Goal: Task Accomplishment & Management: Complete application form

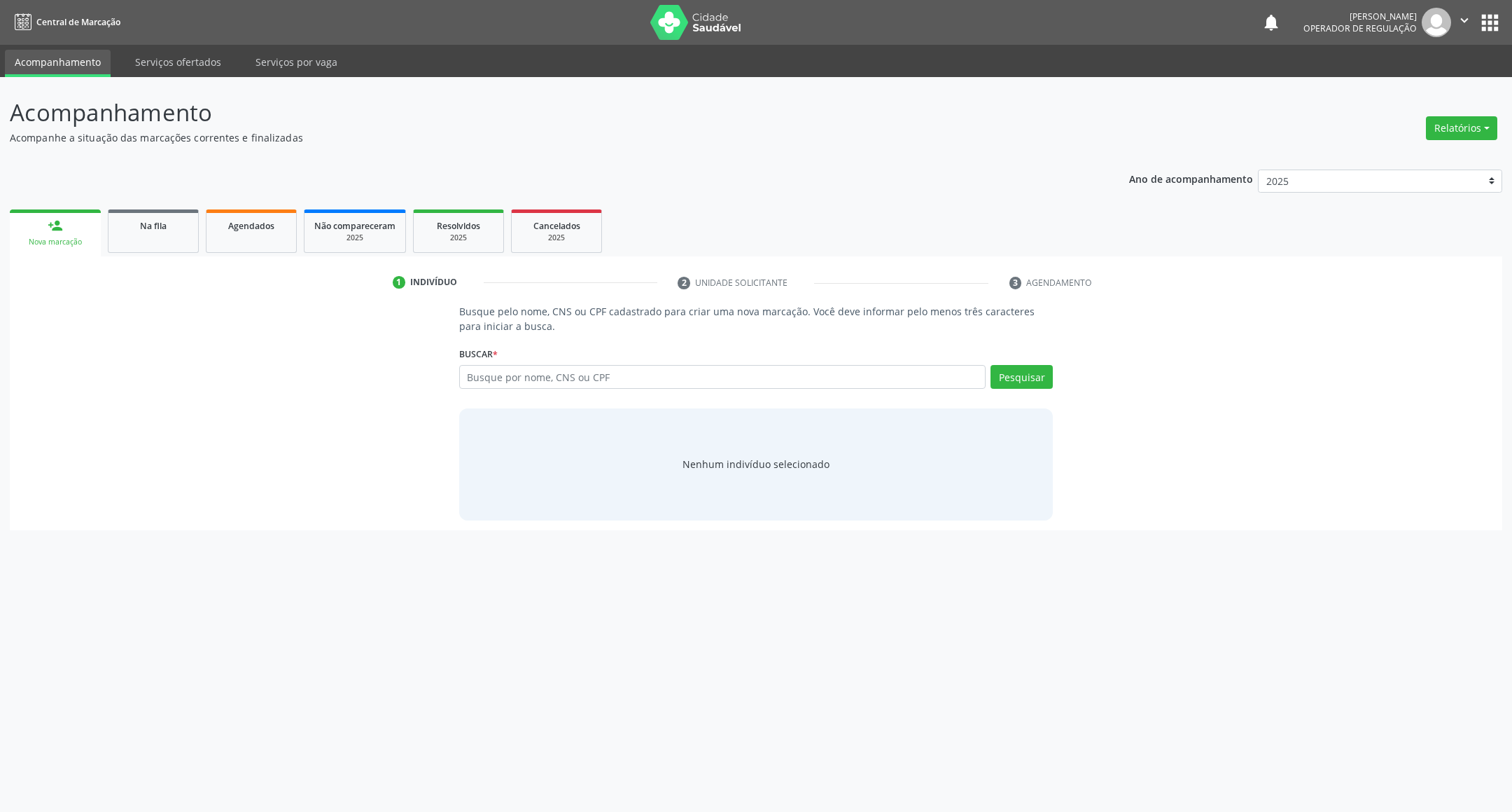
click at [477, 387] on input "text" at bounding box center [723, 377] width 527 height 24
type input "703002887834672"
click at [0, 0] on span "Hilda Ferreira da Silva CPF: 048.569.064-02 CNS: 703 0028 8783 4672 Nascimento:…" at bounding box center [0, 0] width 0 height 0
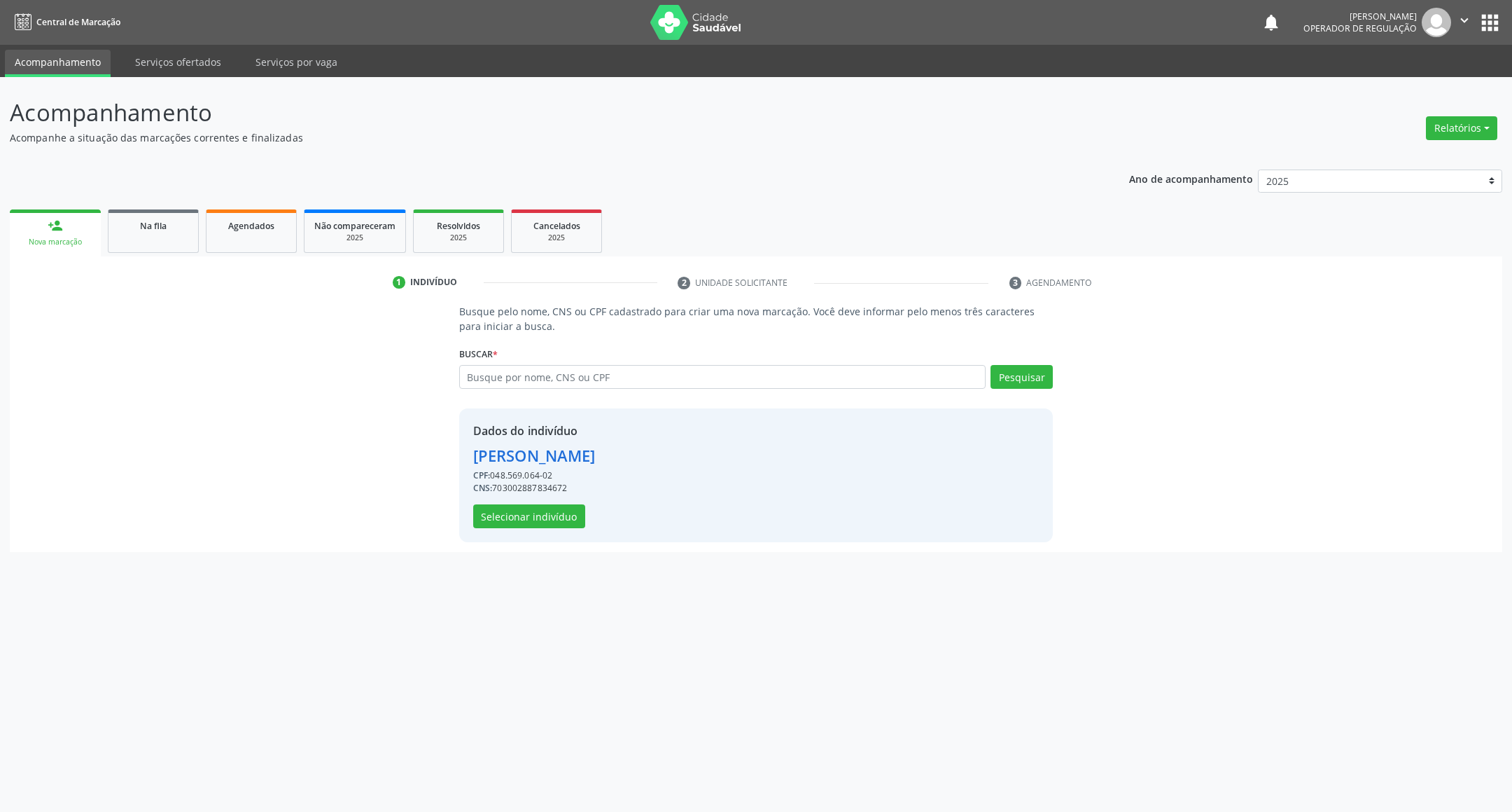
drag, startPoint x: 649, startPoint y: 469, endPoint x: 616, endPoint y: 480, distance: 34.8
click at [643, 471] on div "Dados do indivíduo Hilda Ferreira da Silva CPF: 048.569.064-02 CNS: 70300288783…" at bounding box center [757, 475] width 594 height 134
click at [542, 521] on button "Selecionar indivíduo" at bounding box center [529, 516] width 112 height 24
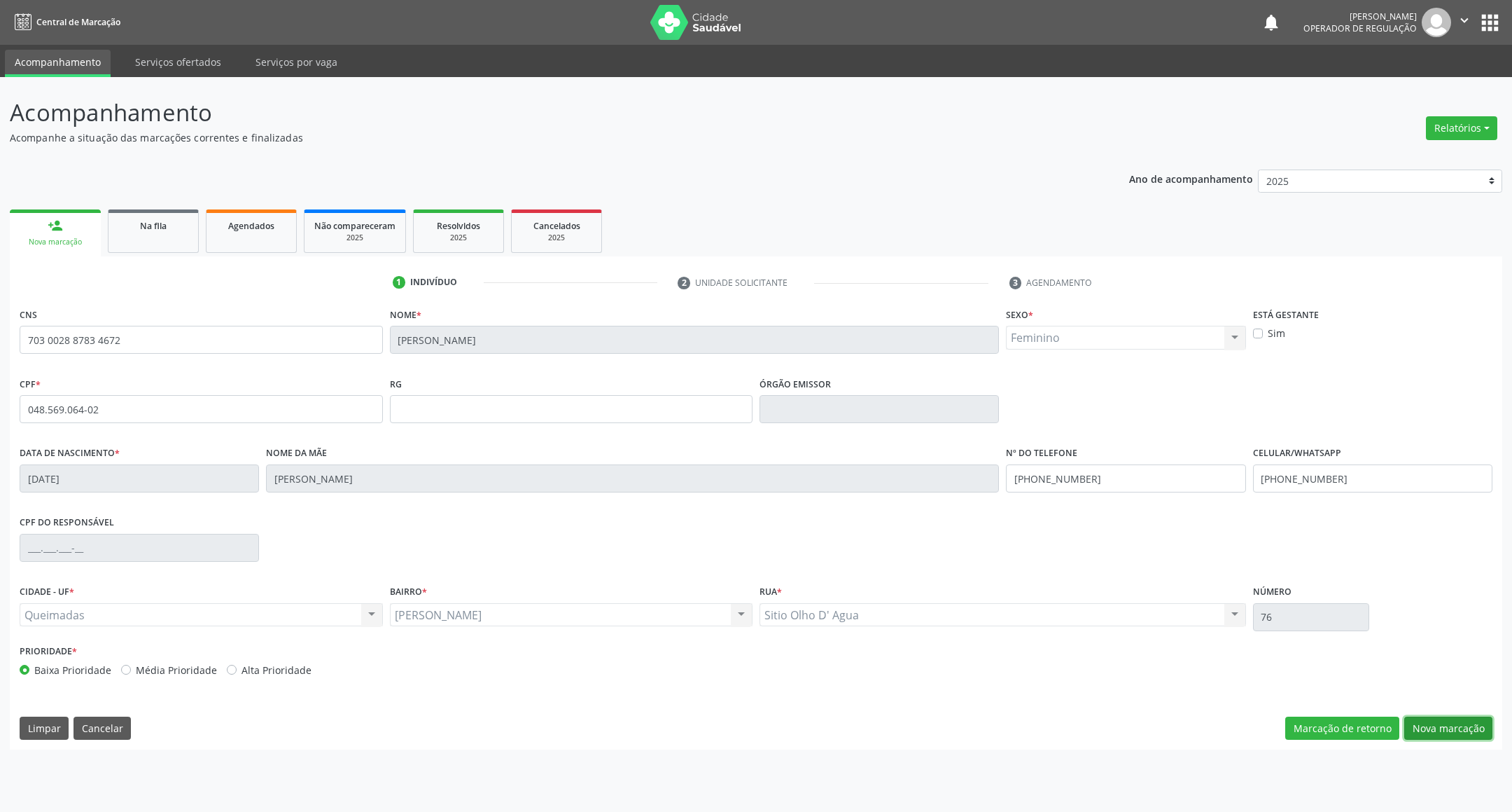
click at [1462, 730] on button "Nova marcação" at bounding box center [1448, 728] width 88 height 24
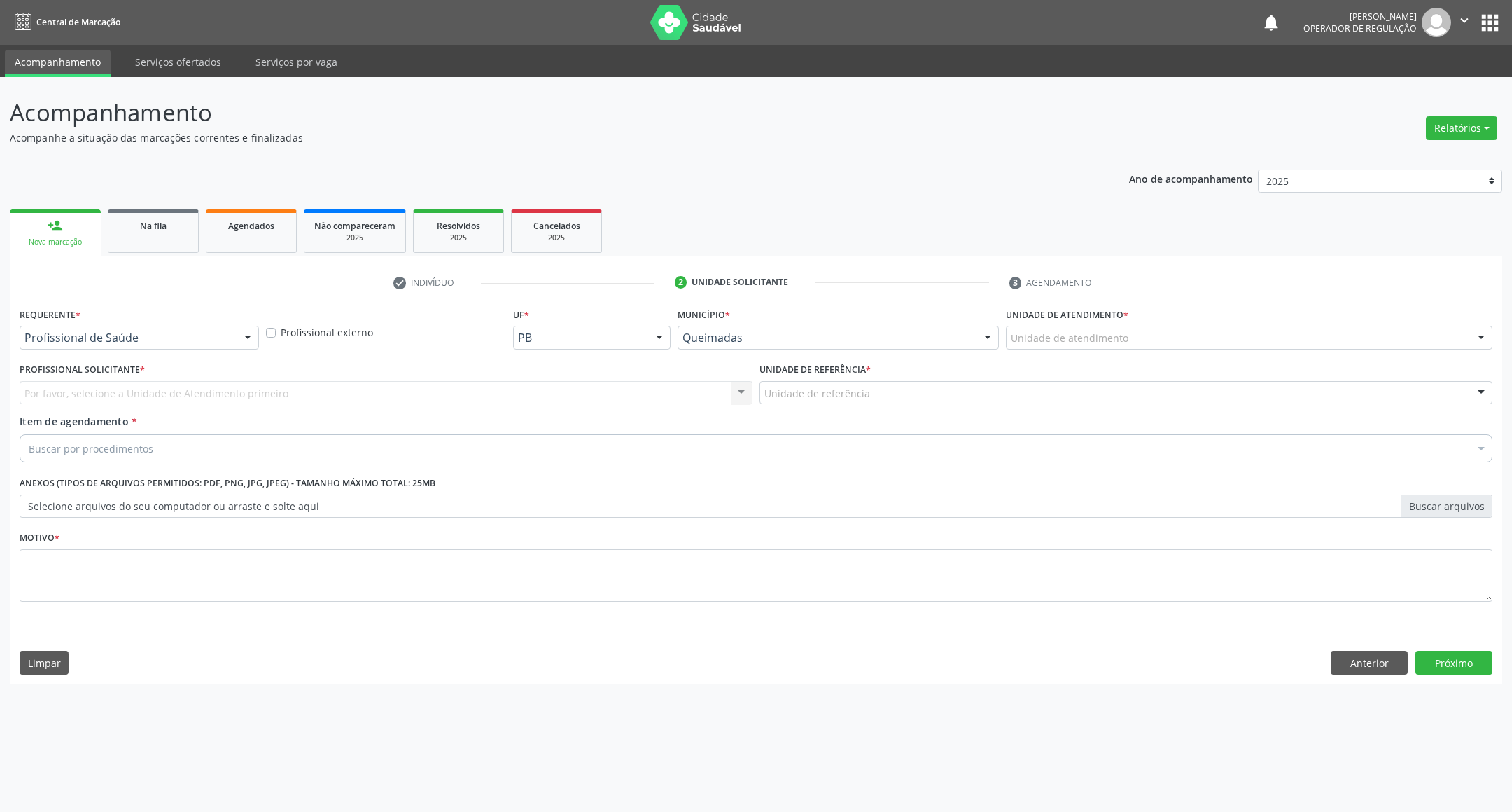
drag, startPoint x: 109, startPoint y: 330, endPoint x: 107, endPoint y: 358, distance: 28.1
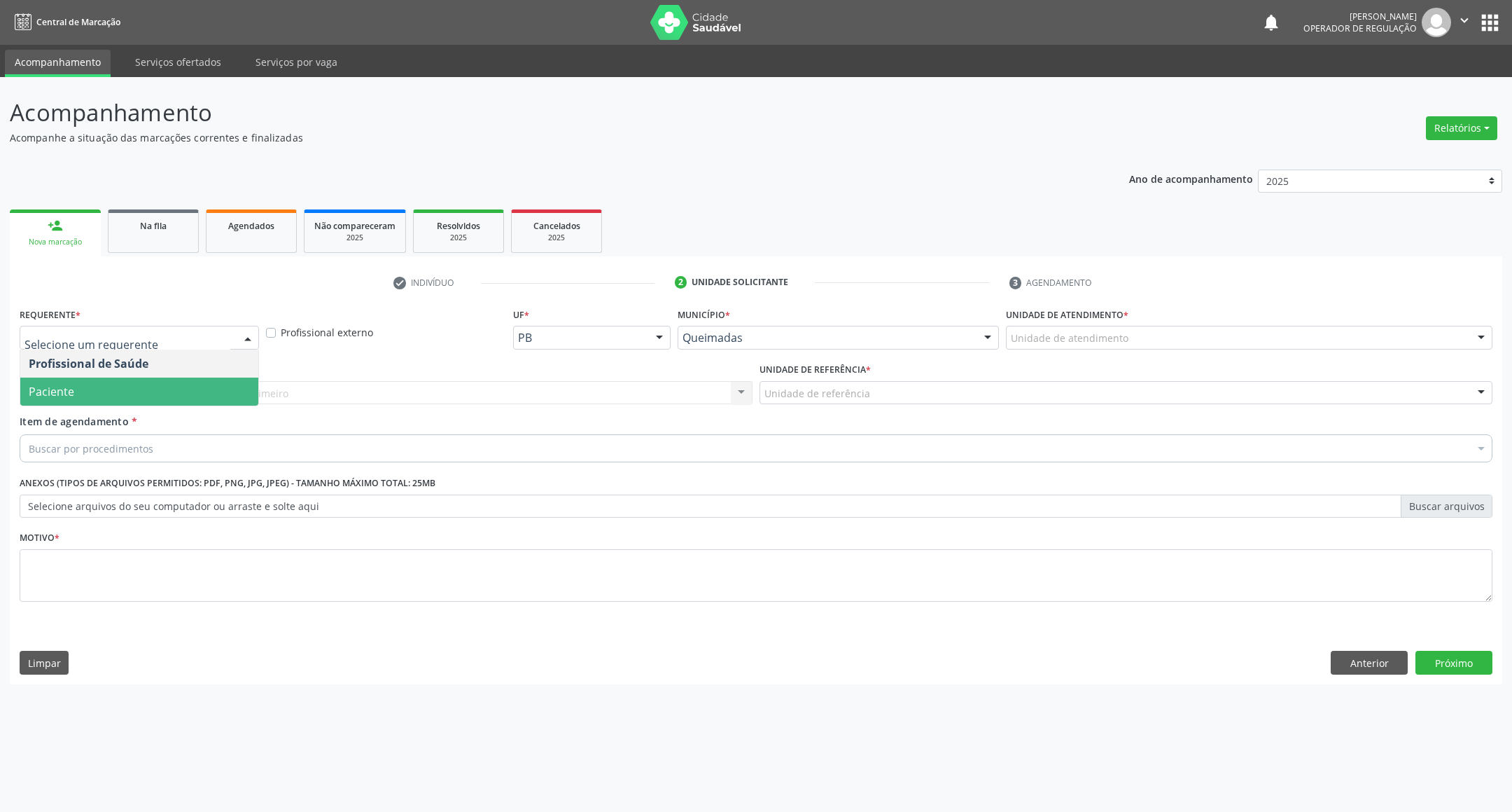
click at [116, 379] on span "Paciente" at bounding box center [139, 391] width 238 height 28
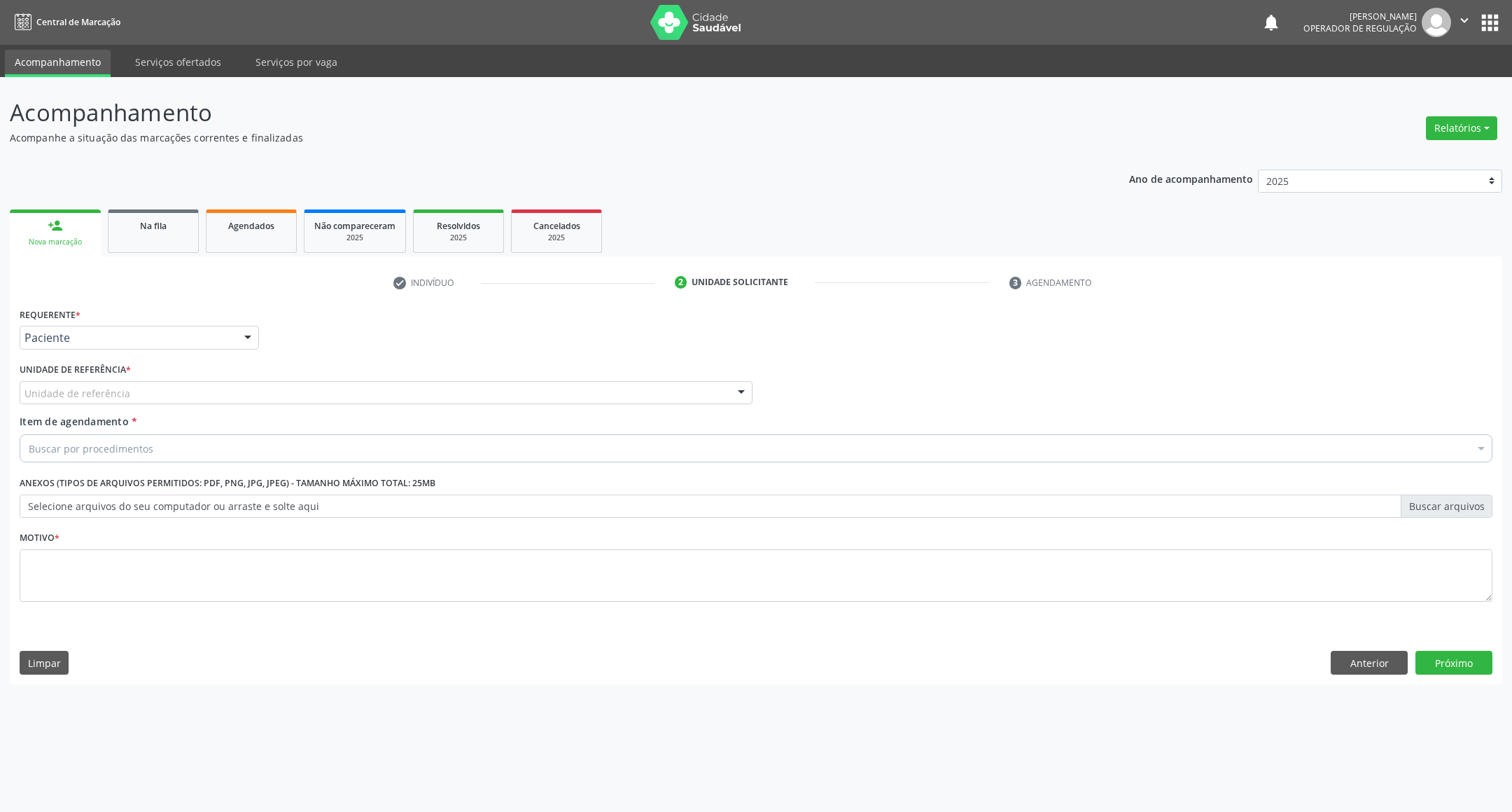
click at [146, 389] on div "Requerente * Paciente Profissional de Saúde Paciente Nenhum resultado encontrad…" at bounding box center [755, 463] width 1472 height 318
click at [158, 395] on div "Unidade de referência" at bounding box center [386, 393] width 733 height 24
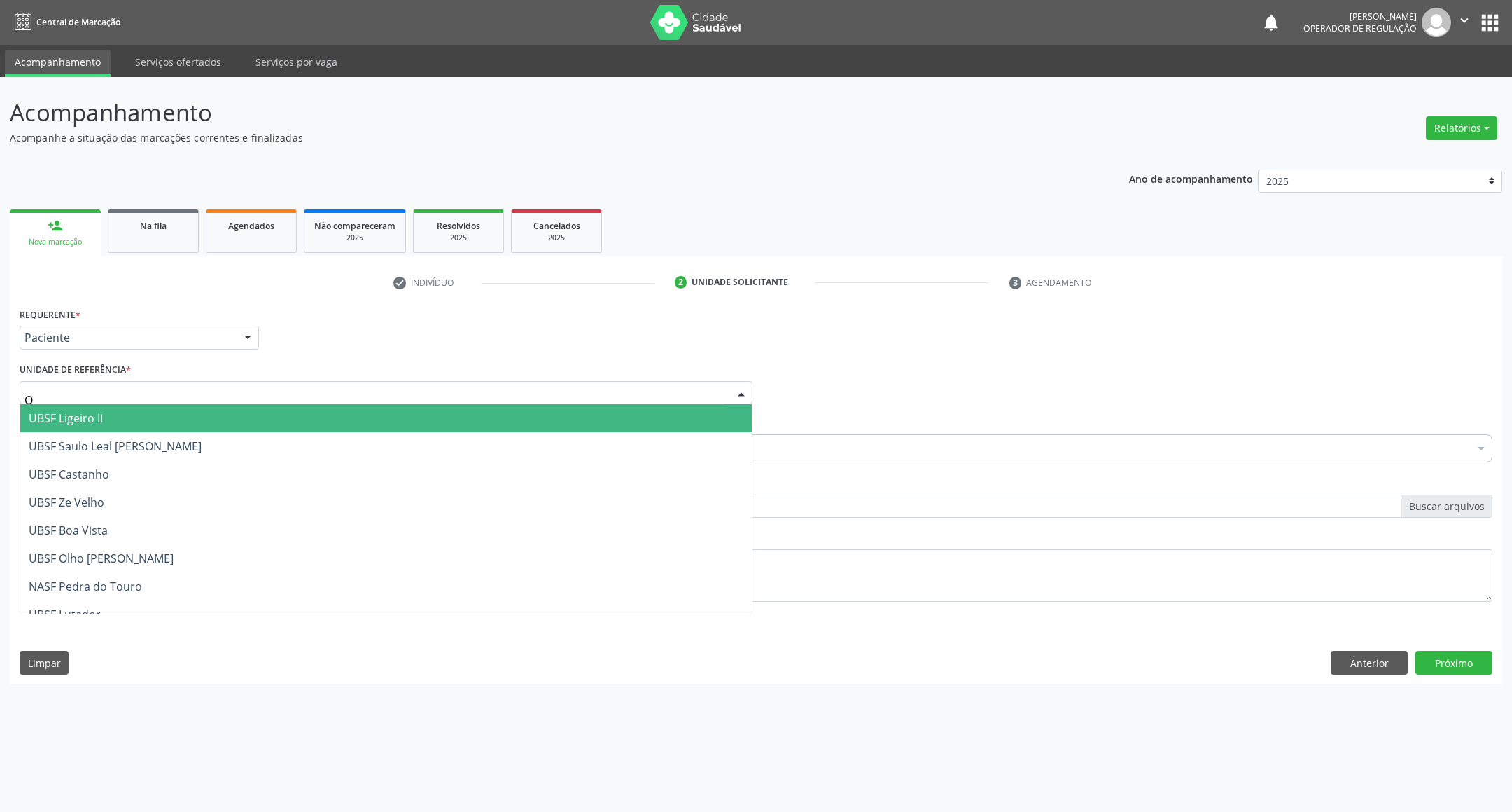
type input "OL"
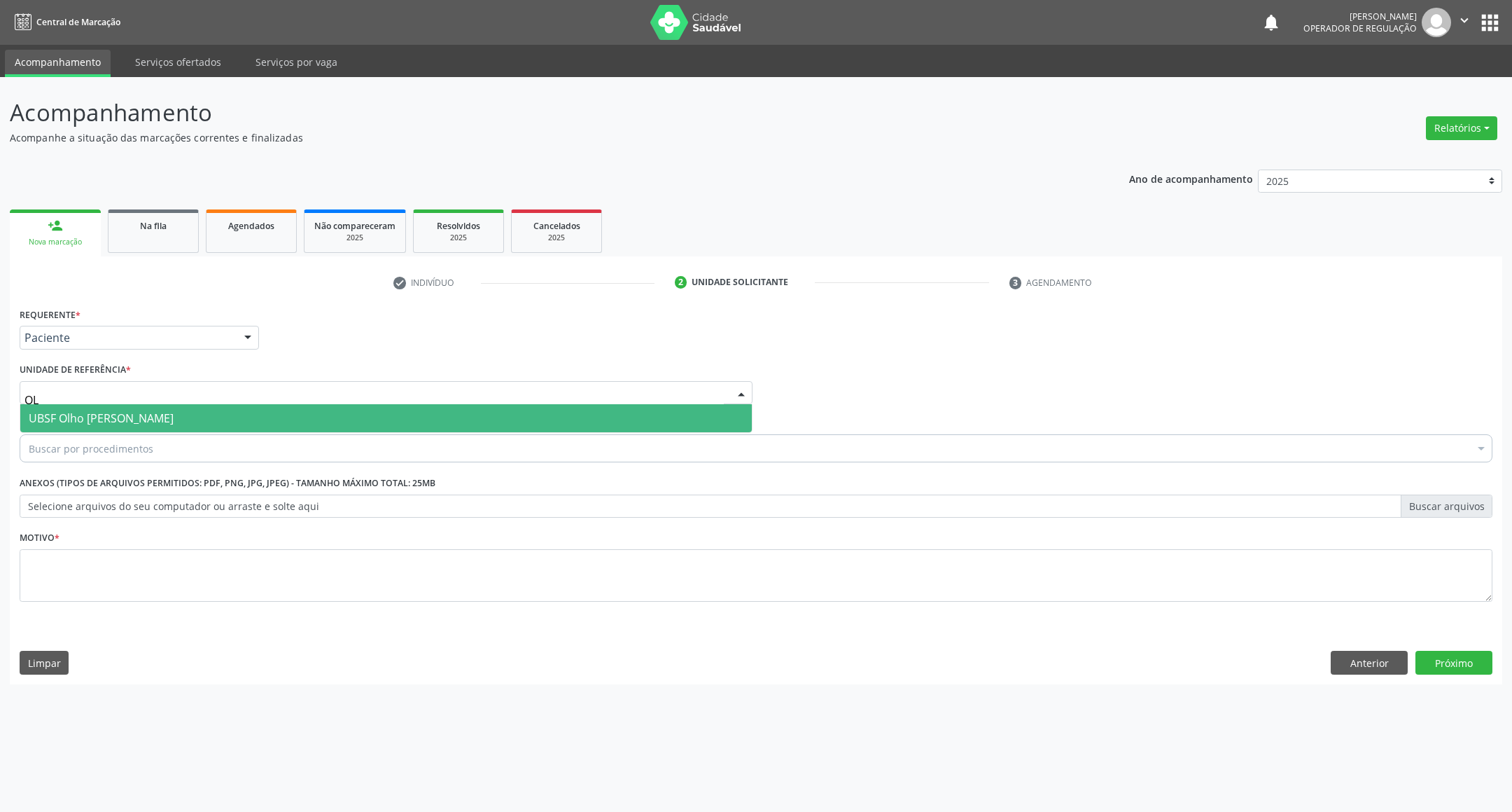
click at [159, 416] on span "UBSF Olho [PERSON_NAME]" at bounding box center [101, 418] width 145 height 15
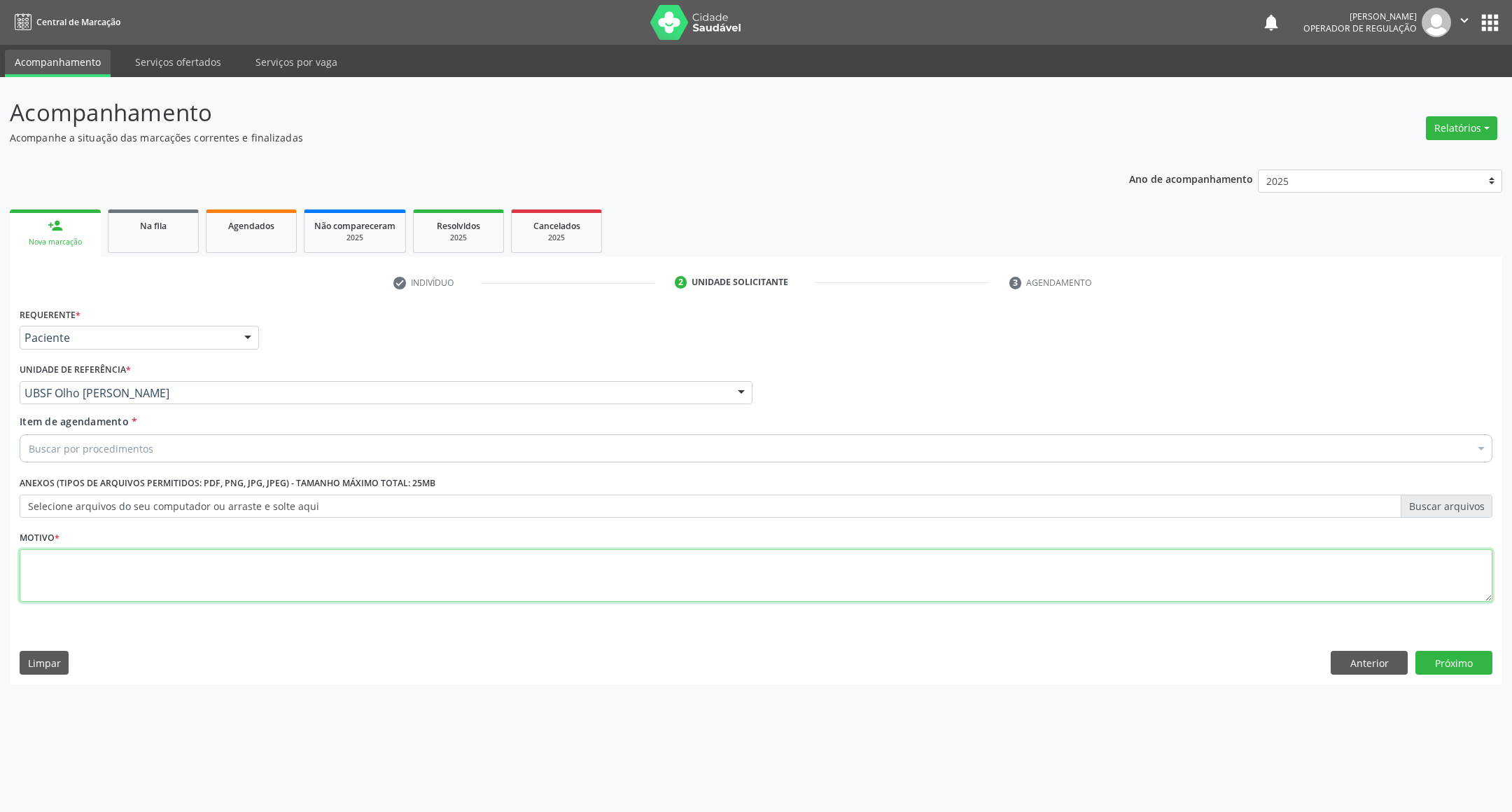
click at [155, 595] on textarea at bounding box center [755, 576] width 1472 height 53
paste textarea "RETORNO EMILLE 09/2025"
type textarea "RETORNO EMILLE 09/2025"
click at [162, 458] on div "Buscar por procedimentos" at bounding box center [755, 448] width 1472 height 28
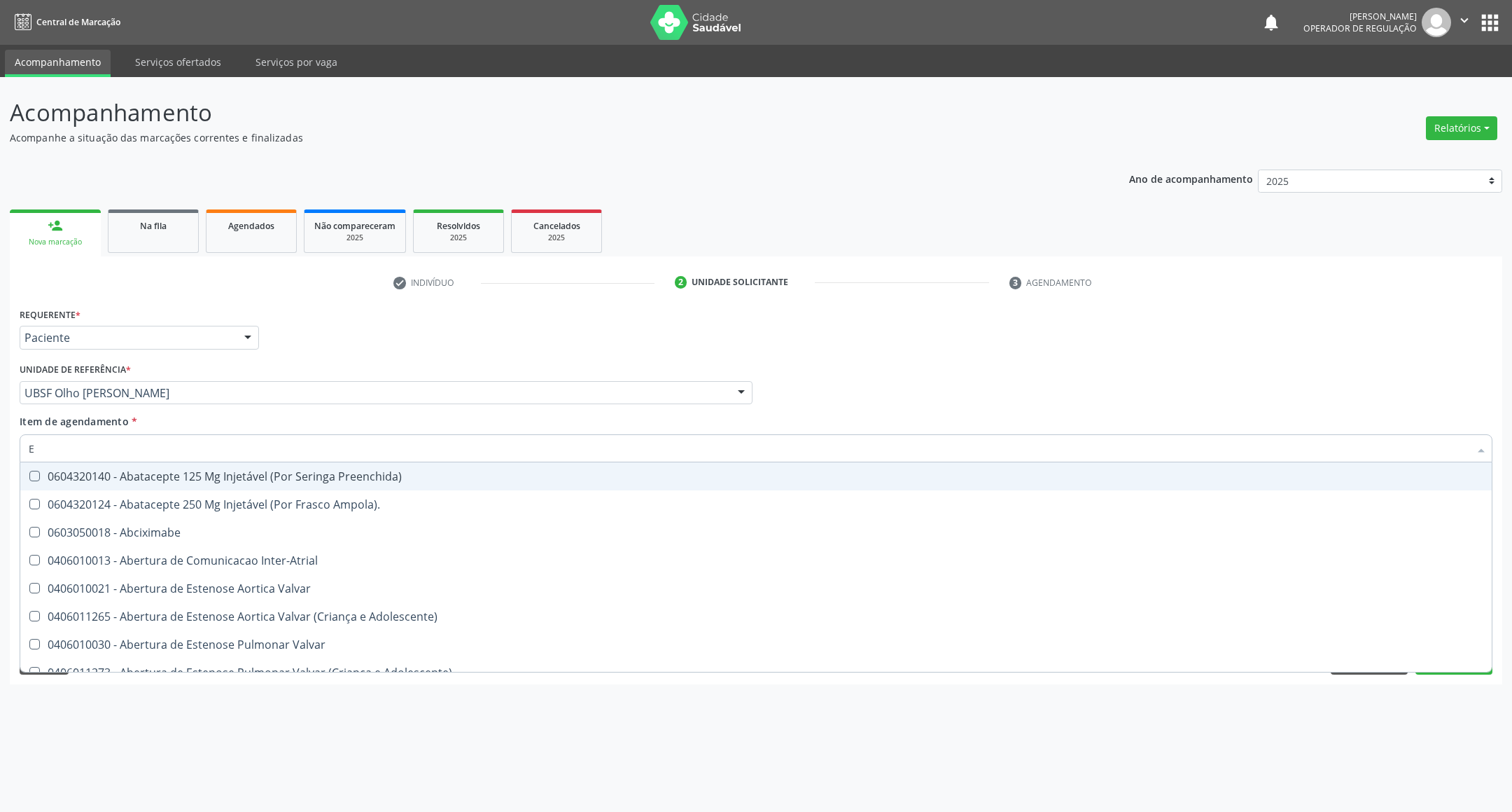
type input "ENDOCRINOLOGISTA"
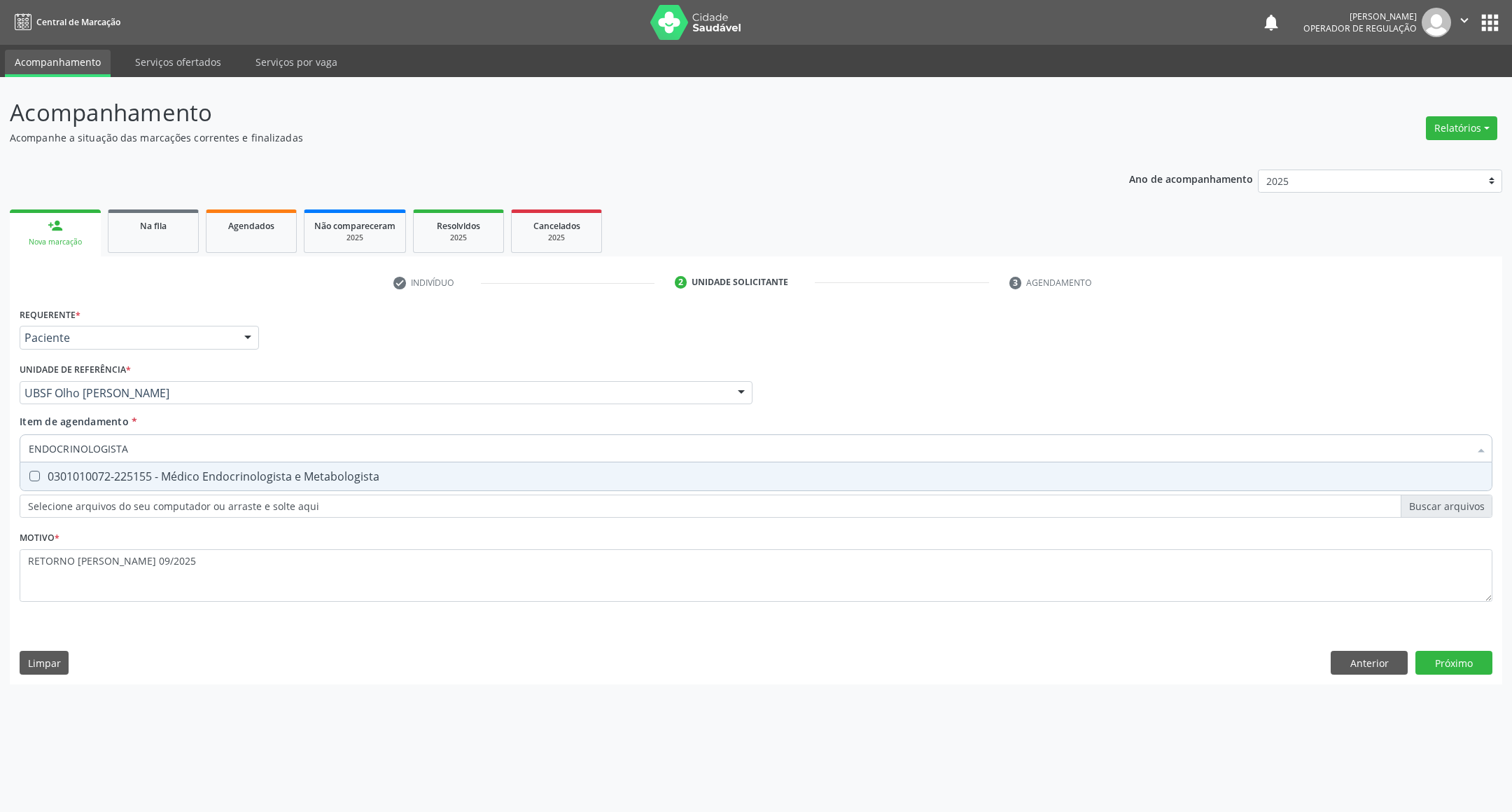
click at [185, 477] on div "0301010072-225155 - Médico Endocrinologista e Metabologista" at bounding box center [756, 476] width 1454 height 12
checkbox Metabologista "true"
click at [1469, 664] on div "Requerente * Paciente Profissional de Saúde Paciente Nenhum resultado encontrad…" at bounding box center [756, 494] width 1493 height 380
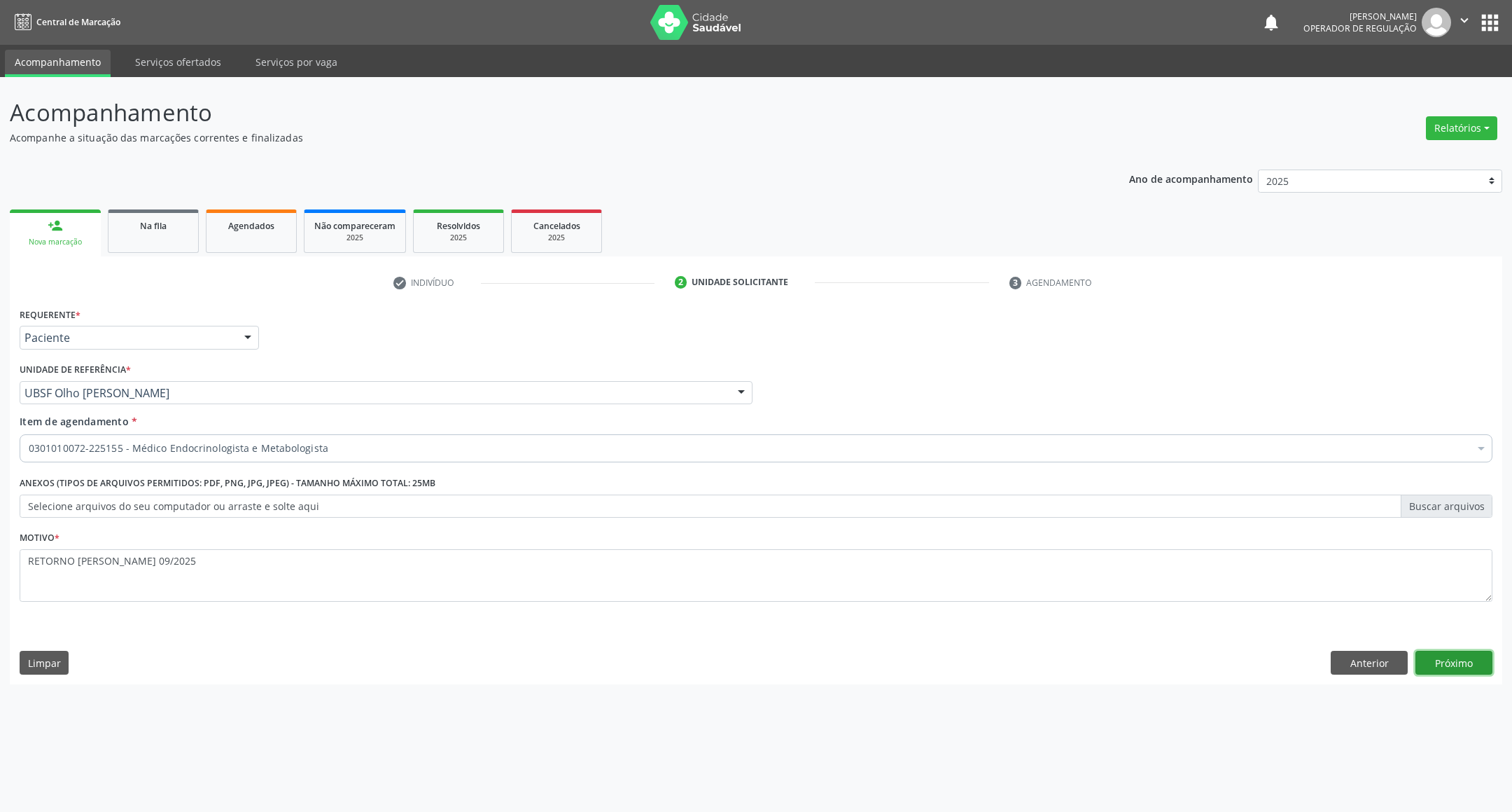
click at [1471, 664] on button "Próximo" at bounding box center [1454, 662] width 77 height 24
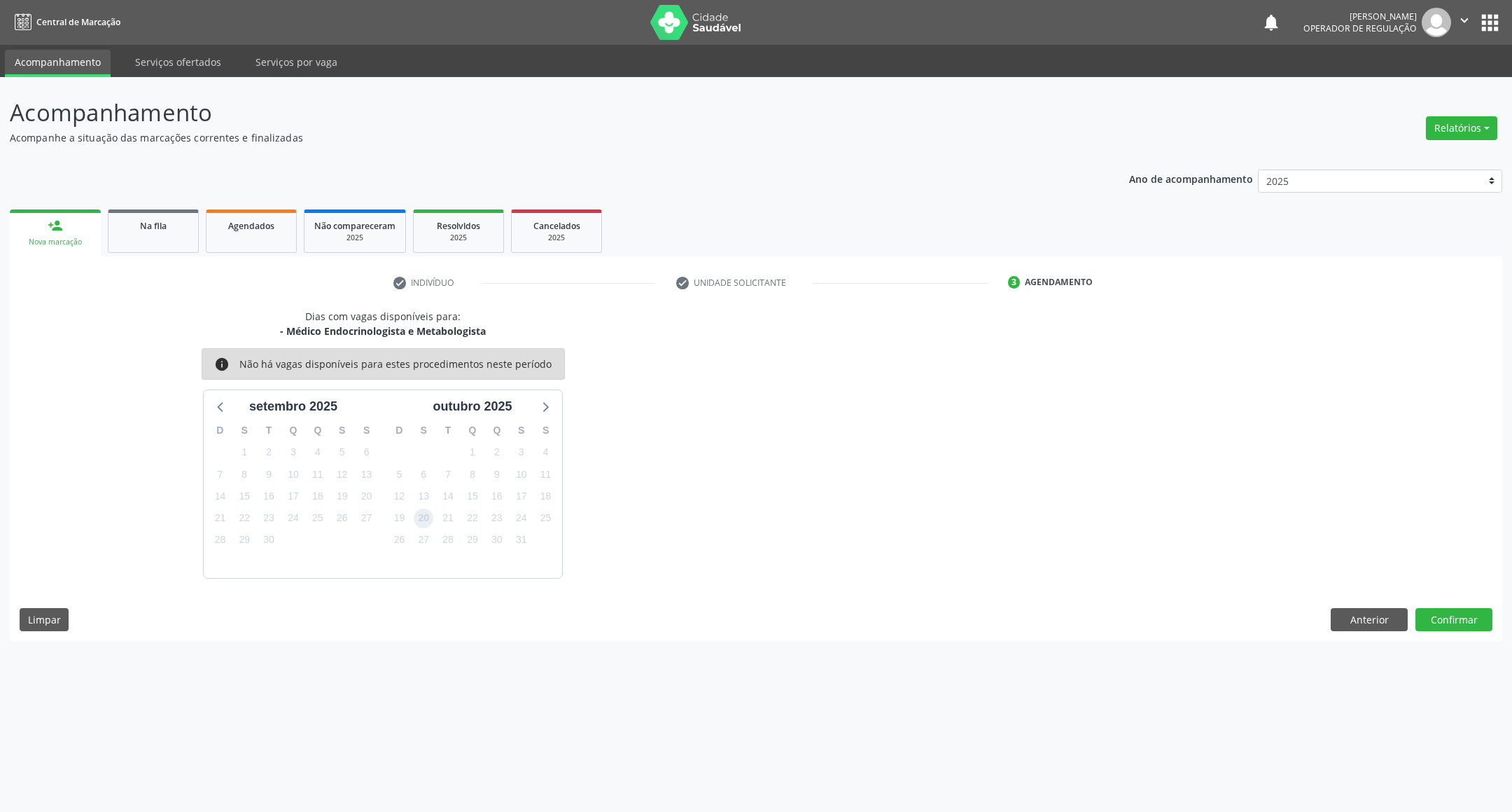
click at [421, 521] on span "20" at bounding box center [423, 518] width 19 height 19
click at [1441, 614] on button "Confirmar" at bounding box center [1454, 619] width 77 height 24
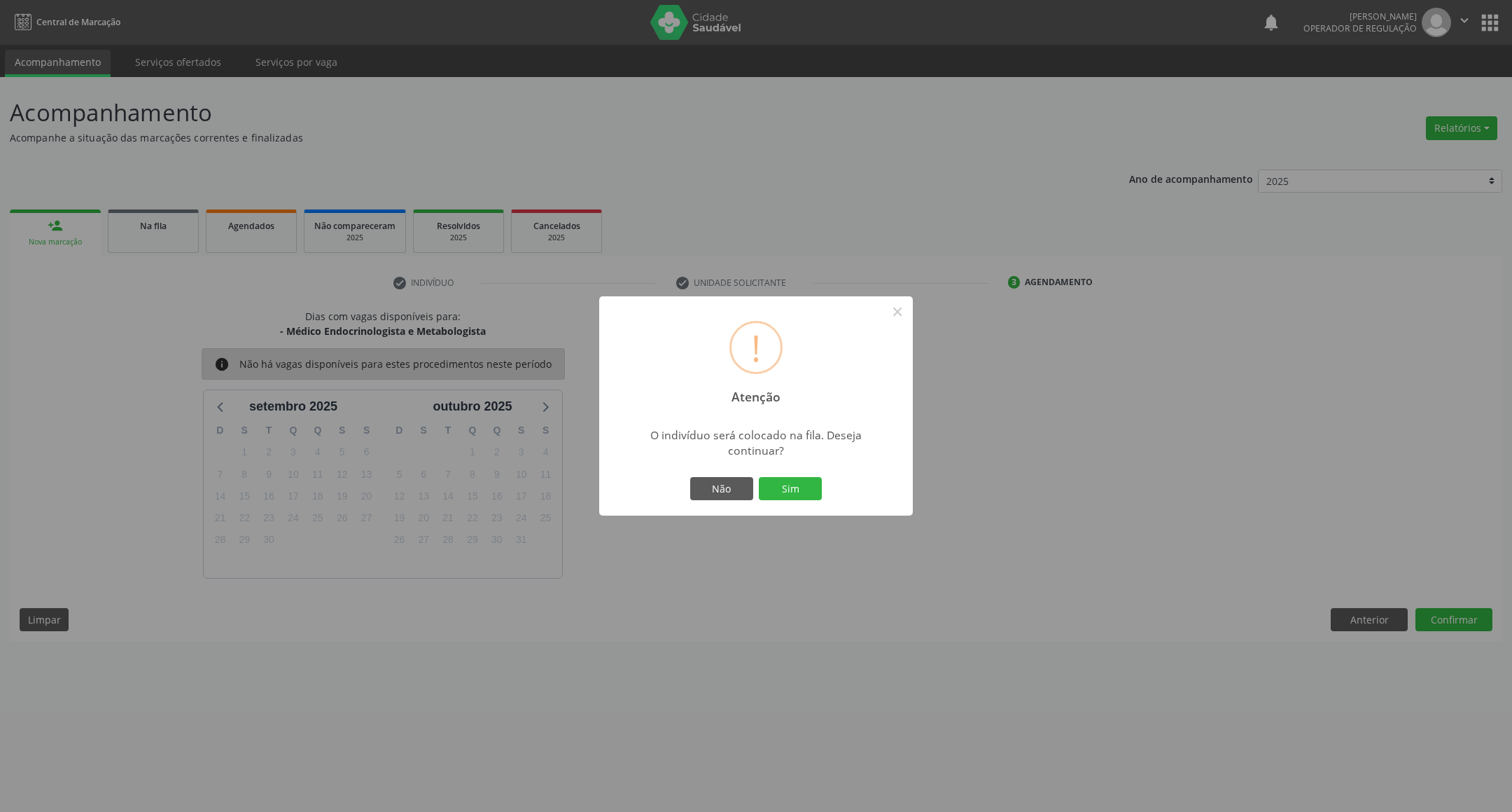
click at [783, 513] on div at bounding box center [756, 515] width 314 height 3
click at [791, 492] on button "Sim" at bounding box center [790, 489] width 63 height 24
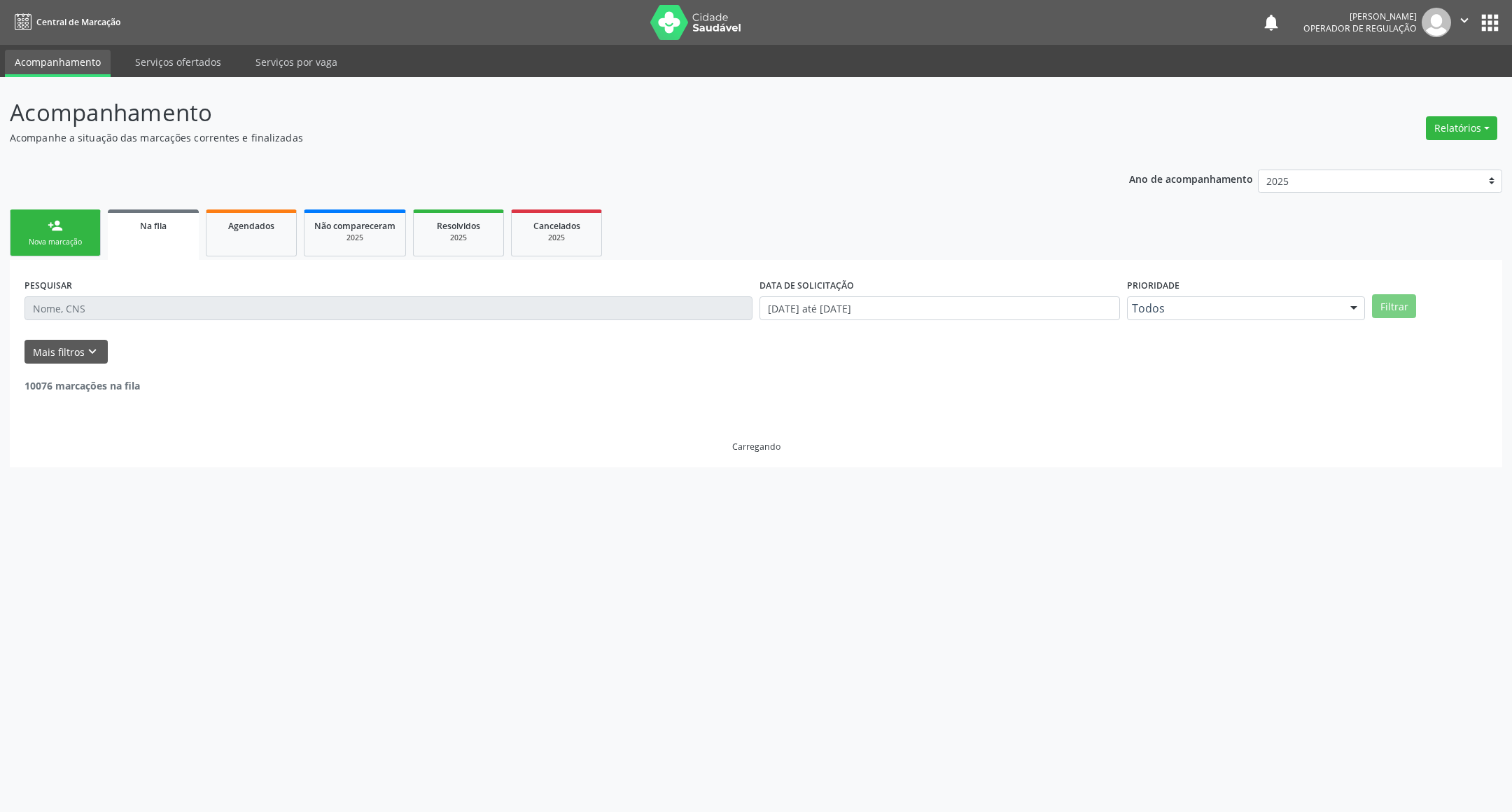
drag, startPoint x: 100, startPoint y: 202, endPoint x: 81, endPoint y: 211, distance: 21.0
click at [89, 209] on div "Ano de acompanhamento 2025 2024 2023 2022 2021 person_add Nova marcação Na fila…" at bounding box center [756, 313] width 1493 height 308
click at [80, 212] on link "person_add Nova marcação" at bounding box center [56, 232] width 91 height 47
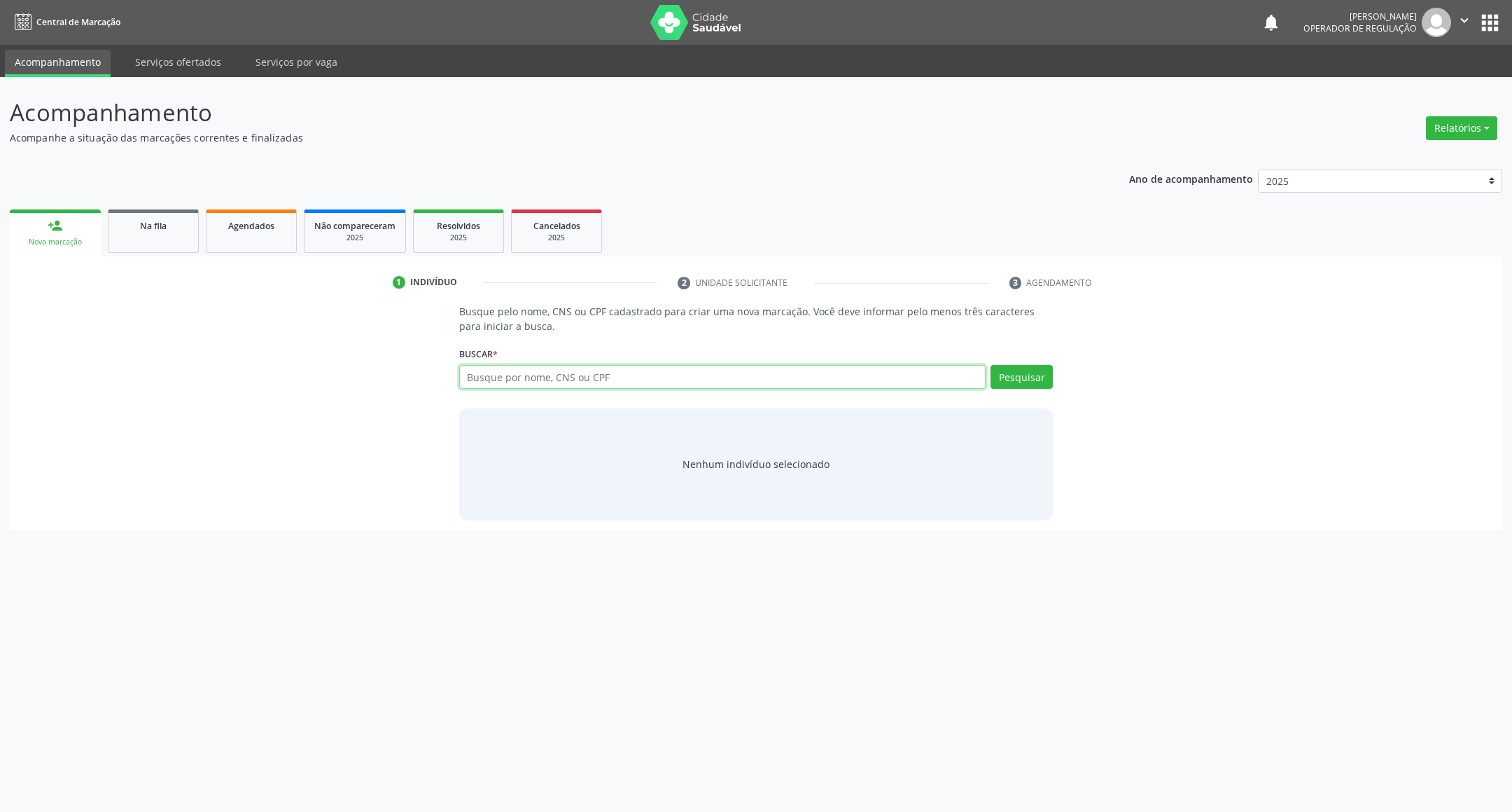
click at [523, 379] on input "text" at bounding box center [723, 377] width 527 height 24
type input "708408263909461"
click at [782, 374] on input "708408263909461" at bounding box center [723, 377] width 527 height 24
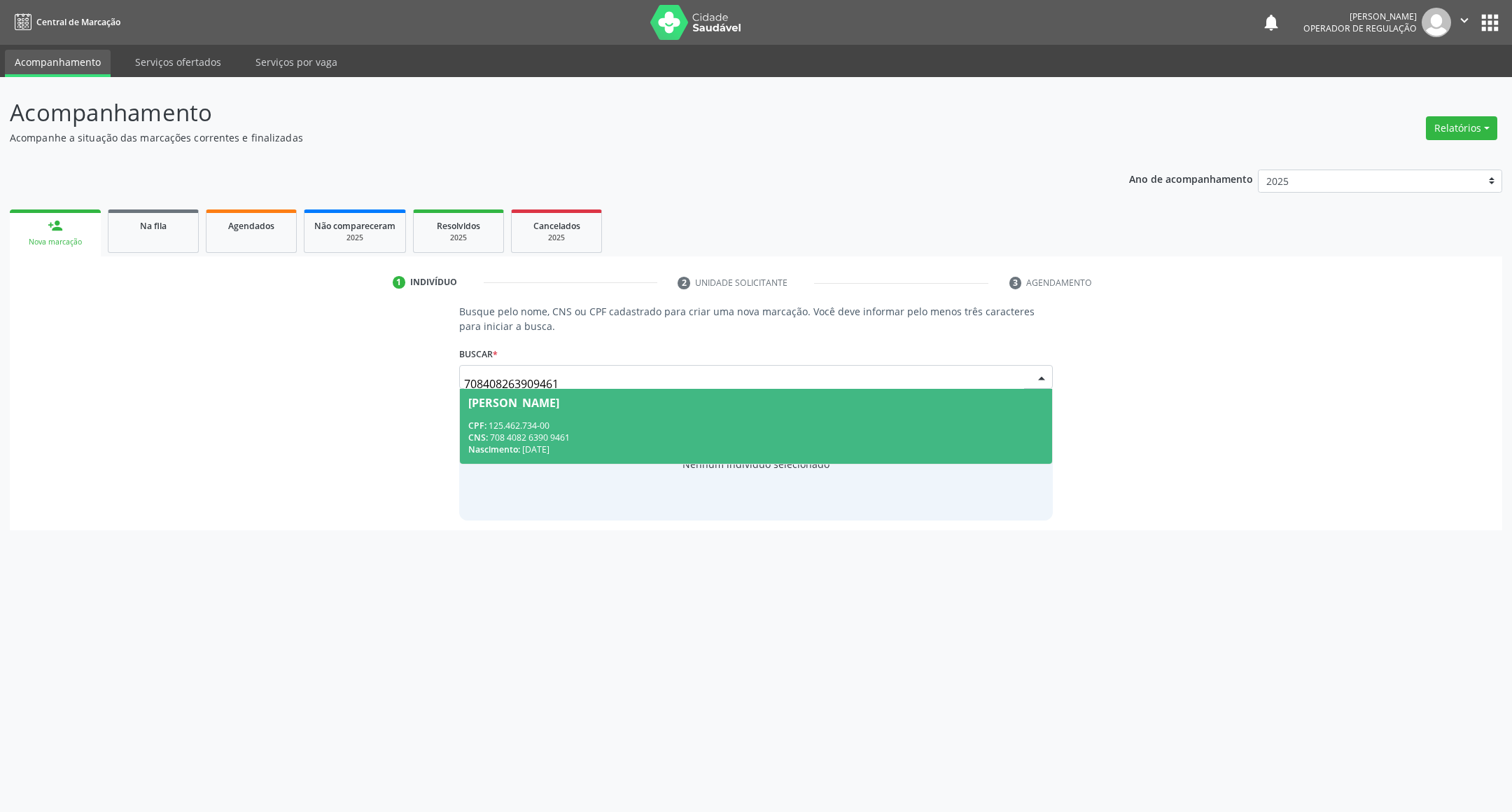
click at [717, 401] on div "Maria Samara Santos Alves" at bounding box center [756, 403] width 576 height 12
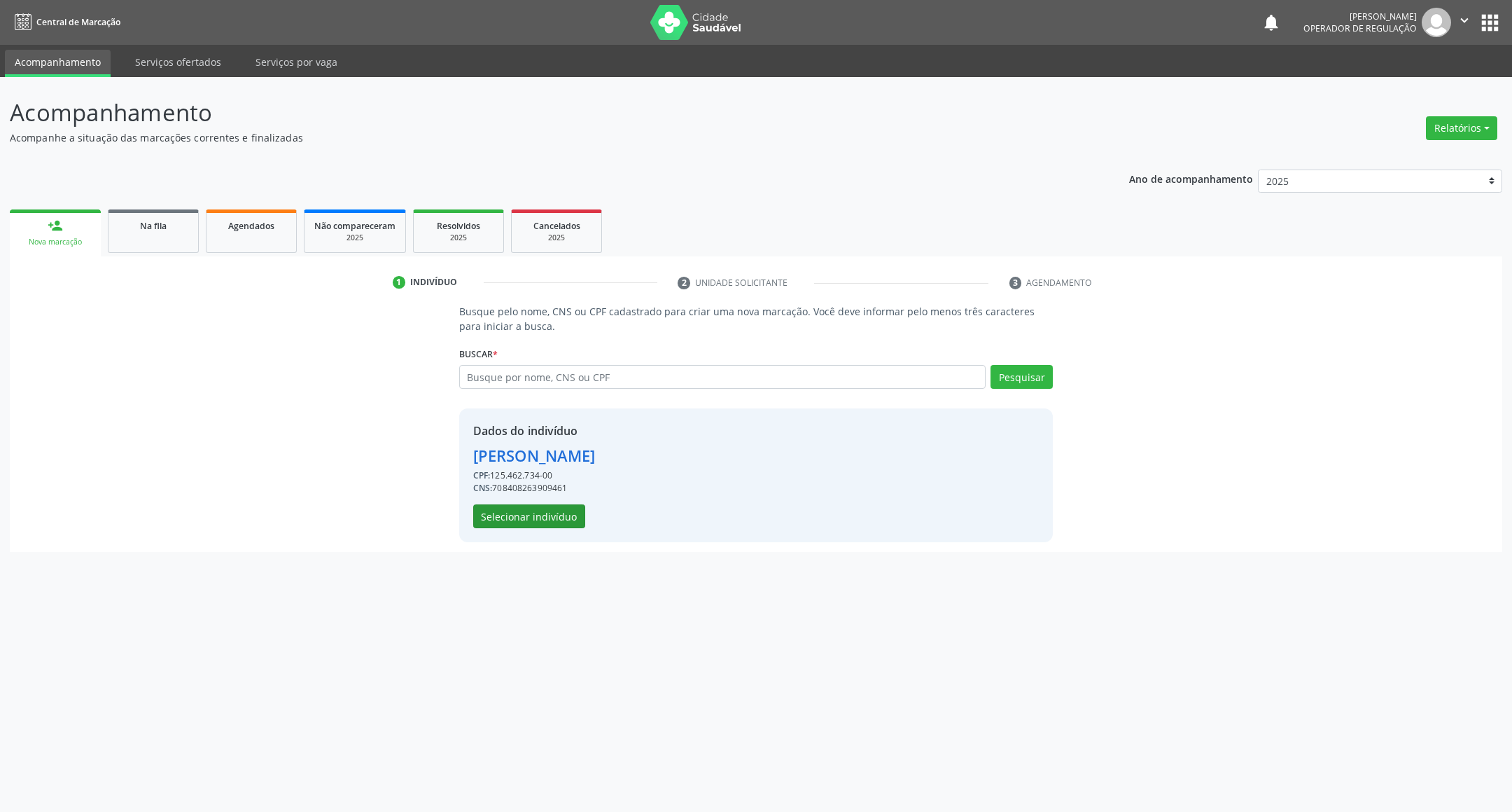
click at [546, 520] on button "Selecionar indivíduo" at bounding box center [529, 516] width 112 height 24
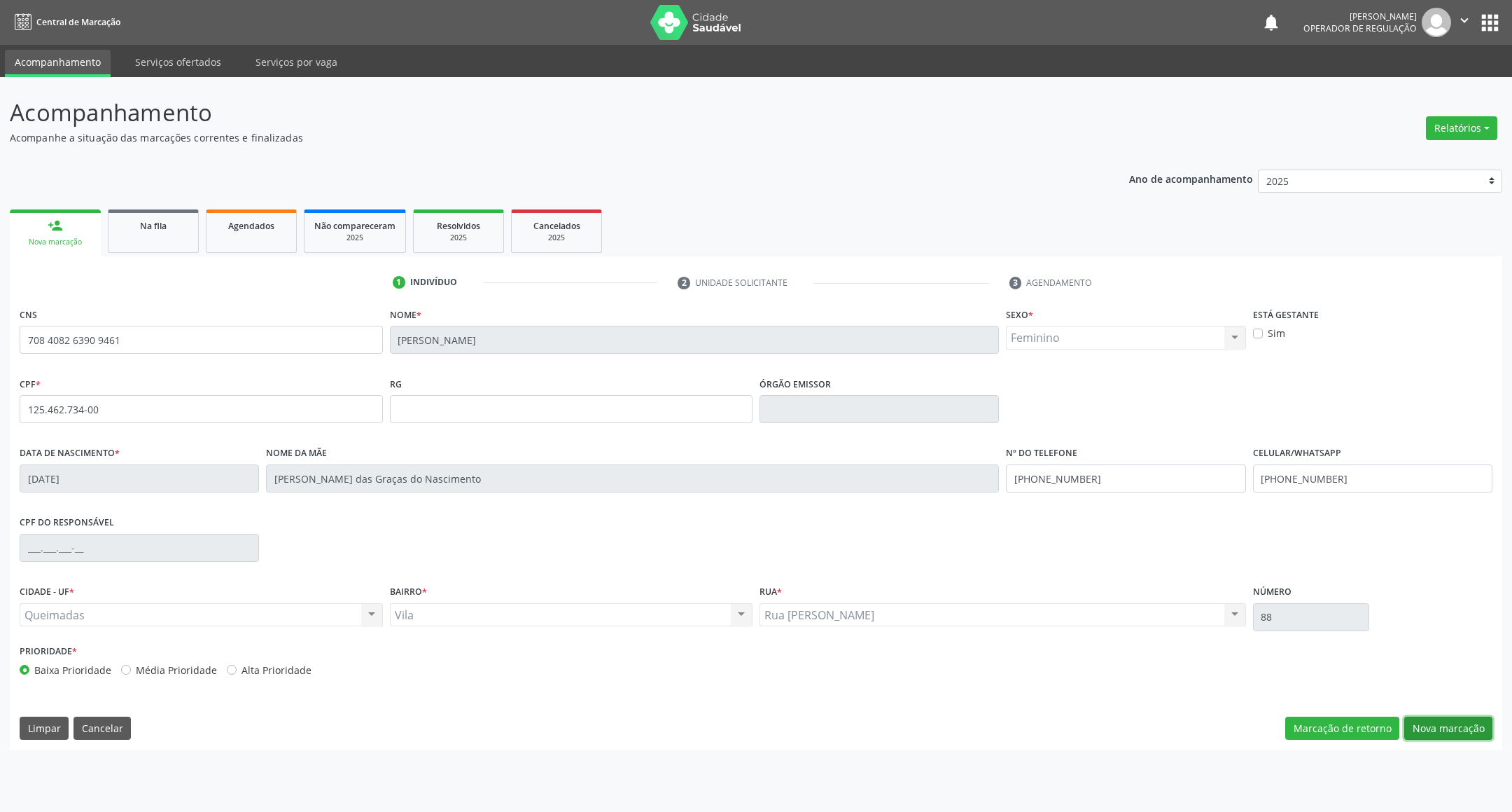
drag, startPoint x: 1459, startPoint y: 723, endPoint x: 1267, endPoint y: 674, distance: 198.2
click at [1458, 723] on button "Nova marcação" at bounding box center [1448, 728] width 88 height 24
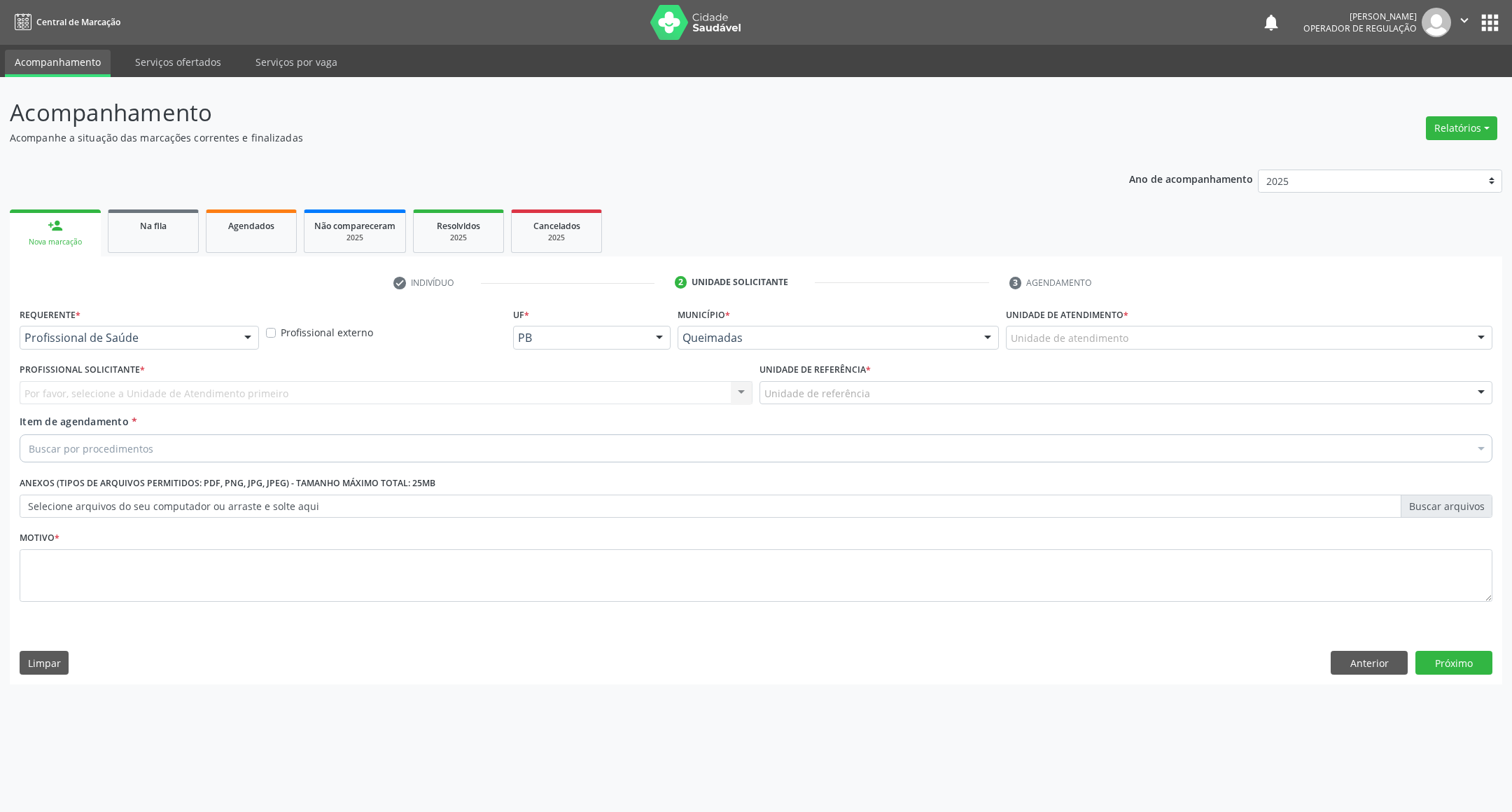
drag, startPoint x: 144, startPoint y: 330, endPoint x: 139, endPoint y: 344, distance: 14.9
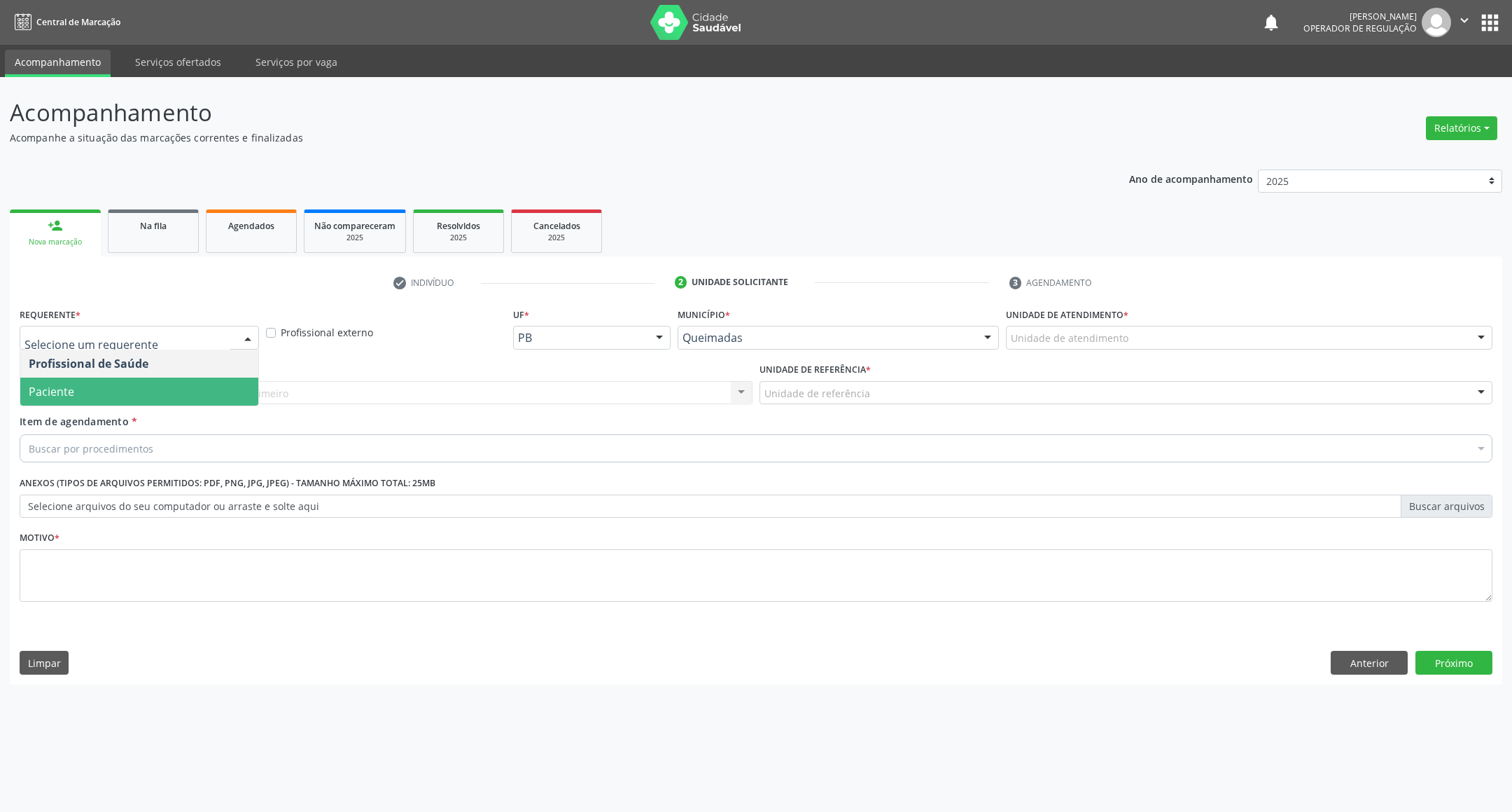
click at [120, 395] on span "Paciente" at bounding box center [139, 391] width 238 height 28
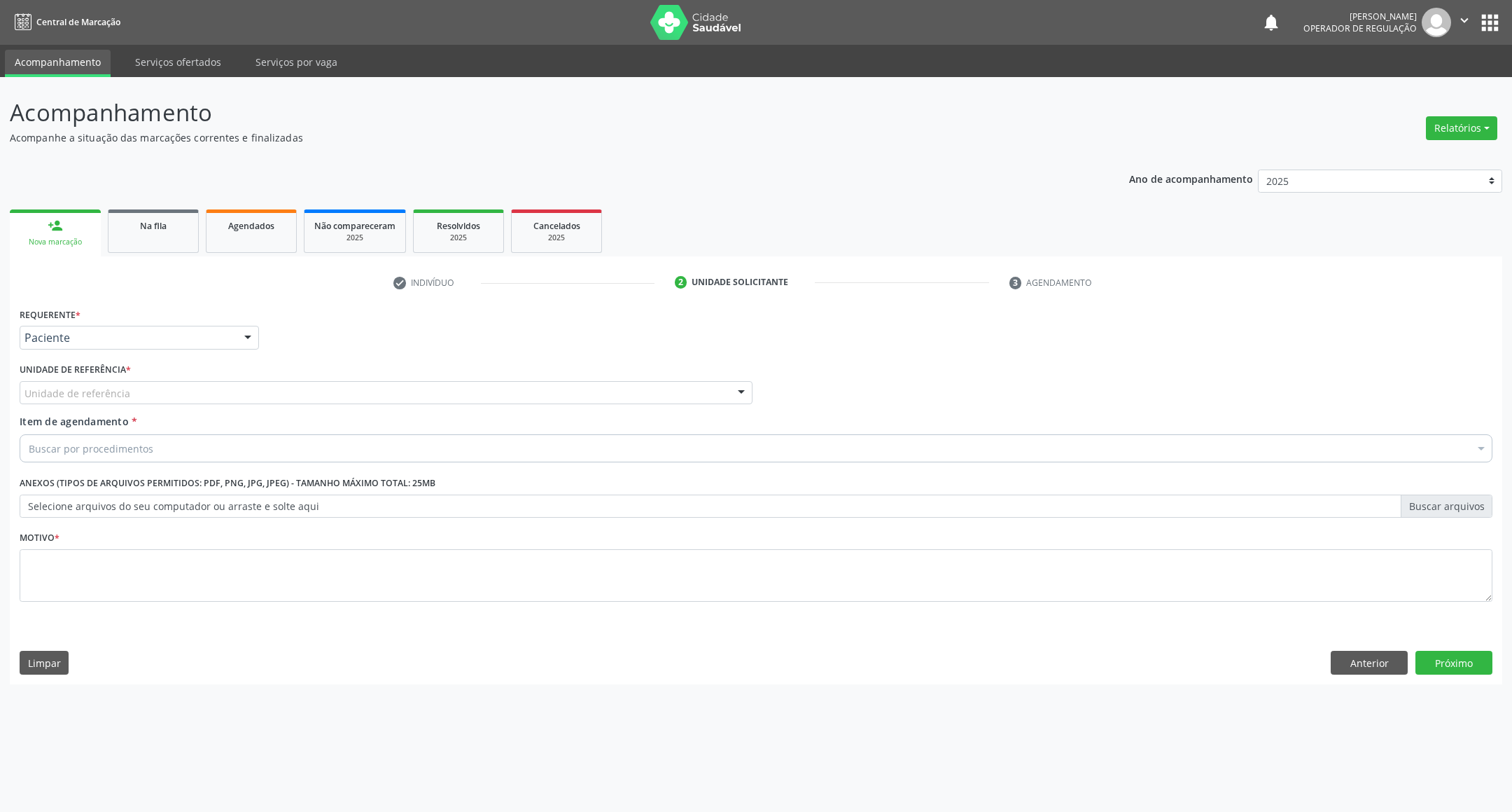
click at [185, 395] on div "Requerente * Paciente Profissional de Saúde Paciente Nenhum resultado encontrad…" at bounding box center [755, 463] width 1472 height 318
click at [177, 389] on div "Unidade de referência" at bounding box center [386, 393] width 733 height 24
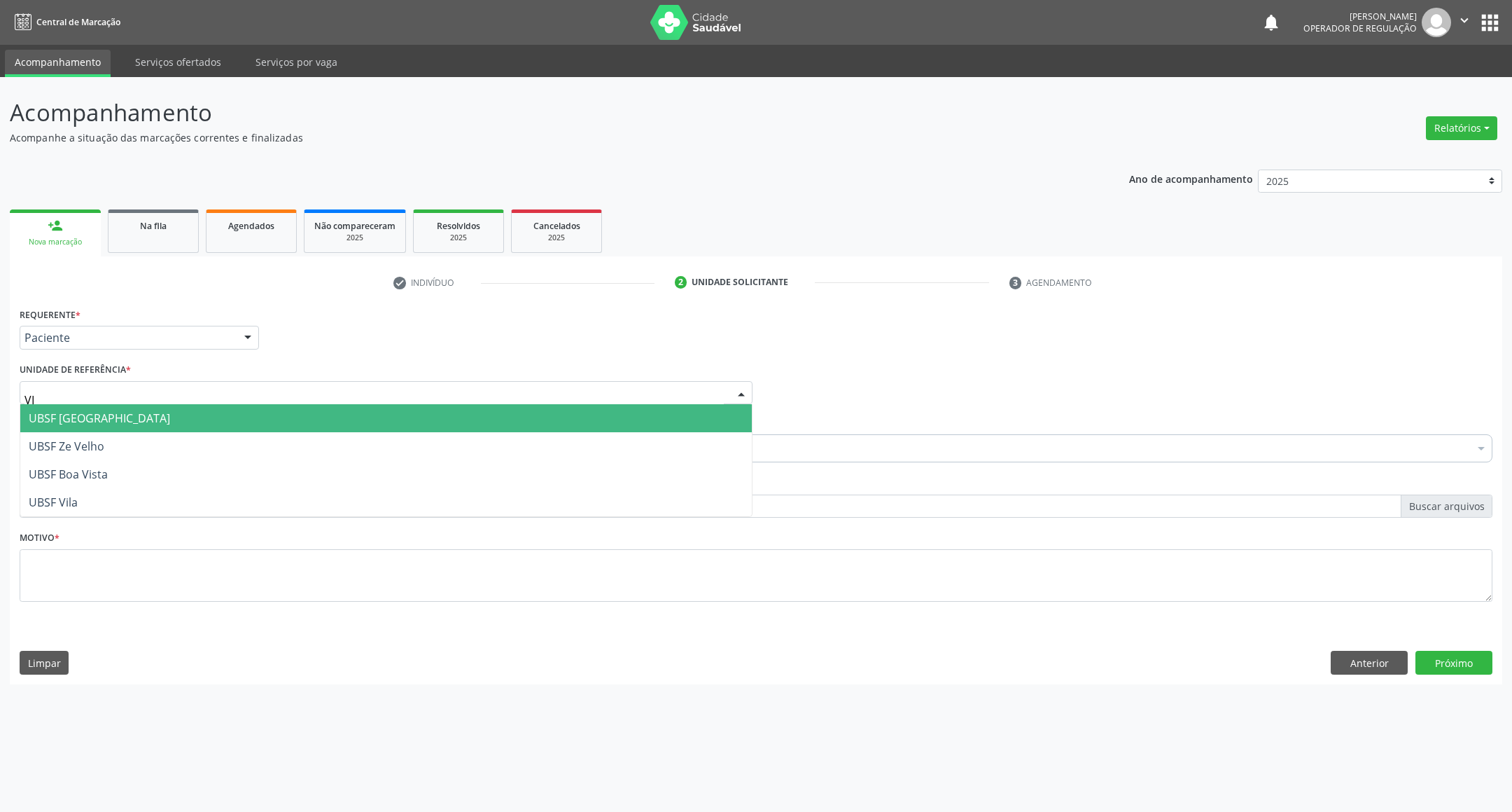
type input "VIL"
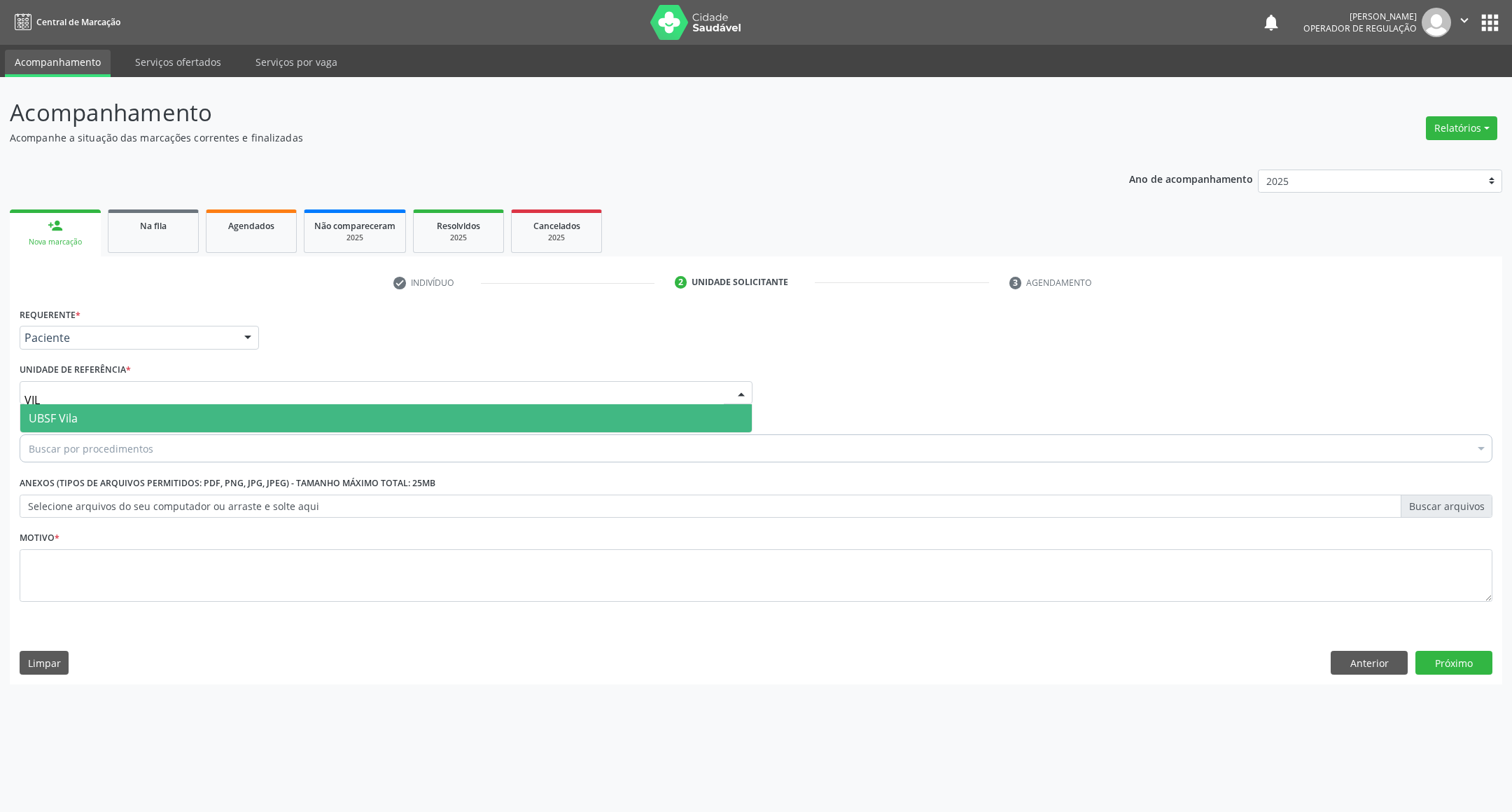
click at [167, 410] on span "UBSF Vila" at bounding box center [386, 418] width 731 height 28
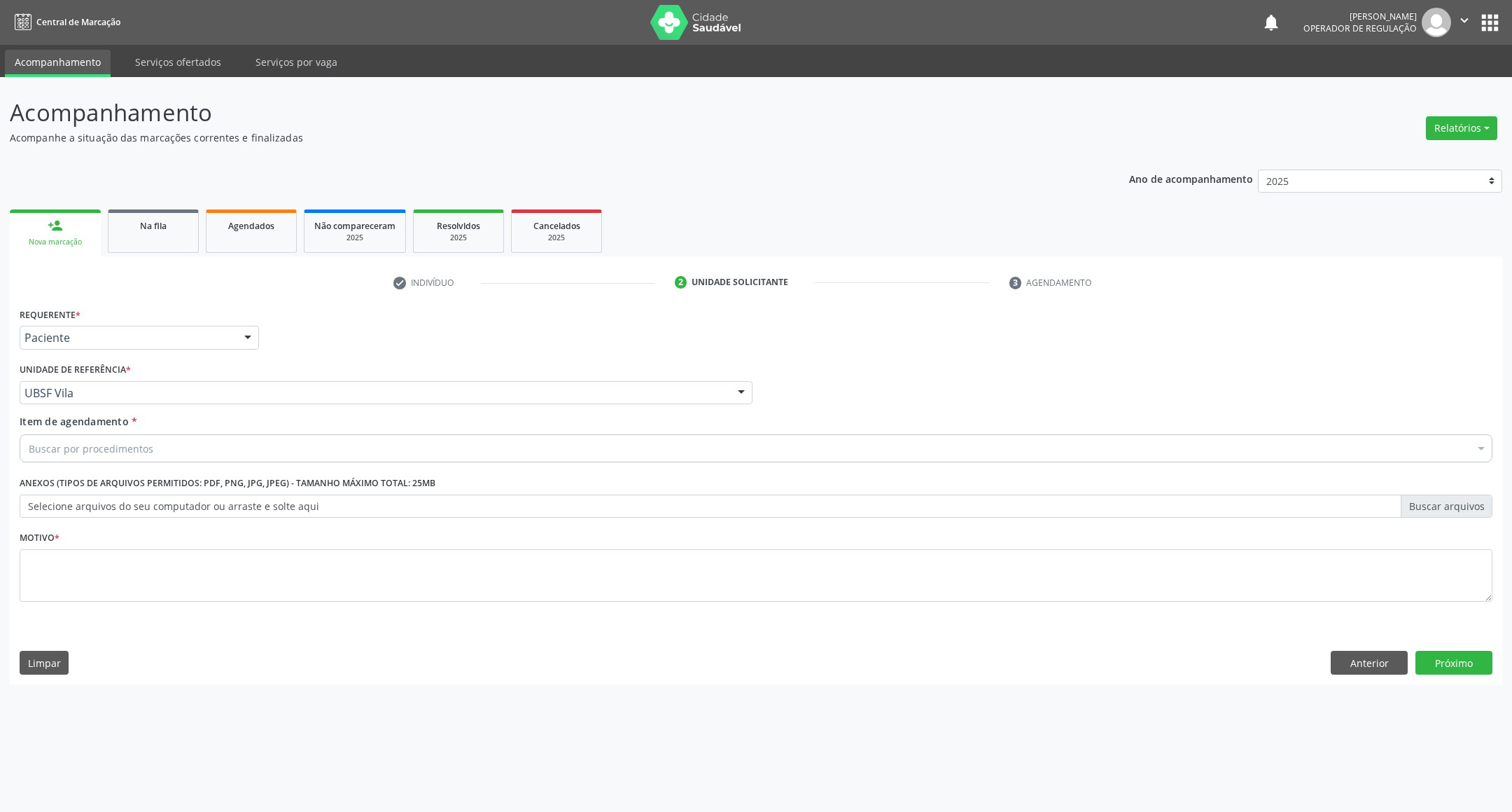
click at [155, 441] on div "Buscar por procedimentos" at bounding box center [755, 448] width 1472 height 28
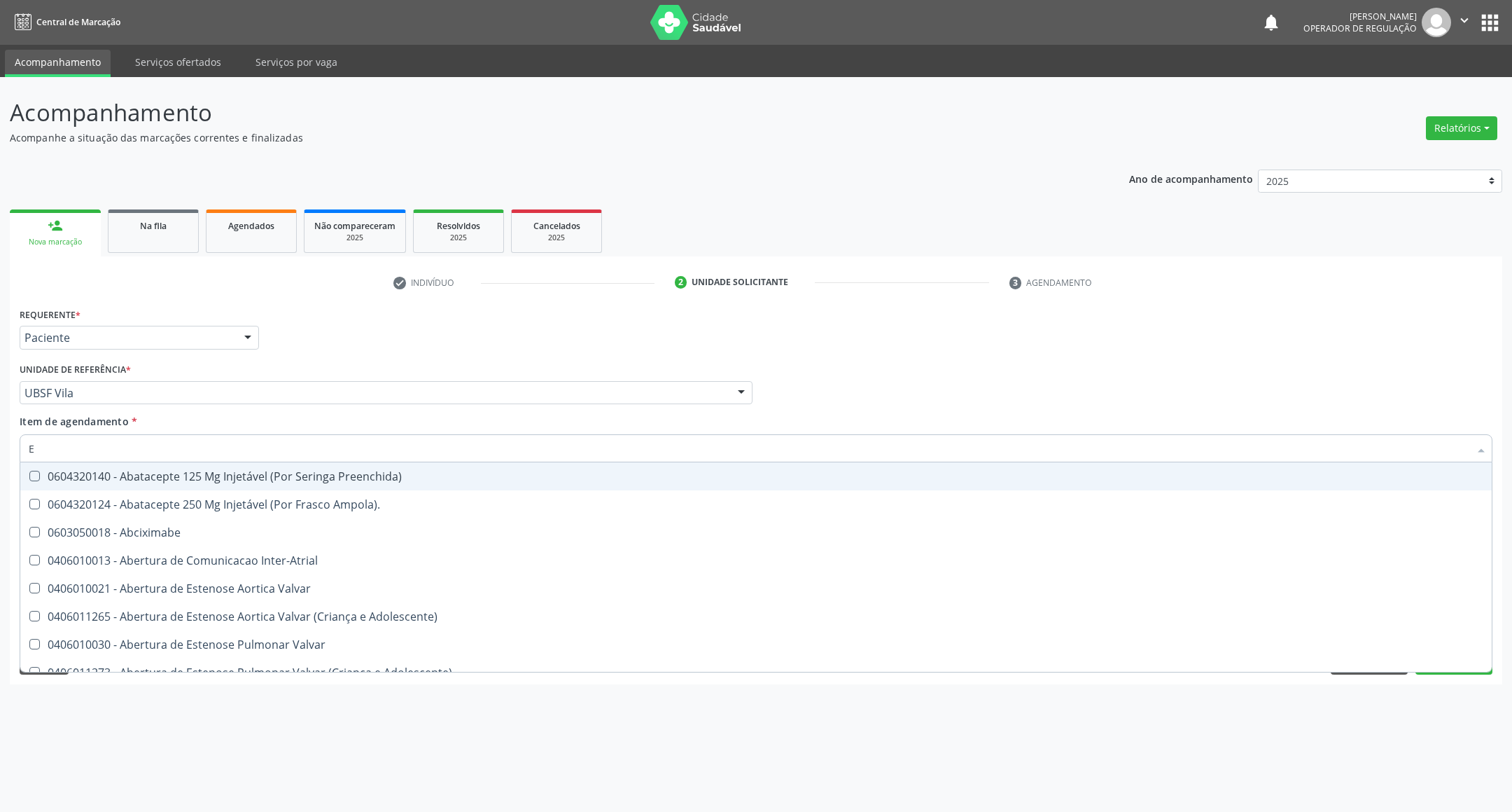
type input "ENDOCRINOLOGISTA"
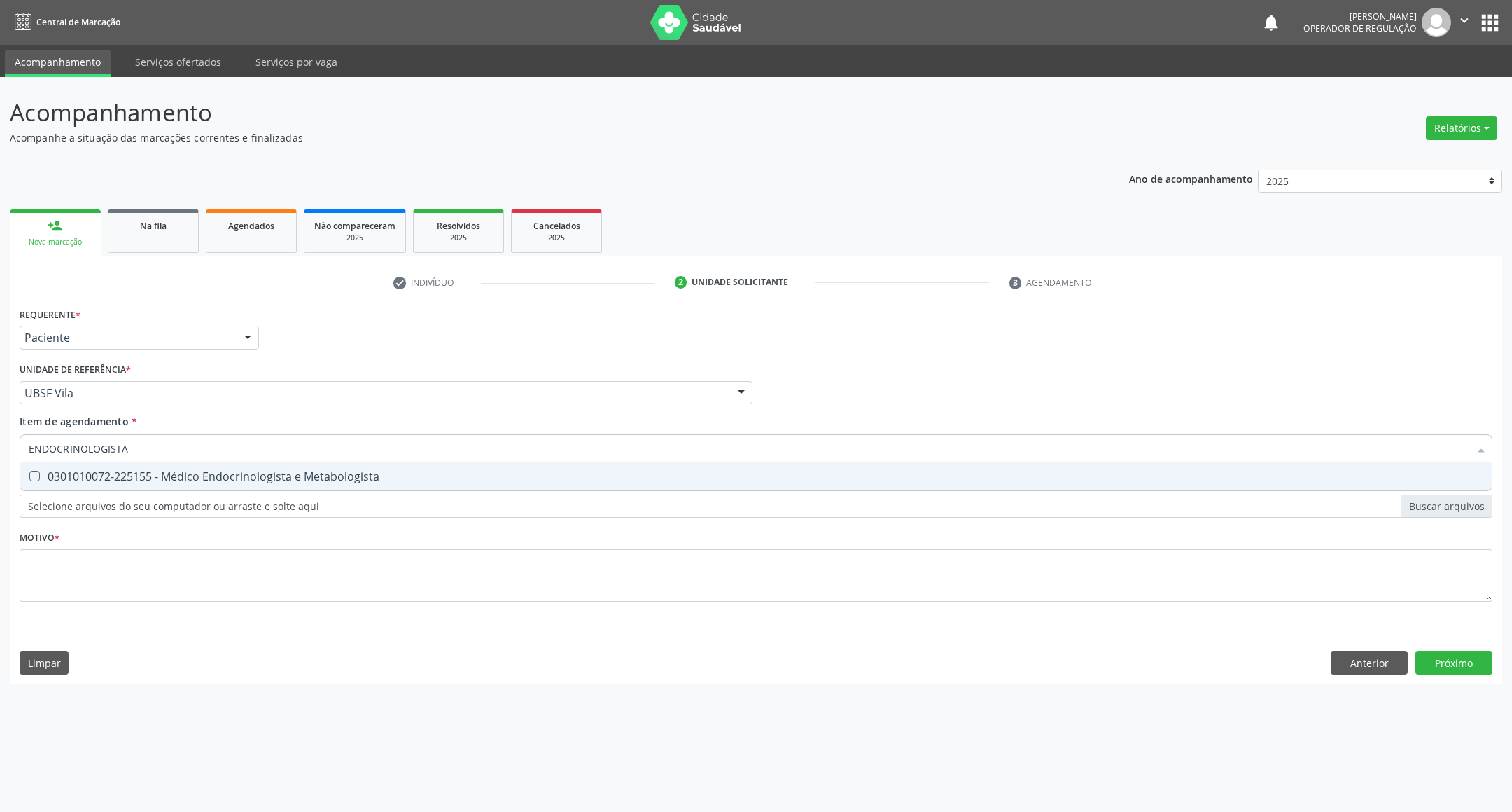
drag, startPoint x: 136, startPoint y: 473, endPoint x: 100, endPoint y: 549, distance: 84.1
click at [135, 473] on div "0301010072-225155 - Médico Endocrinologista e Metabologista" at bounding box center [756, 476] width 1454 height 12
checkbox Metabologista "true"
click at [91, 586] on div "Requerente * Paciente Profissional de Saúde Paciente Nenhum resultado encontrad…" at bounding box center [755, 463] width 1472 height 318
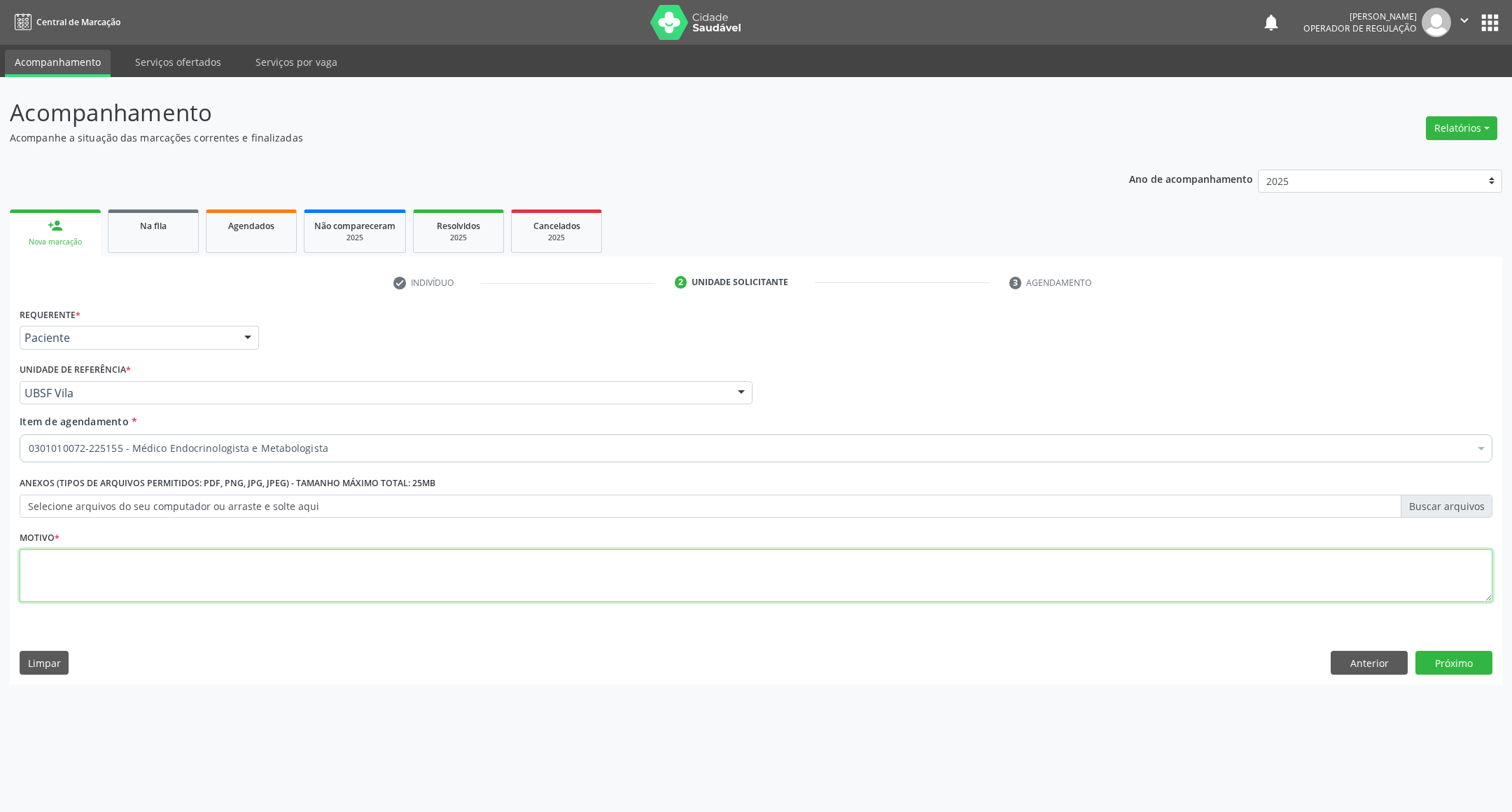
paste textarea "RETORNO [PERSON_NAME] 09/2025"
type textarea "RETORNO [PERSON_NAME] 09/2025"
click at [1470, 656] on button "Próximo" at bounding box center [1454, 662] width 77 height 24
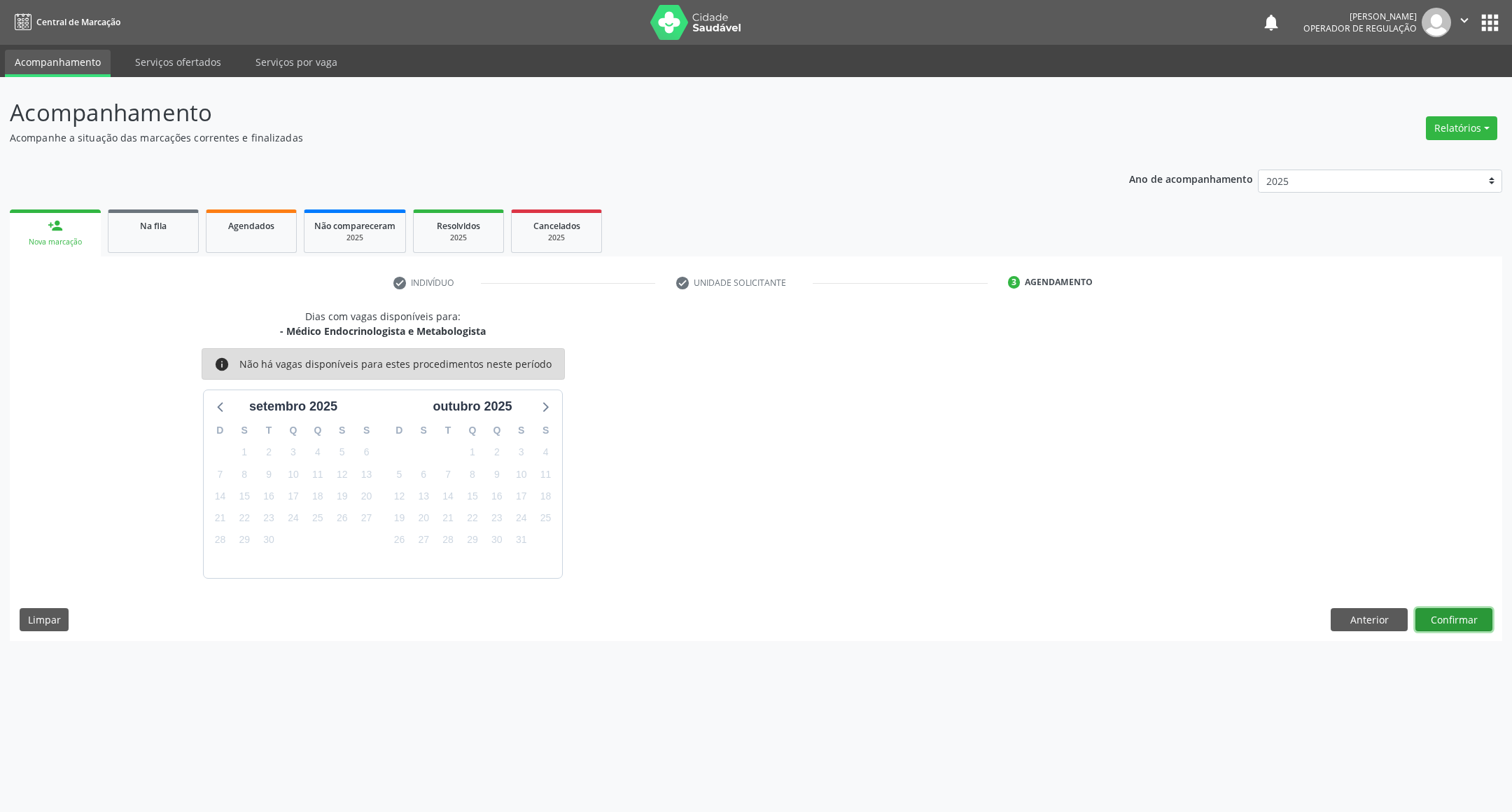
click at [1443, 618] on button "Confirmar" at bounding box center [1454, 619] width 77 height 24
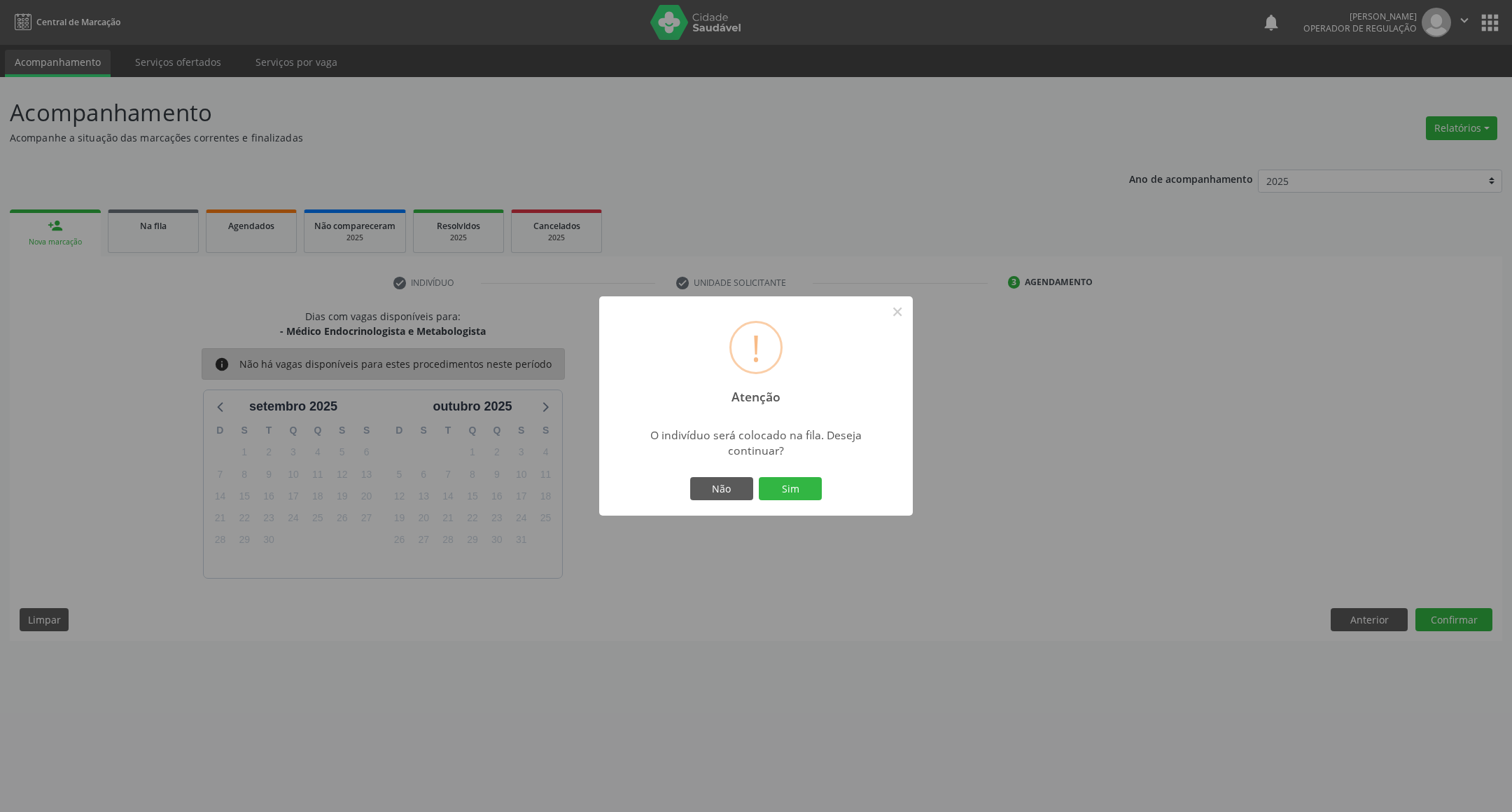
click at [759, 477] on button "Sim" at bounding box center [790, 489] width 63 height 24
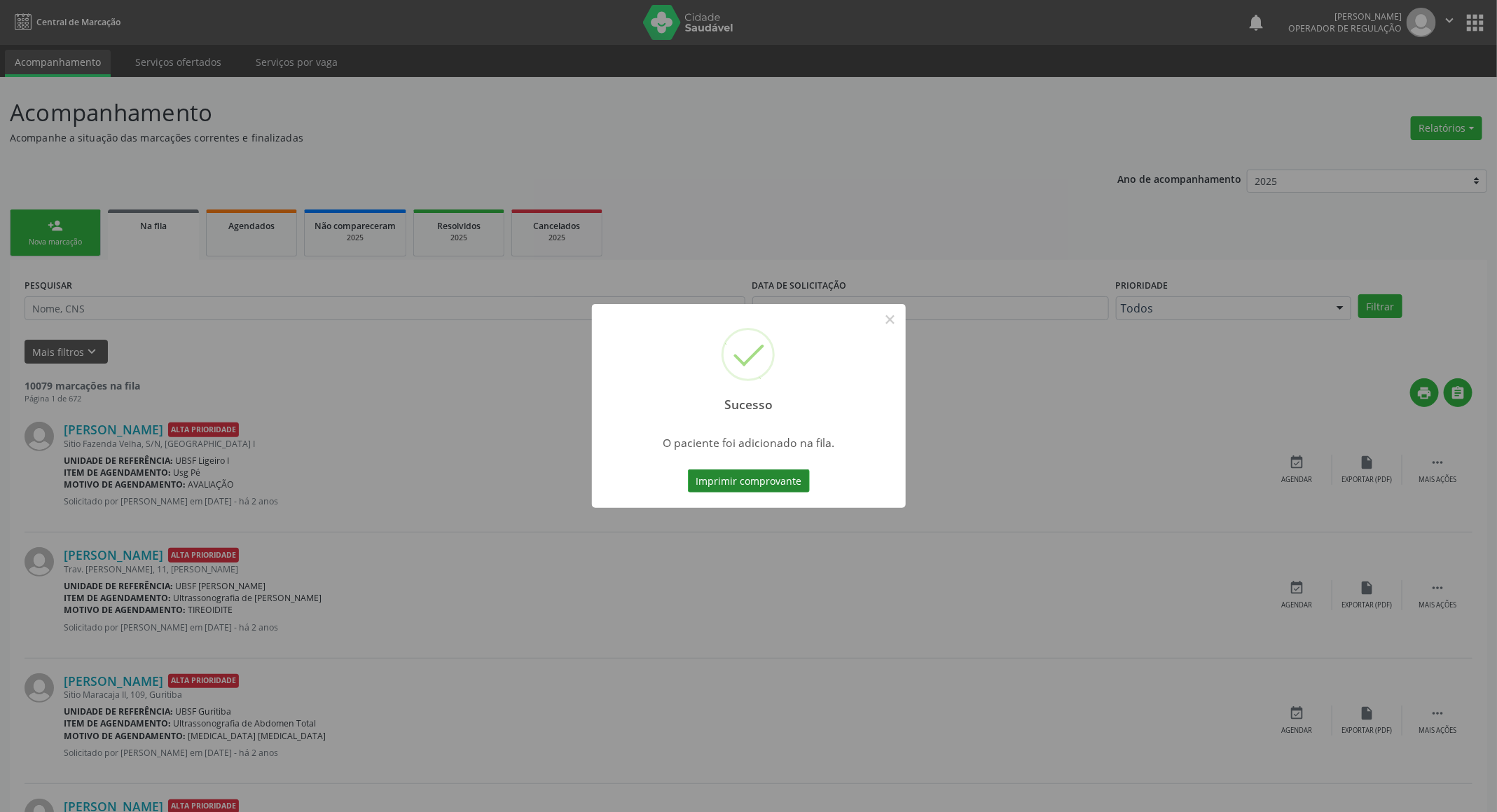
click at [756, 480] on button "Imprimir comprovante" at bounding box center [748, 481] width 122 height 24
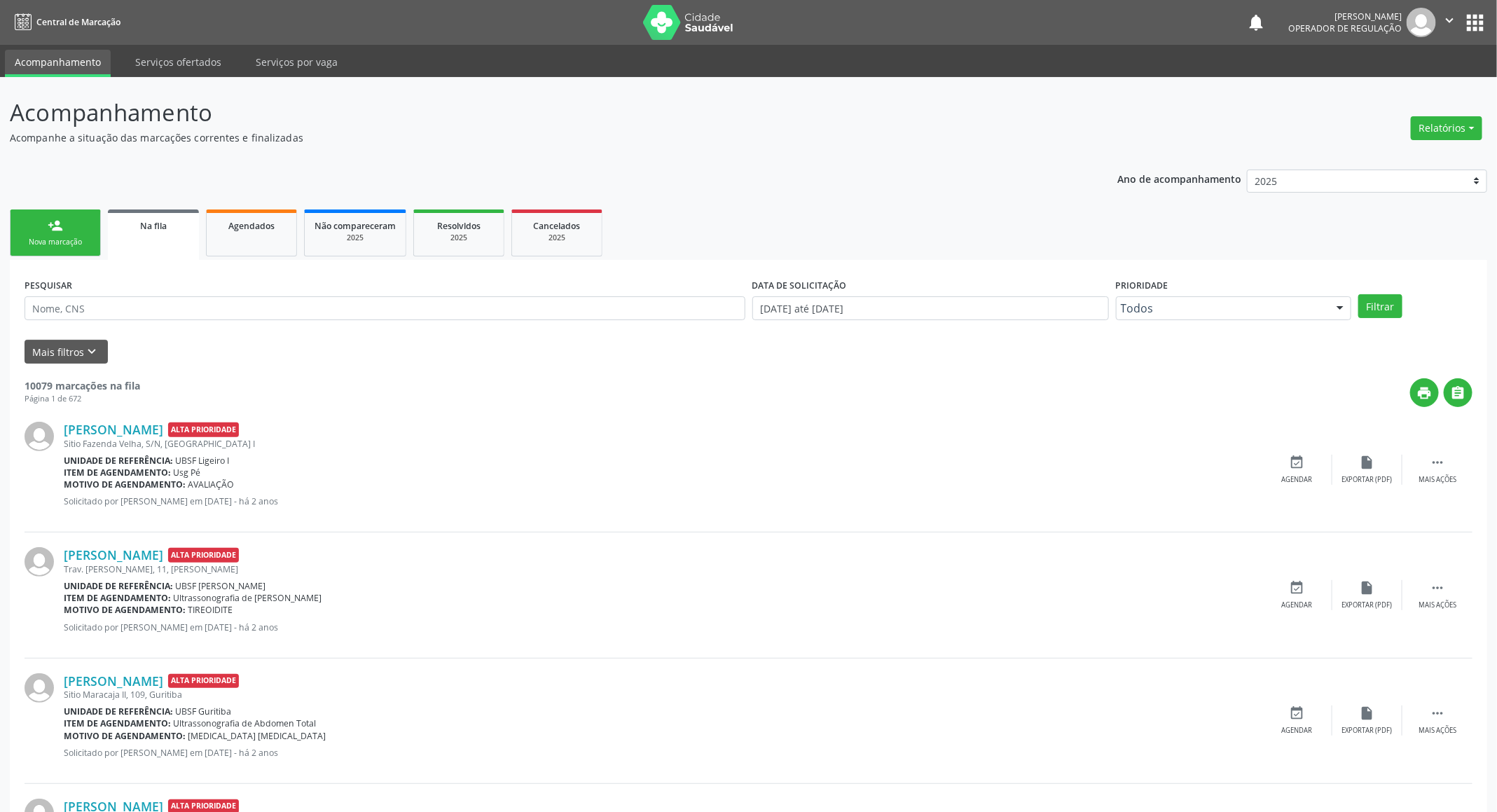
click at [48, 246] on div "Nova marcação" at bounding box center [55, 242] width 70 height 11
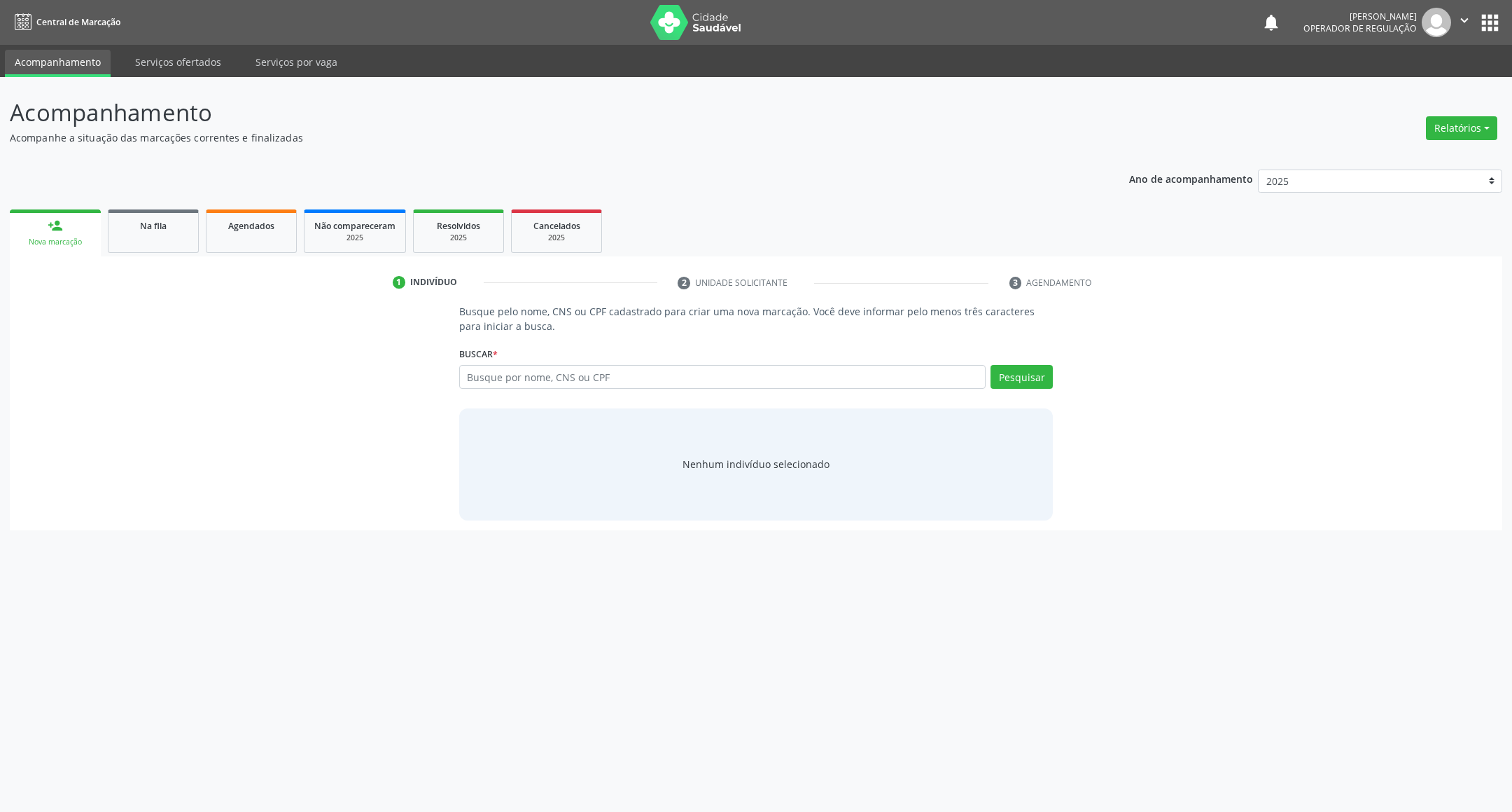
click at [485, 364] on label "Buscar *" at bounding box center [478, 354] width 38 height 22
click at [496, 379] on input "text" at bounding box center [723, 377] width 527 height 24
click at [506, 376] on input "text" at bounding box center [723, 377] width 527 height 24
click at [584, 367] on input "text" at bounding box center [723, 377] width 527 height 24
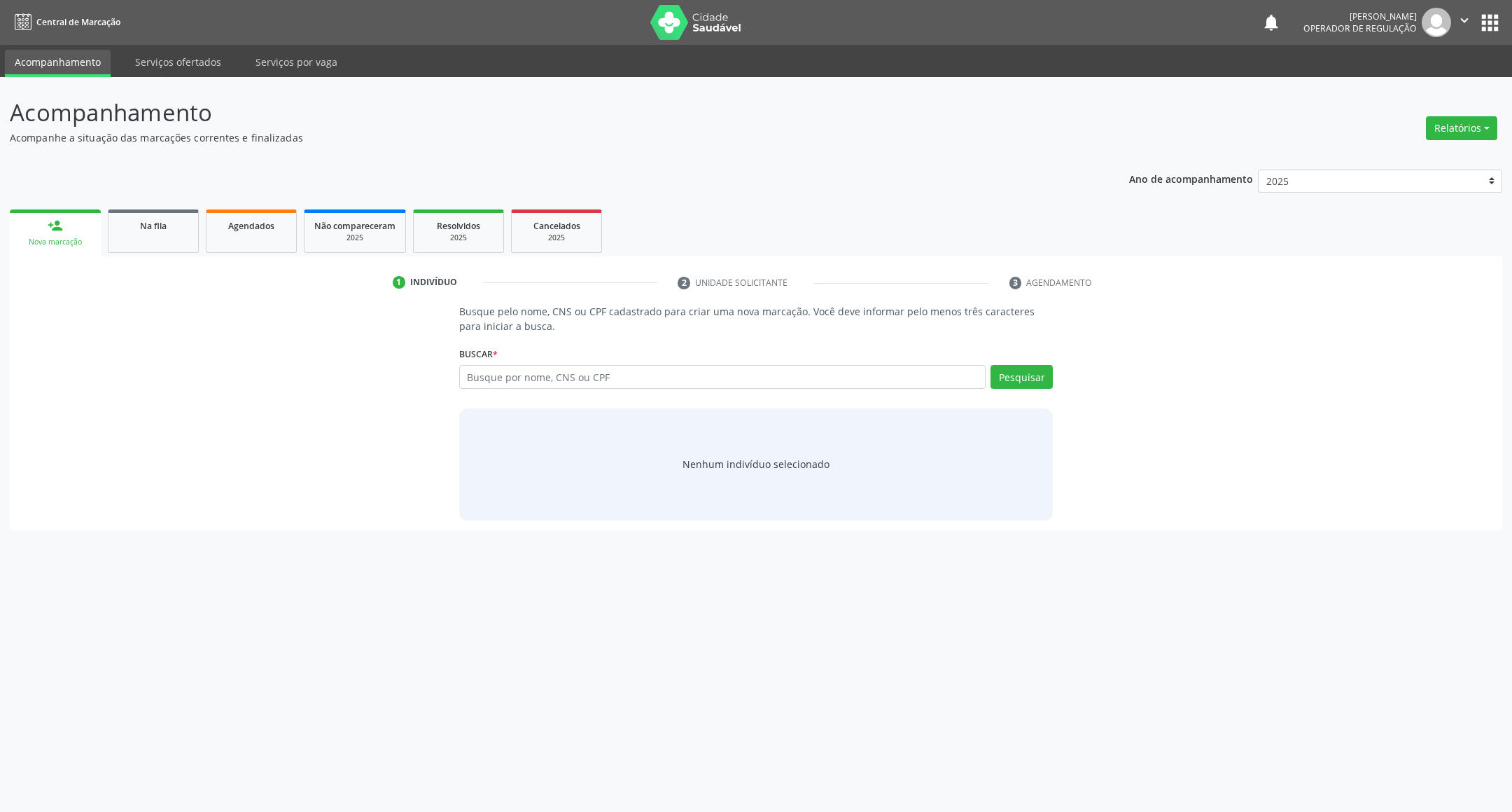
click at [584, 367] on input "text" at bounding box center [723, 377] width 527 height 24
type input "700007981299610"
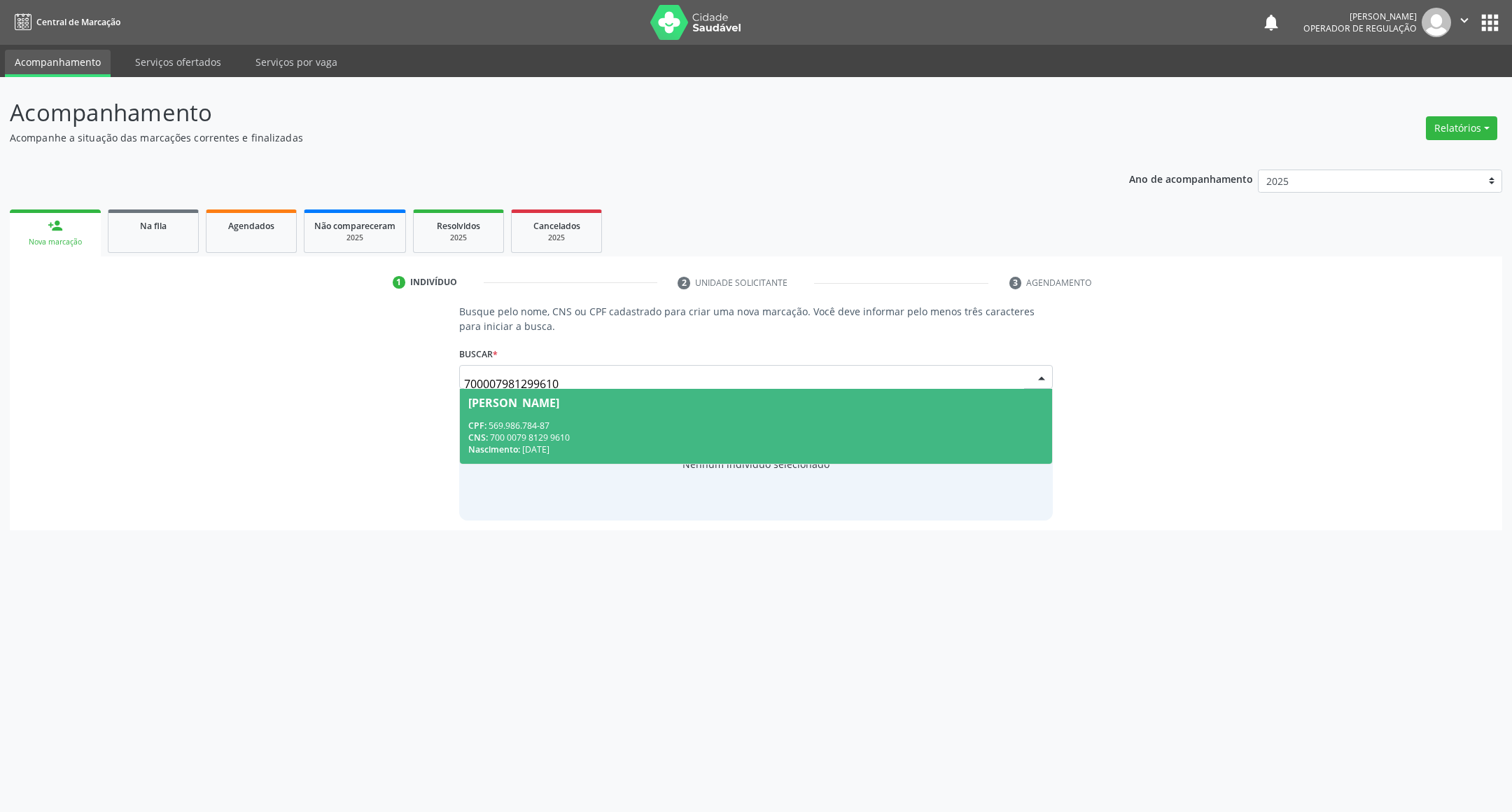
click at [672, 463] on div "[PERSON_NAME] CPF: 569.986.784-87 CNS: 700 0079 8129 9610 Nascimento: [DATE] Ne…" at bounding box center [757, 427] width 594 height 76
click at [649, 414] on span "Antônio Marques de Souza CPF: 569.986.784-87 CNS: 700 0079 8129 9610 Nascimento…" at bounding box center [756, 427] width 593 height 75
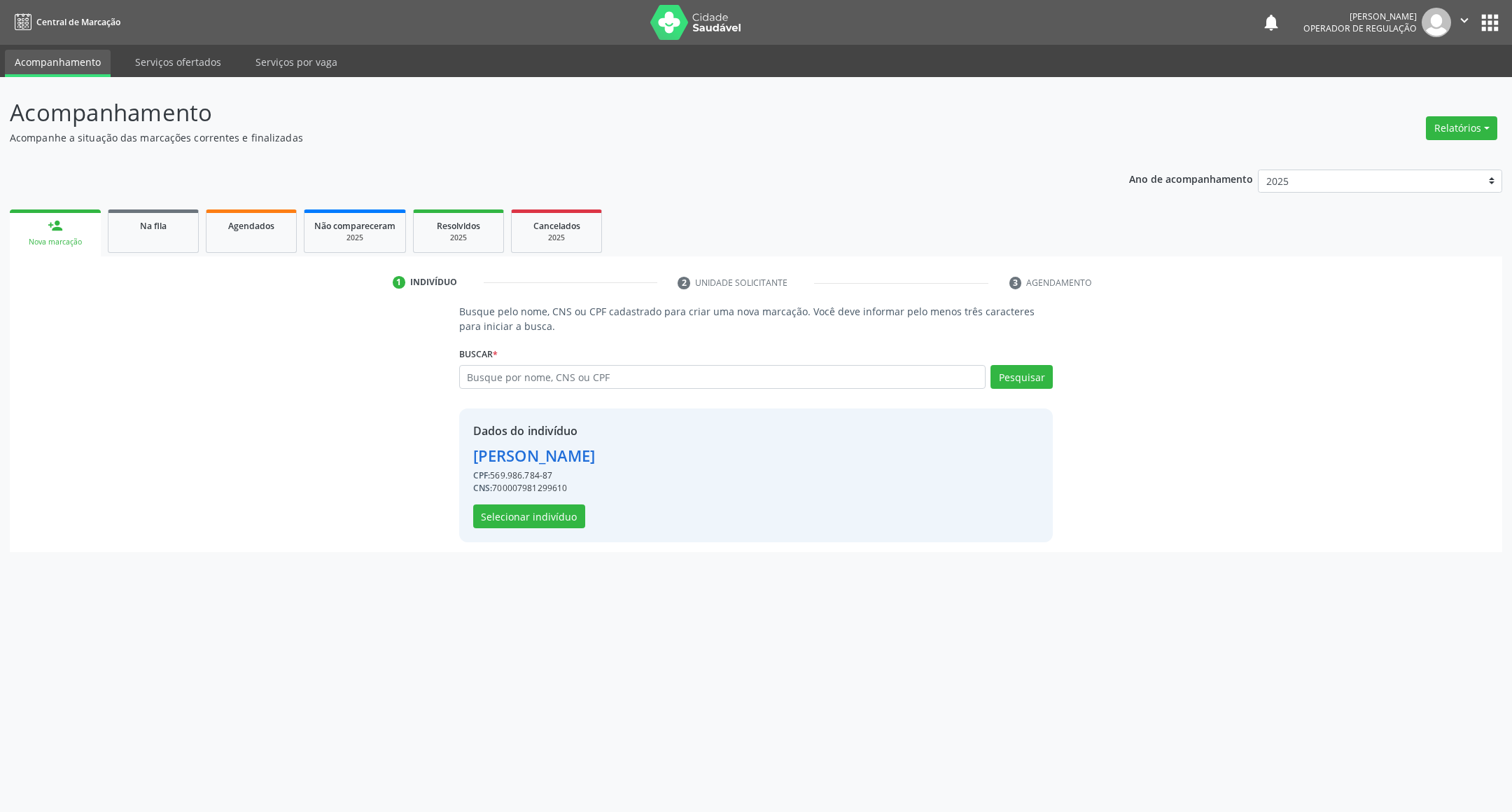
click at [530, 528] on div "Dados do indivíduo Antônio Marques de Souza CPF: 569.986.784-87 CNS: 7000079812…" at bounding box center [757, 475] width 594 height 134
click at [534, 518] on button "Selecionar indivíduo" at bounding box center [529, 516] width 112 height 24
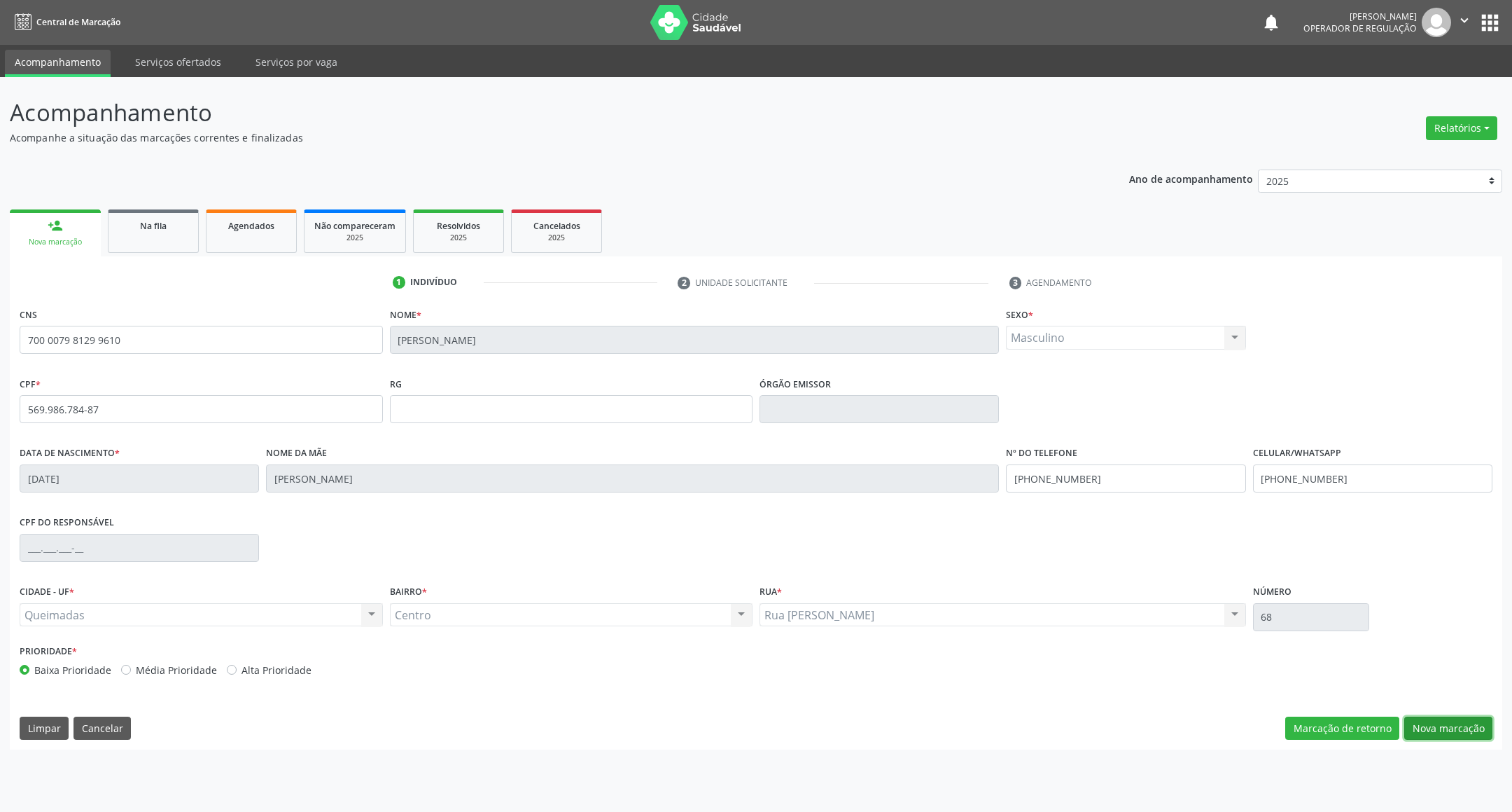
click at [1436, 734] on button "Nova marcação" at bounding box center [1448, 728] width 88 height 24
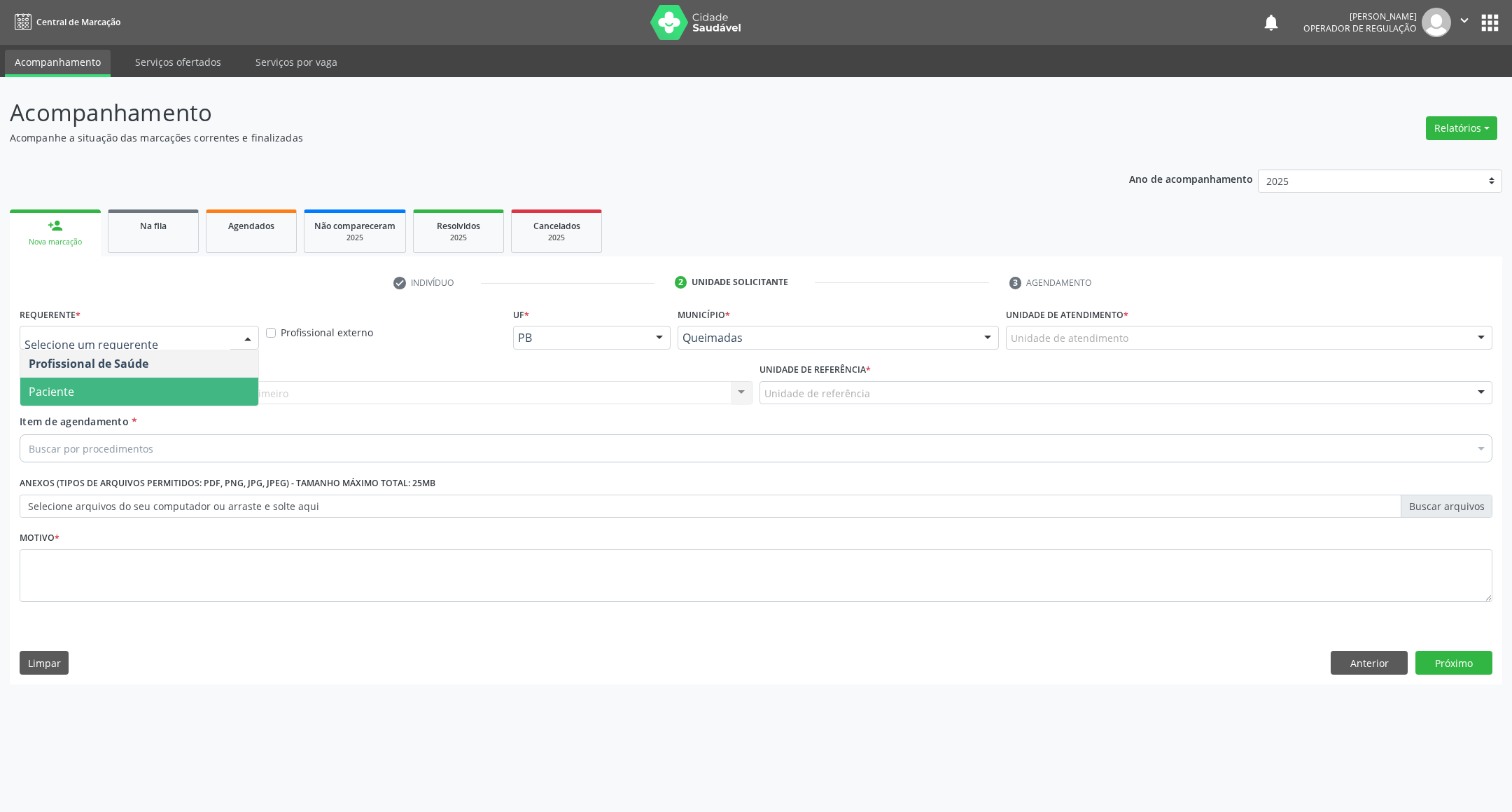
click at [76, 397] on span "Paciente" at bounding box center [139, 391] width 238 height 28
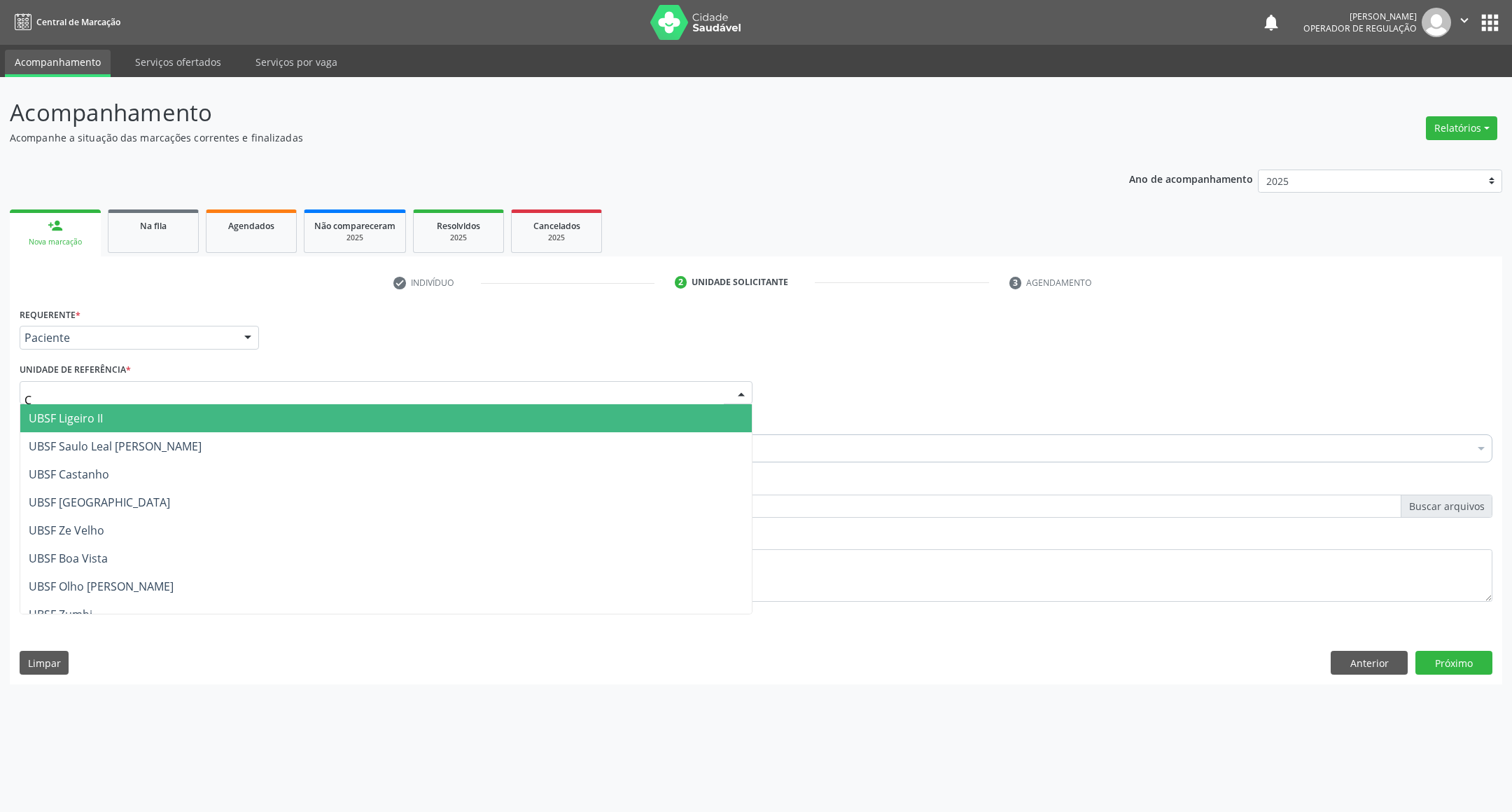
type input "CE"
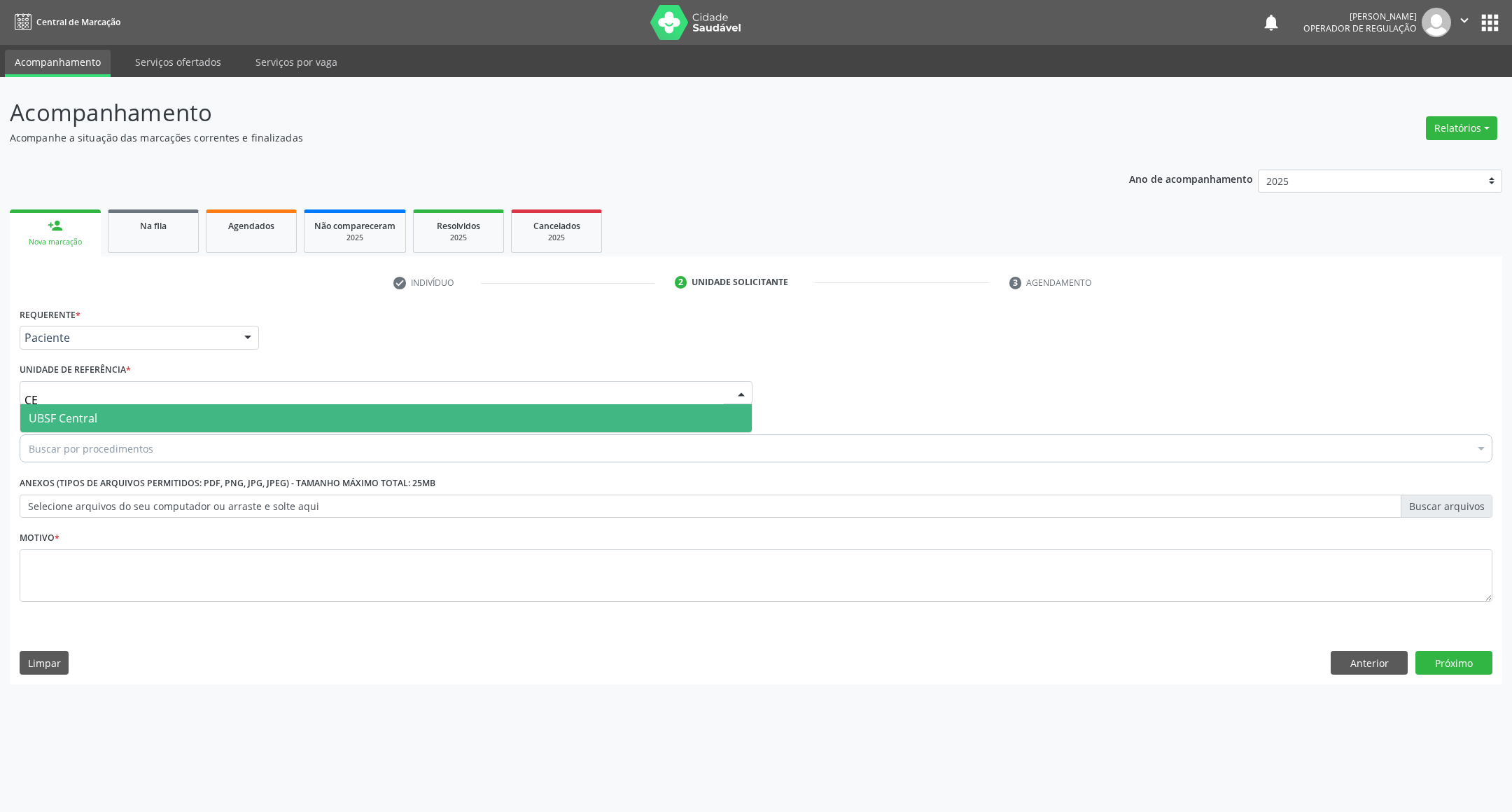
click at [106, 416] on span "UBSF Central" at bounding box center [386, 418] width 731 height 28
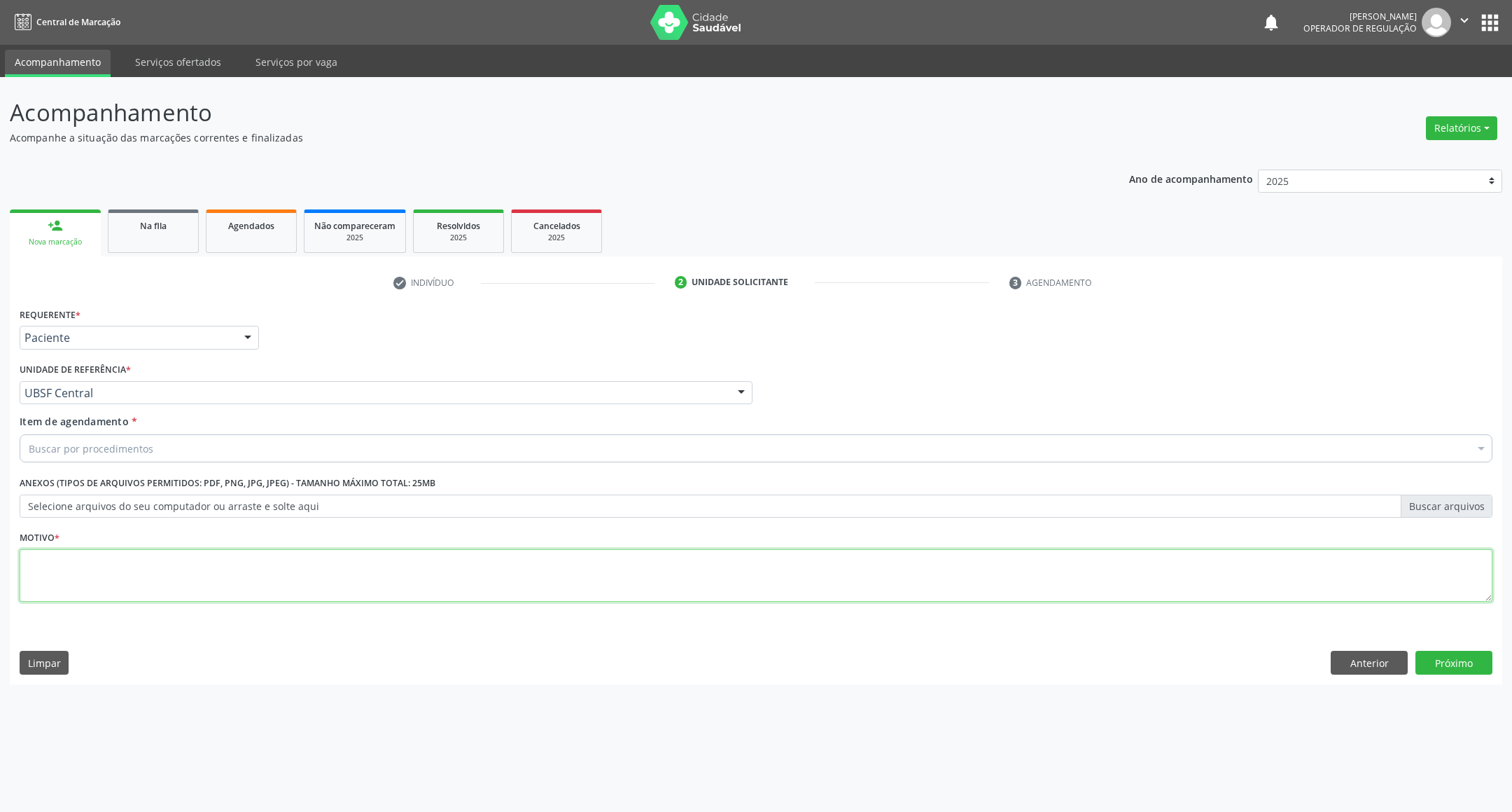
click at [118, 582] on textarea at bounding box center [755, 576] width 1472 height 53
paste textarea "RETORNO [PERSON_NAME] 09/2025"
type textarea "RETORNO EMILLE 09/2025"
click at [177, 456] on div "Buscar por procedimentos" at bounding box center [755, 448] width 1472 height 28
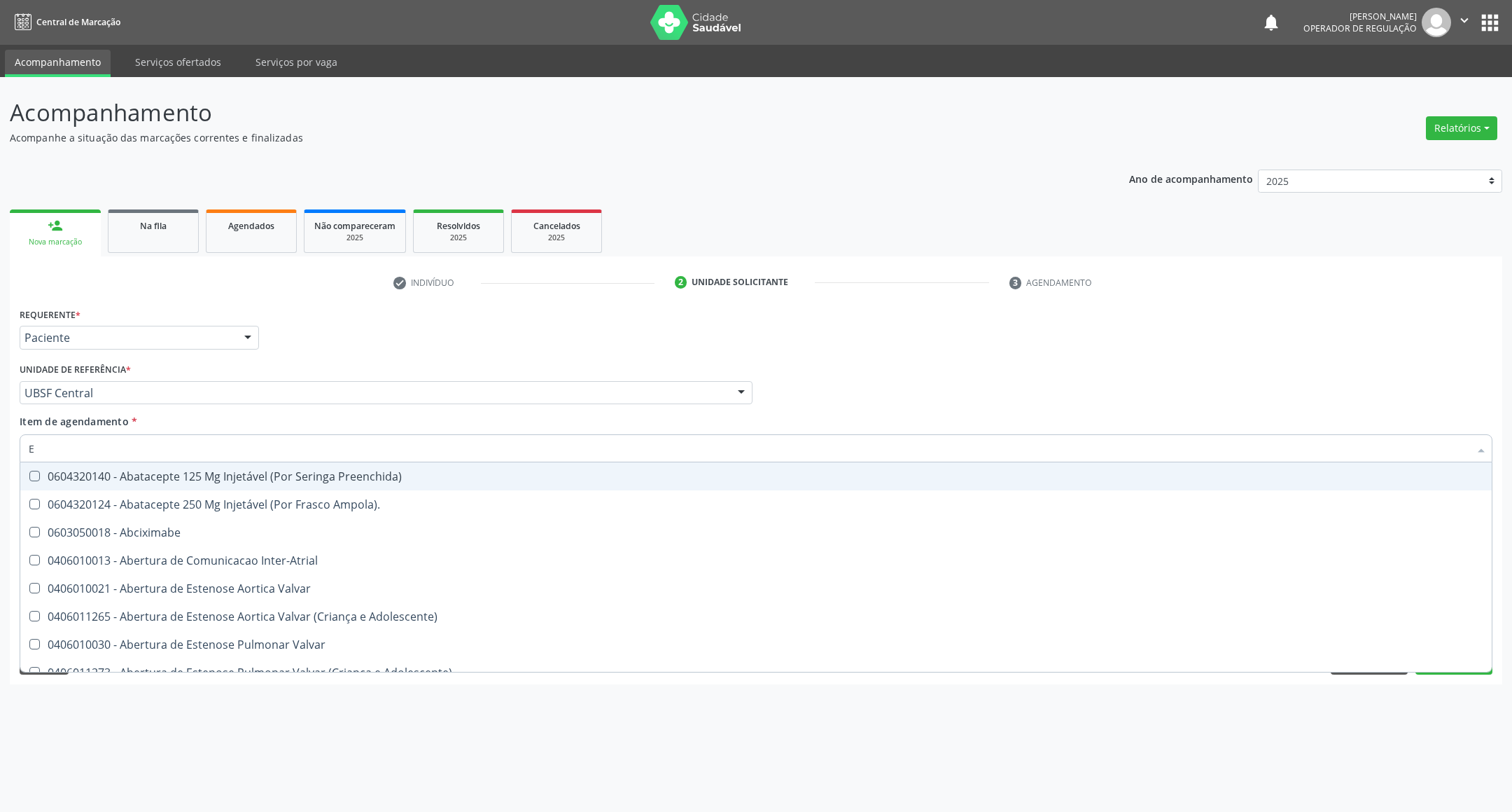
type input "ENDOCRINOLOGISTA"
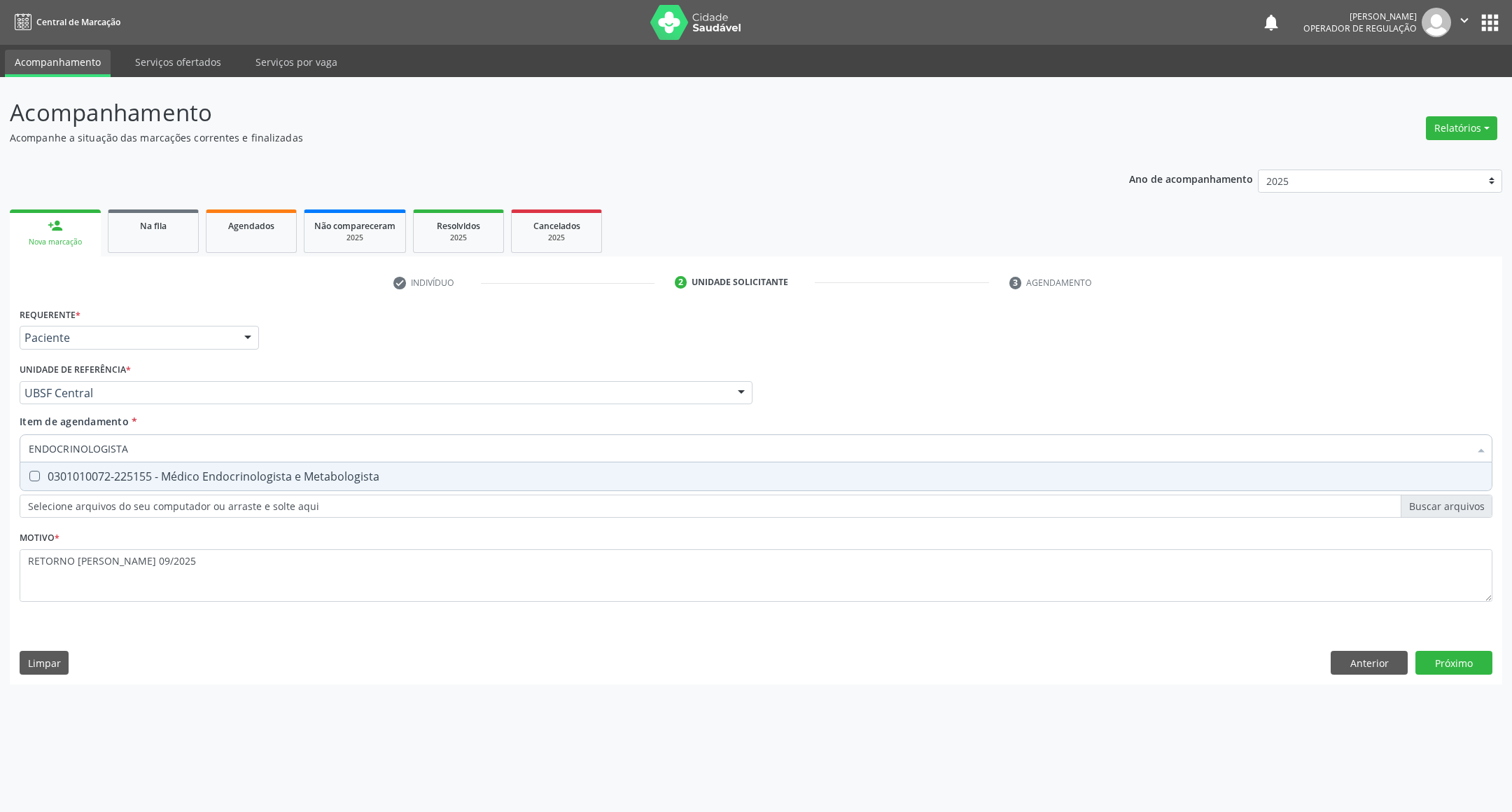
click at [178, 473] on div "0301010072-225155 - Médico Endocrinologista e Metabologista" at bounding box center [756, 476] width 1454 height 12
checkbox Metabologista "true"
click at [1213, 681] on div "Requerente * Paciente Profissional de Saúde Paciente Nenhum resultado encontrad…" at bounding box center [756, 494] width 1493 height 380
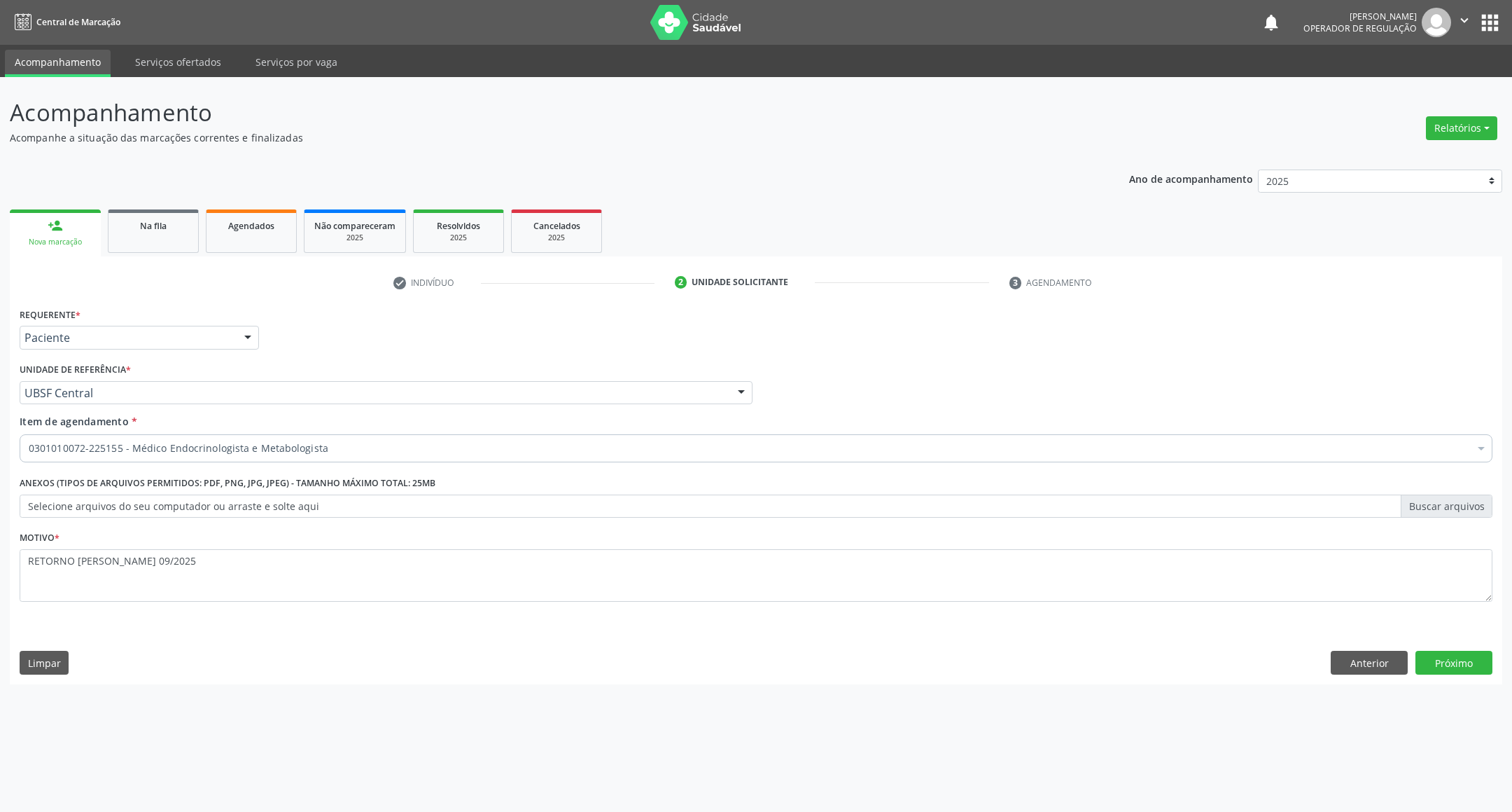
click at [1495, 663] on div "Requerente * Paciente Profissional de Saúde Paciente Nenhum resultado encontrad…" at bounding box center [756, 494] width 1493 height 380
click at [1489, 673] on button "Próximo" at bounding box center [1454, 662] width 77 height 24
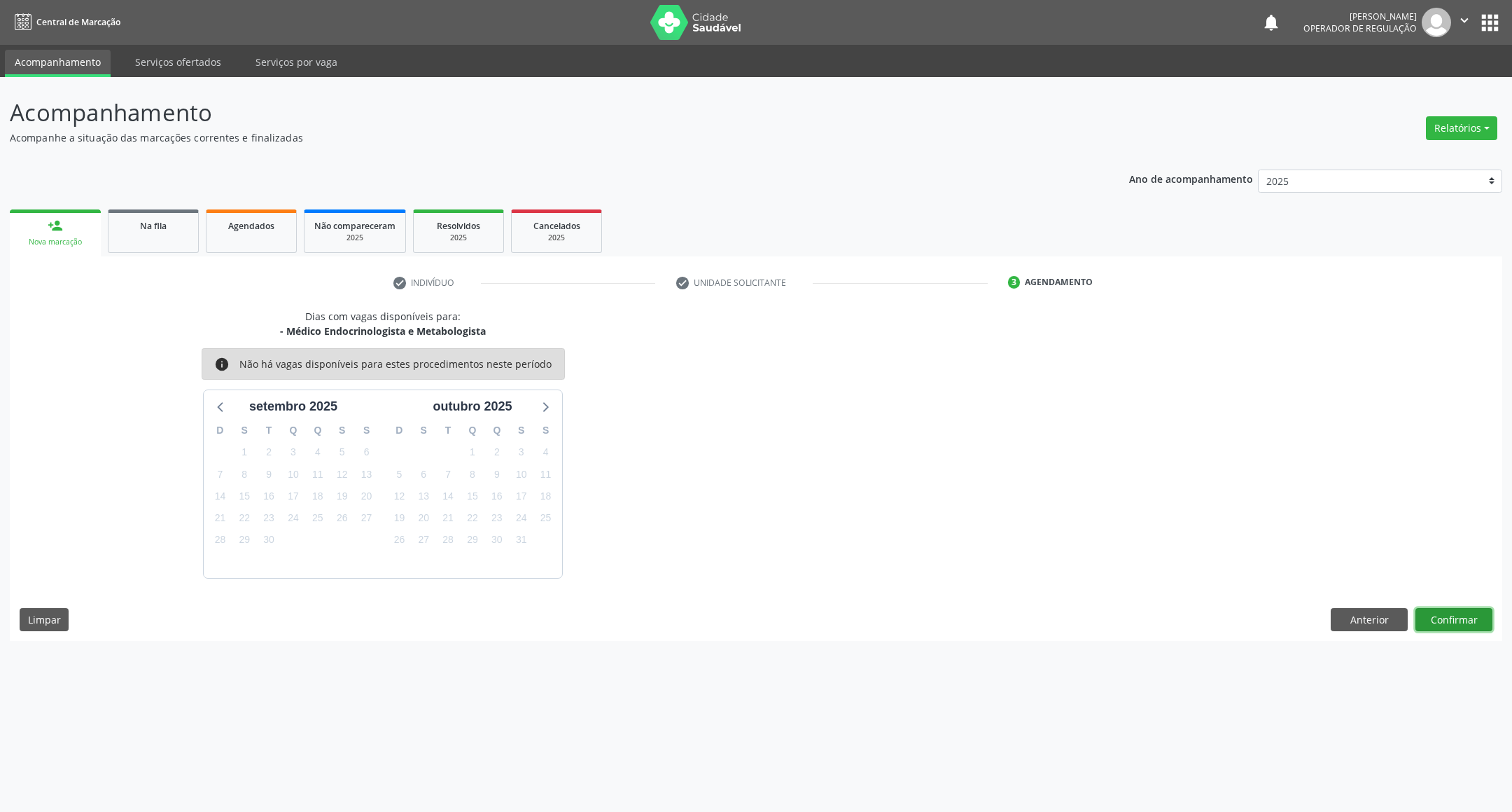
click at [1462, 624] on button "Confirmar" at bounding box center [1454, 619] width 77 height 24
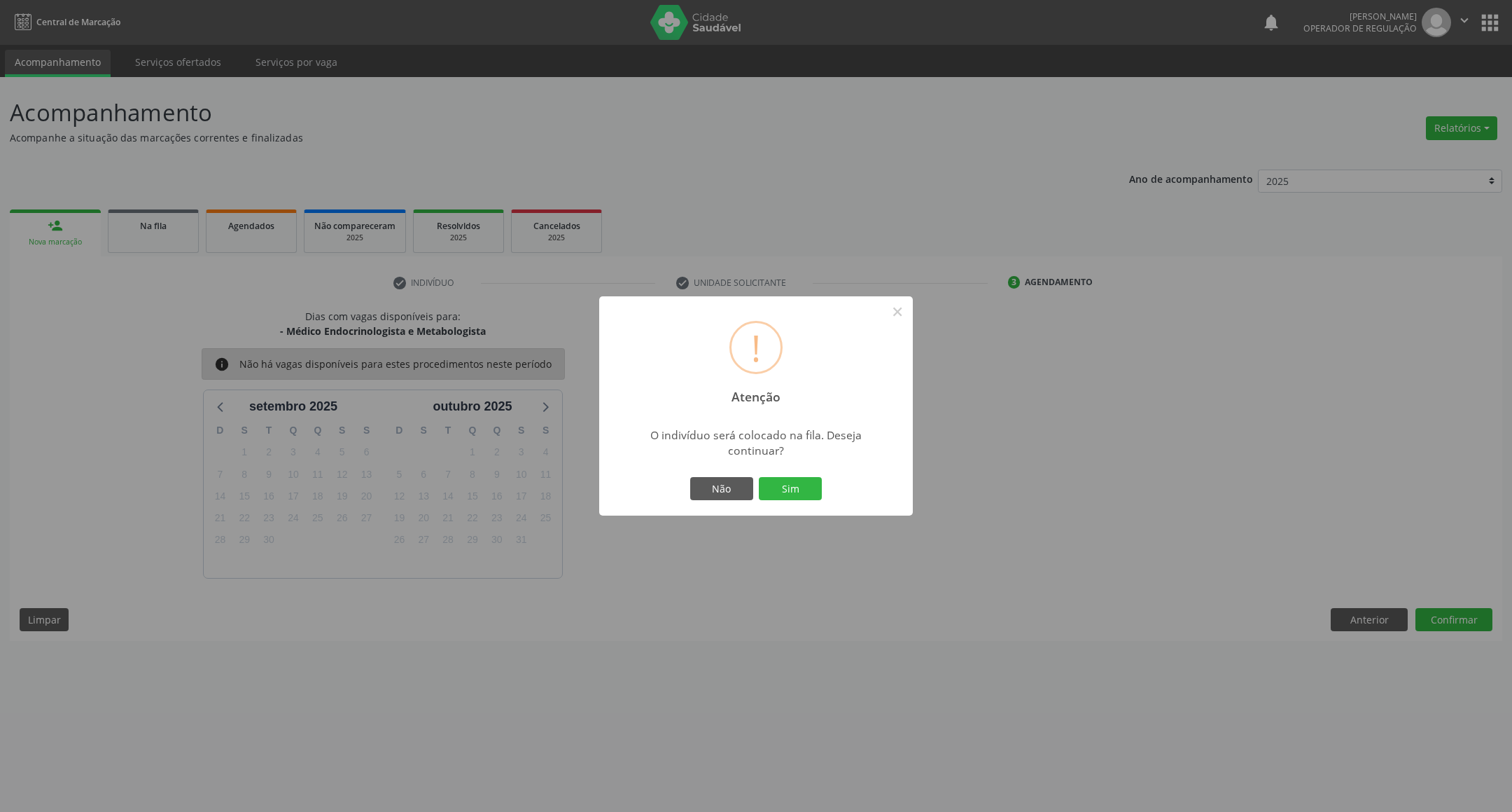
click at [773, 474] on div "Não Sim" at bounding box center [756, 489] width 139 height 30
click at [778, 477] on button "Sim" at bounding box center [790, 489] width 63 height 24
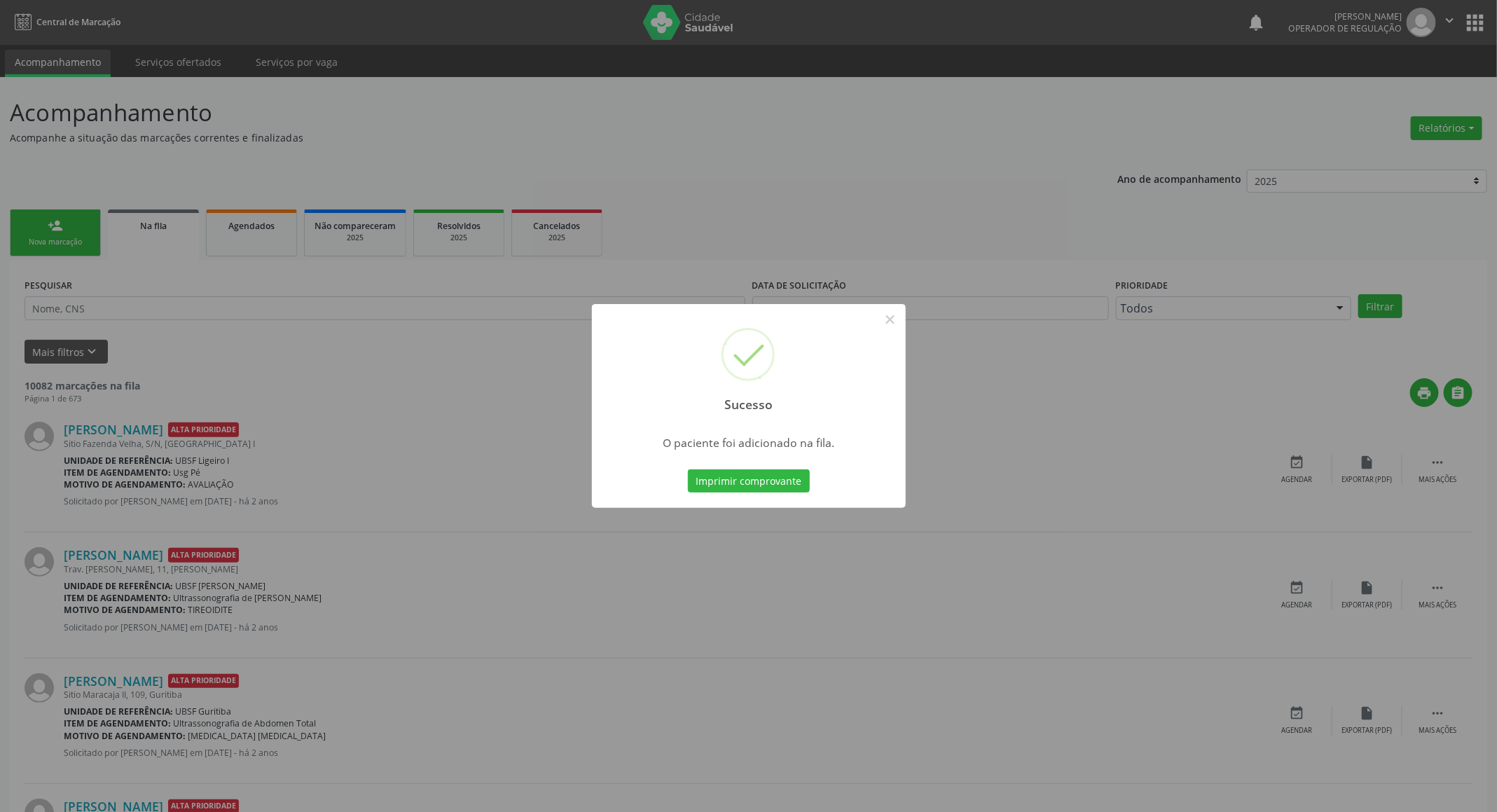
click at [533, 440] on div "Sucesso × O paciente foi adicionado na fila. Imprimir comprovante Cancel" at bounding box center [748, 406] width 1497 height 812
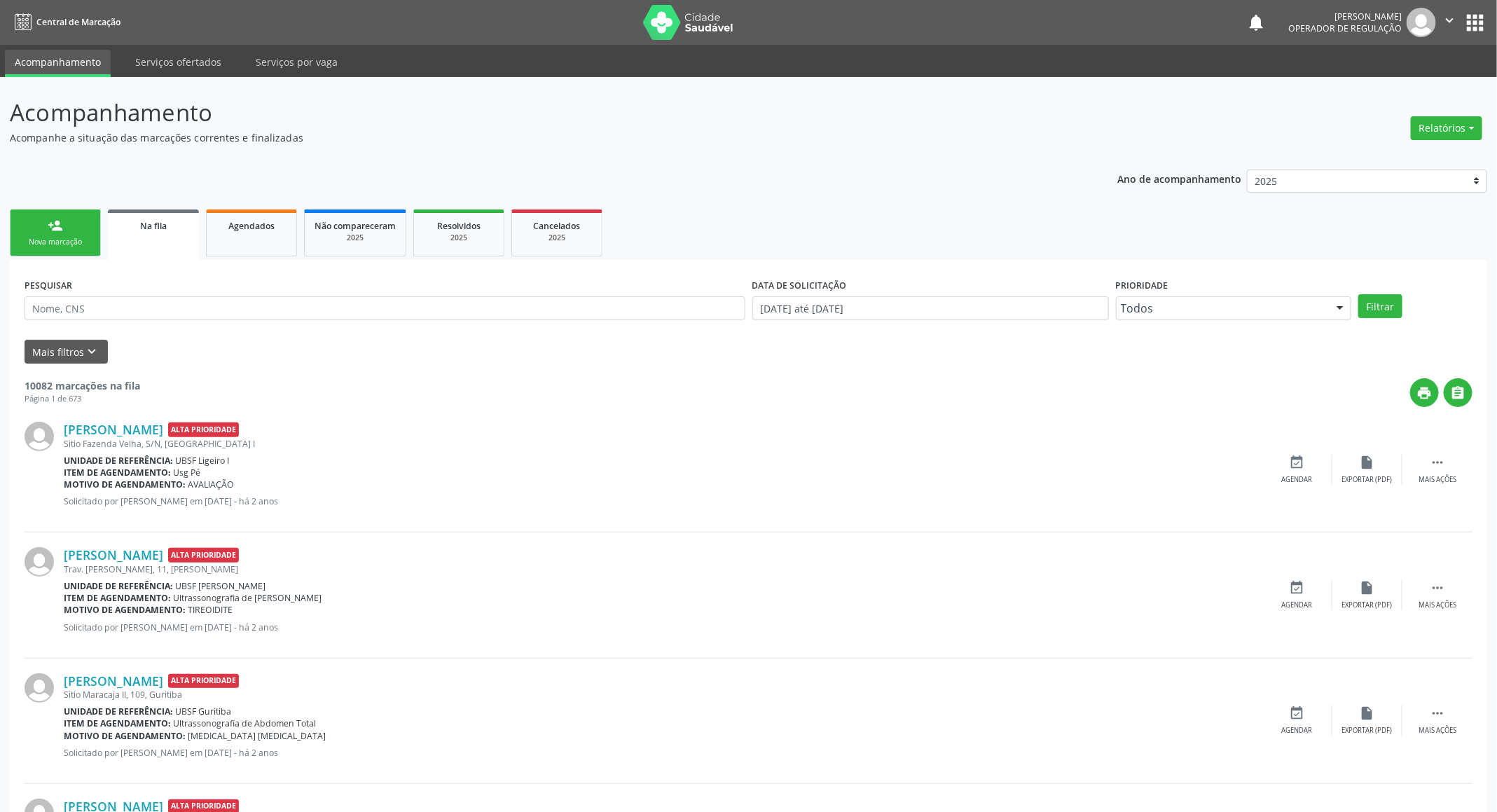
click at [48, 224] on div "person_add" at bounding box center [55, 225] width 15 height 15
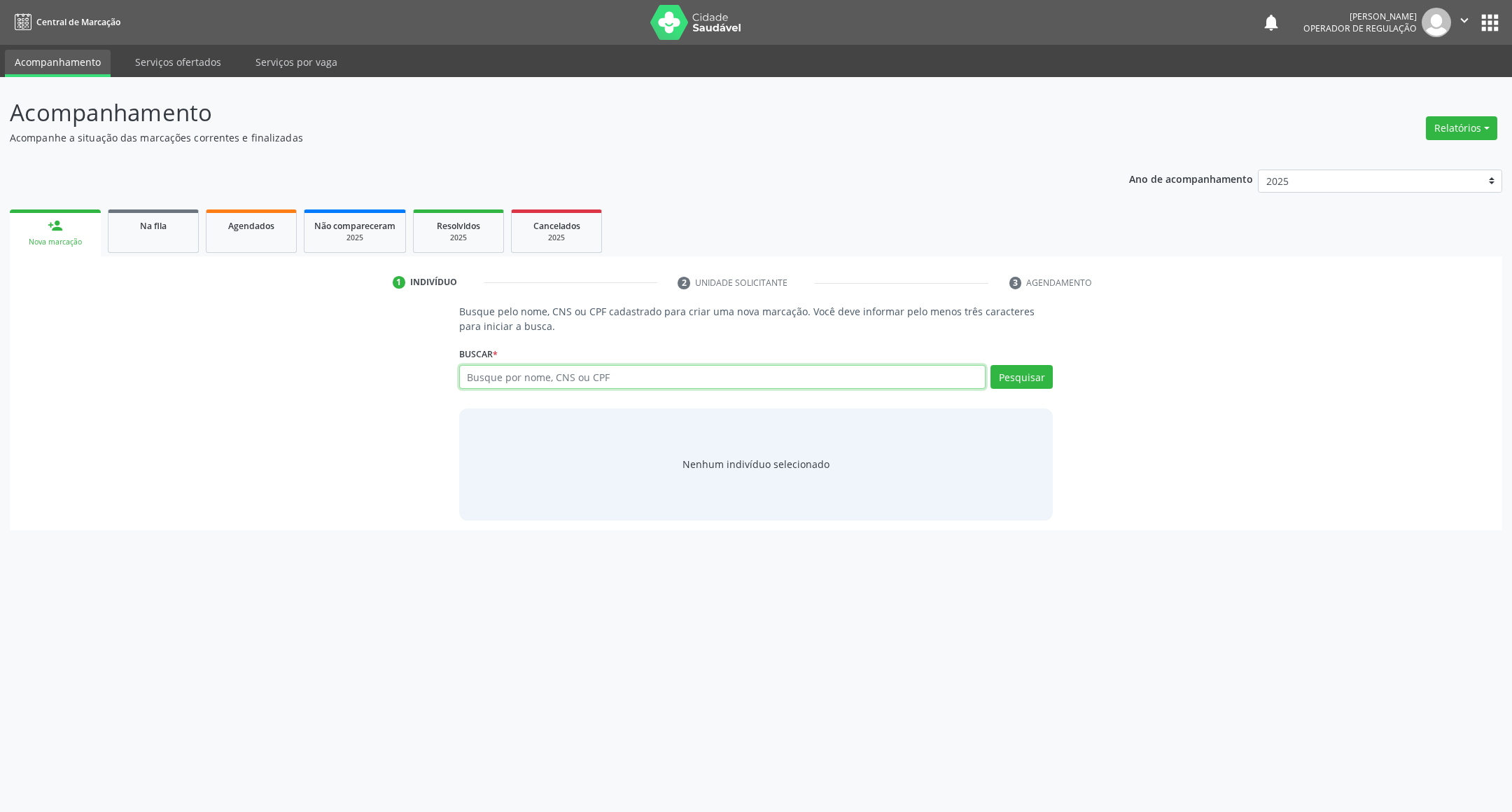
click at [605, 375] on input "text" at bounding box center [723, 377] width 527 height 24
type input "700303989622139"
click at [605, 378] on input "700303989622139" at bounding box center [723, 377] width 527 height 24
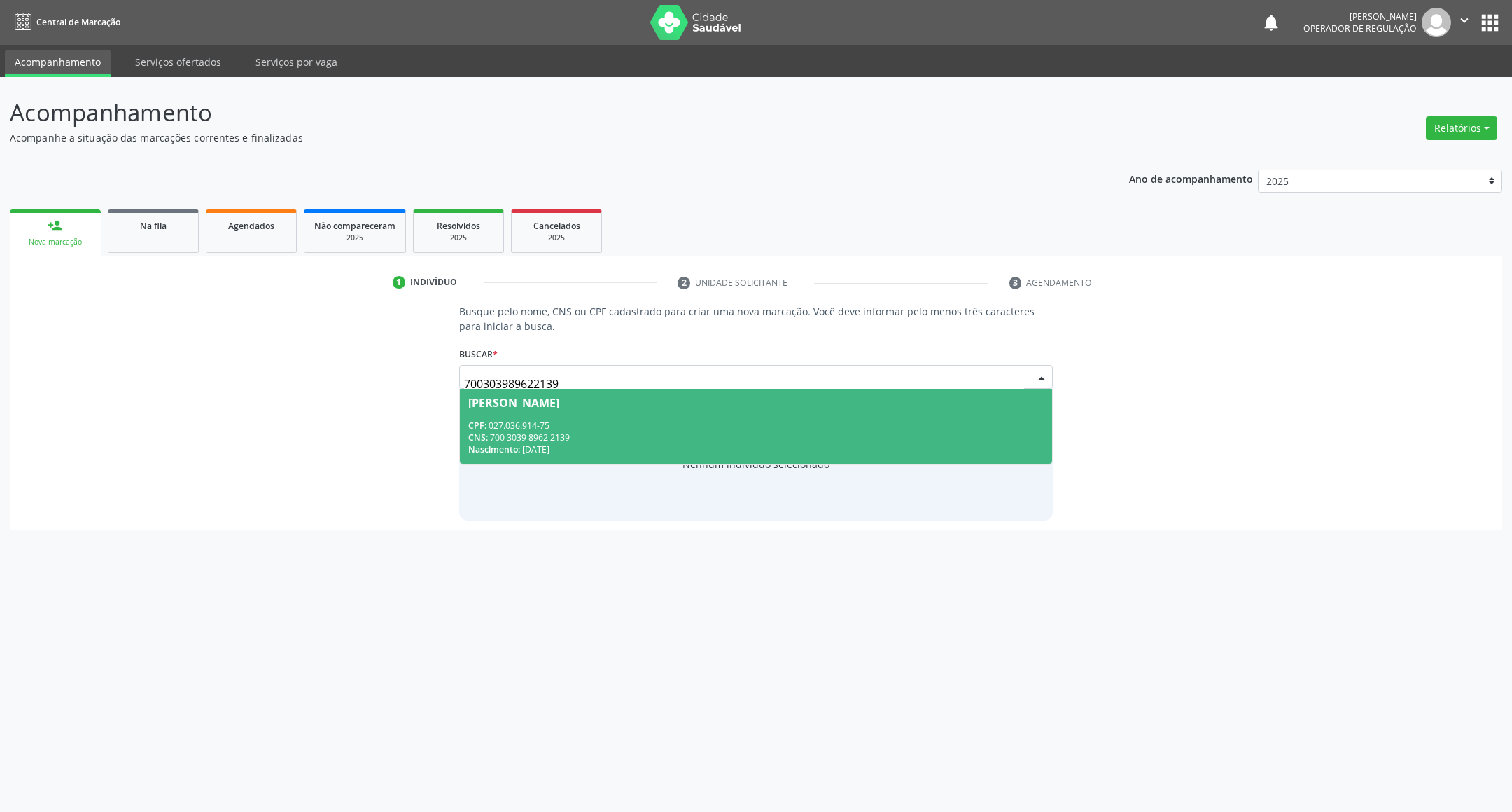
click at [491, 397] on div "Marina Maria da Silva Oliveira" at bounding box center [514, 403] width 91 height 12
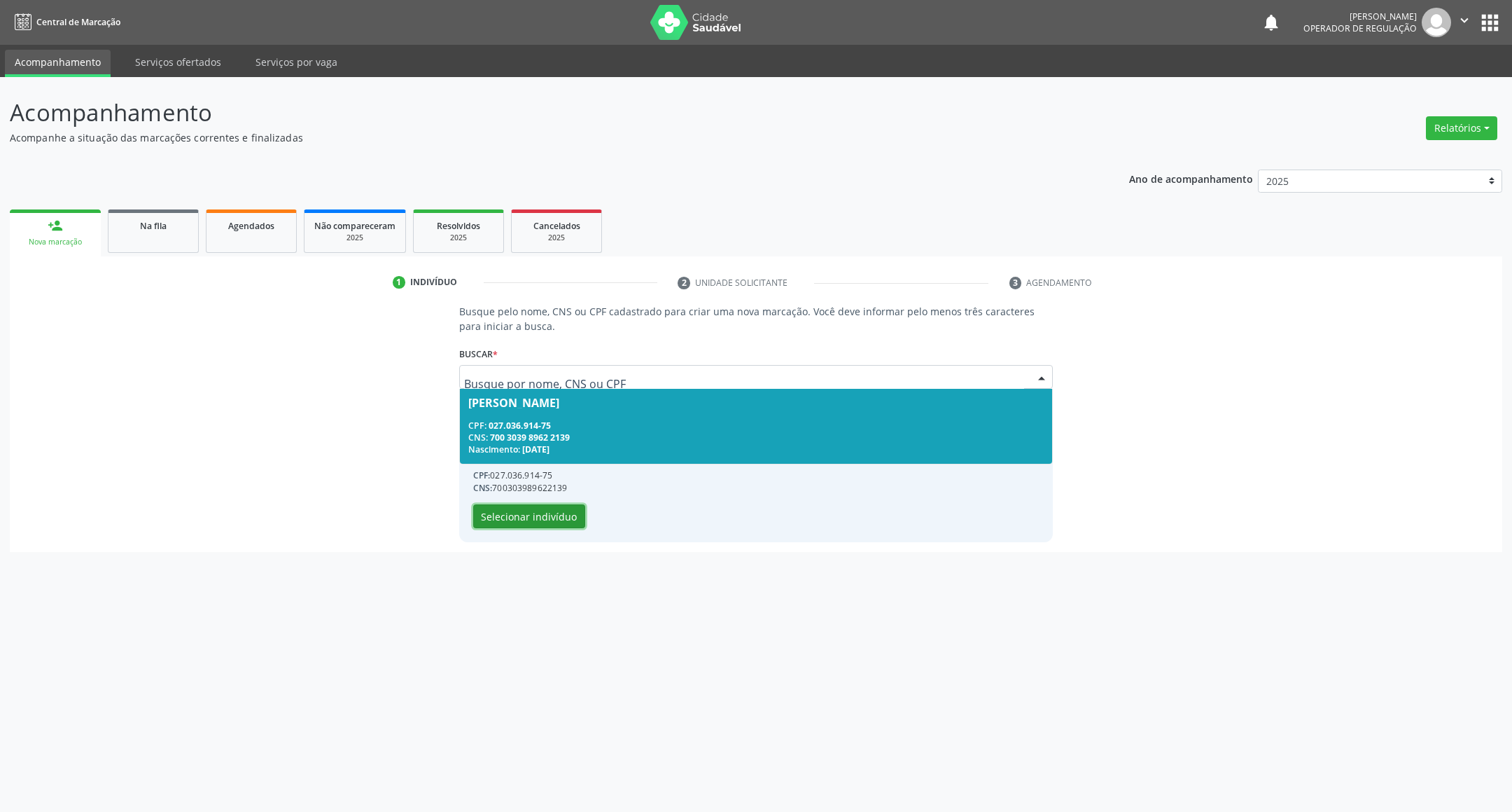
click at [558, 512] on button "Selecionar indivíduo" at bounding box center [529, 516] width 112 height 24
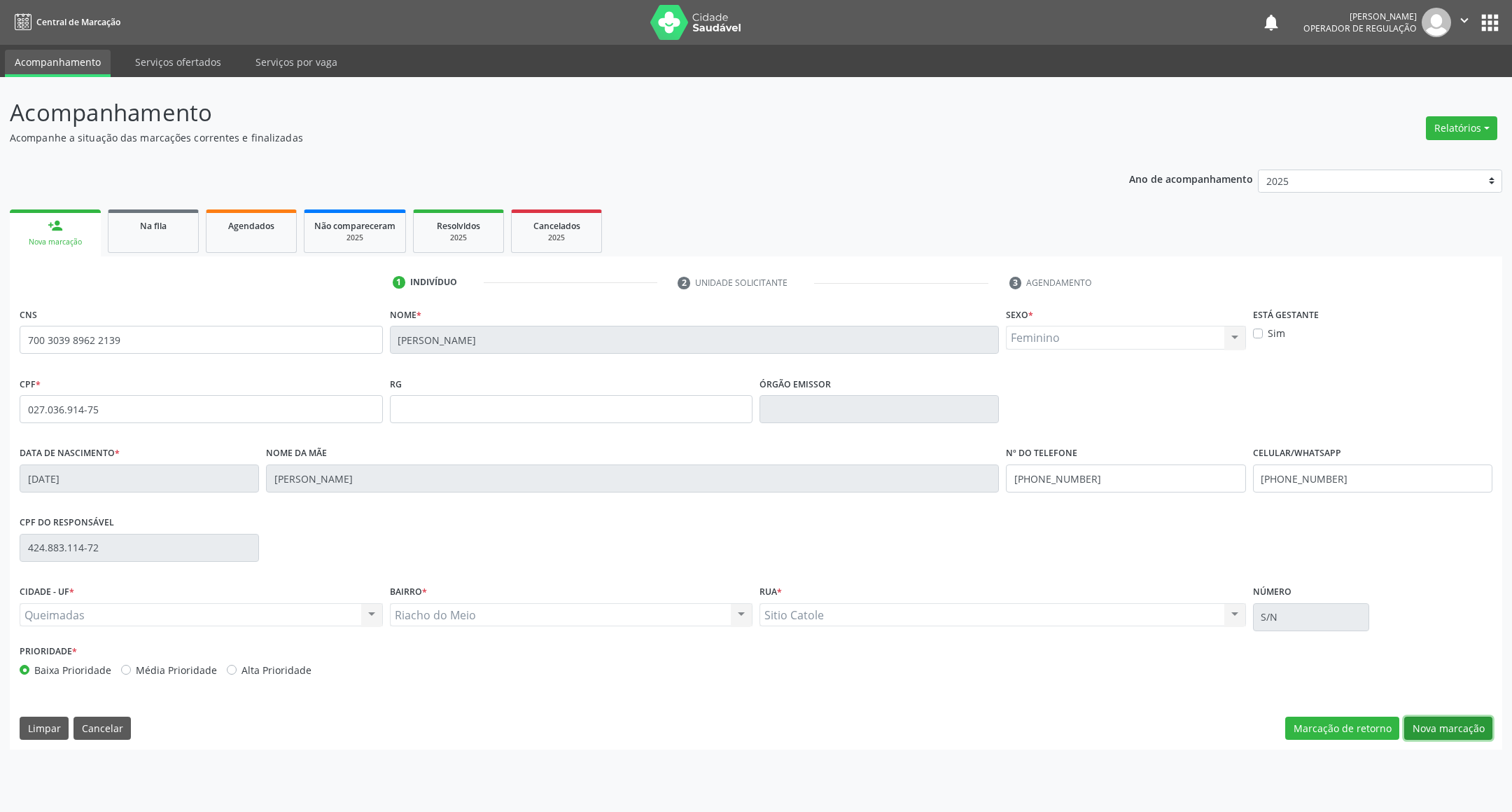
click at [1464, 722] on button "Nova marcação" at bounding box center [1448, 728] width 88 height 24
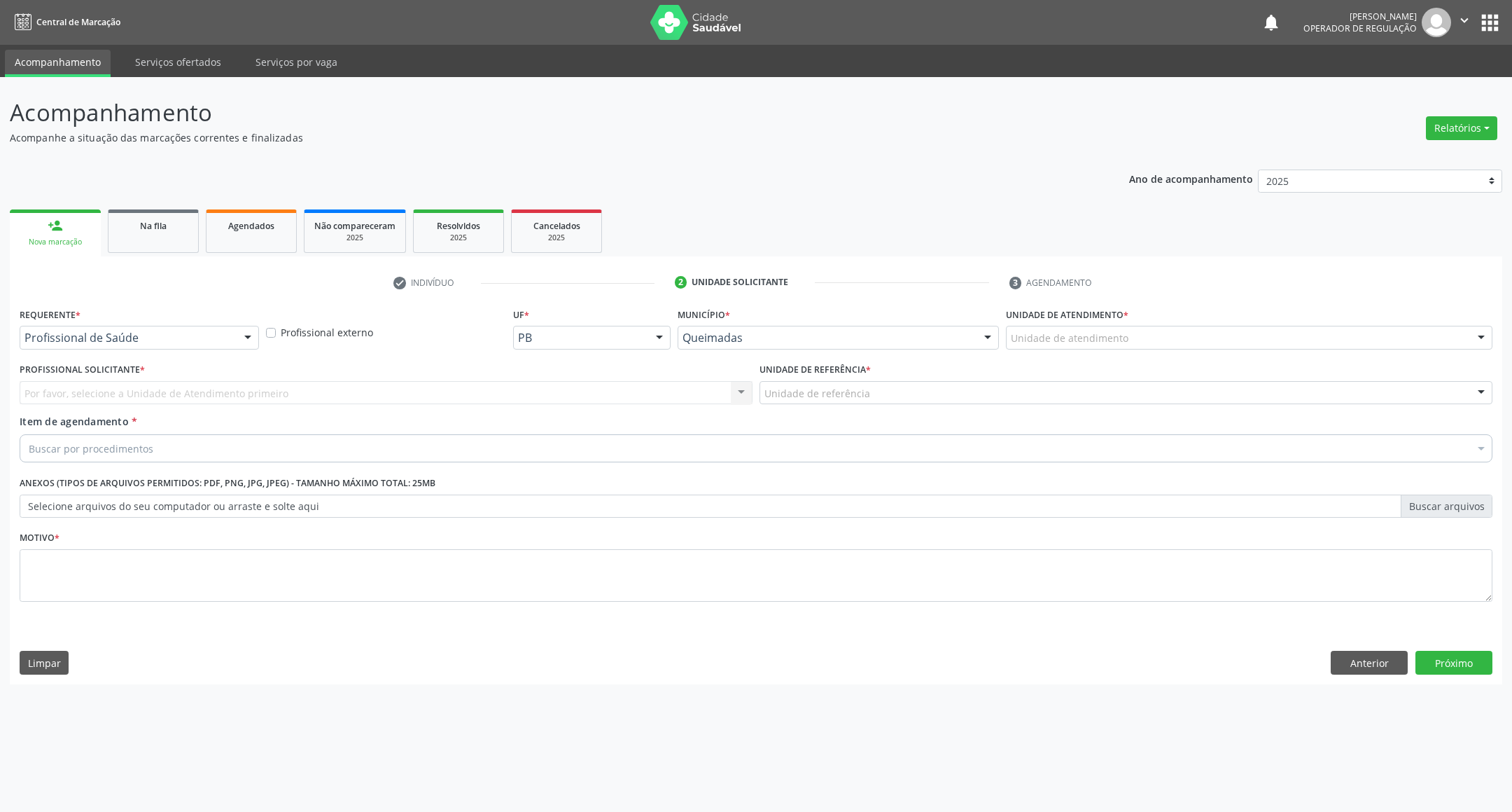
drag, startPoint x: 231, startPoint y: 344, endPoint x: 219, endPoint y: 353, distance: 15.0
click at [229, 344] on div "Profissional de Saúde" at bounding box center [139, 337] width 239 height 24
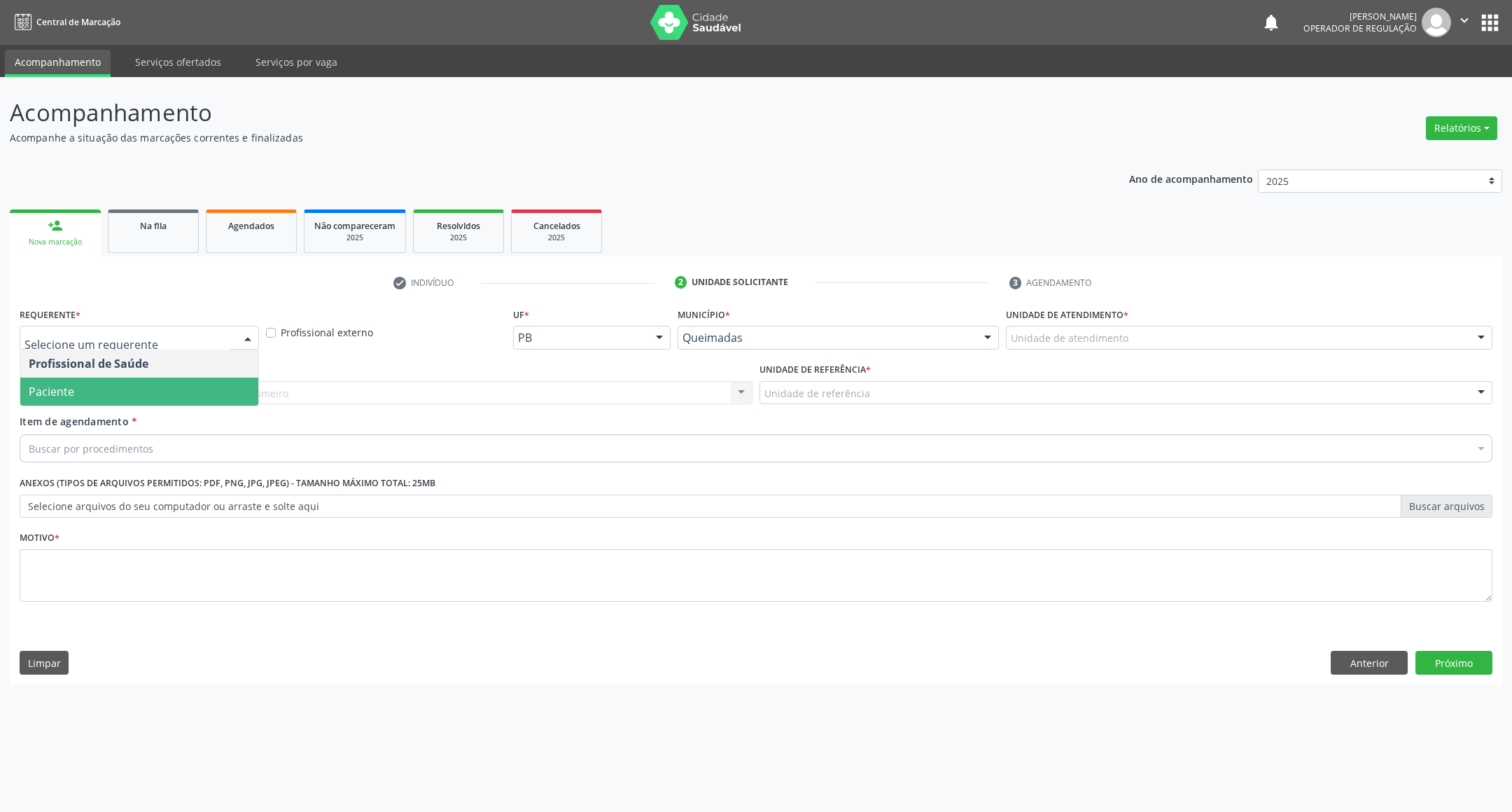
click at [204, 387] on span "Paciente" at bounding box center [139, 391] width 238 height 28
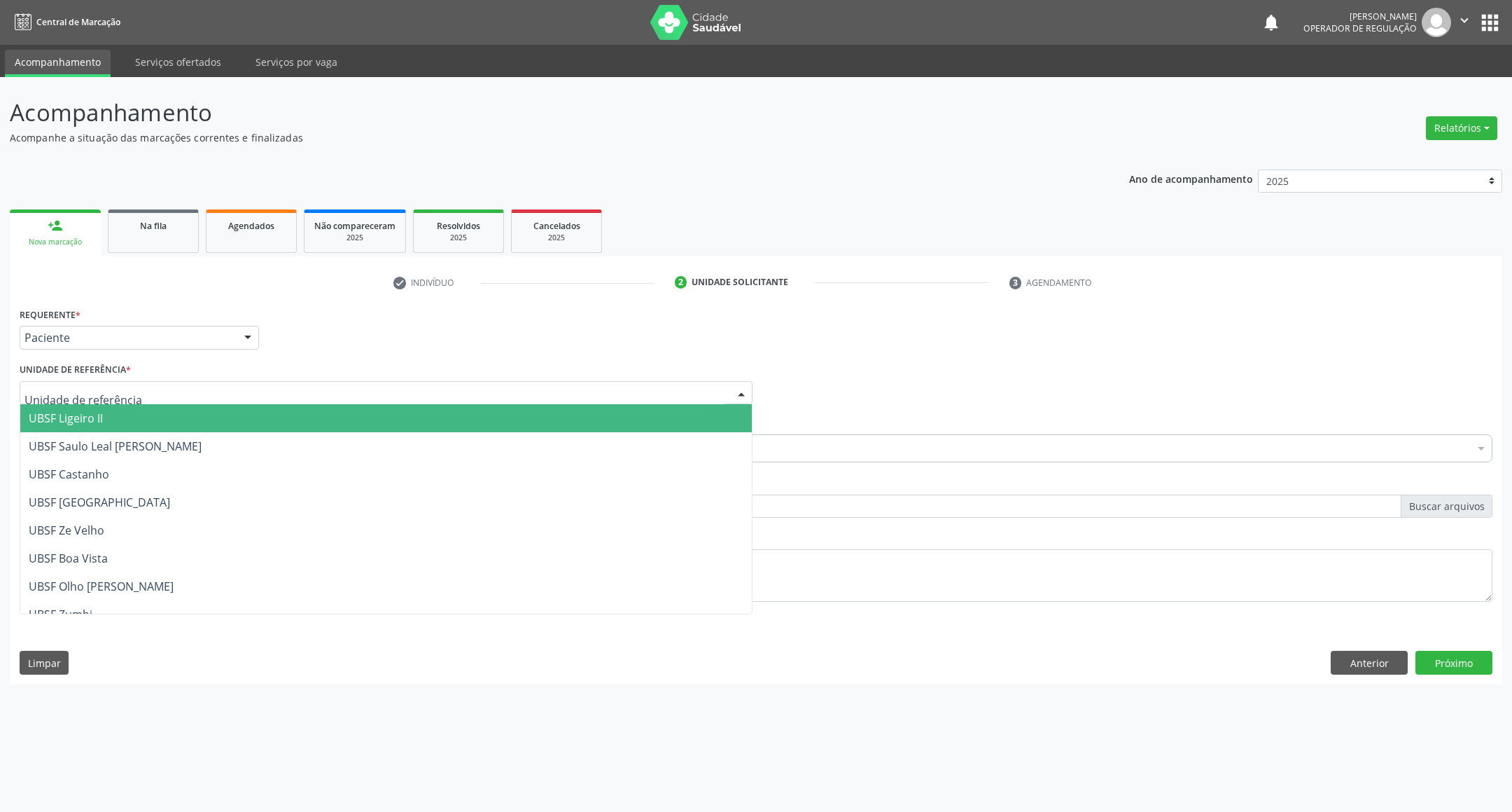
click at [219, 385] on div at bounding box center [386, 393] width 733 height 24
type input "RI"
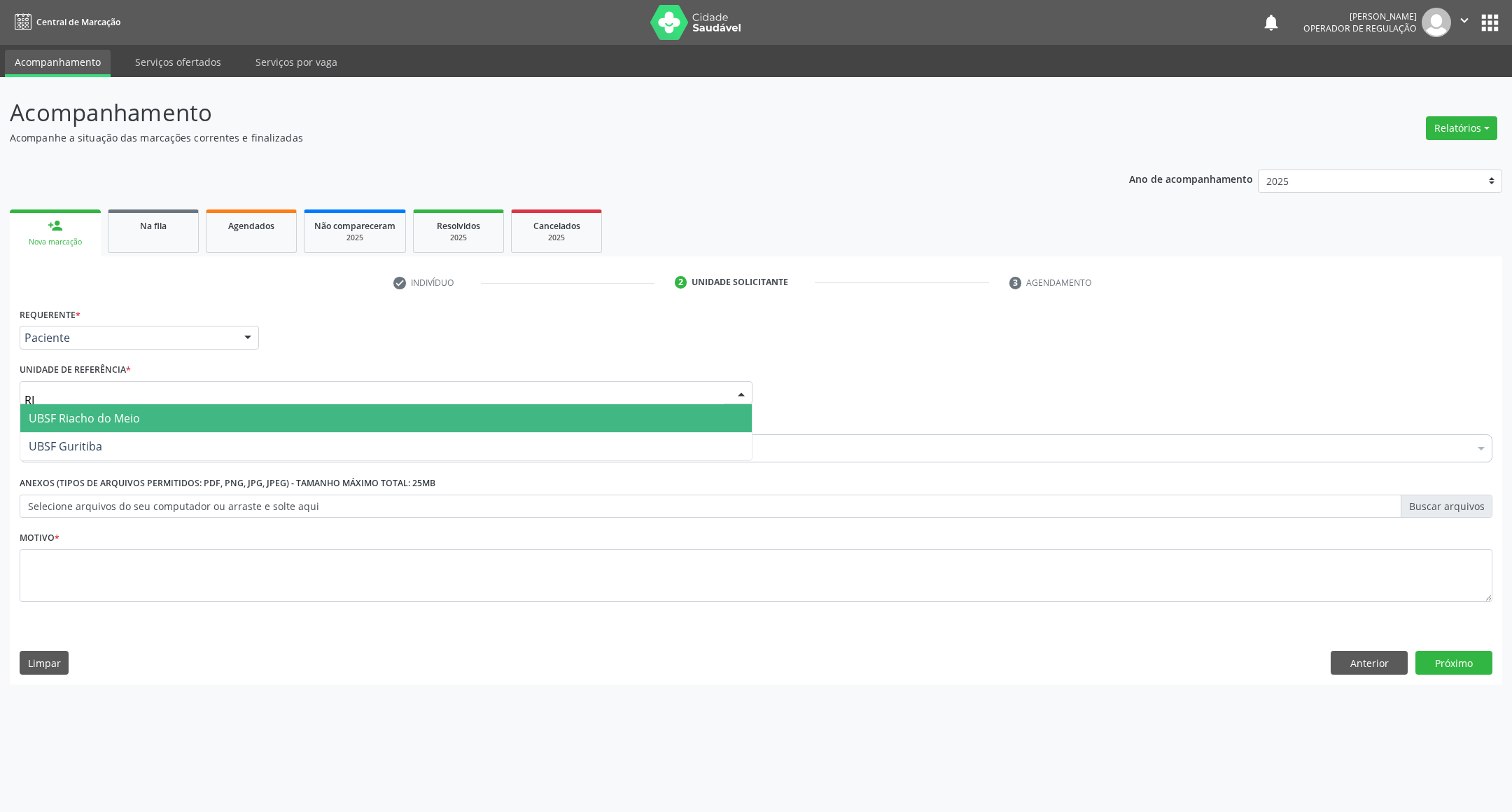
click at [224, 416] on span "UBSF Riacho do Meio" at bounding box center [386, 418] width 731 height 28
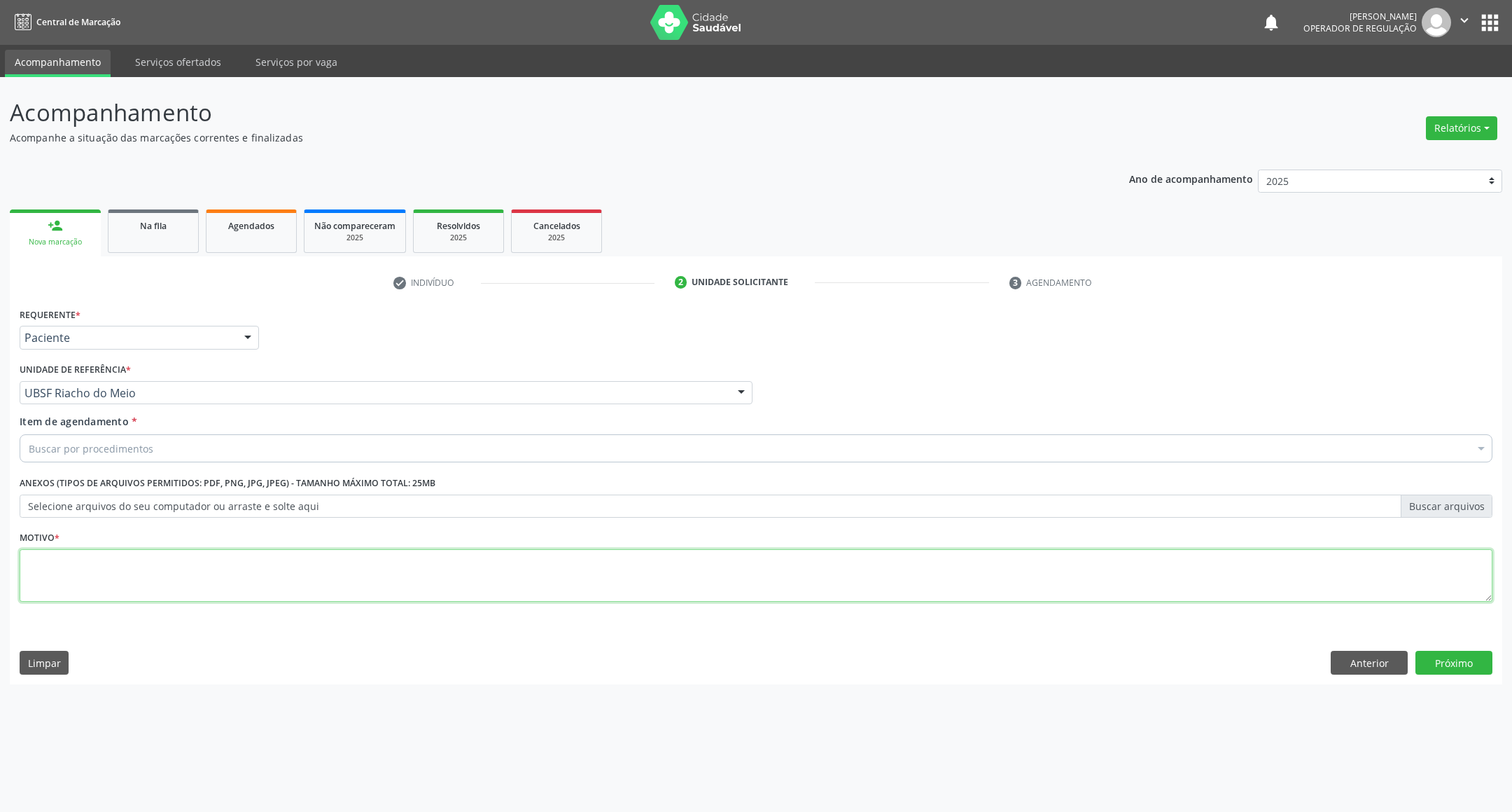
click at [225, 555] on textarea at bounding box center [755, 576] width 1472 height 53
paste textarea "RETORNO EMILLE 09/2025"
type textarea "RETORNO EMILLE 09/2025"
drag, startPoint x: 221, startPoint y: 464, endPoint x: 212, endPoint y: 450, distance: 16.6
click at [219, 463] on div "Item de agendamento * Buscar por procedimentos Selecionar todos 0604320140 - Ab…" at bounding box center [755, 440] width 1480 height 54
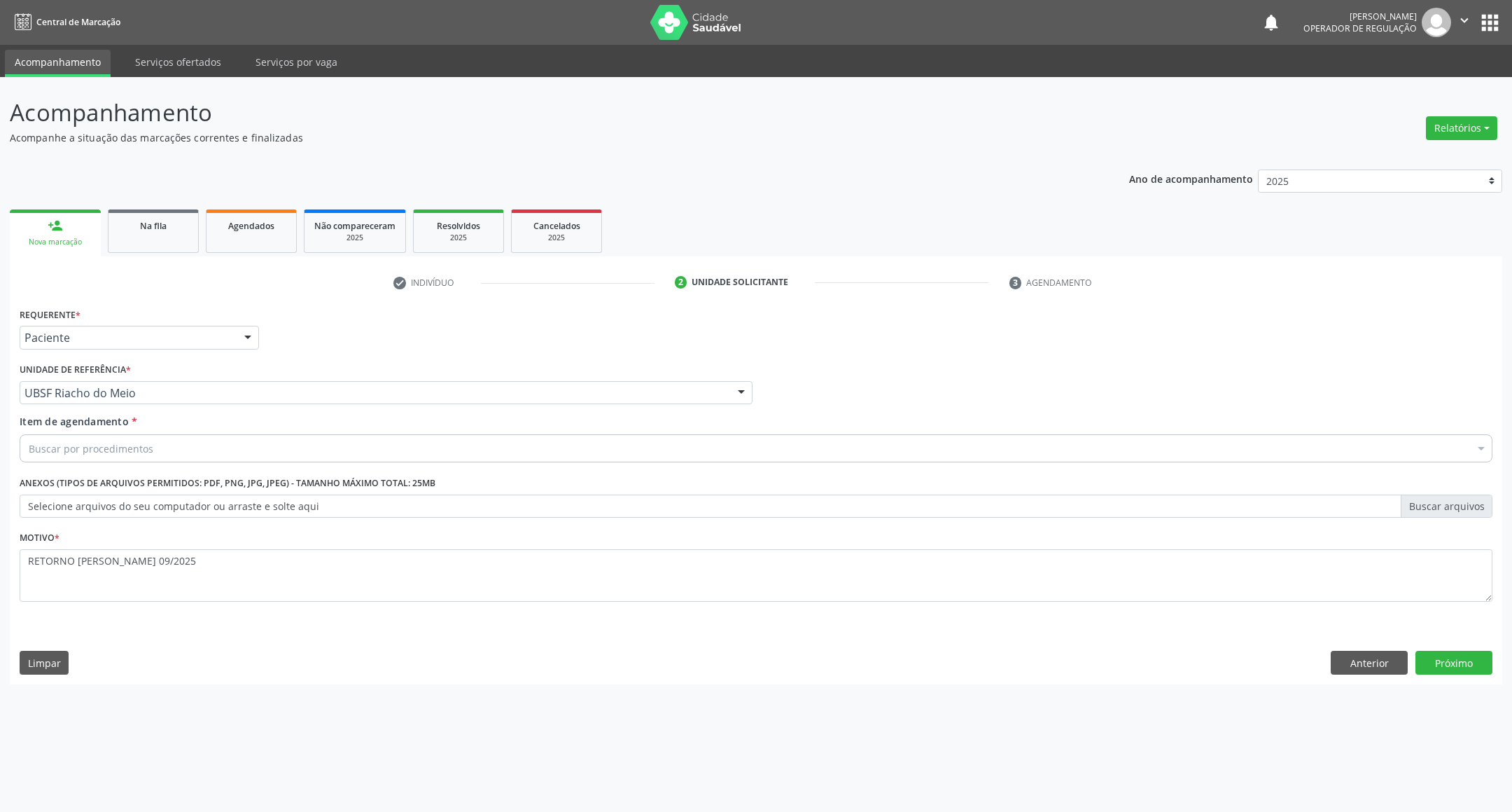
click at [212, 446] on div "Buscar por procedimentos" at bounding box center [755, 448] width 1472 height 28
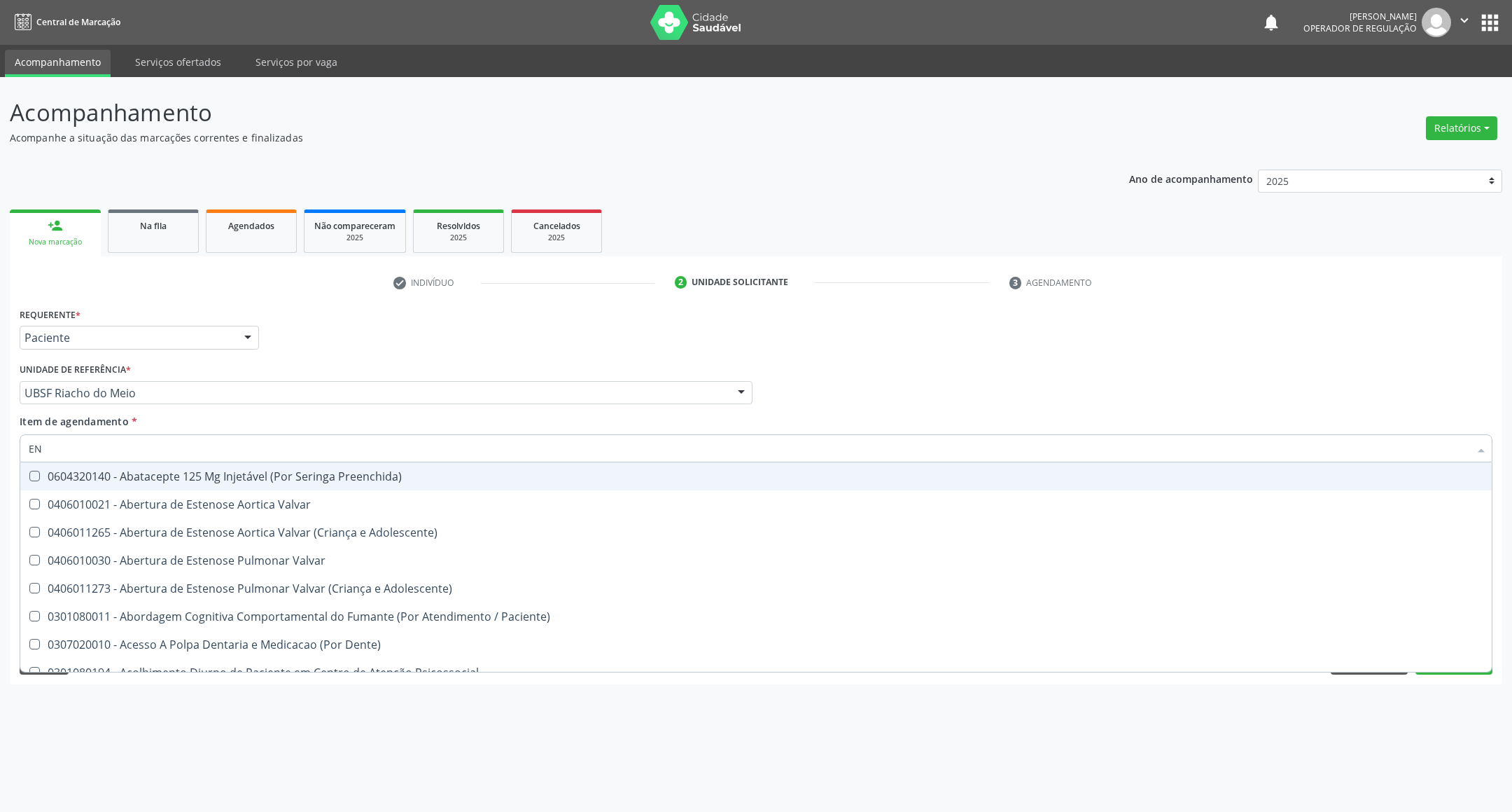
type input "ENDOCRINOLOGISTA"
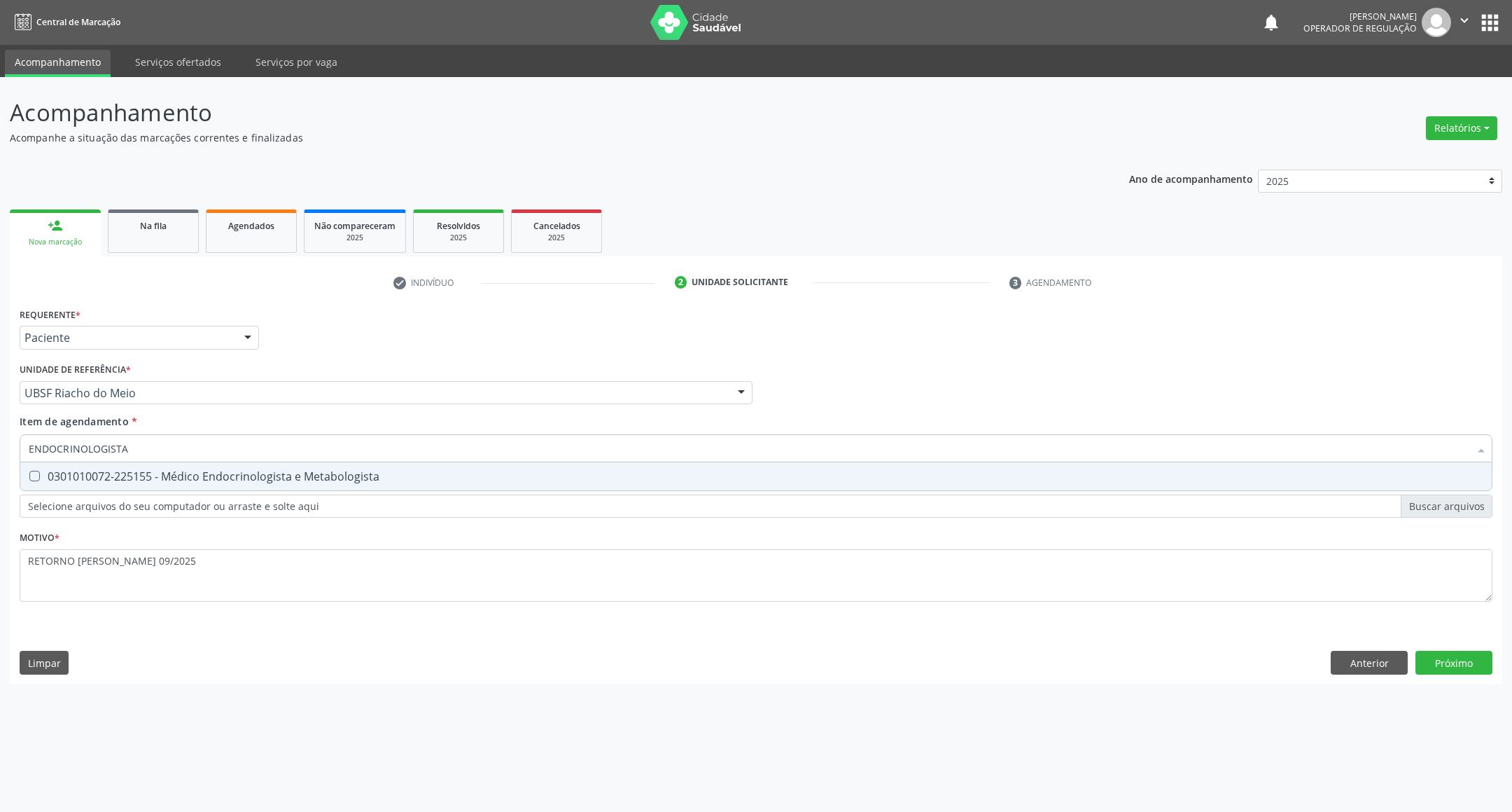
click at [213, 484] on span "0301010072-225155 - Médico Endocrinologista e Metabologista" at bounding box center [756, 476] width 1472 height 28
checkbox Metabologista "true"
click at [1432, 665] on div "Requerente * Paciente Profissional de Saúde Paciente Nenhum resultado encontrad…" at bounding box center [756, 494] width 1493 height 380
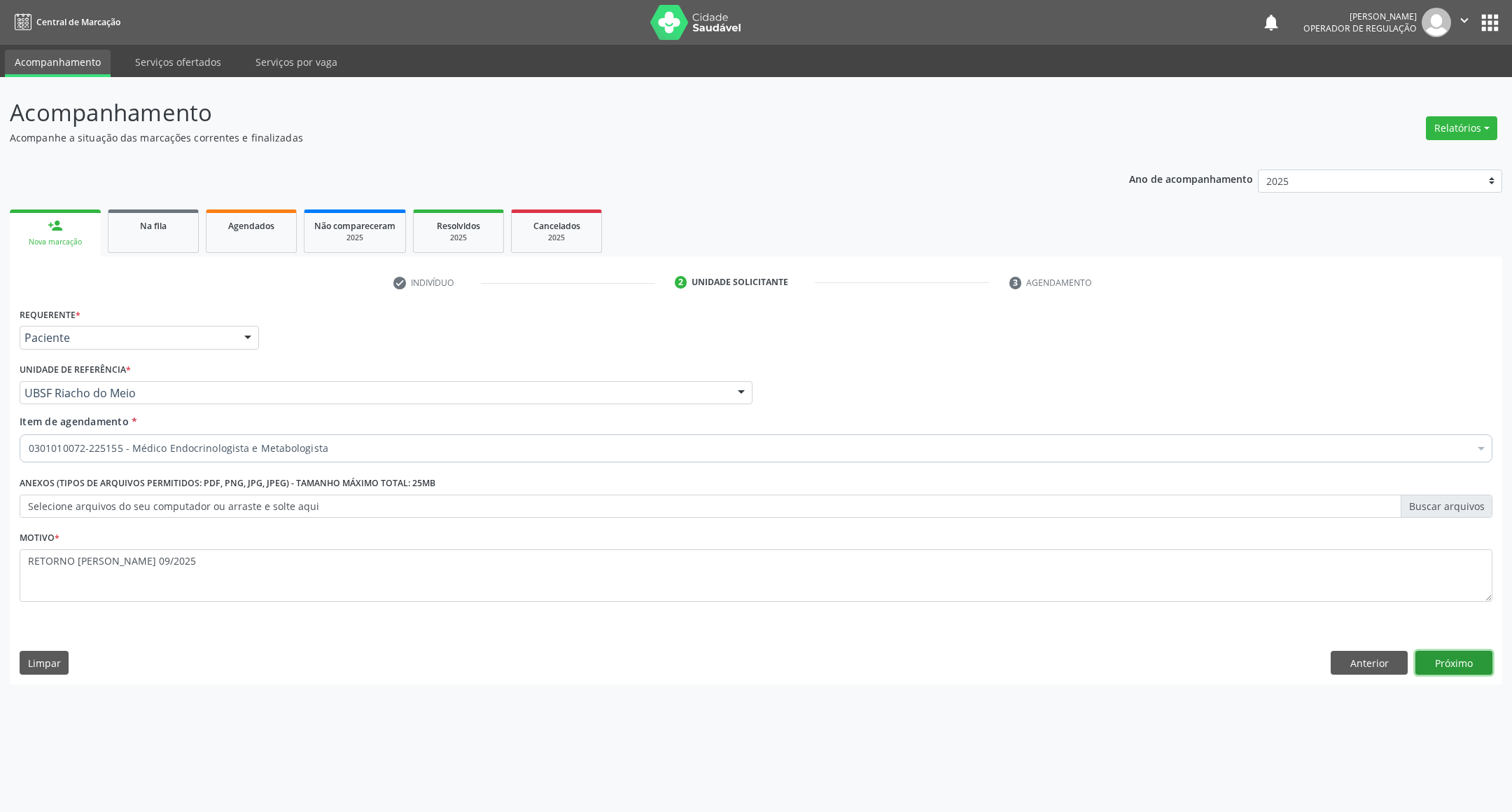
click at [1430, 667] on button "Próximo" at bounding box center [1454, 662] width 77 height 24
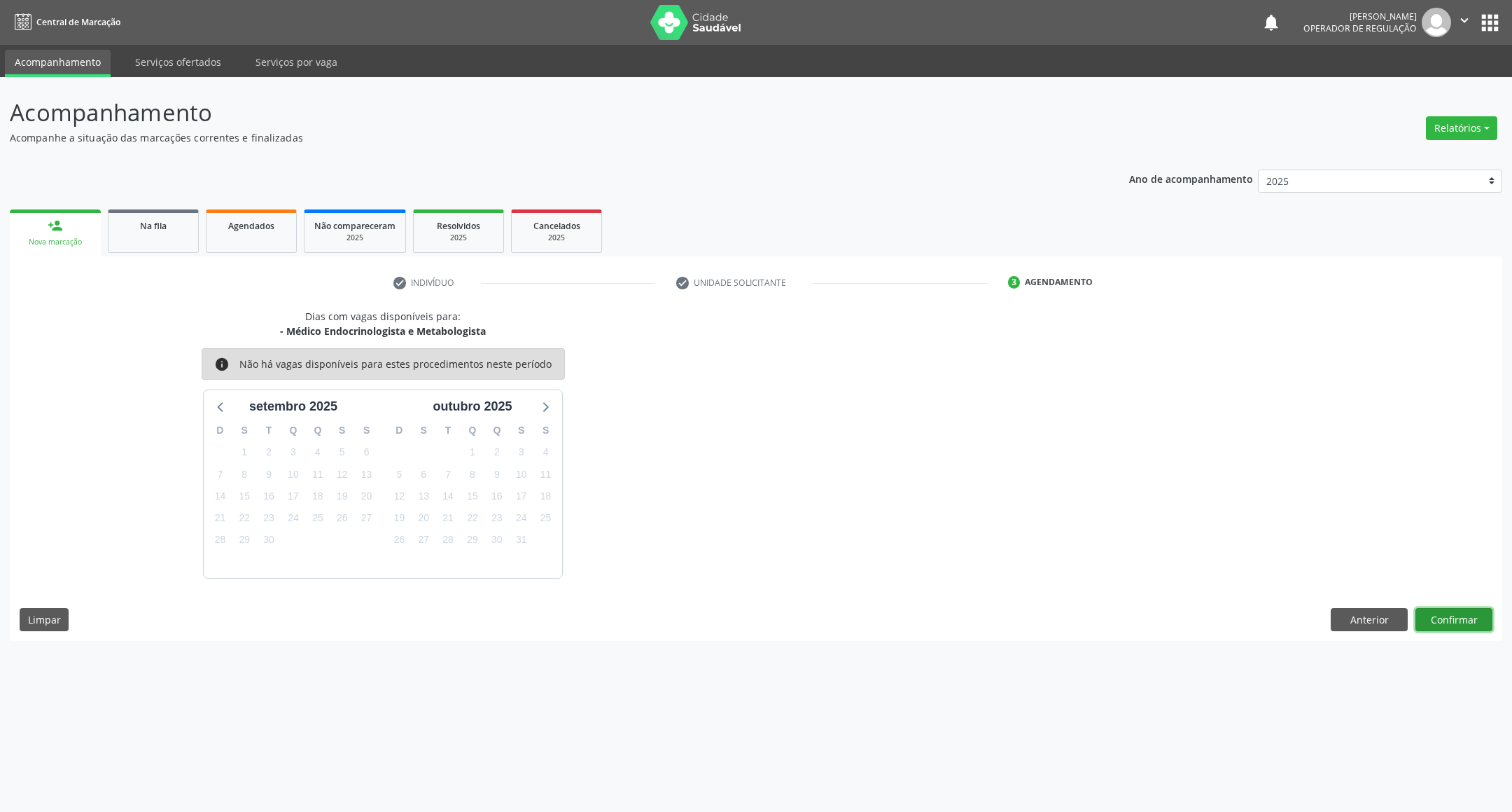
click at [1460, 618] on button "Confirmar" at bounding box center [1454, 619] width 77 height 24
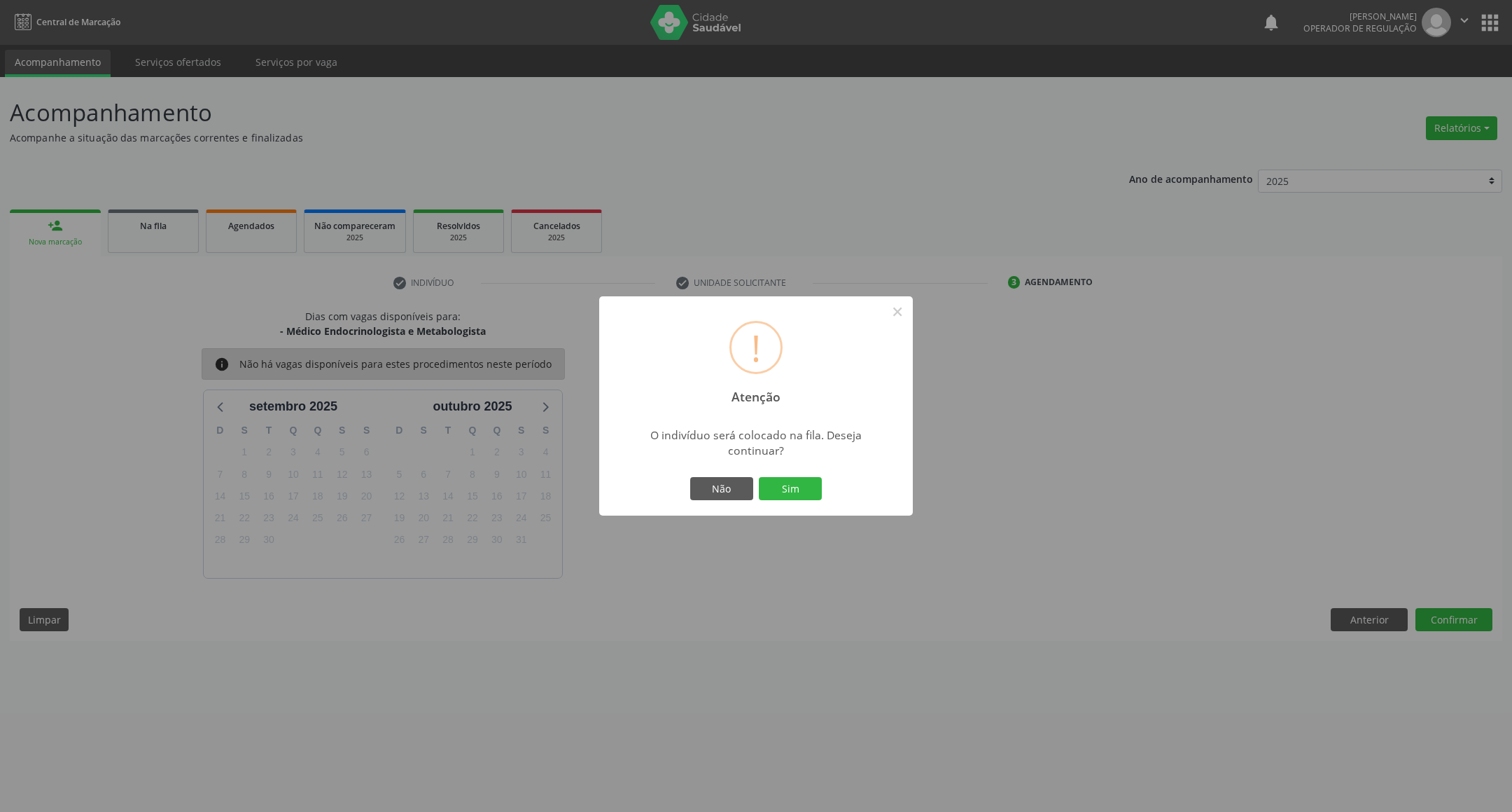
click at [759, 477] on button "Sim" at bounding box center [790, 489] width 63 height 24
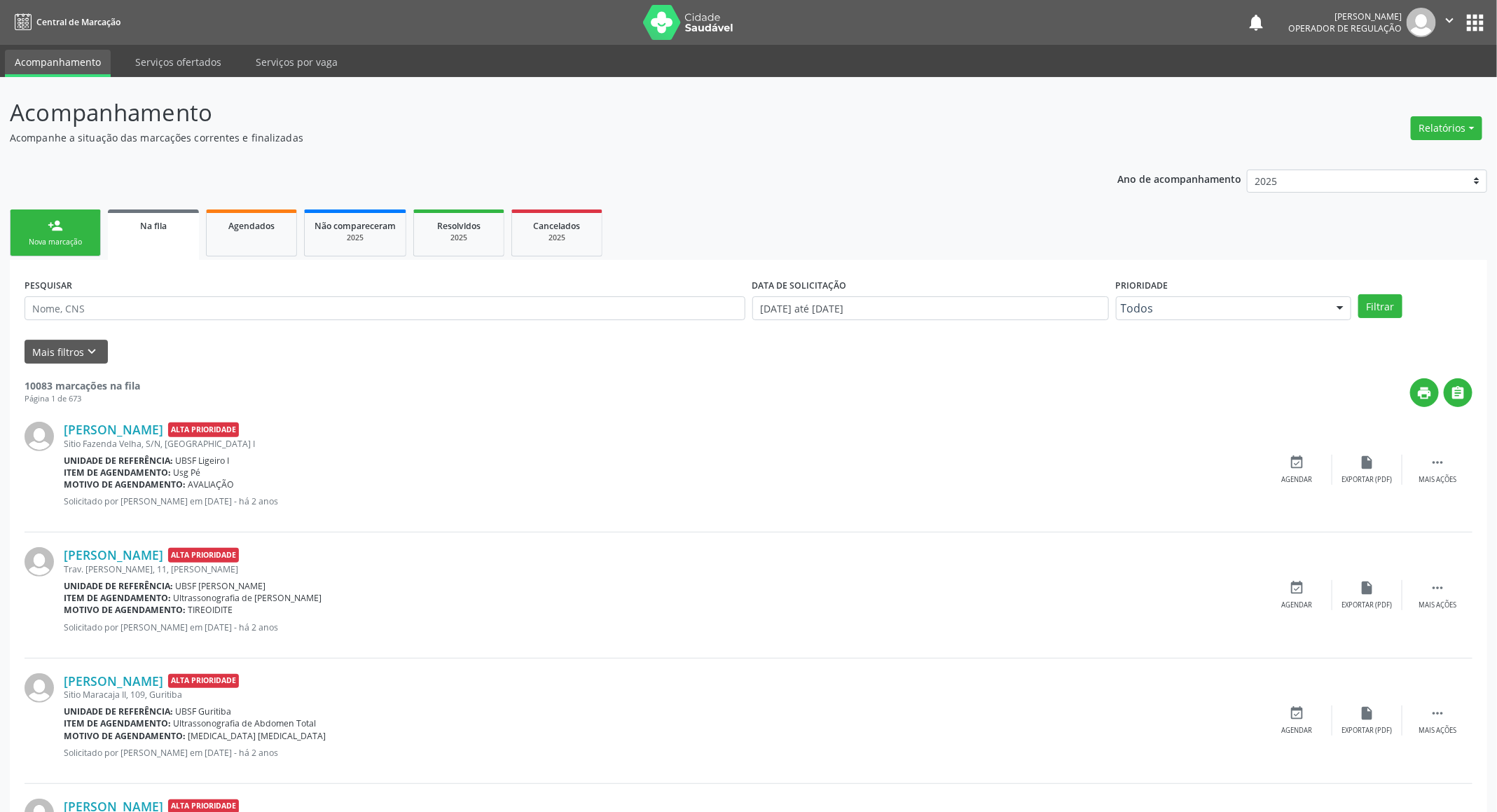
click at [25, 214] on link "person_add Nova marcação" at bounding box center [56, 232] width 91 height 47
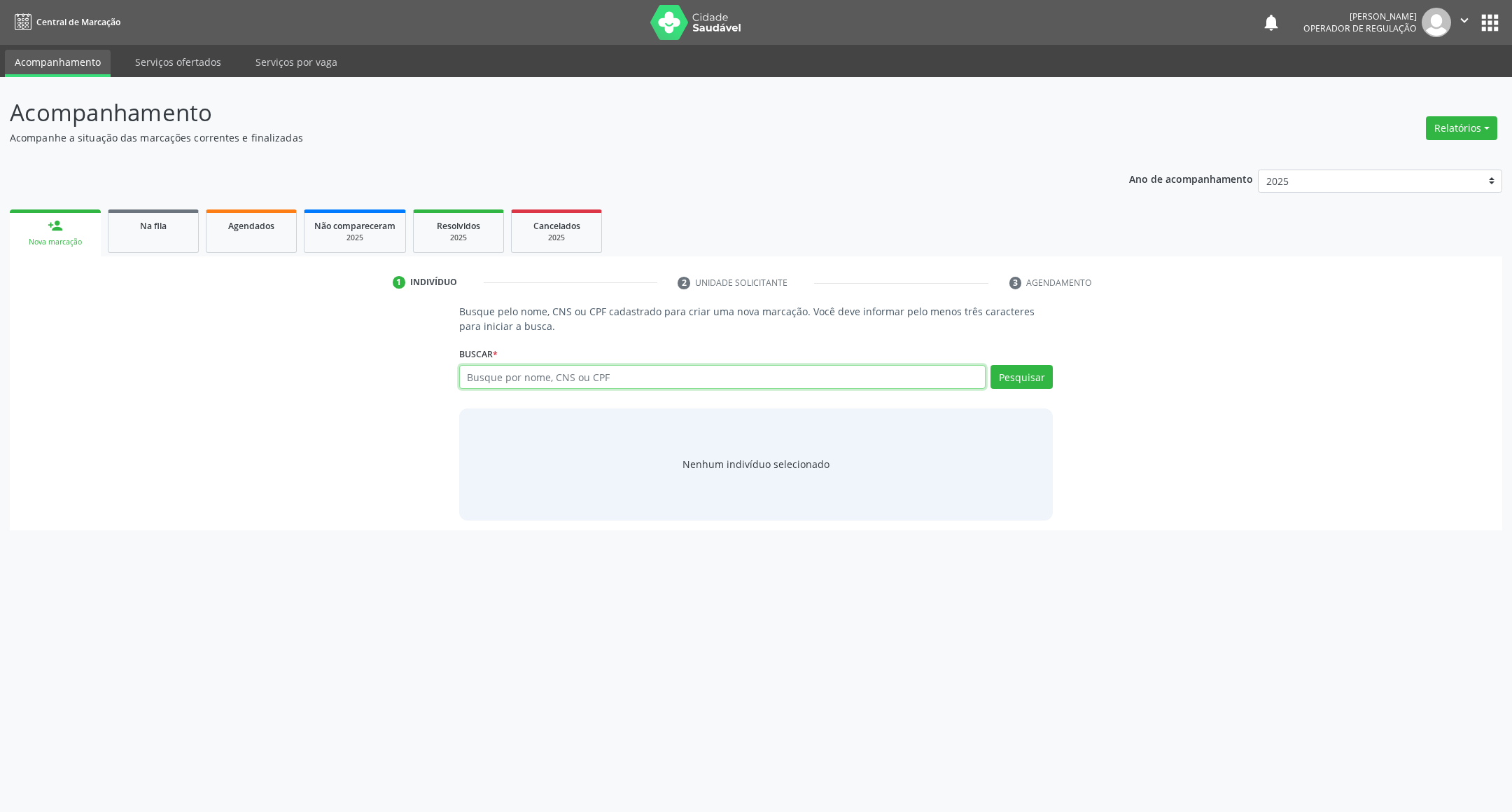
click at [907, 383] on input "text" at bounding box center [723, 377] width 527 height 24
type input "700507563445951"
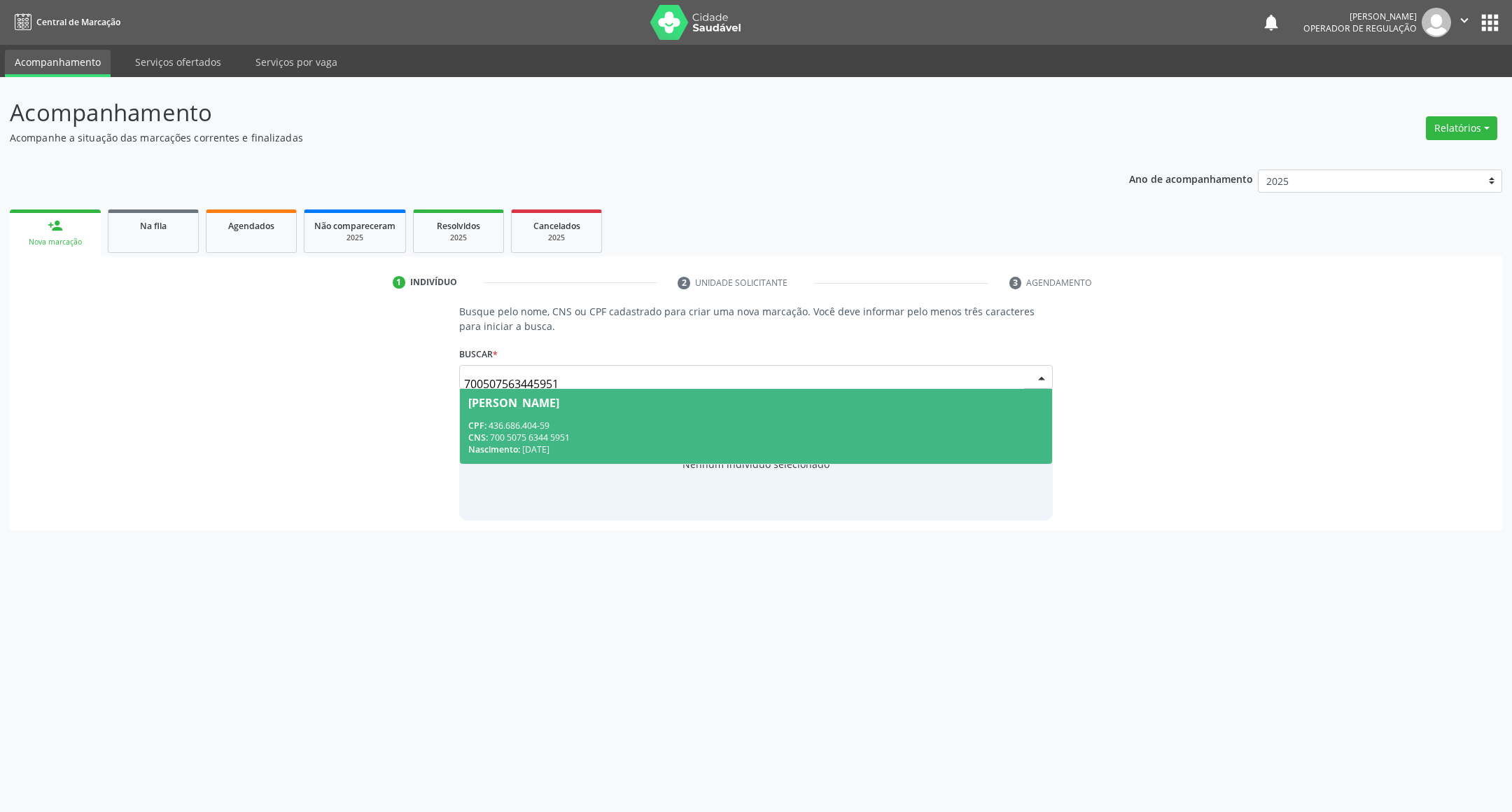
click at [800, 420] on div "CPF: 436.686.404-59" at bounding box center [756, 425] width 576 height 12
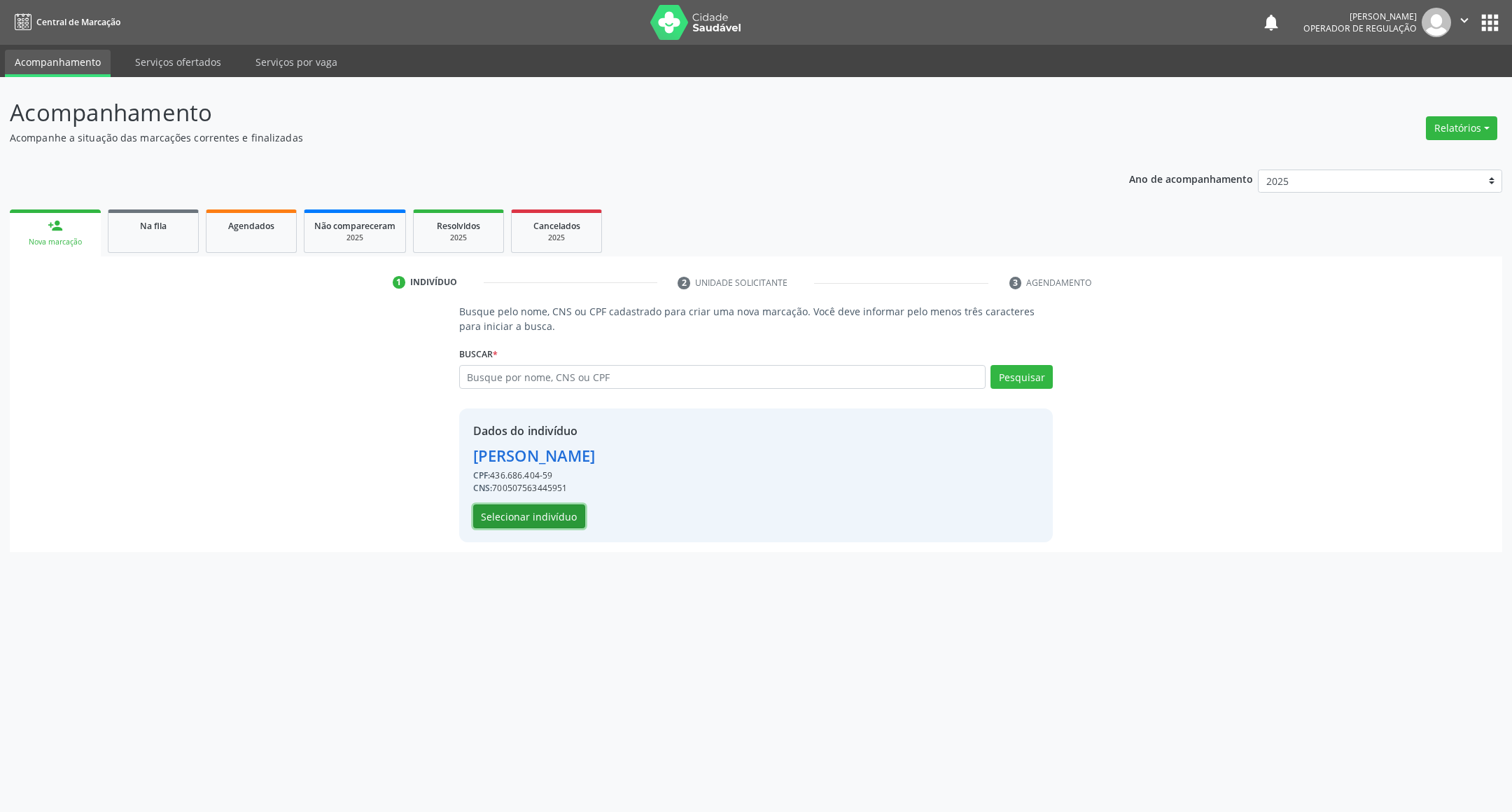
click at [571, 509] on button "Selecionar indivíduo" at bounding box center [529, 516] width 112 height 24
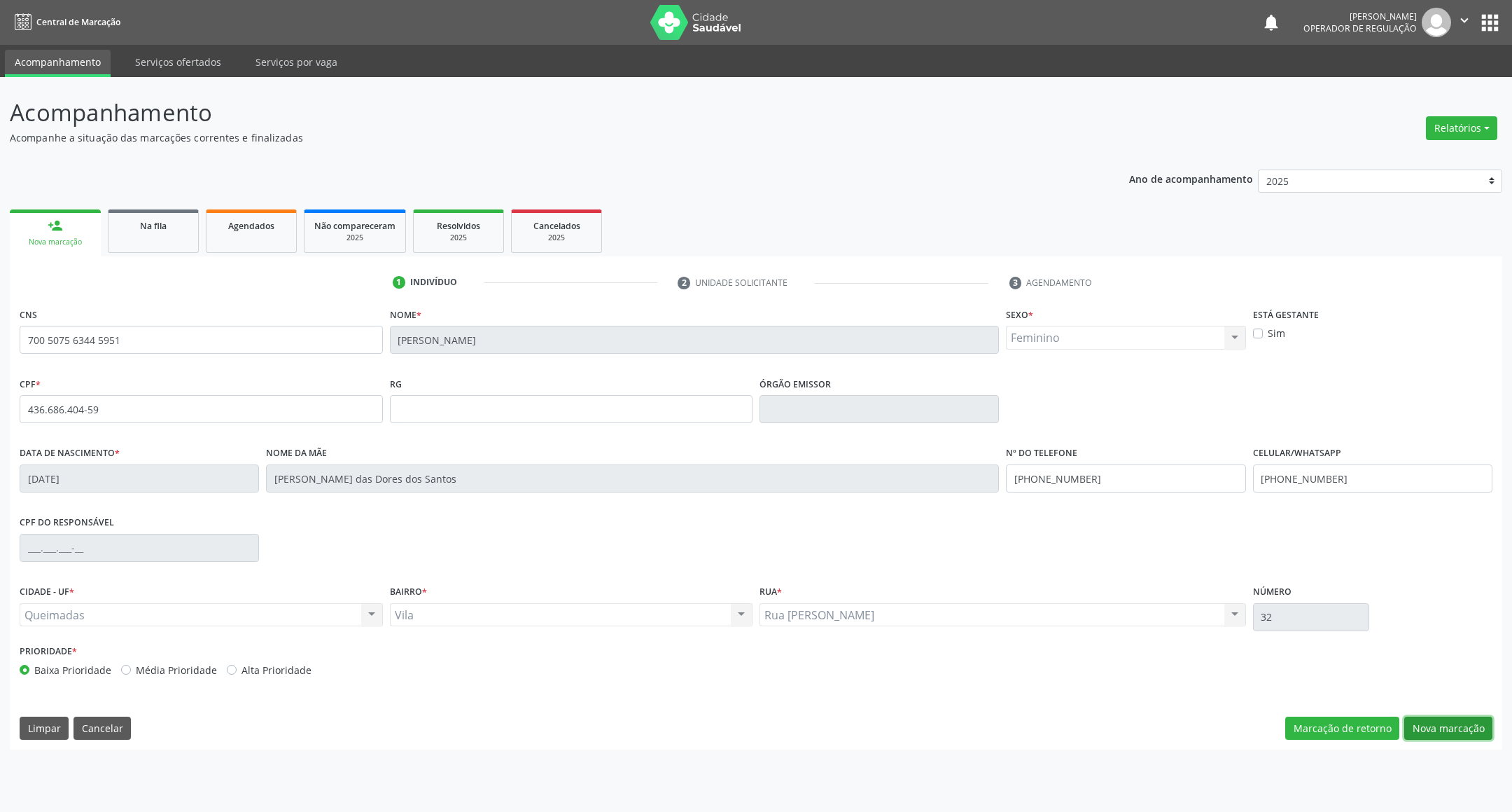
click at [1467, 725] on button "Nova marcação" at bounding box center [1448, 728] width 88 height 24
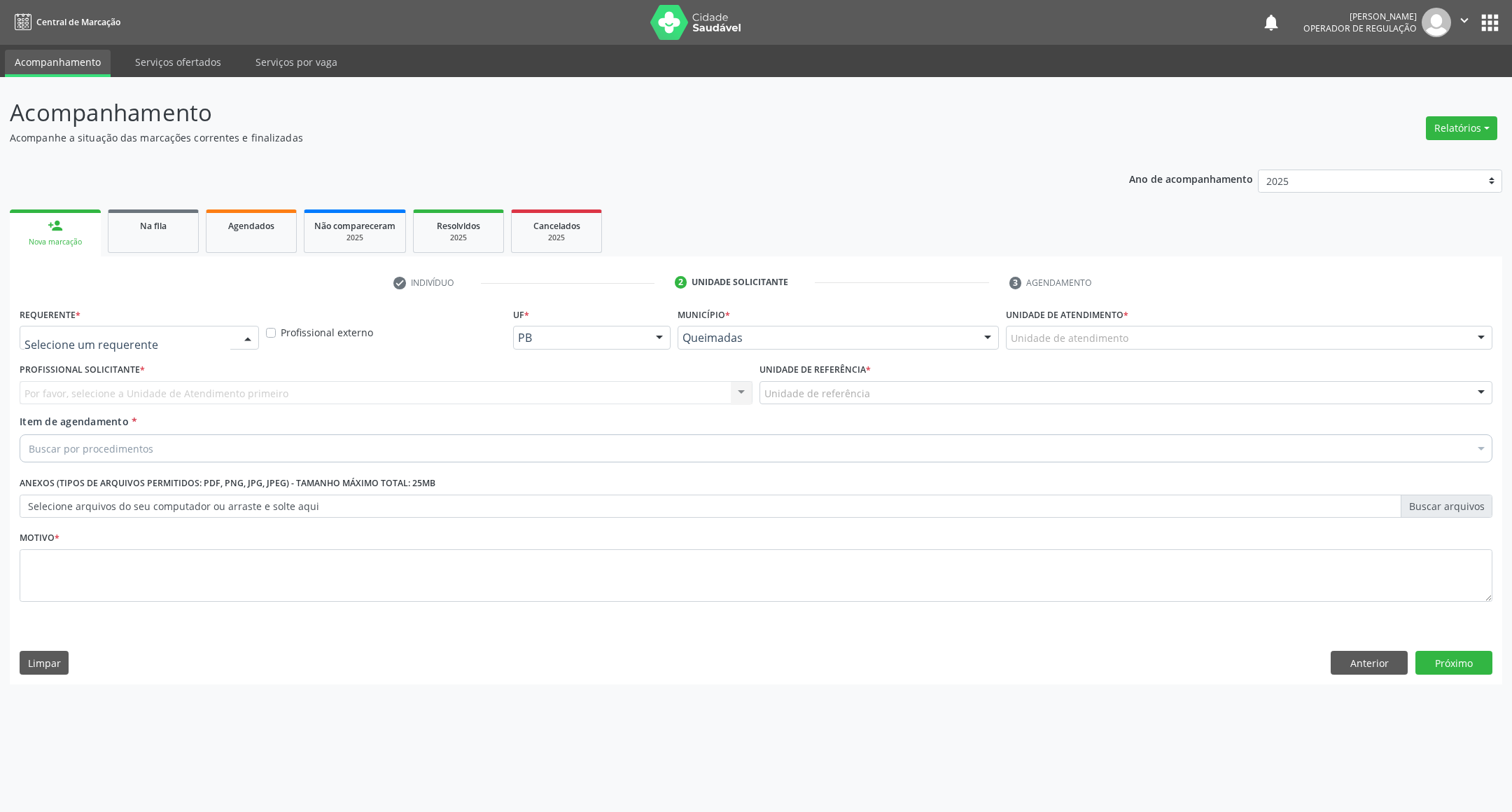
drag, startPoint x: 170, startPoint y: 339, endPoint x: 155, endPoint y: 395, distance: 58.0
drag, startPoint x: 155, startPoint y: 395, endPoint x: 179, endPoint y: 389, distance: 24.7
click at [154, 396] on span "Paciente" at bounding box center [139, 391] width 238 height 28
click at [181, 389] on div "Requerente * Paciente Profissional de Saúde Paciente Nenhum resultado encontrad…" at bounding box center [755, 463] width 1472 height 318
click at [195, 412] on div "Unidade de referência * Unidade de referência UBSF Ligeiro II UBSF Saulo Leal E…" at bounding box center [386, 387] width 740 height 55
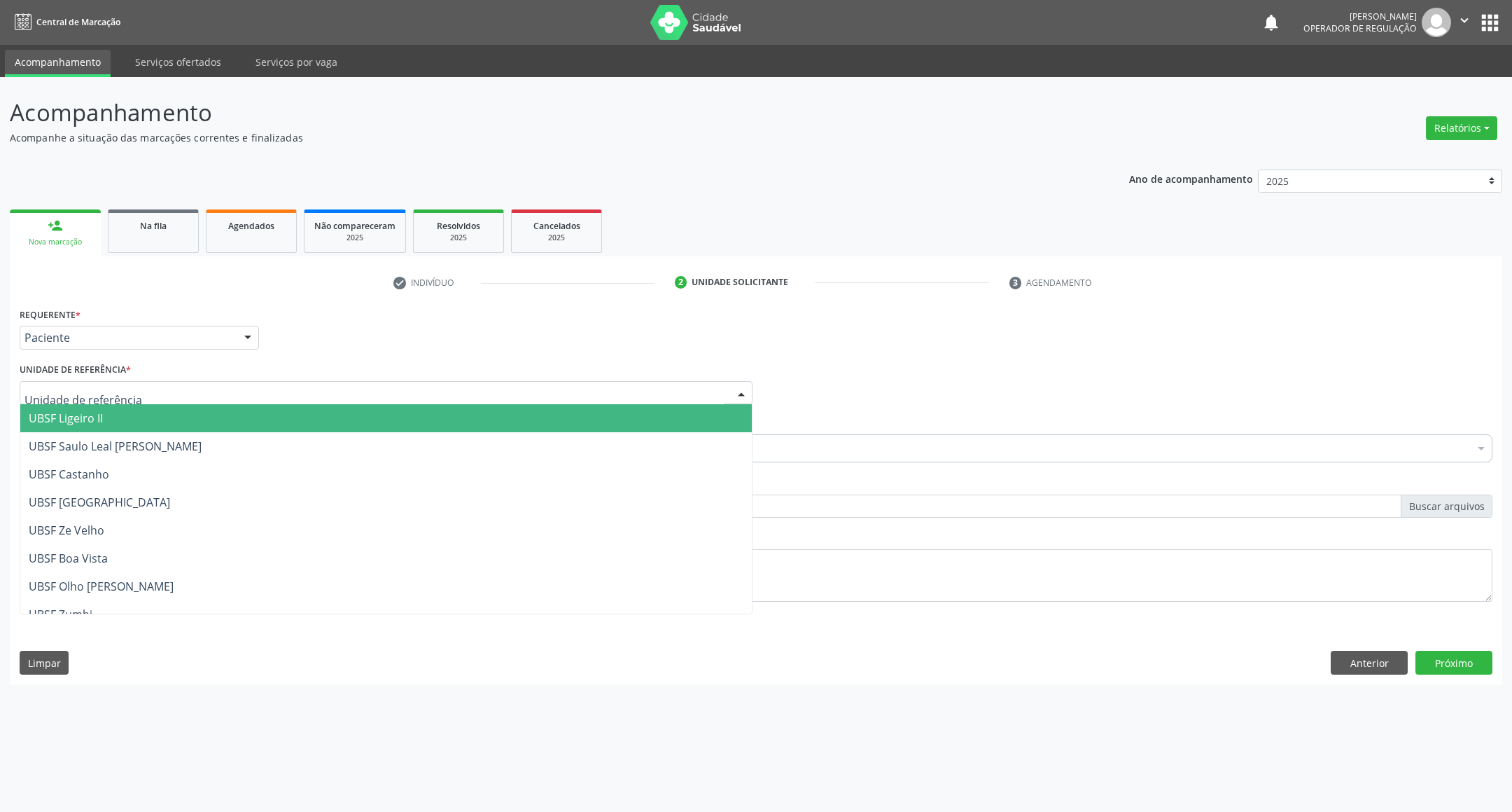
click at [195, 396] on div at bounding box center [386, 393] width 733 height 24
type input "VIL"
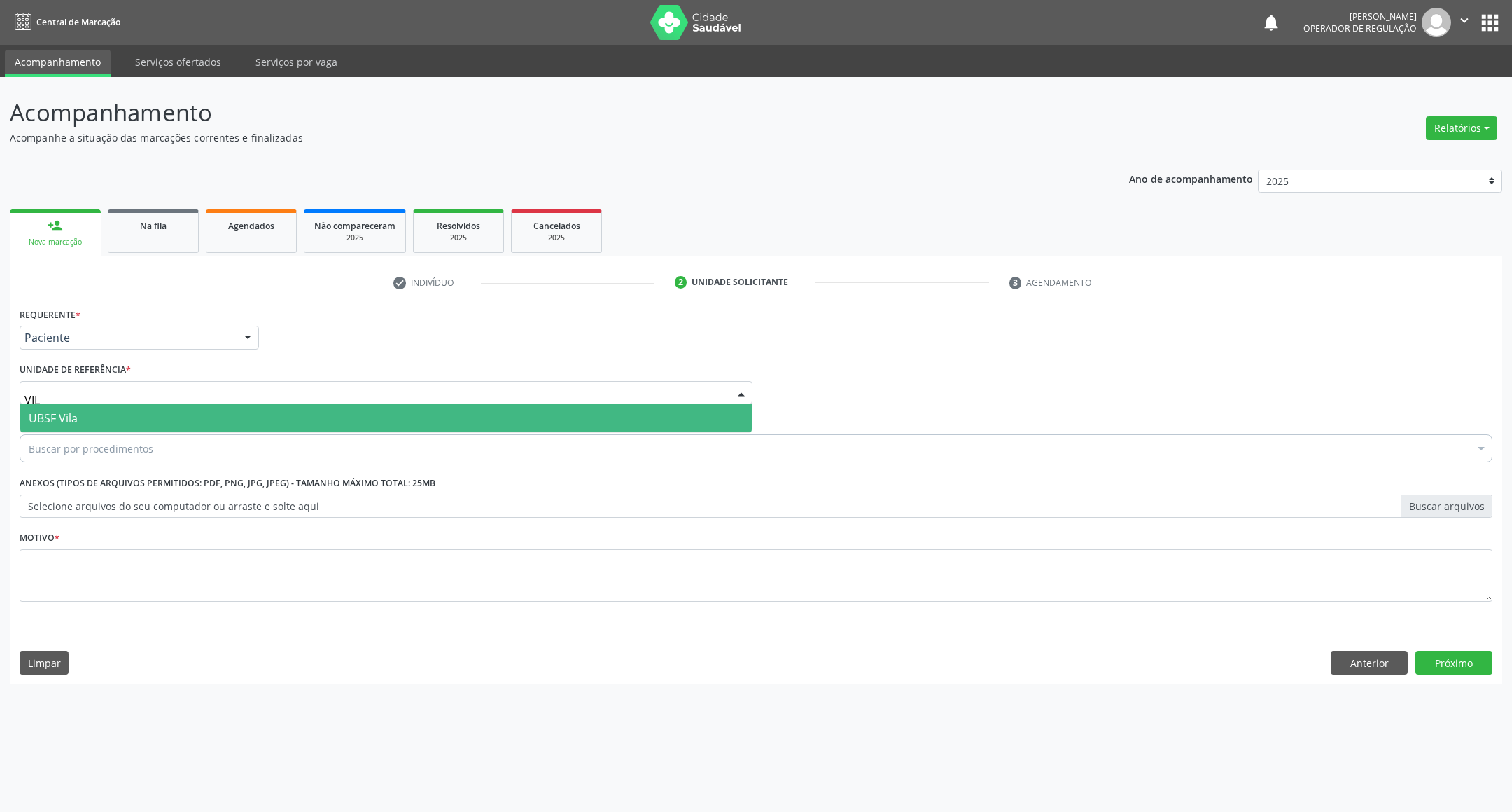
click at [188, 419] on span "UBSF Vila" at bounding box center [386, 418] width 731 height 28
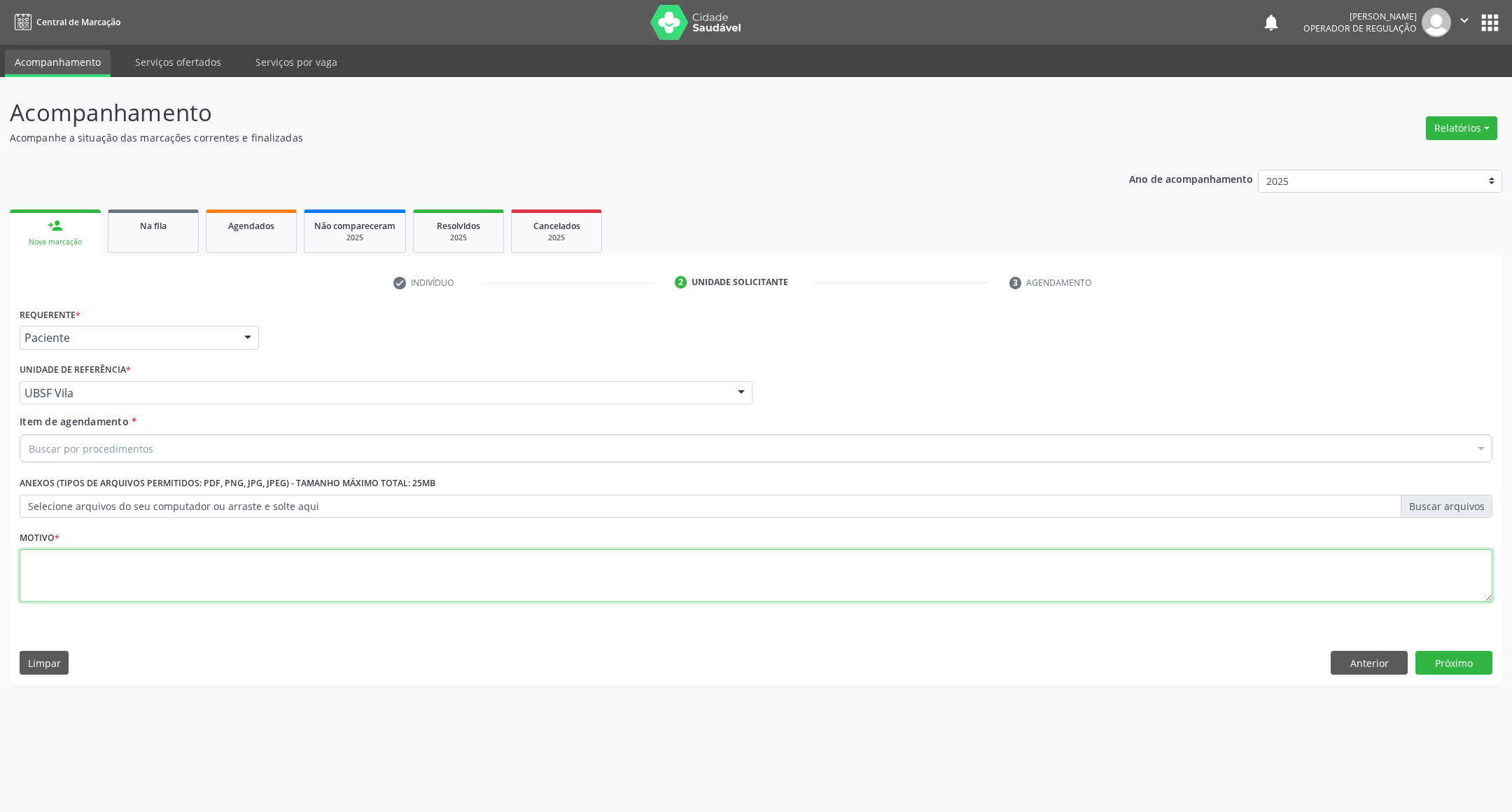
click at [185, 554] on textarea at bounding box center [755, 576] width 1472 height 53
paste textarea "RETORNO EMILLE 09/2025"
drag, startPoint x: 120, startPoint y: 556, endPoint x: 107, endPoint y: 556, distance: 13.0
click at [107, 556] on textarea "RETORNO EMILLE 09/2025" at bounding box center [755, 576] width 1472 height 53
type textarea "RETORNO EMILLE 10/2025"
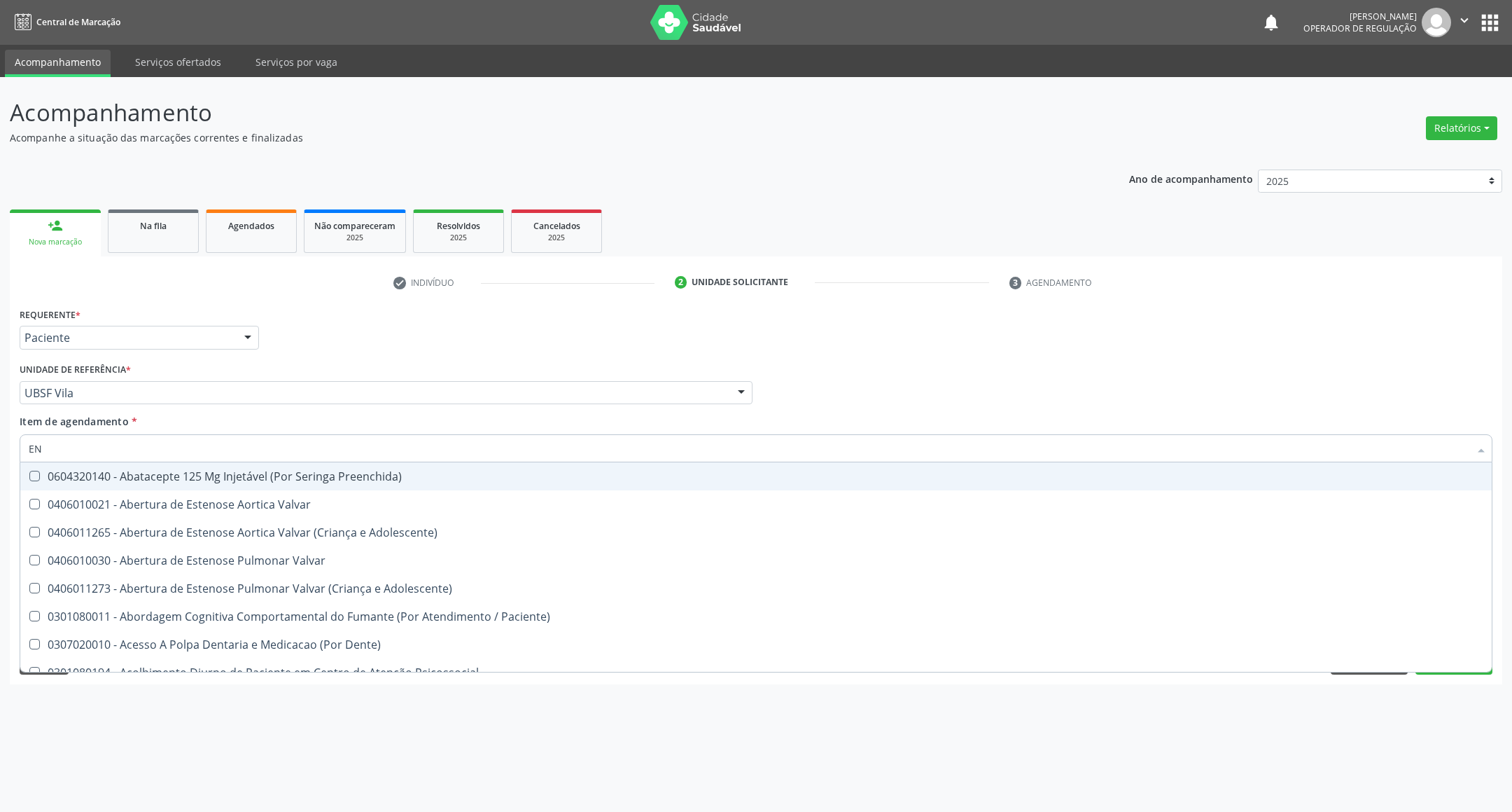
type input "ENDOCRINOLOGISTA"
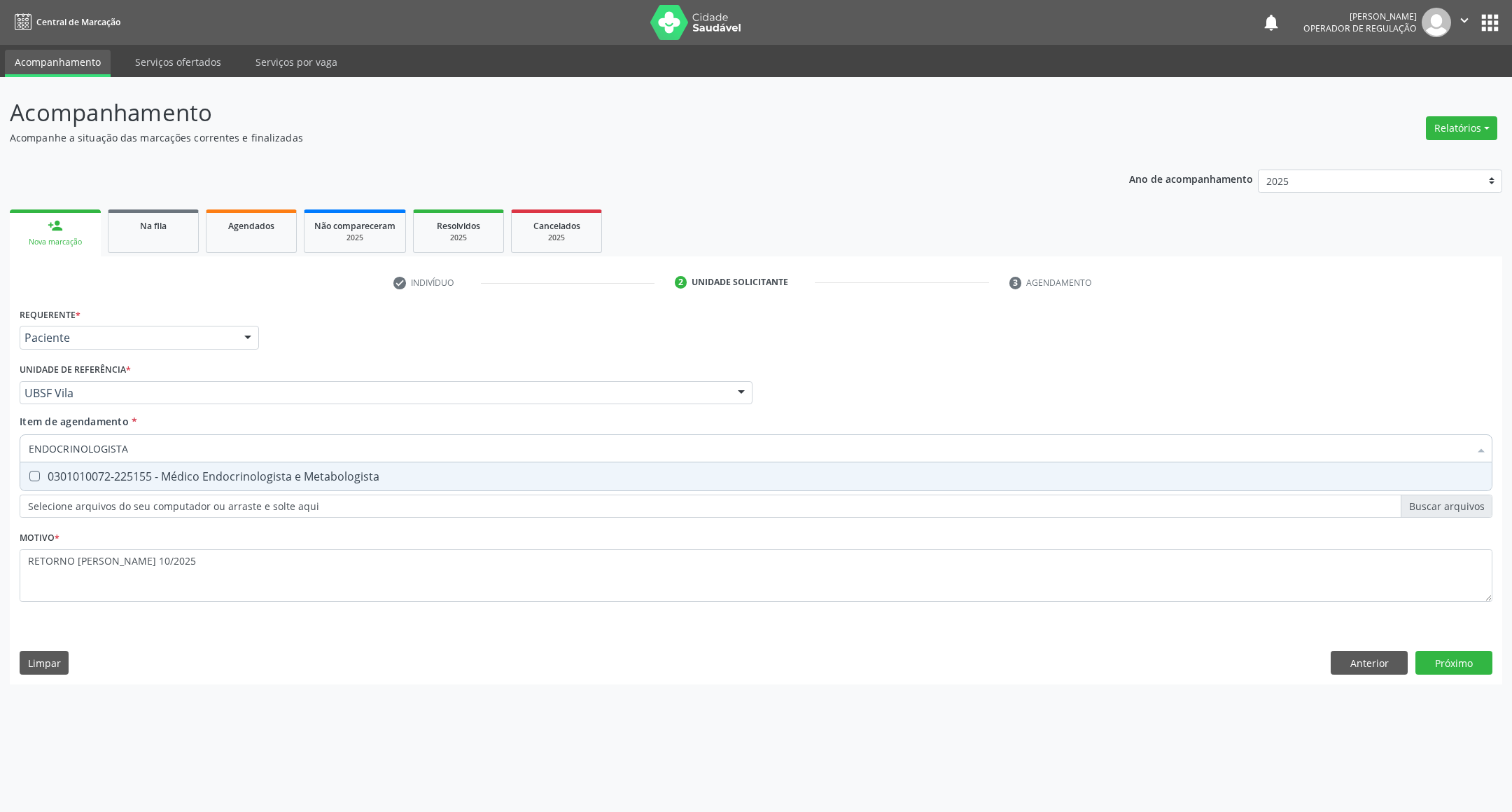
click at [173, 477] on div "0301010072-225155 - Médico Endocrinologista e Metabologista" at bounding box center [756, 476] width 1454 height 12
checkbox Metabologista "true"
click at [1443, 668] on div "Requerente * Paciente Profissional de Saúde Paciente Nenhum resultado encontrad…" at bounding box center [756, 494] width 1493 height 380
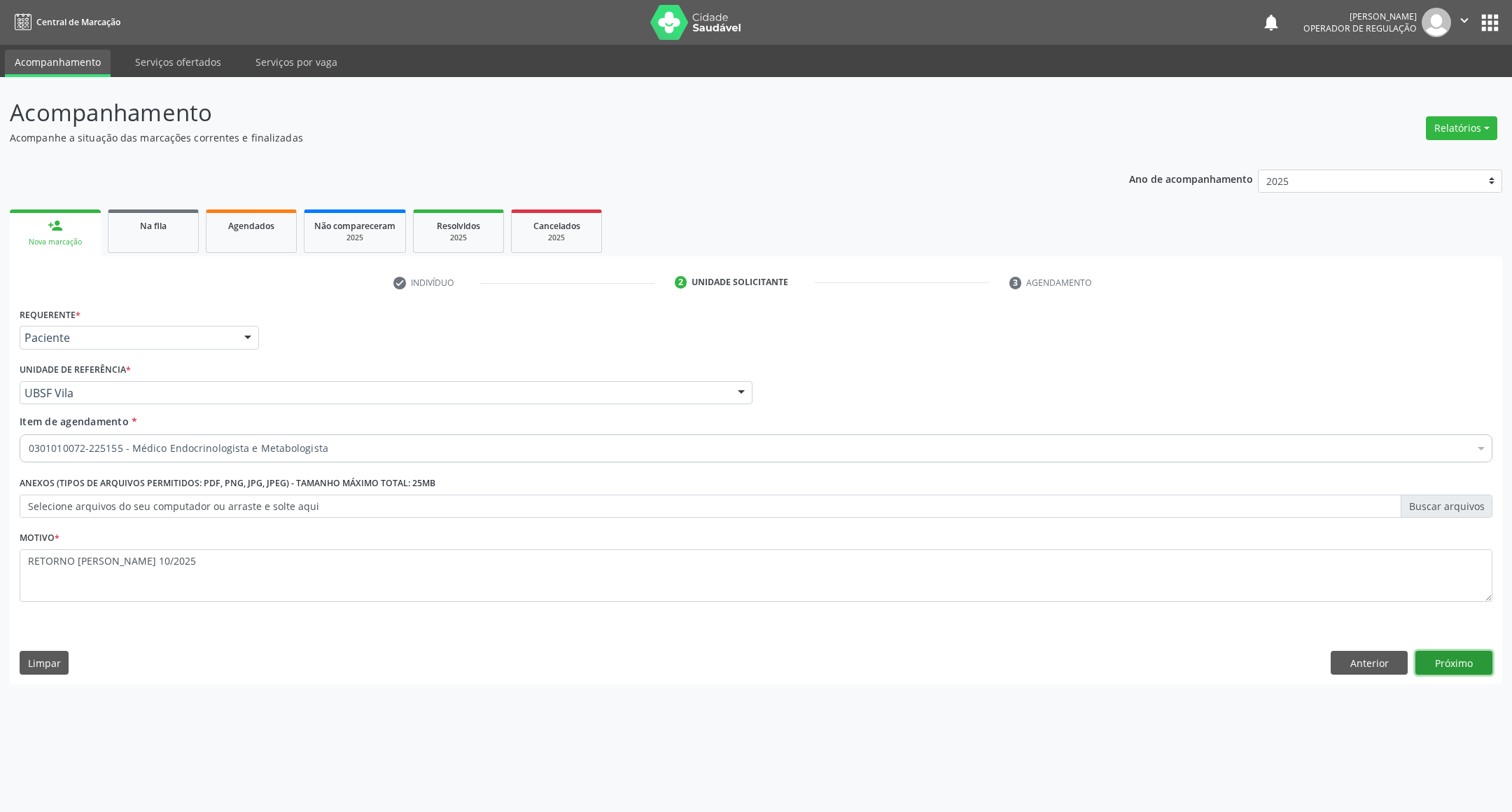
click at [1478, 663] on button "Próximo" at bounding box center [1454, 662] width 77 height 24
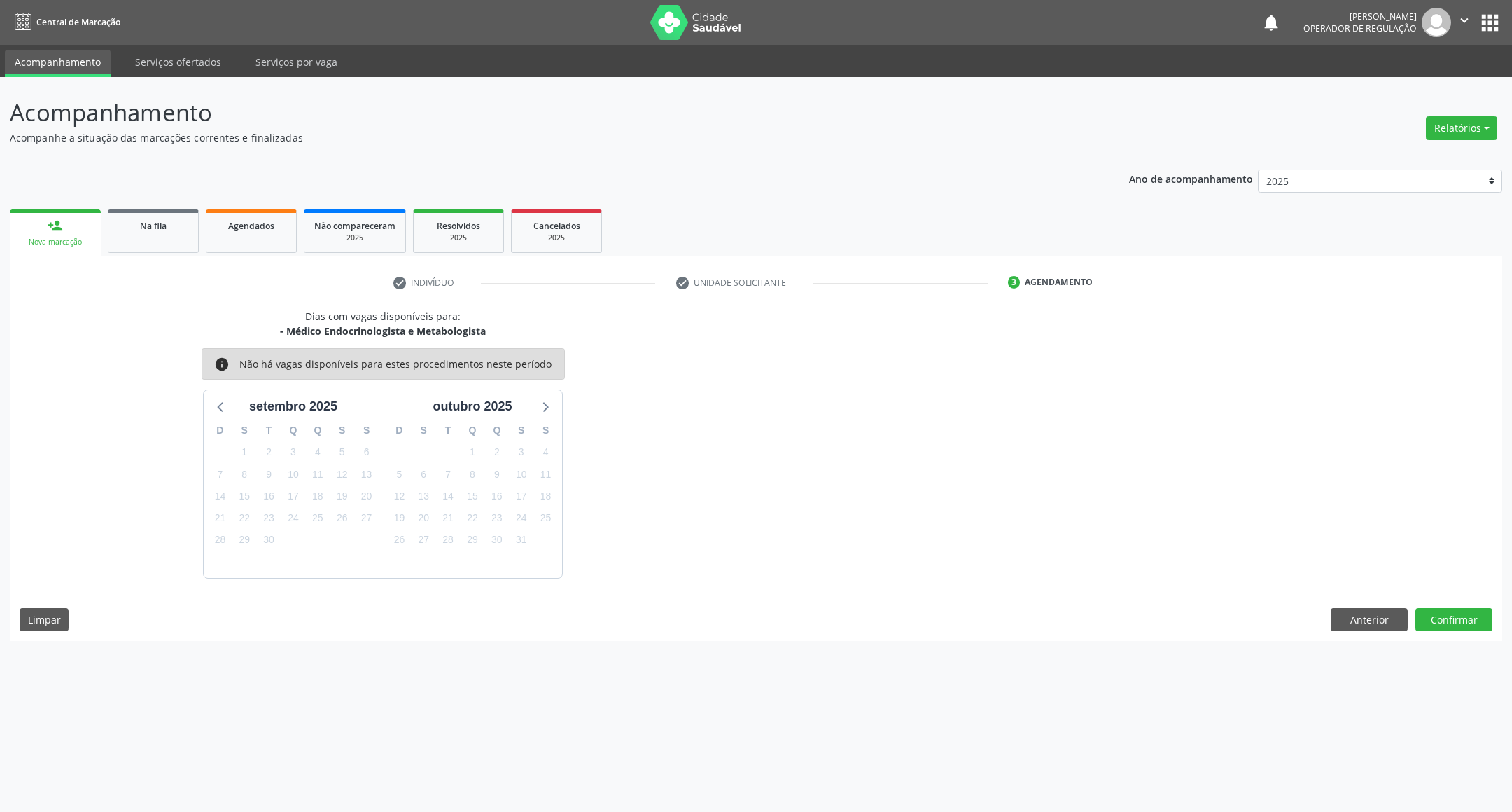
click at [387, 471] on div "5" at bounding box center [400, 474] width 25 height 22
click at [405, 476] on span "5" at bounding box center [398, 473] width 19 height 19
click at [1459, 614] on button "Confirmar" at bounding box center [1454, 619] width 77 height 24
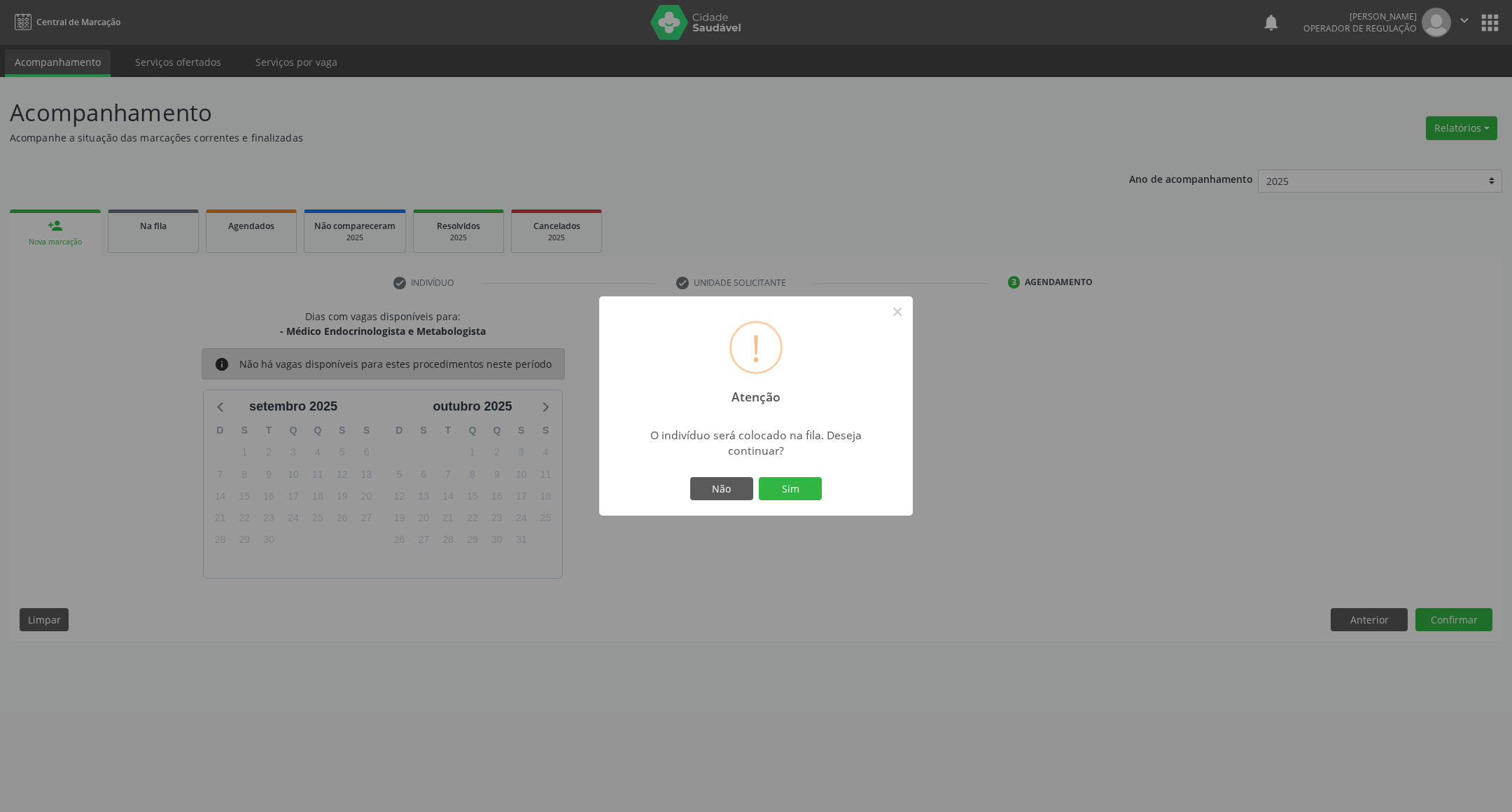
click at [759, 477] on button "Sim" at bounding box center [790, 489] width 63 height 24
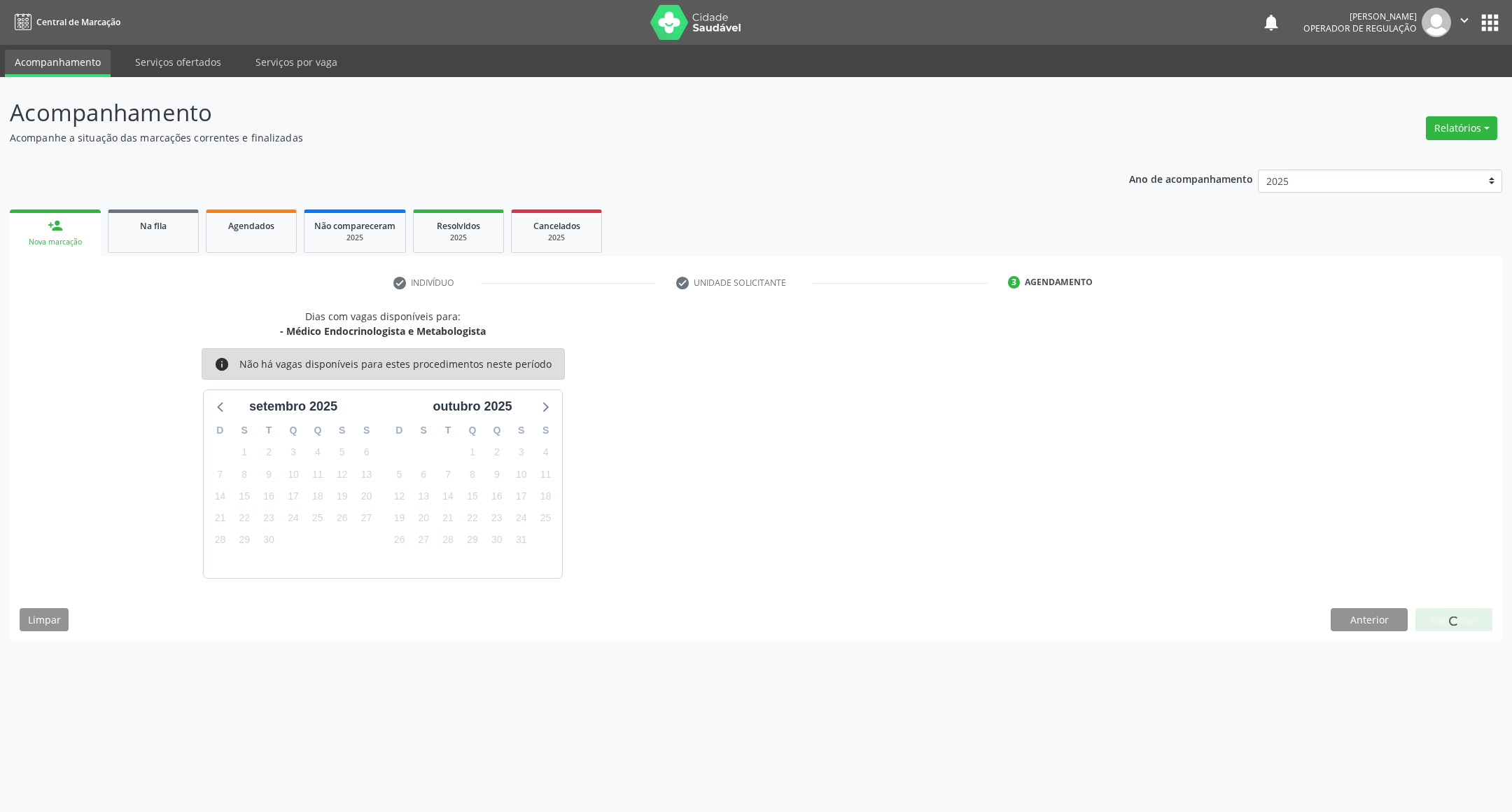
click at [358, 467] on div "13" at bounding box center [366, 474] width 19 height 22
click at [367, 469] on span "13" at bounding box center [366, 473] width 19 height 19
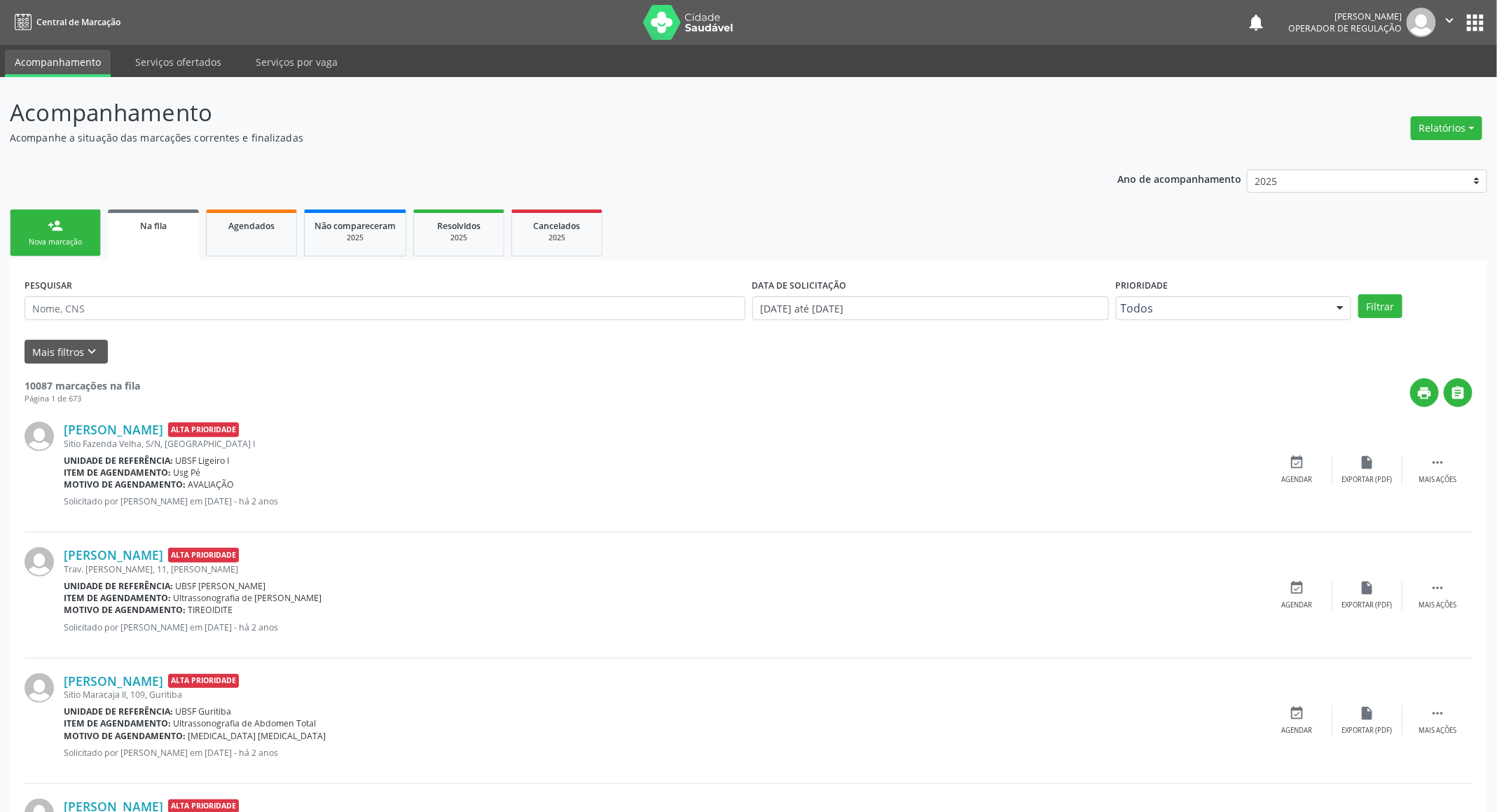
click at [86, 219] on link "person_add Nova marcação" at bounding box center [56, 232] width 91 height 47
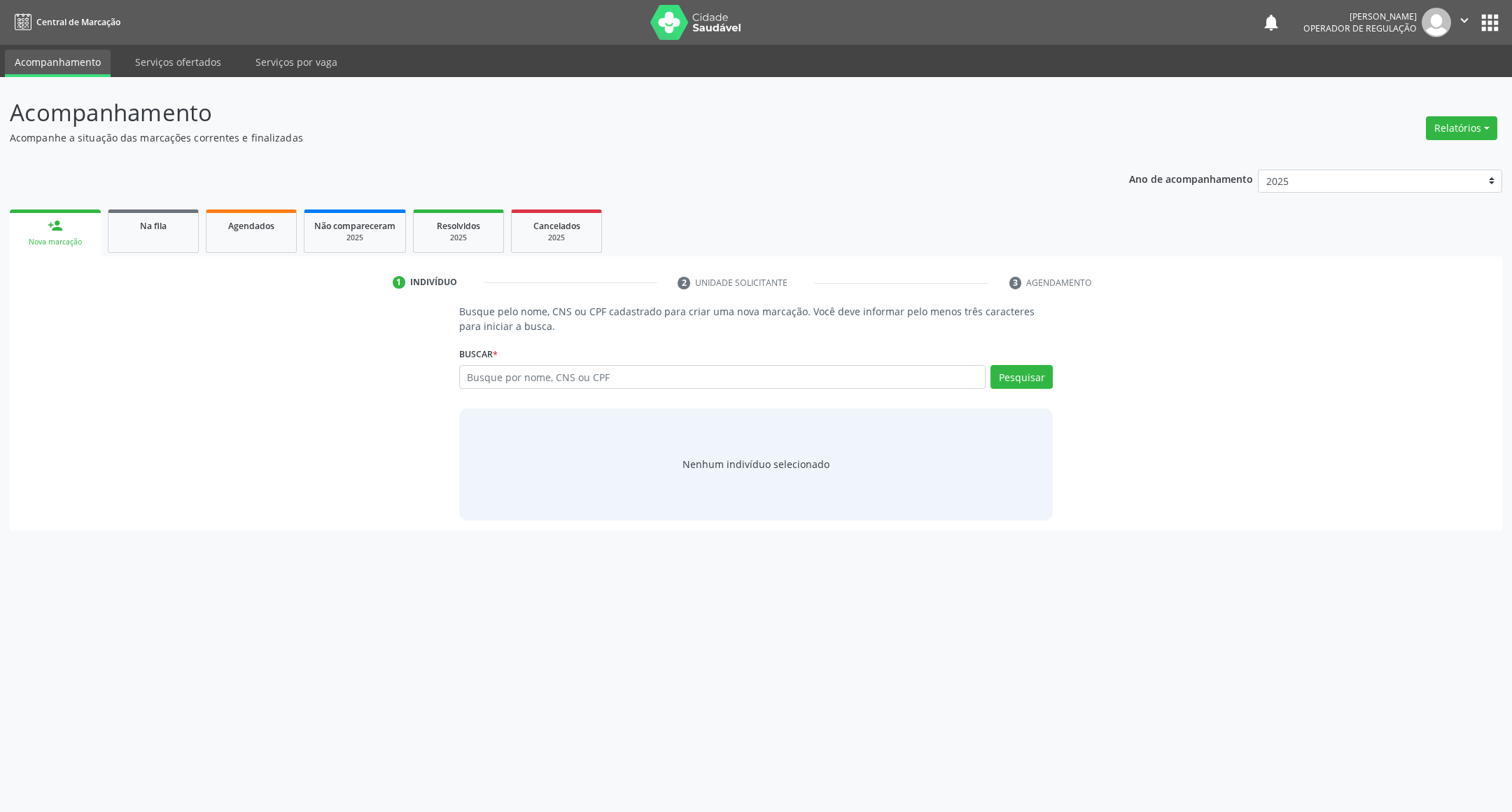
drag, startPoint x: 519, startPoint y: 362, endPoint x: 519, endPoint y: 370, distance: 8.0
click at [517, 364] on div "Buscar * Busque por nome, CNS ou CPF Nenhum resultado encontrado para: " " Digi…" at bounding box center [757, 370] width 594 height 55
click at [519, 370] on input "text" at bounding box center [723, 377] width 527 height 24
type input "700001769936704"
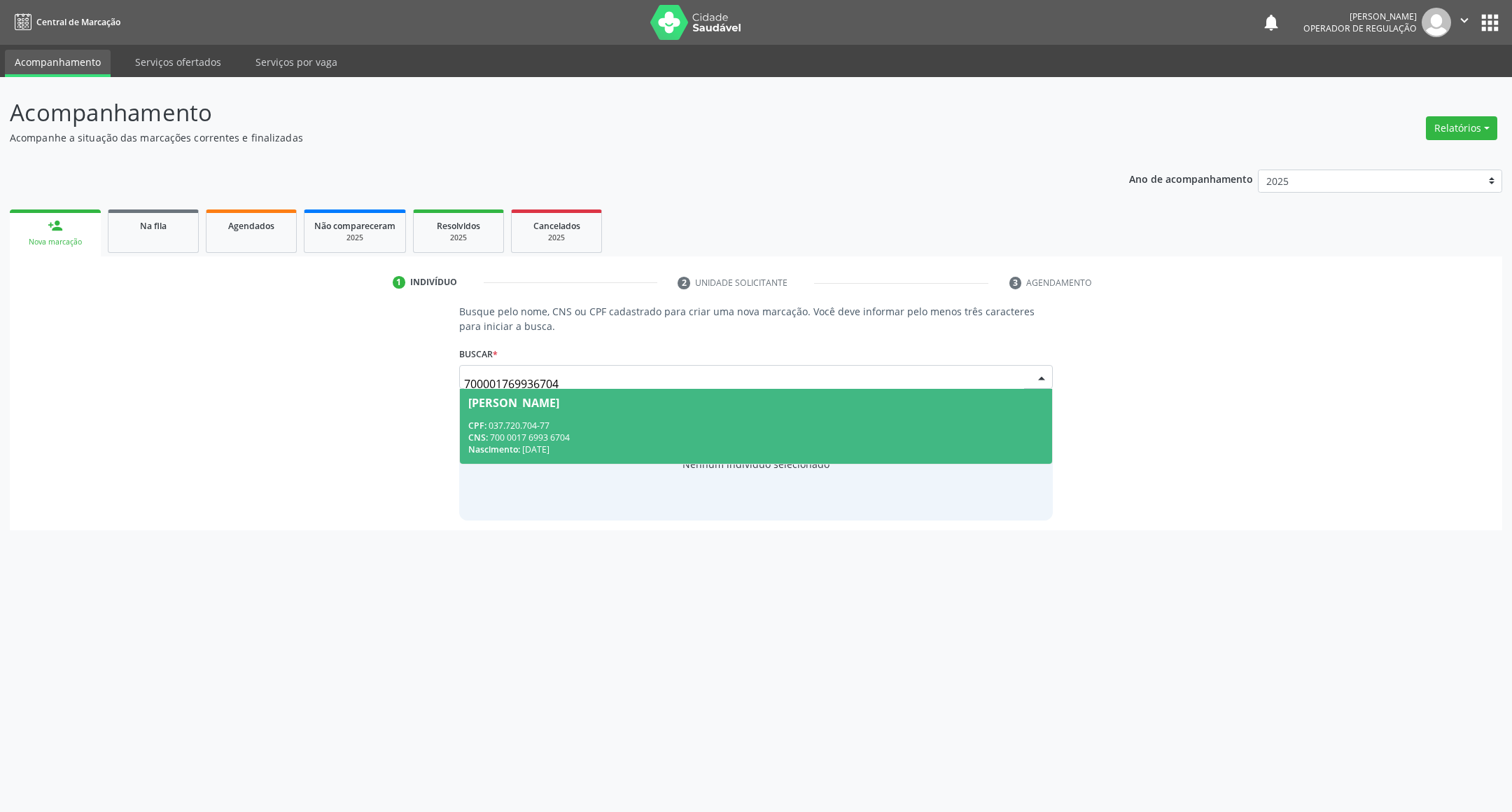
click at [547, 406] on div "Josefa Felipe da Silva" at bounding box center [514, 403] width 91 height 12
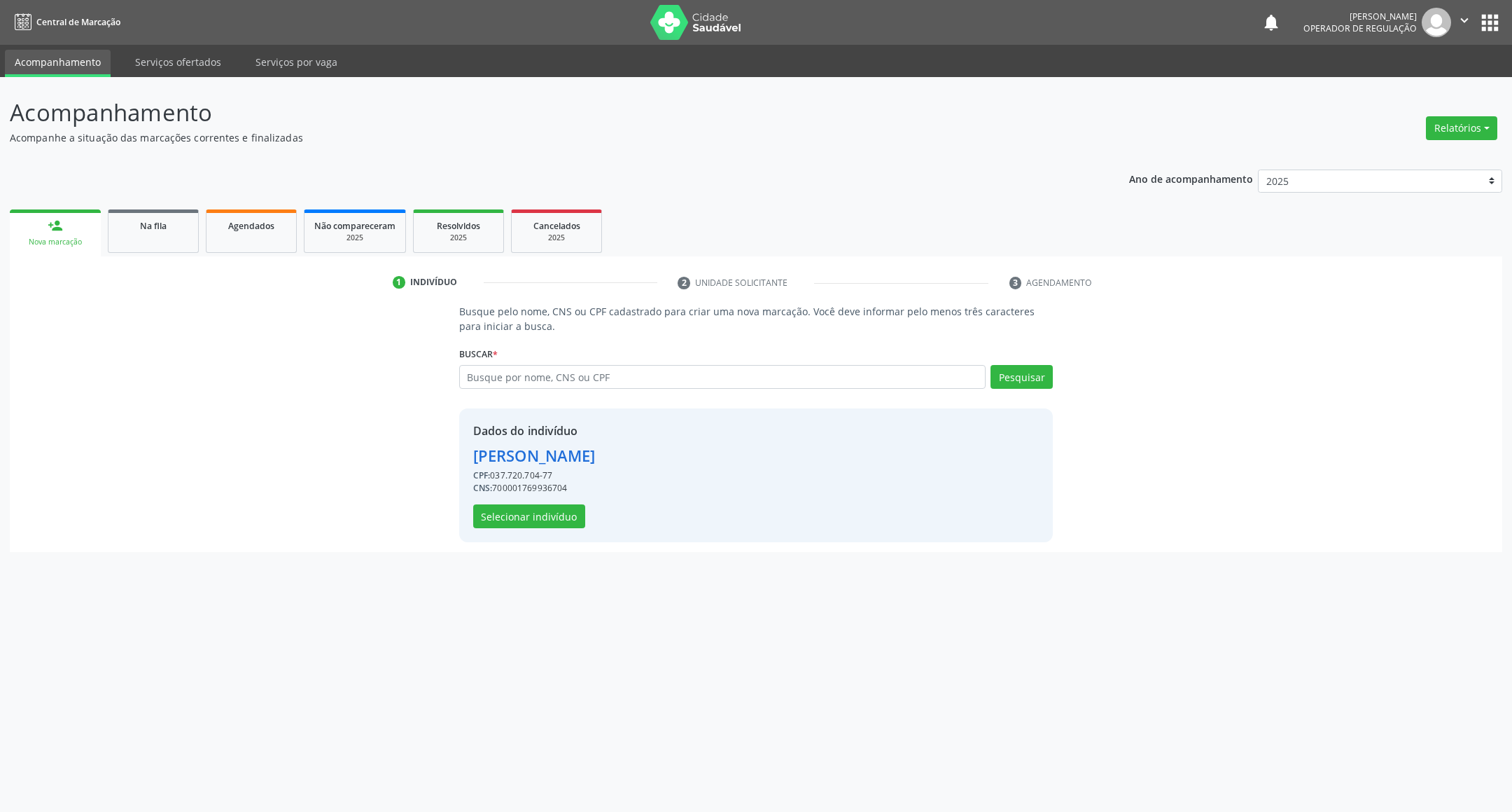
click at [525, 536] on div "Dados do indivíduo Josefa Felipe da Silva CPF: 037.720.704-77 CNS: 700001769936…" at bounding box center [757, 475] width 594 height 134
click at [521, 520] on button "Selecionar indivíduo" at bounding box center [529, 516] width 112 height 24
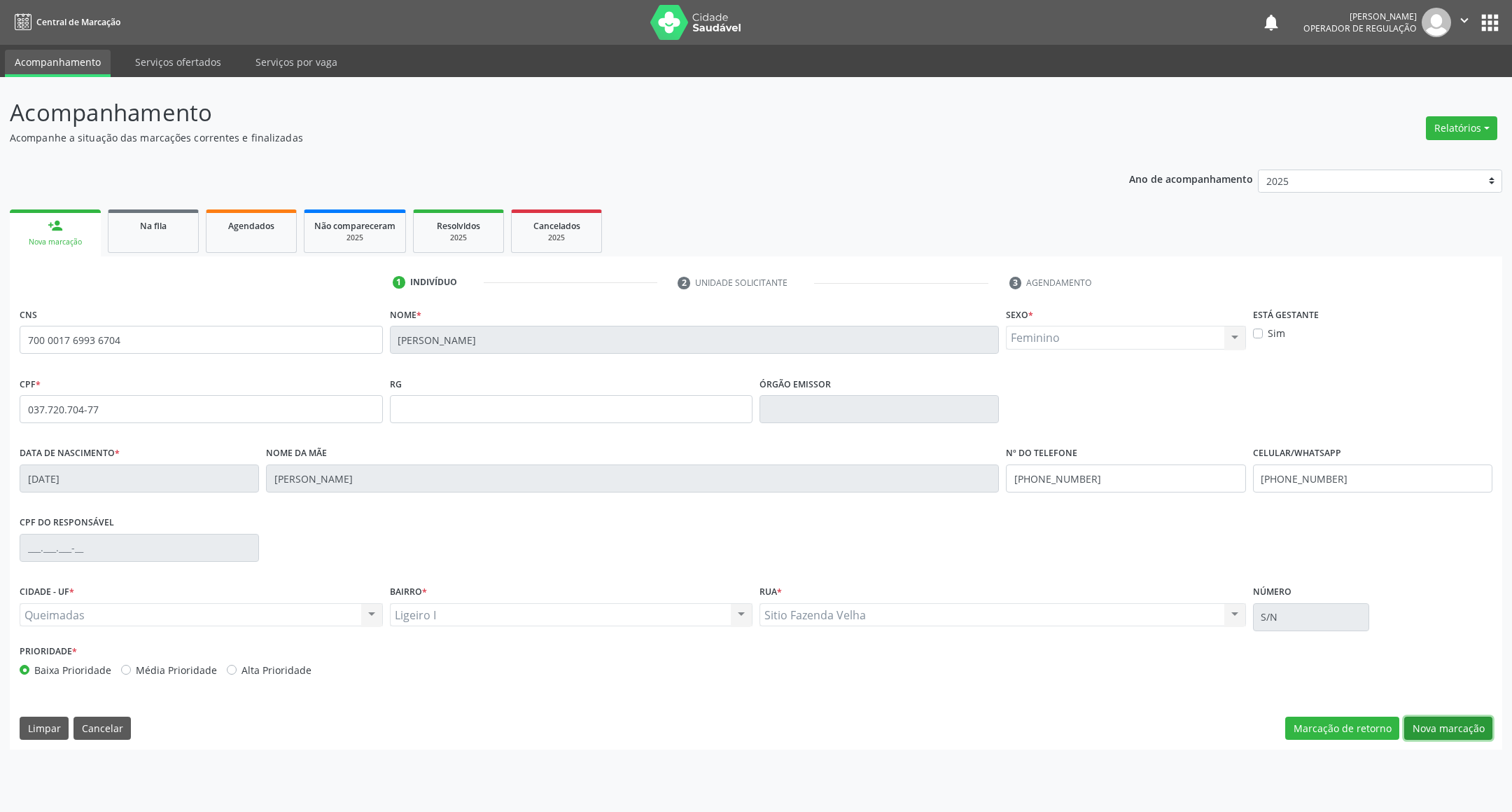
drag, startPoint x: 1469, startPoint y: 720, endPoint x: 1457, endPoint y: 717, distance: 12.4
click at [1469, 721] on button "Nova marcação" at bounding box center [1448, 728] width 88 height 24
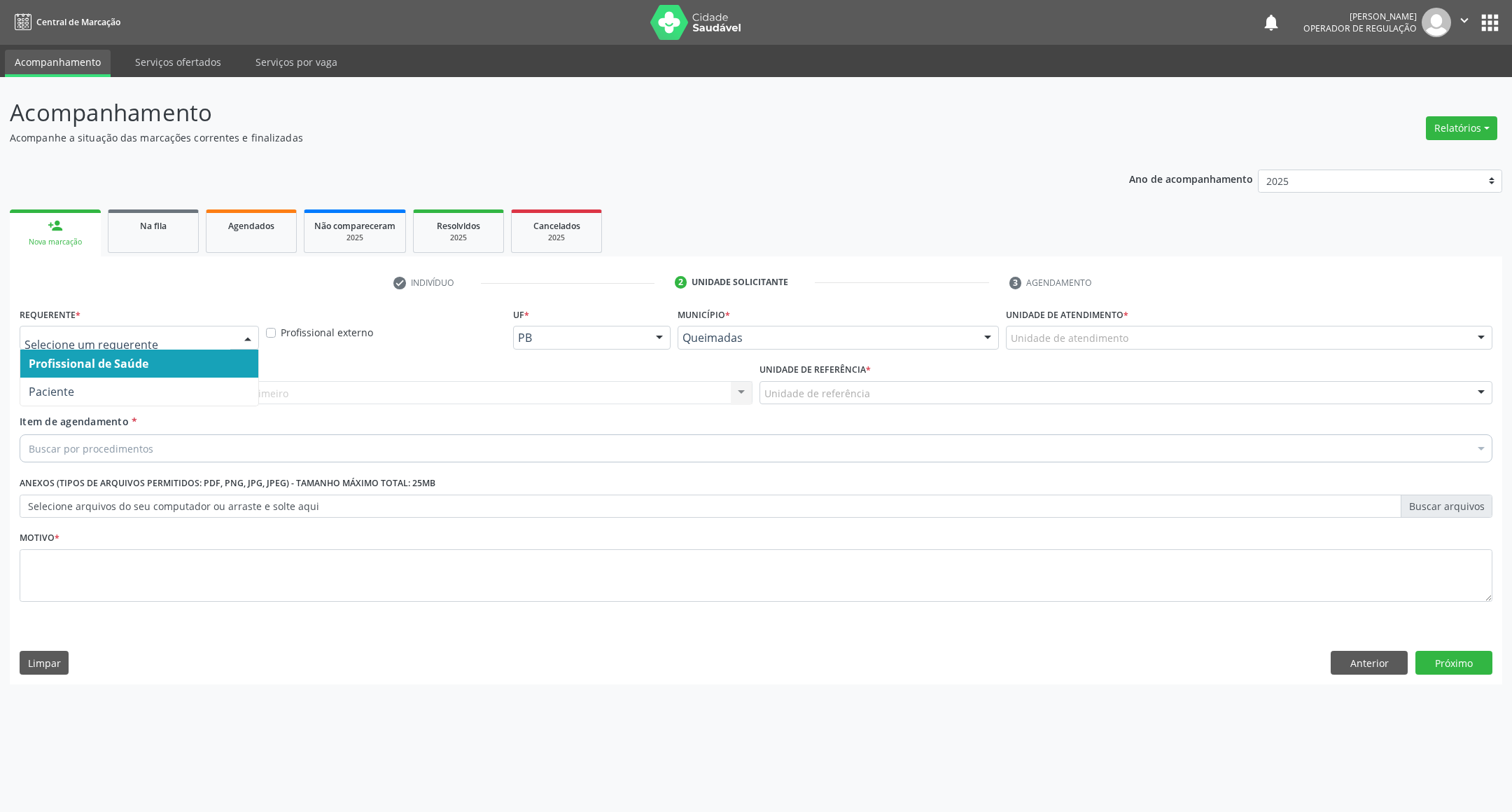
drag, startPoint x: 156, startPoint y: 333, endPoint x: 136, endPoint y: 367, distance: 39.4
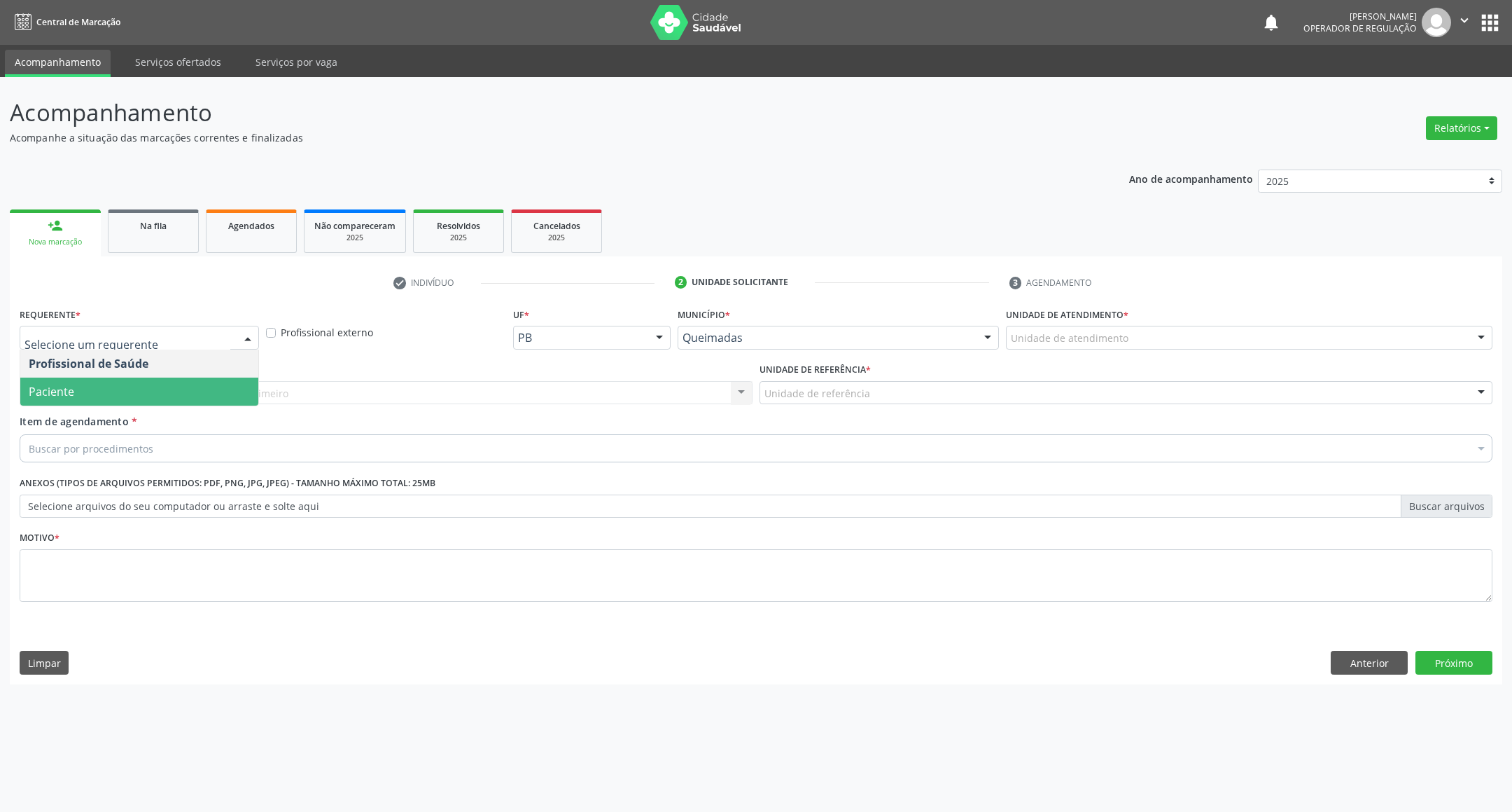
click at [127, 391] on span "Paciente" at bounding box center [139, 391] width 238 height 28
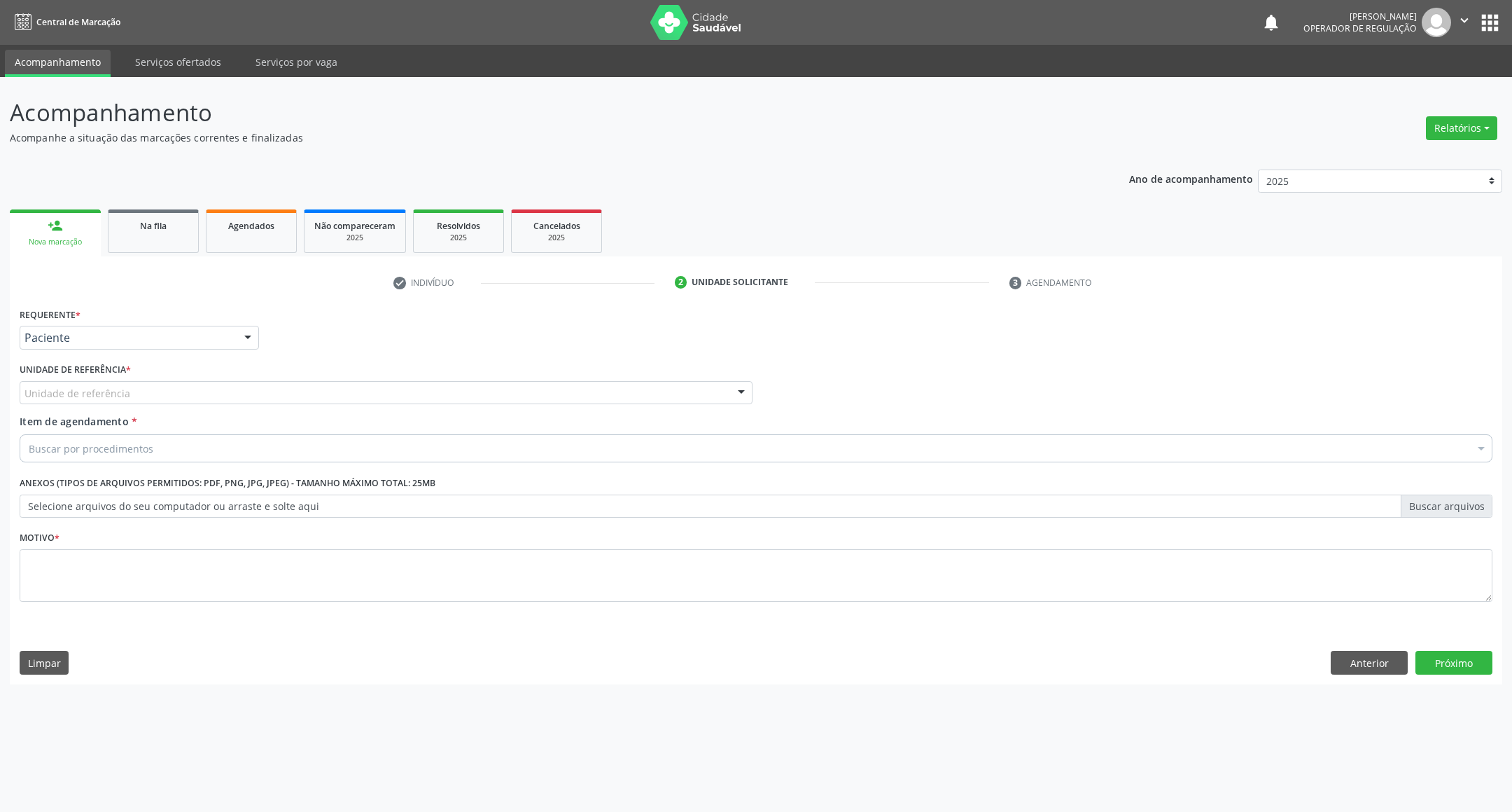
click at [152, 399] on div "Unidade de referência" at bounding box center [386, 393] width 733 height 24
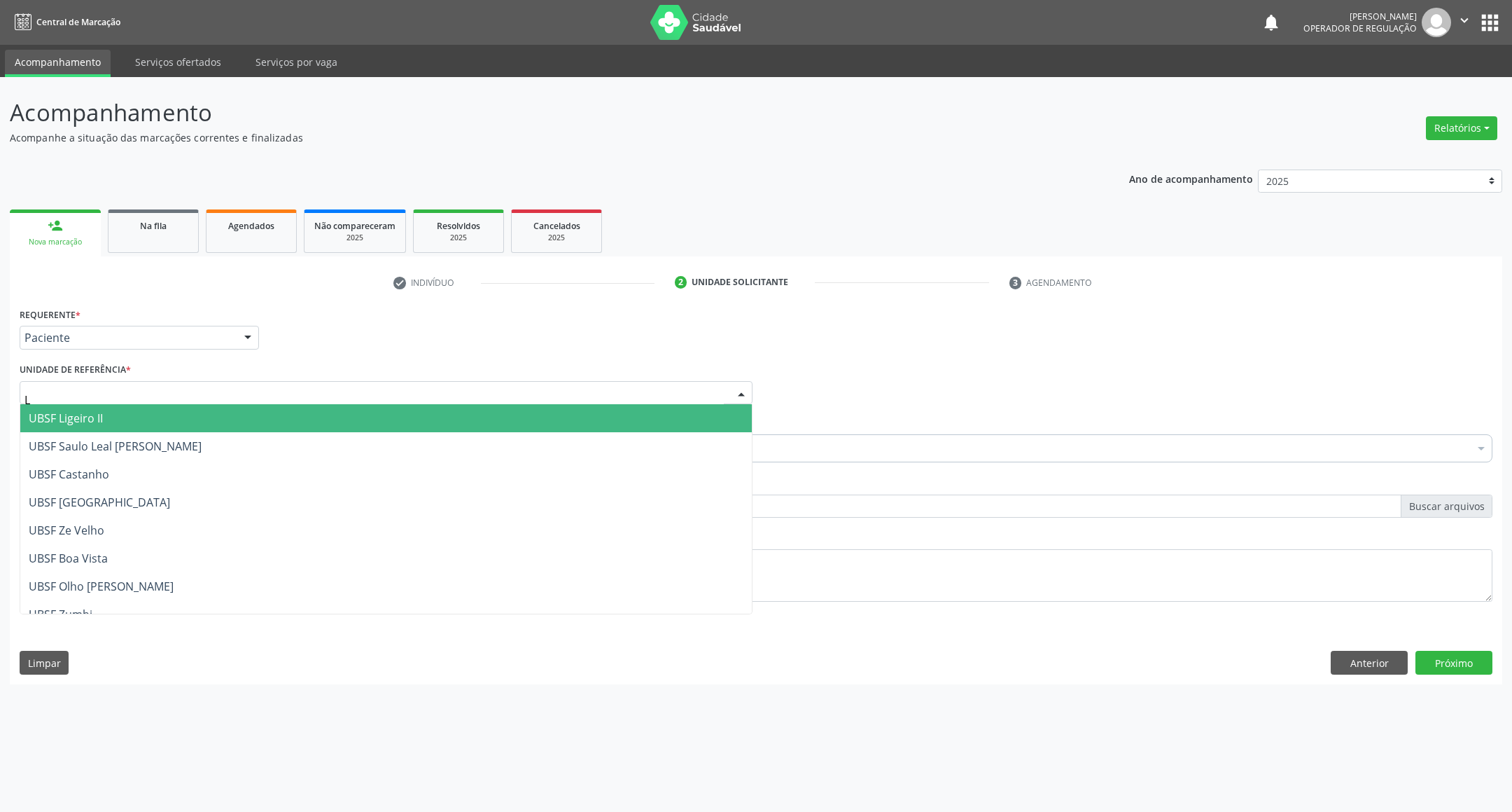
type input "LI"
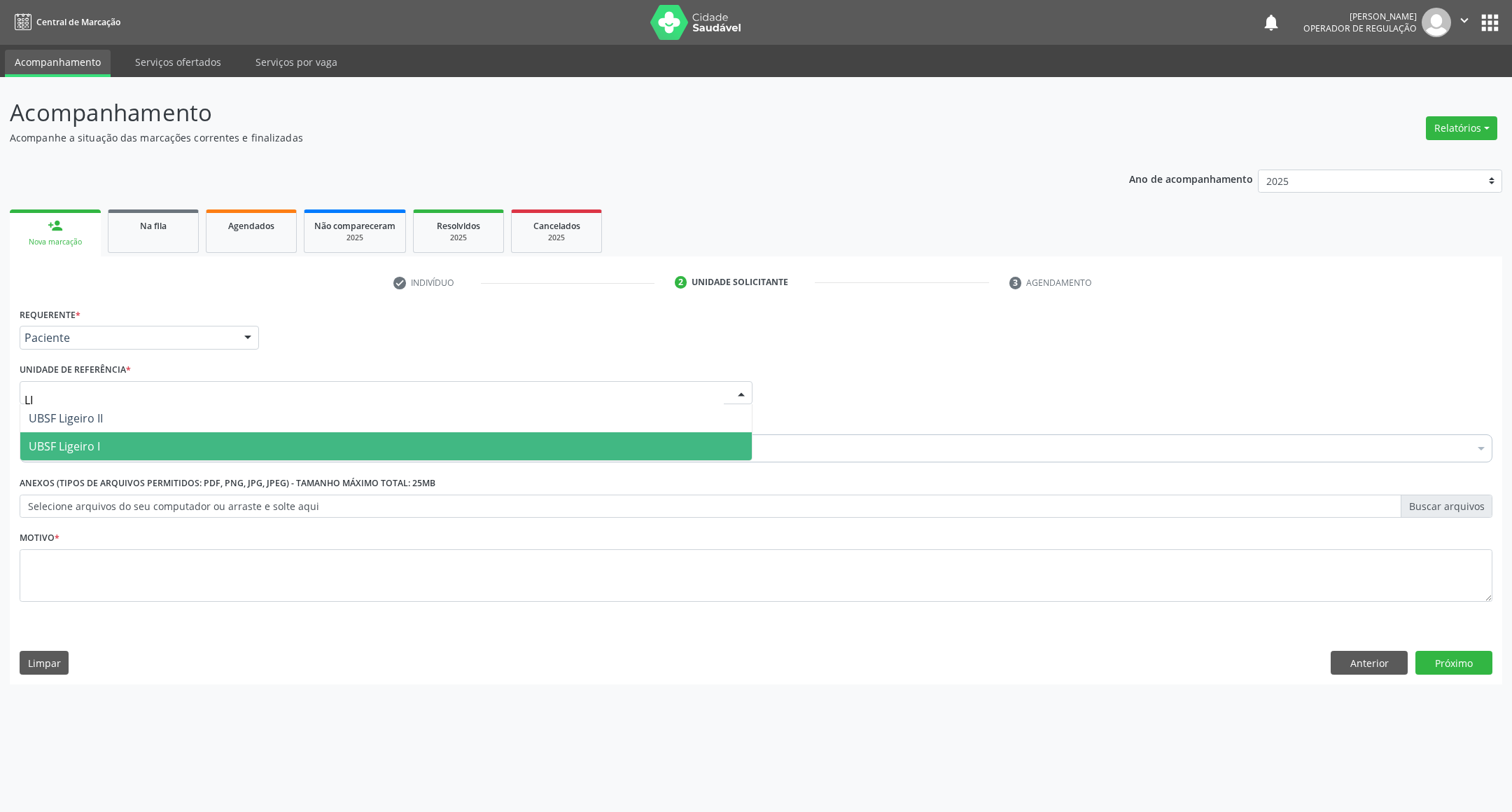
click at [151, 437] on span "UBSF Ligeiro I" at bounding box center [386, 446] width 731 height 28
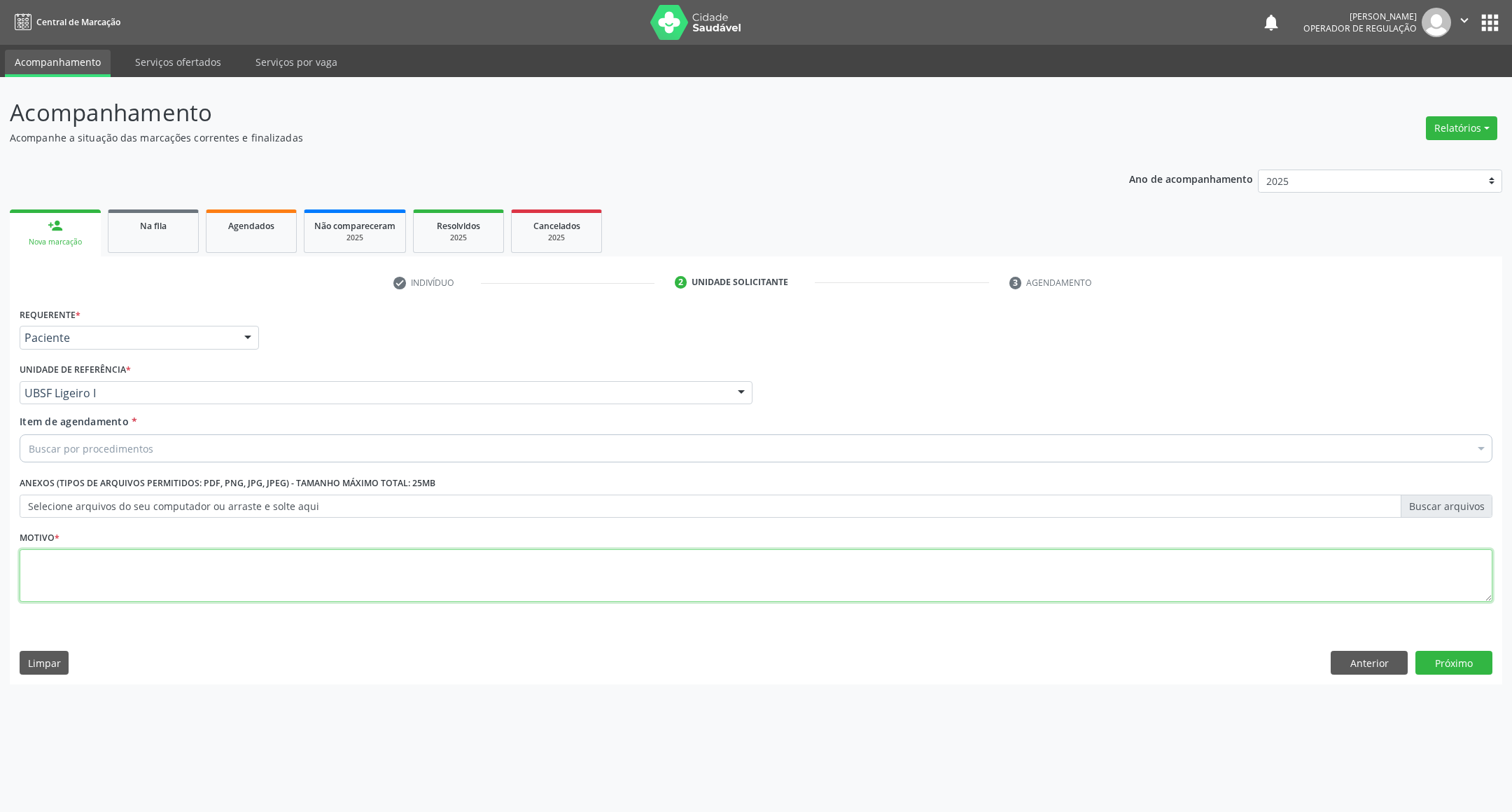
click at [146, 584] on textarea at bounding box center [755, 576] width 1472 height 53
paste textarea "RETORNO EMILLE 10/2025"
type textarea "RETORNO EMILLE 10/2025"
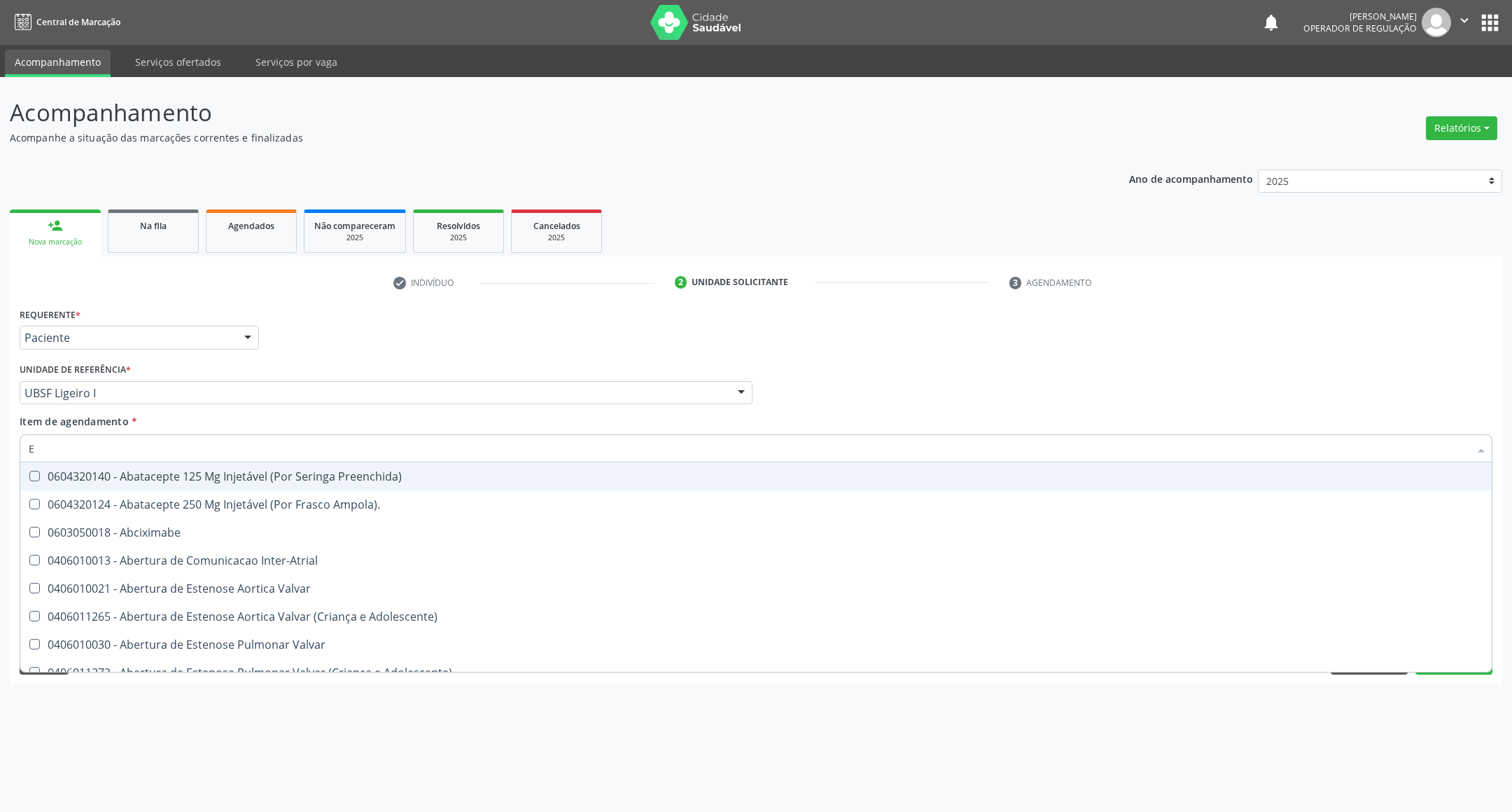
type input "ENDOCRINOLOGISTA"
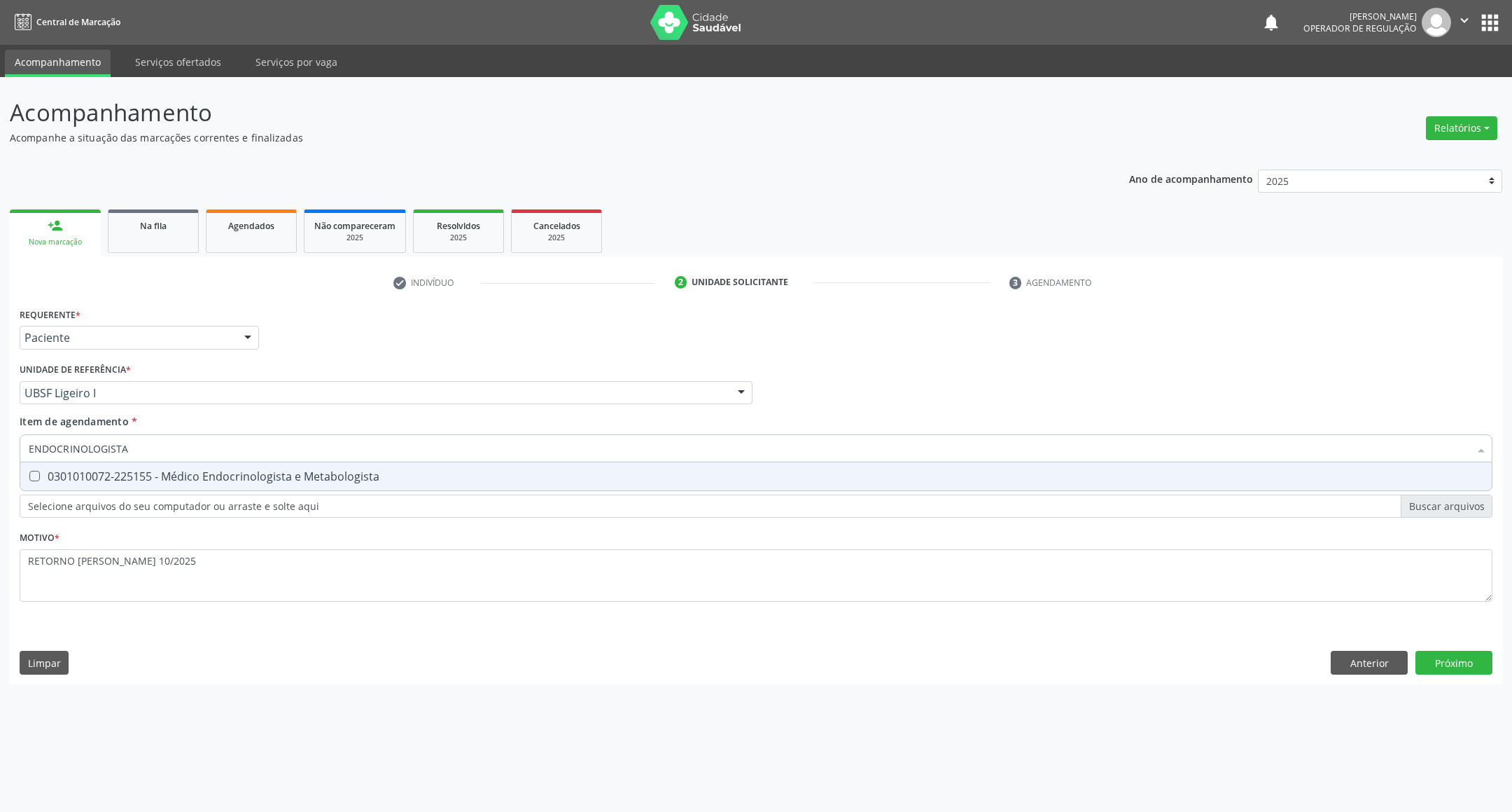
click at [164, 478] on div "0301010072-225155 - Médico Endocrinologista e Metabologista" at bounding box center [756, 476] width 1454 height 12
checkbox Metabologista "true"
click at [1443, 662] on div "Requerente * Paciente Profissional de Saúde Paciente Nenhum resultado encontrad…" at bounding box center [756, 494] width 1493 height 380
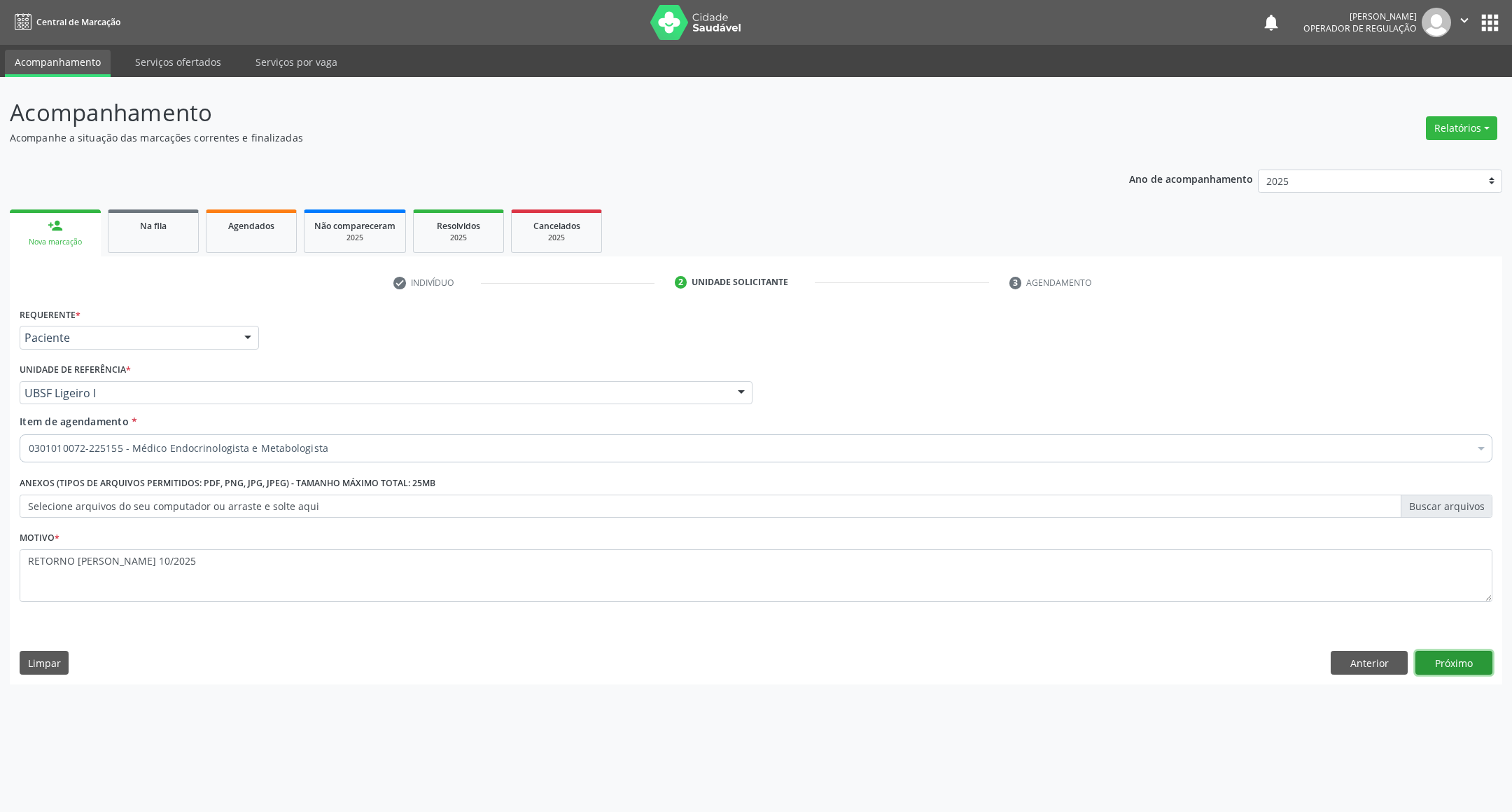
click at [1439, 656] on button "Próximo" at bounding box center [1454, 662] width 77 height 24
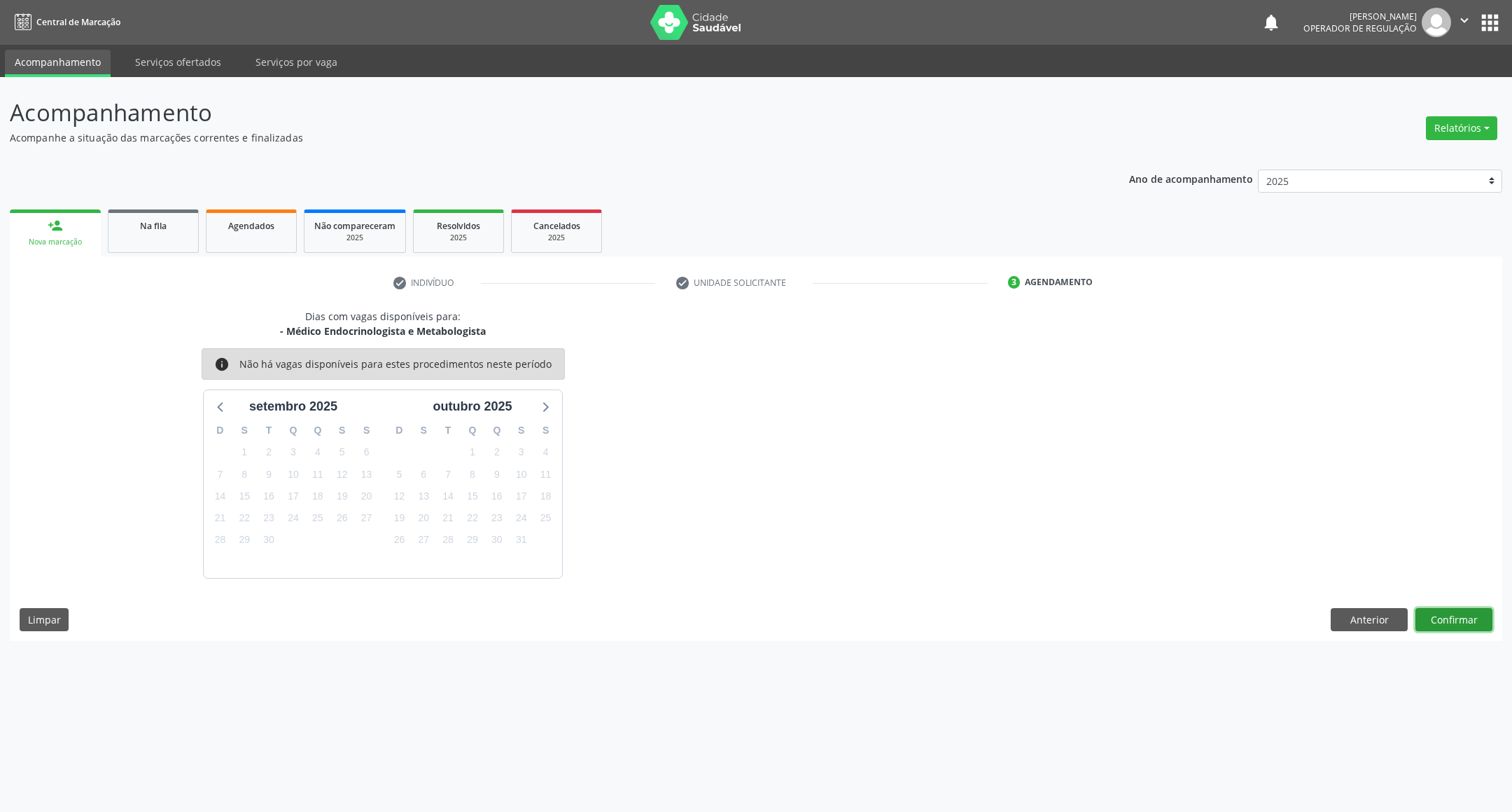
click at [1439, 631] on button "Confirmar" at bounding box center [1454, 619] width 77 height 24
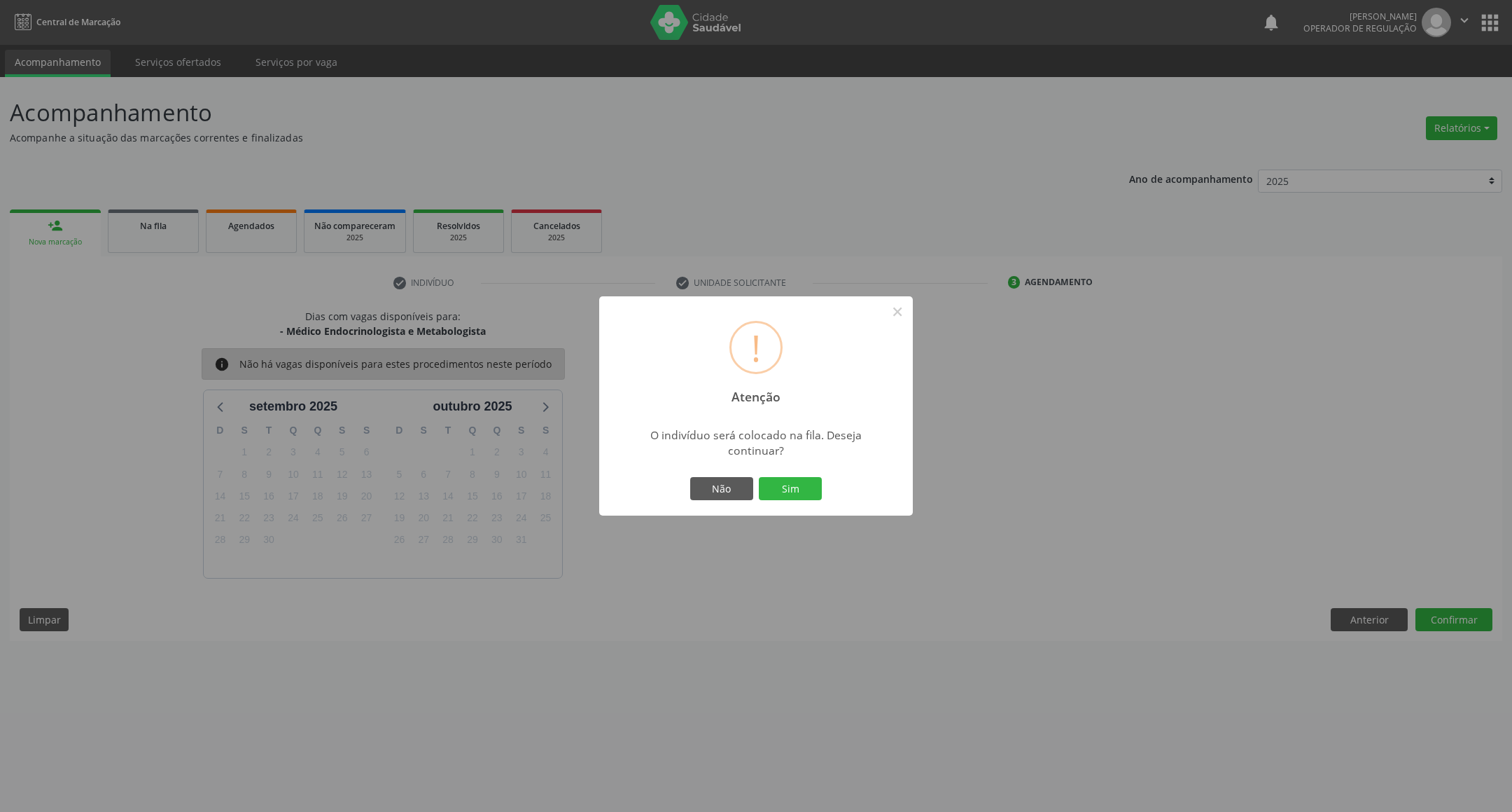
click at [759, 477] on button "Sim" at bounding box center [790, 489] width 63 height 24
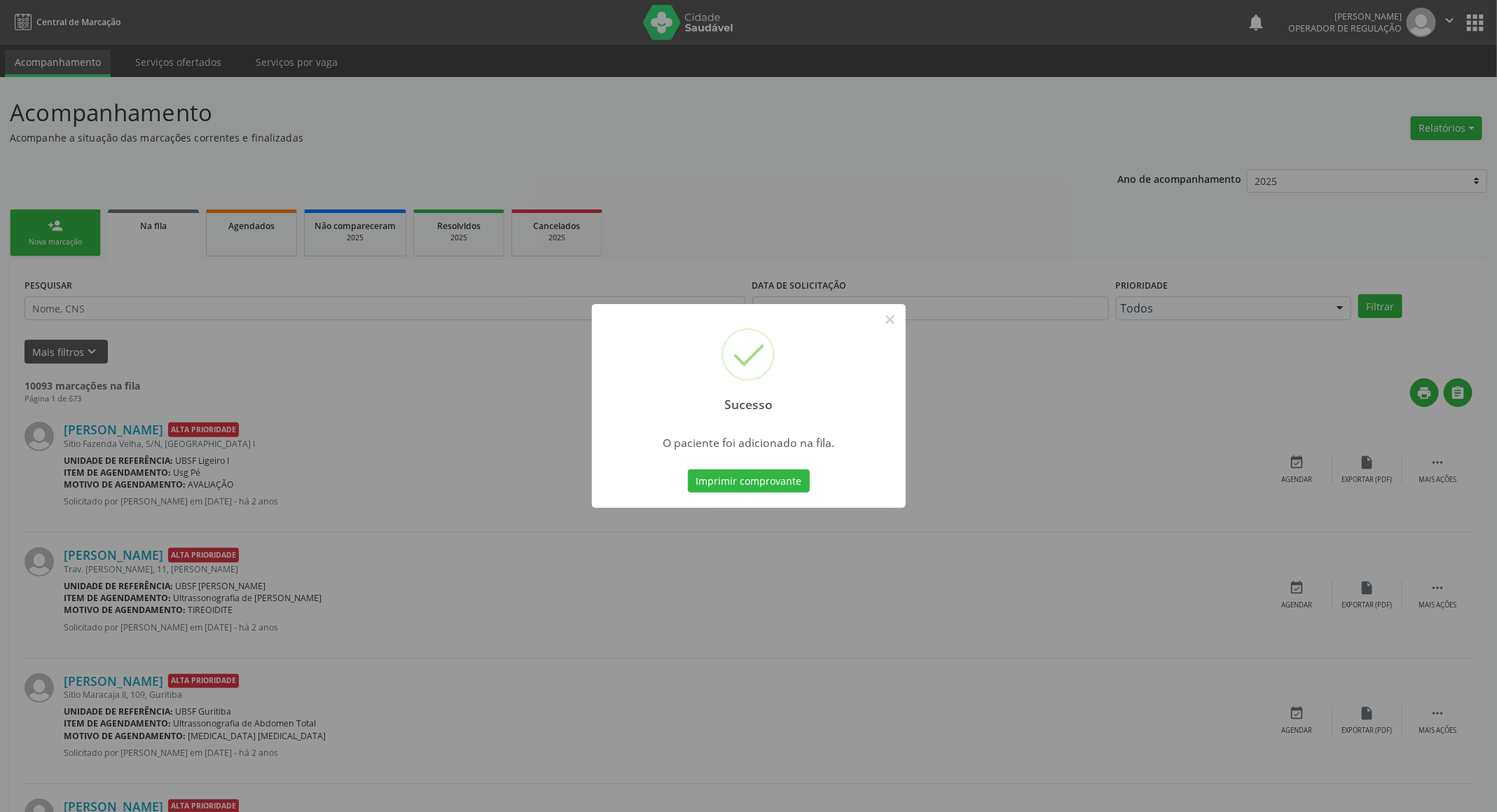
click at [466, 354] on div "Sucesso × O paciente foi adicionado na fila. Imprimir comprovante Cancel" at bounding box center [748, 406] width 1497 height 812
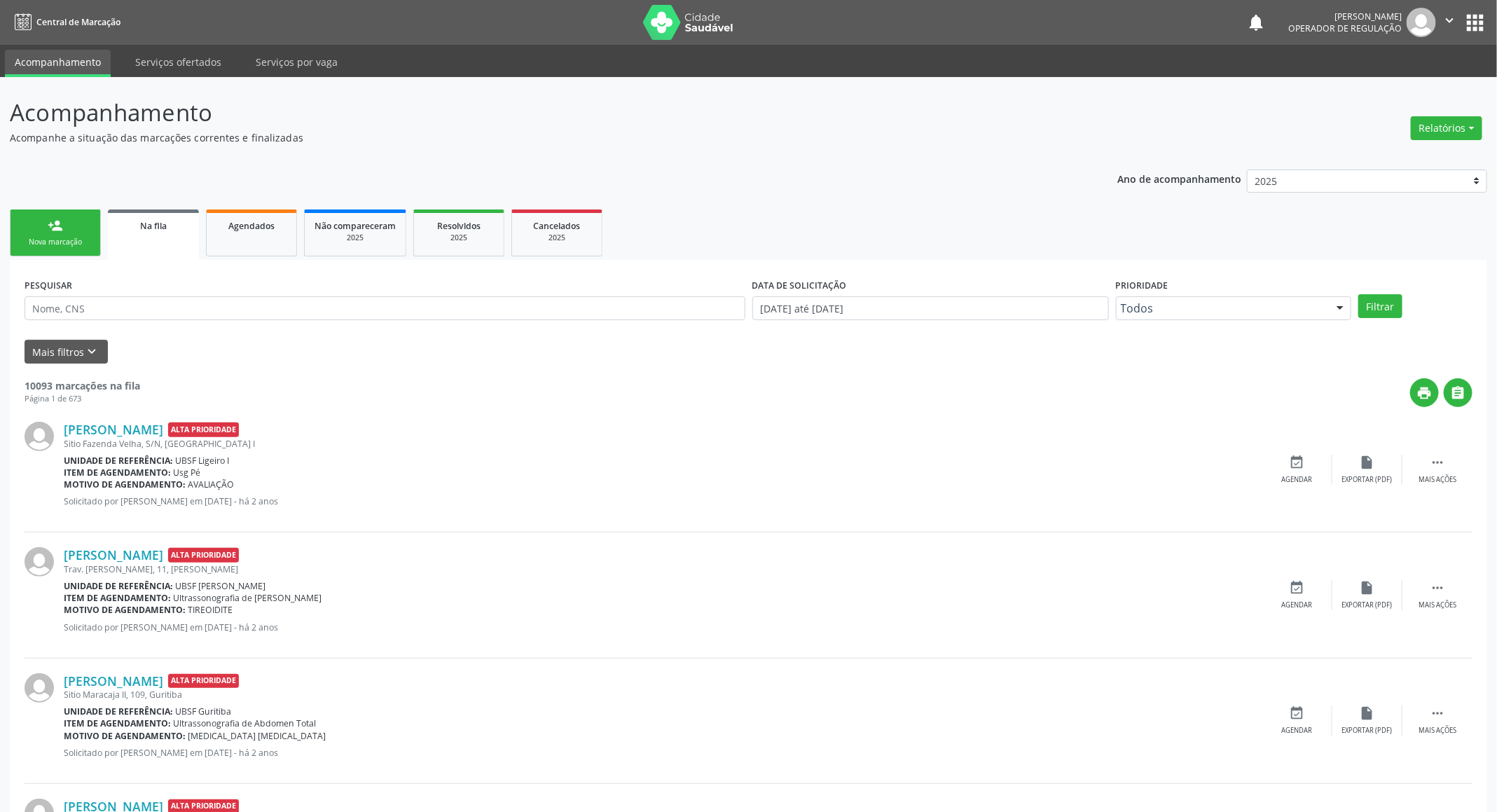
click at [19, 224] on link "person_add Nova marcação" at bounding box center [56, 232] width 91 height 47
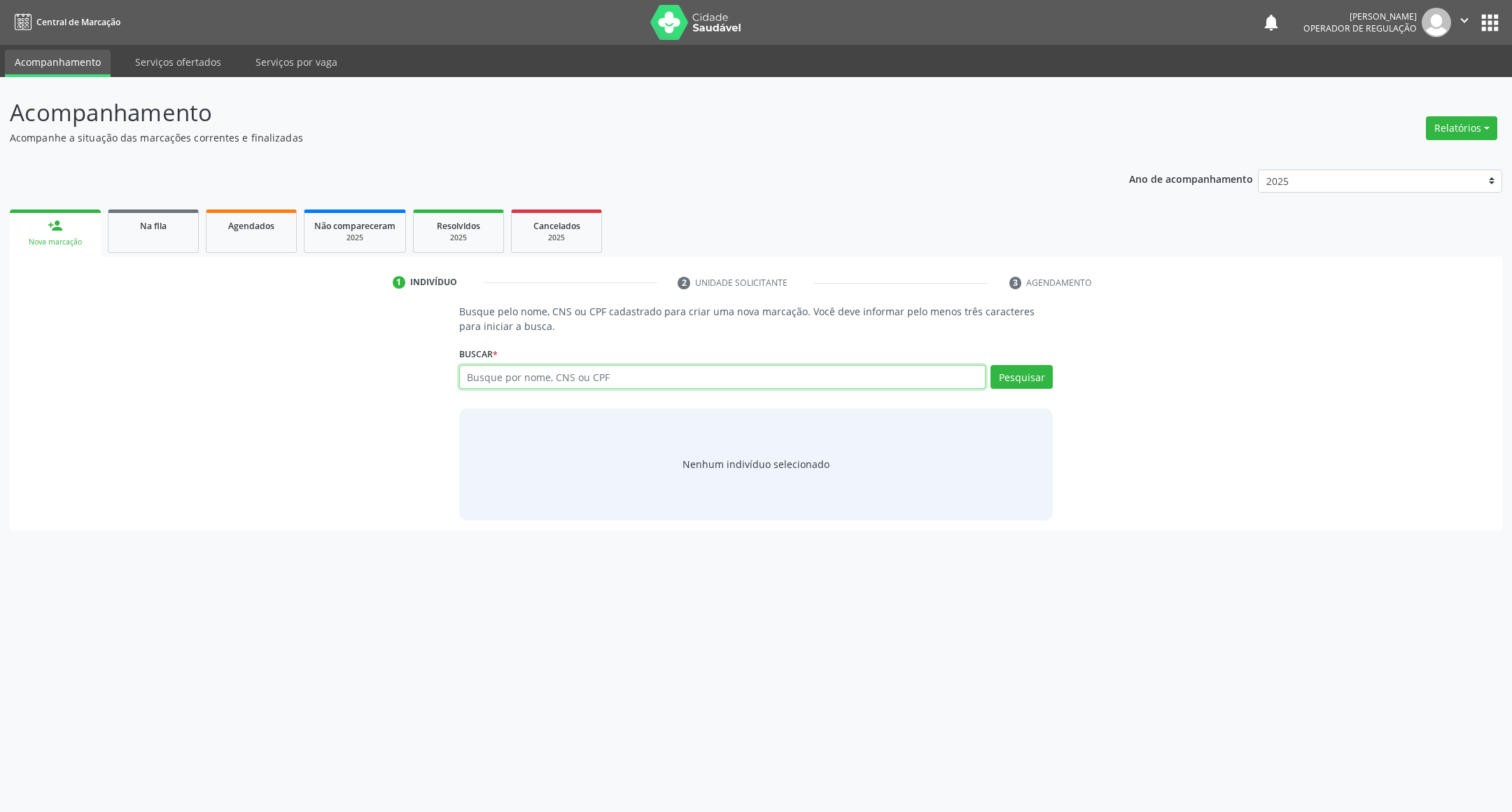
click at [498, 376] on input "text" at bounding box center [723, 377] width 527 height 24
type input "700006668441801"
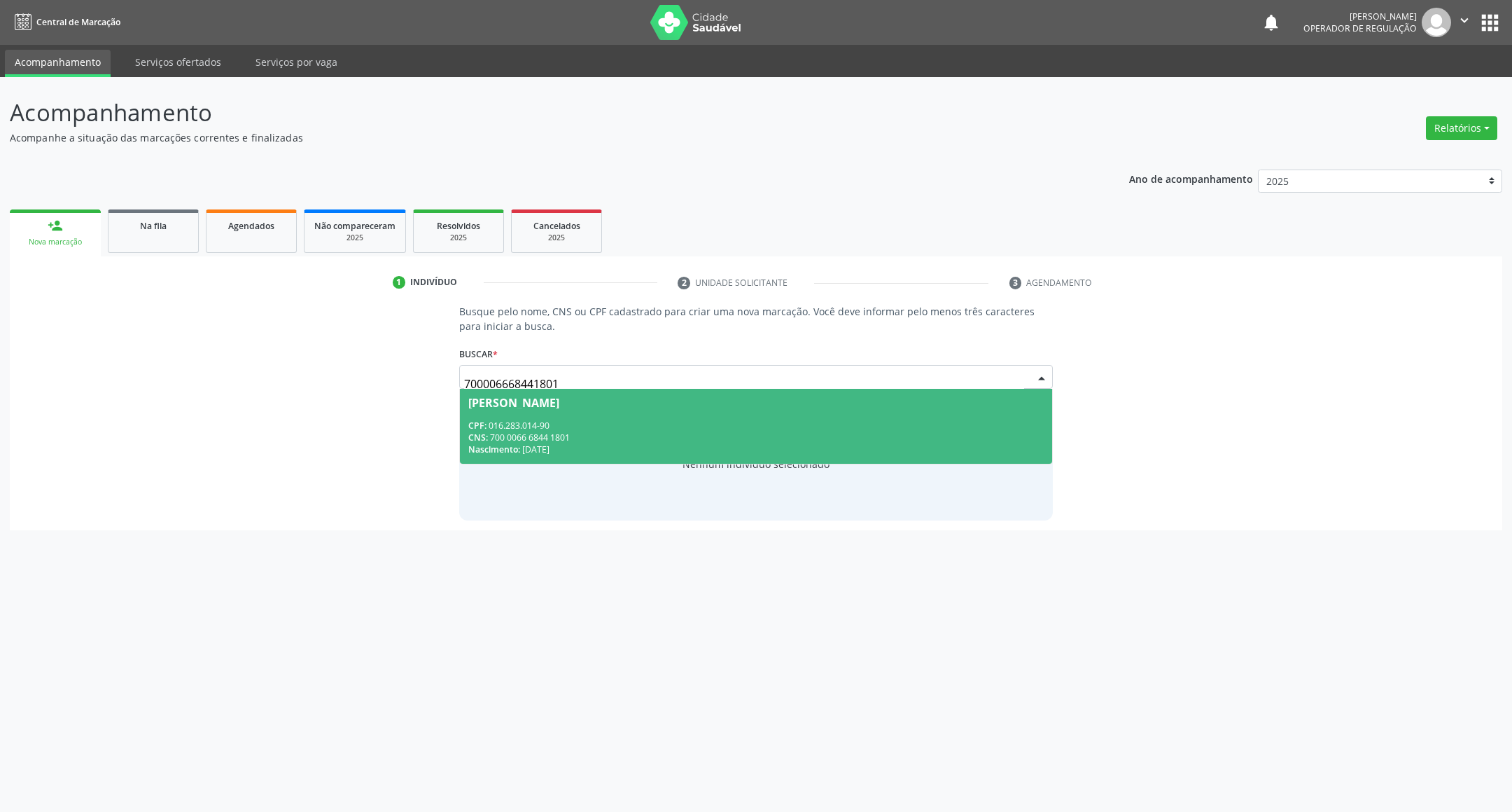
click at [538, 443] on div "Nascimento: 04/01/1992" at bounding box center [756, 449] width 576 height 12
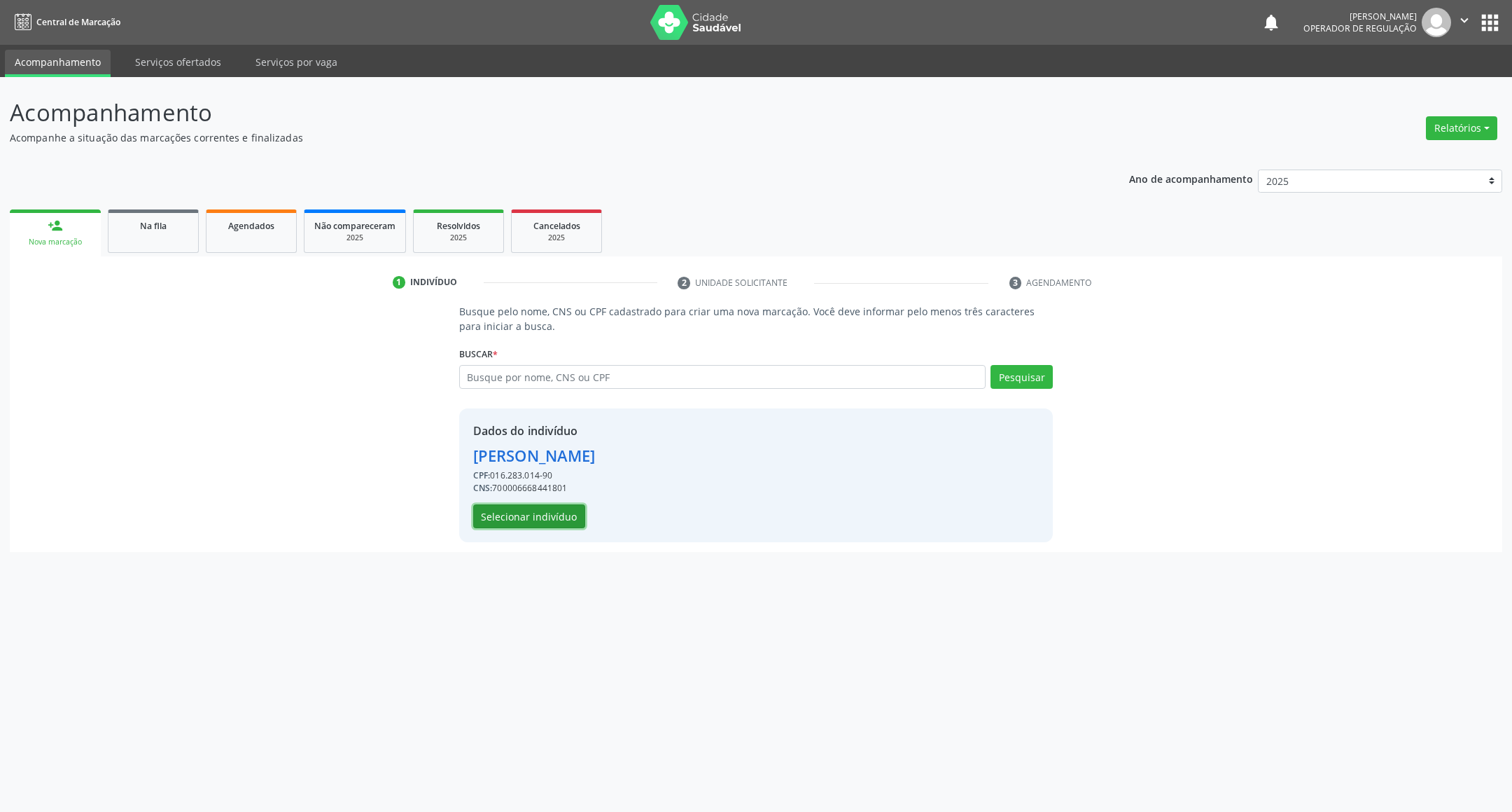
click at [513, 509] on button "Selecionar indivíduo" at bounding box center [529, 516] width 112 height 24
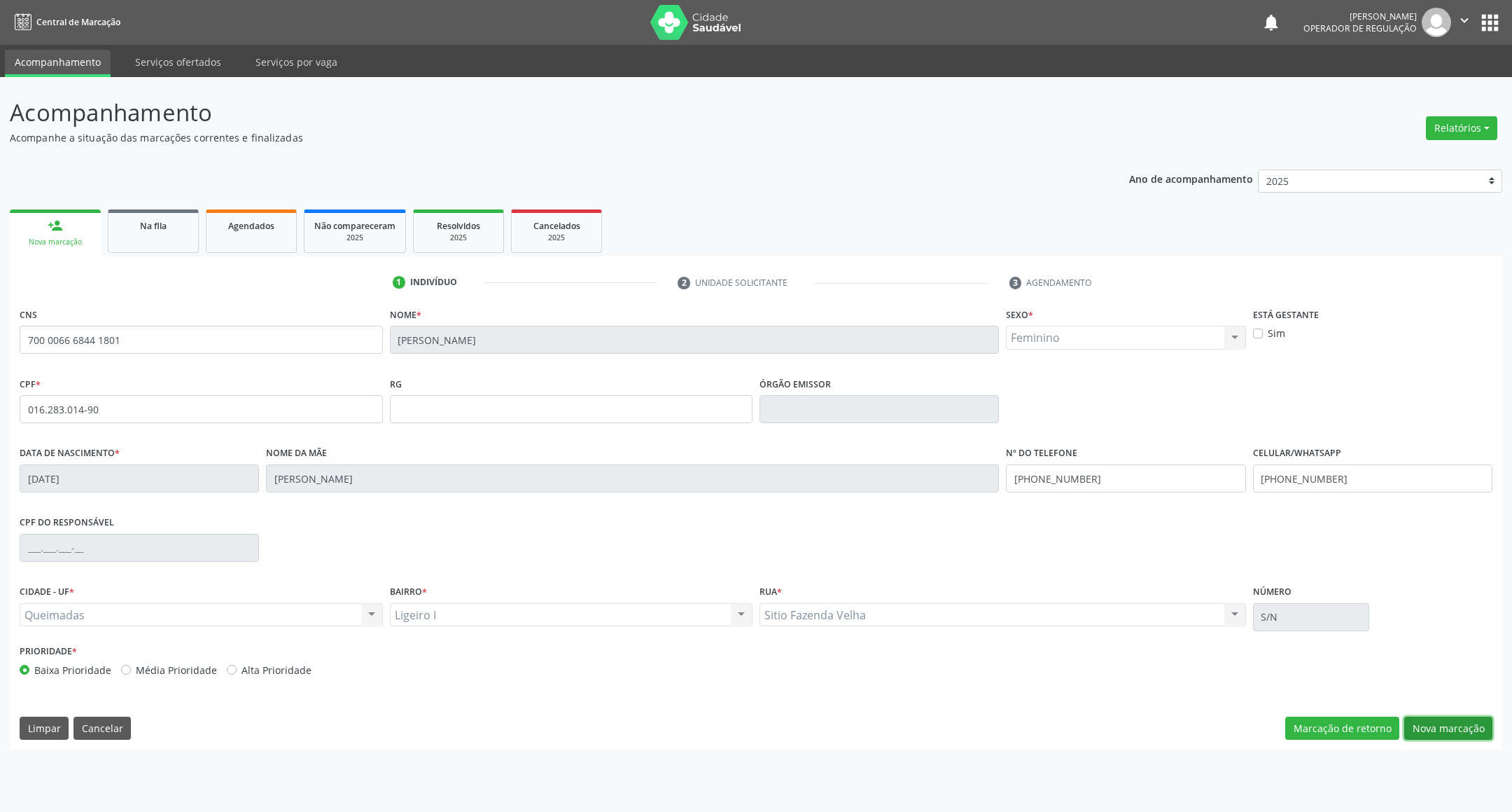
click at [1446, 719] on button "Nova marcação" at bounding box center [1448, 728] width 88 height 24
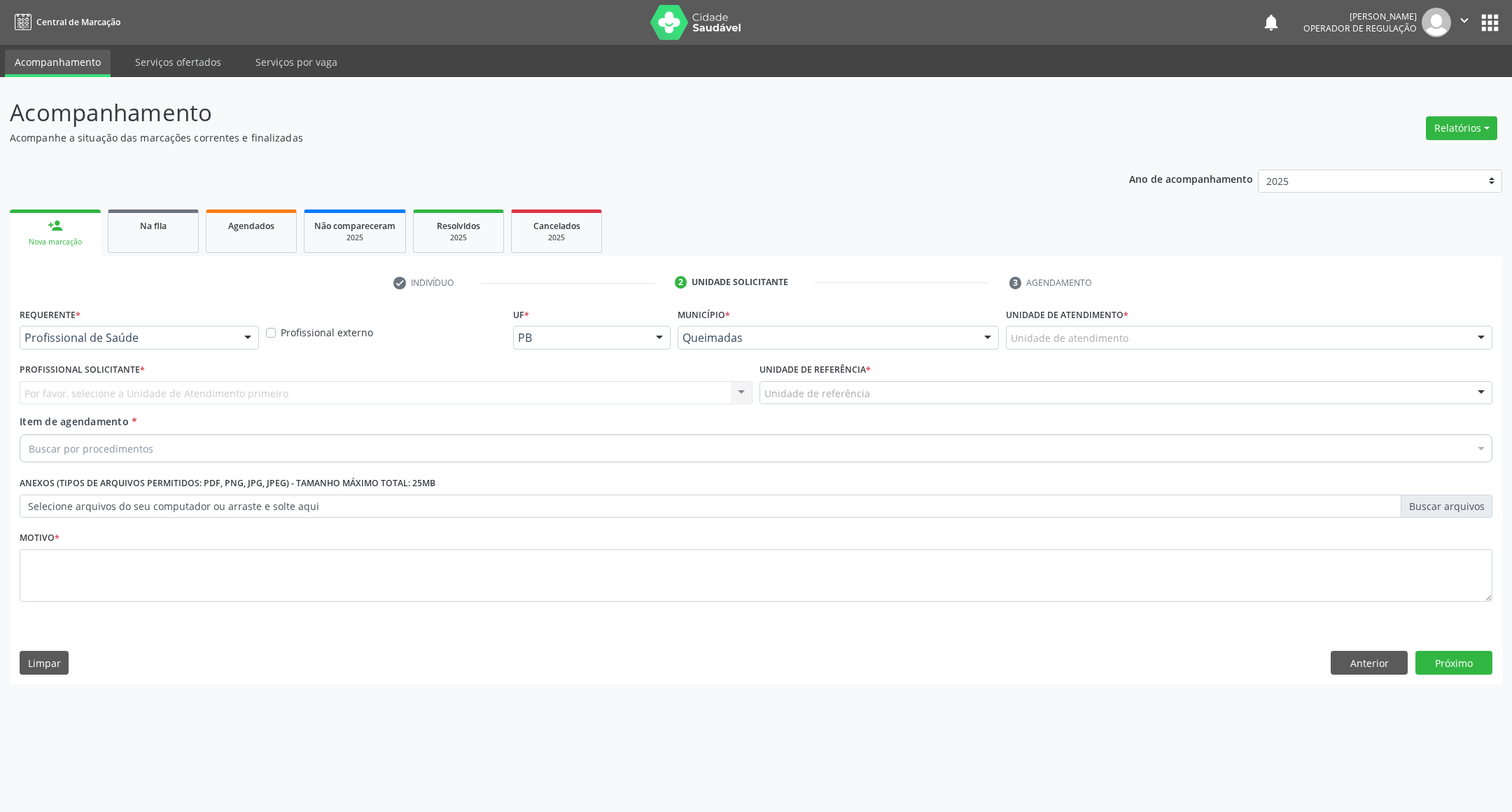
drag, startPoint x: 102, startPoint y: 333, endPoint x: 99, endPoint y: 365, distance: 32.1
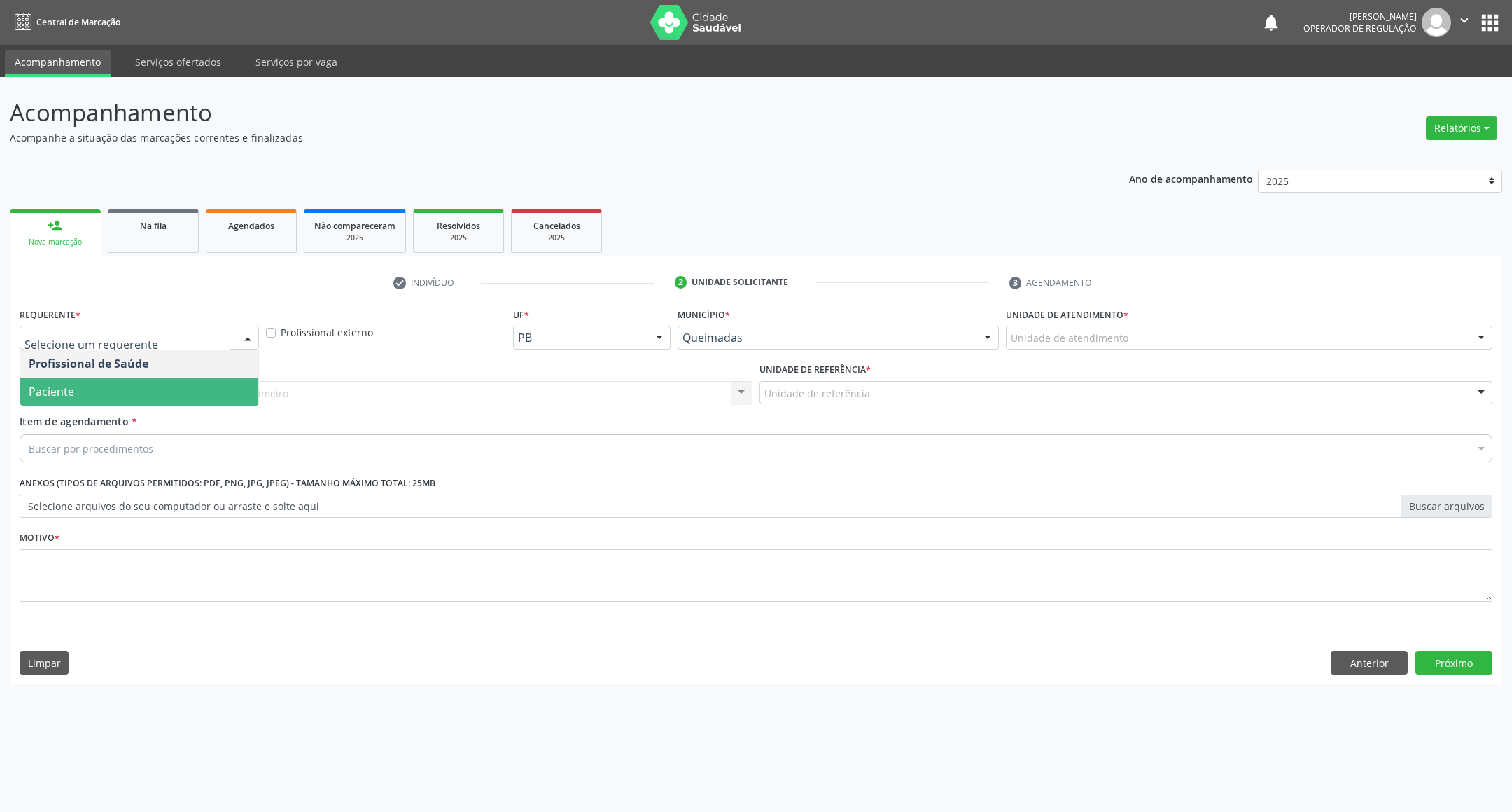
click at [99, 387] on span "Paciente" at bounding box center [139, 391] width 238 height 28
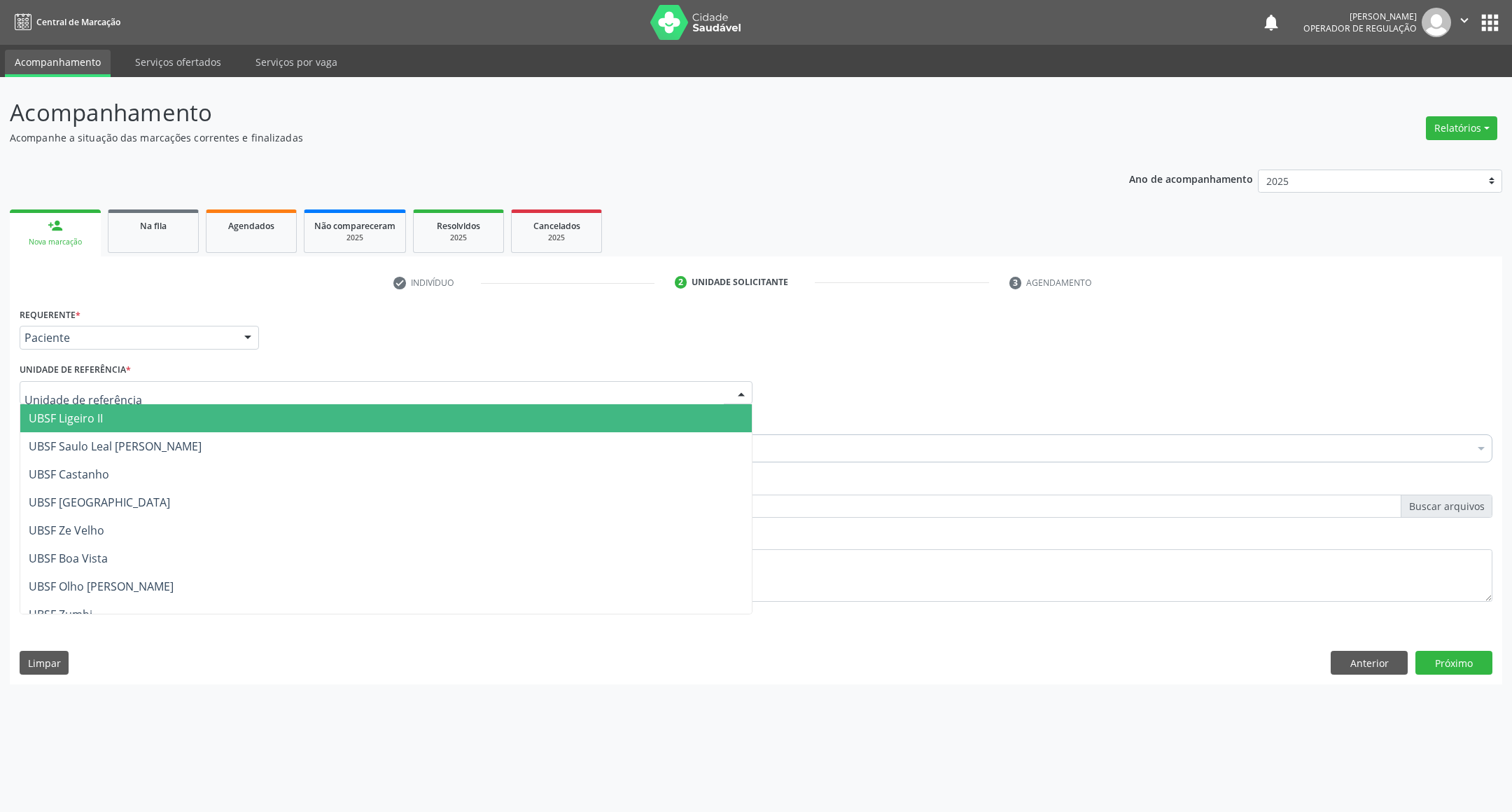
click at [129, 383] on div at bounding box center [386, 393] width 733 height 24
type input "LI"
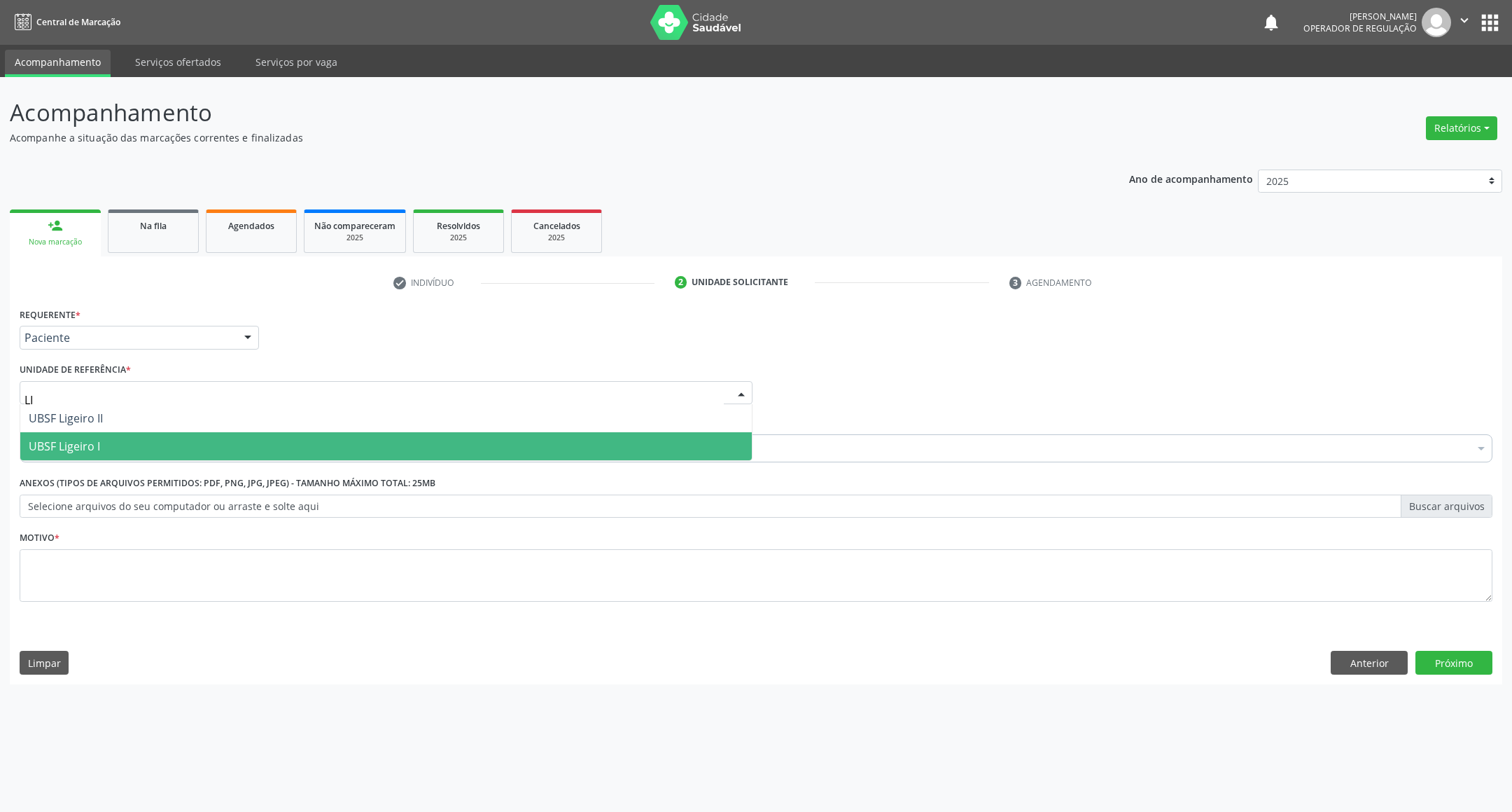
click at [134, 435] on span "UBSF Ligeiro I" at bounding box center [386, 446] width 731 height 28
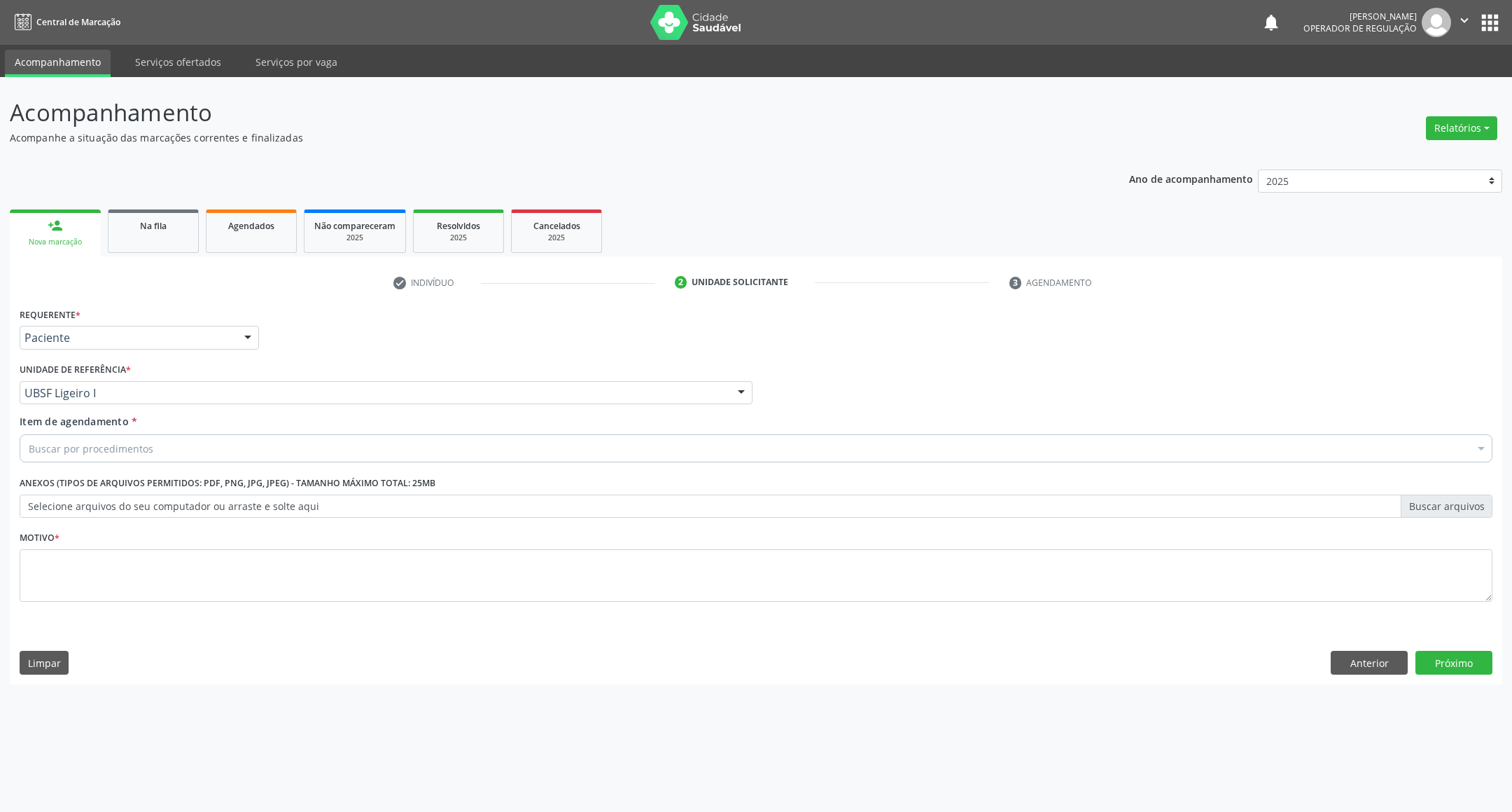
click at [139, 542] on div "Motivo *" at bounding box center [755, 564] width 1472 height 74
click at [137, 561] on textarea at bounding box center [755, 576] width 1472 height 53
paste textarea "RETORNO EMILLE 10/2025"
type textarea "RETORNO EMILLE 10/2025"
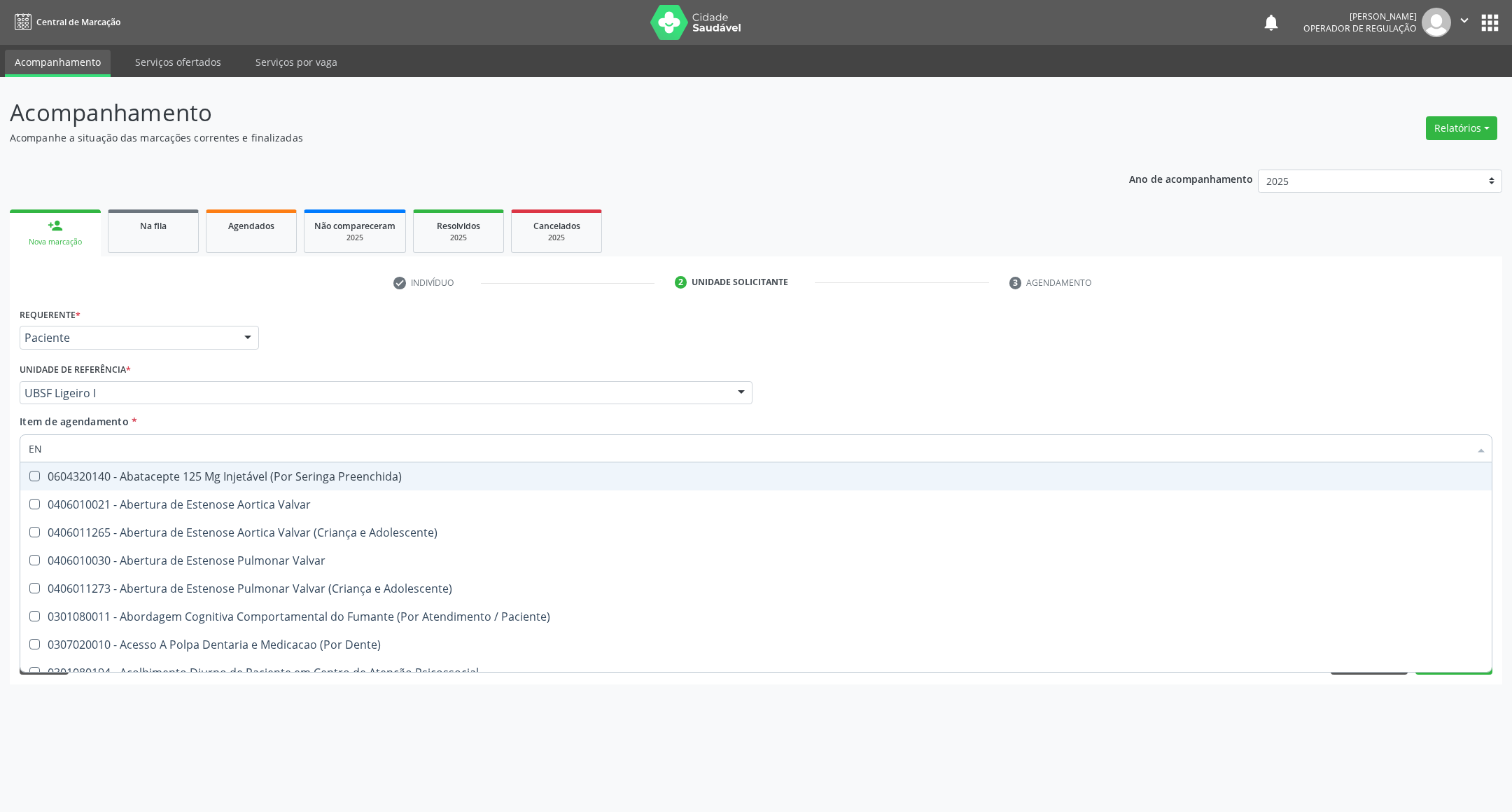
type input "ENDOCRINOLOGISTA"
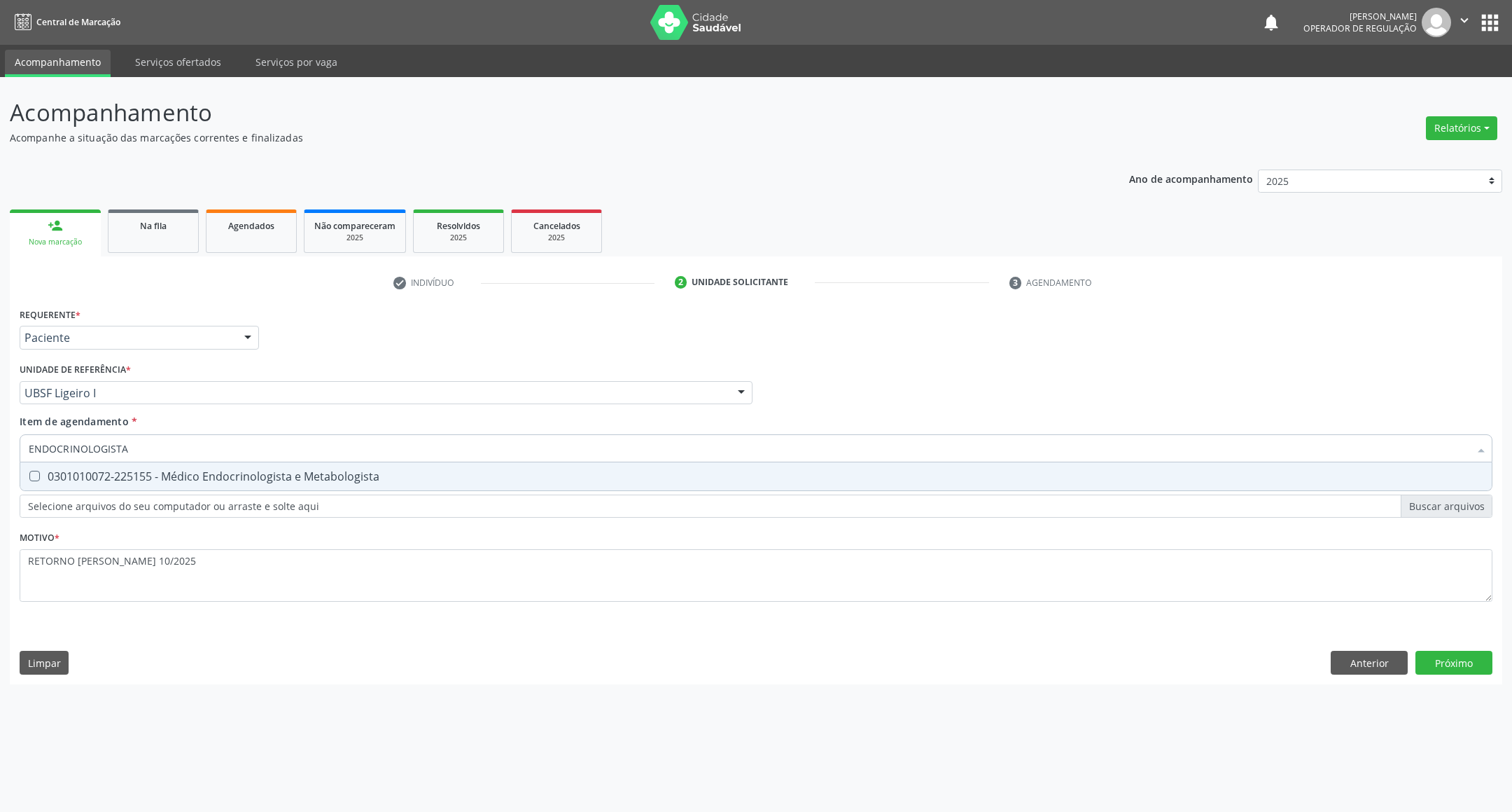
click at [177, 476] on div "0301010072-225155 - Médico Endocrinologista e Metabologista" at bounding box center [756, 476] width 1454 height 12
checkbox Metabologista "true"
click at [416, 736] on div "Acompanhamento Acompanhe a situação das marcações correntes e finalizadas Relat…" at bounding box center [756, 445] width 1512 height 735
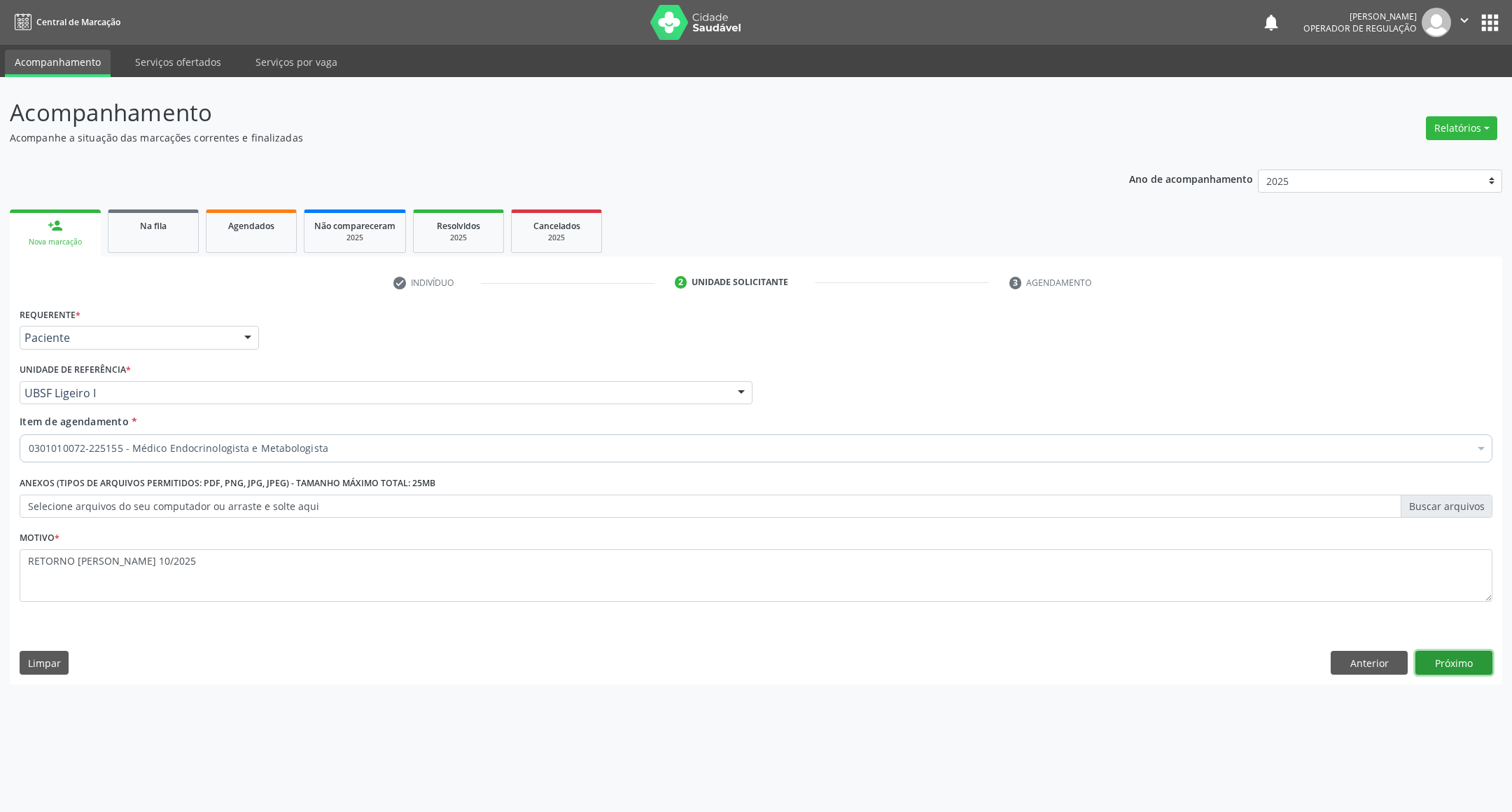
click at [1456, 667] on button "Próximo" at bounding box center [1454, 662] width 77 height 24
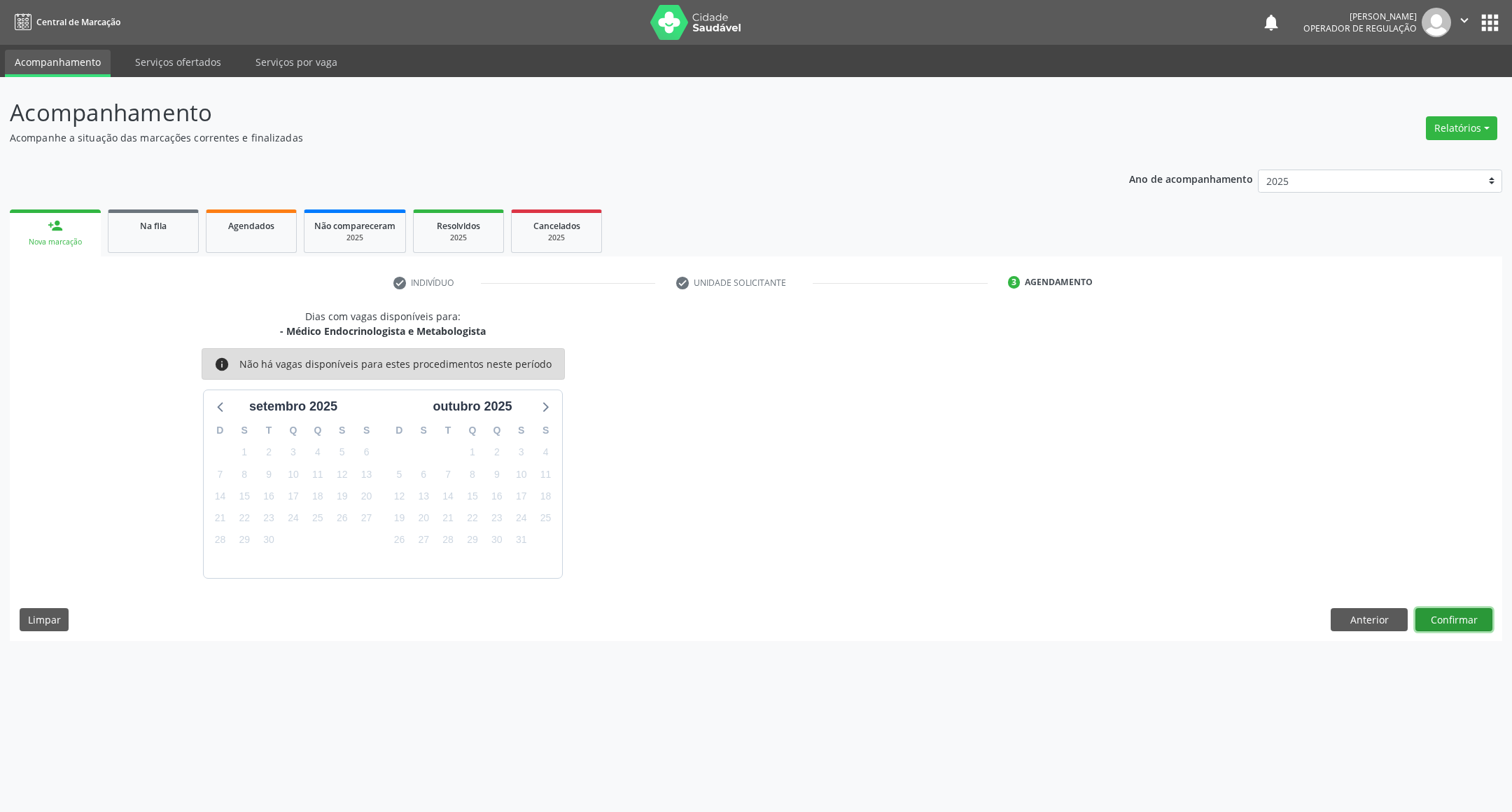
click at [1459, 632] on button "Confirmar" at bounding box center [1454, 619] width 77 height 24
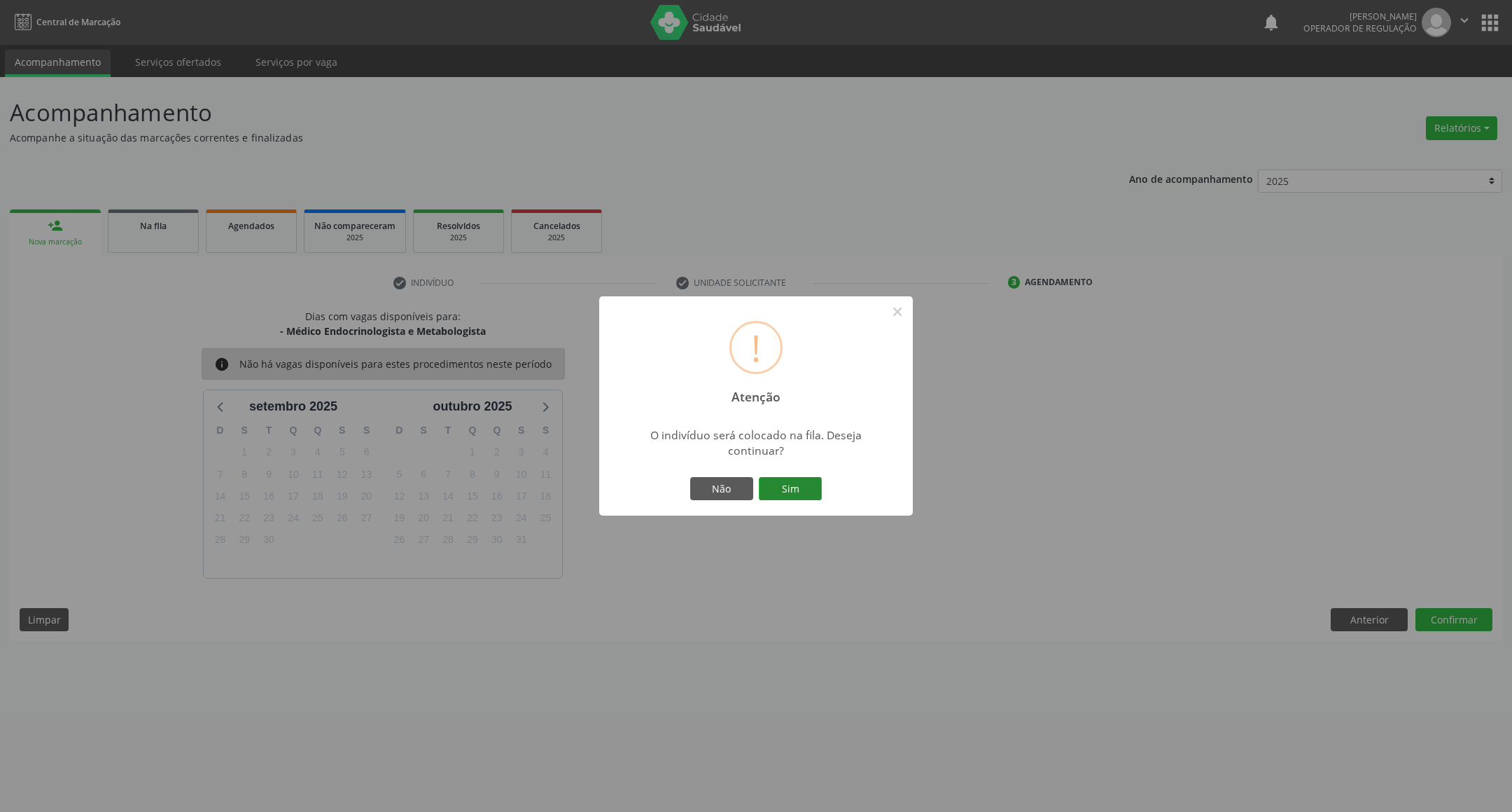
click at [806, 477] on button "Sim" at bounding box center [790, 489] width 63 height 24
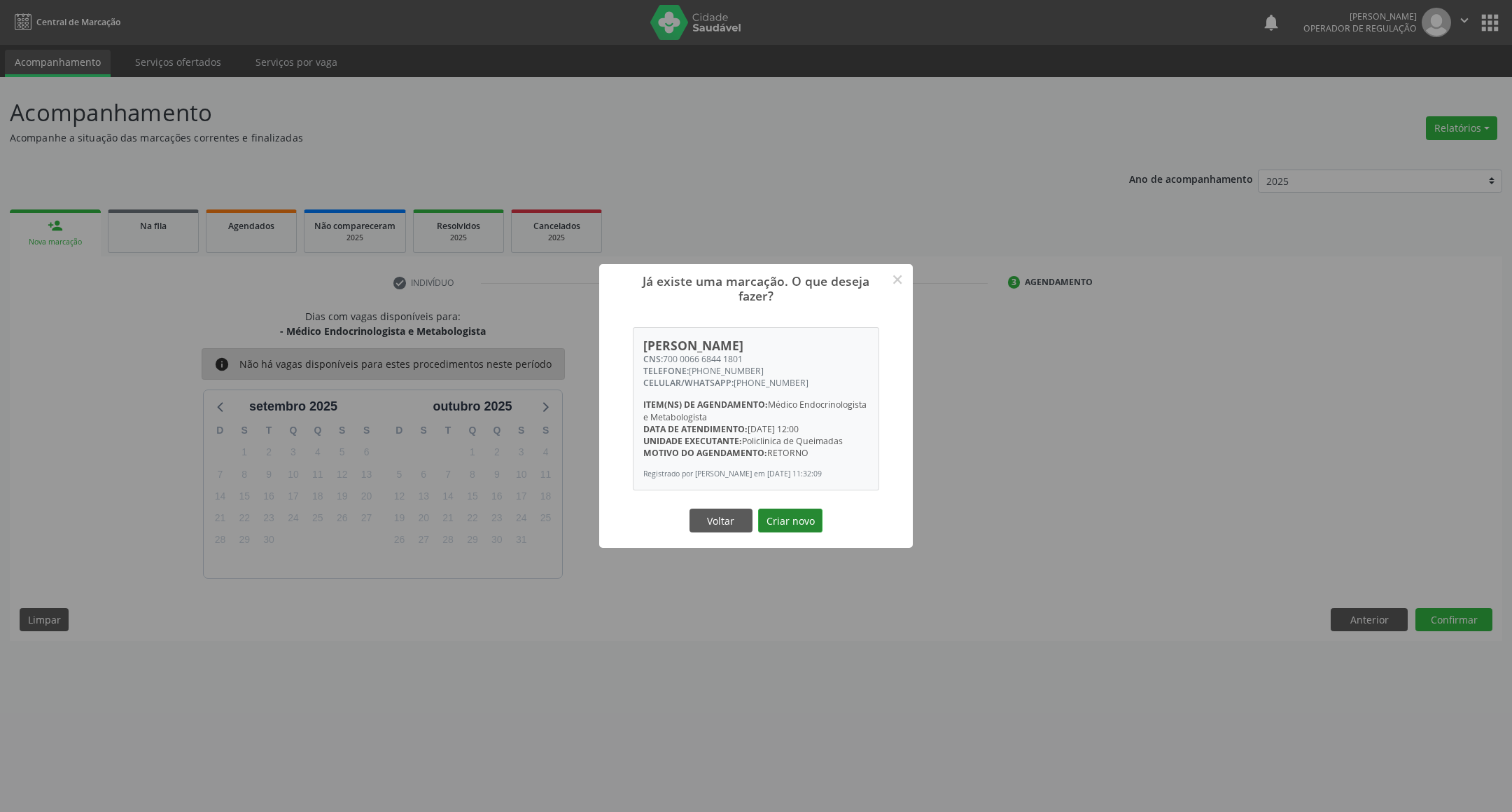
click at [806, 525] on button "Criar novo" at bounding box center [790, 520] width 64 height 24
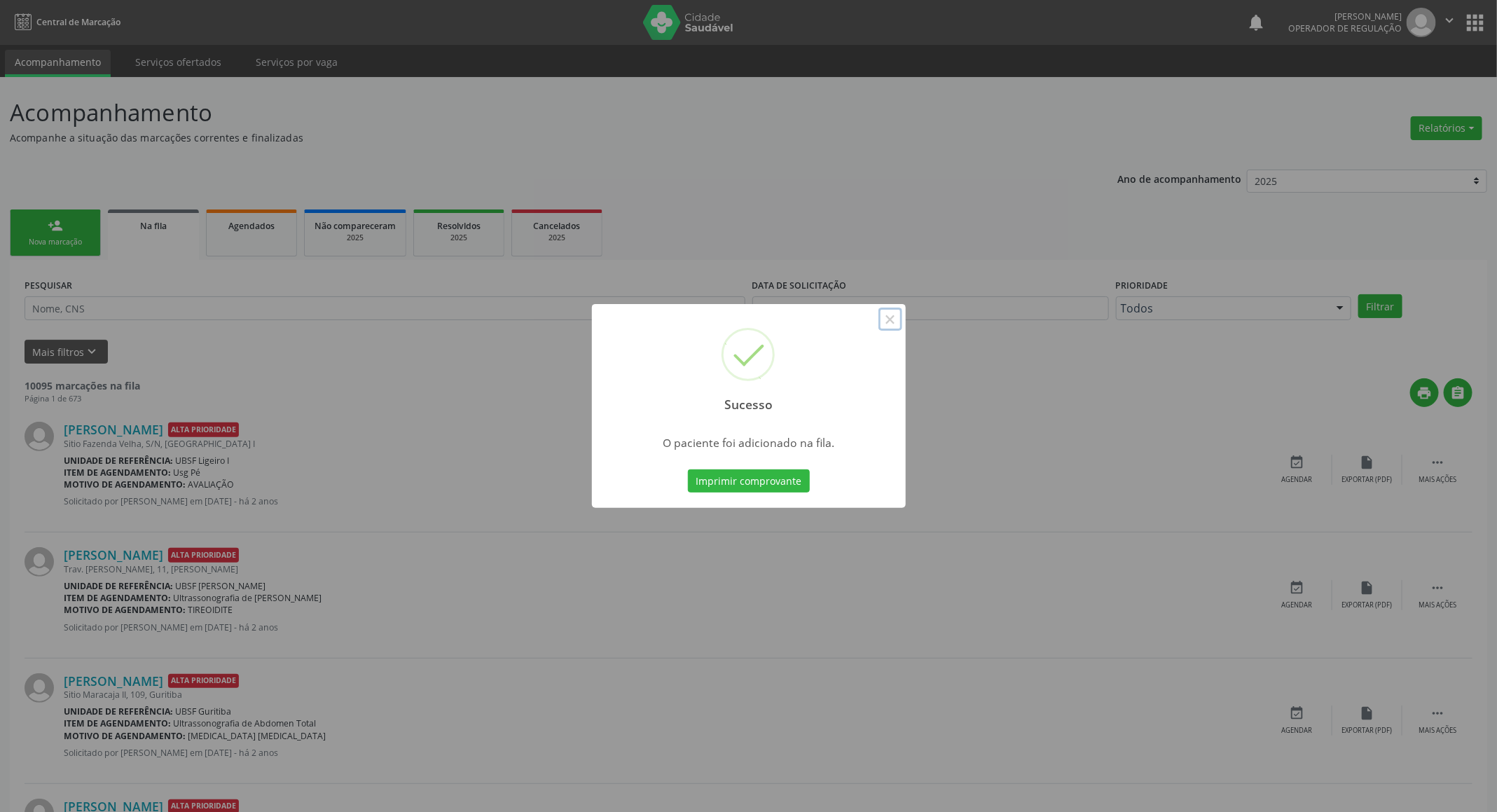
drag, startPoint x: 894, startPoint y: 318, endPoint x: 467, endPoint y: 286, distance: 428.2
click at [891, 318] on button "×" at bounding box center [890, 319] width 24 height 24
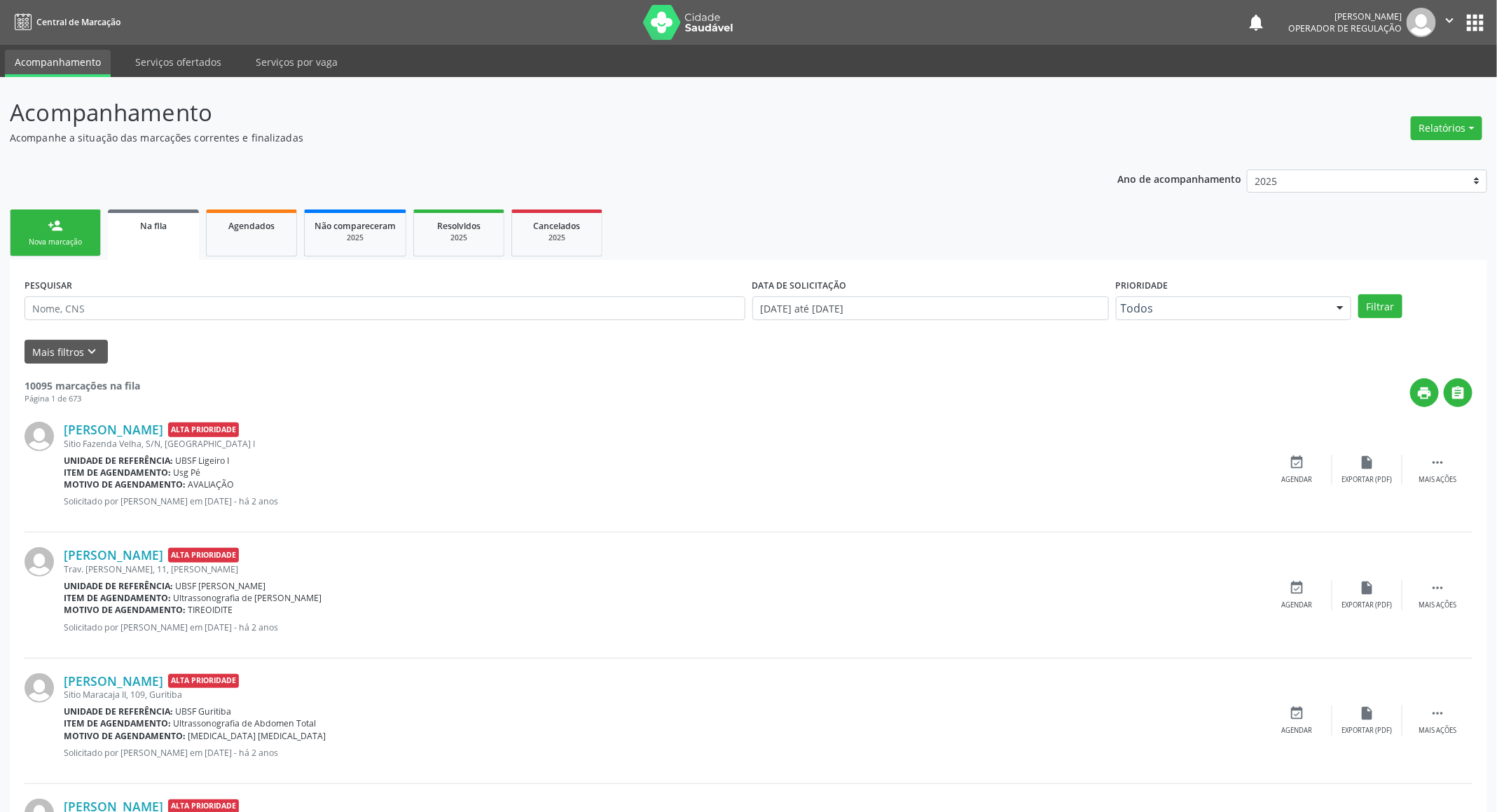
click at [67, 219] on link "person_add Nova marcação" at bounding box center [56, 232] width 91 height 47
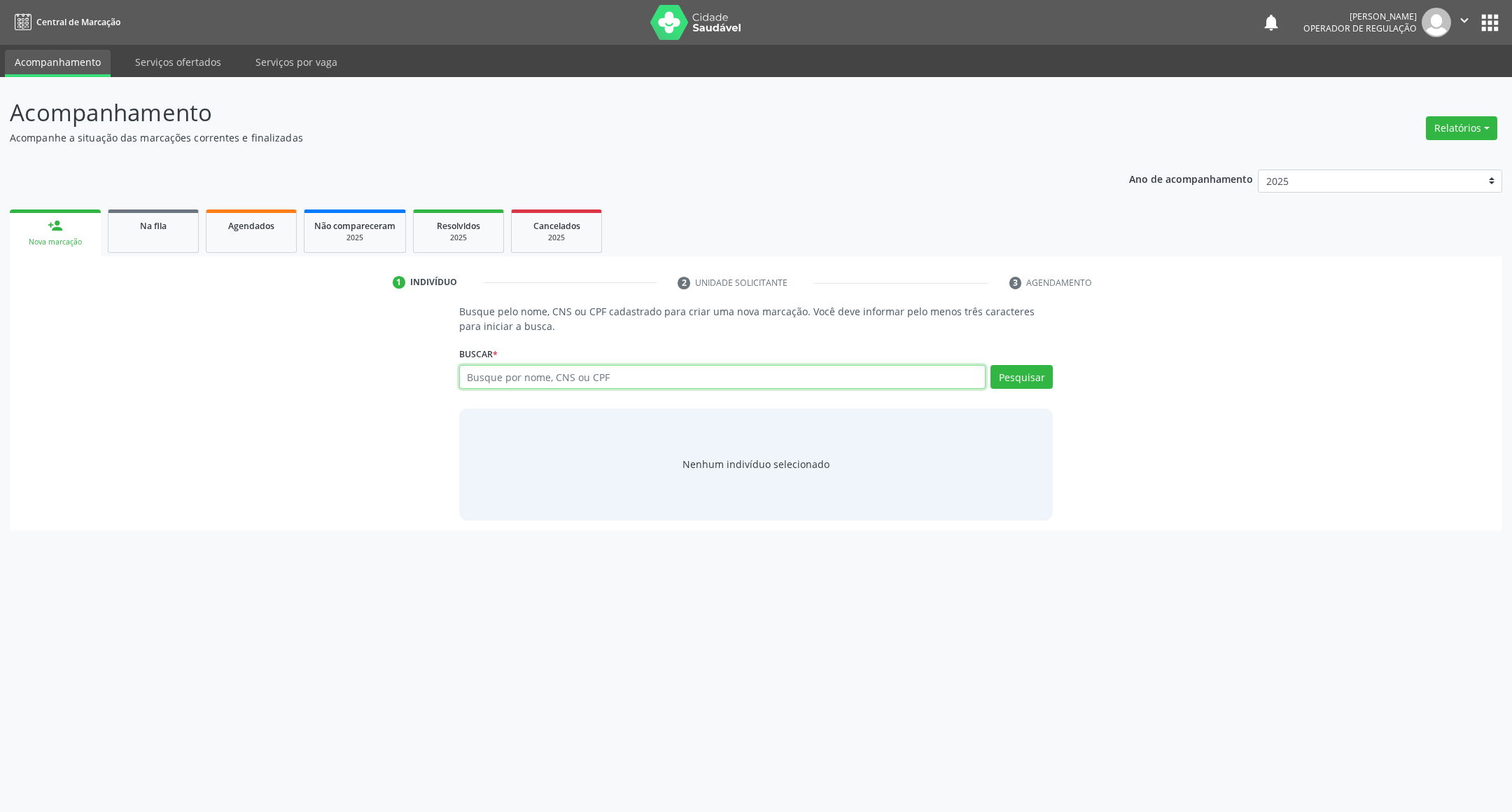
click at [525, 380] on input "text" at bounding box center [723, 377] width 527 height 24
type input "707400084749677"
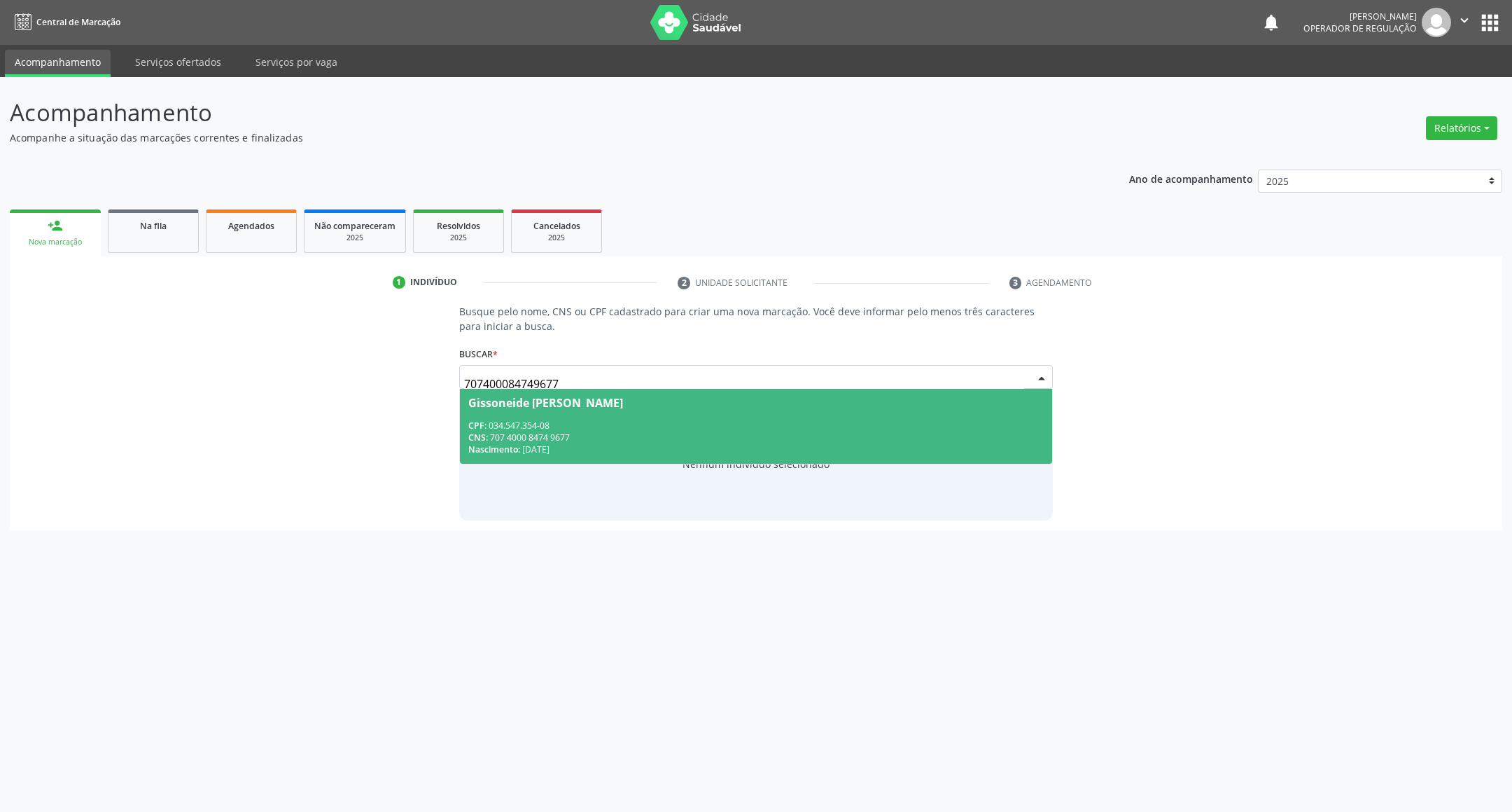
click at [556, 411] on span "Gissoneide Valeria de Miranda Sobral CPF: 034.547.354-08 CNS: 707 4000 8474 967…" at bounding box center [756, 427] width 593 height 75
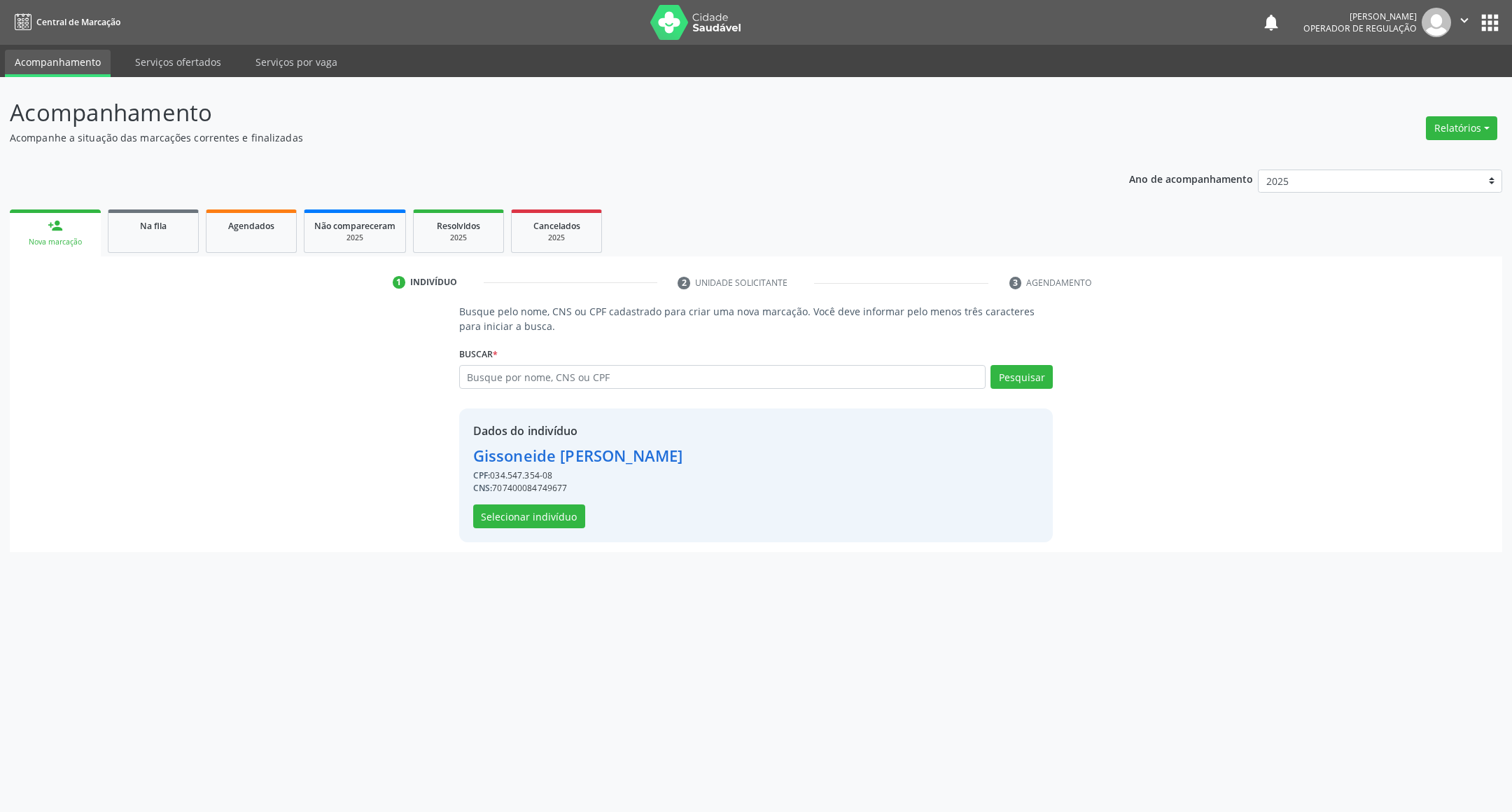
click at [570, 500] on div "Dados do indivíduo Gissoneide Valeria de Miranda Sobral CPF: 034.547.354-08 CNS…" at bounding box center [578, 475] width 210 height 106
click at [567, 508] on button "Selecionar indivíduo" at bounding box center [529, 516] width 112 height 24
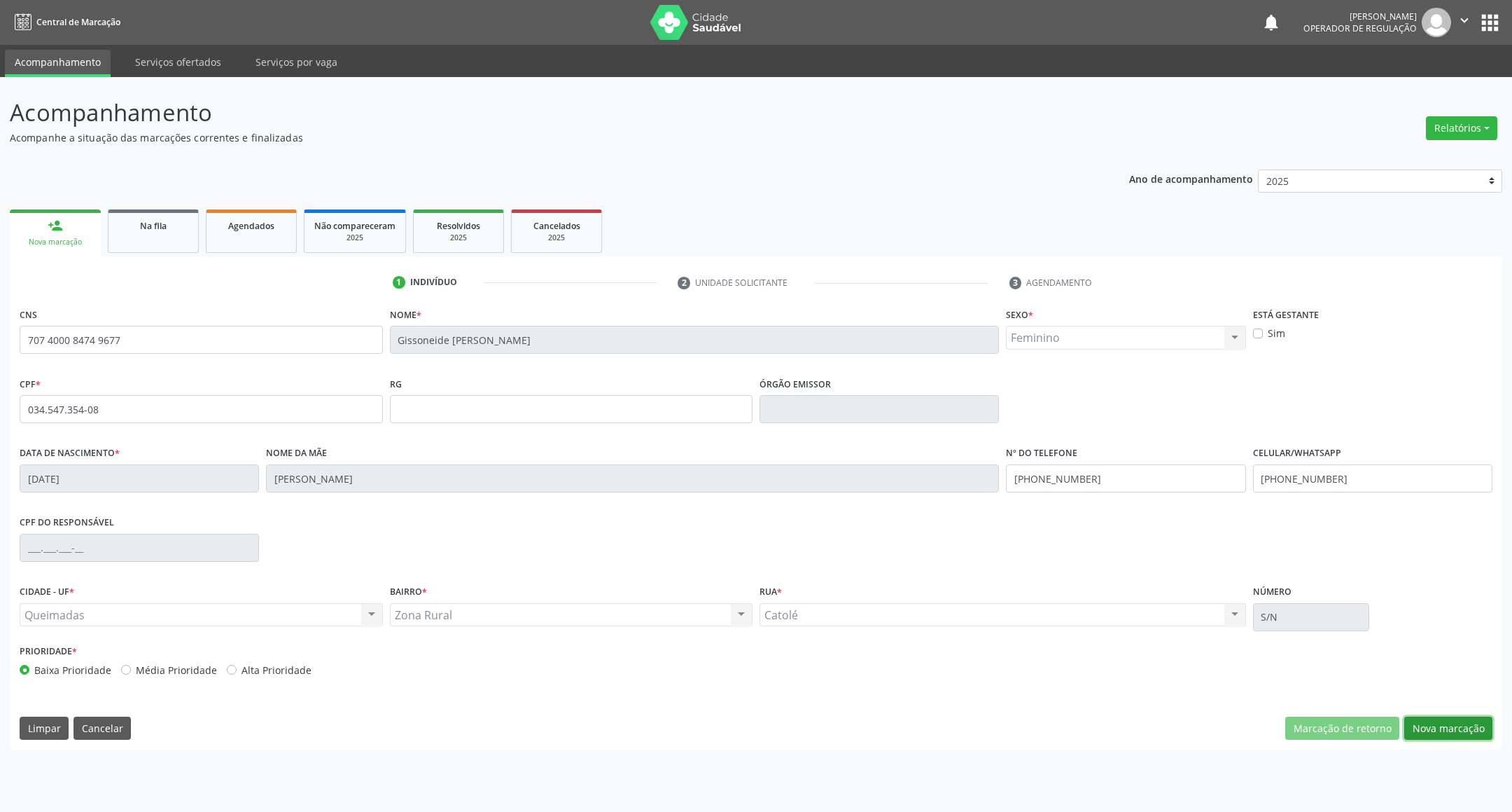
click at [1474, 736] on button "Nova marcação" at bounding box center [1448, 728] width 88 height 24
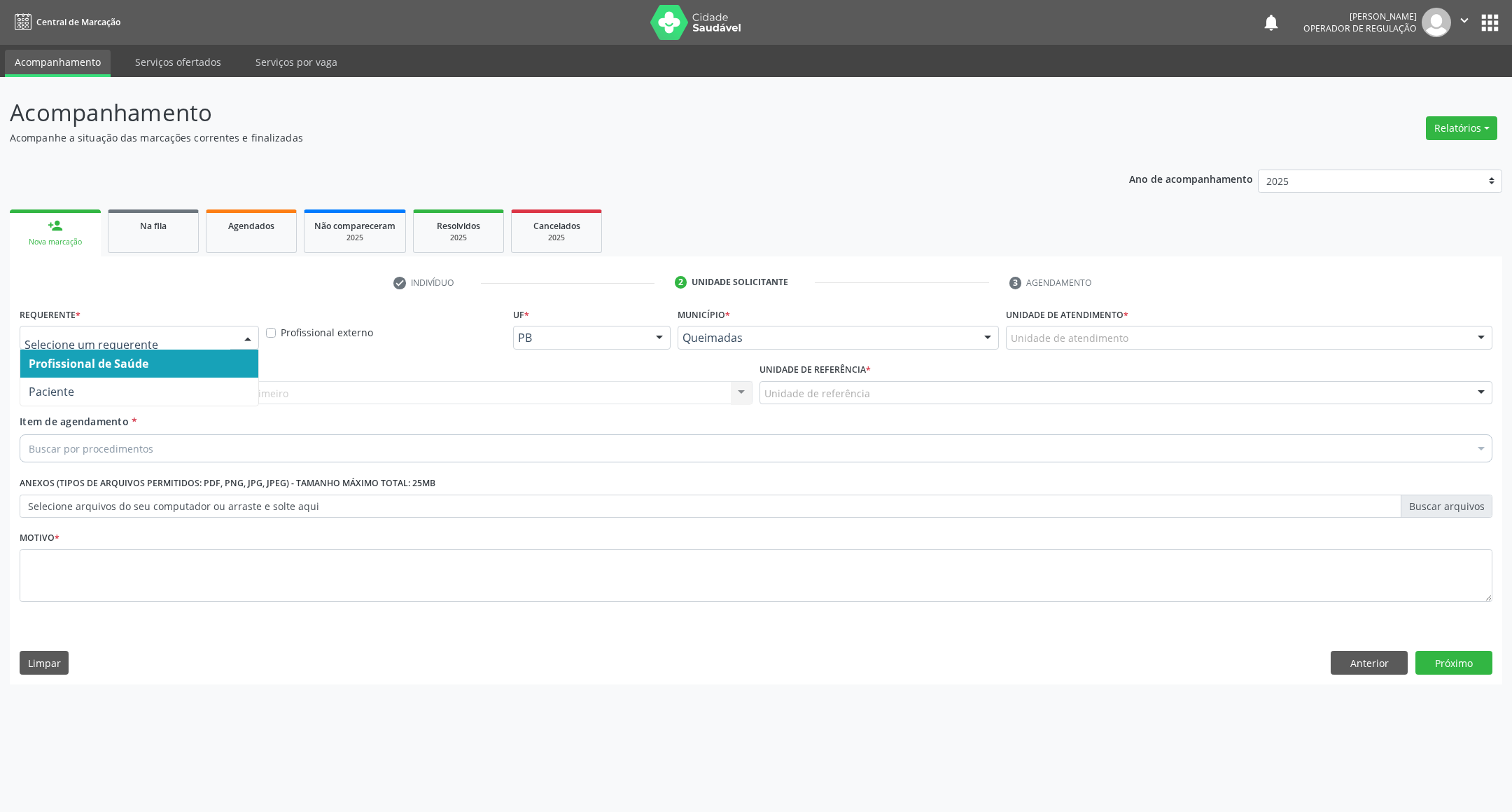
drag, startPoint x: 193, startPoint y: 339, endPoint x: 171, endPoint y: 379, distance: 45.7
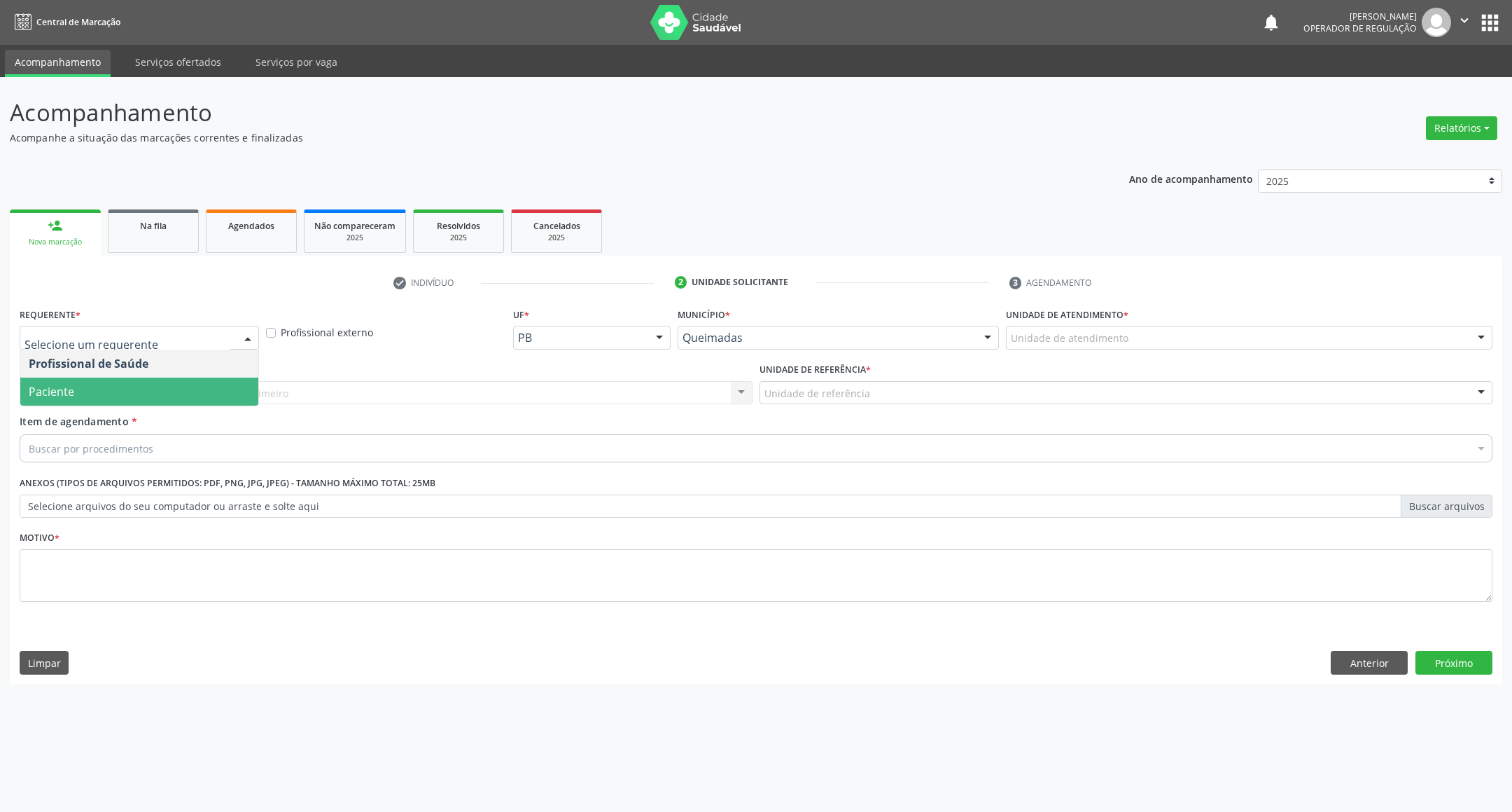
click at [171, 393] on span "Paciente" at bounding box center [139, 391] width 238 height 28
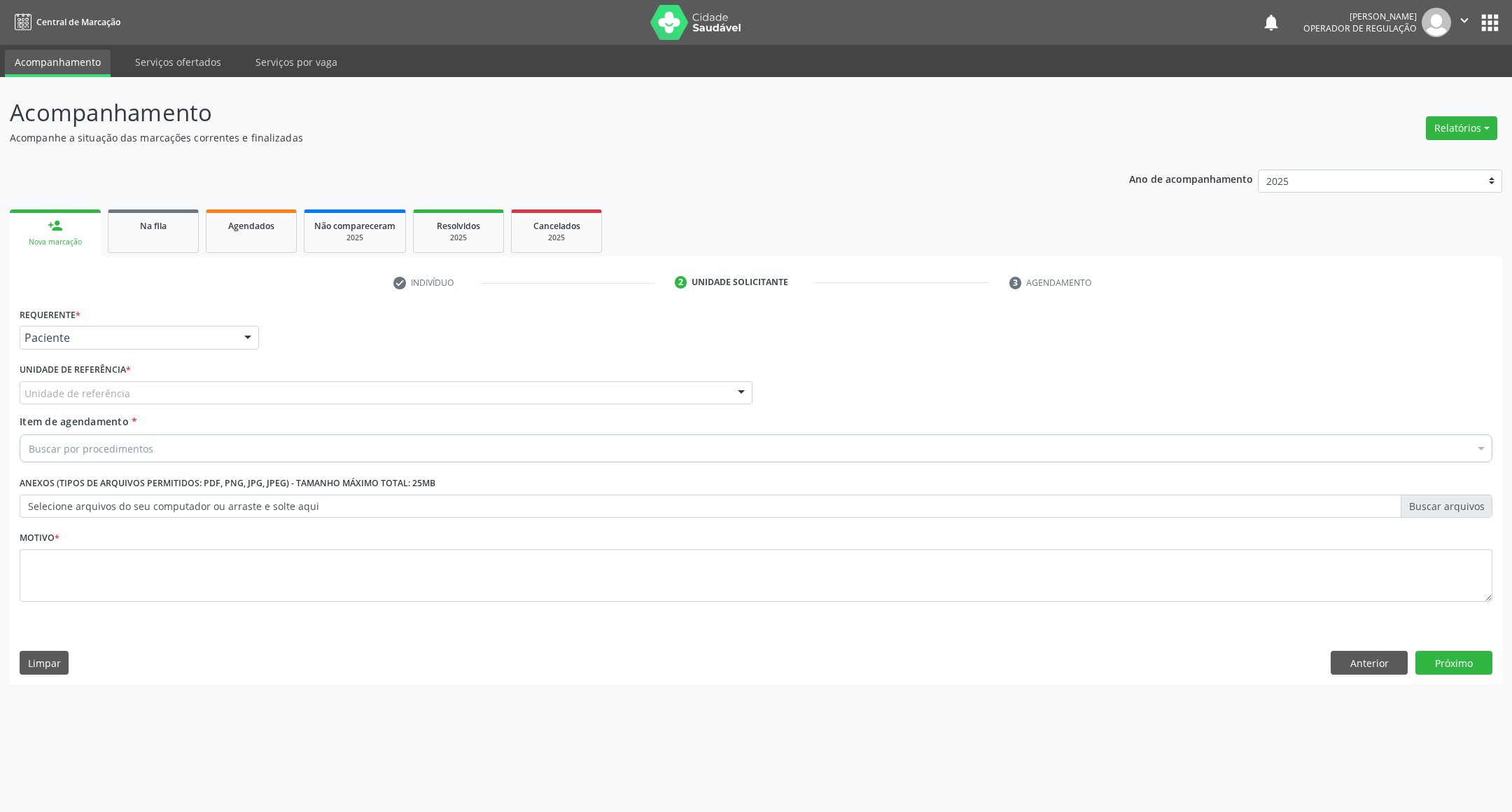
click at [203, 390] on div "Unidade de referência" at bounding box center [386, 393] width 733 height 24
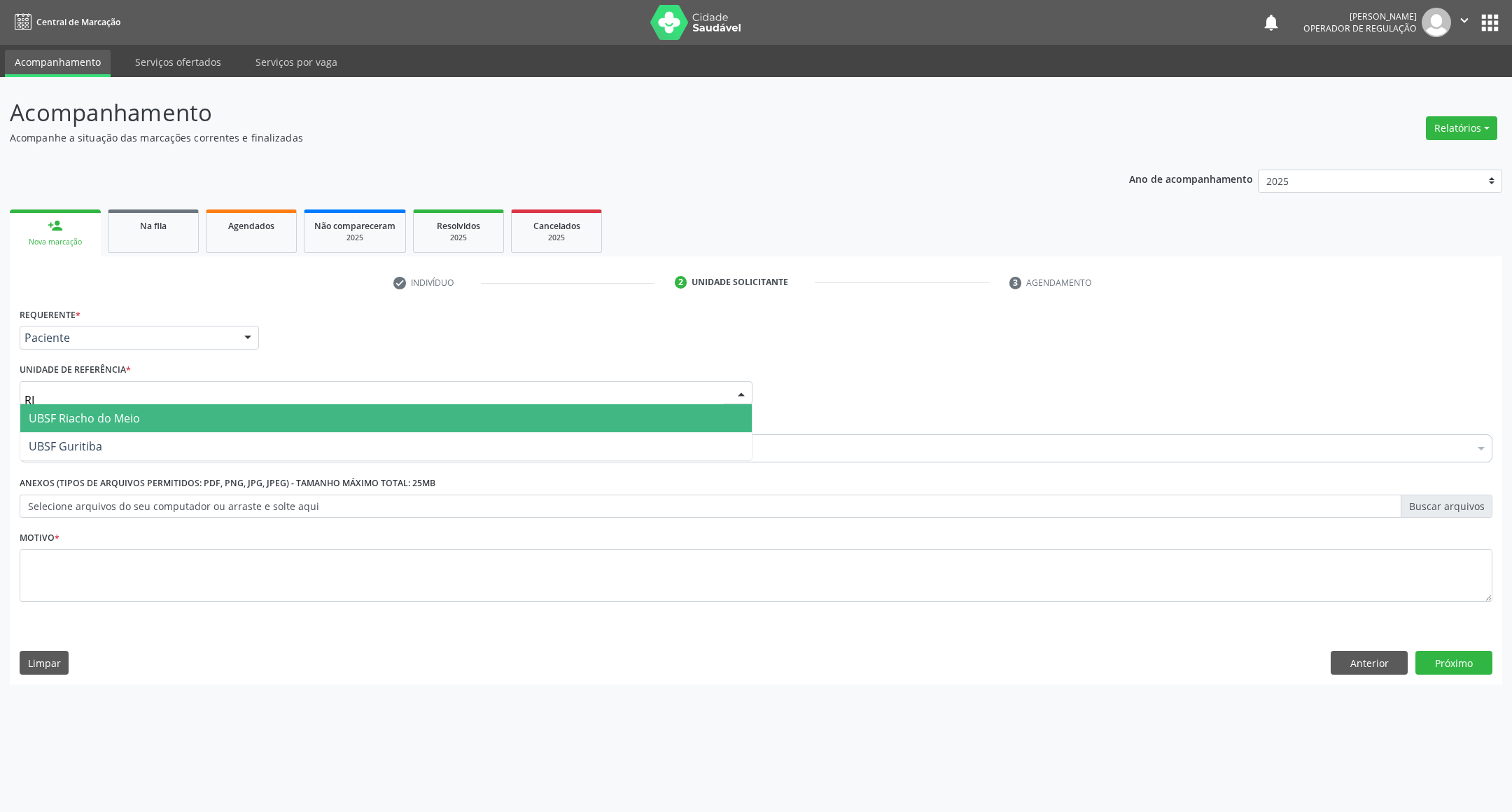
type input "RIA"
click at [193, 432] on span "UBSF Riacho do Meio" at bounding box center [386, 418] width 731 height 28
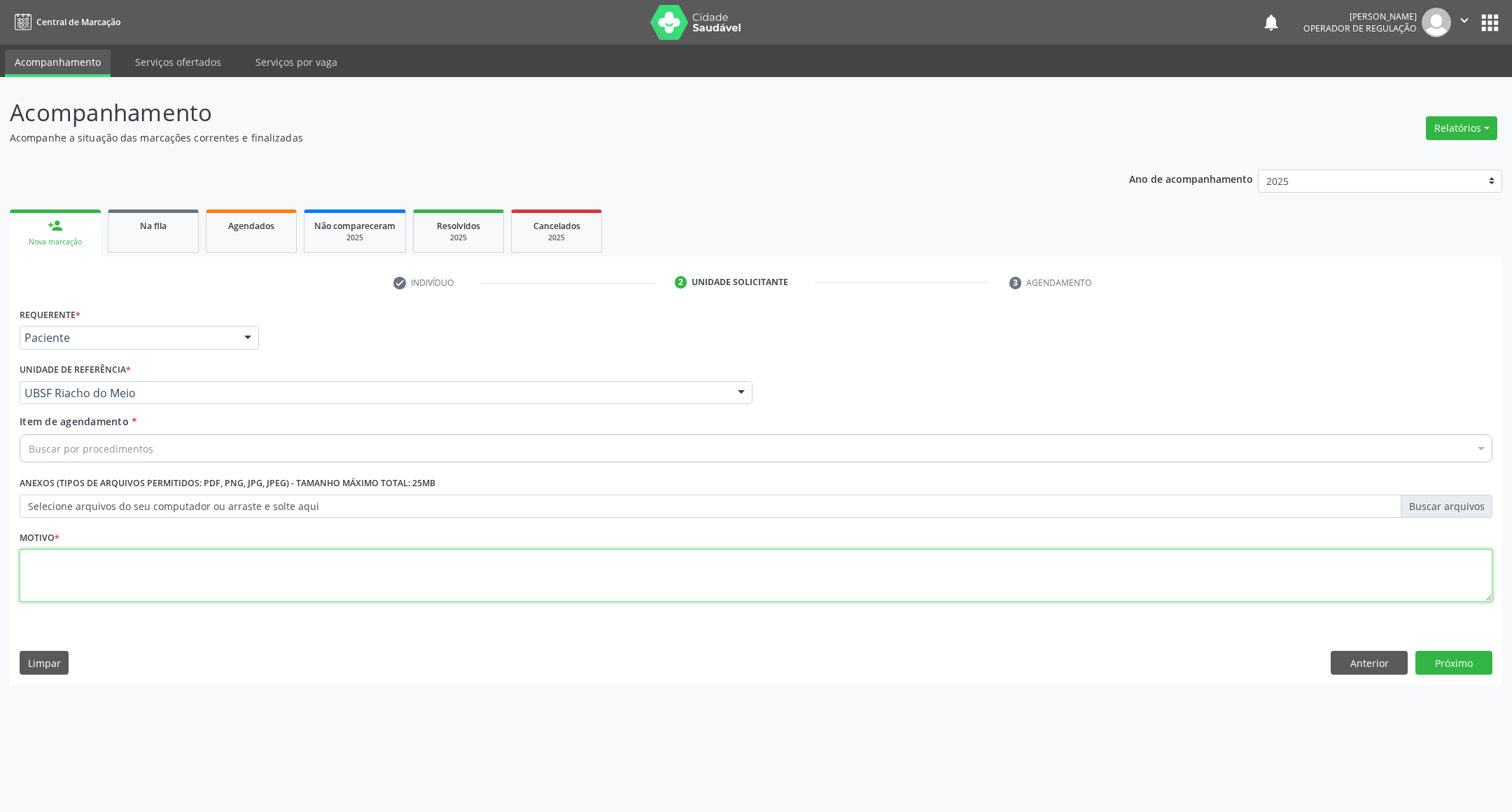
click at [141, 555] on textarea at bounding box center [755, 576] width 1472 height 53
paste textarea "RETORNO EMILLE 10/2025"
type textarea "RETORNO EMILLE 10/2025"
click at [105, 432] on div "Item de agendamento * Buscar por procedimentos Selecionar todos 0604320140 - Ab…" at bounding box center [755, 435] width 1472 height 44
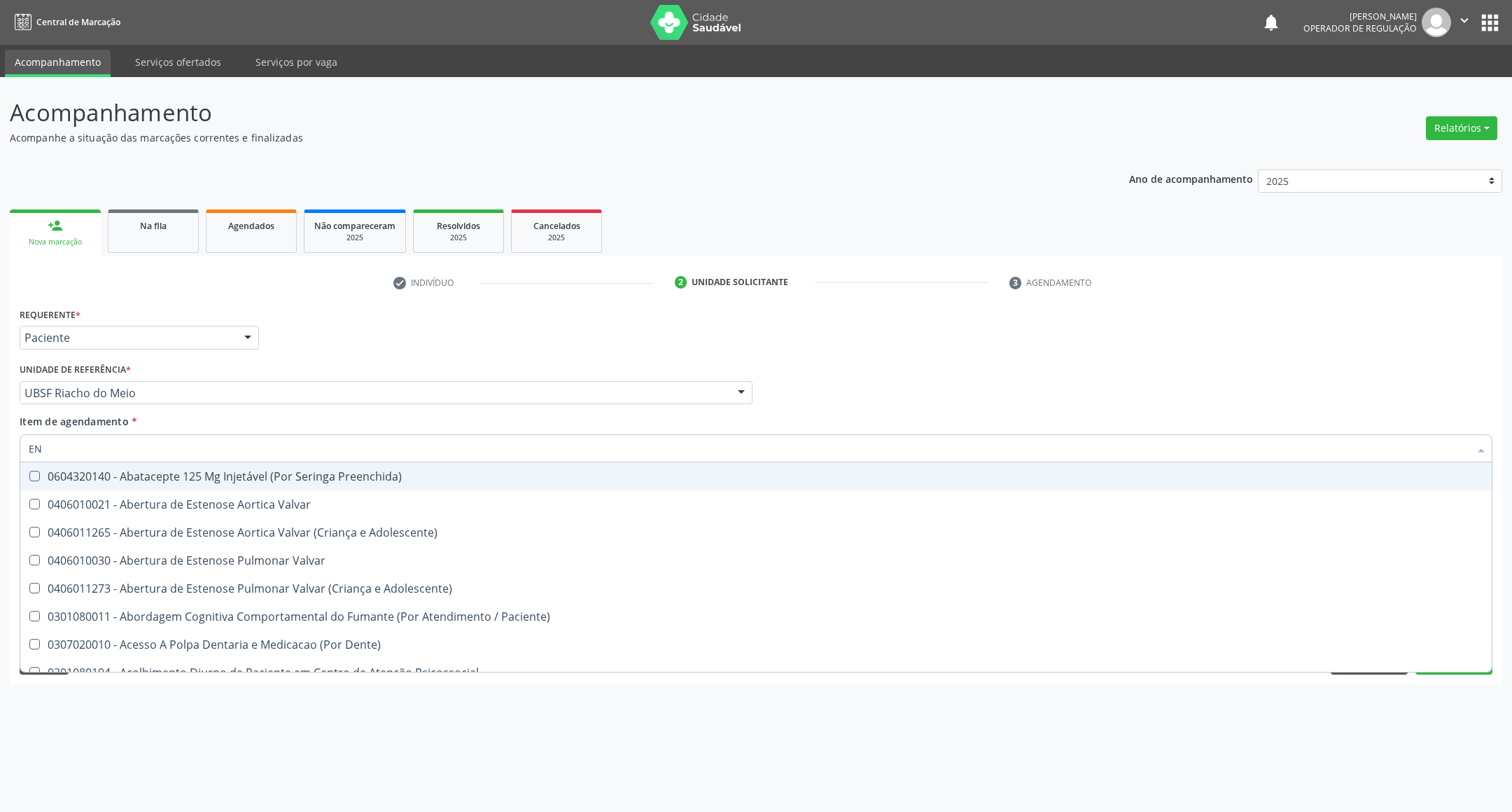
type input "ENDOCRINOLOGISTA"
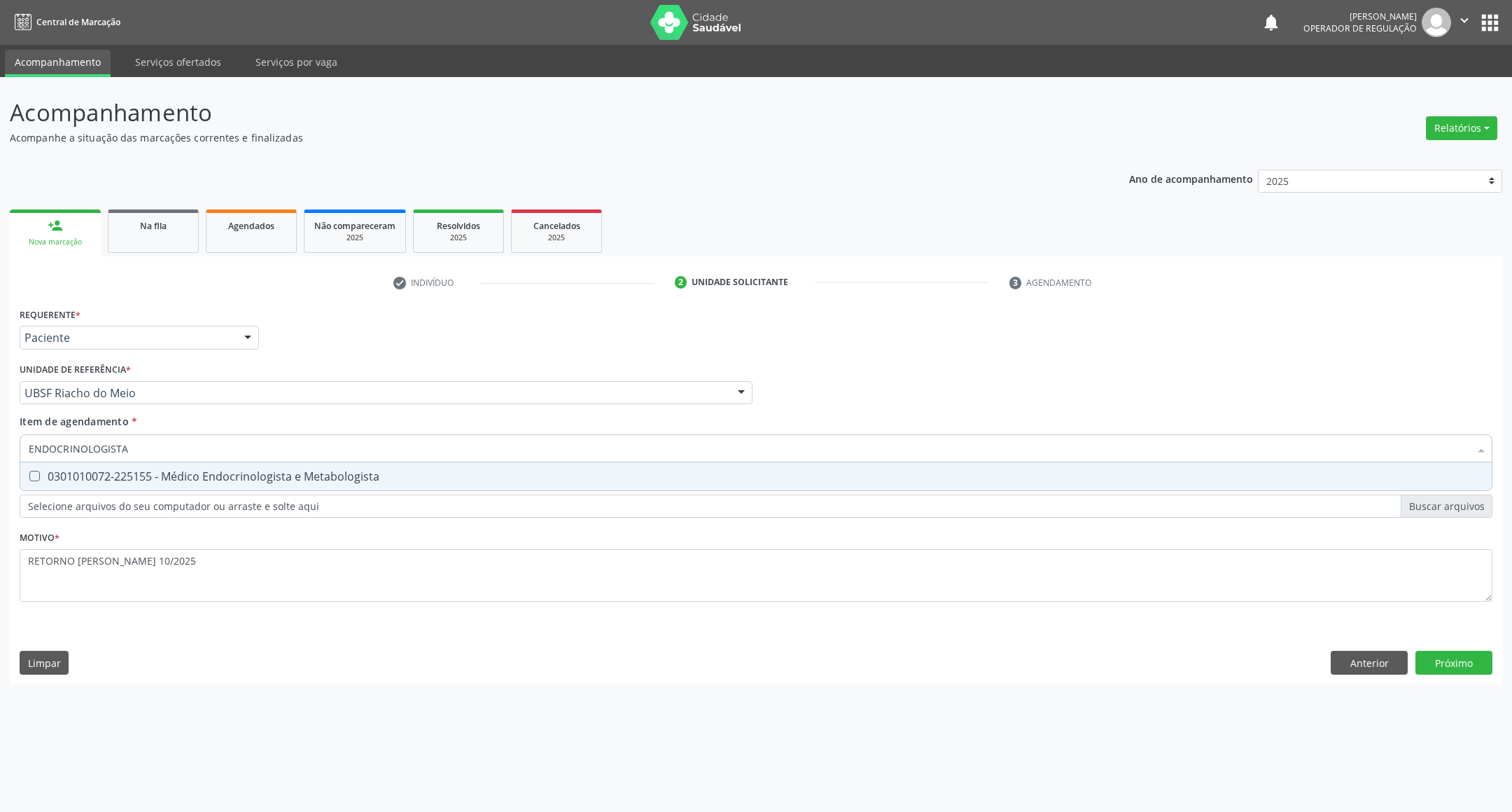
click at [198, 473] on div "0301010072-225155 - Médico Endocrinologista e Metabologista" at bounding box center [756, 476] width 1454 height 12
checkbox Metabologista "true"
click at [1451, 662] on div "Requerente * Paciente Profissional de Saúde Paciente Nenhum resultado encontrad…" at bounding box center [756, 494] width 1493 height 380
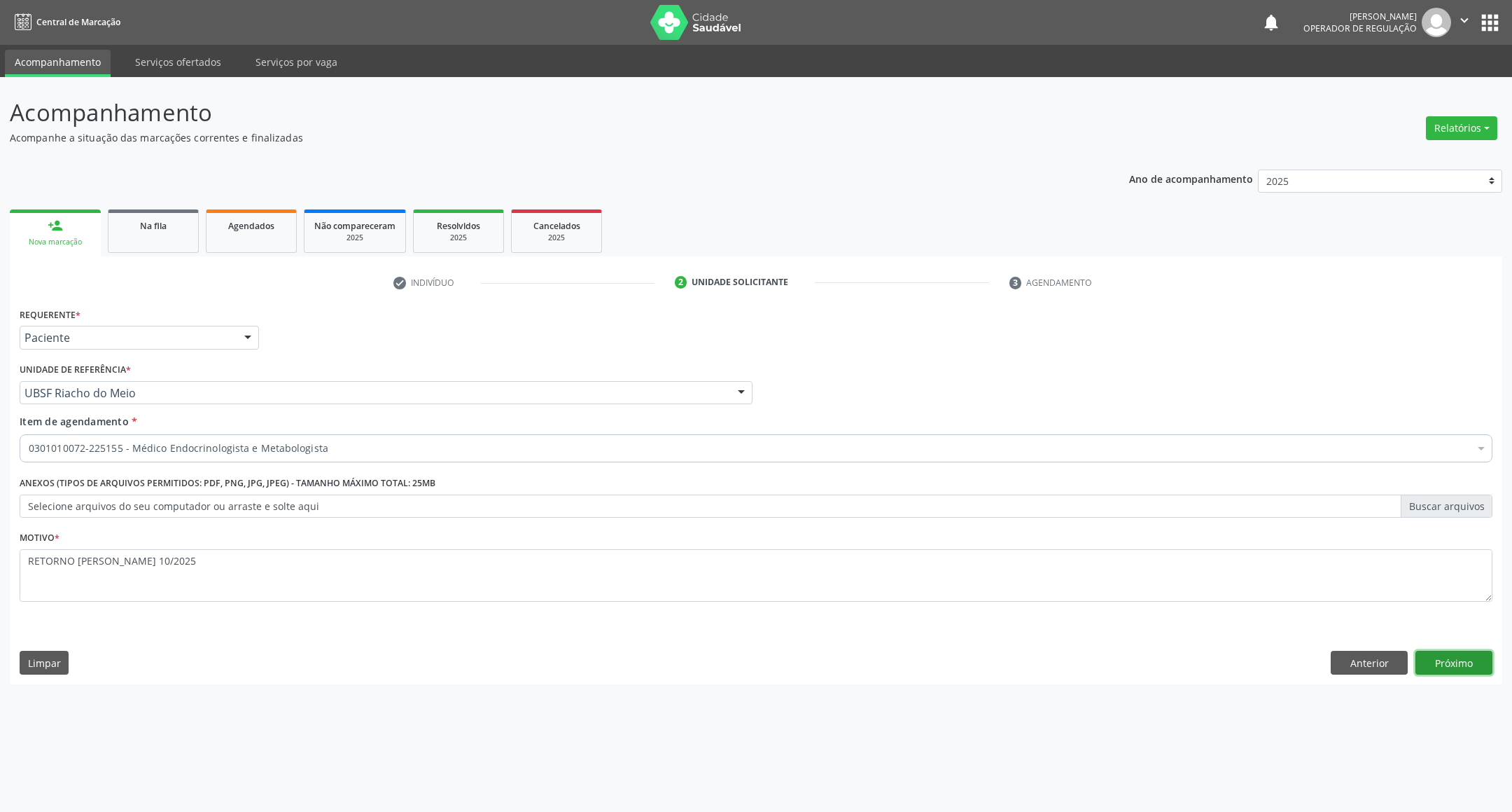
click at [1447, 662] on button "Próximo" at bounding box center [1454, 662] width 77 height 24
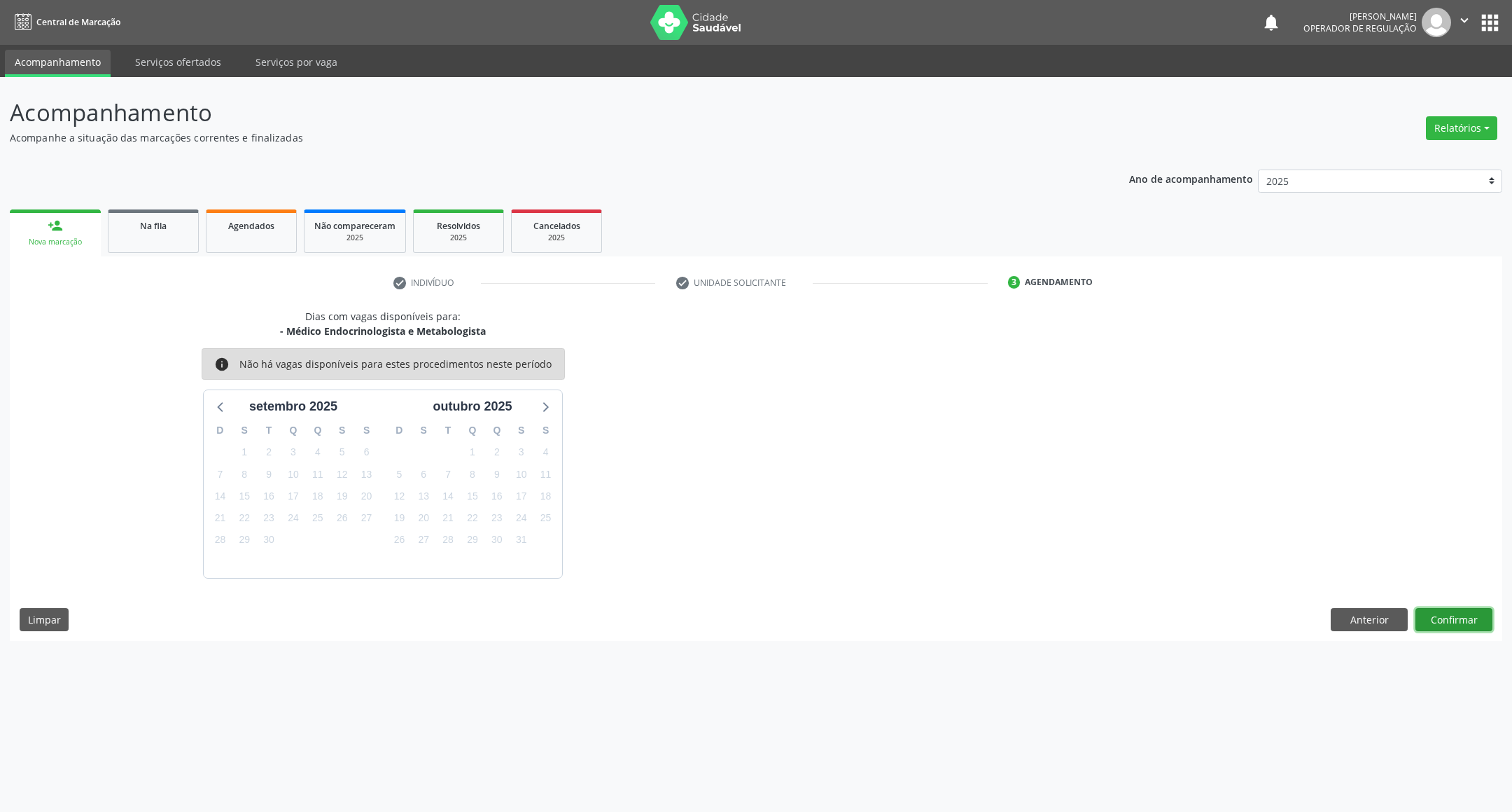
click at [1481, 619] on button "Confirmar" at bounding box center [1454, 619] width 77 height 24
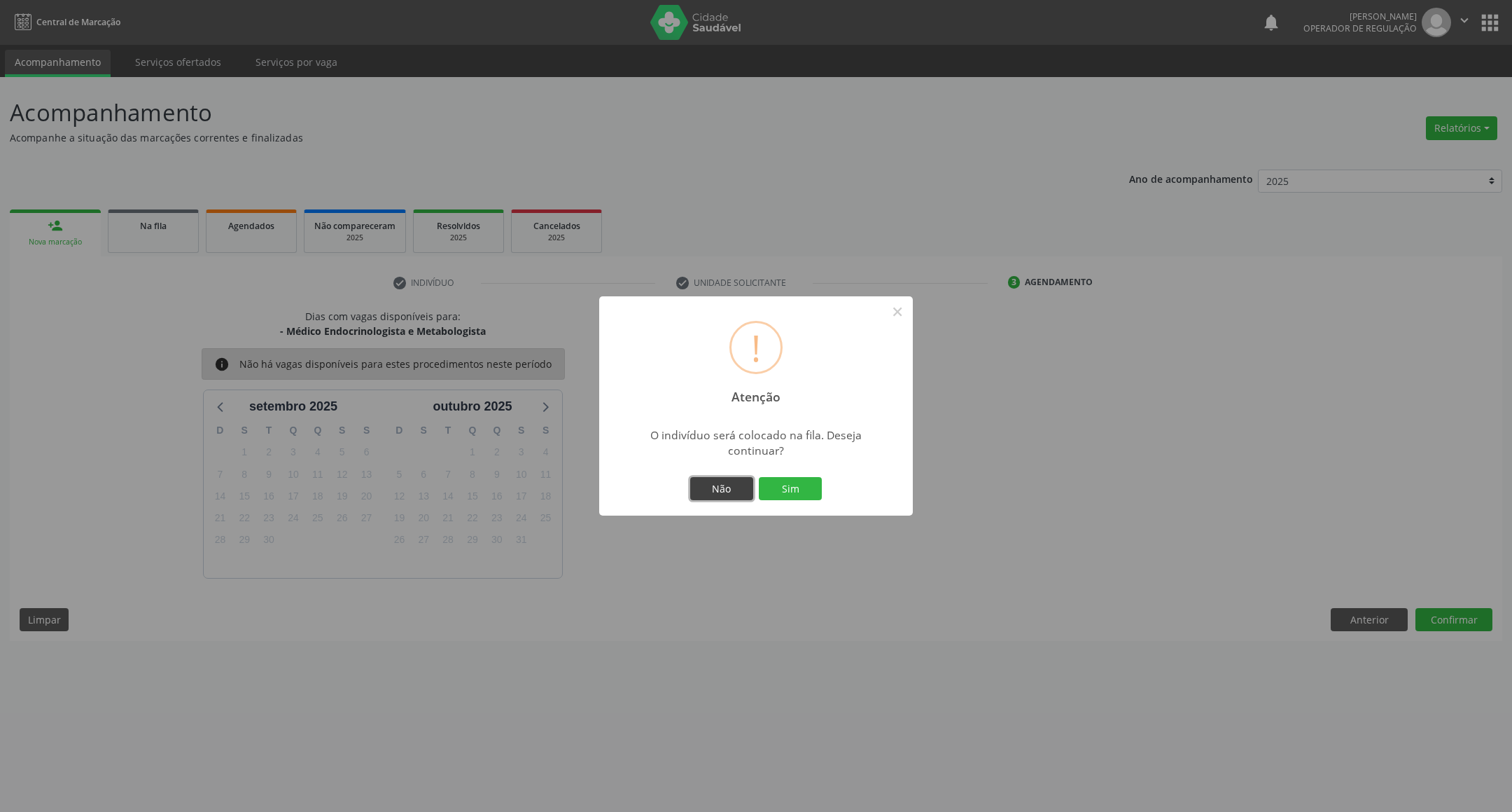
click at [726, 480] on button "Não" at bounding box center [721, 489] width 63 height 24
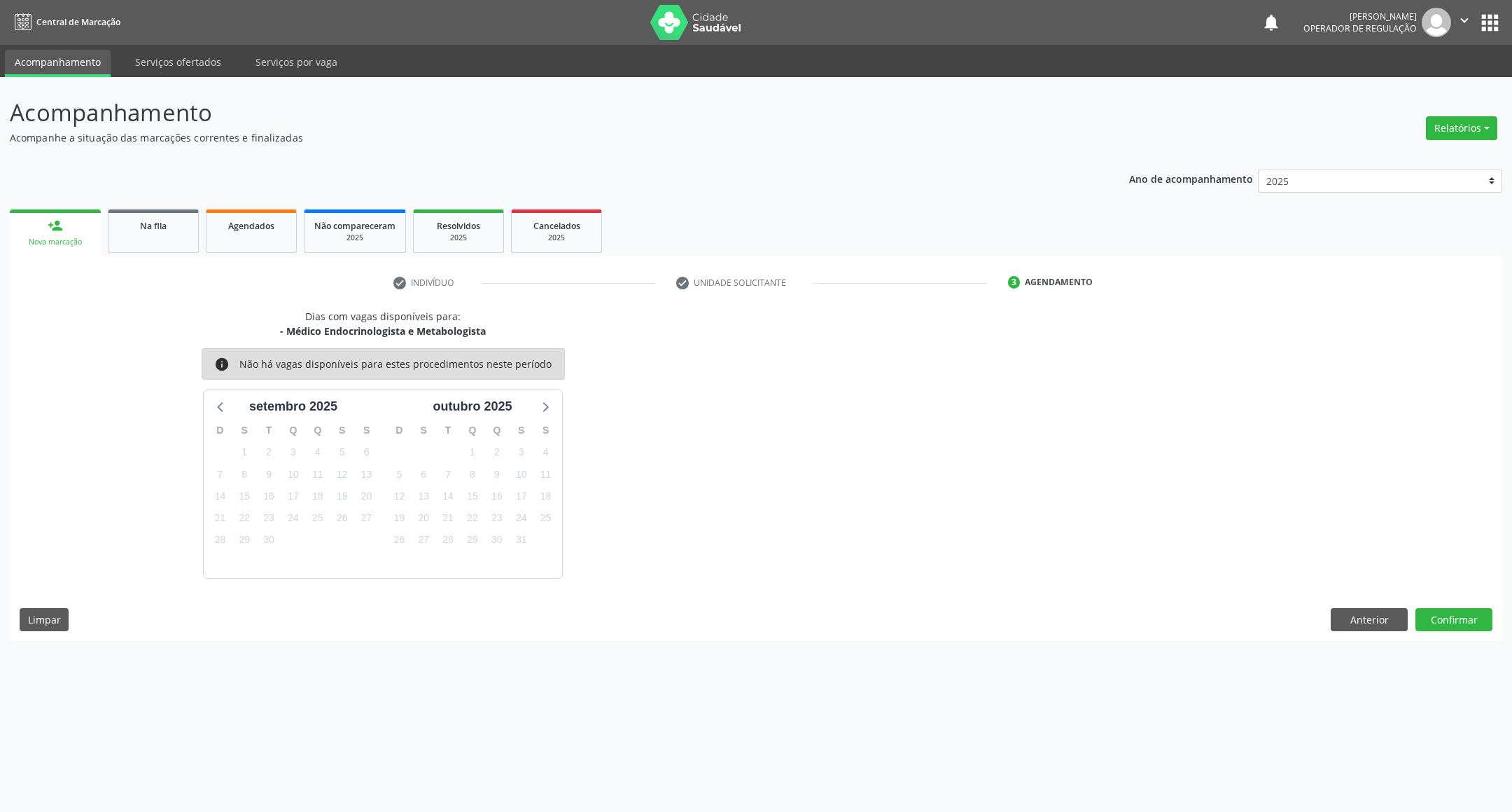
click at [1379, 639] on div "Dias com vagas disponíveis para: - Médico Endocrinologista e Metabologista info…" at bounding box center [756, 475] width 1493 height 332
click at [1376, 623] on button "Anterior" at bounding box center [1369, 619] width 77 height 24
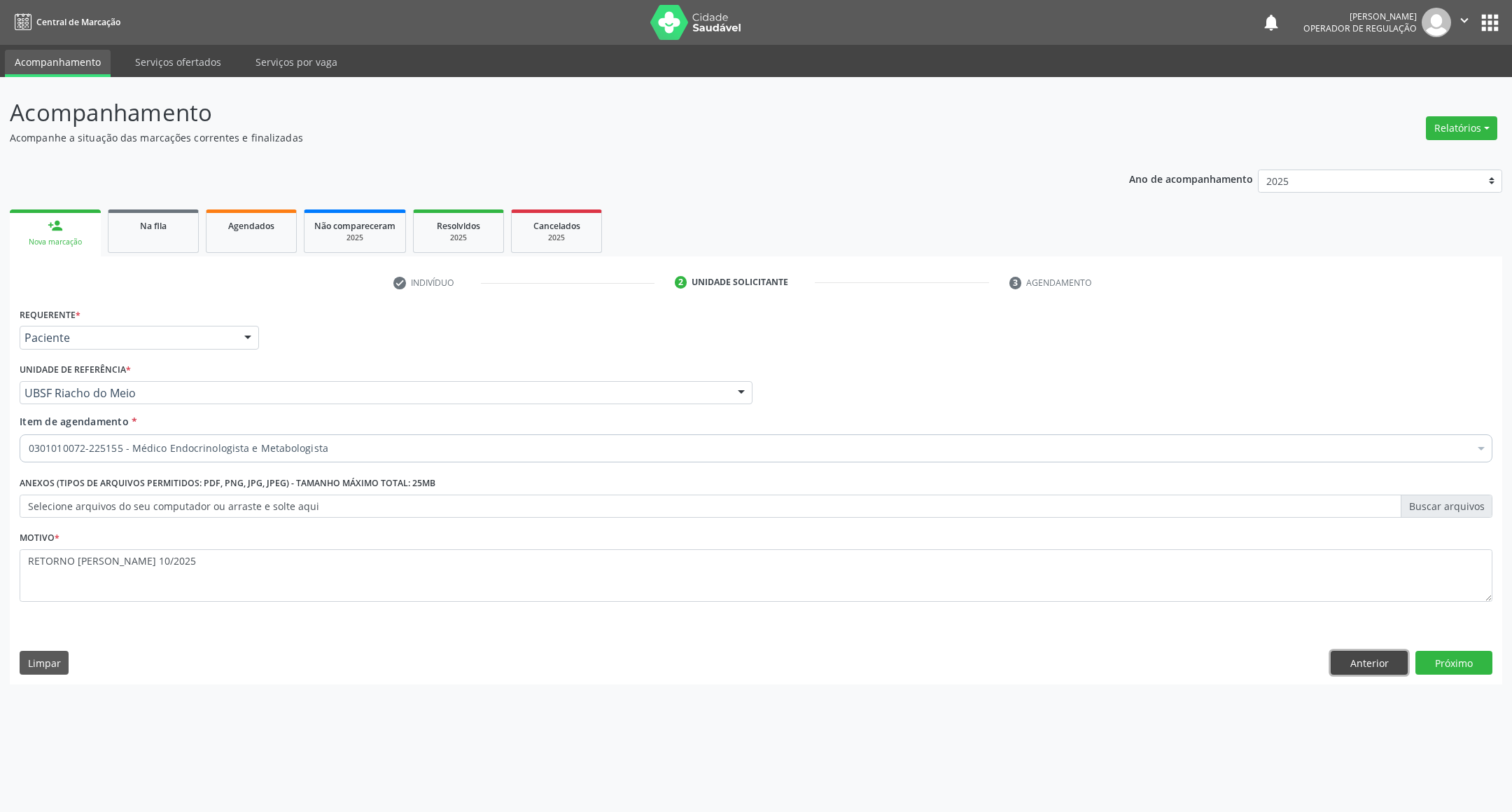
click at [1361, 664] on button "Anterior" at bounding box center [1369, 662] width 77 height 24
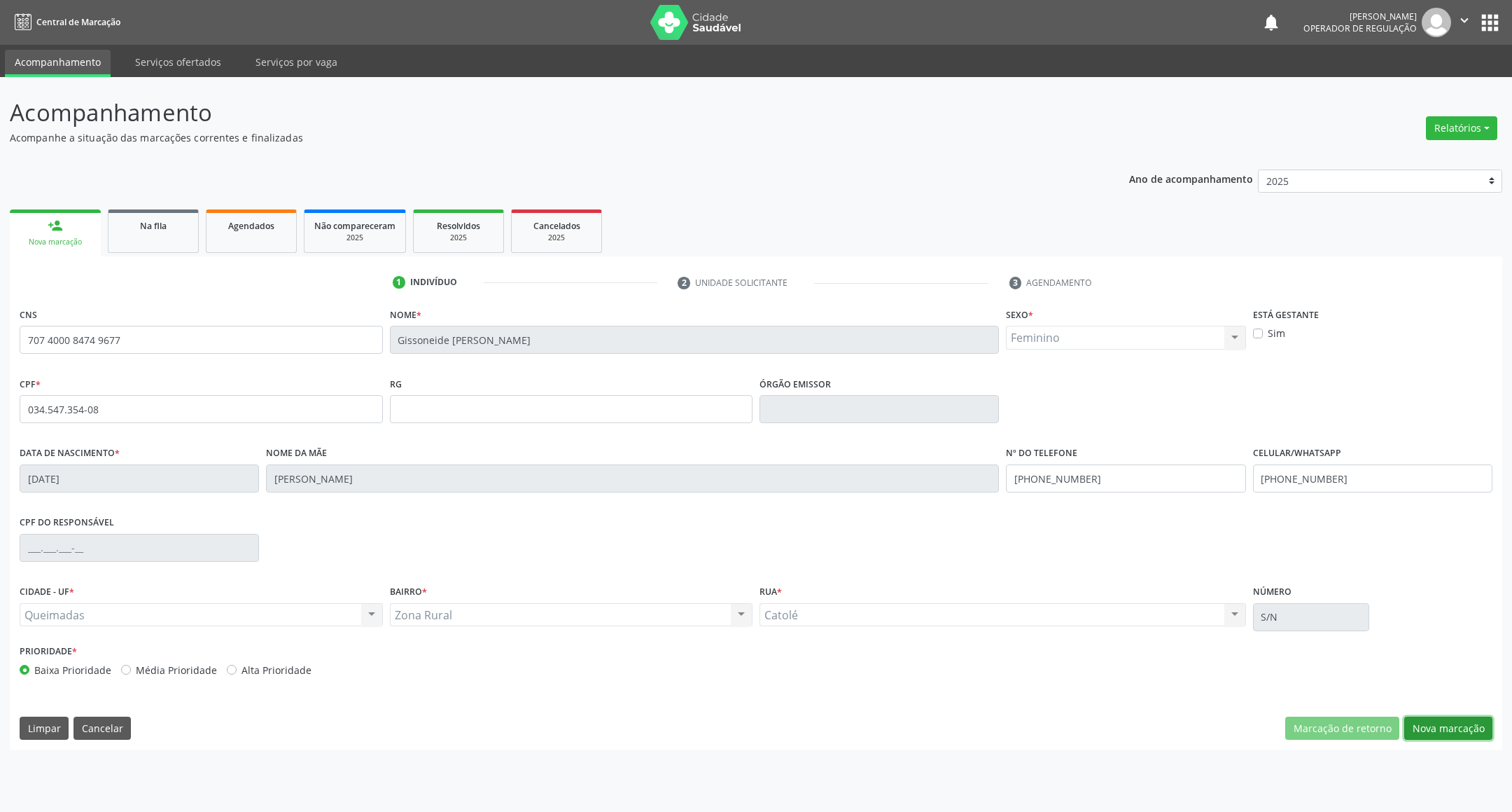
click at [1449, 733] on button "Nova marcação" at bounding box center [1448, 728] width 88 height 24
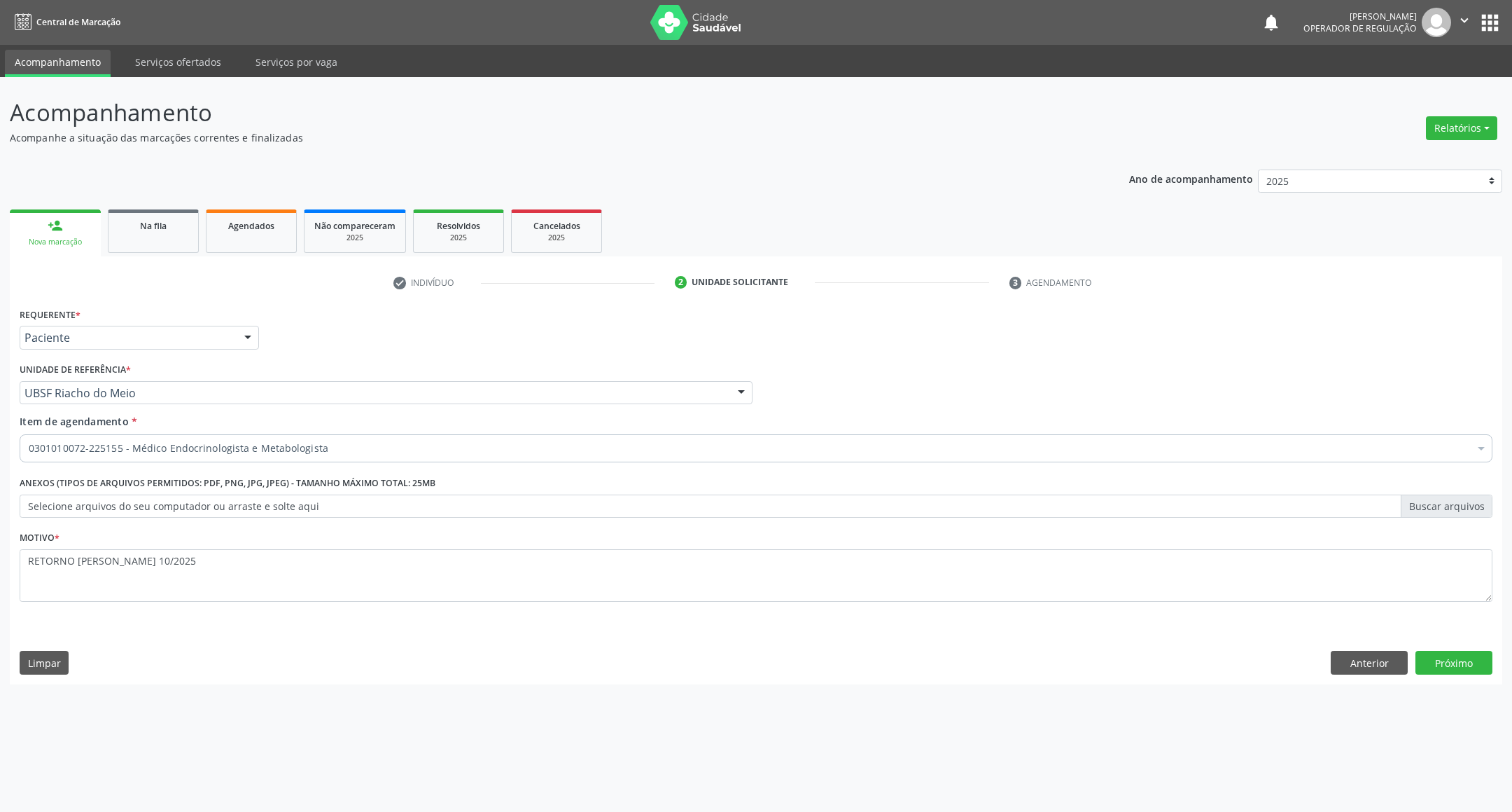
click at [1449, 733] on div "Acompanhamento Acompanhe a situação das marcações correntes e finalizadas Relat…" at bounding box center [756, 445] width 1512 height 735
click at [1458, 667] on button "Próximo" at bounding box center [1454, 662] width 77 height 24
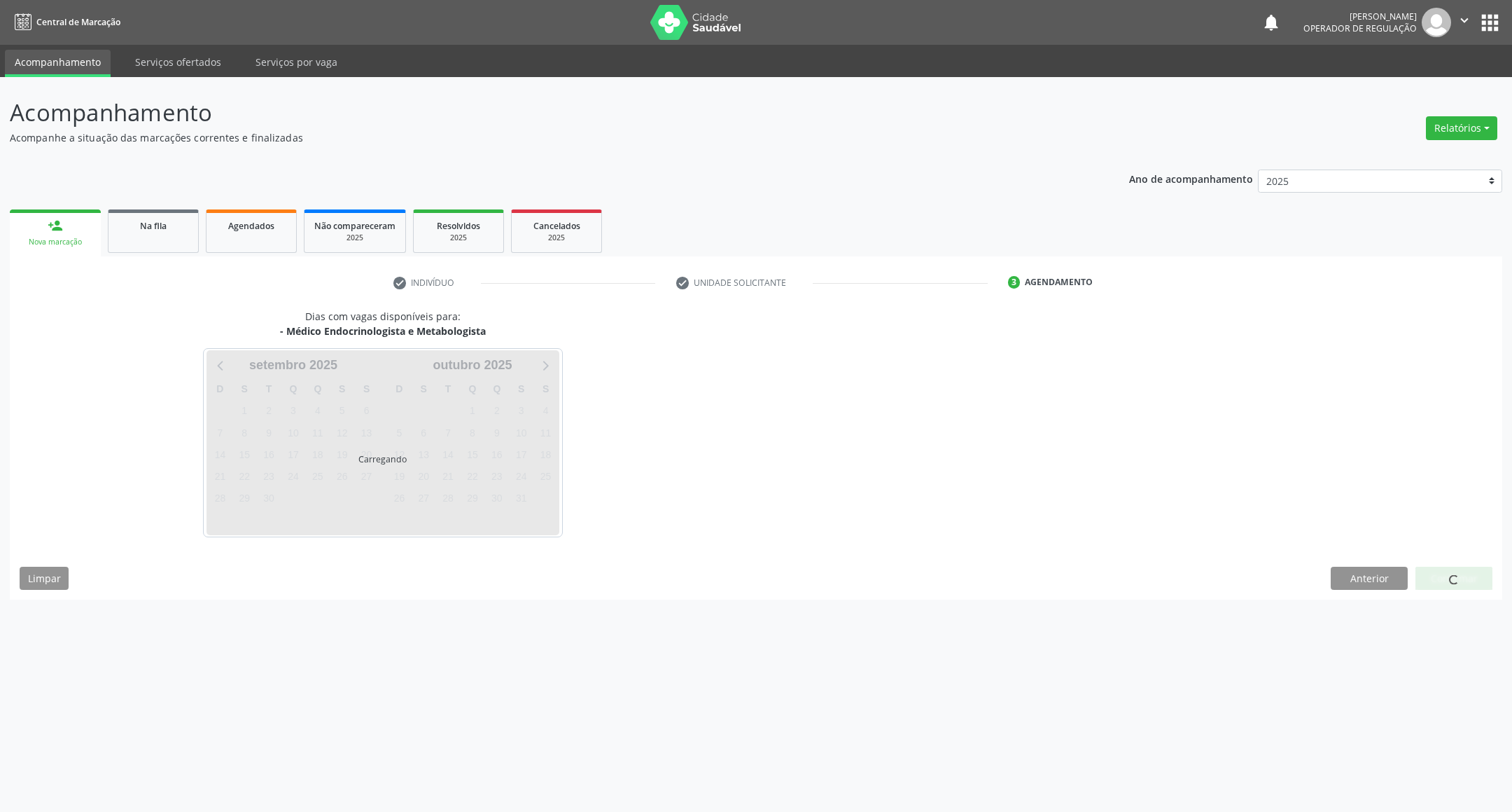
click at [1458, 575] on div at bounding box center [1454, 578] width 10 height 14
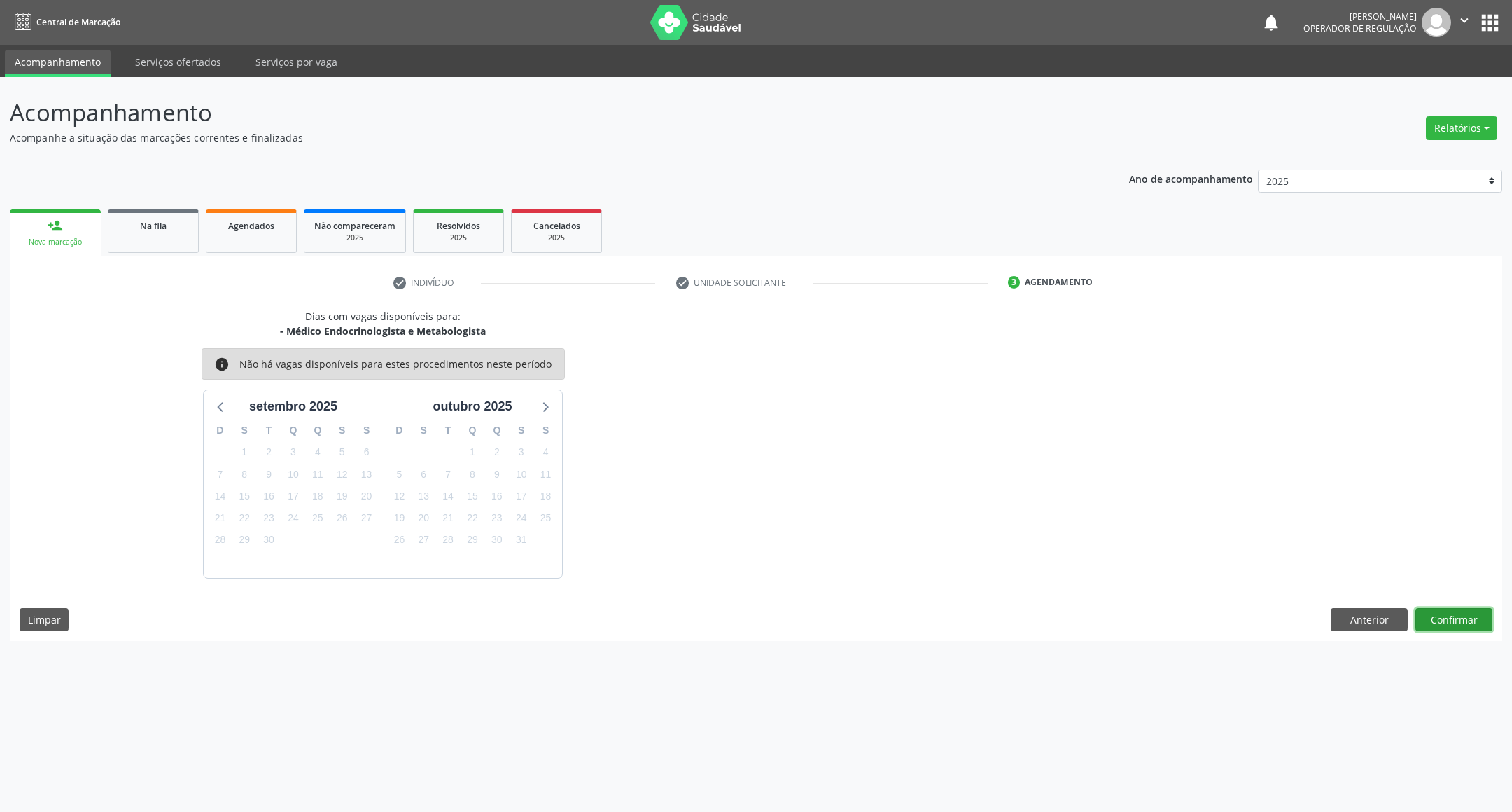
click at [1454, 627] on button "Confirmar" at bounding box center [1454, 619] width 77 height 24
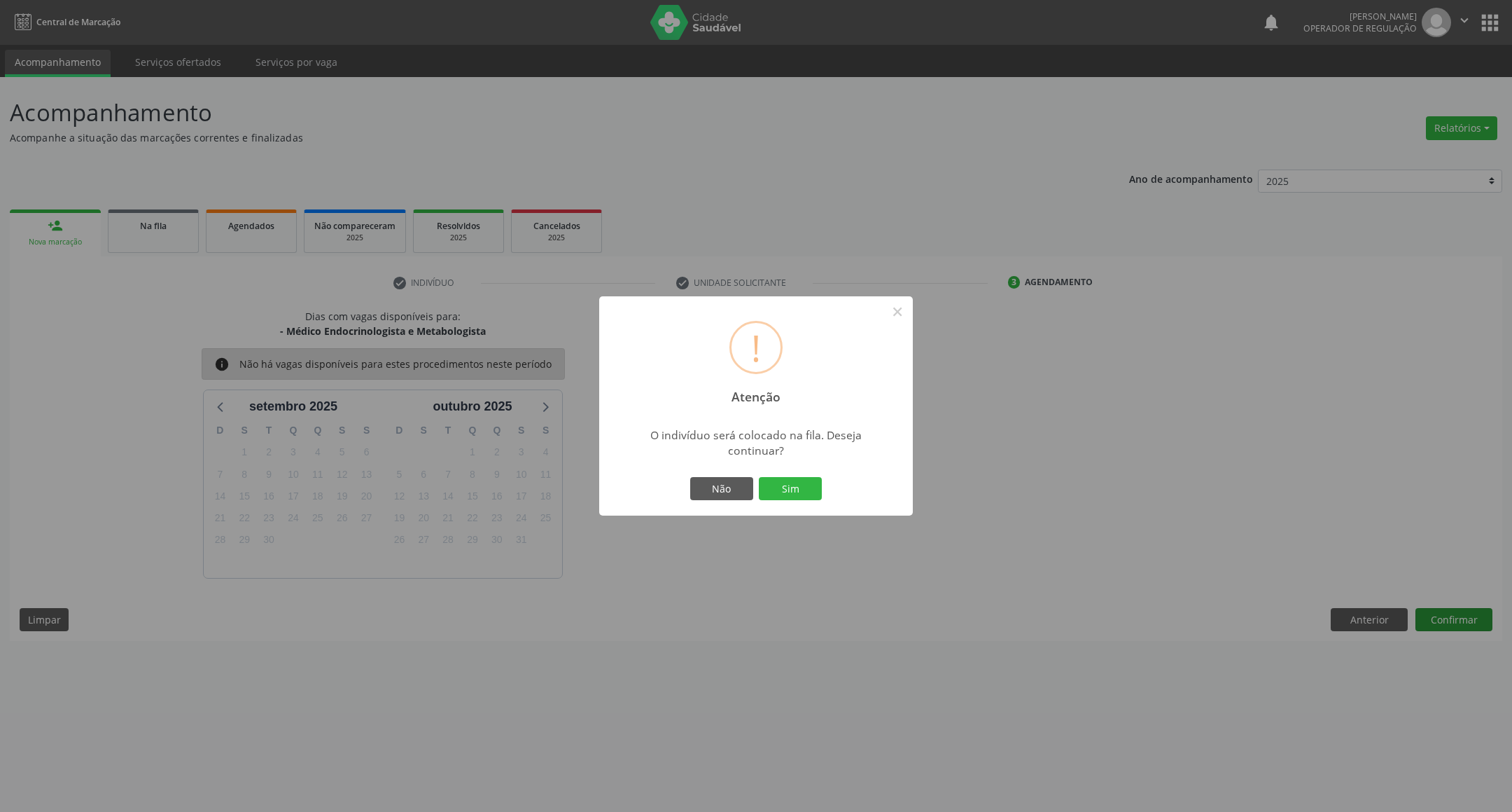
click at [759, 477] on button "Sim" at bounding box center [790, 489] width 63 height 24
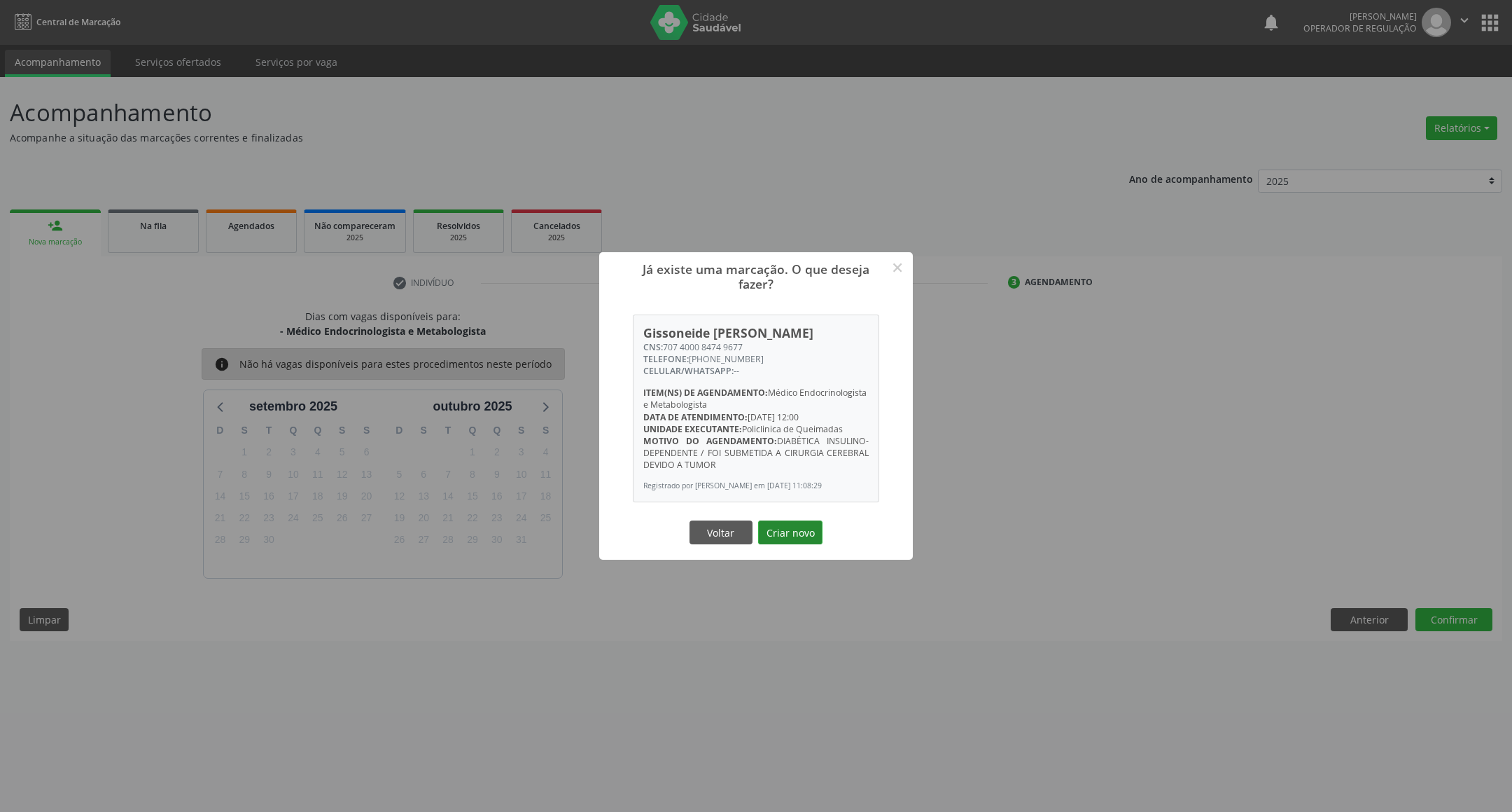
click at [784, 538] on button "Criar novo" at bounding box center [790, 532] width 64 height 24
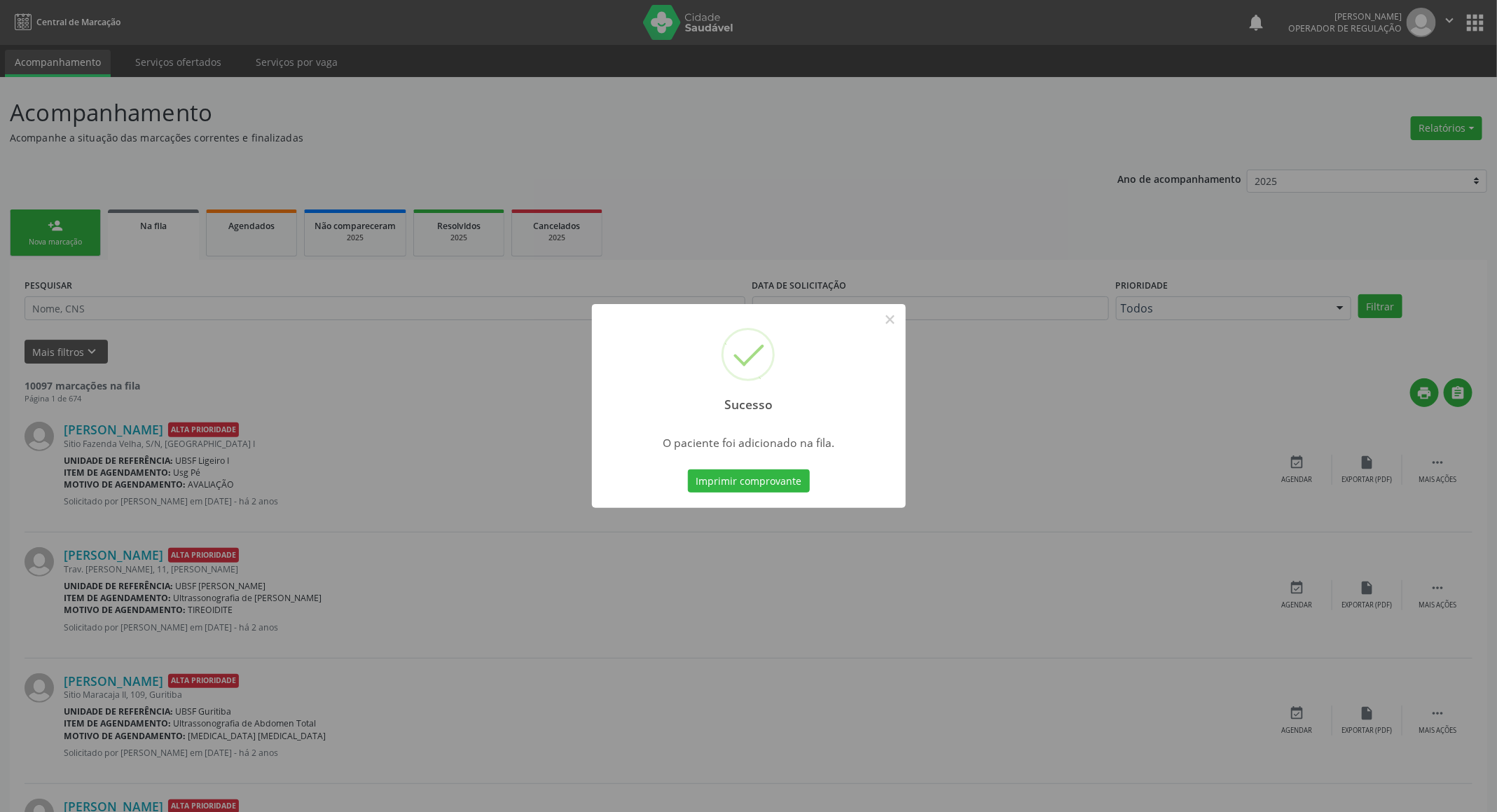
click at [411, 401] on div "Sucesso × O paciente foi adicionado na fila. Imprimir comprovante Cancel" at bounding box center [748, 406] width 1497 height 812
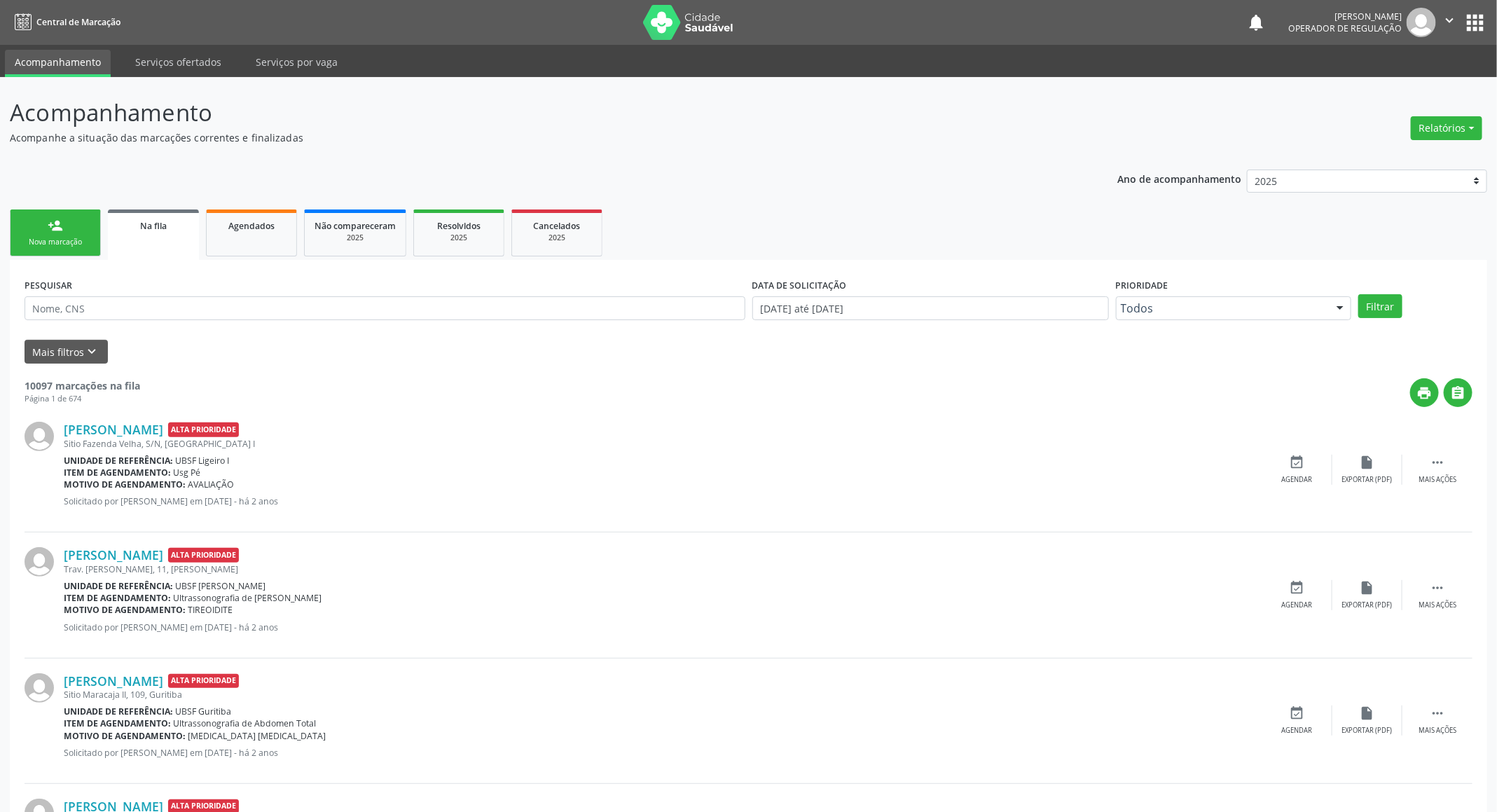
click at [26, 231] on link "person_add Nova marcação" at bounding box center [56, 232] width 91 height 47
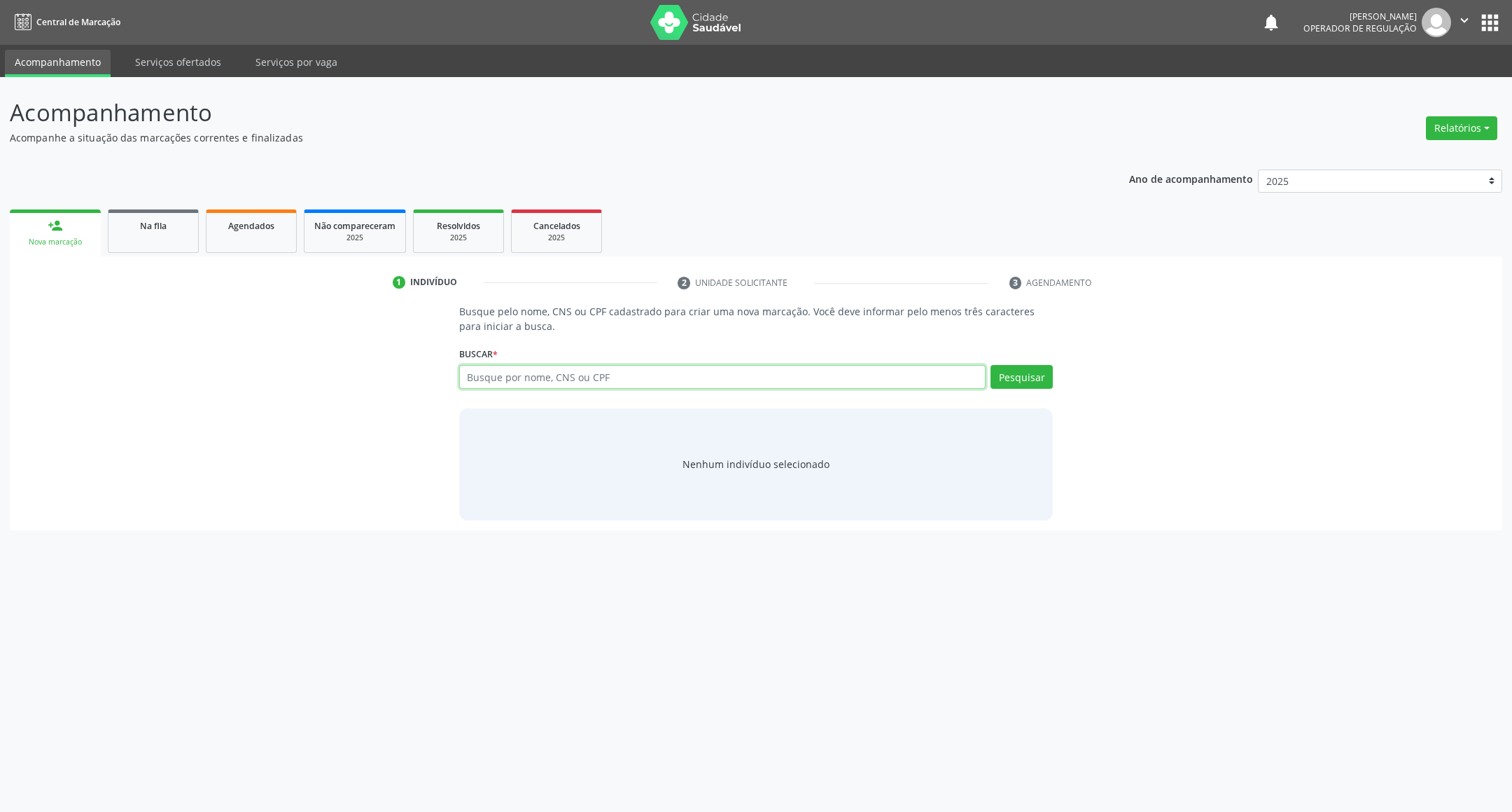
click at [545, 385] on input "text" at bounding box center [723, 377] width 527 height 24
type input "704609150916426"
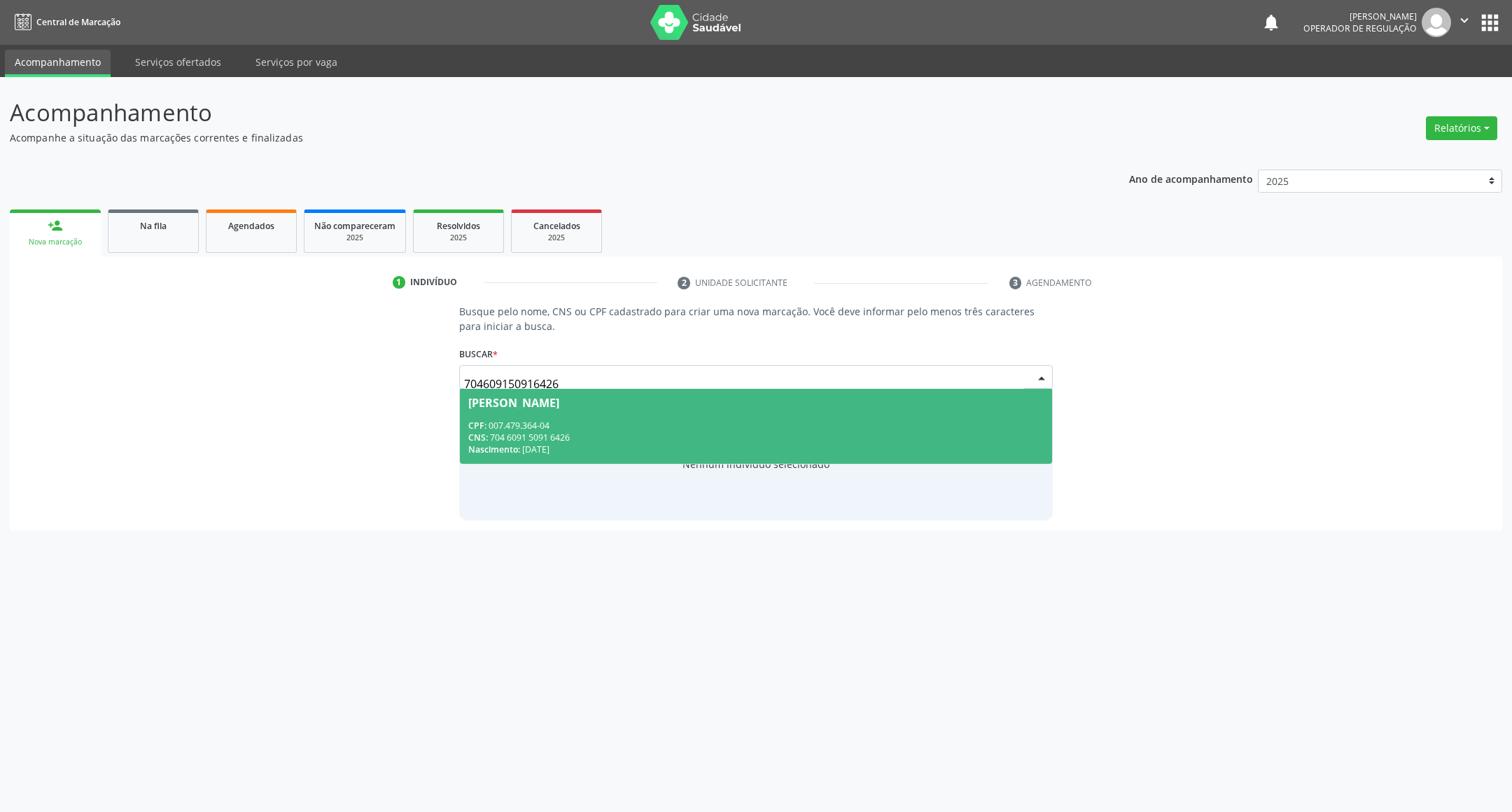
click at [932, 429] on div "CPF: 007.479.364-04" at bounding box center [756, 425] width 576 height 12
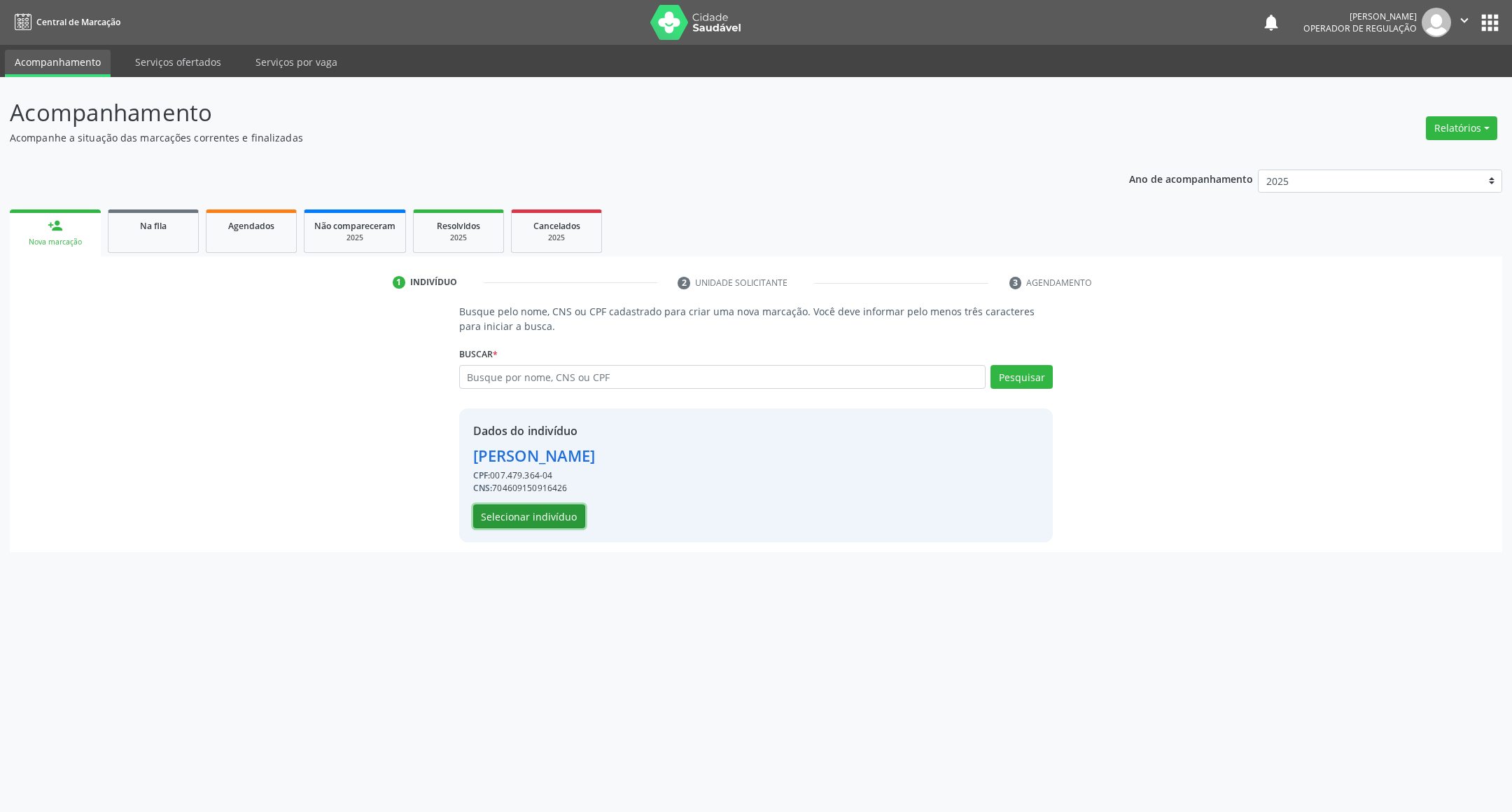
click at [572, 513] on button "Selecionar indivíduo" at bounding box center [529, 516] width 112 height 24
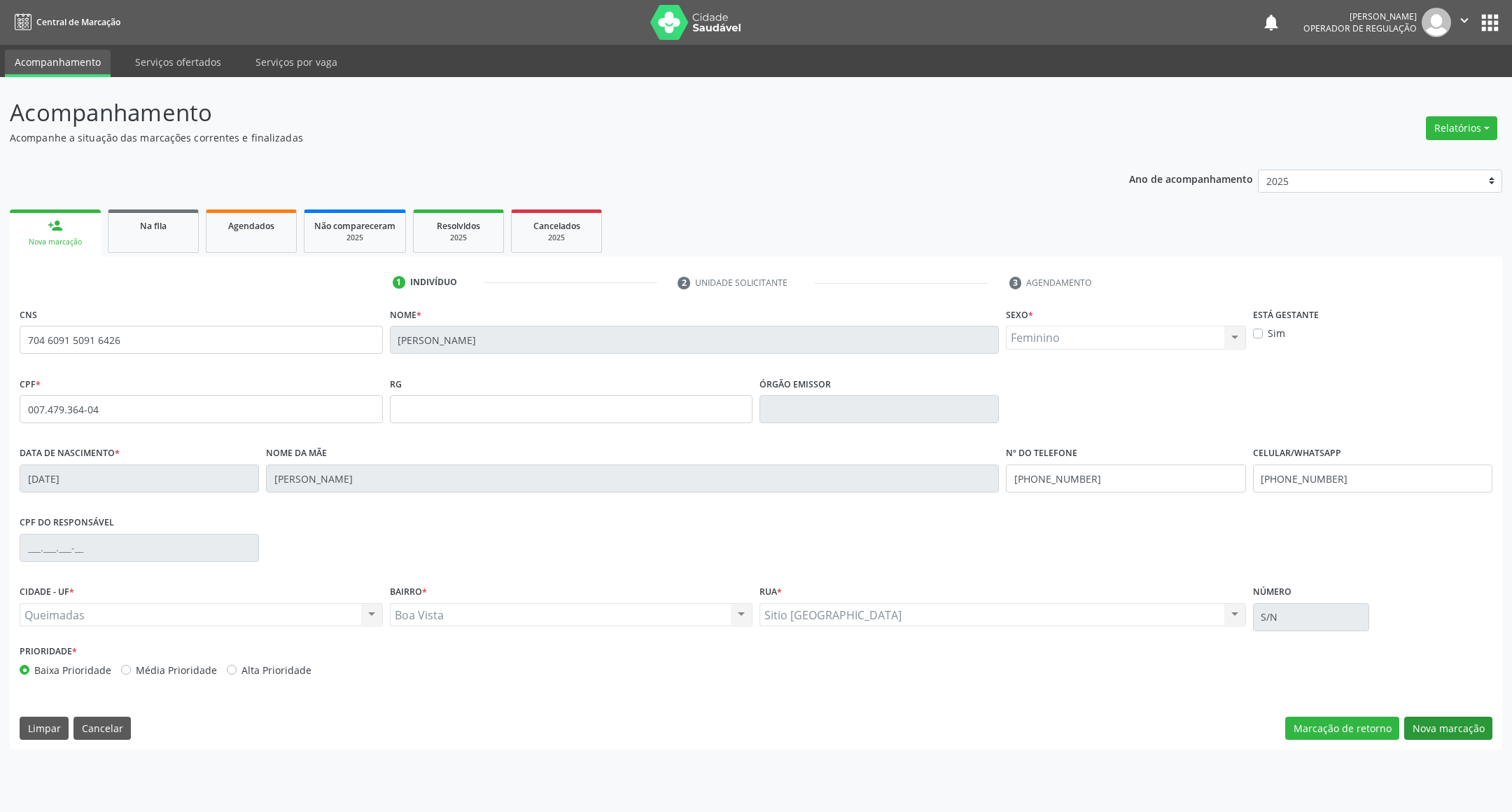
drag, startPoint x: 1448, startPoint y: 710, endPoint x: 1449, endPoint y: 728, distance: 18.0
click at [1448, 711] on div "CNS 704 6091 5091 6426 Nome * Maria Andrade Luna Sexo * Feminino Masculino Femi…" at bounding box center [756, 526] width 1493 height 445
click at [1449, 728] on button "Nova marcação" at bounding box center [1448, 728] width 88 height 24
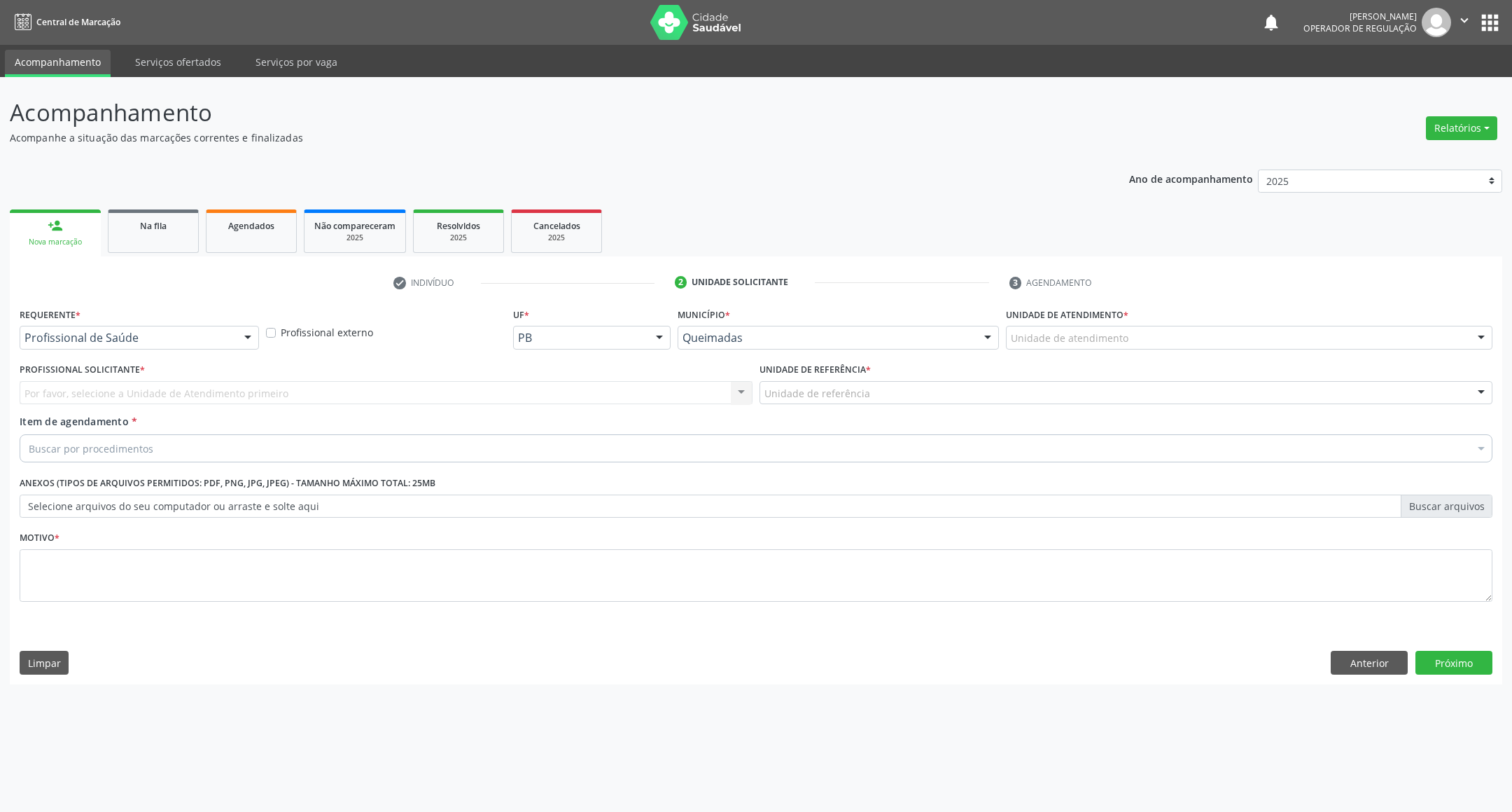
drag, startPoint x: 144, startPoint y: 326, endPoint x: 144, endPoint y: 349, distance: 23.0
click at [144, 328] on div "Profissional de Saúde" at bounding box center [139, 337] width 239 height 24
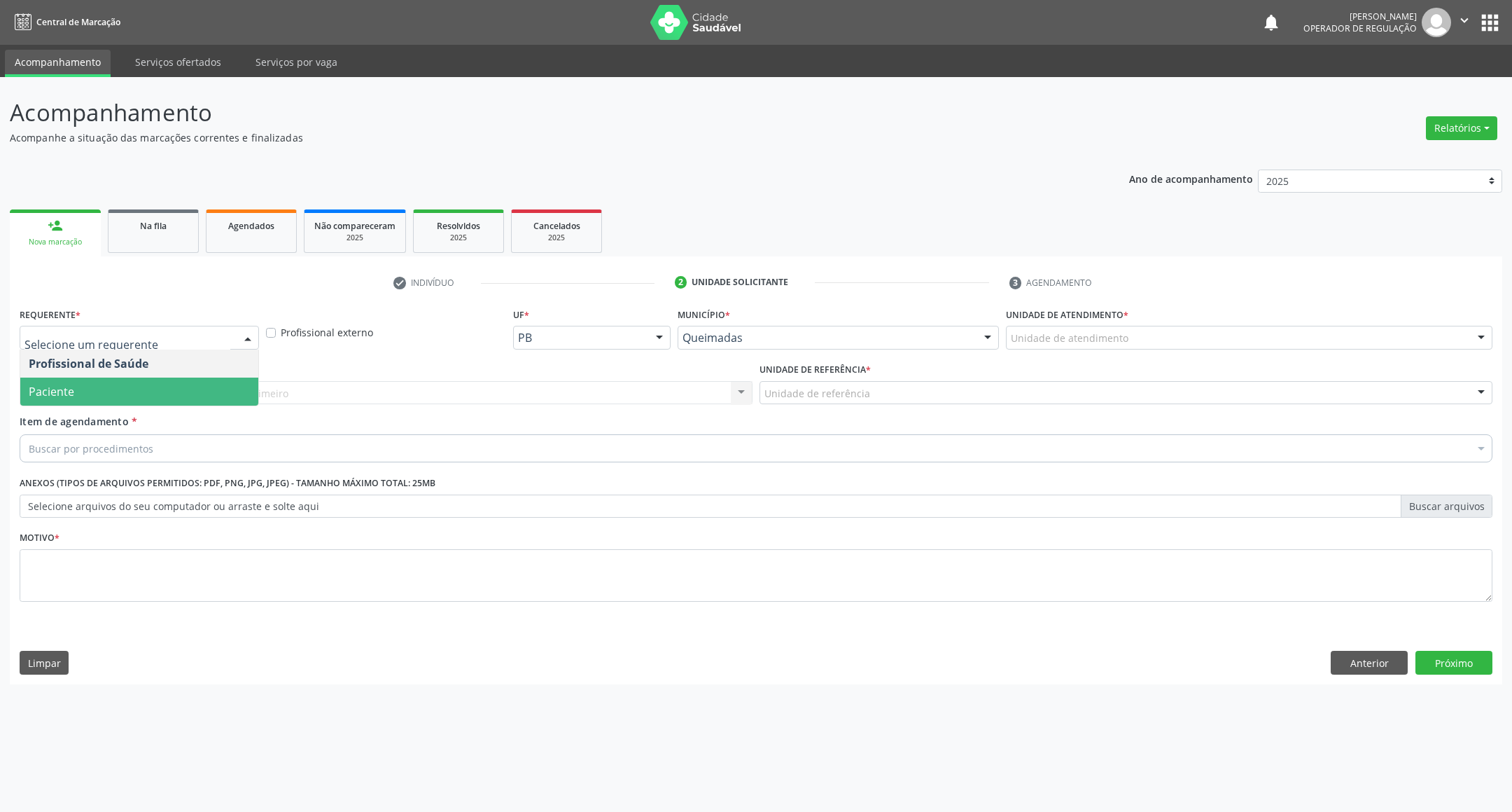
click at [144, 389] on span "Paciente" at bounding box center [139, 391] width 238 height 28
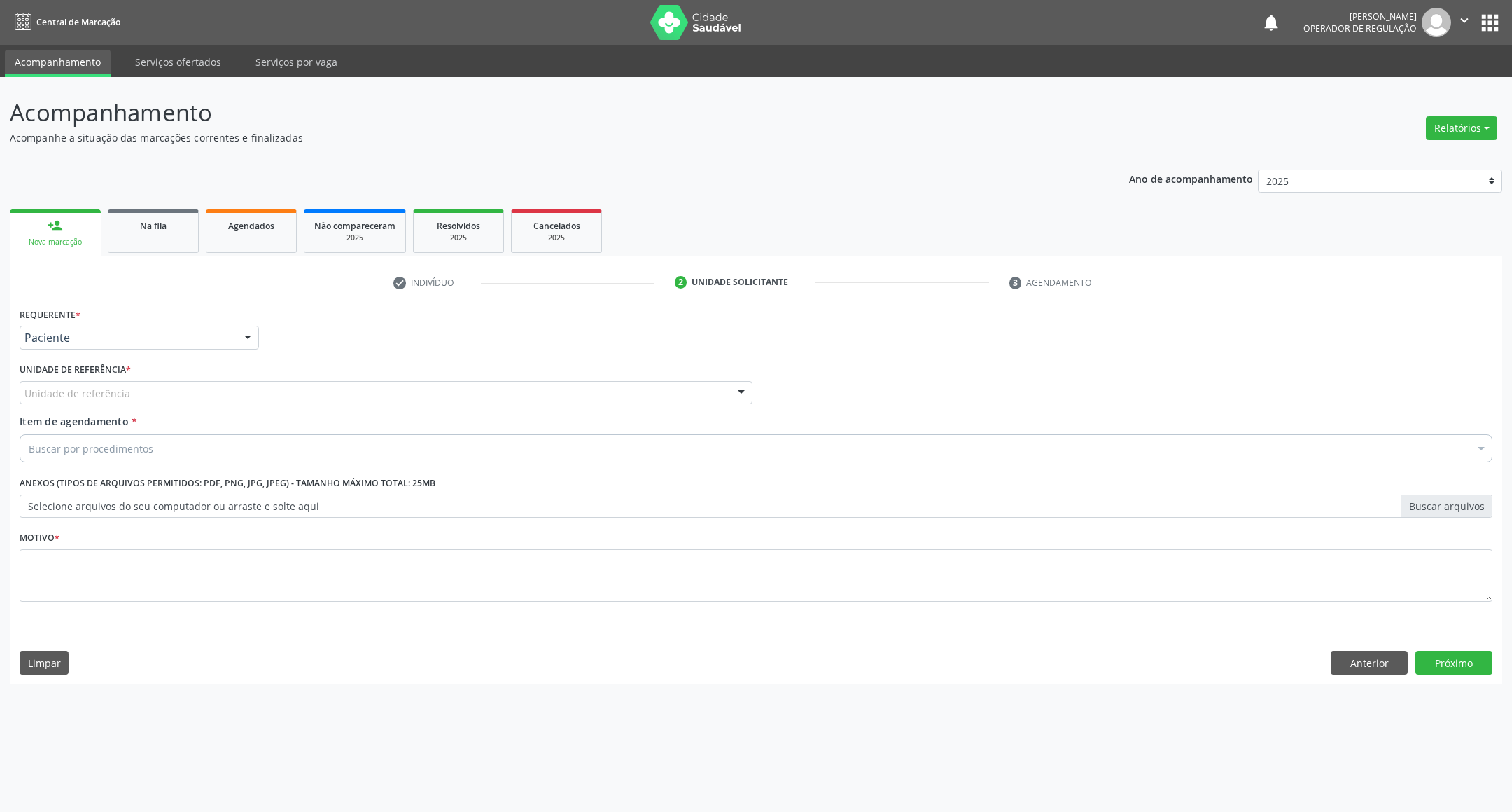
click at [162, 383] on div "Unidade de referência" at bounding box center [386, 393] width 733 height 24
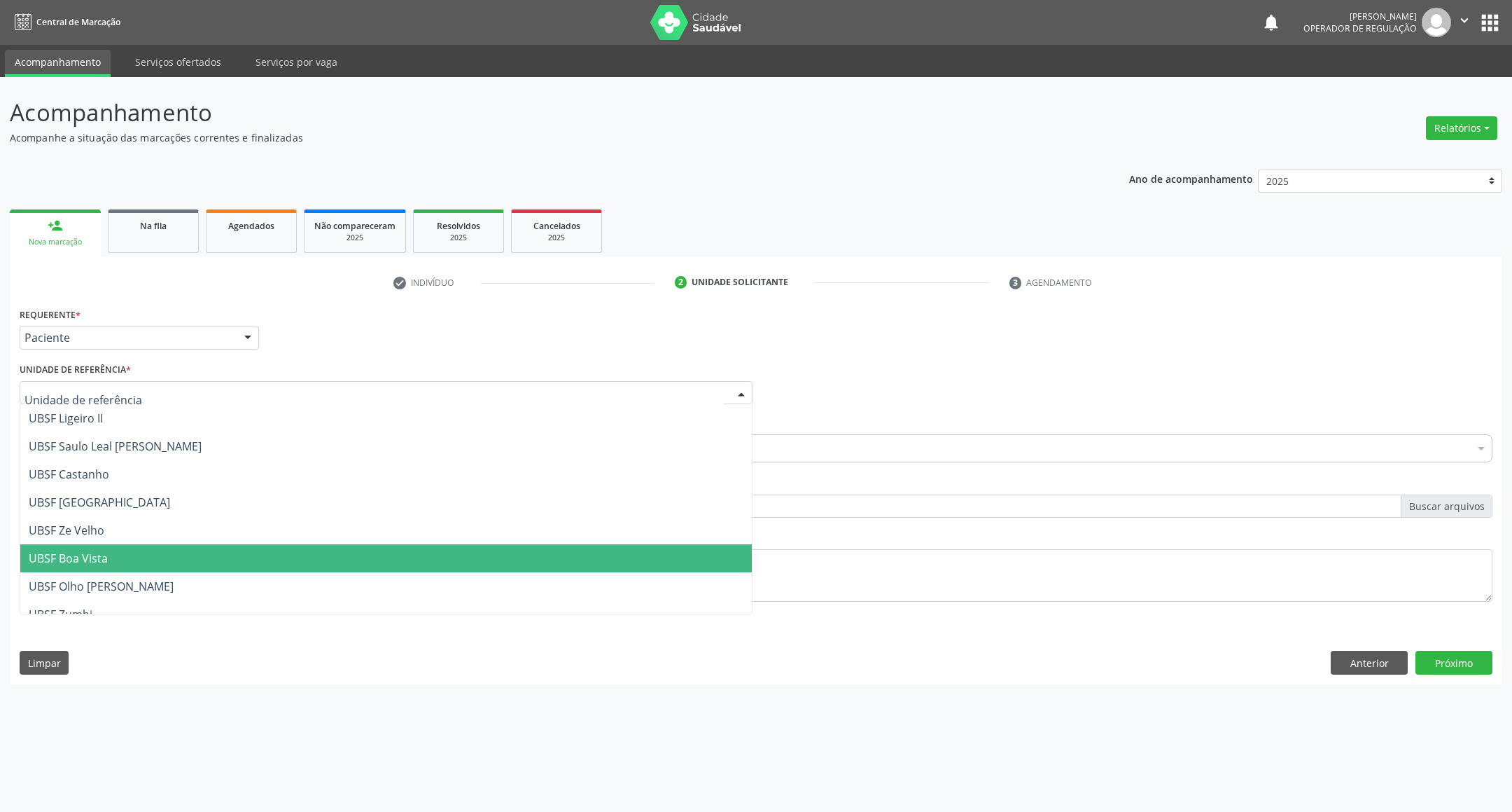
click at [166, 545] on span "UBSF Boa Vista" at bounding box center [386, 558] width 731 height 28
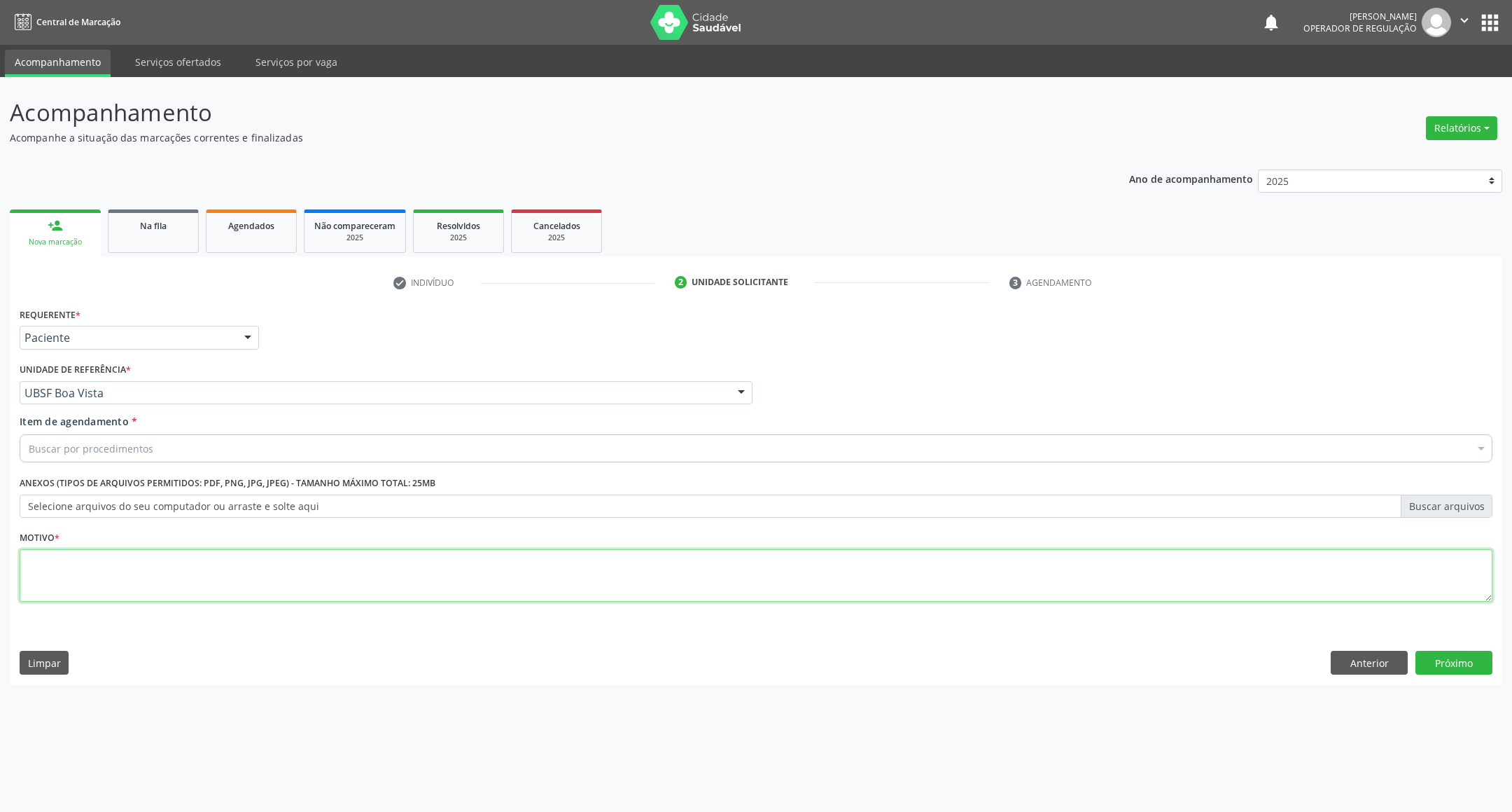
click at [195, 578] on textarea at bounding box center [755, 576] width 1472 height 53
paste textarea "RETORNO EMILLE 10/2025"
type textarea "RETORNO EMILLE 10/2025"
click at [194, 448] on div "Buscar por procedimentos" at bounding box center [755, 448] width 1472 height 28
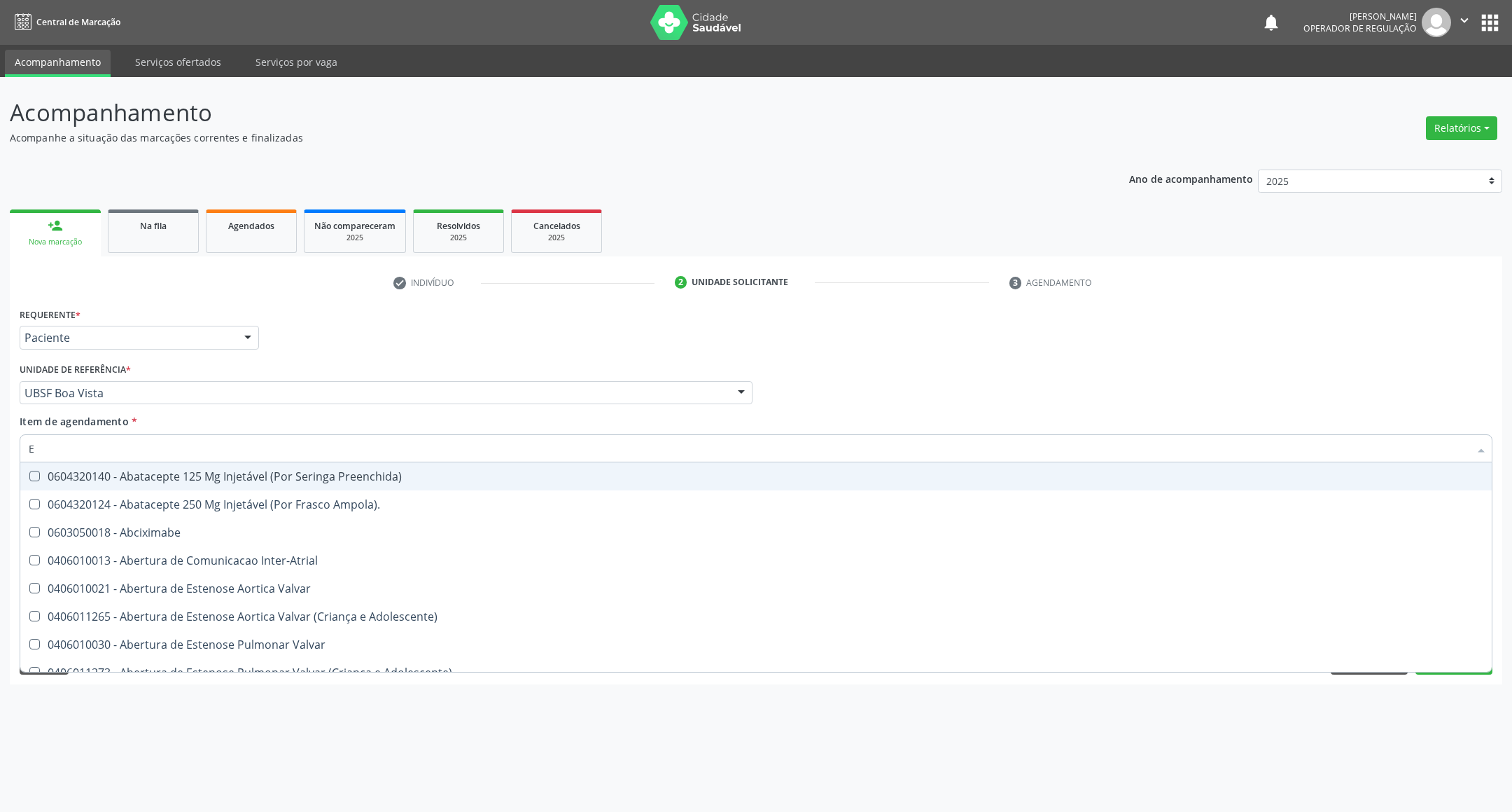
type input "ENDOCRINOLOGISTA"
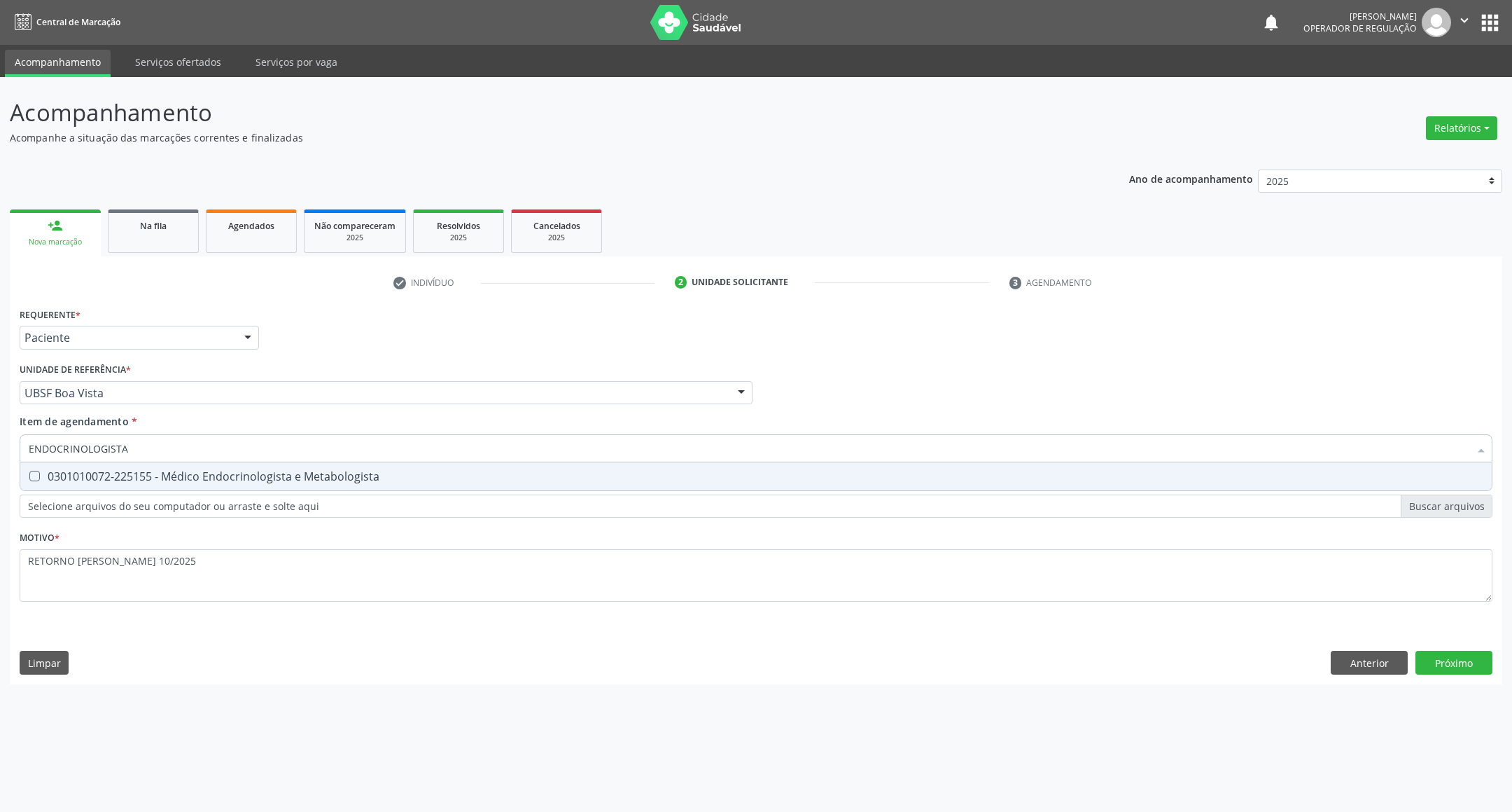
click at [201, 481] on div "0301010072-225155 - Médico Endocrinologista e Metabologista" at bounding box center [756, 476] width 1454 height 12
checkbox Metabologista "true"
click at [1435, 654] on div "Requerente * Paciente Profissional de Saúde Paciente Nenhum resultado encontrad…" at bounding box center [756, 494] width 1493 height 380
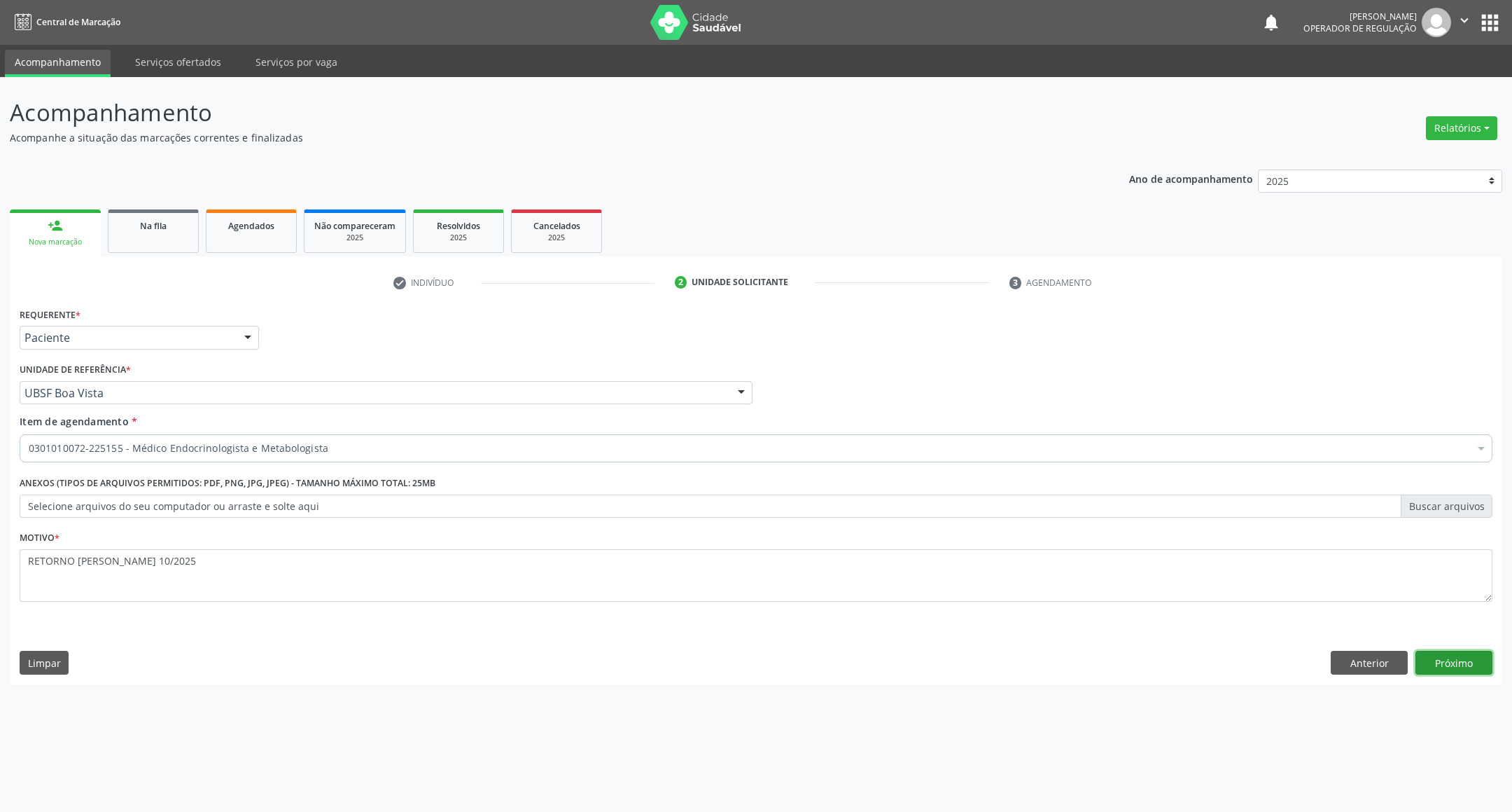
click at [1434, 654] on button "Próximo" at bounding box center [1454, 662] width 77 height 24
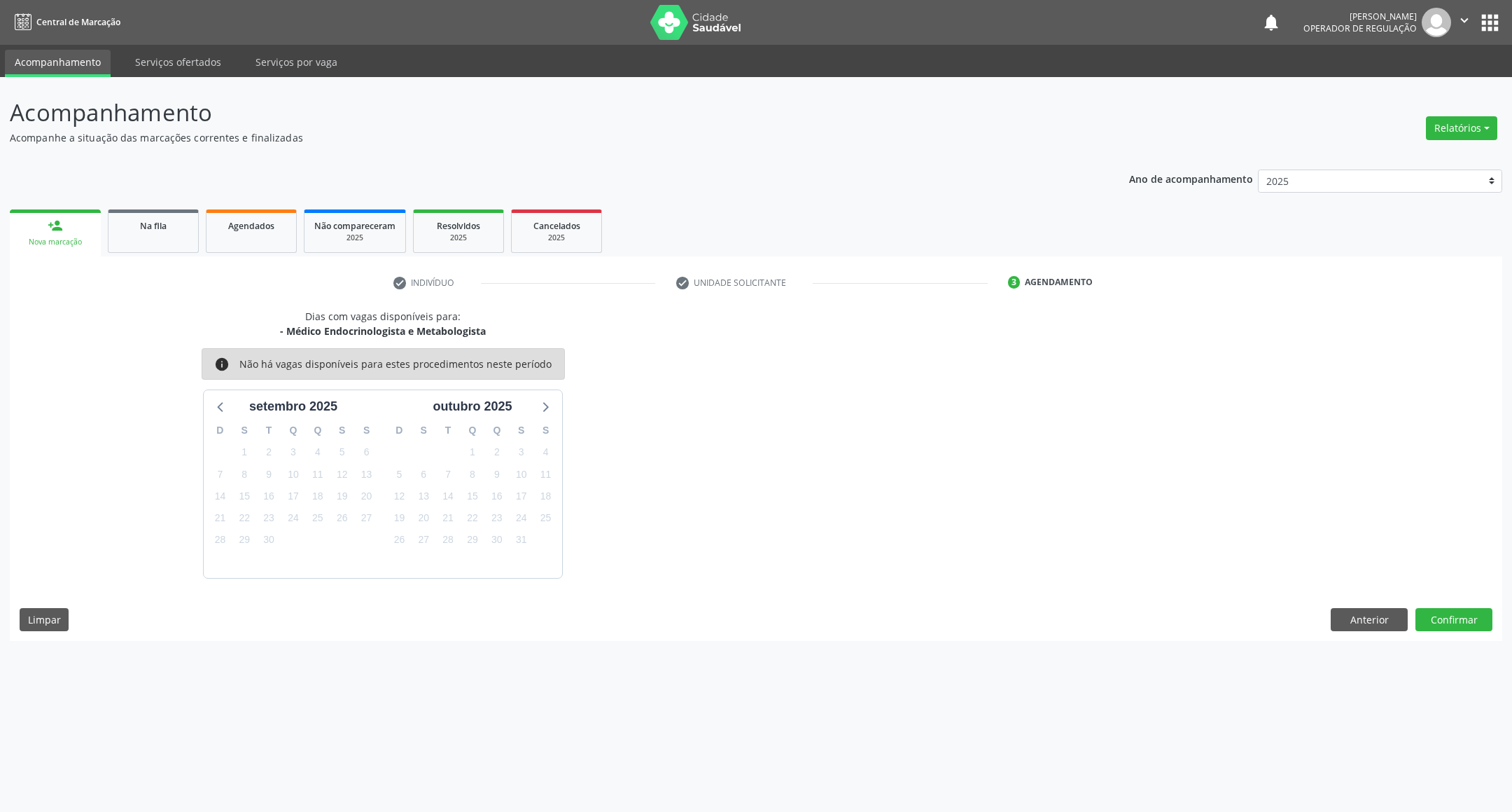
click at [1445, 637] on div "Dias com vagas disponíveis para: - Médico Endocrinologista e Metabologista info…" at bounding box center [756, 475] width 1493 height 332
click at [1446, 619] on button "Confirmar" at bounding box center [1454, 619] width 77 height 24
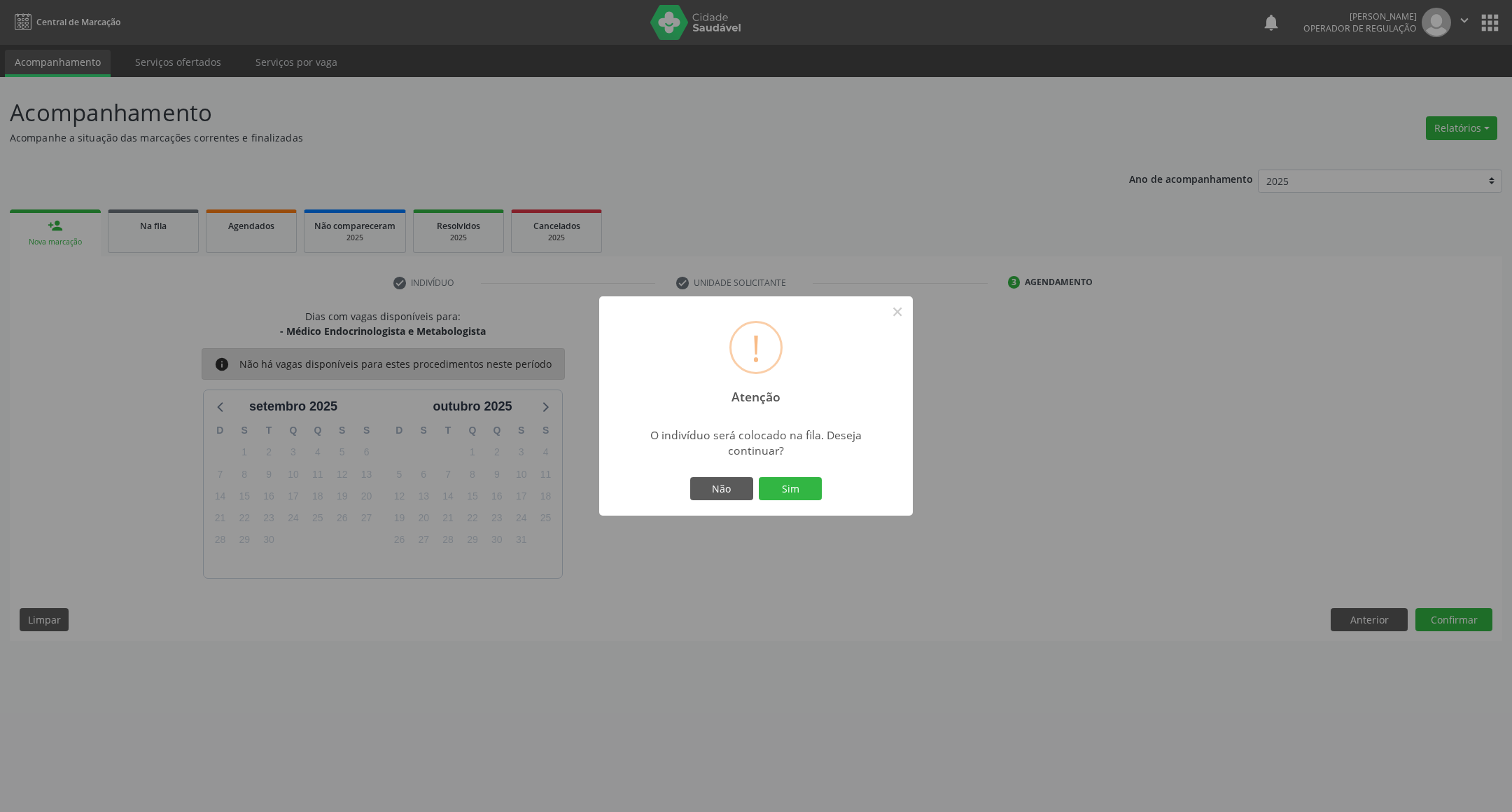
click at [759, 477] on button "Sim" at bounding box center [790, 489] width 63 height 24
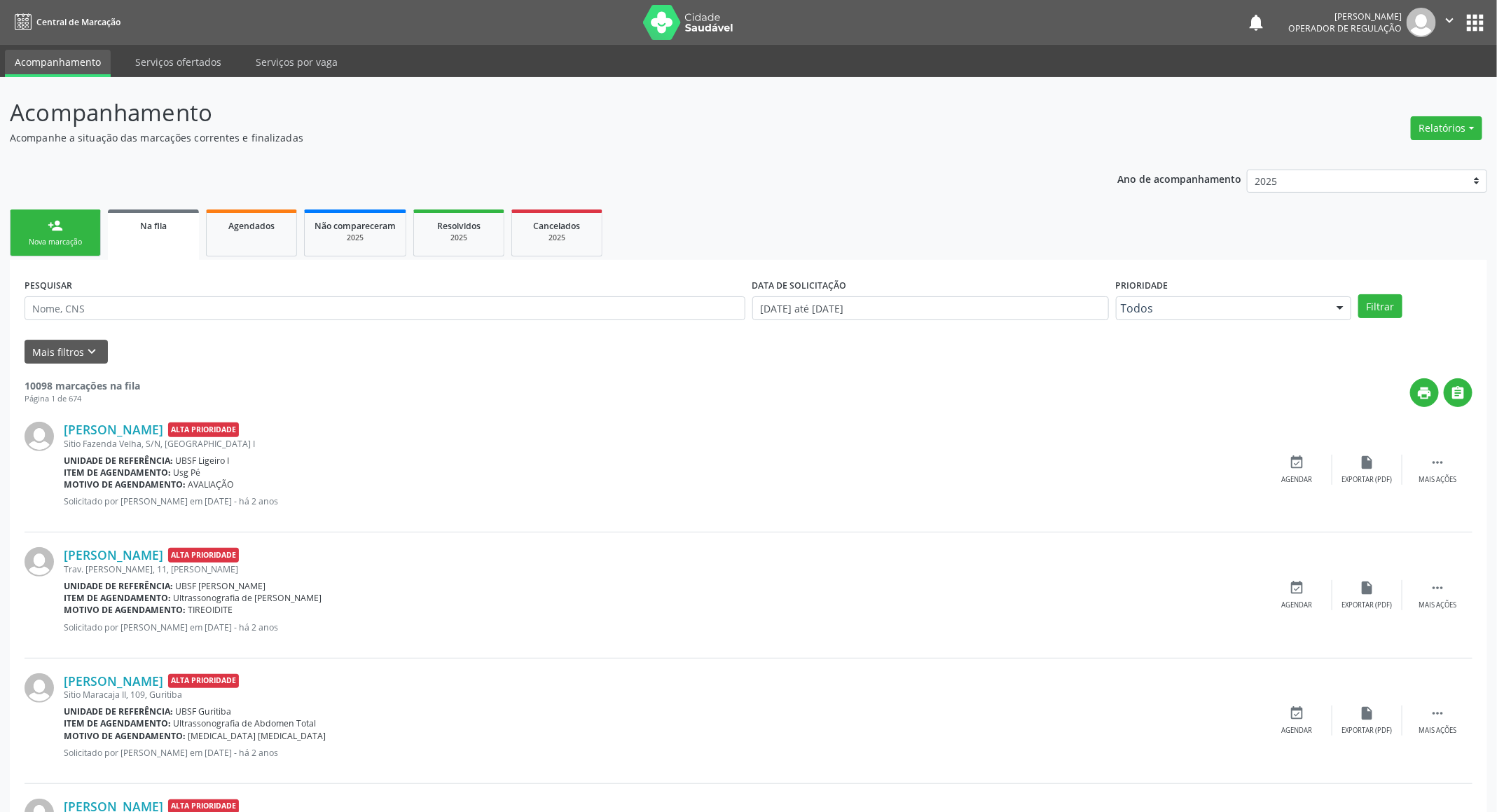
click at [71, 246] on div "Nova marcação" at bounding box center [55, 242] width 70 height 11
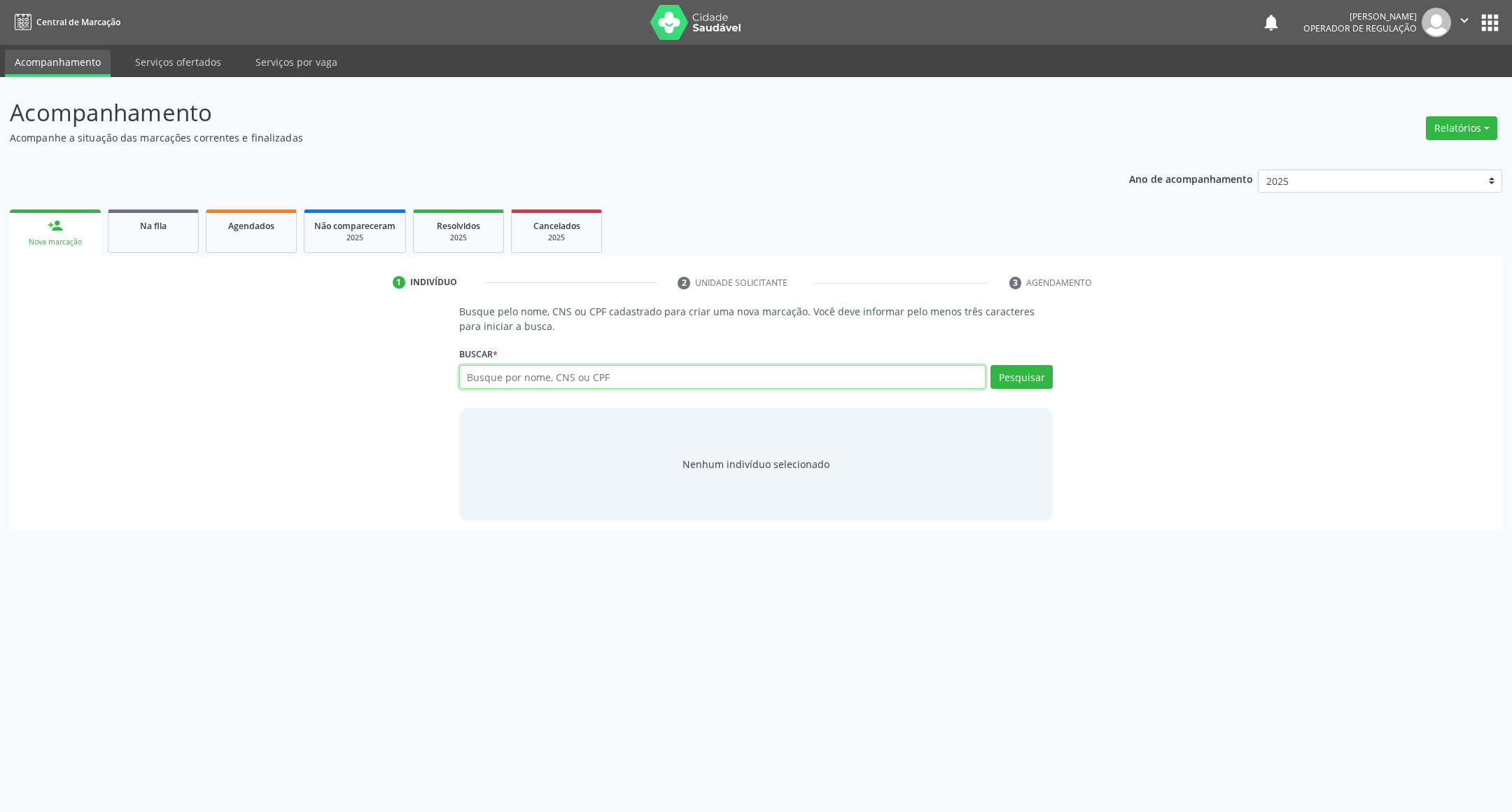
click at [599, 379] on input "text" at bounding box center [723, 377] width 527 height 24
type input "701005896579392"
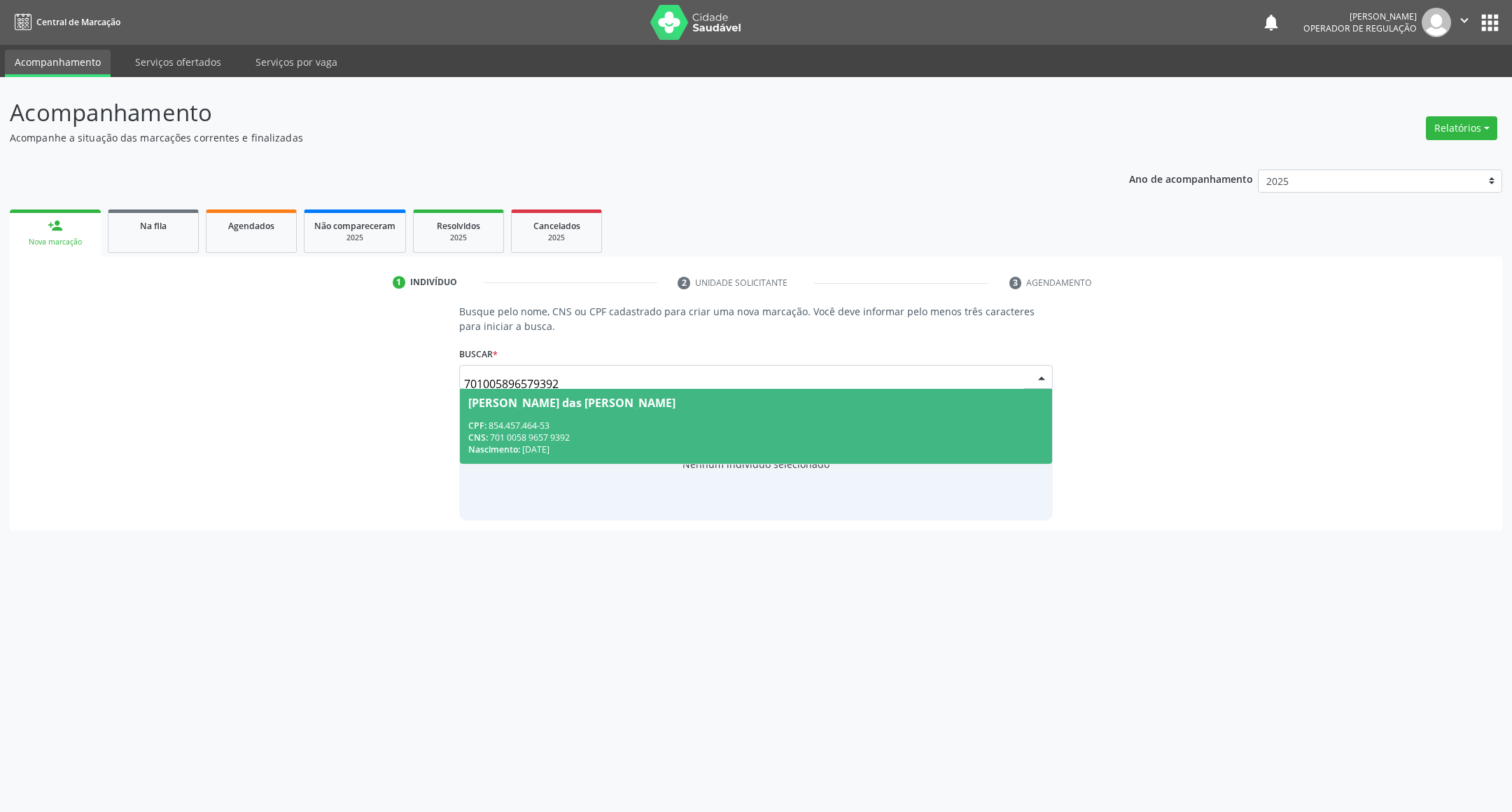
click at [605, 391] on span "Maria das Neves da Silva CPF: 854.457.464-53 CNS: 701 0058 9657 9392 Nascimento…" at bounding box center [756, 427] width 593 height 75
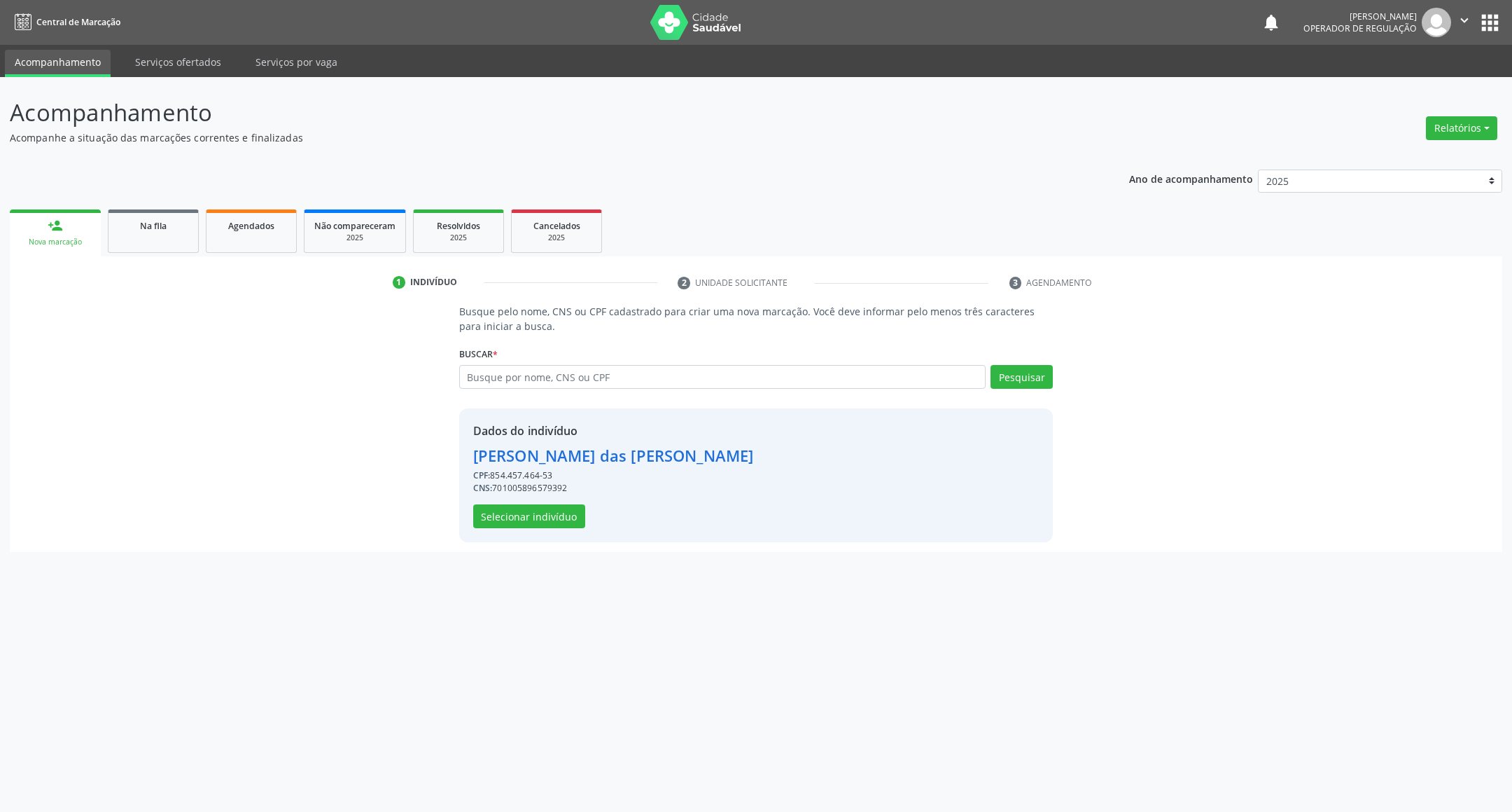
click at [540, 530] on div "Dados do indivíduo Maria das Neves da Silva CPF: 854.457.464-53 CNS: 7010058965…" at bounding box center [757, 475] width 594 height 134
click at [528, 515] on button "Selecionar indivíduo" at bounding box center [529, 516] width 112 height 24
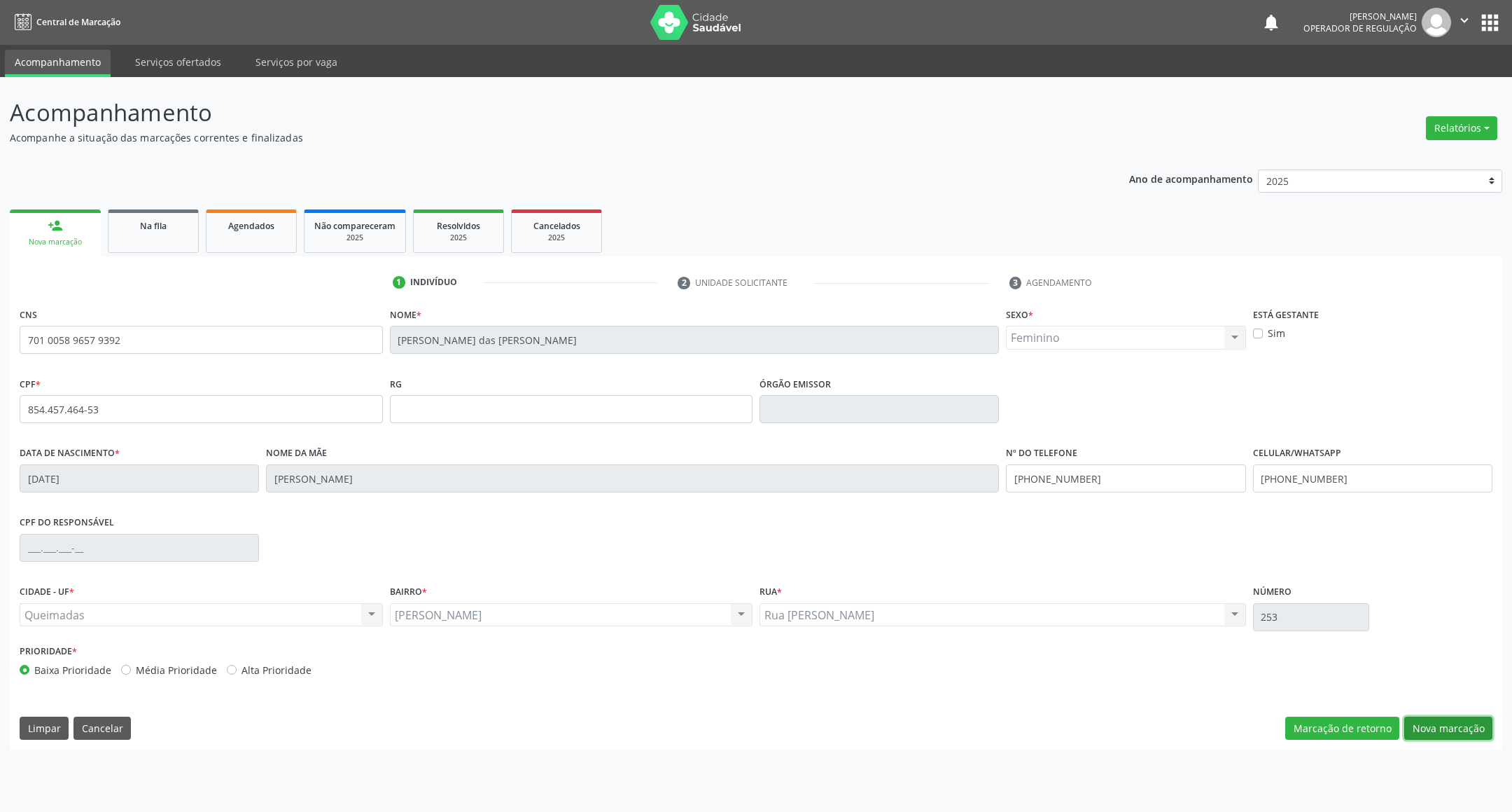
click at [1438, 731] on button "Nova marcação" at bounding box center [1448, 728] width 88 height 24
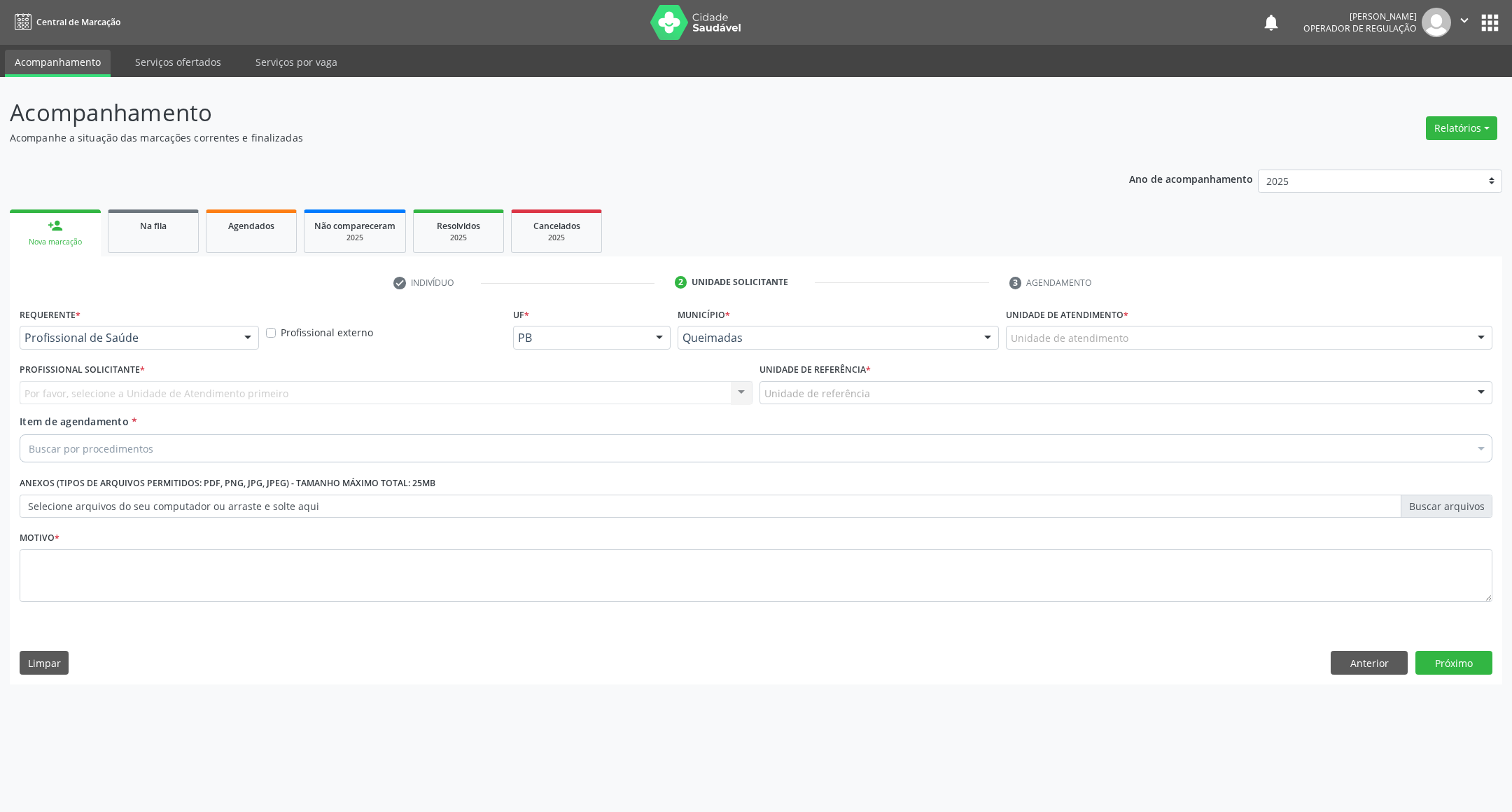
click at [135, 351] on div "Requerente * Profissional de Saúde Profissional de Saúde Paciente Nenhum result…" at bounding box center [139, 331] width 247 height 55
drag, startPoint x: 109, startPoint y: 336, endPoint x: 104, endPoint y: 370, distance: 34.4
click at [111, 378] on span "Paciente" at bounding box center [139, 391] width 238 height 28
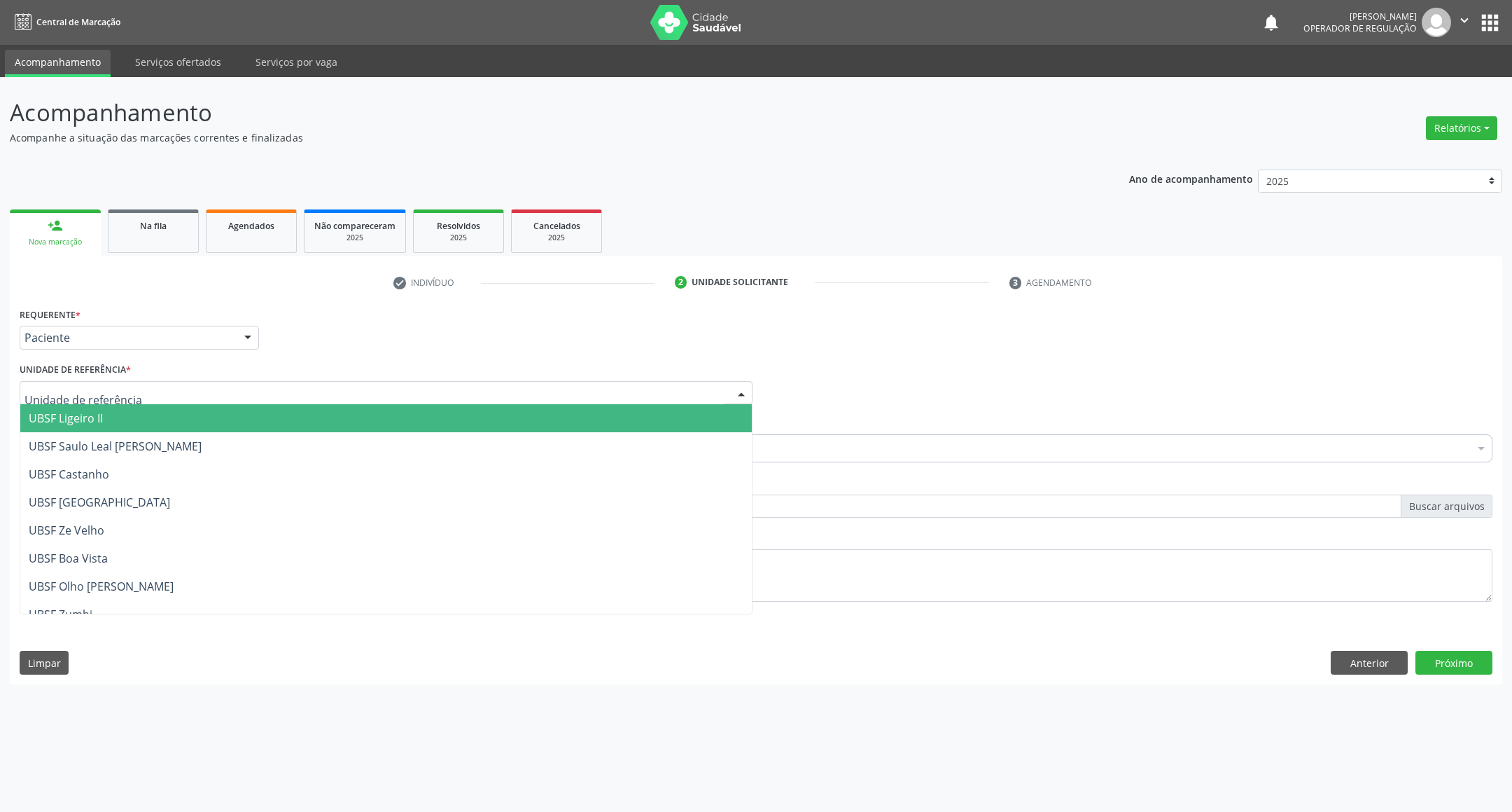
click at [134, 387] on div at bounding box center [386, 393] width 733 height 24
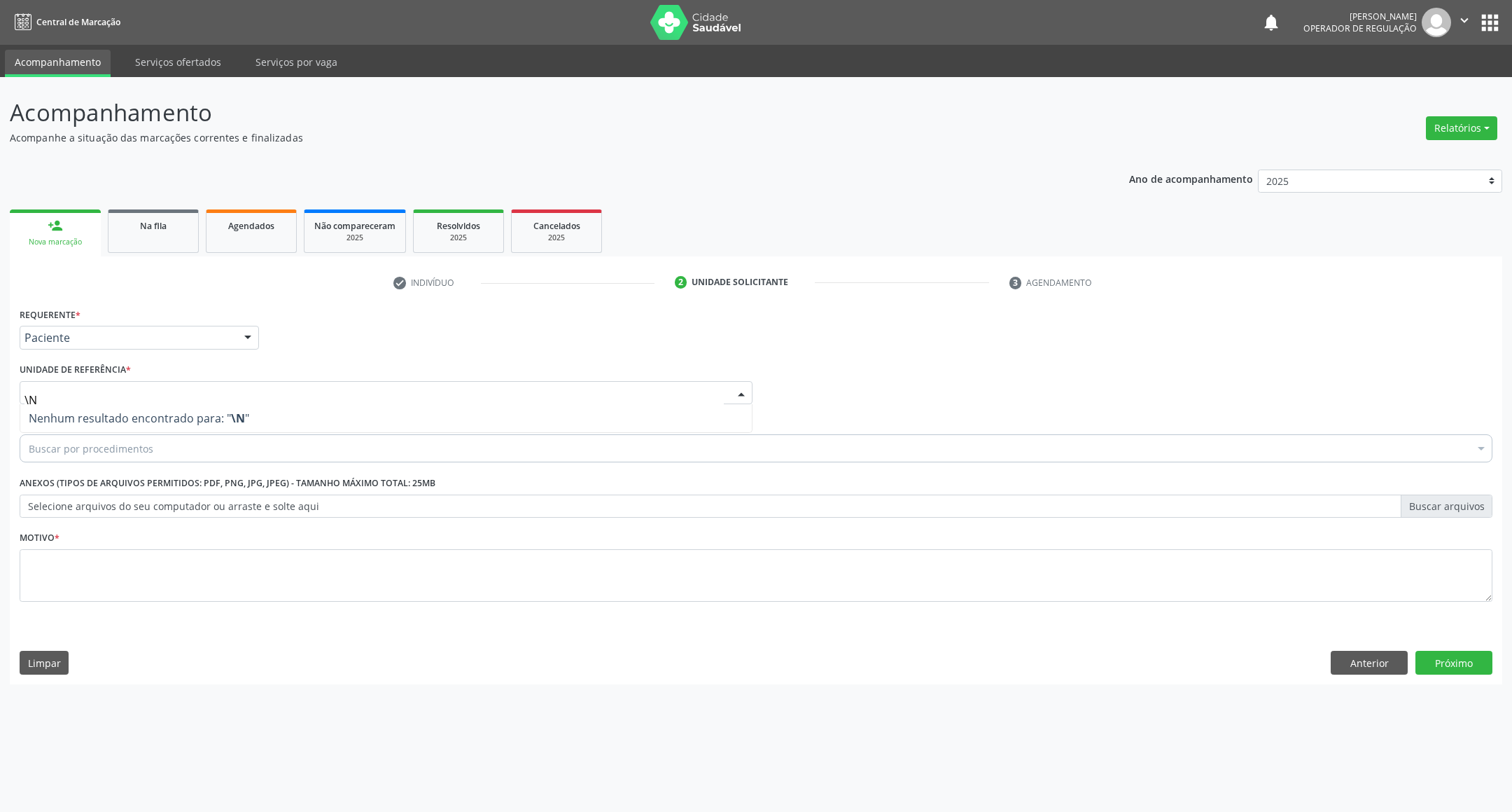
type input "\"
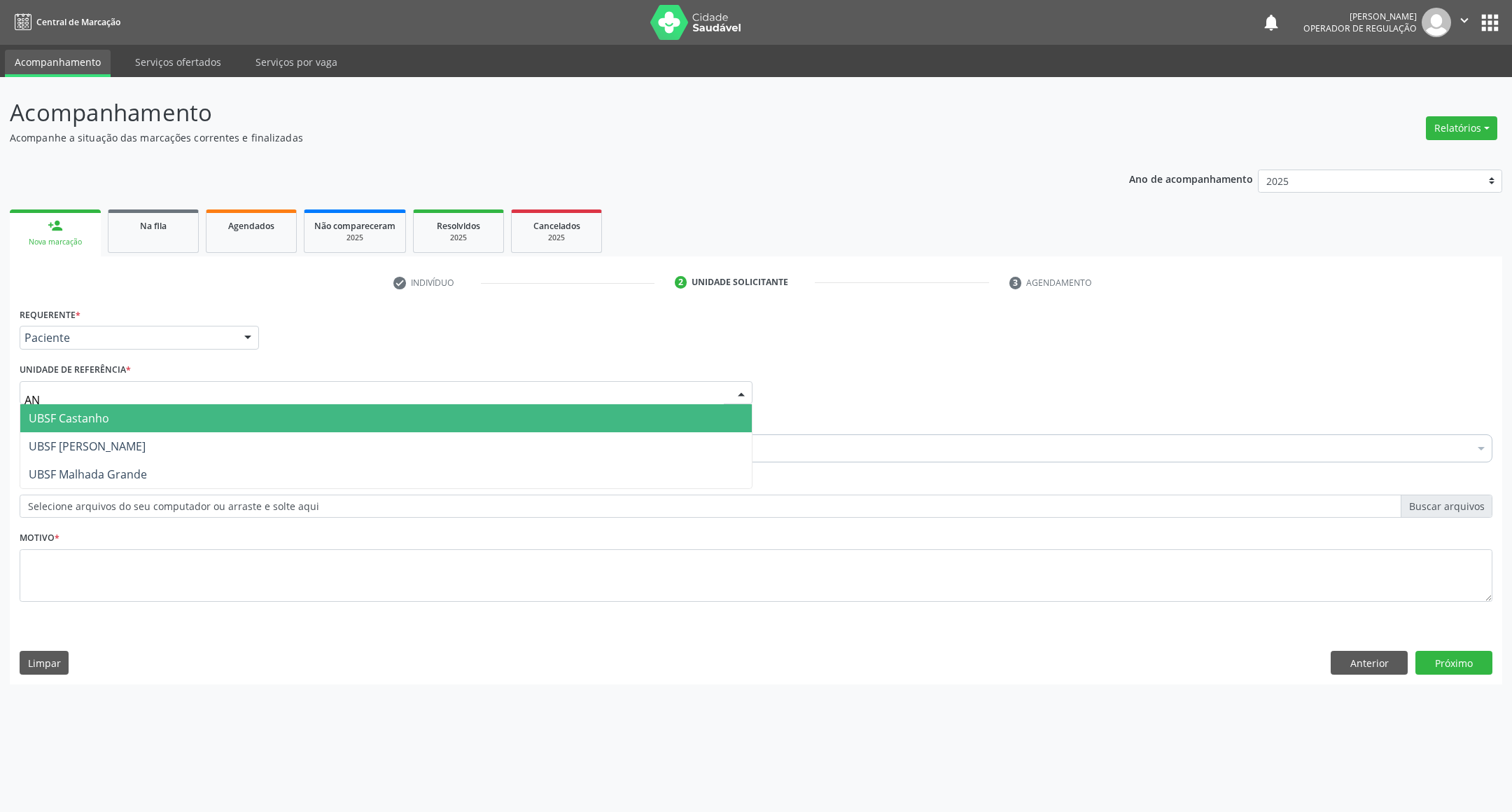
type input "ANI"
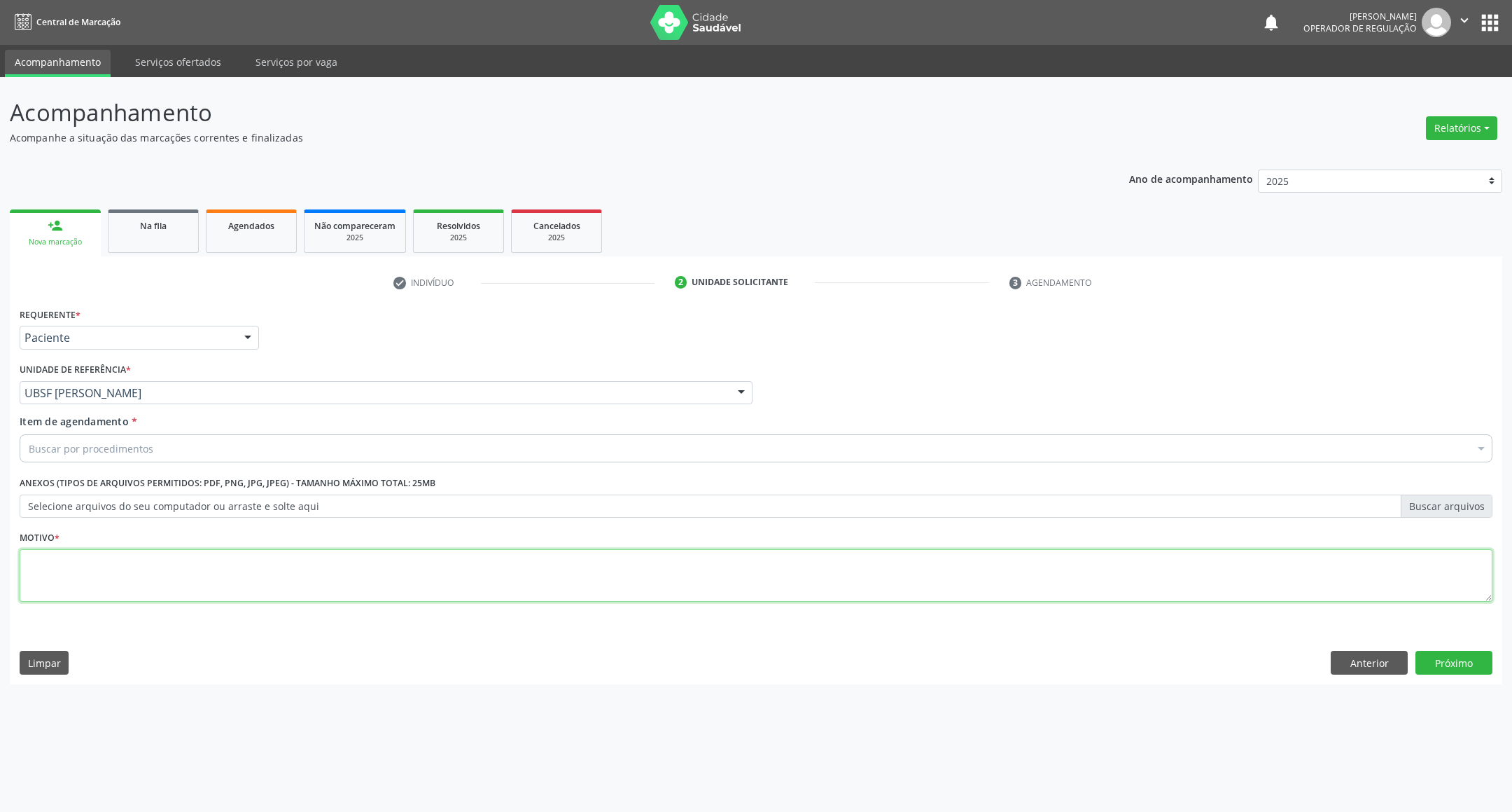
click at [65, 563] on textarea at bounding box center [755, 576] width 1472 height 53
paste textarea "RETORNO EMILLE 10/2025"
type textarea "RETORNO EMILLE 10/2025"
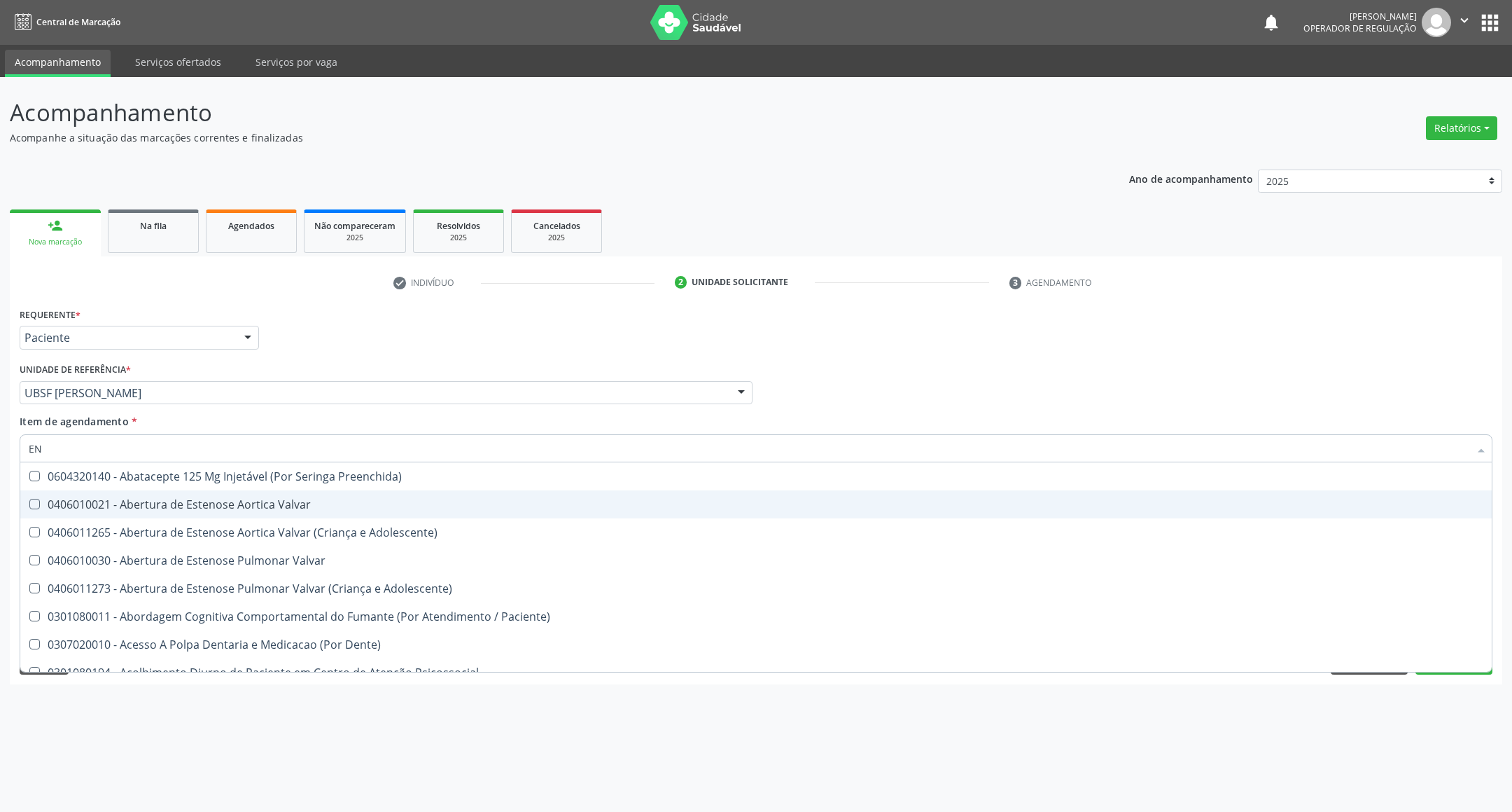
type input "ENDOCRINOLOGISTA"
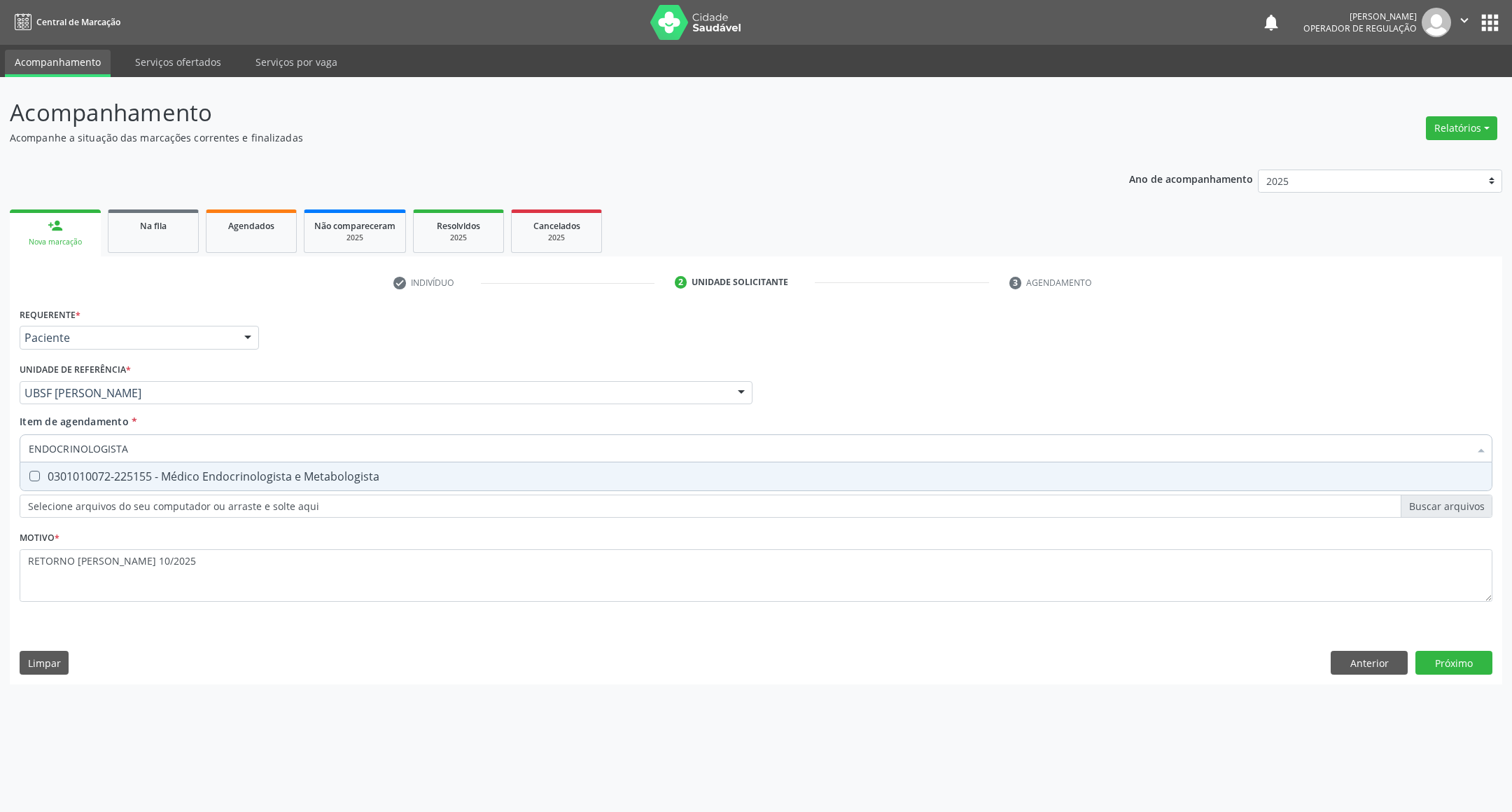
drag, startPoint x: 206, startPoint y: 476, endPoint x: 198, endPoint y: 471, distance: 9.4
click at [206, 476] on div "0301010072-225155 - Médico Endocrinologista e Metabologista" at bounding box center [756, 476] width 1454 height 12
checkbox Metabologista "true"
click at [1462, 664] on div "Requerente * Paciente Profissional de Saúde Paciente Nenhum resultado encontrad…" at bounding box center [756, 494] width 1493 height 380
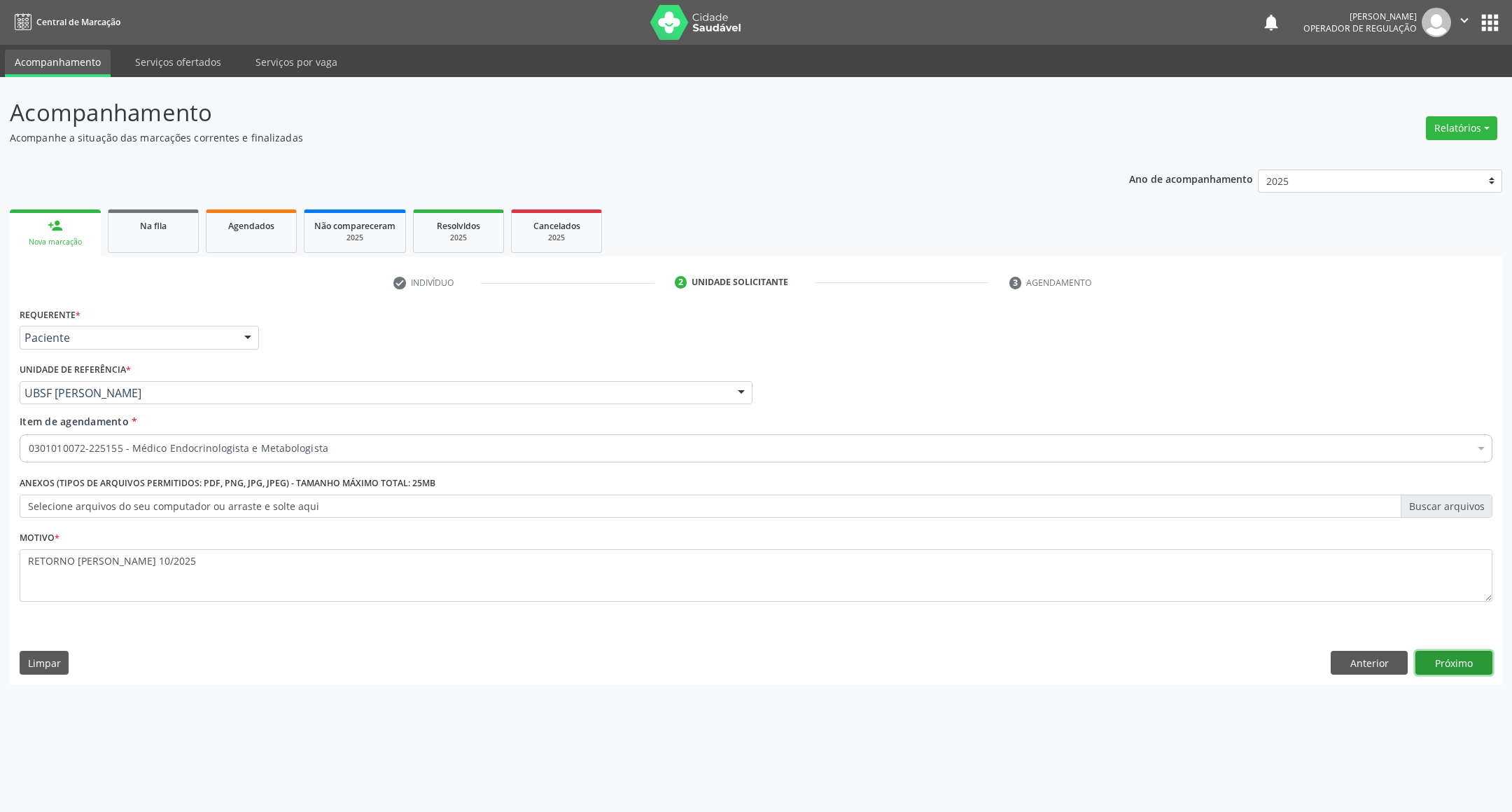
click at [1460, 664] on button "Próximo" at bounding box center [1454, 662] width 77 height 24
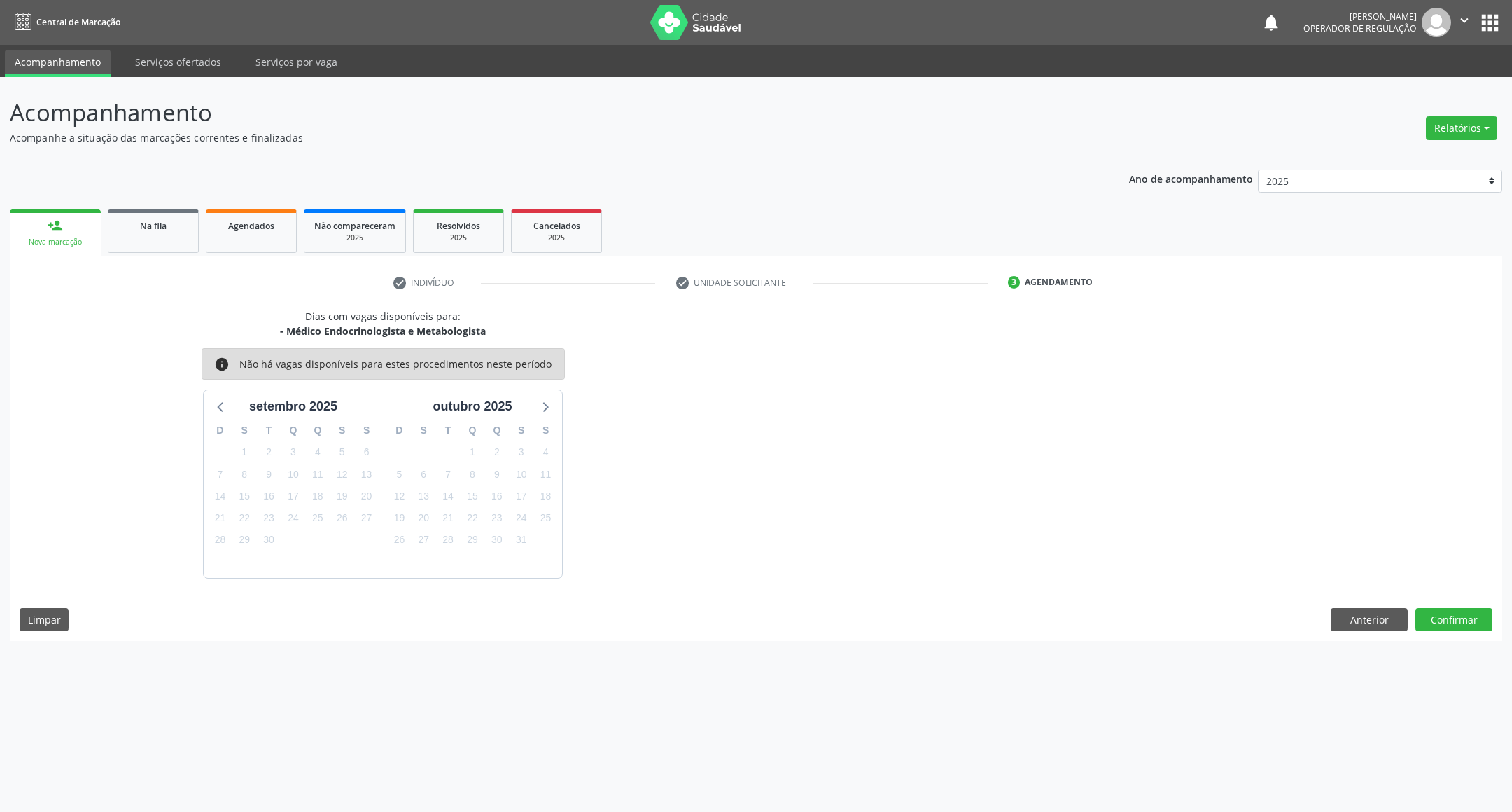
click at [1457, 622] on button "Confirmar" at bounding box center [1454, 619] width 77 height 24
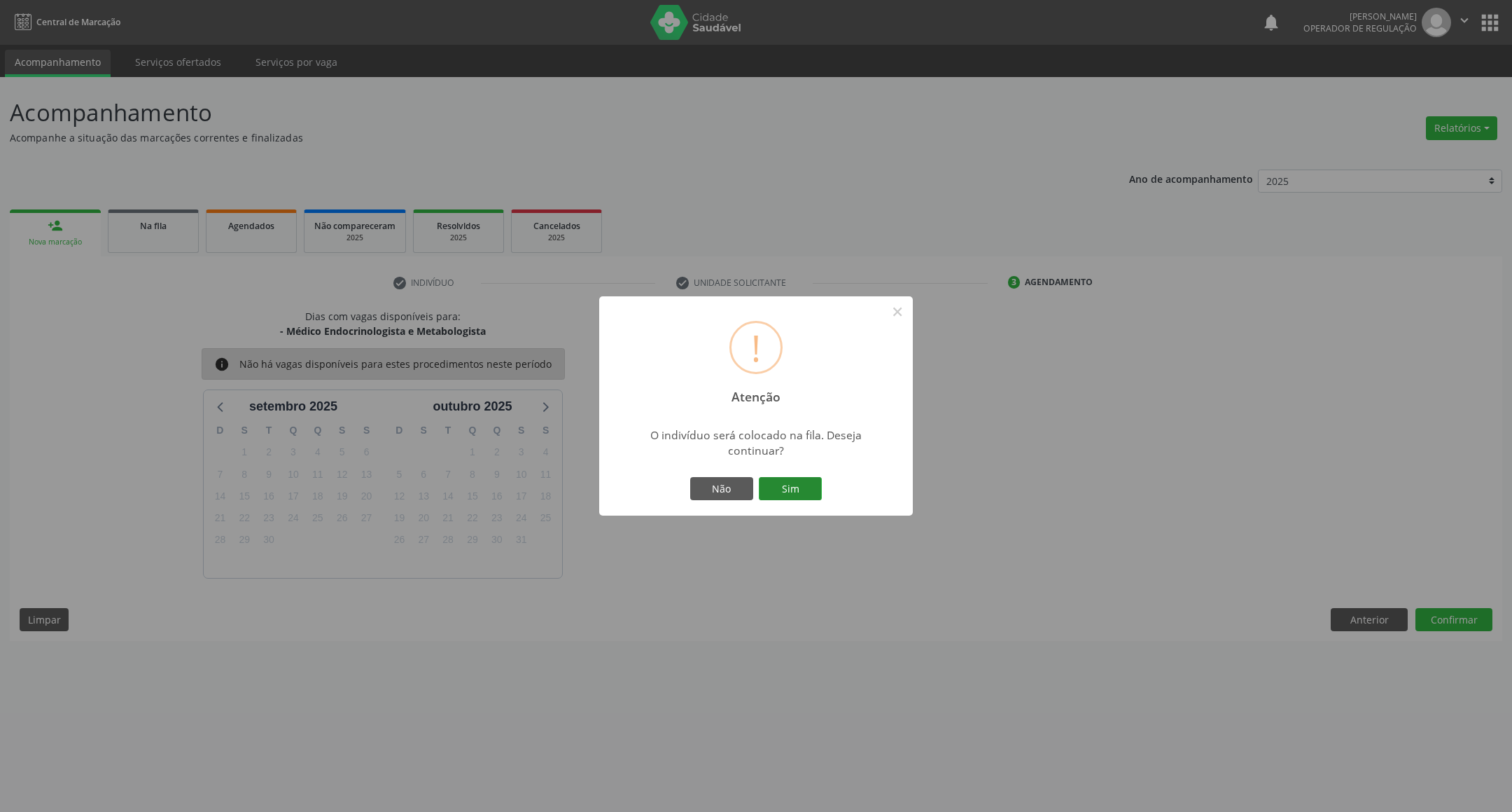
click at [780, 494] on button "Sim" at bounding box center [790, 489] width 63 height 24
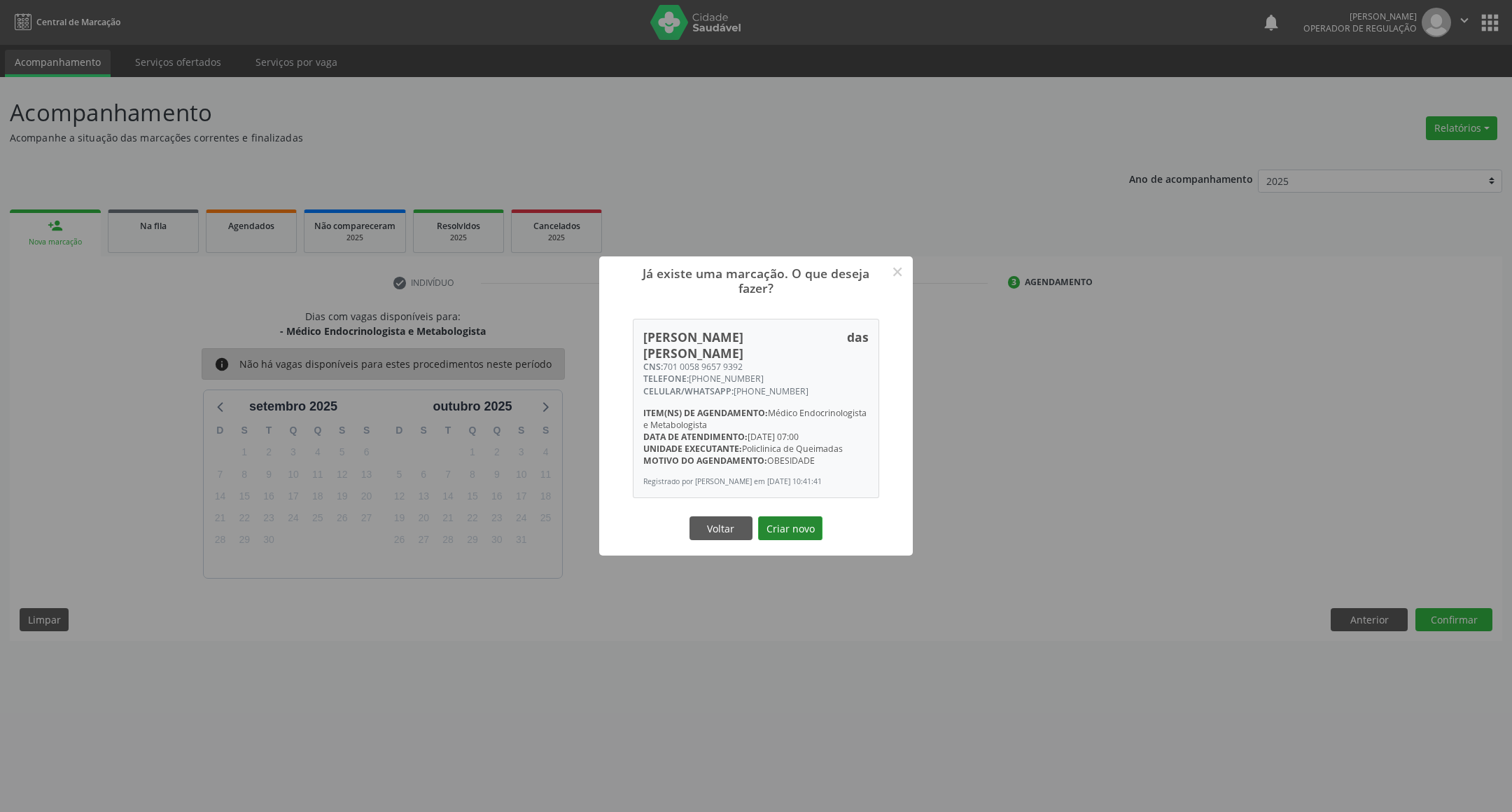
click at [809, 528] on button "Criar novo" at bounding box center [790, 528] width 64 height 24
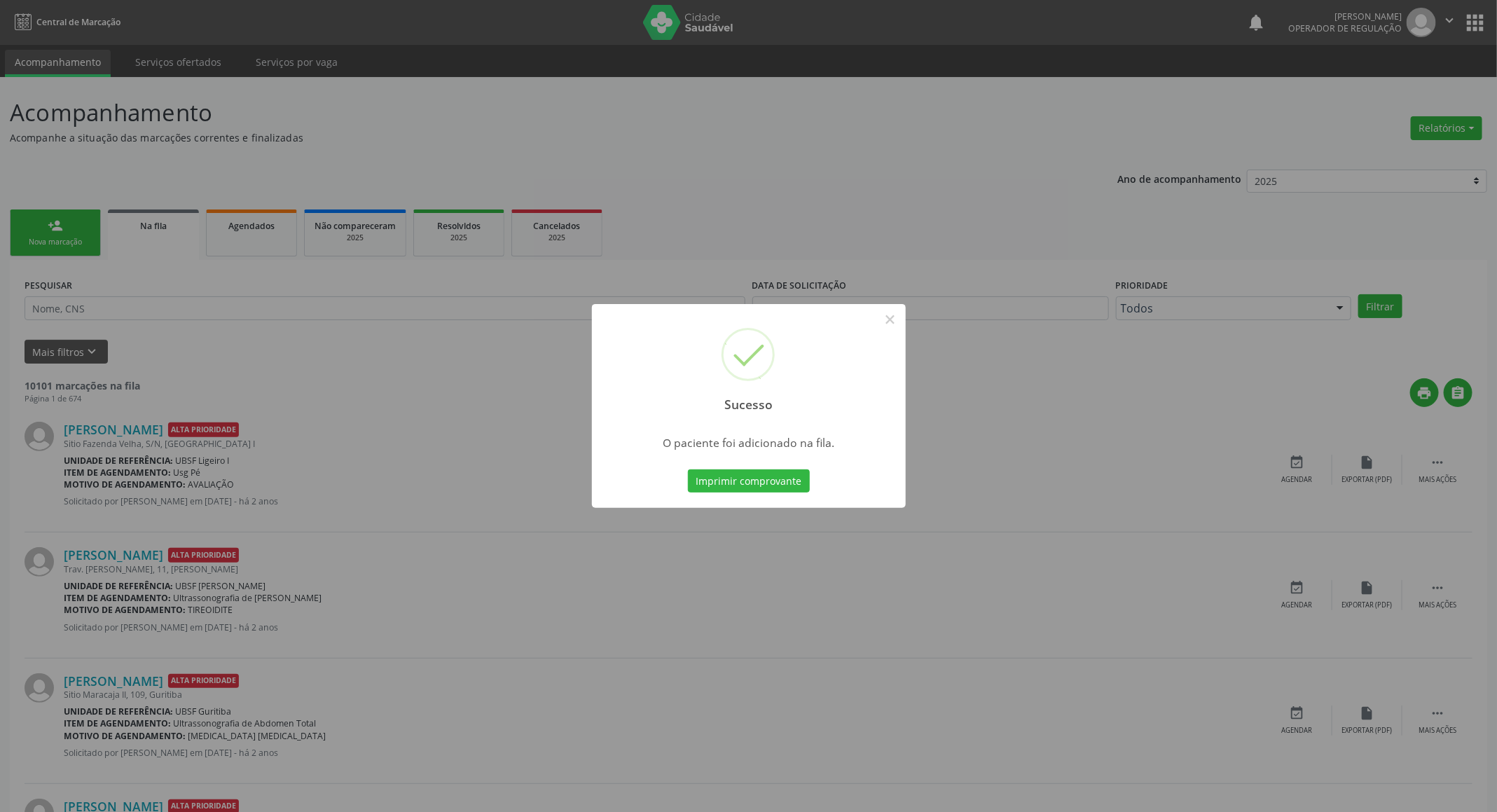
click at [70, 224] on div "Sucesso × O paciente foi adicionado na fila. Imprimir comprovante Cancel" at bounding box center [748, 406] width 1497 height 812
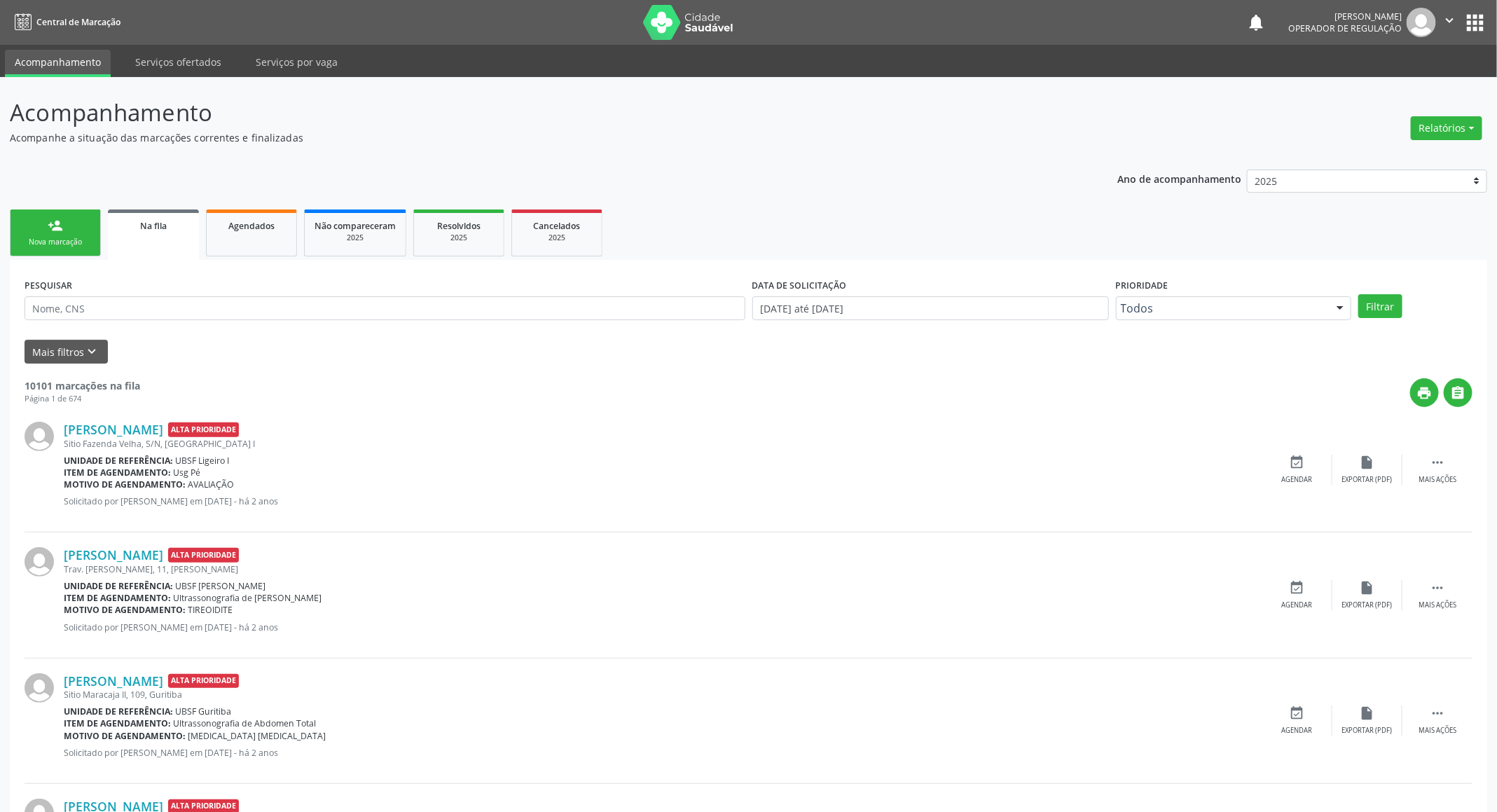
click at [53, 227] on div "person_add" at bounding box center [55, 225] width 15 height 15
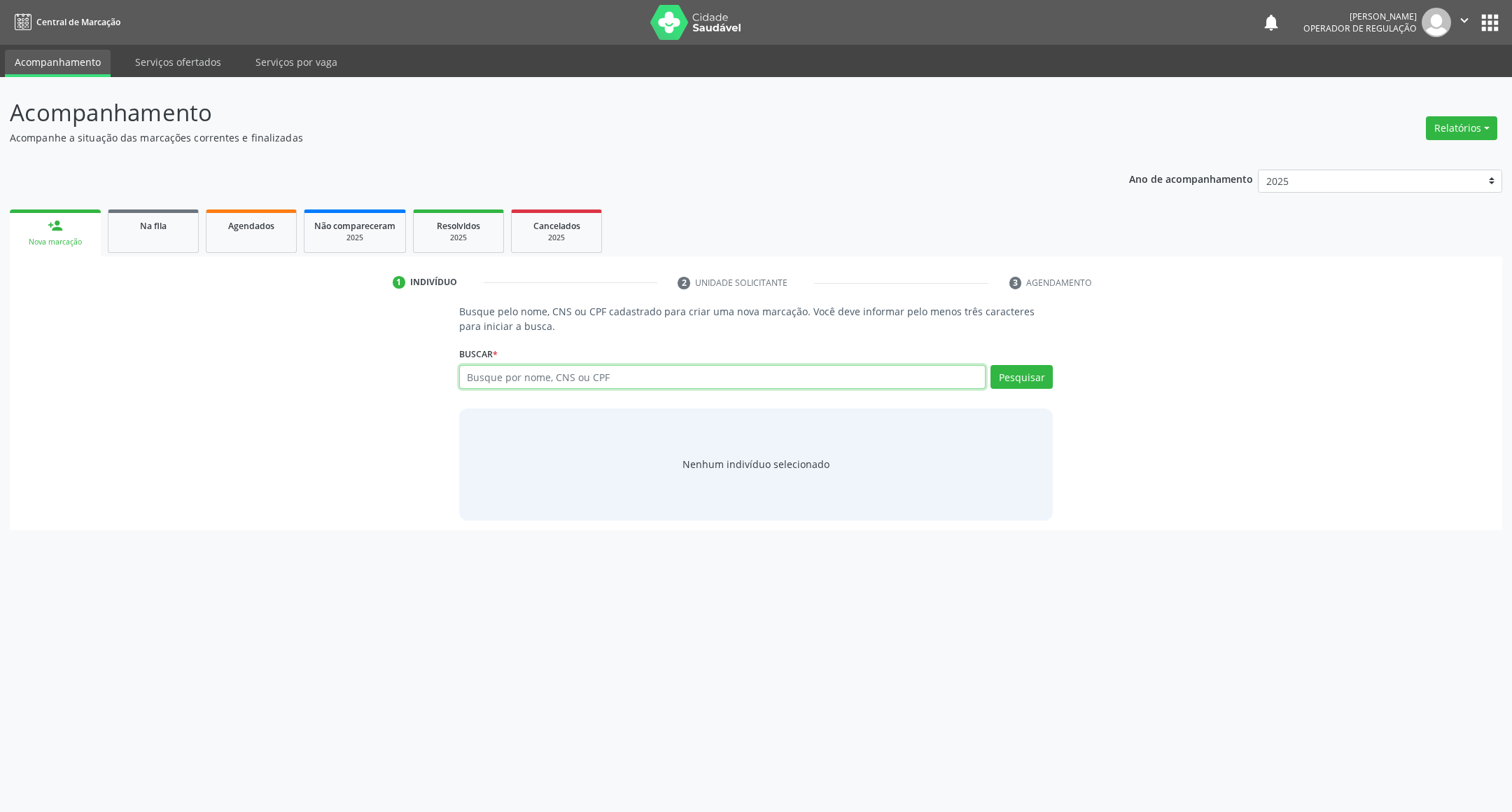
click at [501, 383] on input "text" at bounding box center [723, 377] width 527 height 24
type input "702804627734763"
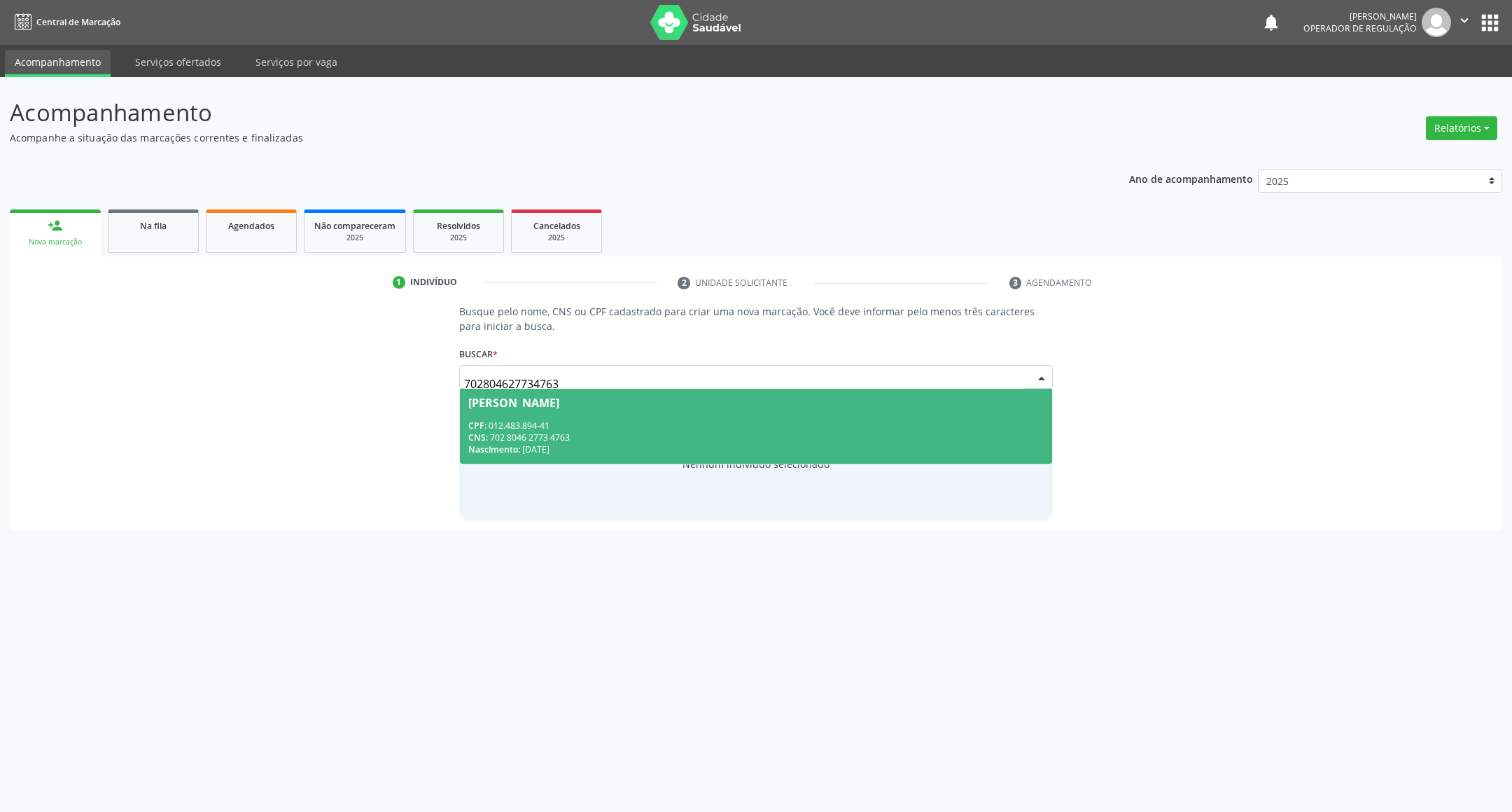
click at [832, 406] on div "Mônica Maria Limeira Freire" at bounding box center [756, 403] width 576 height 12
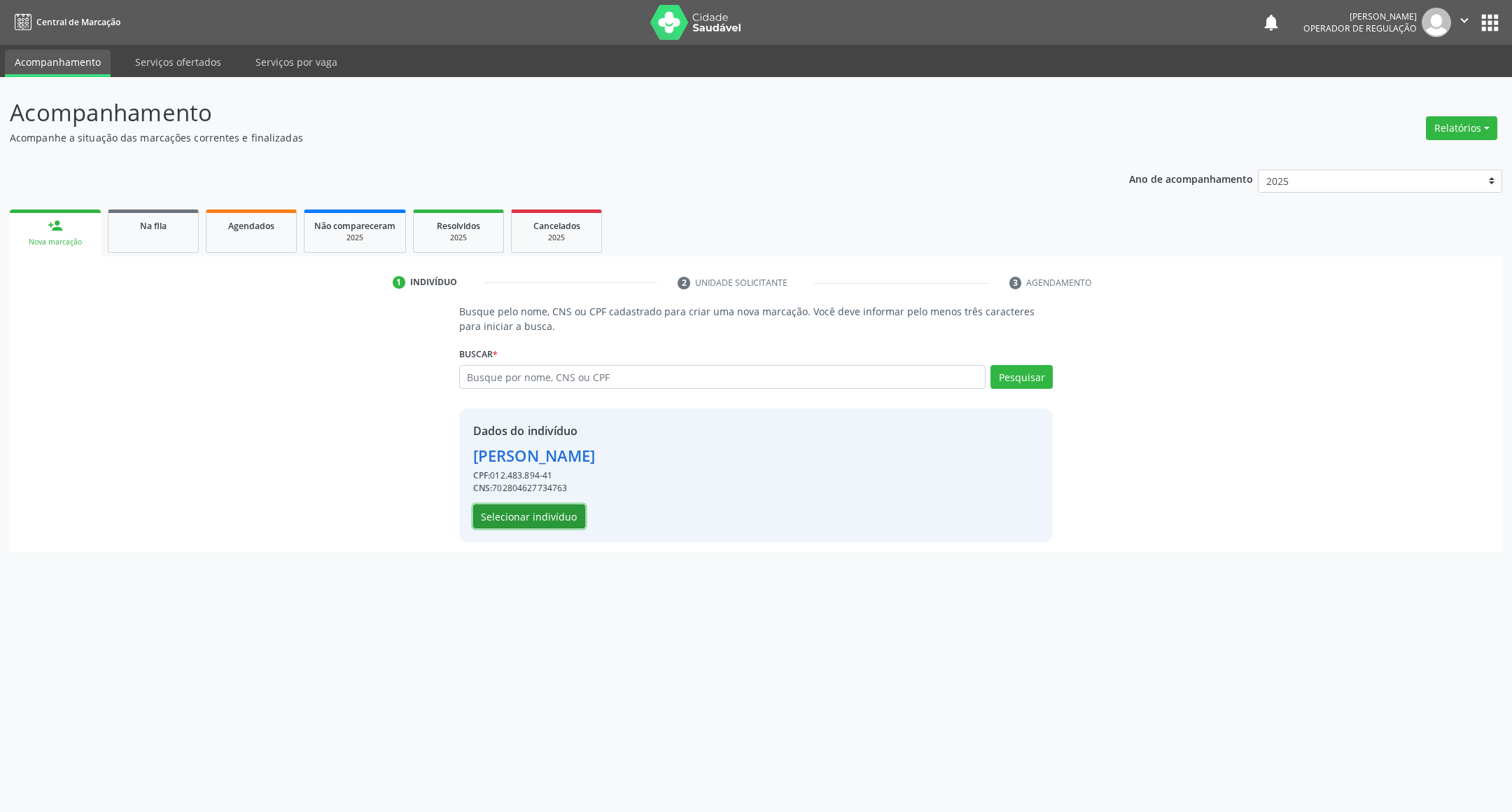
click at [553, 515] on button "Selecionar indivíduo" at bounding box center [529, 516] width 112 height 24
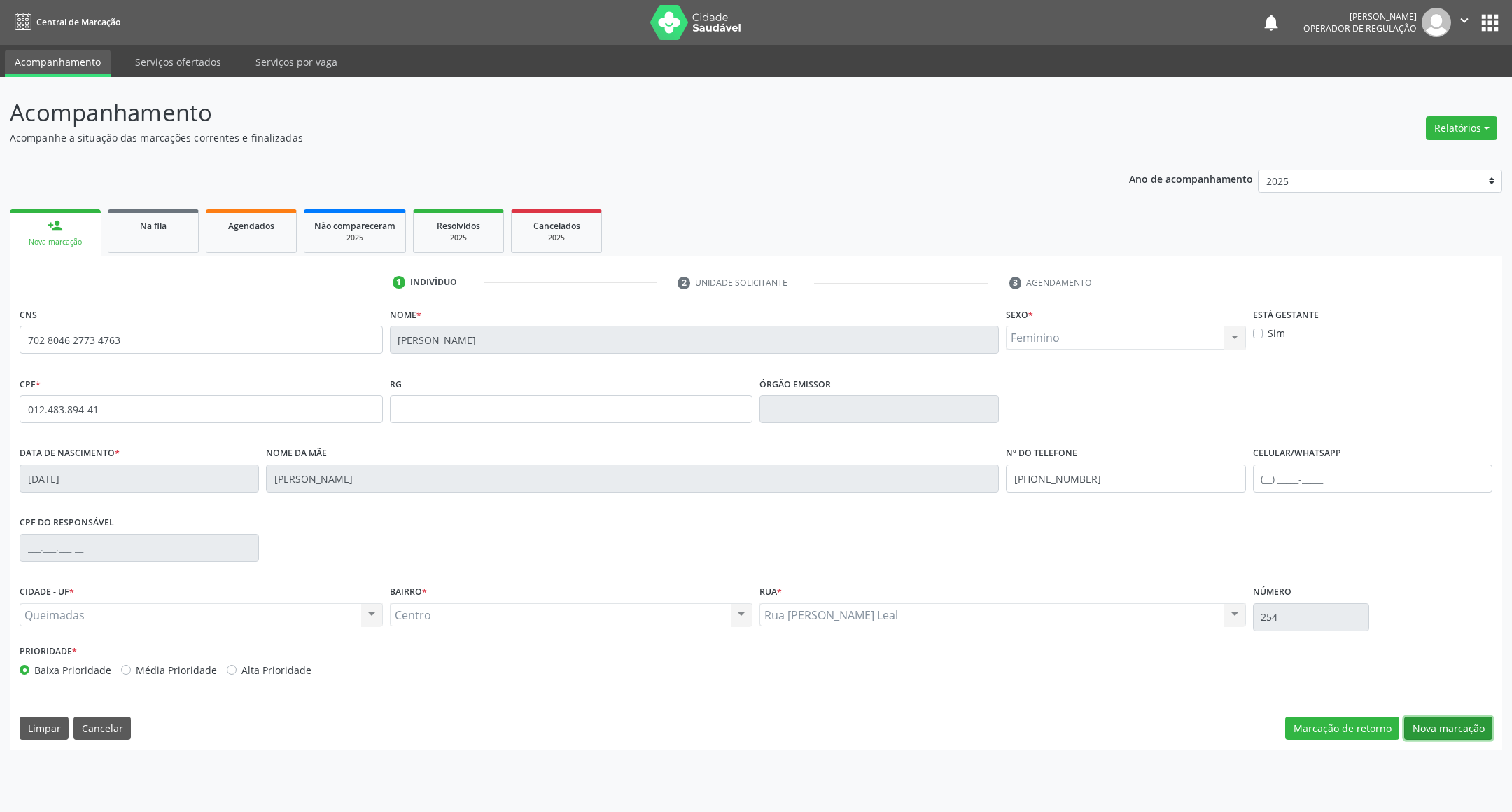
click at [1490, 722] on button "Nova marcação" at bounding box center [1448, 728] width 88 height 24
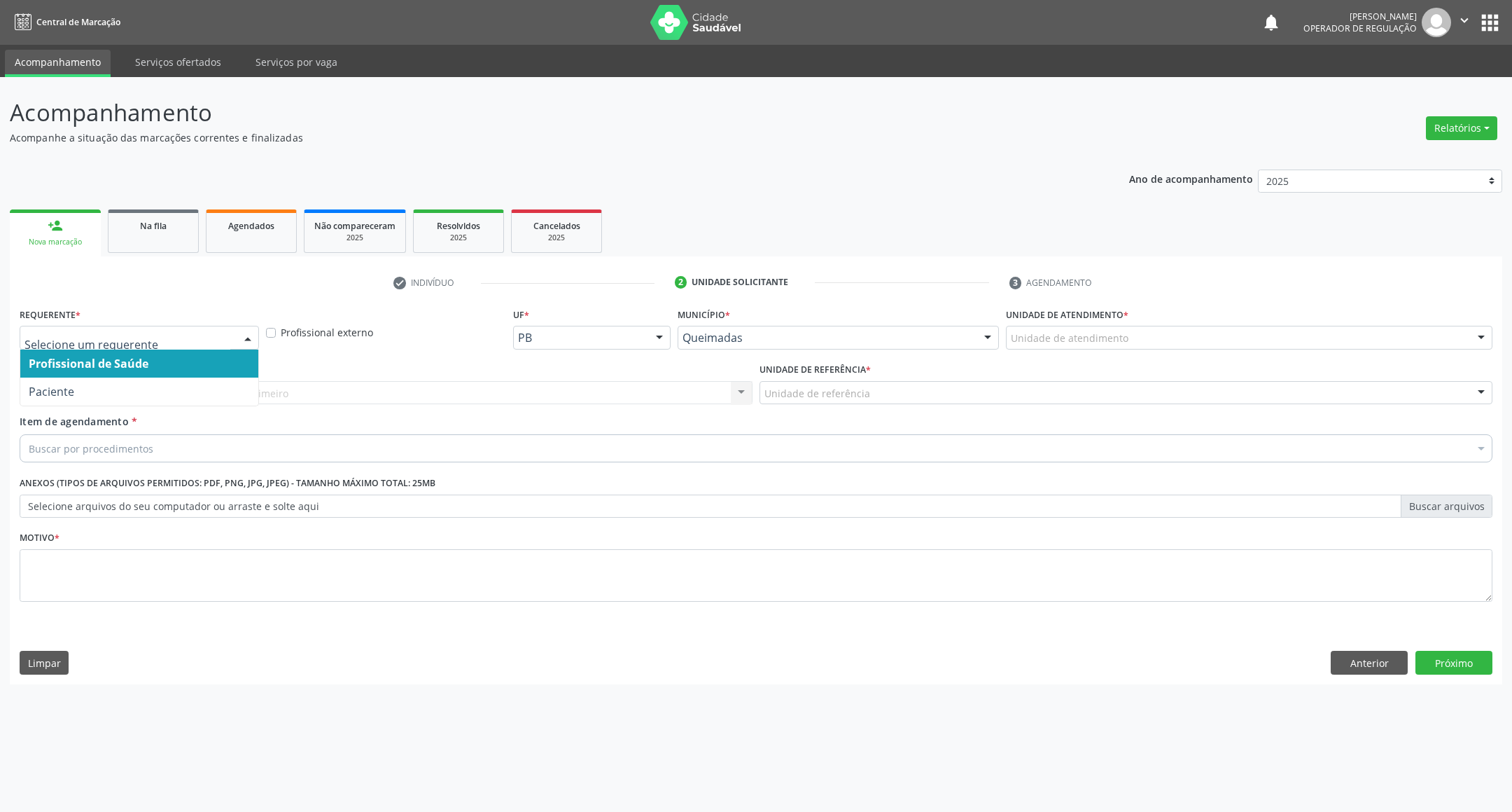
click at [107, 326] on div at bounding box center [139, 337] width 239 height 24
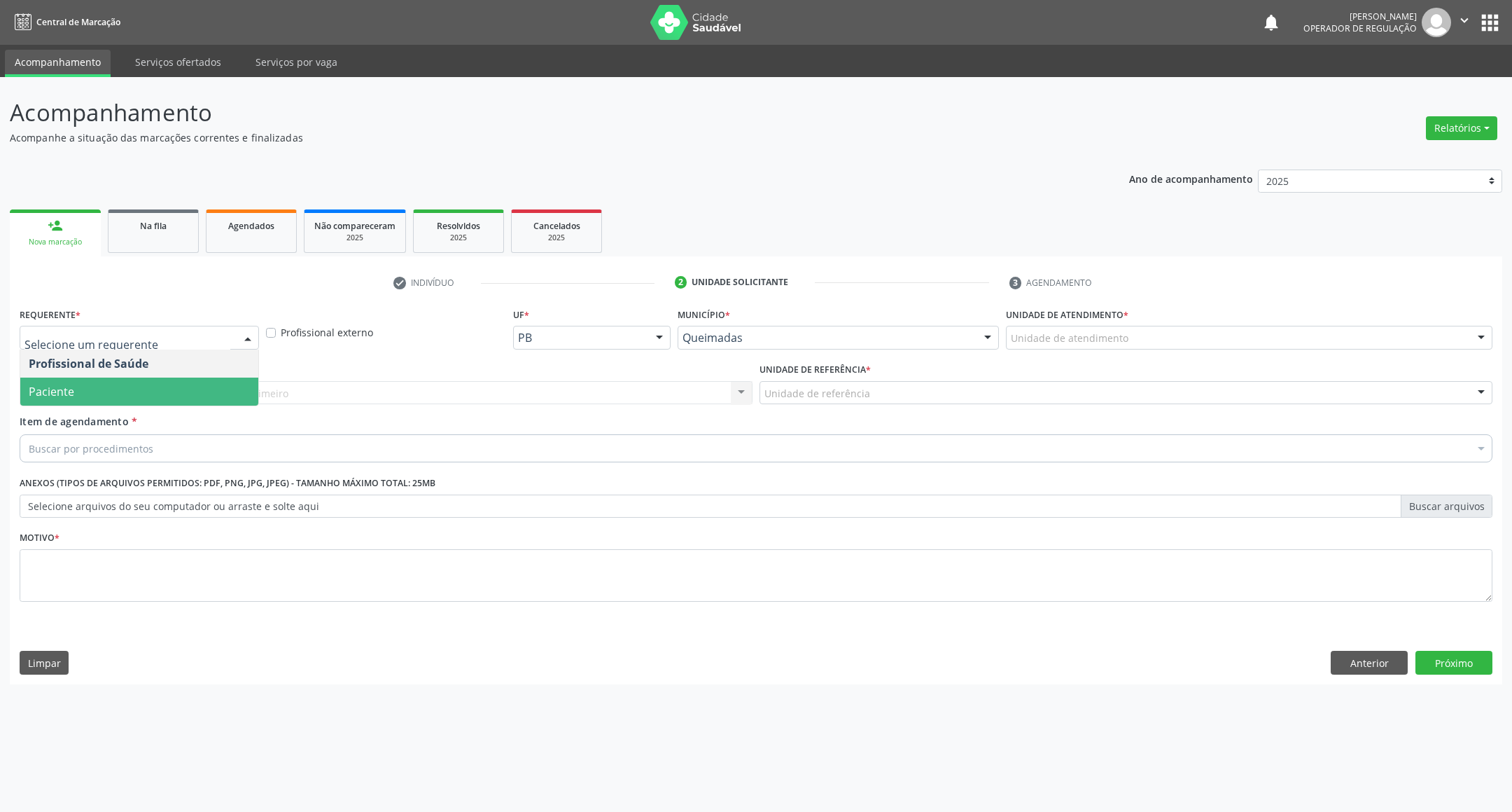
click at [107, 397] on span "Paciente" at bounding box center [139, 391] width 238 height 28
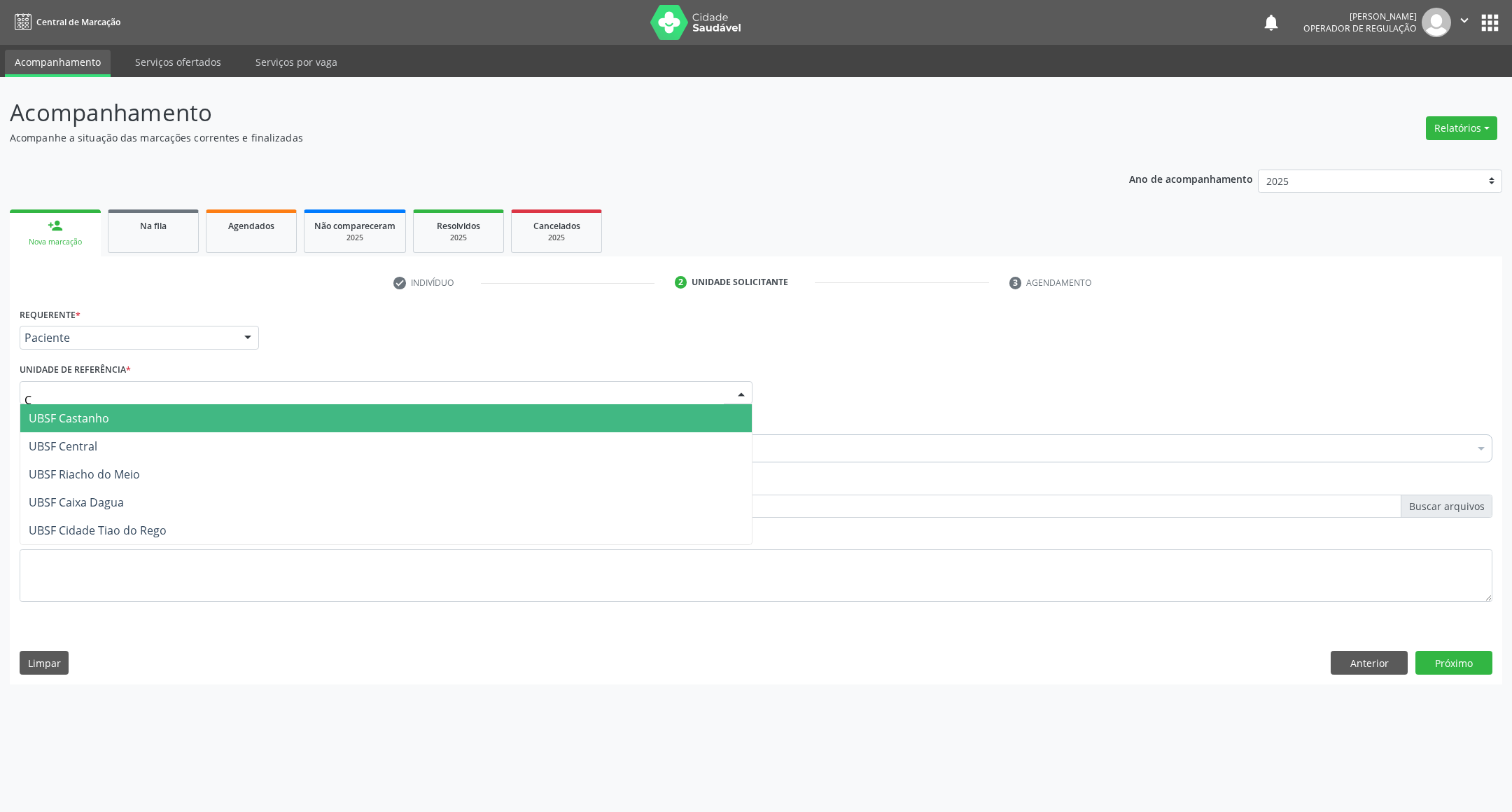
type input "CE"
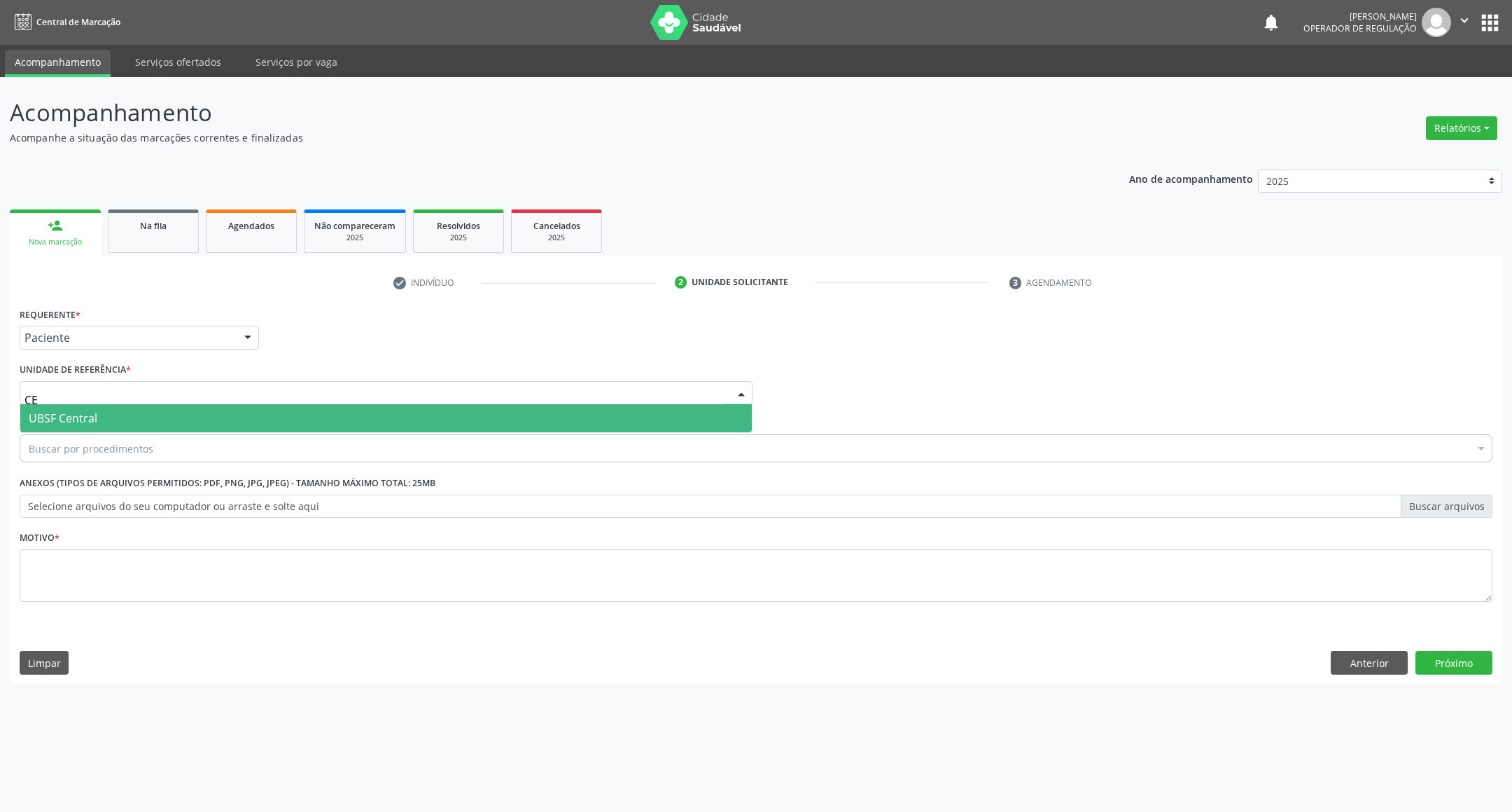
click at [100, 429] on span "UBSF Central" at bounding box center [386, 418] width 731 height 28
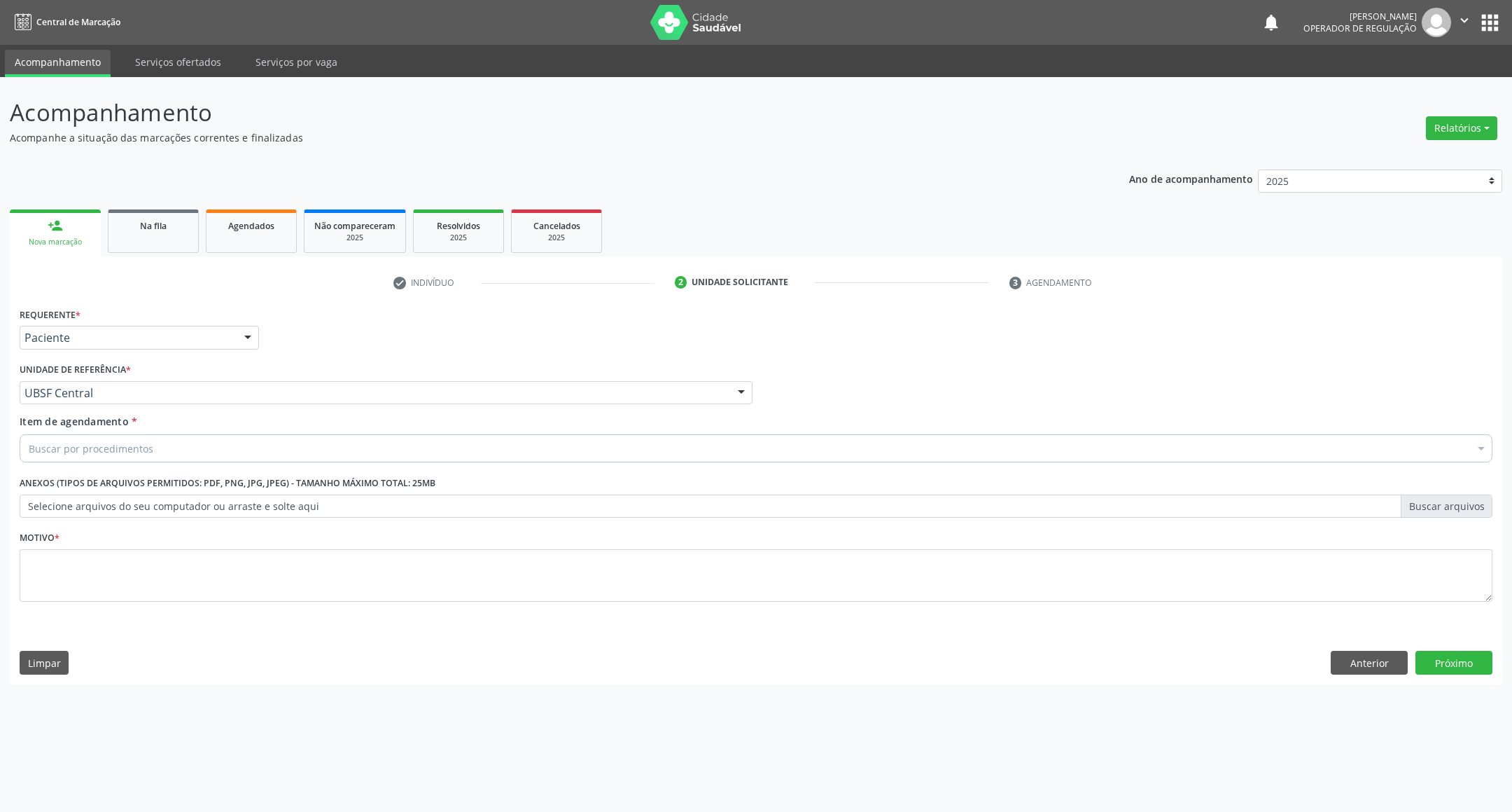
drag, startPoint x: 123, startPoint y: 543, endPoint x: 123, endPoint y: 559, distance: 16.0
click at [123, 544] on div "Motivo *" at bounding box center [755, 564] width 1472 height 74
click at [124, 559] on textarea at bounding box center [755, 576] width 1472 height 53
paste textarea "RETORNO EMILLE 10/2025"
type textarea "RETORNO EMILLE 10/2025"
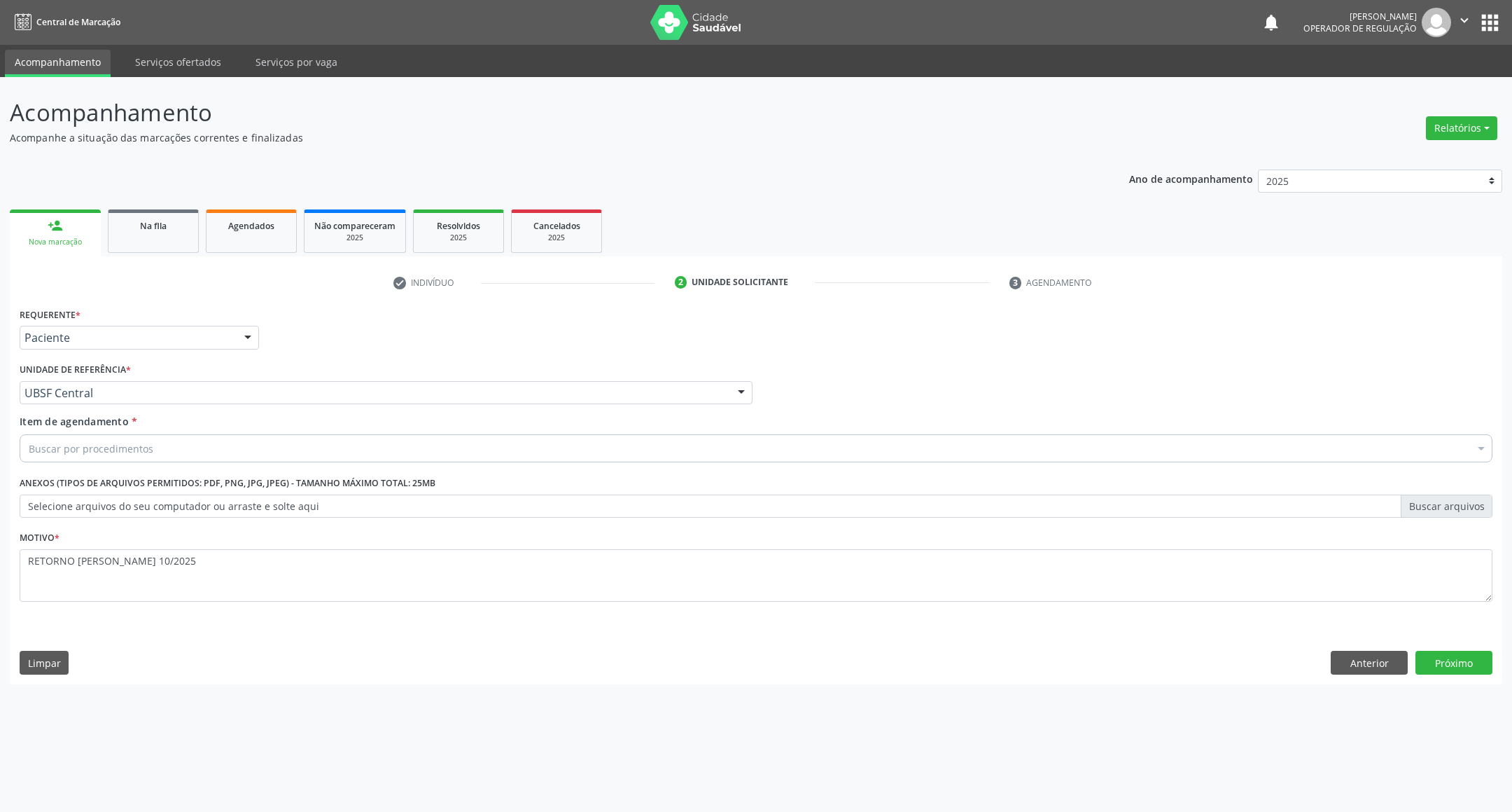
click at [185, 437] on div "Buscar por procedimentos" at bounding box center [755, 448] width 1472 height 28
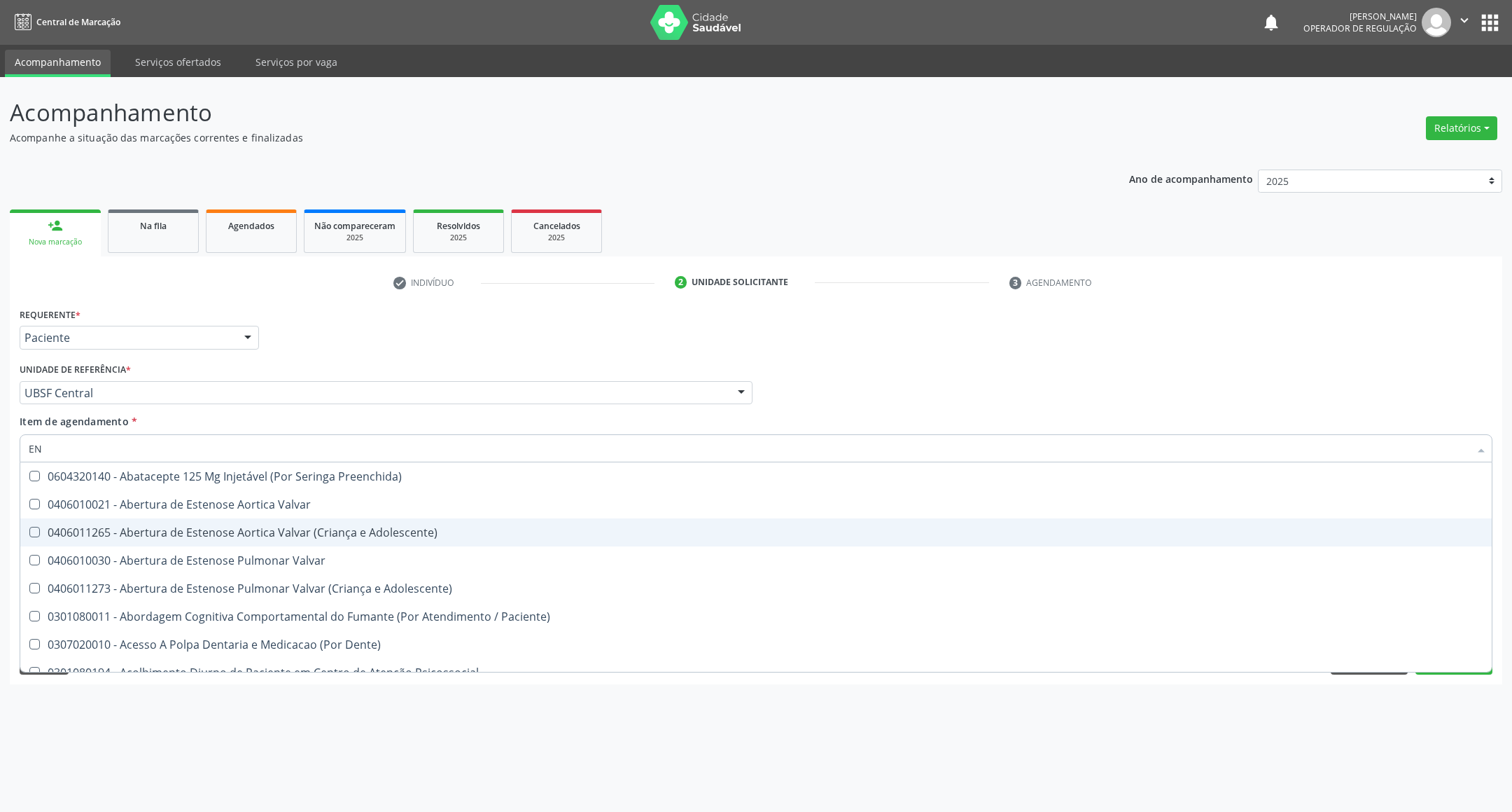
type input "ENDOCRINOLOGISTA"
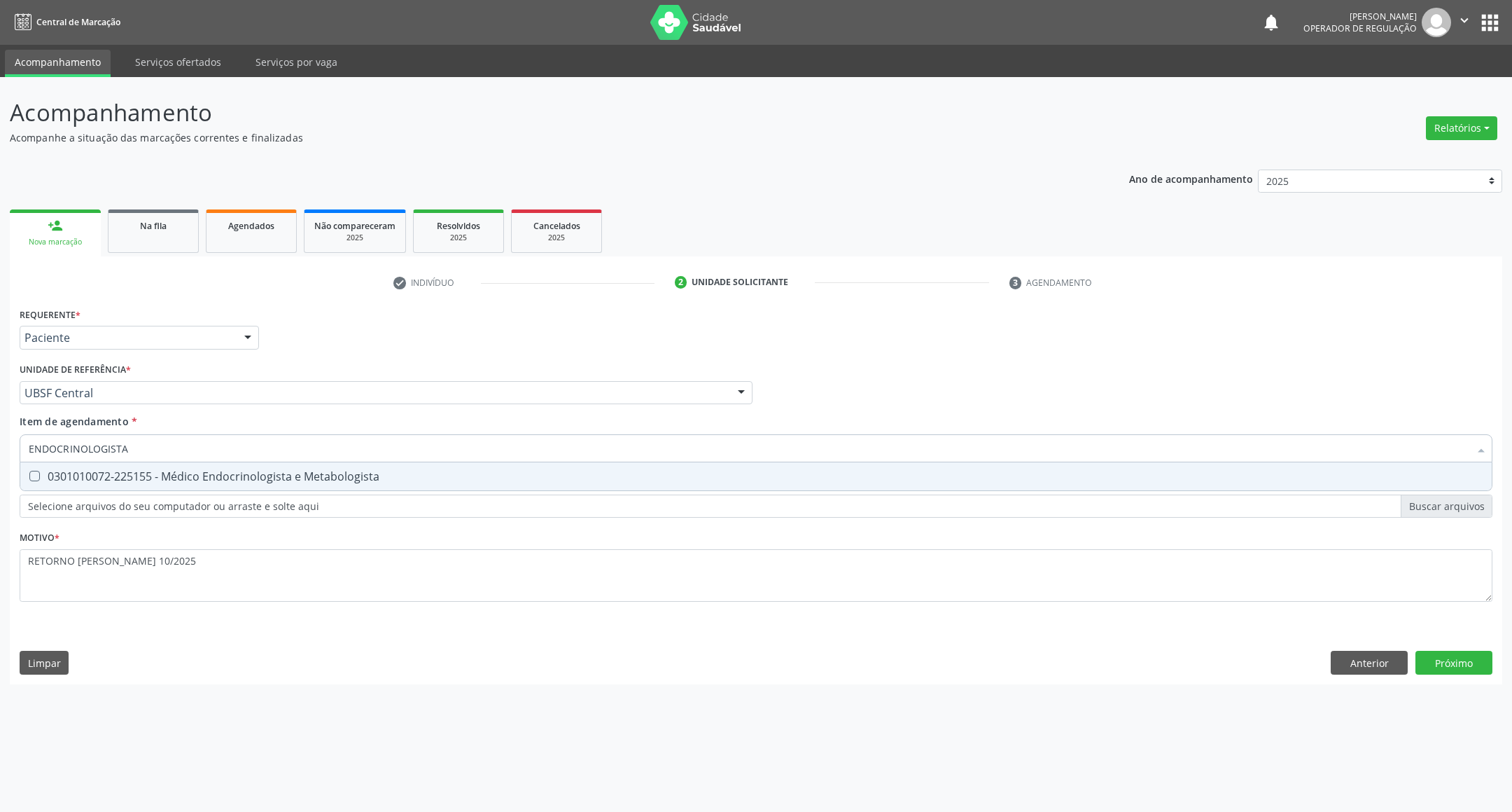
click at [233, 480] on div "0301010072-225155 - Médico Endocrinologista e Metabologista" at bounding box center [756, 476] width 1454 height 12
checkbox Metabologista "true"
click at [1435, 667] on div "Requerente * Paciente Profissional de Saúde Paciente Nenhum resultado encontrad…" at bounding box center [756, 494] width 1493 height 380
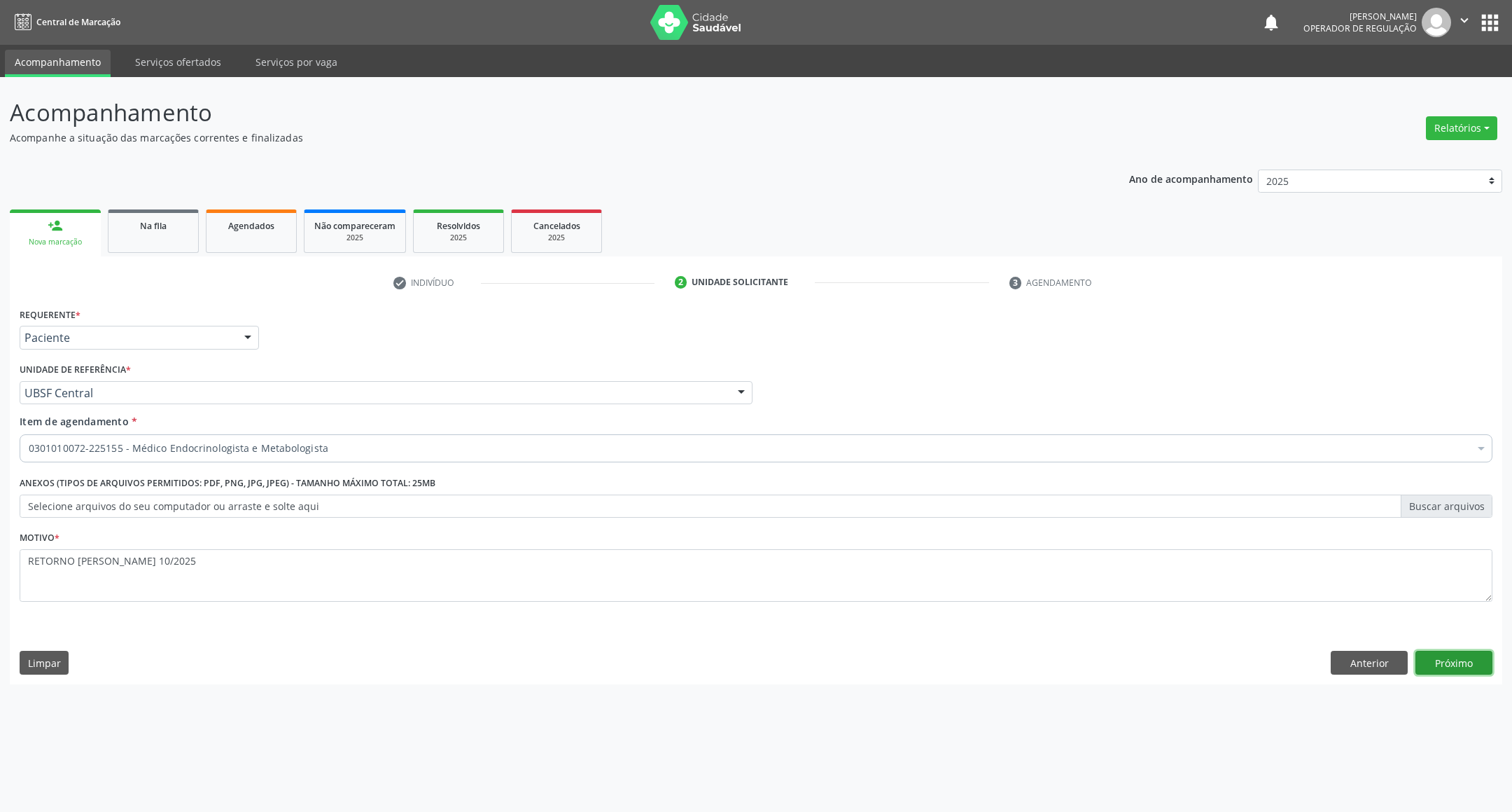
click at [1432, 669] on button "Próximo" at bounding box center [1454, 662] width 77 height 24
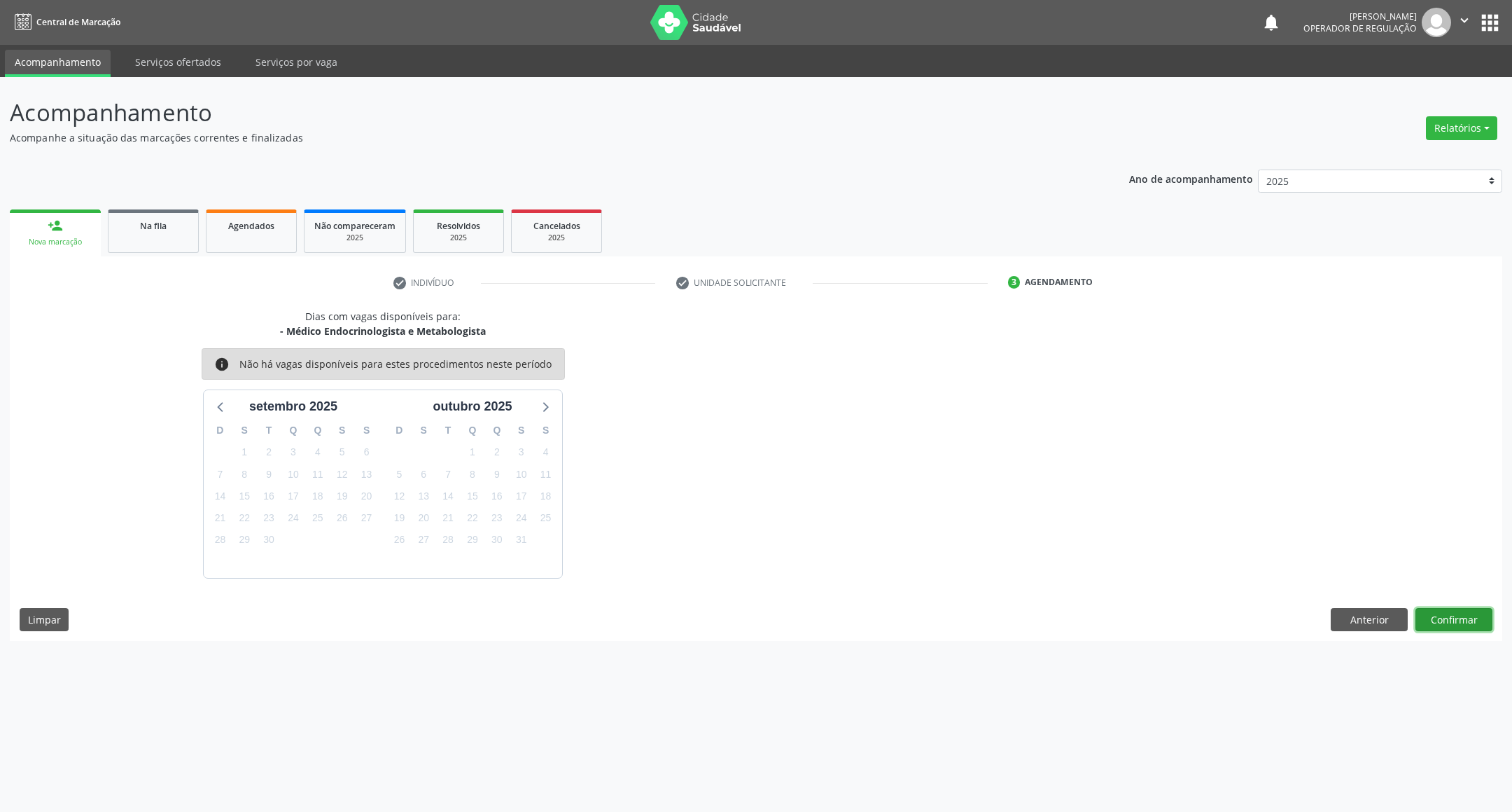
click at [1472, 623] on button "Confirmar" at bounding box center [1454, 619] width 77 height 24
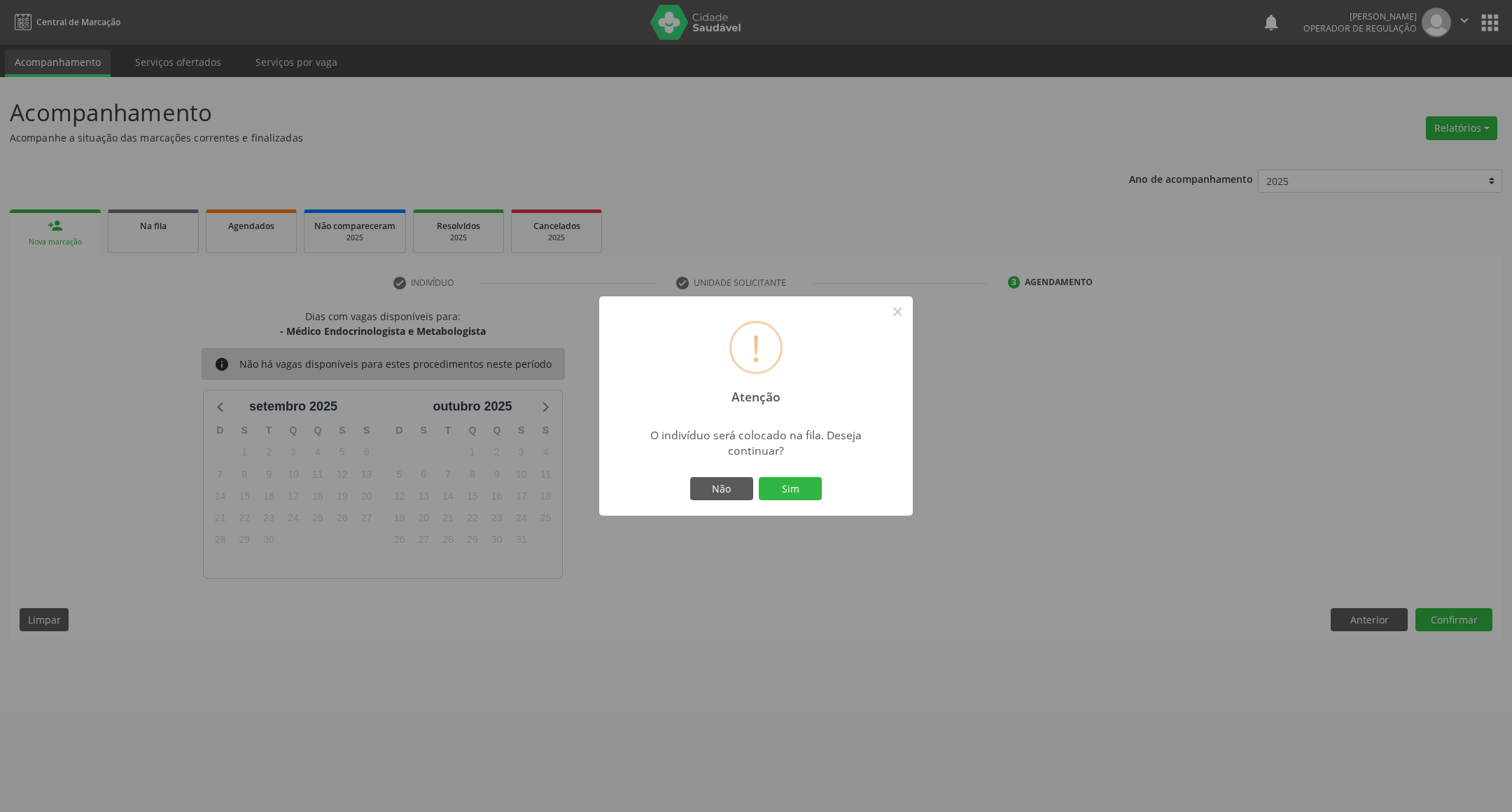
click at [759, 477] on button "Sim" at bounding box center [790, 489] width 63 height 24
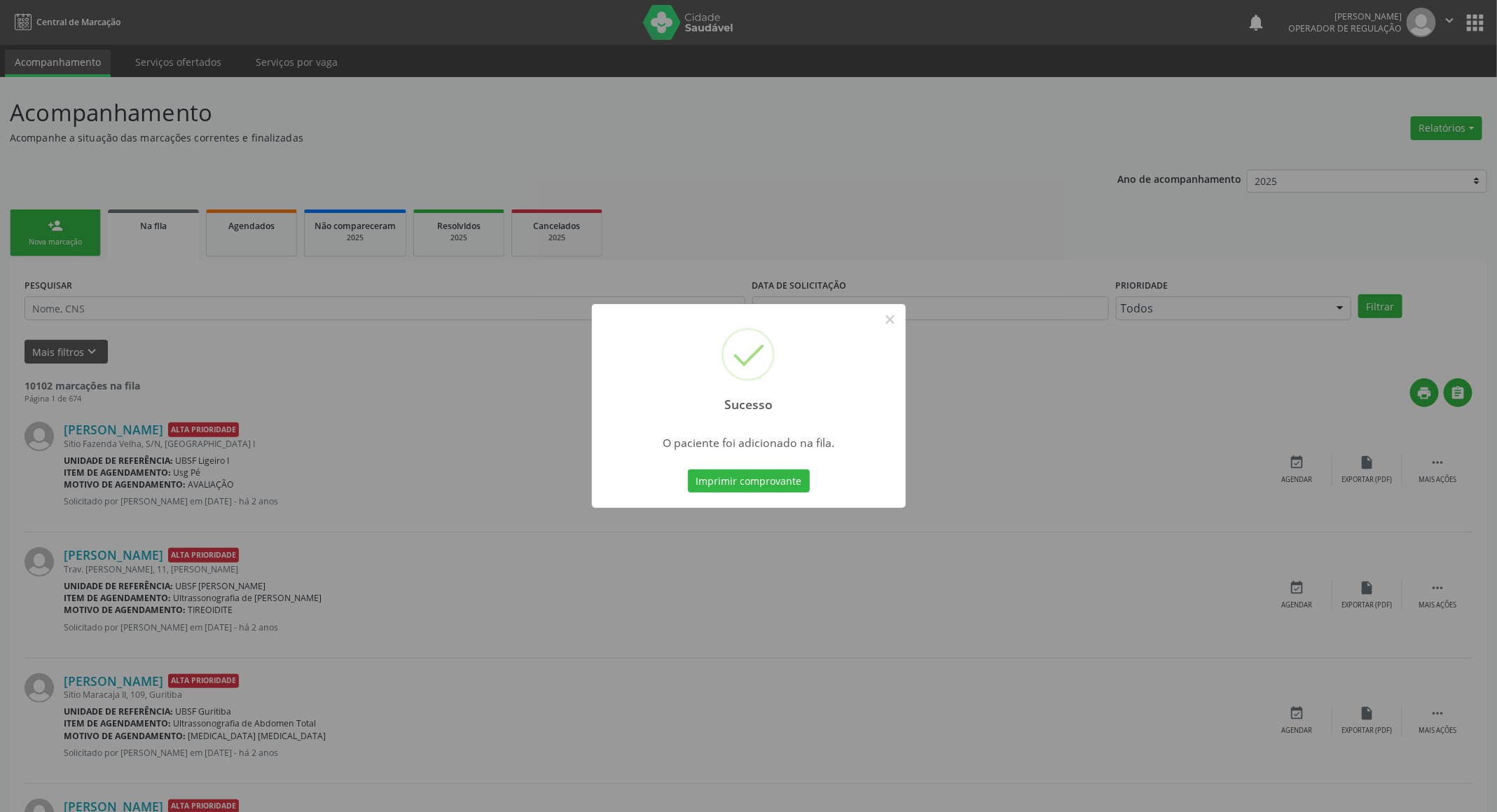
click at [38, 413] on div "Sucesso × O paciente foi adicionado na fila. Imprimir comprovante Cancel" at bounding box center [748, 406] width 1497 height 812
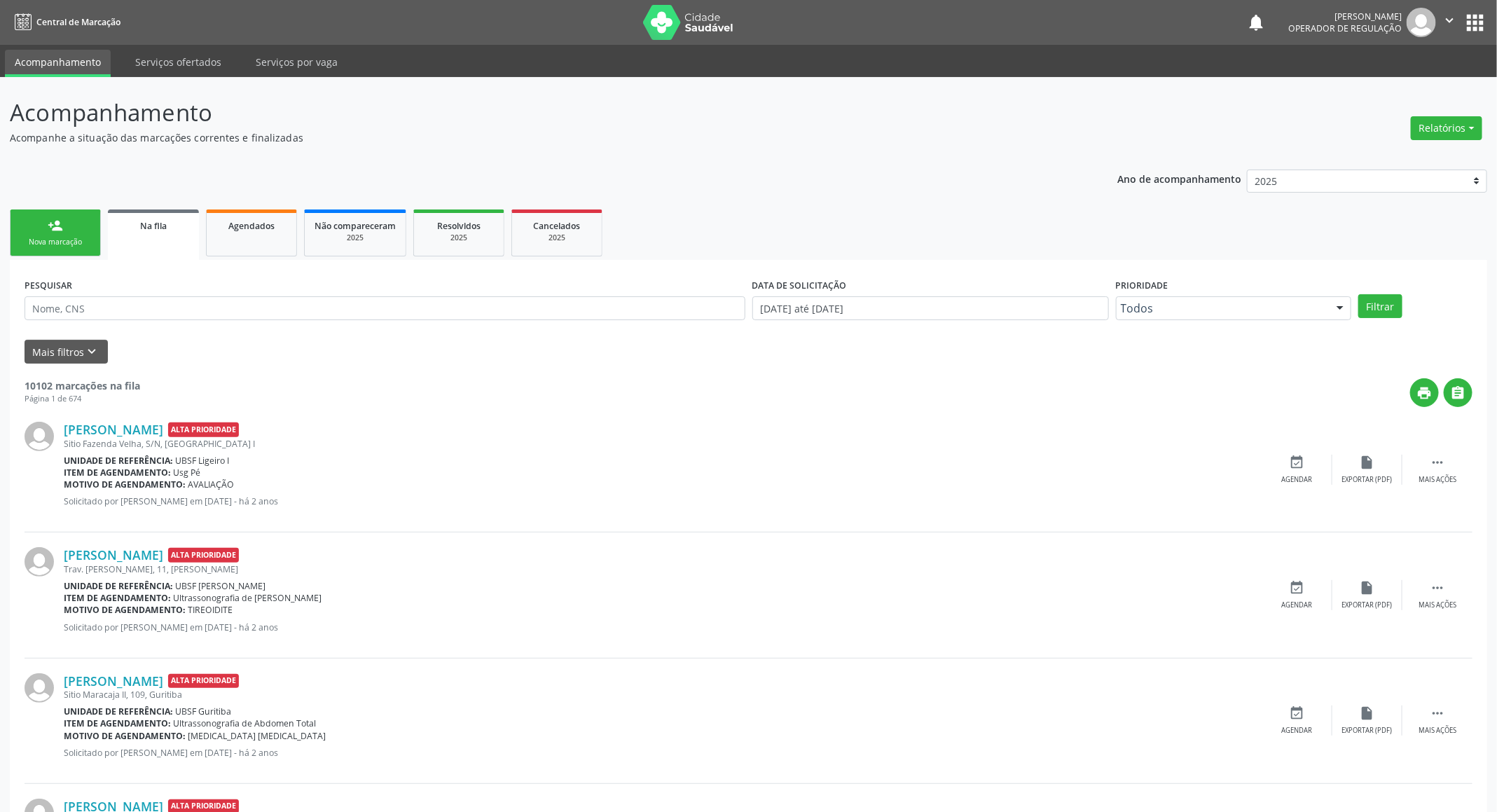
click at [56, 240] on div "Nova marcação" at bounding box center [55, 242] width 70 height 11
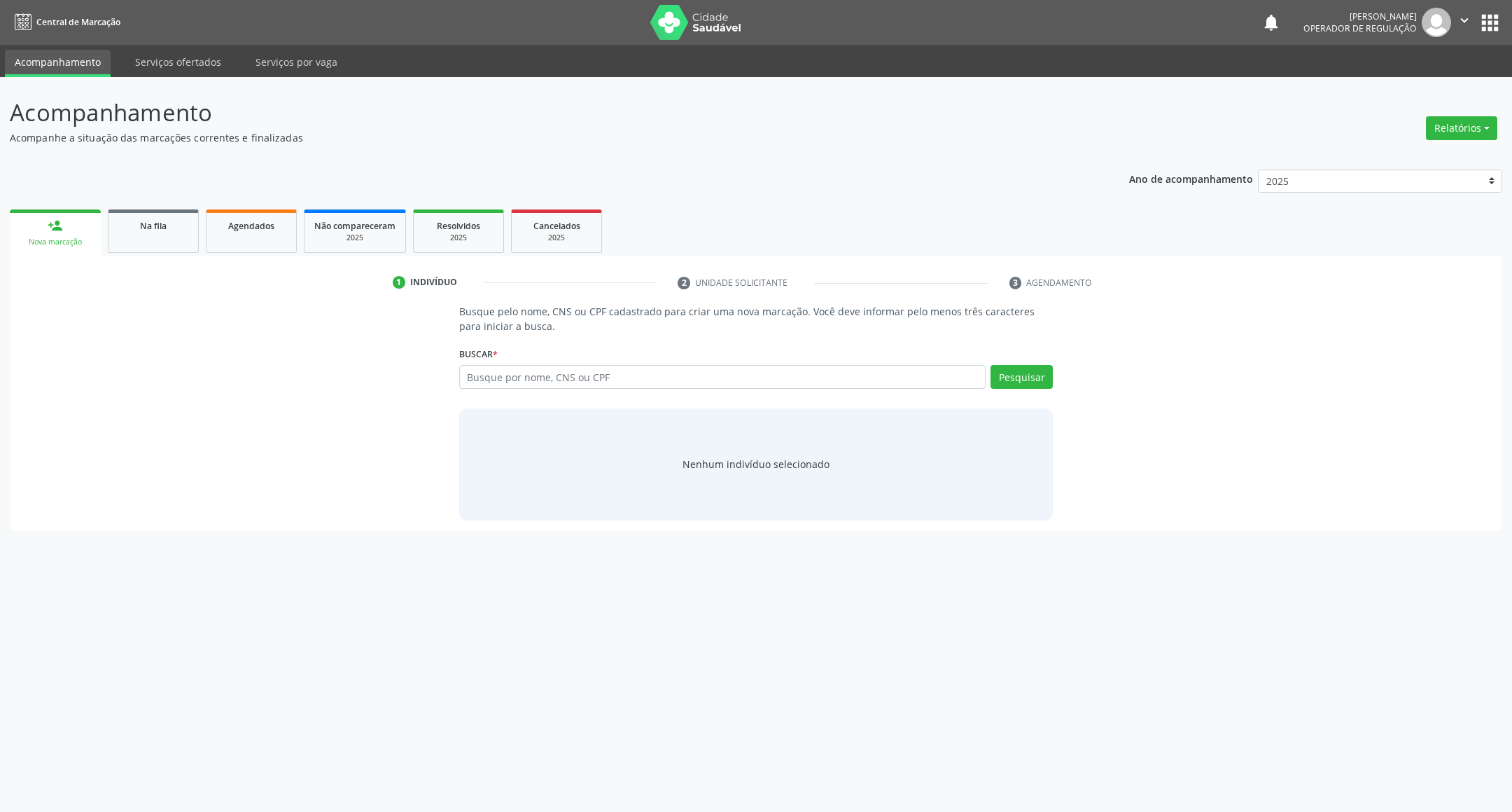
drag, startPoint x: 536, startPoint y: 364, endPoint x: 533, endPoint y: 372, distance: 8.5
click at [536, 362] on div "Buscar * Busque por nome, CNS ou CPF Nenhum resultado encontrado para: " " Digi…" at bounding box center [757, 370] width 594 height 55
click at [534, 376] on input "text" at bounding box center [723, 377] width 527 height 24
type input "705005841593159"
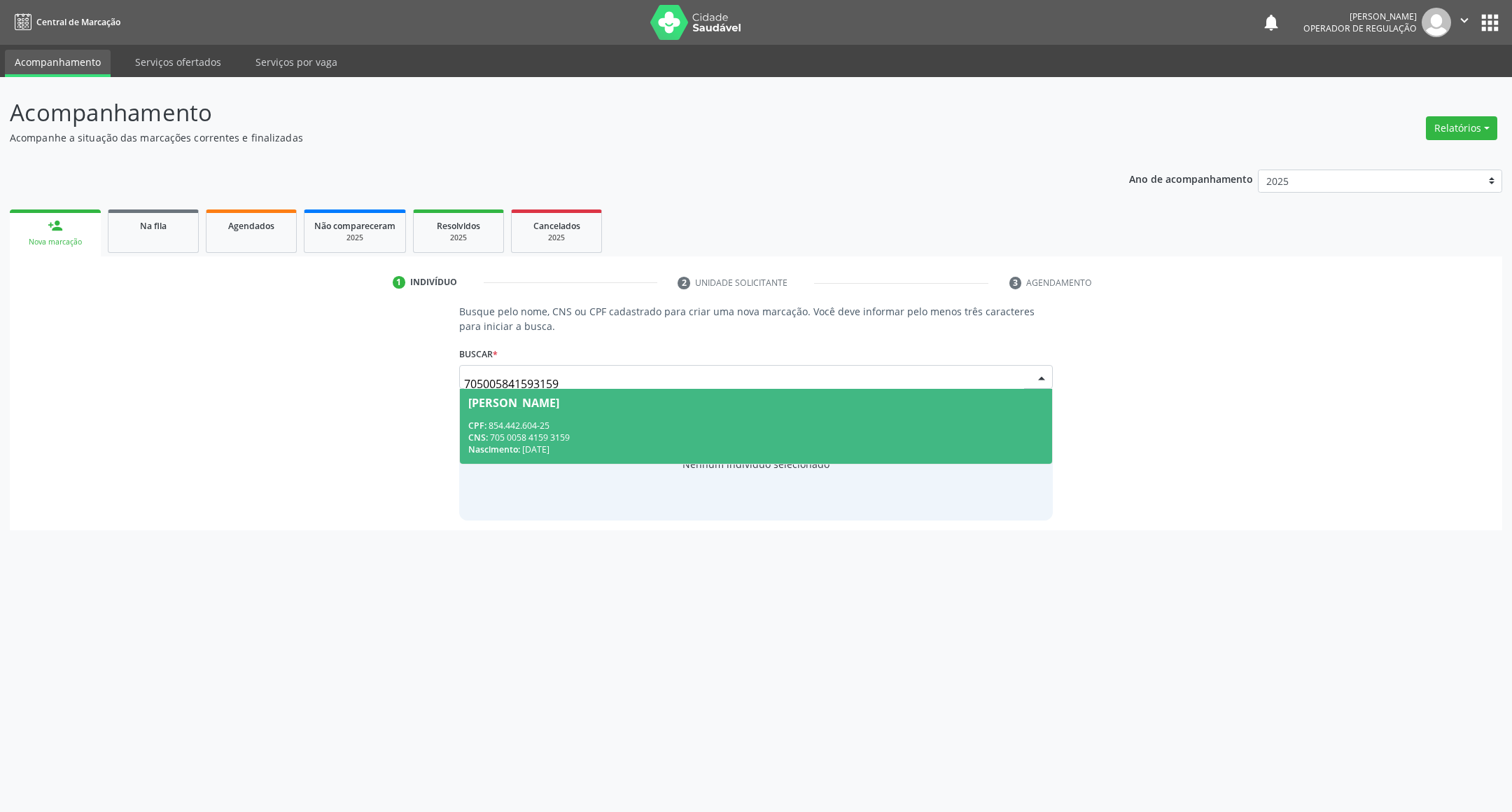
click at [782, 411] on span "Jandilene Marcelino da Silva CPF: 854.442.604-25 CNS: 705 0058 4159 3159 Nascim…" at bounding box center [756, 427] width 593 height 75
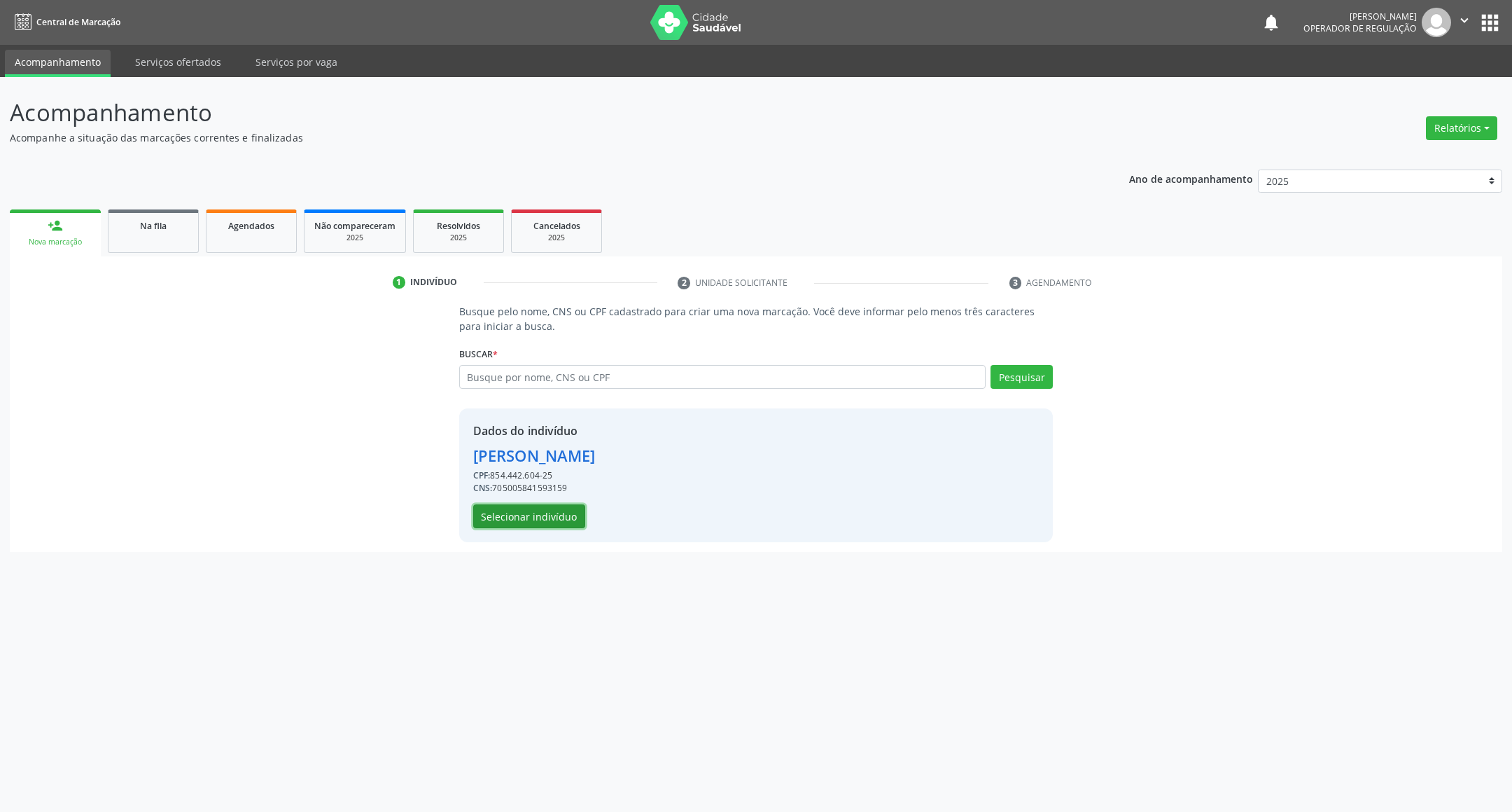
click at [544, 528] on button "Selecionar indivíduo" at bounding box center [529, 516] width 112 height 24
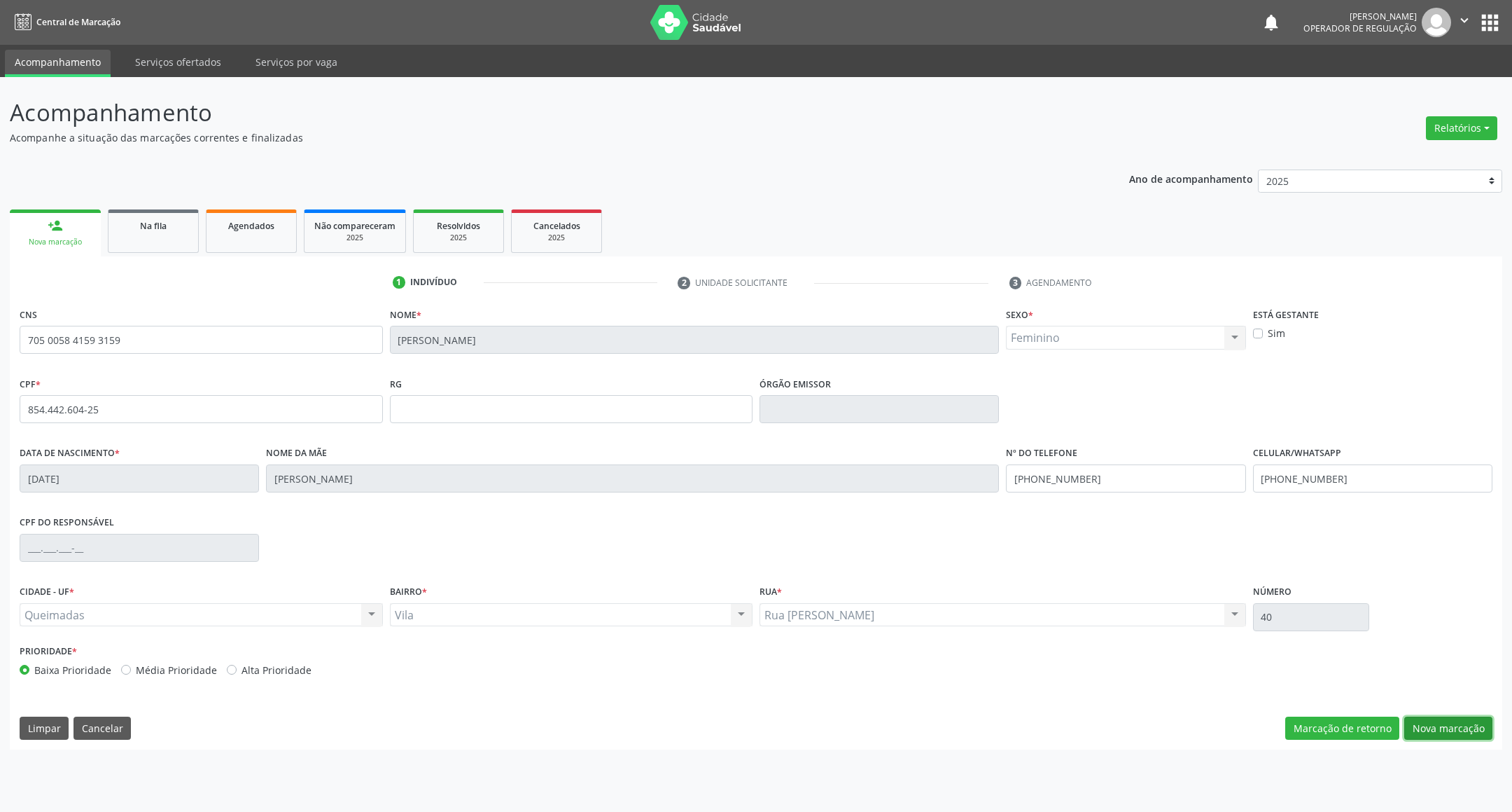
click at [1430, 728] on button "Nova marcação" at bounding box center [1448, 728] width 88 height 24
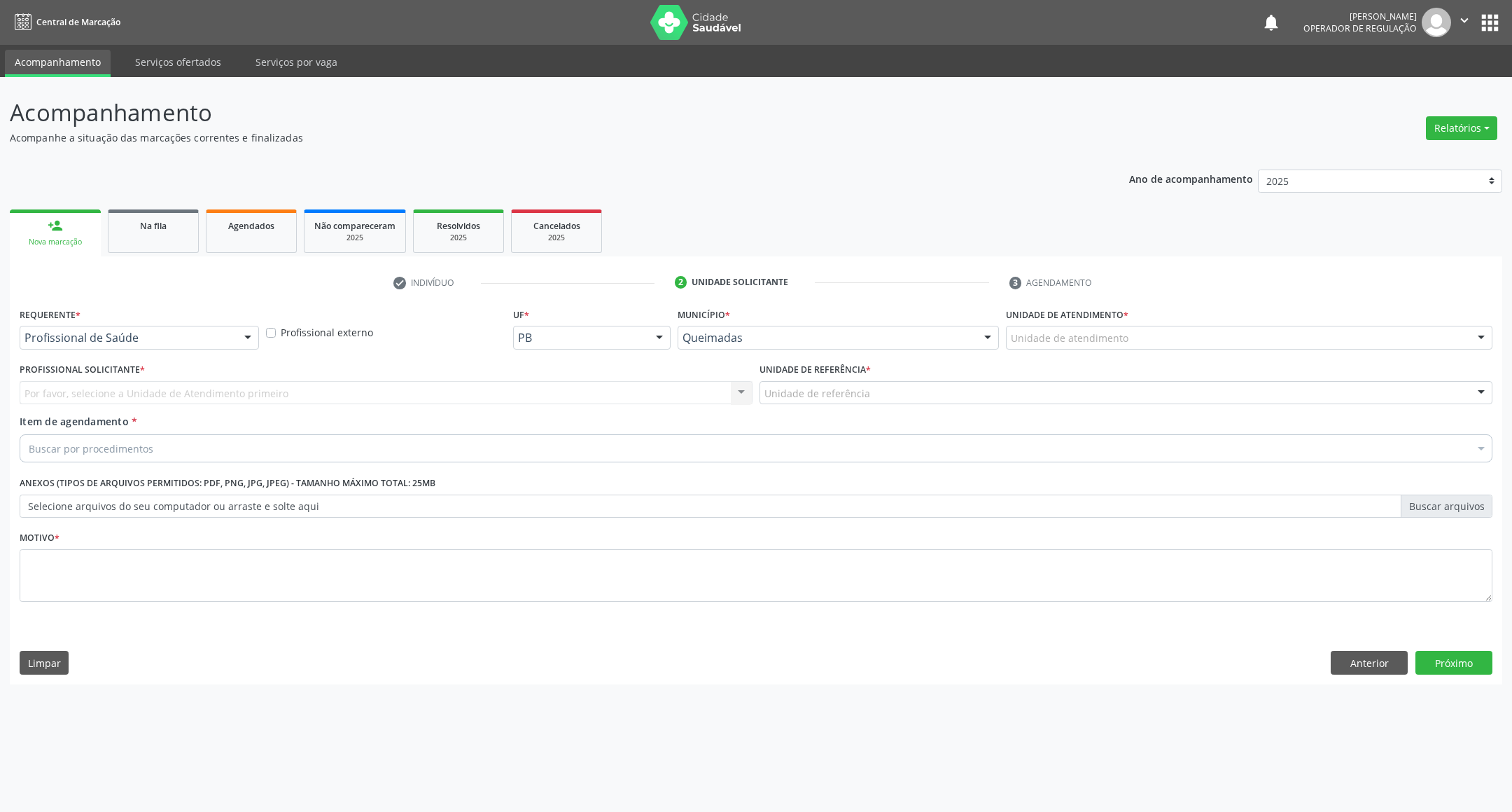
click at [57, 355] on div "Requerente * Profissional de Saúde Profissional de Saúde Paciente Nenhum result…" at bounding box center [139, 331] width 247 height 55
drag, startPoint x: 65, startPoint y: 343, endPoint x: 57, endPoint y: 357, distance: 16.1
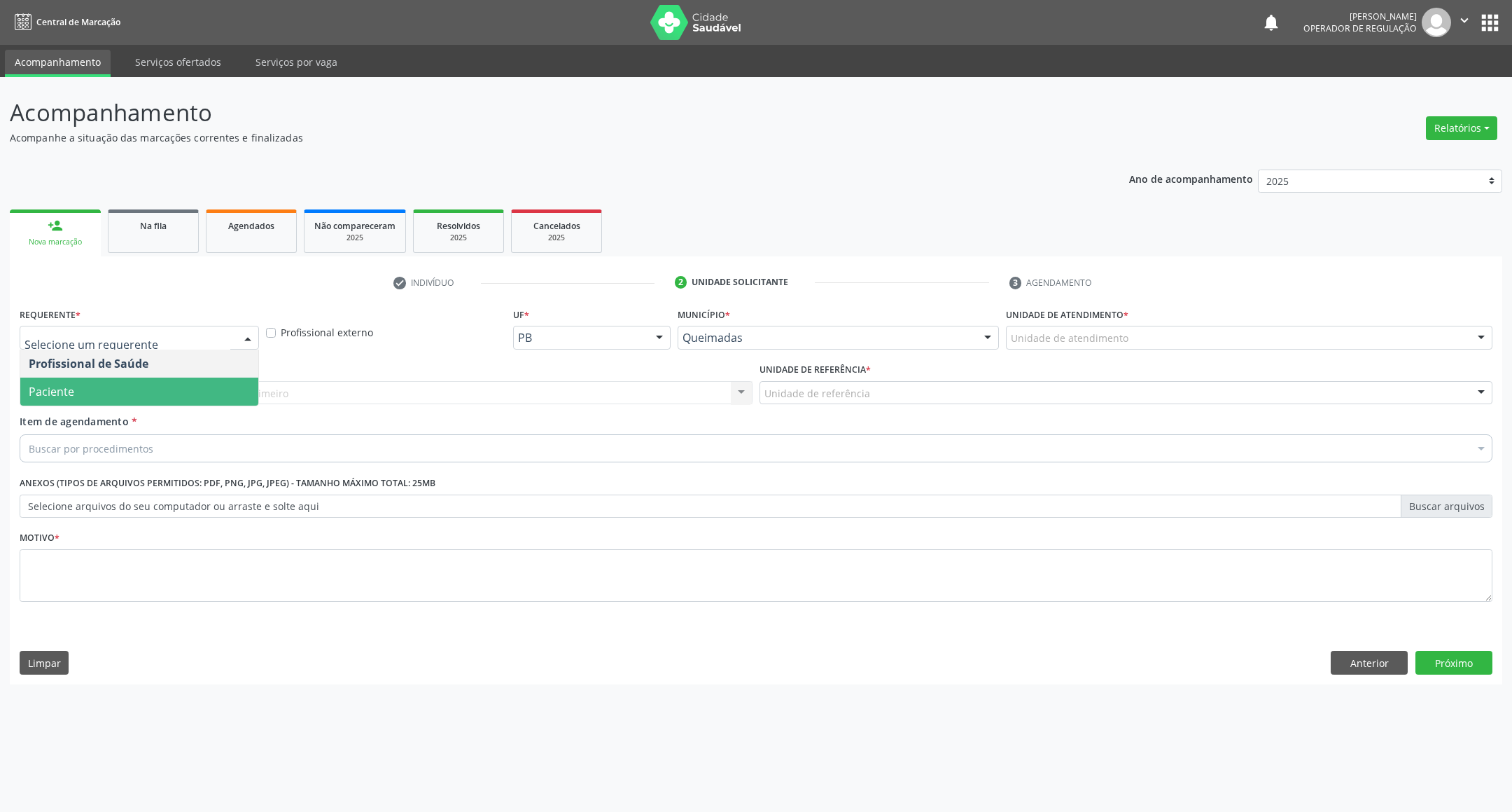
click at [47, 397] on span "Paciente" at bounding box center [51, 391] width 45 height 15
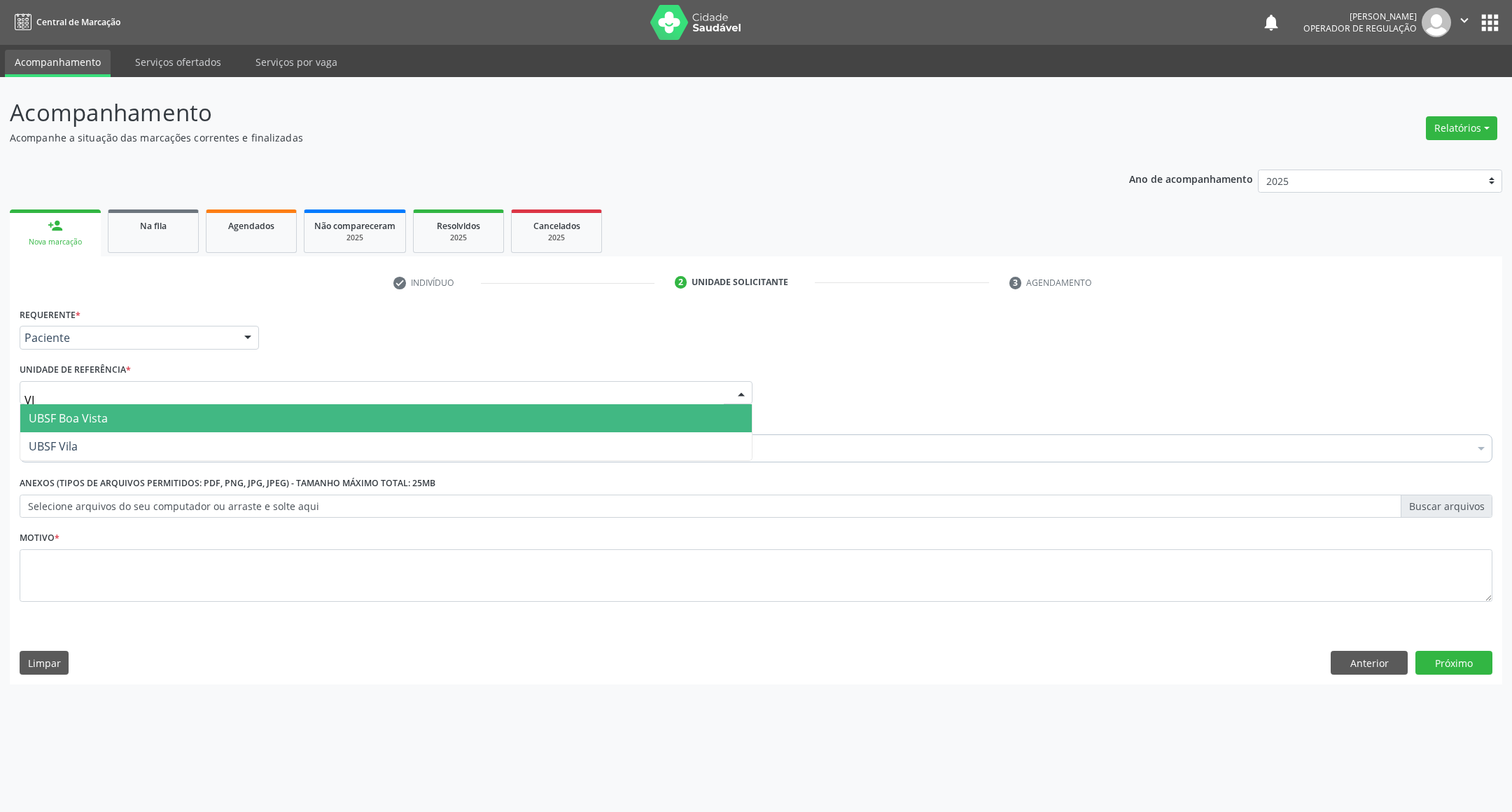
type input "VIL"
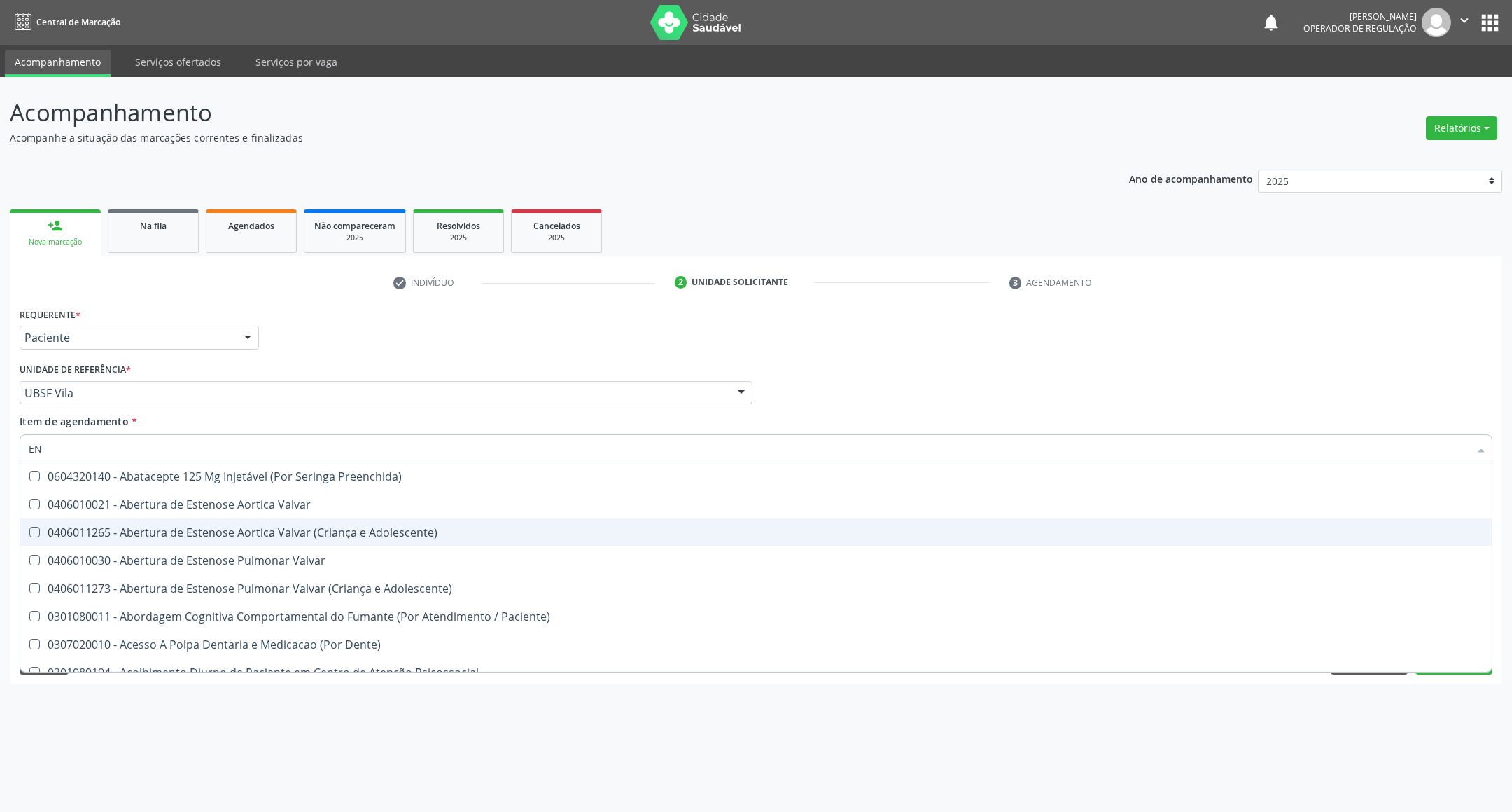
type input "ENDOCRINOLOGISTA"
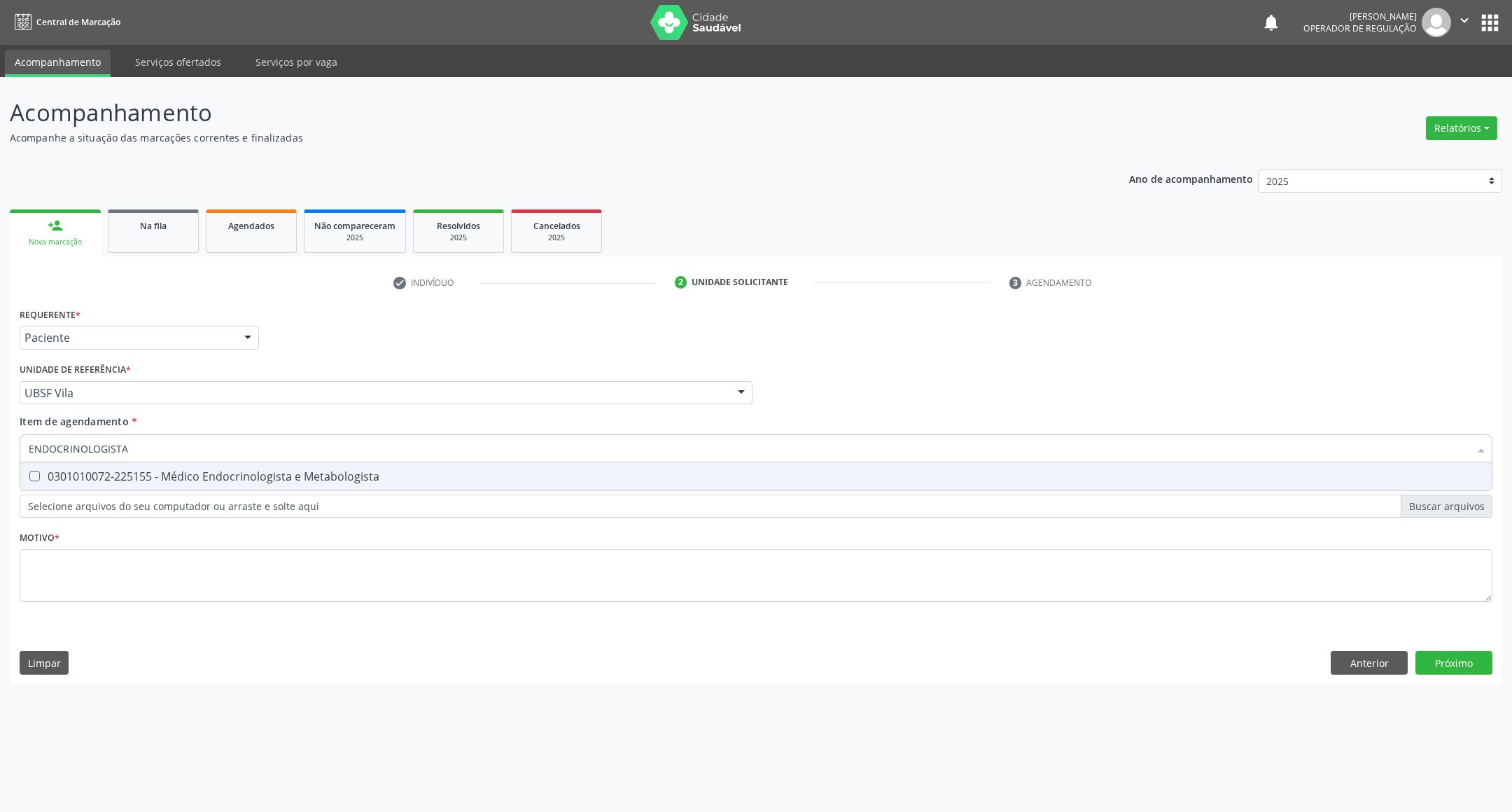
click at [145, 480] on div "0301010072-225155 - Médico Endocrinologista e Metabologista" at bounding box center [756, 476] width 1454 height 12
checkbox Metabologista "true"
click at [110, 598] on div "Requerente * Paciente Profissional de Saúde Paciente Nenhum resultado encontrad…" at bounding box center [755, 463] width 1472 height 318
paste textarea "RETORNO EMILLE 10/2025"
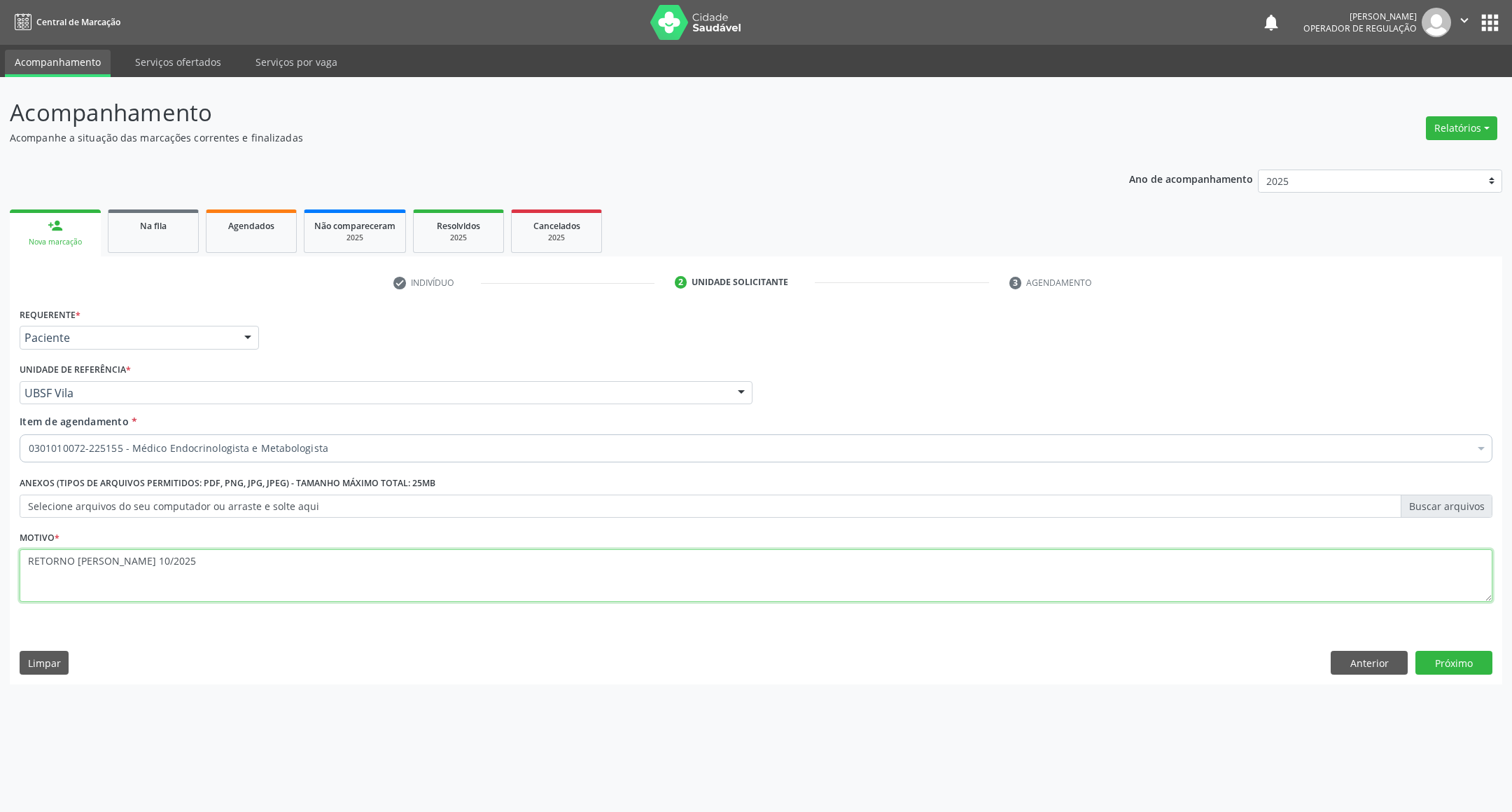
click at [120, 559] on textarea "RETORNO EMILLE 10/2025" at bounding box center [755, 576] width 1472 height 53
type textarea "RETORNO [PERSON_NAME] 11/2025"
click at [1439, 656] on button "Próximo" at bounding box center [1454, 662] width 77 height 24
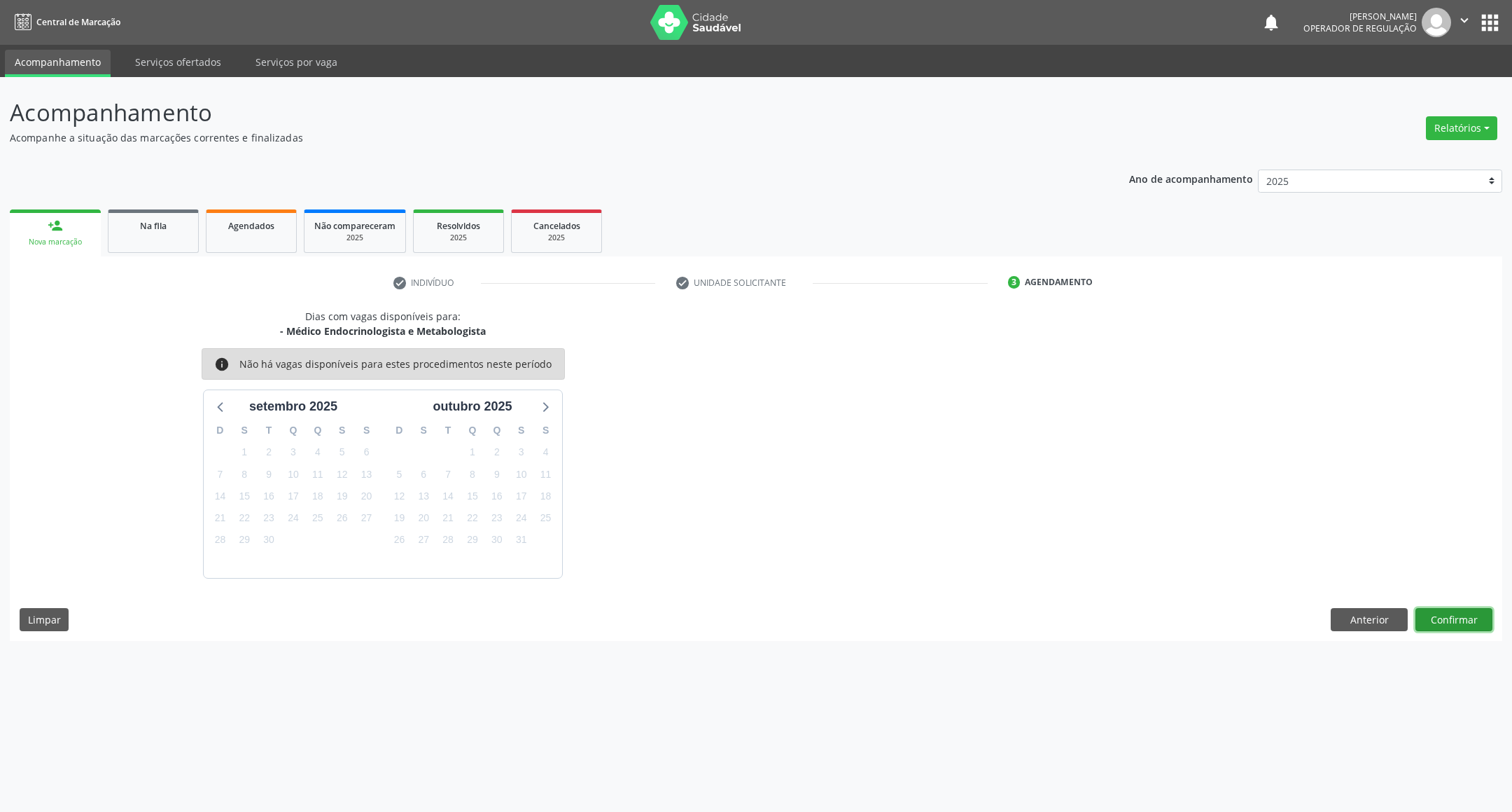
click at [1451, 618] on button "Confirmar" at bounding box center [1454, 619] width 77 height 24
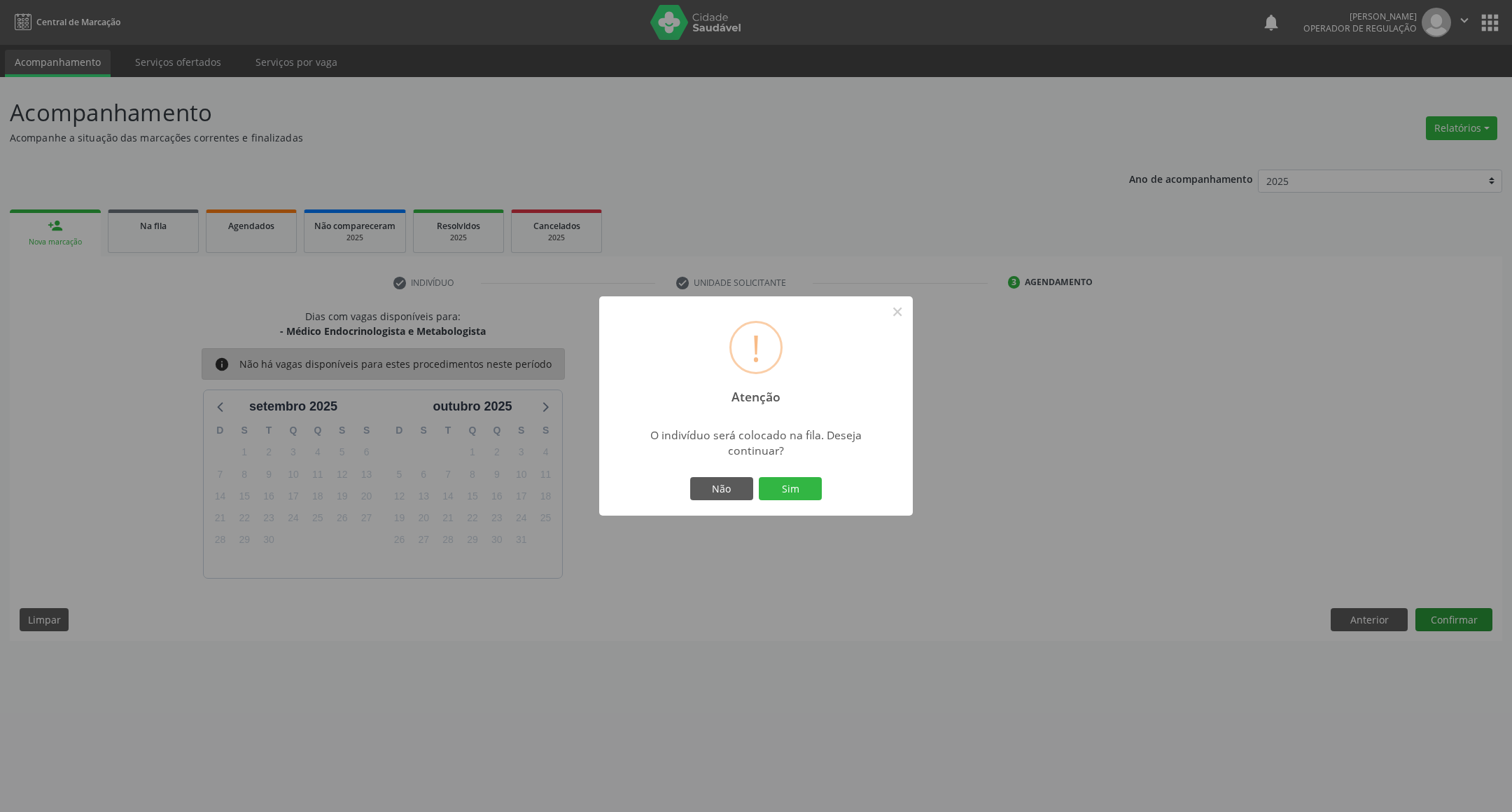
click at [759, 477] on button "Sim" at bounding box center [790, 489] width 63 height 24
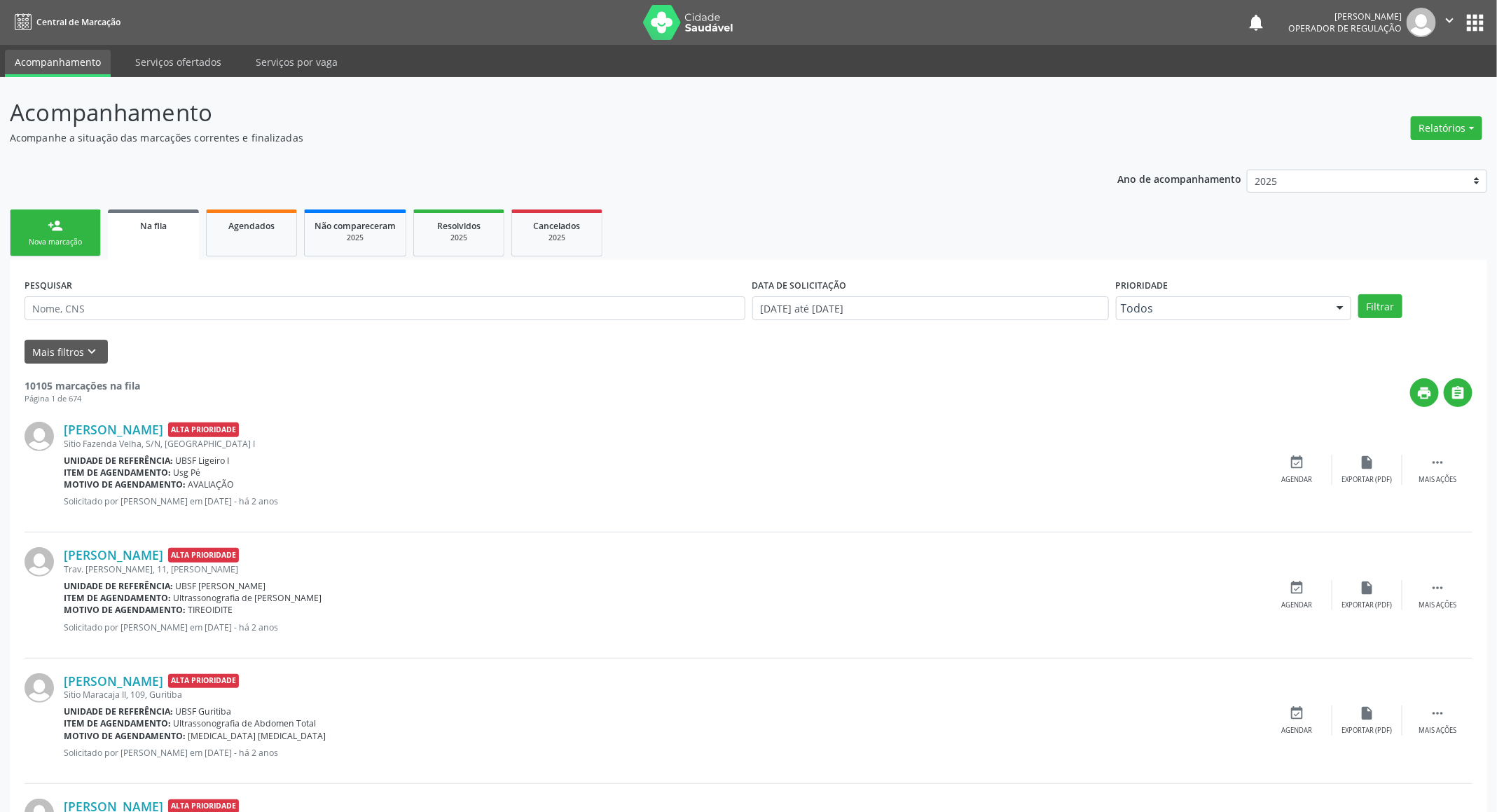
click at [59, 245] on div "Nova marcação" at bounding box center [55, 242] width 70 height 11
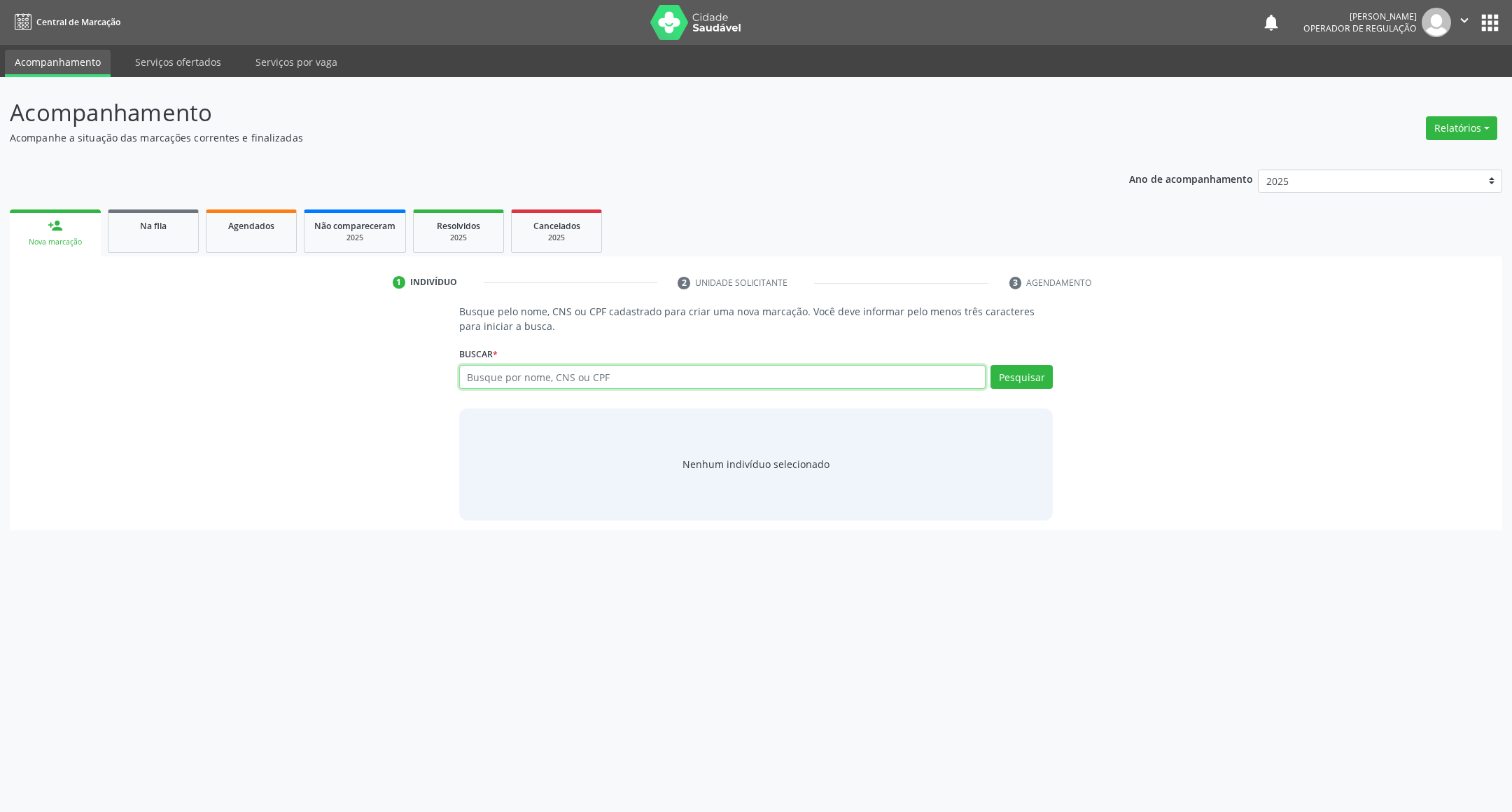
click at [671, 381] on input "text" at bounding box center [723, 377] width 527 height 24
type input "706405106569680"
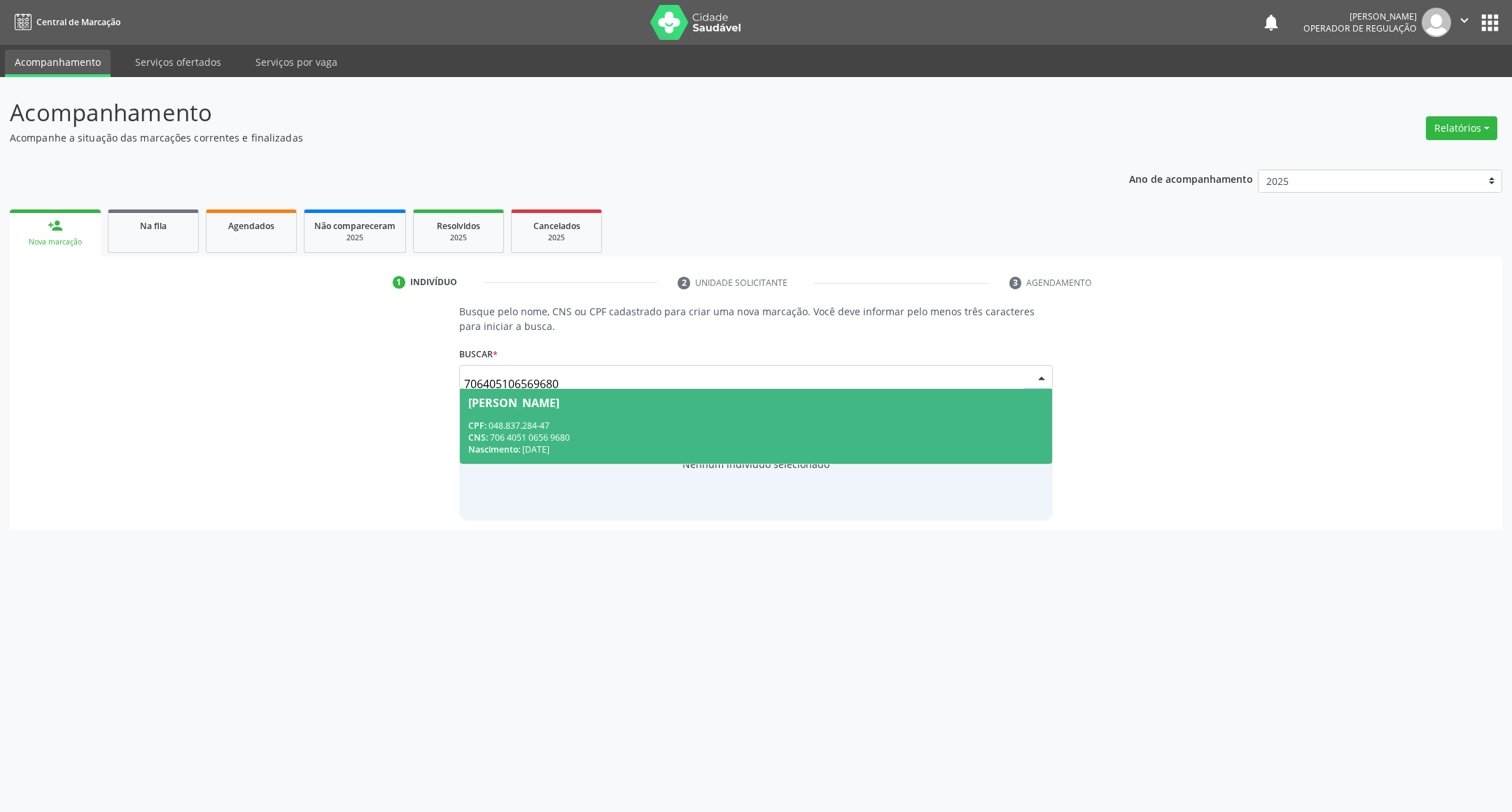
click at [651, 402] on div "Maria Aparecida Silva" at bounding box center [756, 403] width 576 height 12
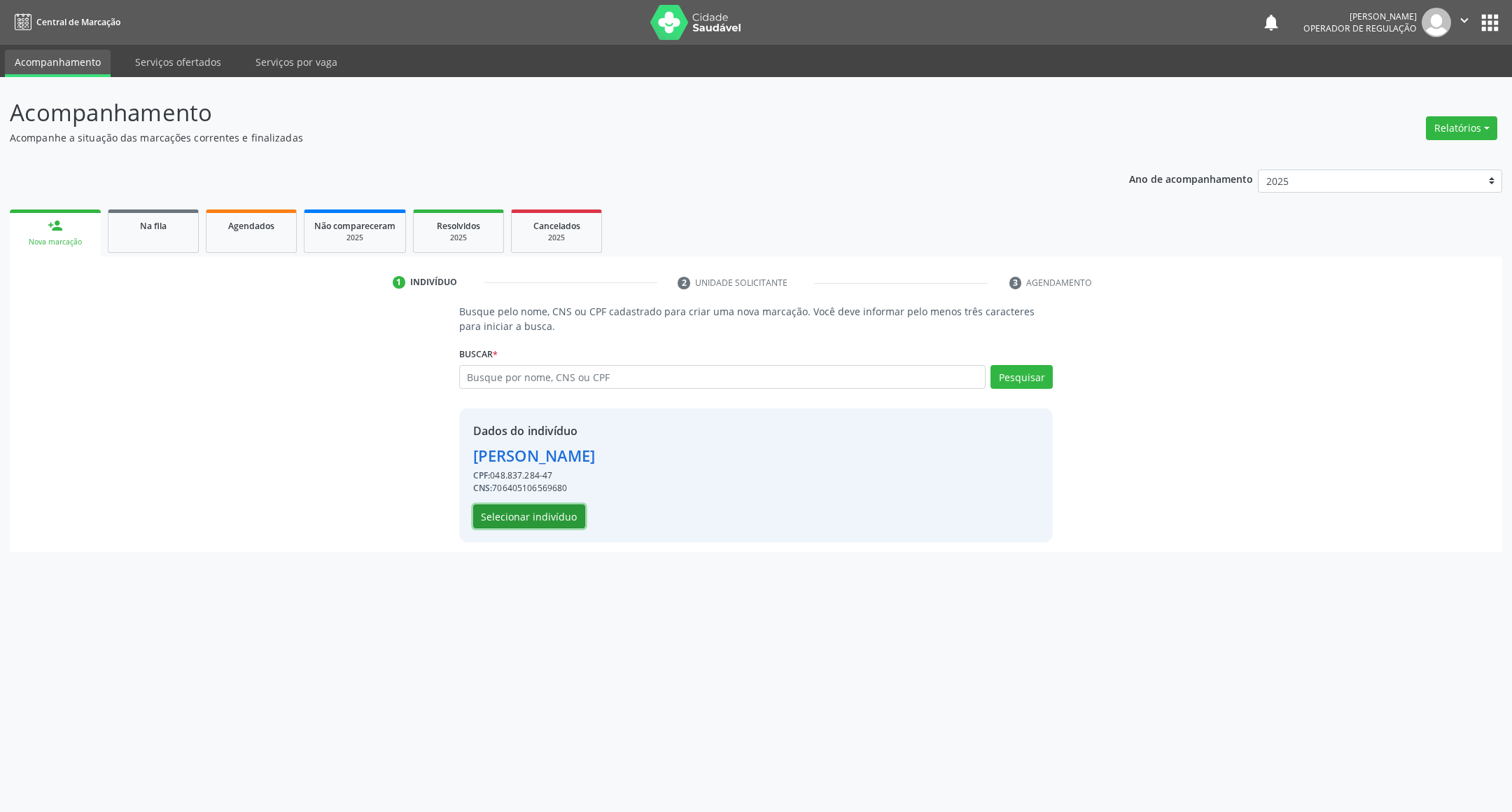
click at [571, 511] on button "Selecionar indivíduo" at bounding box center [529, 516] width 112 height 24
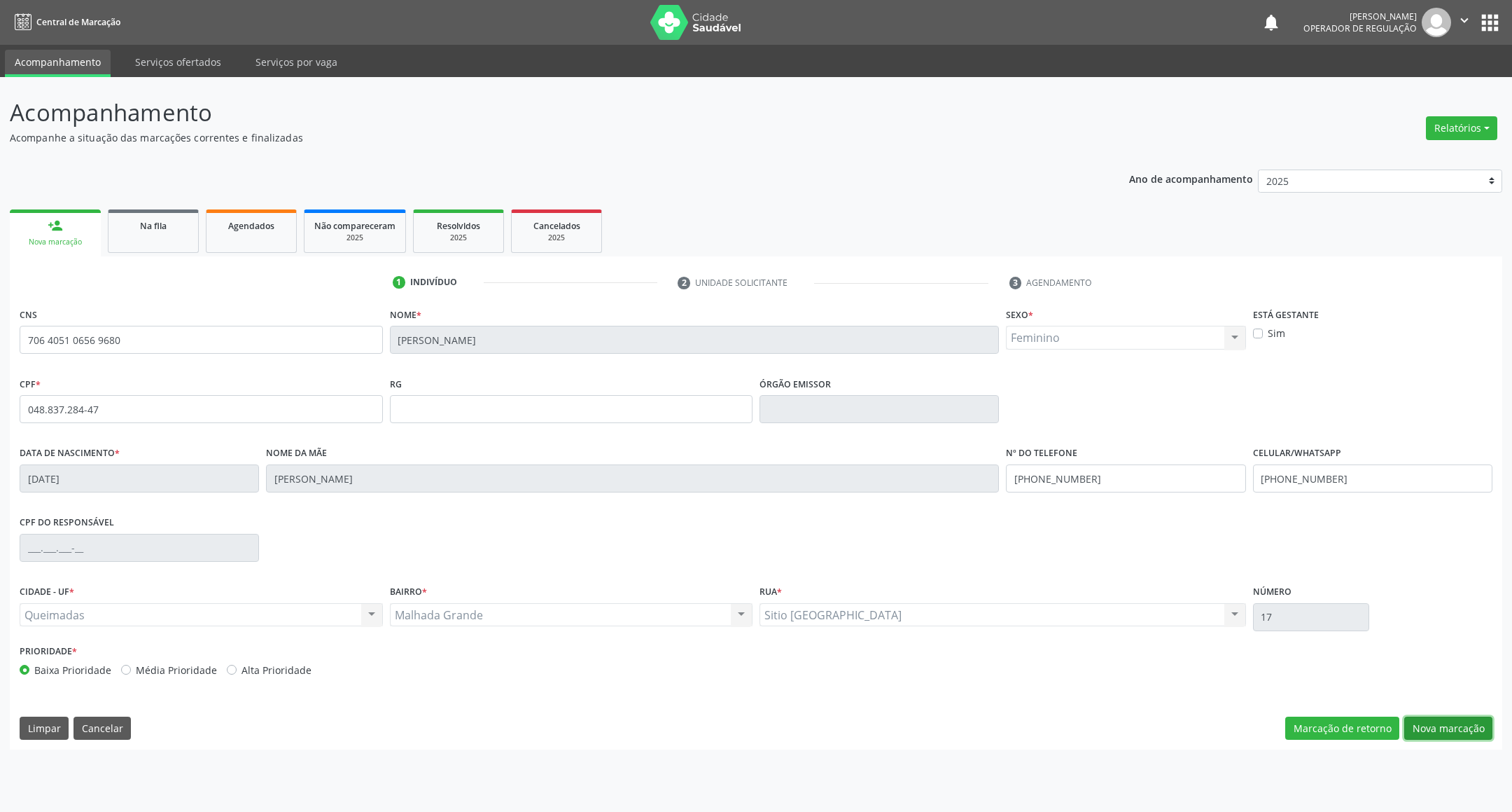
click at [1466, 719] on button "Nova marcação" at bounding box center [1448, 728] width 88 height 24
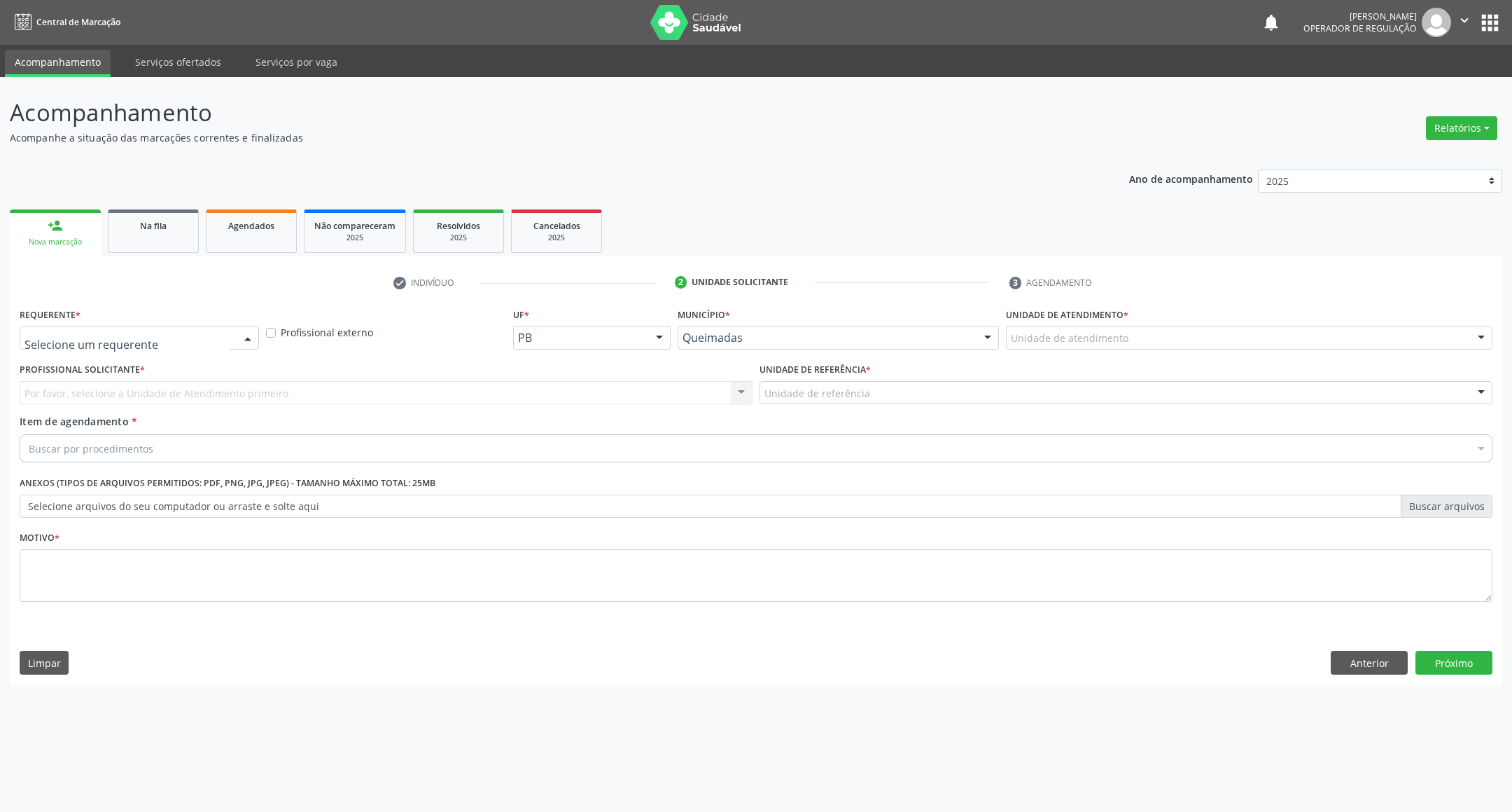
drag, startPoint x: 97, startPoint y: 337, endPoint x: 82, endPoint y: 390, distance: 55.1
click at [84, 406] on div "Profissional Solicitante * Por favor, selecione a Unidade de Atendimento primei…" at bounding box center [386, 387] width 740 height 55
drag, startPoint x: 192, startPoint y: 333, endPoint x: 169, endPoint y: 380, distance: 52.3
click at [168, 383] on span "Paciente" at bounding box center [139, 391] width 238 height 28
click at [189, 383] on div "Unidade de referência" at bounding box center [386, 393] width 733 height 24
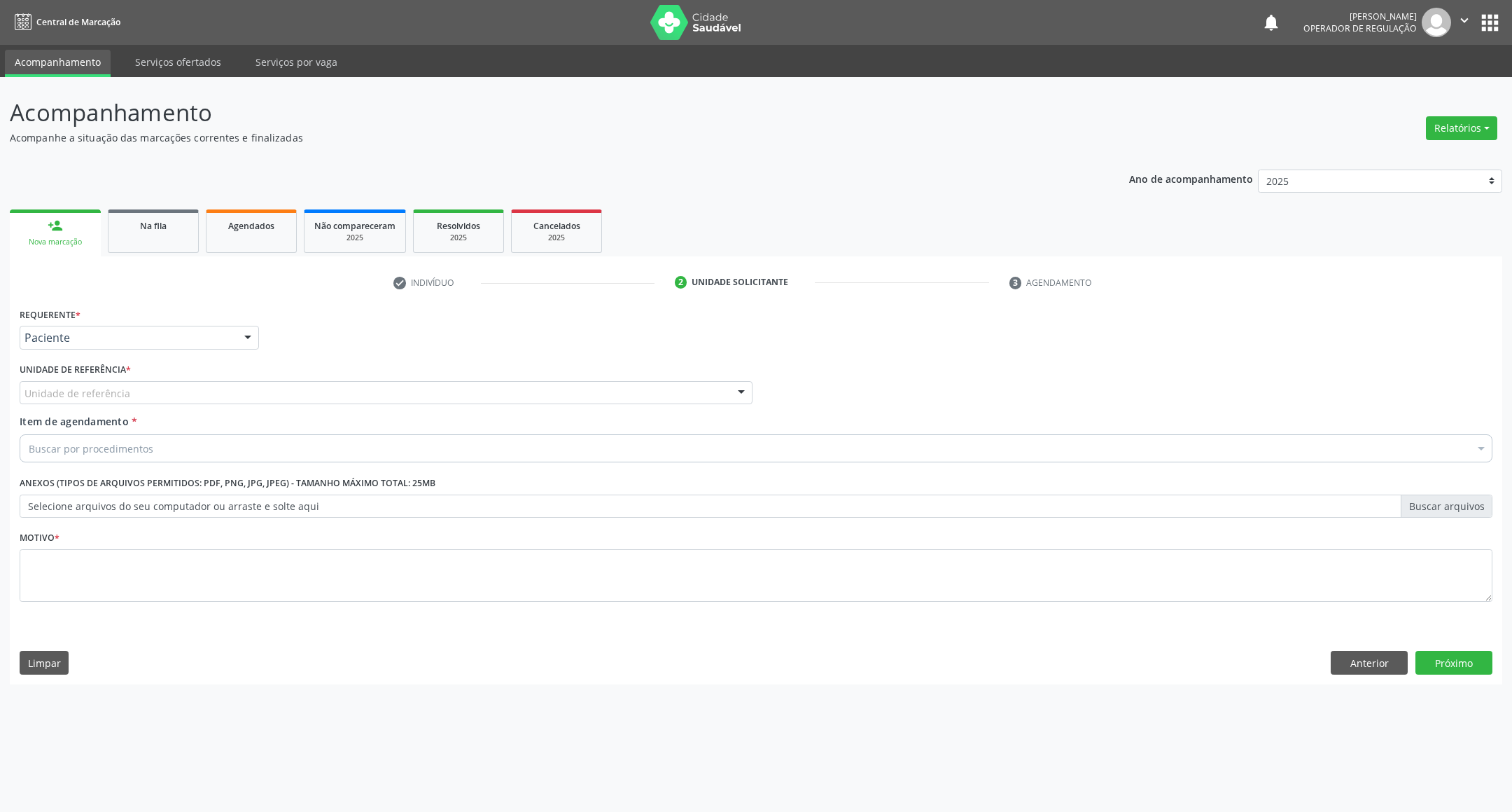
click at [1349, 649] on div "Requerente * Paciente Profissional de Saúde Paciente Nenhum resultado encontrad…" at bounding box center [756, 494] width 1493 height 380
click at [1367, 664] on button "Anterior" at bounding box center [1369, 662] width 77 height 24
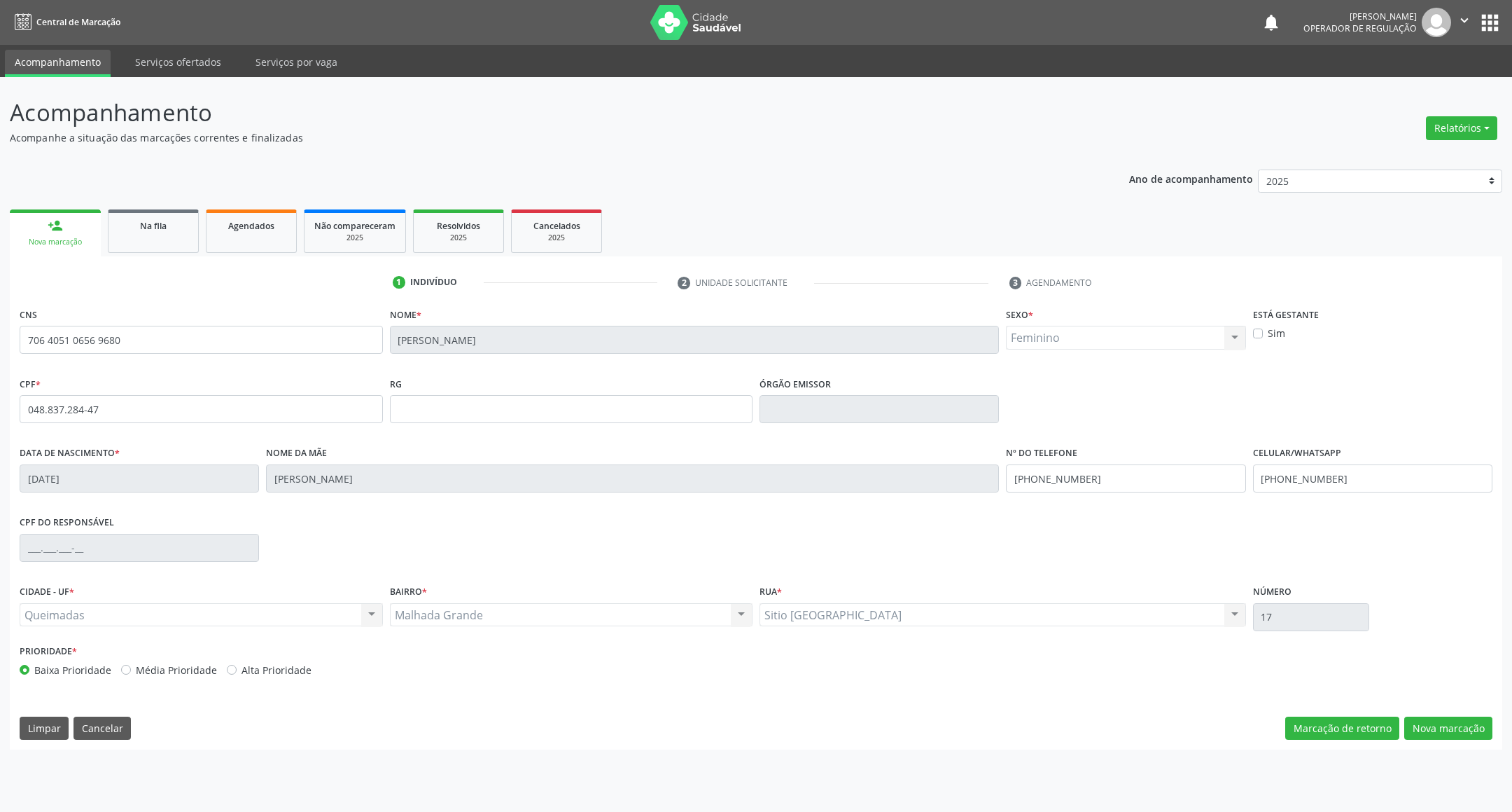
click at [1472, 681] on div "Prioridade * Baixa Prioridade Média Prioridade Alta Prioridade" at bounding box center [755, 664] width 1480 height 46
drag, startPoint x: 1464, startPoint y: 717, endPoint x: 1145, endPoint y: 673, distance: 322.0
click at [1464, 717] on button "Nova marcação" at bounding box center [1448, 728] width 88 height 24
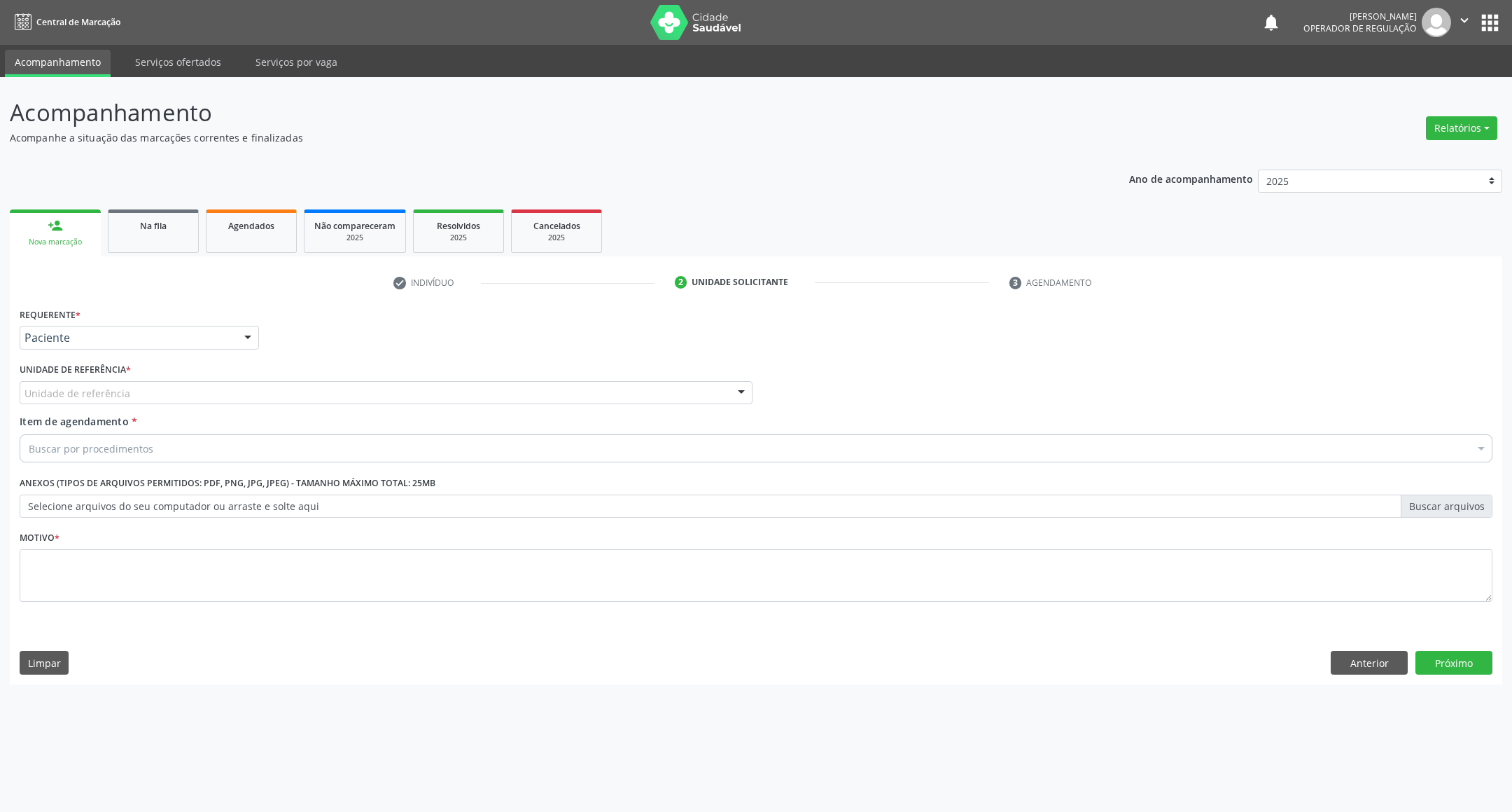
click at [269, 383] on div "Unidade de referência" at bounding box center [386, 393] width 733 height 24
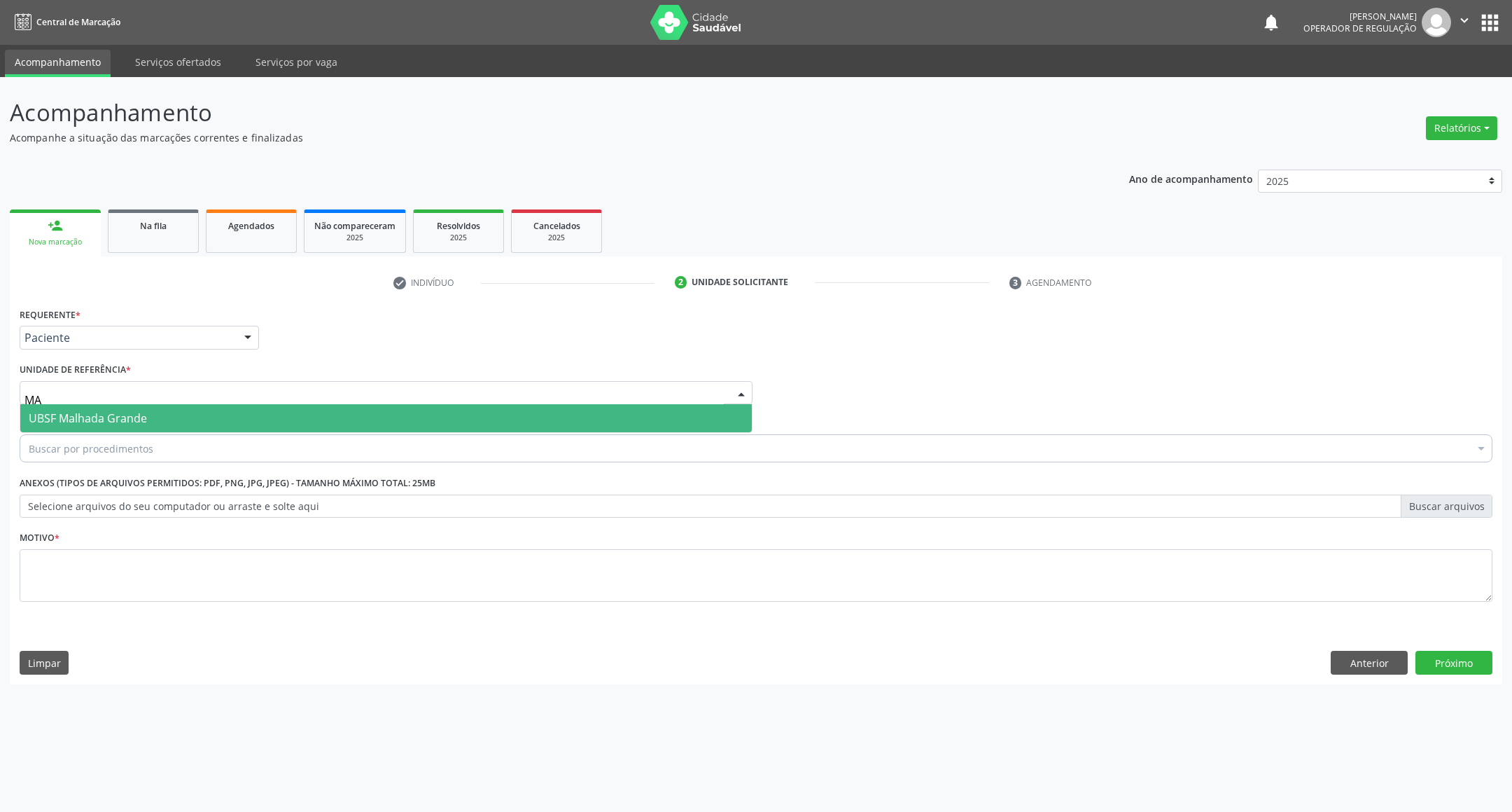
type input "MAL"
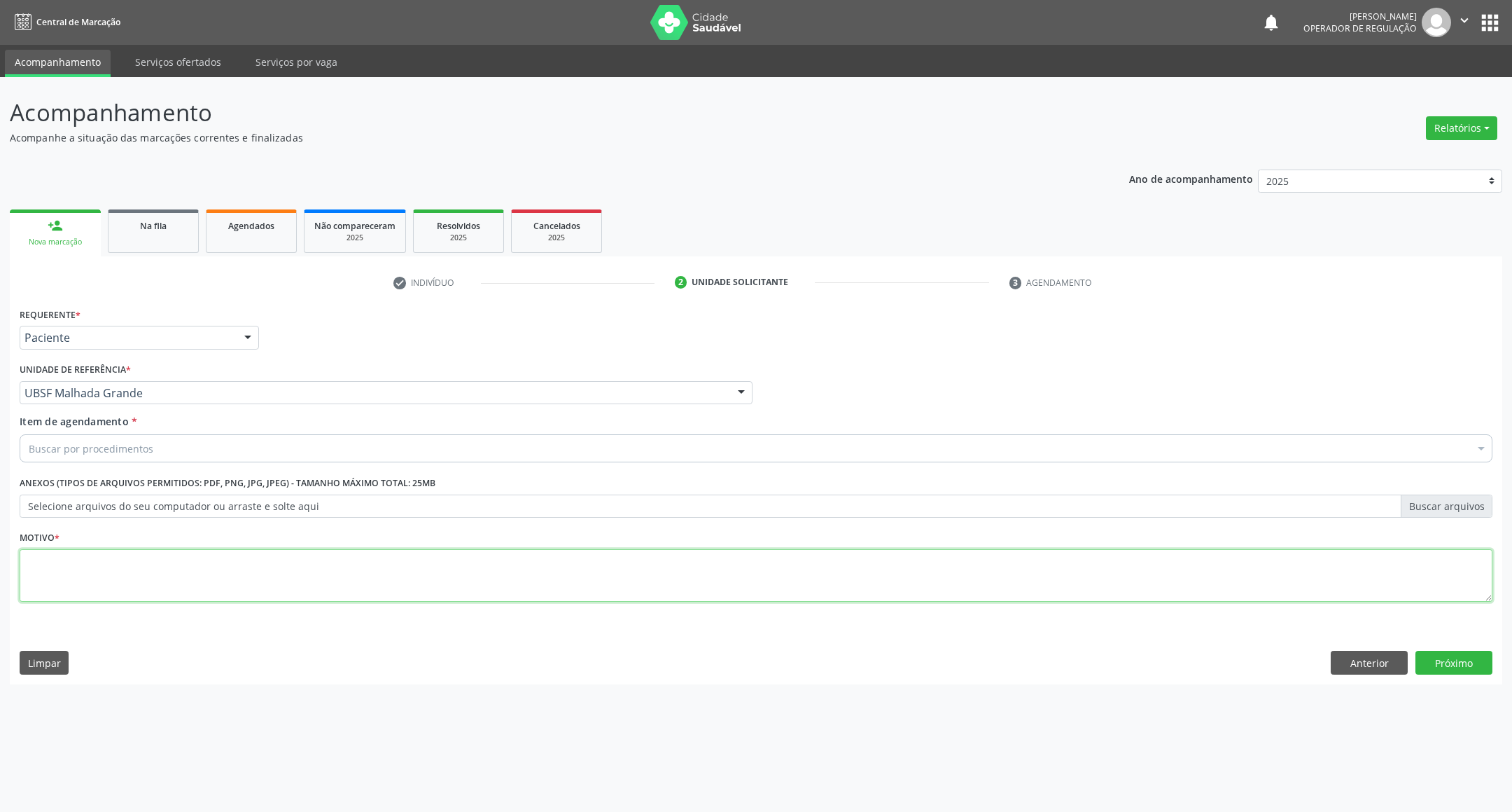
click at [183, 595] on textarea at bounding box center [755, 576] width 1472 height 53
paste textarea "RETORNO [PERSON_NAME] 11/2025"
type textarea "RETORNO [PERSON_NAME] 11/2025"
click at [192, 440] on div "Buscar por procedimentos" at bounding box center [755, 448] width 1472 height 28
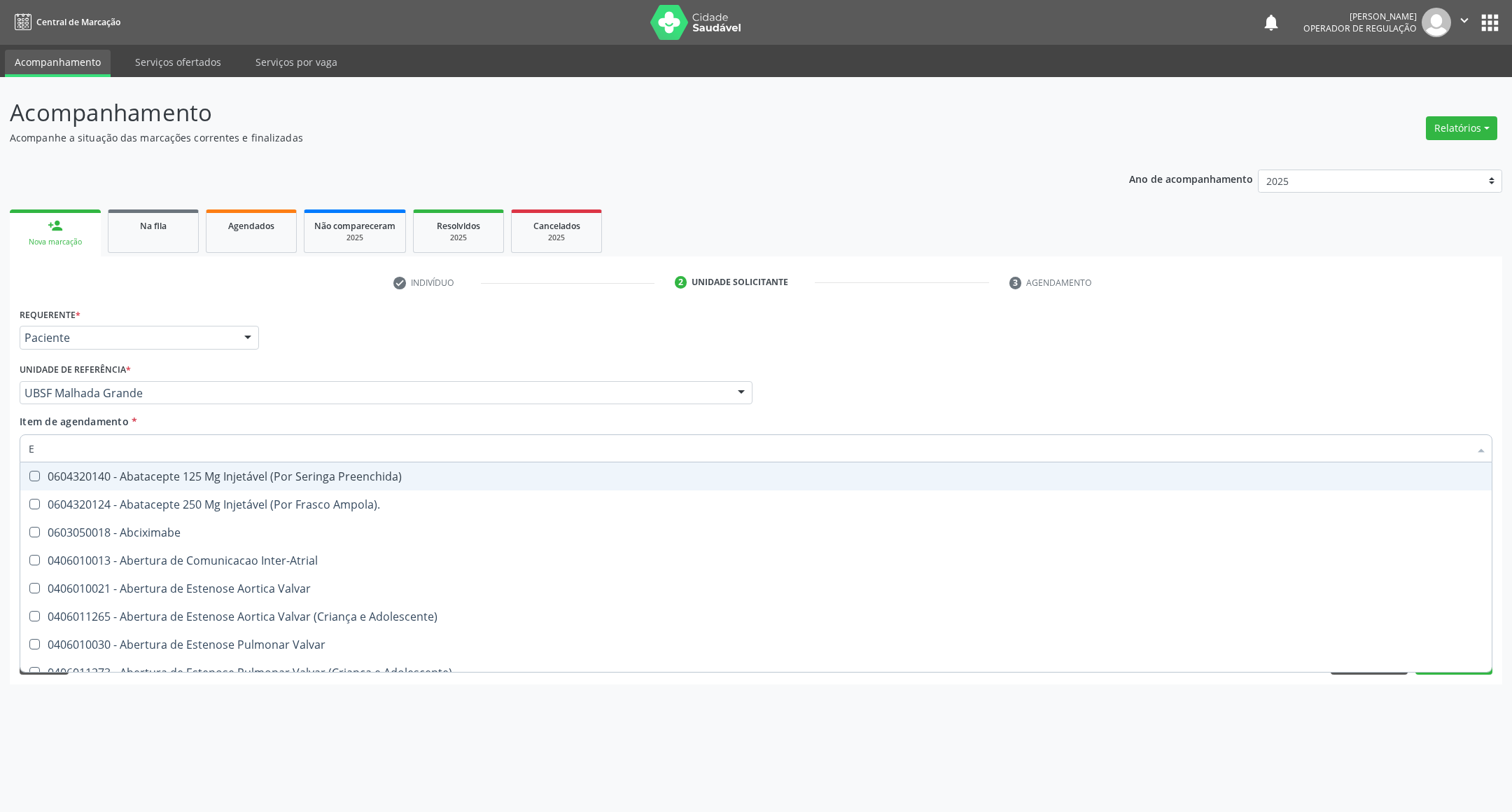
type input "ENDOCRINOLOGISTA"
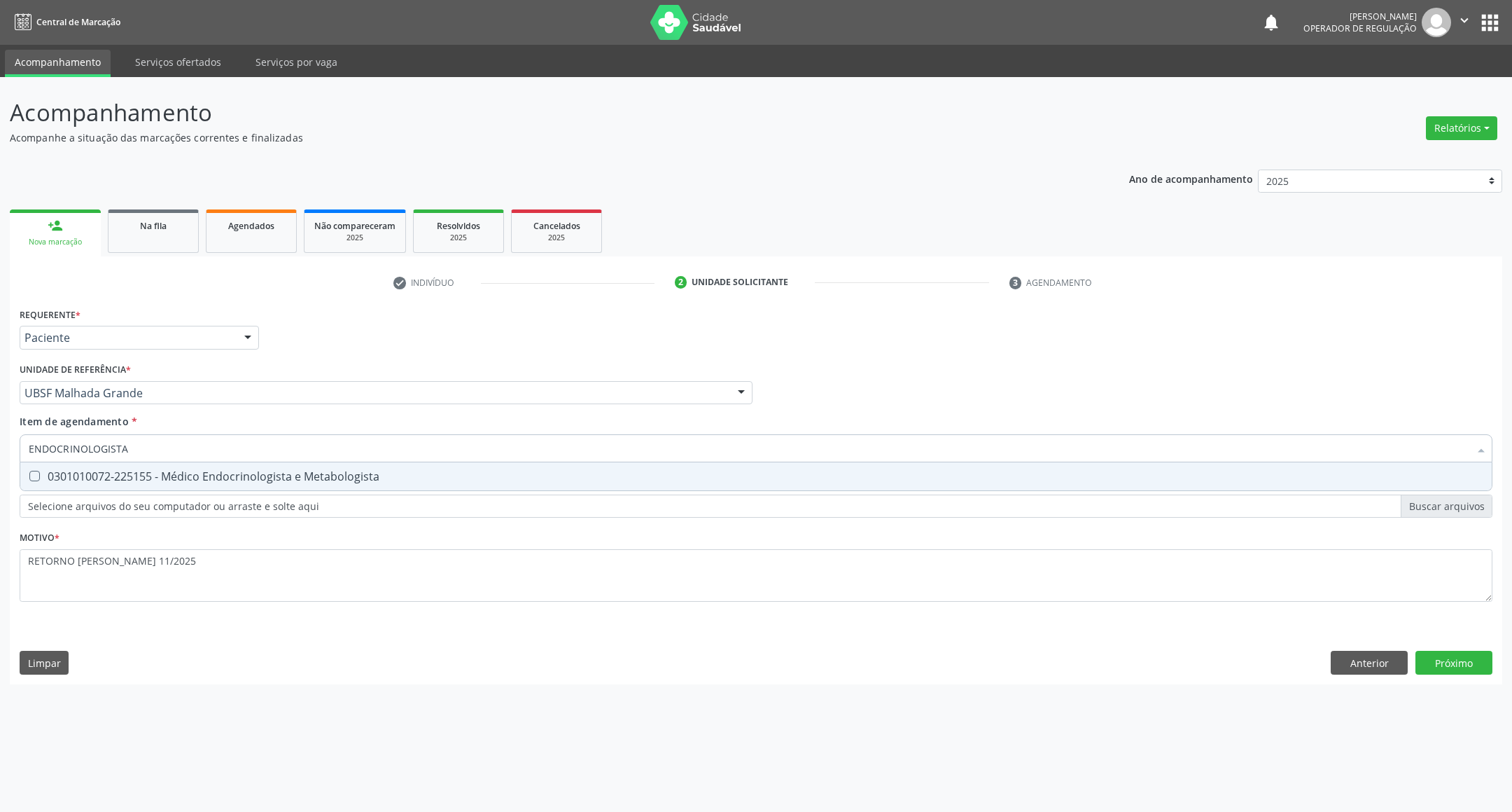
click at [213, 483] on span "0301010072-225155 - Médico Endocrinologista e Metabologista" at bounding box center [756, 476] width 1472 height 28
checkbox Metabologista "true"
click at [1426, 663] on div "Requerente * Paciente Profissional de Saúde Paciente Nenhum resultado encontrad…" at bounding box center [756, 494] width 1493 height 380
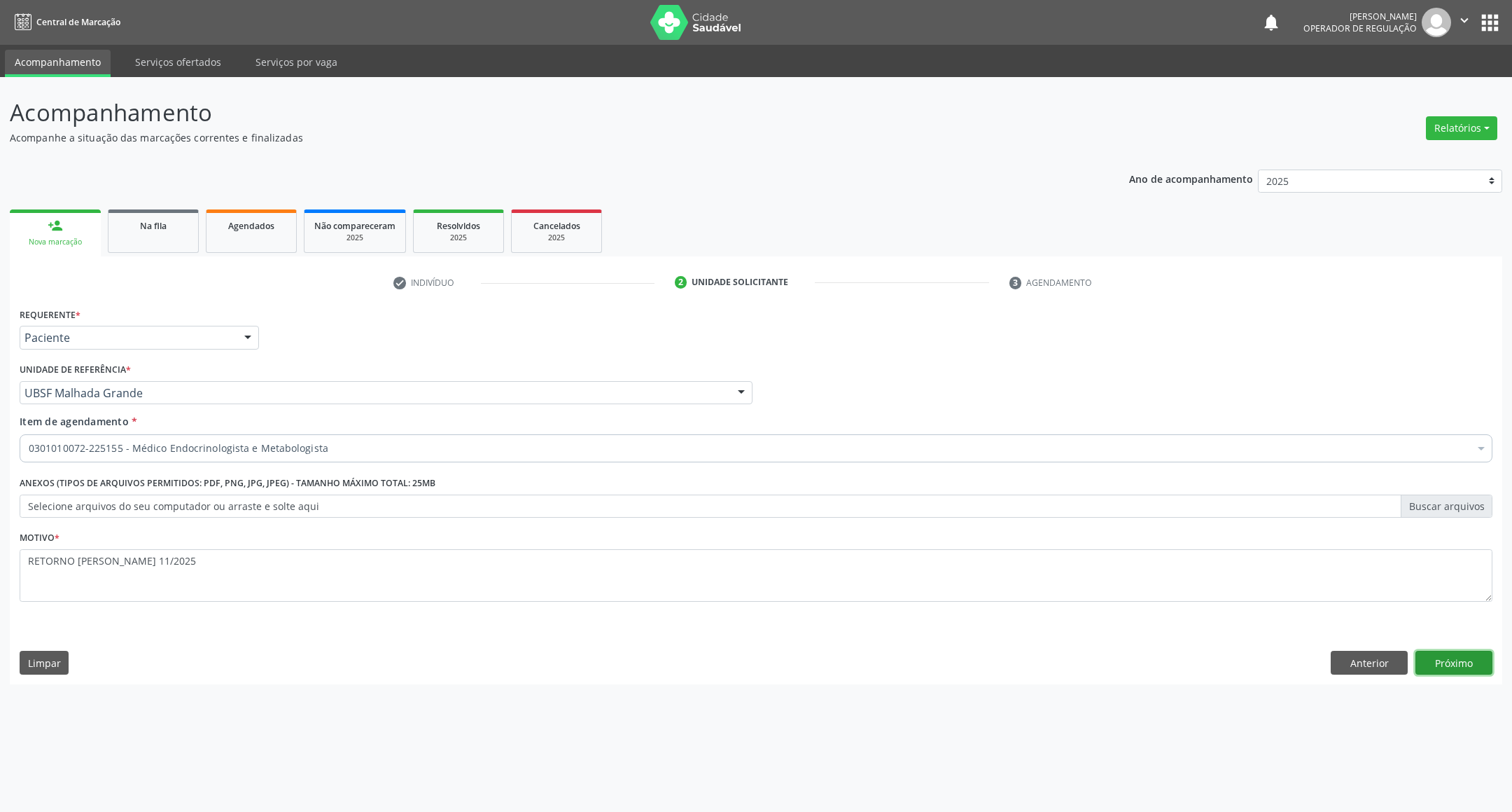
click at [1433, 652] on button "Próximo" at bounding box center [1454, 662] width 77 height 24
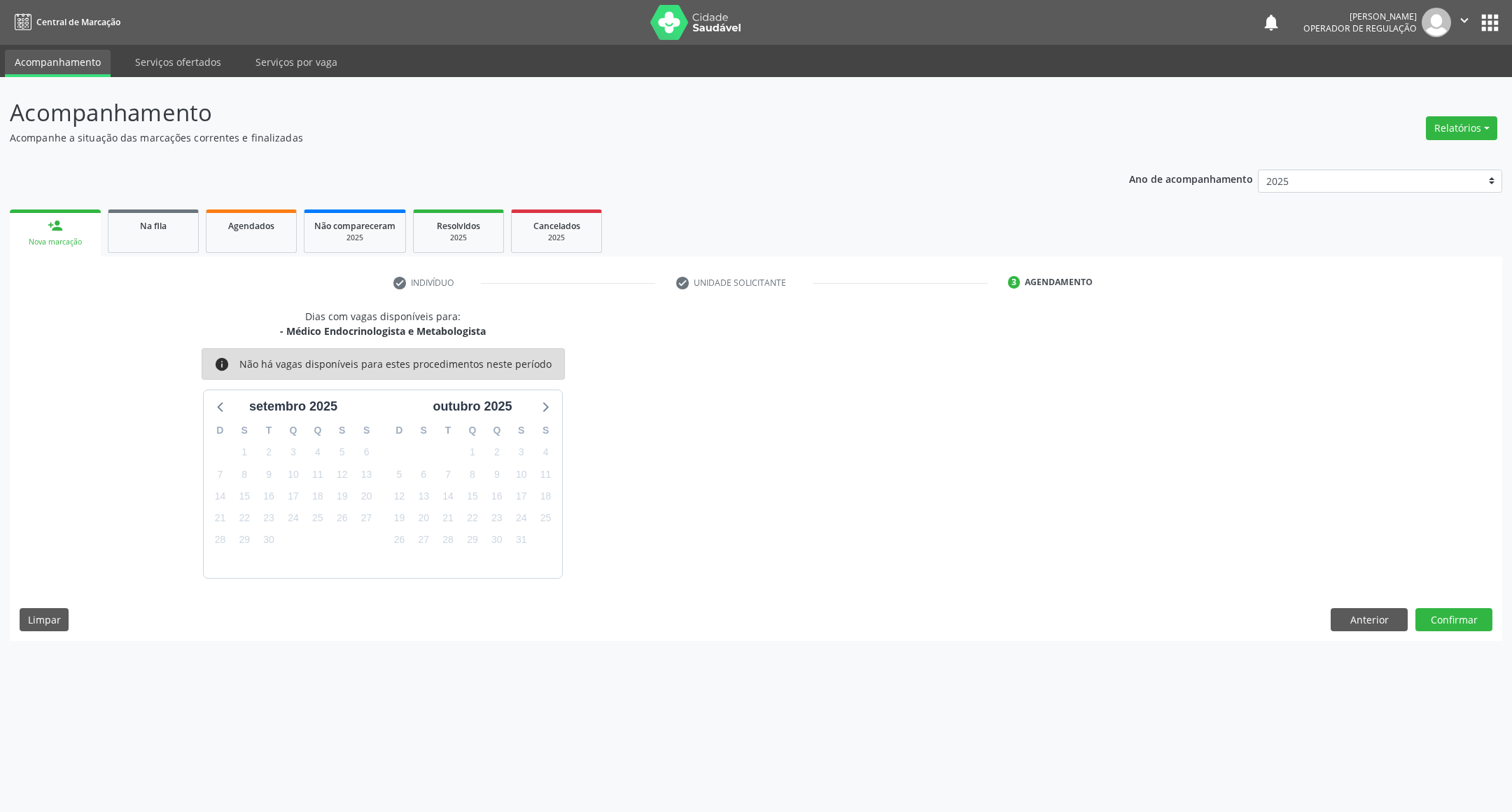
click at [1464, 606] on div "Dias com vagas disponíveis para: - Médico Endocrinologista e Metabologista info…" at bounding box center [756, 475] width 1493 height 332
click at [1464, 614] on button "Confirmar" at bounding box center [1454, 619] width 77 height 24
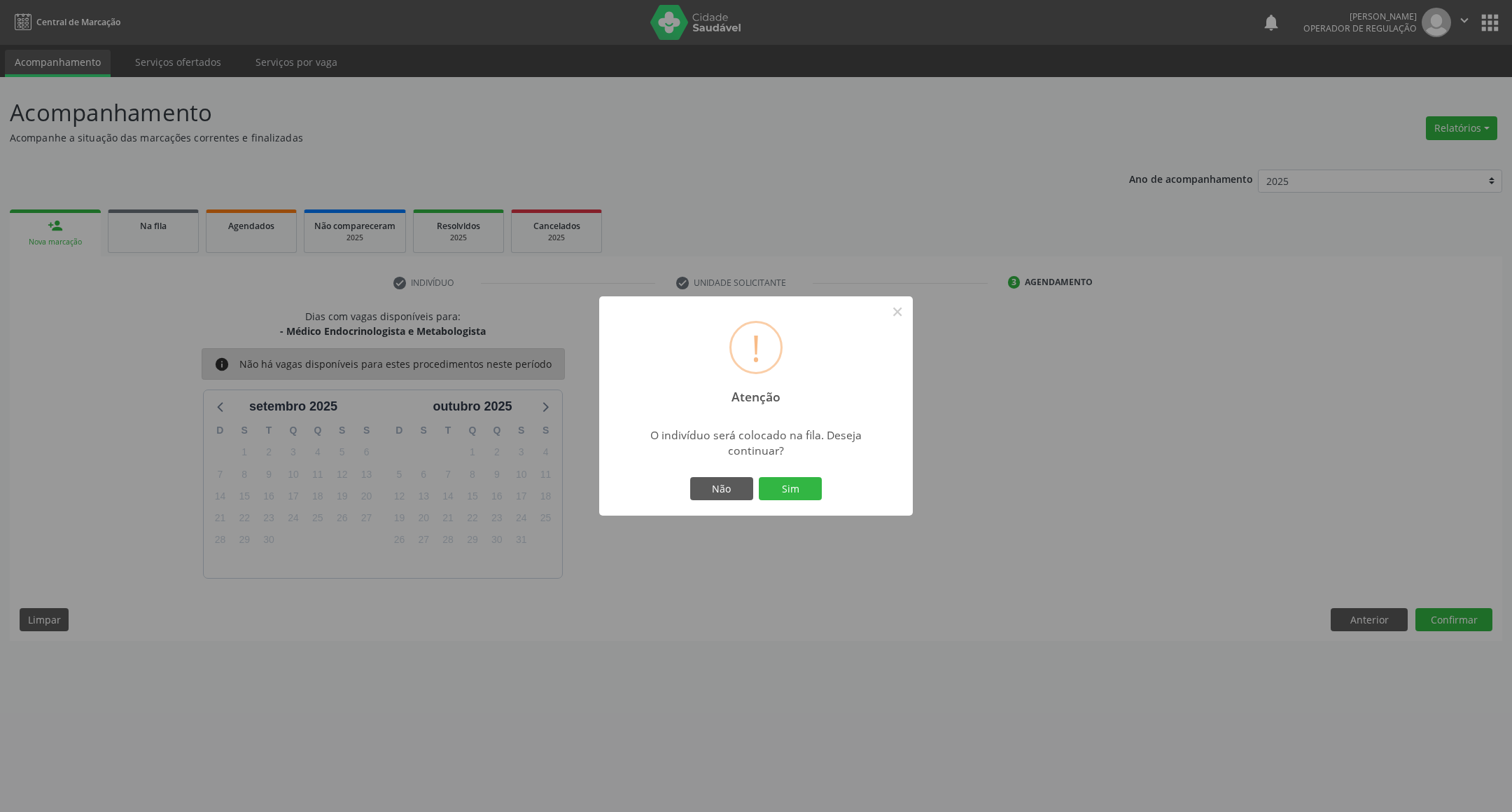
click at [759, 477] on button "Sim" at bounding box center [790, 489] width 63 height 24
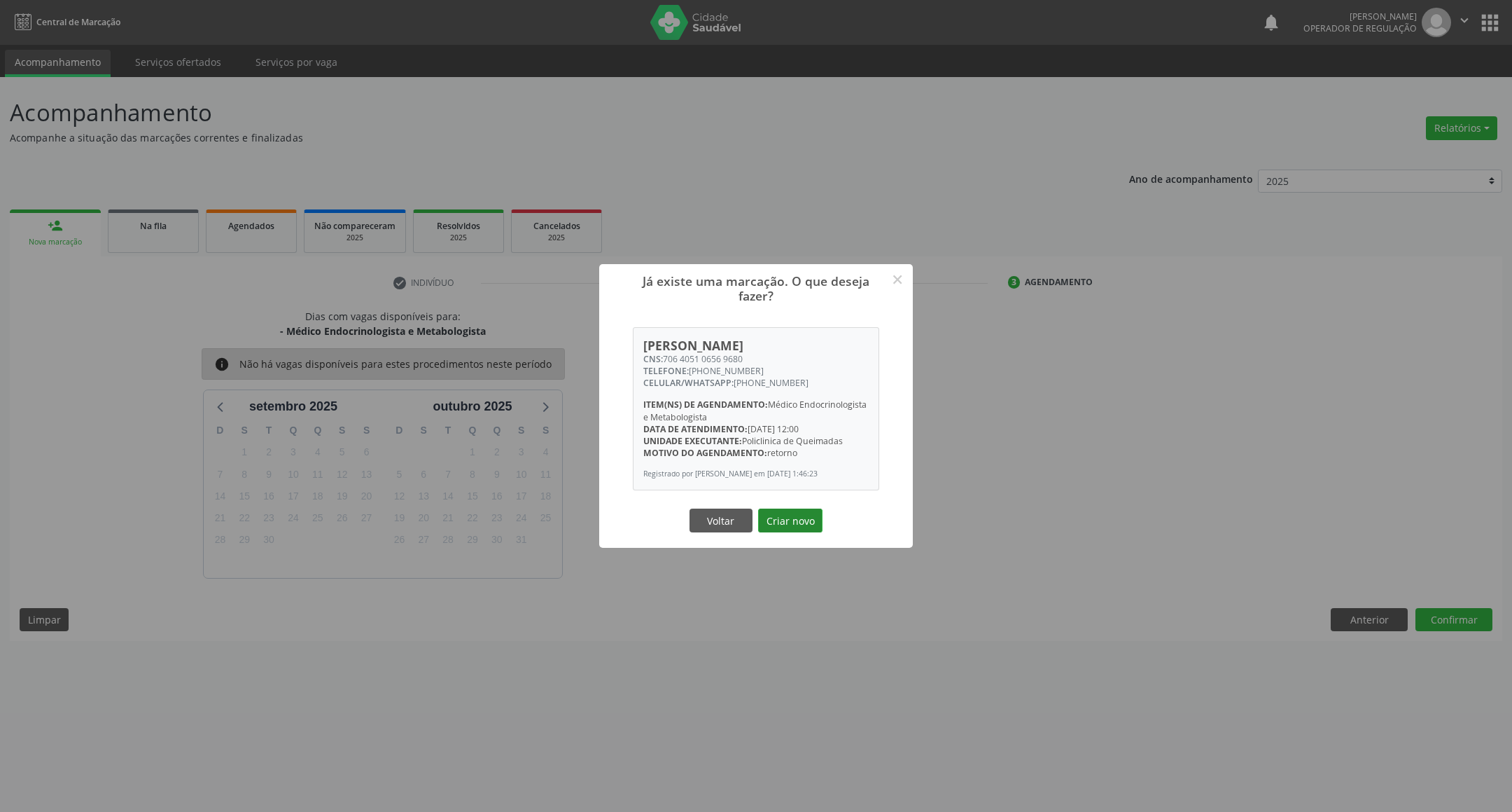
click at [802, 515] on button "Criar novo" at bounding box center [790, 520] width 64 height 24
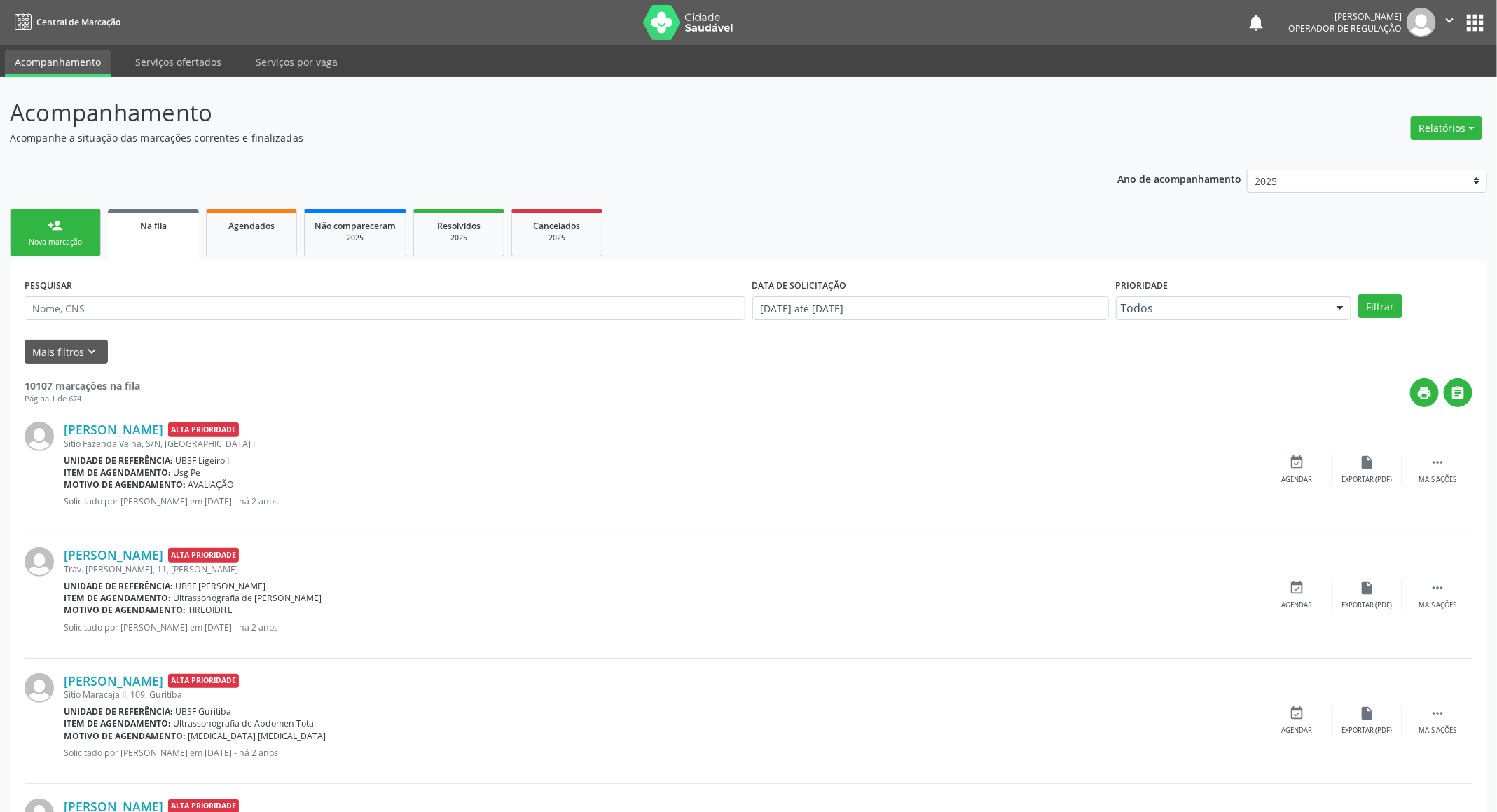
click at [34, 219] on link "person_add Nova marcação" at bounding box center [56, 232] width 91 height 47
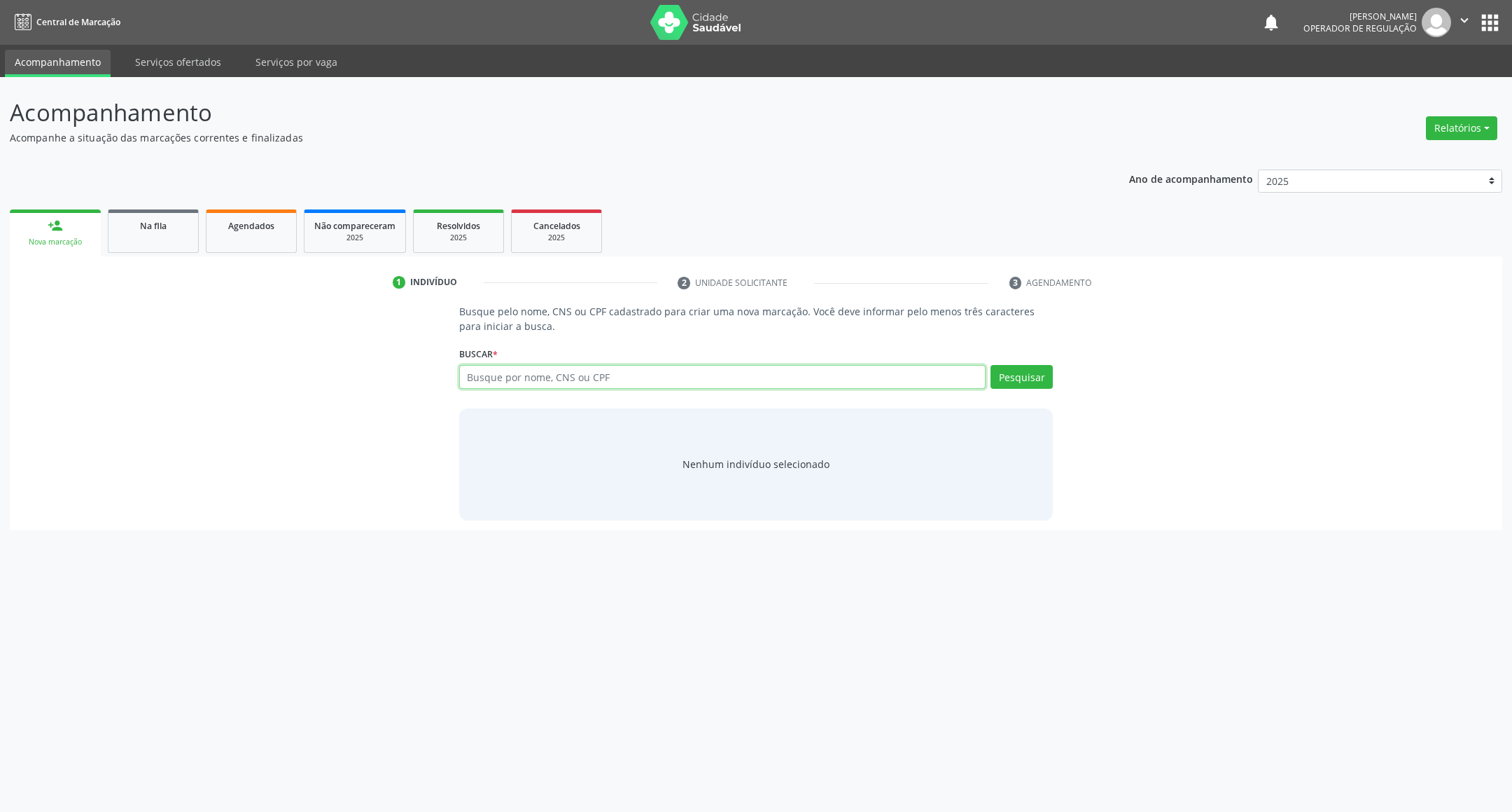
click at [493, 367] on input "text" at bounding box center [723, 377] width 527 height 24
type input "MARIA FAUSTINO"
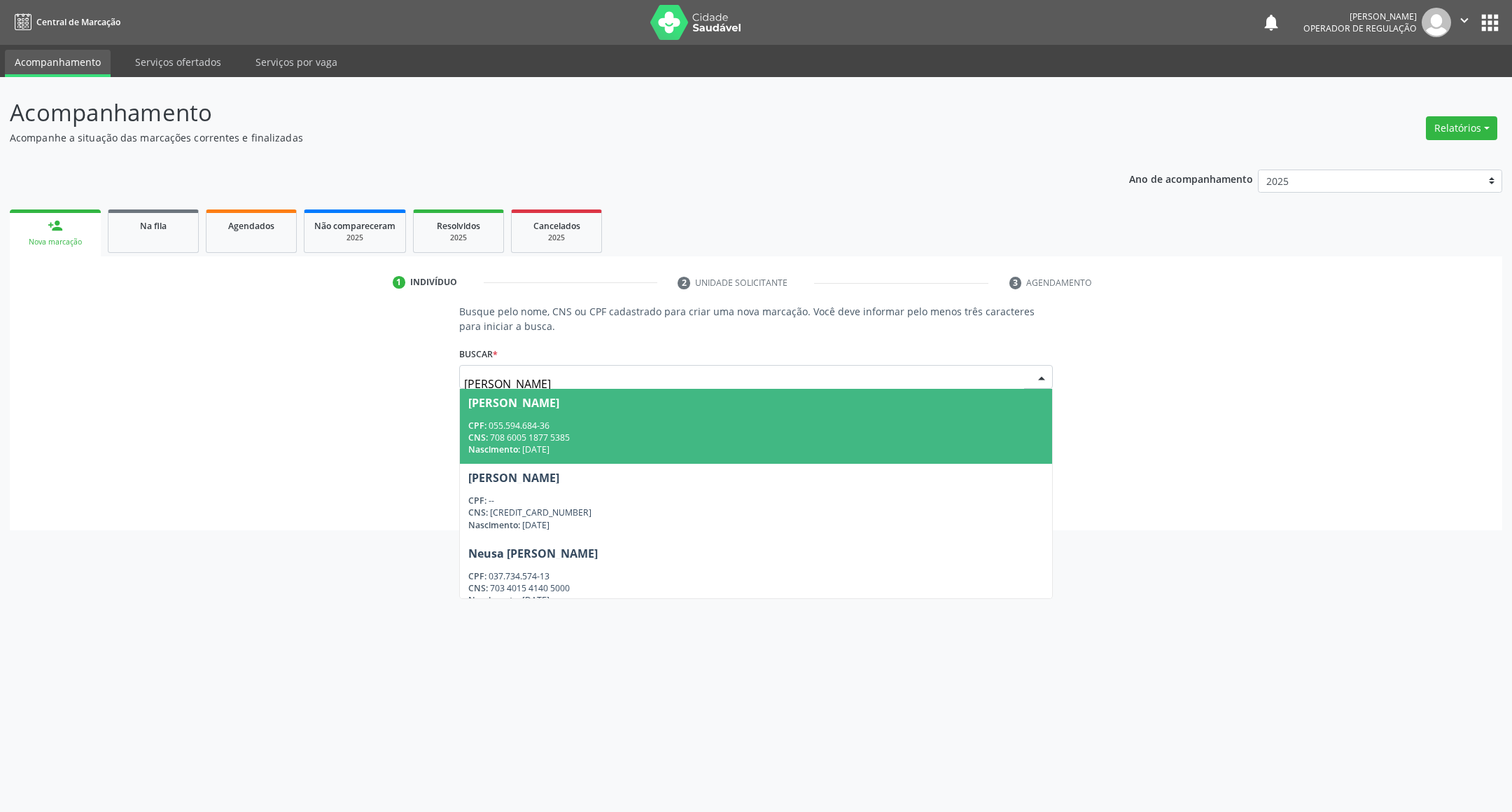
click at [609, 399] on div "Maria Faustino da Silva" at bounding box center [756, 403] width 576 height 12
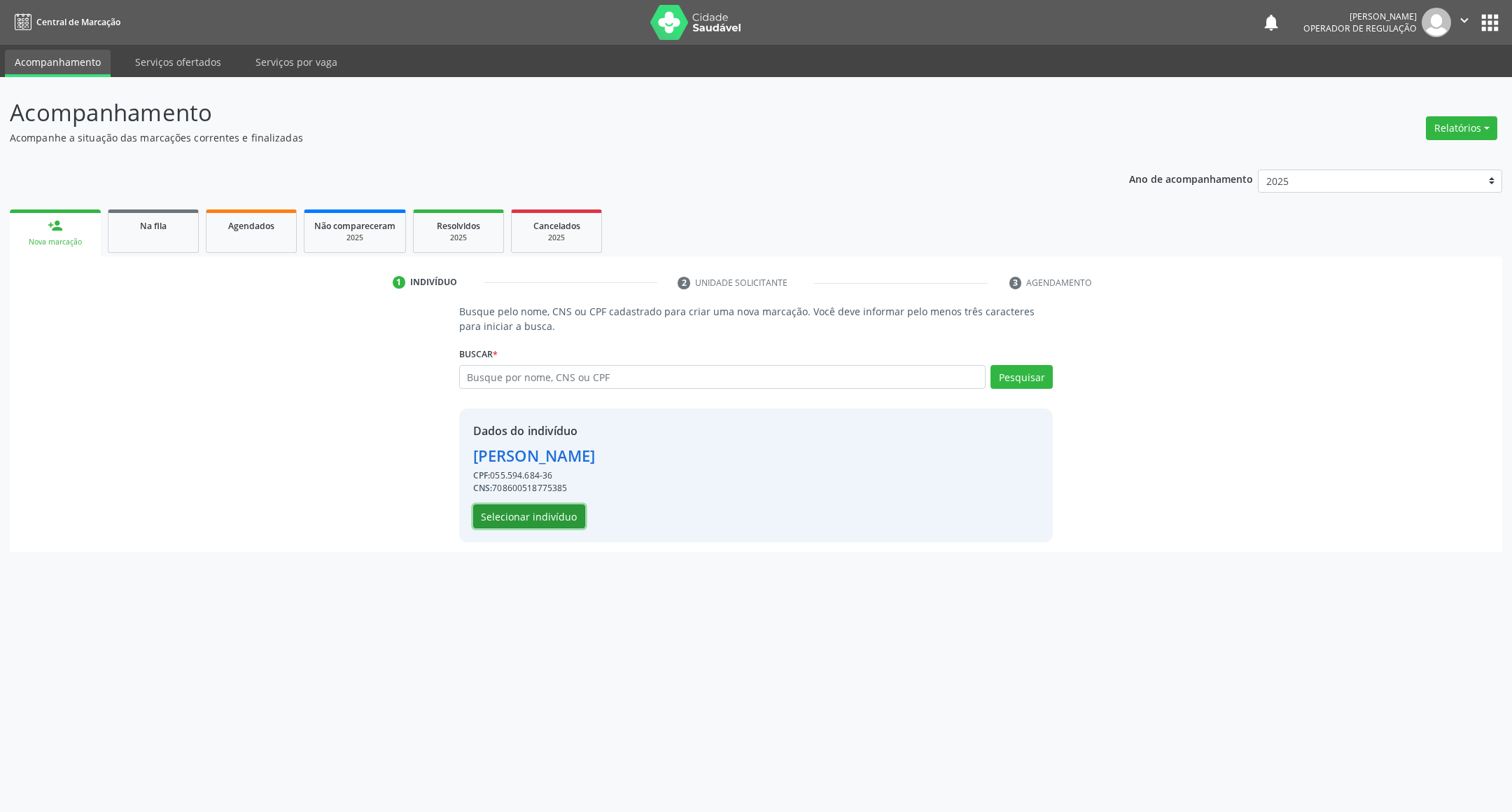
click at [546, 520] on button "Selecionar indivíduo" at bounding box center [529, 516] width 112 height 24
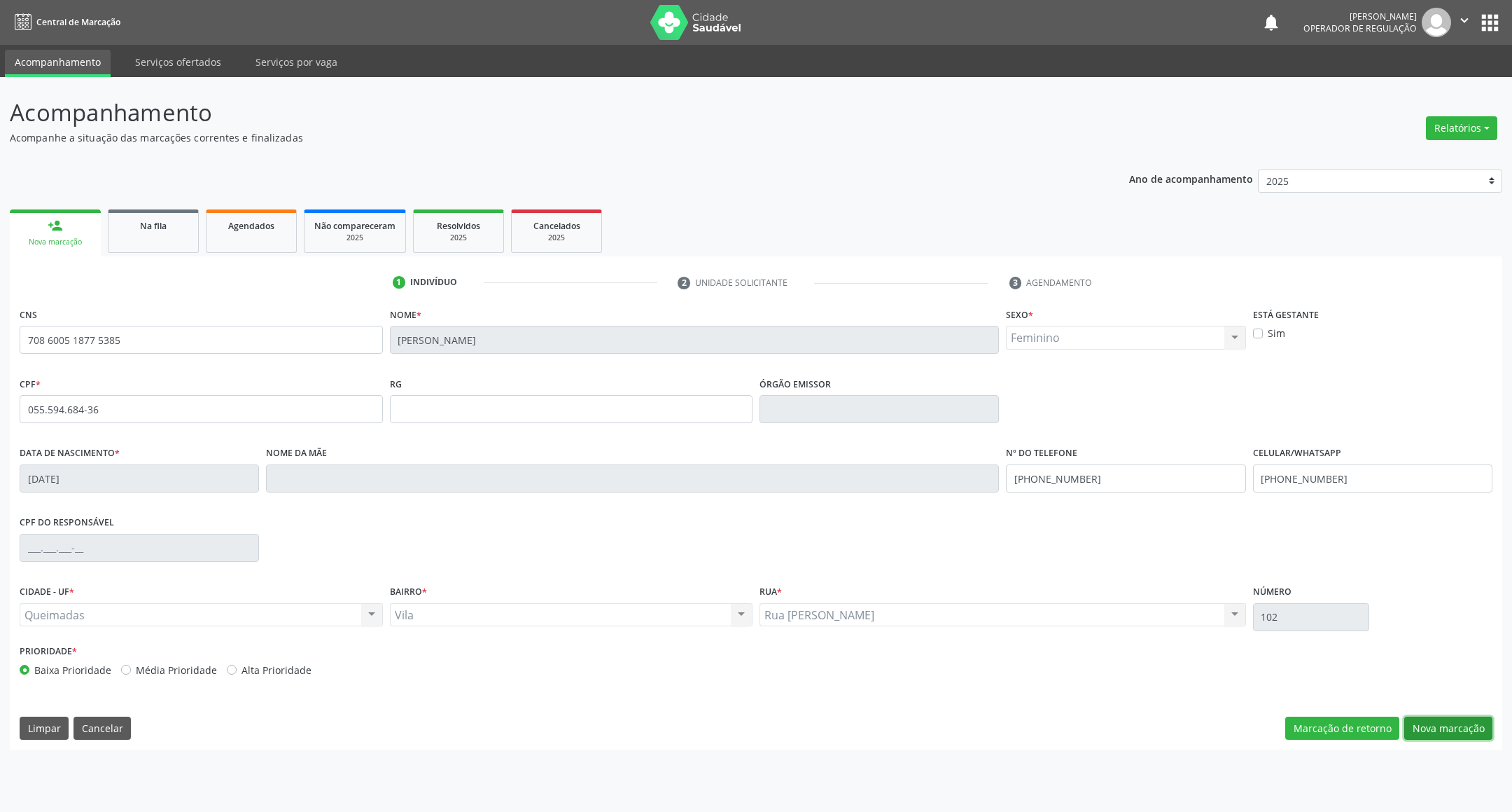
click at [1459, 717] on button "Nova marcação" at bounding box center [1448, 728] width 88 height 24
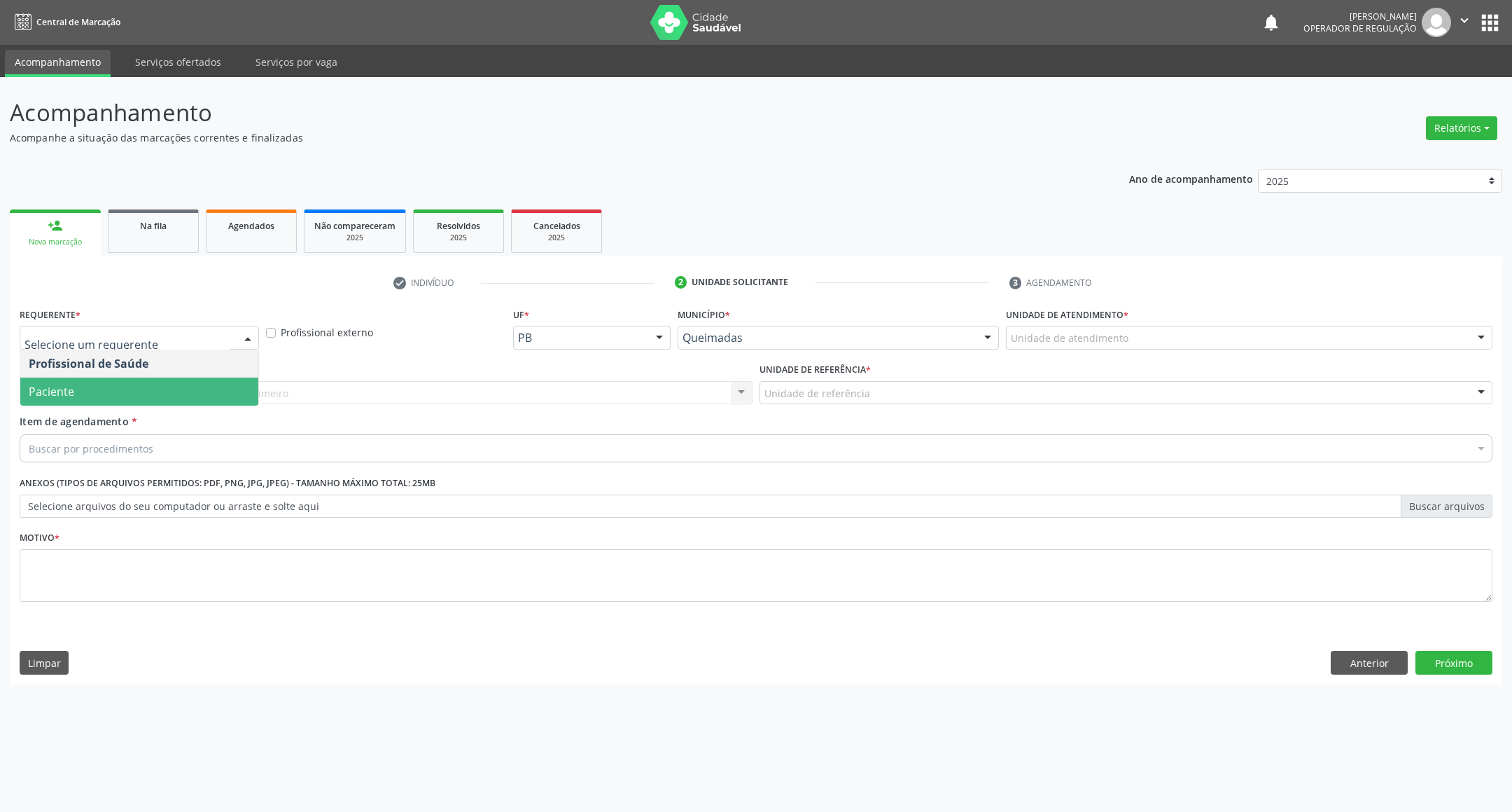
click at [133, 385] on span "Paciente" at bounding box center [139, 391] width 238 height 28
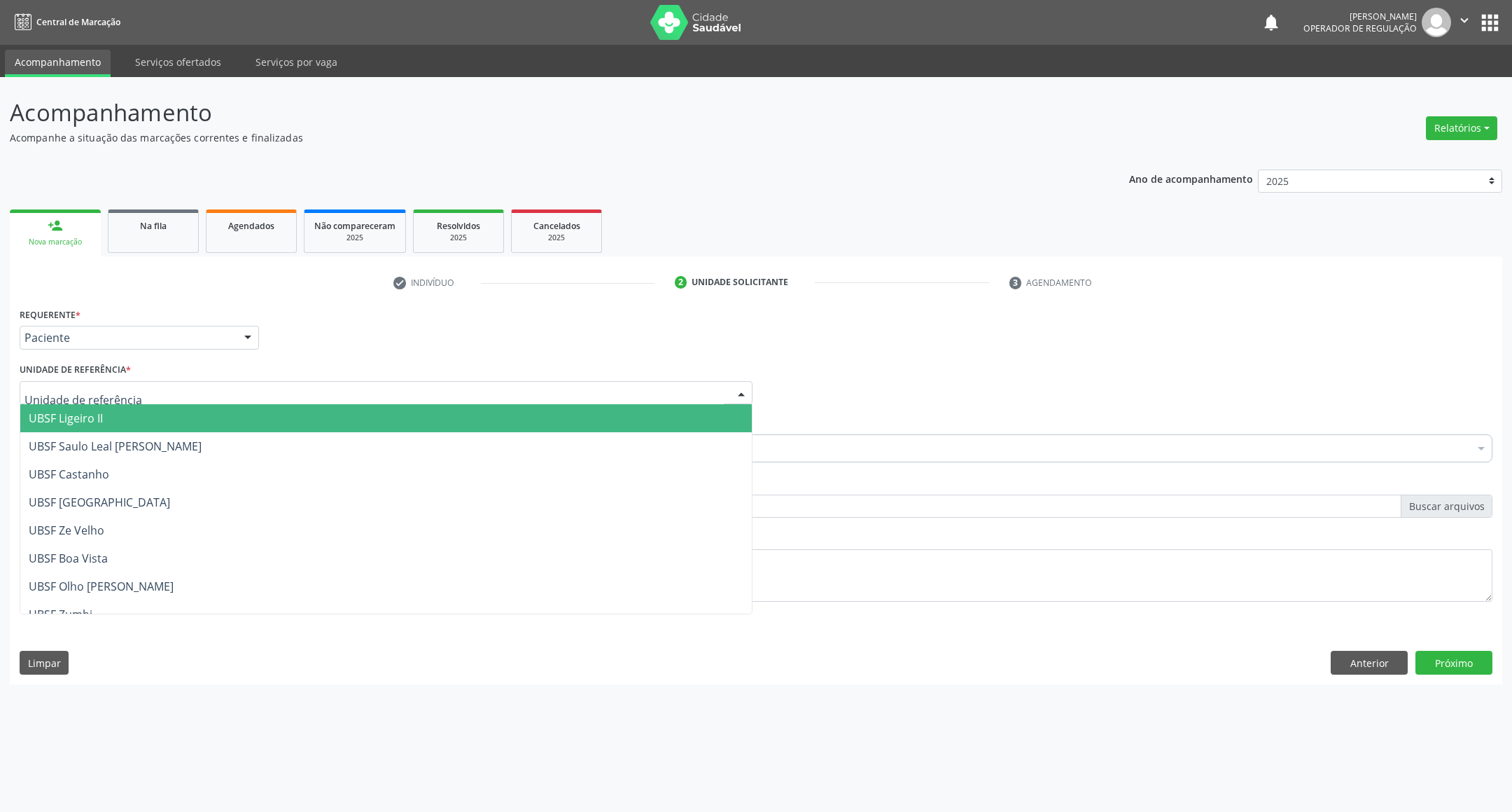
click at [149, 390] on div at bounding box center [386, 393] width 733 height 24
type input "VIL"
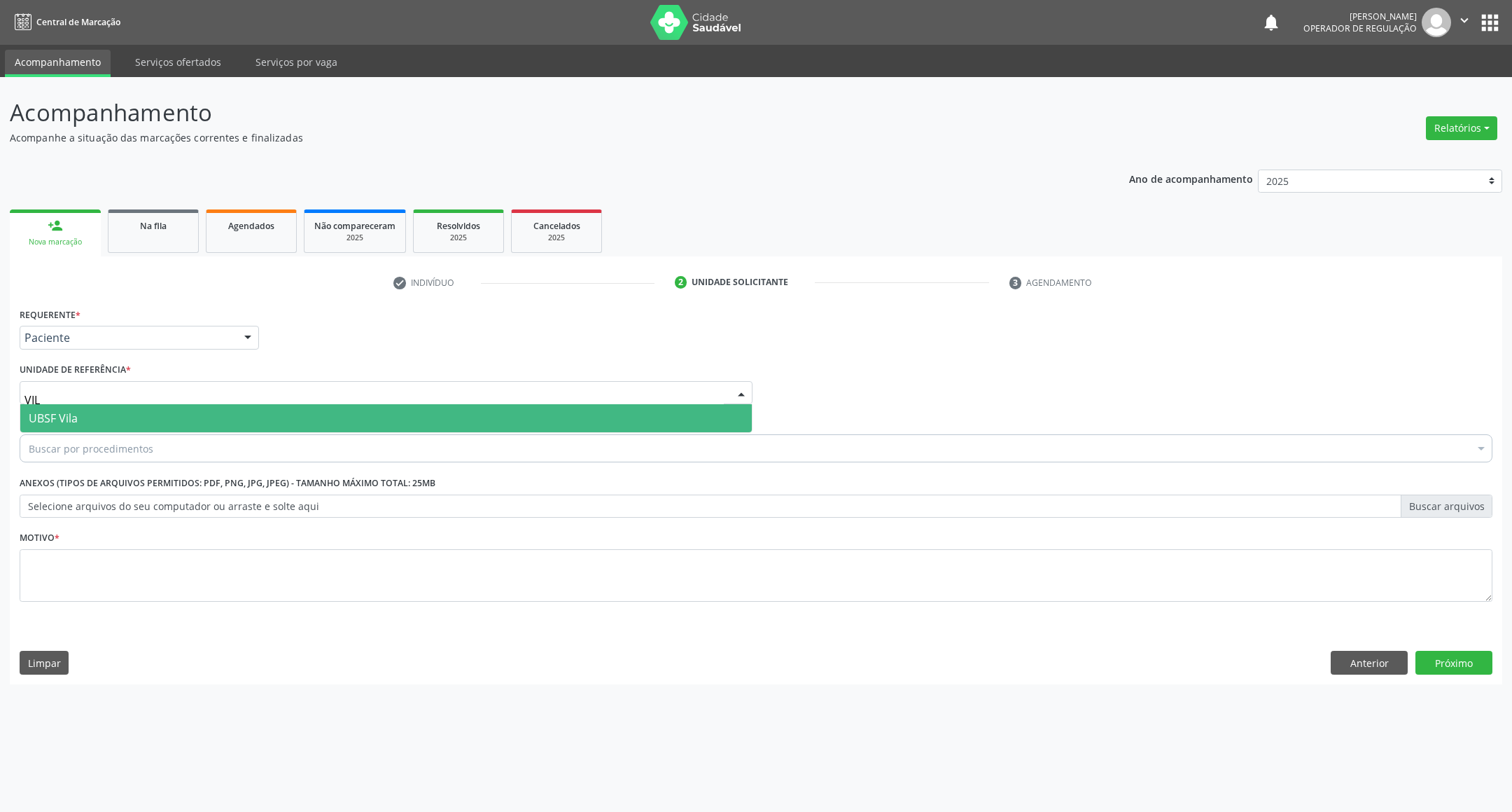
click at [171, 420] on span "UBSF Vila" at bounding box center [386, 418] width 731 height 28
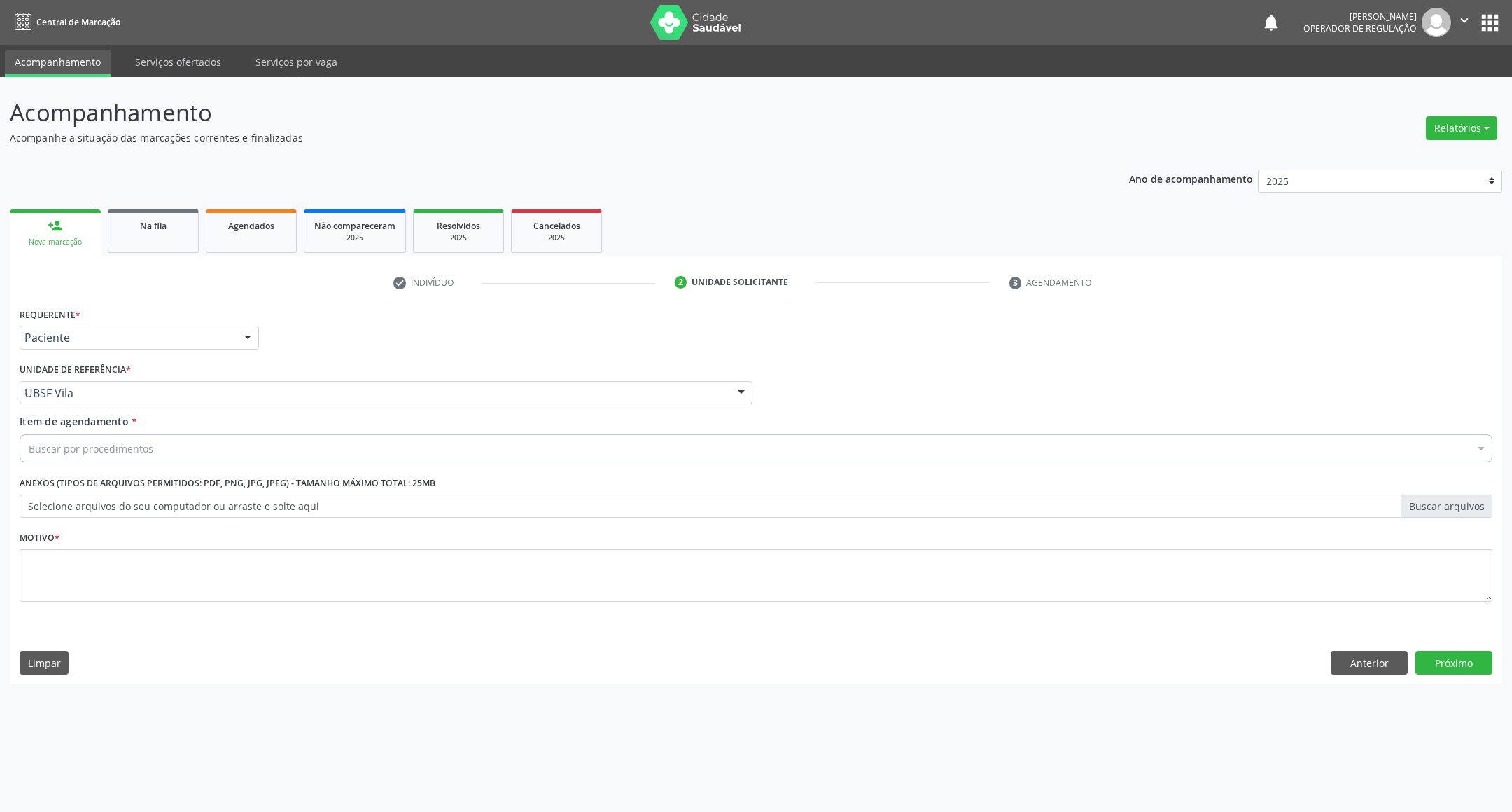
click at [169, 448] on div "Buscar por procedimentos" at bounding box center [755, 448] width 1472 height 28
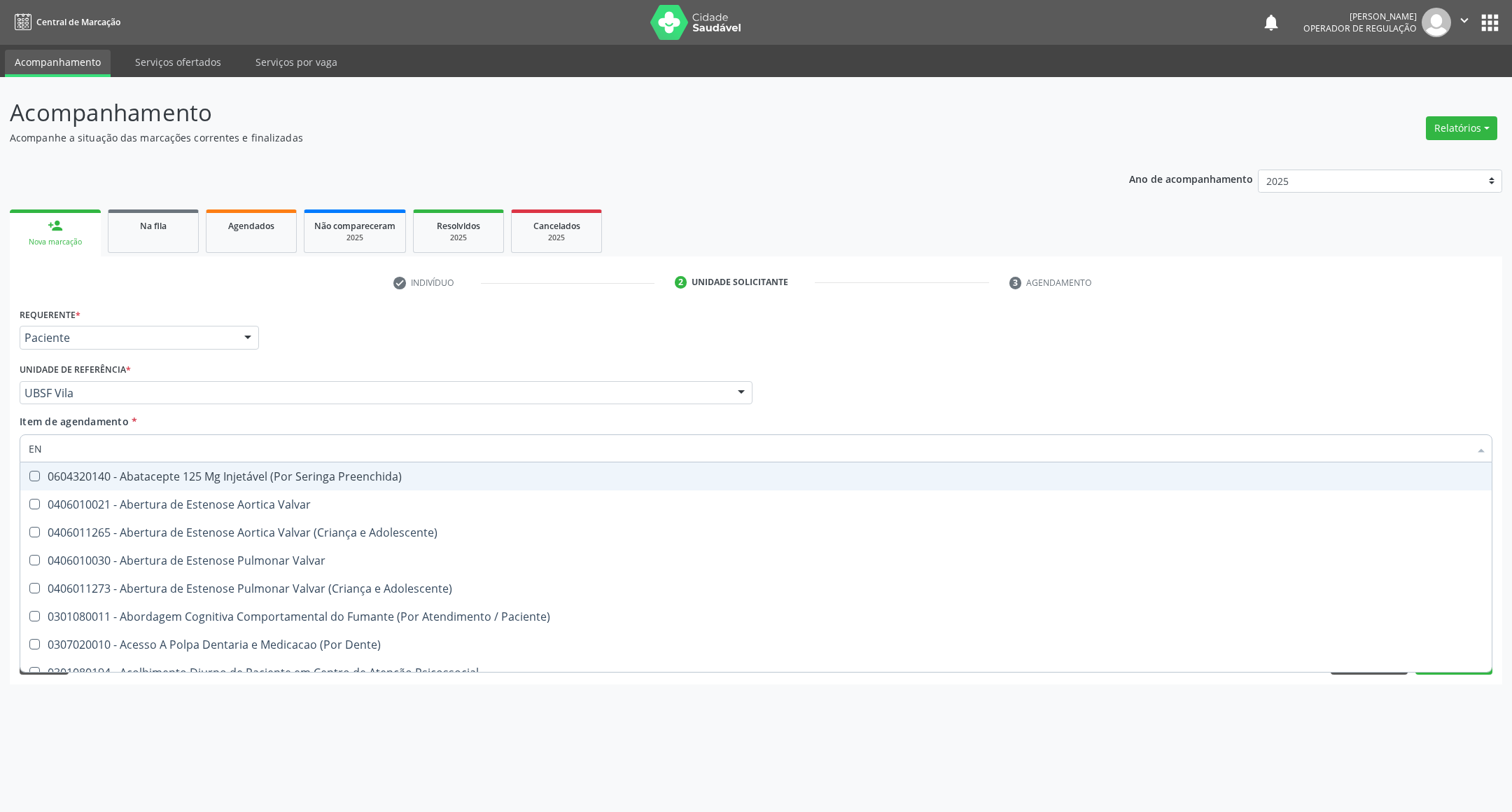
type input "ENDOCRINOLOGISTA"
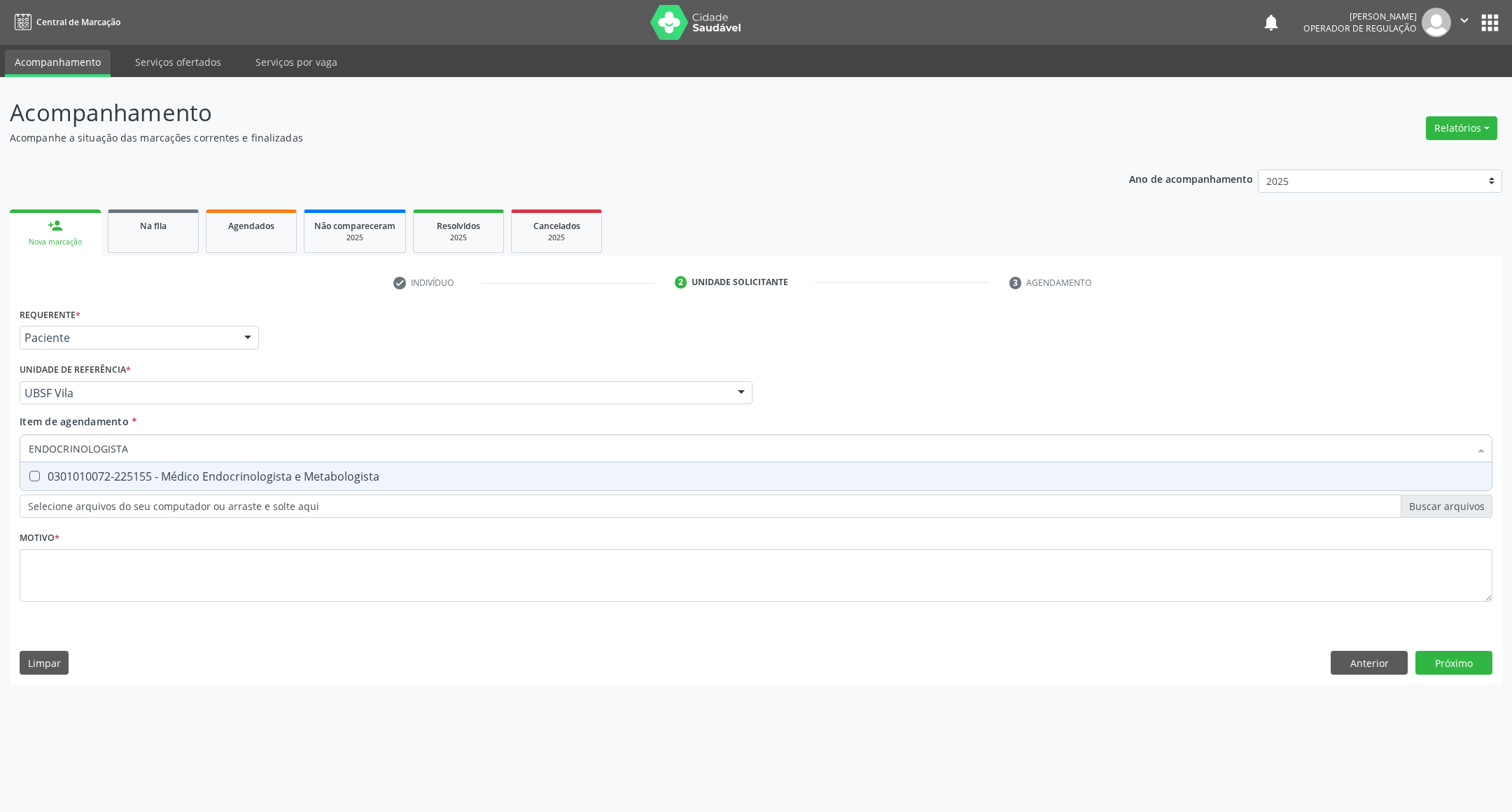
click at [181, 473] on div "0301010072-225155 - Médico Endocrinologista e Metabologista" at bounding box center [756, 476] width 1454 height 12
checkbox Metabologista "true"
click at [151, 557] on div "Requerente * Paciente Profissional de Saúde Paciente Nenhum resultado encontrad…" at bounding box center [755, 463] width 1472 height 318
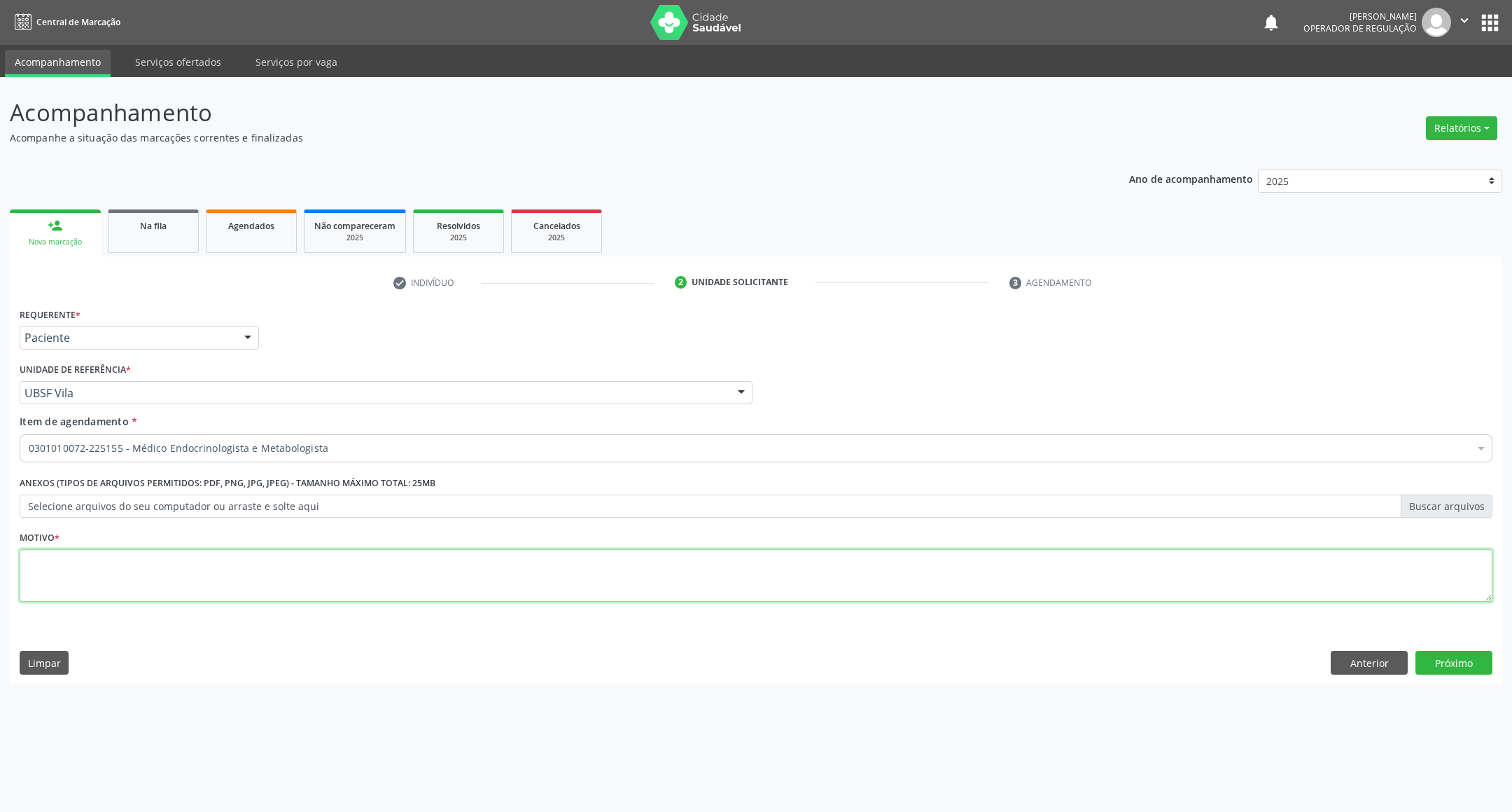
paste textarea "RETORNO [PERSON_NAME] 11/2025"
type textarea "RETORNO [PERSON_NAME] 11/2025"
click at [1447, 645] on div "Requerente * Paciente Profissional de Saúde Paciente Nenhum resultado encontrad…" at bounding box center [756, 494] width 1493 height 380
click at [1448, 653] on button "Próximo" at bounding box center [1454, 662] width 77 height 24
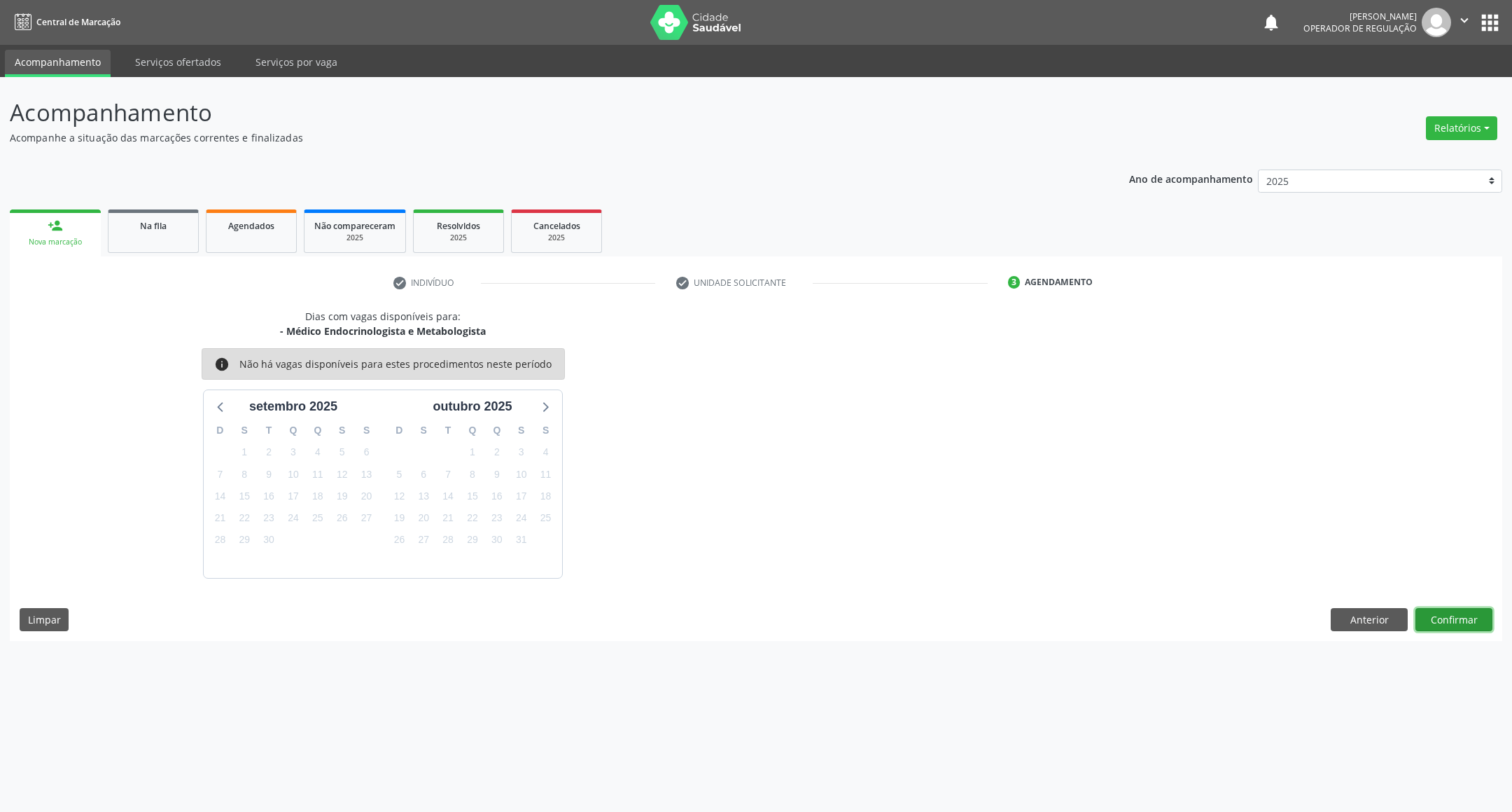
click at [1453, 619] on button "Confirmar" at bounding box center [1454, 619] width 77 height 24
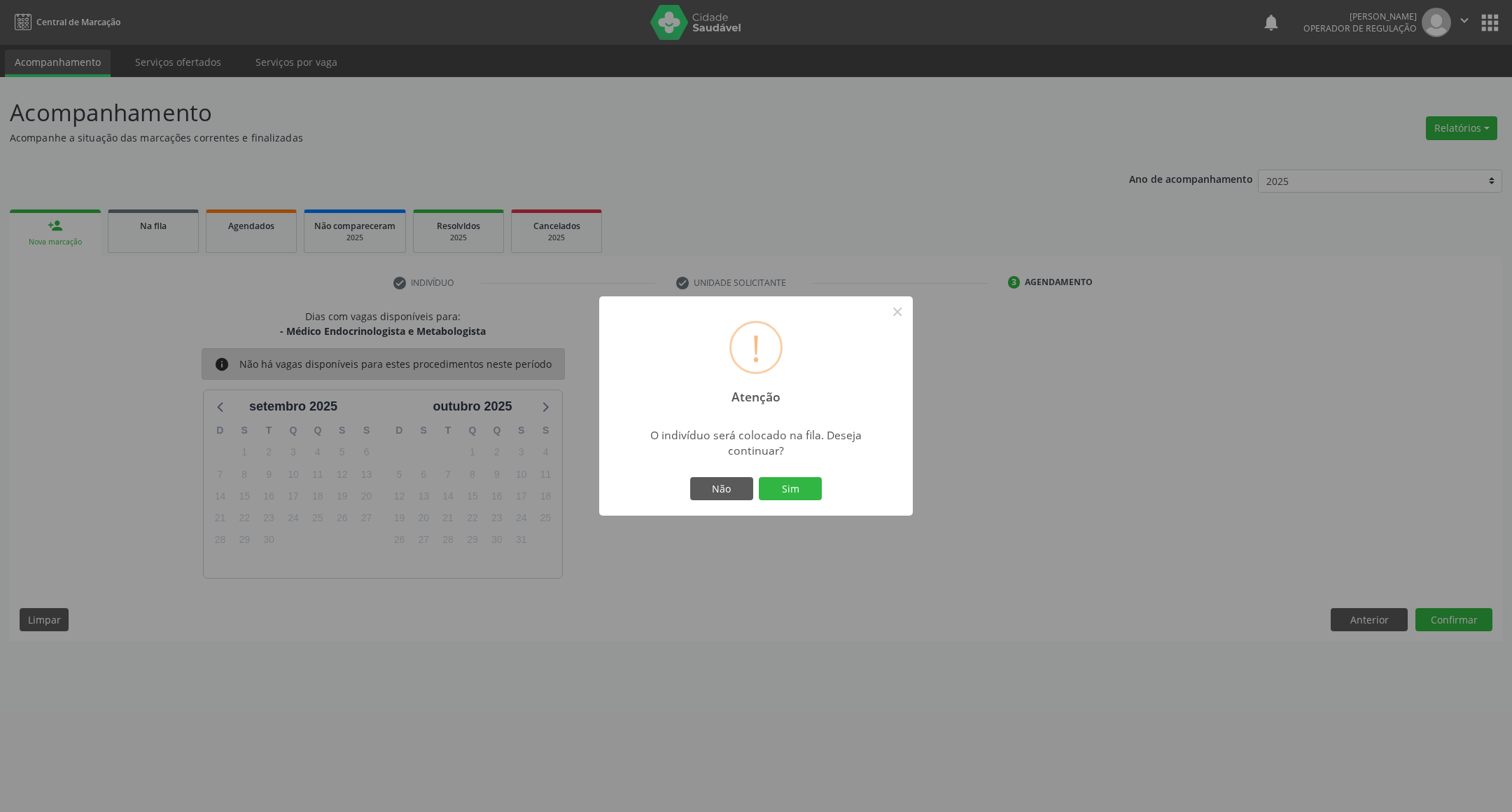
click at [759, 477] on button "Sim" at bounding box center [790, 489] width 63 height 24
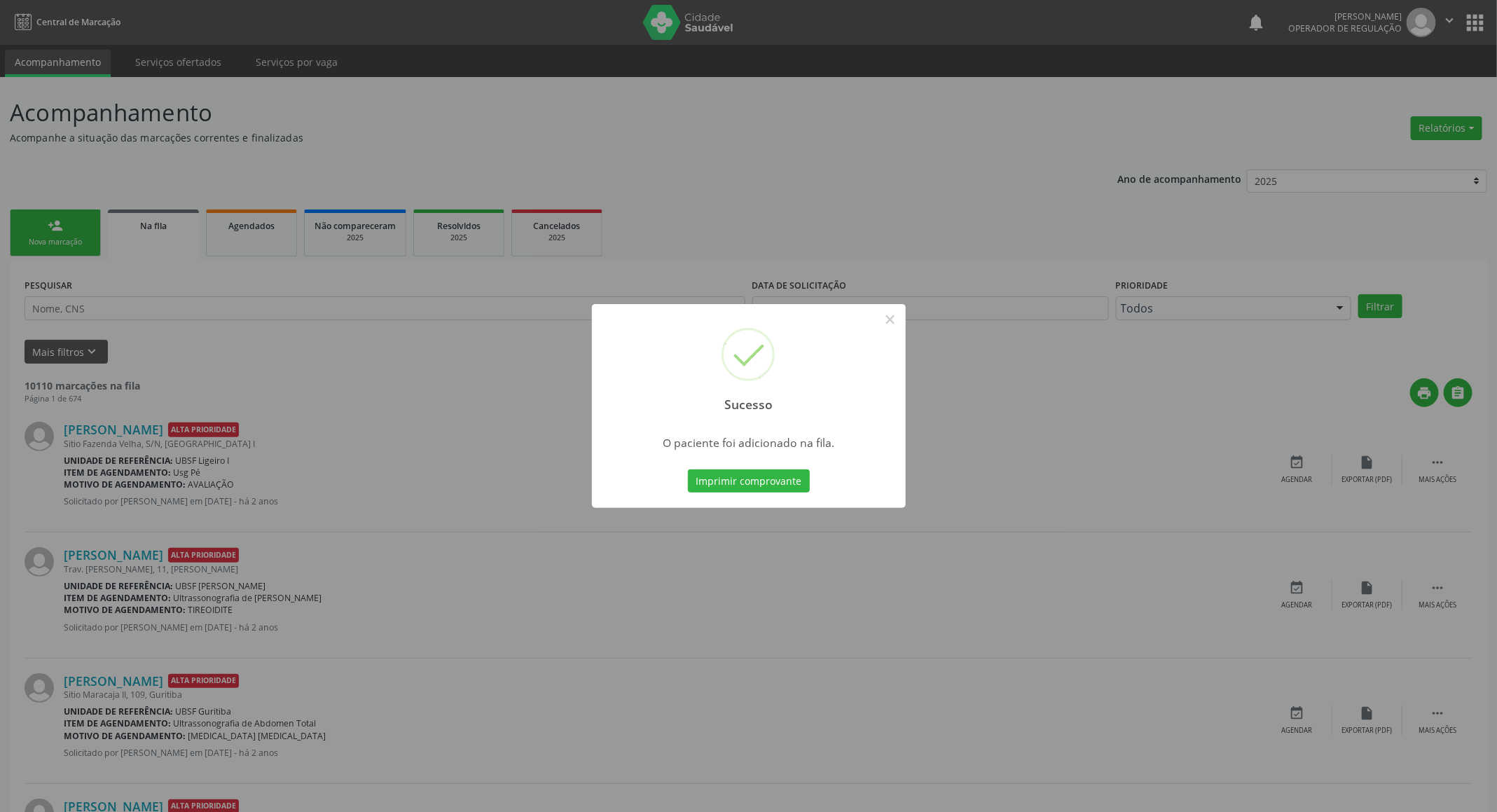
click at [416, 353] on div "Sucesso × O paciente foi adicionado na fila. Imprimir comprovante Cancel" at bounding box center [748, 406] width 1497 height 812
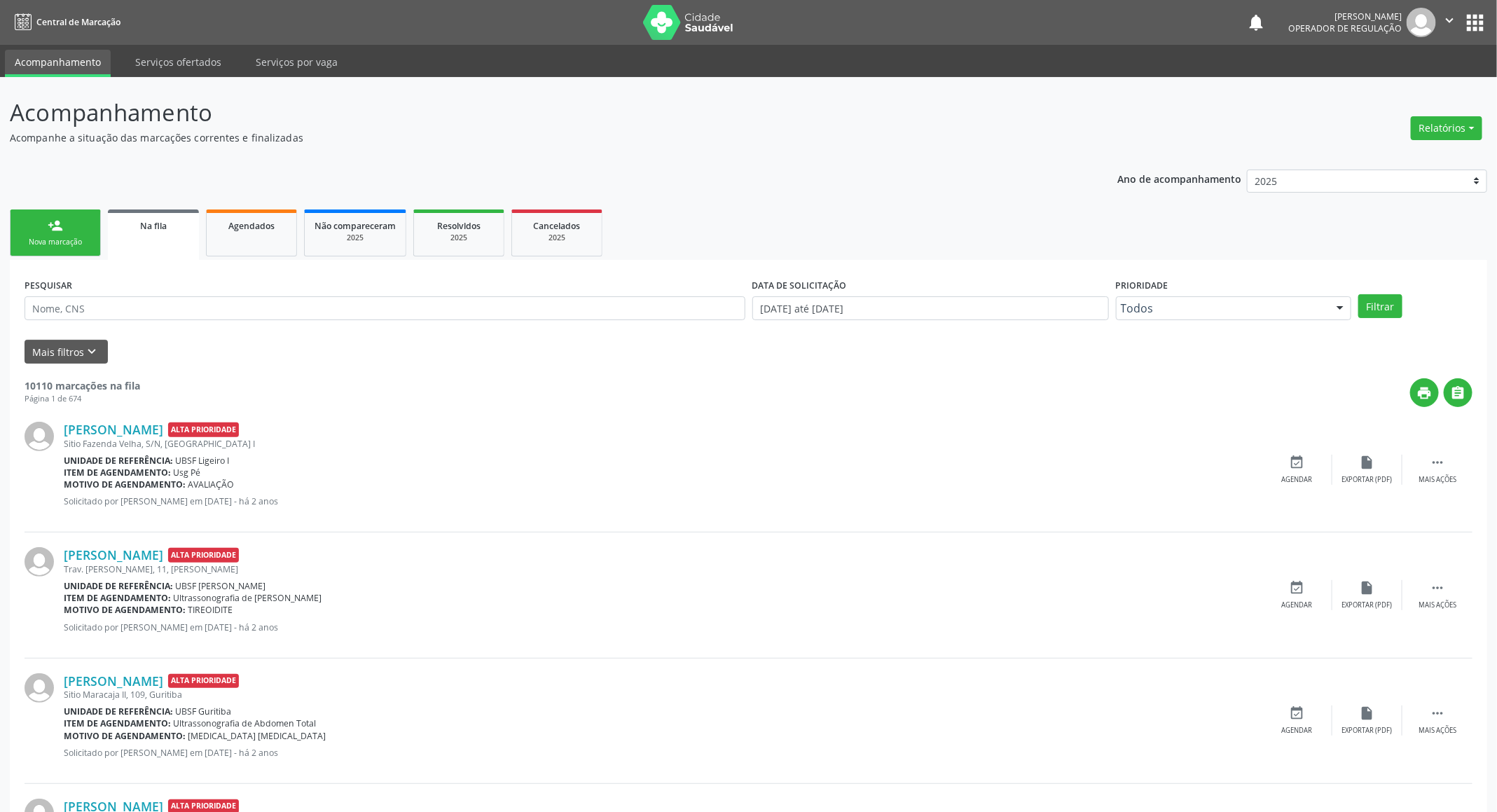
click at [66, 247] on link "person_add Nova marcação" at bounding box center [56, 232] width 91 height 47
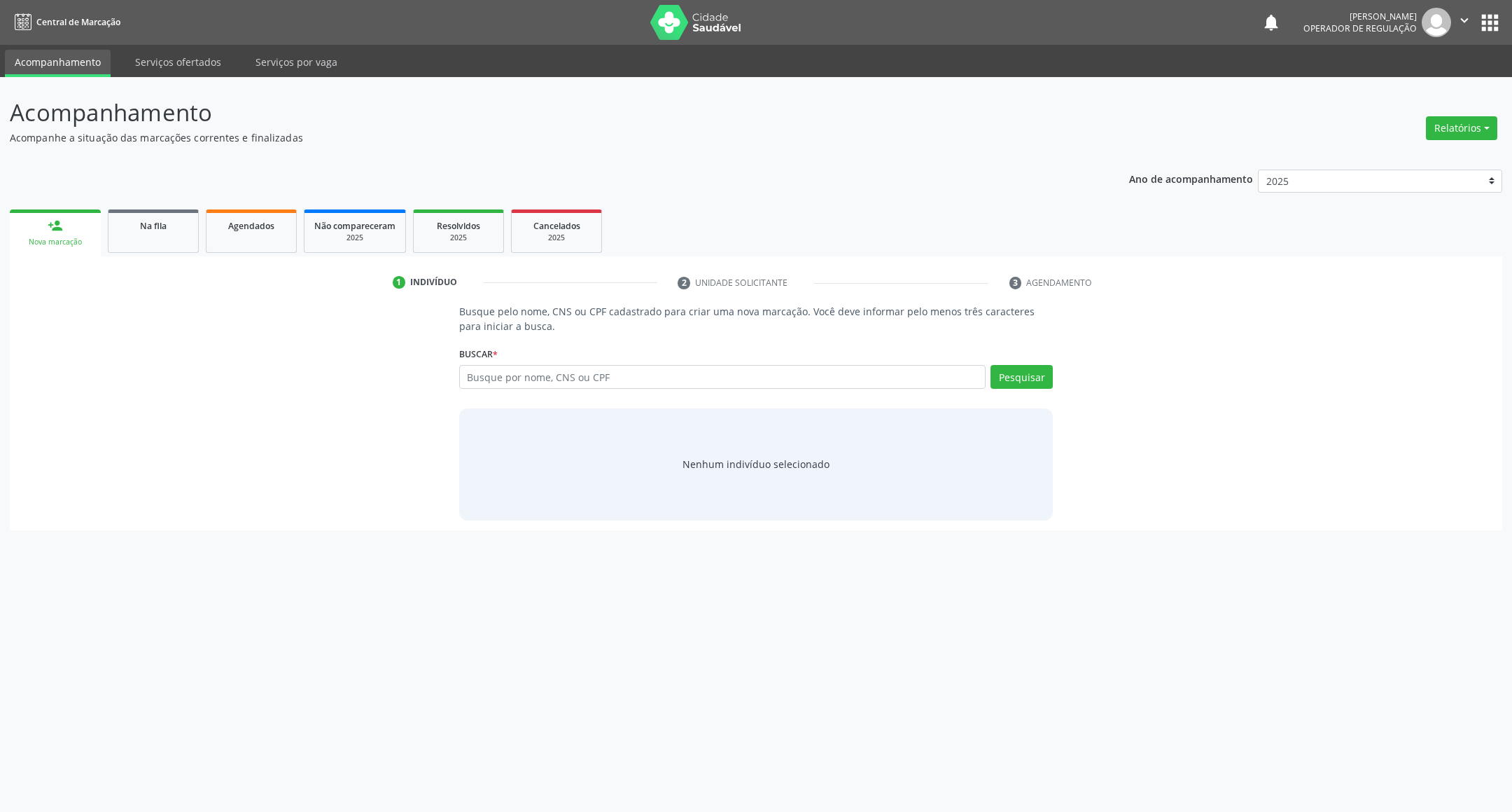
click at [525, 362] on div "Buscar * Busque por nome, CNS ou CPF Nenhum resultado encontrado para: " " Digi…" at bounding box center [757, 370] width 594 height 55
click at [533, 378] on input "text" at bounding box center [723, 377] width 527 height 24
type input "700005011675402"
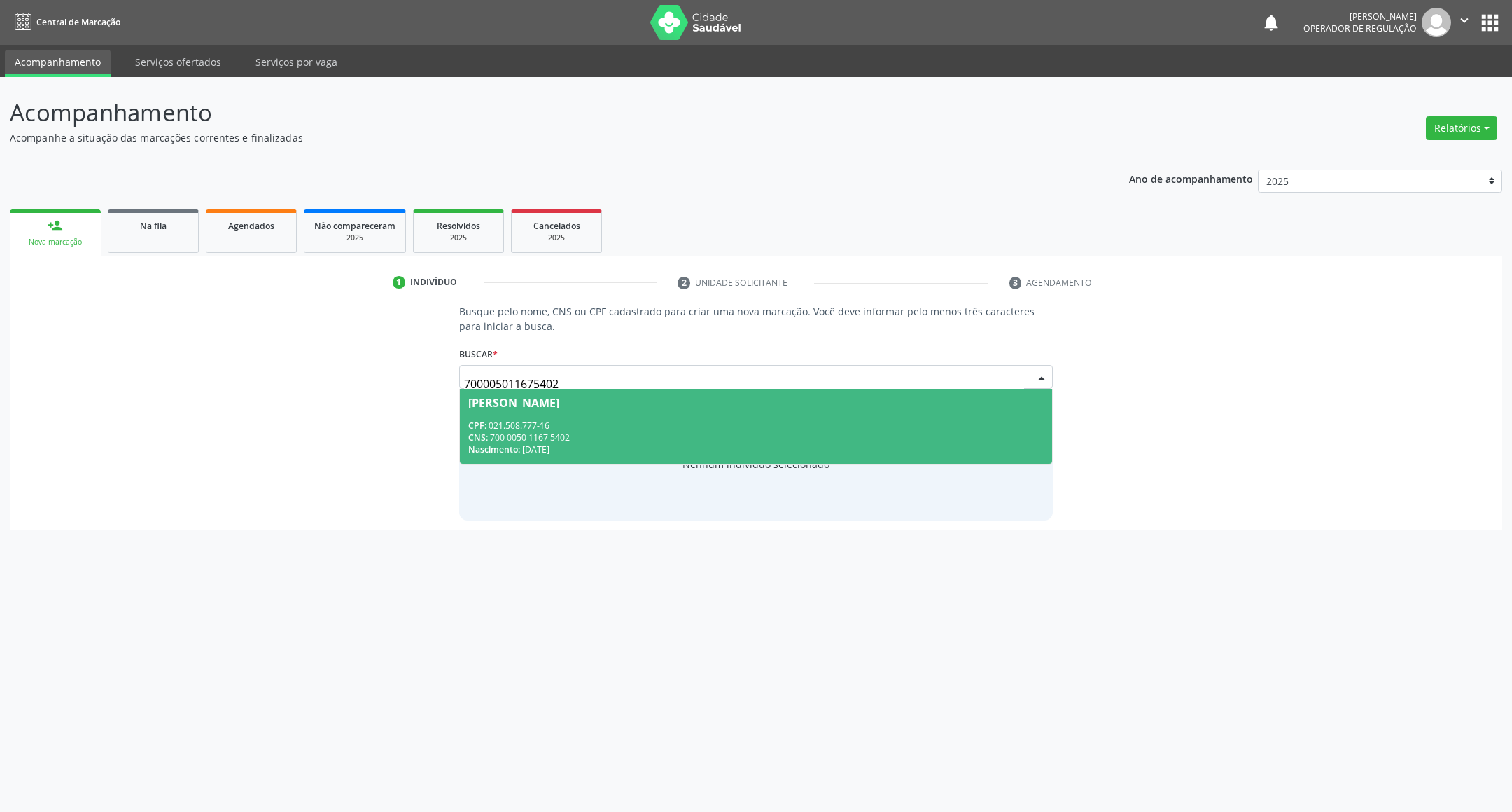
click at [766, 439] on div "CNS: 700 0050 1167 5402" at bounding box center [756, 437] width 576 height 12
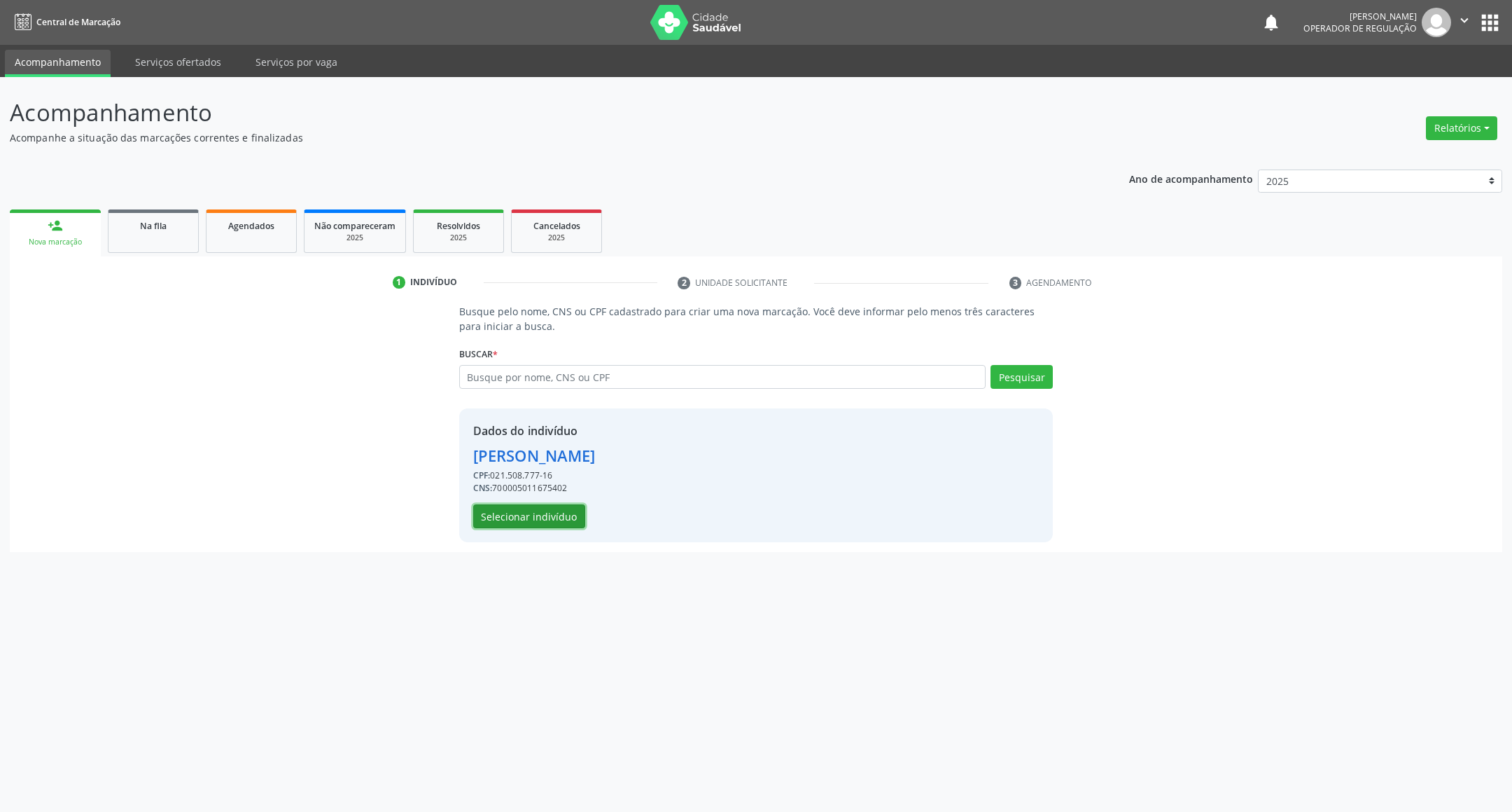
click at [551, 515] on button "Selecionar indivíduo" at bounding box center [529, 516] width 112 height 24
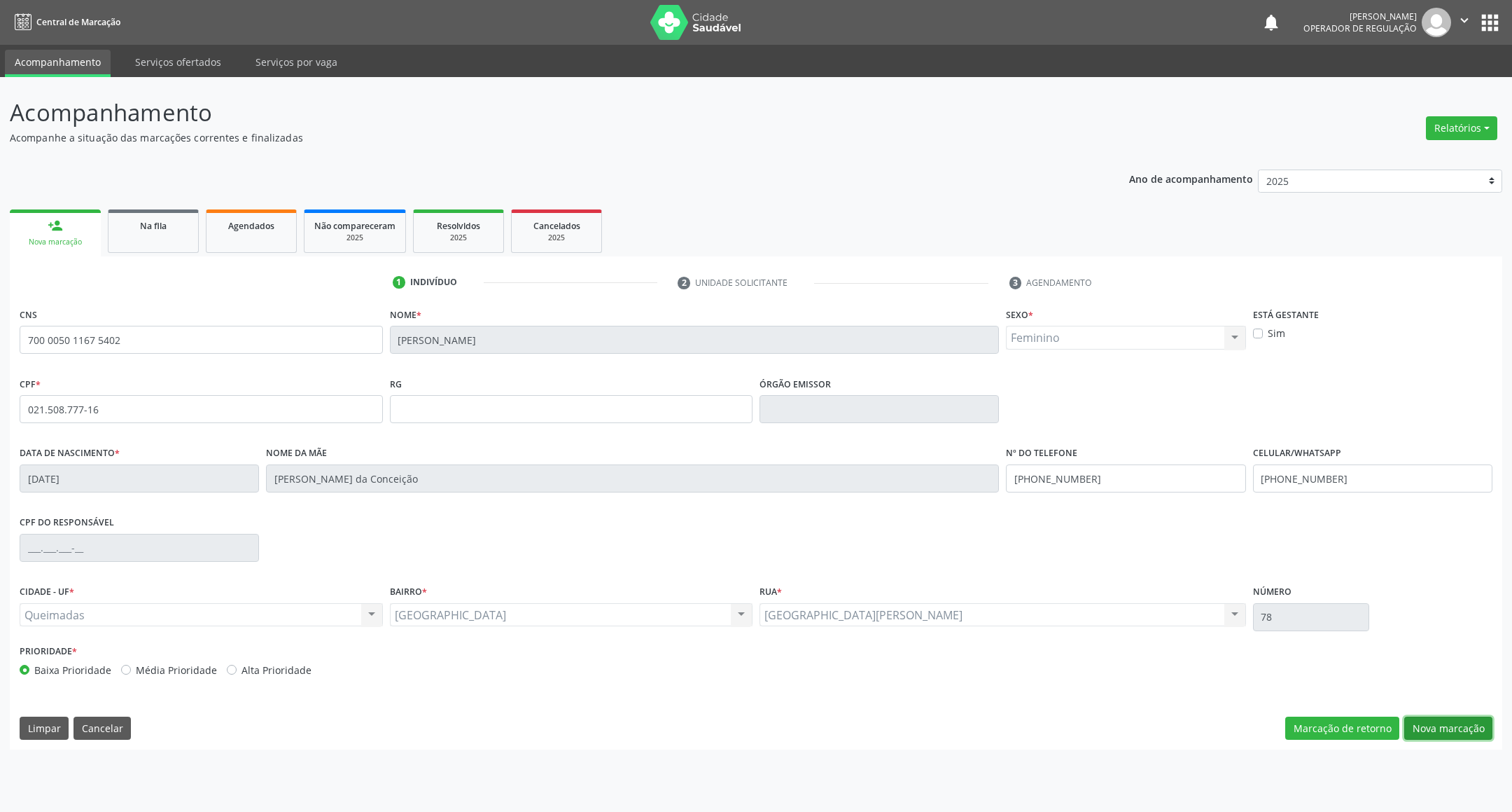
click at [1464, 733] on button "Nova marcação" at bounding box center [1448, 728] width 88 height 24
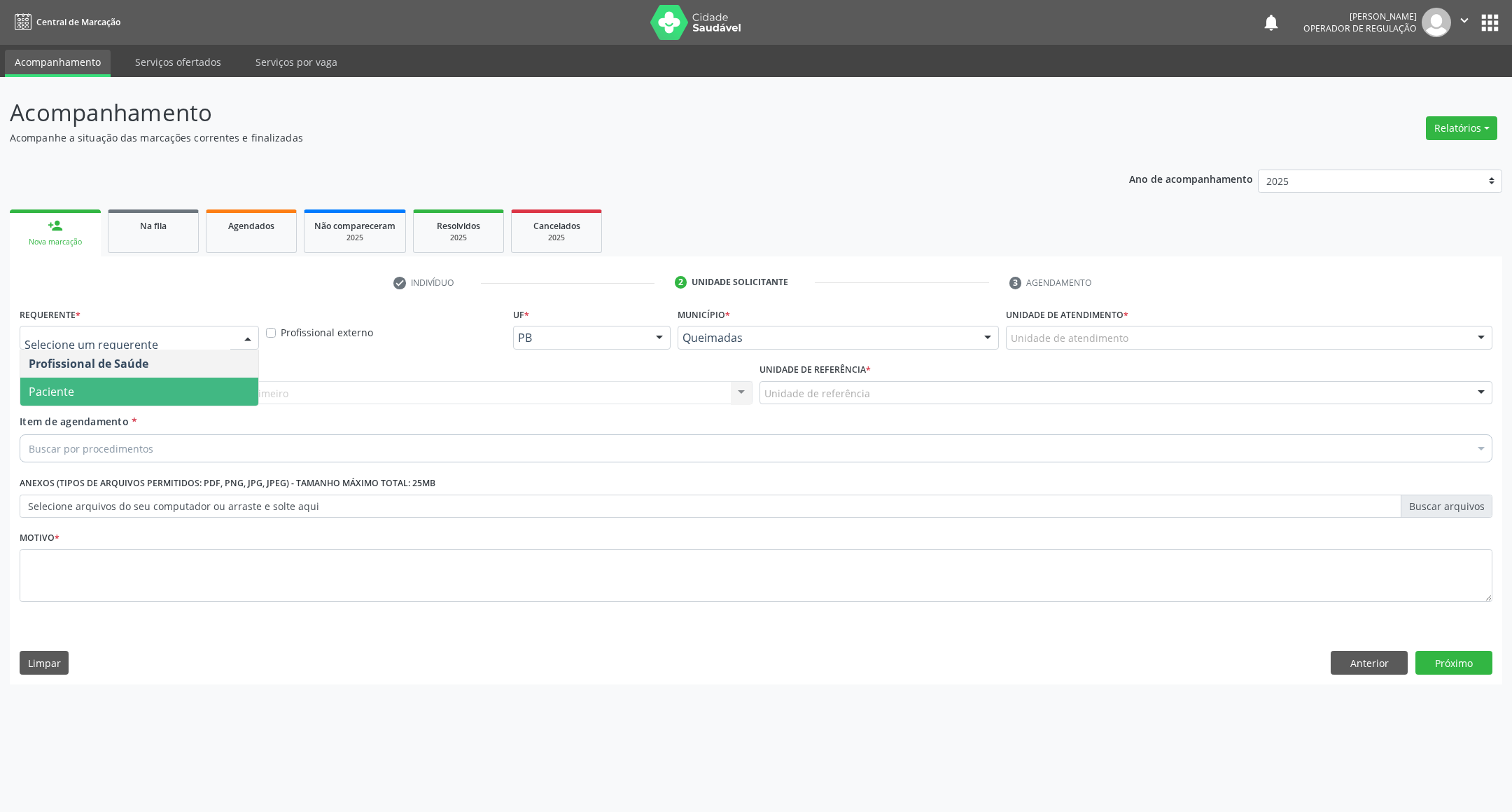
click at [111, 390] on span "Paciente" at bounding box center [139, 391] width 238 height 28
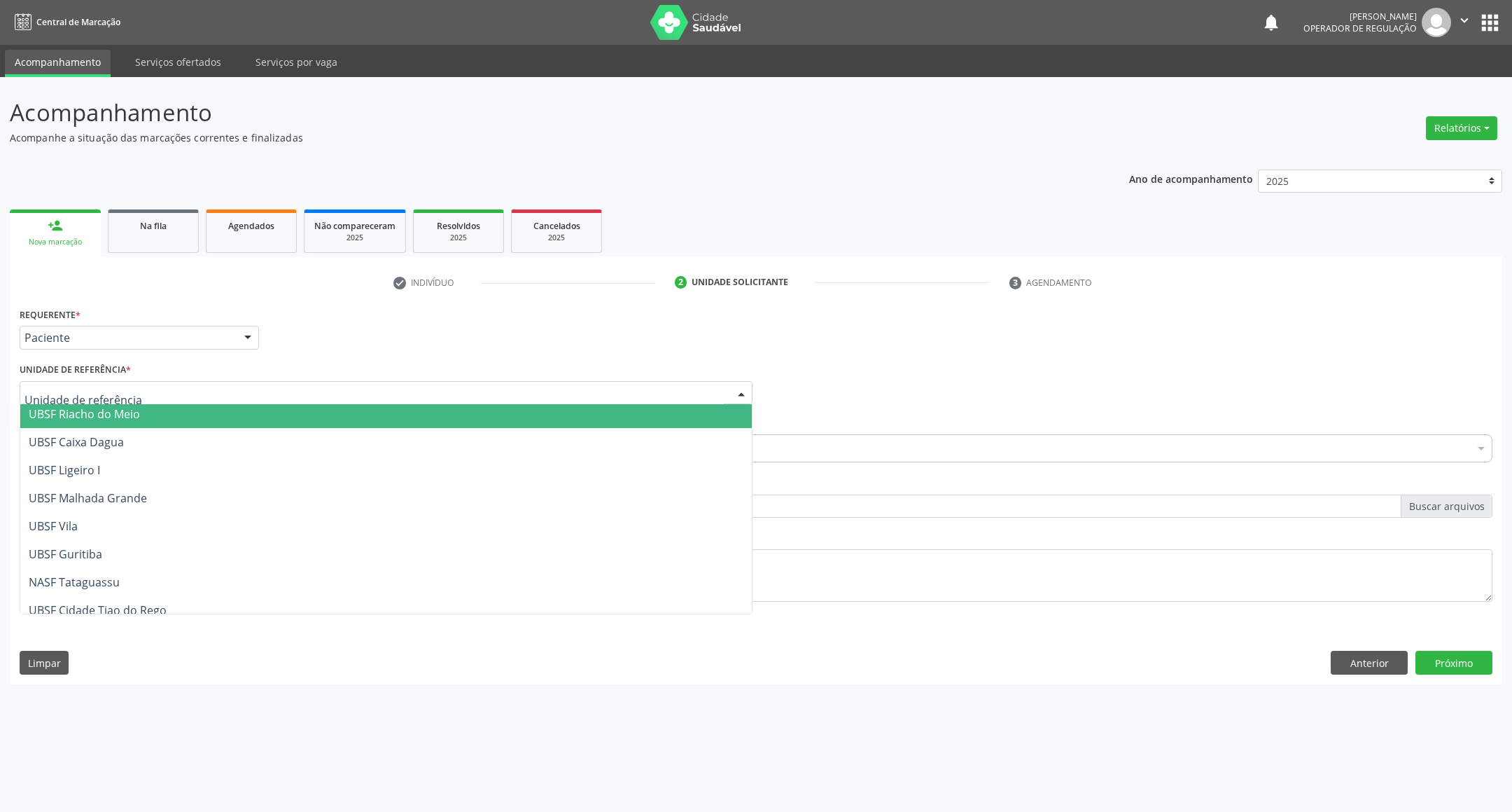
scroll to position [351, 0]
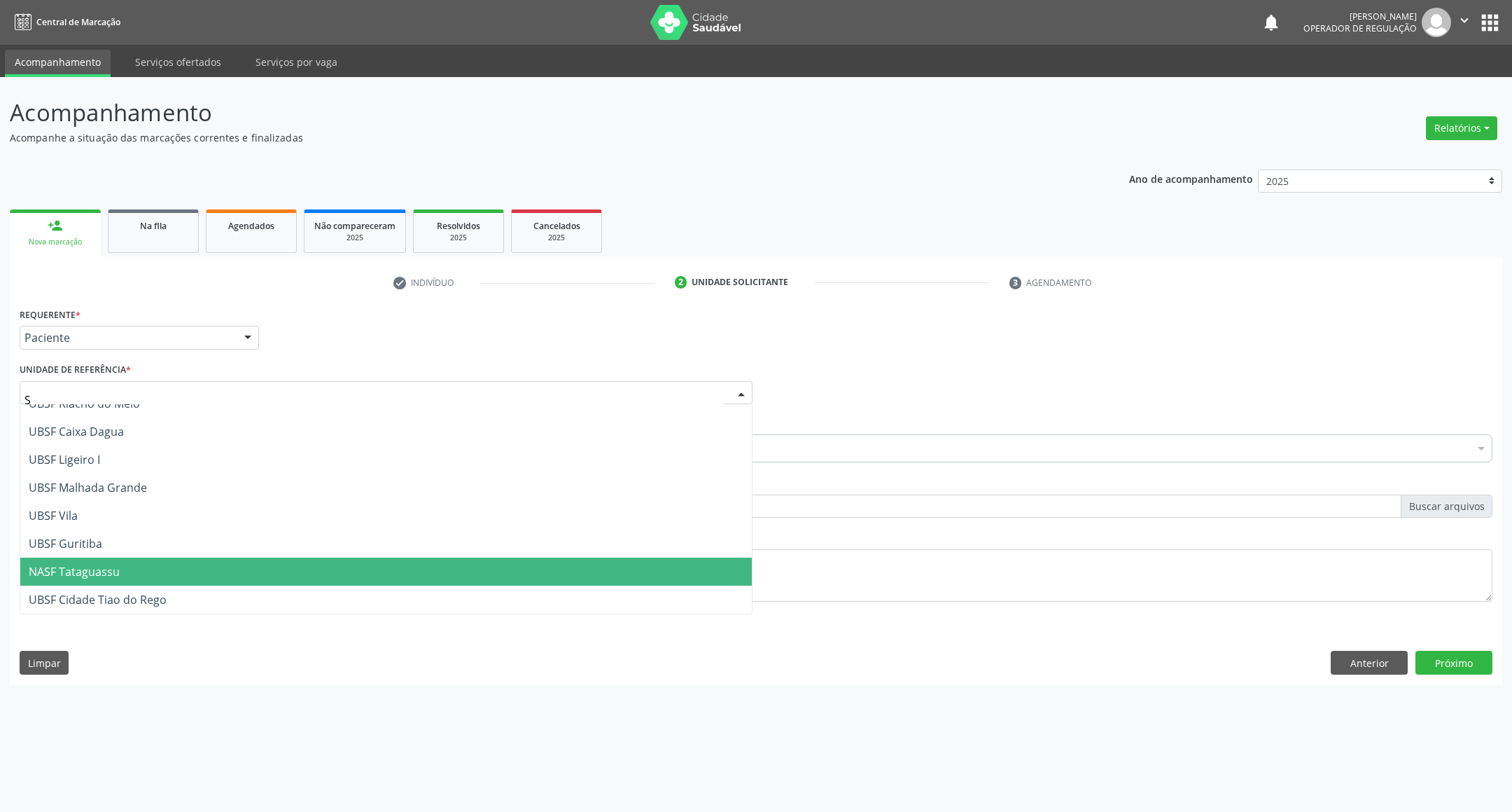
type input "SA"
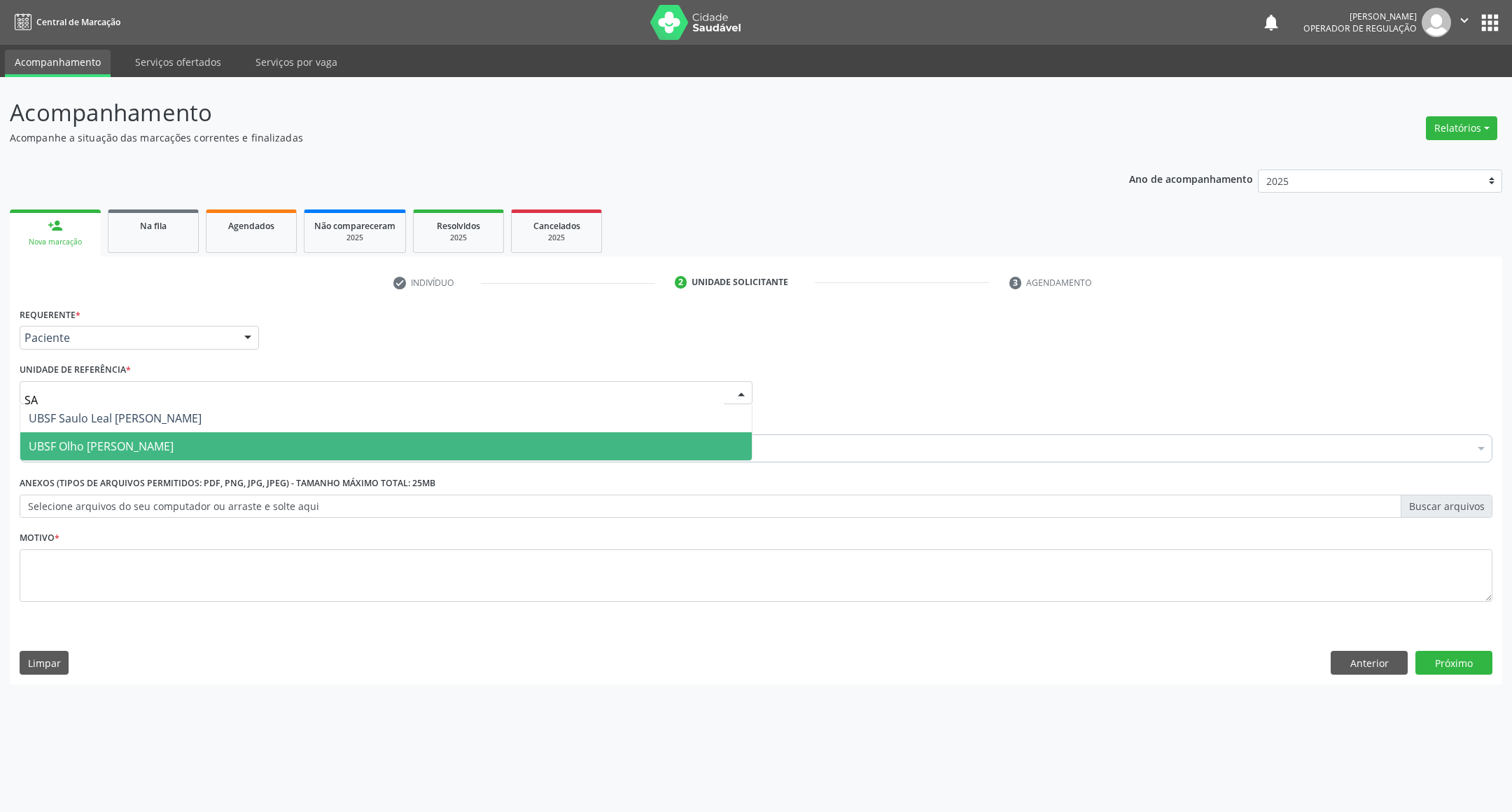
scroll to position [0, 0]
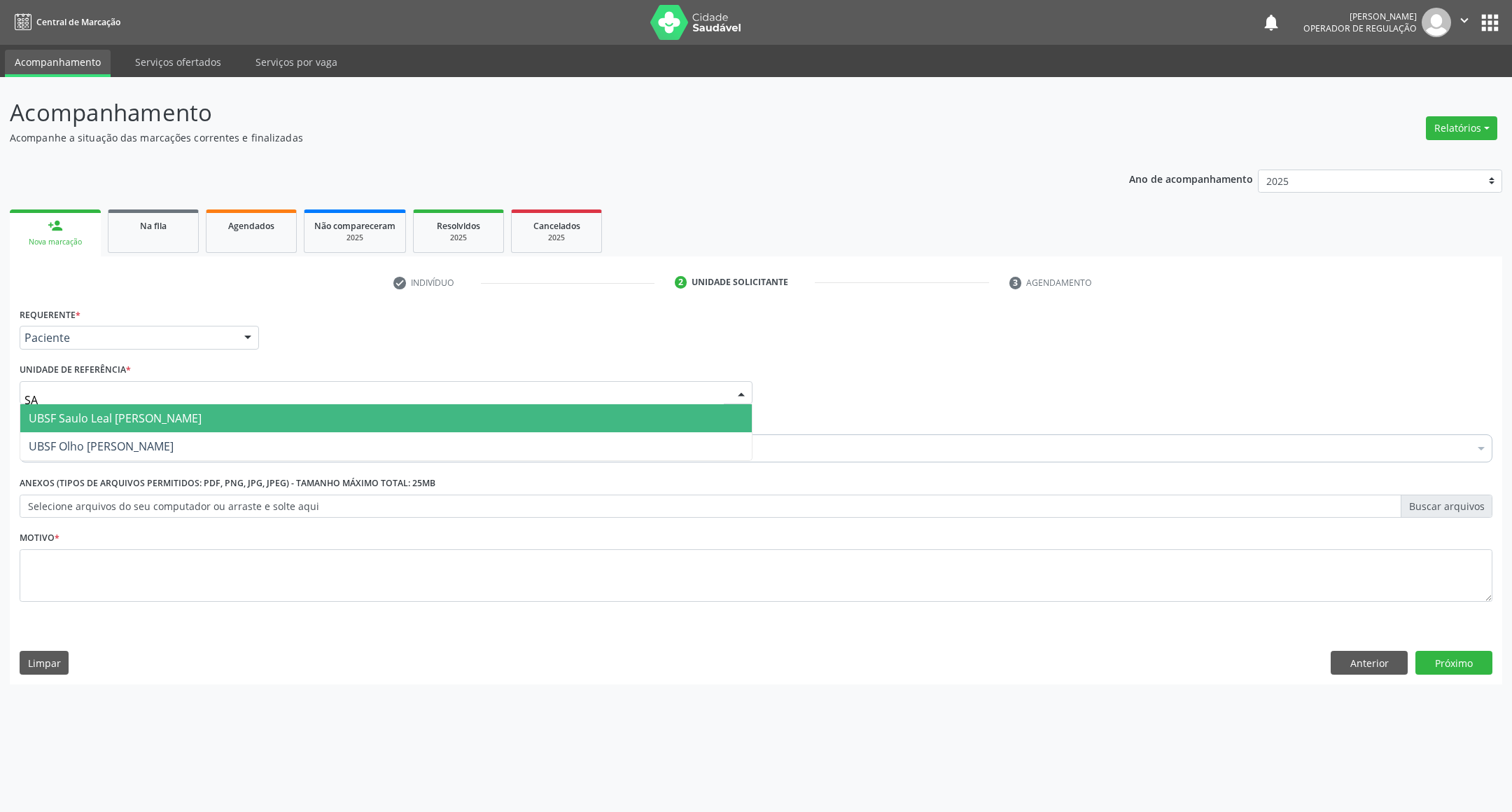
click at [171, 414] on span "UBSF Saulo Leal [PERSON_NAME]" at bounding box center [115, 418] width 173 height 15
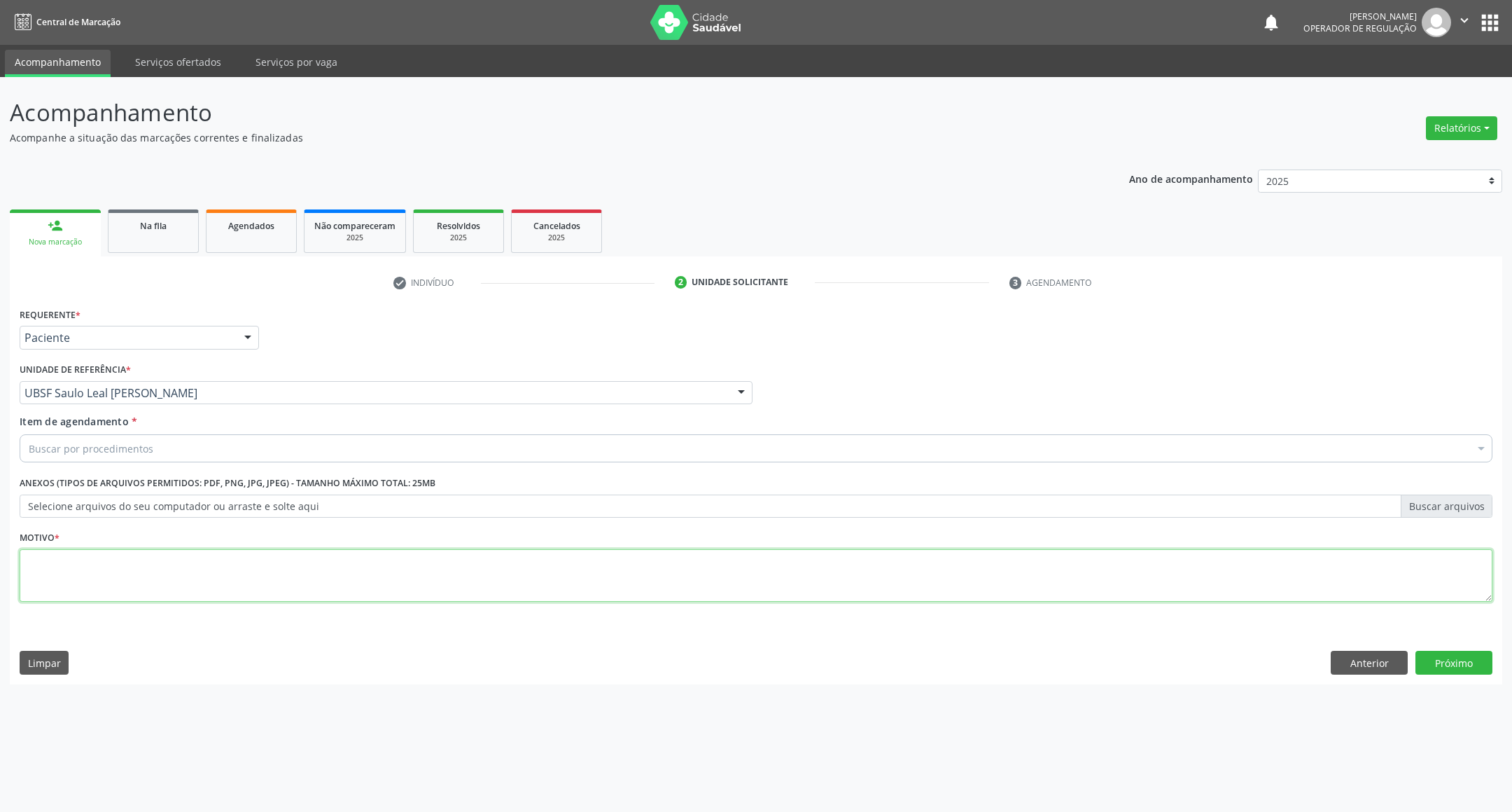
click at [152, 569] on textarea at bounding box center [755, 576] width 1472 height 53
paste textarea "RETORNO [PERSON_NAME] 11/2025"
type textarea "RETORNO [PERSON_NAME] 11/2025"
click at [86, 435] on div "Buscar por procedimentos" at bounding box center [755, 448] width 1472 height 28
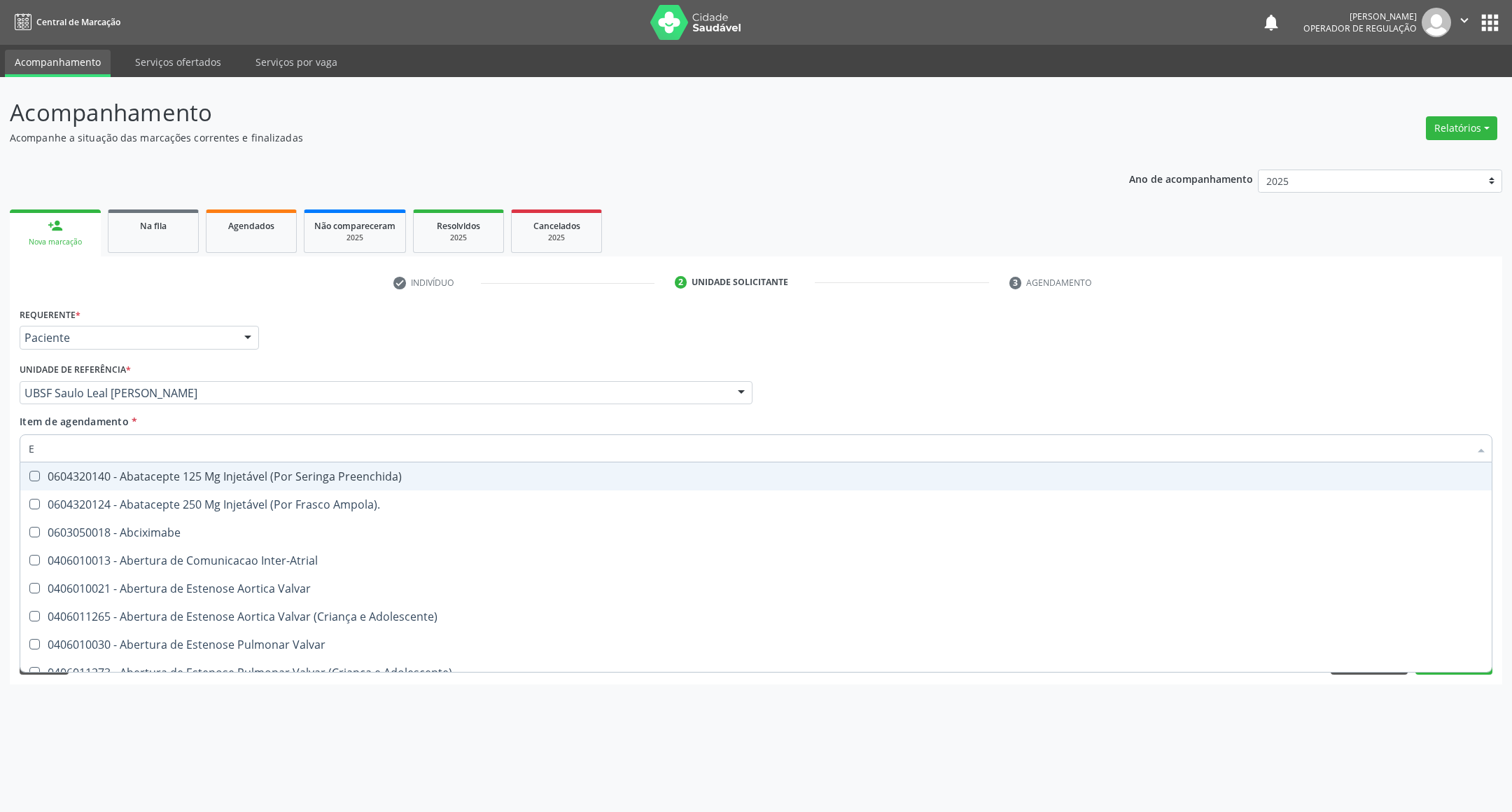
type input "ENDOCRINOLOGISTA"
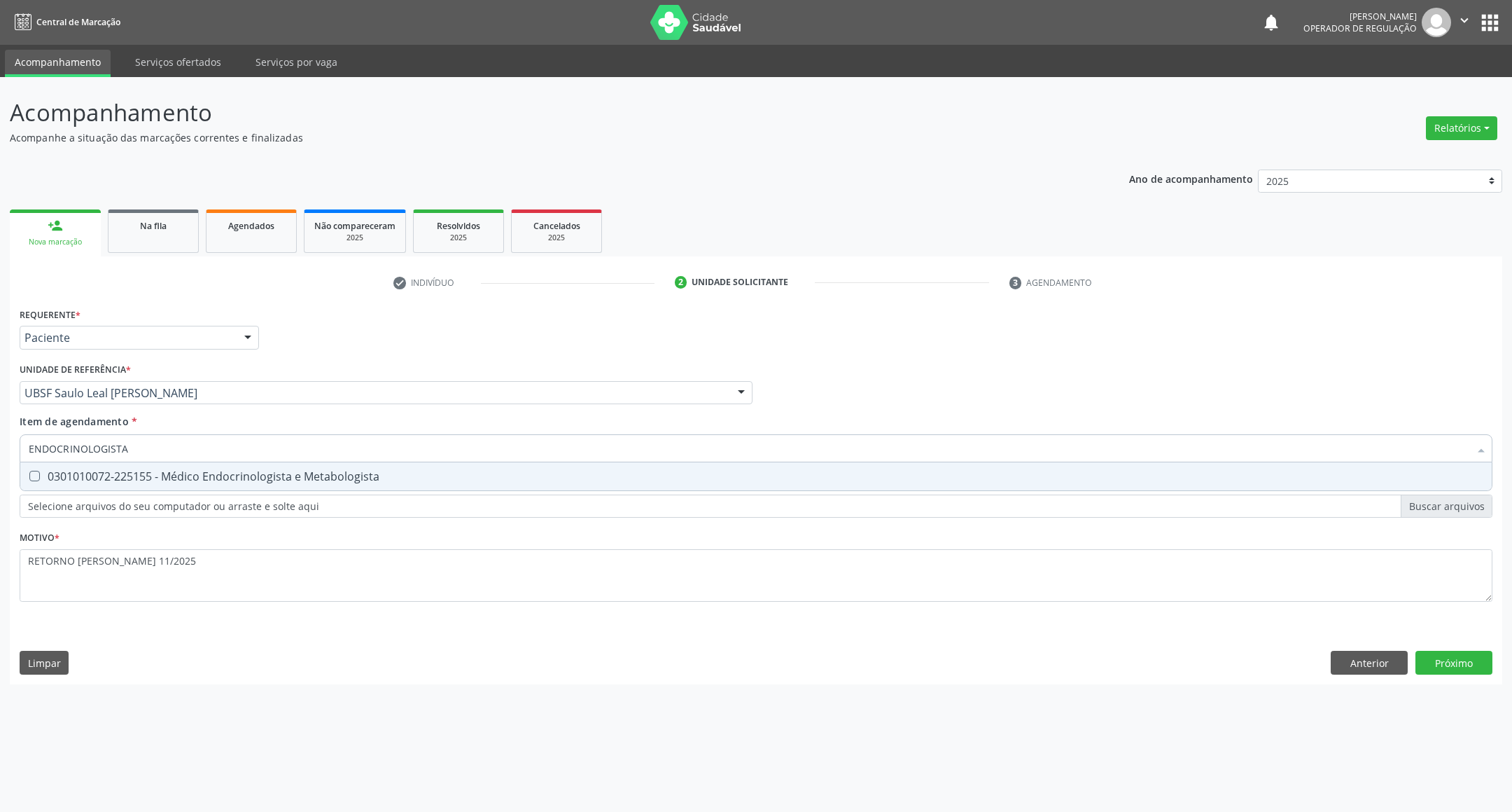
click at [208, 473] on div "0301010072-225155 - Médico Endocrinologista e Metabologista" at bounding box center [756, 476] width 1454 height 12
checkbox Metabologista "true"
click at [1466, 656] on div "Requerente * Paciente Profissional de Saúde Paciente Nenhum resultado encontrad…" at bounding box center [756, 494] width 1493 height 380
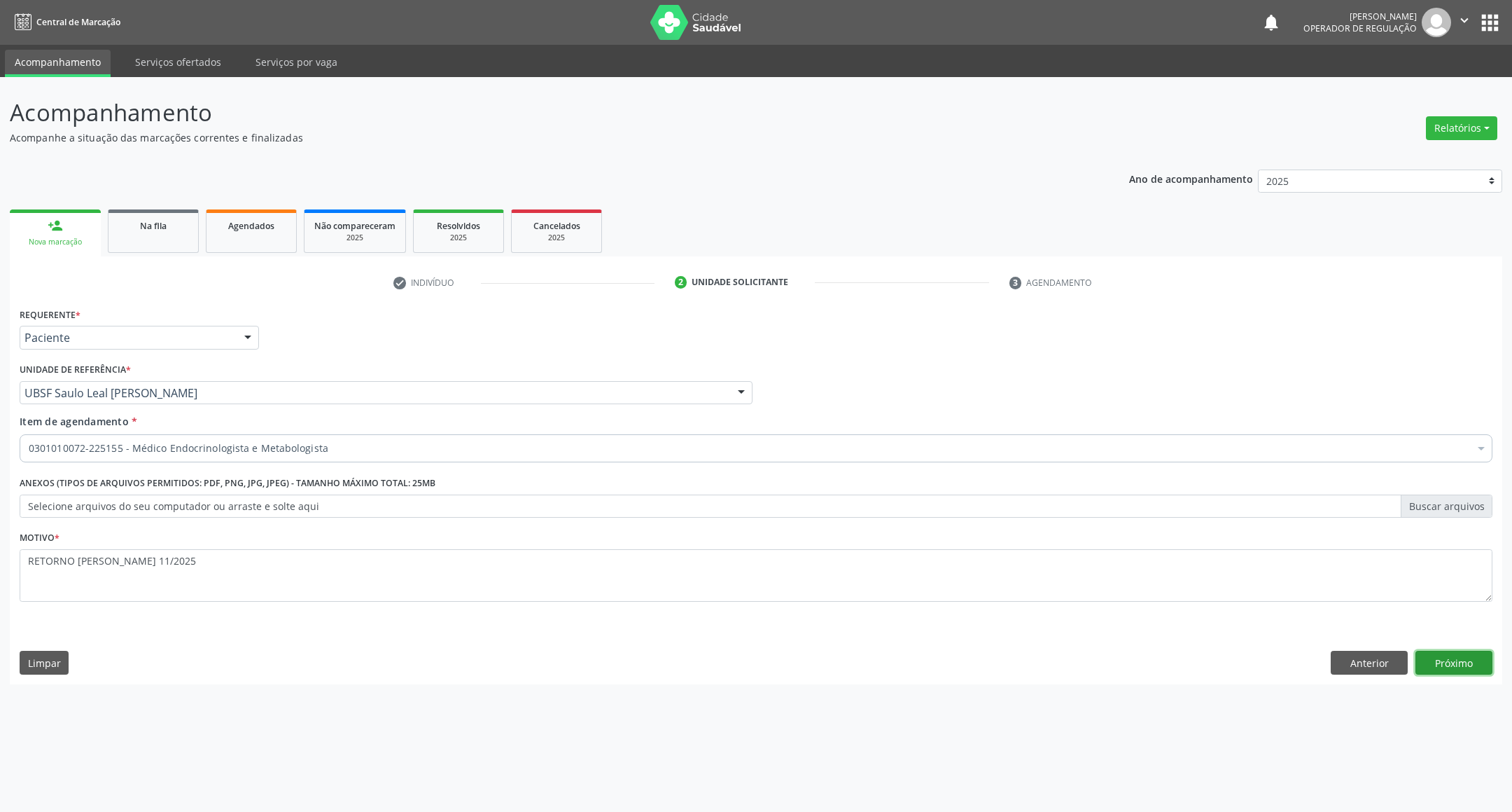
click at [1466, 658] on button "Próximo" at bounding box center [1454, 662] width 77 height 24
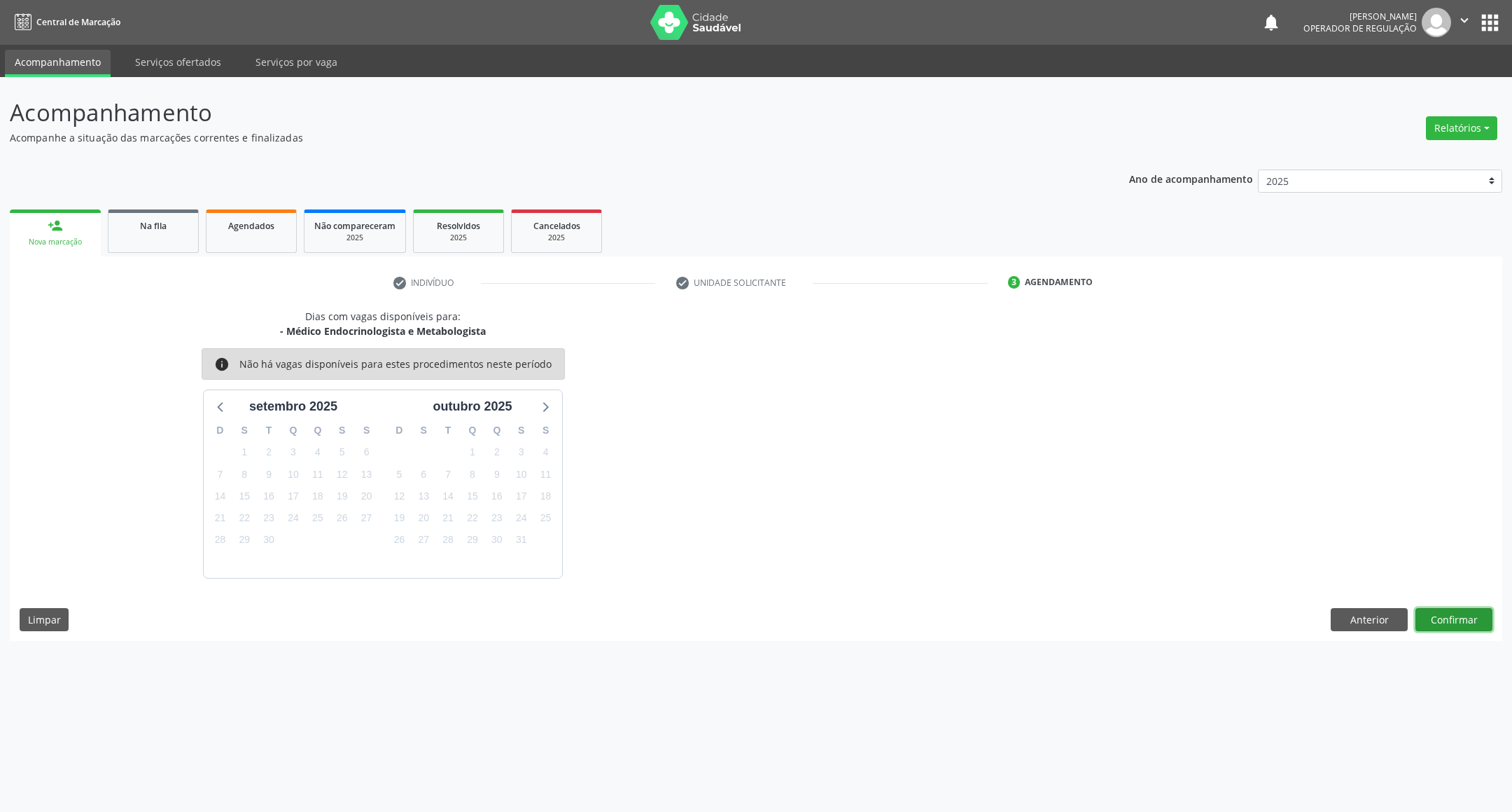
click at [1467, 621] on button "Confirmar" at bounding box center [1454, 619] width 77 height 24
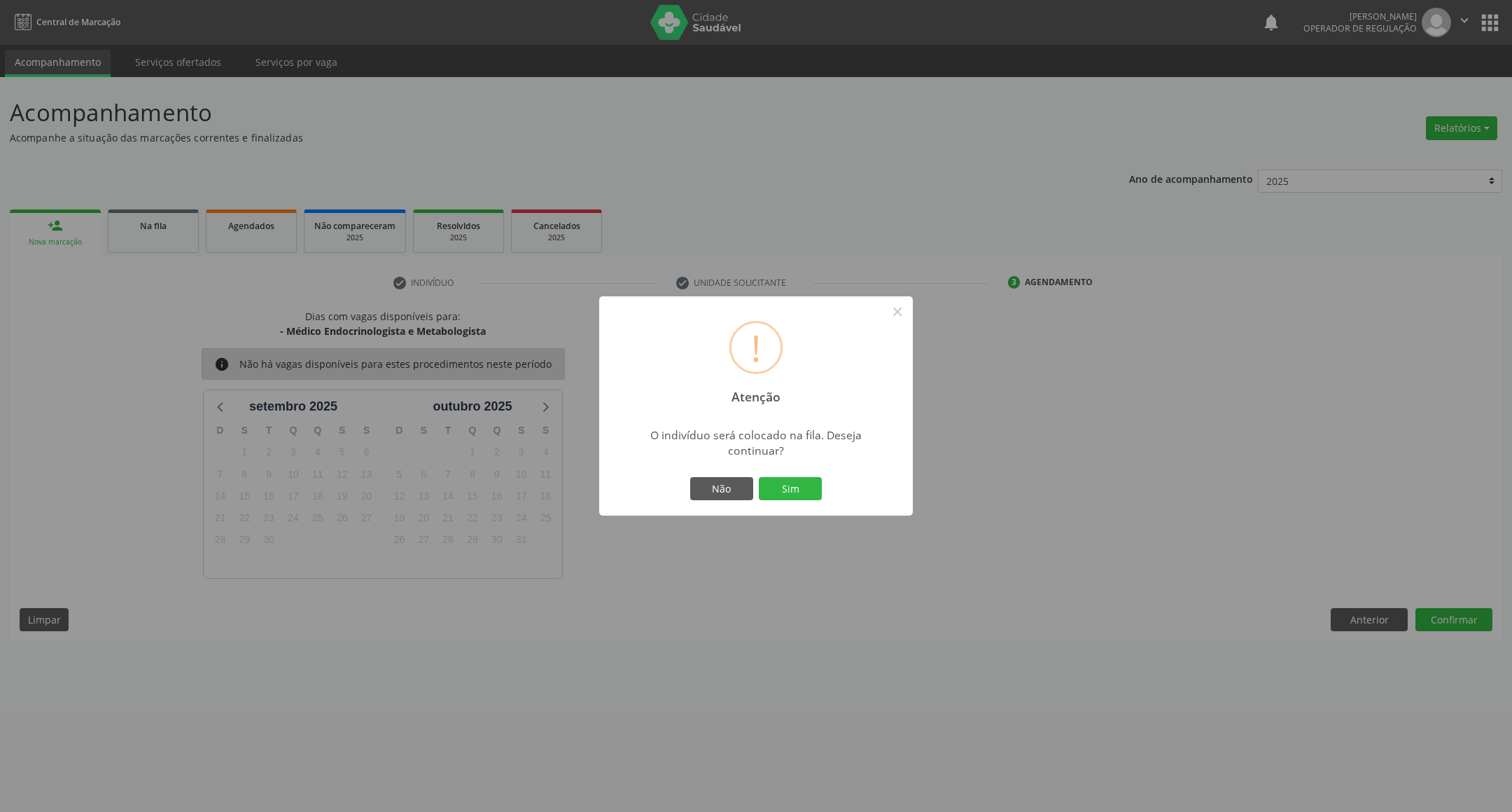
click at [759, 477] on button "Sim" at bounding box center [790, 489] width 63 height 24
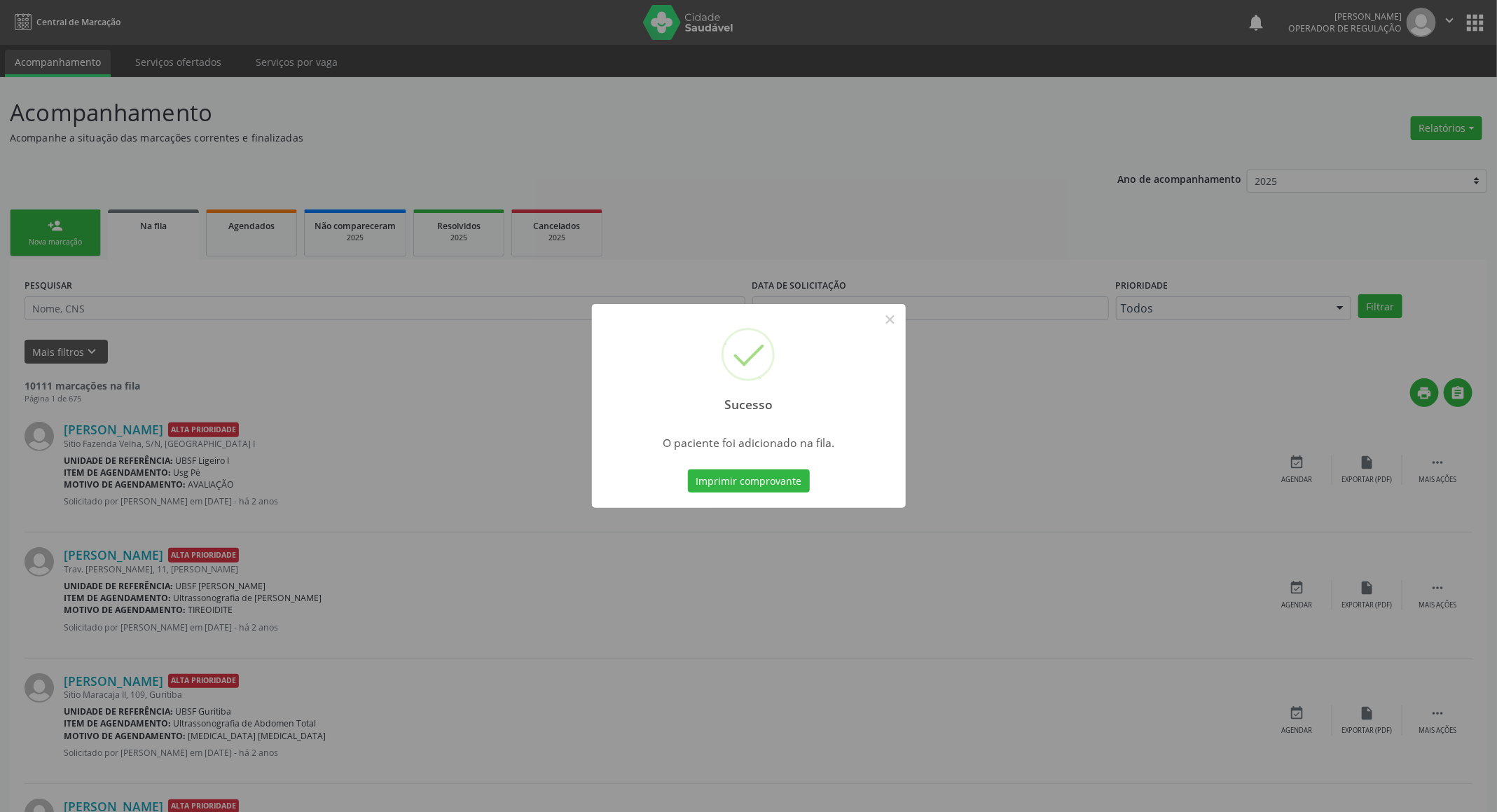
click at [686, 601] on div "Sucesso × O paciente foi adicionado na fila. Imprimir comprovante Cancel" at bounding box center [748, 406] width 1497 height 812
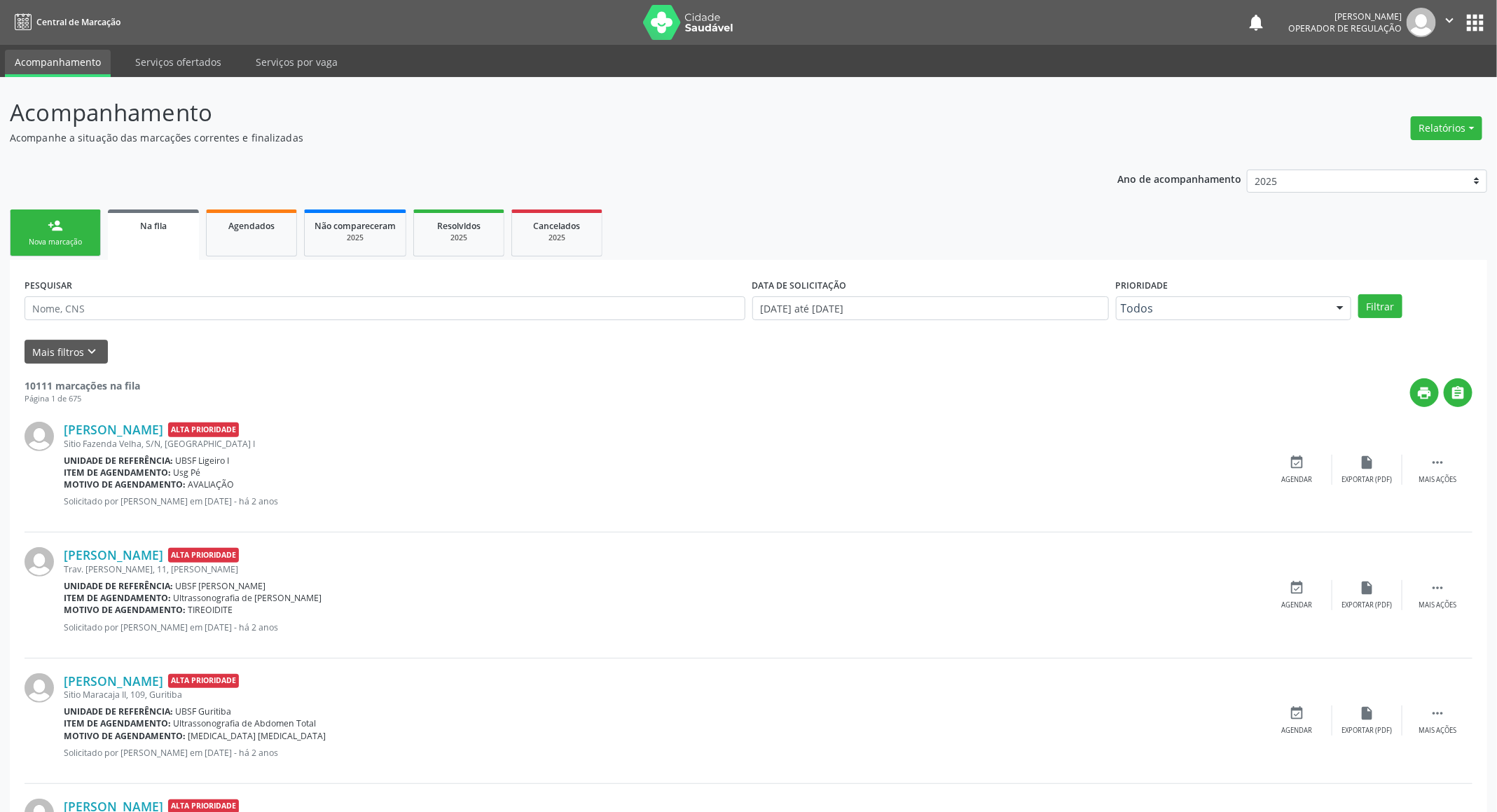
click at [48, 219] on div "person_add" at bounding box center [55, 225] width 15 height 15
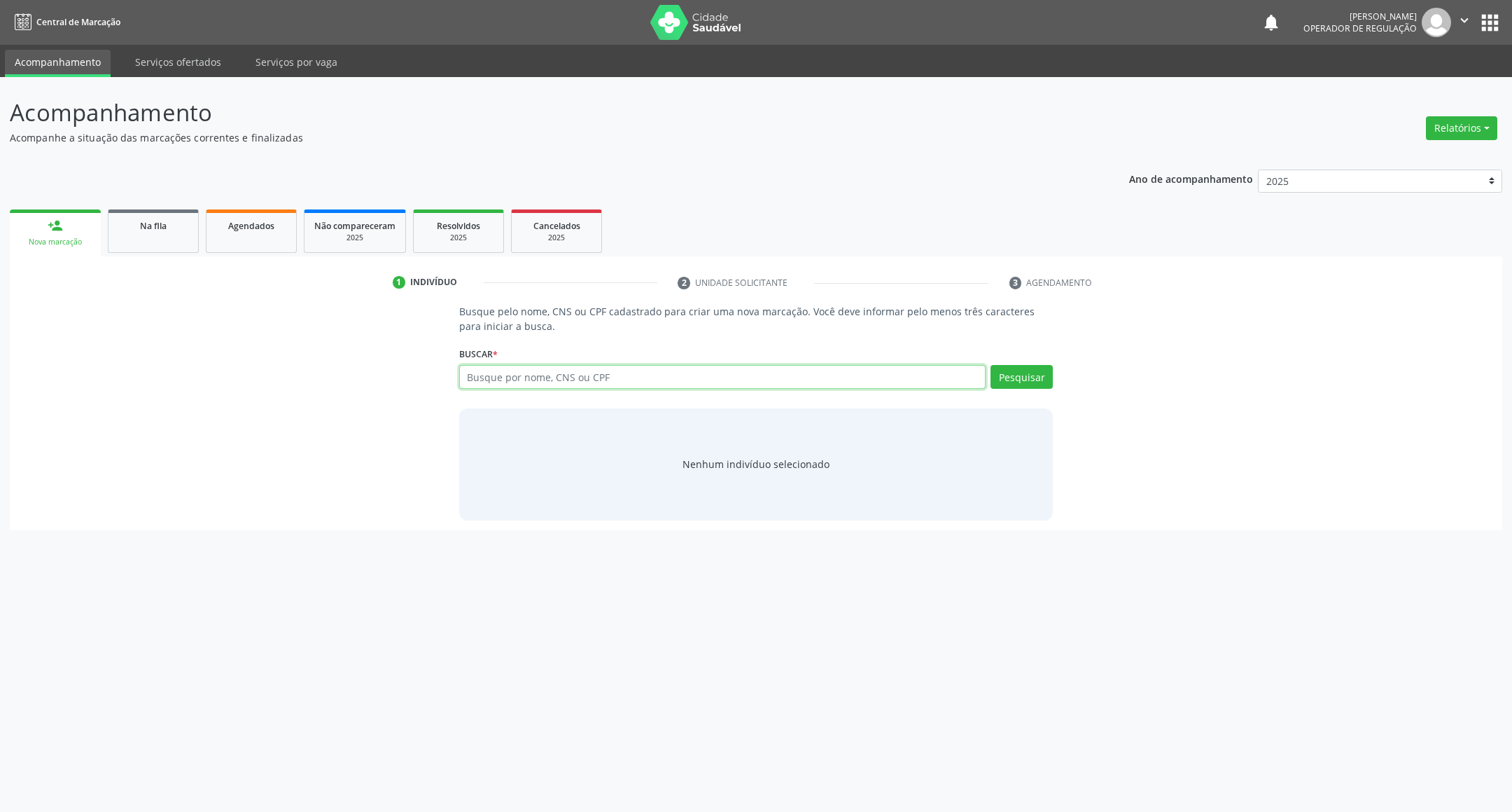
click at [635, 385] on input "text" at bounding box center [723, 377] width 527 height 24
type input "702502374142937"
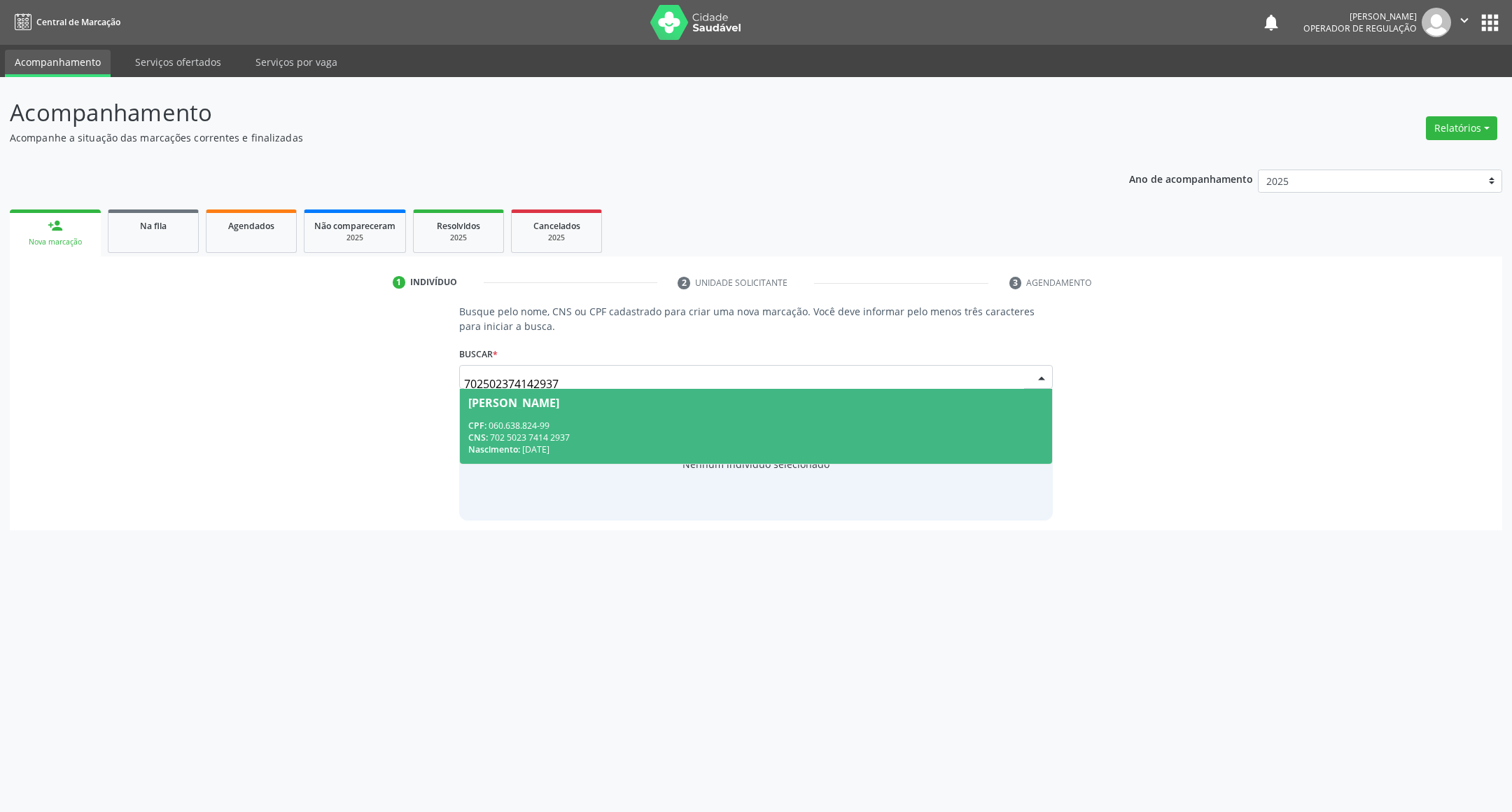
click at [932, 443] on div "Nascimento: 29/11/1982" at bounding box center [756, 449] width 576 height 12
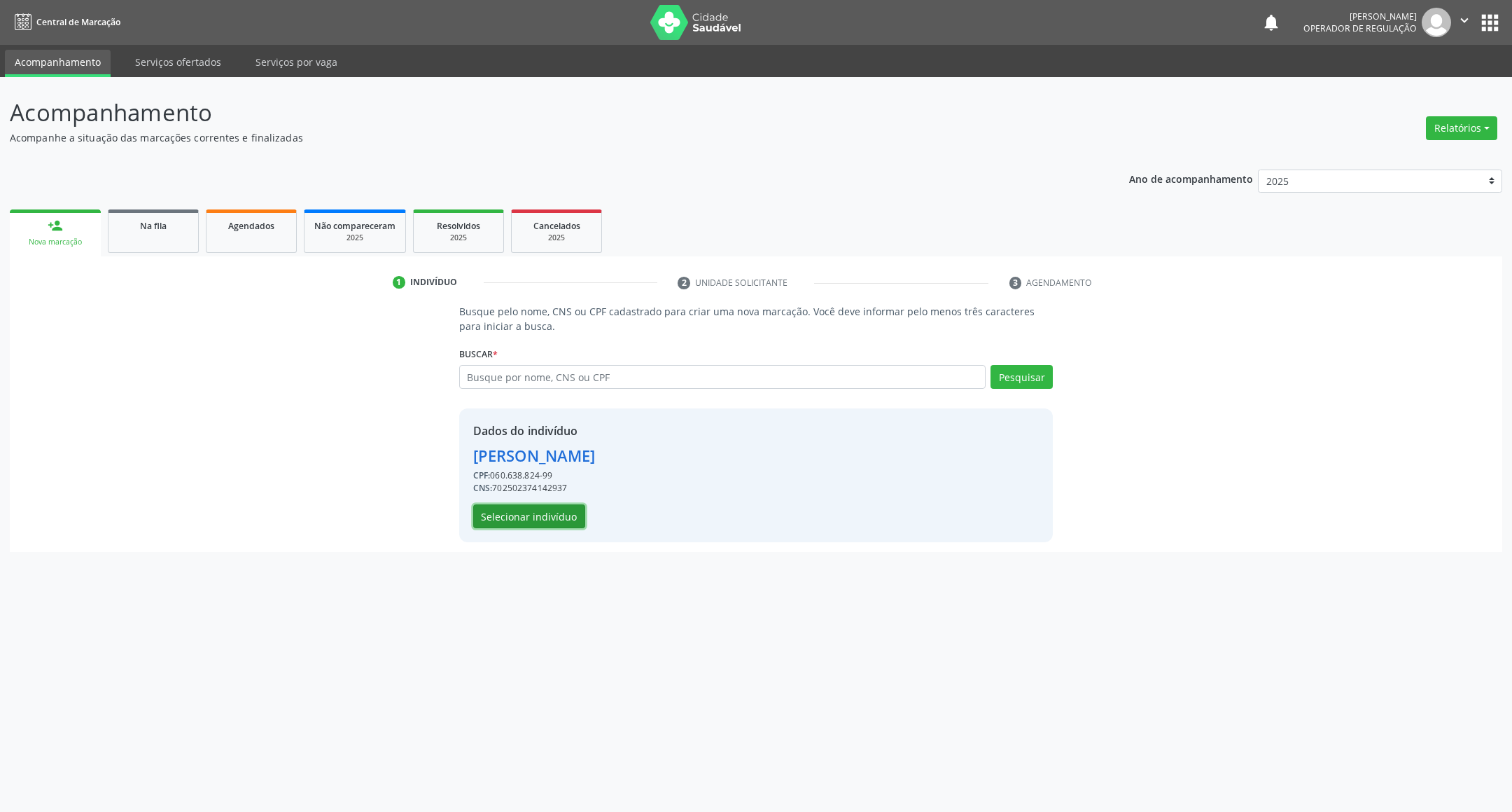
click at [538, 517] on button "Selecionar indivíduo" at bounding box center [529, 516] width 112 height 24
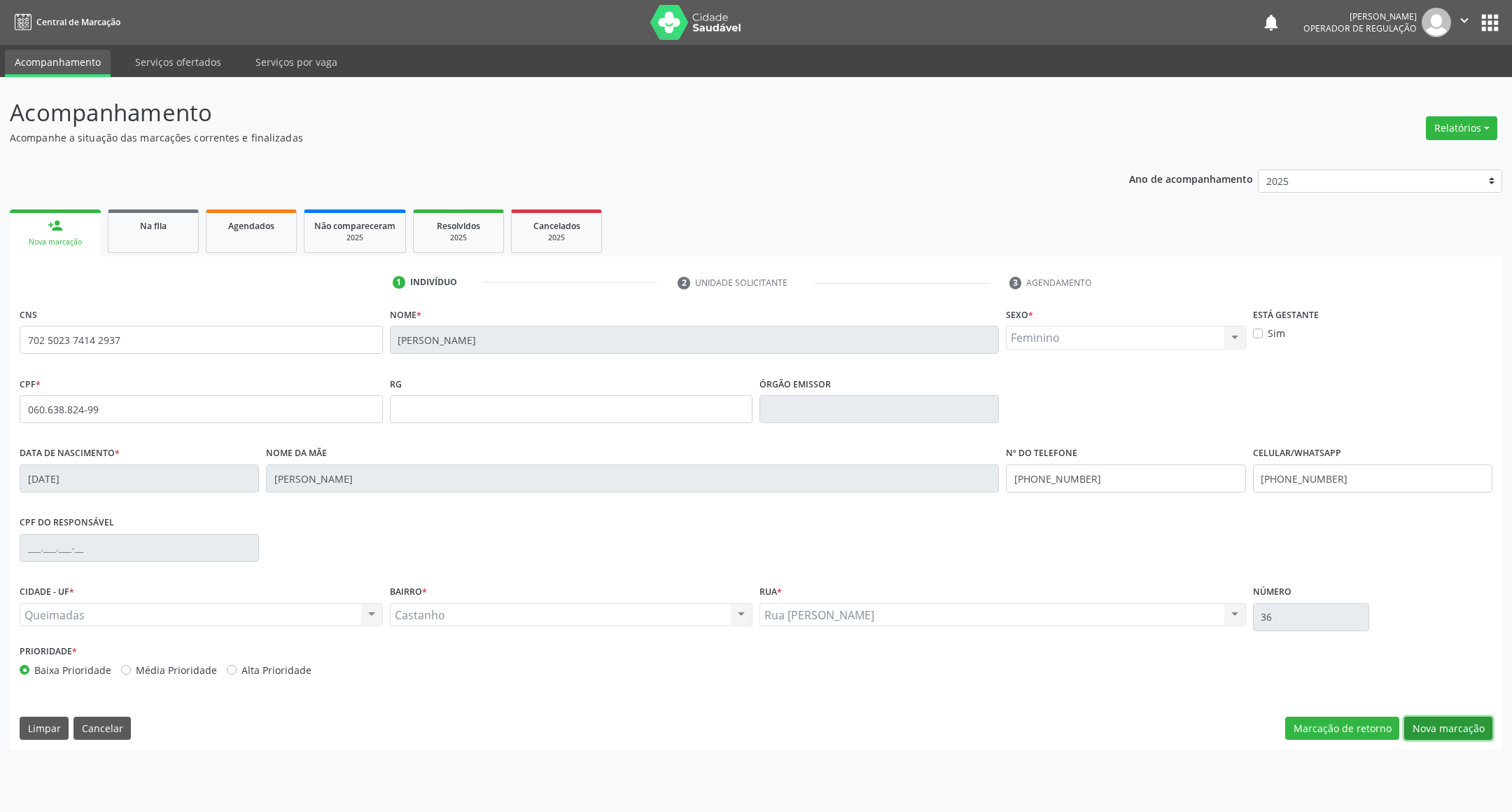
drag, startPoint x: 1453, startPoint y: 734, endPoint x: 1369, endPoint y: 713, distance: 86.6
click at [1451, 734] on button "Nova marcação" at bounding box center [1448, 728] width 88 height 24
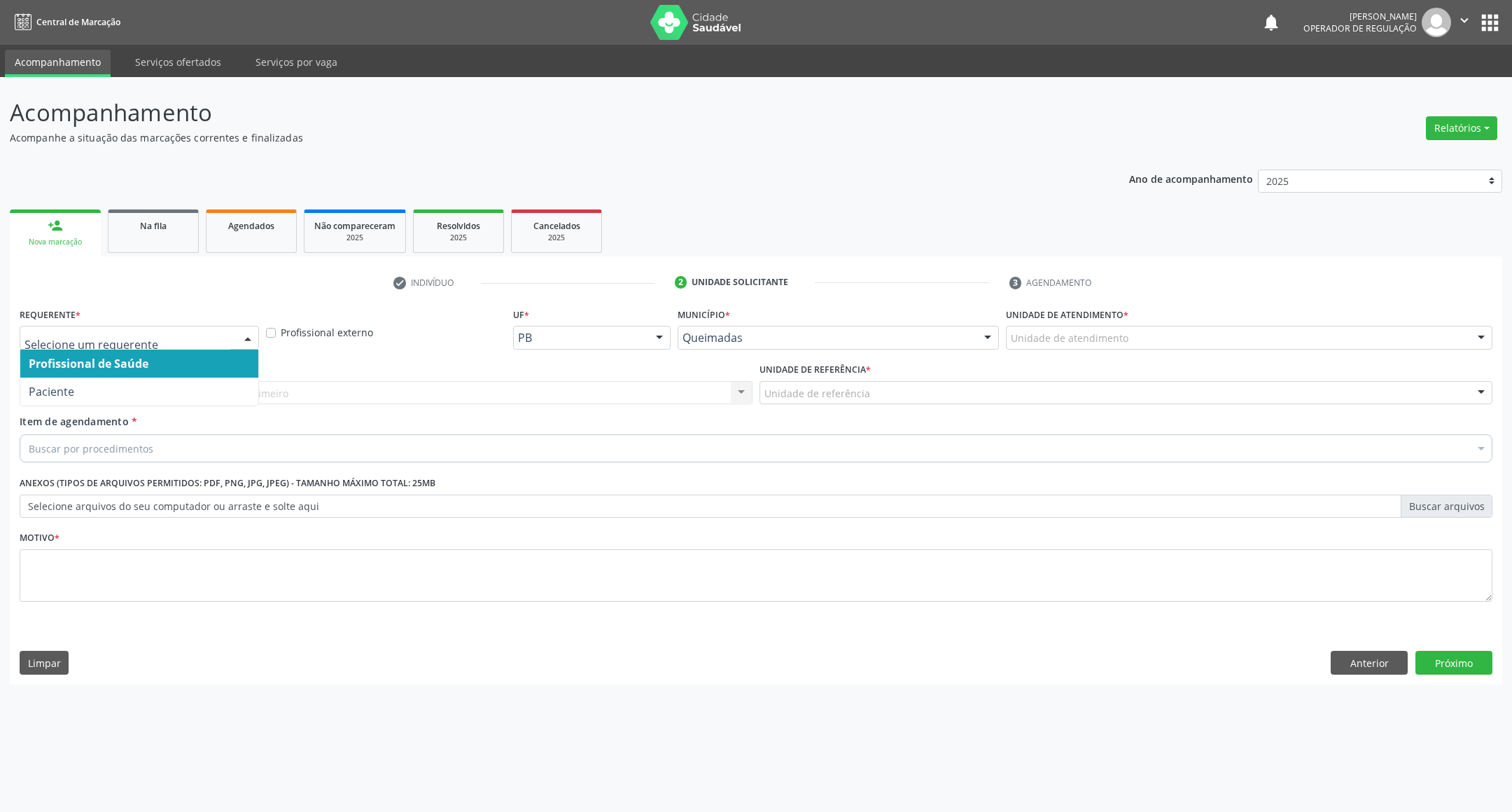
click at [50, 326] on div at bounding box center [139, 337] width 239 height 24
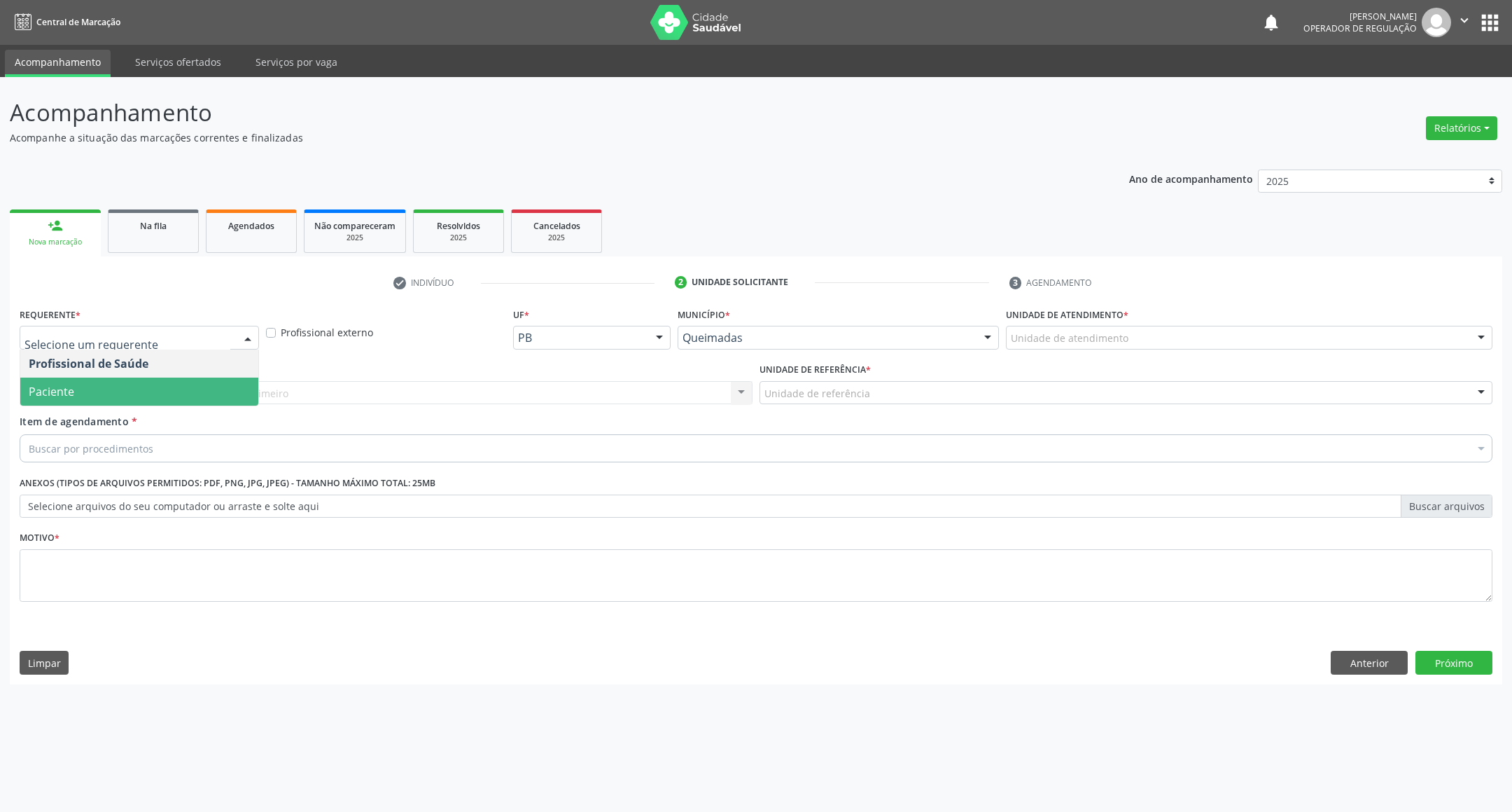
click at [71, 389] on span "Paciente" at bounding box center [51, 391] width 45 height 15
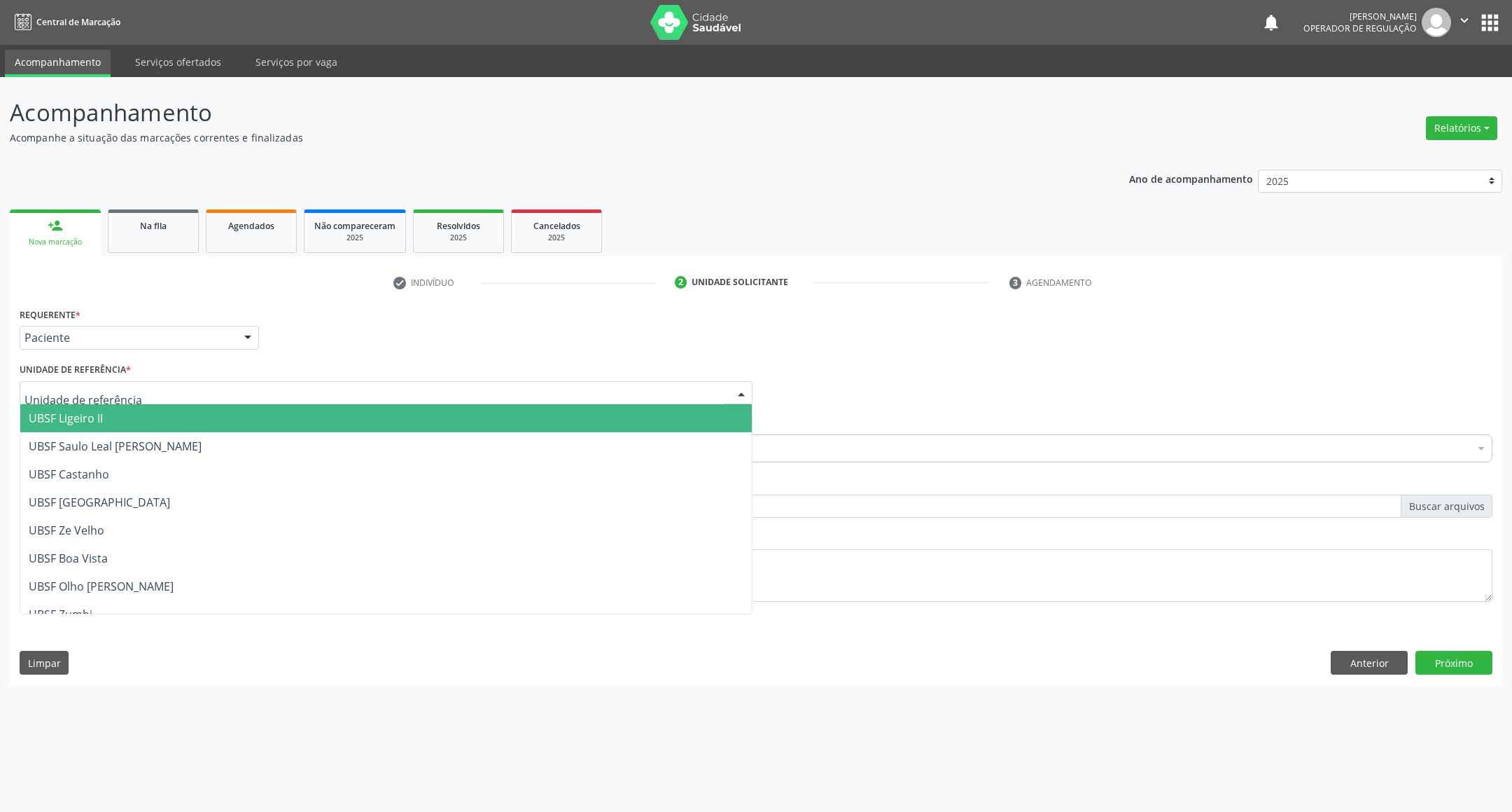
click at [89, 385] on div at bounding box center [386, 393] width 733 height 24
type input "CAS"
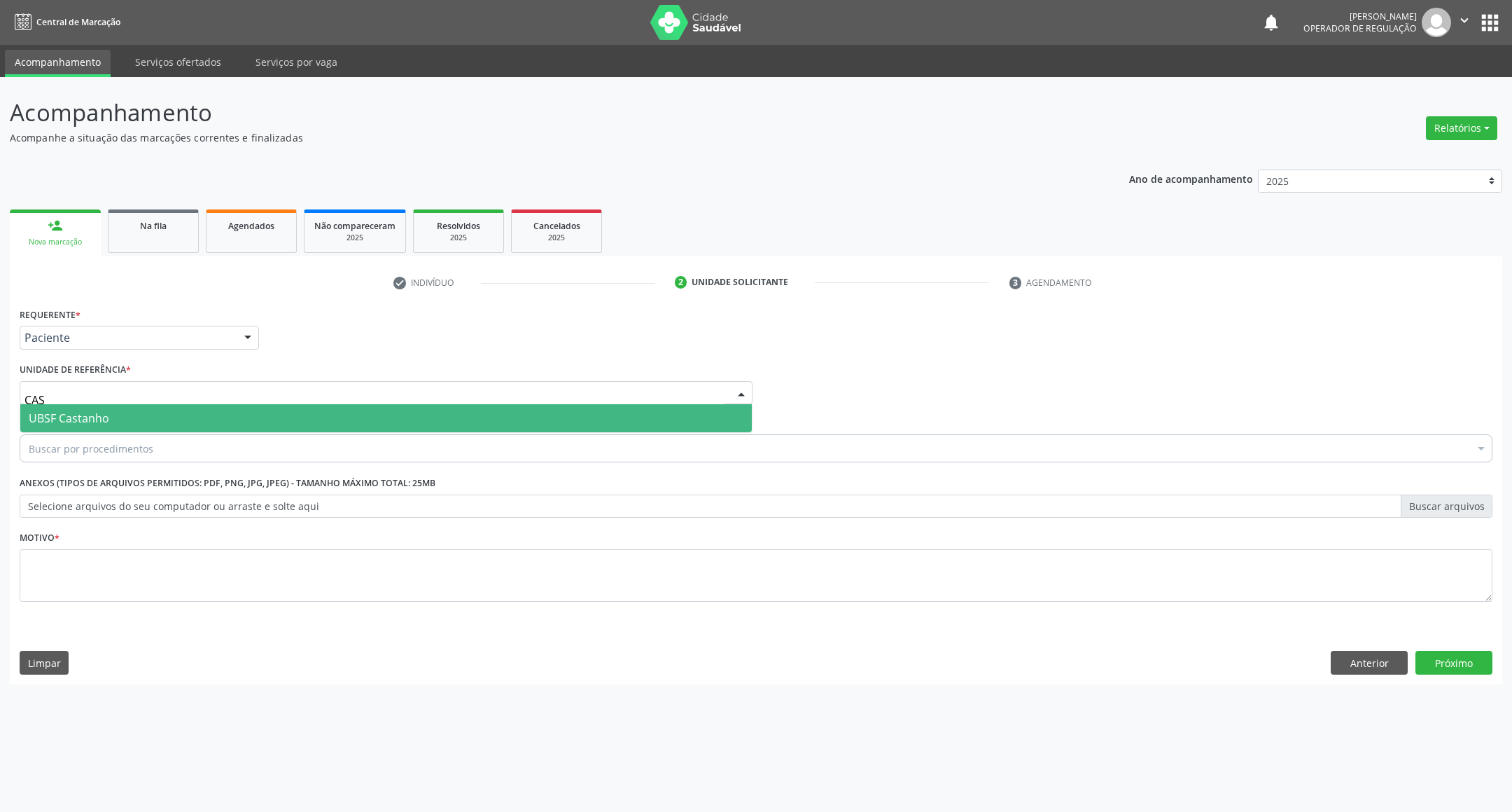
click at [90, 406] on span "UBSF Castanho" at bounding box center [386, 418] width 731 height 28
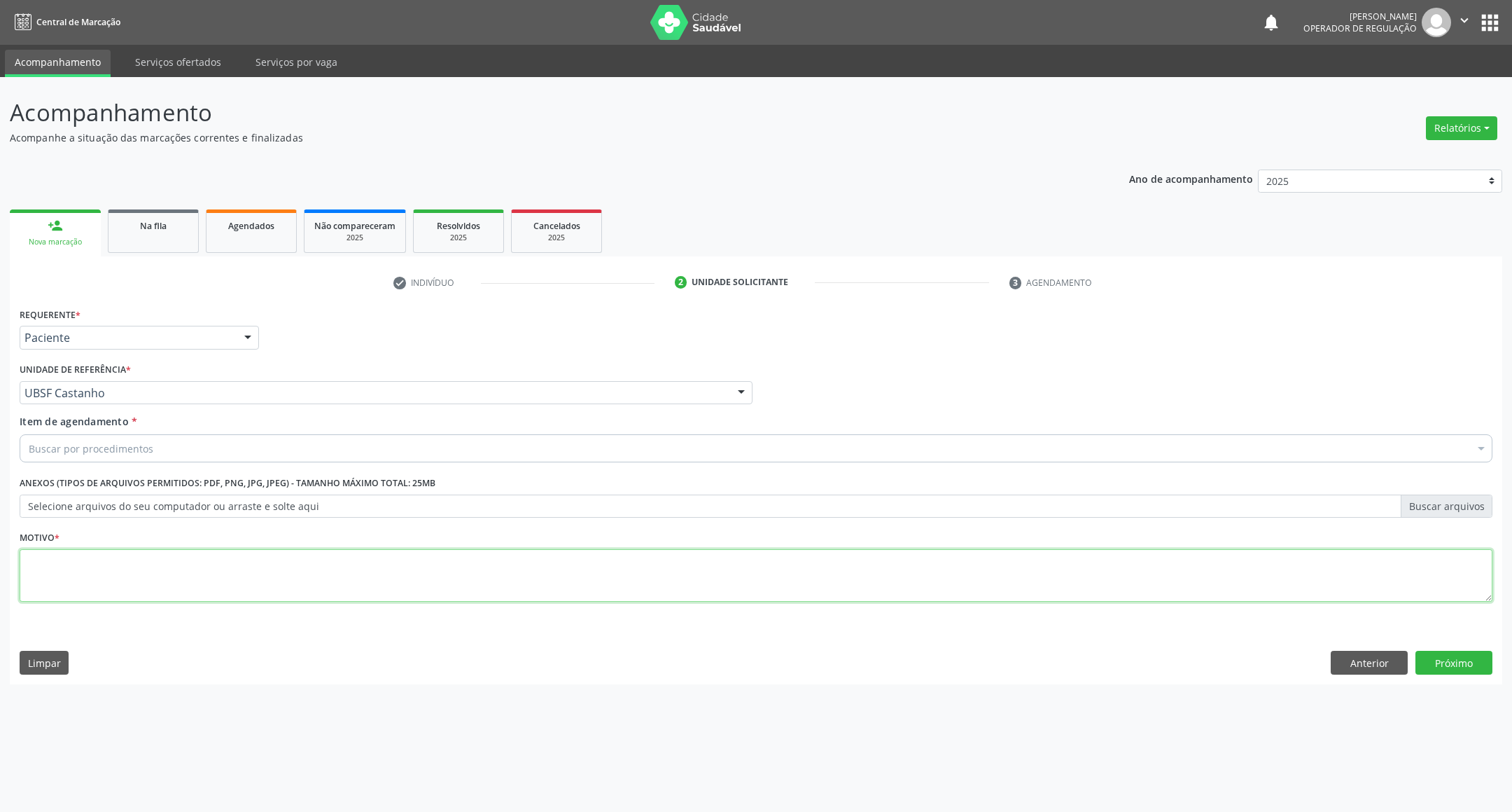
click at [115, 566] on textarea at bounding box center [755, 576] width 1472 height 53
paste textarea "RETORNO [PERSON_NAME] 11/2025"
type textarea "RETORNO [PERSON_NAME] 11/2025"
click at [128, 424] on label "Item de agendamento *" at bounding box center [78, 421] width 118 height 14
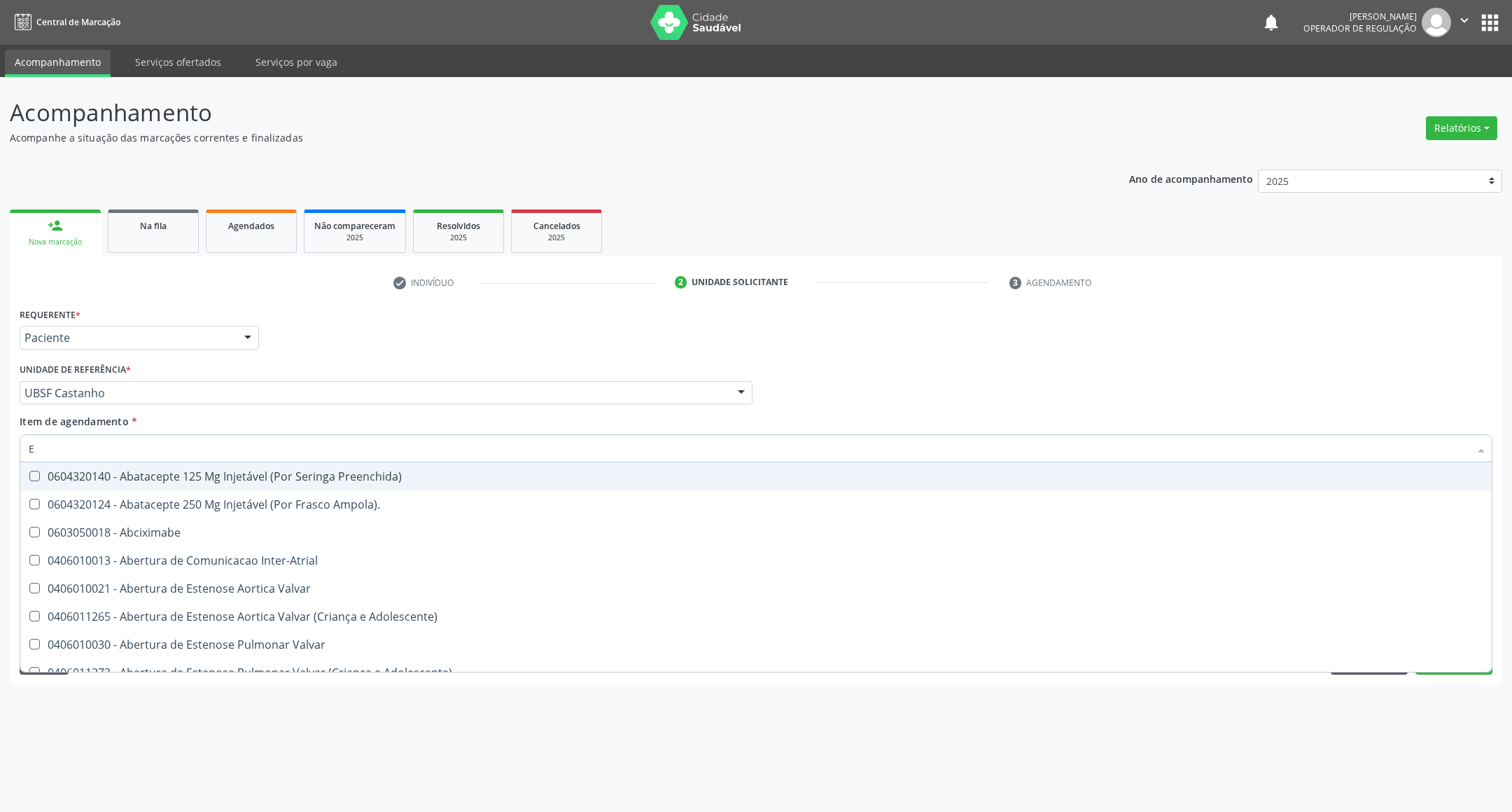
type input "ENDOCRINOLOGISTA"
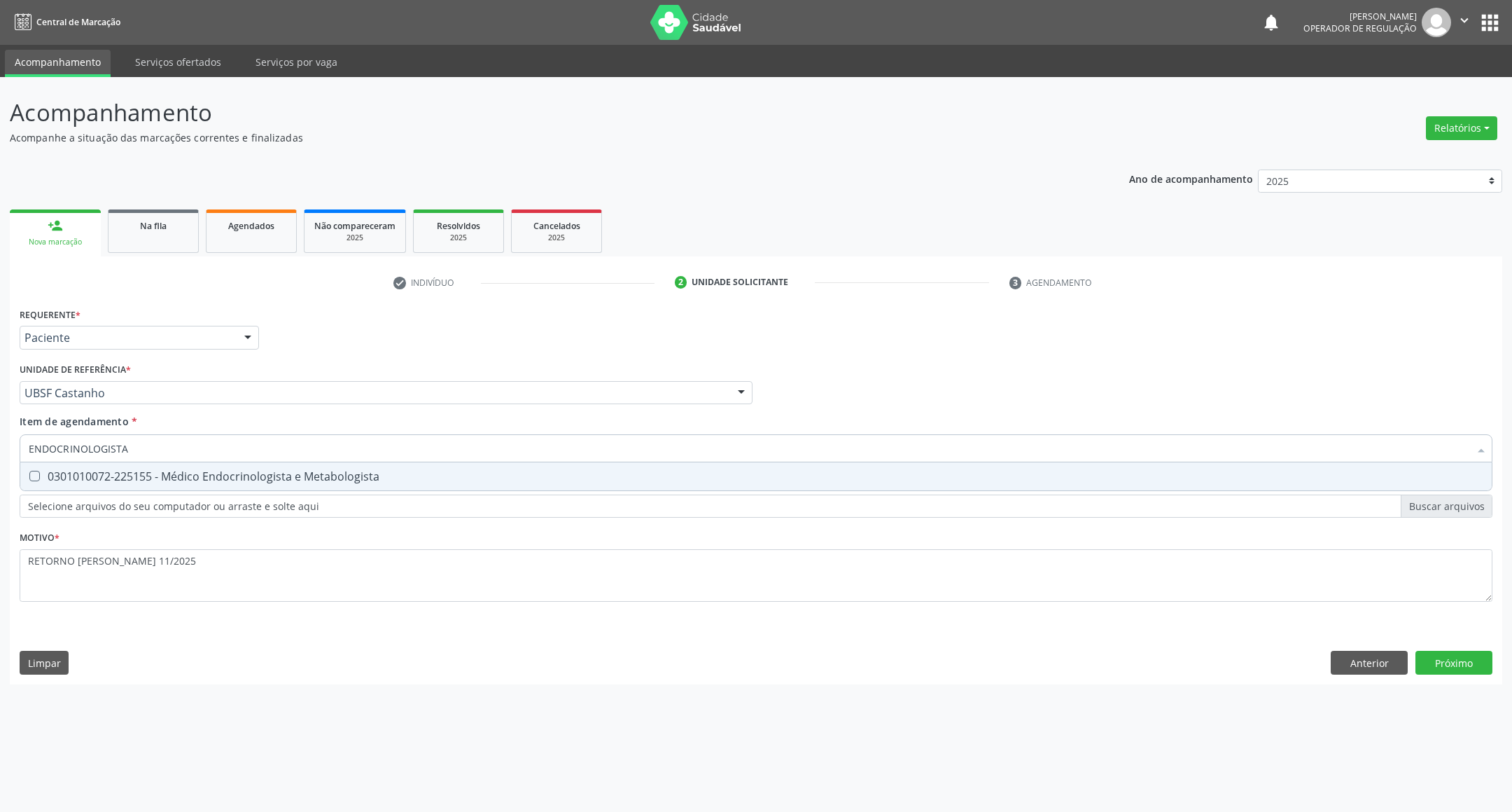
click at [170, 483] on span "0301010072-225155 - Médico Endocrinologista e Metabologista" at bounding box center [756, 476] width 1472 height 28
checkbox Metabologista "true"
click at [1438, 671] on div "Requerente * Paciente Profissional de Saúde Paciente Nenhum resultado encontrad…" at bounding box center [756, 494] width 1493 height 380
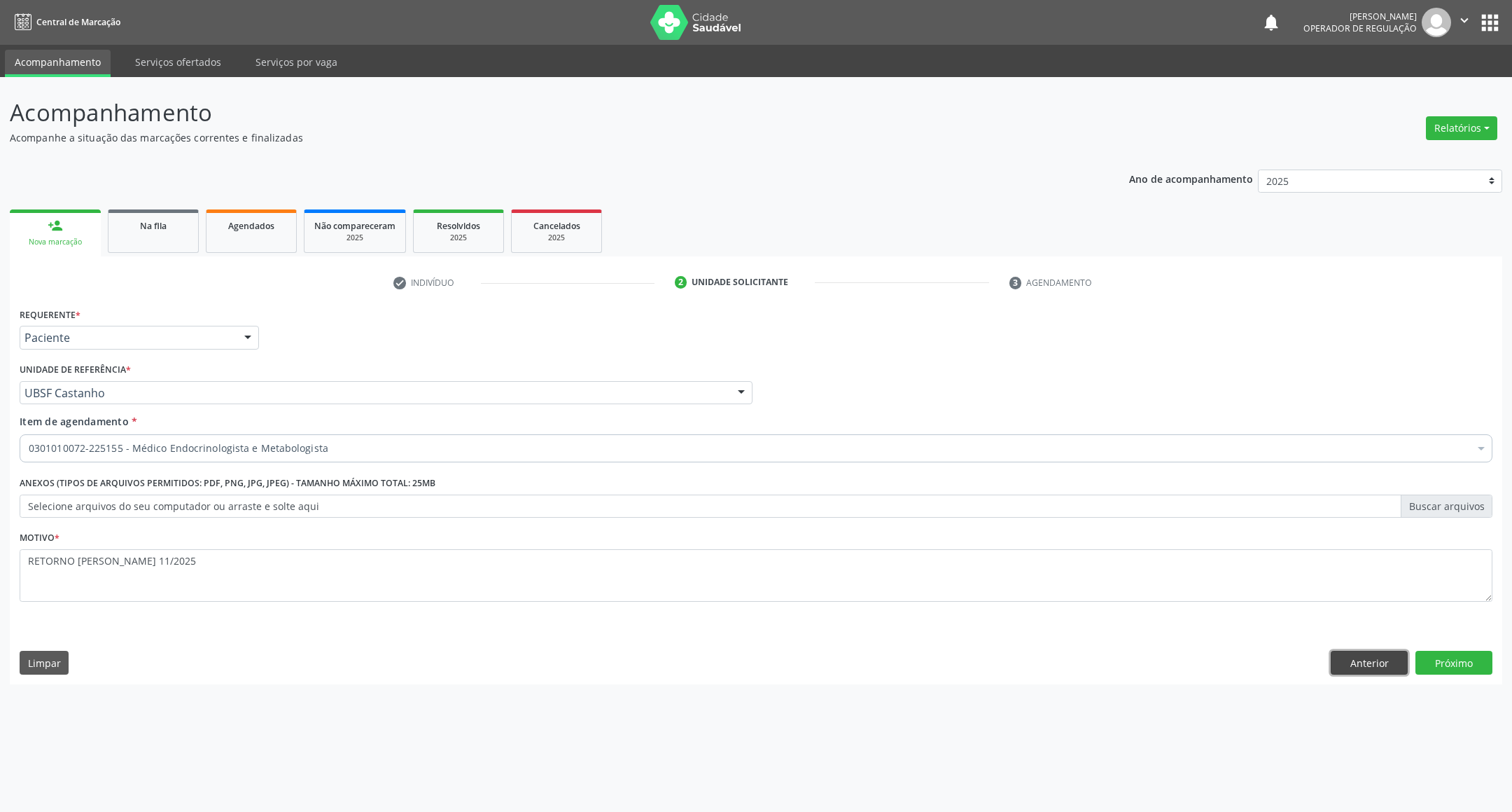
click at [1389, 663] on button "Anterior" at bounding box center [1369, 662] width 77 height 24
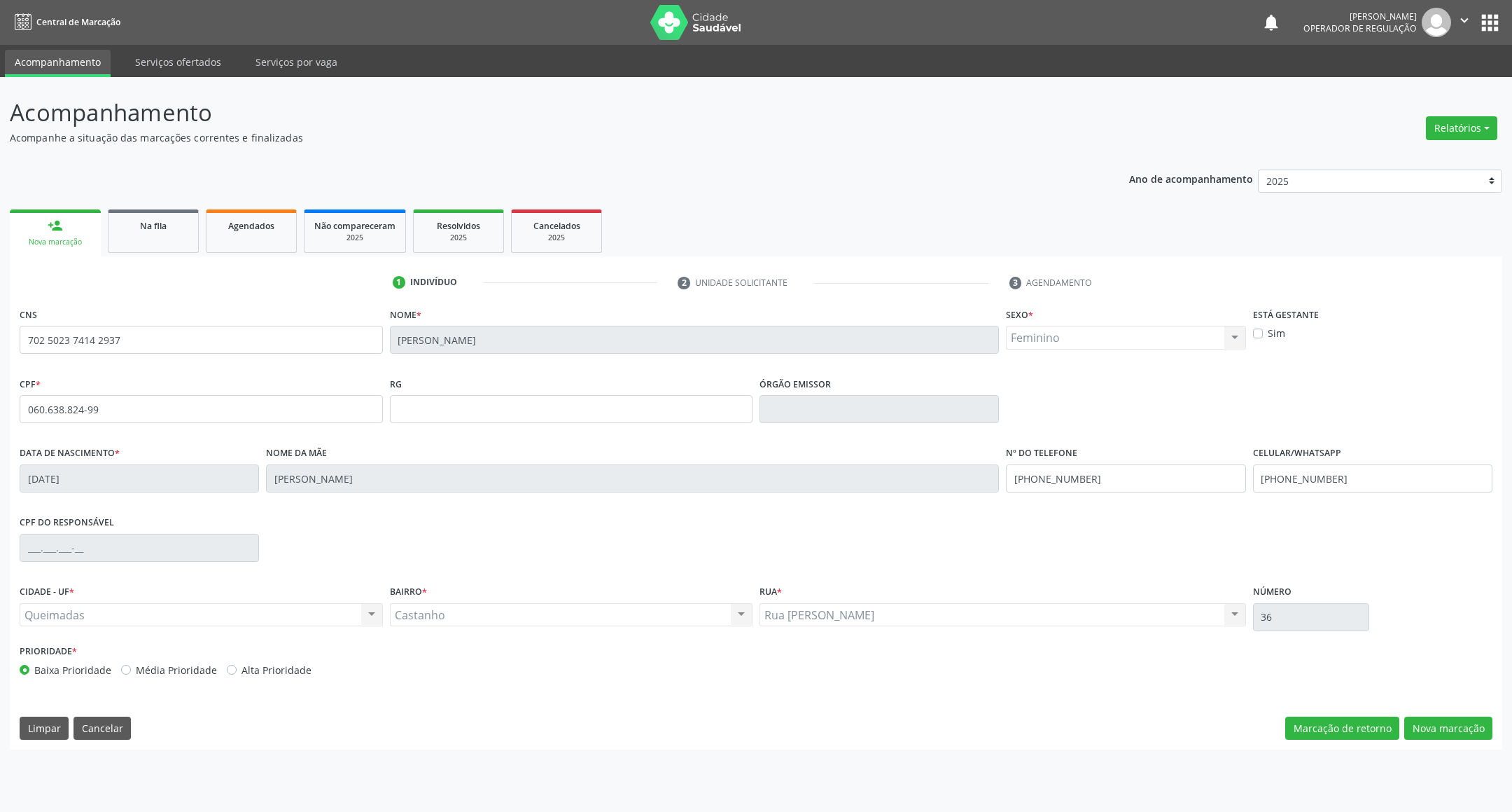
click at [1453, 678] on div "Prioridade * Baixa Prioridade Média Prioridade Alta Prioridade" at bounding box center [755, 664] width 1480 height 46
click at [1451, 743] on div "CNS 702 5023 7414 2937 Nome * Maria Aparecida Tavares de Freitas Sexo * Feminin…" at bounding box center [756, 526] width 1493 height 445
click at [1449, 729] on button "Nova marcação" at bounding box center [1448, 728] width 88 height 24
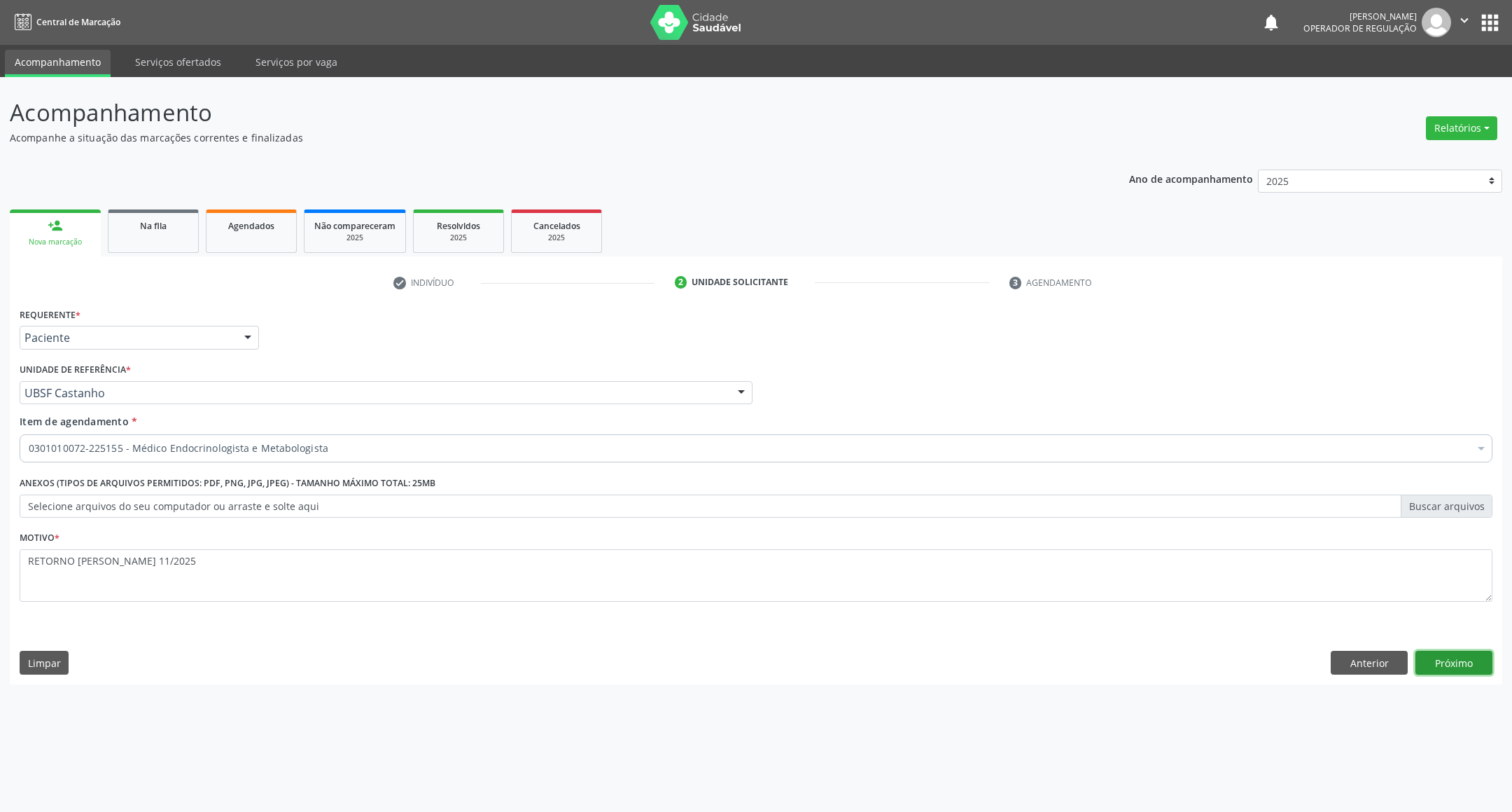
click at [1472, 666] on button "Próximo" at bounding box center [1454, 662] width 77 height 24
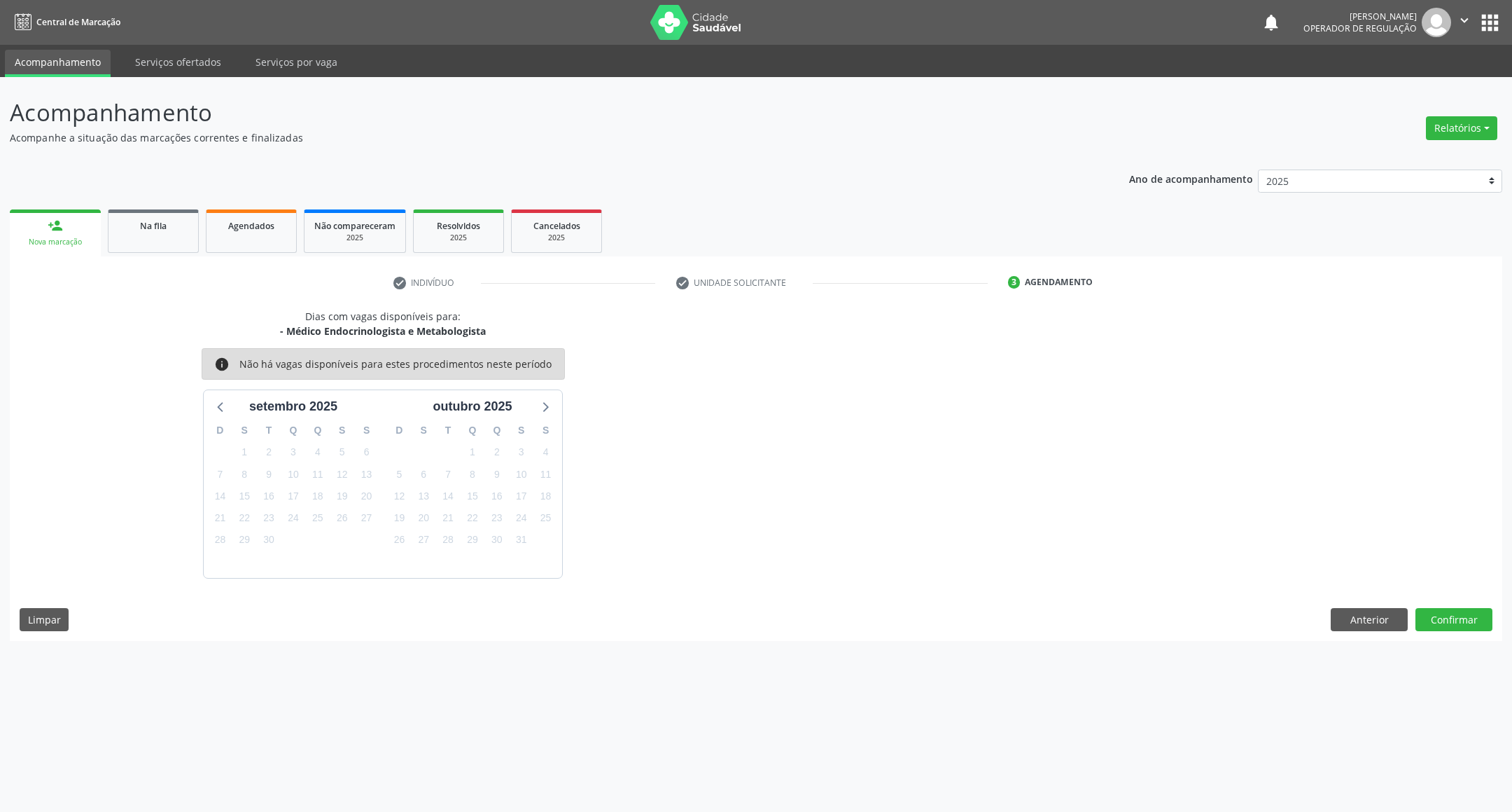
click at [1472, 607] on div "Dias com vagas disponíveis para: - Médico Endocrinologista e Metabologista info…" at bounding box center [756, 475] width 1493 height 332
click at [1483, 622] on button "Confirmar" at bounding box center [1454, 619] width 77 height 24
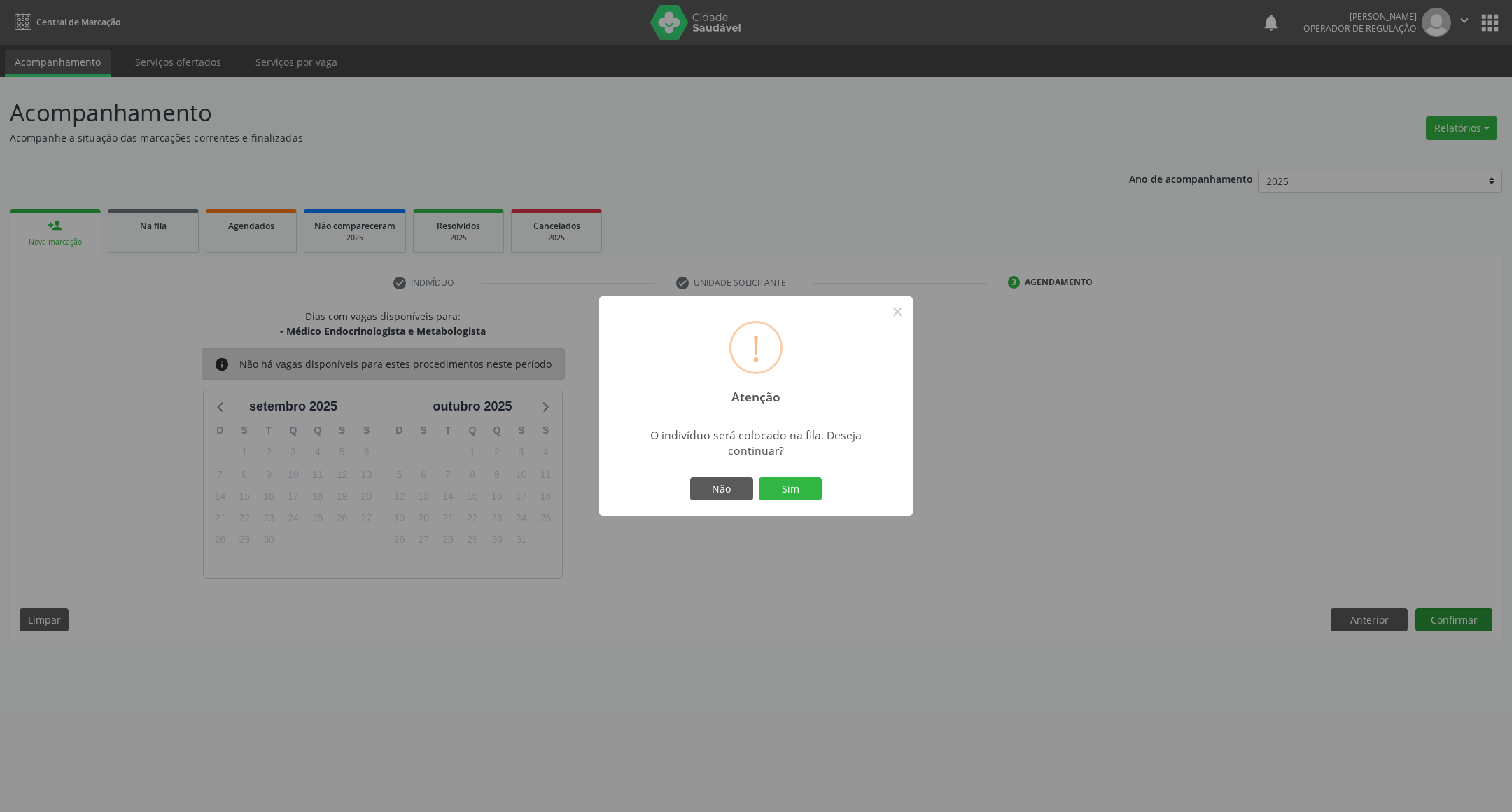
click at [759, 477] on button "Sim" at bounding box center [790, 489] width 63 height 24
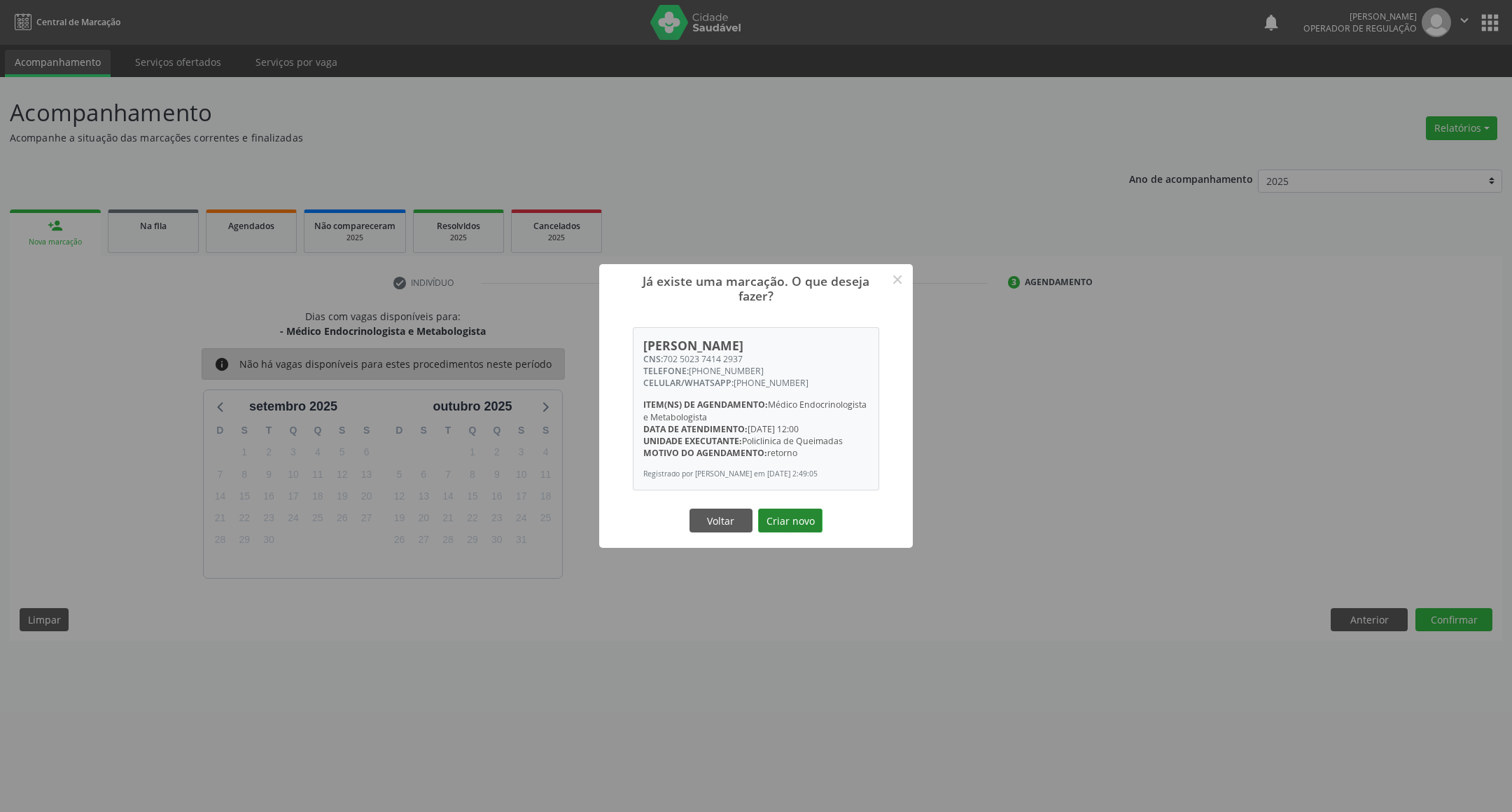
click at [809, 522] on button "Criar novo" at bounding box center [790, 520] width 64 height 24
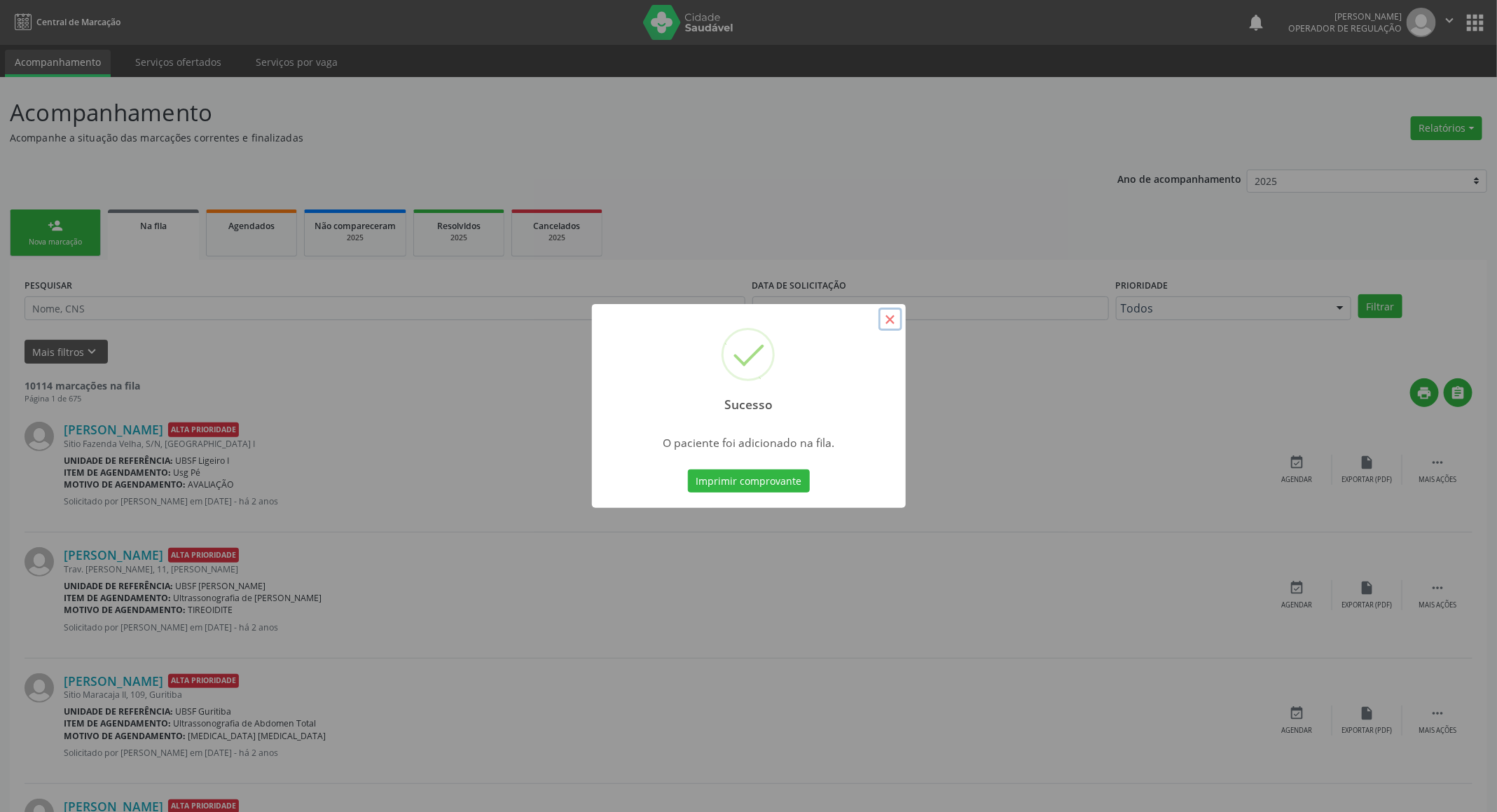
click at [893, 316] on button "×" at bounding box center [890, 319] width 24 height 24
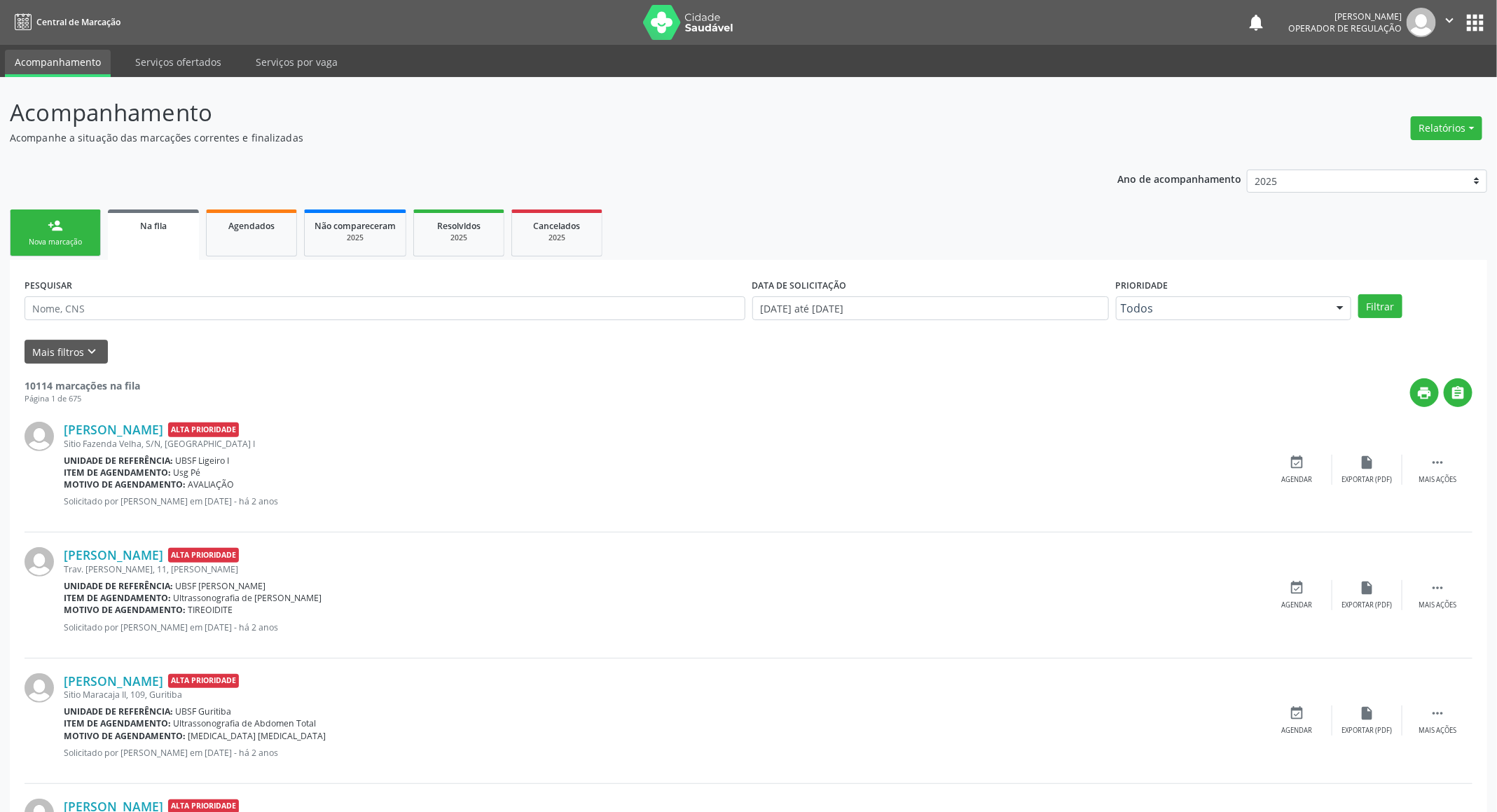
click at [44, 219] on link "person_add Nova marcação" at bounding box center [56, 232] width 91 height 47
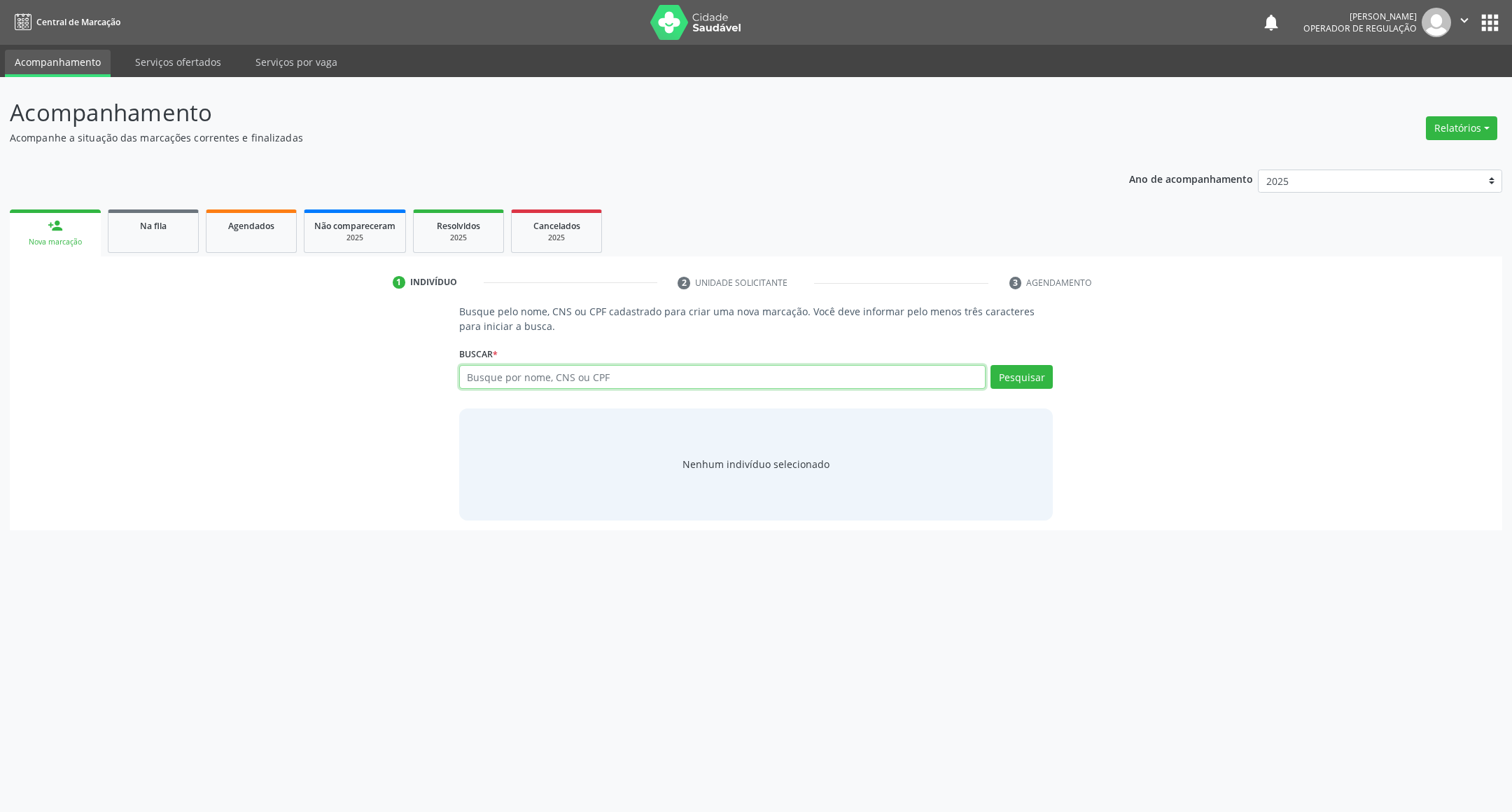
click at [550, 379] on input "text" at bounding box center [723, 377] width 527 height 24
type input "703008887499879"
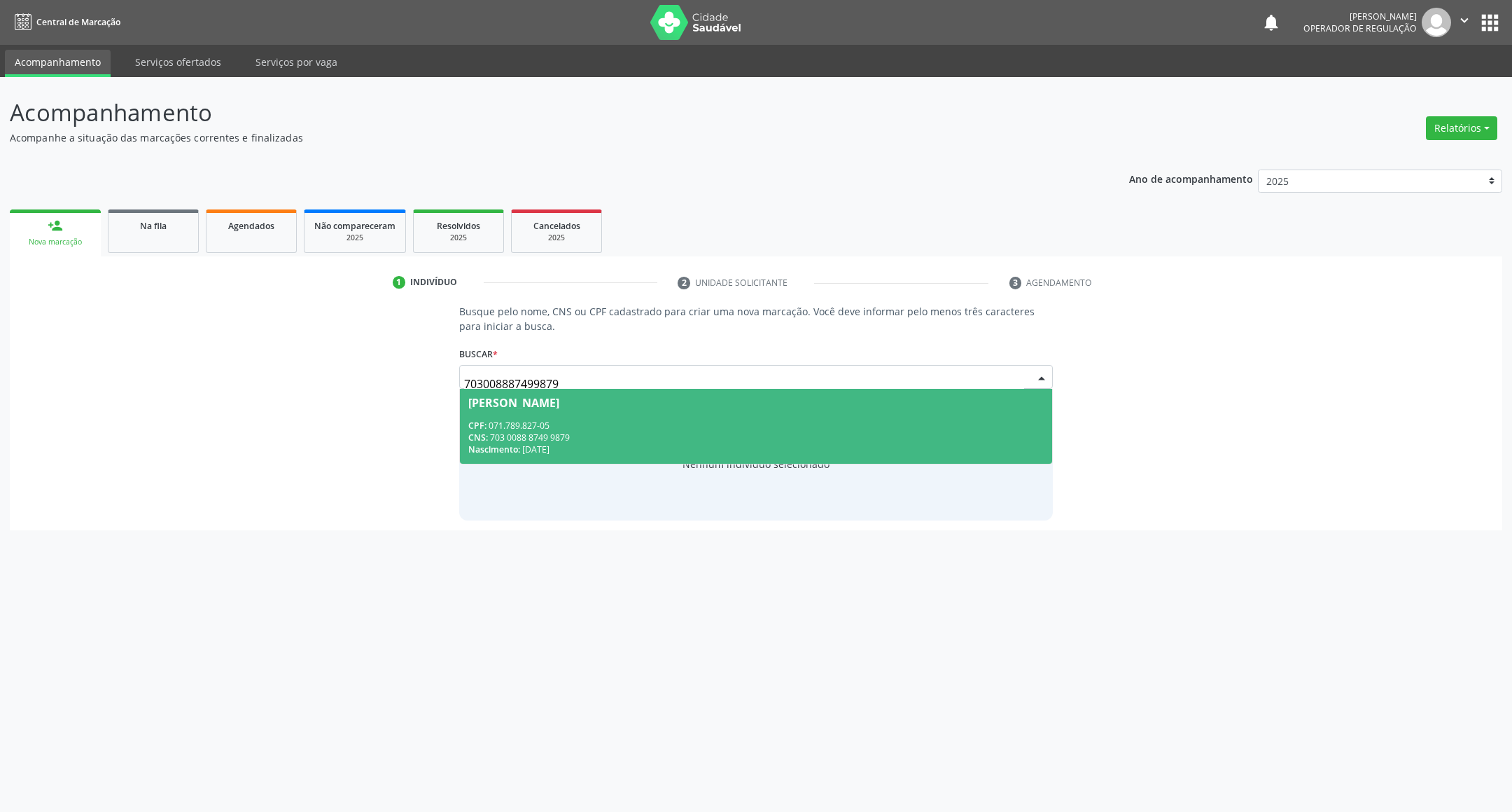
click at [770, 450] on div "Nascimento: 09/06/1974" at bounding box center [756, 449] width 576 height 12
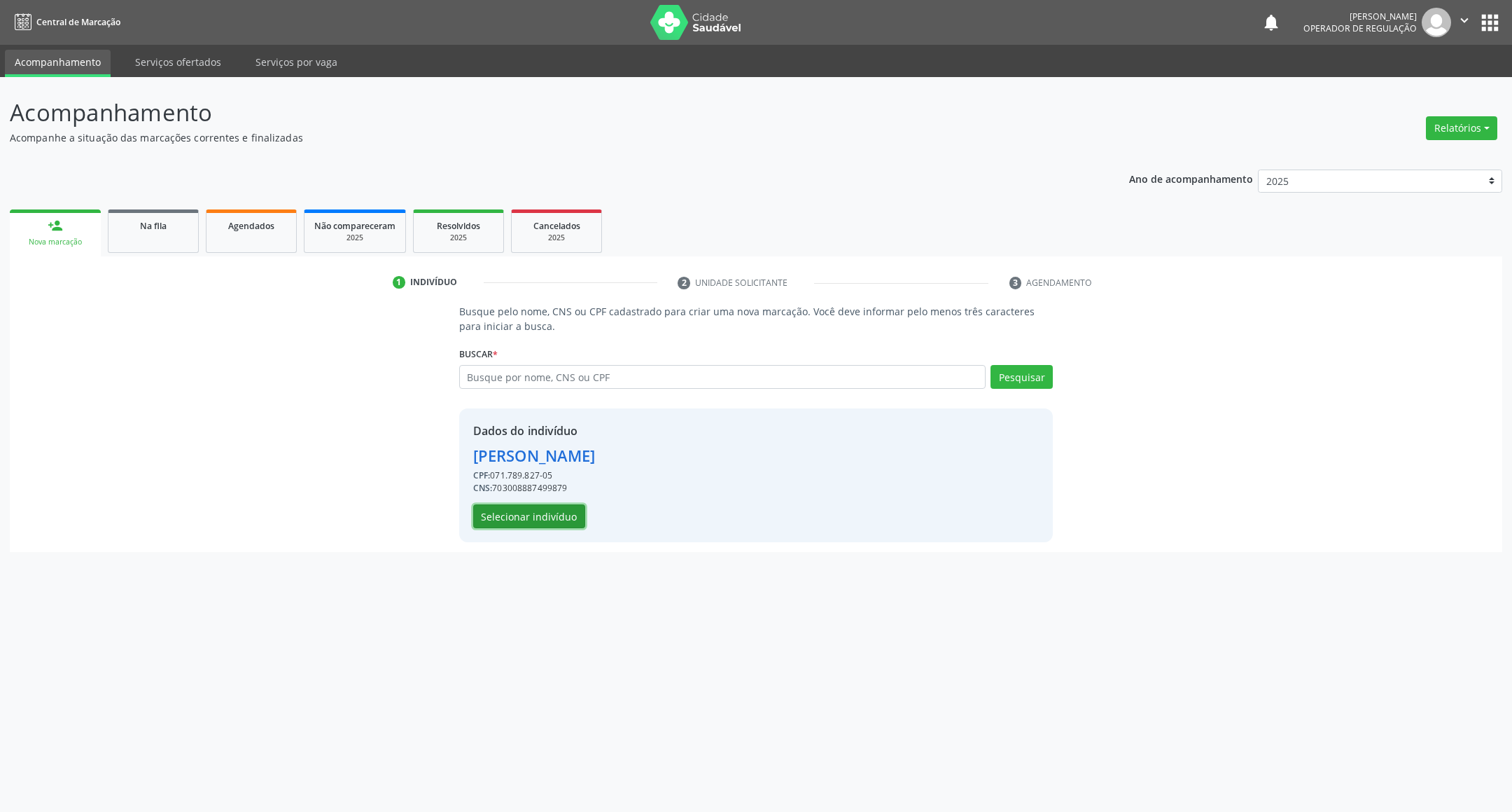
click at [528, 518] on button "Selecionar indivíduo" at bounding box center [529, 516] width 112 height 24
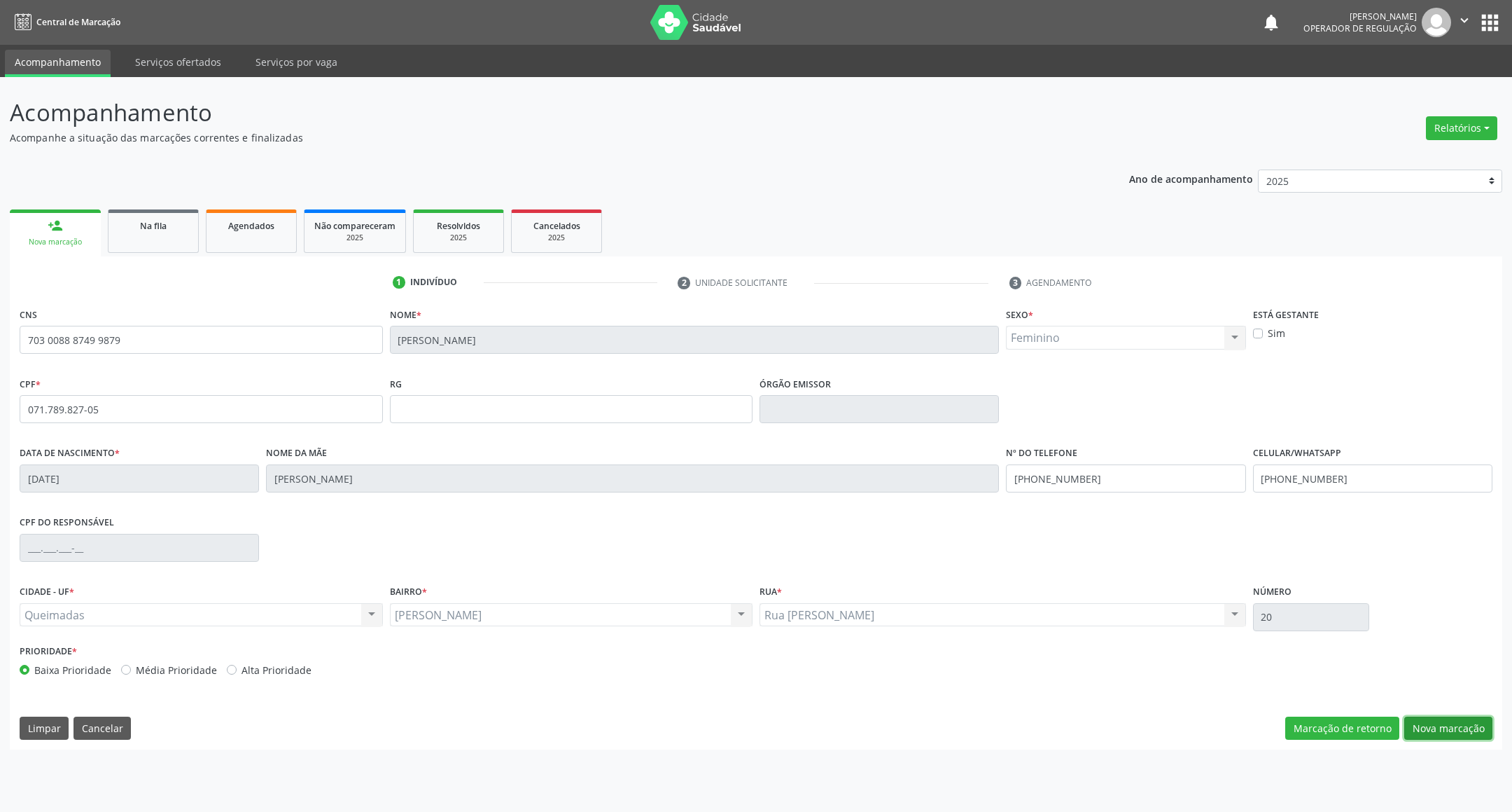
click at [1466, 734] on button "Nova marcação" at bounding box center [1448, 728] width 88 height 24
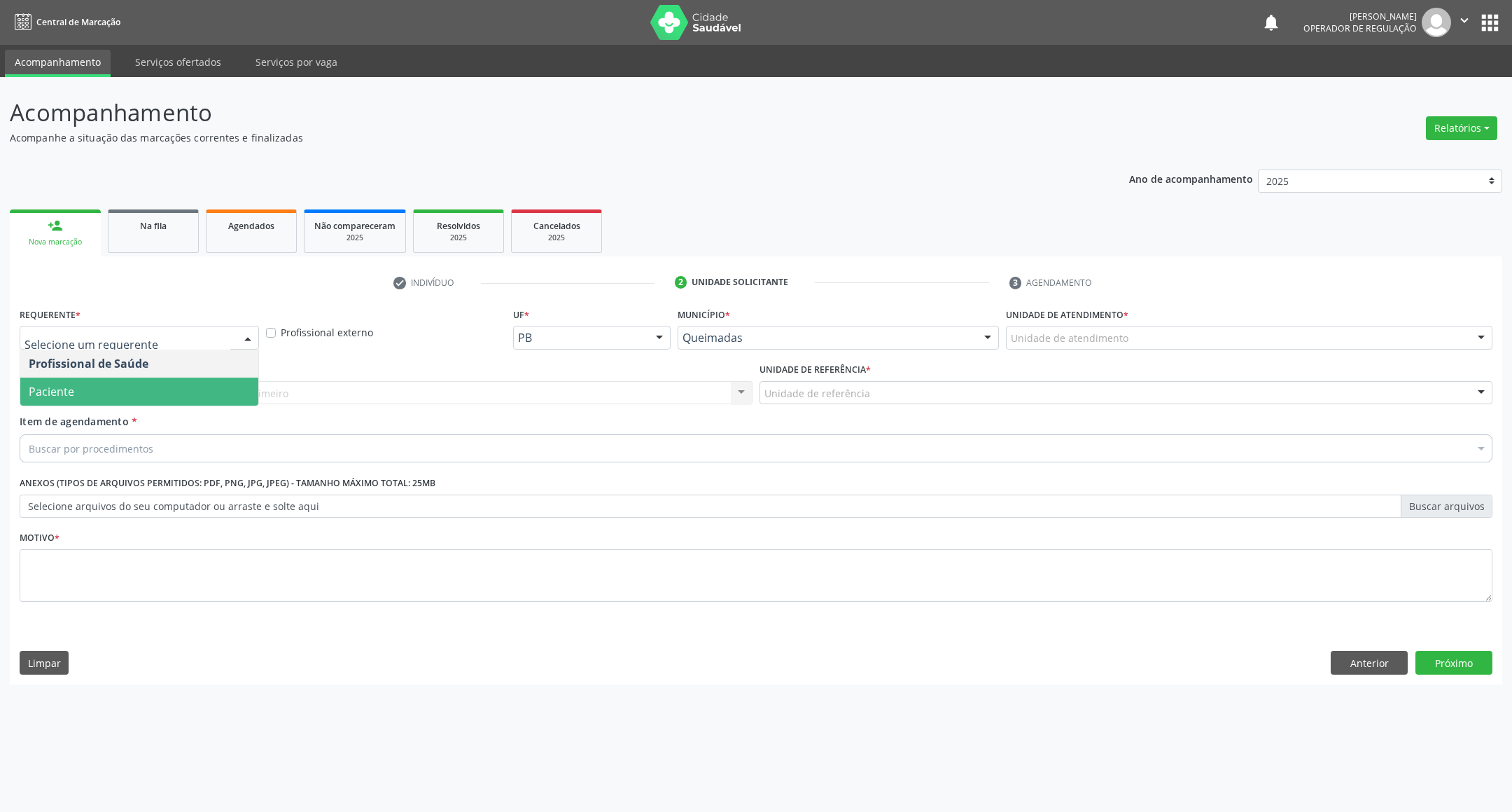
click at [48, 387] on span "Paciente" at bounding box center [51, 391] width 45 height 15
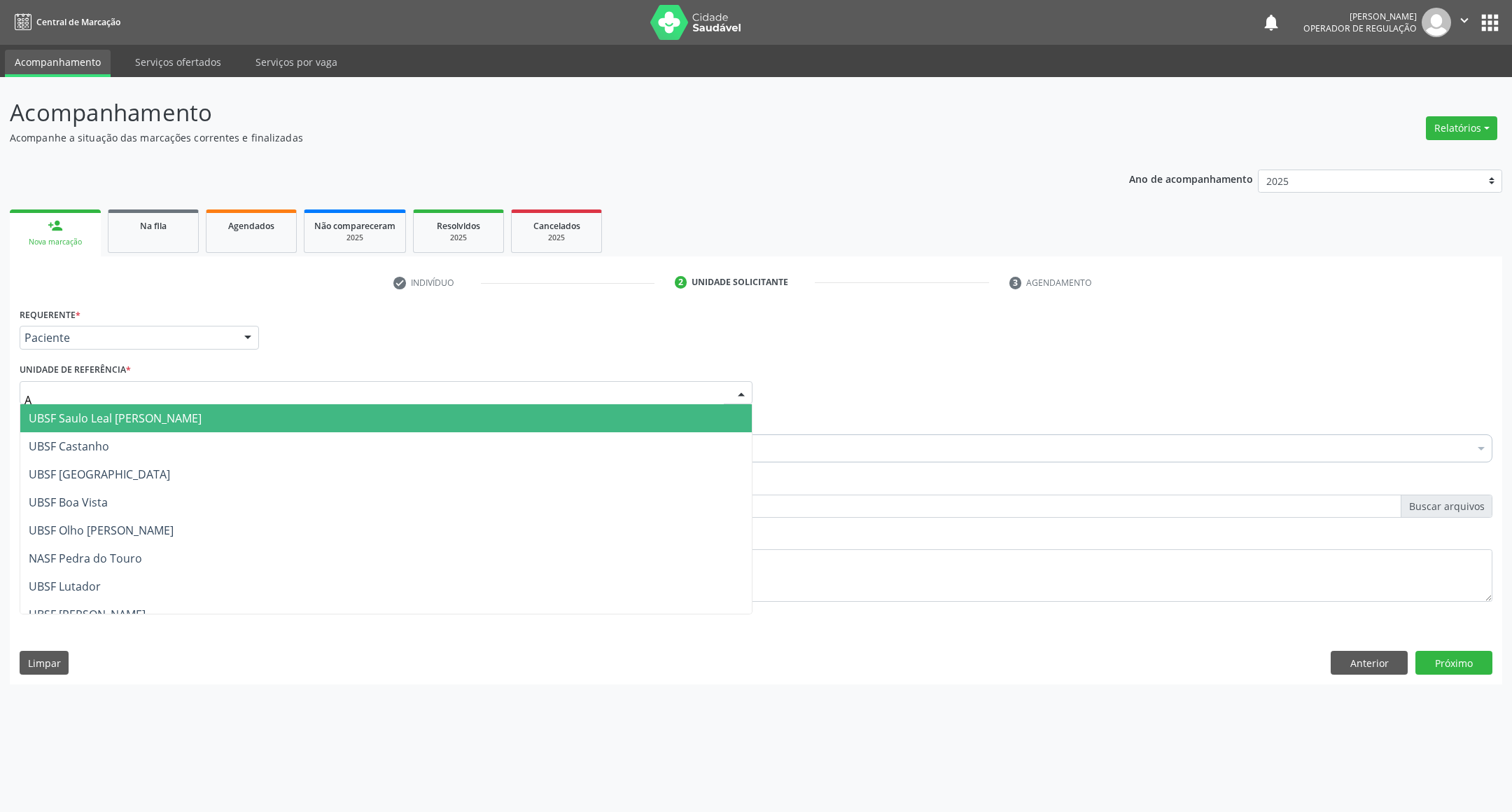
type input "AN"
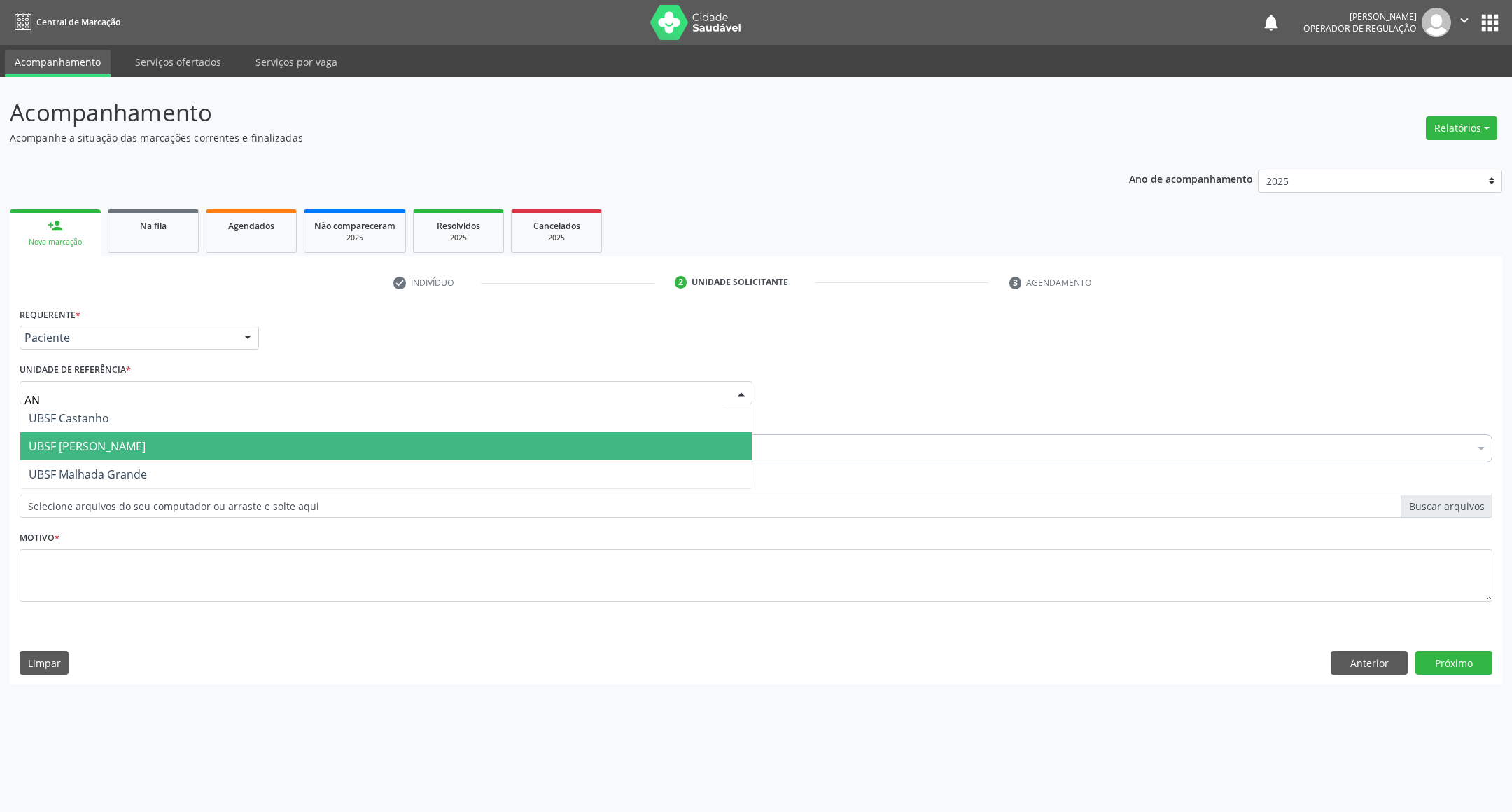
click at [94, 450] on span "UBSF [PERSON_NAME]" at bounding box center [87, 445] width 117 height 15
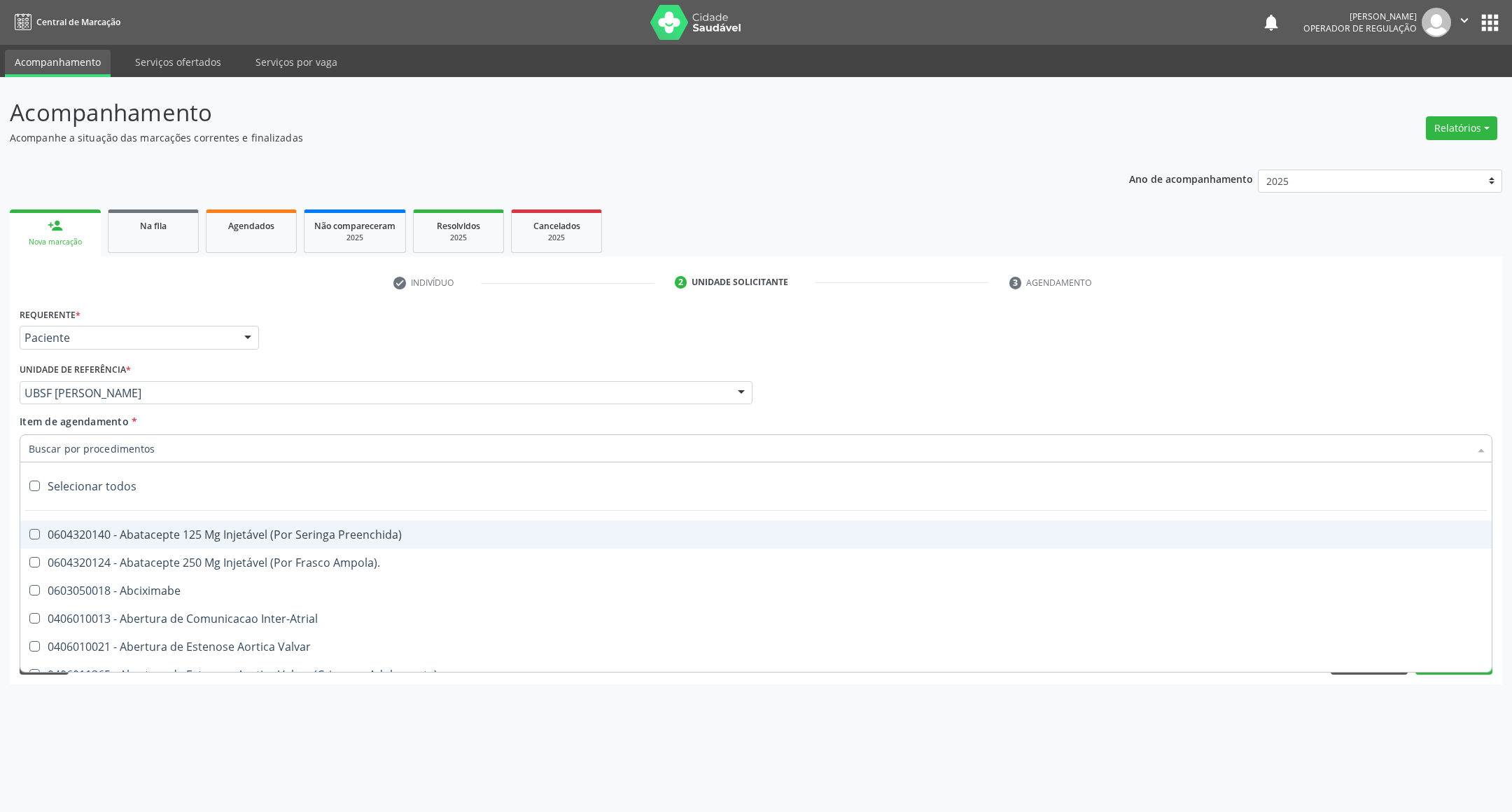
type input "W"
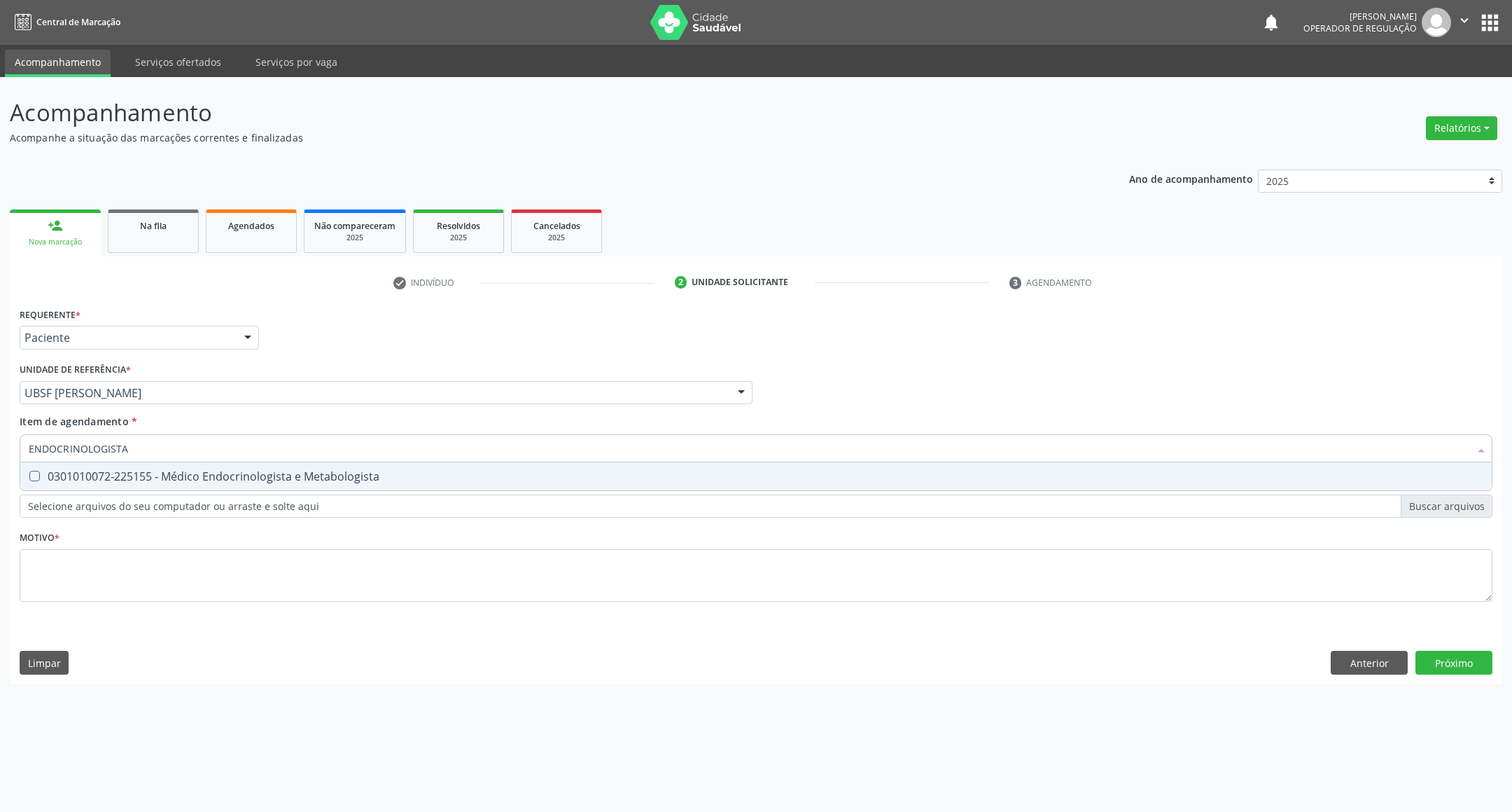
click at [4, 443] on div "Acompanhamento Acompanhe a situação das marcações correntes e finalizadas Relat…" at bounding box center [756, 445] width 1512 height 735
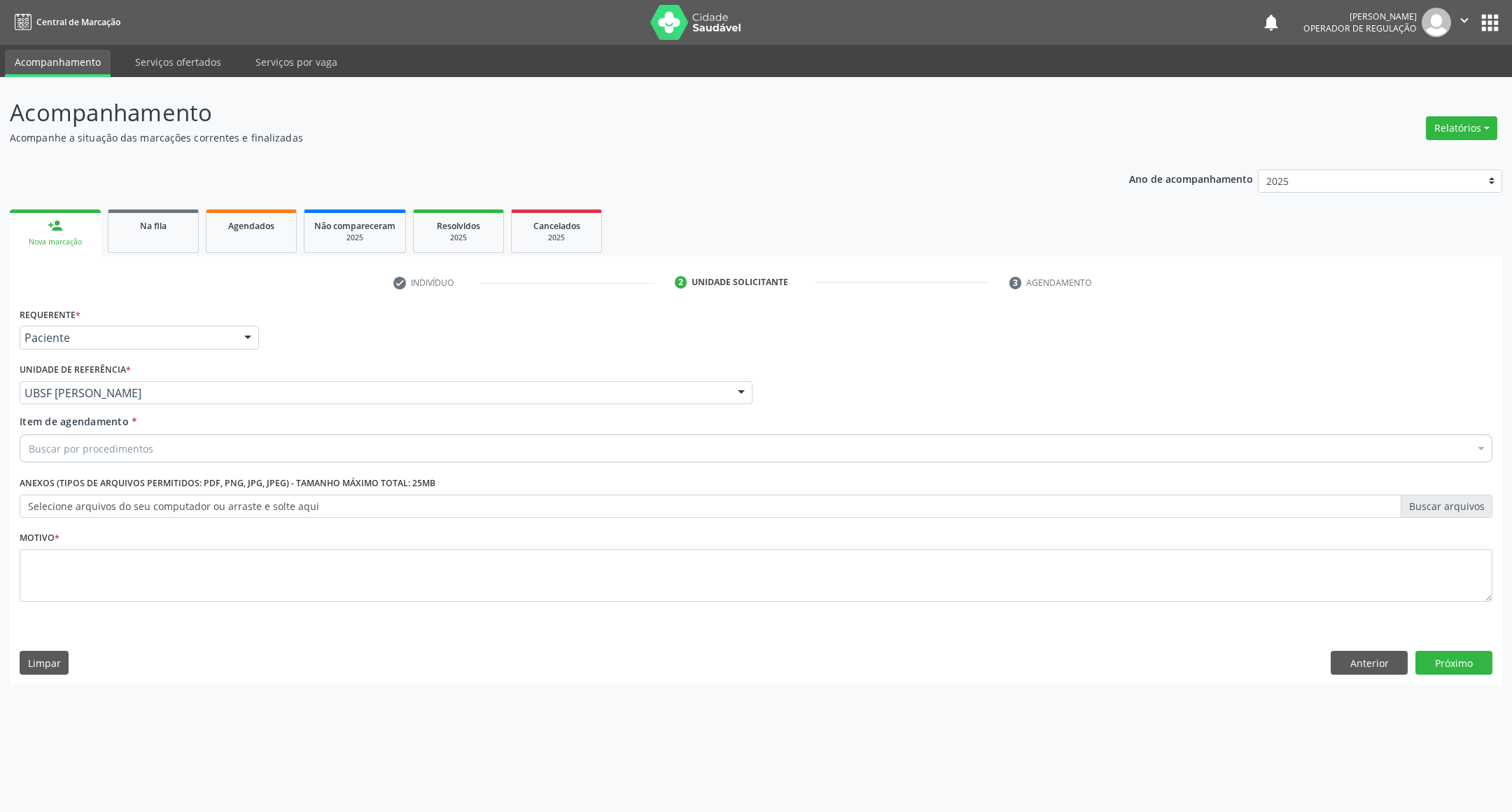
click at [94, 464] on div "Item de agendamento * Buscar por procedimentos Selecionar todos 0604320140 - Ab…" at bounding box center [755, 440] width 1480 height 54
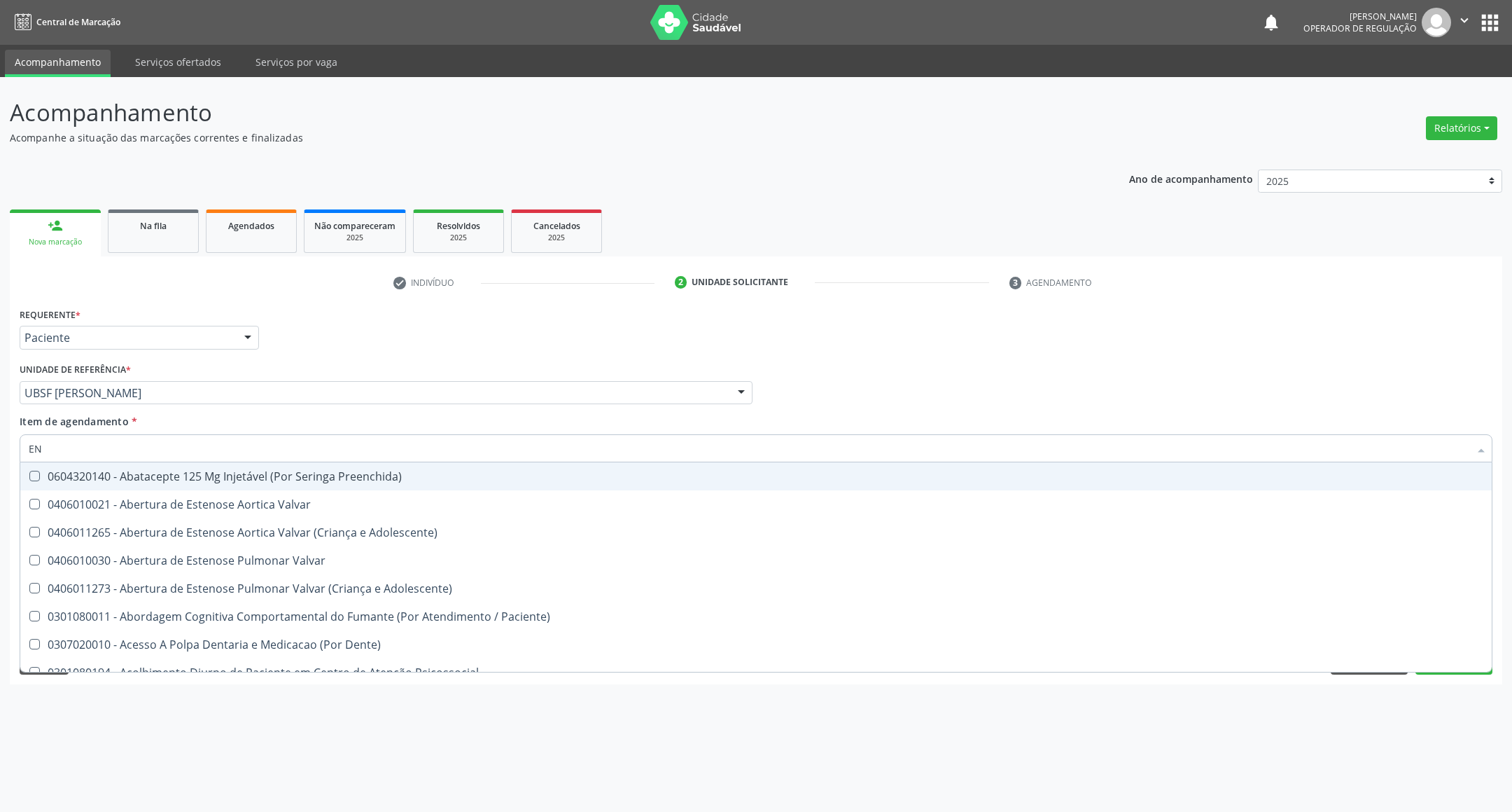
type input "ENDOCRINOLOGISTA"
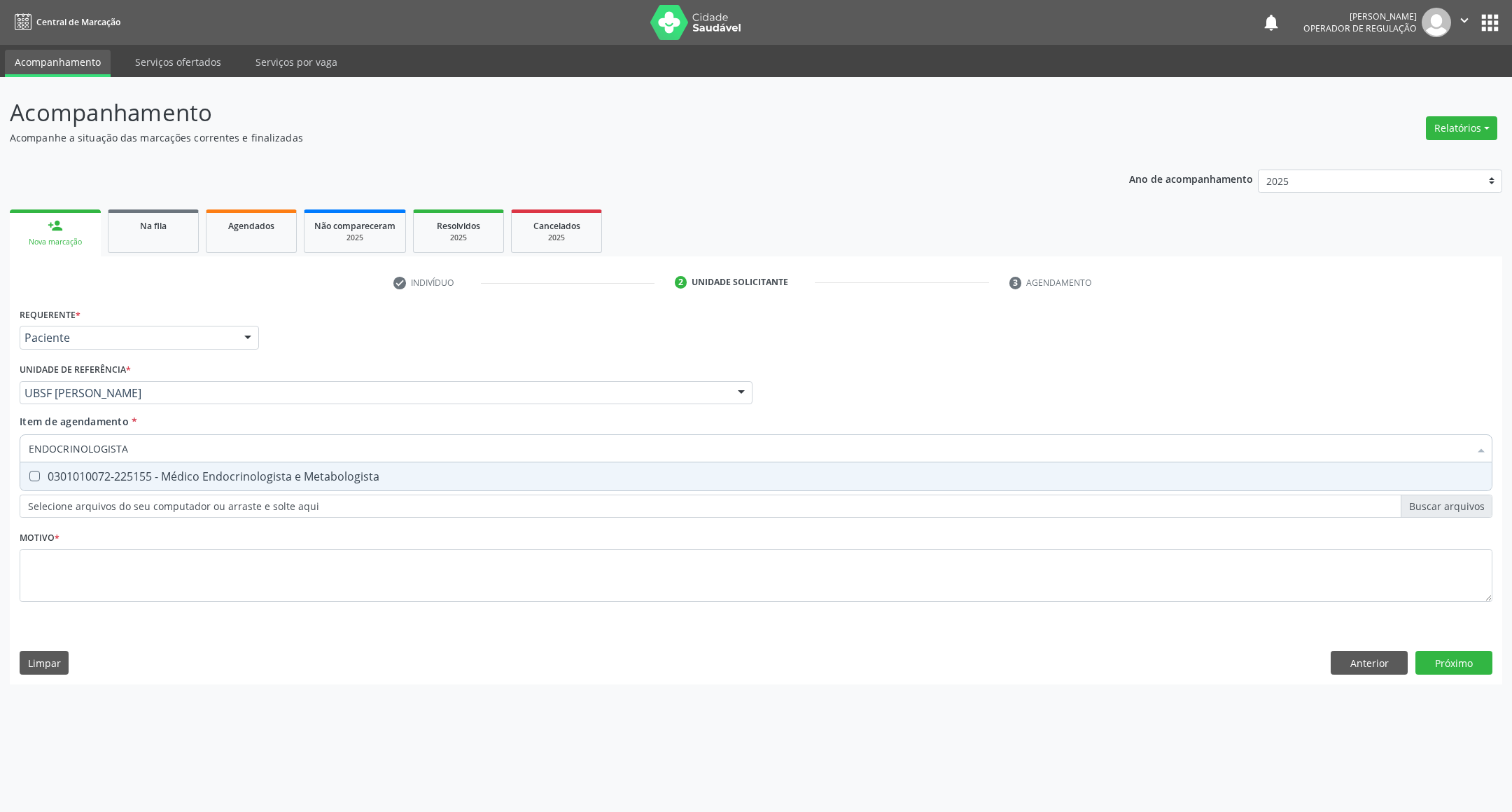
click at [158, 481] on div "0301010072-225155 - Médico Endocrinologista e Metabologista" at bounding box center [756, 476] width 1454 height 12
checkbox Metabologista "true"
click at [156, 586] on div "Requerente * Paciente Profissional de Saúde Paciente Nenhum resultado encontrad…" at bounding box center [755, 463] width 1472 height 318
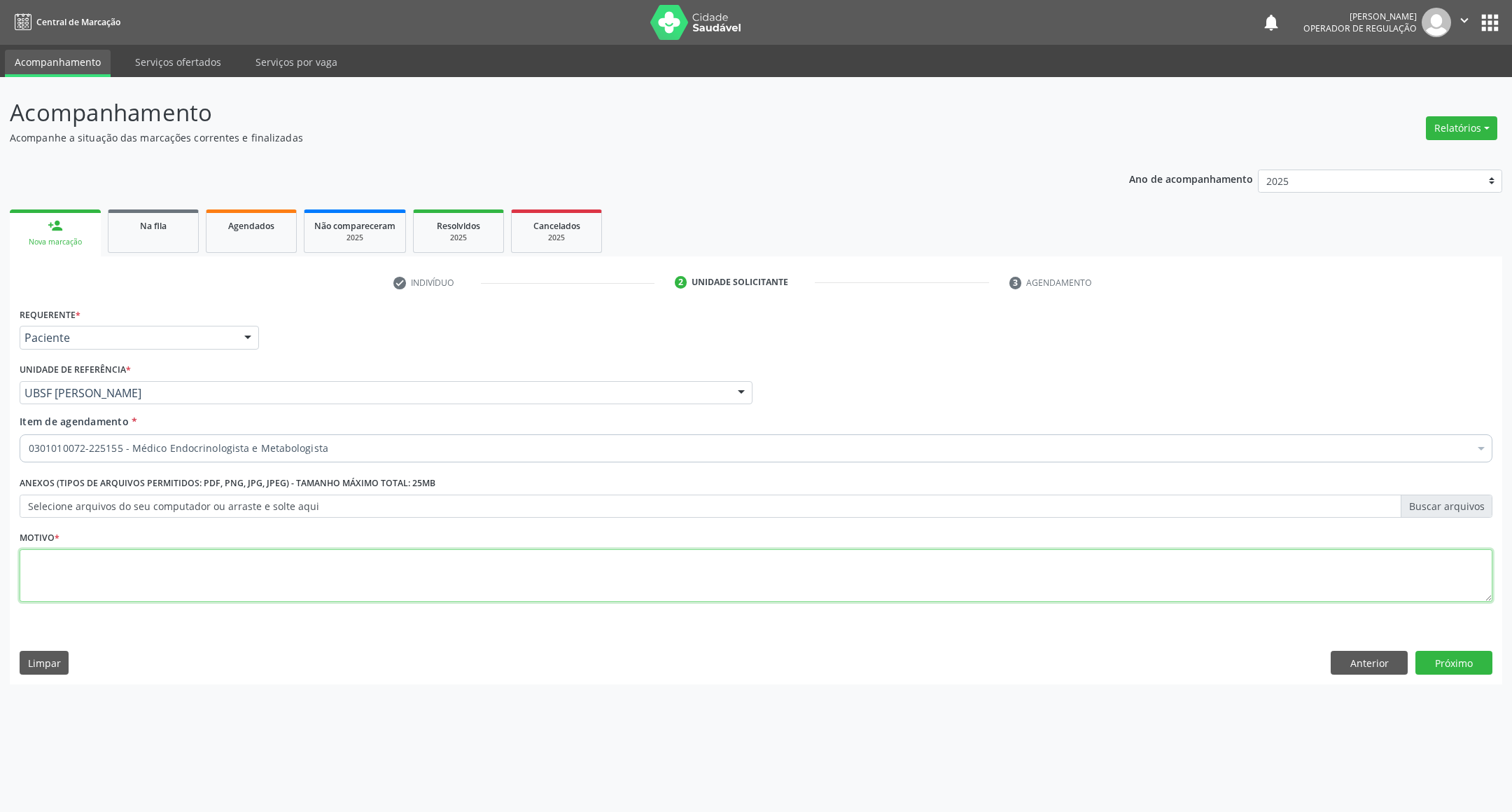
paste textarea "RETORNO [PERSON_NAME] 11/2025"
type textarea "RETORNO [PERSON_NAME] 11/2025"
click at [1466, 656] on button "Próximo" at bounding box center [1454, 662] width 77 height 24
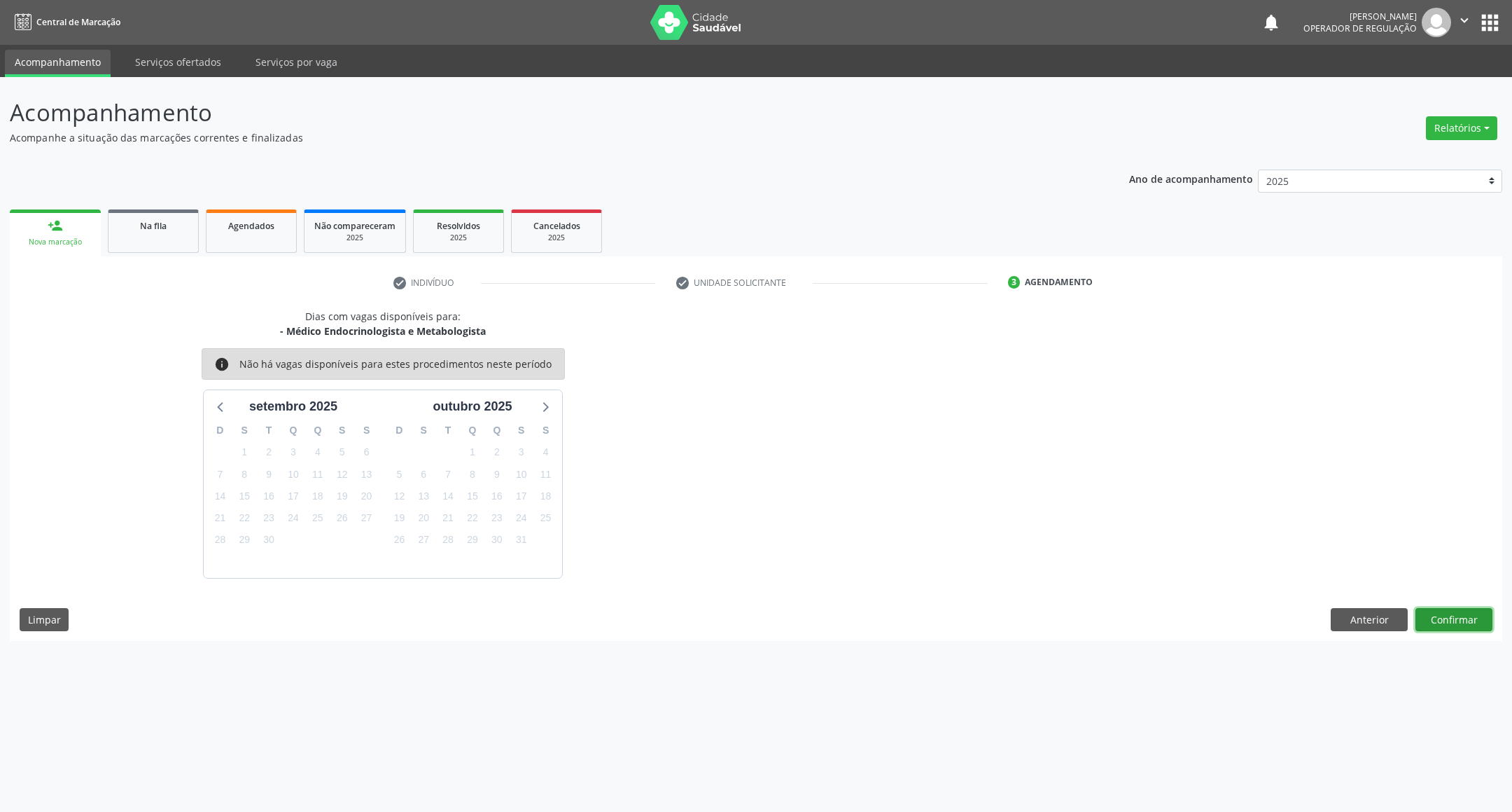
click at [1458, 620] on button "Confirmar" at bounding box center [1454, 619] width 77 height 24
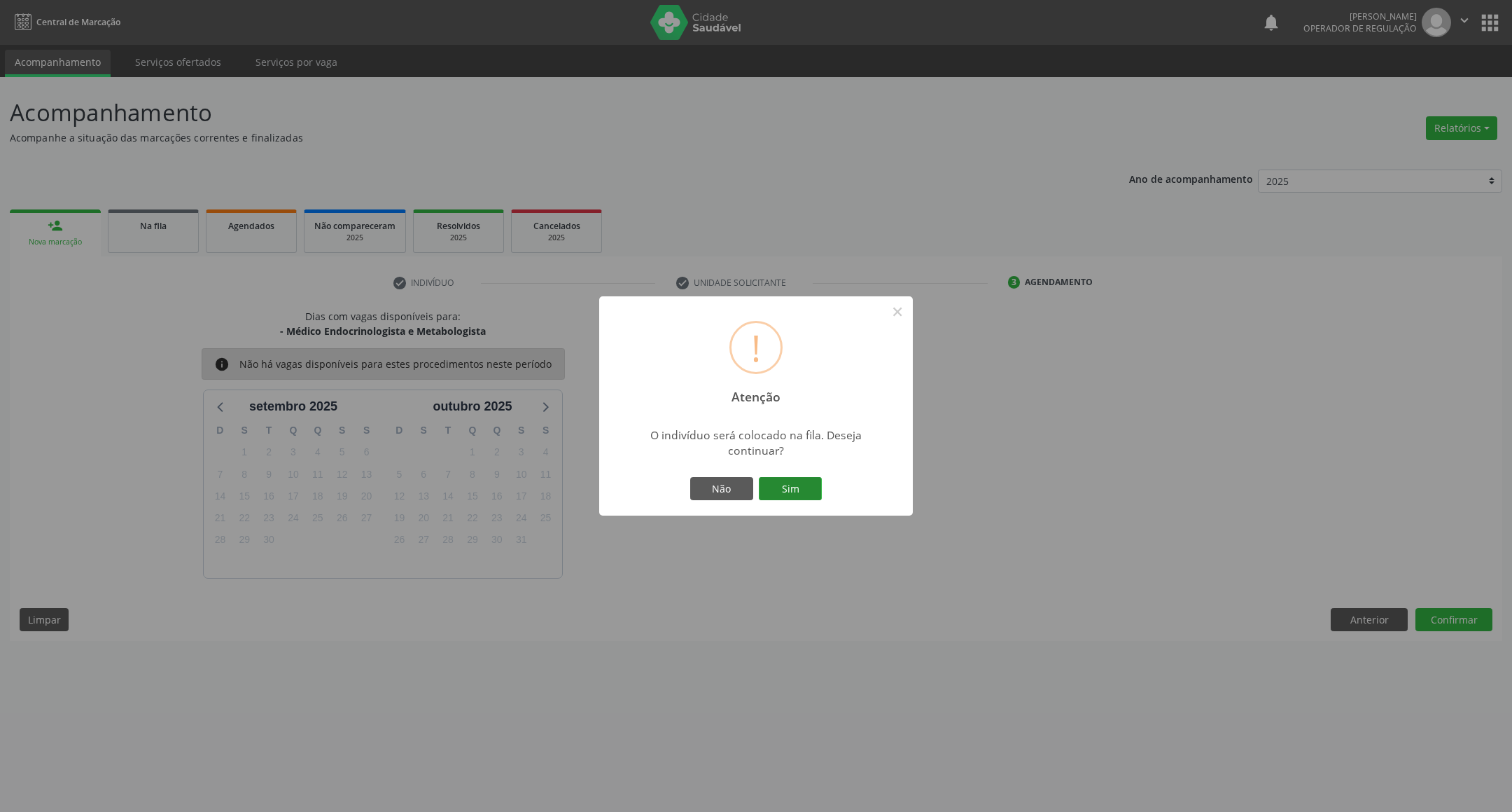
click at [786, 494] on button "Sim" at bounding box center [790, 489] width 63 height 24
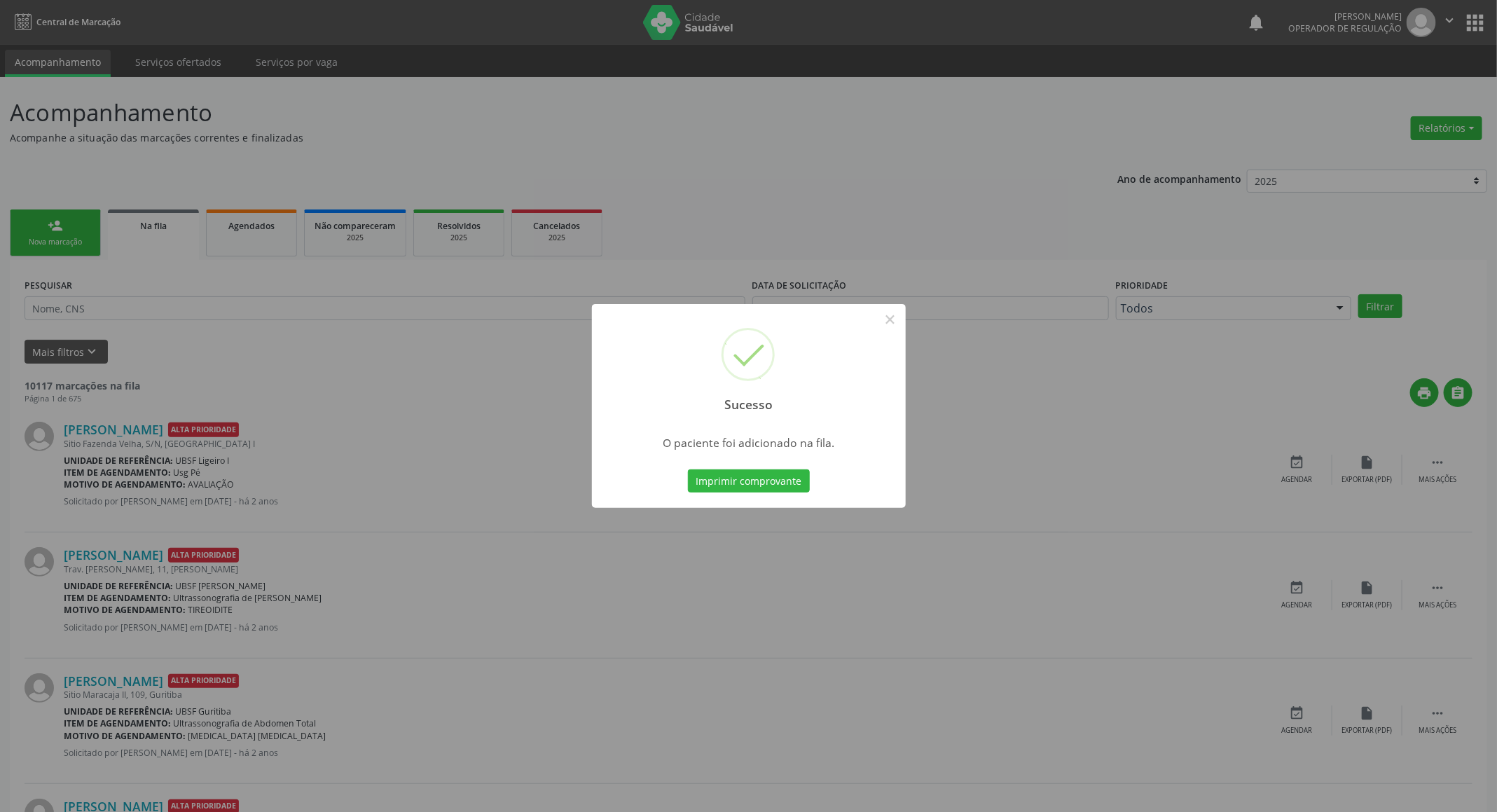
click at [500, 378] on div "Sucesso × O paciente foi adicionado na fila. Imprimir comprovante Cancel" at bounding box center [748, 406] width 1497 height 812
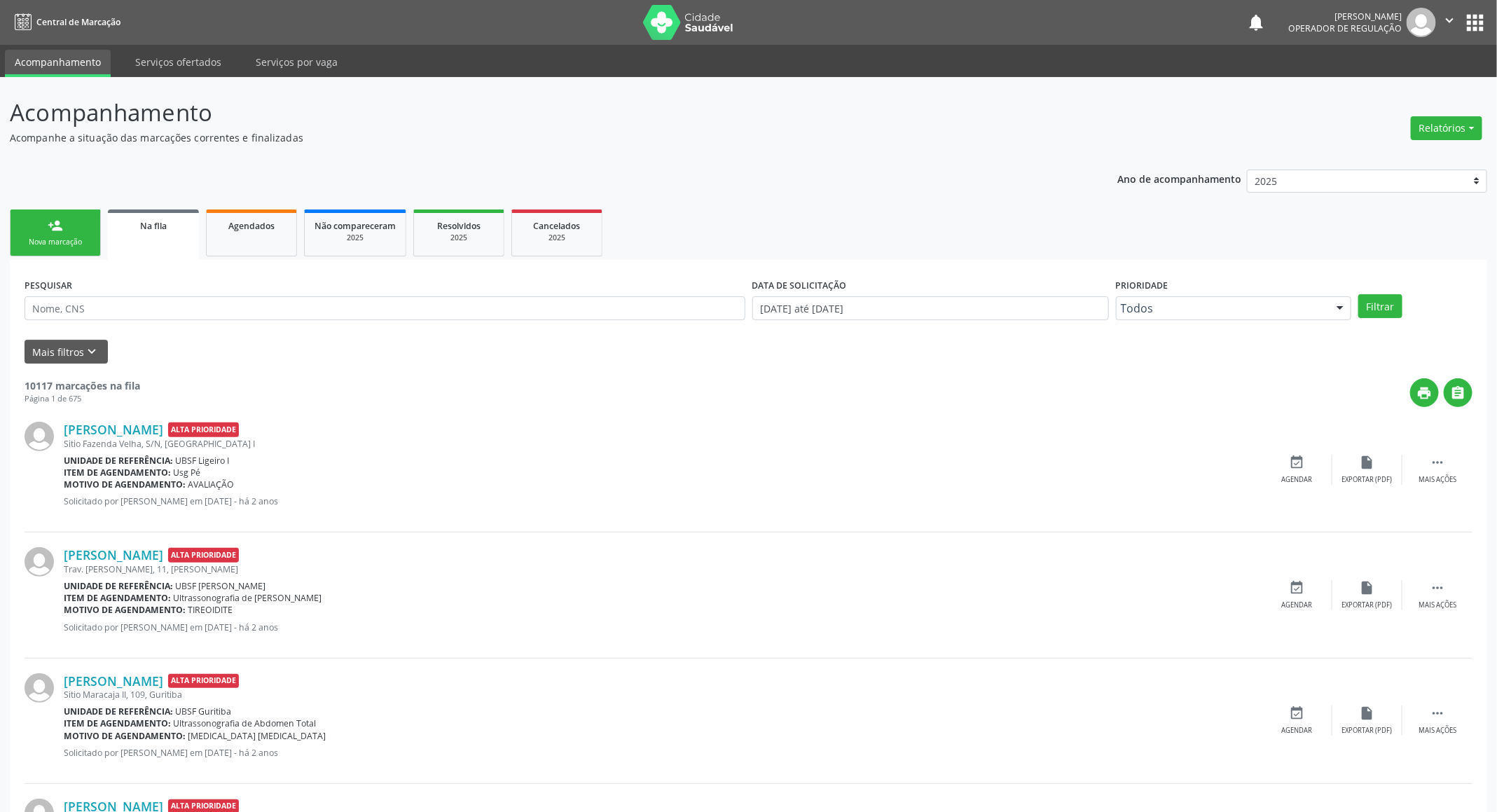
click at [35, 214] on link "person_add Nova marcação" at bounding box center [56, 232] width 91 height 47
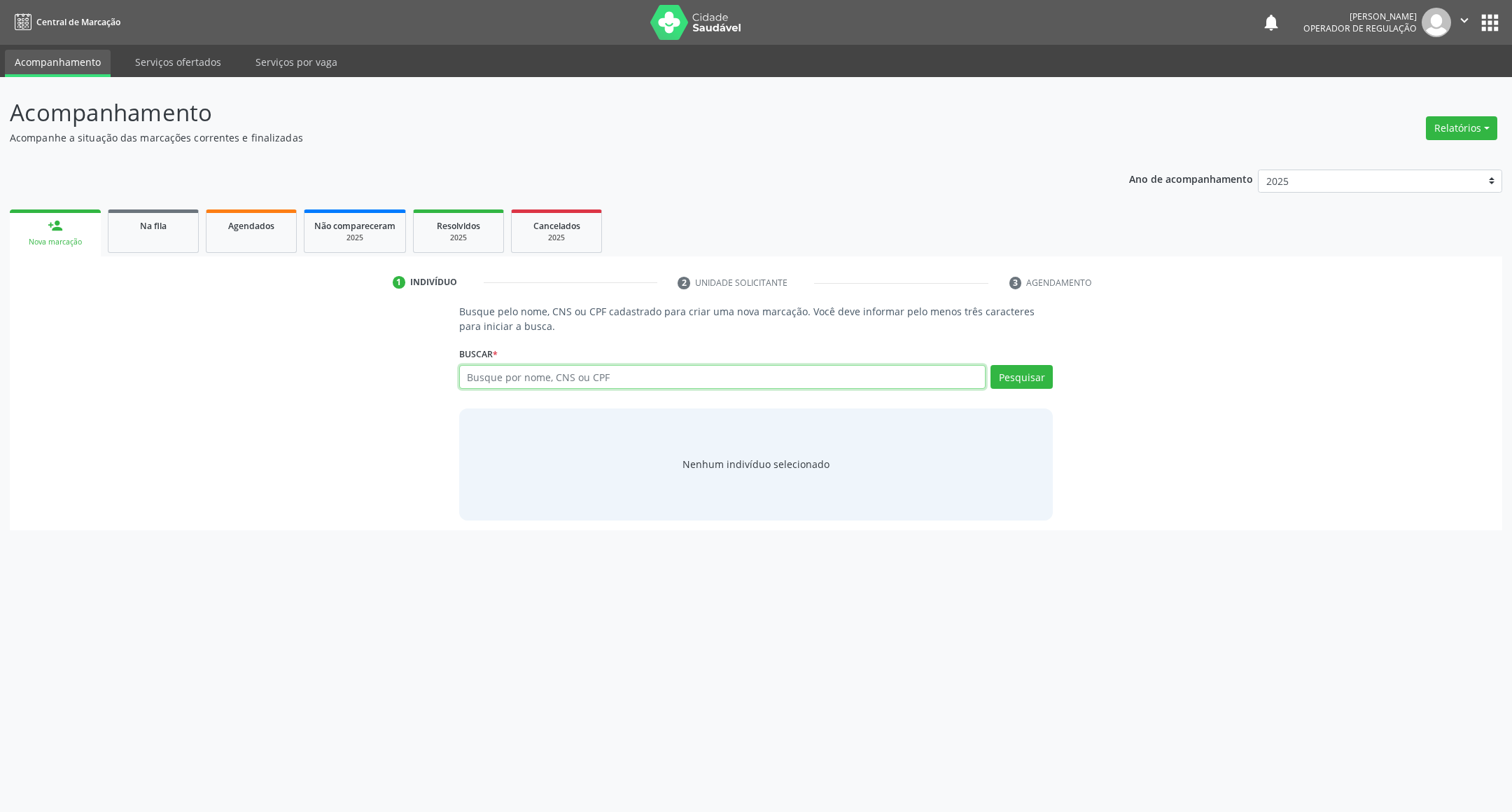
click at [579, 385] on input "text" at bounding box center [723, 377] width 527 height 24
type input "709209280266930"
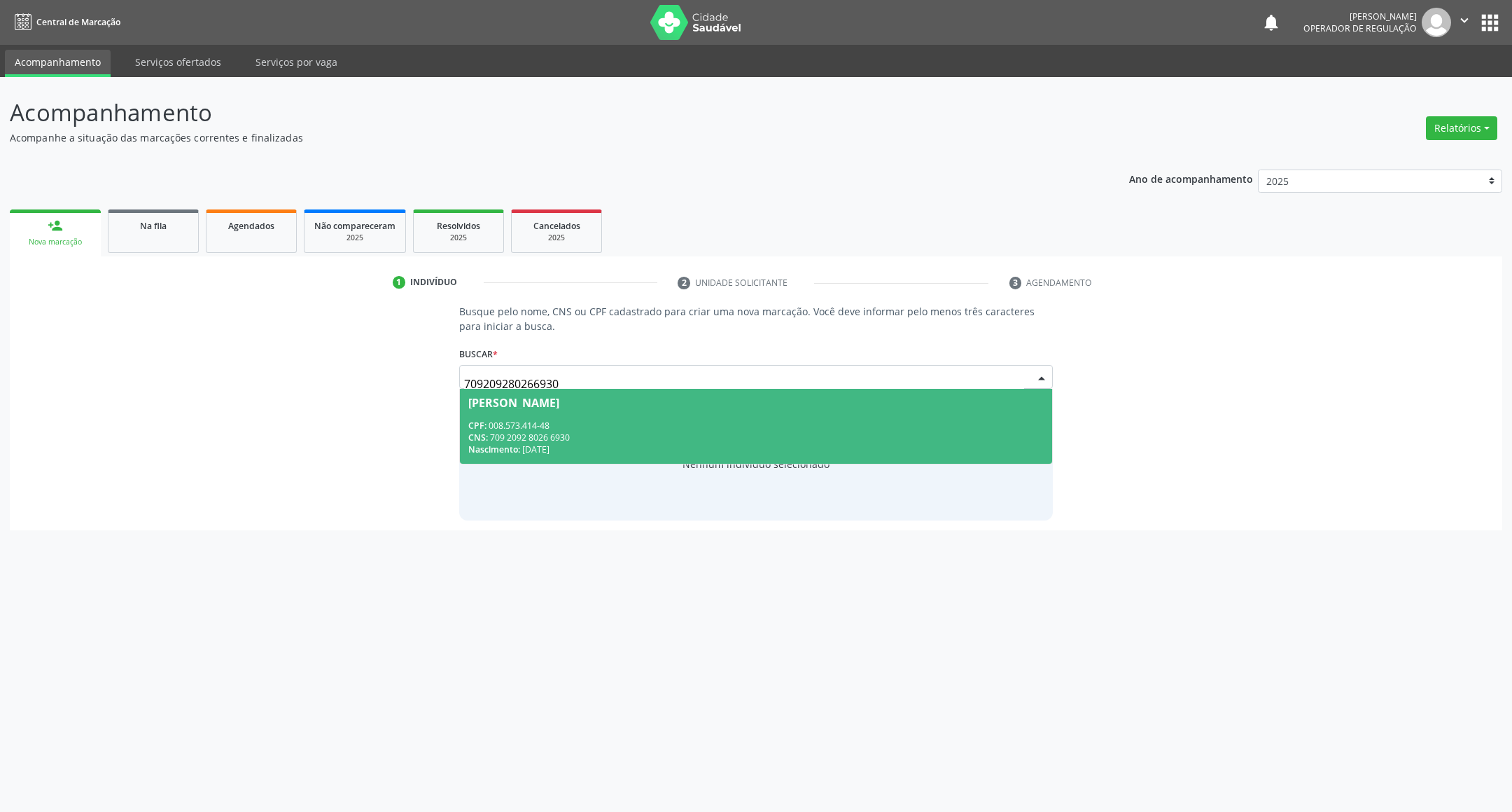
click at [586, 429] on div "CPF: 008.573.414-48" at bounding box center [756, 425] width 576 height 12
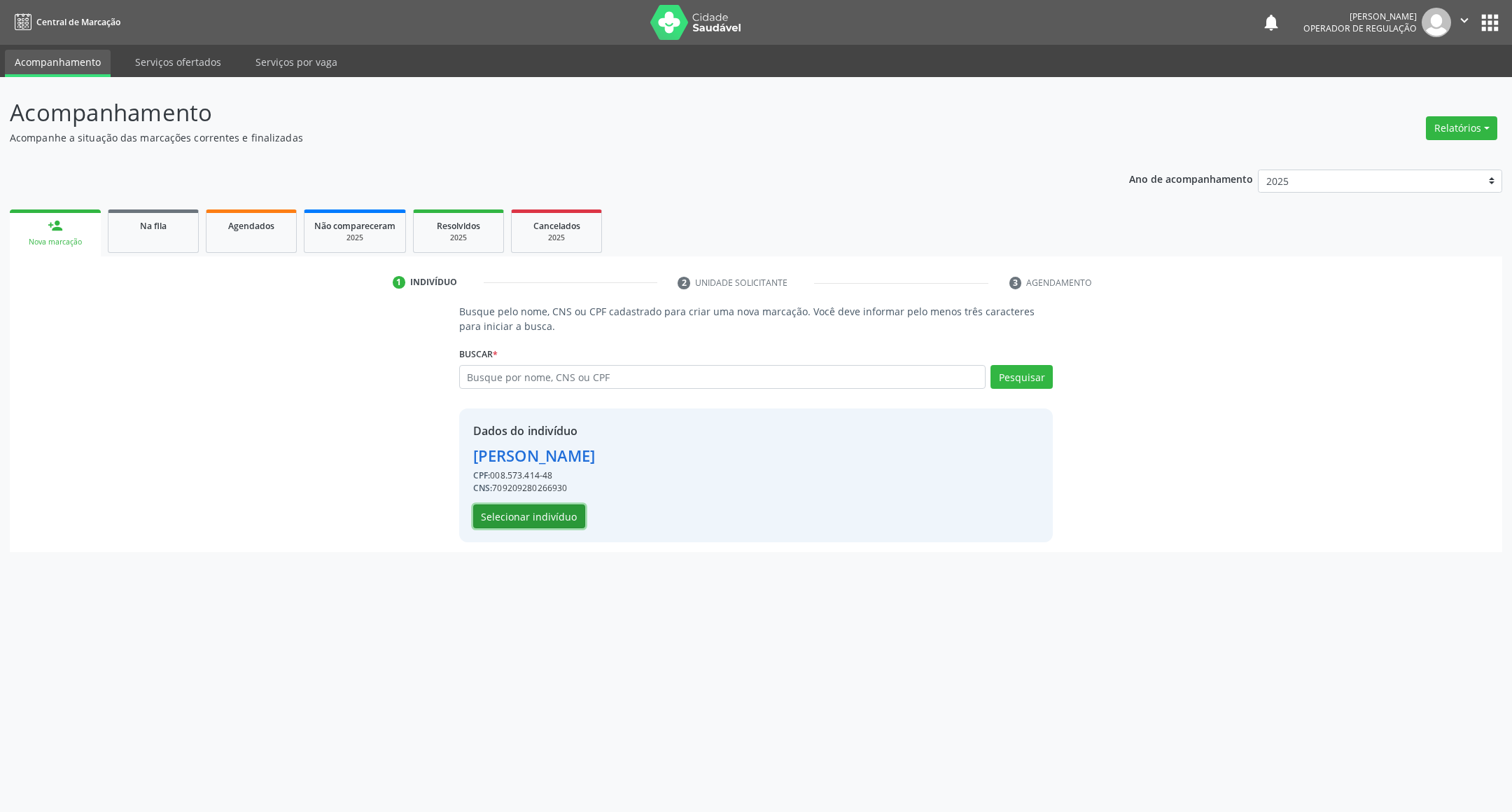
click at [553, 520] on button "Selecionar indivíduo" at bounding box center [529, 516] width 112 height 24
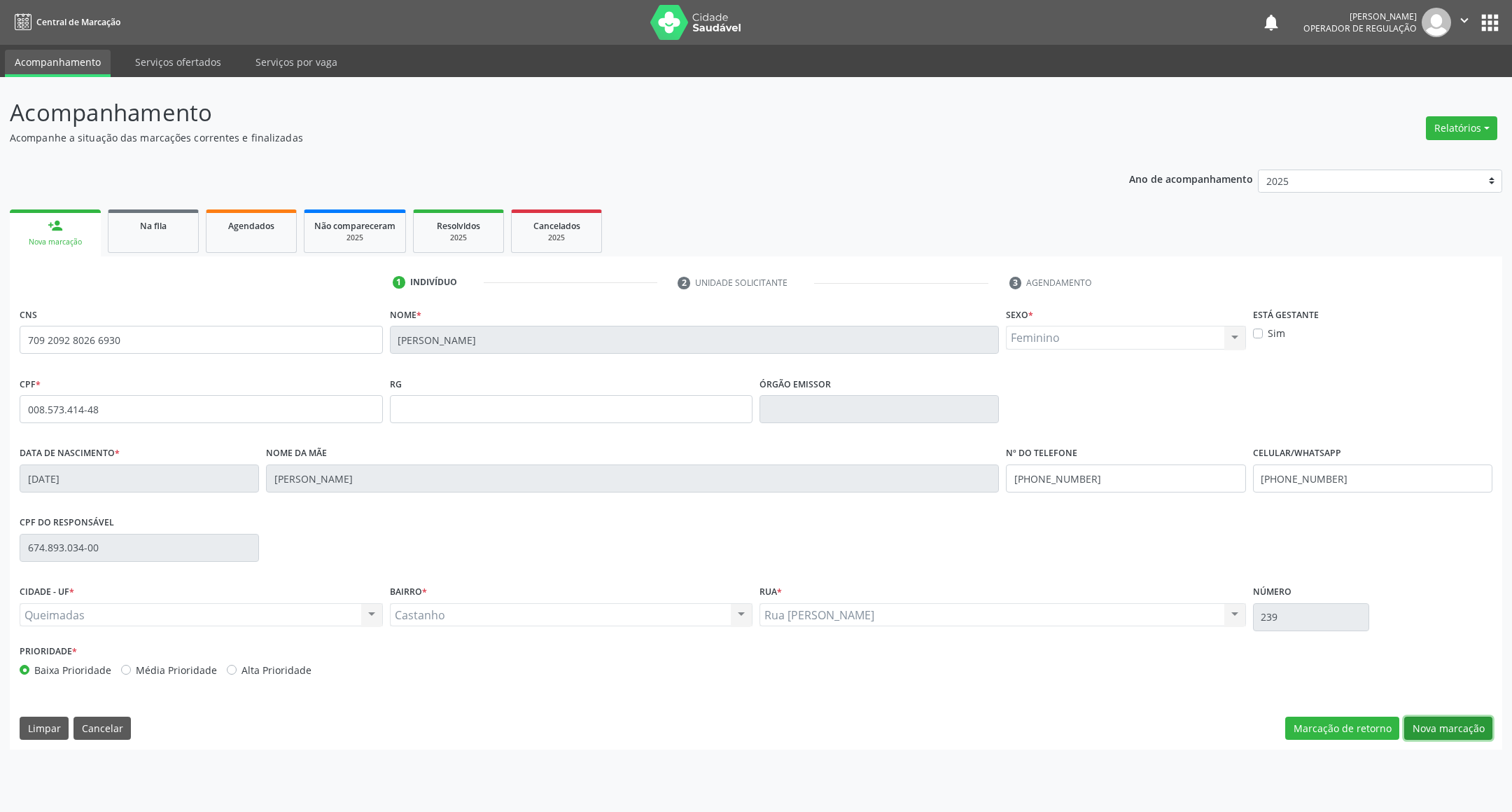
click at [1464, 727] on button "Nova marcação" at bounding box center [1448, 728] width 88 height 24
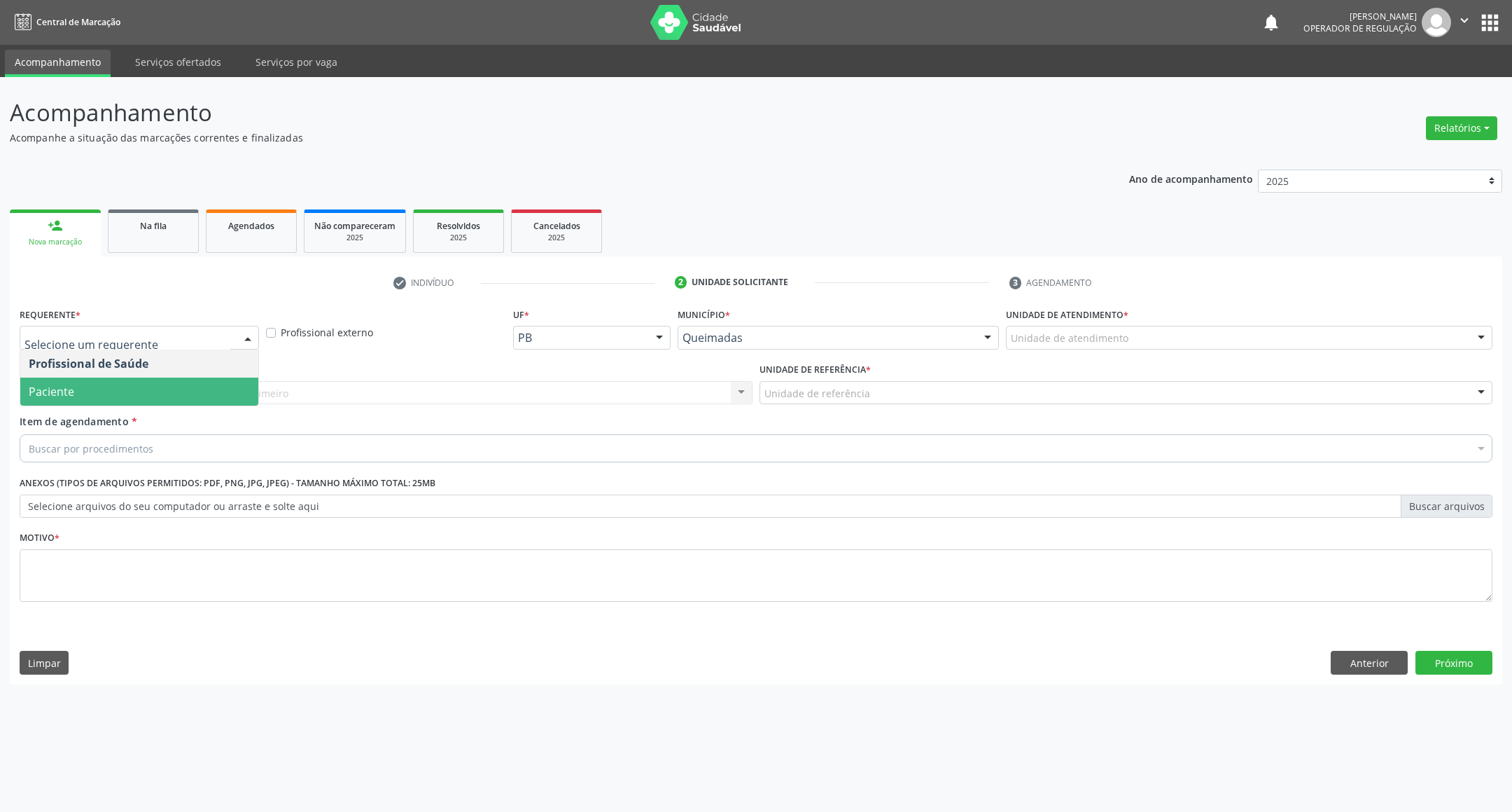
click at [66, 378] on span "Paciente" at bounding box center [139, 391] width 238 height 28
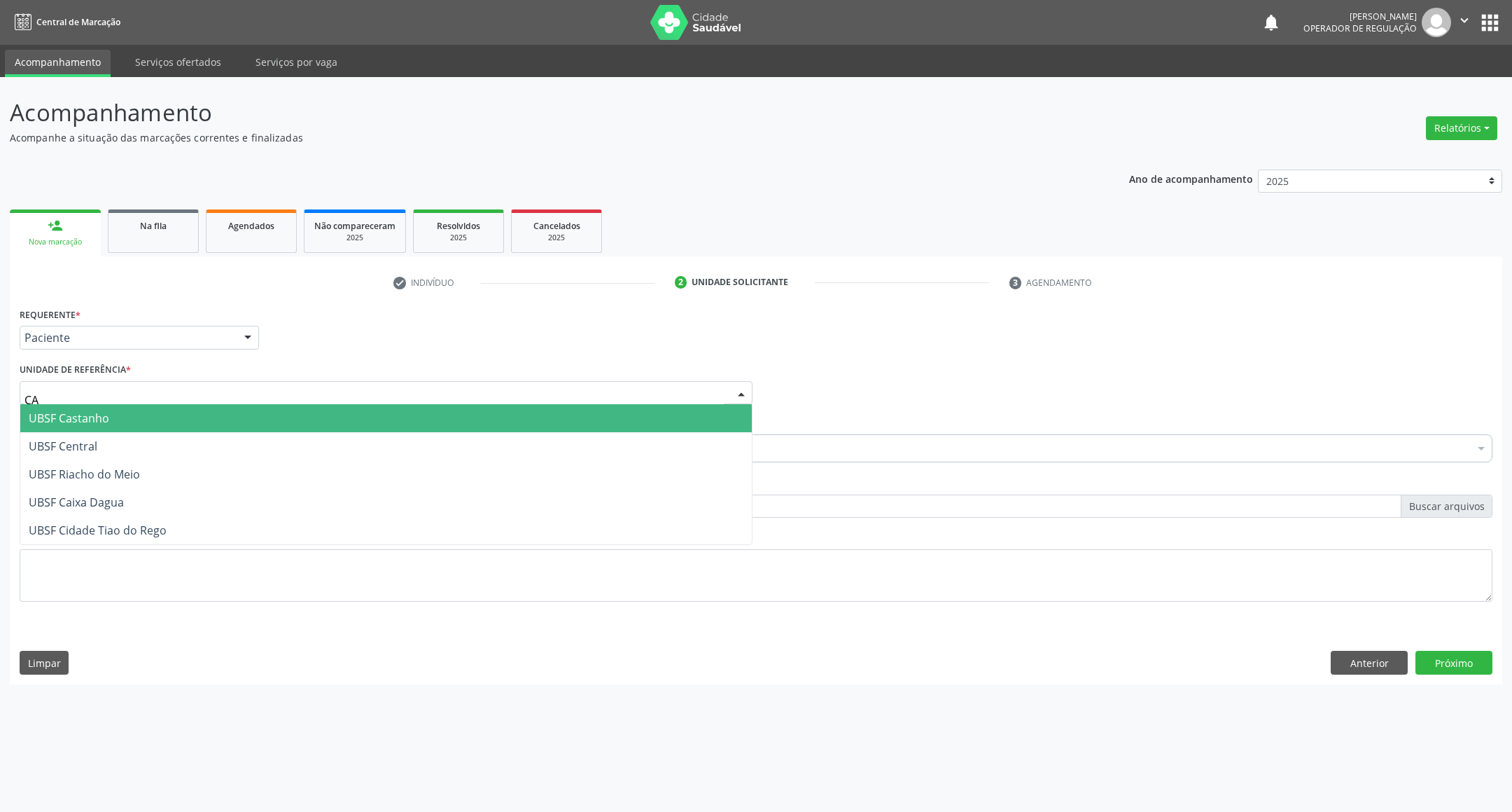
type input "CAS"
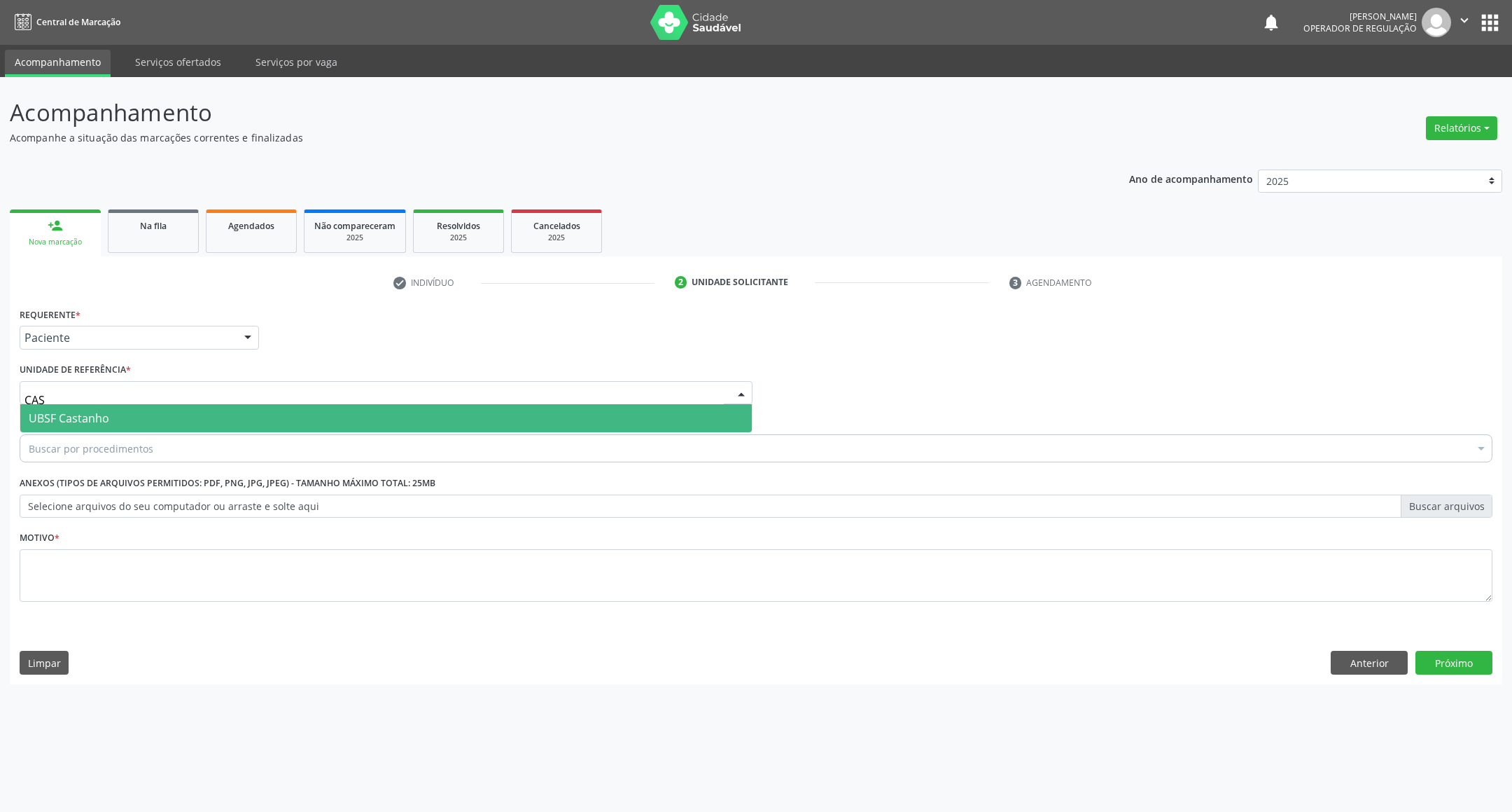
click at [91, 411] on span "UBSF Castanho" at bounding box center [69, 418] width 81 height 15
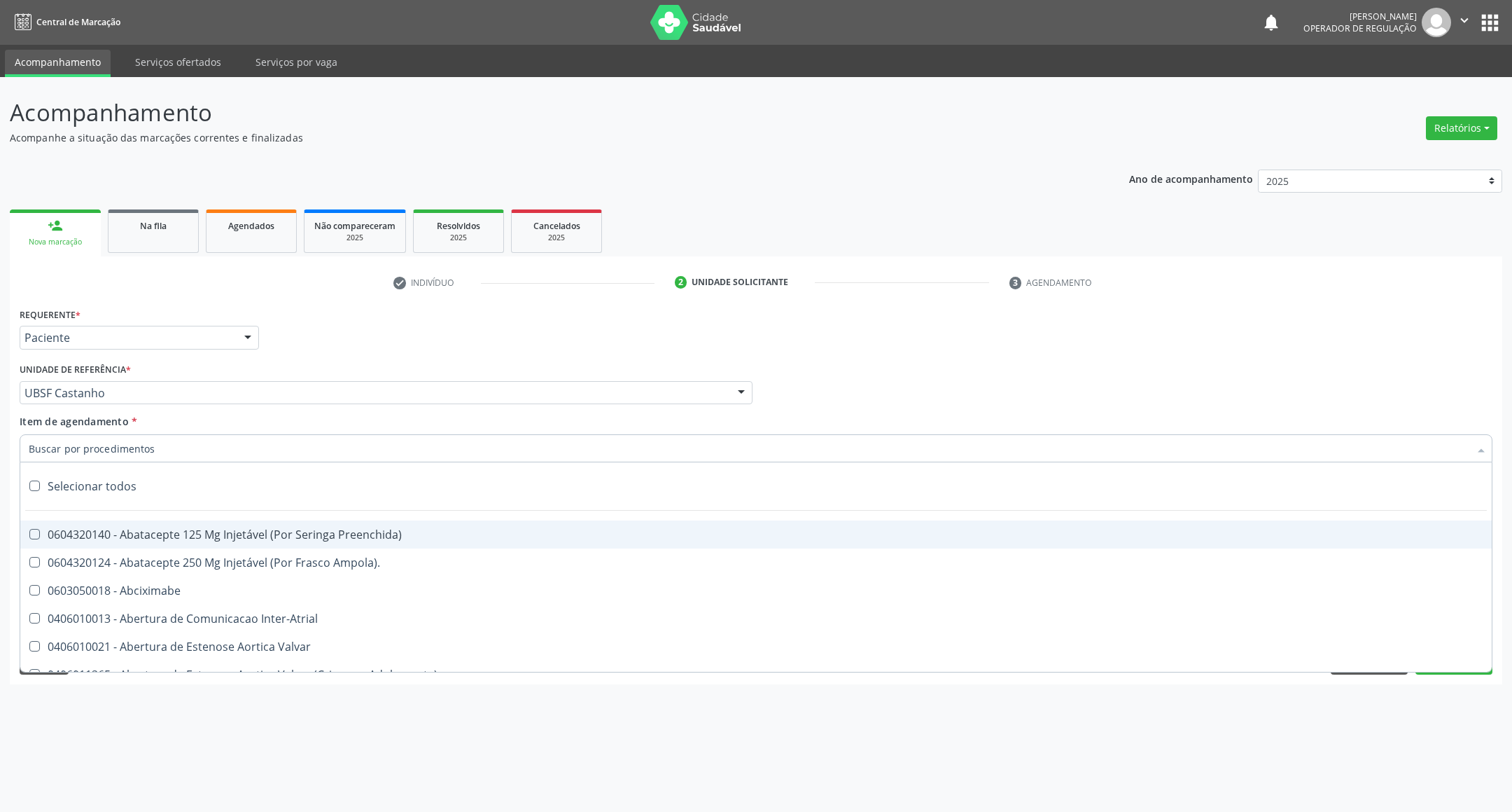
paste input "RETORNO [PERSON_NAME] 11/2025"
type input "RETORNO [PERSON_NAME] 11/2025"
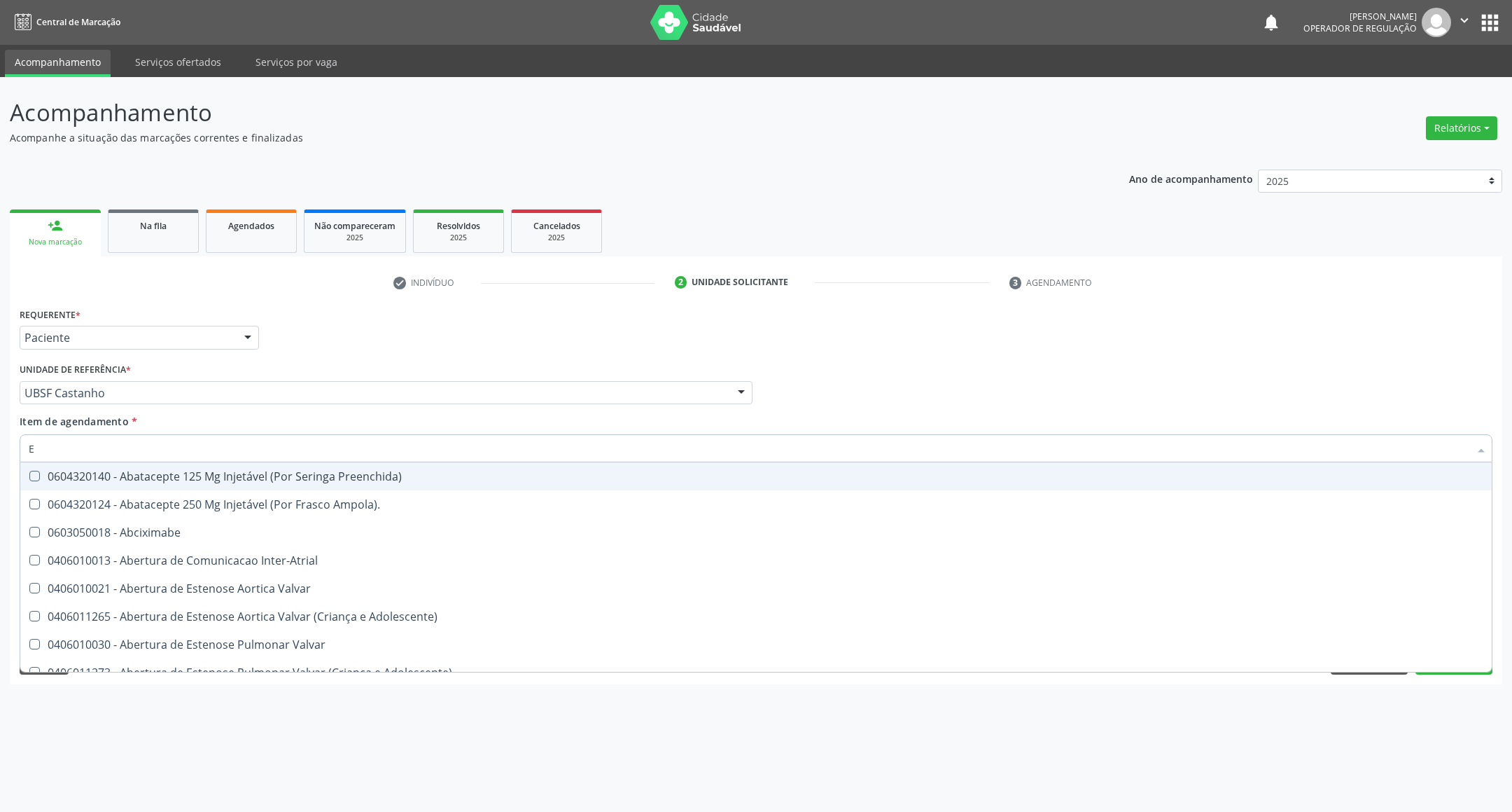
type input "ENDOCRINOLOGISTA"
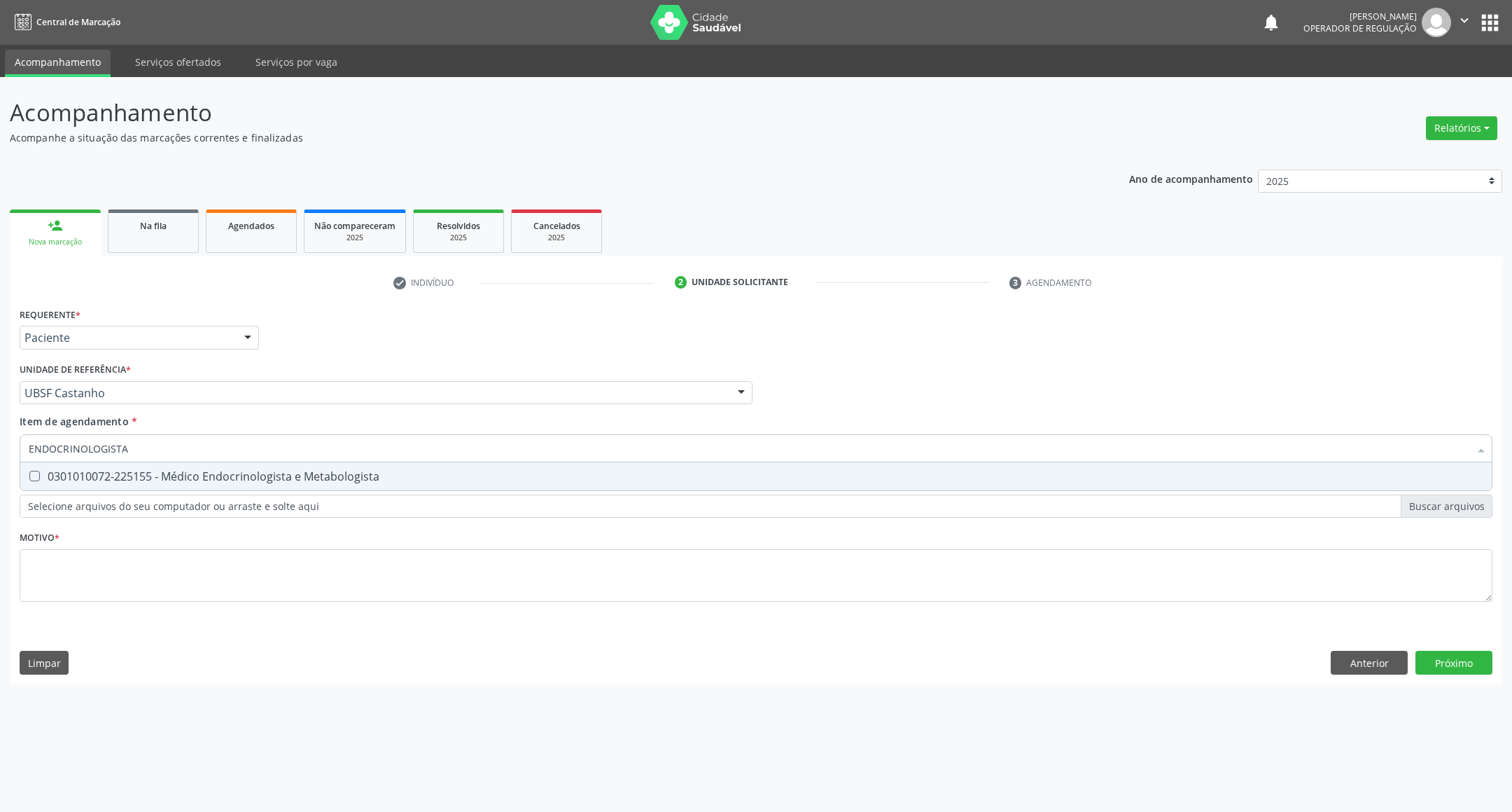
drag, startPoint x: 159, startPoint y: 475, endPoint x: 153, endPoint y: 528, distance: 53.3
click at [159, 476] on div "0301010072-225155 - Médico Endocrinologista e Metabologista" at bounding box center [756, 476] width 1454 height 12
checkbox Metabologista "true"
click at [160, 562] on div "Requerente * Paciente Profissional de Saúde Paciente Nenhum resultado encontrad…" at bounding box center [755, 463] width 1472 height 318
paste textarea "RETORNO [PERSON_NAME] 11/2025"
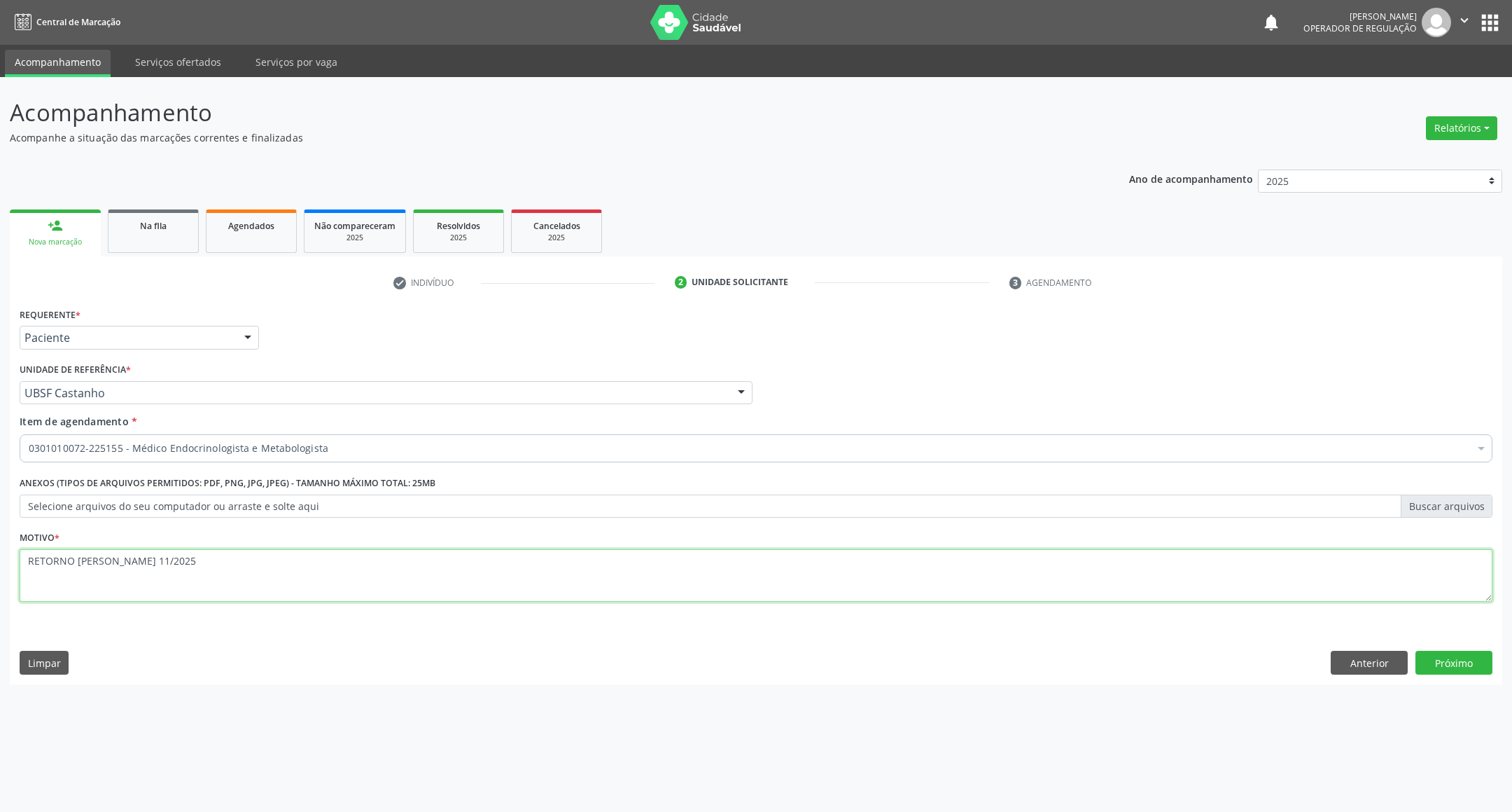
click at [122, 561] on textarea "RETORNO [PERSON_NAME] 11/2025" at bounding box center [755, 576] width 1472 height 53
type textarea "RETORNO [PERSON_NAME] 12/2025"
click at [1472, 674] on button "Próximo" at bounding box center [1454, 662] width 77 height 24
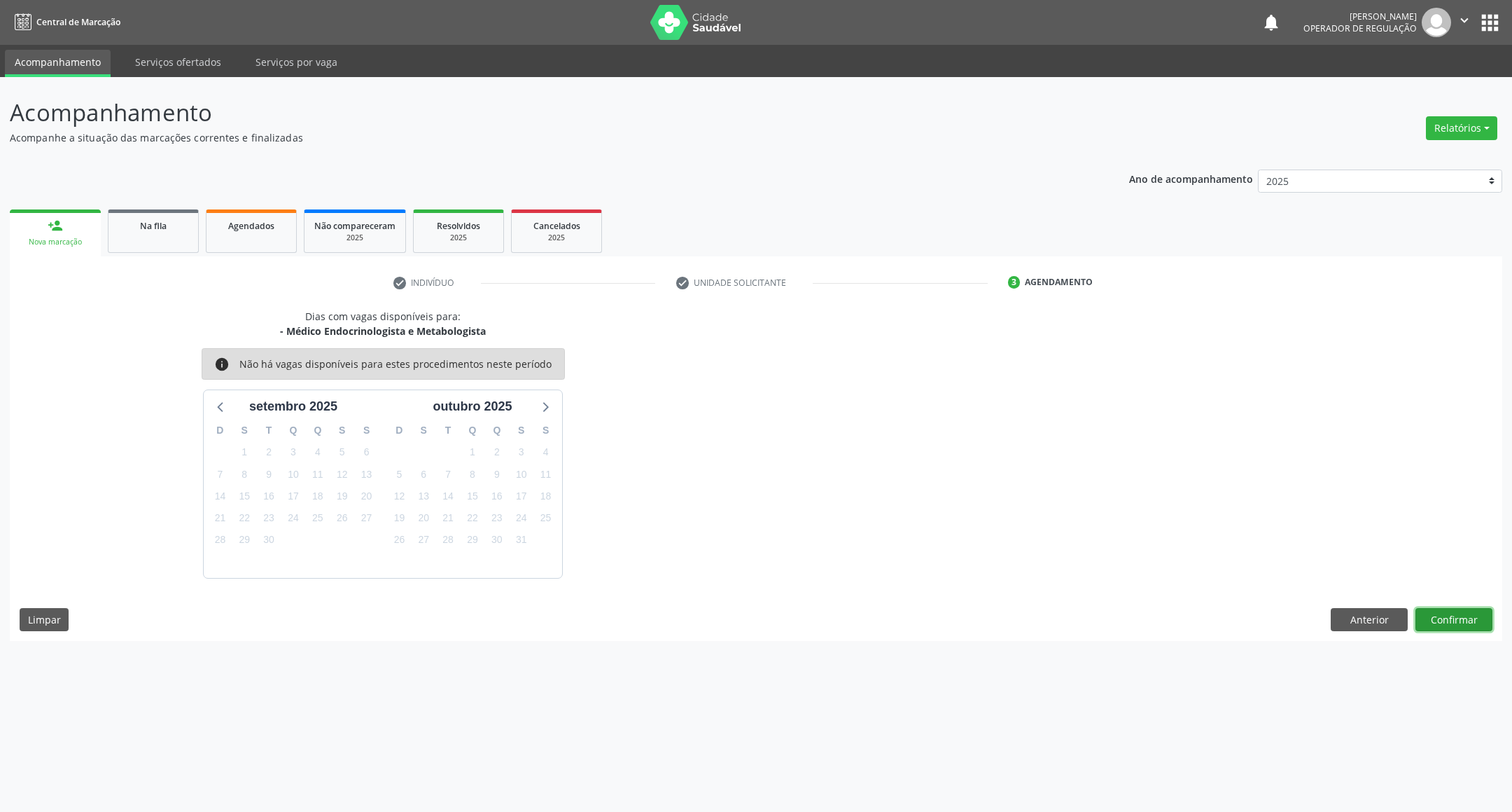
click at [1439, 627] on button "Confirmar" at bounding box center [1454, 619] width 77 height 24
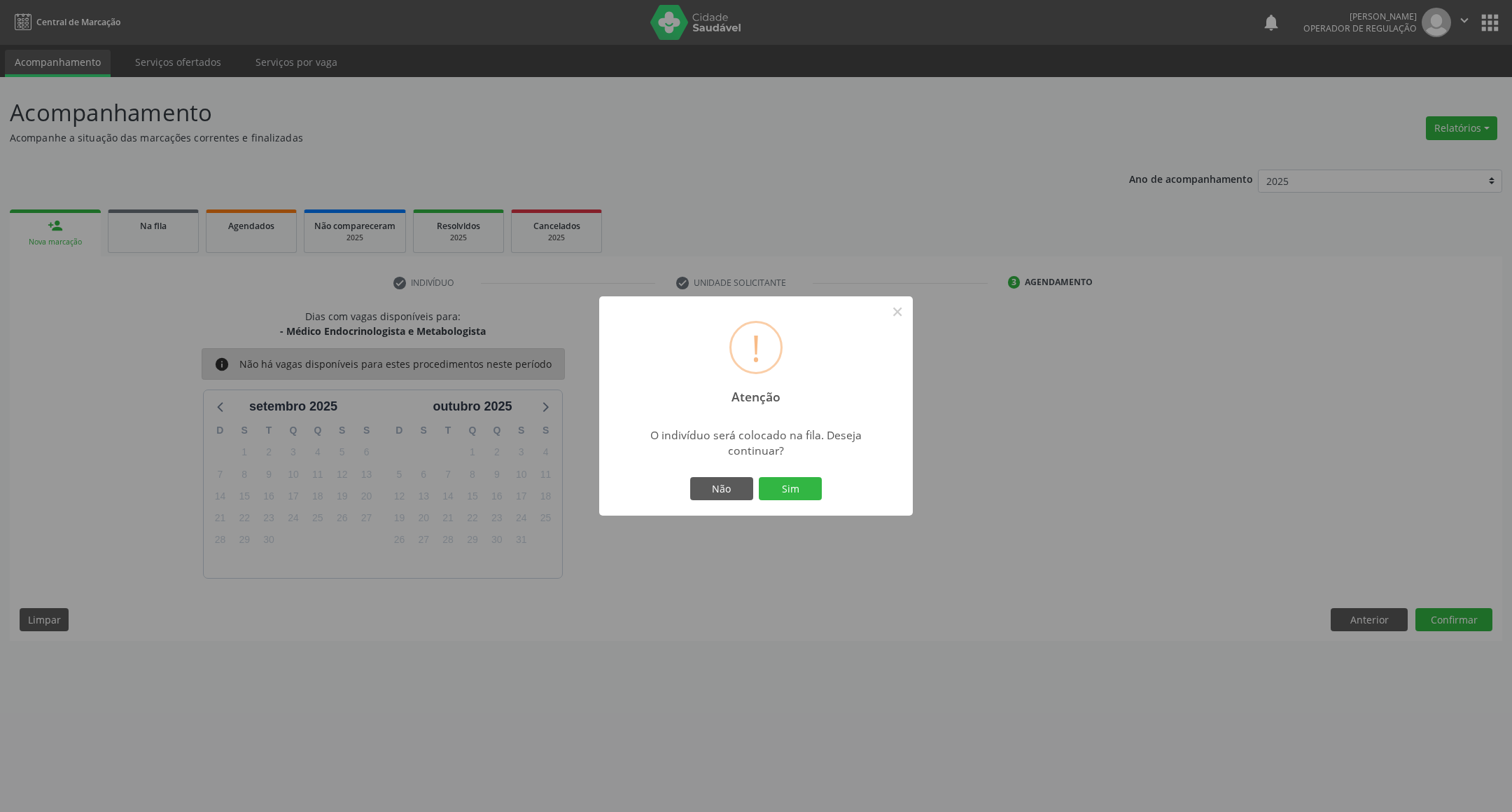
click at [759, 477] on button "Sim" at bounding box center [790, 489] width 63 height 24
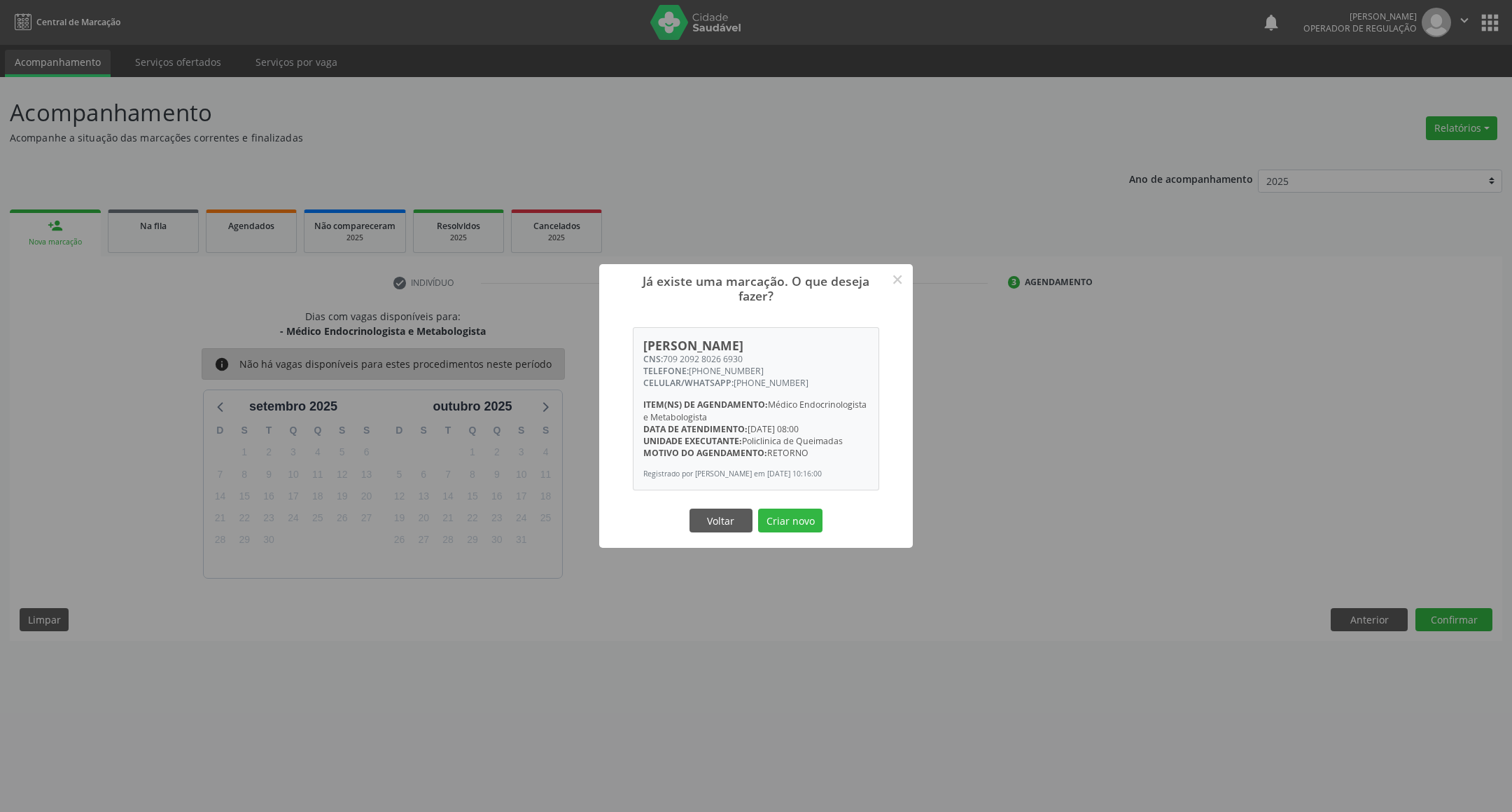
click at [817, 511] on div "Voltar Criar novo" at bounding box center [756, 520] width 140 height 30
click at [805, 521] on button "Criar novo" at bounding box center [790, 520] width 64 height 24
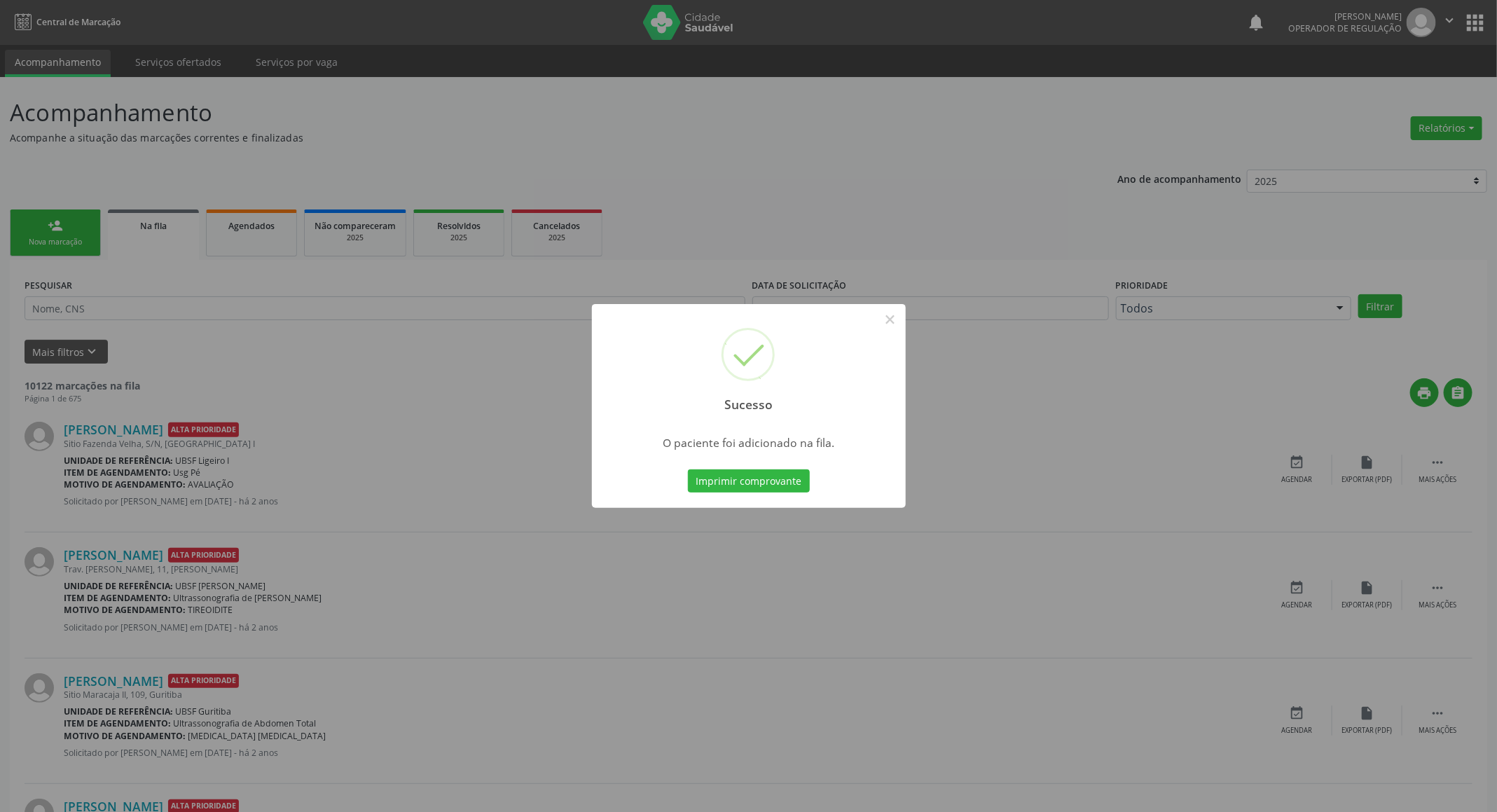
click at [575, 439] on div "Sucesso × O paciente foi adicionado na fila. Imprimir comprovante Cancel" at bounding box center [748, 406] width 1497 height 812
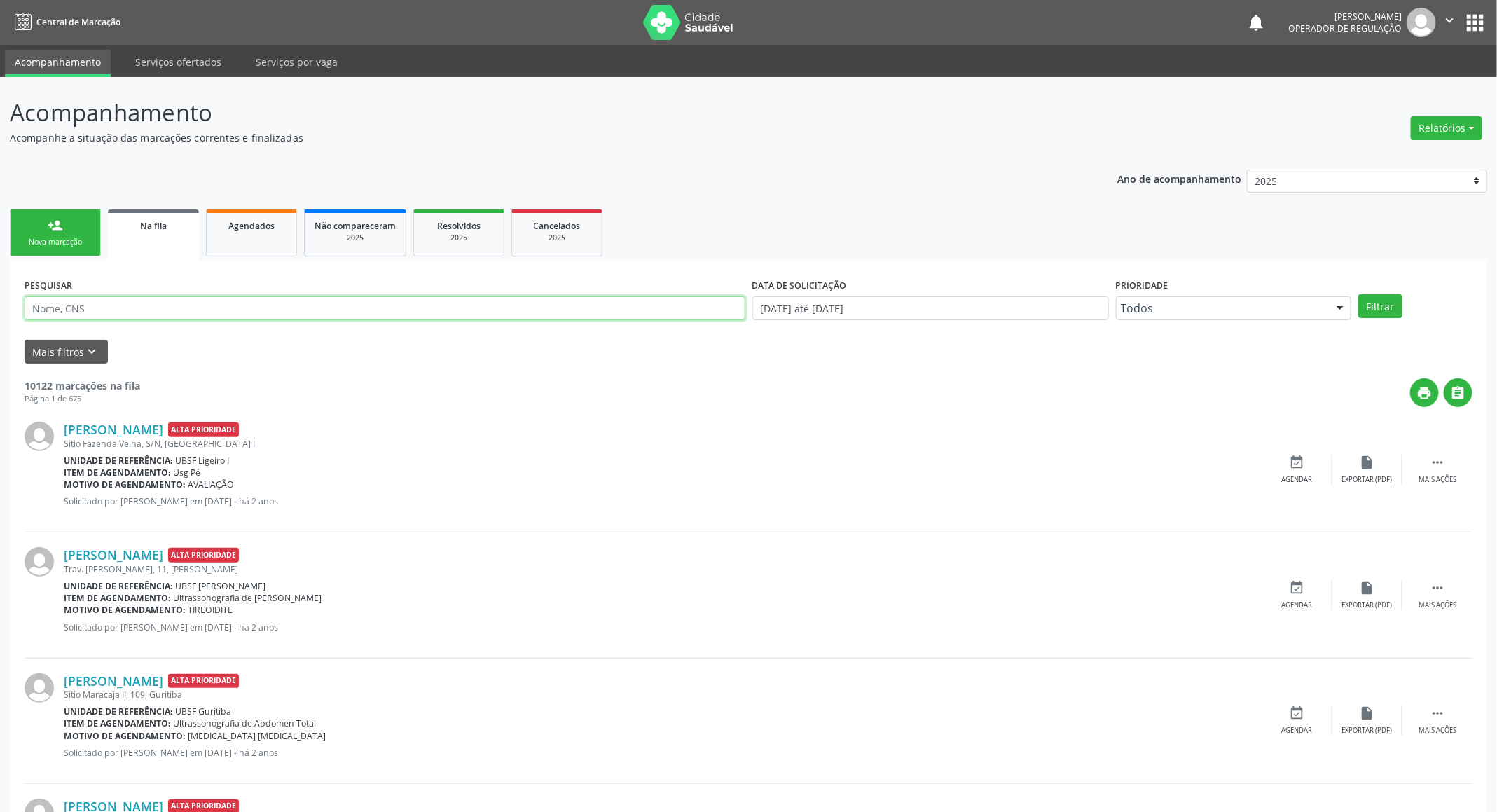
click at [185, 302] on input "text" at bounding box center [385, 307] width 720 height 24
type input "70960"
click at [24, 213] on link "person_add Nova marcação" at bounding box center [56, 232] width 91 height 47
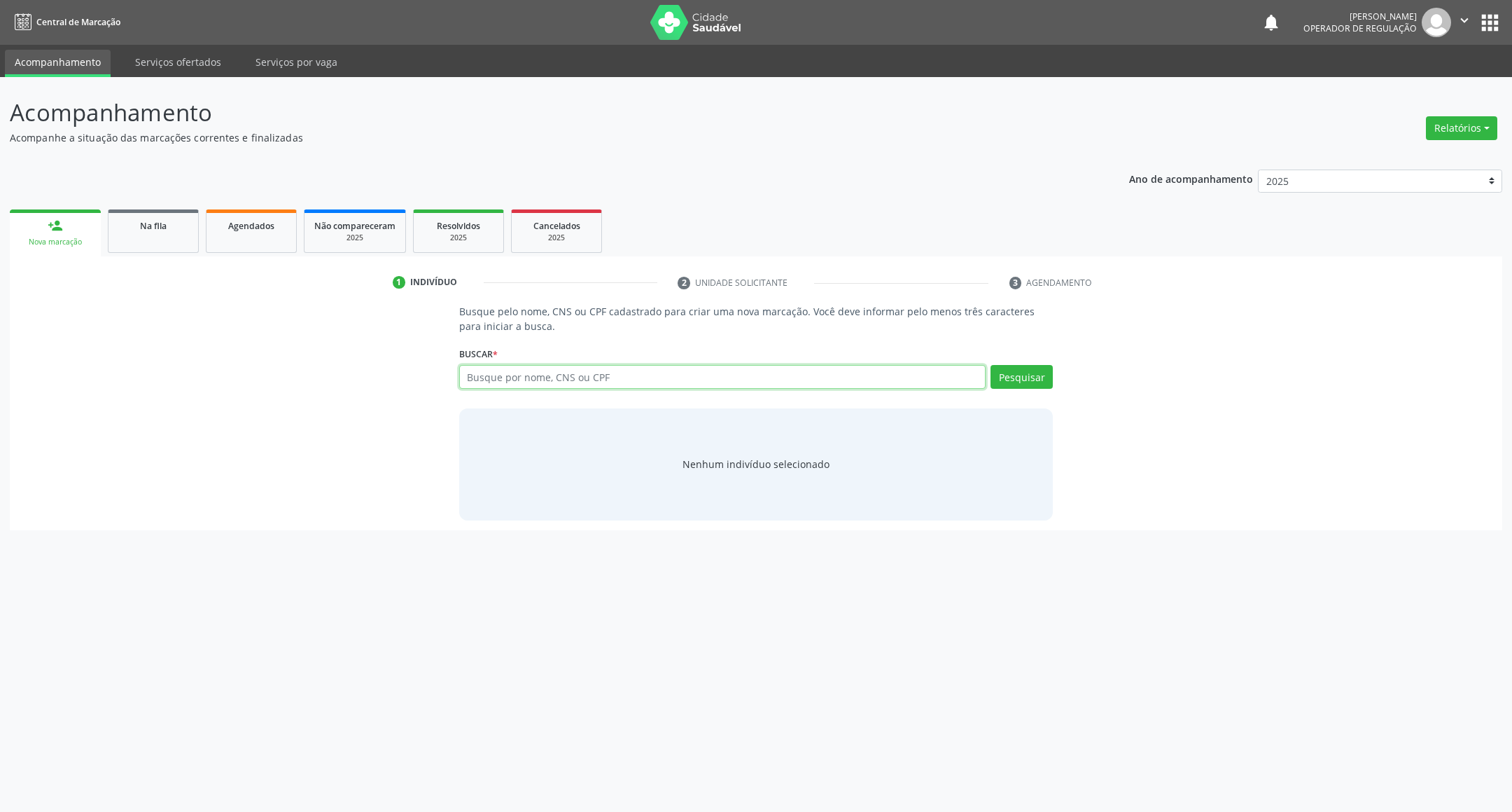
click at [639, 377] on input "text" at bounding box center [723, 377] width 527 height 24
type input "704007393414268"
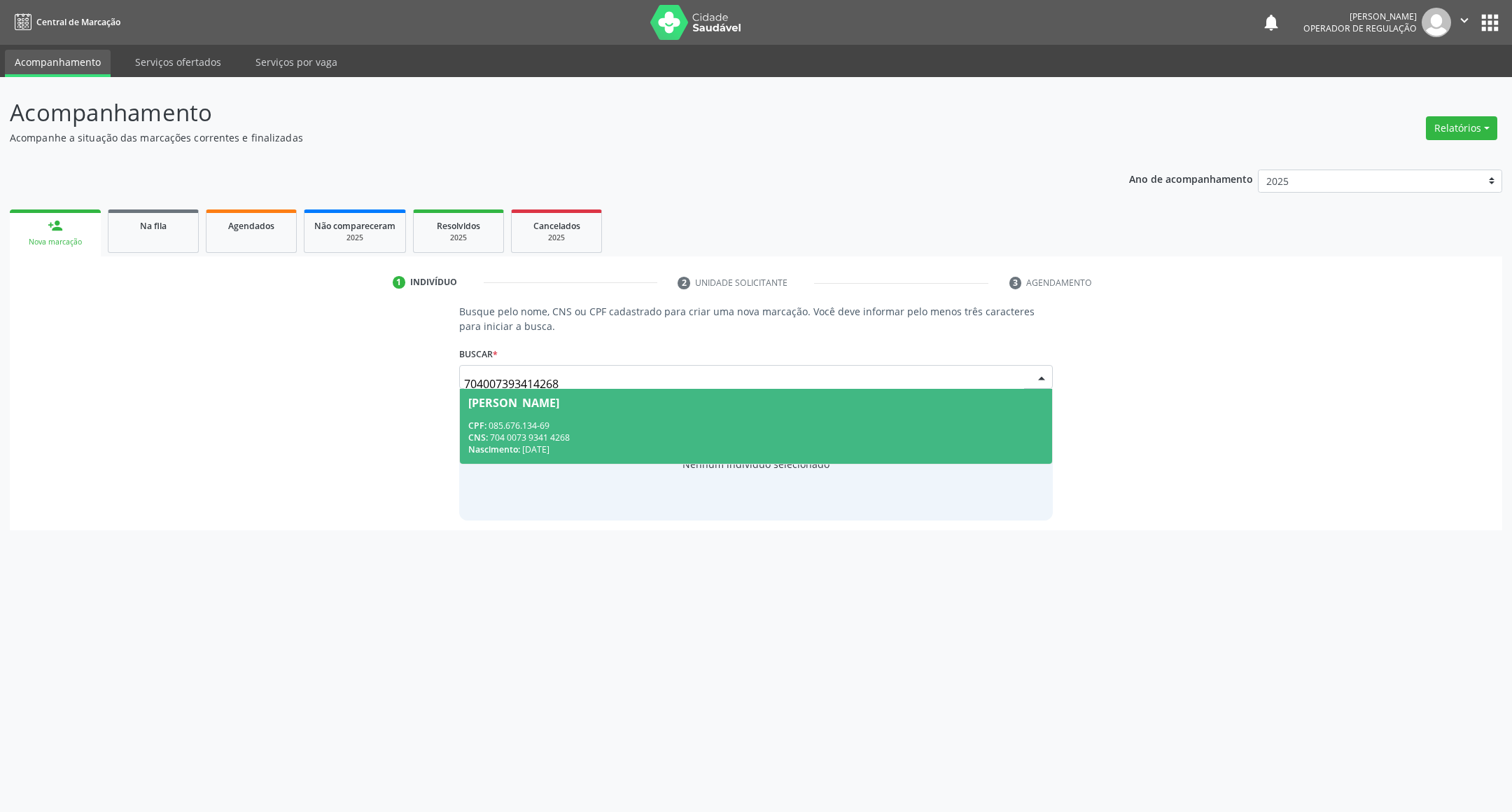
click at [649, 450] on div "Nascimento: 09/11/1963" at bounding box center [756, 449] width 576 height 12
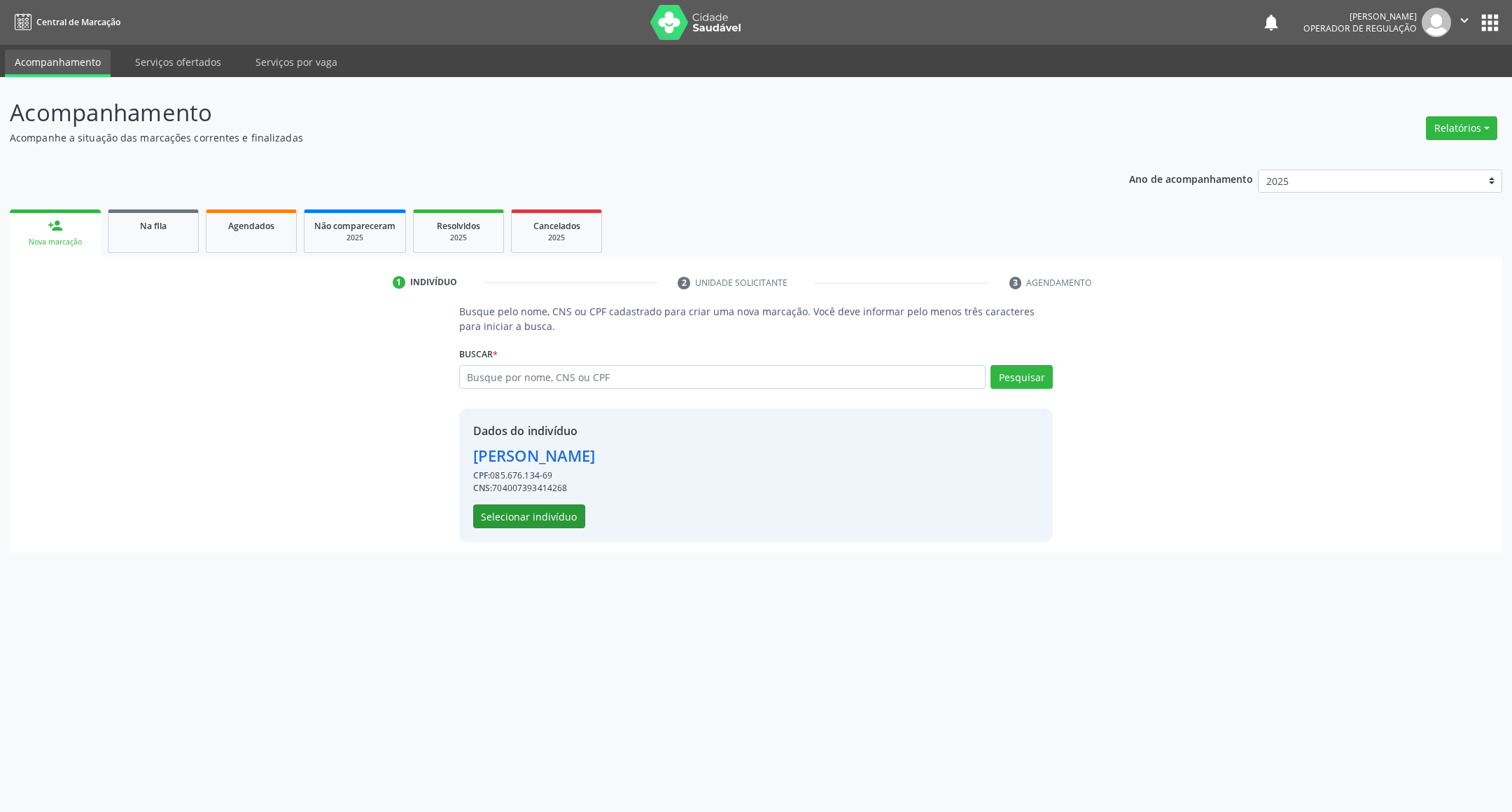
drag, startPoint x: 537, startPoint y: 492, endPoint x: 524, endPoint y: 503, distance: 17.0
click at [528, 502] on div "Dados do indivíduo Maria Chagas Albuquerque Pereira CPF: 085.676.134-69 CNS: 70…" at bounding box center [535, 475] width 123 height 106
click at [519, 505] on button "Selecionar indivíduo" at bounding box center [529, 516] width 112 height 24
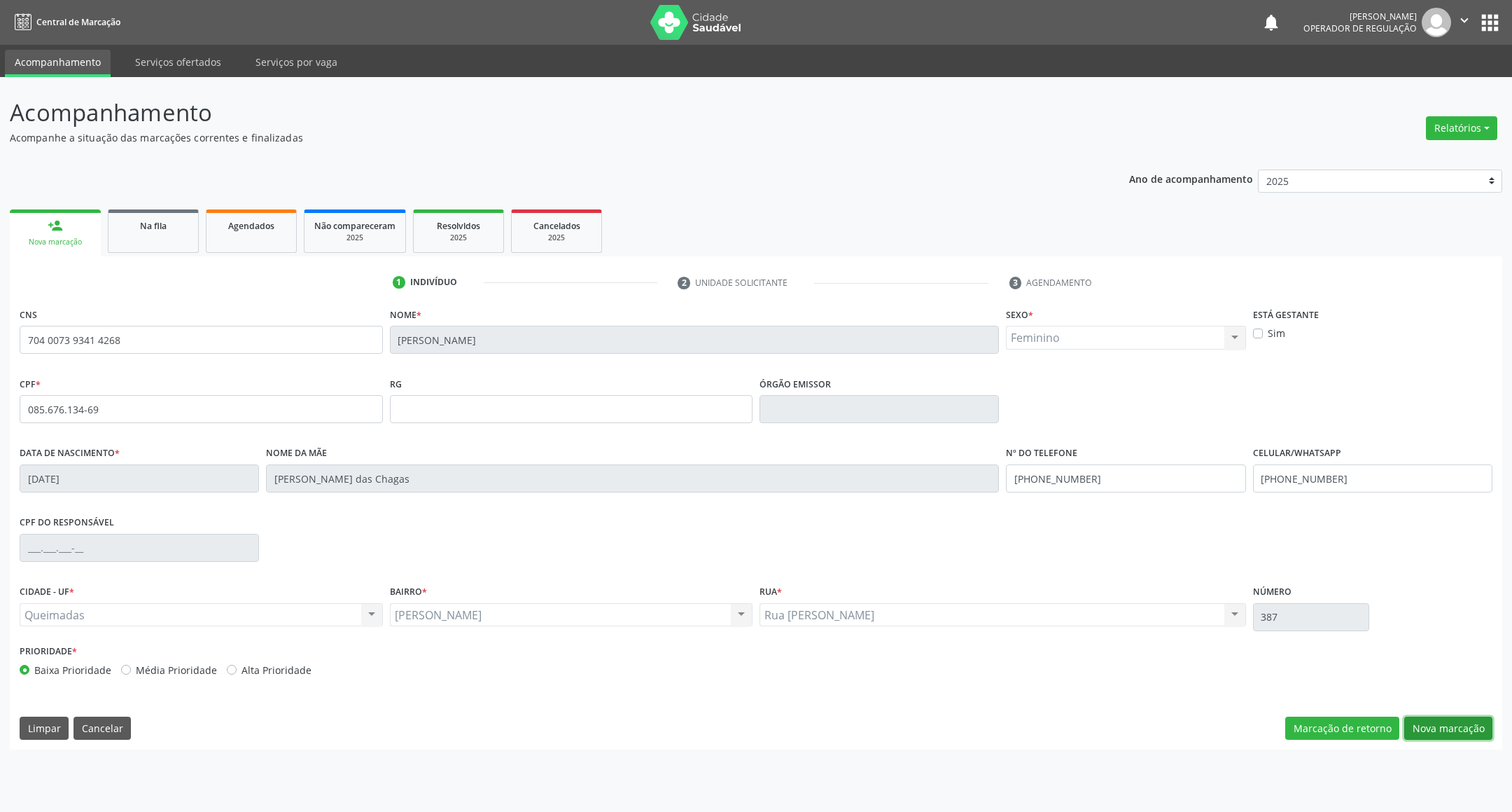
click at [1443, 721] on button "Nova marcação" at bounding box center [1448, 728] width 88 height 24
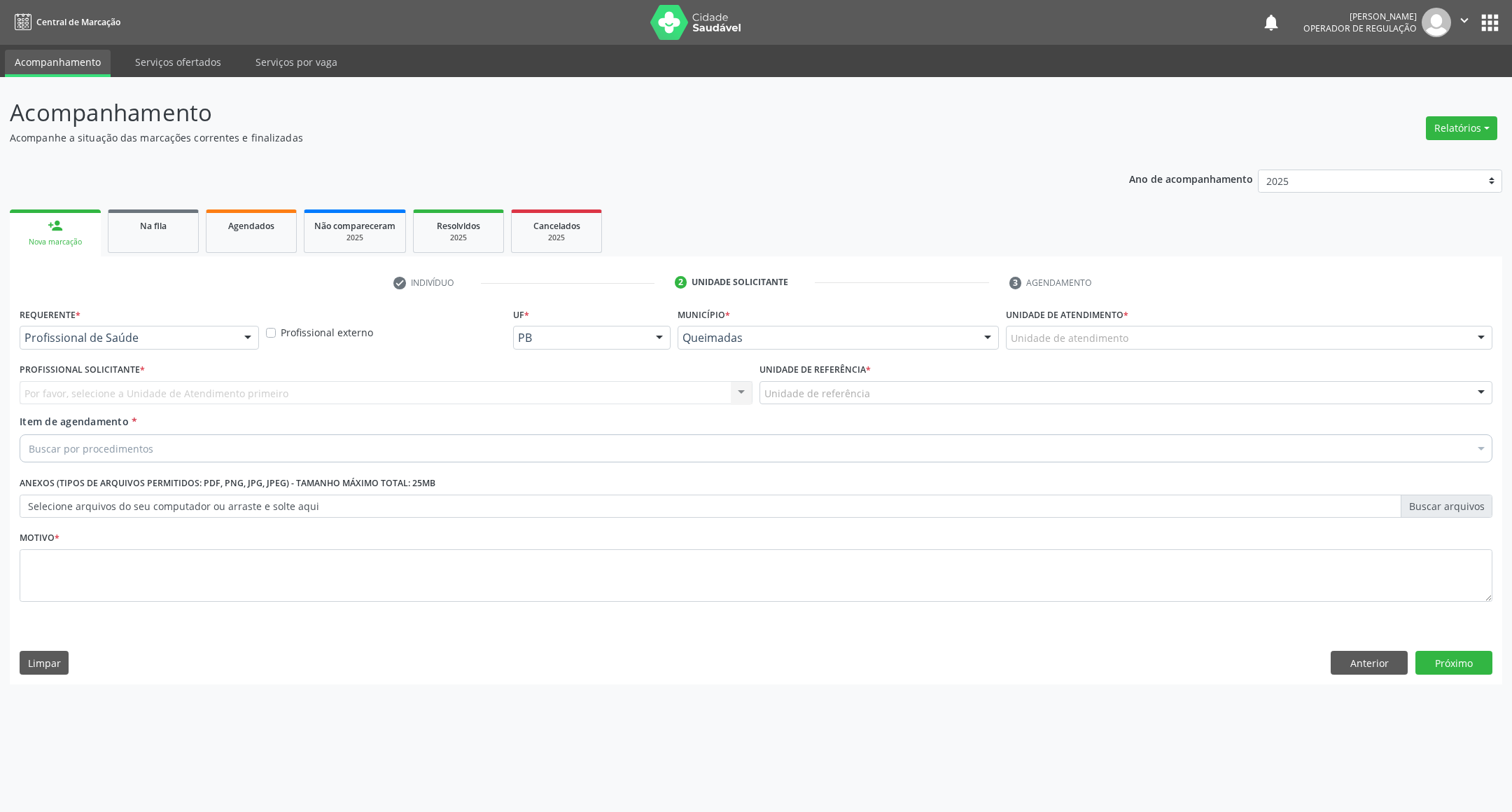
click at [107, 354] on div "Requerente * Profissional de Saúde Profissional de Saúde Paciente Nenhum result…" at bounding box center [139, 331] width 247 height 55
drag, startPoint x: 110, startPoint y: 344, endPoint x: 88, endPoint y: 383, distance: 44.8
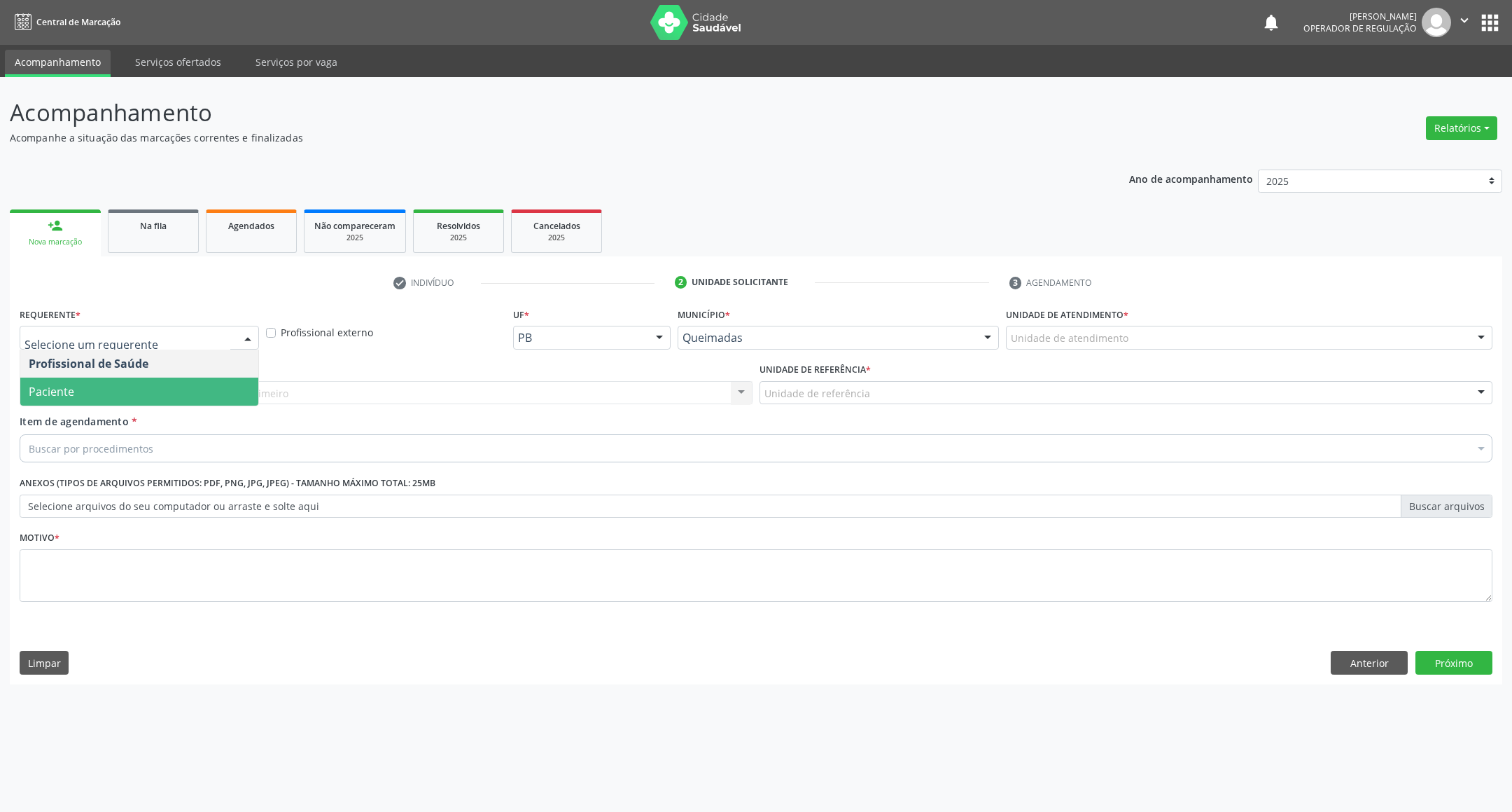
click at [88, 388] on span "Paciente" at bounding box center [139, 391] width 238 height 28
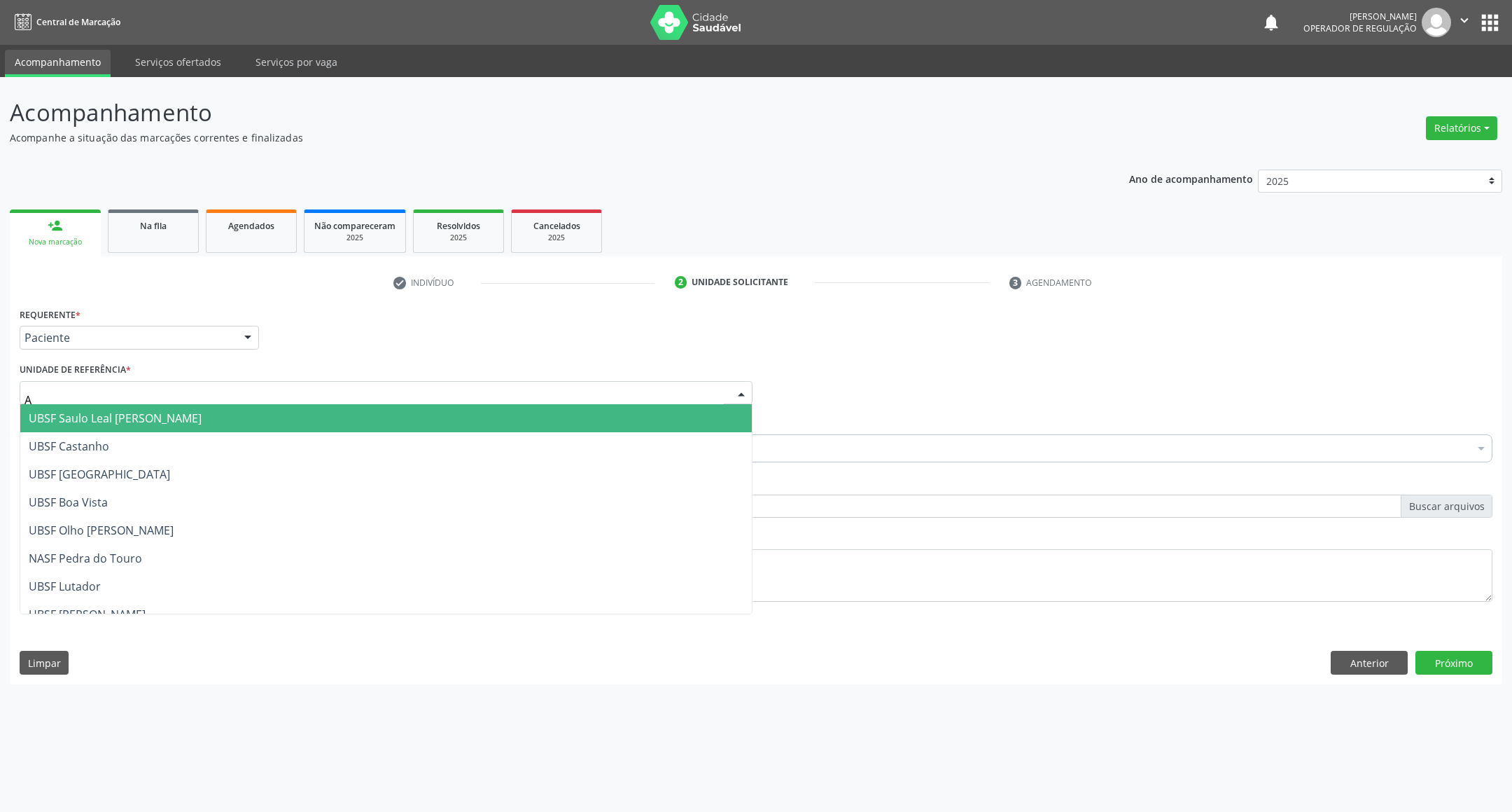
type input "AN"
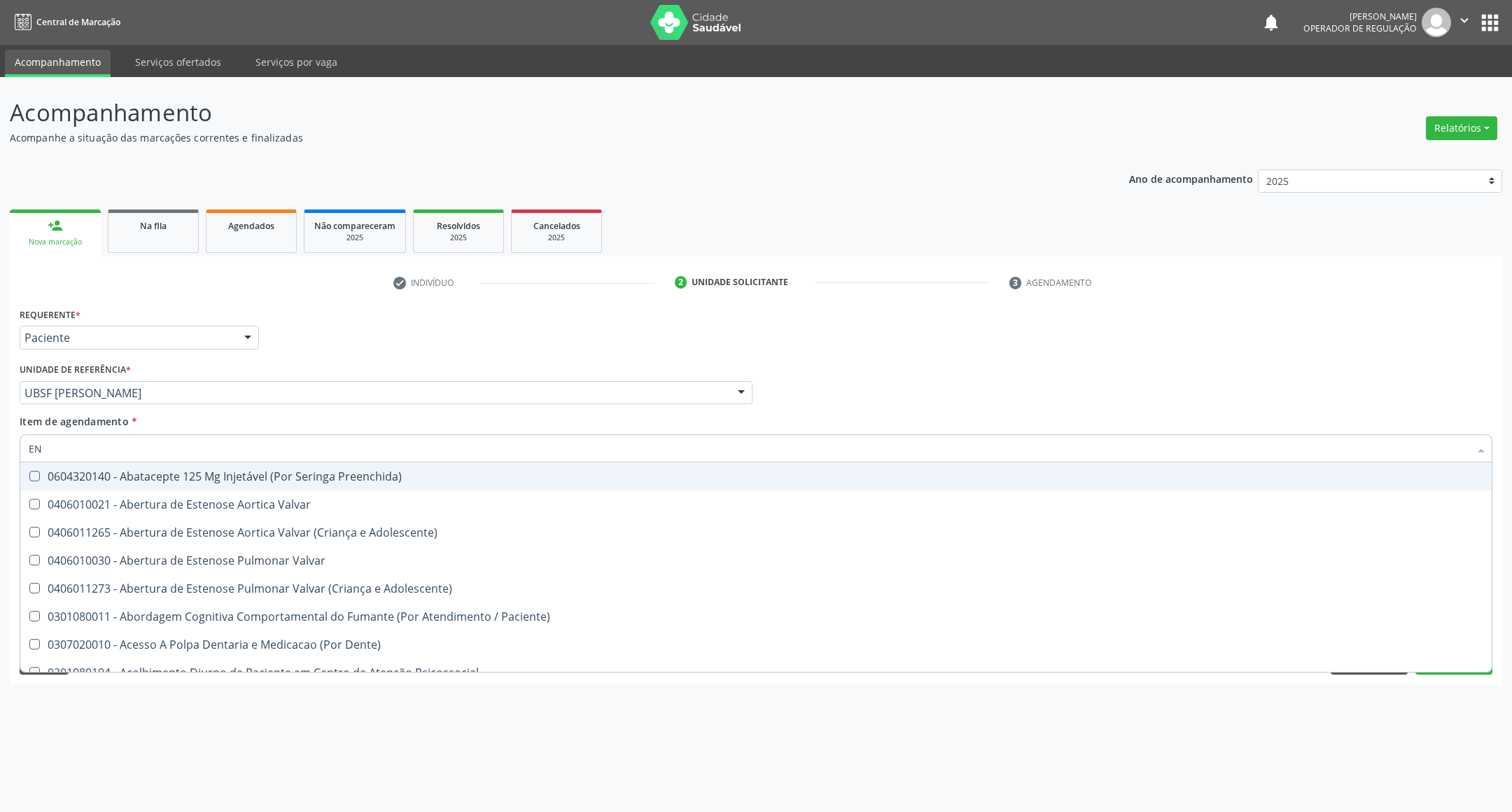
type input "ENDOCRINOLOGISTA"
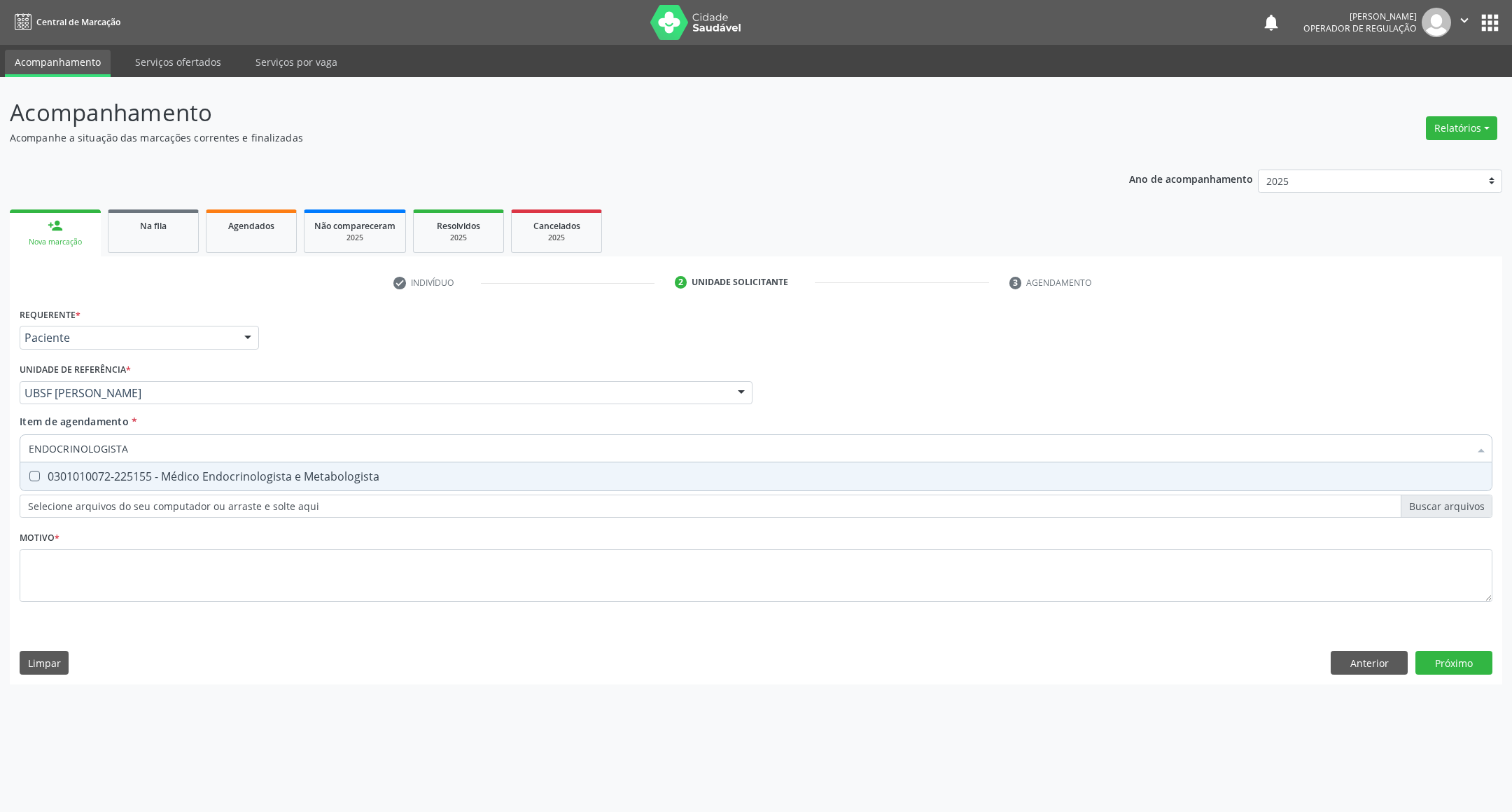
click at [146, 479] on div "0301010072-225155 - Médico Endocrinologista e Metabologista" at bounding box center [756, 476] width 1454 height 12
checkbox Metabologista "true"
click at [130, 582] on div "Requerente * Paciente Profissional de Saúde Paciente Nenhum resultado encontrad…" at bounding box center [755, 463] width 1472 height 318
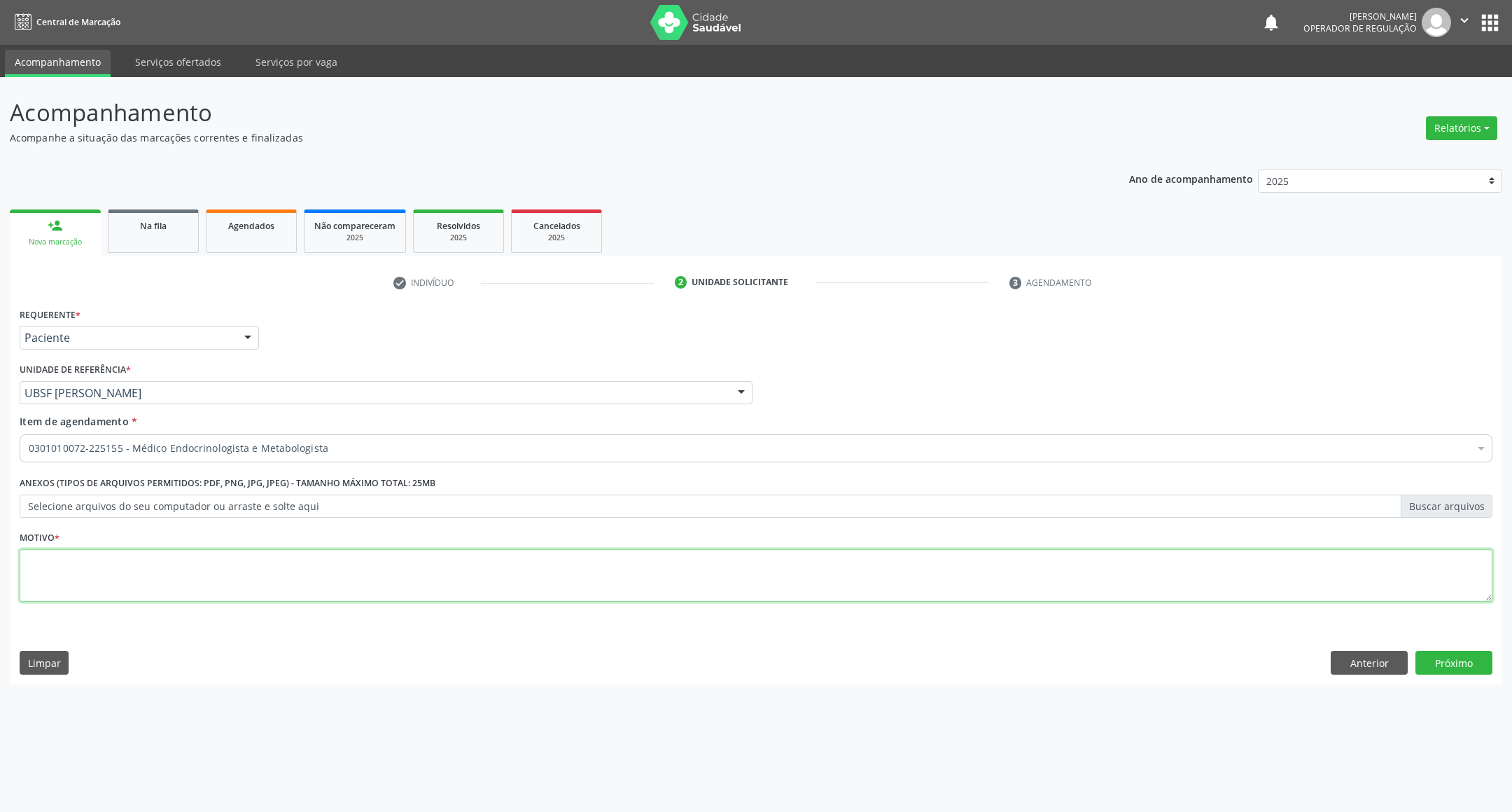
paste textarea "RETORNO EMILLE 12/2025"
type textarea "RETORNO EMILLE 12/2025"
click at [1511, 658] on div "Acompanhamento Acompanhe a situação das marcações correntes e finalizadas Relat…" at bounding box center [756, 445] width 1512 height 735
click at [1481, 665] on button "Próximo" at bounding box center [1454, 662] width 77 height 24
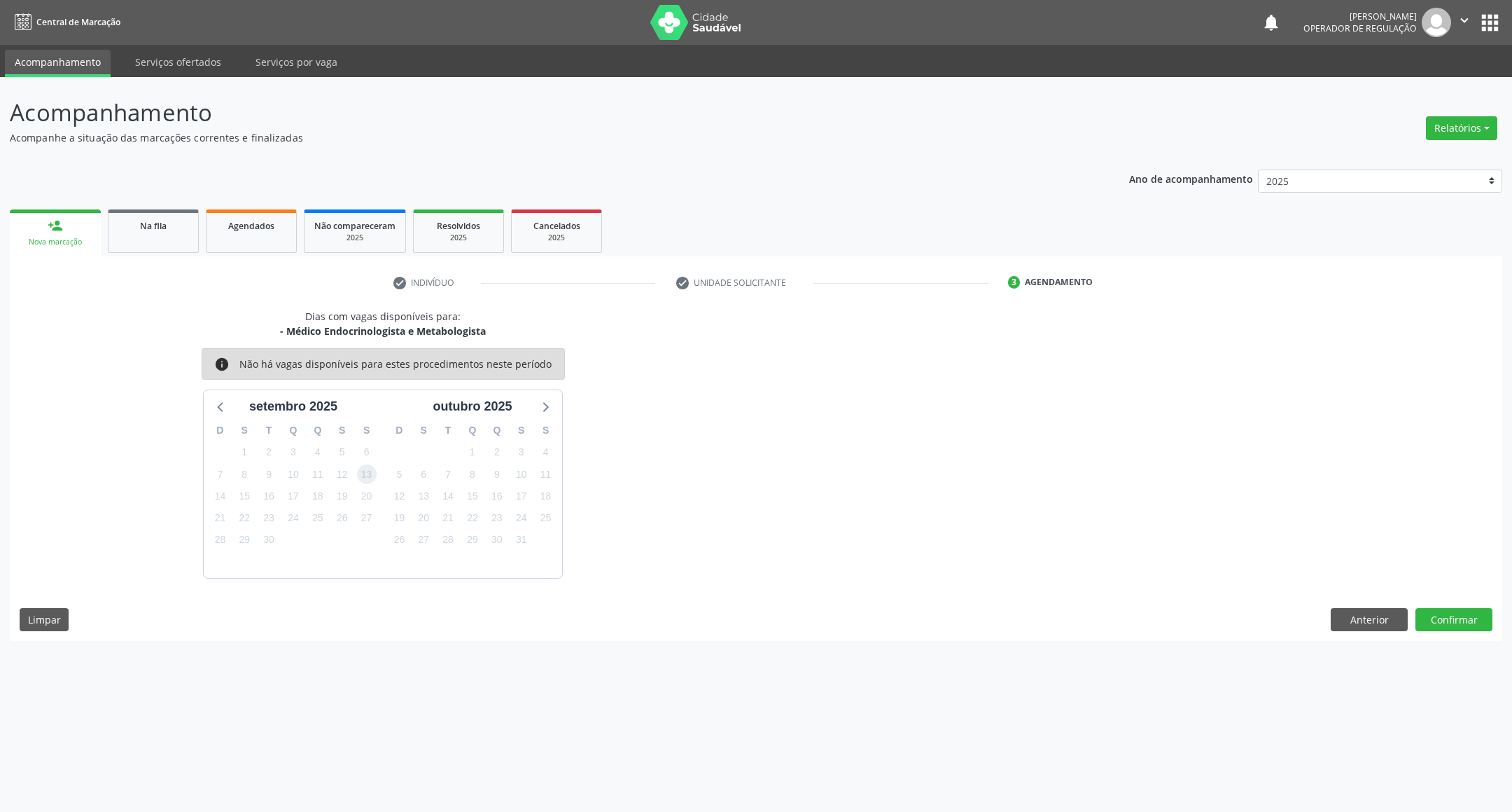
click at [369, 468] on span "13" at bounding box center [366, 473] width 19 height 19
click at [1432, 614] on button "Confirmar" at bounding box center [1454, 619] width 77 height 24
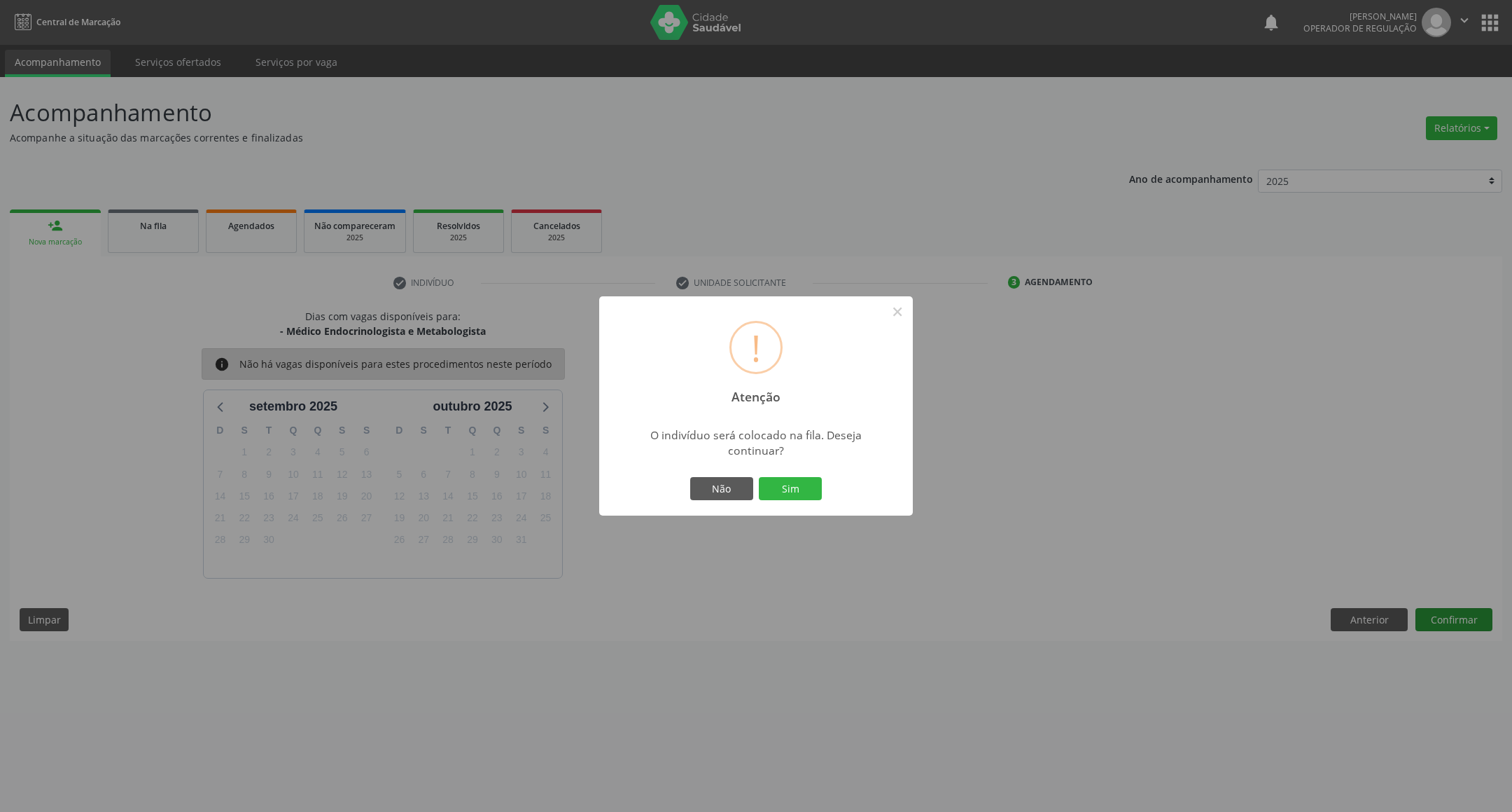
click at [759, 477] on button "Sim" at bounding box center [790, 489] width 63 height 24
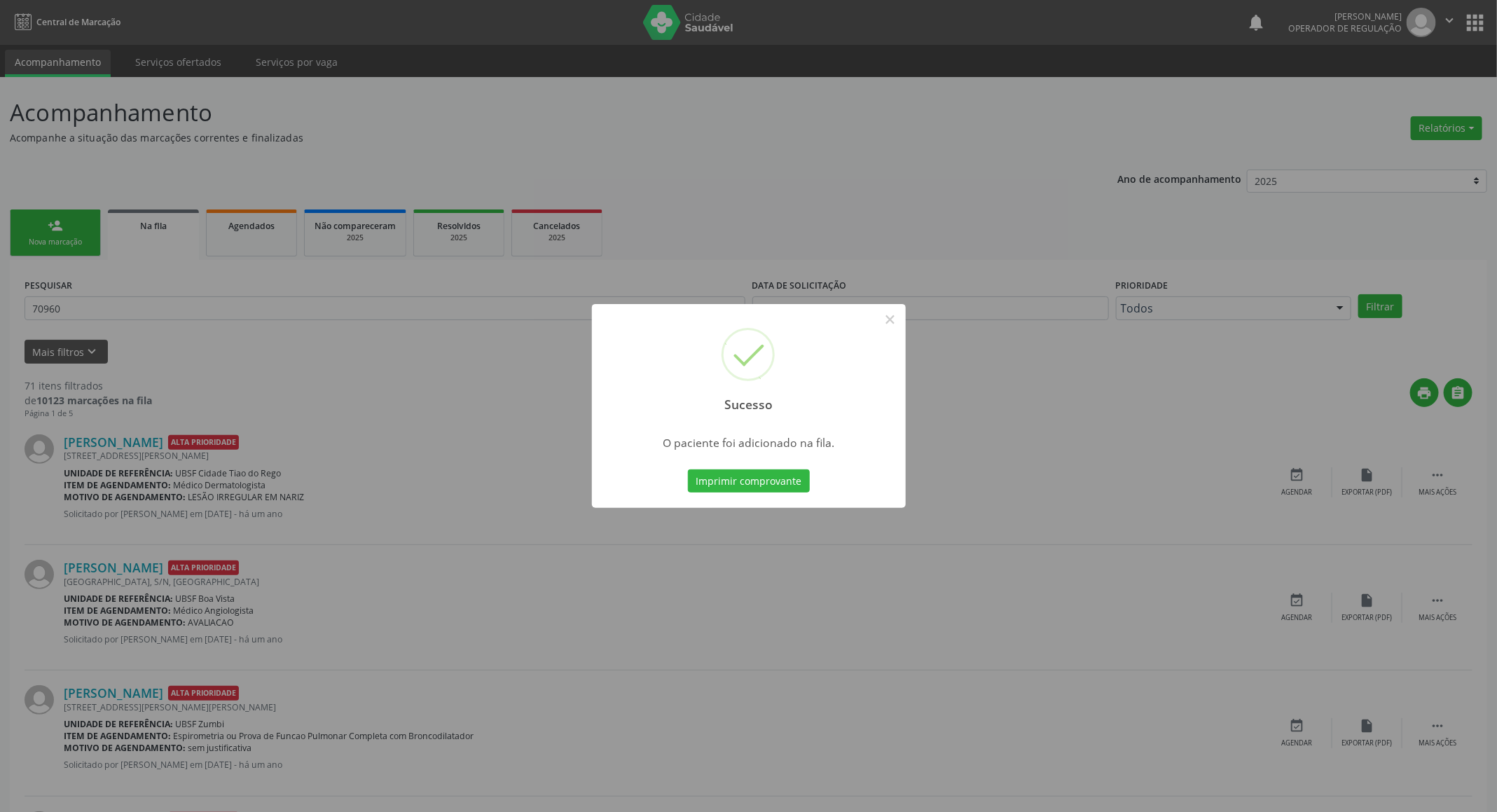
click at [255, 370] on div "Sucesso × O paciente foi adicionado na fila. Imprimir comprovante Cancel" at bounding box center [748, 406] width 1497 height 812
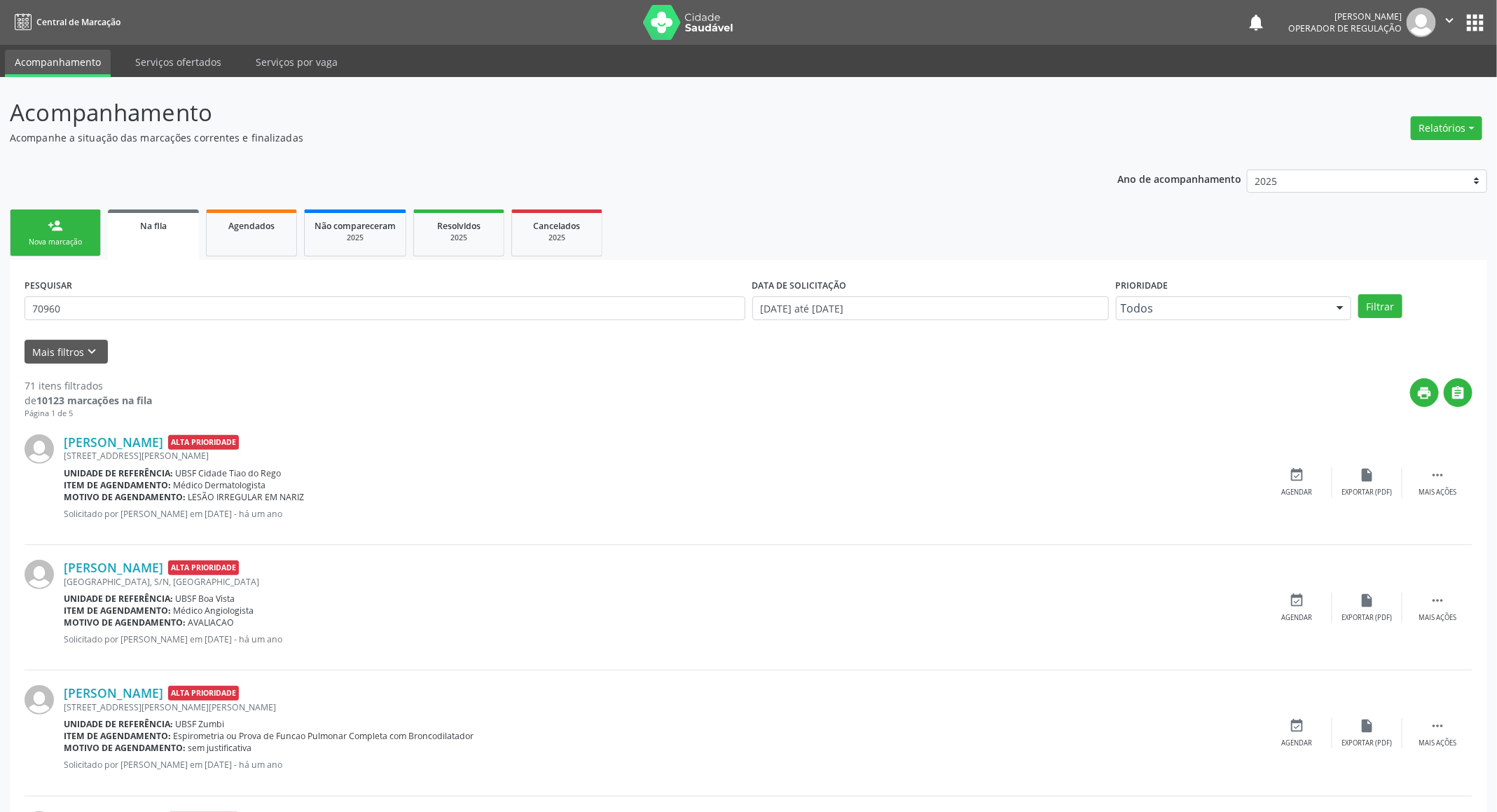
click at [61, 250] on link "person_add Nova marcação" at bounding box center [56, 232] width 91 height 47
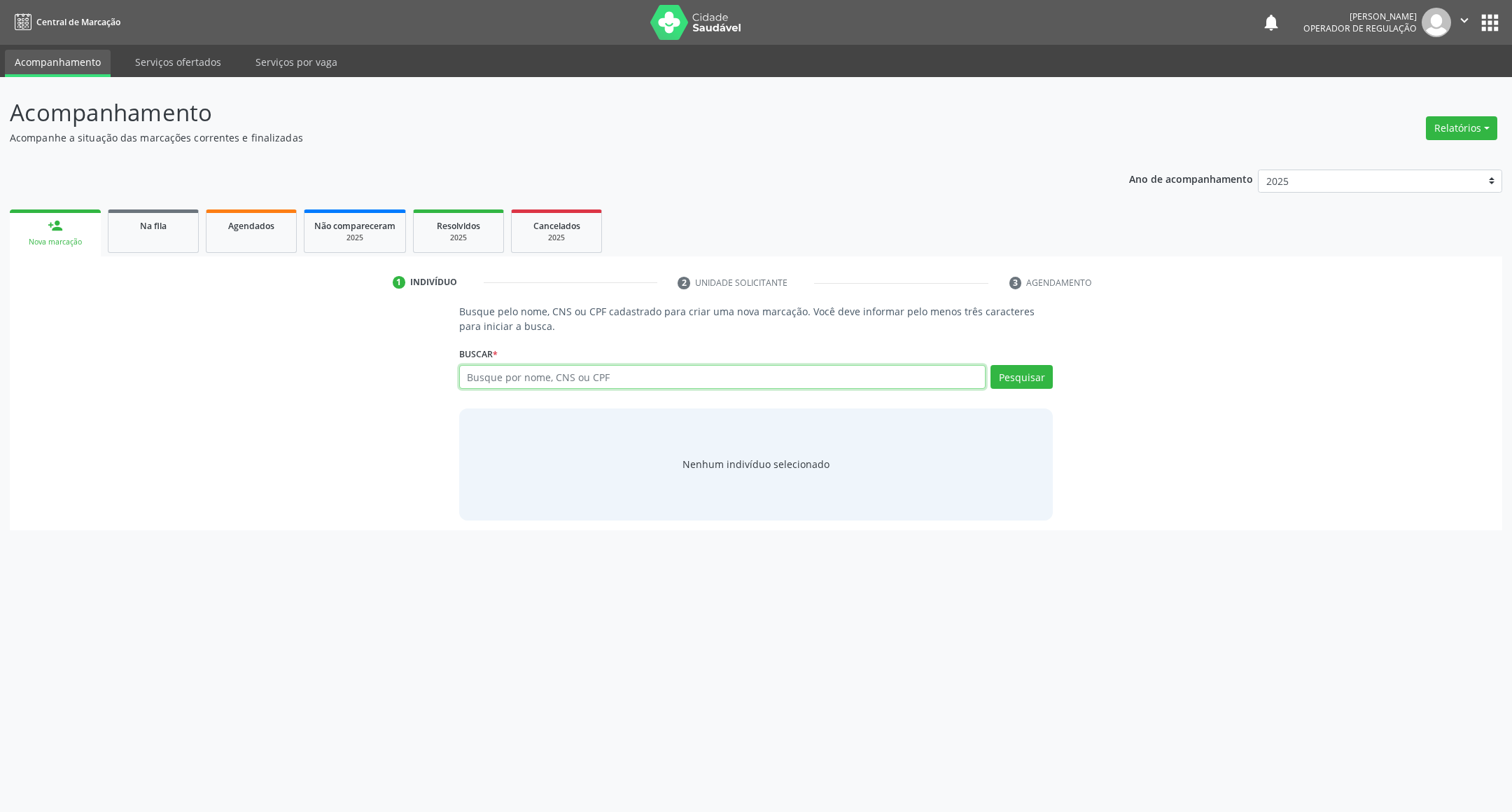
click at [542, 372] on input "text" at bounding box center [723, 377] width 527 height 24
type input "708607592993982"
click at [1015, 364] on div "Buscar * 708607592993982 Busque por nome, CNS ou CPF Nenhum resultado encontrad…" at bounding box center [757, 370] width 594 height 55
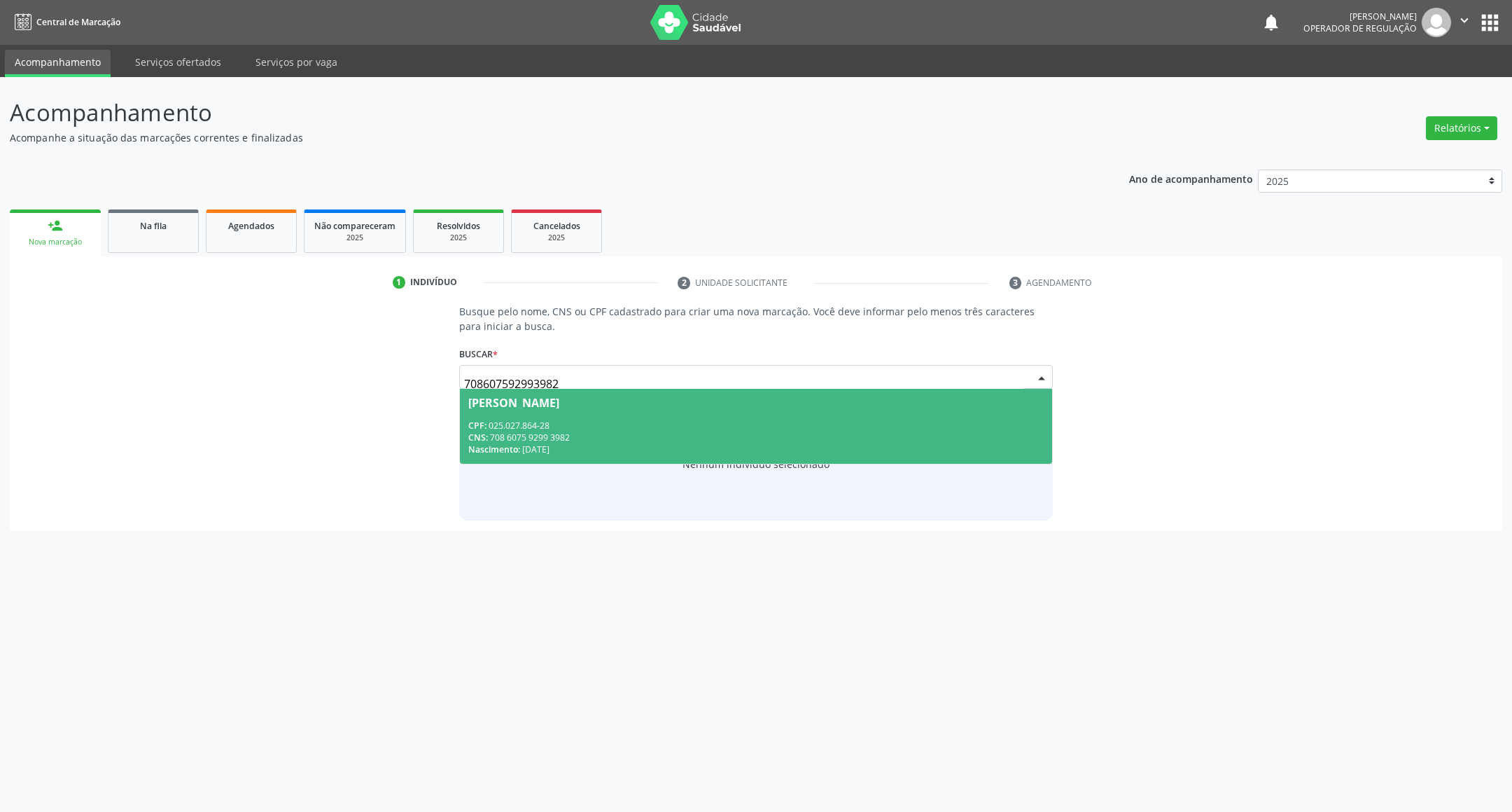
click at [850, 452] on div "Nascimento: 17/06/1969" at bounding box center [756, 449] width 576 height 12
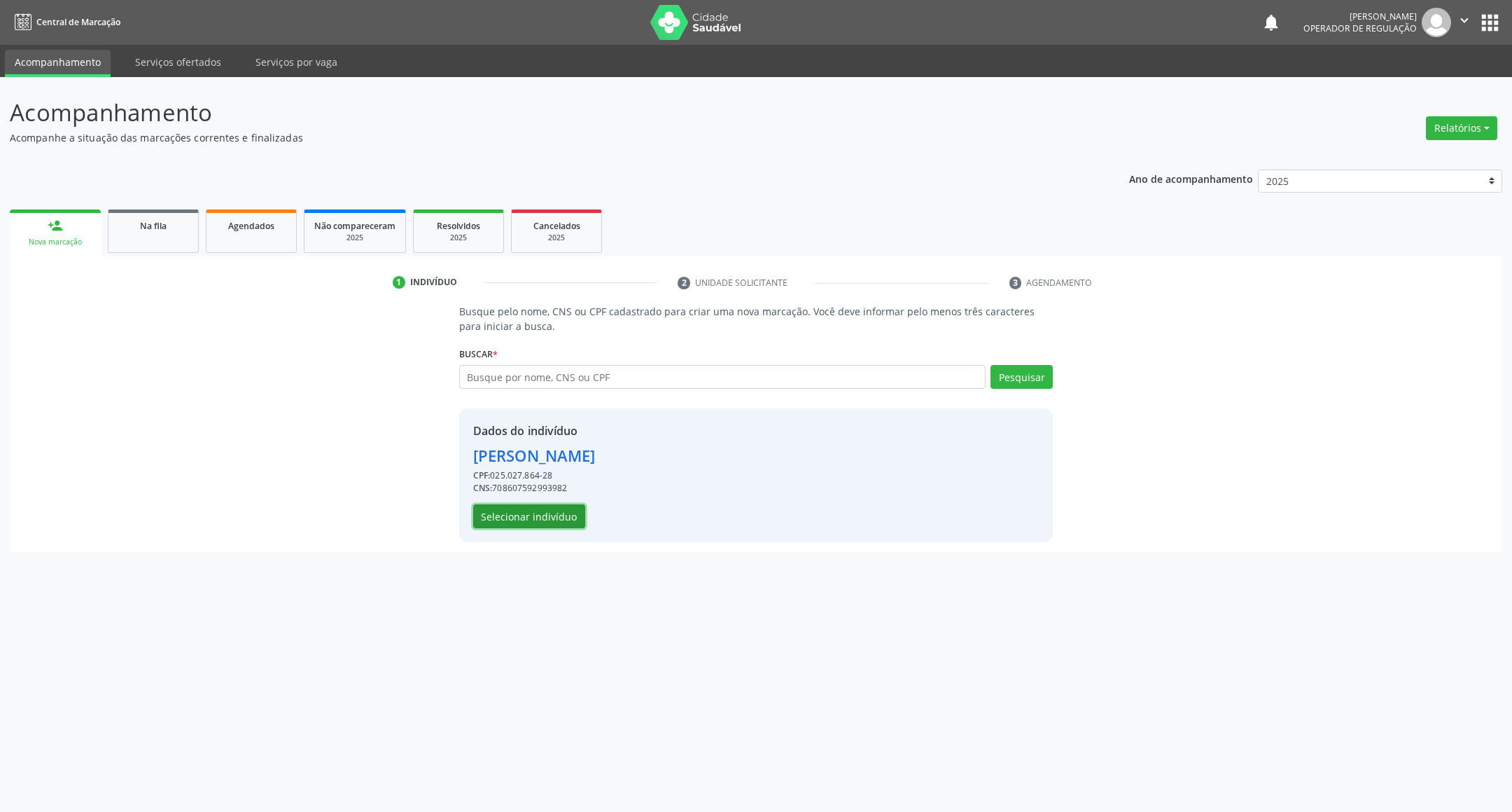
click at [510, 513] on button "Selecionar indivíduo" at bounding box center [529, 516] width 112 height 24
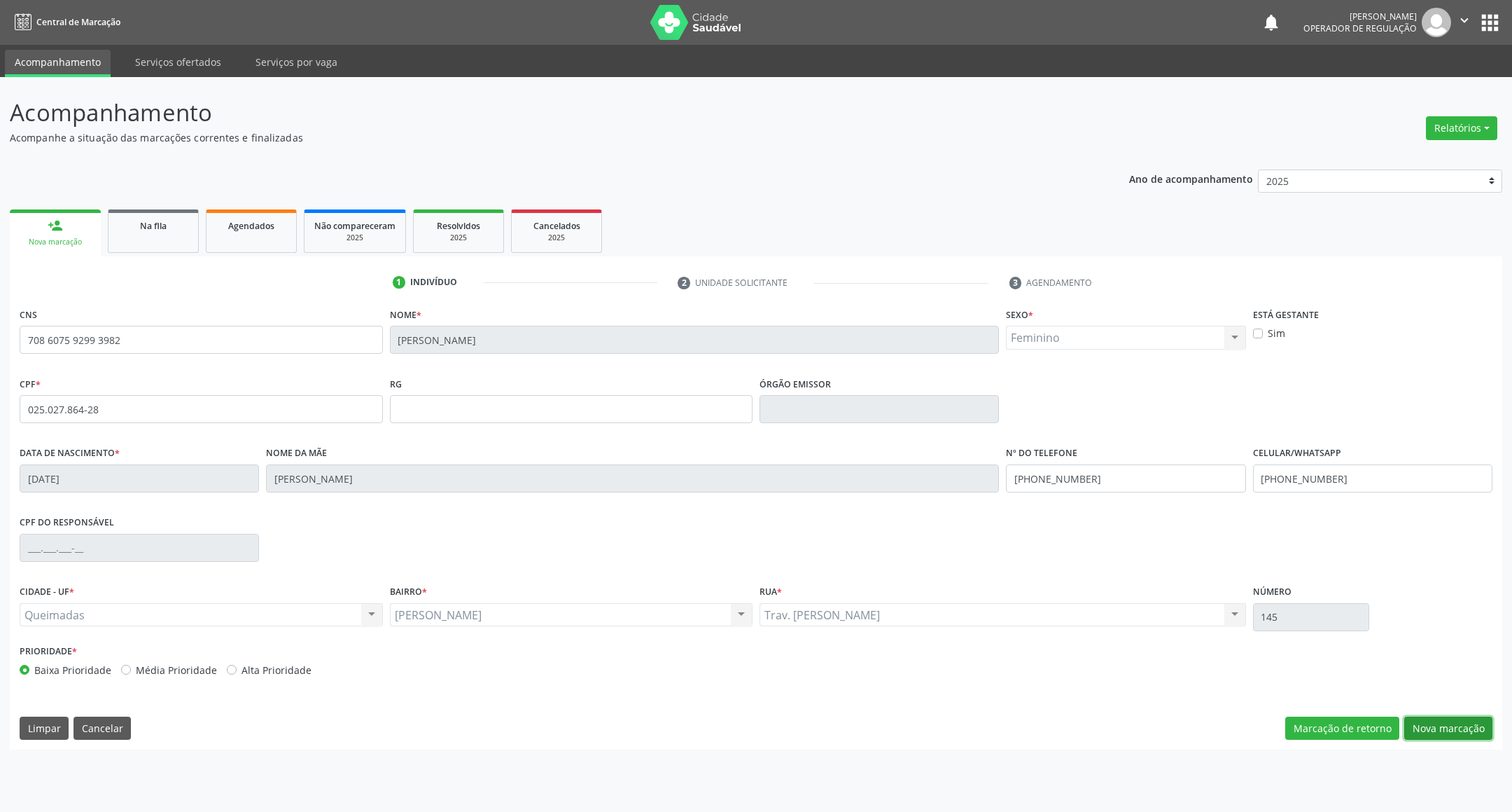
drag, startPoint x: 1451, startPoint y: 725, endPoint x: 1449, endPoint y: 713, distance: 12.2
click at [1449, 721] on button "Nova marcação" at bounding box center [1448, 728] width 88 height 24
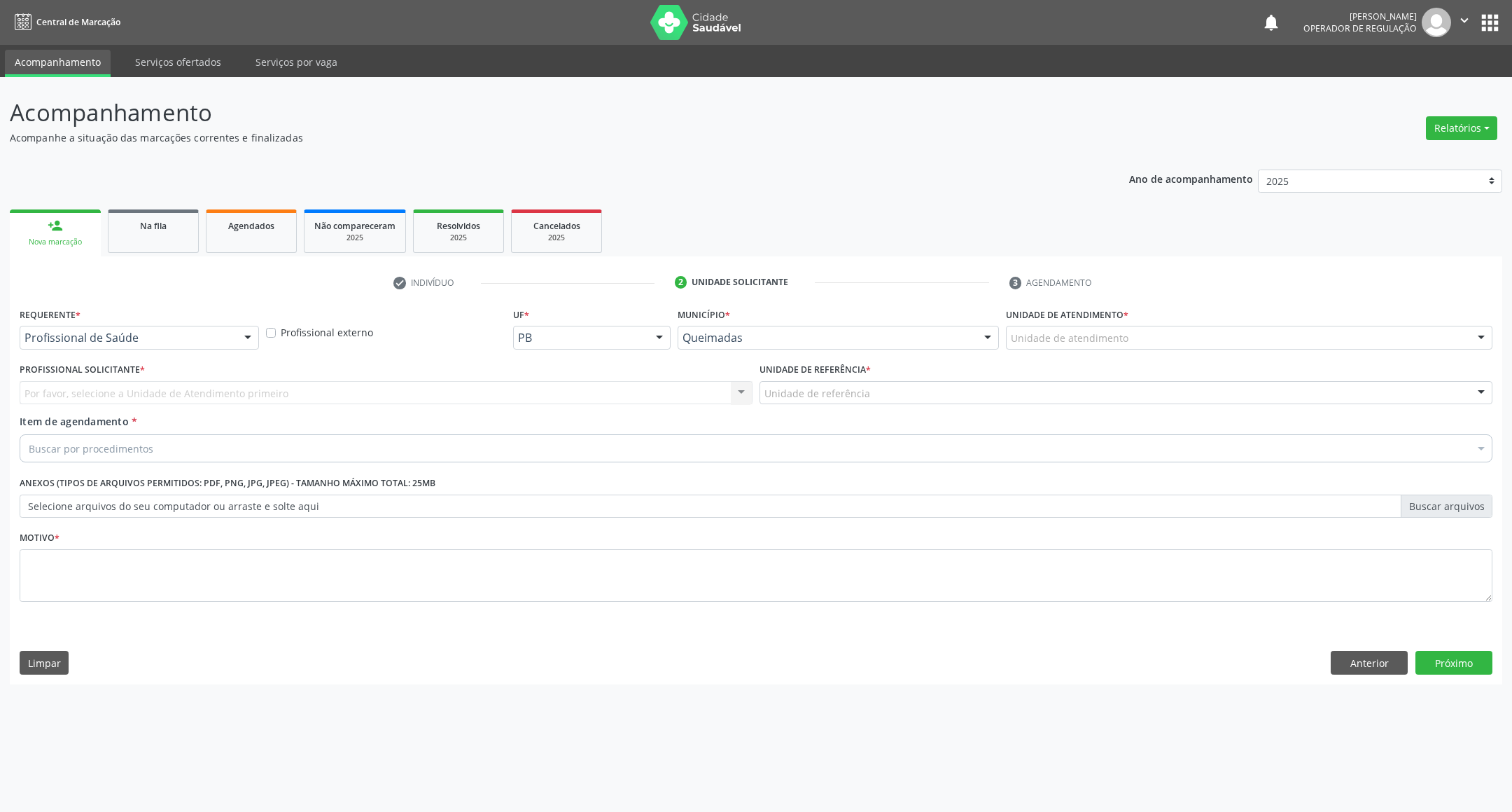
click at [143, 351] on div "Requerente * Profissional de Saúde Profissional de Saúde Paciente Nenhum result…" at bounding box center [139, 331] width 247 height 55
drag, startPoint x: 145, startPoint y: 335, endPoint x: 118, endPoint y: 387, distance: 58.6
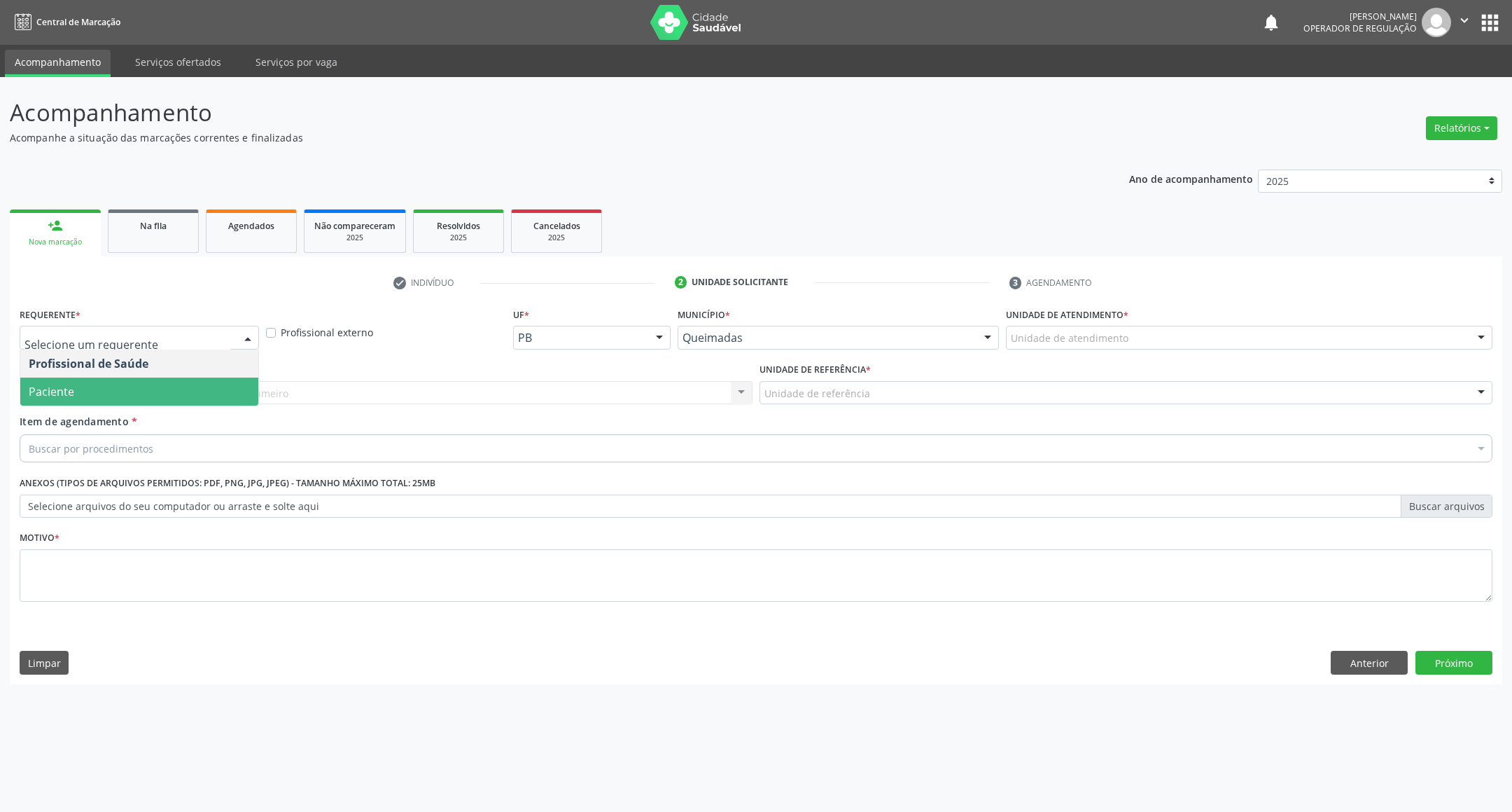
click at [120, 389] on span "Paciente" at bounding box center [139, 391] width 238 height 28
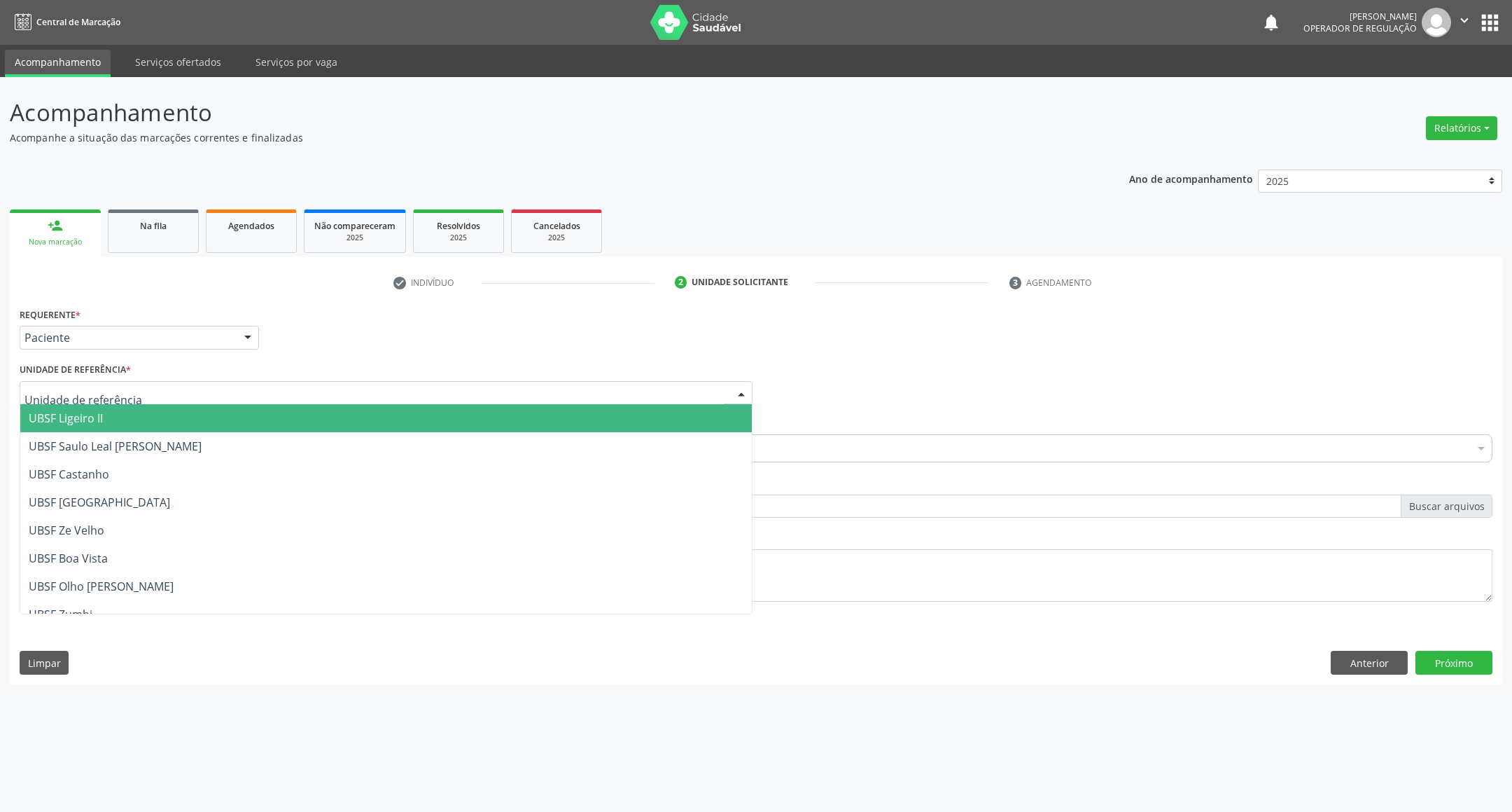
click at [128, 383] on div at bounding box center [386, 393] width 733 height 24
type input "AN"
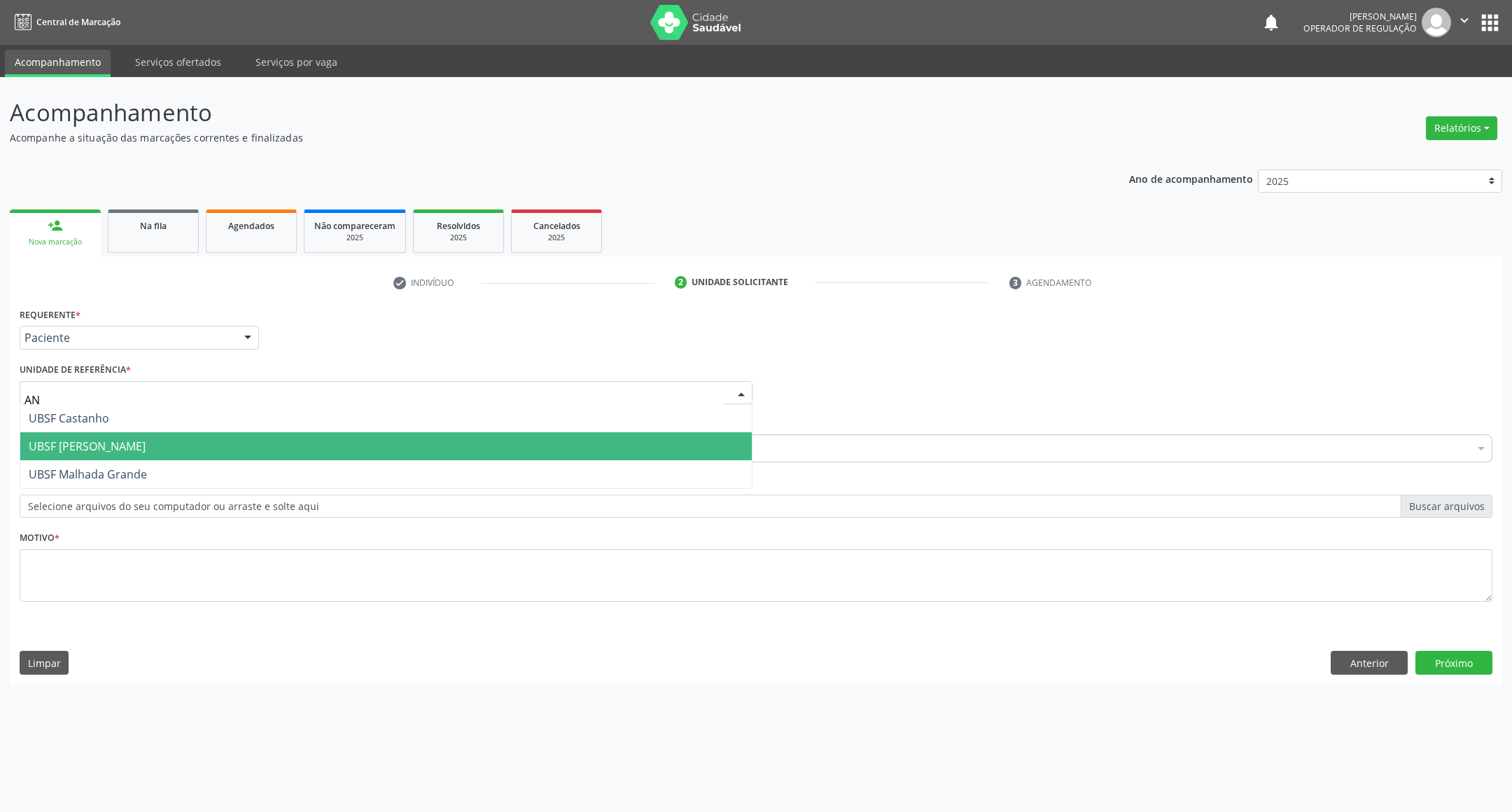
click at [146, 454] on span "UBSF [PERSON_NAME]" at bounding box center [386, 446] width 731 height 28
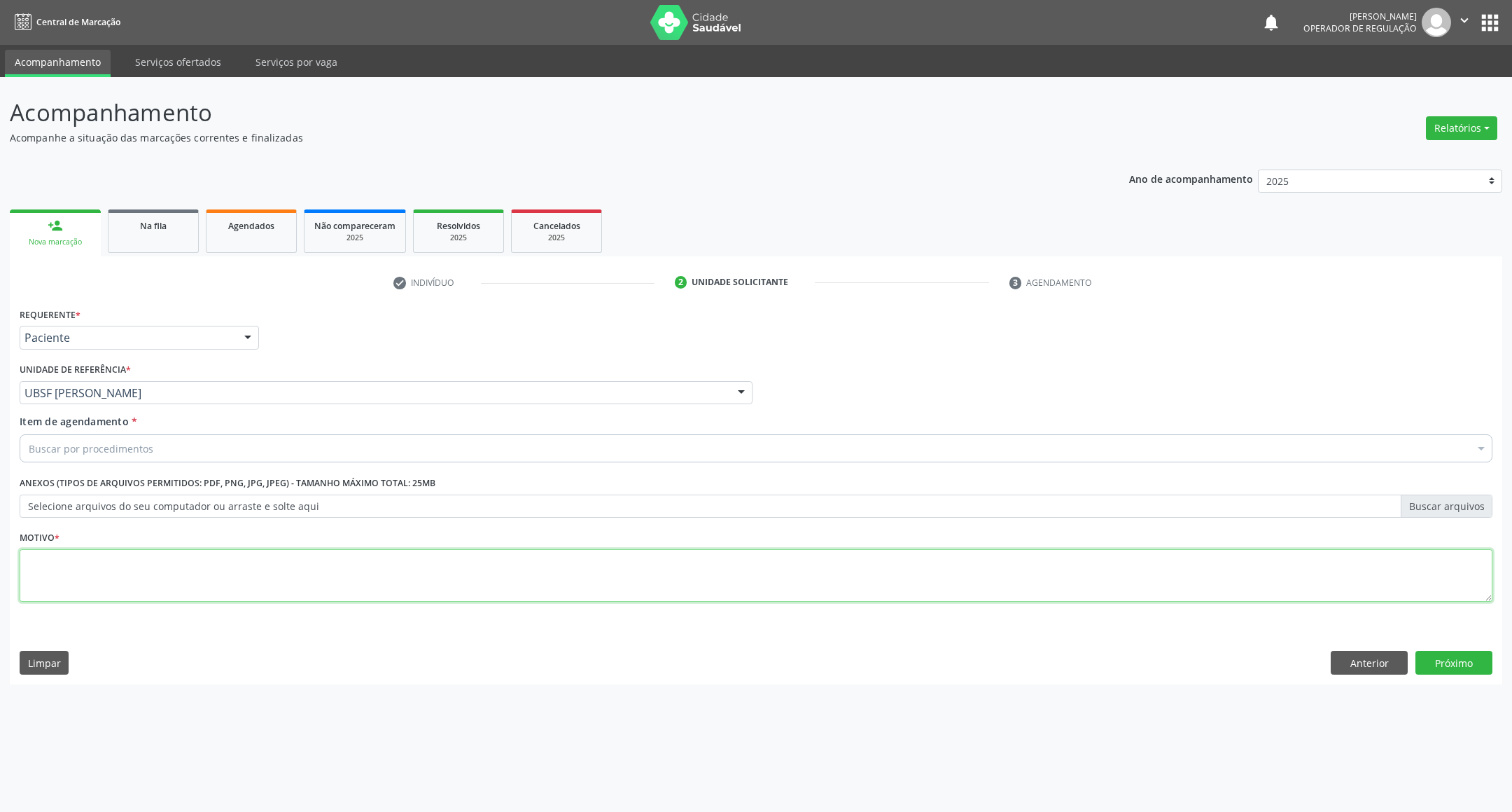
click at [171, 582] on textarea at bounding box center [755, 576] width 1472 height 53
paste textarea "RETORNO EMILLE 12/2025"
type textarea "RETORNO EMILLE 12/2025"
click at [189, 459] on div "Buscar por procedimentos" at bounding box center [755, 448] width 1472 height 28
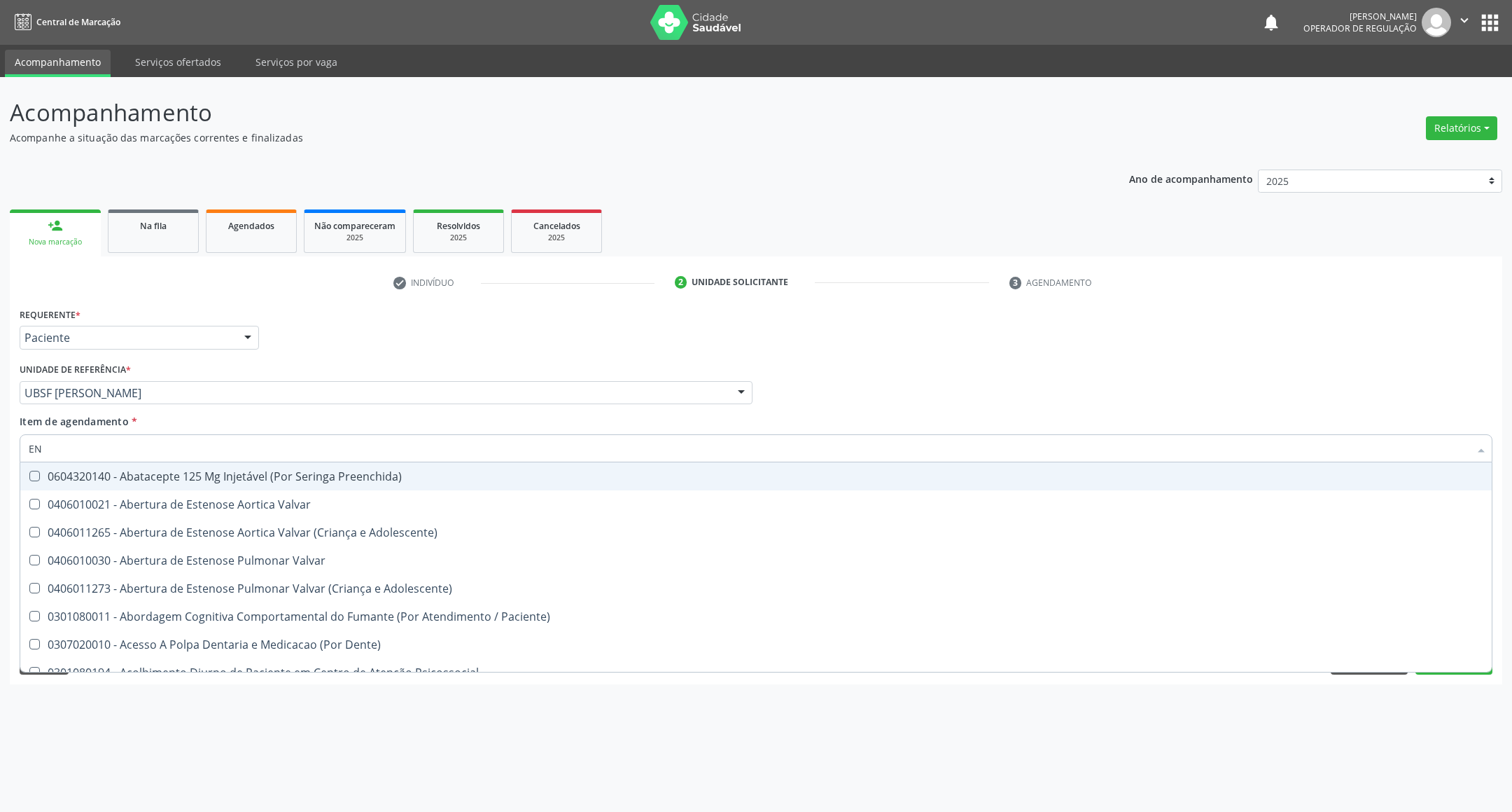
type input "ENDOCRINOLOGISTA"
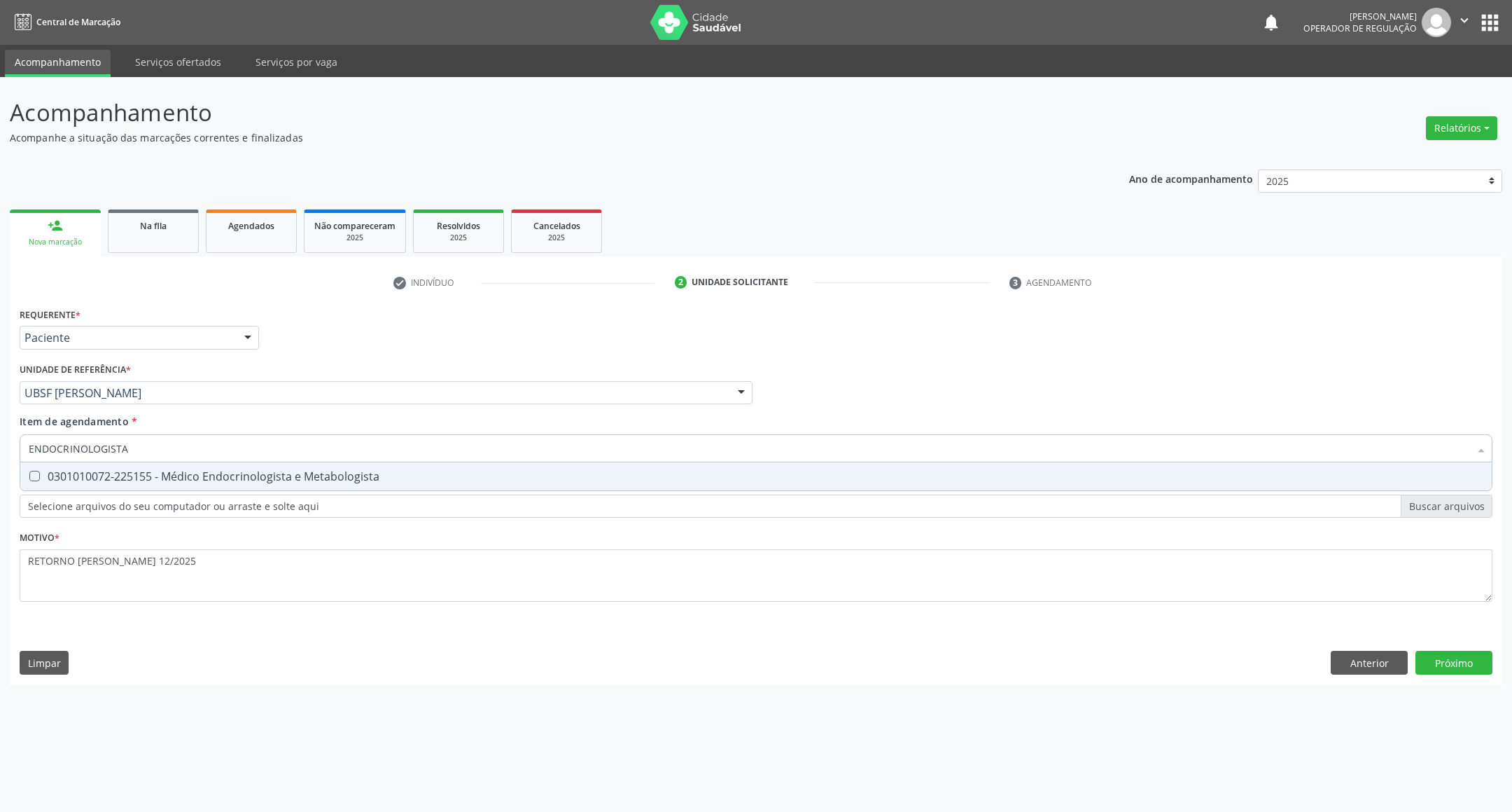
click at [215, 475] on div "0301010072-225155 - Médico Endocrinologista e Metabologista" at bounding box center [756, 476] width 1454 height 12
checkbox Metabologista "true"
click at [1472, 654] on div "Requerente * Paciente Profissional de Saúde Paciente Nenhum resultado encontrad…" at bounding box center [756, 494] width 1493 height 380
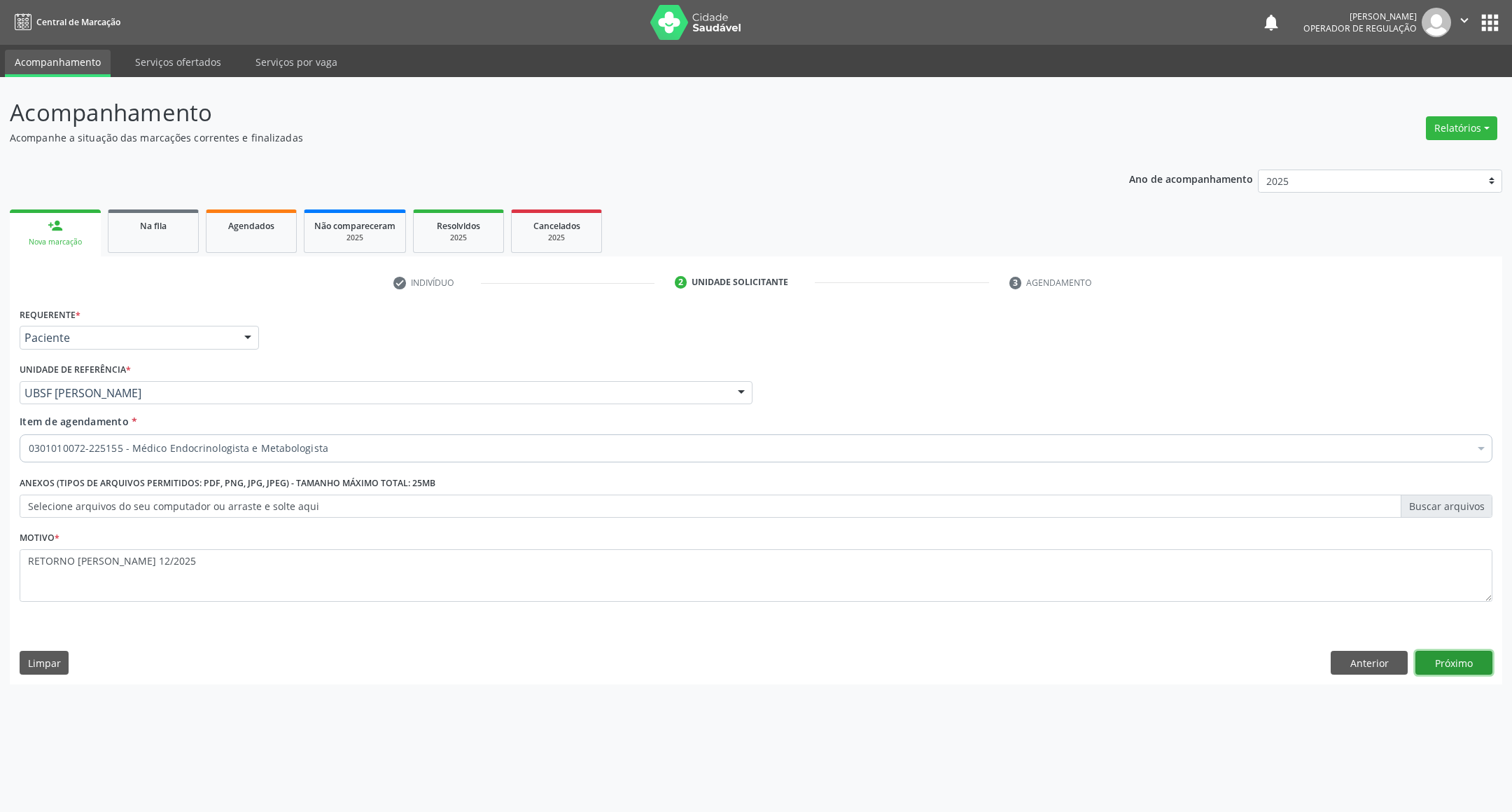
click at [1478, 660] on button "Próximo" at bounding box center [1454, 662] width 77 height 24
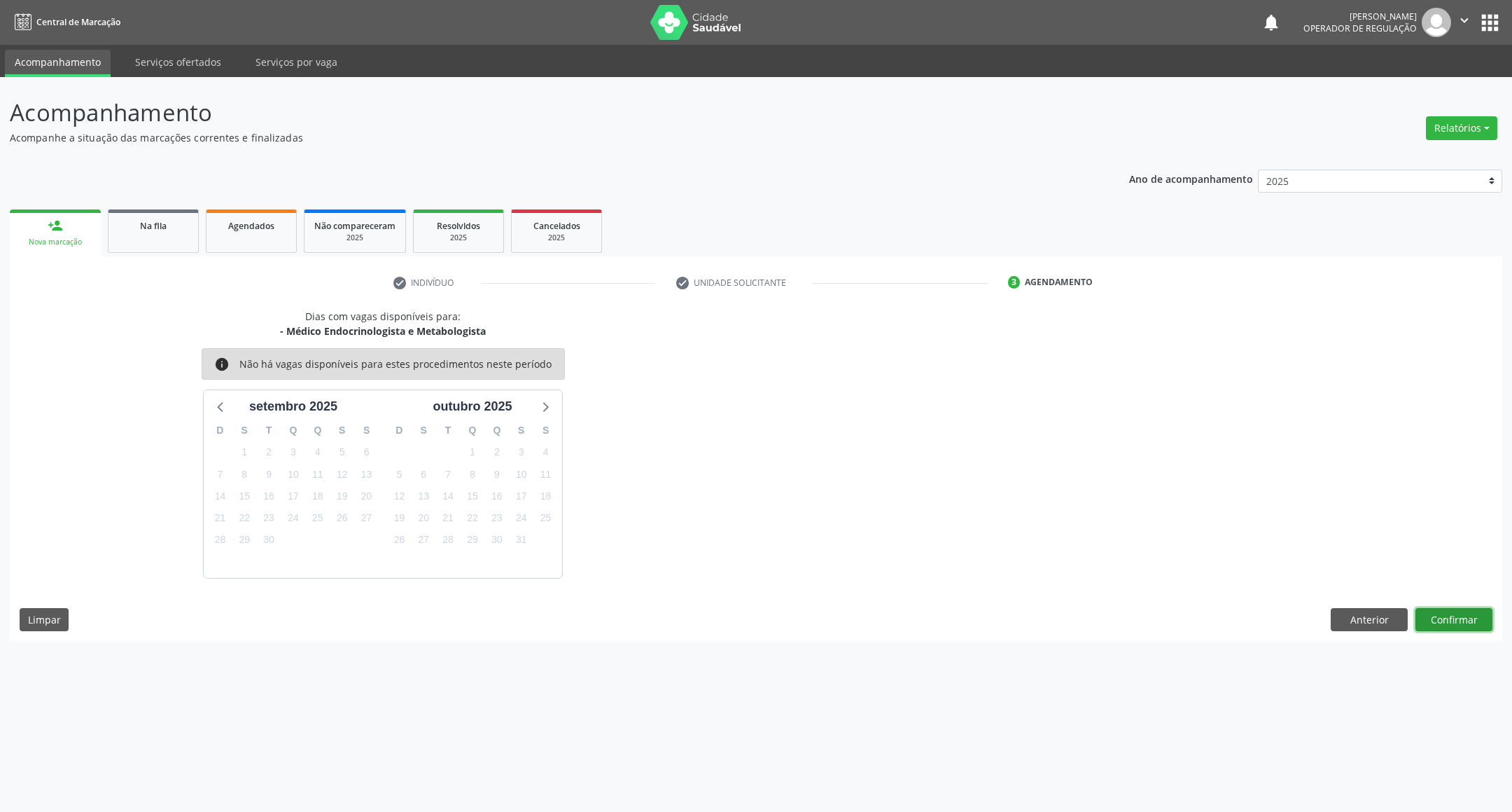
click at [1492, 624] on button "Confirmar" at bounding box center [1454, 619] width 77 height 24
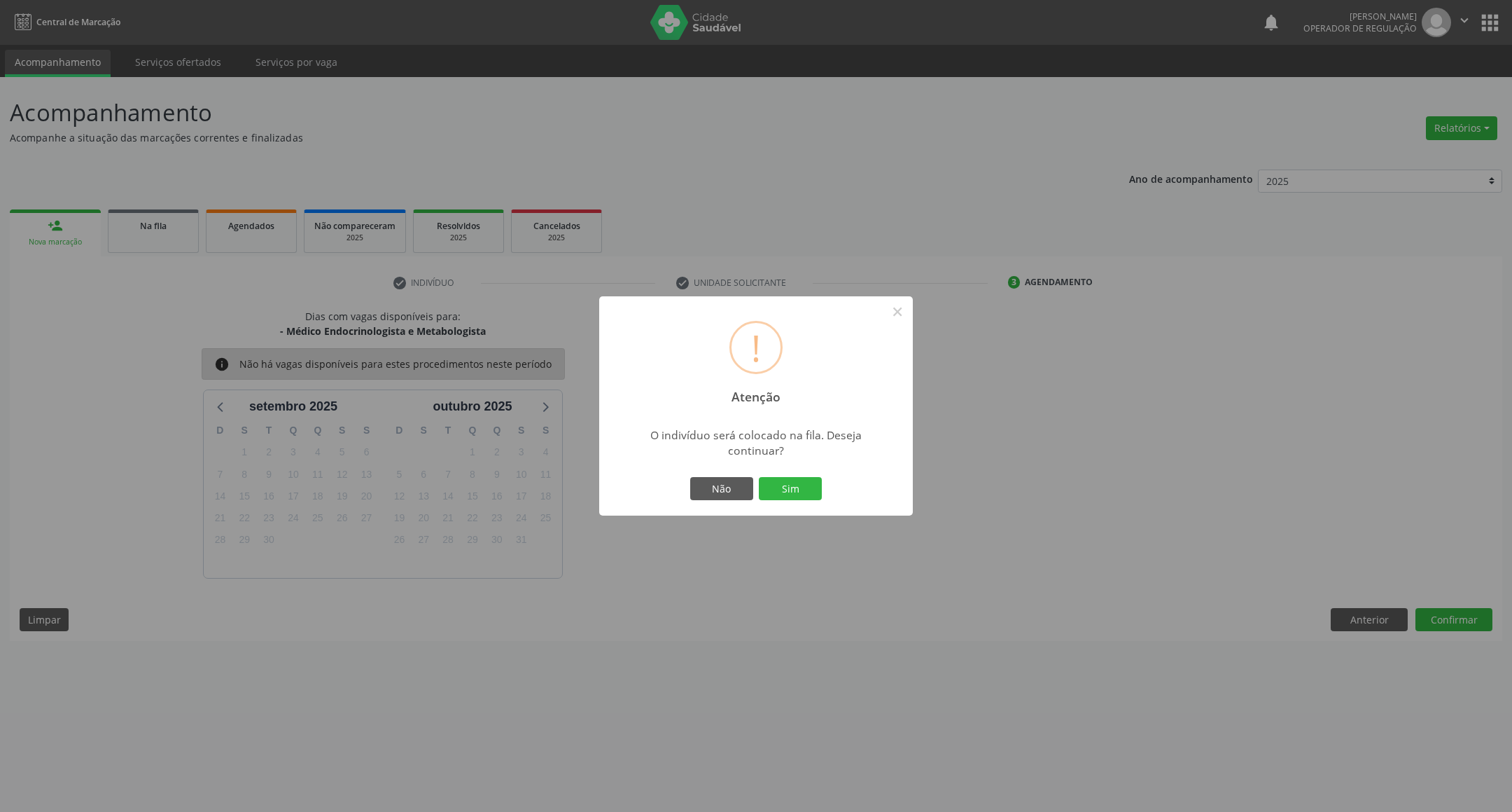
click at [759, 477] on button "Sim" at bounding box center [790, 489] width 63 height 24
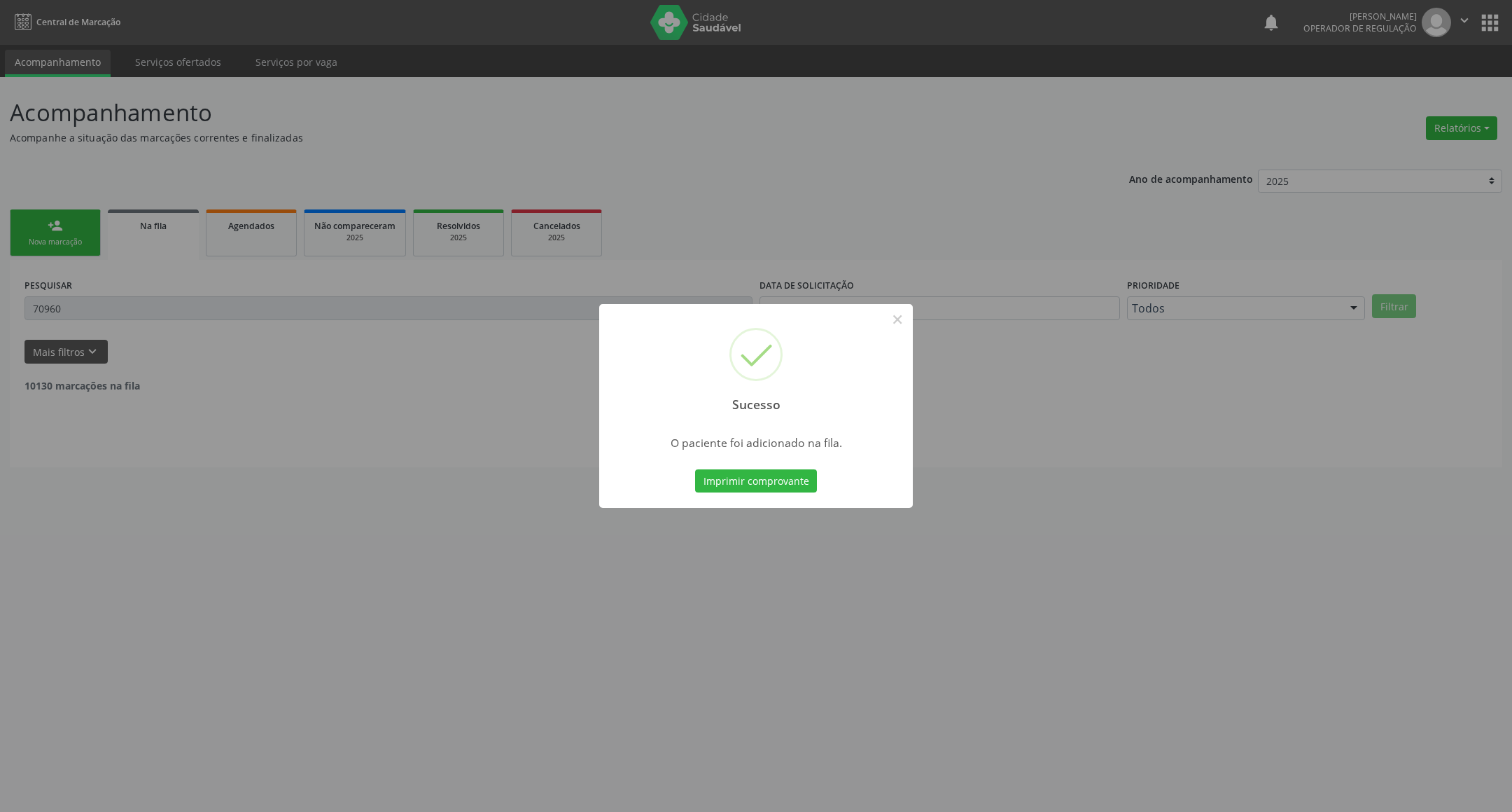
drag, startPoint x: 683, startPoint y: 559, endPoint x: 506, endPoint y: 498, distance: 187.2
click at [681, 559] on div "Sucesso × O paciente foi adicionado na fila. Imprimir comprovante Cancel" at bounding box center [756, 406] width 1512 height 812
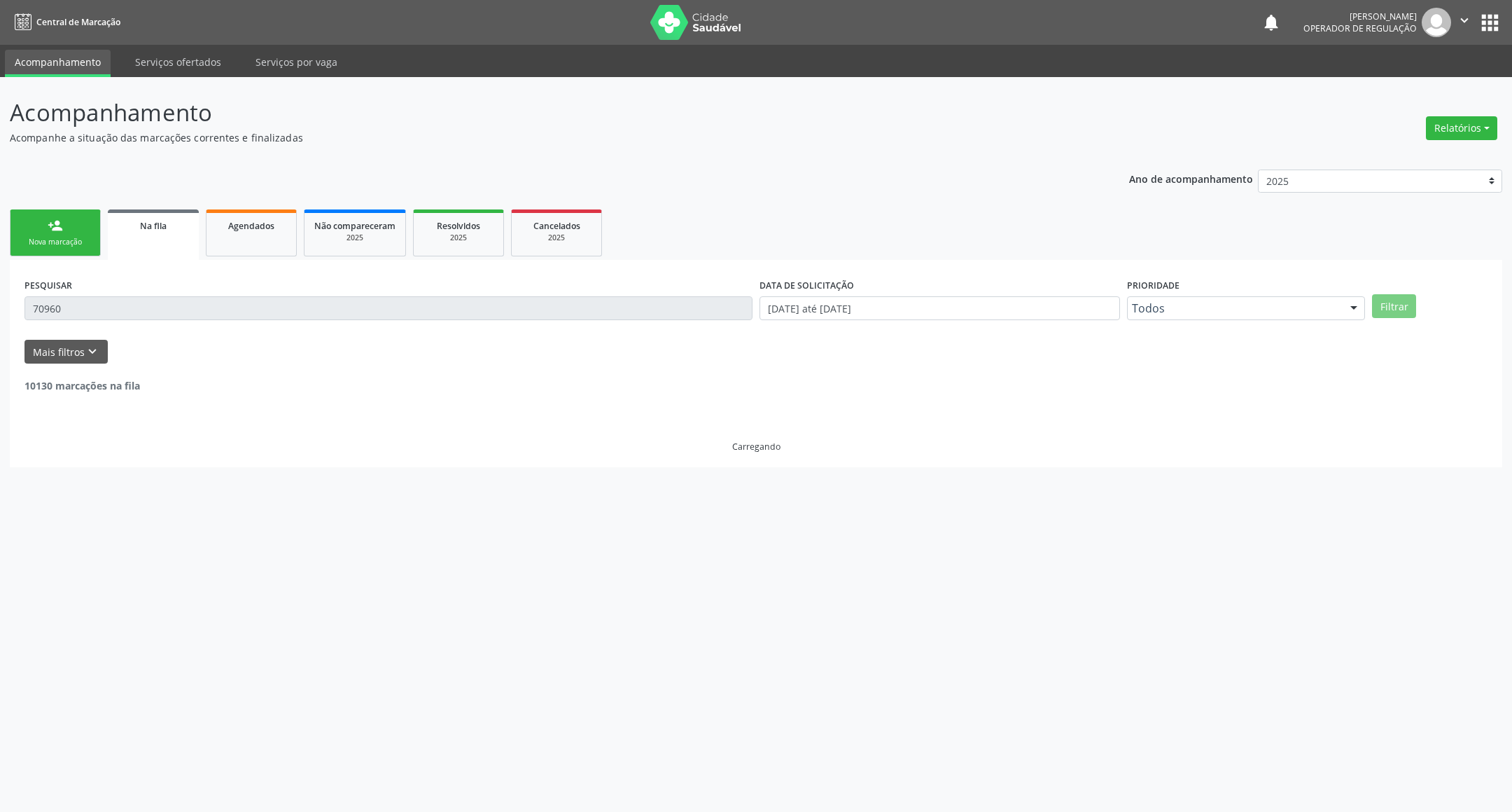
click at [42, 253] on link "person_add Nova marcação" at bounding box center [56, 232] width 91 height 47
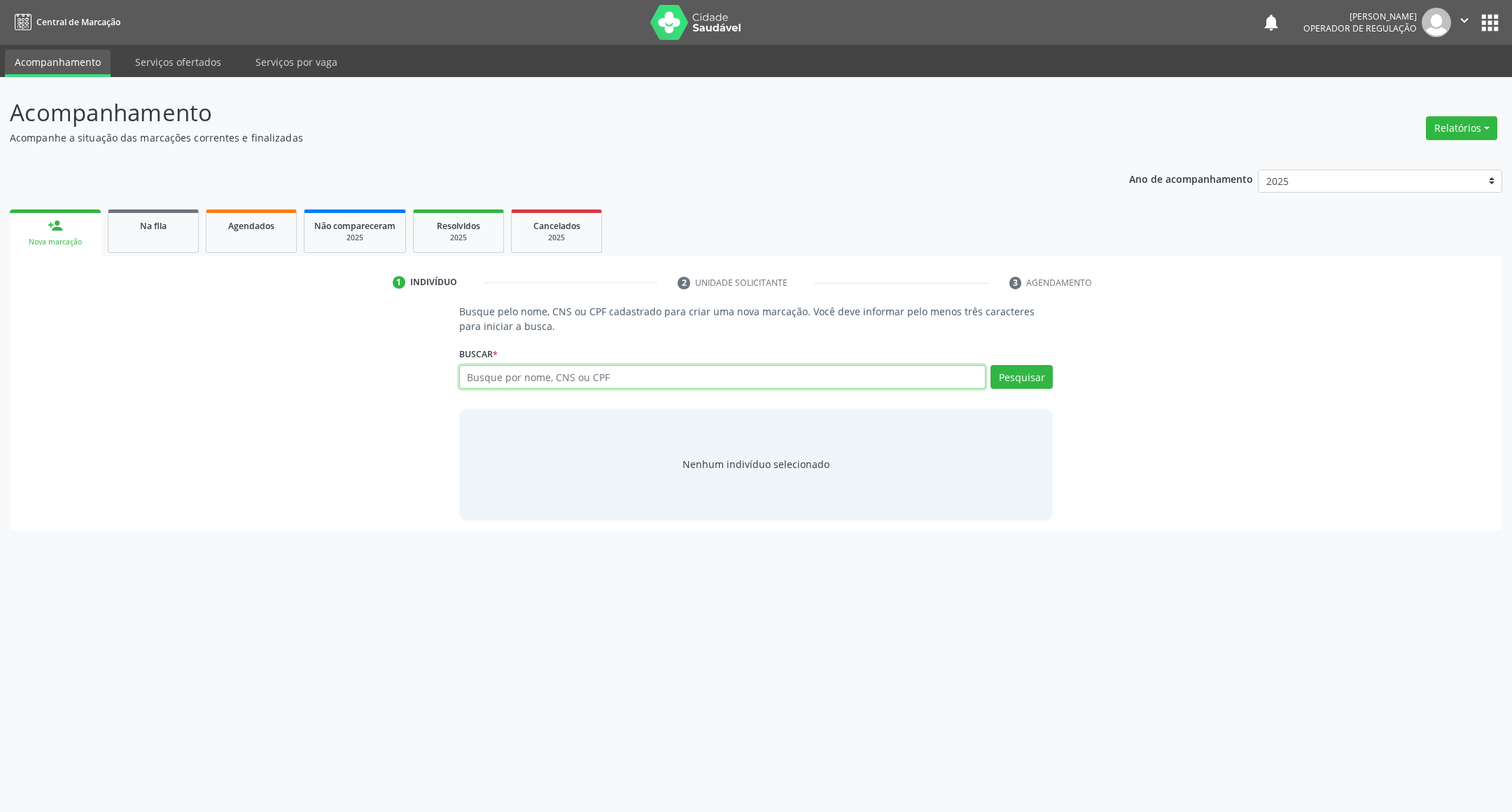
click at [519, 389] on div "Busque por nome, CNS ou CPF Nenhum resultado encontrado para: " " Digite nome, …" at bounding box center [757, 382] width 594 height 34
type input "703202661426695"
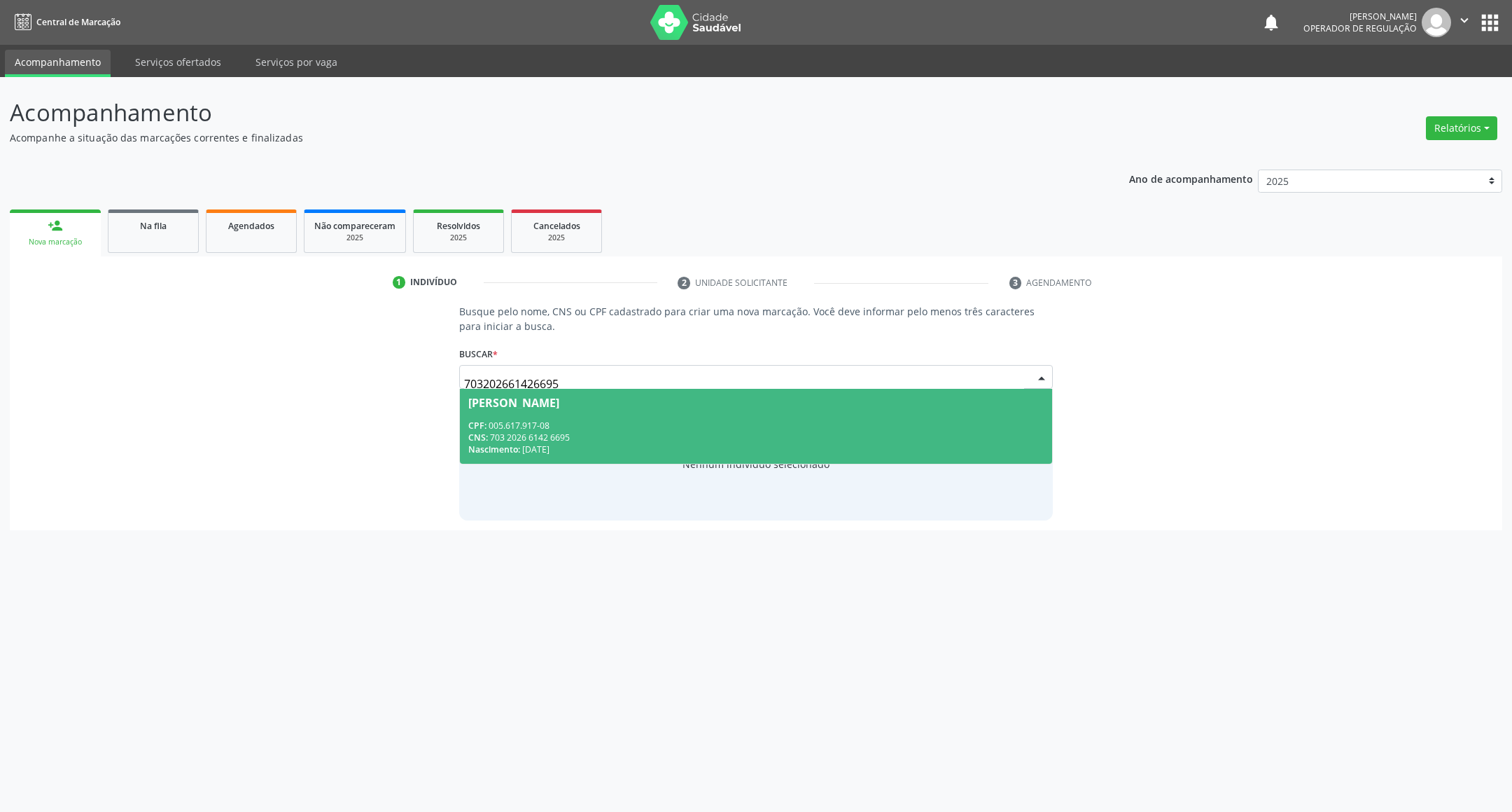
click at [535, 408] on div "José Agostinho de Souza" at bounding box center [514, 403] width 91 height 12
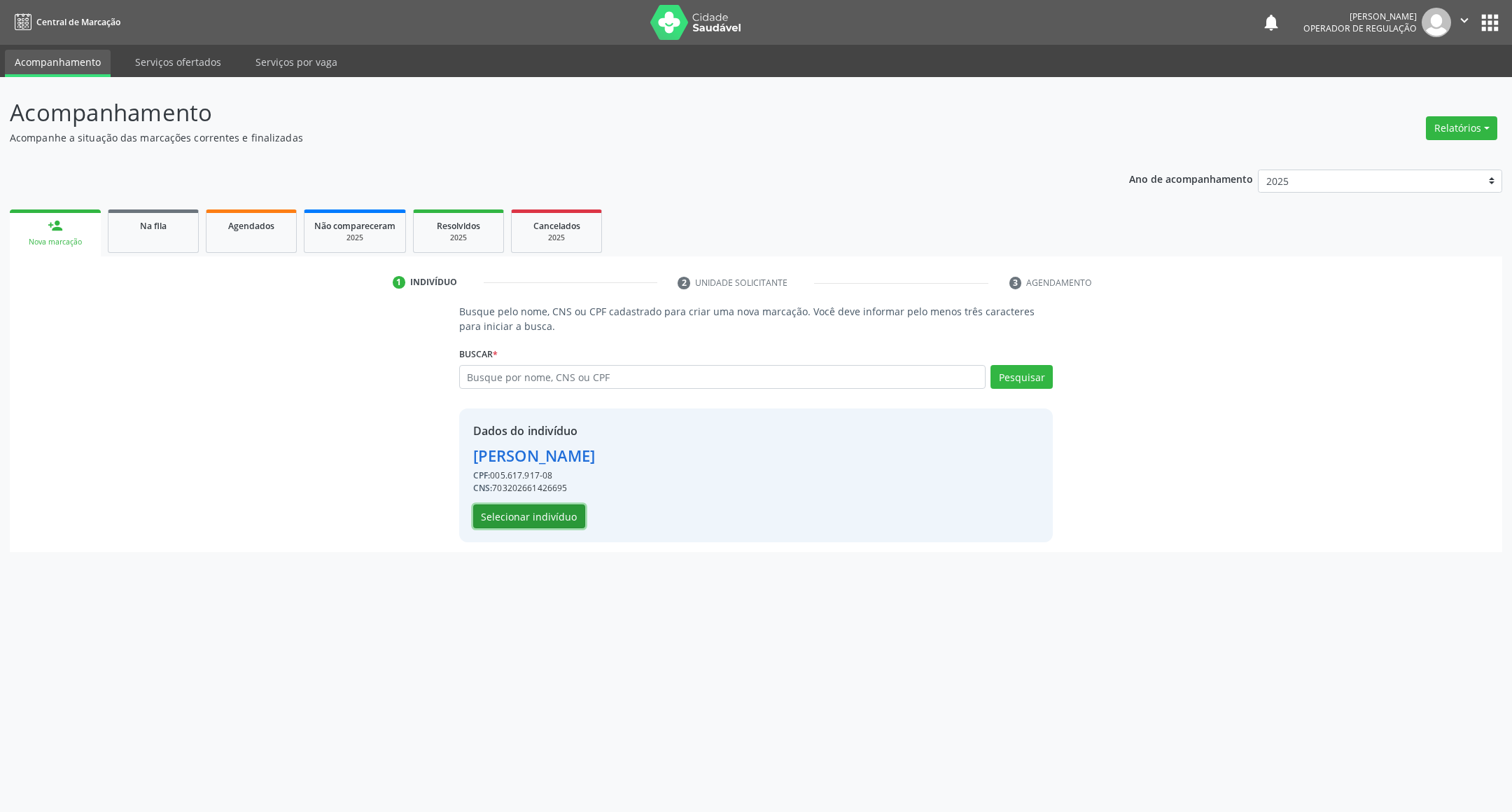
click at [533, 515] on button "Selecionar indivíduo" at bounding box center [529, 516] width 112 height 24
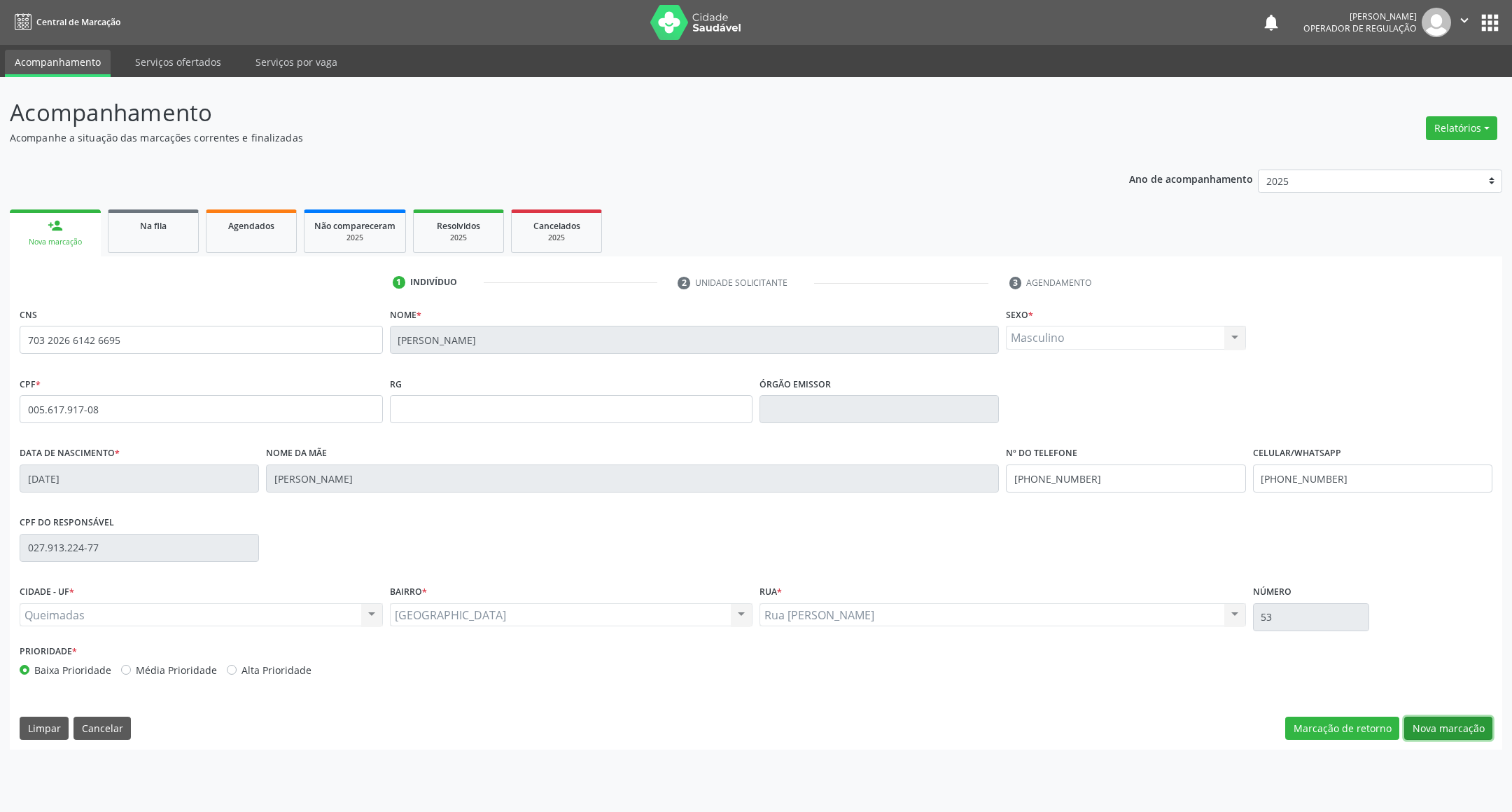
click at [1460, 729] on button "Nova marcação" at bounding box center [1448, 728] width 88 height 24
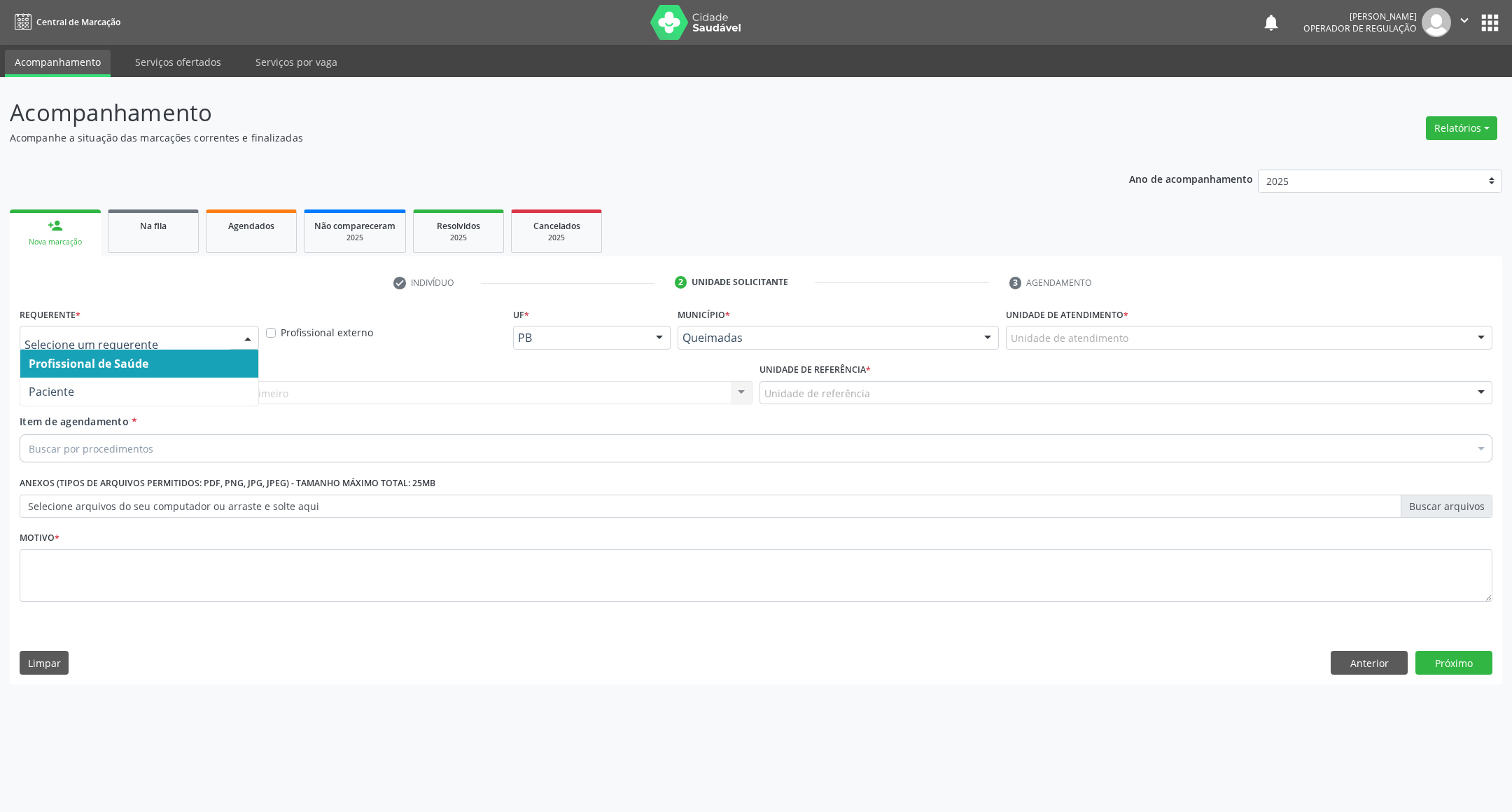
drag, startPoint x: 206, startPoint y: 343, endPoint x: 173, endPoint y: 385, distance: 53.4
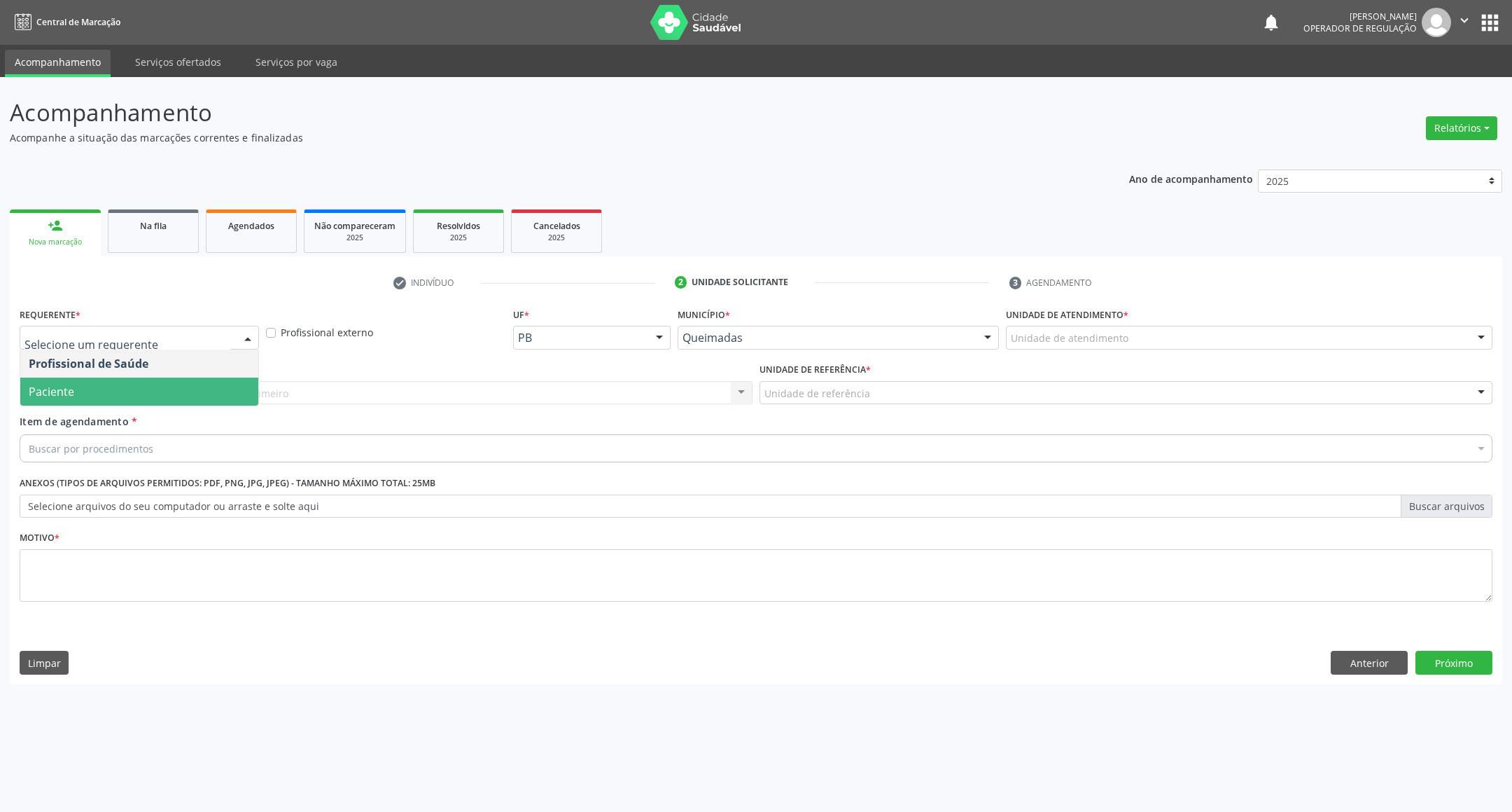
click at [172, 400] on span "Paciente" at bounding box center [139, 391] width 238 height 28
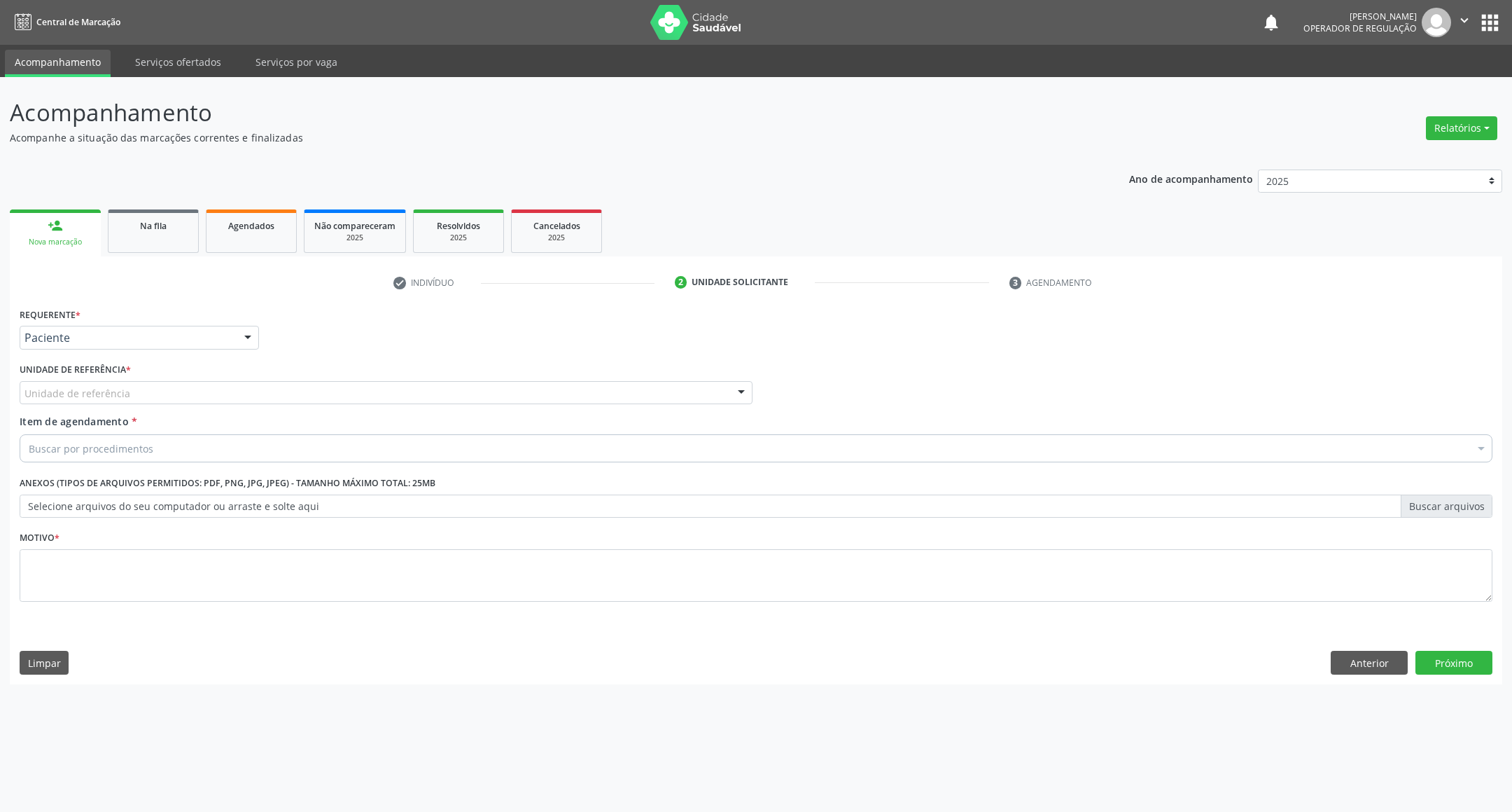
click at [168, 389] on div "Unidade de referência" at bounding box center [386, 393] width 733 height 24
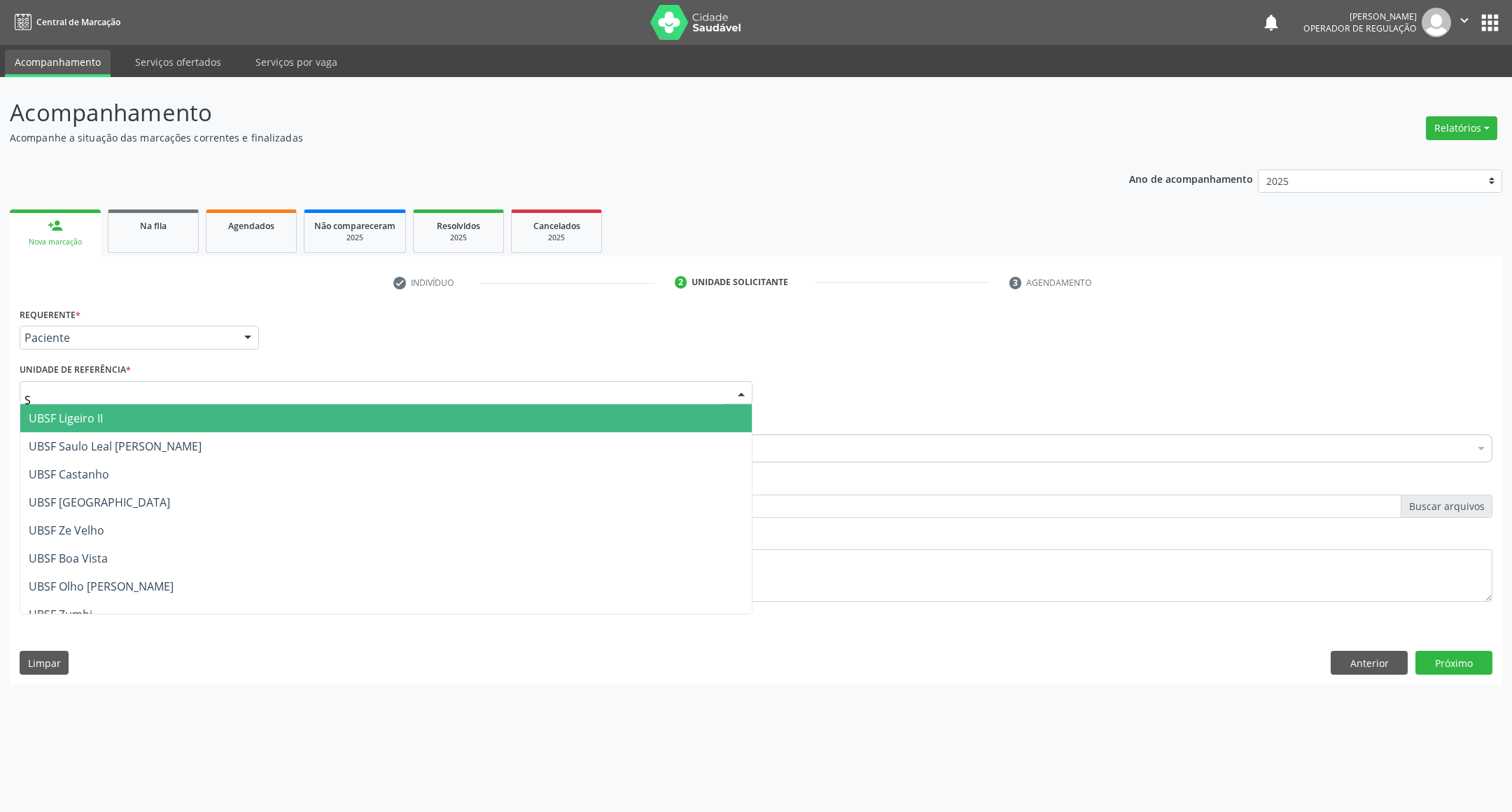
type input "SA"
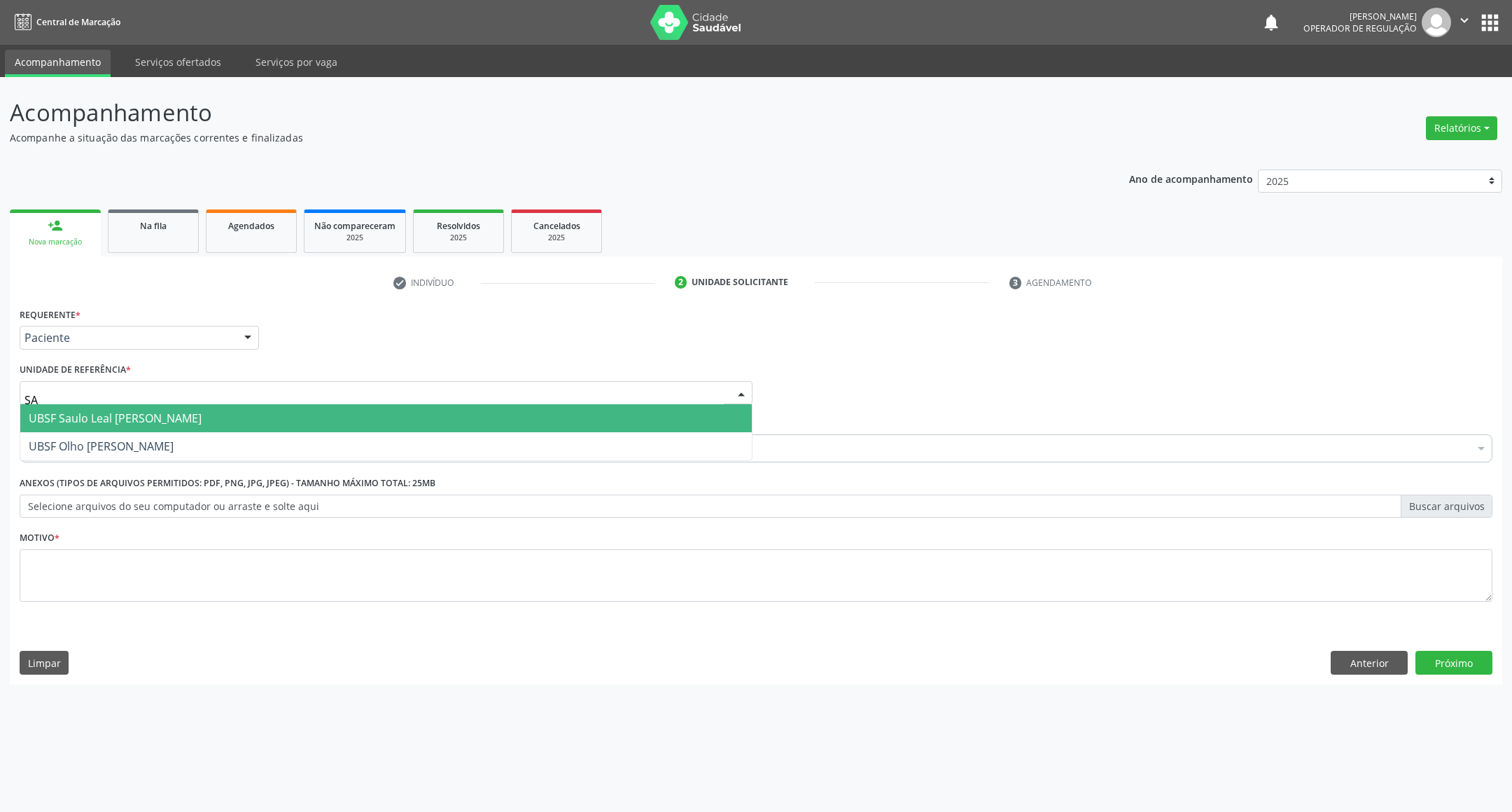
click at [164, 422] on span "UBSF Saulo Leal [PERSON_NAME]" at bounding box center [115, 418] width 173 height 15
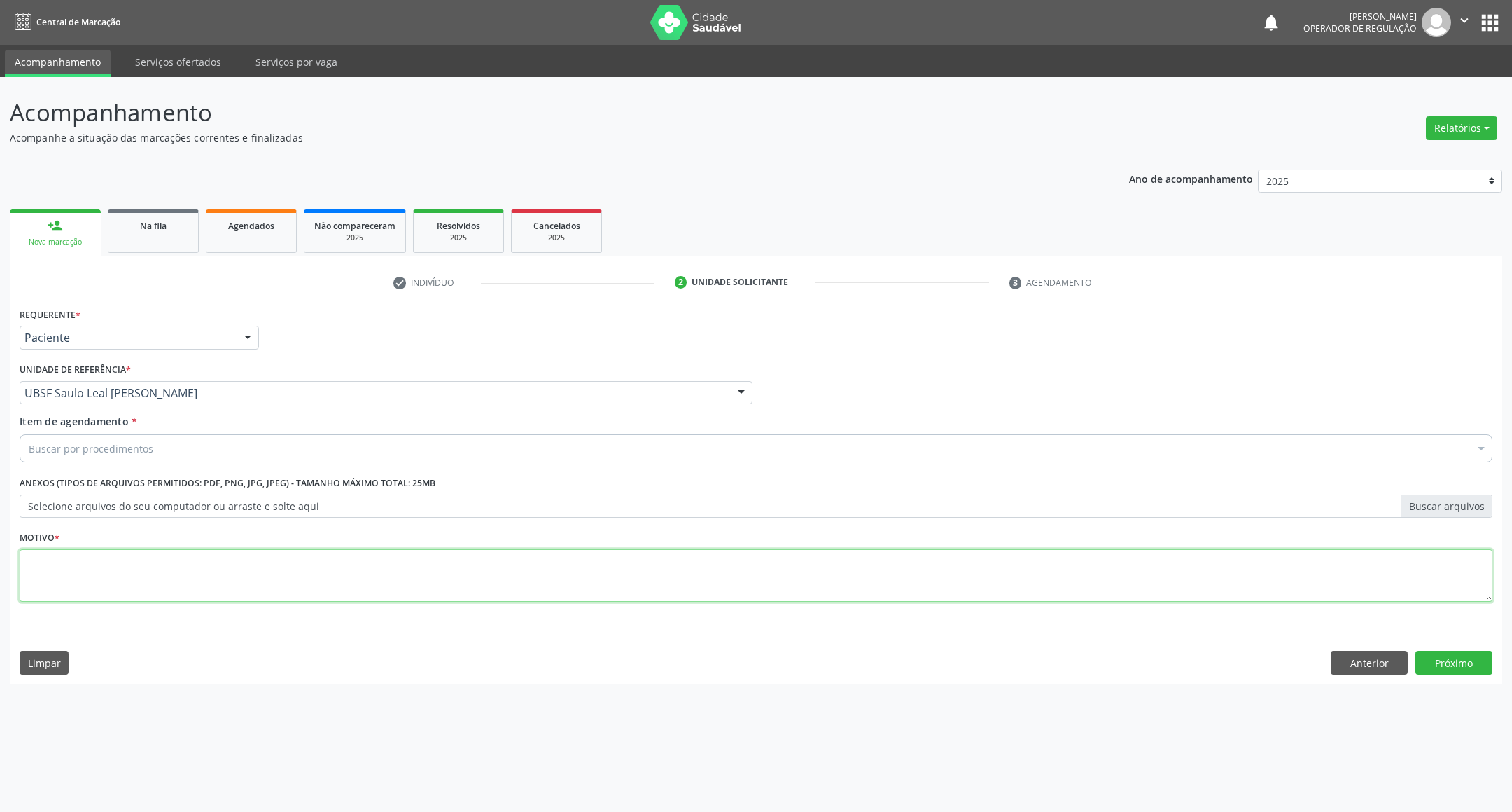
click at [193, 572] on textarea at bounding box center [755, 576] width 1472 height 53
paste textarea "RETORNO EMILLE 12/2025"
type textarea "RETORNO EMILLE 12/2025"
click at [192, 467] on div "Requerente * Paciente Profissional de Saúde Paciente Nenhum resultado encontrad…" at bounding box center [755, 463] width 1472 height 318
click at [179, 456] on div "Buscar por procedimentos" at bounding box center [755, 448] width 1472 height 28
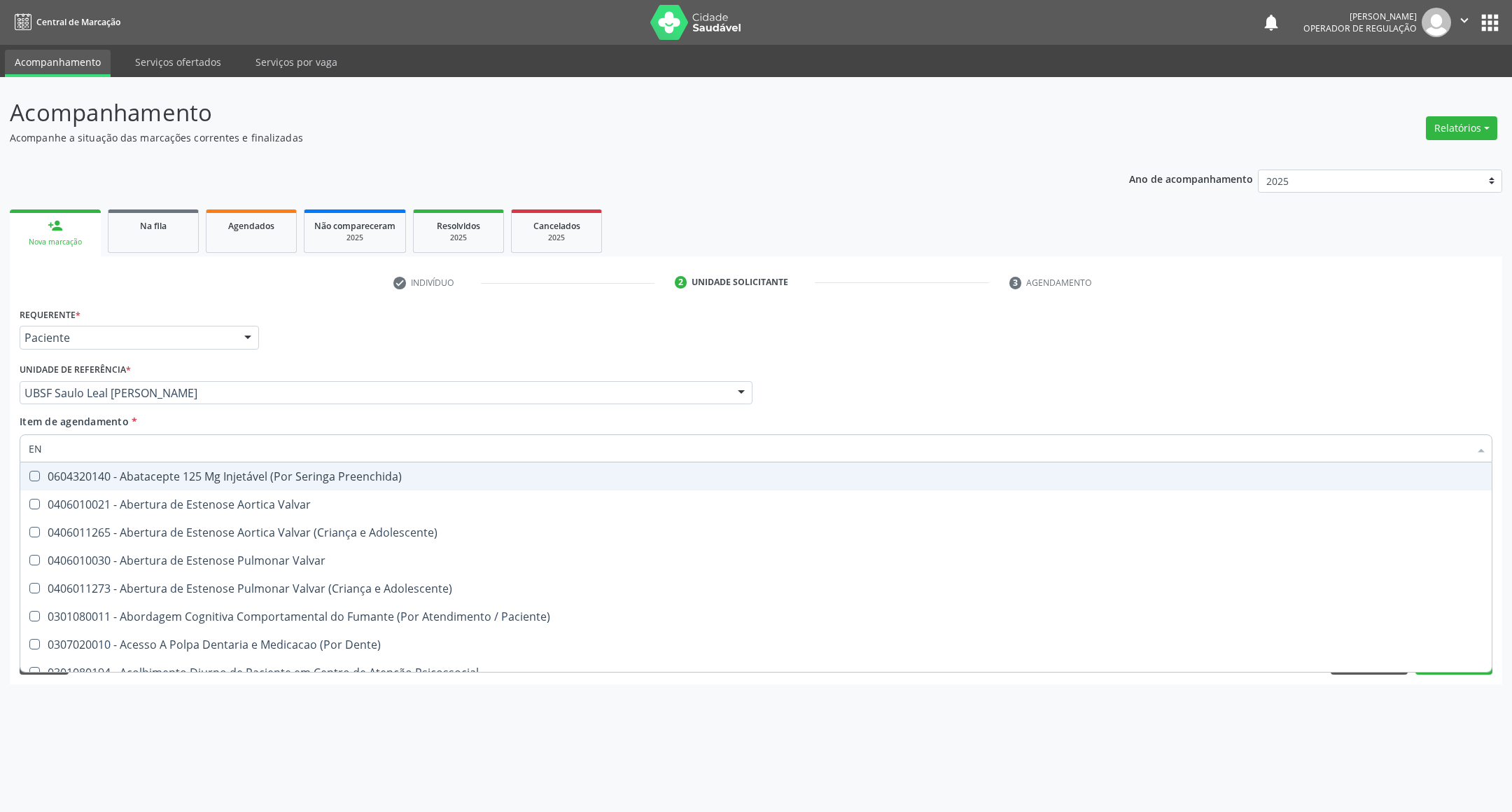
type input "ENDOCRINOLOGISTA"
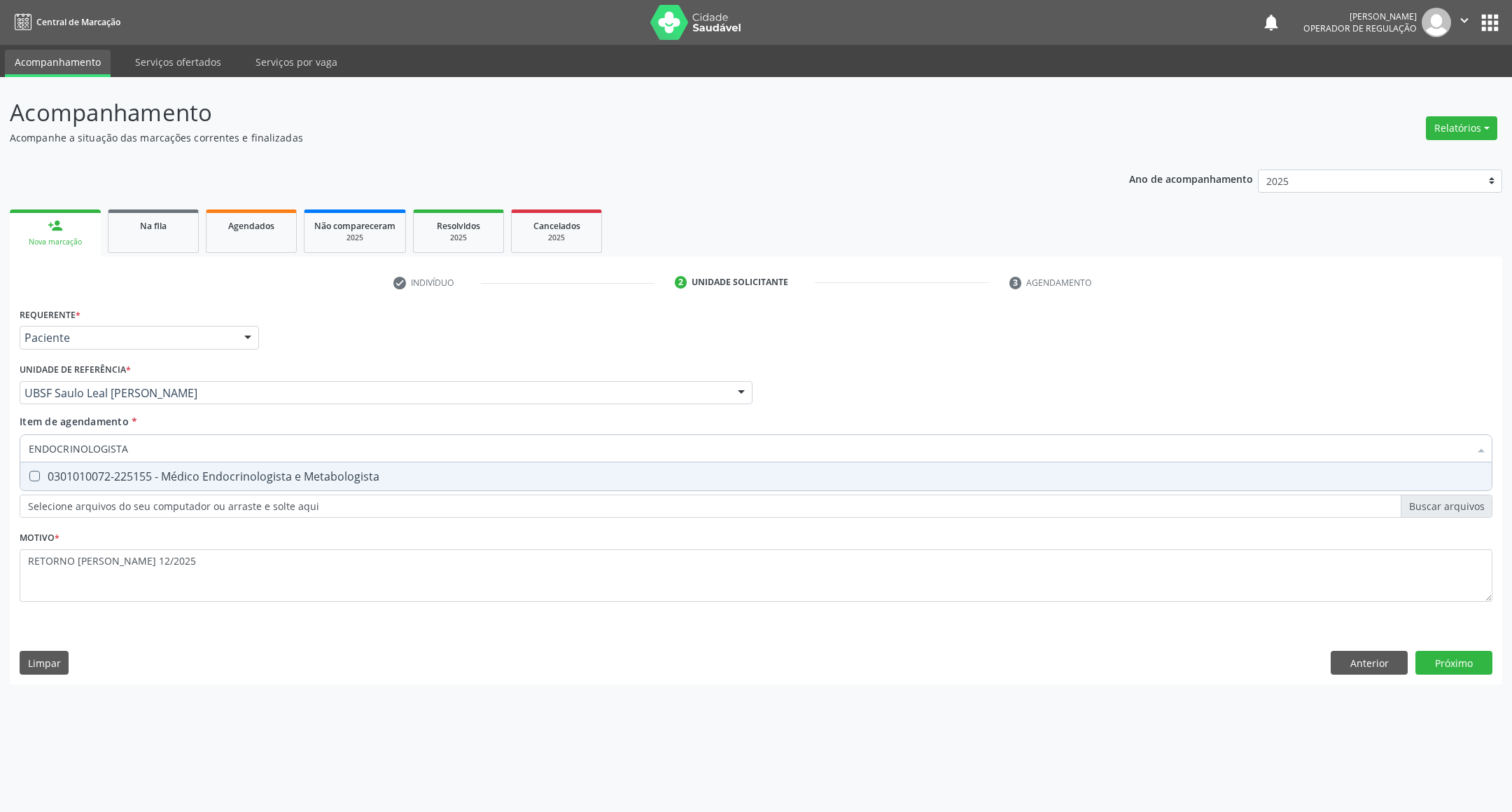
click at [188, 463] on span "0301010072-225155 - Médico Endocrinologista e Metabologista" at bounding box center [756, 476] width 1472 height 28
checkbox Metabologista "true"
click at [1430, 671] on div "Requerente * Paciente Profissional de Saúde Paciente Nenhum resultado encontrad…" at bounding box center [756, 494] width 1493 height 380
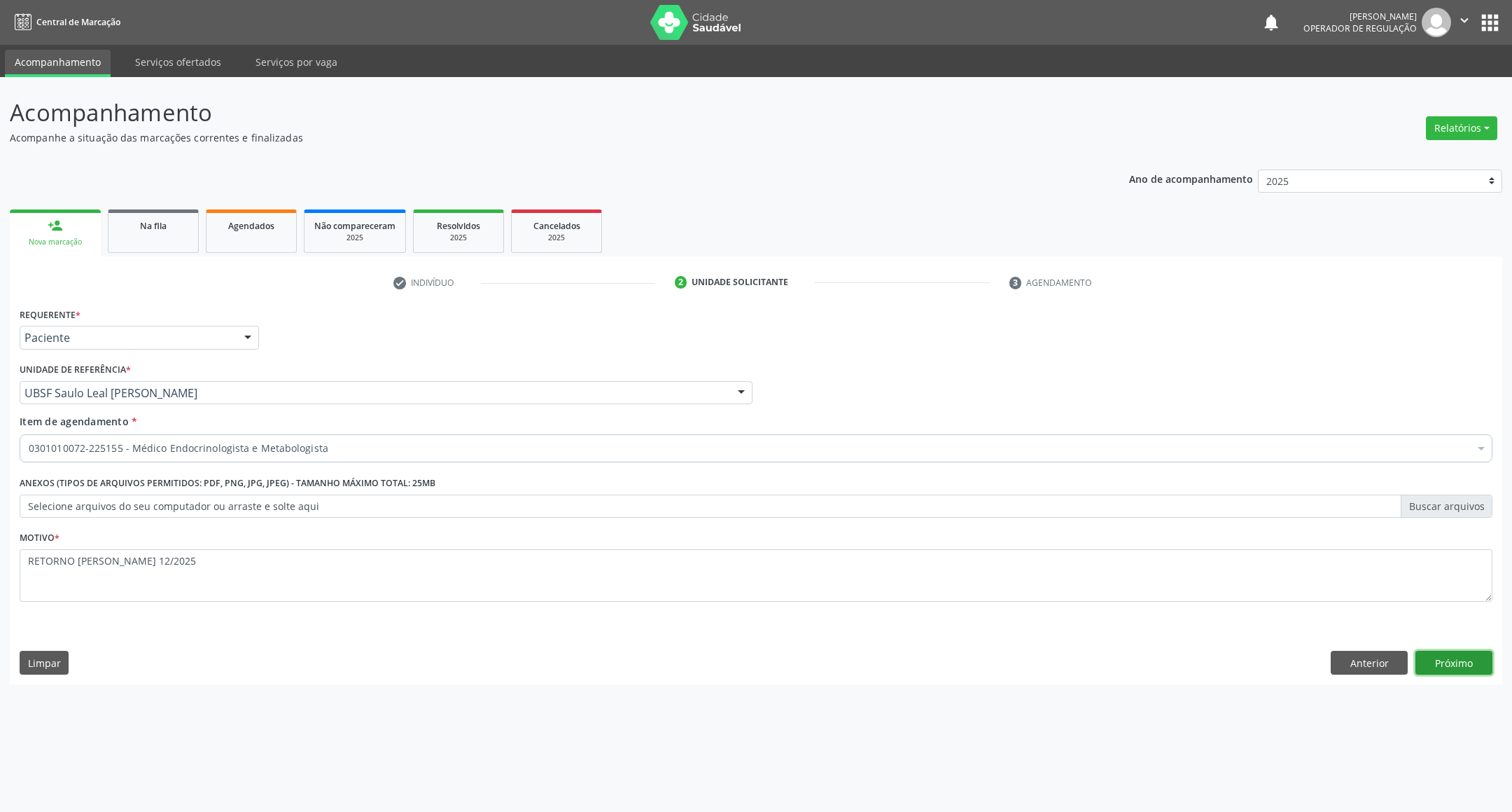
click at [1426, 672] on button "Próximo" at bounding box center [1454, 662] width 77 height 24
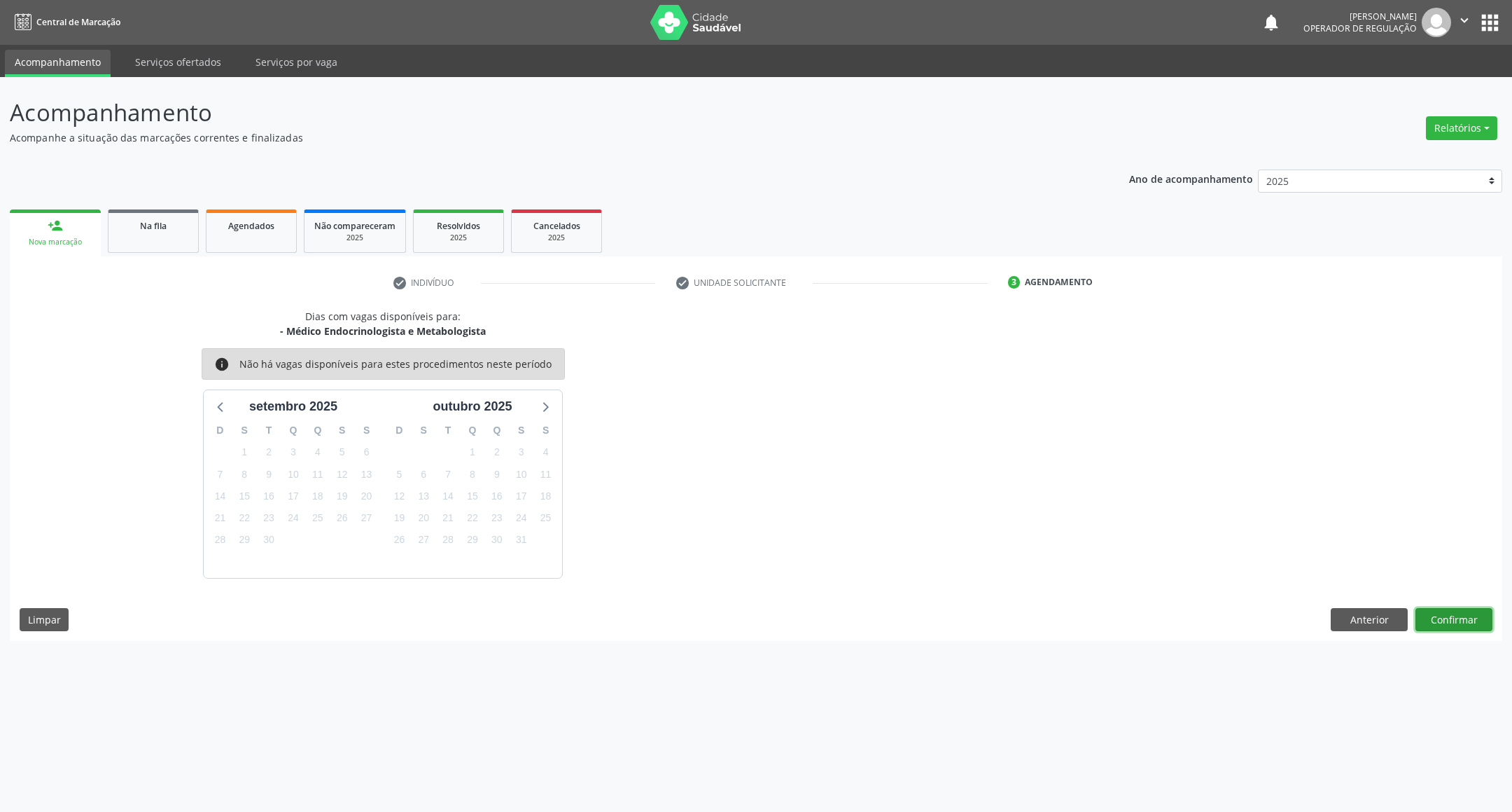
click at [1447, 626] on button "Confirmar" at bounding box center [1454, 619] width 77 height 24
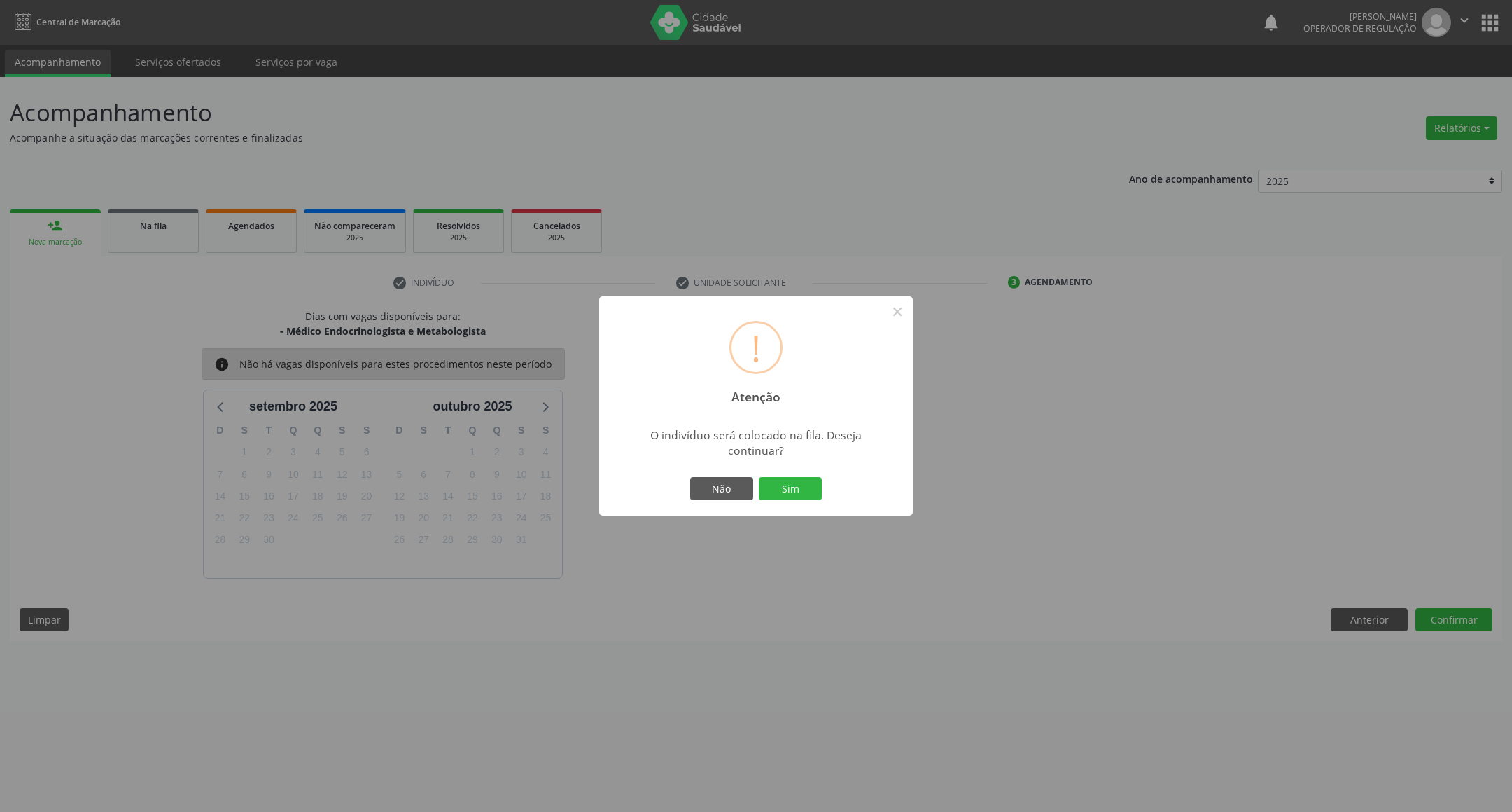
click at [759, 477] on button "Sim" at bounding box center [790, 489] width 63 height 24
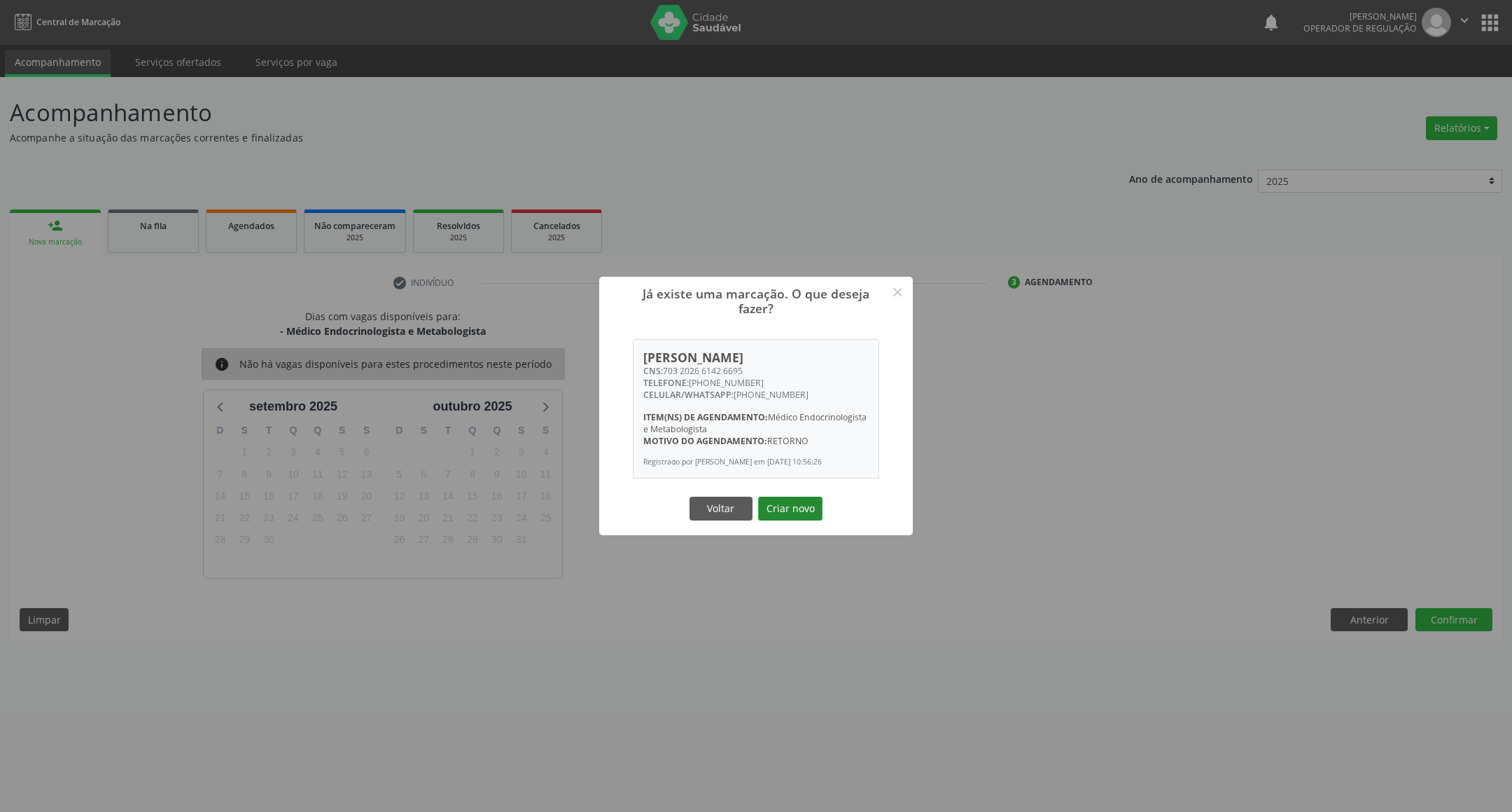
click at [779, 509] on button "Criar novo" at bounding box center [790, 508] width 64 height 24
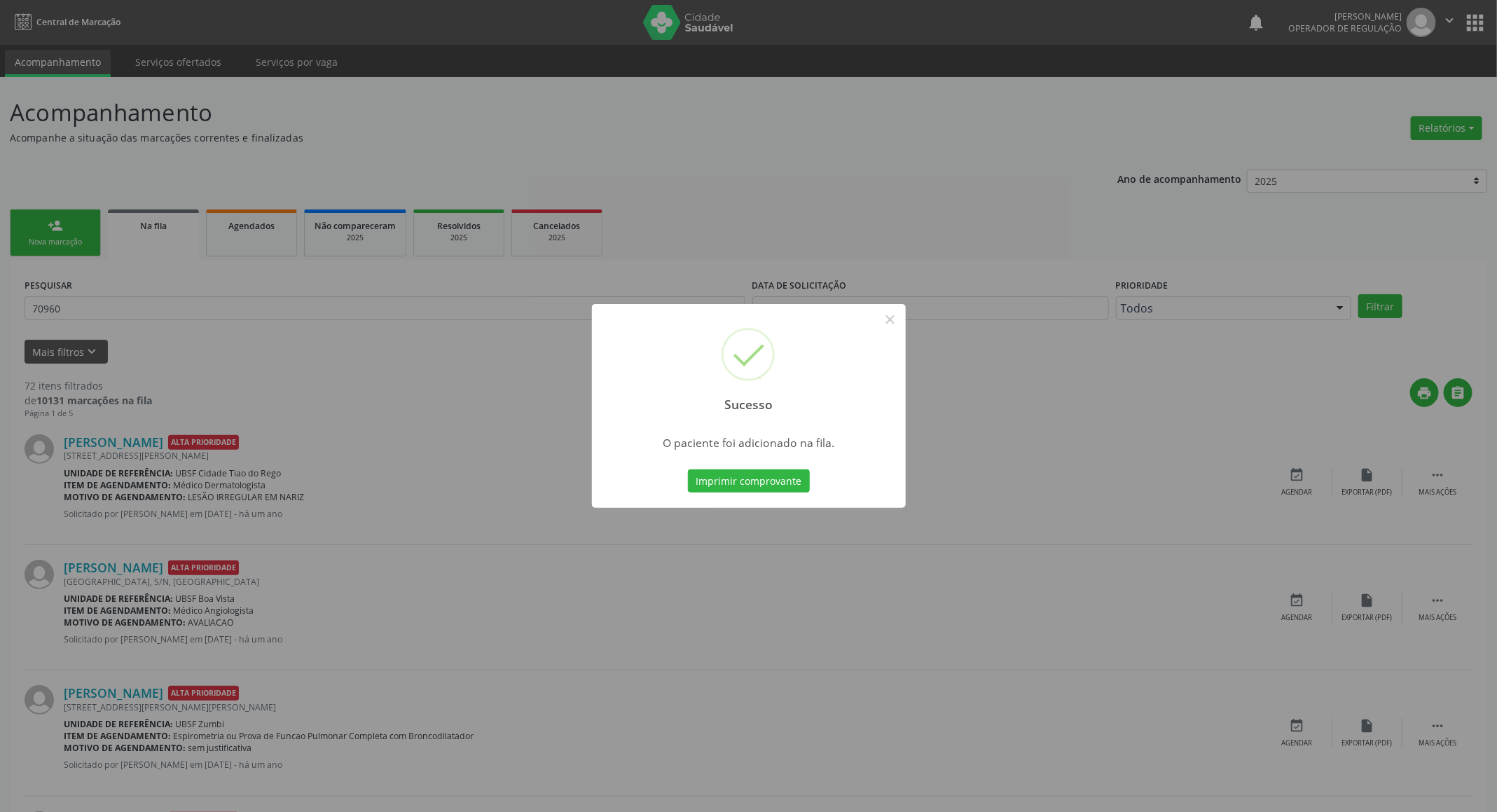
drag, startPoint x: 290, startPoint y: 345, endPoint x: 92, endPoint y: 265, distance: 213.6
click at [274, 341] on div "Sucesso × O paciente foi adicionado na fila. Imprimir comprovante Cancel" at bounding box center [748, 406] width 1497 height 812
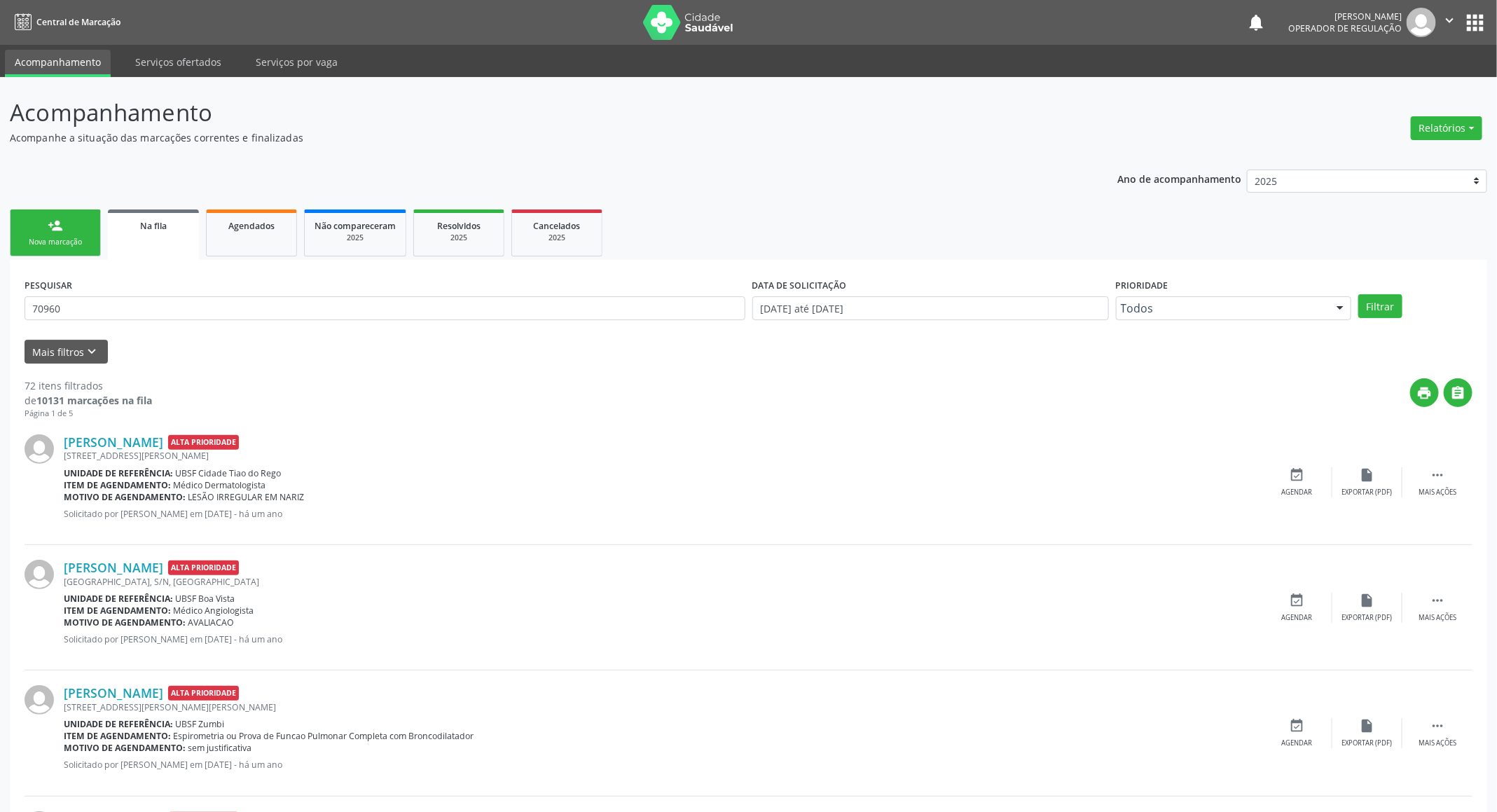
click at [36, 230] on link "person_add Nova marcação" at bounding box center [56, 232] width 91 height 47
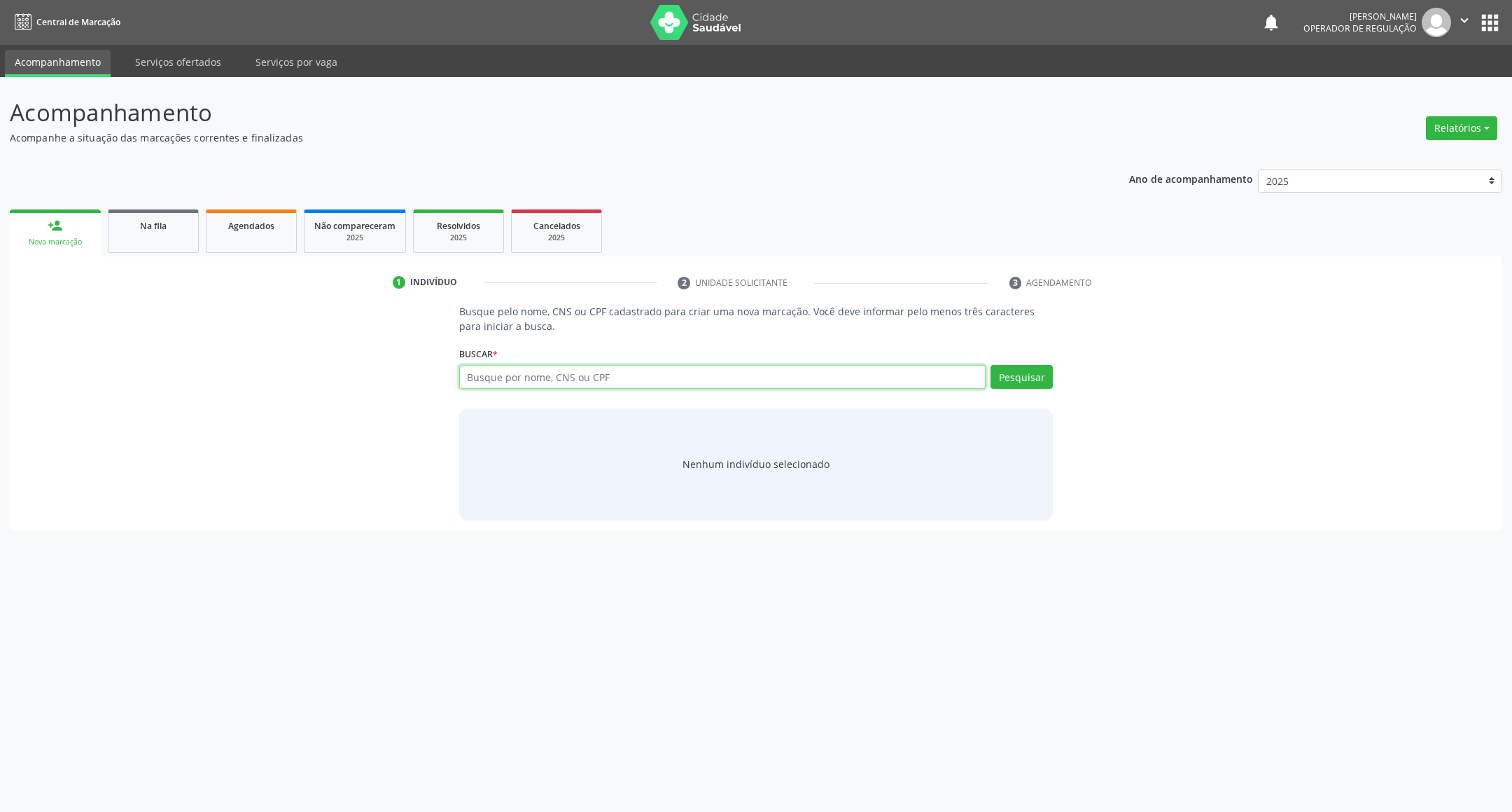
click at [527, 364] on div "Buscar * Busque por nome, CNS ou CPF Nenhum resultado encontrado para: " " Digi…" at bounding box center [757, 370] width 594 height 55
type input "TEREZINHA DE BRITO"
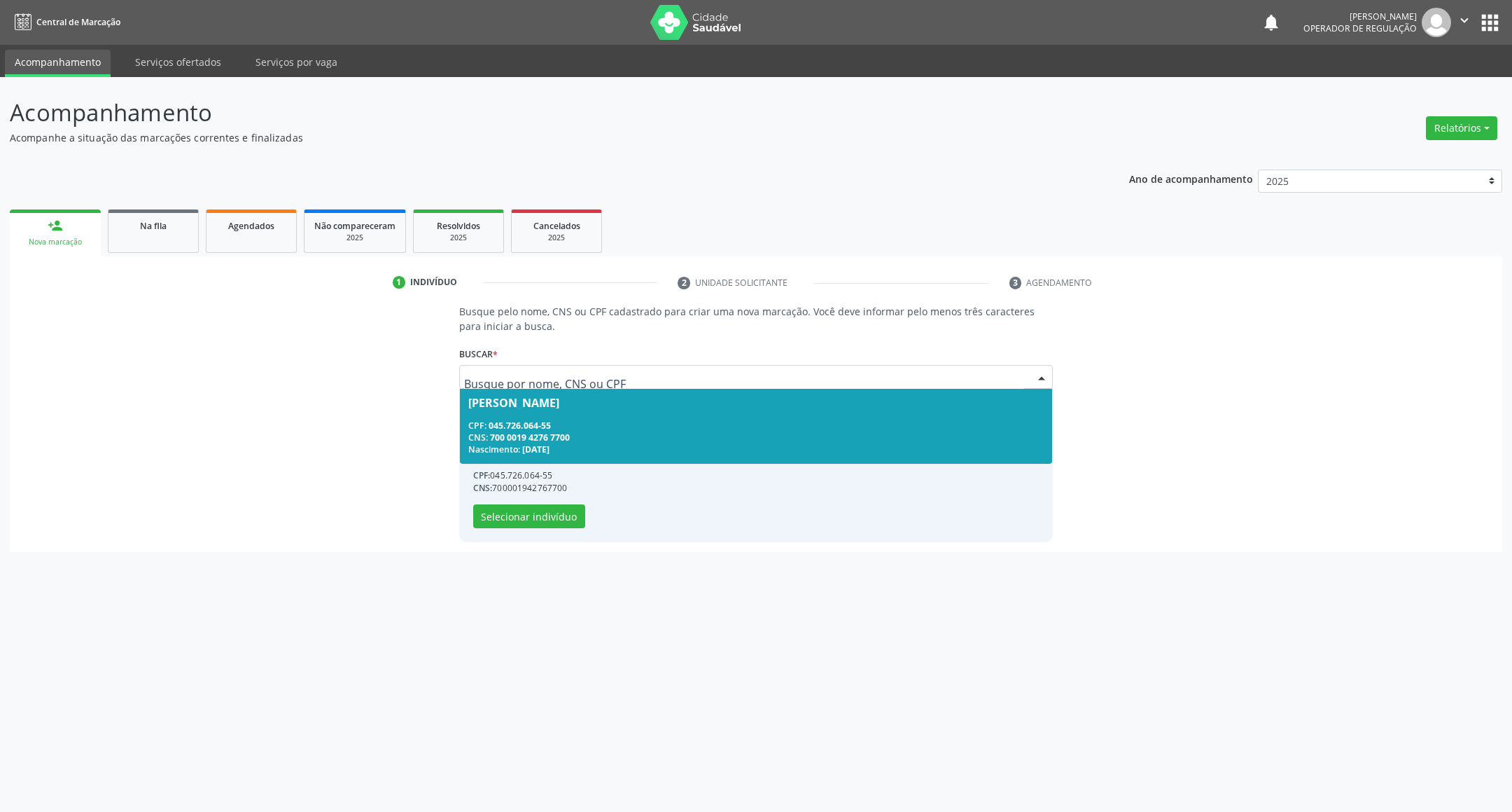
click at [551, 419] on div "CPF: 045.726.064-55" at bounding box center [756, 425] width 576 height 12
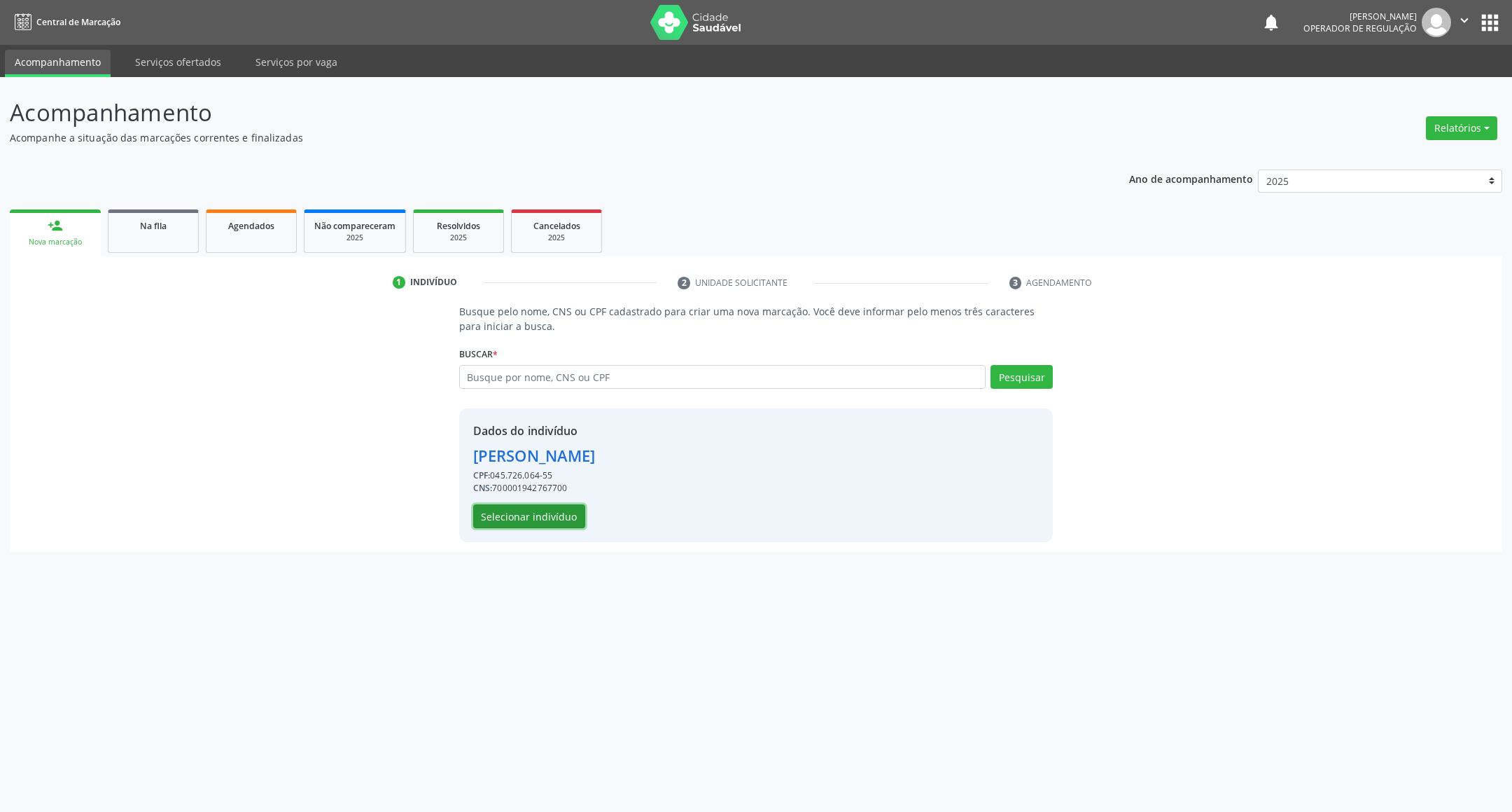
click at [545, 507] on button "Selecionar indivíduo" at bounding box center [529, 516] width 112 height 24
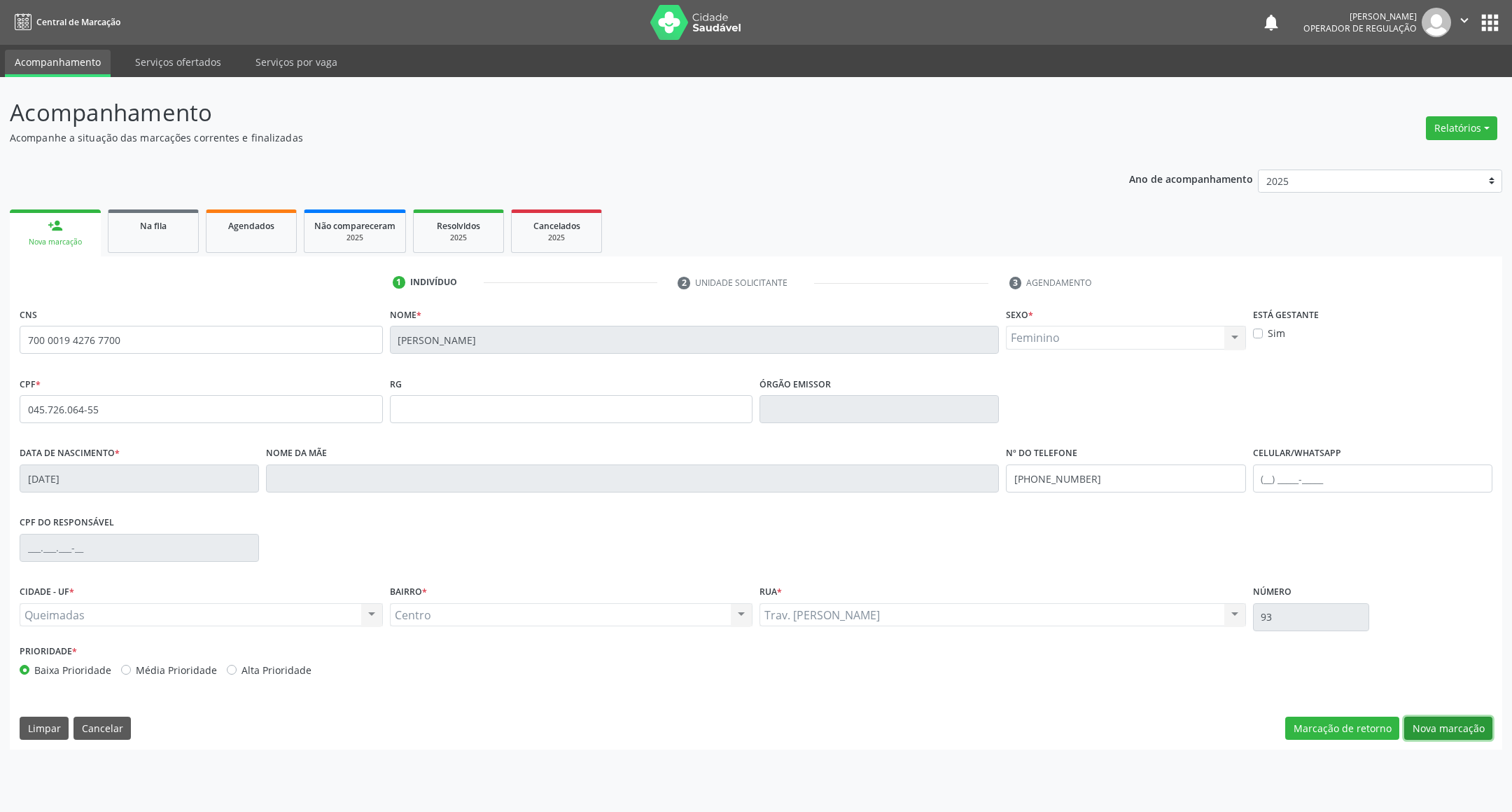
drag, startPoint x: 1464, startPoint y: 722, endPoint x: 1319, endPoint y: 692, distance: 148.1
click at [1462, 723] on button "Nova marcação" at bounding box center [1448, 728] width 88 height 24
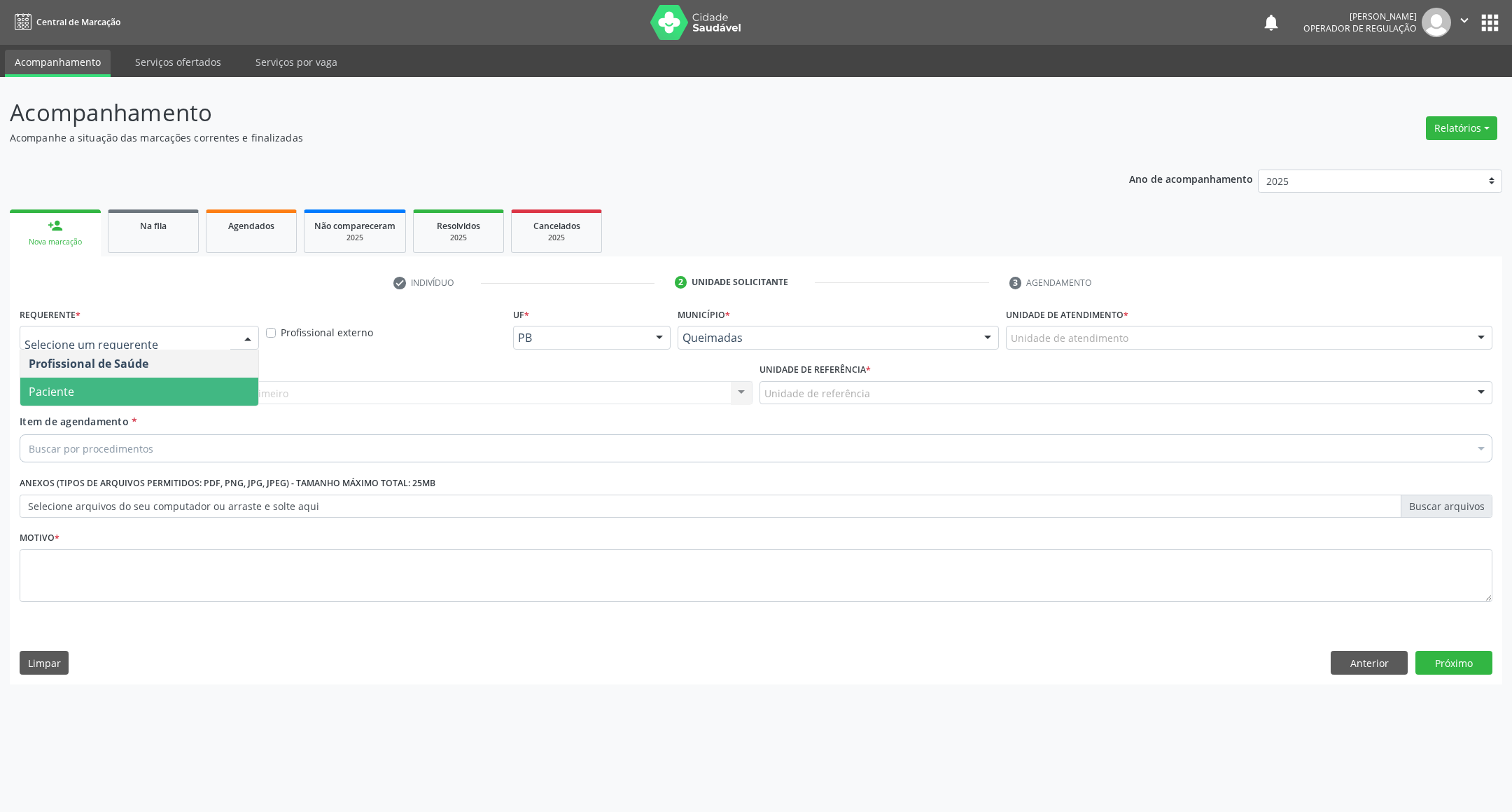
click at [129, 383] on span "Paciente" at bounding box center [139, 391] width 238 height 28
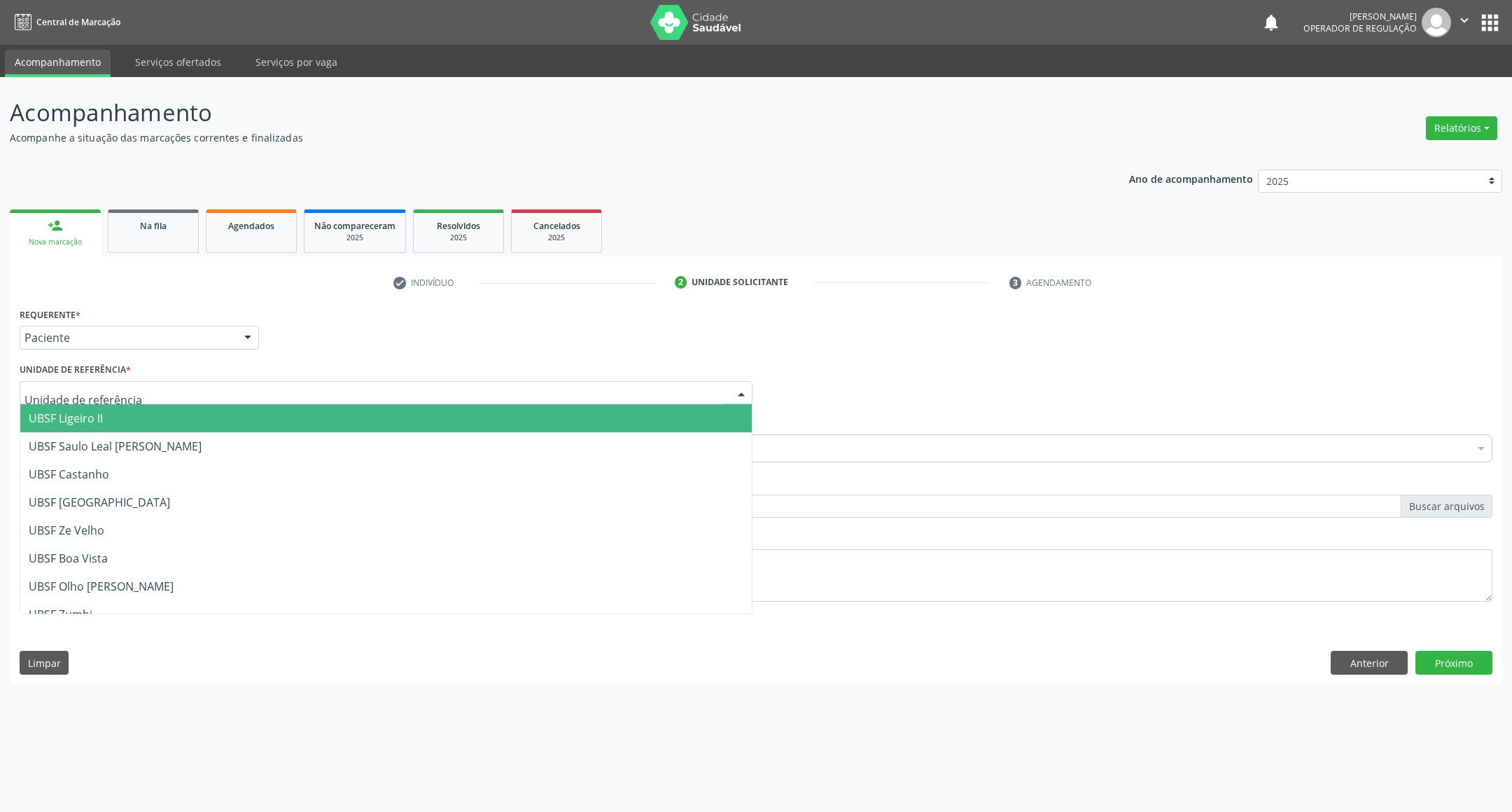
click at [162, 393] on div at bounding box center [386, 393] width 733 height 24
type input "CE"
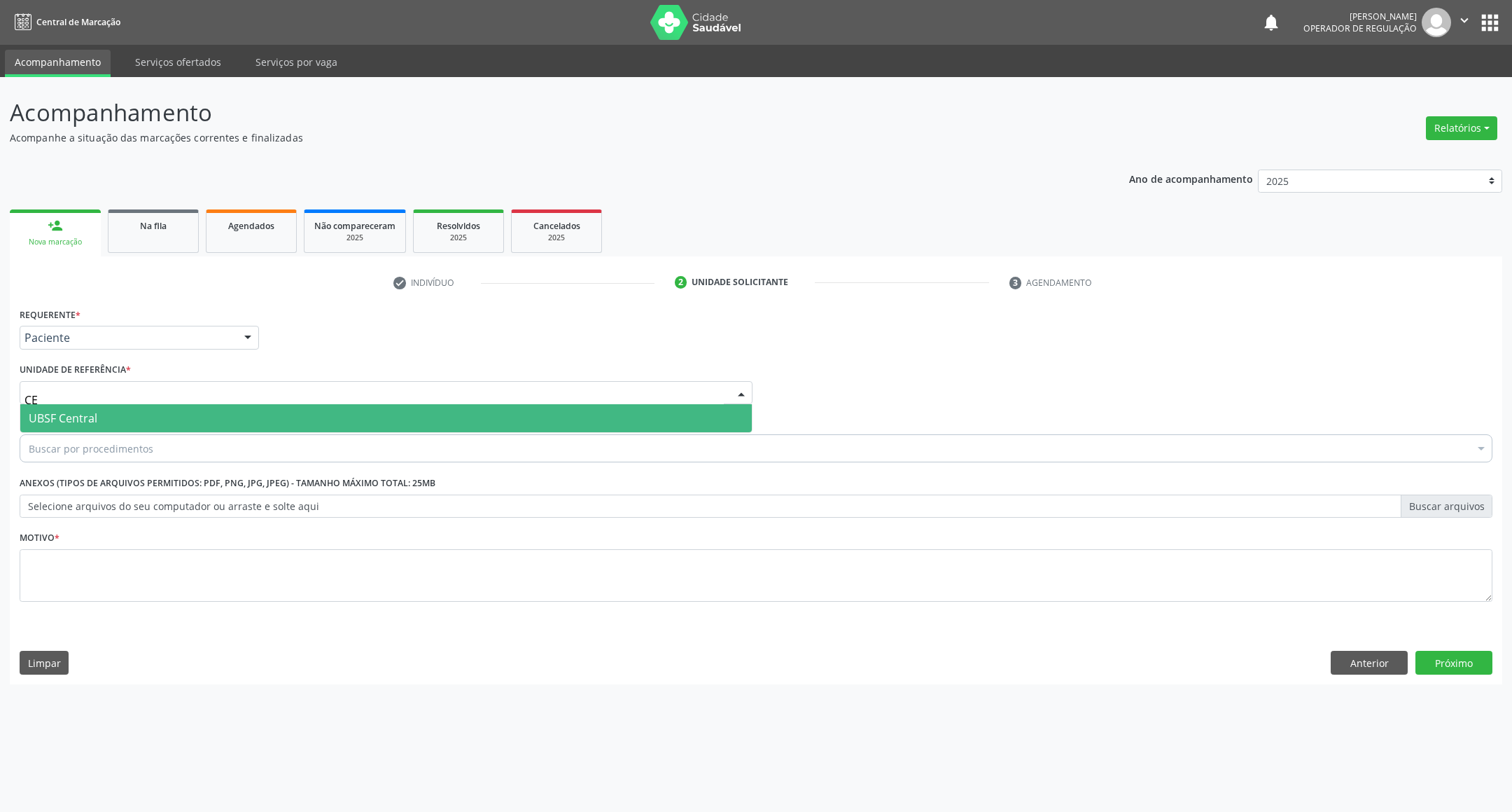
click at [158, 412] on span "UBSF Central" at bounding box center [386, 418] width 731 height 28
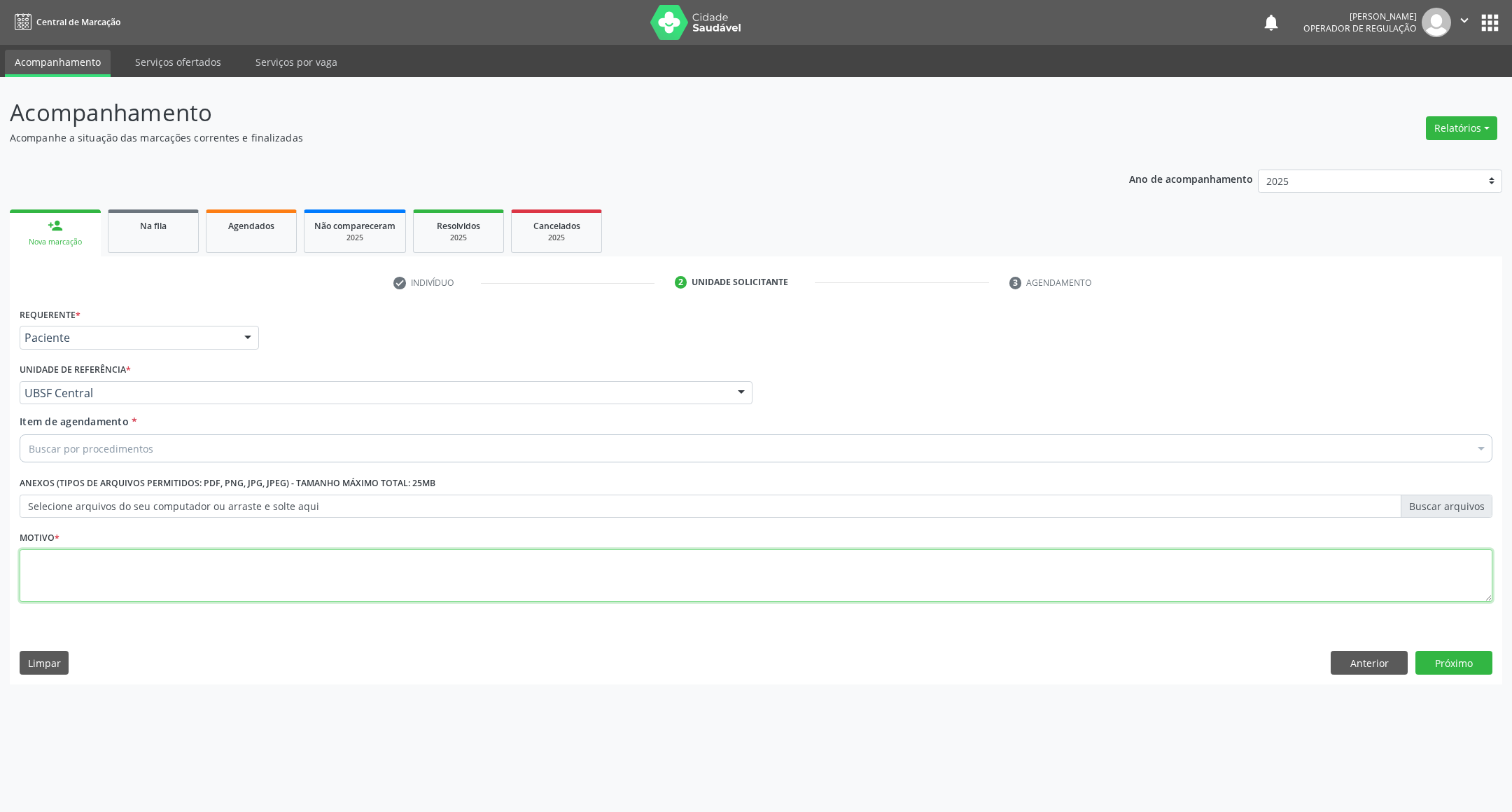
click at [124, 555] on textarea at bounding box center [755, 576] width 1472 height 53
paste textarea "RETORNO EMILLE 12/2025"
type textarea "RETORNO EMILLE 12/2025"
click at [173, 443] on div "Buscar por procedimentos" at bounding box center [755, 448] width 1472 height 28
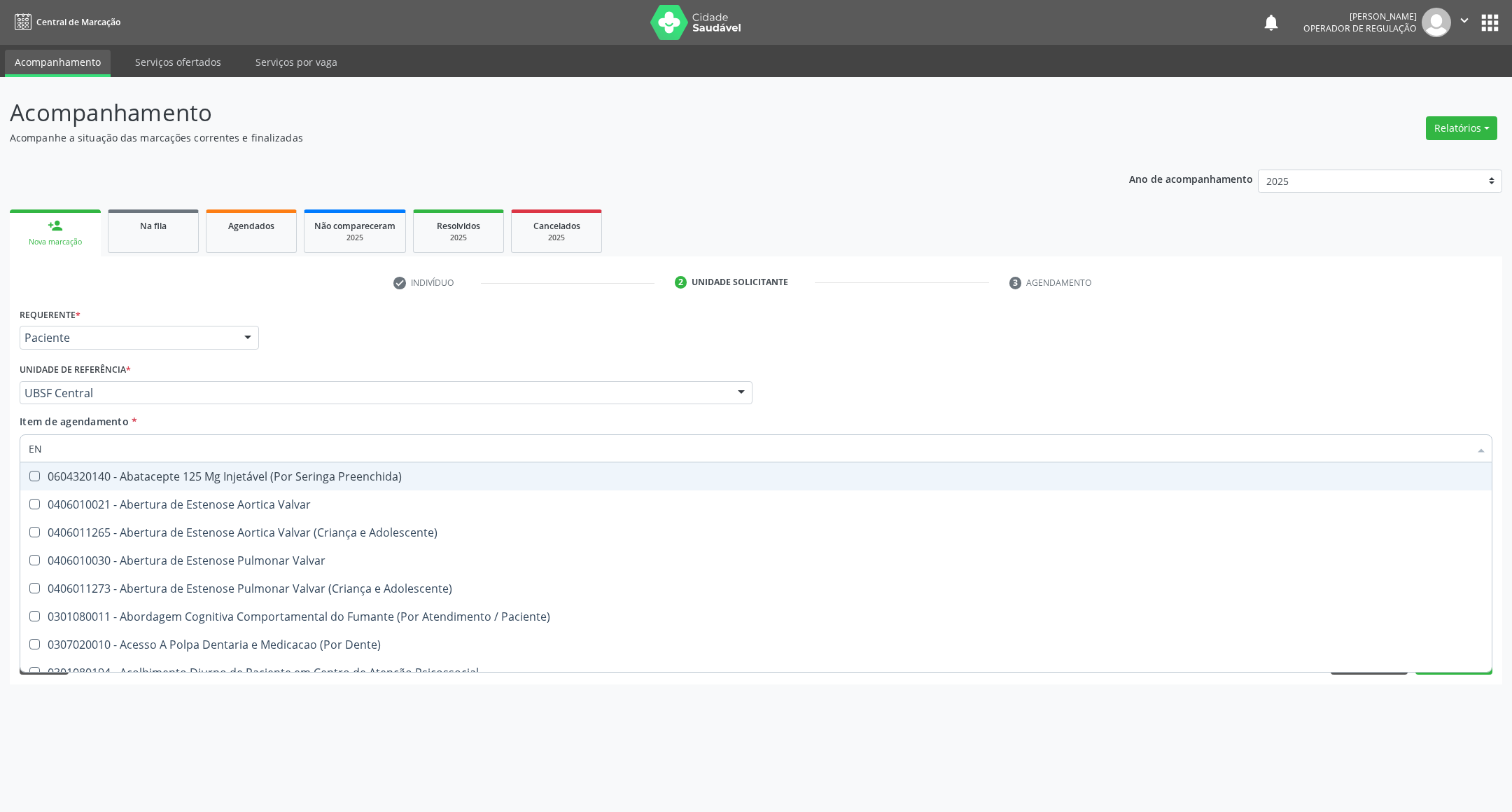
type input "ENDOCRINOLOGISTA"
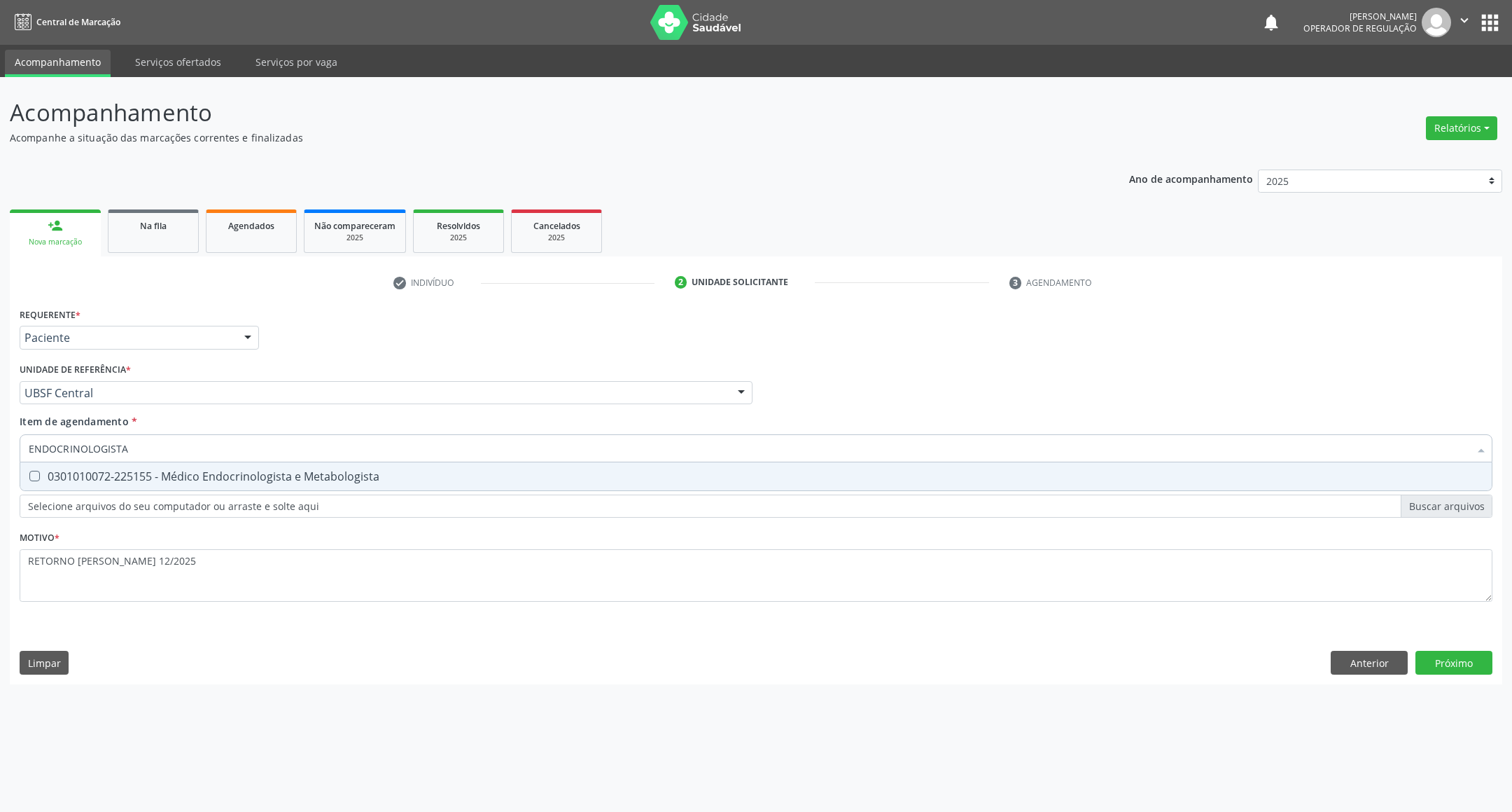
click at [548, 471] on div "0301010072-225155 - Médico Endocrinologista e Metabologista" at bounding box center [756, 476] width 1454 height 12
checkbox Metabologista "true"
click at [1478, 658] on div "Requerente * Paciente Profissional de Saúde Paciente Nenhum resultado encontrad…" at bounding box center [756, 494] width 1493 height 380
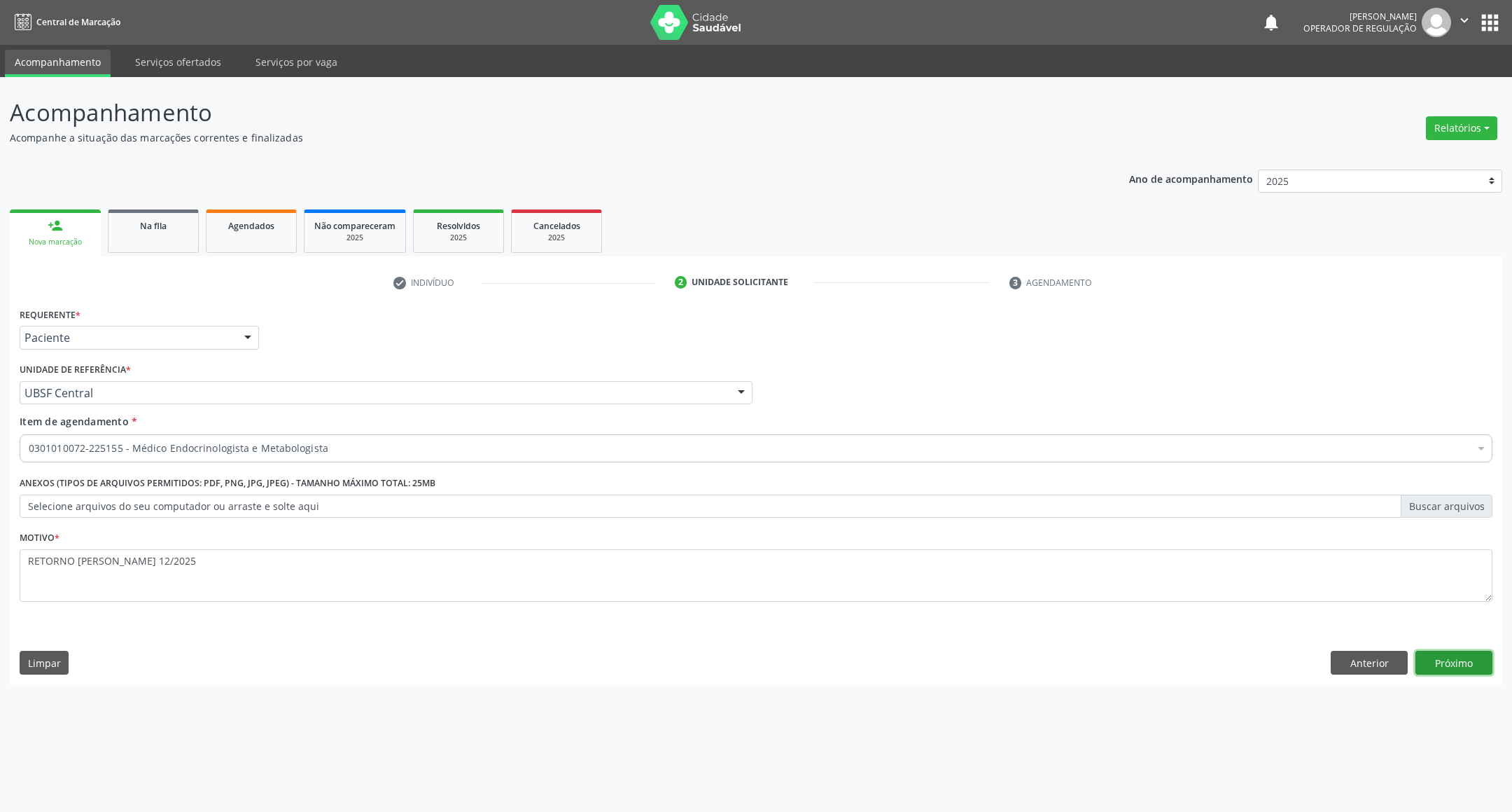
click at [1458, 671] on button "Próximo" at bounding box center [1454, 662] width 77 height 24
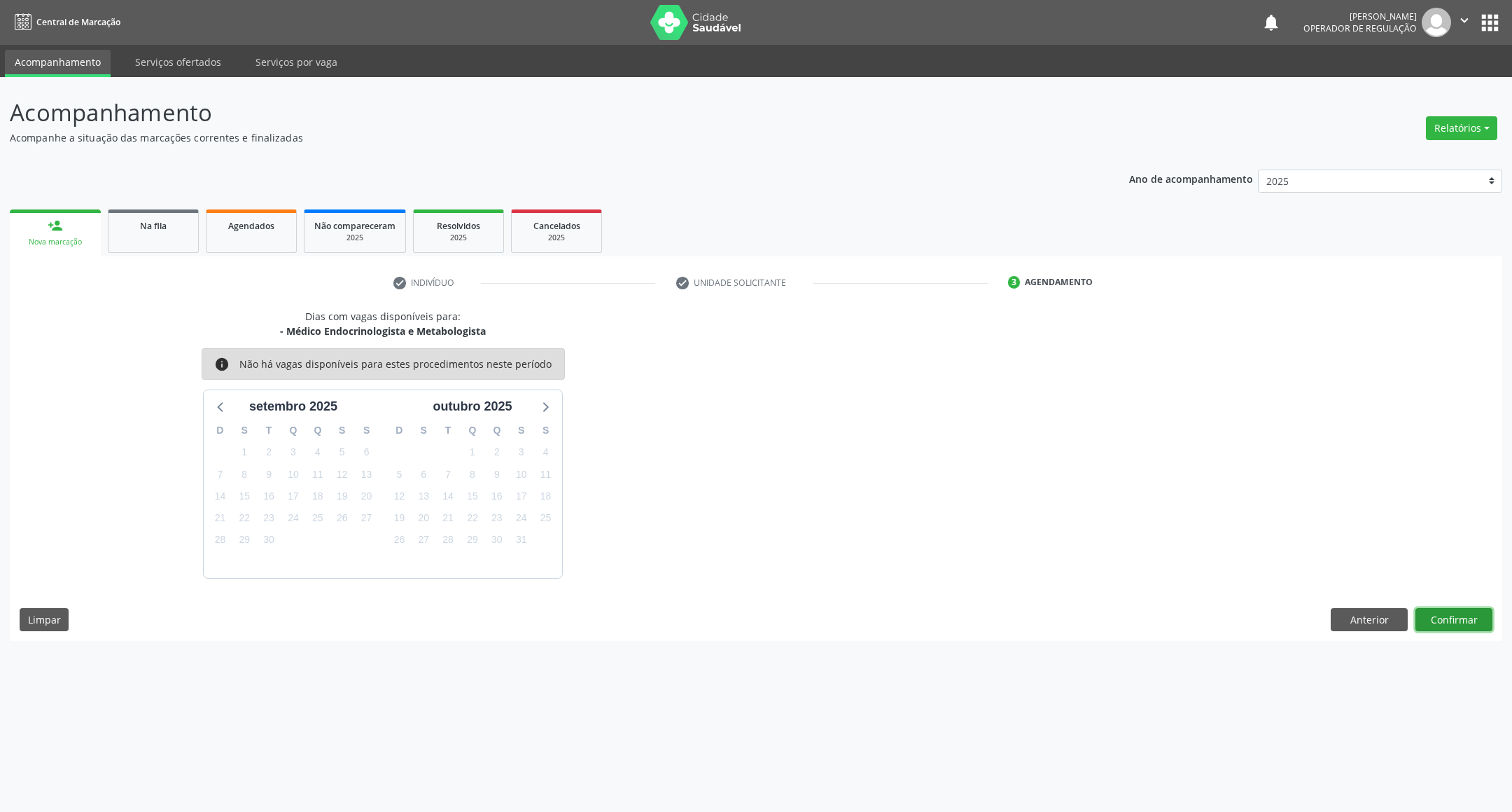
click at [1483, 626] on button "Confirmar" at bounding box center [1454, 619] width 77 height 24
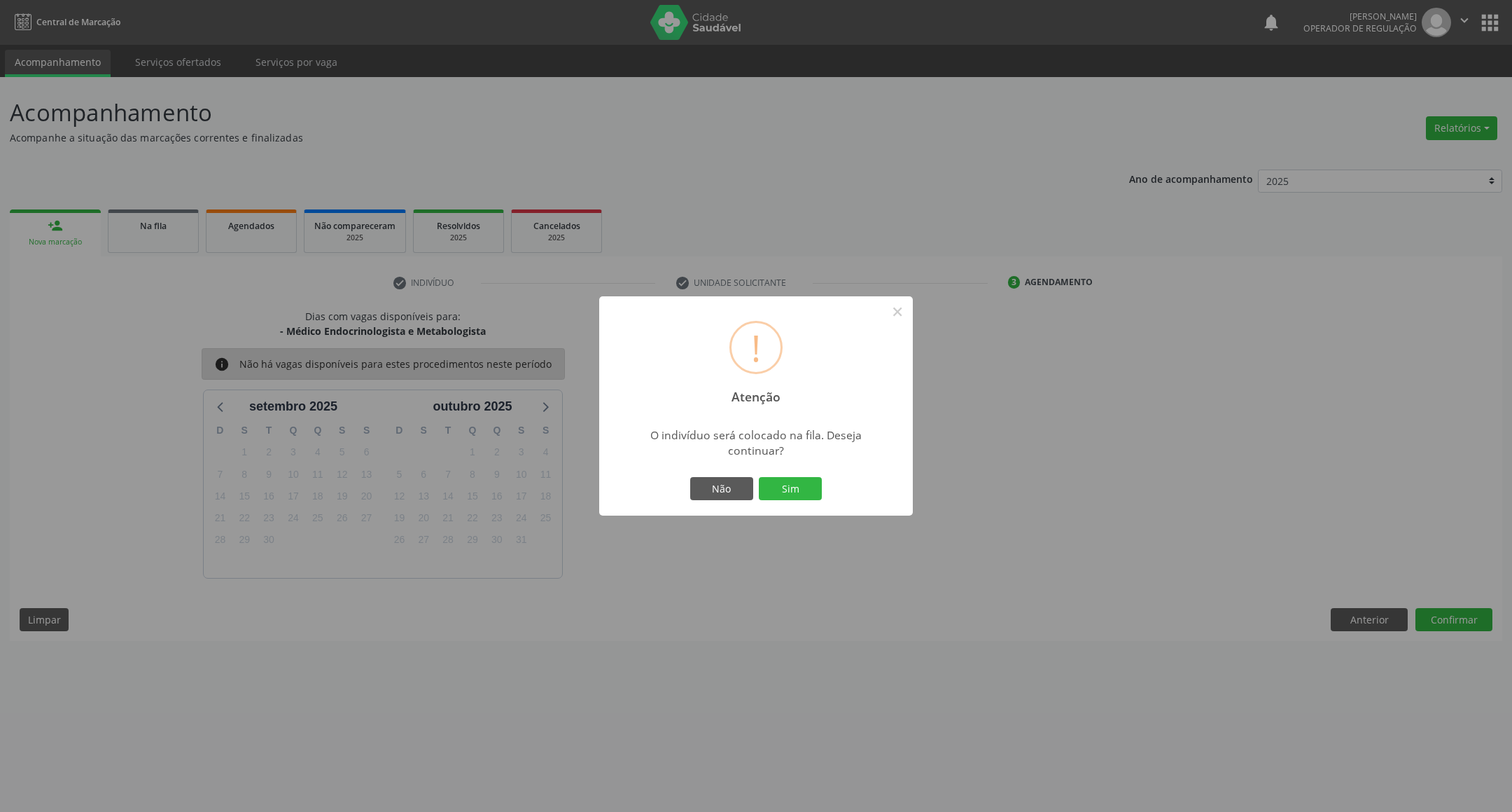
click at [759, 477] on button "Sim" at bounding box center [790, 489] width 63 height 24
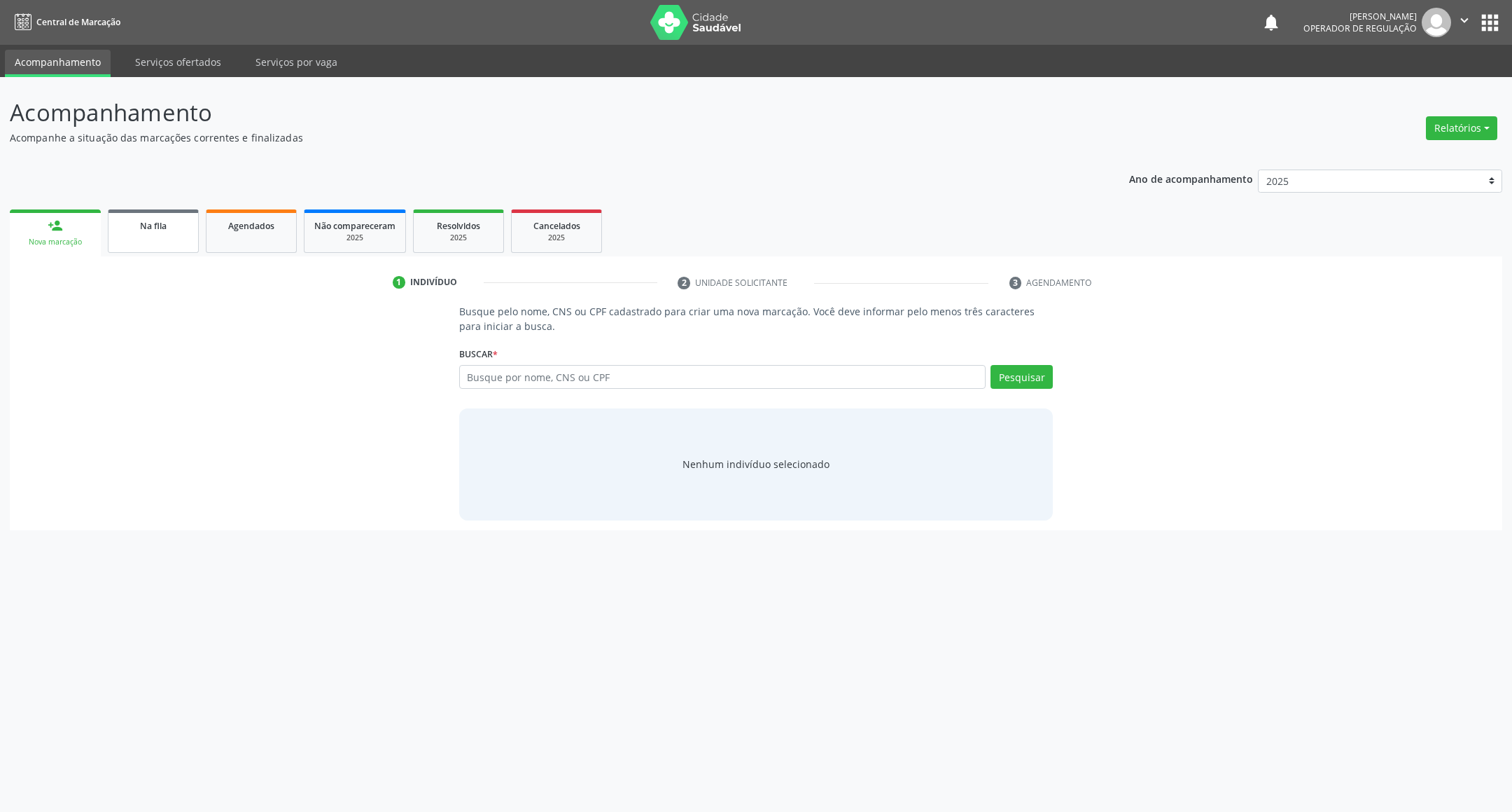
click at [148, 233] on link "Na fila" at bounding box center [153, 231] width 91 height 43
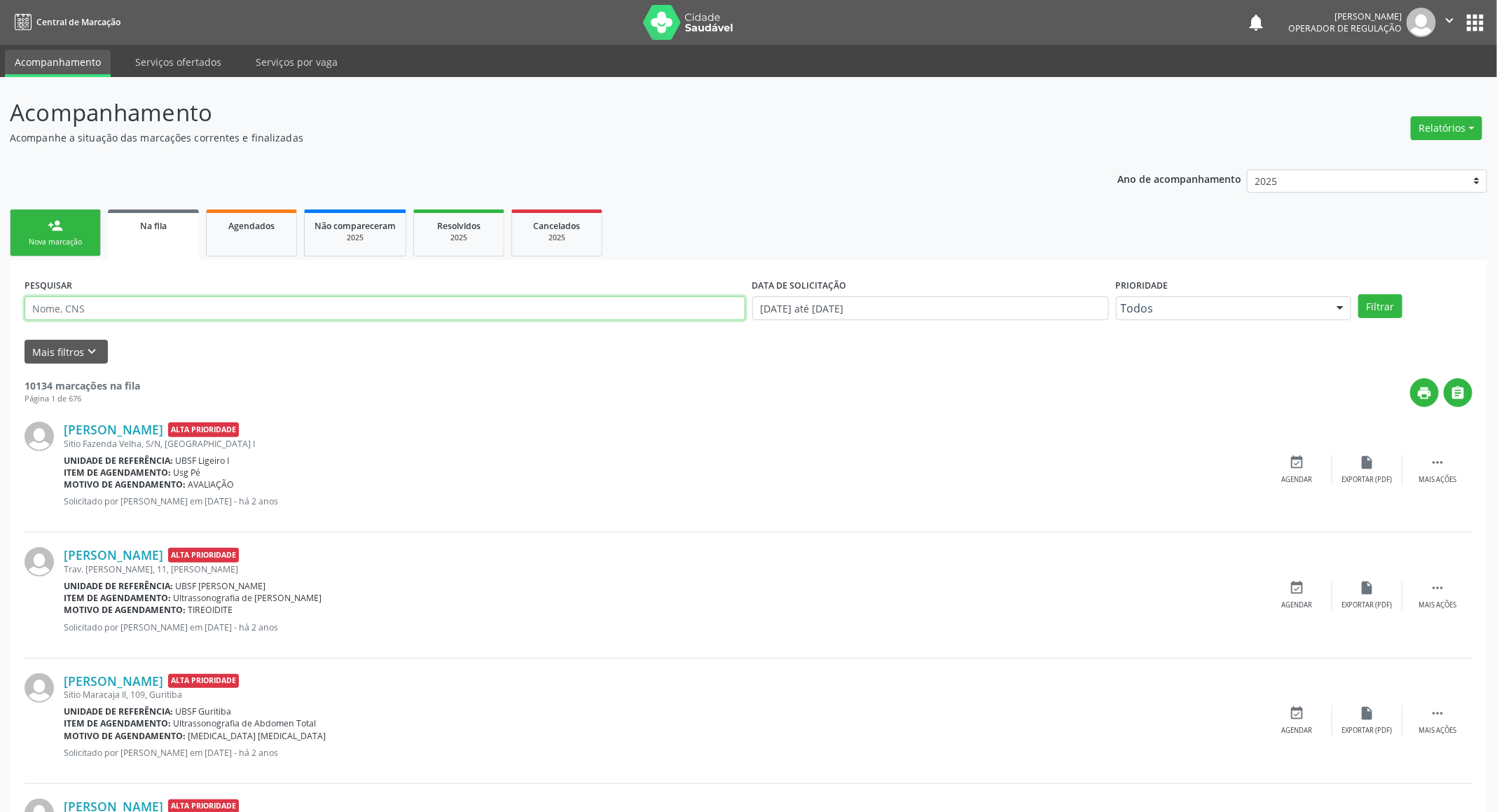
click at [418, 313] on input "text" at bounding box center [385, 307] width 720 height 24
type input "[PERSON_NAME]"
click at [1358, 294] on button "Filtrar" at bounding box center [1379, 306] width 44 height 24
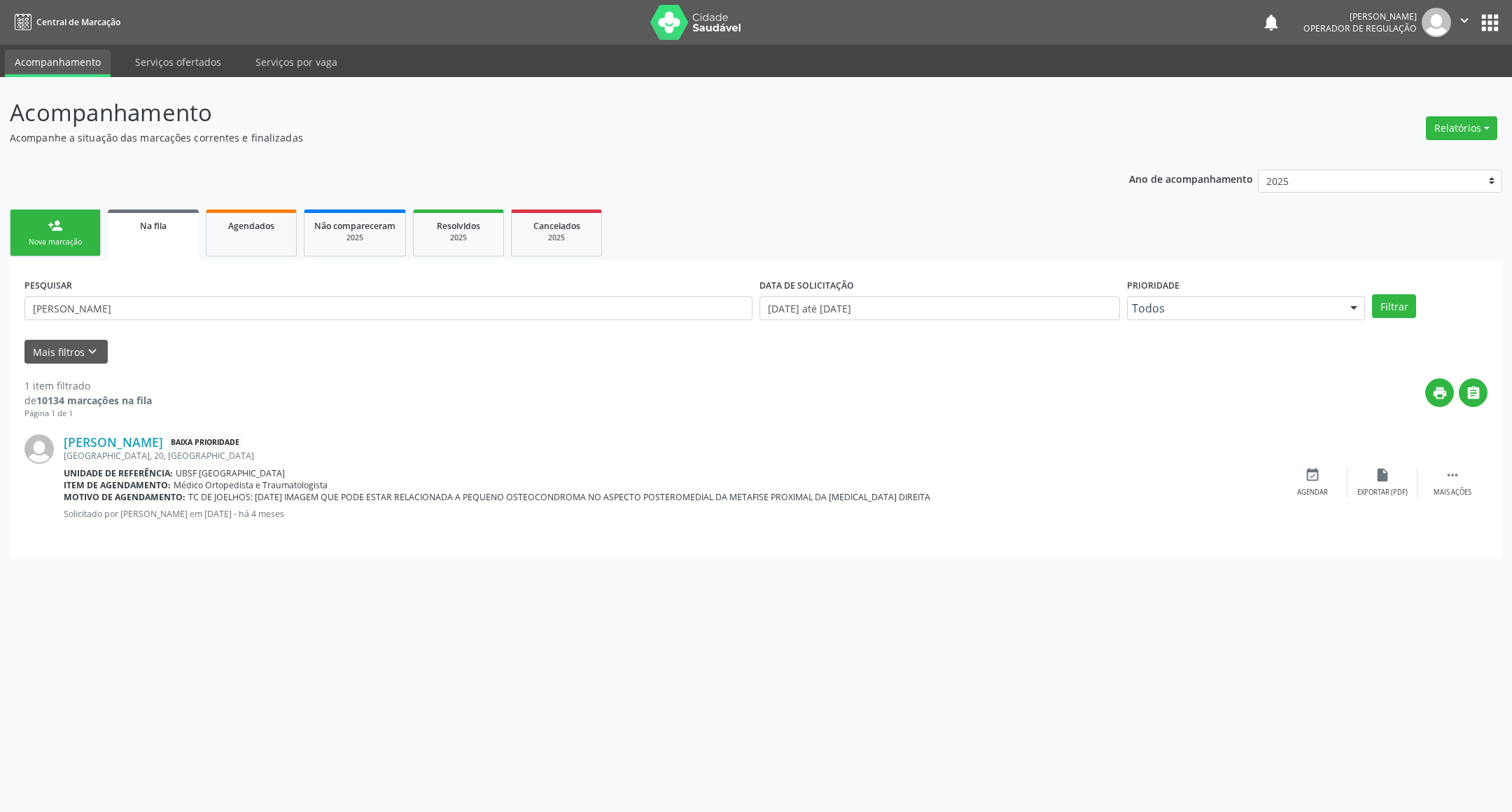
drag, startPoint x: 289, startPoint y: 515, endPoint x: 309, endPoint y: 519, distance: 20.4
click at [309, 519] on p "Solicitado por [PERSON_NAME] em [DATE] - há 4 meses" at bounding box center [670, 513] width 1213 height 12
click at [70, 248] on link "person_add Nova marcação" at bounding box center [56, 232] width 91 height 47
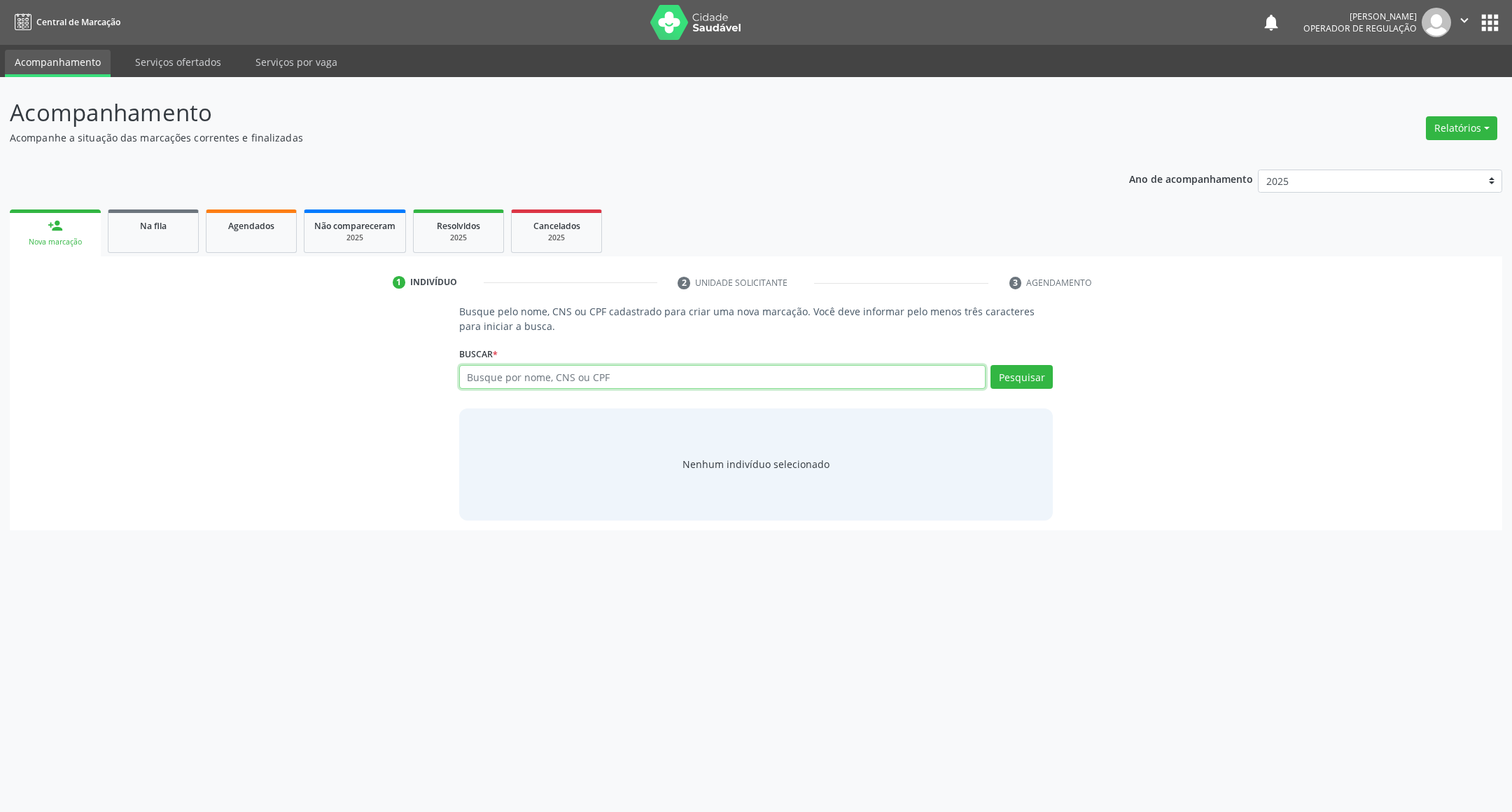
click at [664, 375] on input "text" at bounding box center [723, 377] width 527 height 24
type input "700102959205417"
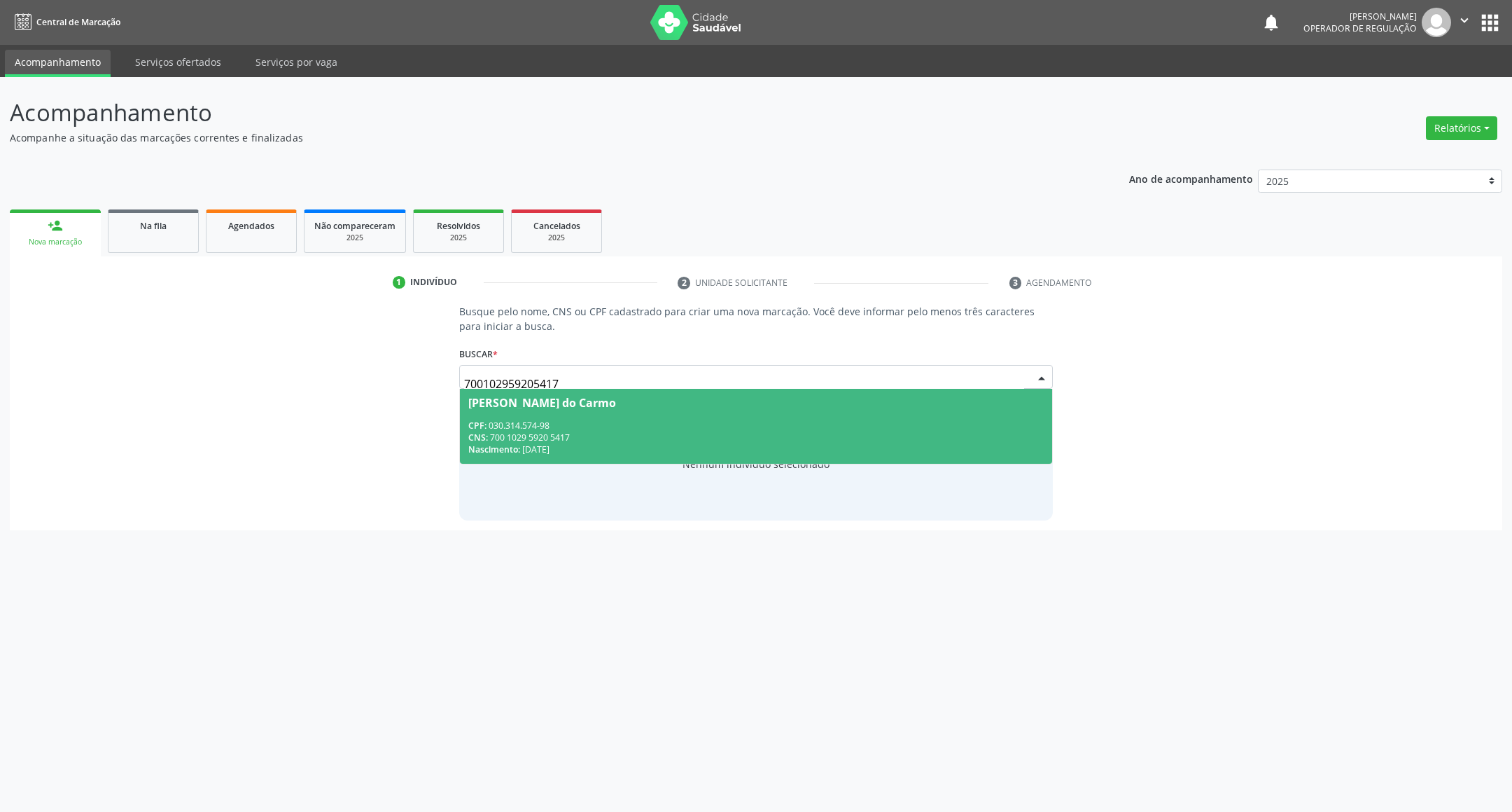
click at [639, 410] on span "[PERSON_NAME] do Carmo CPF: 030.314.574-98 CNS: 700 1029 5920 5417 Nascimento: …" at bounding box center [756, 427] width 593 height 75
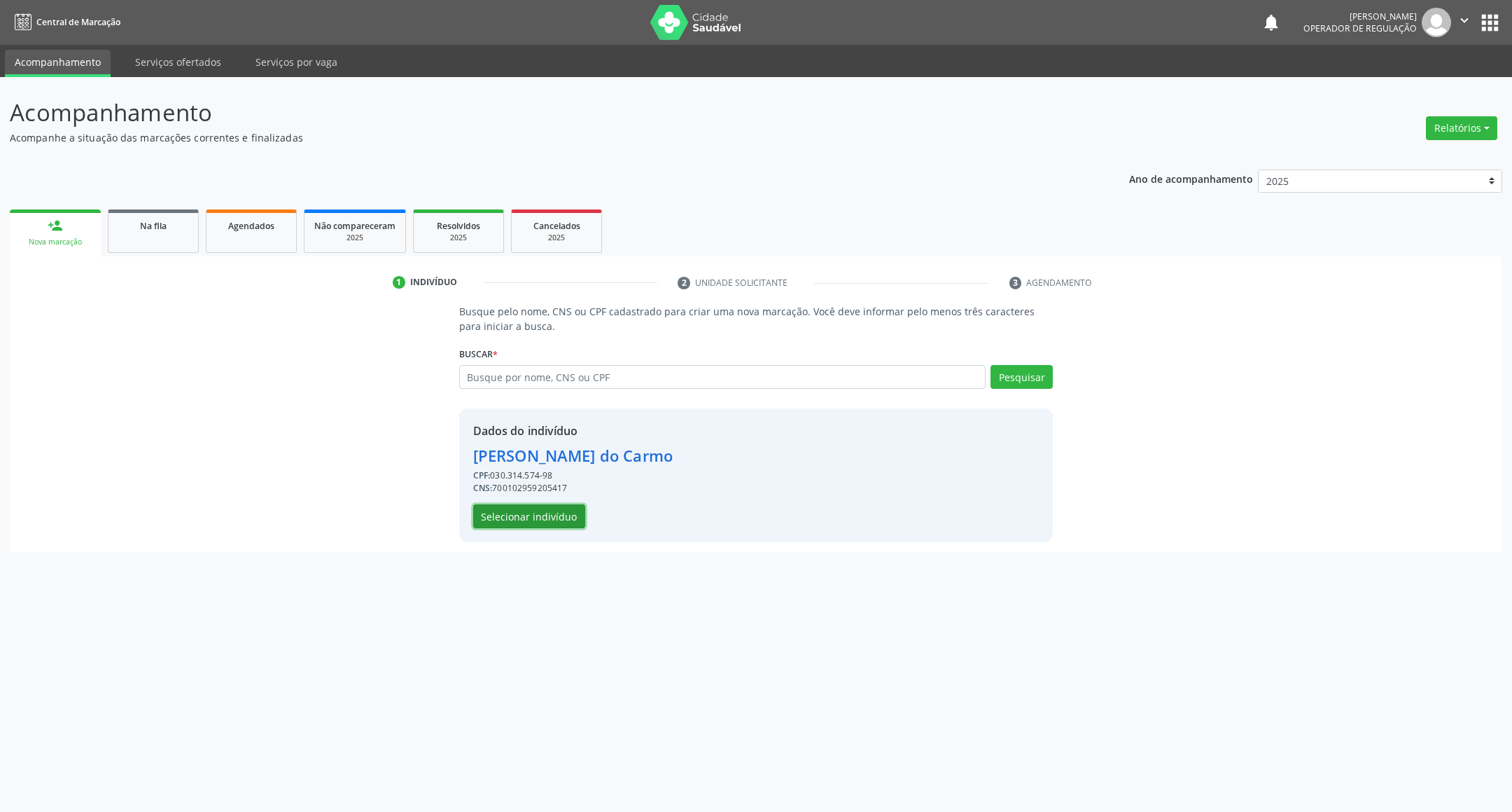
click at [535, 522] on button "Selecionar indivíduo" at bounding box center [529, 516] width 112 height 24
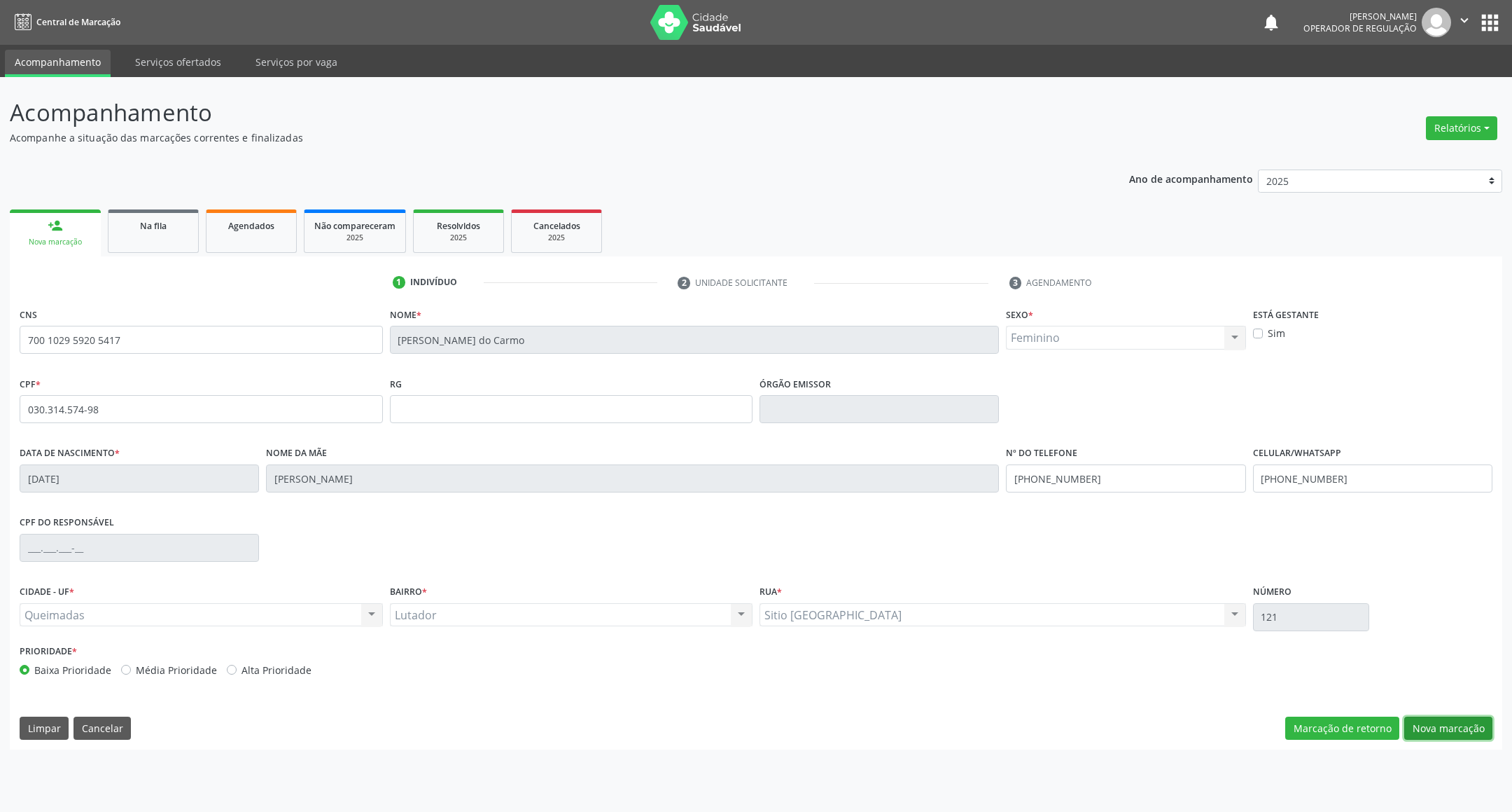
click at [1449, 740] on button "Nova marcação" at bounding box center [1448, 728] width 88 height 24
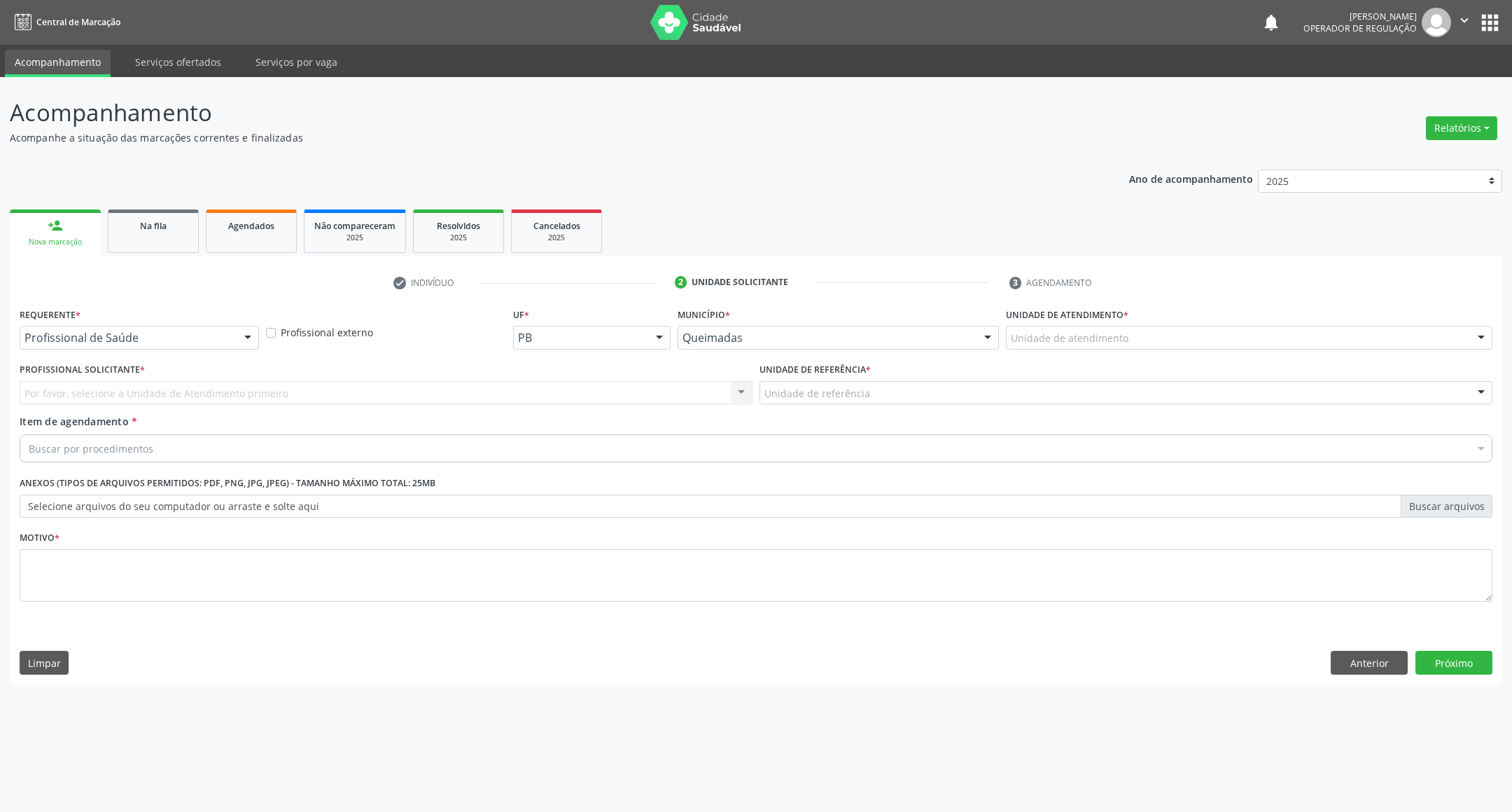
drag, startPoint x: 129, startPoint y: 320, endPoint x: 129, endPoint y: 331, distance: 11.0
click at [129, 320] on div "Requerente * Profissional de Saúde Profissional de Saúde Paciente Nenhum result…" at bounding box center [139, 326] width 239 height 45
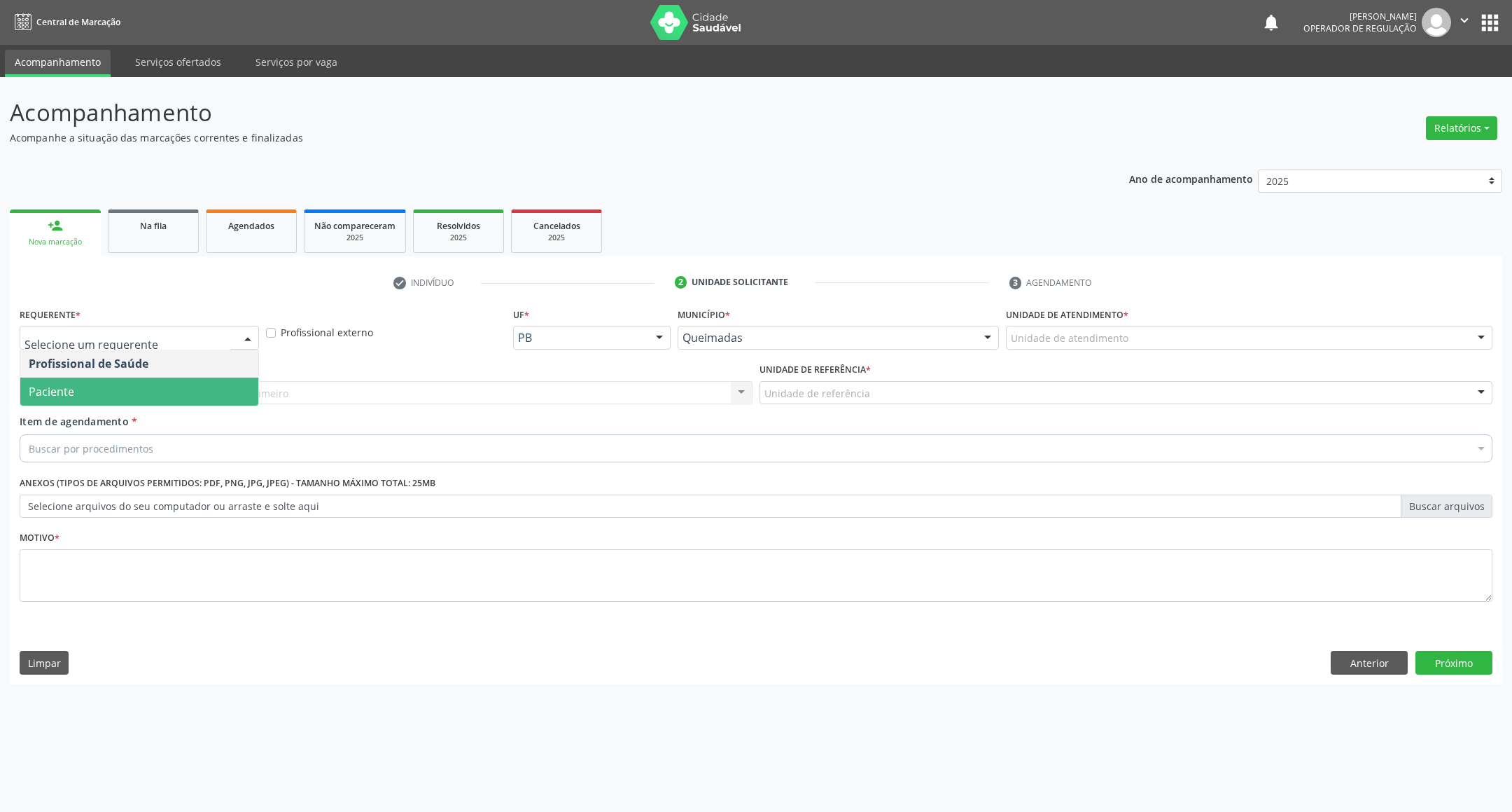
click at [123, 391] on span "Paciente" at bounding box center [139, 391] width 238 height 28
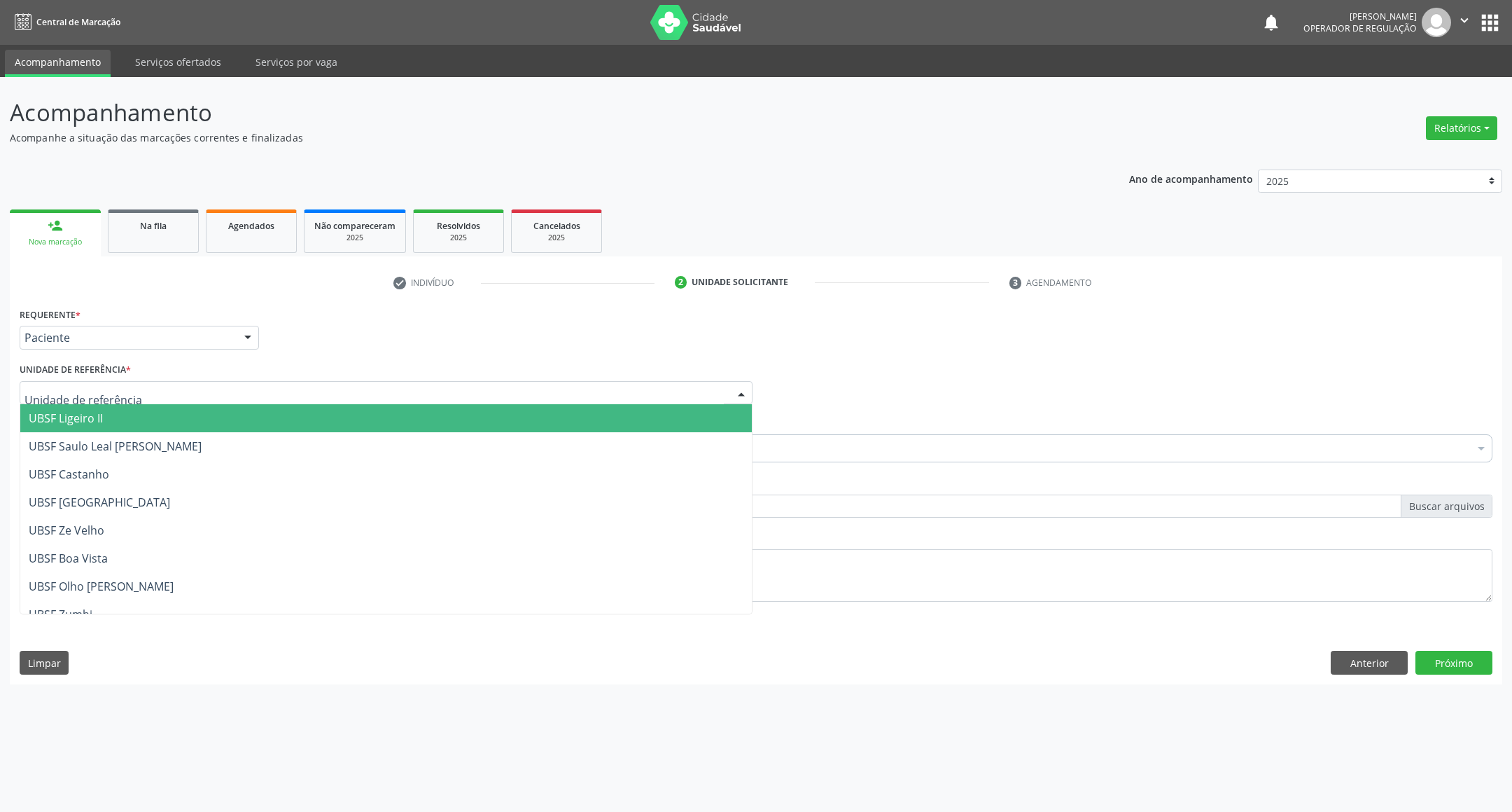
click at [129, 390] on div at bounding box center [386, 393] width 733 height 24
type input "LU"
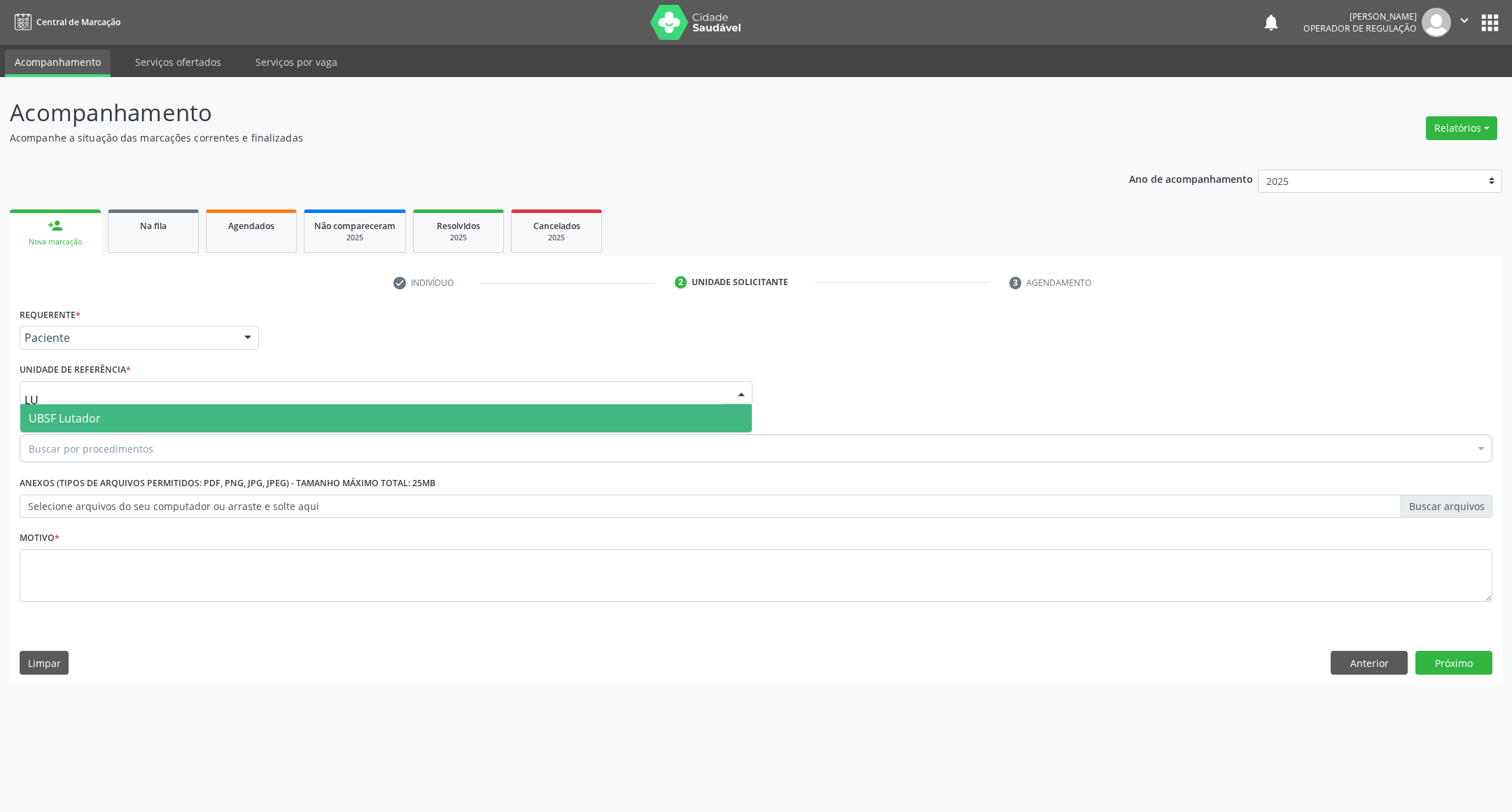
click at [135, 422] on span "UBSF Lutador" at bounding box center [386, 418] width 731 height 28
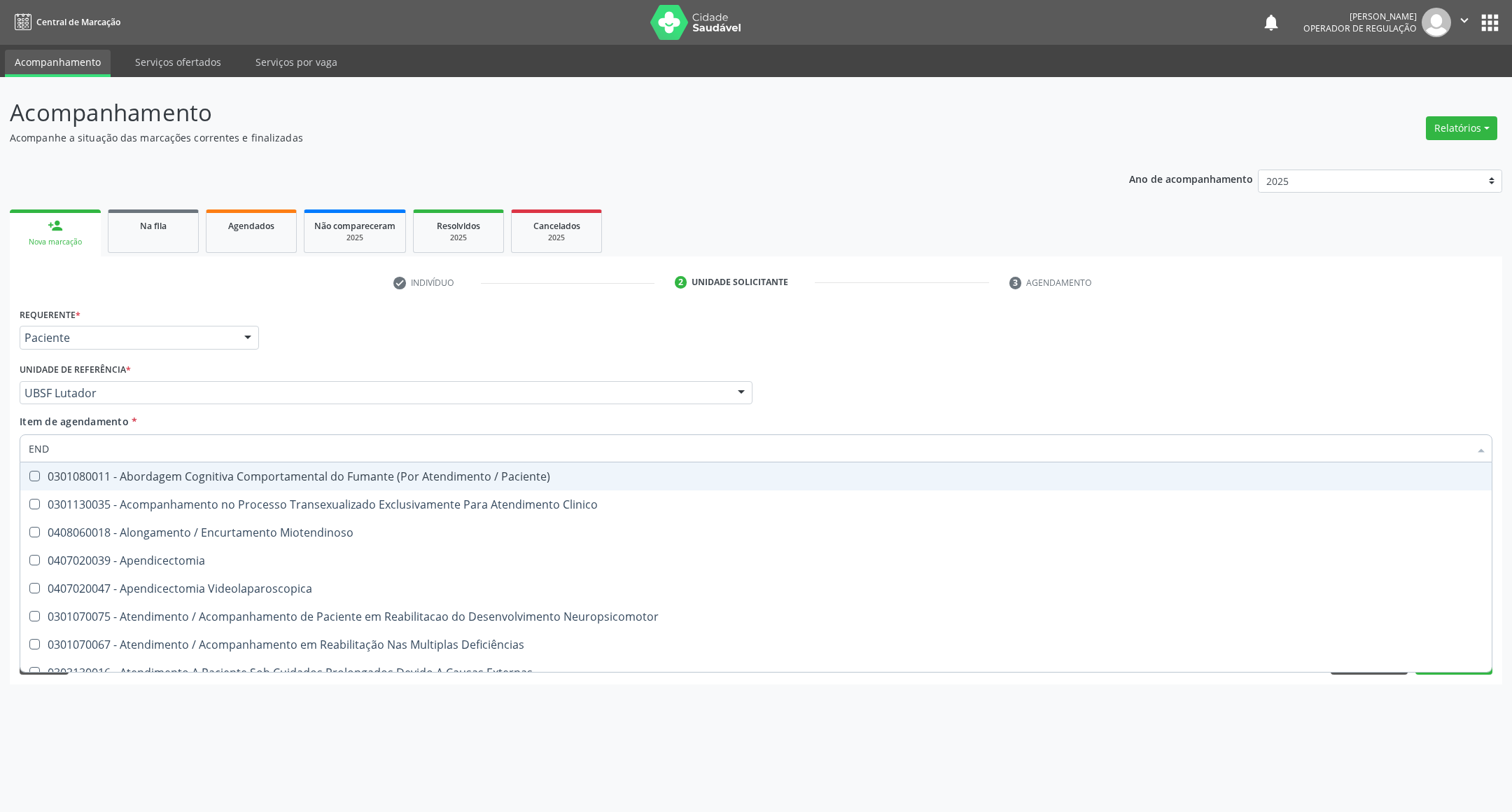
type input "ENDOCRINOLOGISTA"
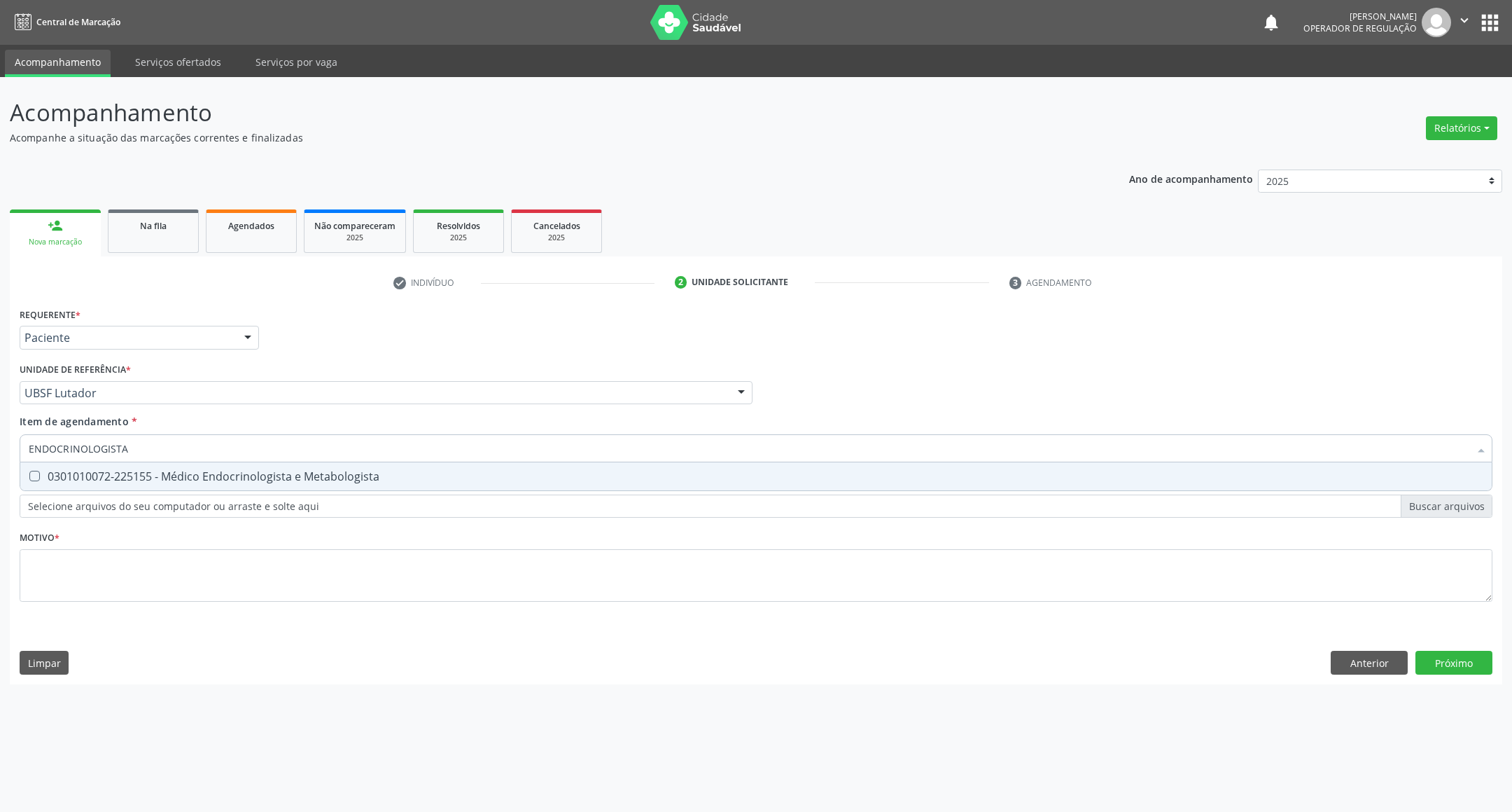
click at [164, 477] on div "0301010072-225155 - Médico Endocrinologista e Metabologista" at bounding box center [756, 476] width 1454 height 12
checkbox Metabologista "true"
click at [131, 606] on div "Requerente * Paciente Profissional de Saúde Paciente Nenhum resultado encontrad…" at bounding box center [755, 463] width 1472 height 318
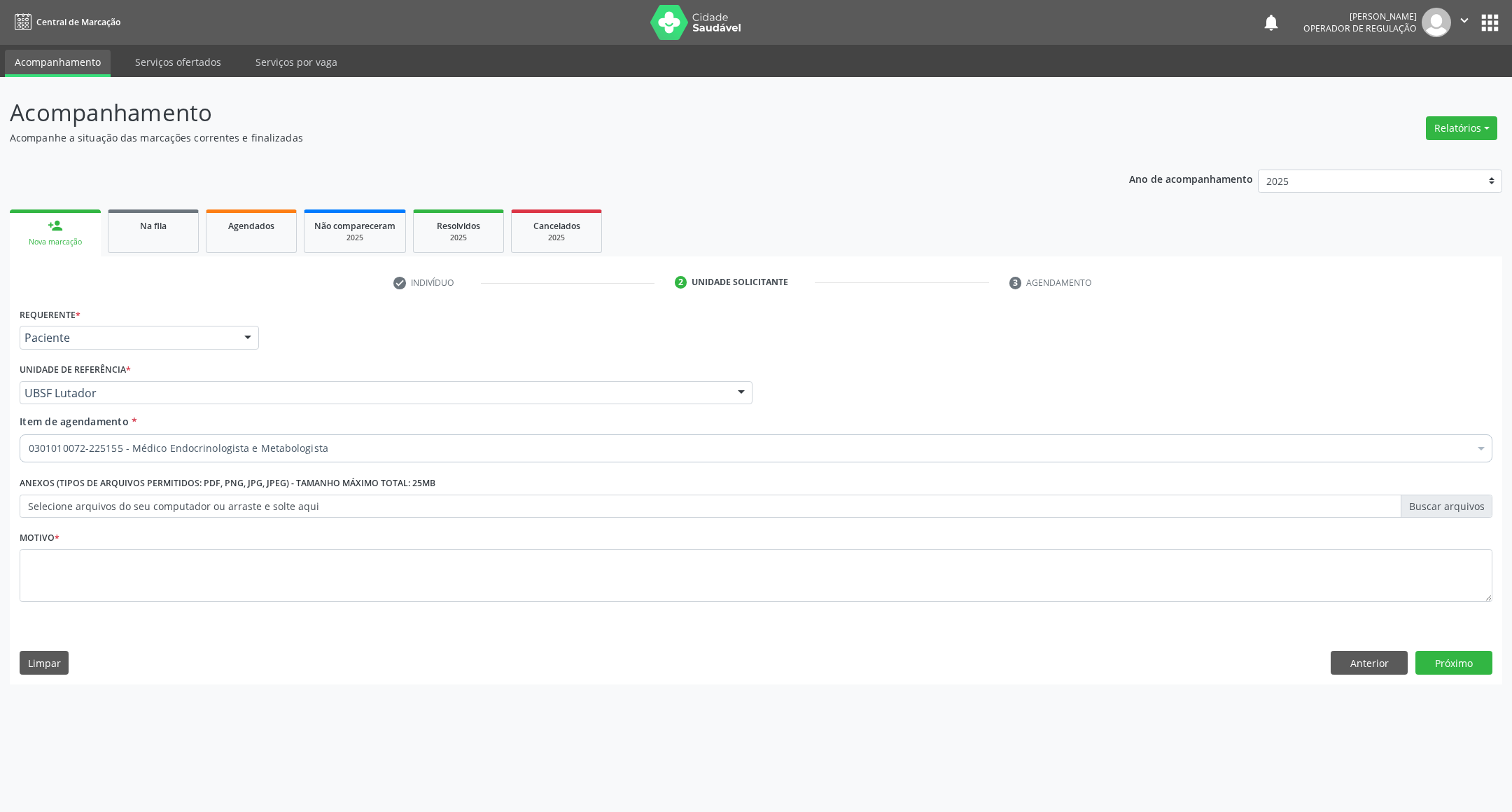
click at [128, 580] on li "Não selecionados" at bounding box center [756, 583] width 1472 height 37
click at [128, 580] on textarea at bounding box center [755, 576] width 1472 height 53
paste textarea "RETORNO [PERSON_NAME] 12/2025"
type textarea "RETORNO [PERSON_NAME] 12/2025"
click at [1456, 667] on button "Próximo" at bounding box center [1454, 662] width 77 height 24
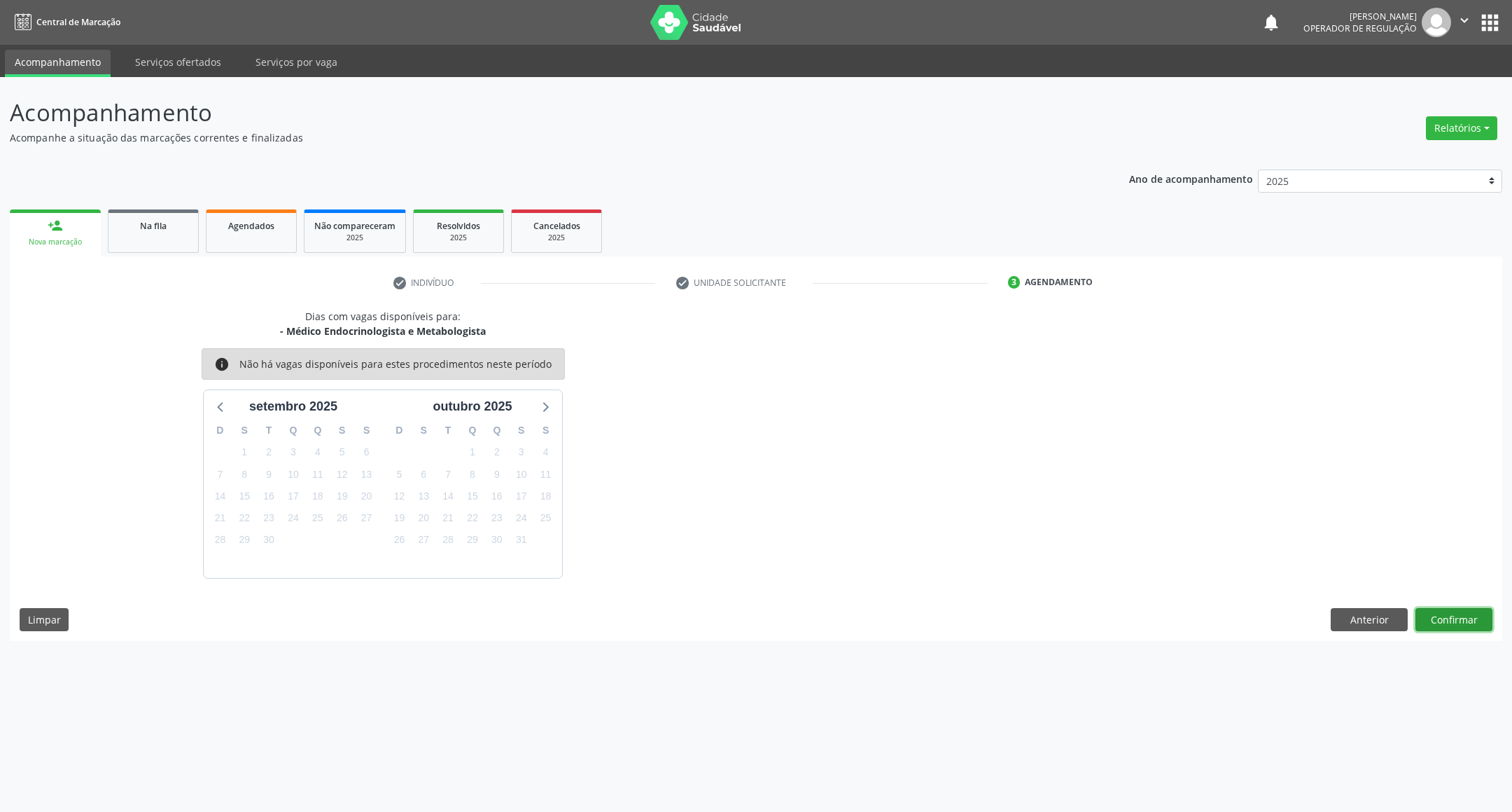
click at [1462, 629] on button "Confirmar" at bounding box center [1454, 619] width 77 height 24
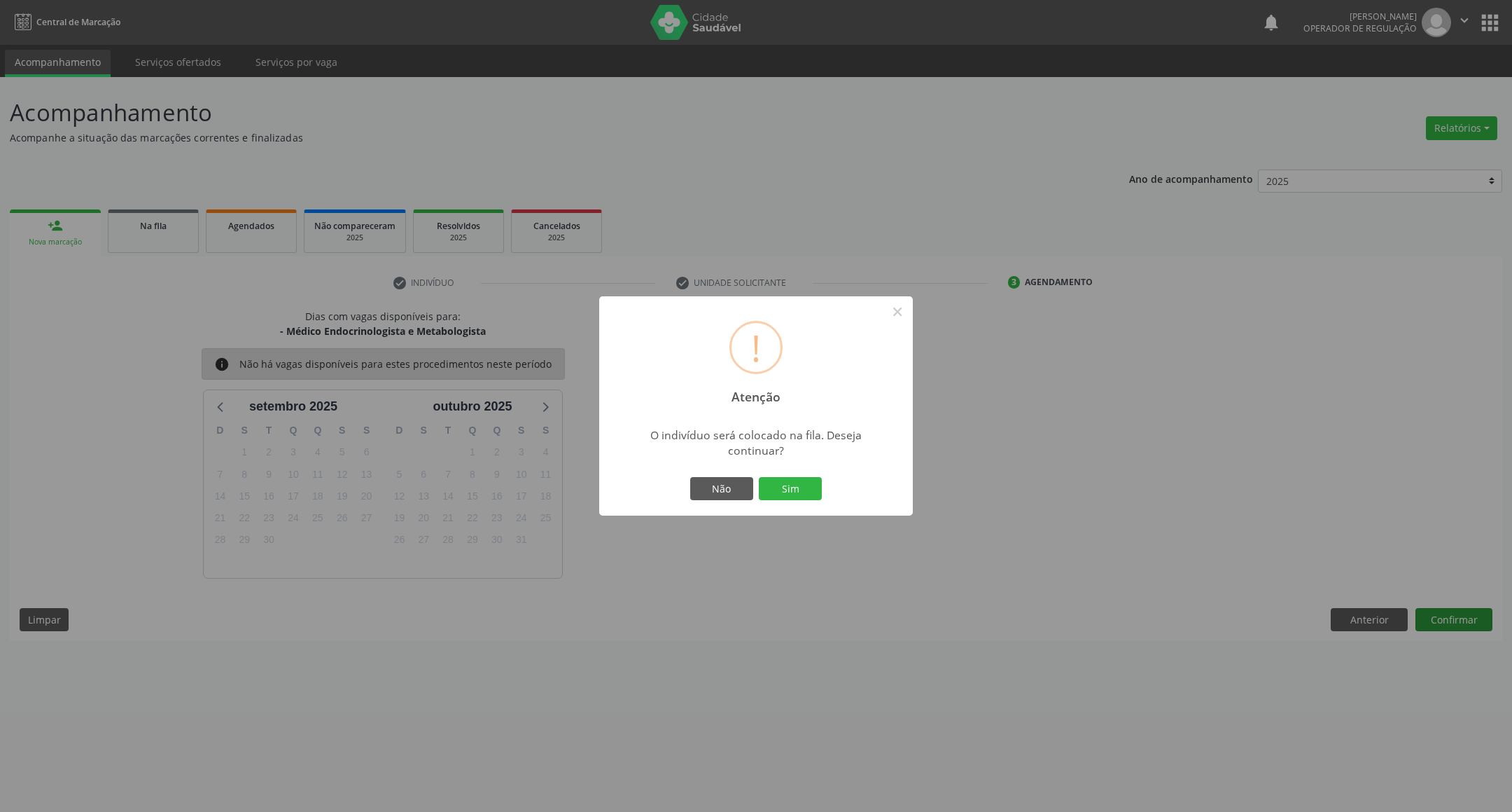
click at [759, 477] on button "Sim" at bounding box center [790, 489] width 63 height 24
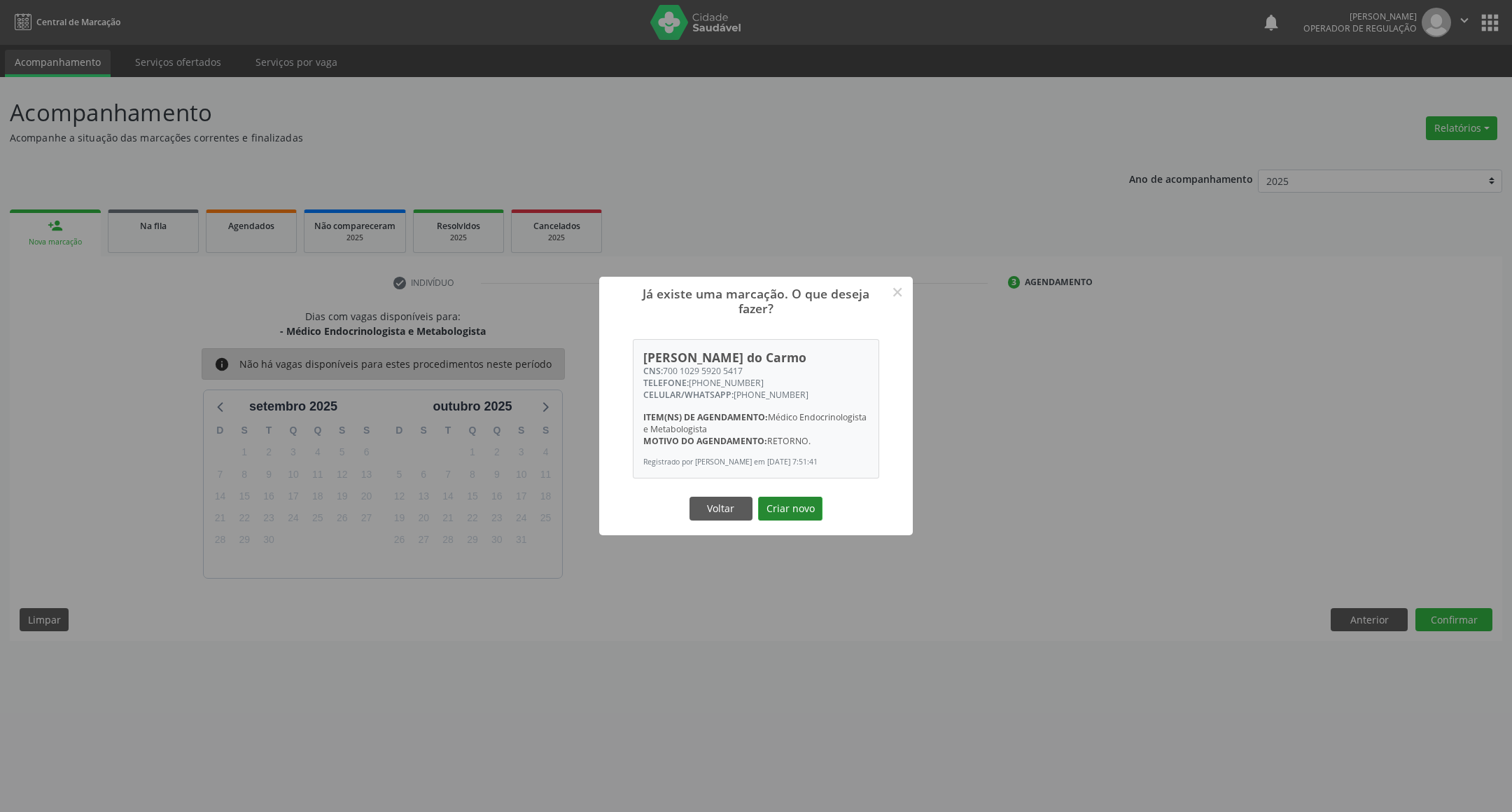
click at [794, 505] on button "Criar novo" at bounding box center [790, 508] width 64 height 24
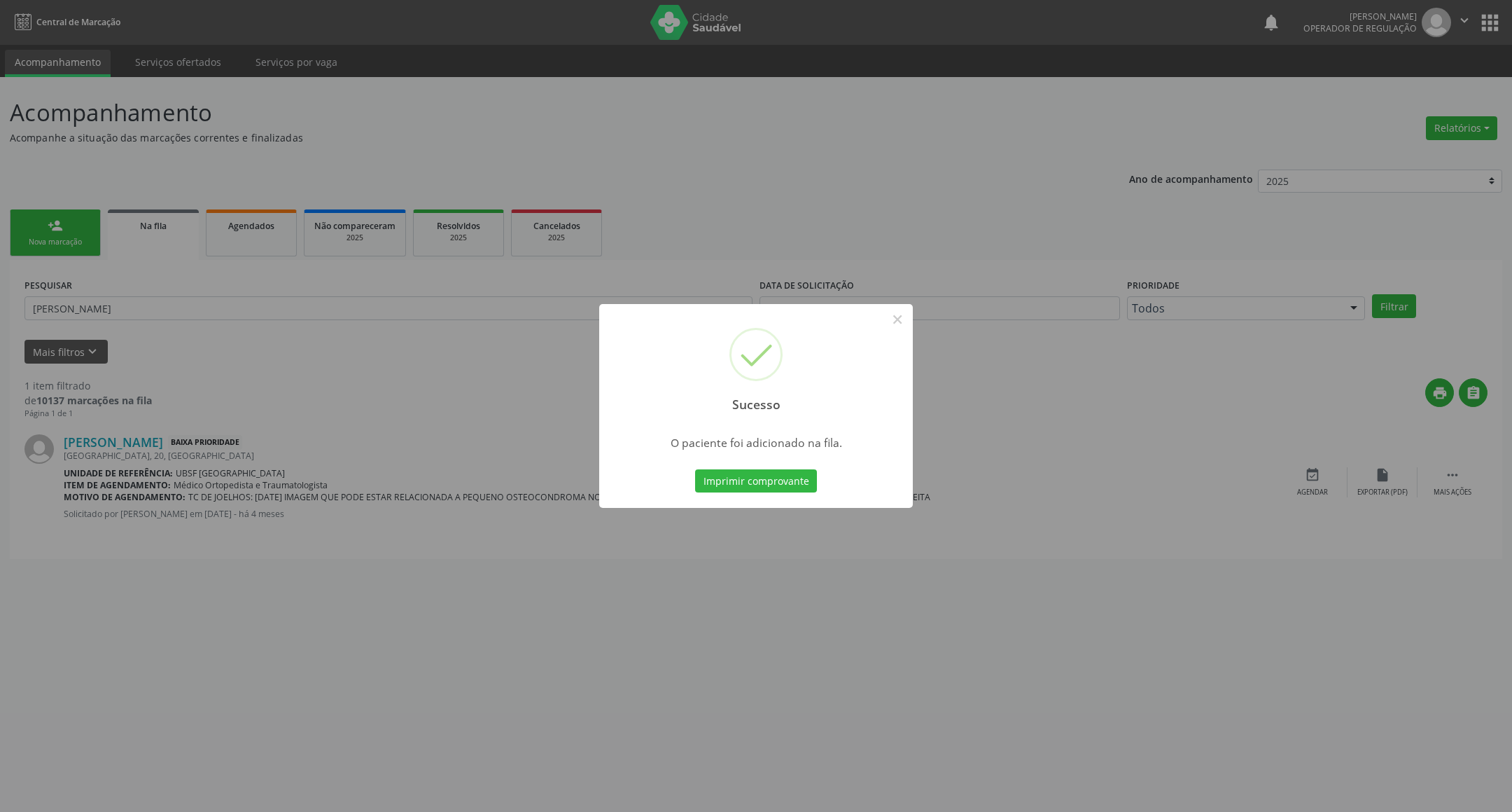
click at [333, 390] on div "Sucesso × O paciente foi adicionado na fila. Imprimir comprovante Cancel" at bounding box center [756, 406] width 1512 height 812
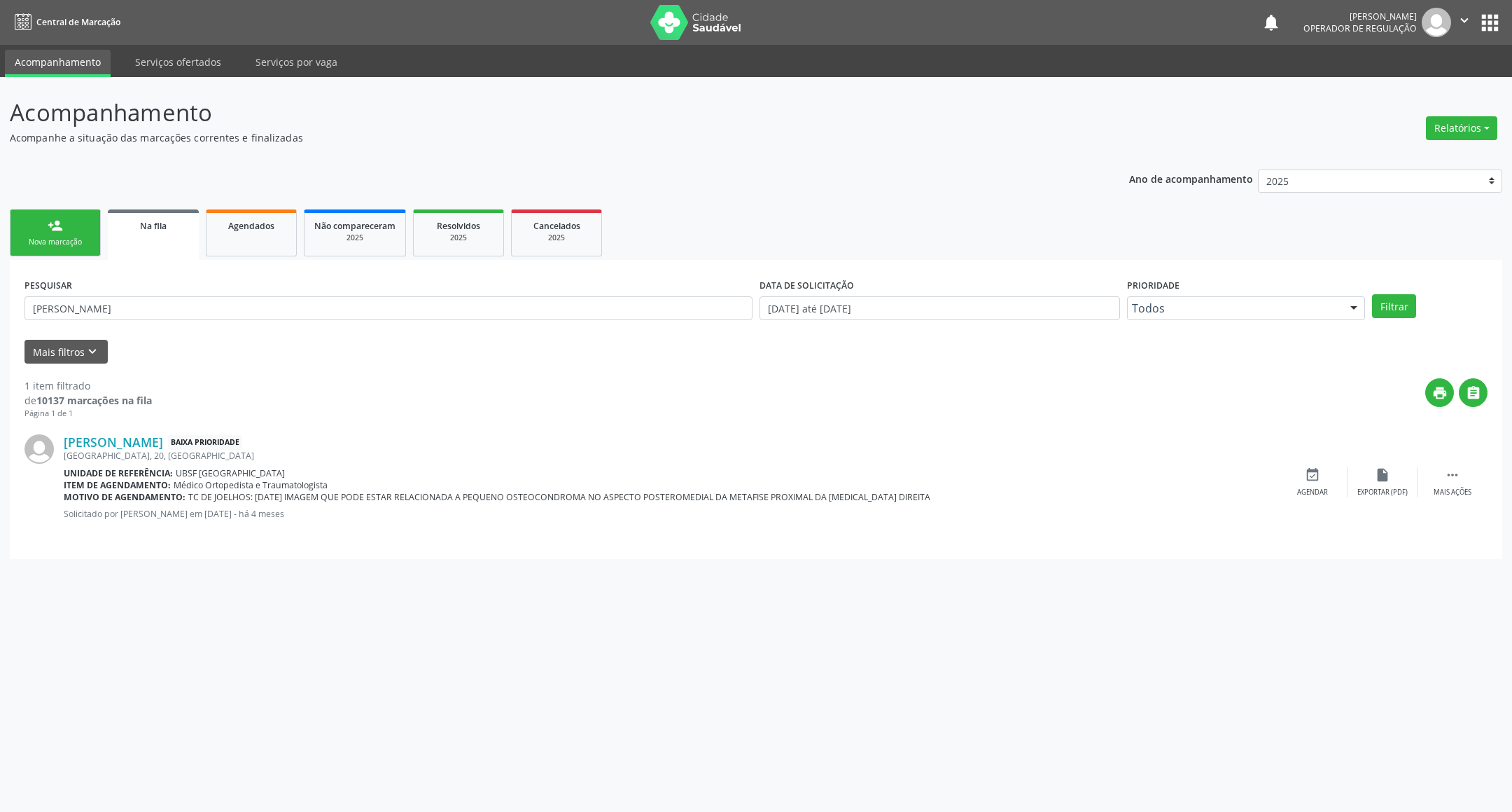
click at [48, 219] on div "person_add" at bounding box center [55, 225] width 15 height 15
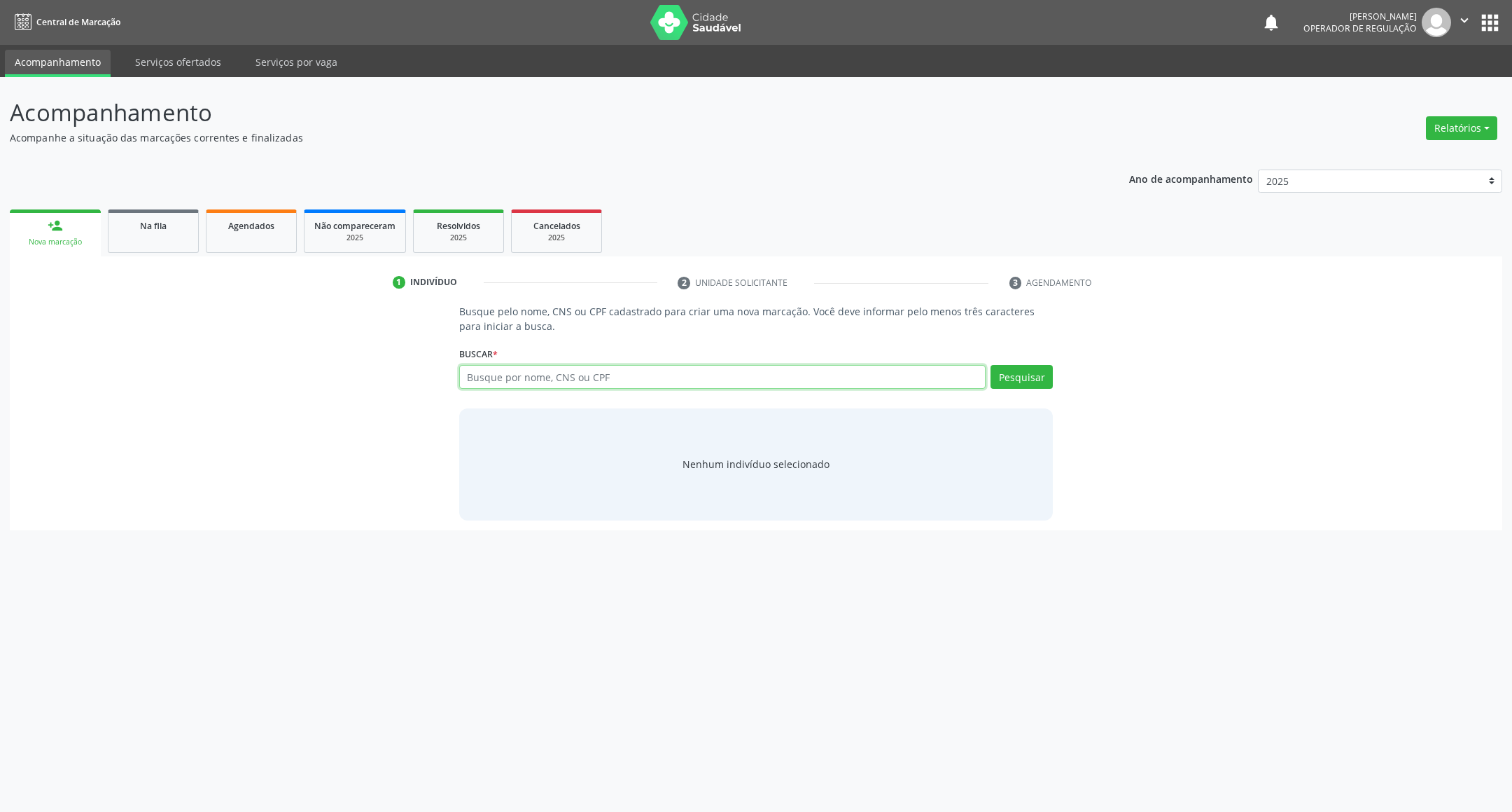
click at [591, 372] on input "text" at bounding box center [723, 377] width 527 height 24
type input "704205200179780"
click at [842, 346] on div "Buscar * 704205200179780 Busque por nome, CNS ou CPF [PERSON_NAME] CPF: 018.779…" at bounding box center [757, 370] width 594 height 55
click at [832, 380] on input "704205200179780" at bounding box center [723, 377] width 527 height 24
click at [1006, 378] on button "Pesquisar" at bounding box center [1021, 377] width 62 height 24
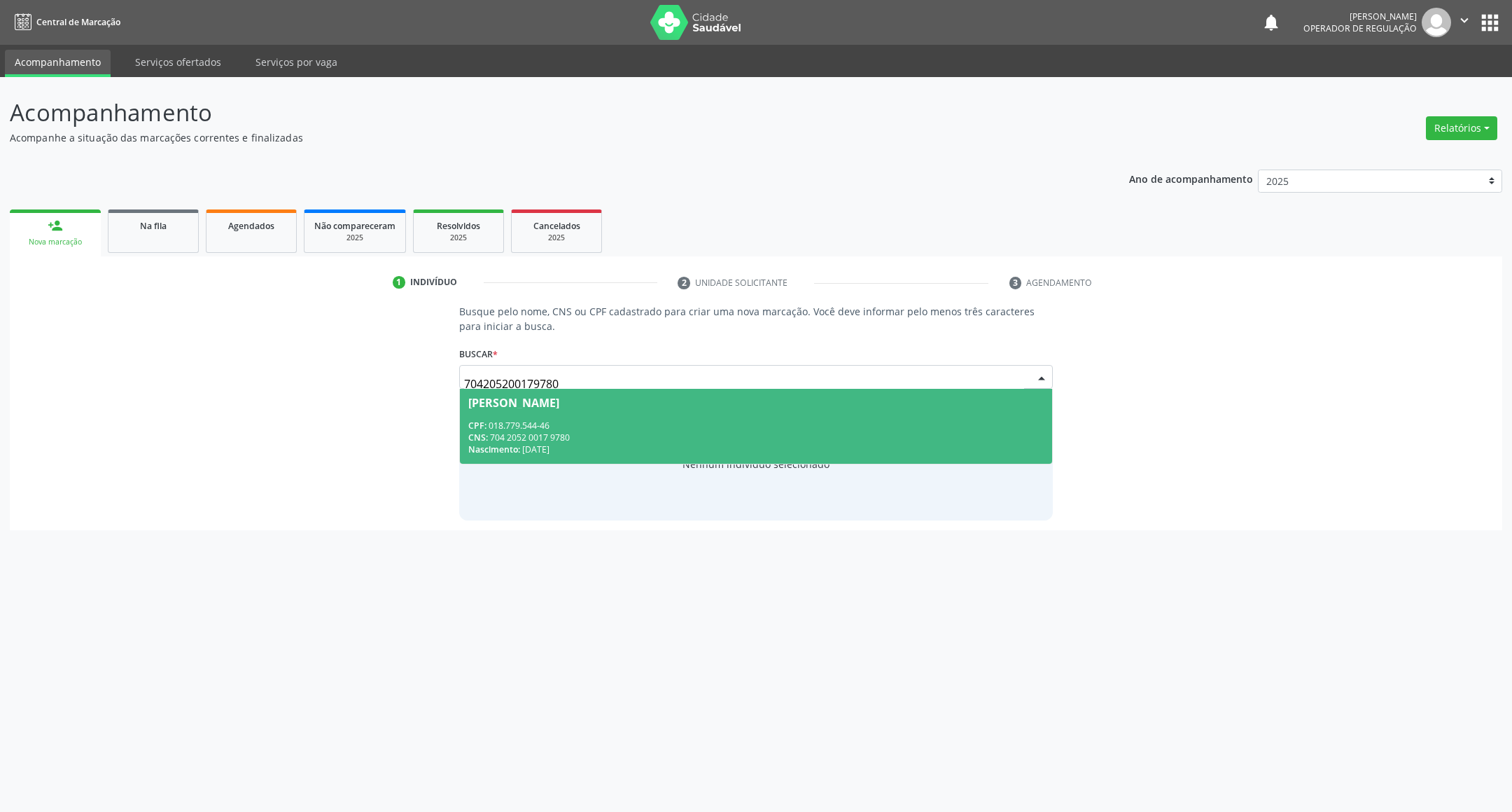
click at [935, 414] on span "[PERSON_NAME] CPF: 018.779.544-46 CNS: 704 2052 0017 9780 Nascimento: [DATE]" at bounding box center [756, 427] width 593 height 75
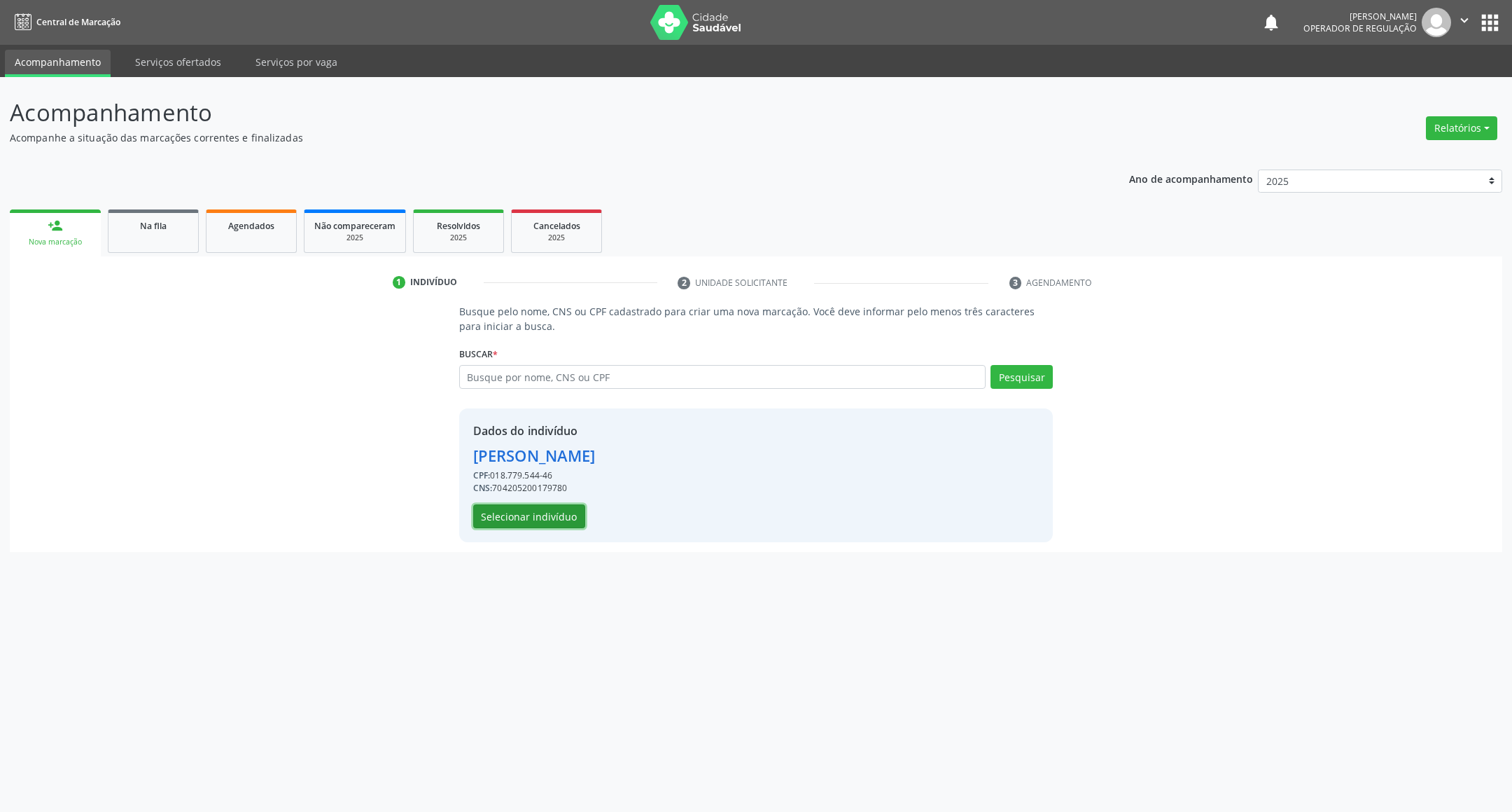
click at [572, 511] on button "Selecionar indivíduo" at bounding box center [529, 516] width 112 height 24
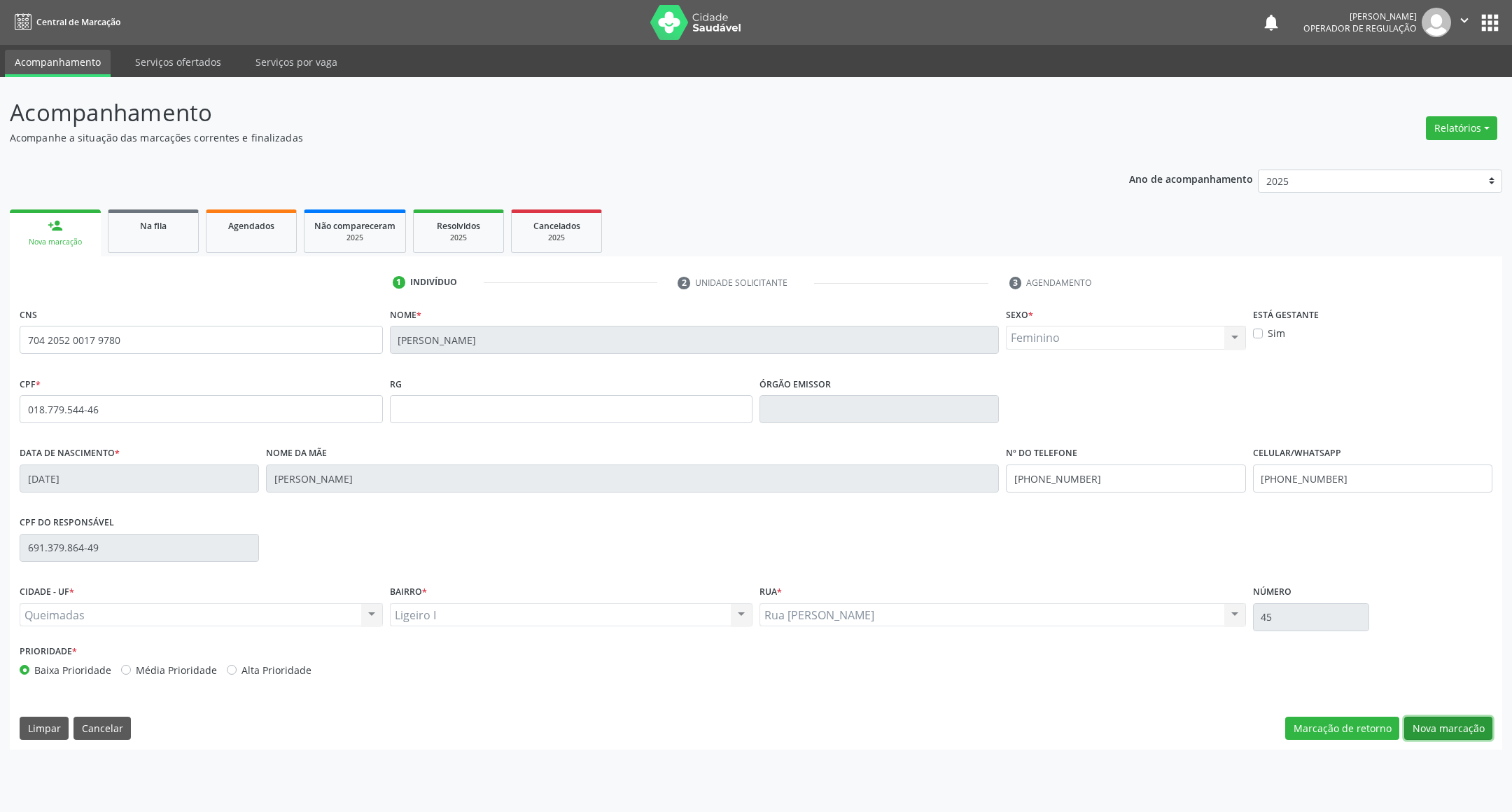
click at [1454, 733] on button "Nova marcação" at bounding box center [1448, 728] width 88 height 24
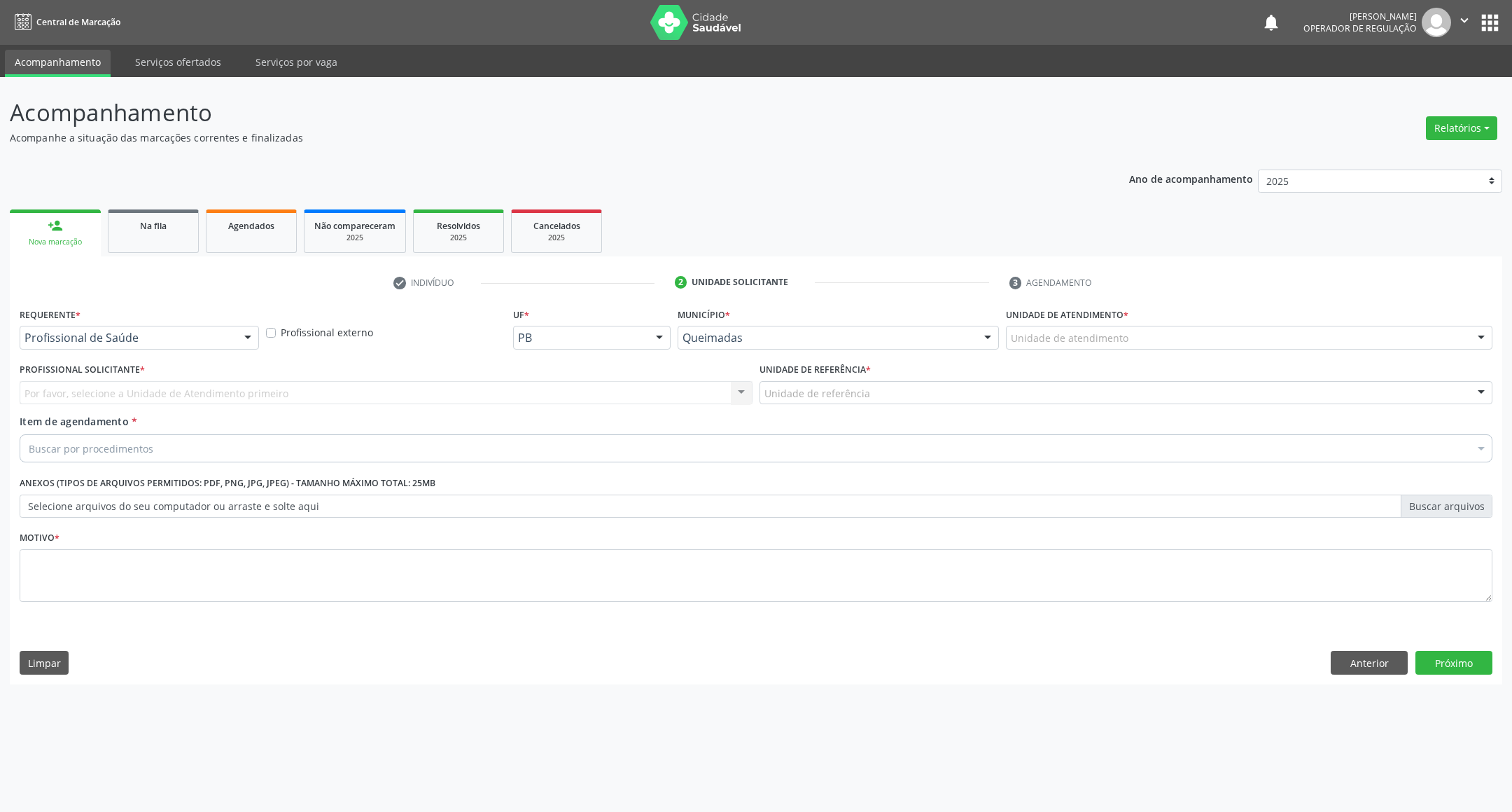
click at [206, 321] on div "Requerente * Profissional de Saúde Profissional de Saúde Paciente Nenhum result…" at bounding box center [139, 326] width 239 height 45
click at [215, 357] on div "Requerente * Profissional de Saúde Profissional de Saúde Paciente Nenhum result…" at bounding box center [139, 331] width 247 height 55
drag, startPoint x: 211, startPoint y: 345, endPoint x: 208, endPoint y: 354, distance: 9.5
click at [210, 345] on div "Profissional de Saúde" at bounding box center [139, 337] width 239 height 24
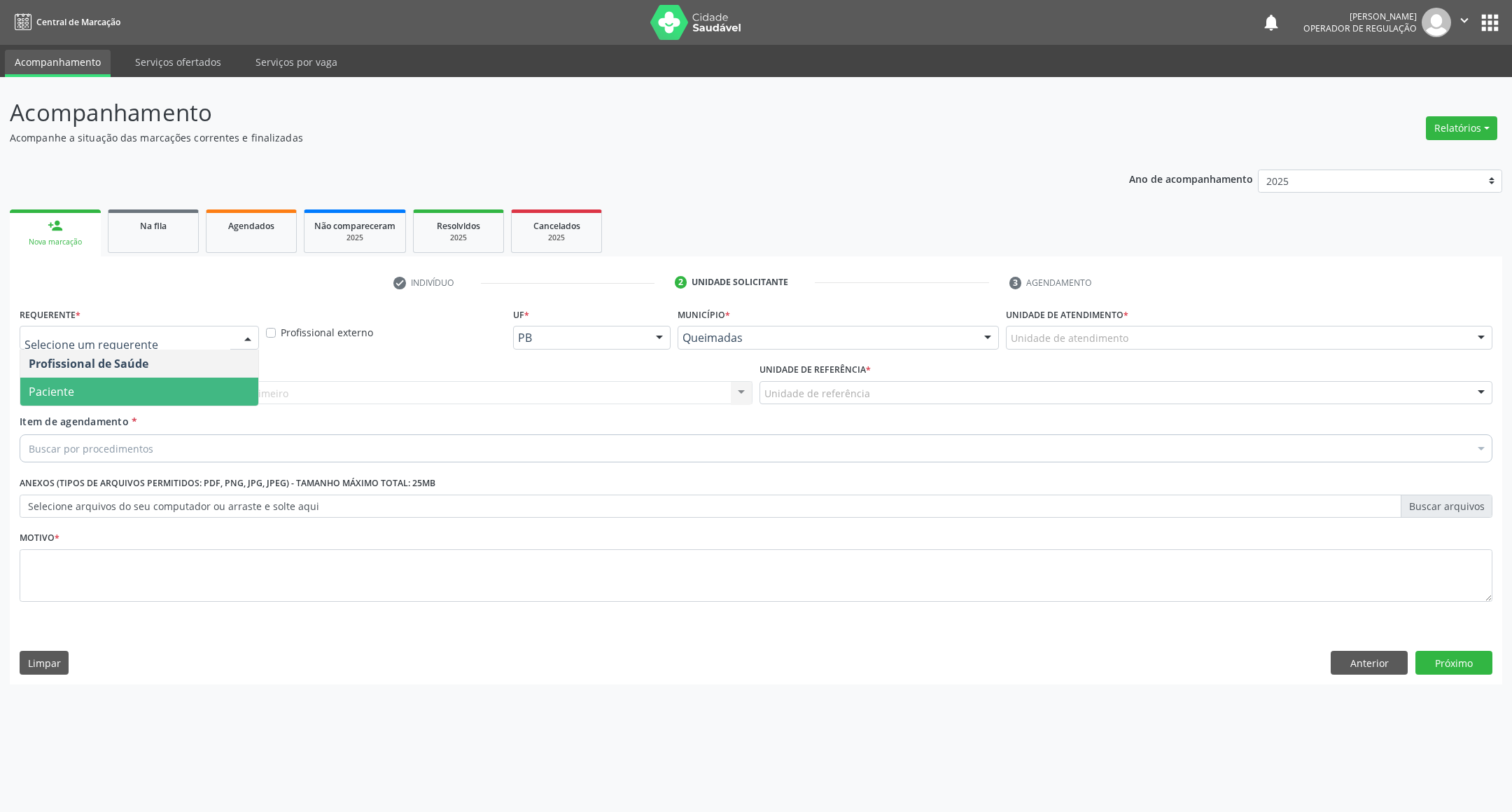
click at [204, 380] on span "Paciente" at bounding box center [139, 391] width 238 height 28
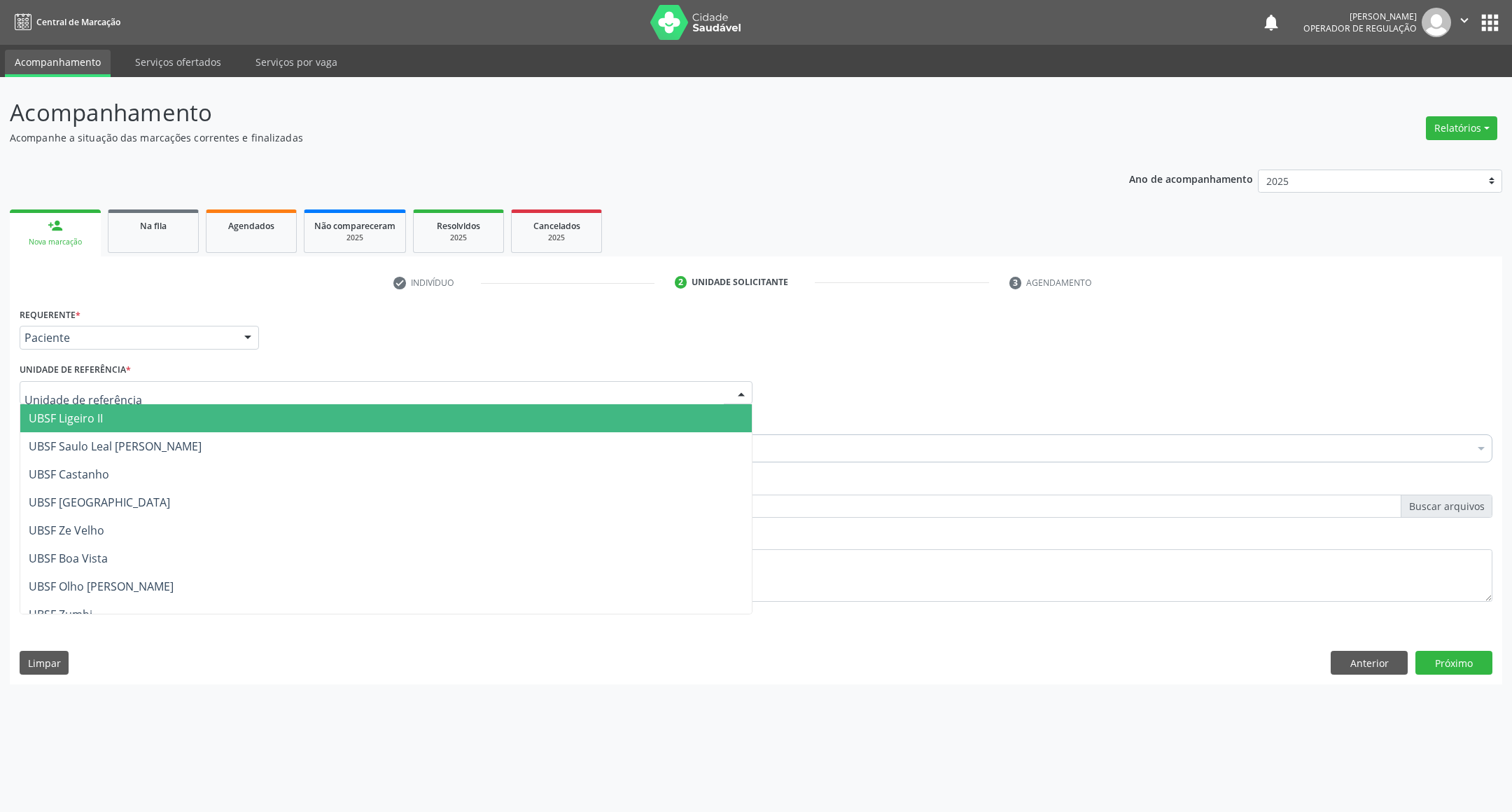
click at [224, 388] on div at bounding box center [386, 393] width 733 height 24
type input "LI"
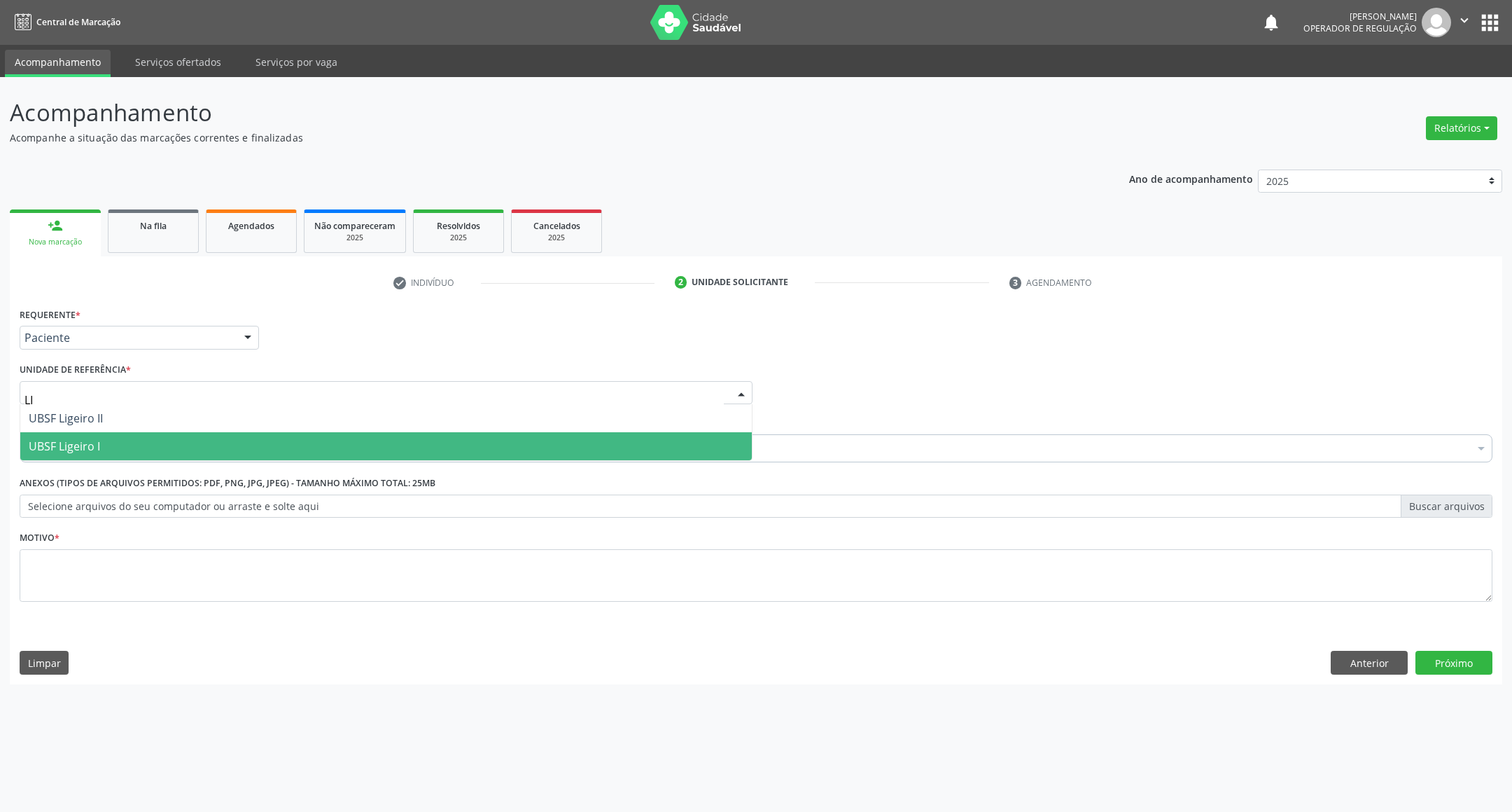
click at [221, 448] on span "UBSF Ligeiro I" at bounding box center [386, 446] width 731 height 28
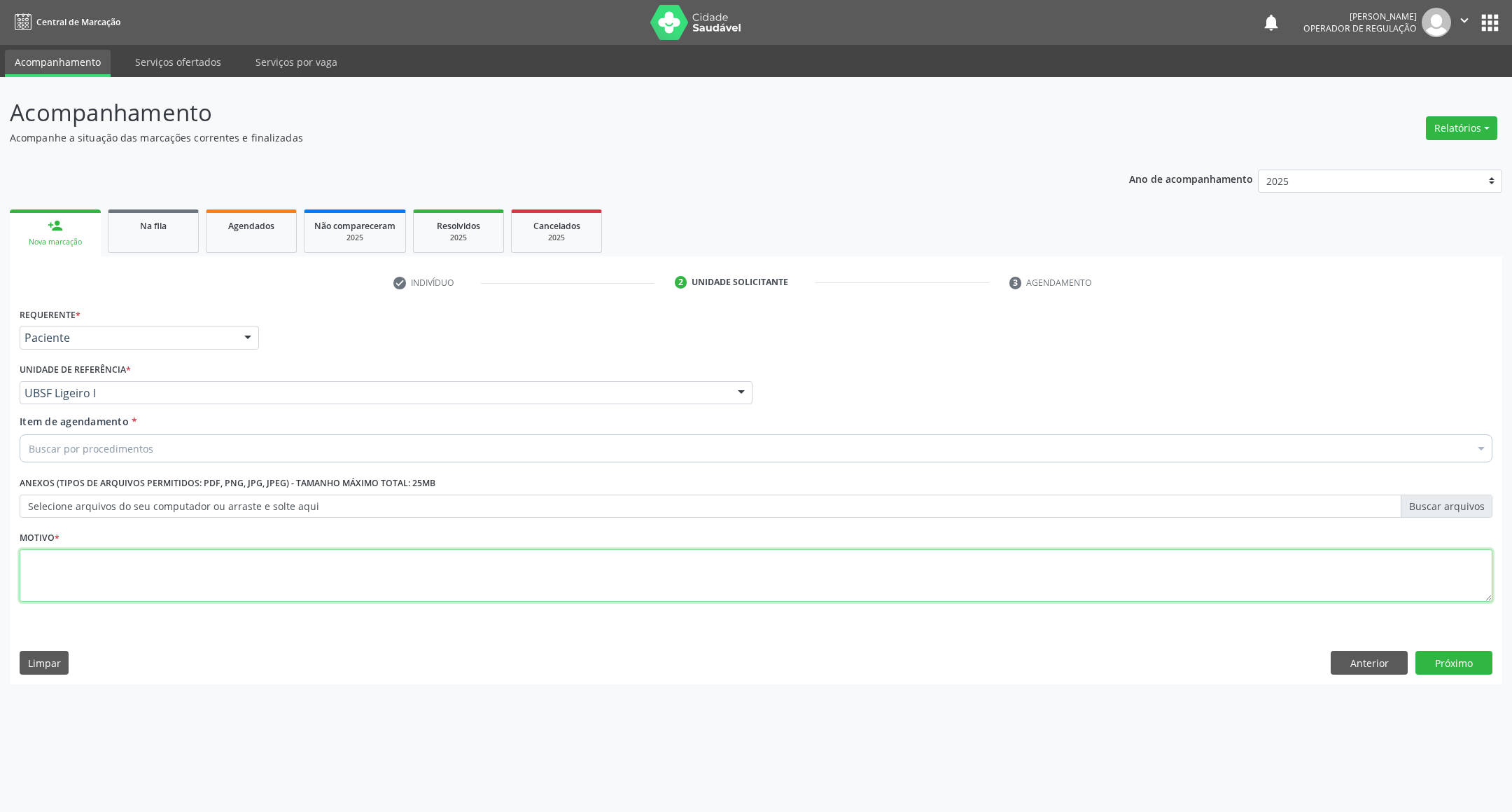
click at [175, 563] on textarea at bounding box center [755, 576] width 1472 height 53
paste textarea "RETORNO EMILLE 01/2026"
type textarea "RETORNO EMILLE 01/2026"
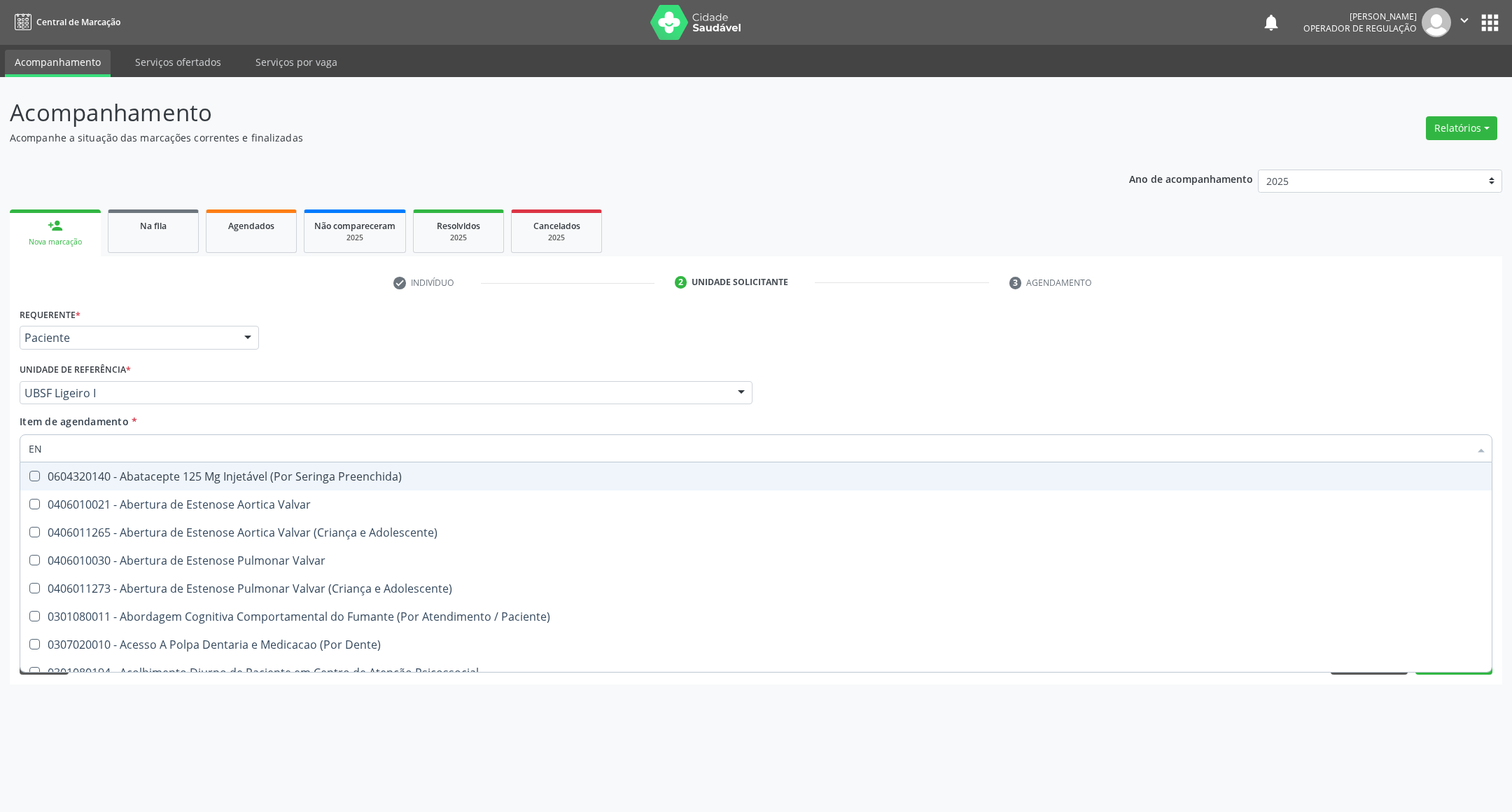
type input "ENDOCRINOLOGISTA"
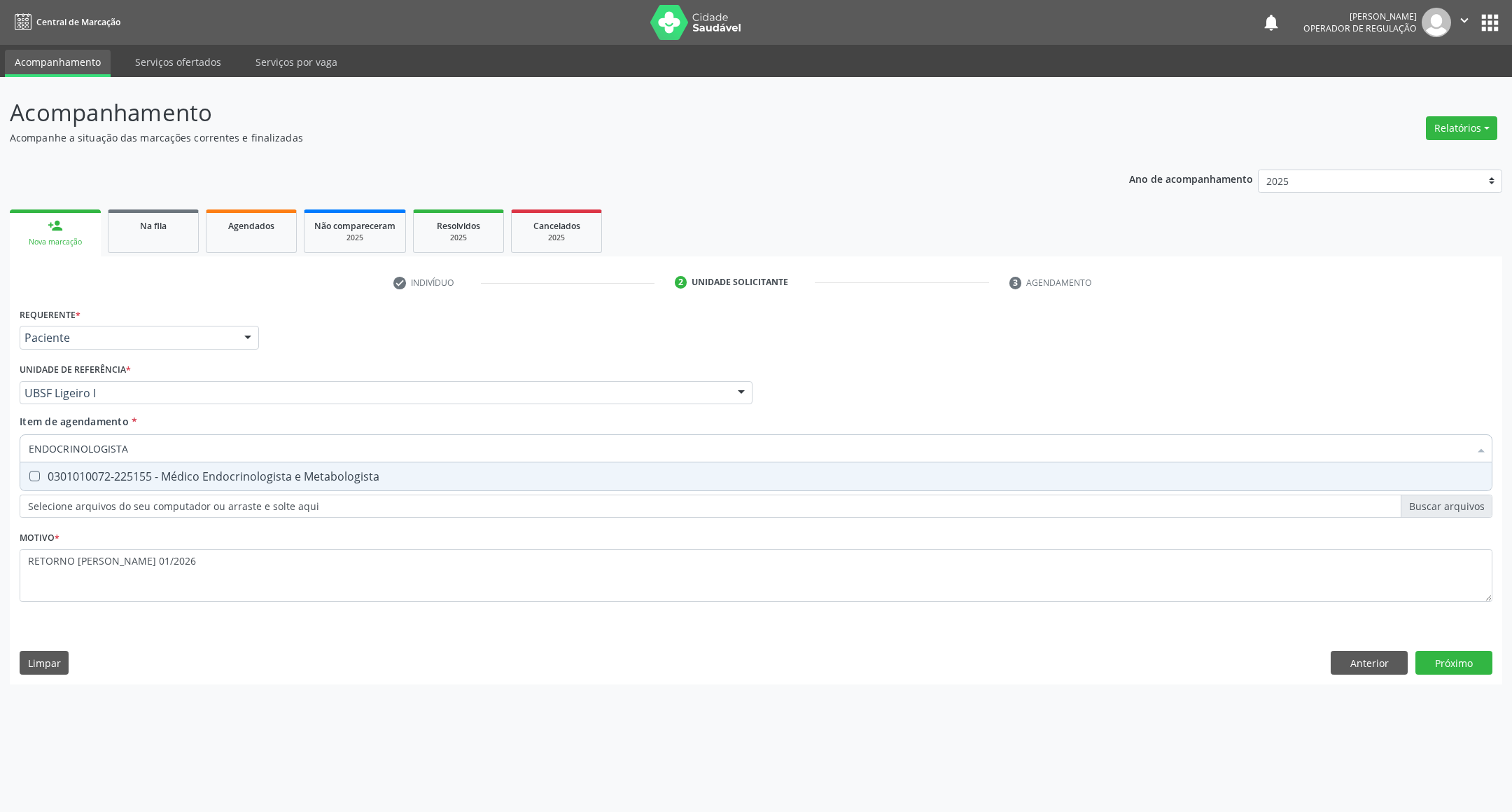
click at [160, 462] on span "0301010072-225155 - Médico Endocrinologista e Metabologista" at bounding box center [756, 476] width 1472 height 28
checkbox Metabologista "true"
click at [1432, 649] on div "Requerente * Paciente Profissional de Saúde Paciente Nenhum resultado encontrad…" at bounding box center [756, 494] width 1493 height 380
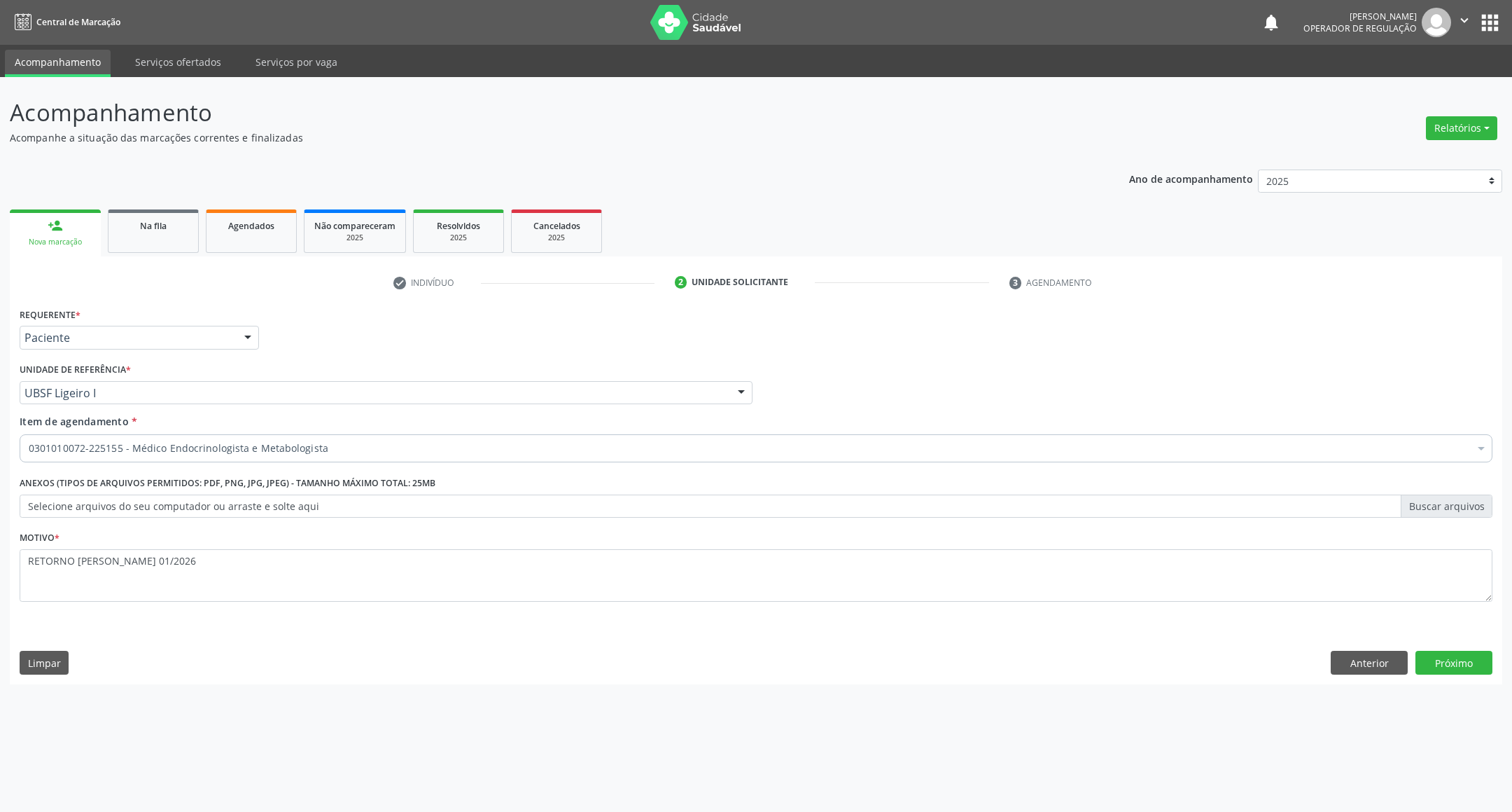
click at [1443, 660] on span "0603050018 - Abciximabe" at bounding box center [756, 672] width 1472 height 28
checkbox Abciximabe "true"
click at [1469, 652] on button "Próximo" at bounding box center [1454, 662] width 77 height 24
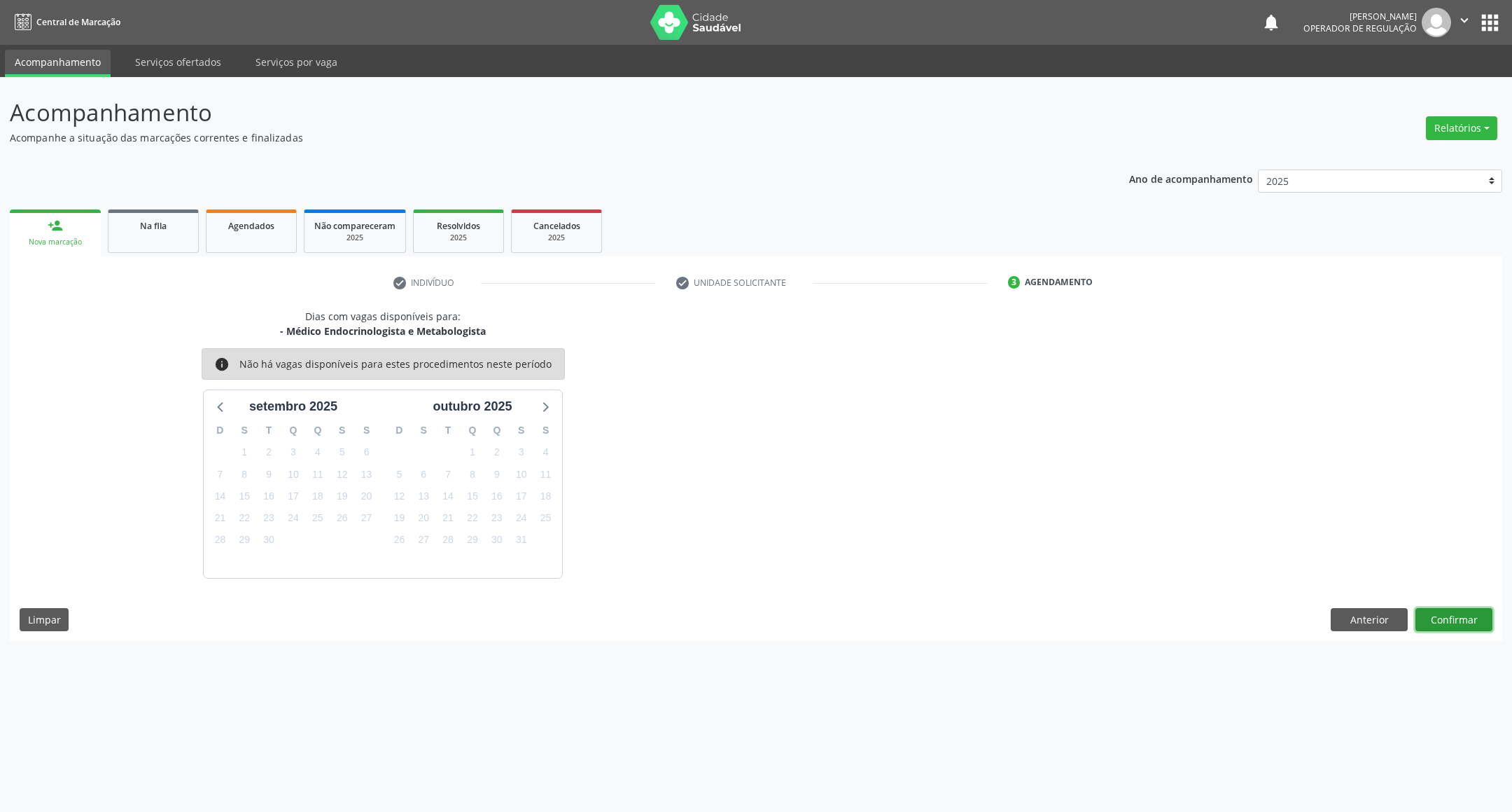
click at [1416, 619] on button "Confirmar" at bounding box center [1454, 619] width 77 height 24
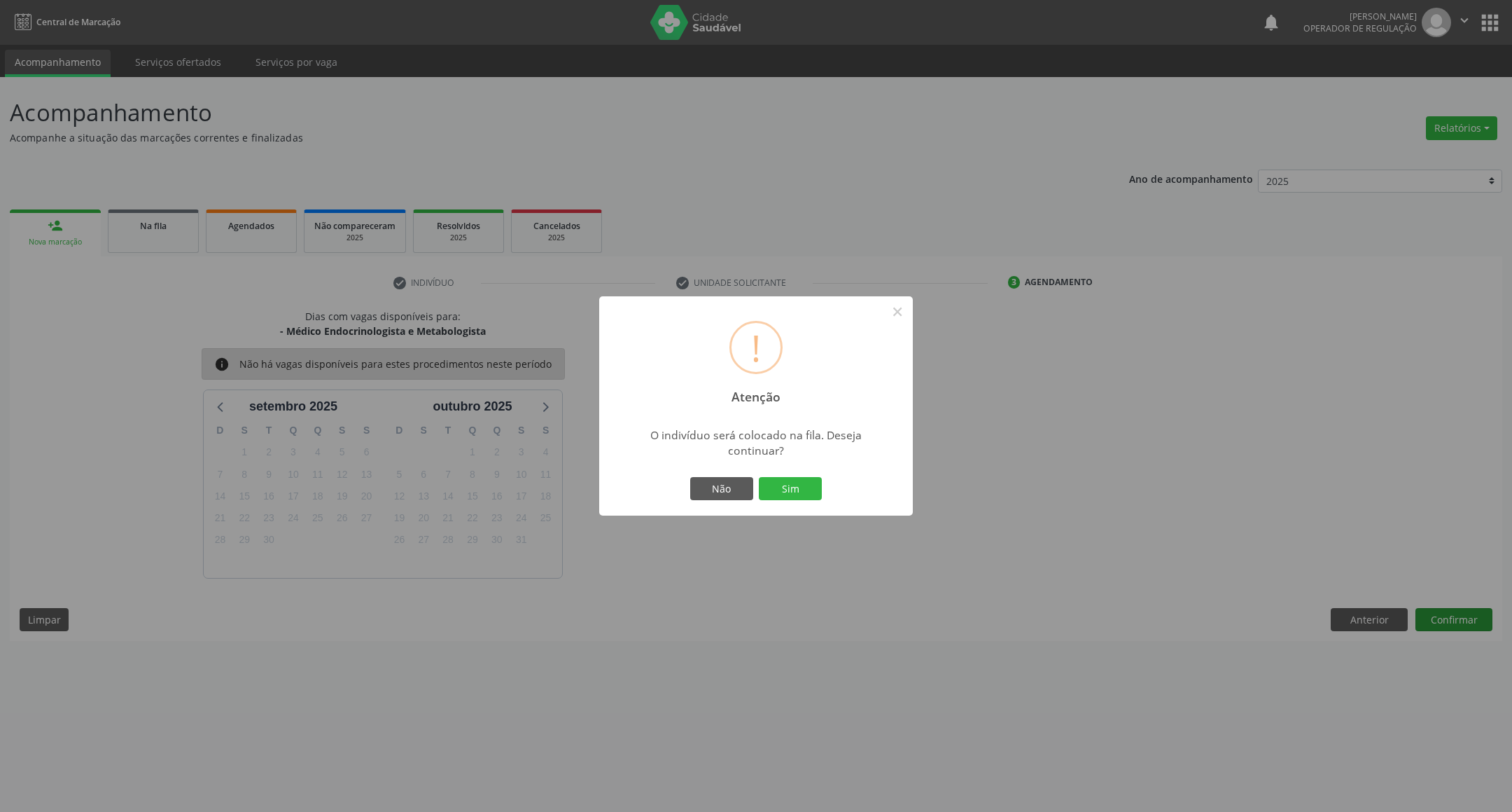
click at [759, 477] on button "Sim" at bounding box center [790, 489] width 63 height 24
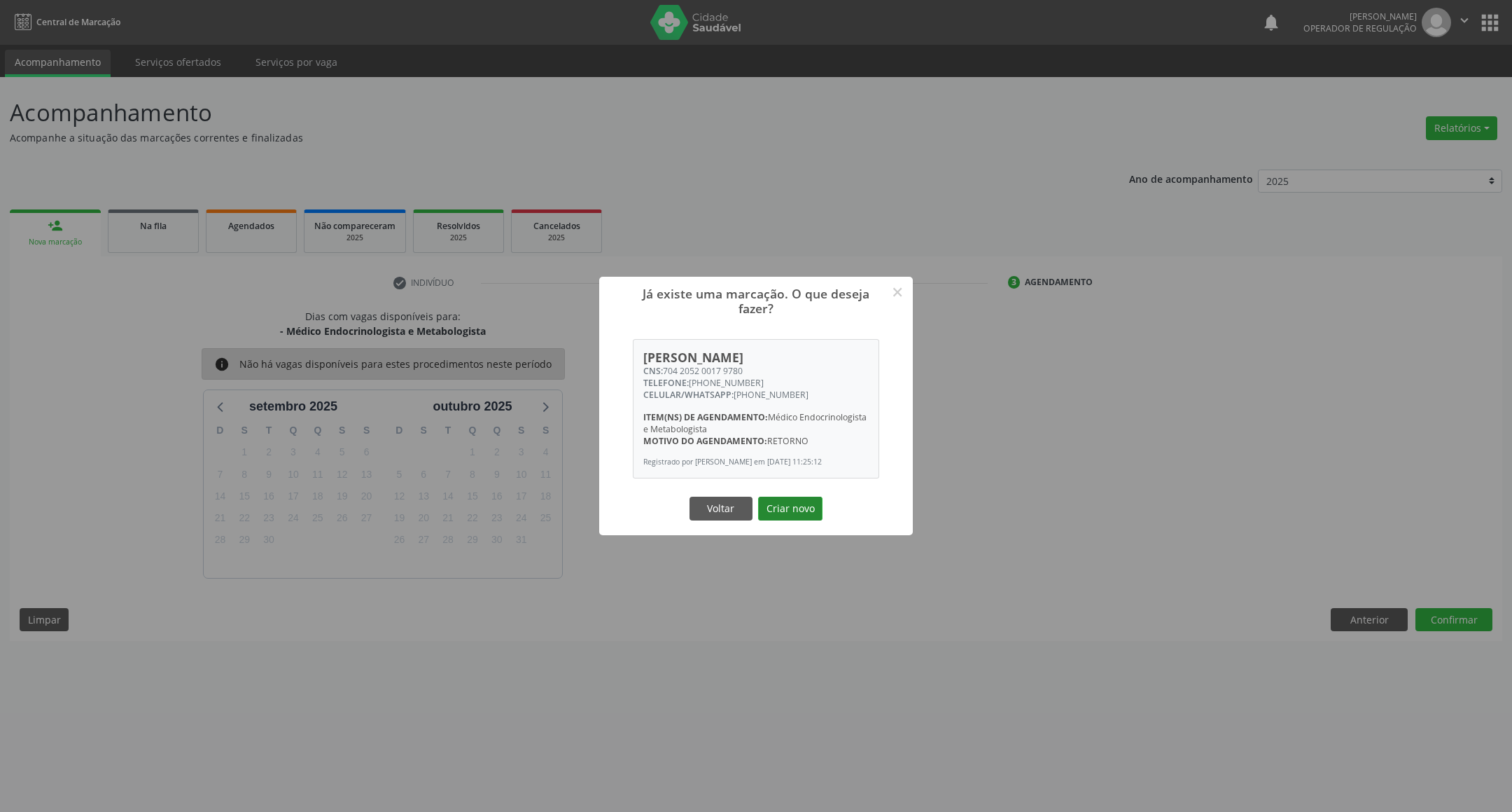
click at [765, 517] on button "Criar novo" at bounding box center [790, 508] width 64 height 24
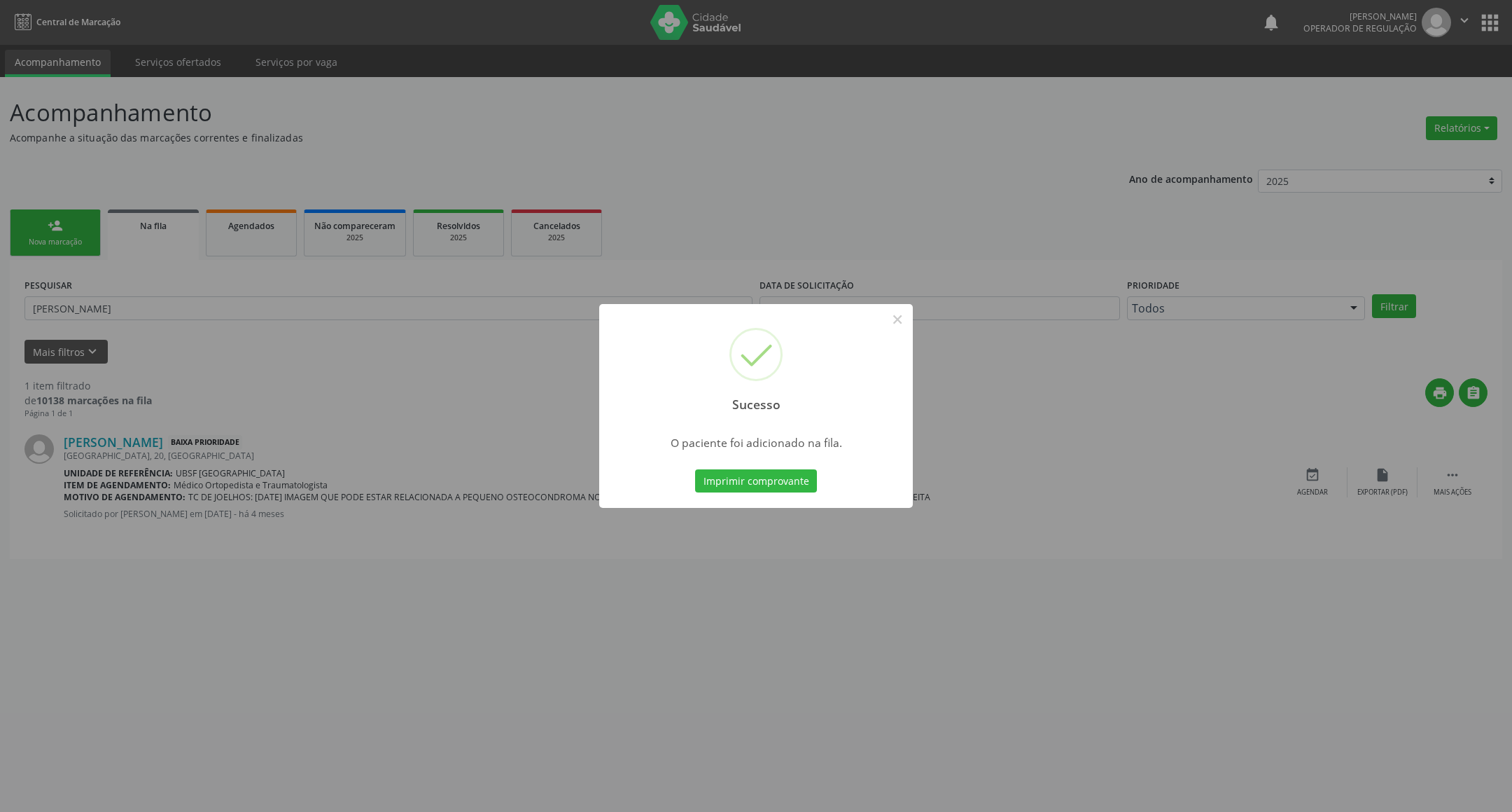
drag, startPoint x: 385, startPoint y: 406, endPoint x: 370, endPoint y: 406, distance: 15.0
click at [383, 406] on div "Sucesso × O paciente foi adicionado na fila. Imprimir comprovante Cancel" at bounding box center [756, 406] width 1512 height 812
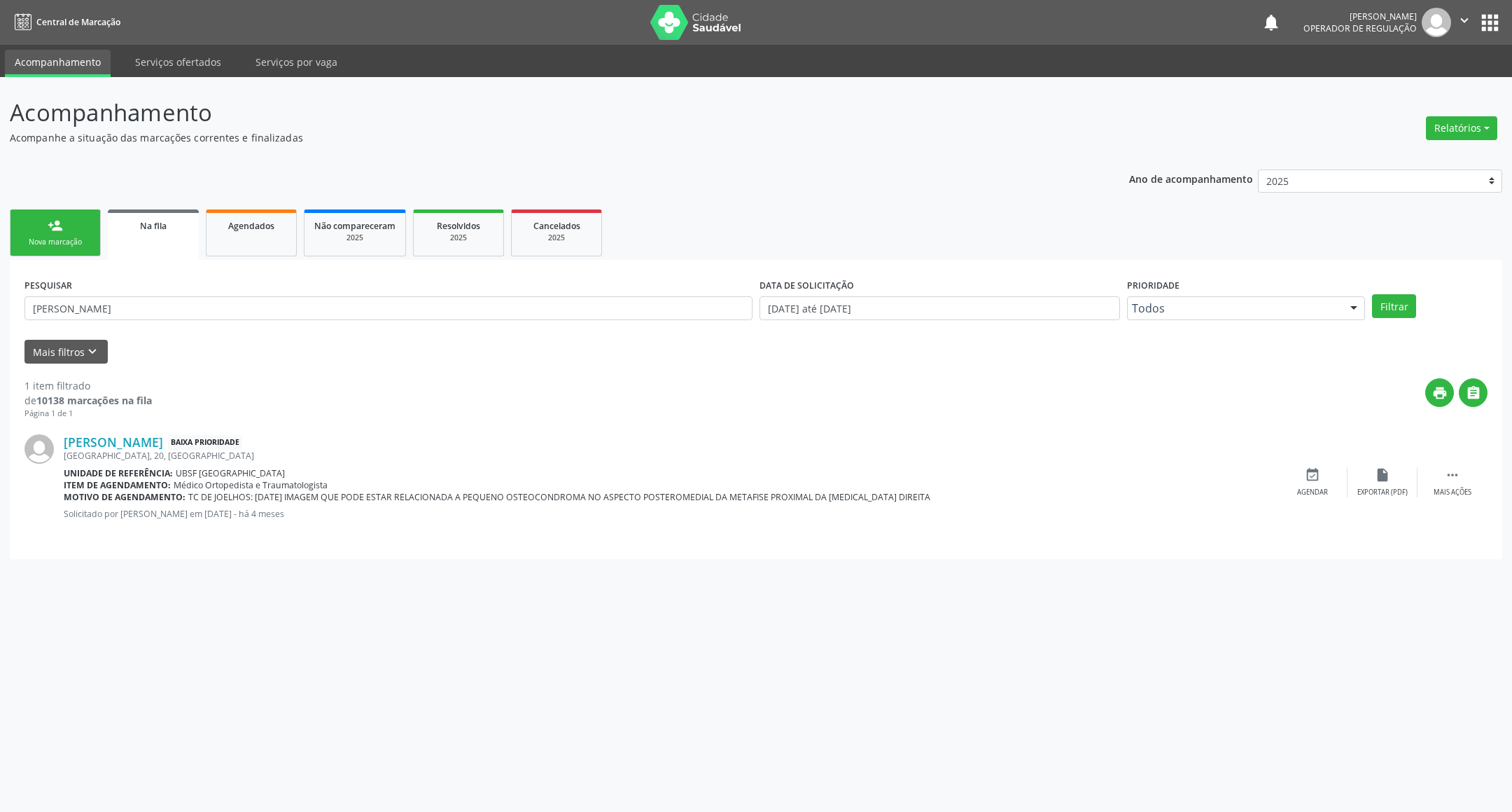
click at [58, 237] on div "Nova marcação" at bounding box center [55, 242] width 70 height 11
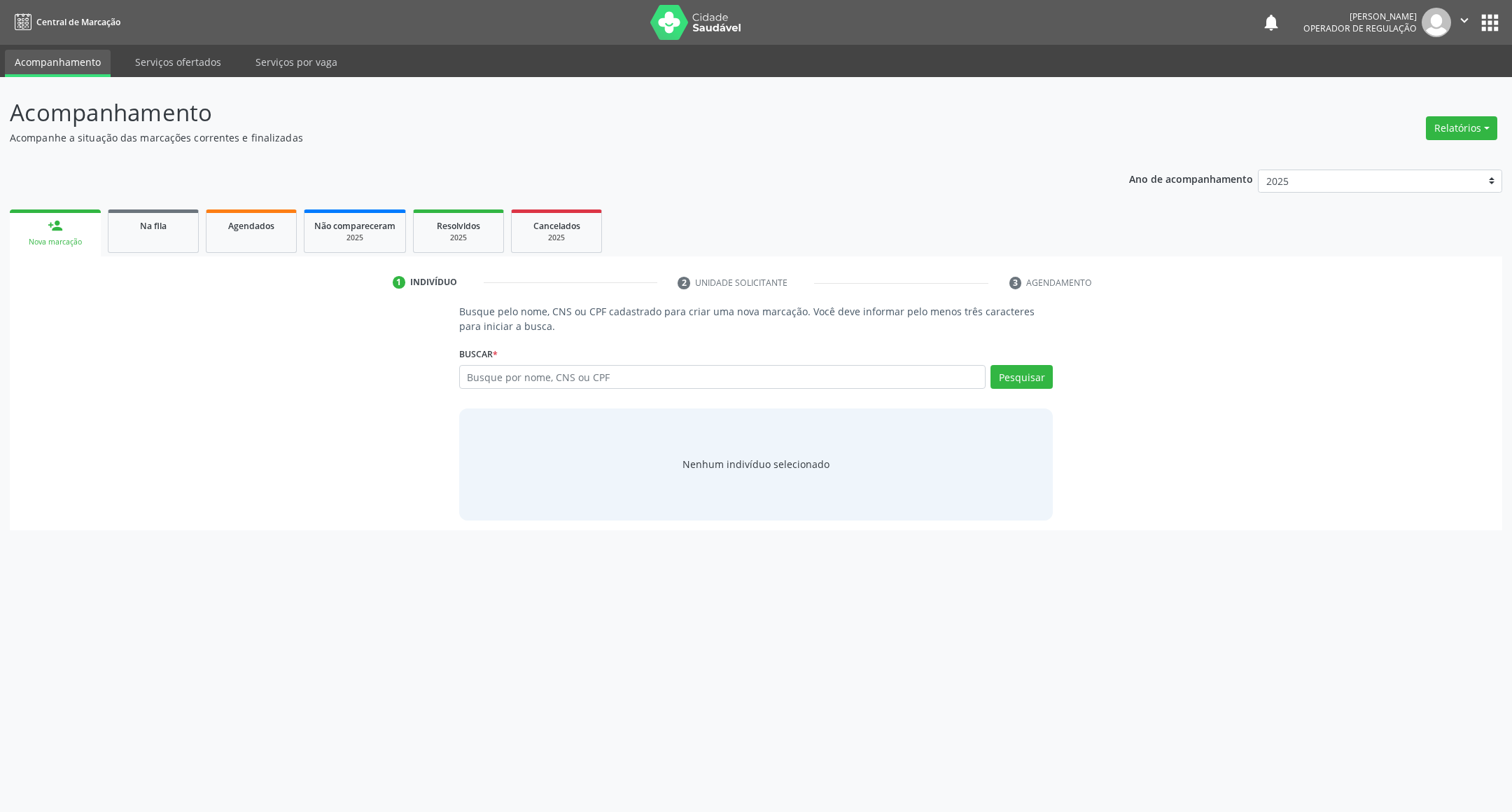
click at [515, 389] on div "Busque por nome, CNS ou CPF Nenhum resultado encontrado para: " " Digite nome, …" at bounding box center [757, 382] width 594 height 34
click at [513, 383] on input "text" at bounding box center [723, 377] width 527 height 24
type input "700806967487180"
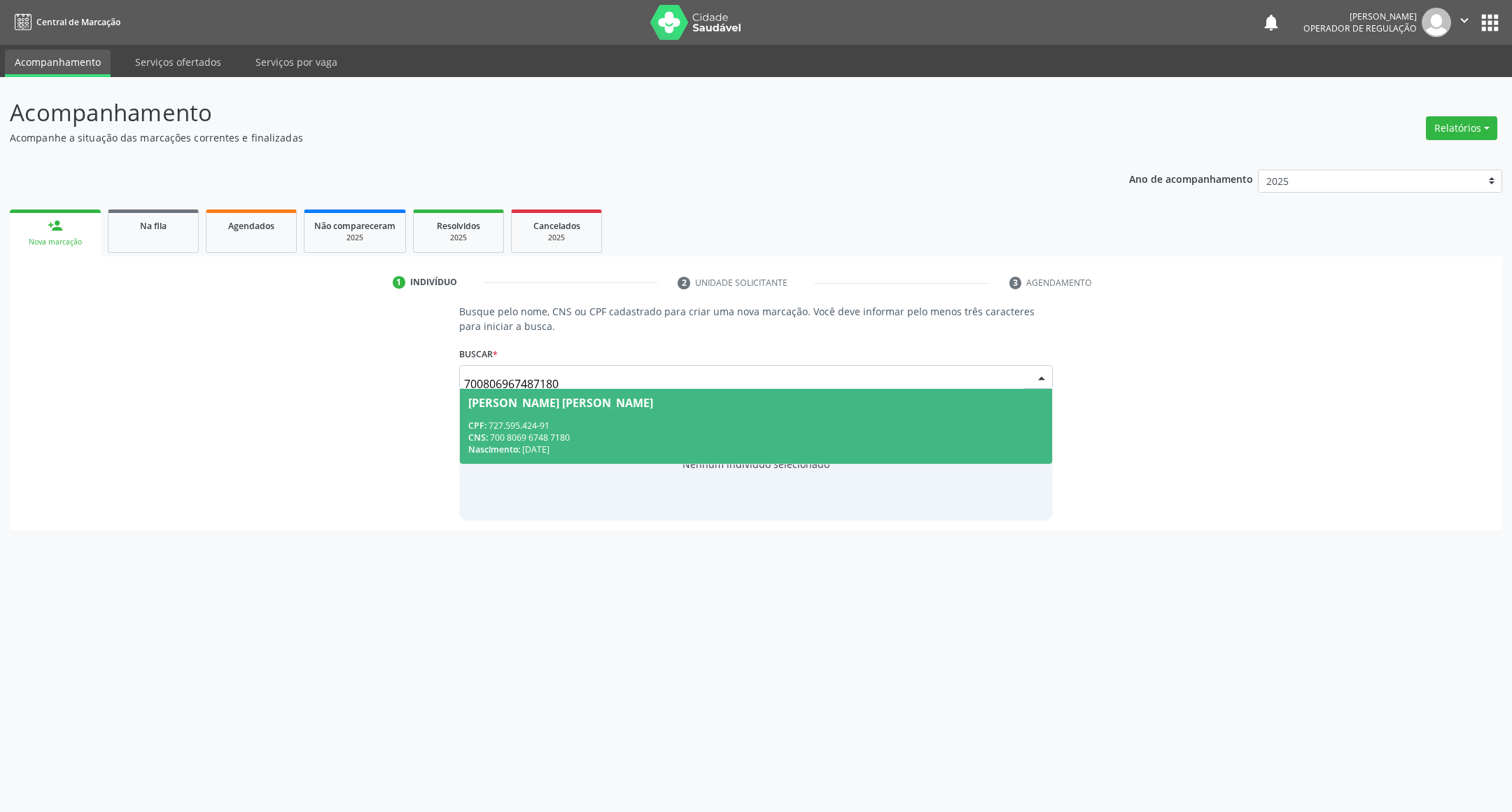
click at [634, 414] on span "Sheila Bezerra Demoura Firmino CPF: 727.595.424-91 CNS: 700 8069 6748 7180 Nasc…" at bounding box center [756, 427] width 593 height 75
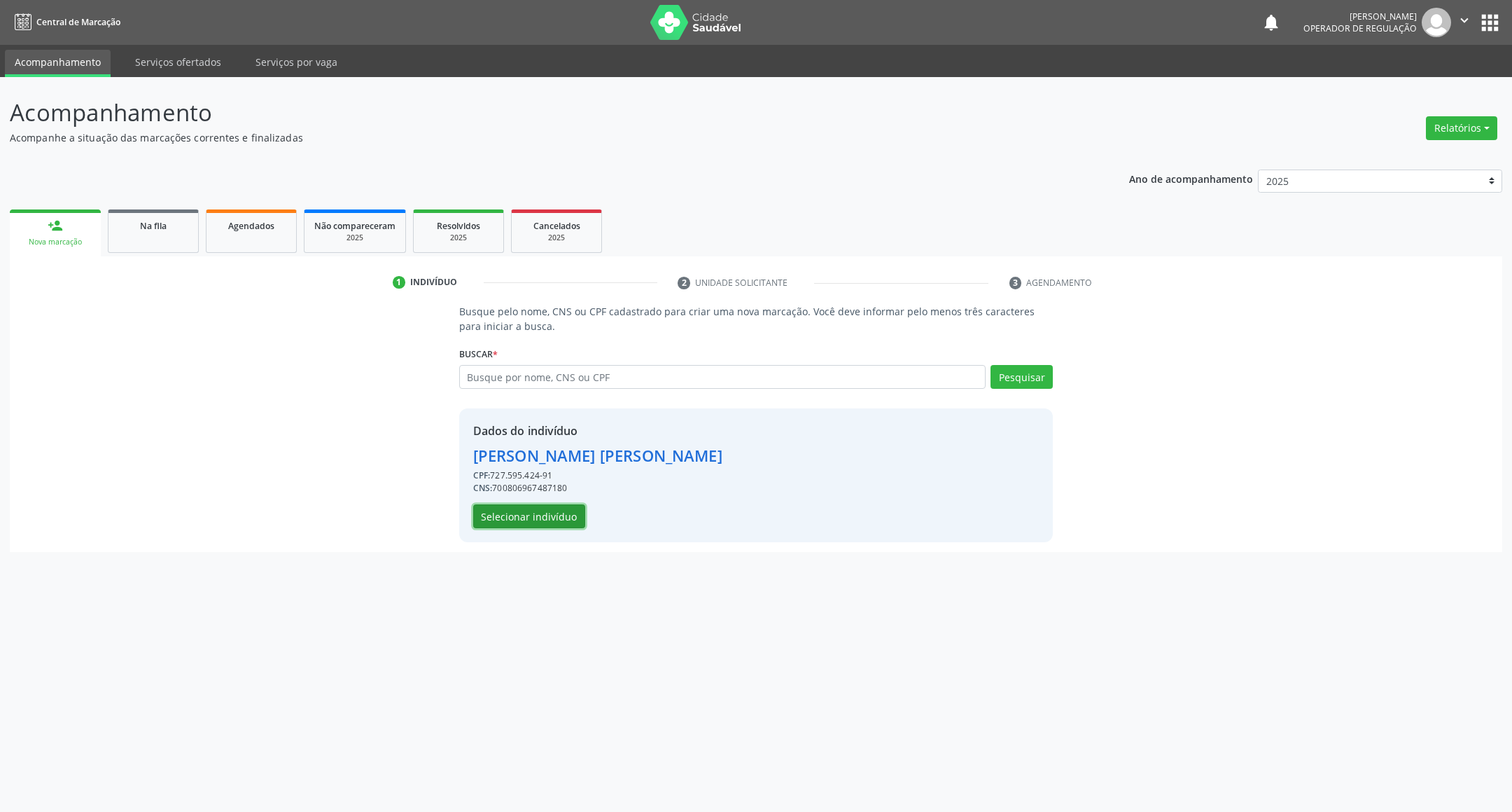
click at [557, 521] on button "Selecionar indivíduo" at bounding box center [529, 516] width 112 height 24
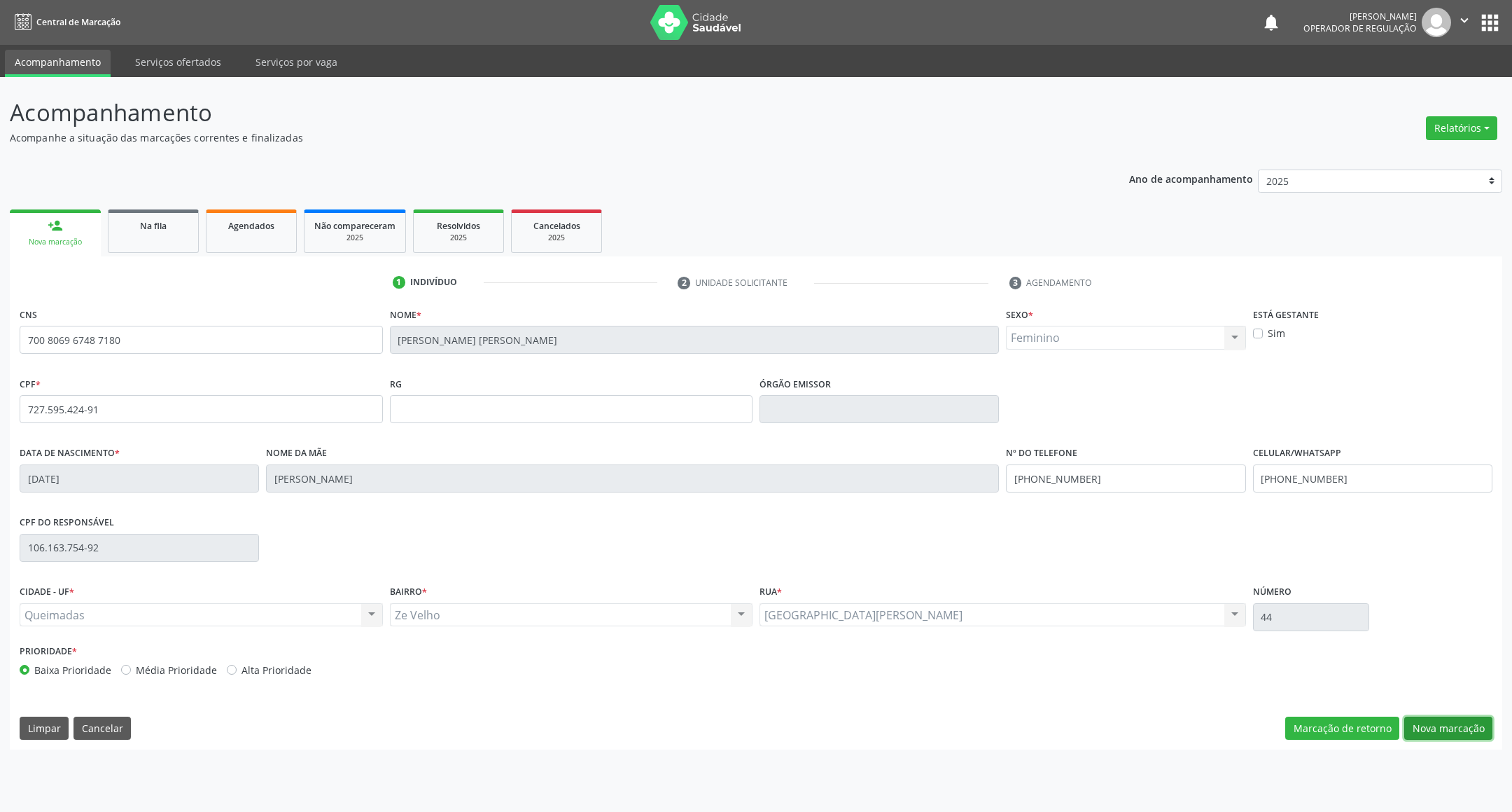
click at [1430, 722] on button "Nova marcação" at bounding box center [1448, 728] width 88 height 24
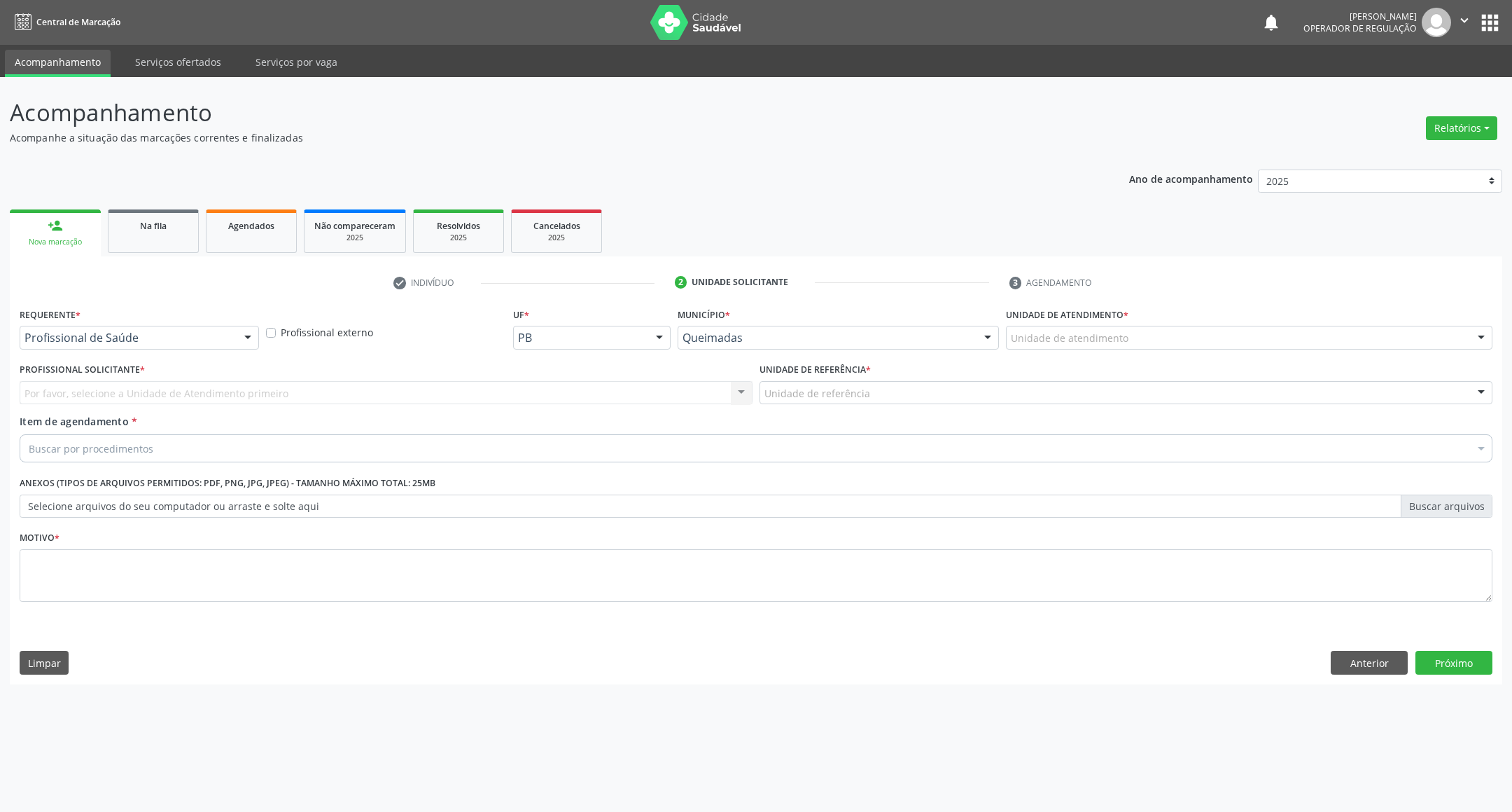
drag, startPoint x: 35, startPoint y: 323, endPoint x: 50, endPoint y: 342, distance: 24.2
click at [36, 323] on label "Requerente *" at bounding box center [50, 315] width 61 height 22
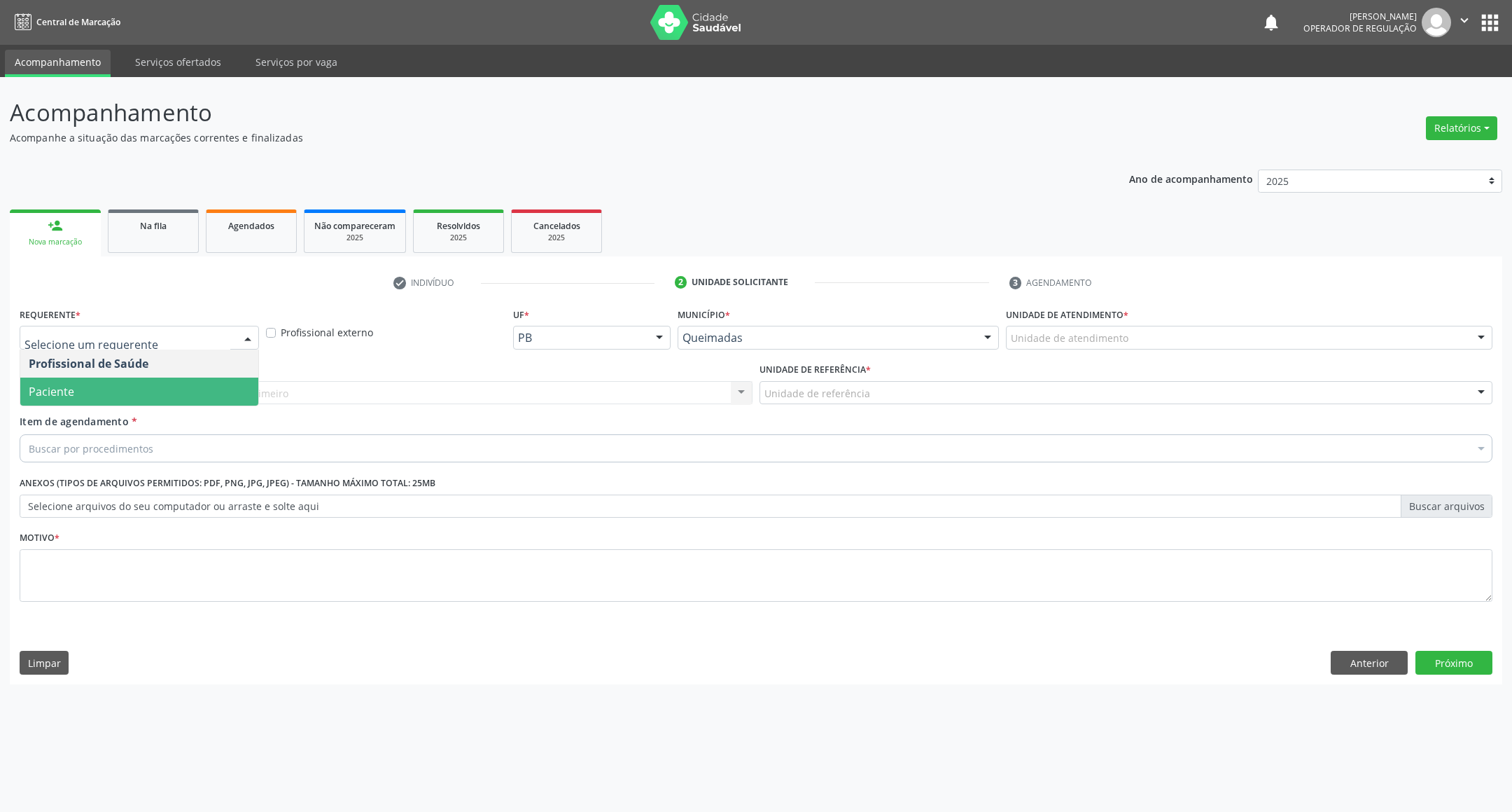
click at [59, 395] on span "Paciente" at bounding box center [51, 391] width 45 height 15
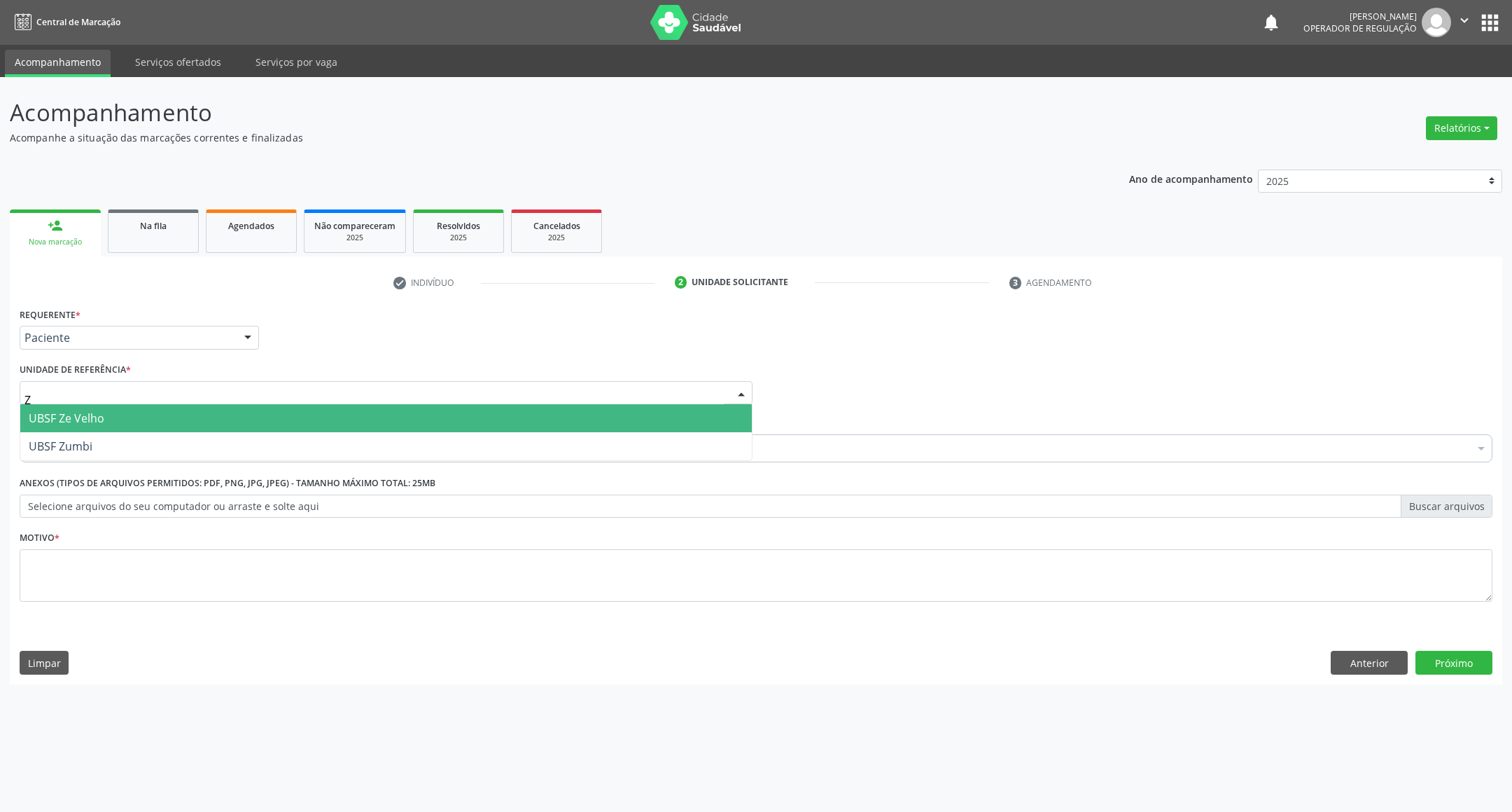
type input "ZE"
drag, startPoint x: 63, startPoint y: 419, endPoint x: 61, endPoint y: 431, distance: 12.2
click at [63, 419] on span "UBSF Ze Velho" at bounding box center [66, 418] width 76 height 15
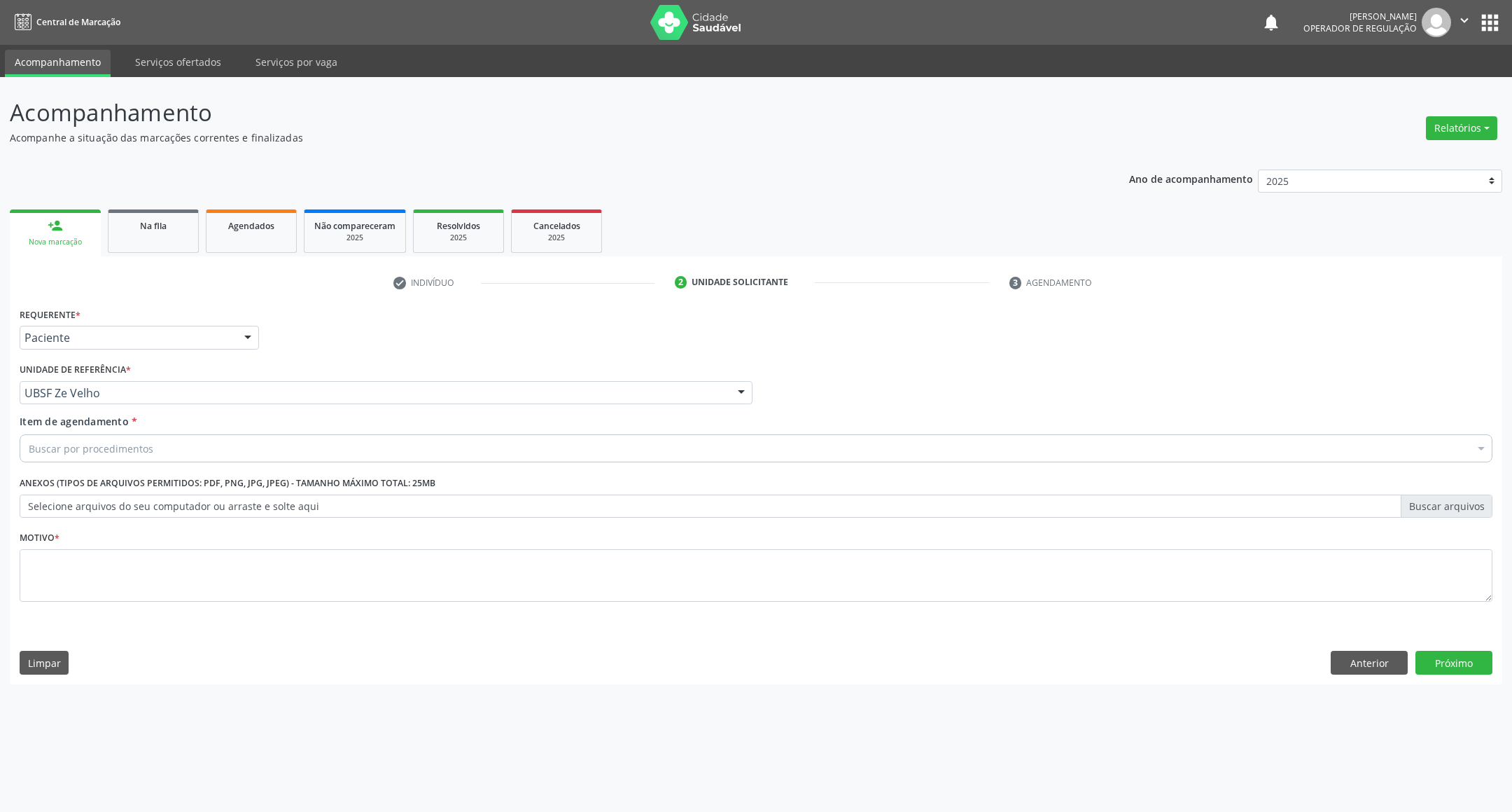
click at [76, 543] on div "Motivo *" at bounding box center [755, 564] width 1472 height 74
click at [84, 564] on textarea at bounding box center [755, 576] width 1472 height 53
paste textarea "RETORNO EMILLE 01/2026"
type textarea "RETORNO EMILLE 01/2026"
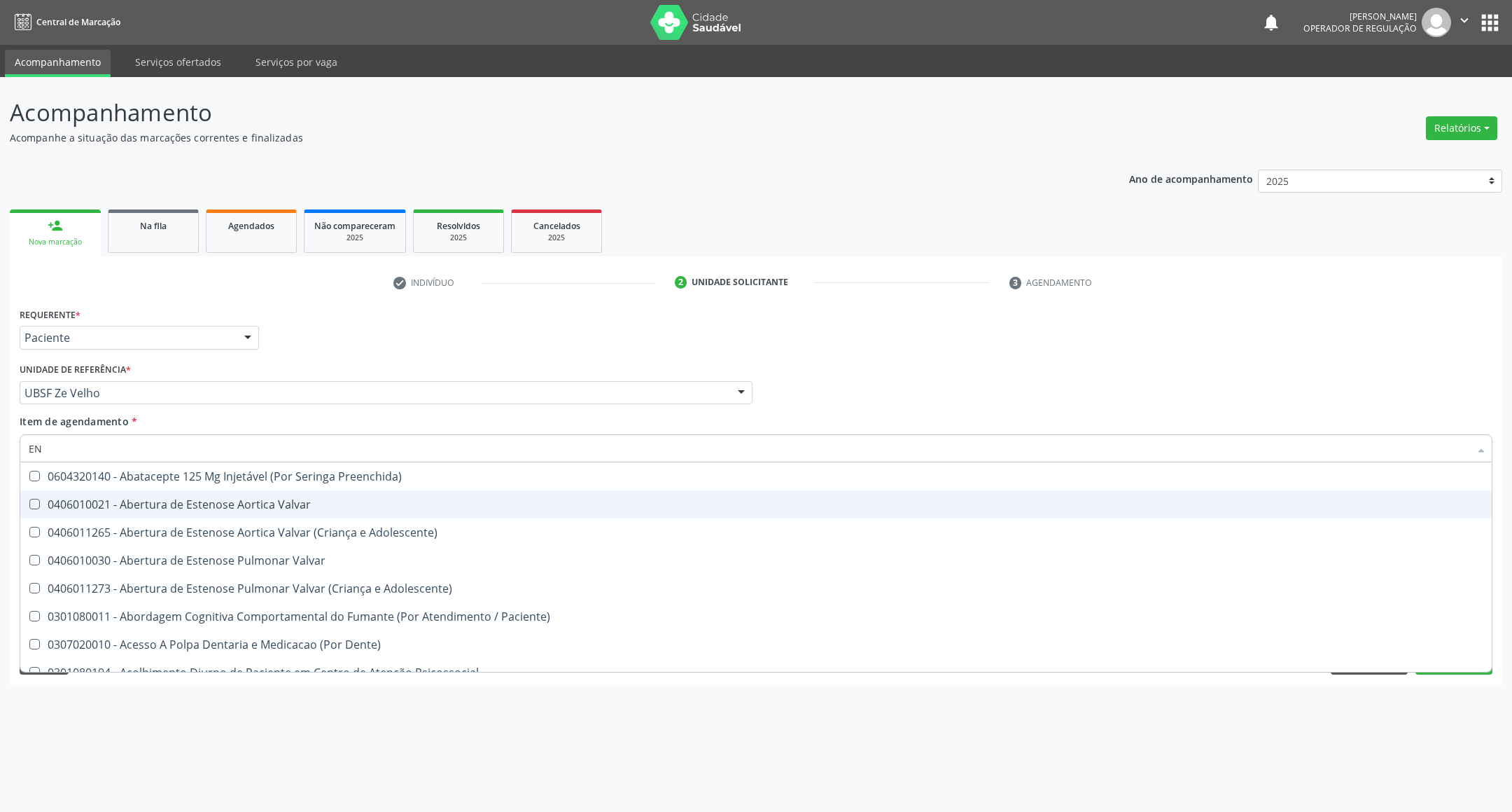
type input "ENDOCRINOLOGISTA"
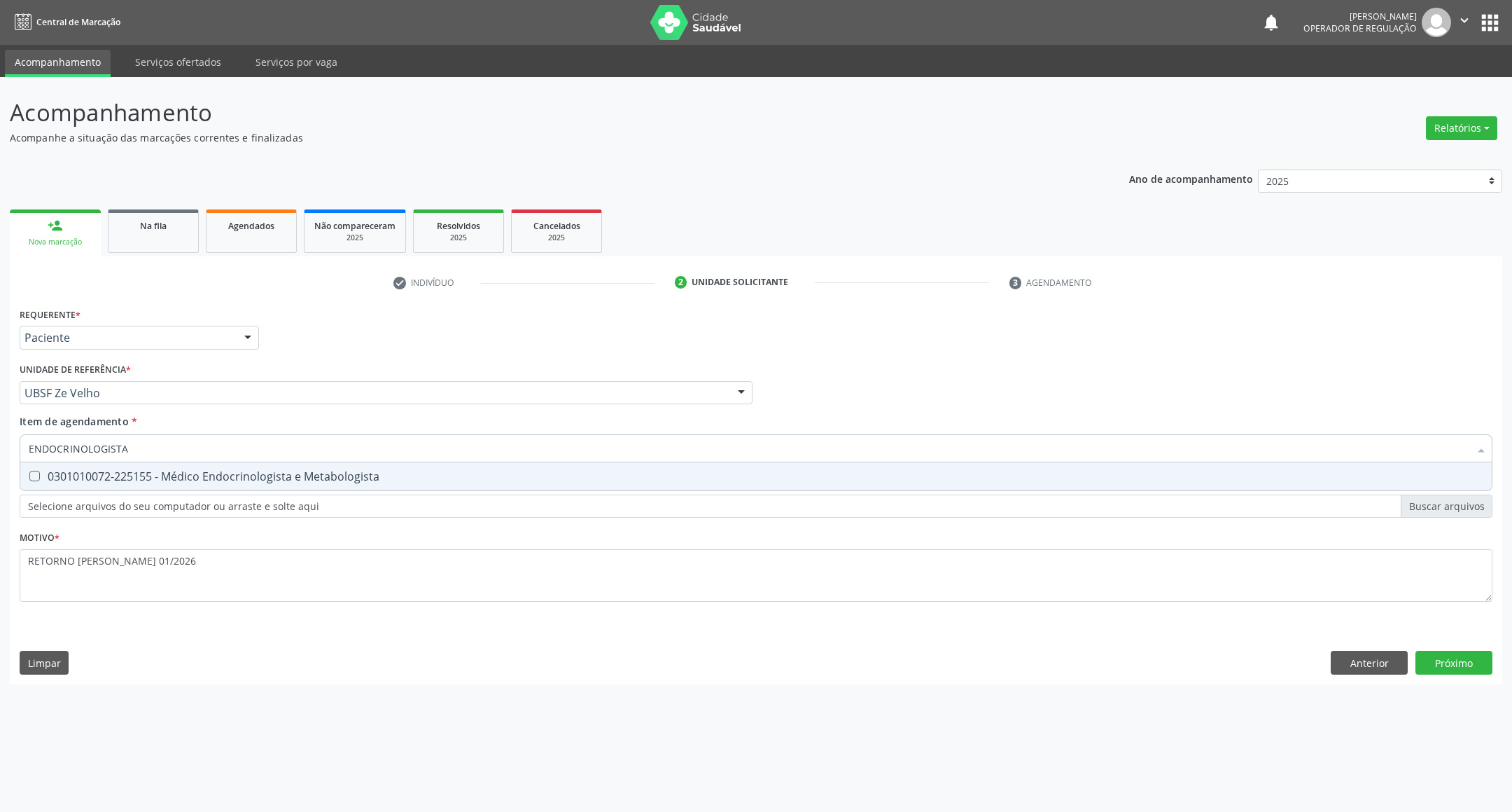
click at [143, 473] on div "0301010072-225155 - Médico Endocrinologista e Metabologista" at bounding box center [756, 476] width 1454 height 12
checkbox Metabologista "true"
click at [1457, 674] on button "Próximo" at bounding box center [1454, 662] width 77 height 24
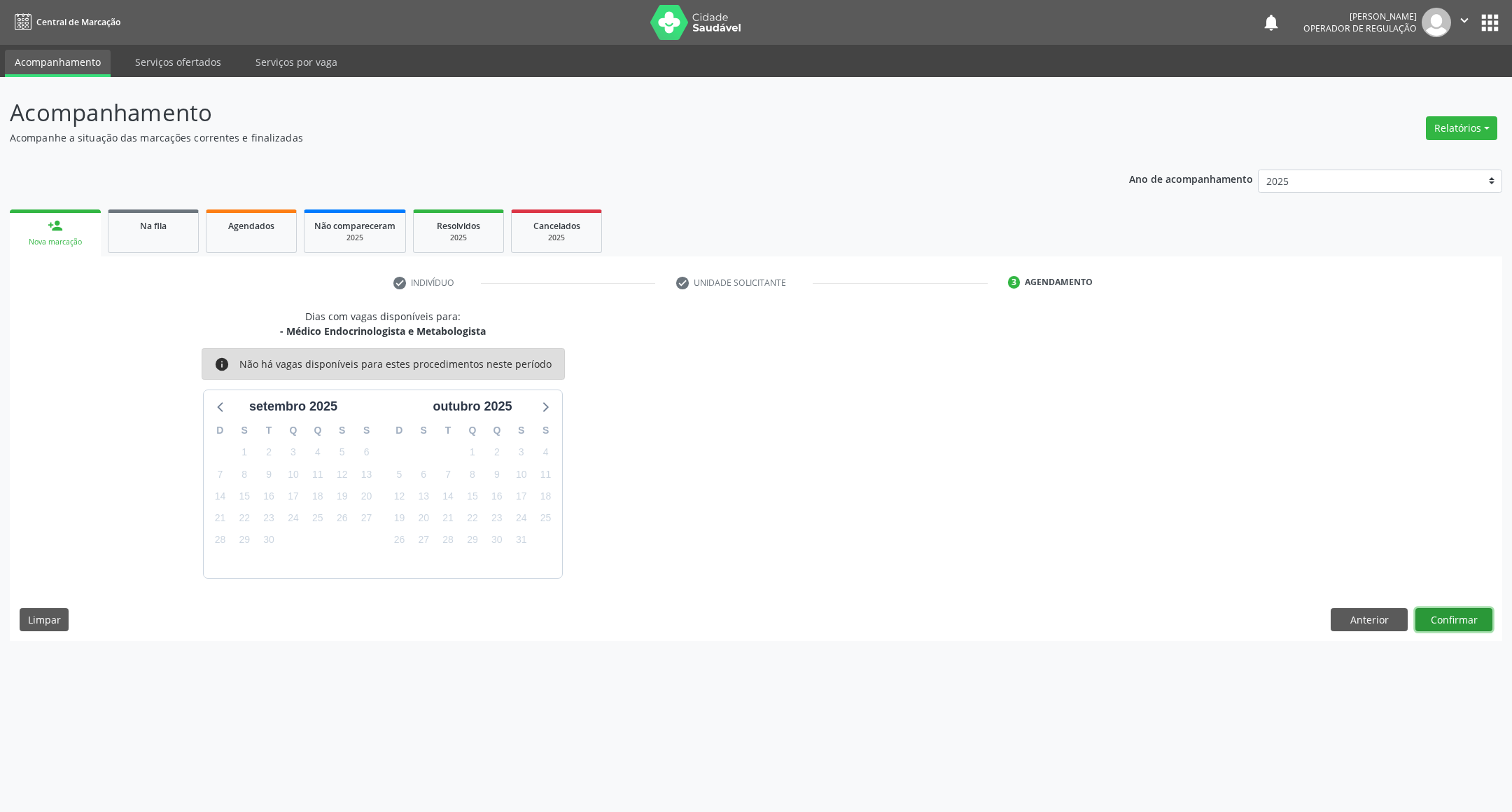
click at [1460, 624] on button "Confirmar" at bounding box center [1454, 619] width 77 height 24
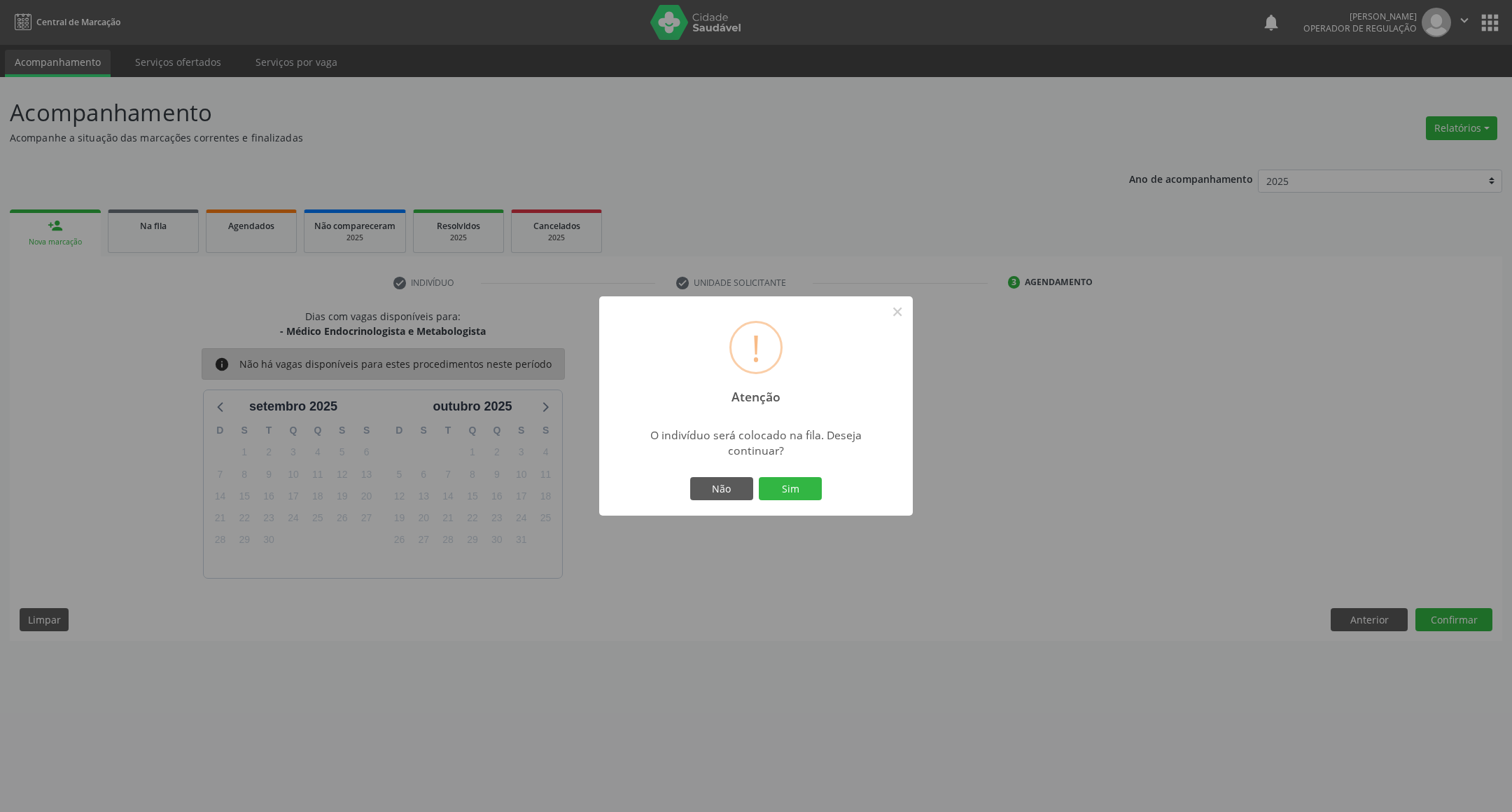
click at [759, 477] on button "Sim" at bounding box center [790, 489] width 63 height 24
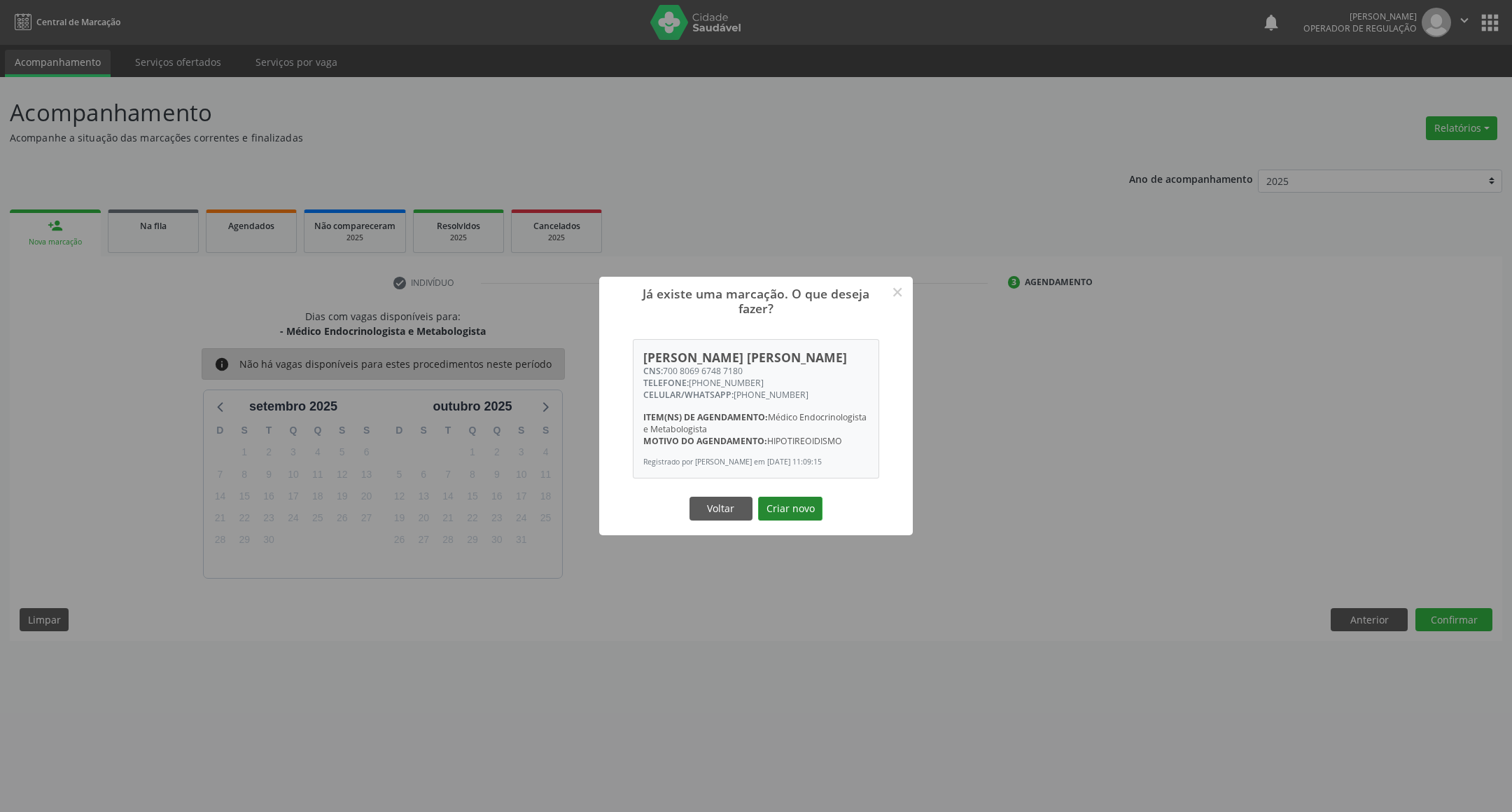
click at [791, 518] on button "Criar novo" at bounding box center [790, 508] width 64 height 24
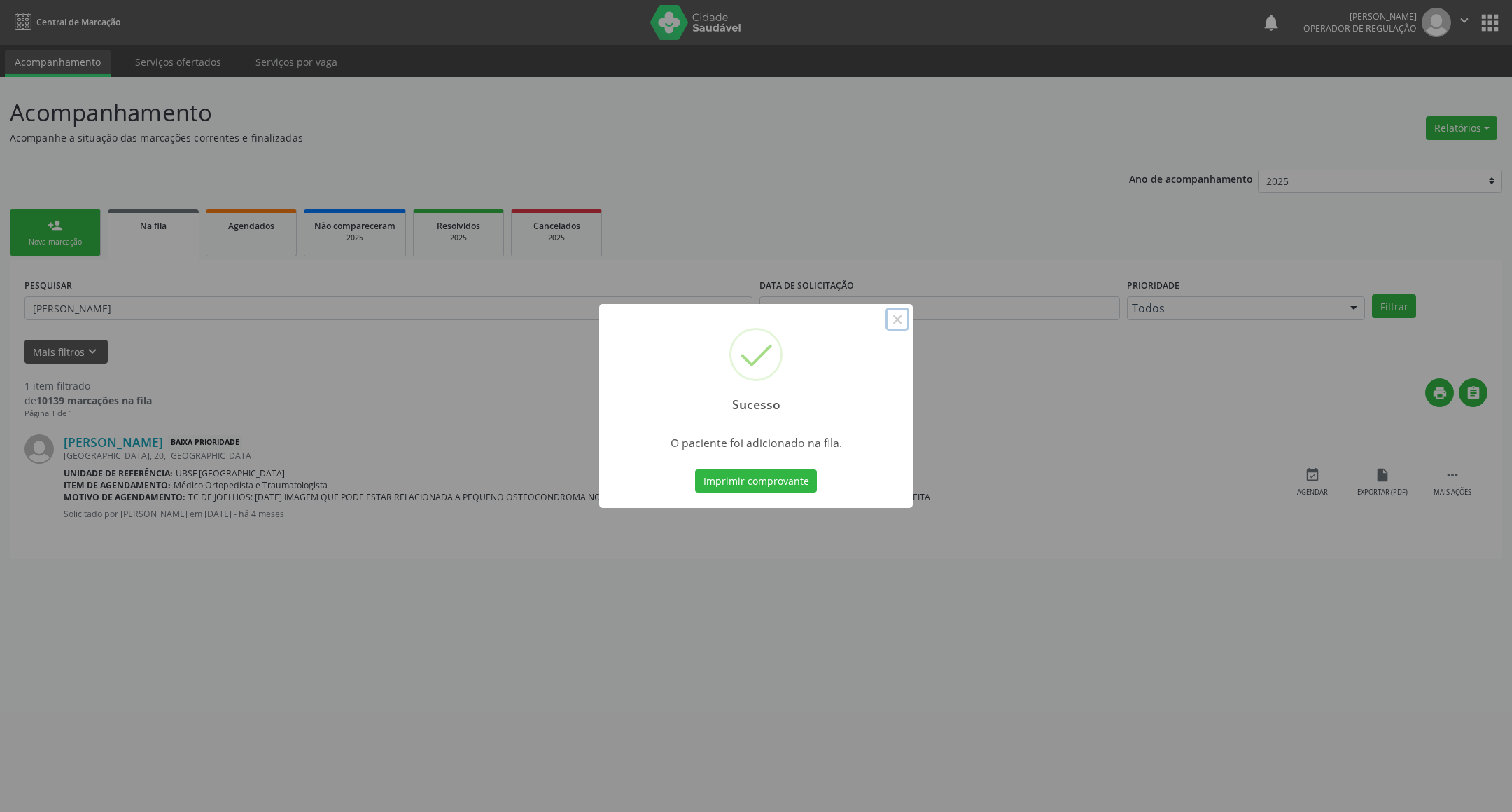
drag, startPoint x: 897, startPoint y: 310, endPoint x: 814, endPoint y: 312, distance: 83.0
click at [892, 310] on button "×" at bounding box center [897, 319] width 24 height 24
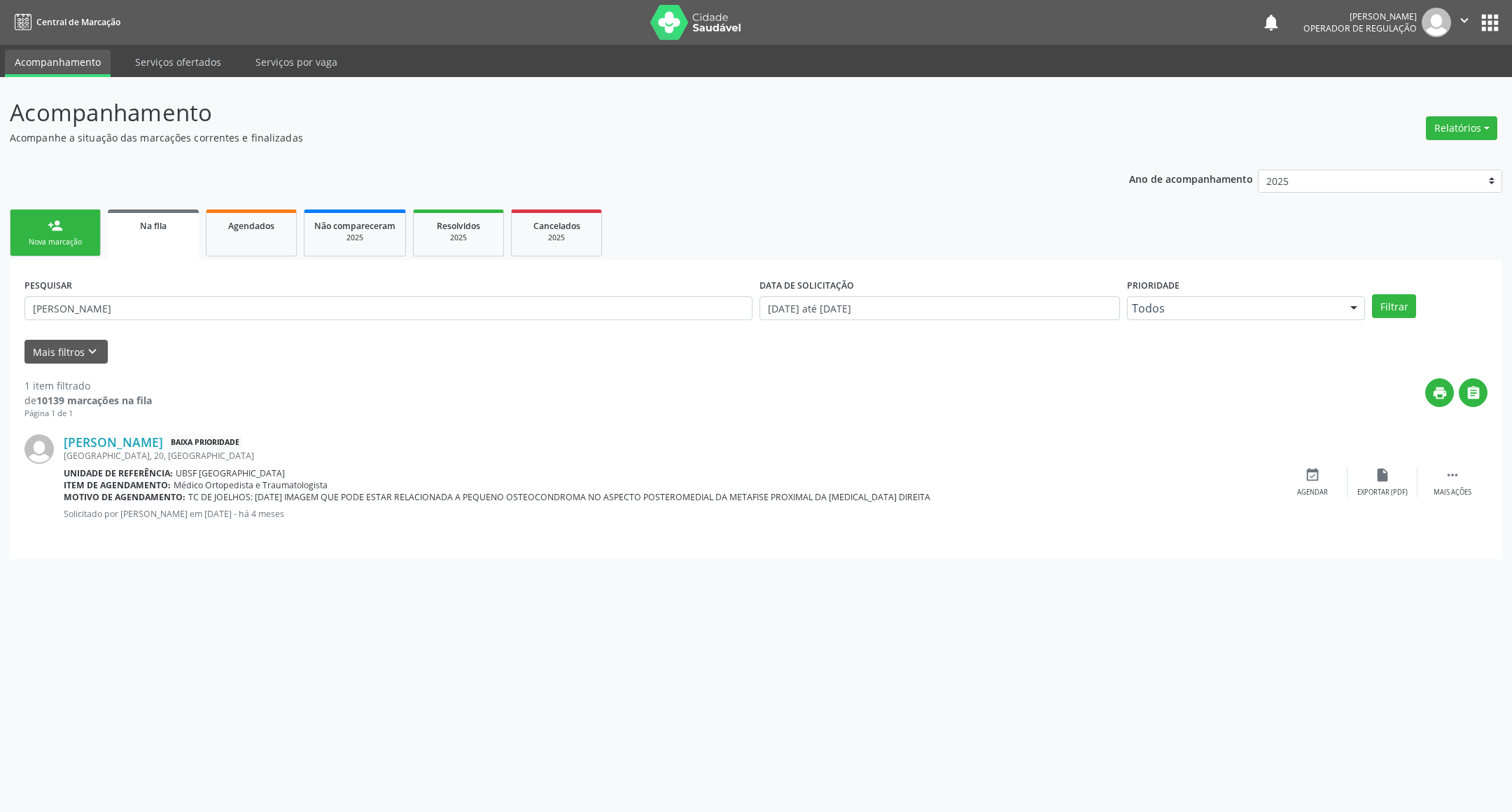
click at [30, 219] on link "person_add Nova marcação" at bounding box center [56, 232] width 91 height 47
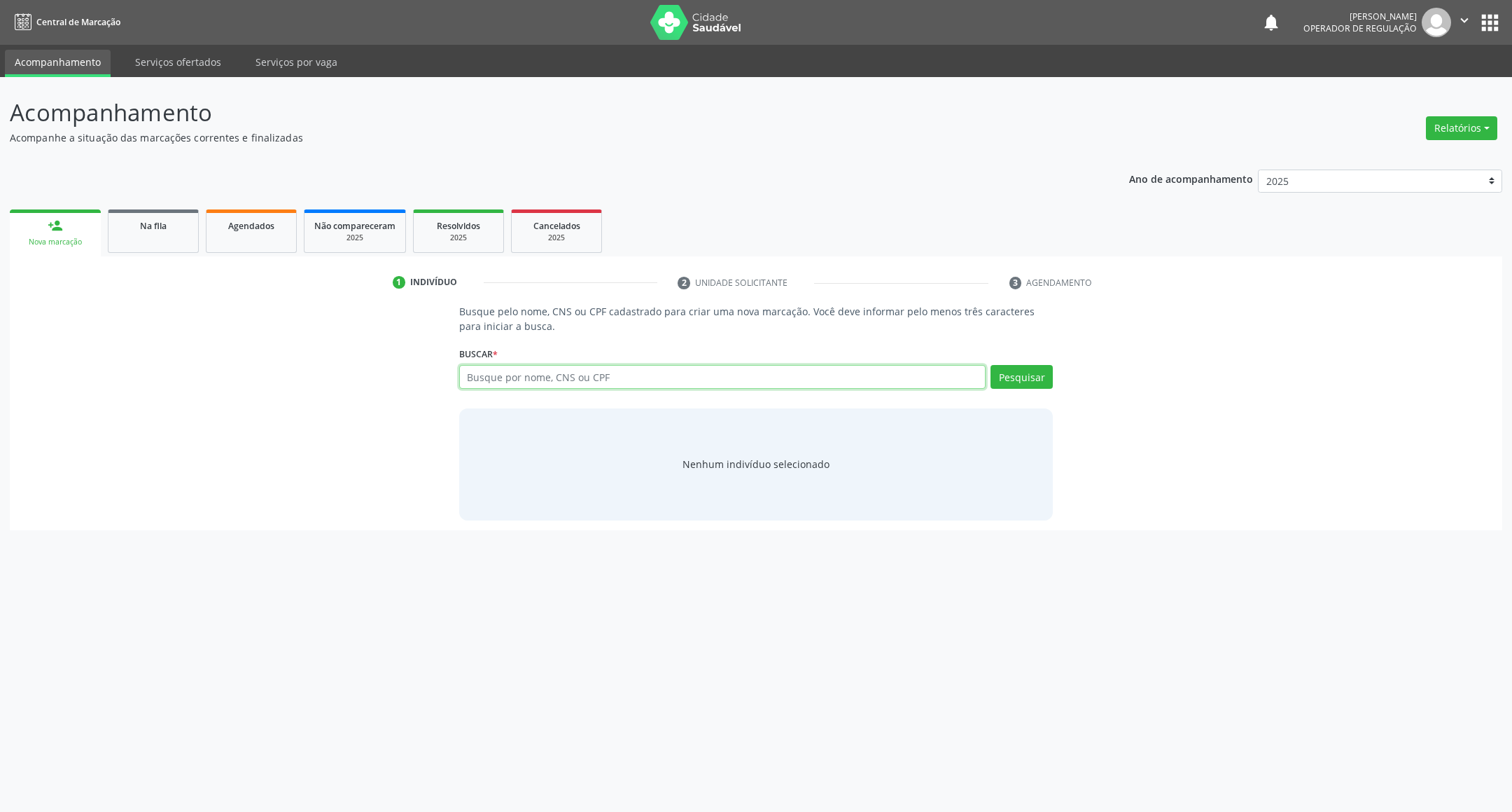
click at [487, 368] on input "text" at bounding box center [723, 377] width 527 height 24
type input "708706108398098"
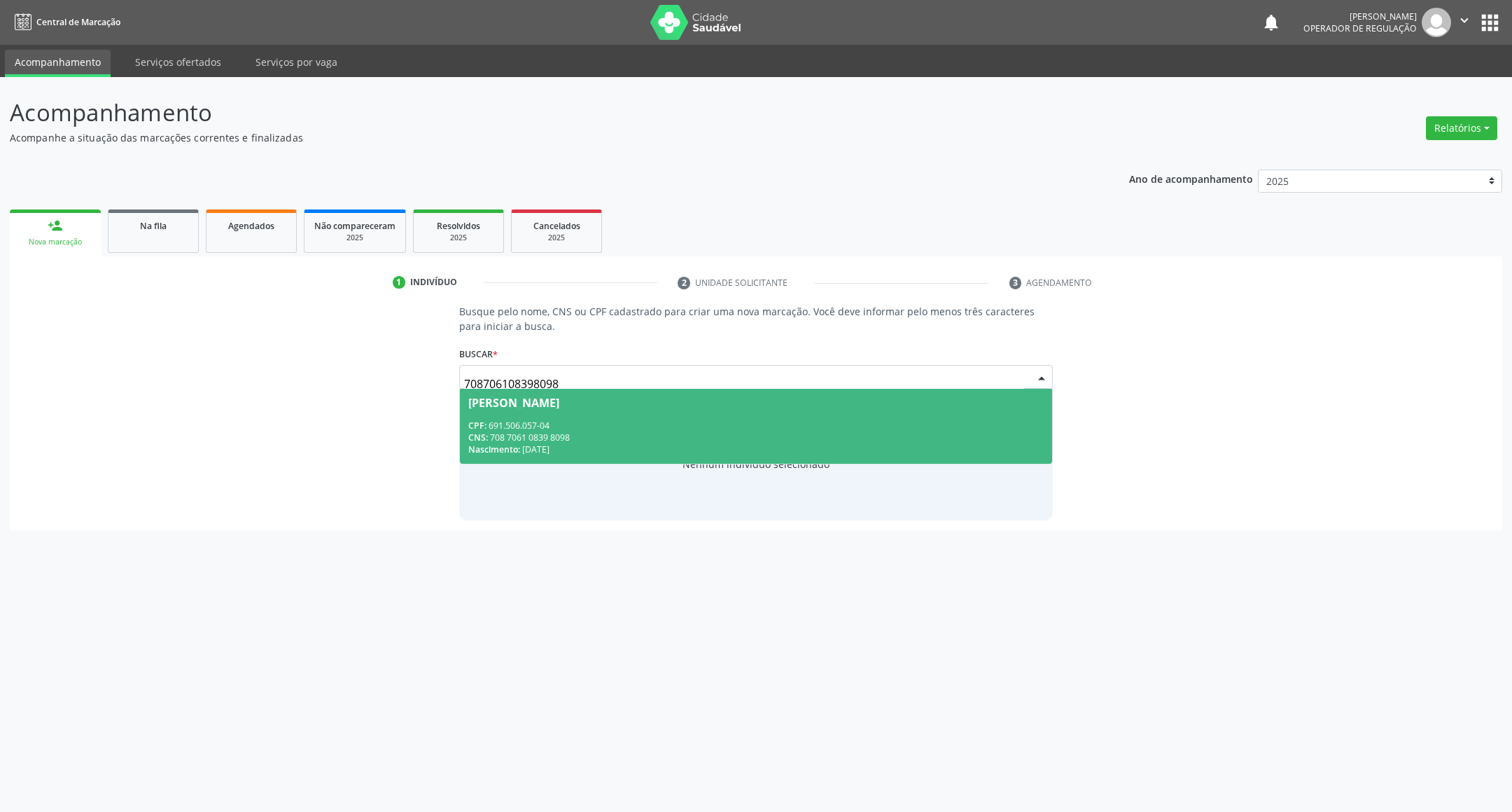
click at [559, 404] on div "José Agostinho de Lima" at bounding box center [514, 403] width 91 height 12
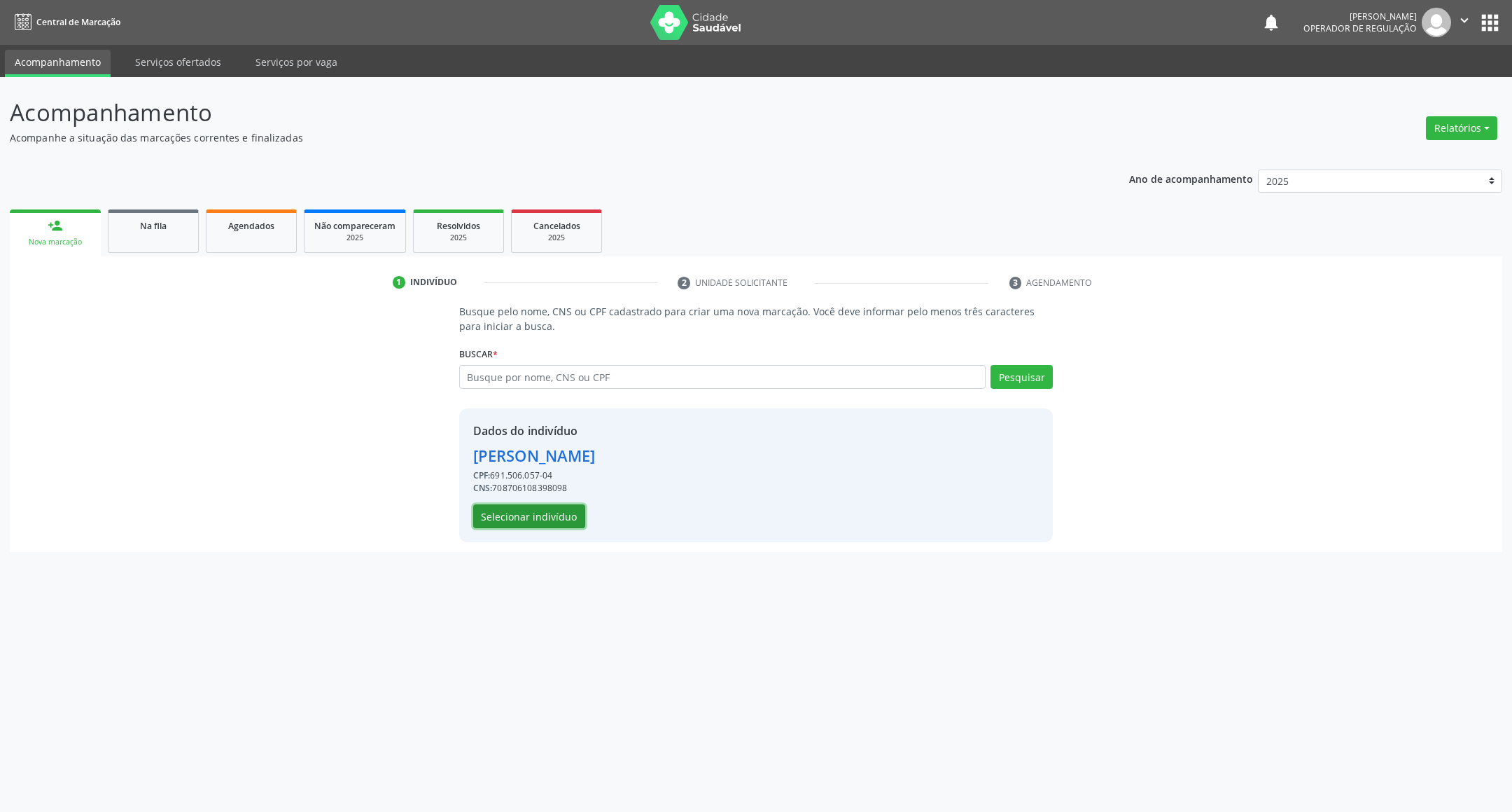
click at [546, 521] on button "Selecionar indivíduo" at bounding box center [529, 516] width 112 height 24
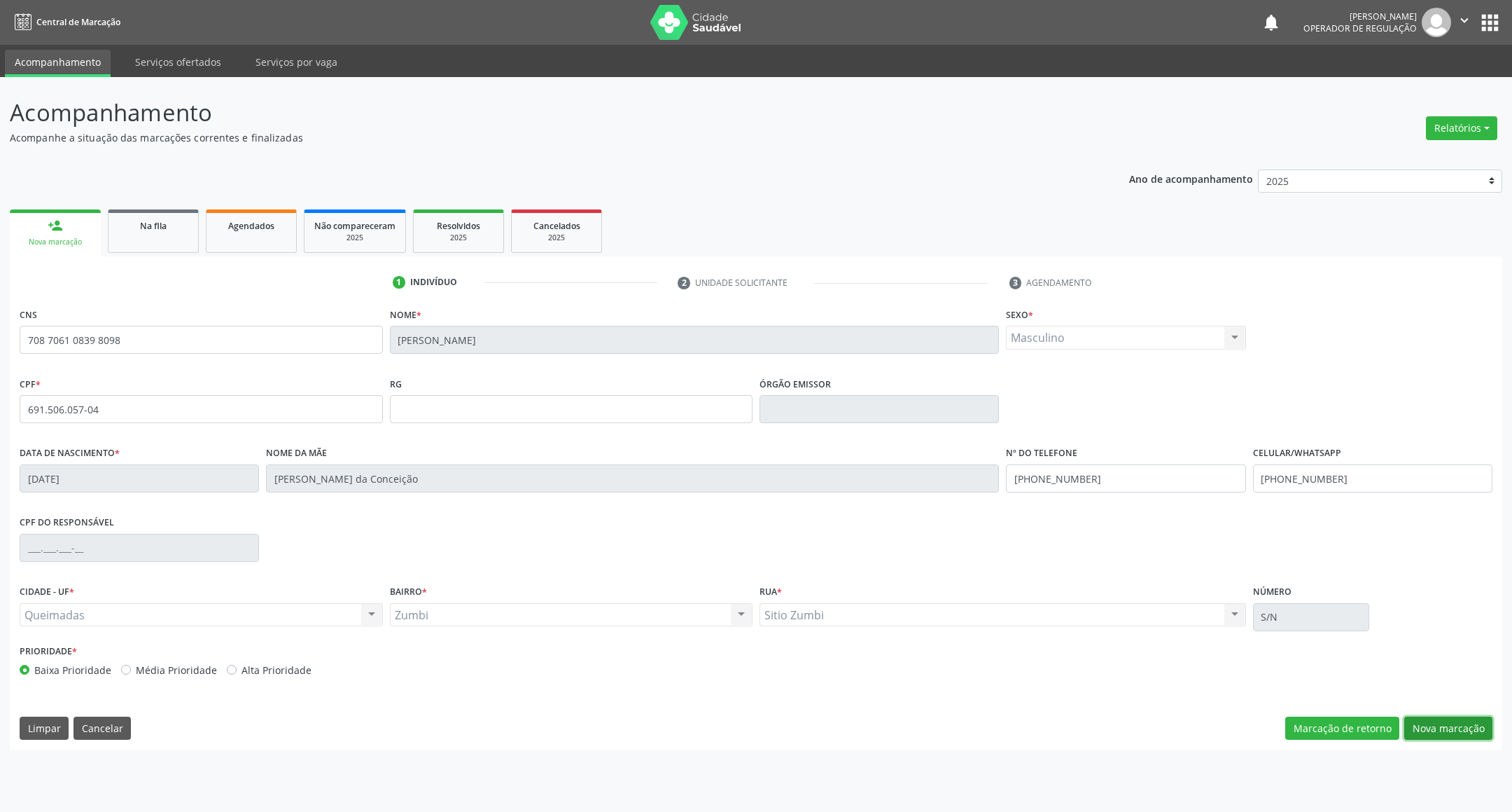
click at [1451, 731] on button "Nova marcação" at bounding box center [1448, 728] width 88 height 24
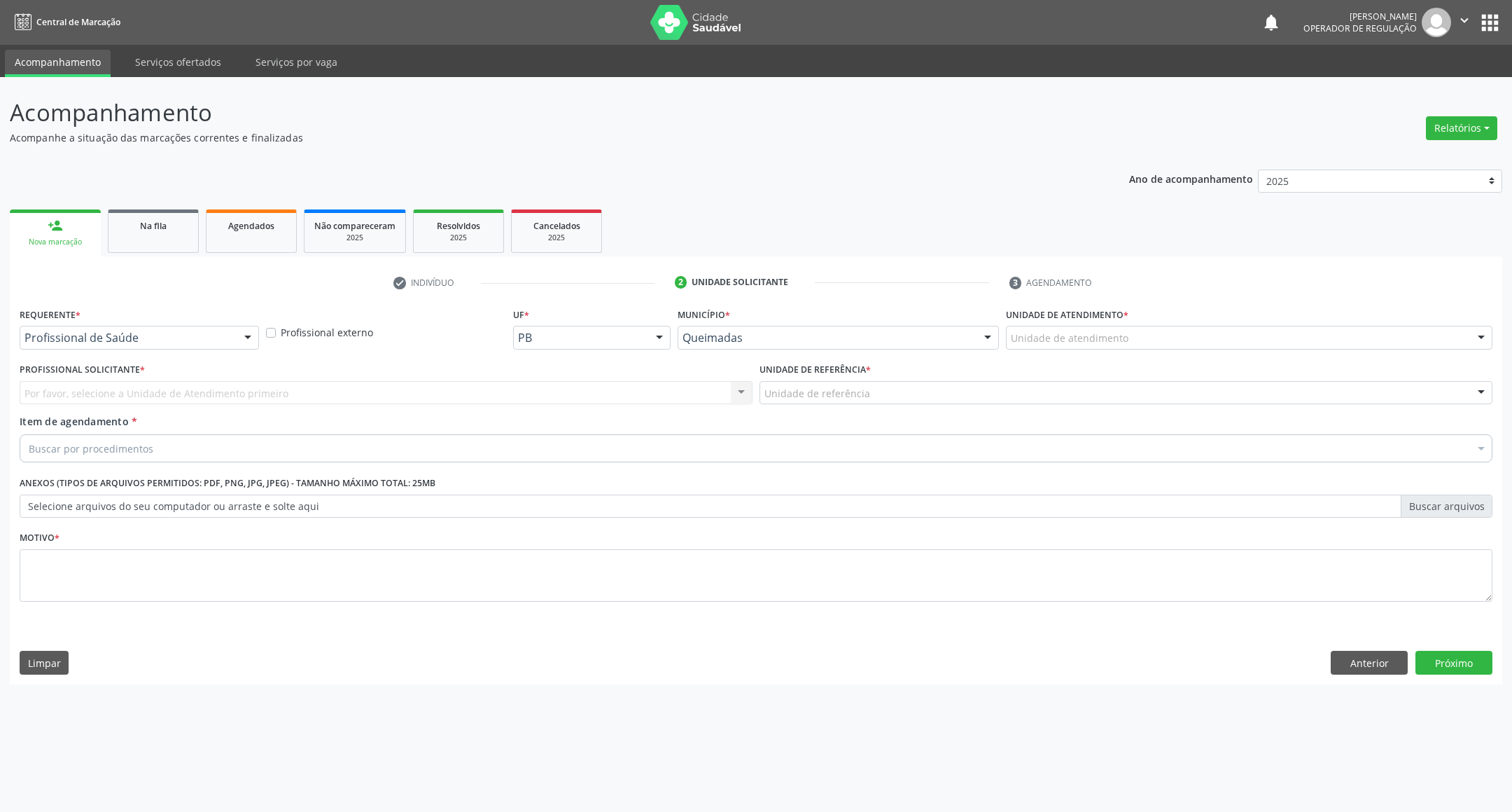
drag, startPoint x: 107, startPoint y: 333, endPoint x: 104, endPoint y: 341, distance: 8.5
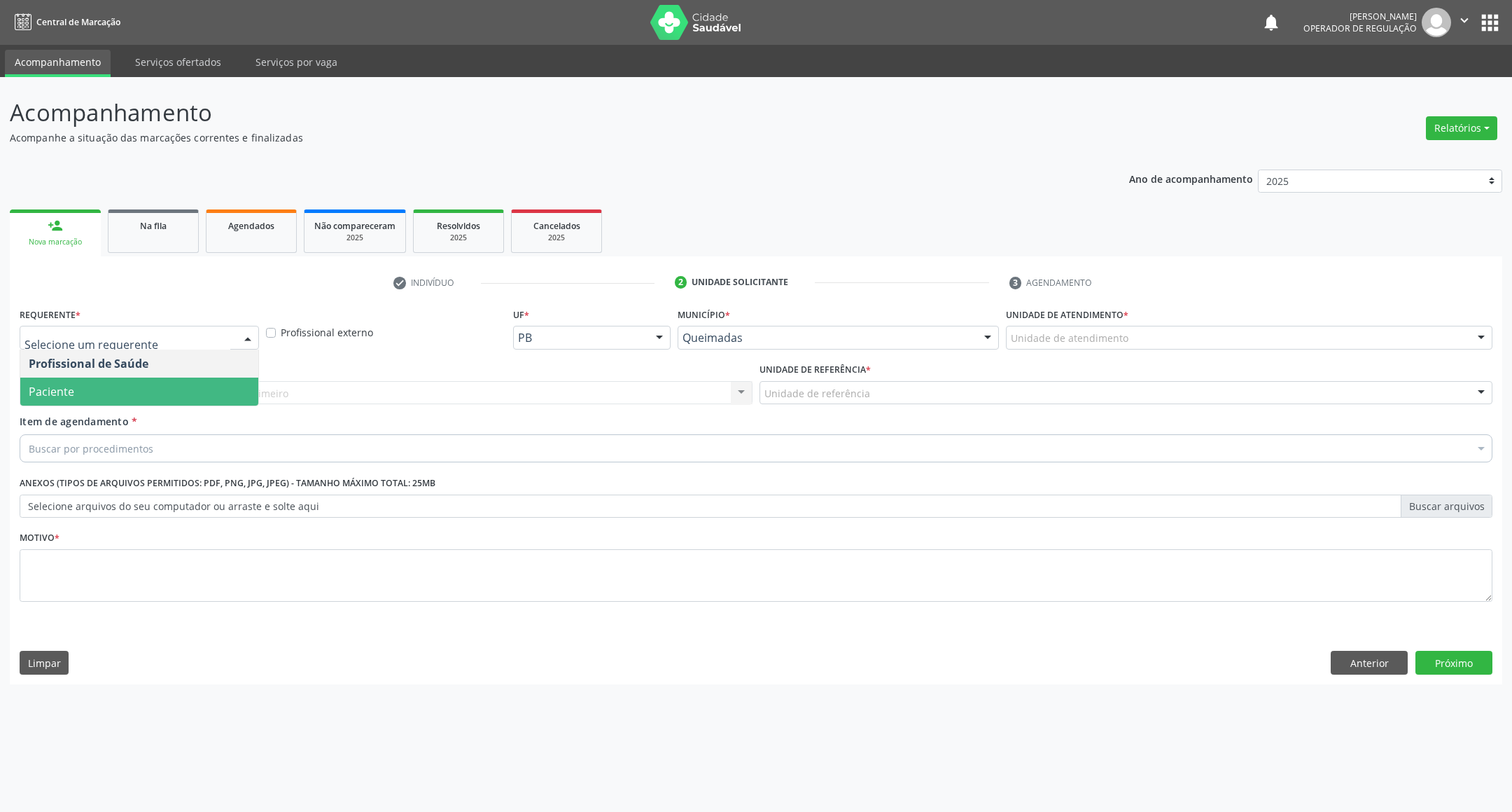
click at [97, 391] on span "Paciente" at bounding box center [139, 391] width 238 height 28
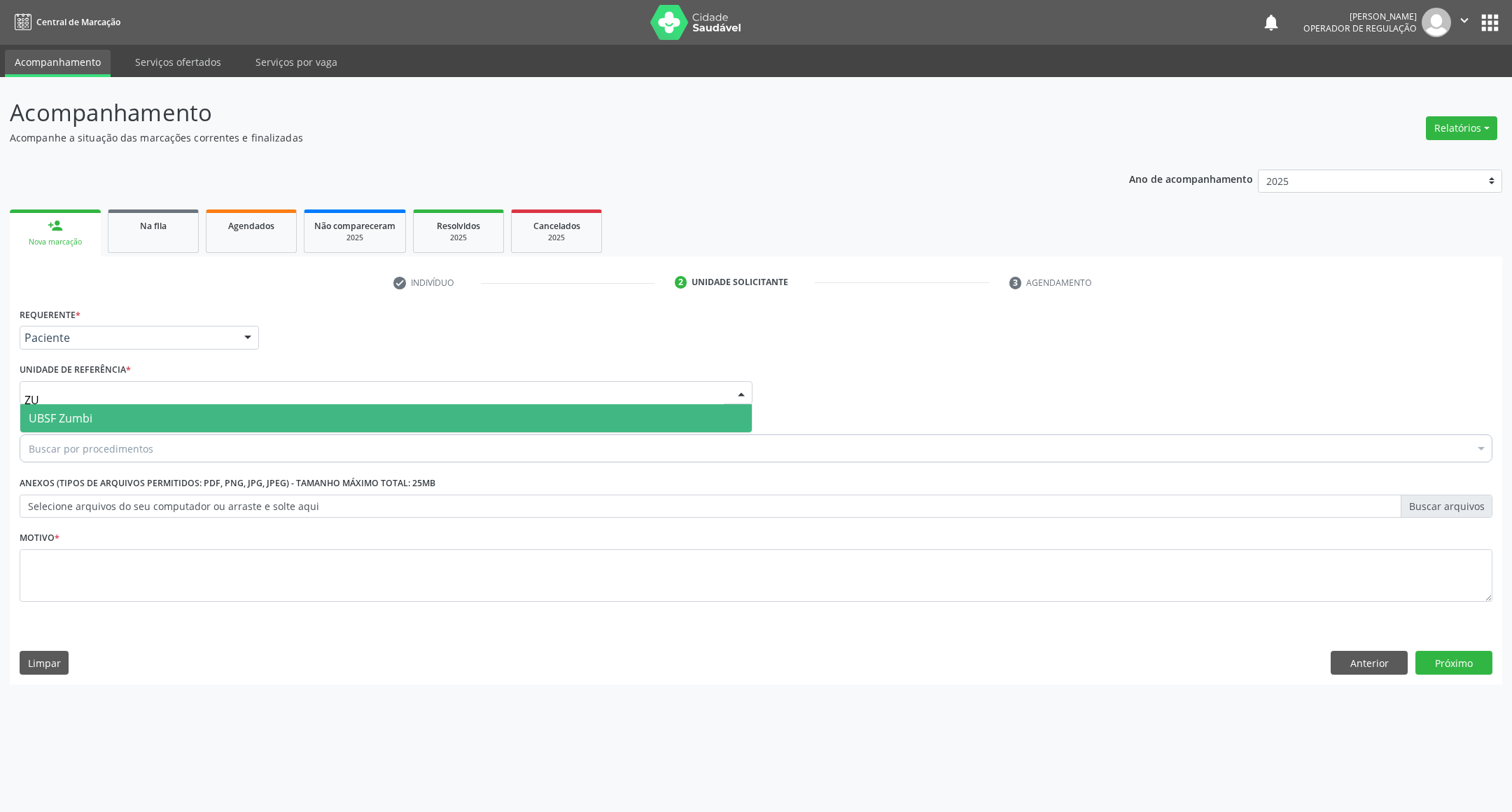
type input "ZUM"
click at [129, 424] on span "UBSF Zumbi" at bounding box center [386, 418] width 731 height 28
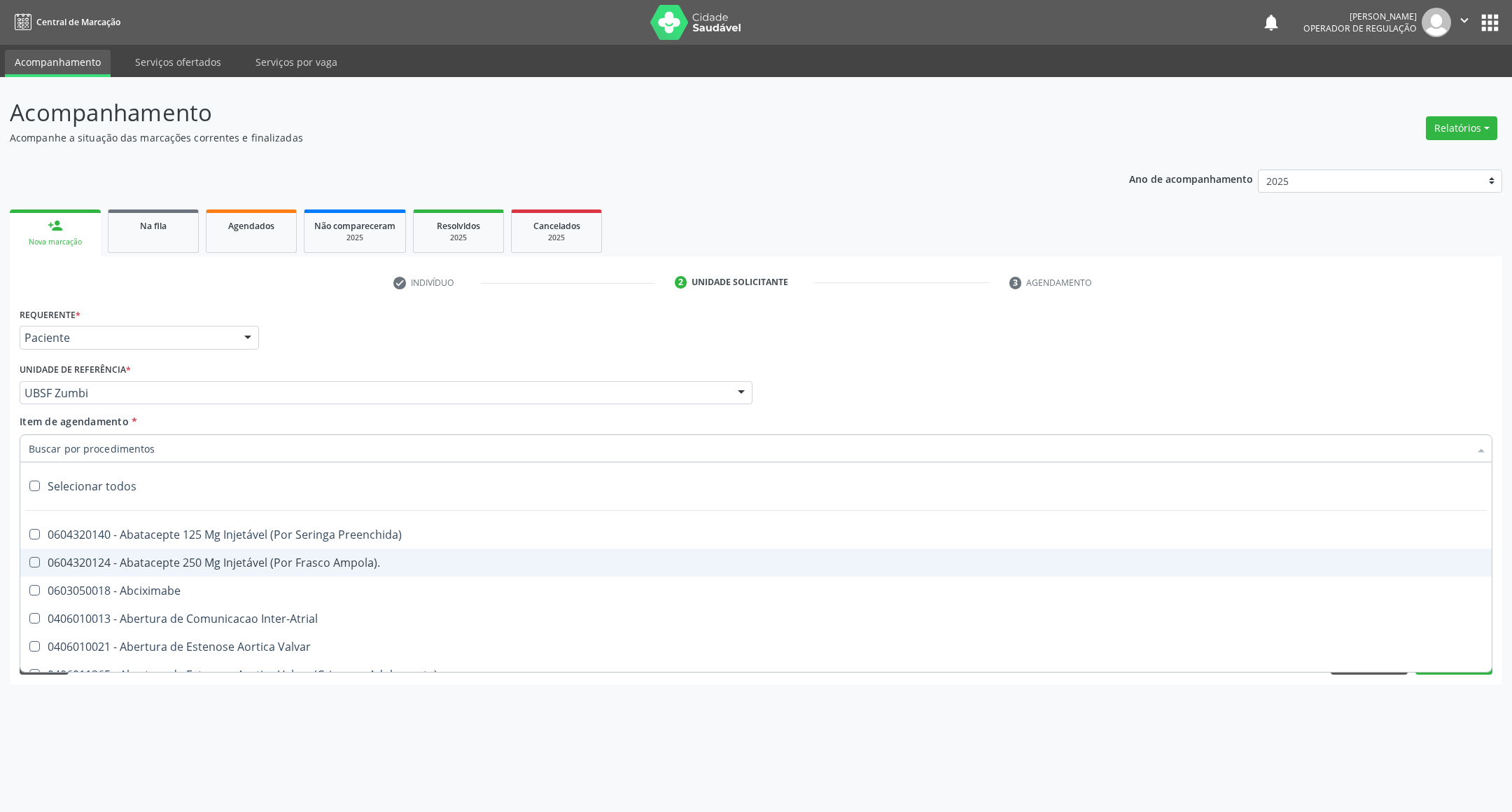
click at [1044, 307] on div "Requerente * Paciente Profissional de Saúde Paciente Nenhum resultado encontrad…" at bounding box center [755, 331] width 1480 height 55
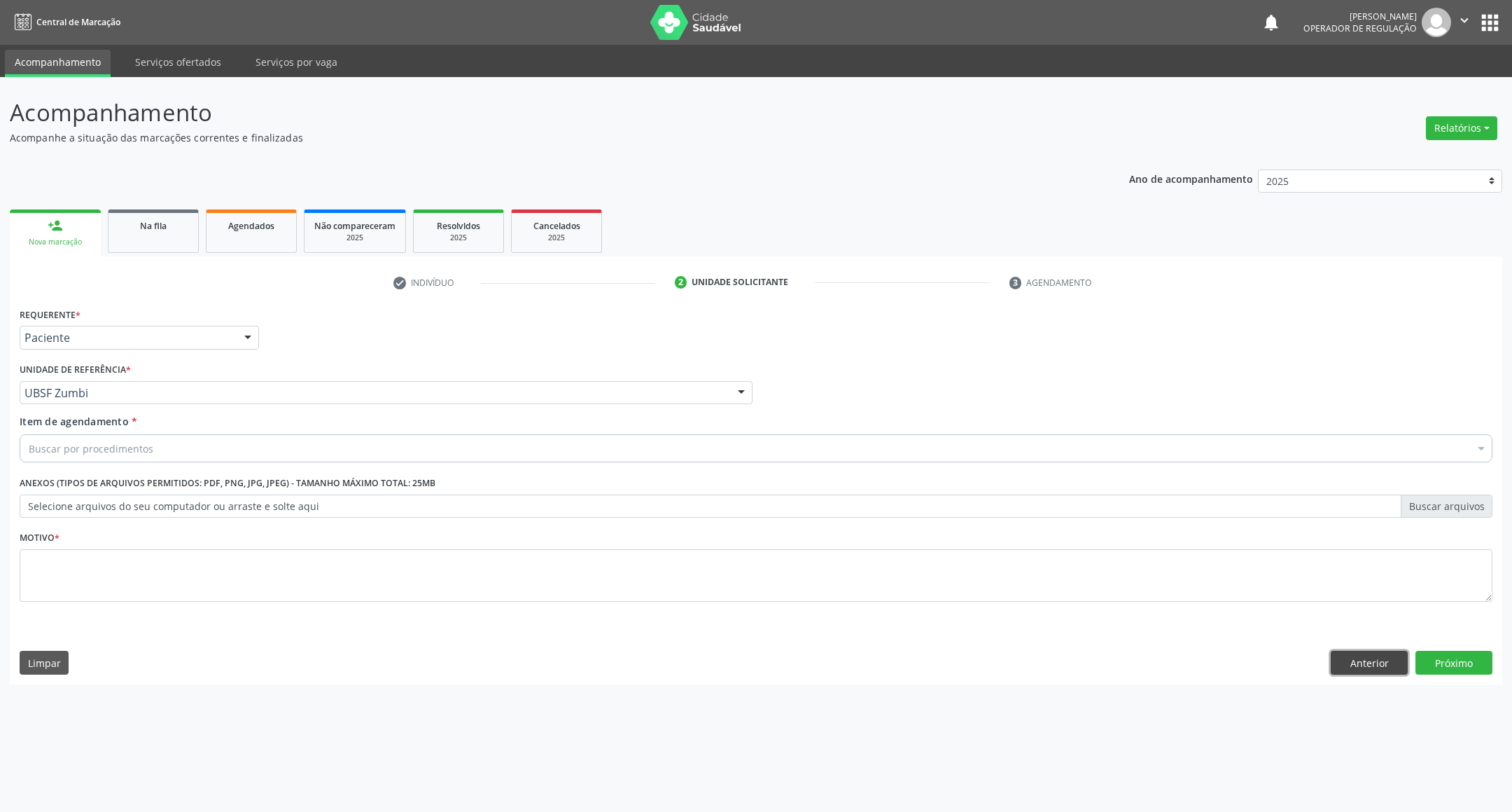
click at [1376, 665] on button "Anterior" at bounding box center [1369, 662] width 77 height 24
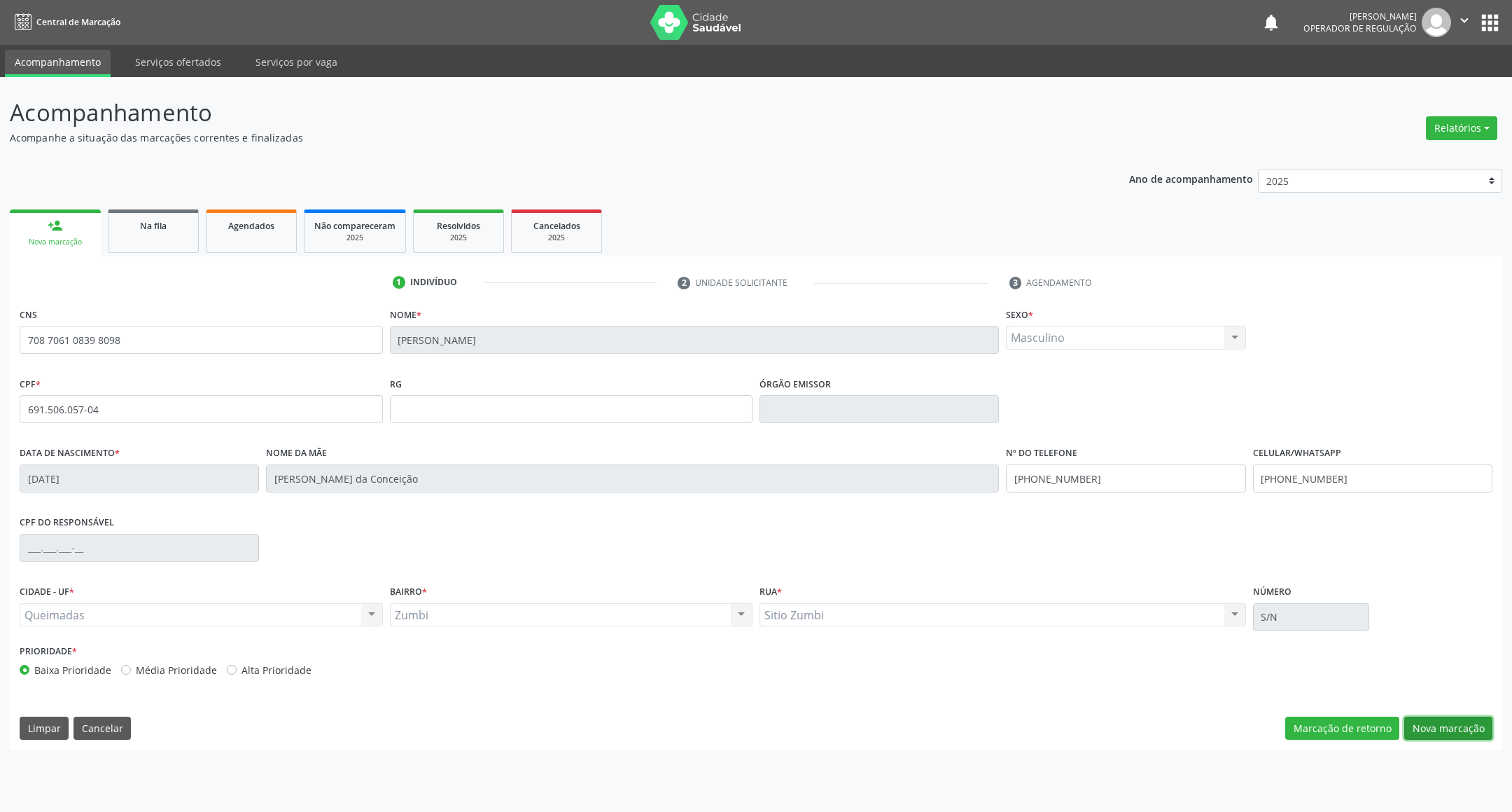
click at [1472, 725] on button "Nova marcação" at bounding box center [1448, 728] width 88 height 24
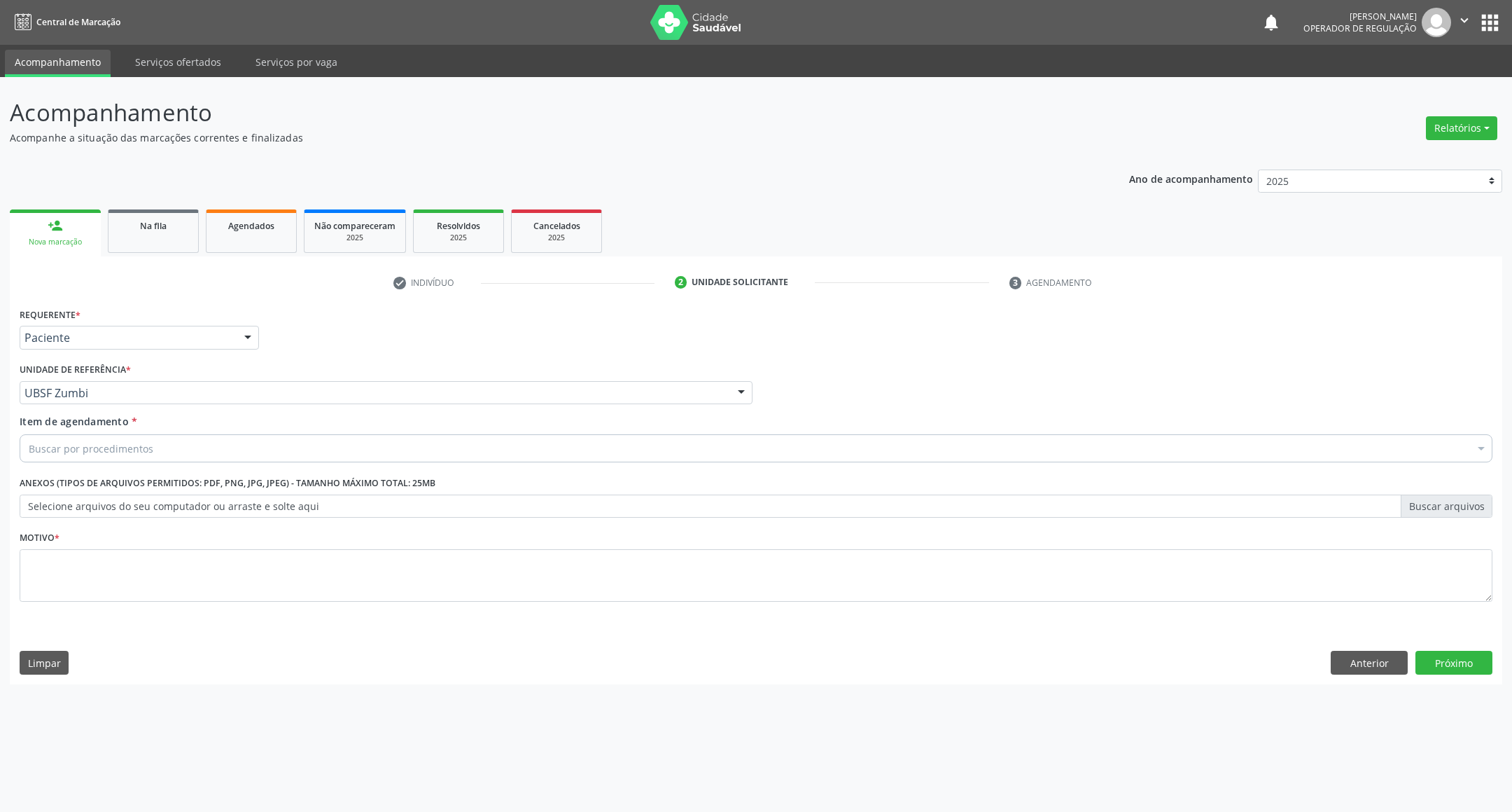
click at [84, 547] on div "Motivo *" at bounding box center [755, 564] width 1472 height 74
click at [86, 567] on textarea at bounding box center [755, 576] width 1472 height 53
paste textarea "RETORNO EMILLE 01/2026"
click at [120, 562] on textarea "RETORNO EMILLE 01/2026" at bounding box center [755, 576] width 1472 height 53
type textarea "RETORNO EMILLE 02/2026"
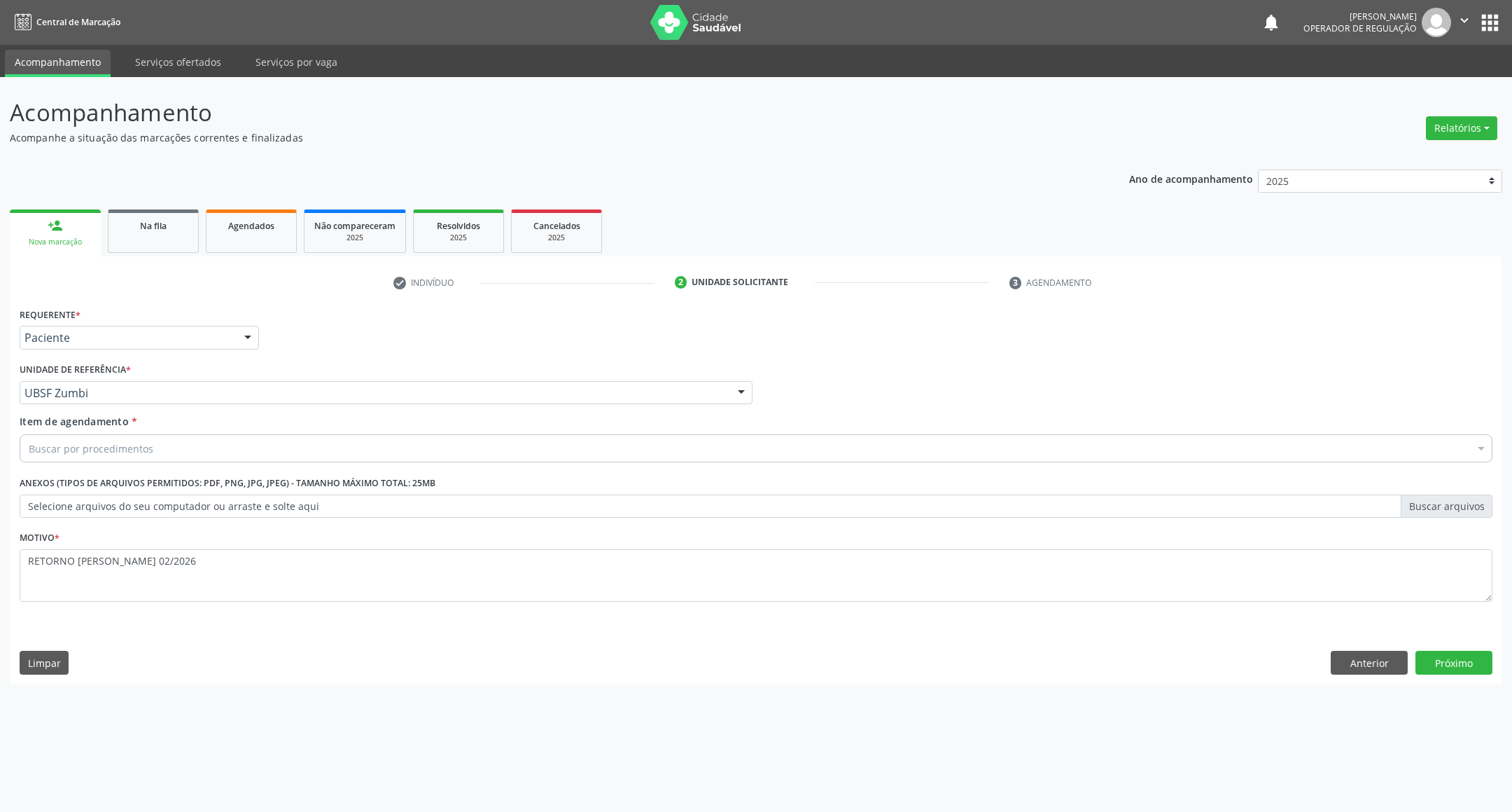
click at [50, 432] on div "Item de agendamento * Buscar por procedimentos Selecionar todos 0604320140 - Ab…" at bounding box center [755, 435] width 1472 height 44
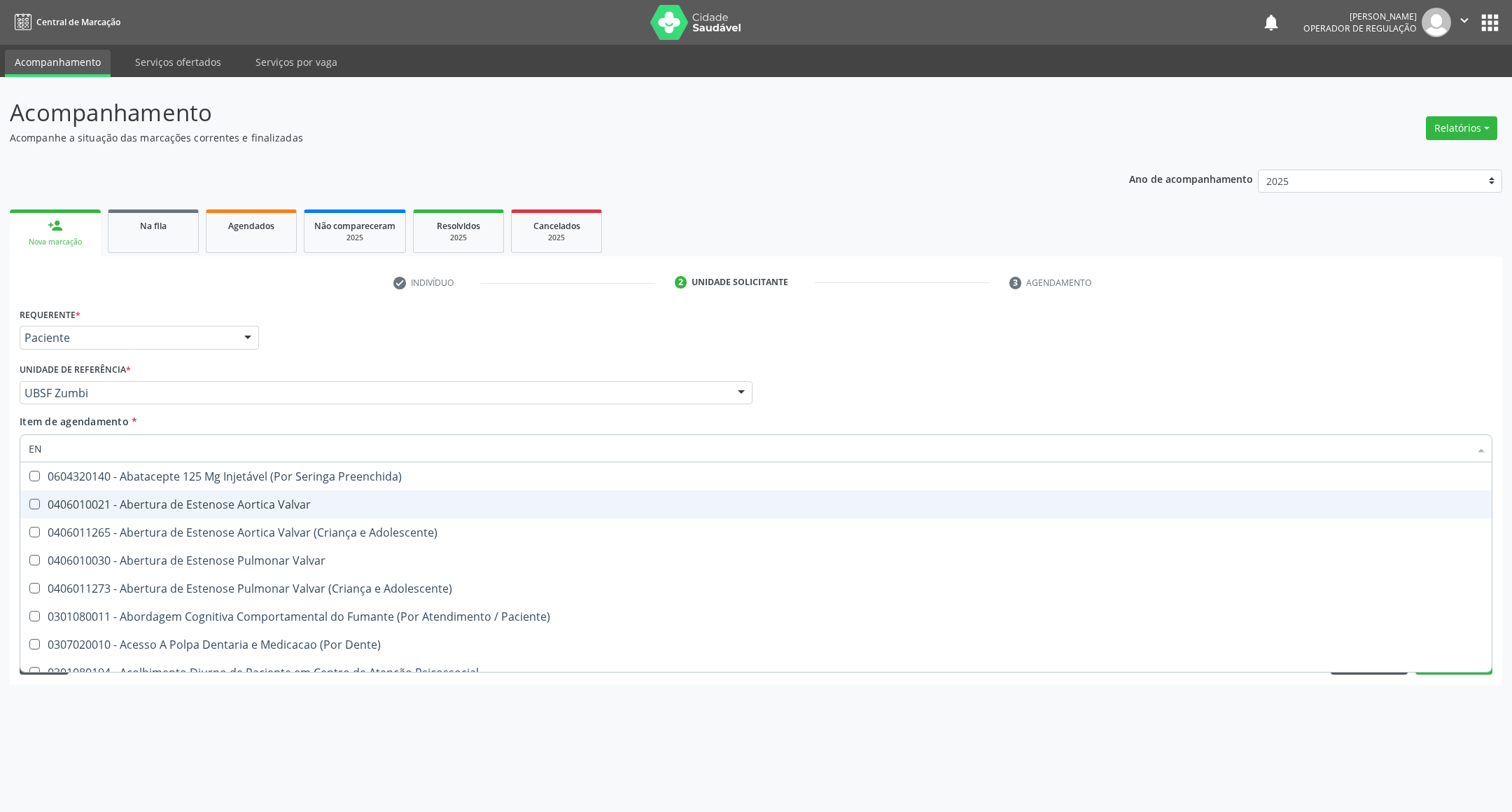
type input "ENDOCRINOLOGISTA"
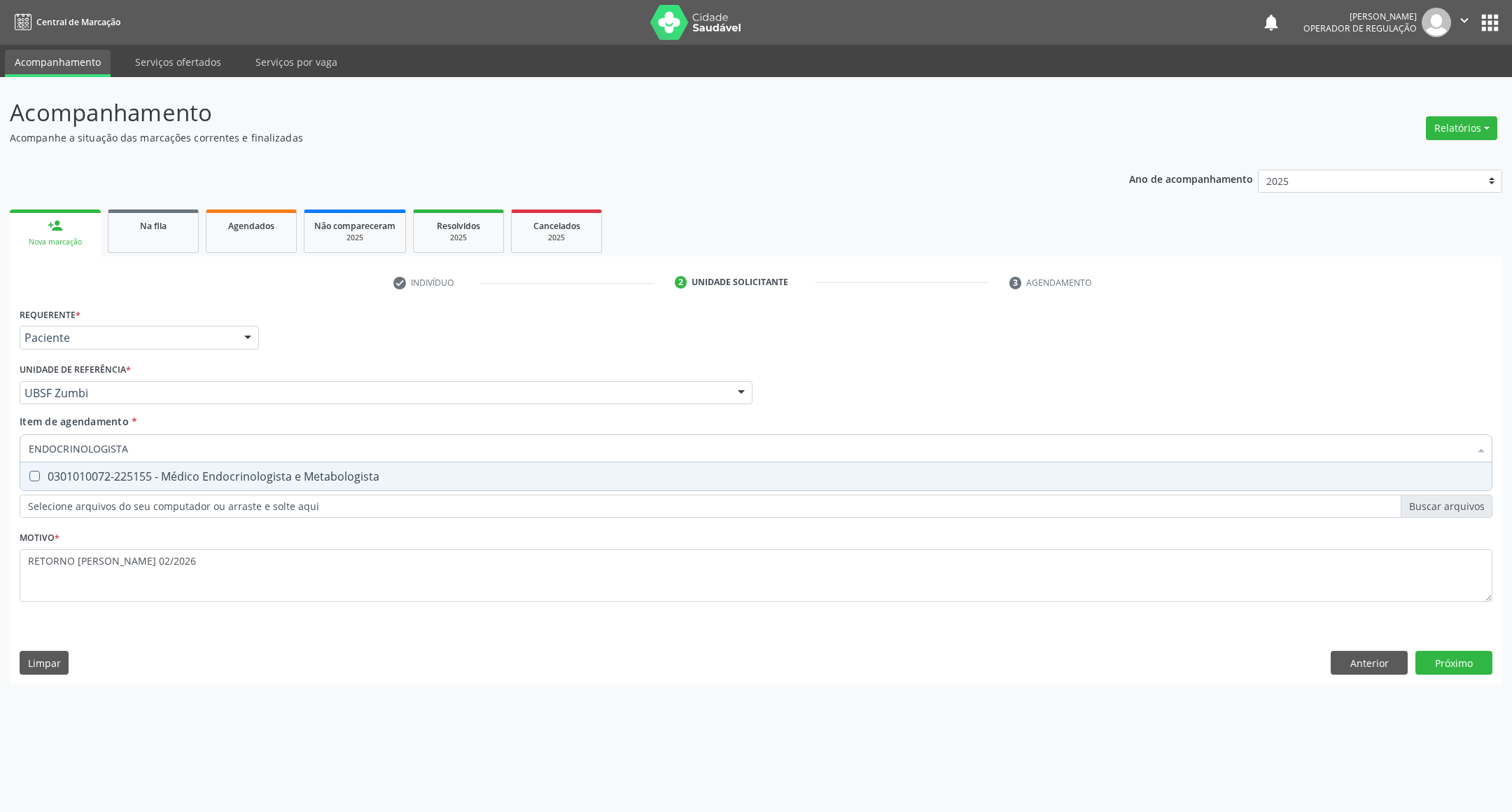
click at [198, 479] on div "0301010072-225155 - Médico Endocrinologista e Metabologista" at bounding box center [756, 476] width 1454 height 12
checkbox Metabologista "true"
click at [1454, 651] on div "Requerente * Paciente Profissional de Saúde Paciente Nenhum resultado encontrad…" at bounding box center [756, 494] width 1493 height 380
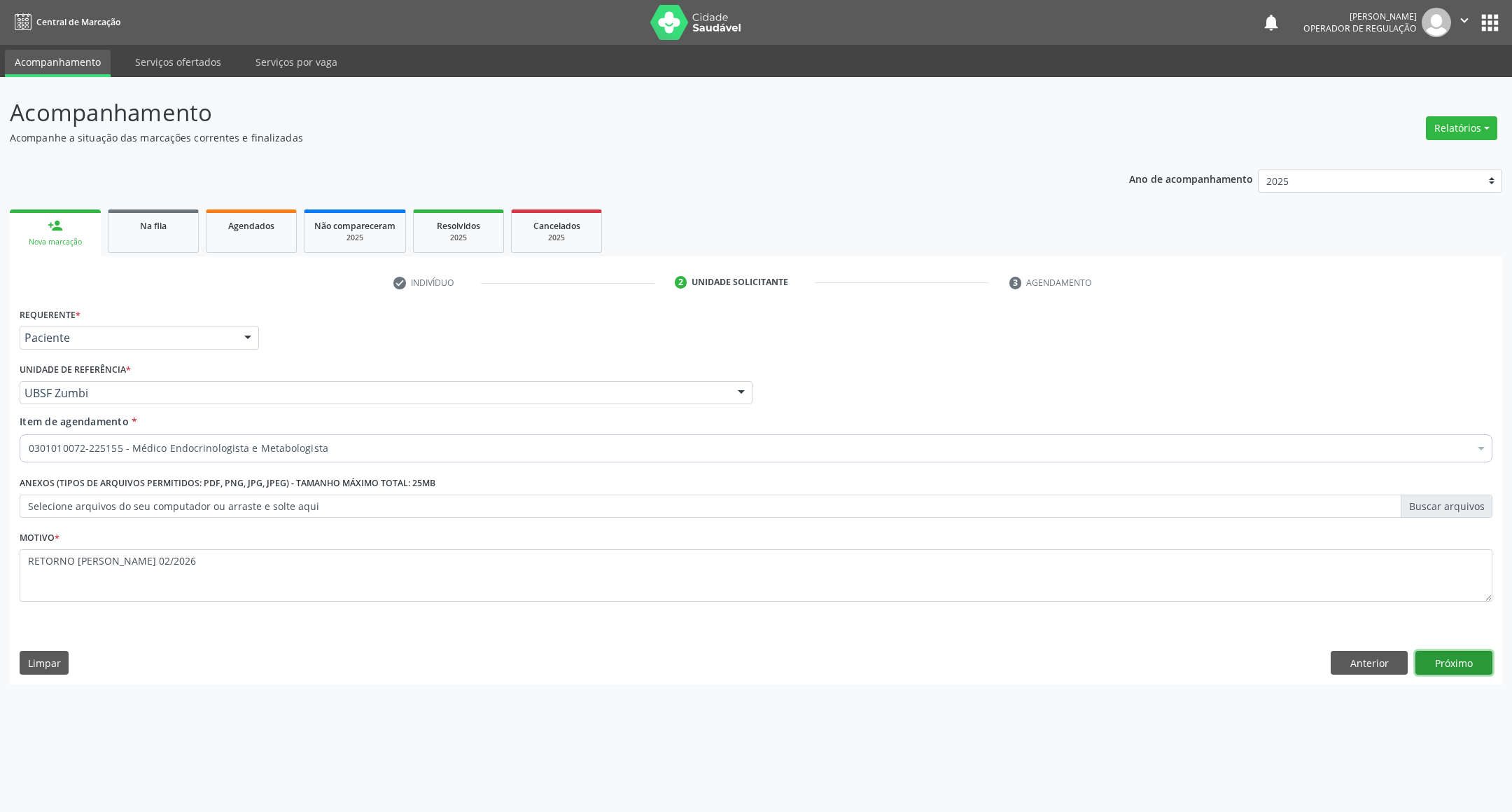
click at [1449, 660] on button "Próximo" at bounding box center [1454, 662] width 77 height 24
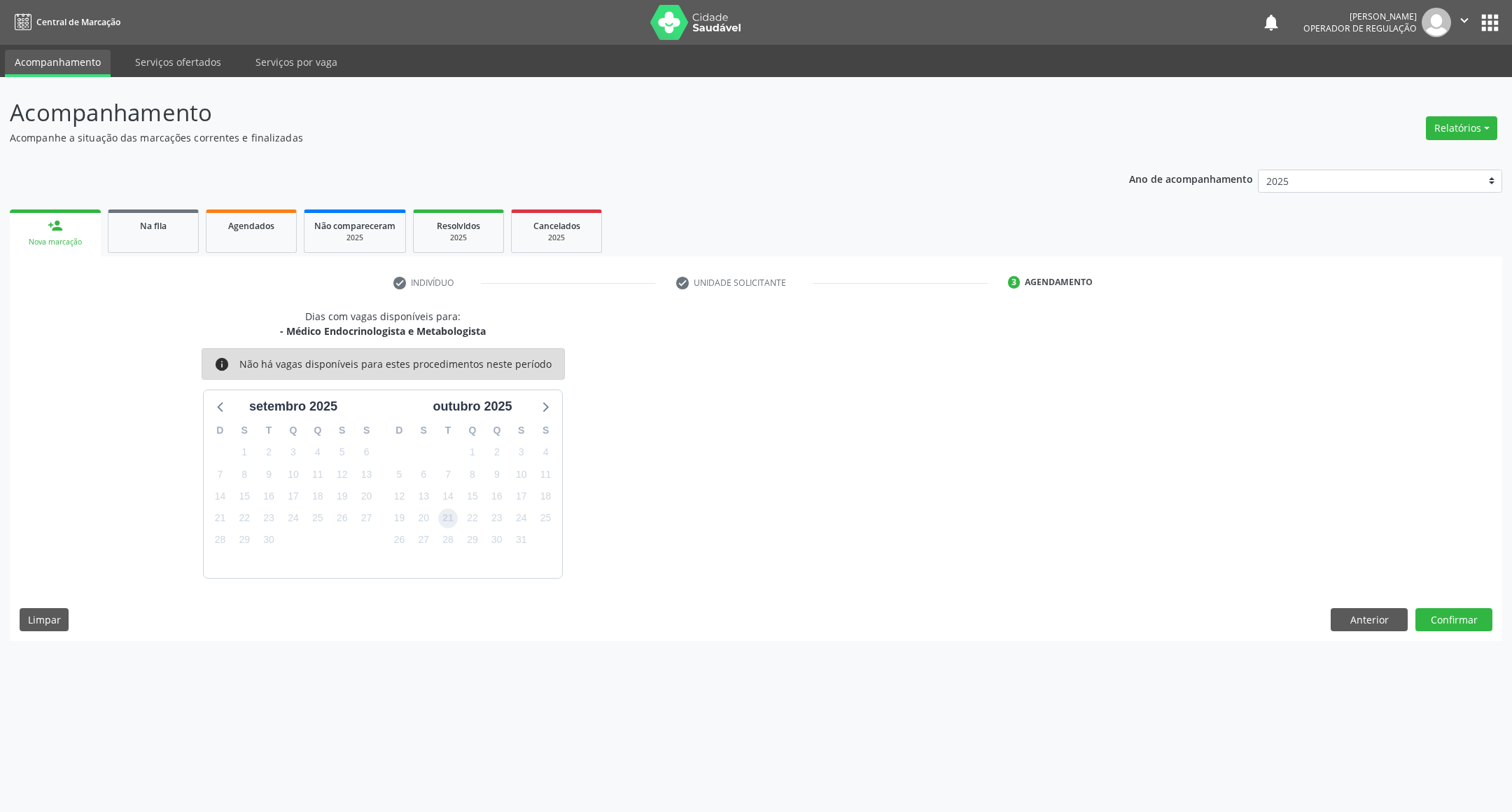
click at [450, 519] on span "21" at bounding box center [447, 518] width 19 height 19
click at [1468, 616] on button "Confirmar" at bounding box center [1454, 619] width 77 height 24
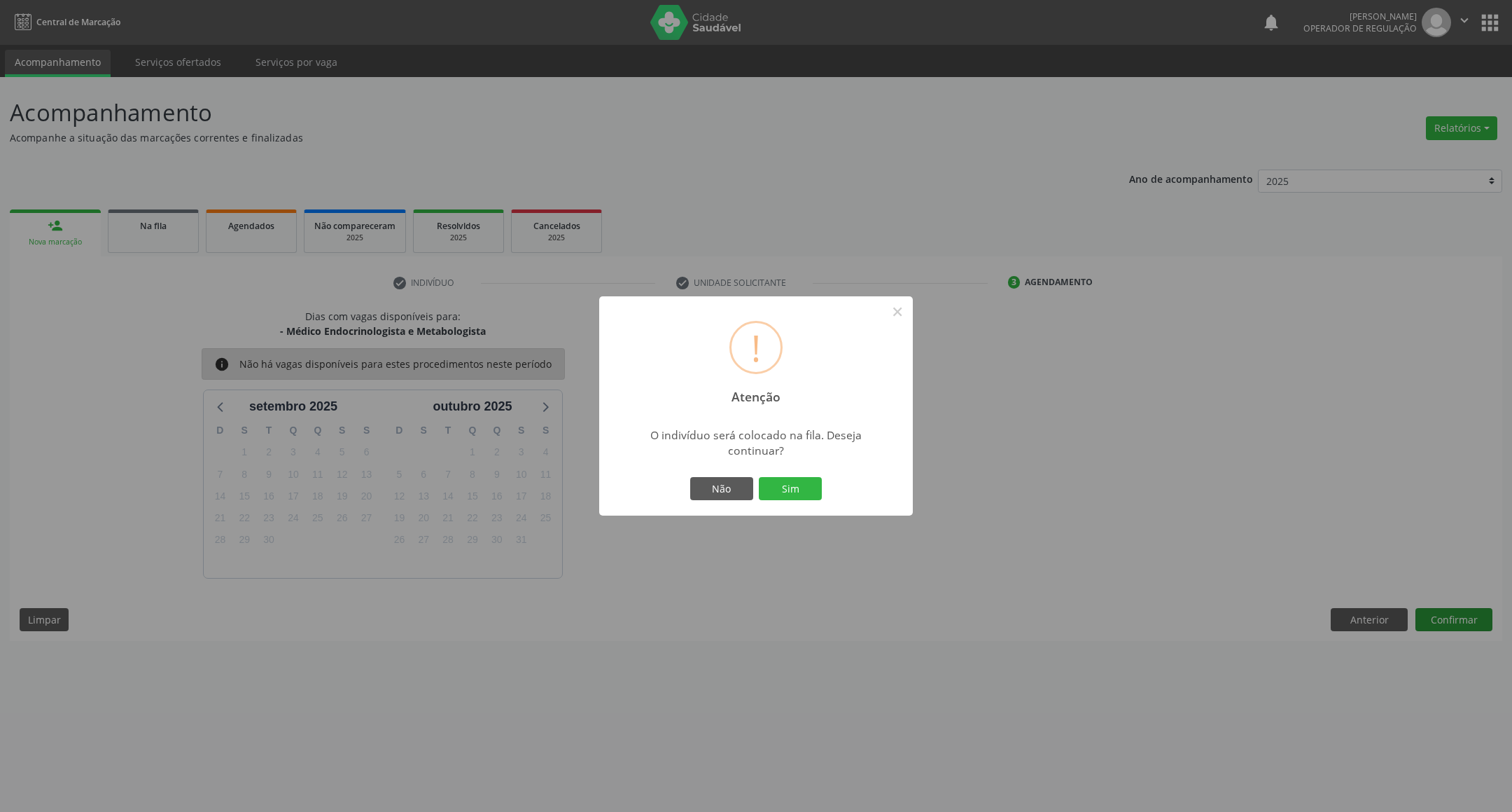
click at [759, 477] on button "Sim" at bounding box center [790, 489] width 63 height 24
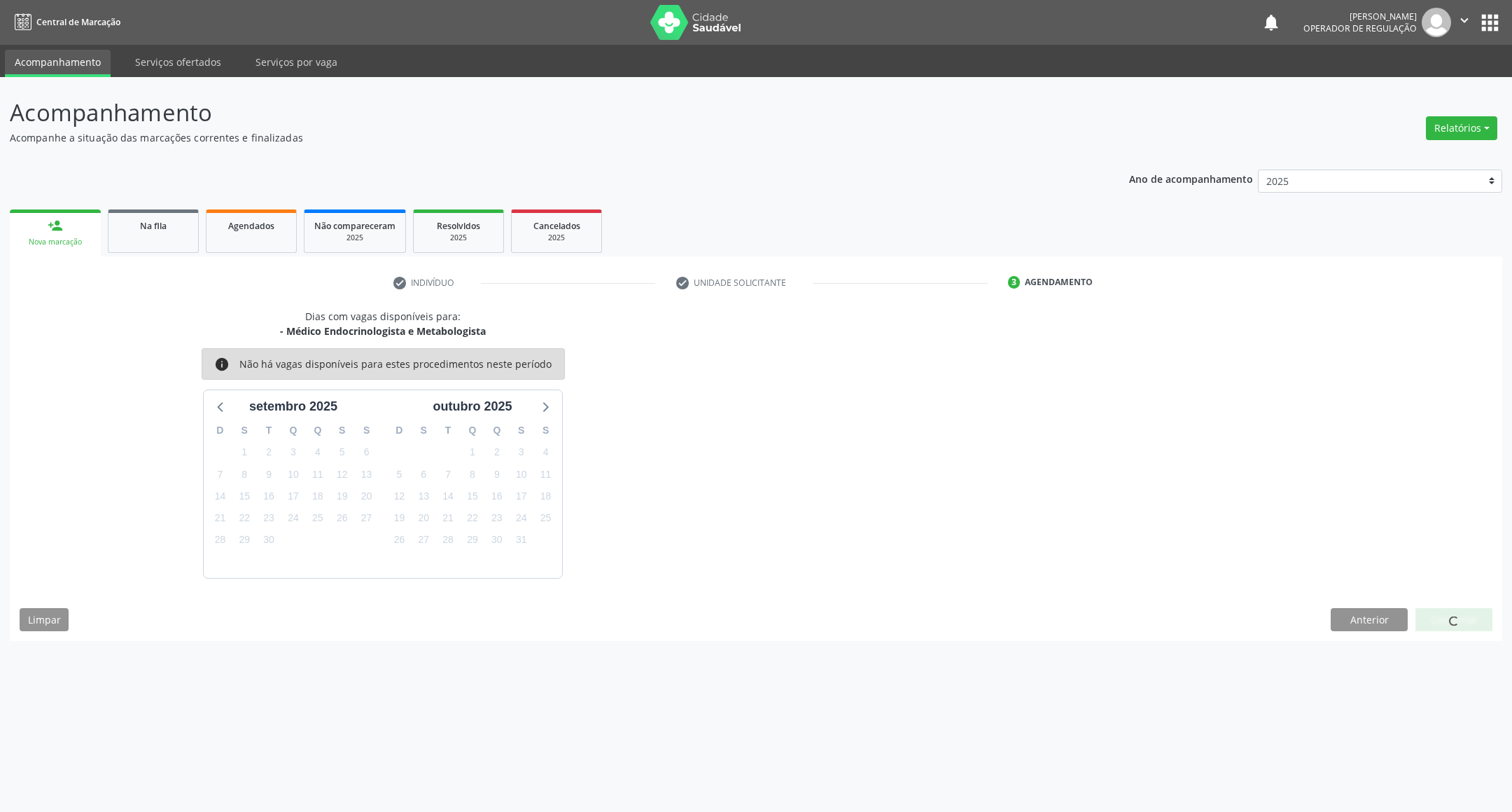
click at [454, 485] on div "14" at bounding box center [447, 496] width 19 height 22
click at [466, 485] on div "15" at bounding box center [472, 496] width 19 height 22
click at [475, 489] on span "15" at bounding box center [472, 495] width 19 height 19
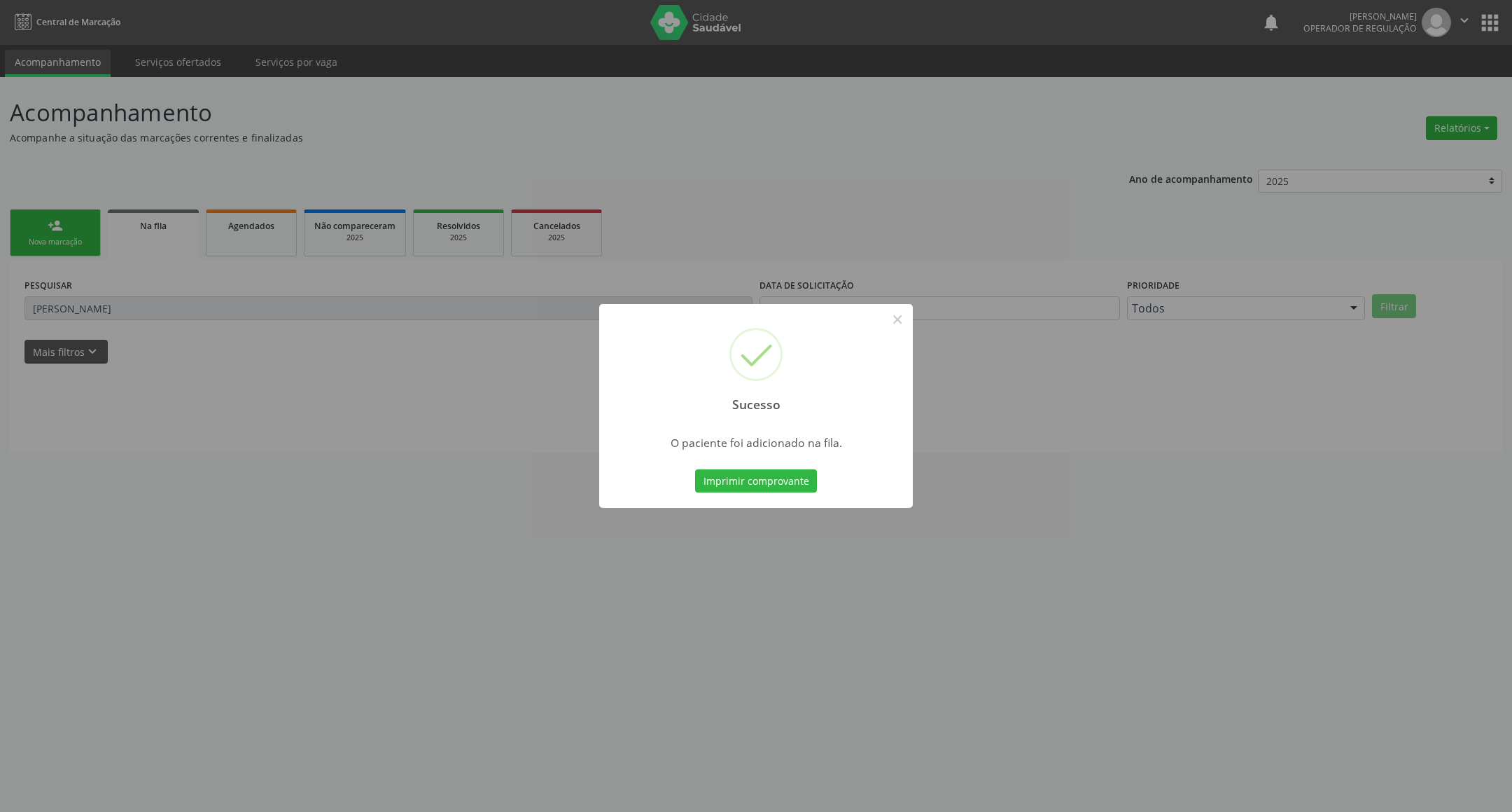
click at [408, 481] on div "Sucesso × O paciente foi adicionado na fila. Imprimir comprovante Cancel" at bounding box center [756, 406] width 1512 height 812
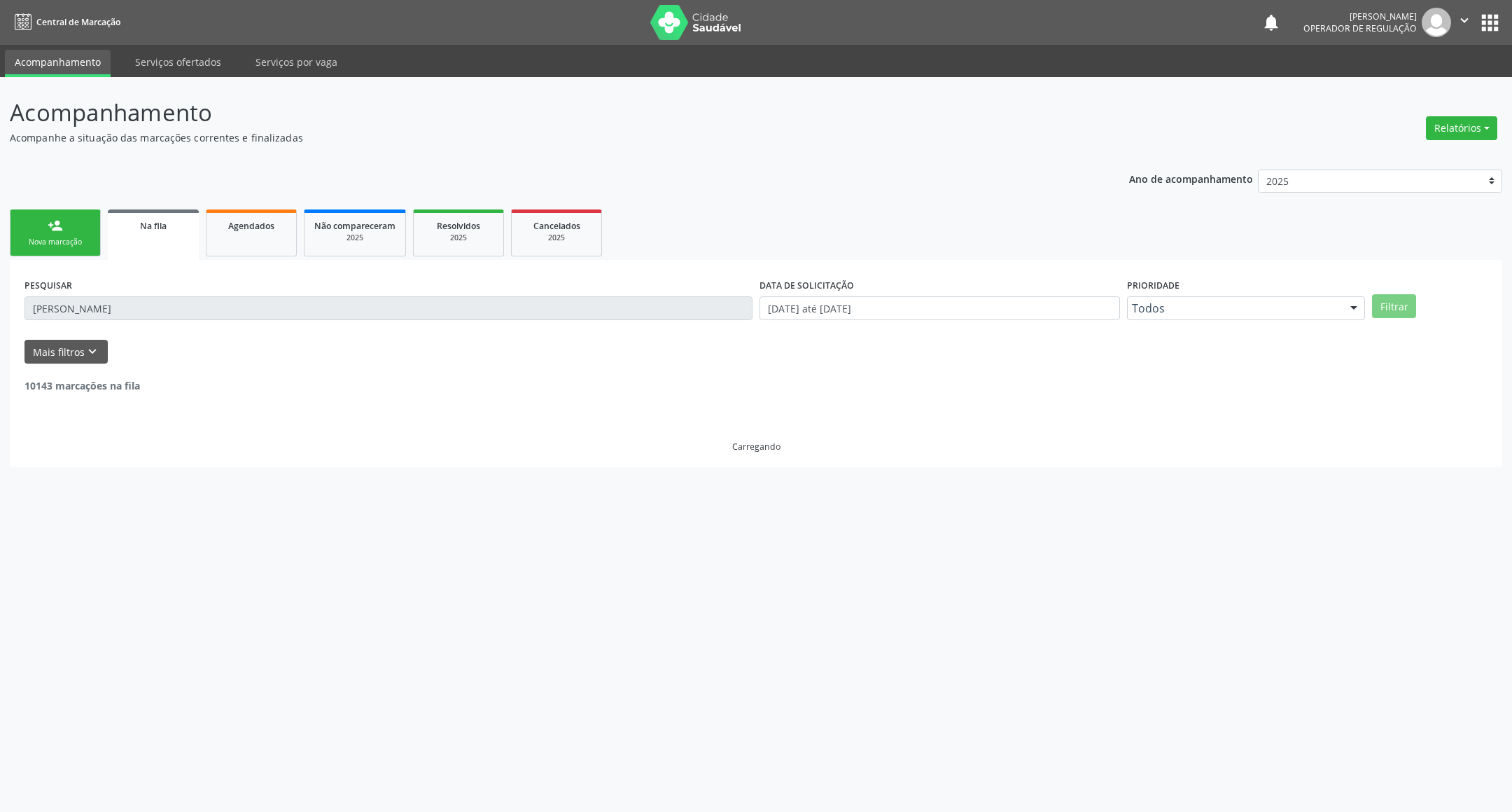
click at [59, 234] on link "person_add Nova marcação" at bounding box center [56, 232] width 91 height 47
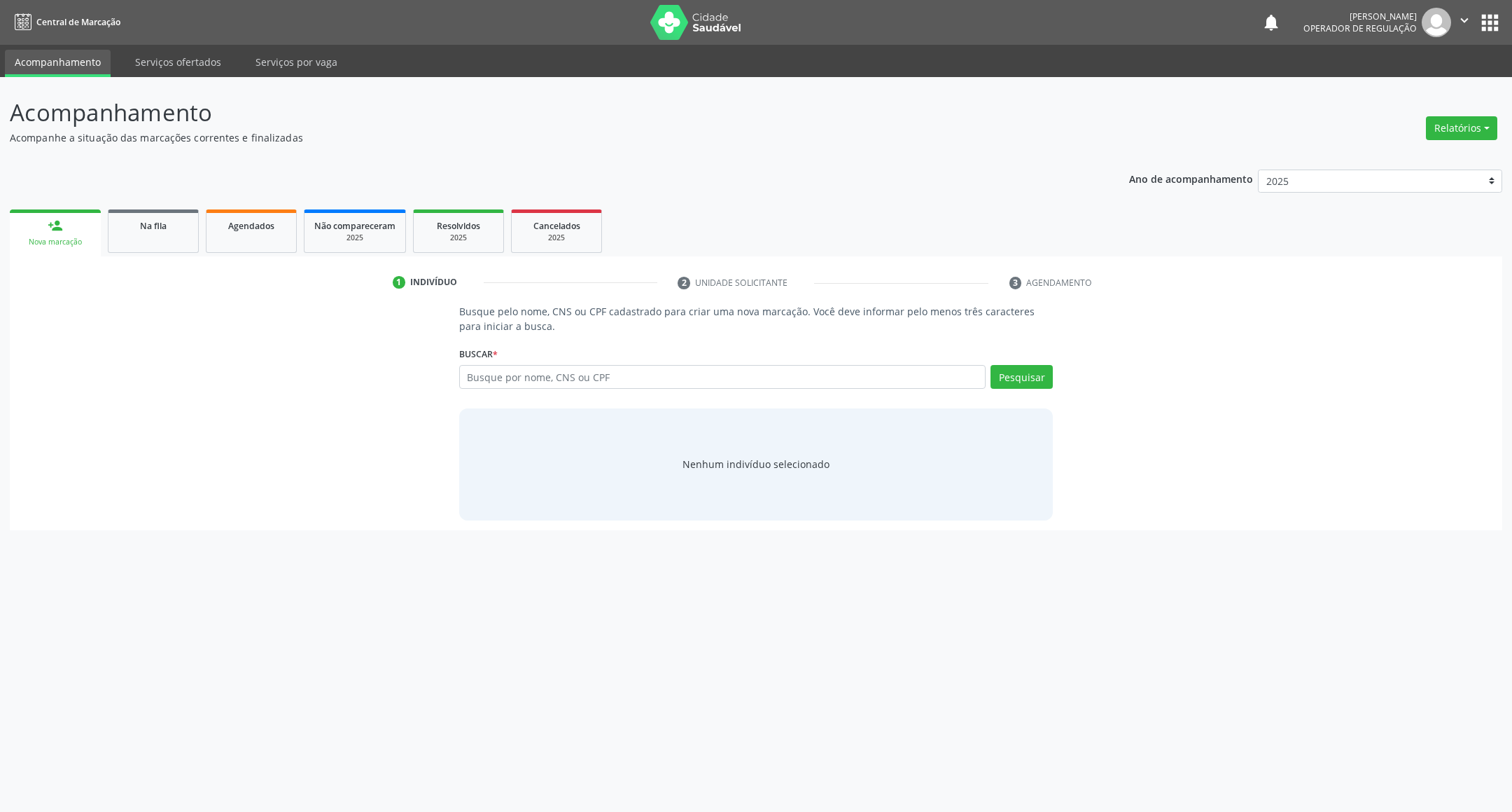
drag, startPoint x: 807, startPoint y: 546, endPoint x: 821, endPoint y: 549, distance: 14.3
click at [807, 546] on div "Acompanhamento Acompanhe a situação das marcações correntes e finalizadas Relat…" at bounding box center [756, 445] width 1512 height 735
click at [586, 362] on div "Buscar * Busque por nome, CNS ou CPF Nenhum resultado encontrado para: " " Digi…" at bounding box center [757, 370] width 594 height 55
click at [591, 378] on input "text" at bounding box center [723, 377] width 527 height 24
type input "706701569065613"
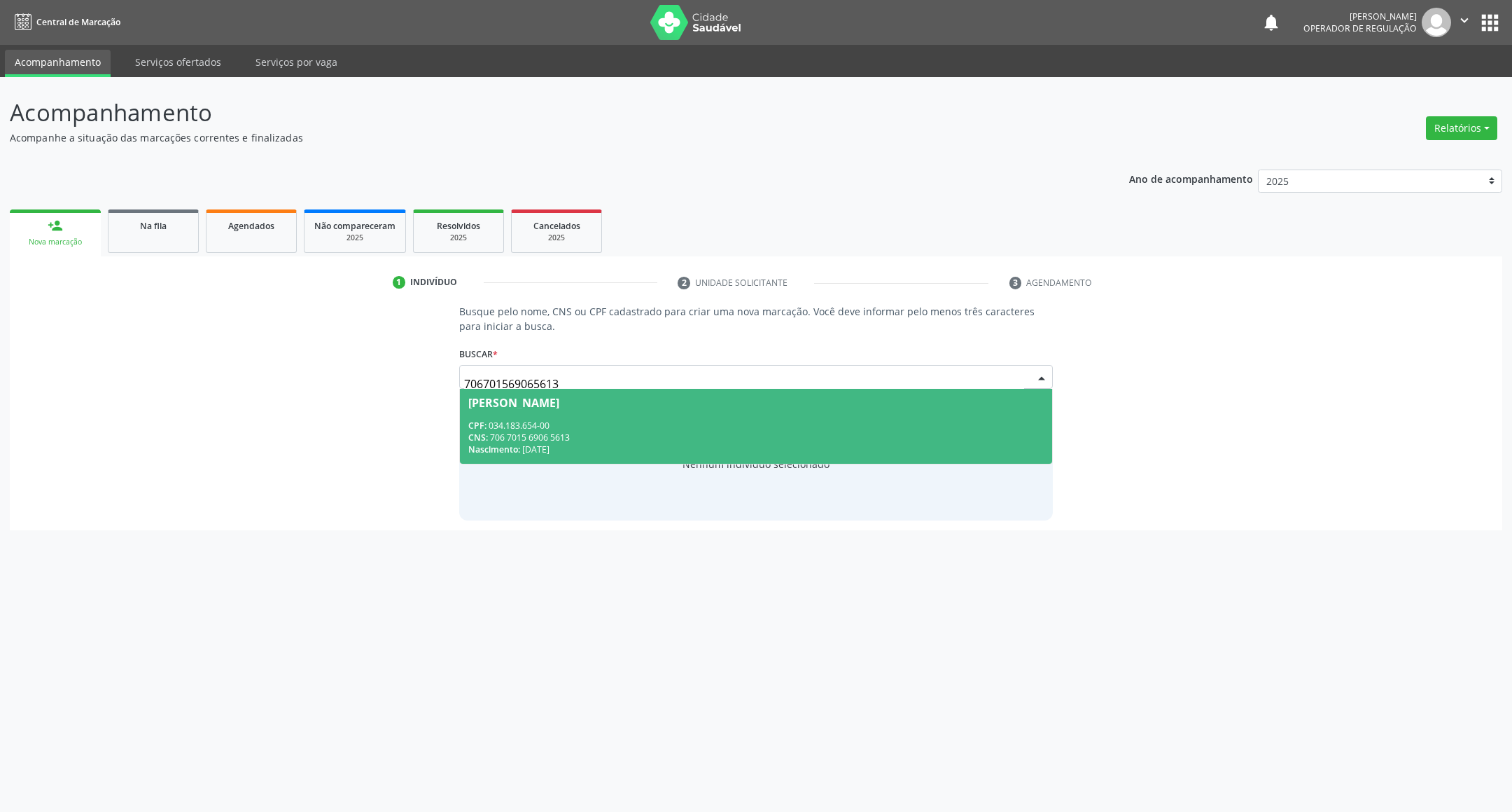
click at [589, 412] on span "Michele Teixeira Maia CPF: 034.183.654-00 CNS: 706 7015 6906 5613 Nascimento: 1…" at bounding box center [756, 427] width 593 height 75
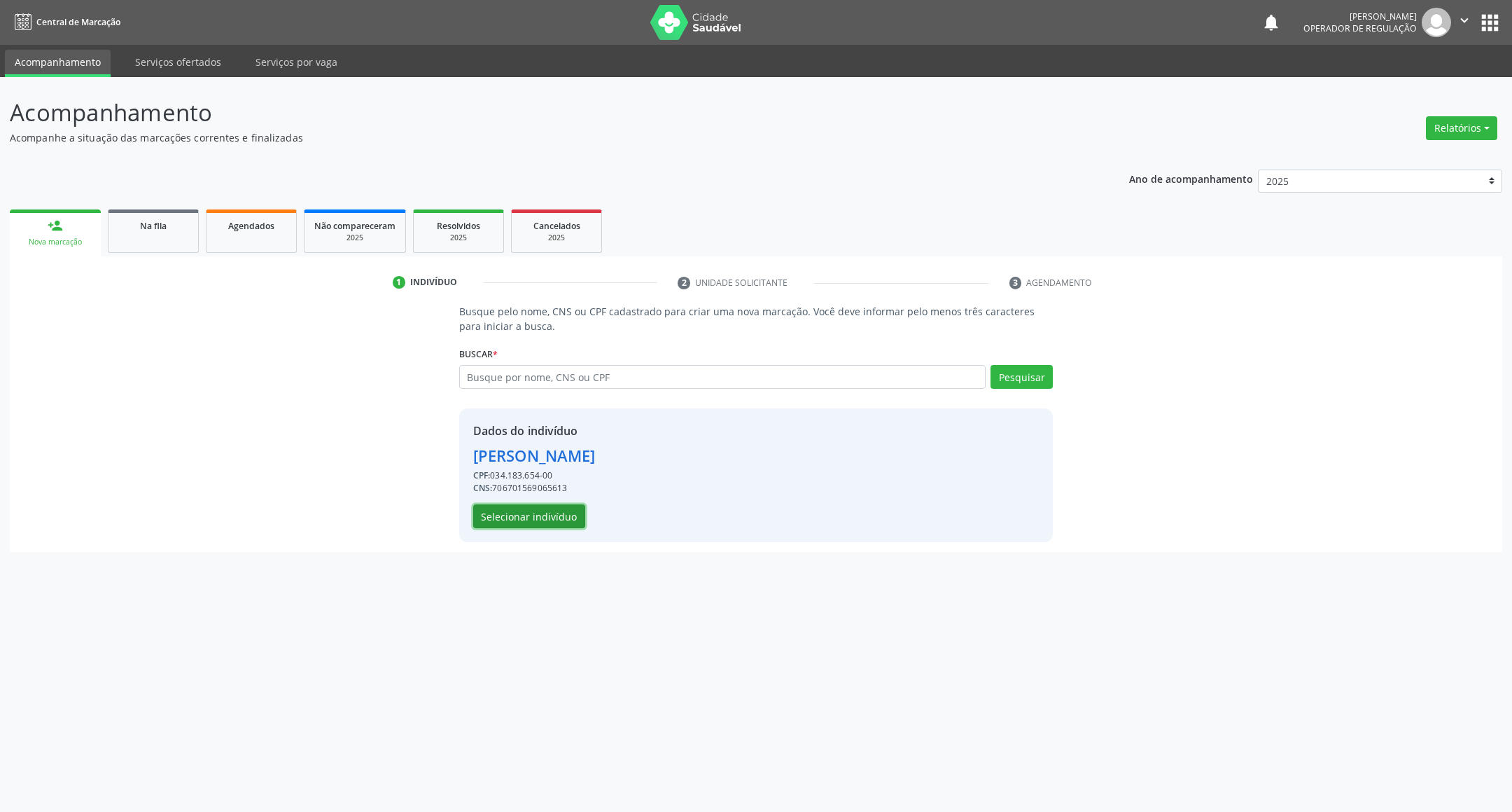
click at [538, 509] on button "Selecionar indivíduo" at bounding box center [529, 516] width 112 height 24
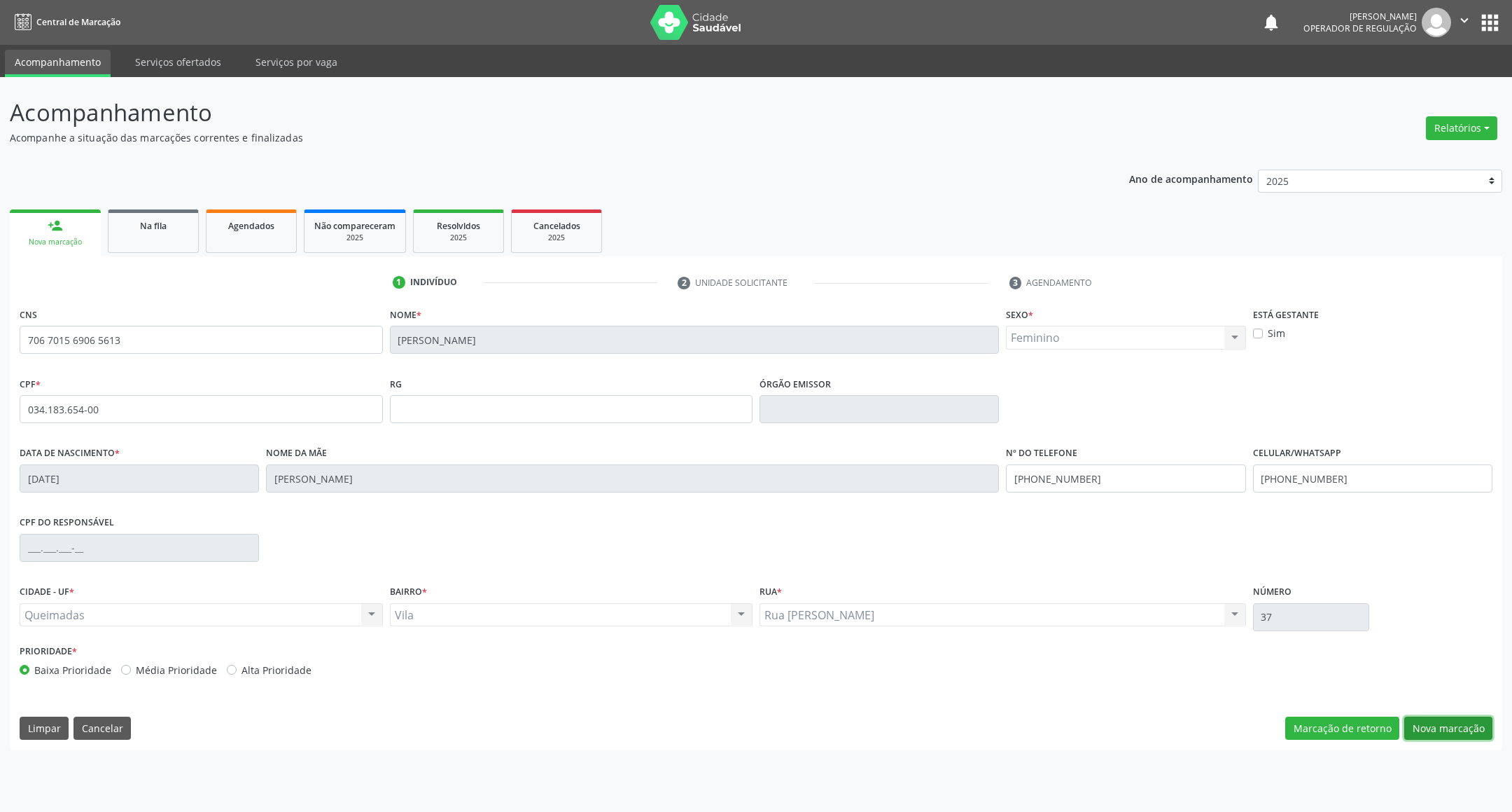
drag, startPoint x: 1445, startPoint y: 738, endPoint x: 1290, endPoint y: 692, distance: 161.7
click at [1441, 736] on button "Nova marcação" at bounding box center [1448, 728] width 88 height 24
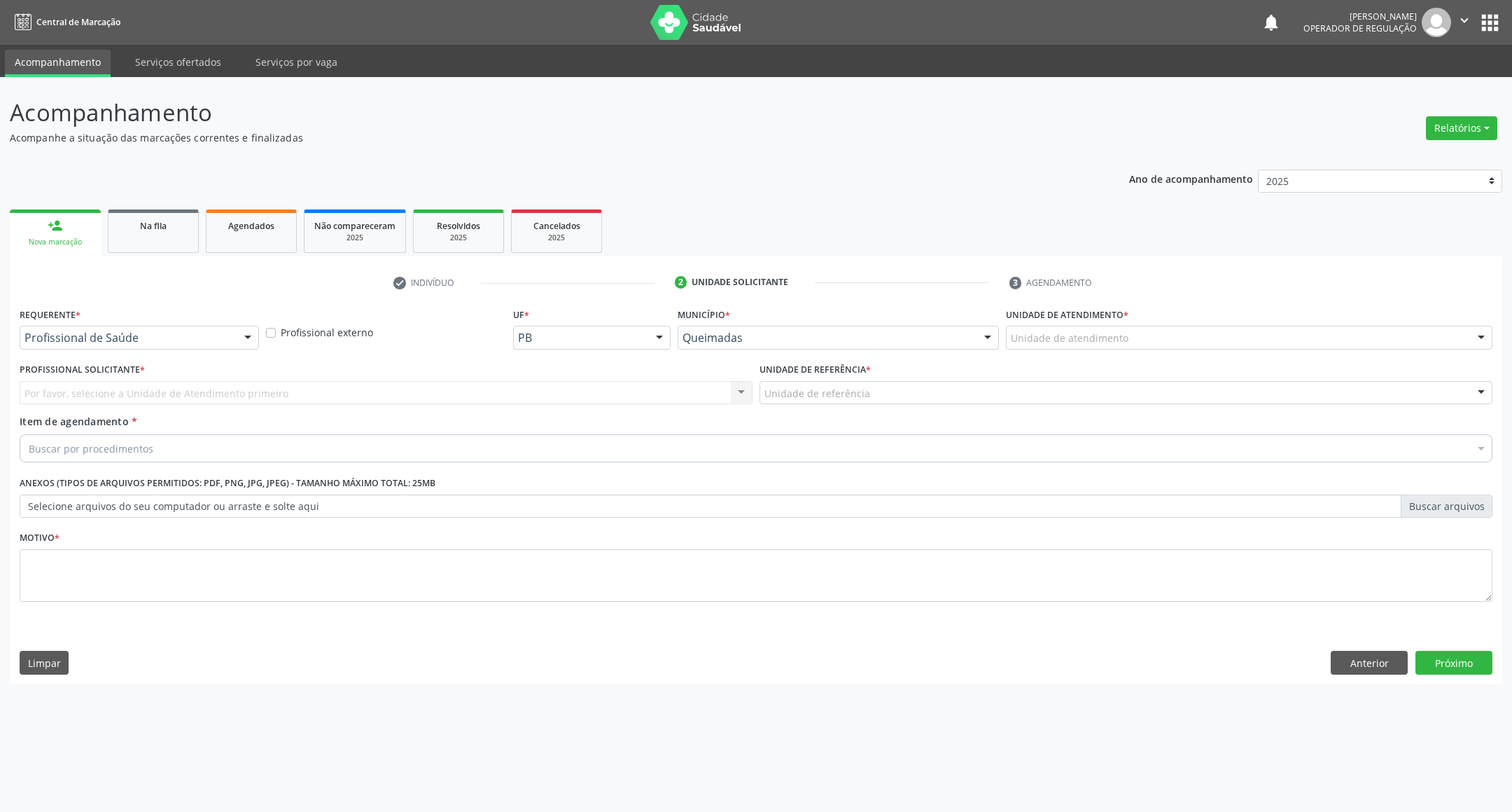
drag, startPoint x: 164, startPoint y: 330, endPoint x: 146, endPoint y: 372, distance: 45.7
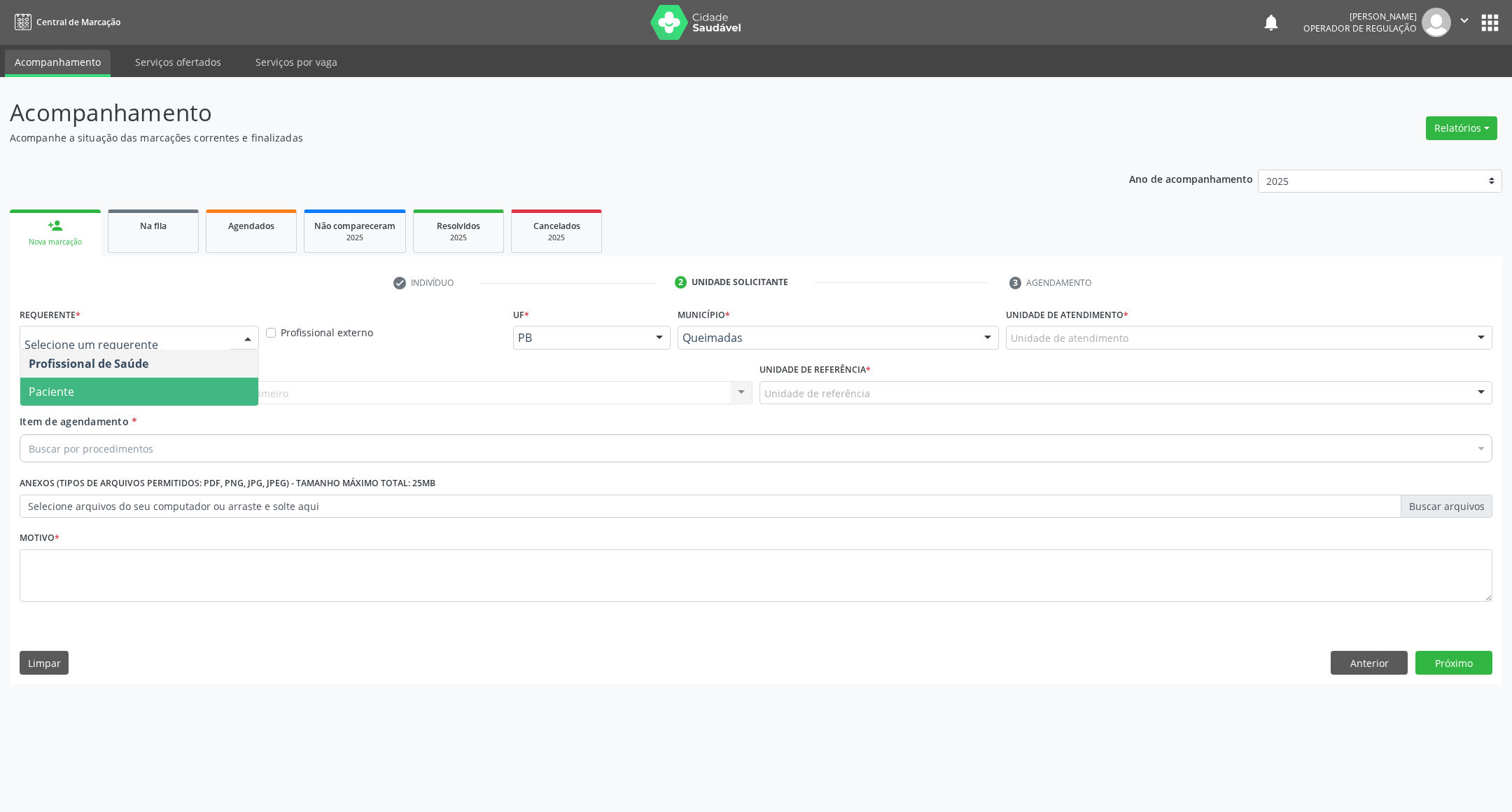
click at [146, 378] on span "Paciente" at bounding box center [139, 391] width 238 height 28
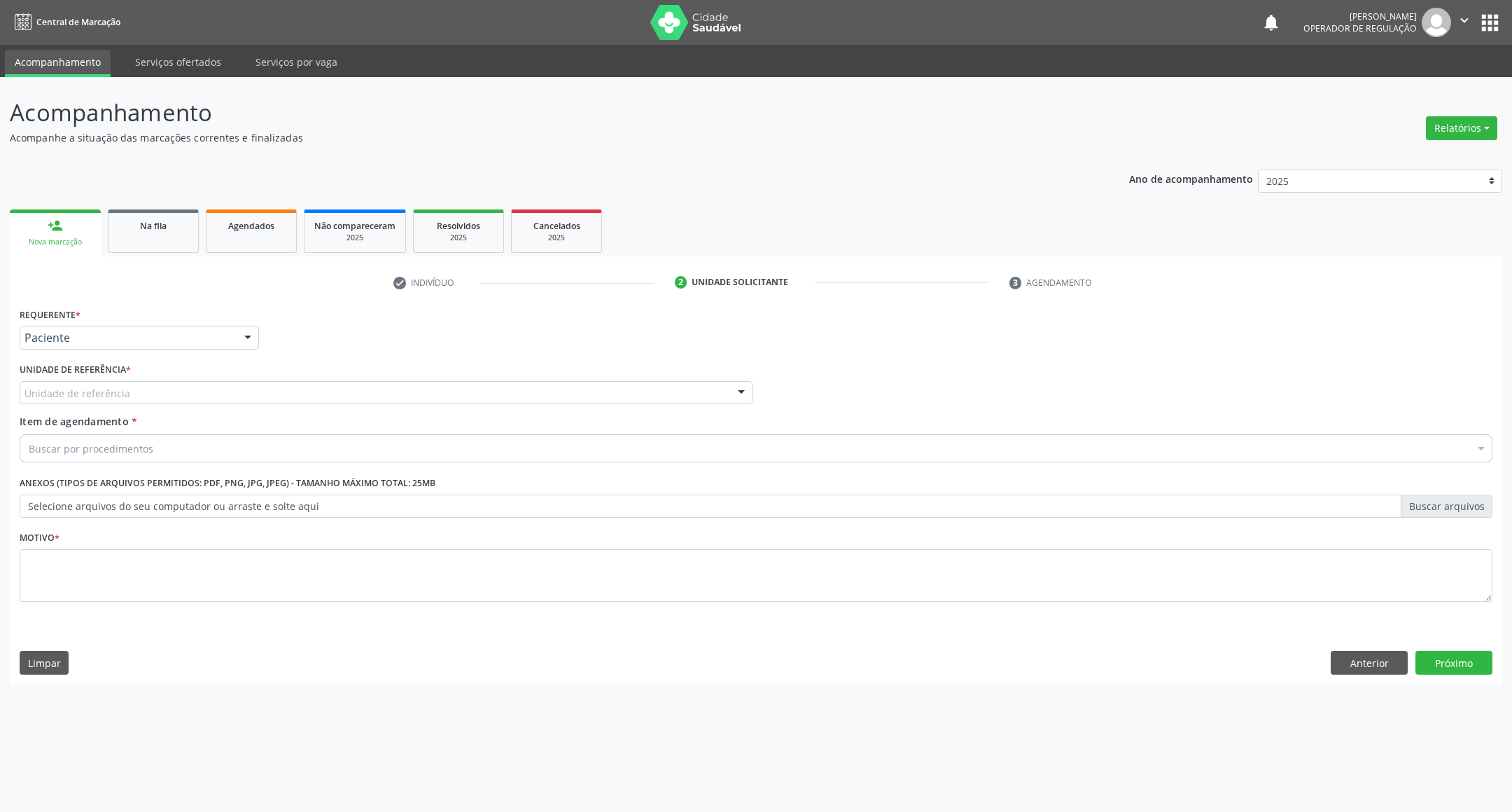
click at [164, 388] on div "Unidade de referência" at bounding box center [386, 393] width 733 height 24
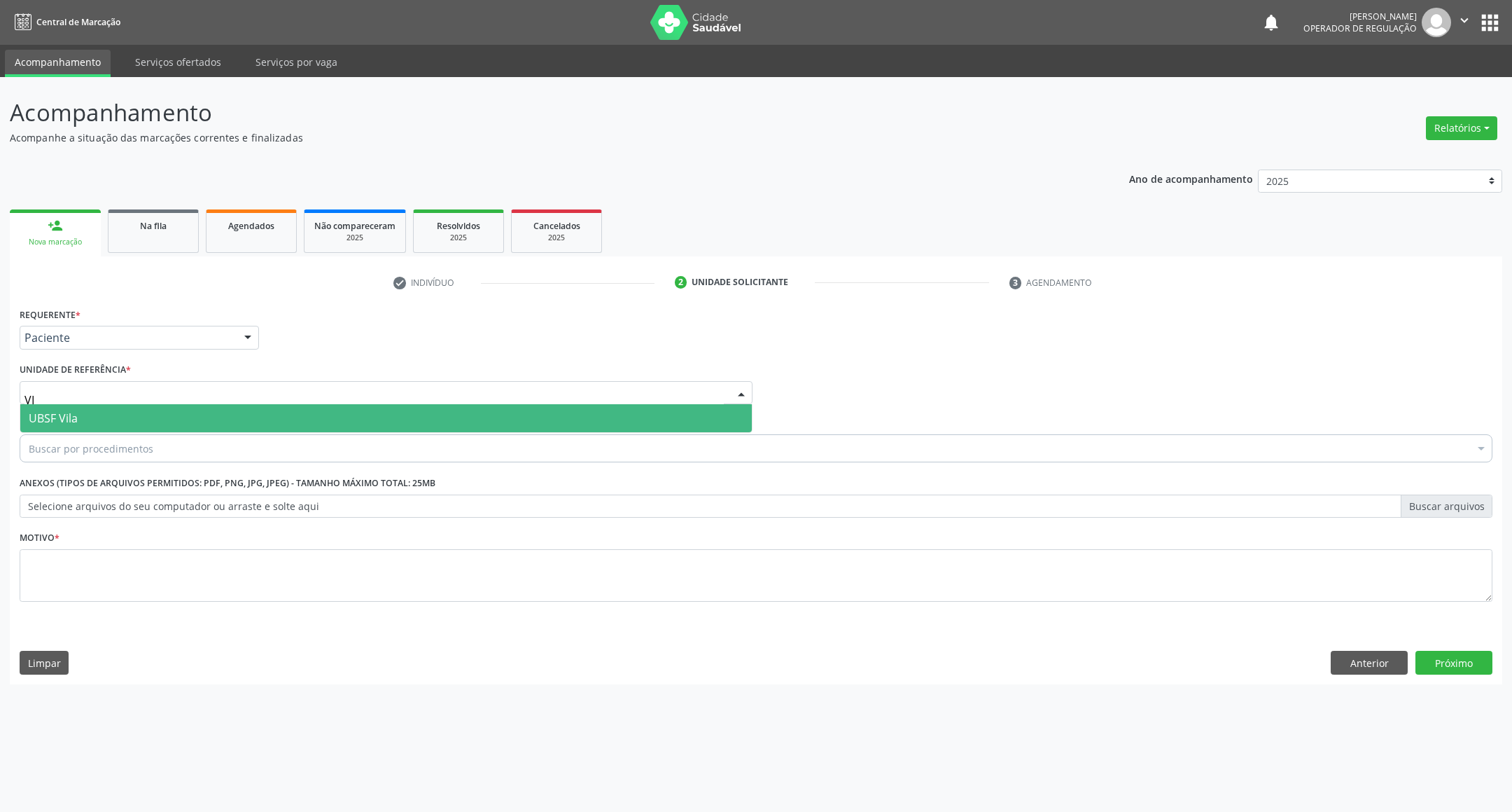
type input "VIL"
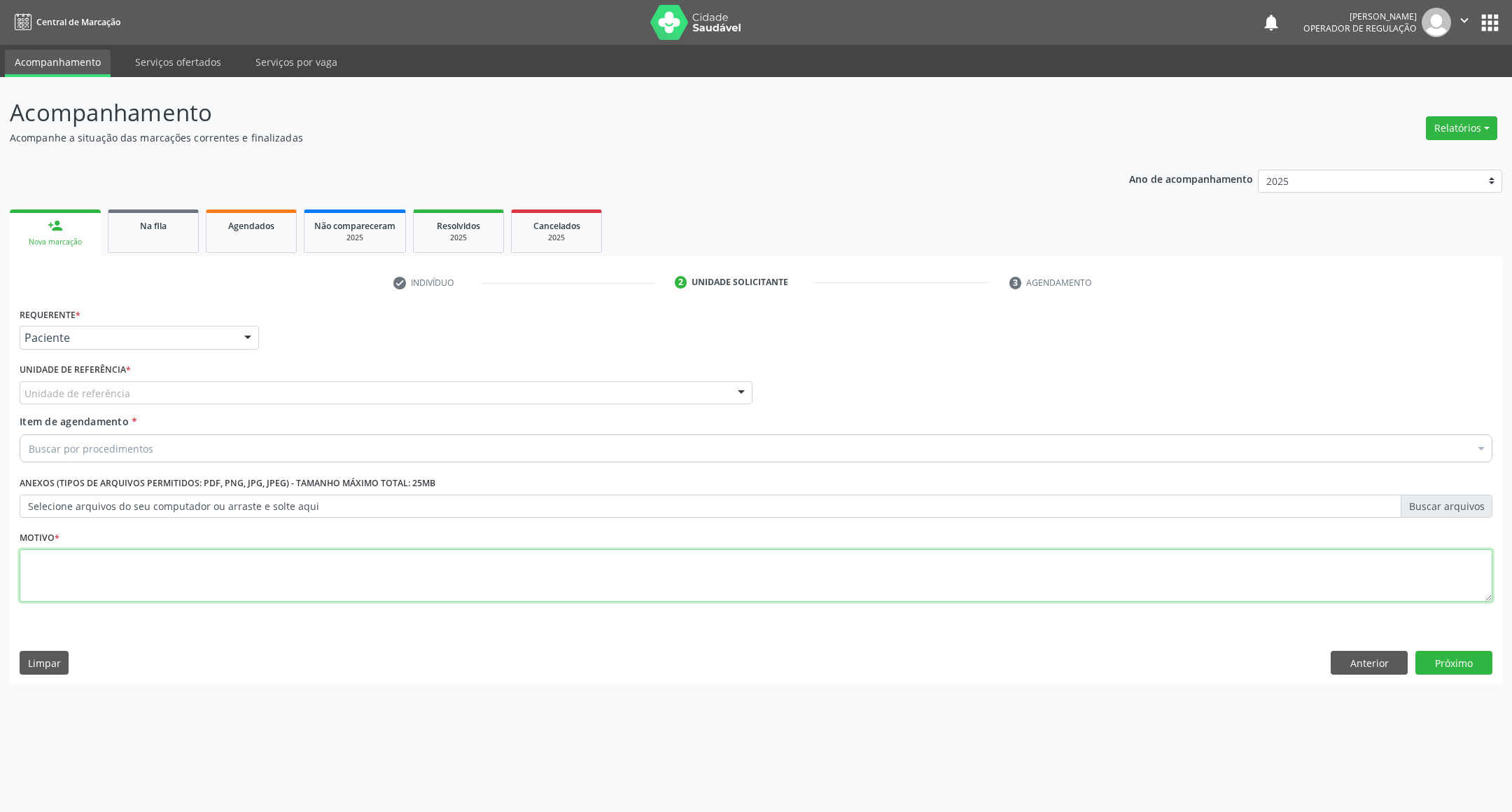
click at [166, 600] on div "Requerente * Paciente Profissional de Saúde Paciente Nenhum resultado encontrad…" at bounding box center [755, 463] width 1472 height 318
paste textarea "RETORNO EMILLE 02/2026"
type textarea "RETORNO EMILLE 02/2026"
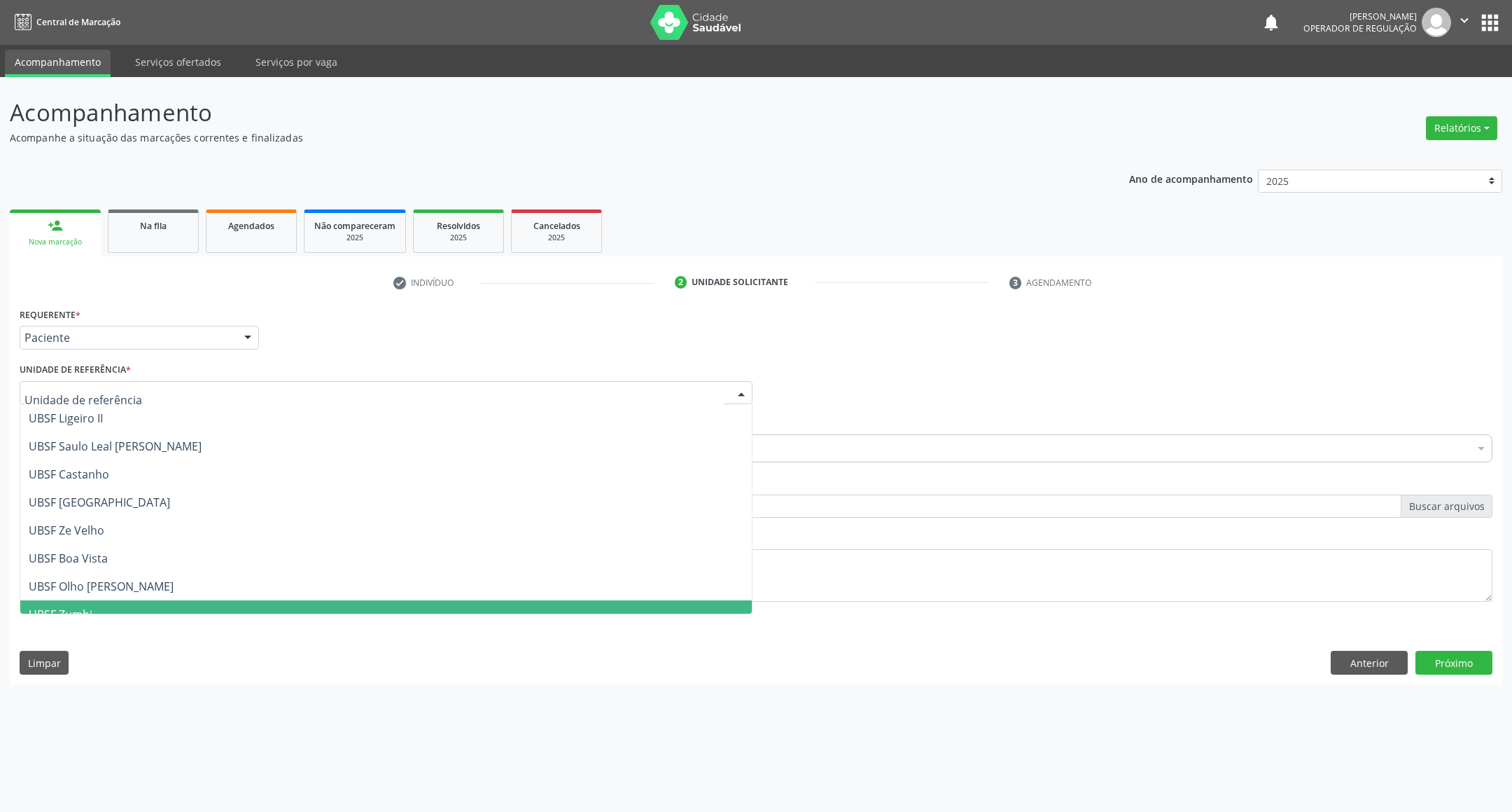
click at [155, 393] on div at bounding box center [386, 393] width 733 height 24
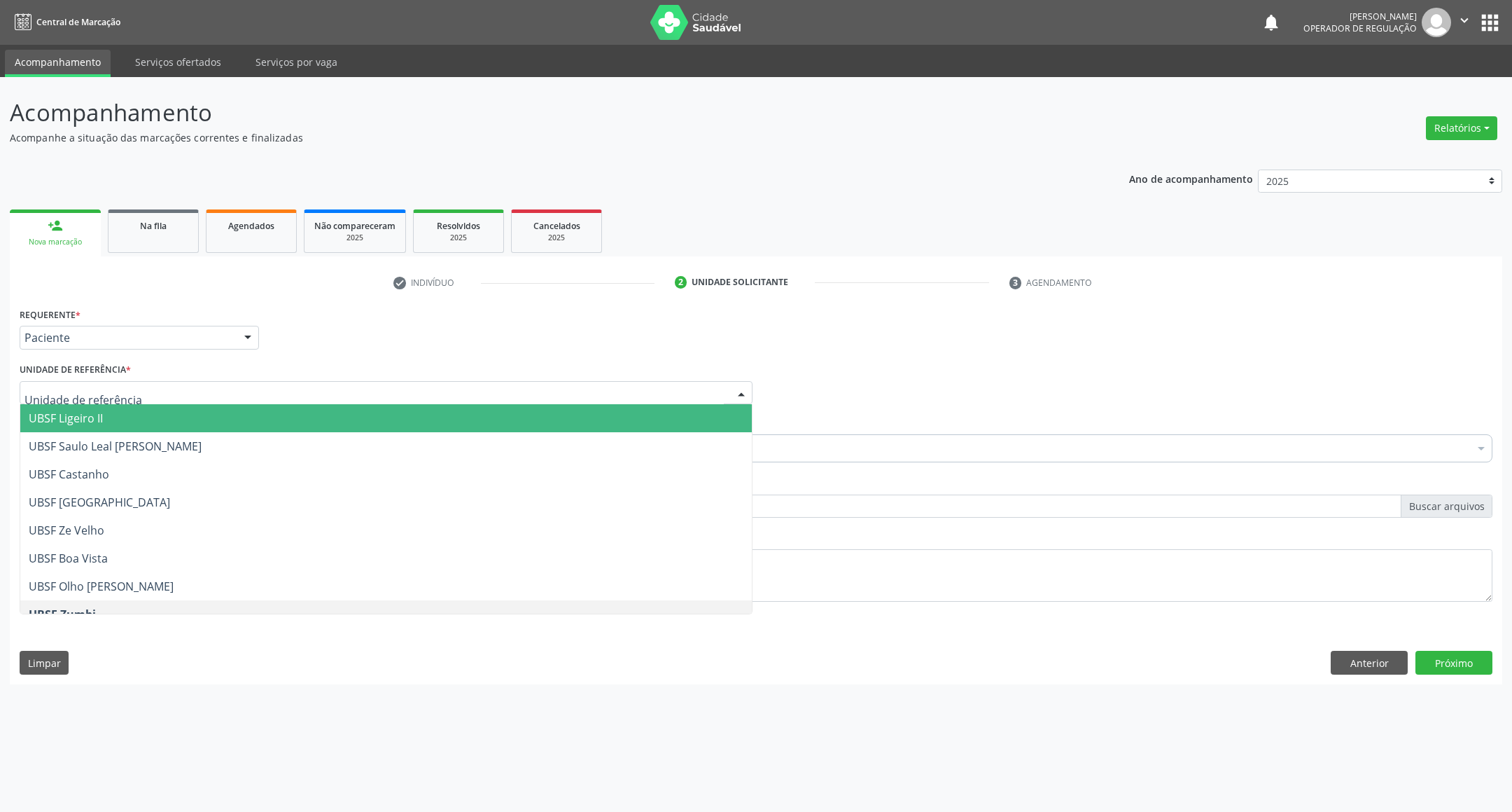
click at [978, 452] on div "Buscar por procedimentos" at bounding box center [755, 448] width 1472 height 28
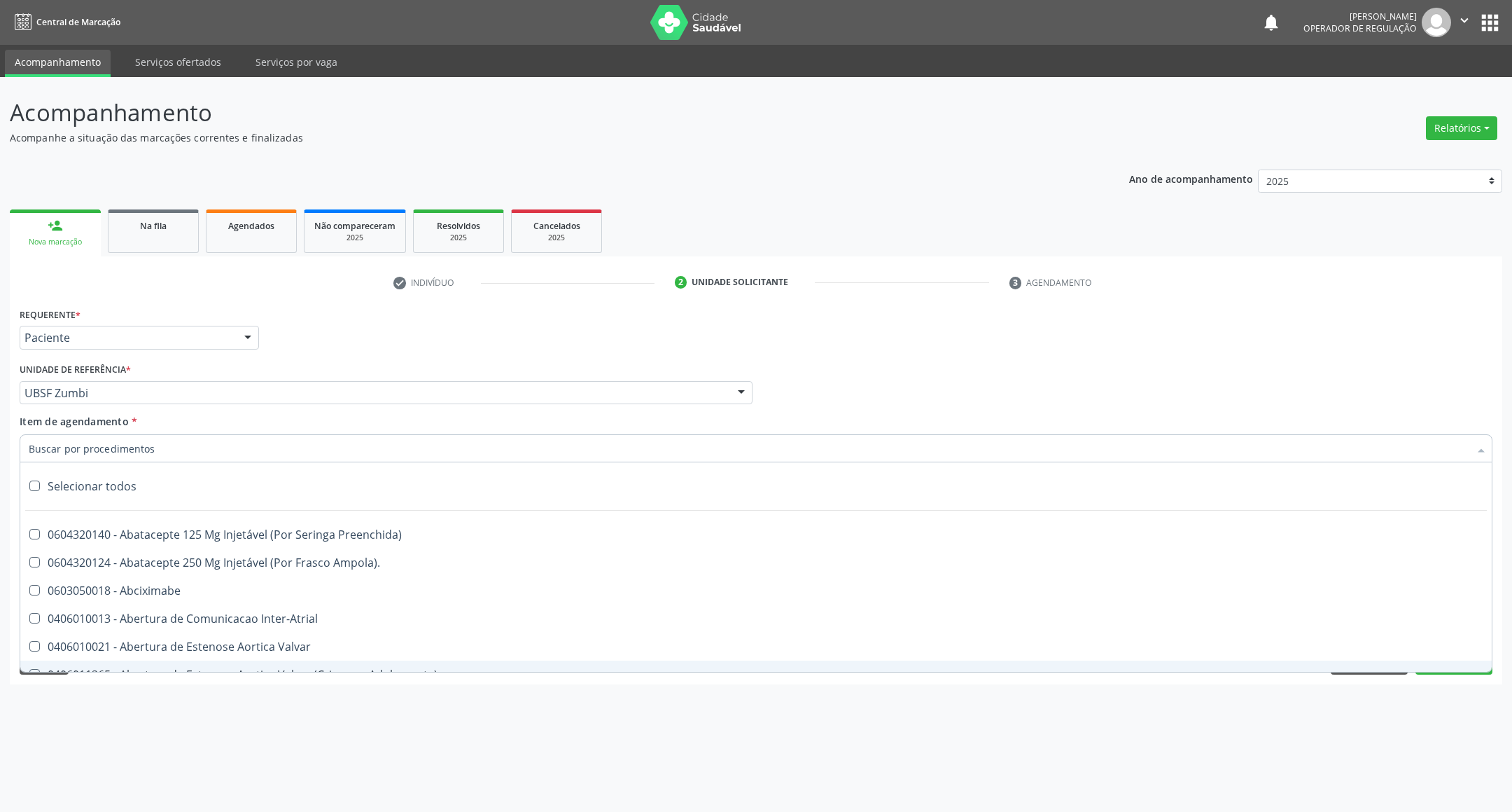
click at [1348, 715] on div "Acompanhamento Acompanhe a situação das marcações correntes e finalizadas Relat…" at bounding box center [756, 445] width 1512 height 735
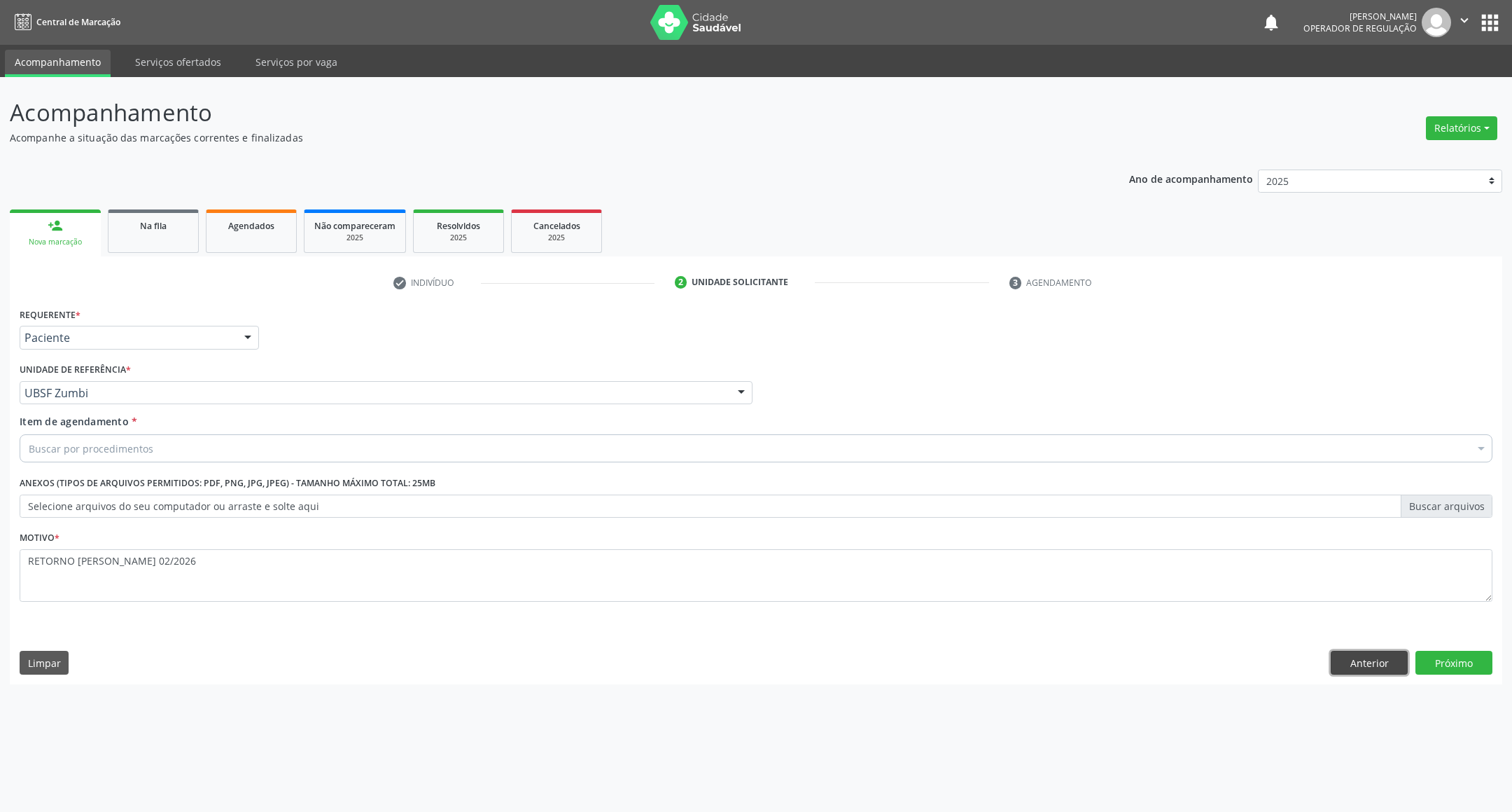
click at [1346, 674] on button "Anterior" at bounding box center [1369, 662] width 77 height 24
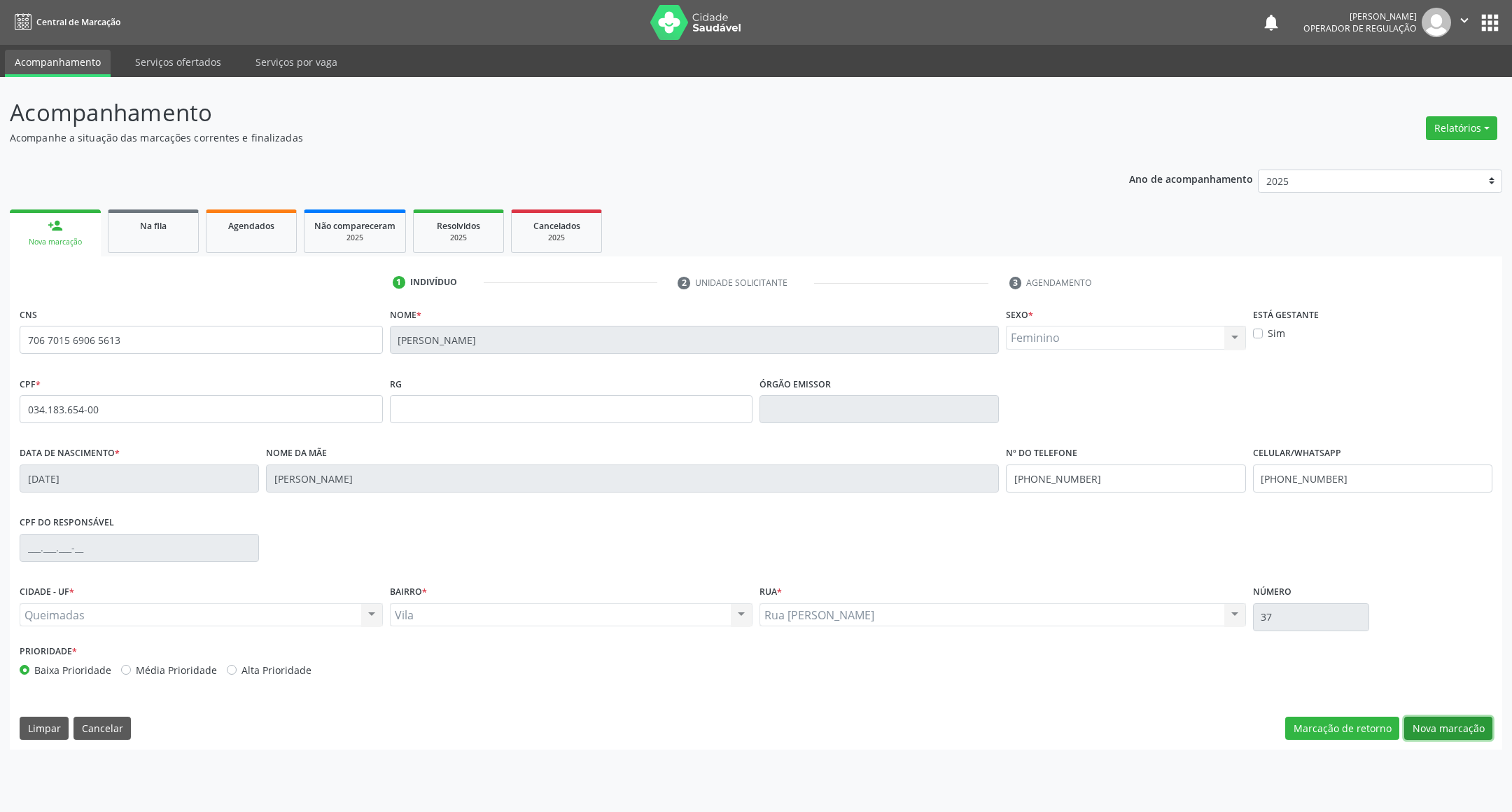
drag, startPoint x: 1451, startPoint y: 721, endPoint x: 1226, endPoint y: 664, distance: 232.1
click at [1451, 719] on button "Nova marcação" at bounding box center [1448, 728] width 88 height 24
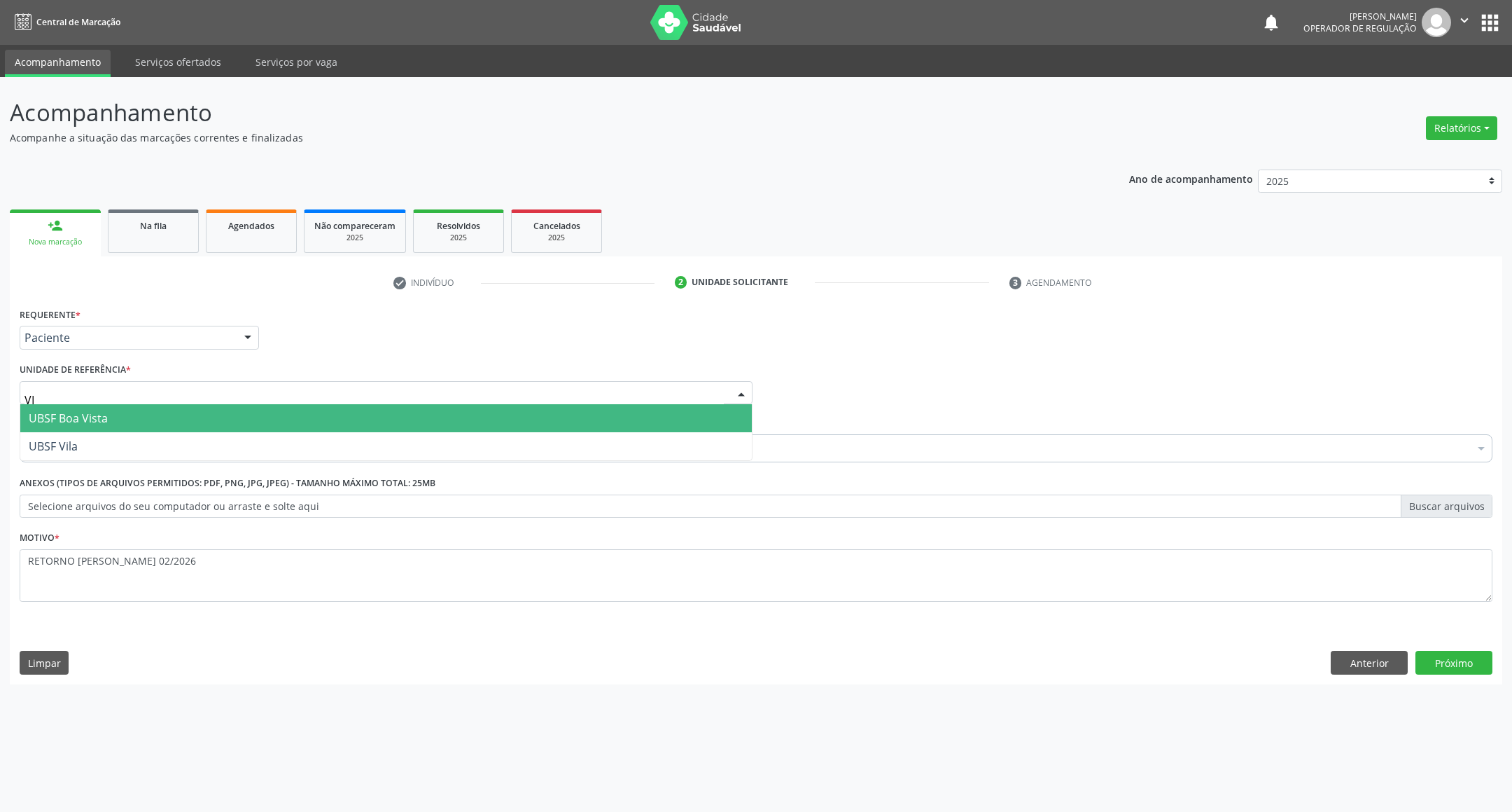
type input "VIL"
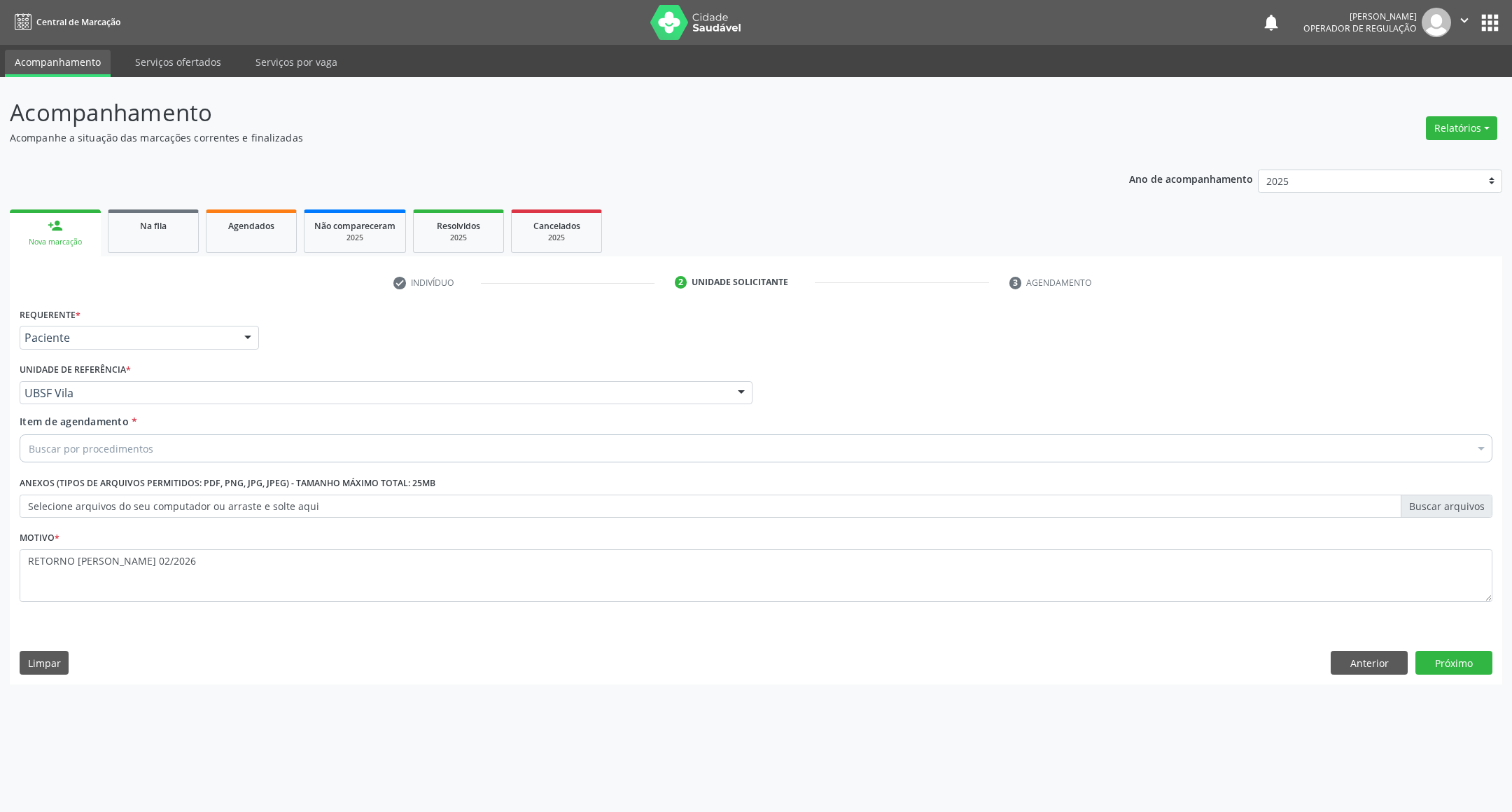
click at [192, 448] on div "Buscar por procedimentos" at bounding box center [755, 448] width 1472 height 28
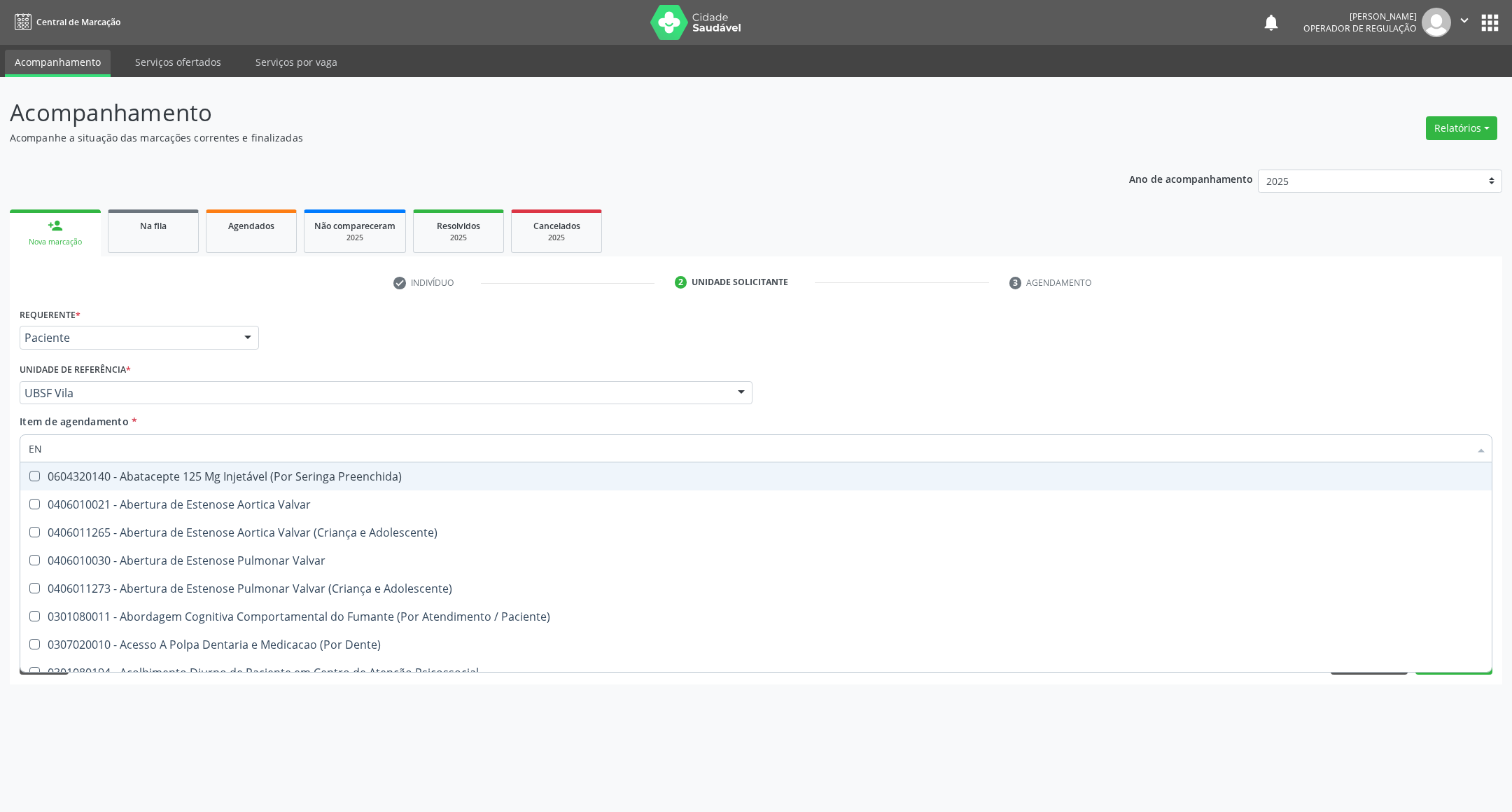
type input "ENDOCRINOLOGISTA"
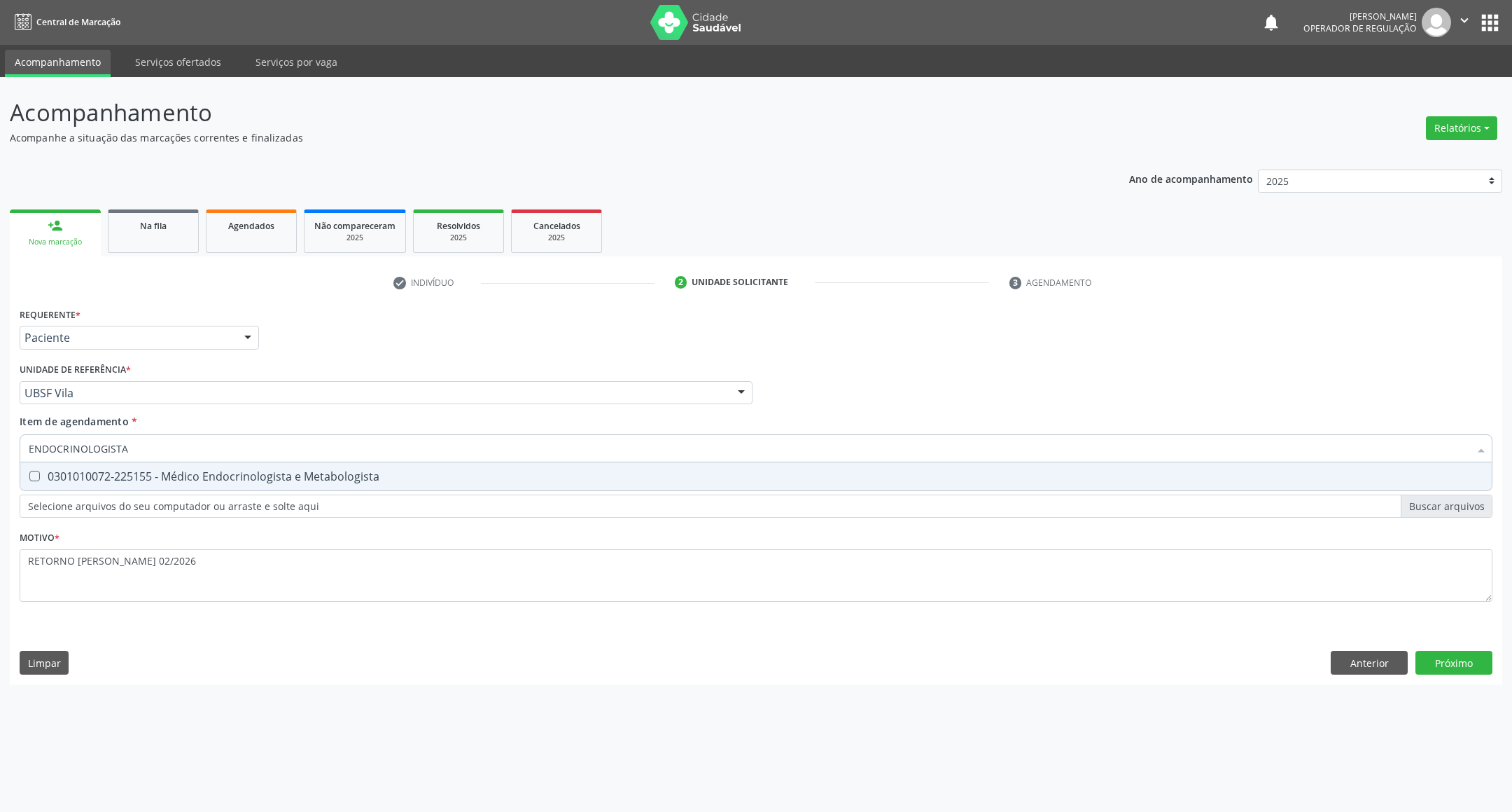
click at [179, 483] on span "0301010072-225155 - Médico Endocrinologista e Metabologista" at bounding box center [756, 476] width 1472 height 28
checkbox Metabologista "true"
click at [1454, 664] on div "Requerente * Paciente Profissional de Saúde Paciente Nenhum resultado encontrad…" at bounding box center [756, 494] width 1493 height 380
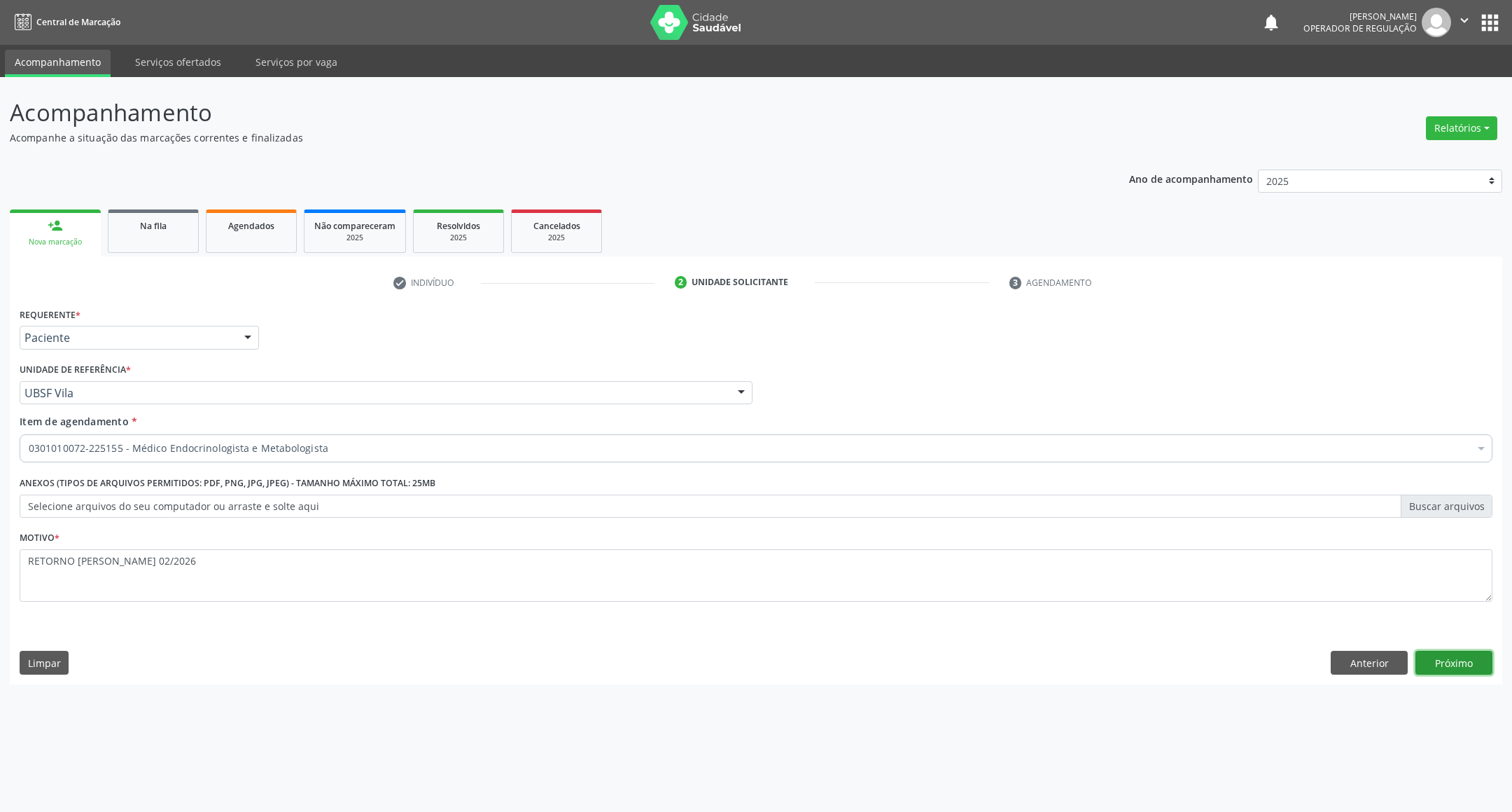
click at [1443, 663] on button "Próximo" at bounding box center [1454, 662] width 77 height 24
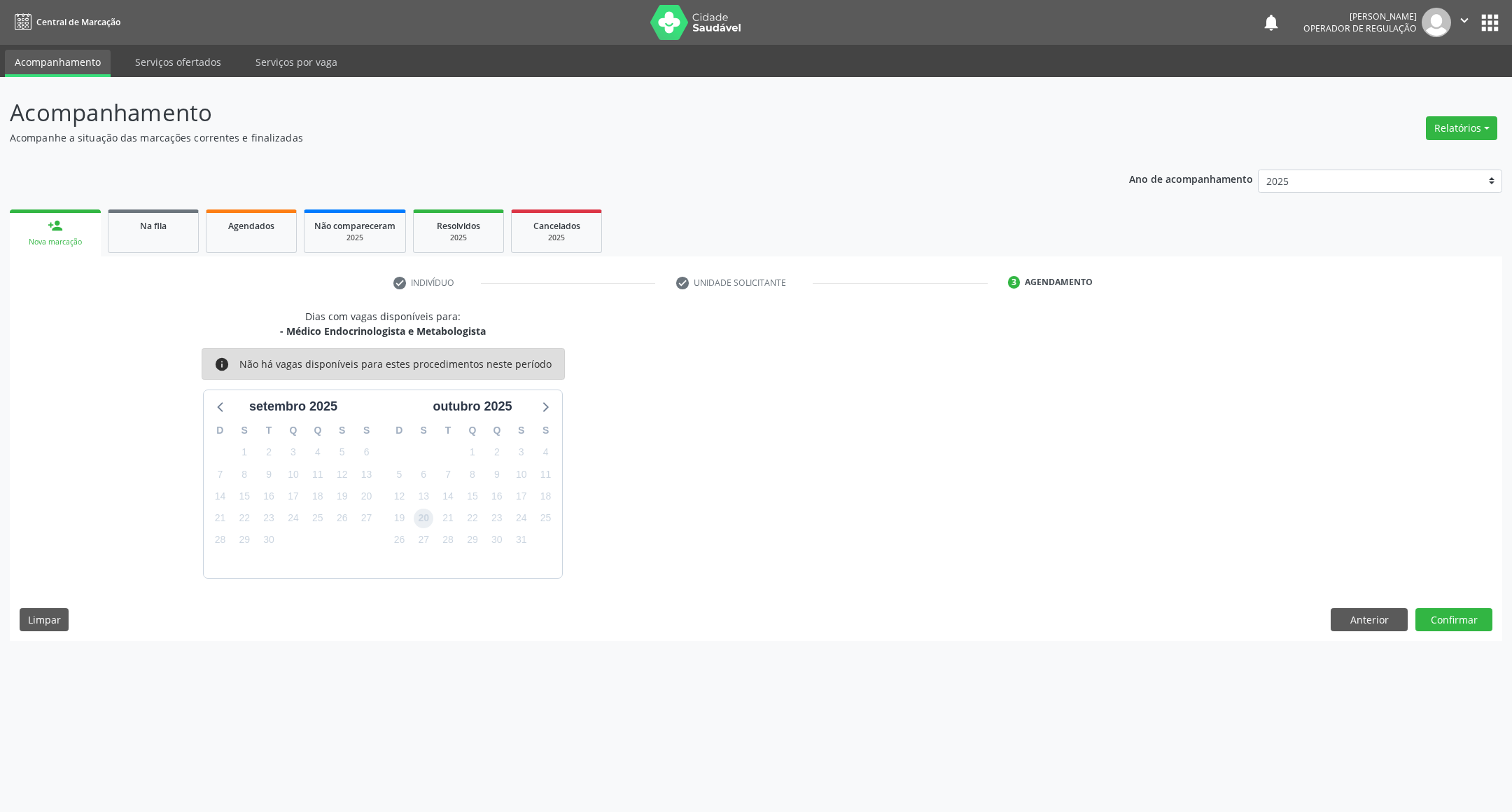
click at [431, 522] on span "20" at bounding box center [423, 518] width 19 height 19
click at [1464, 616] on button "Confirmar" at bounding box center [1454, 619] width 77 height 24
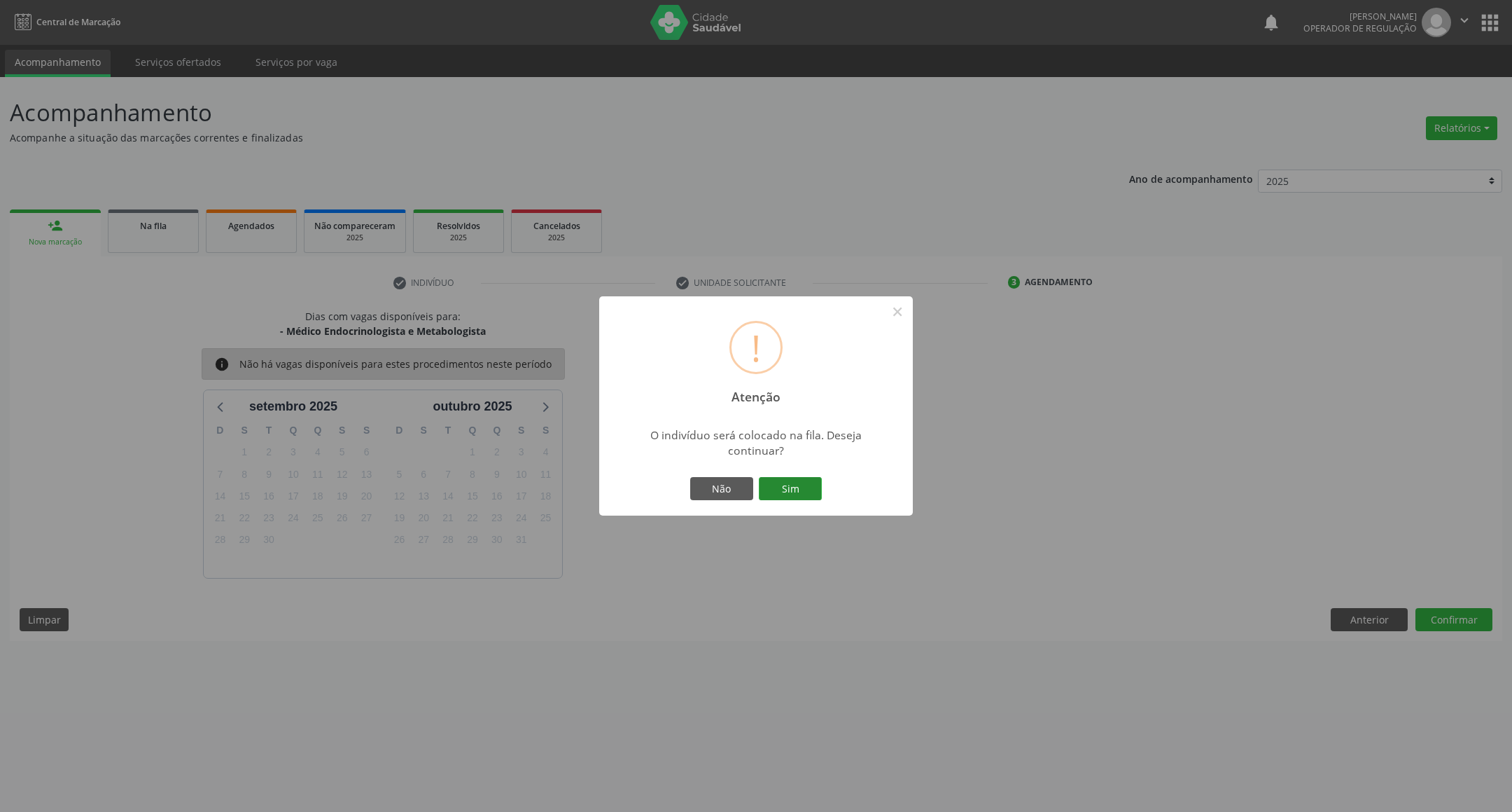
click at [803, 488] on button "Sim" at bounding box center [790, 489] width 63 height 24
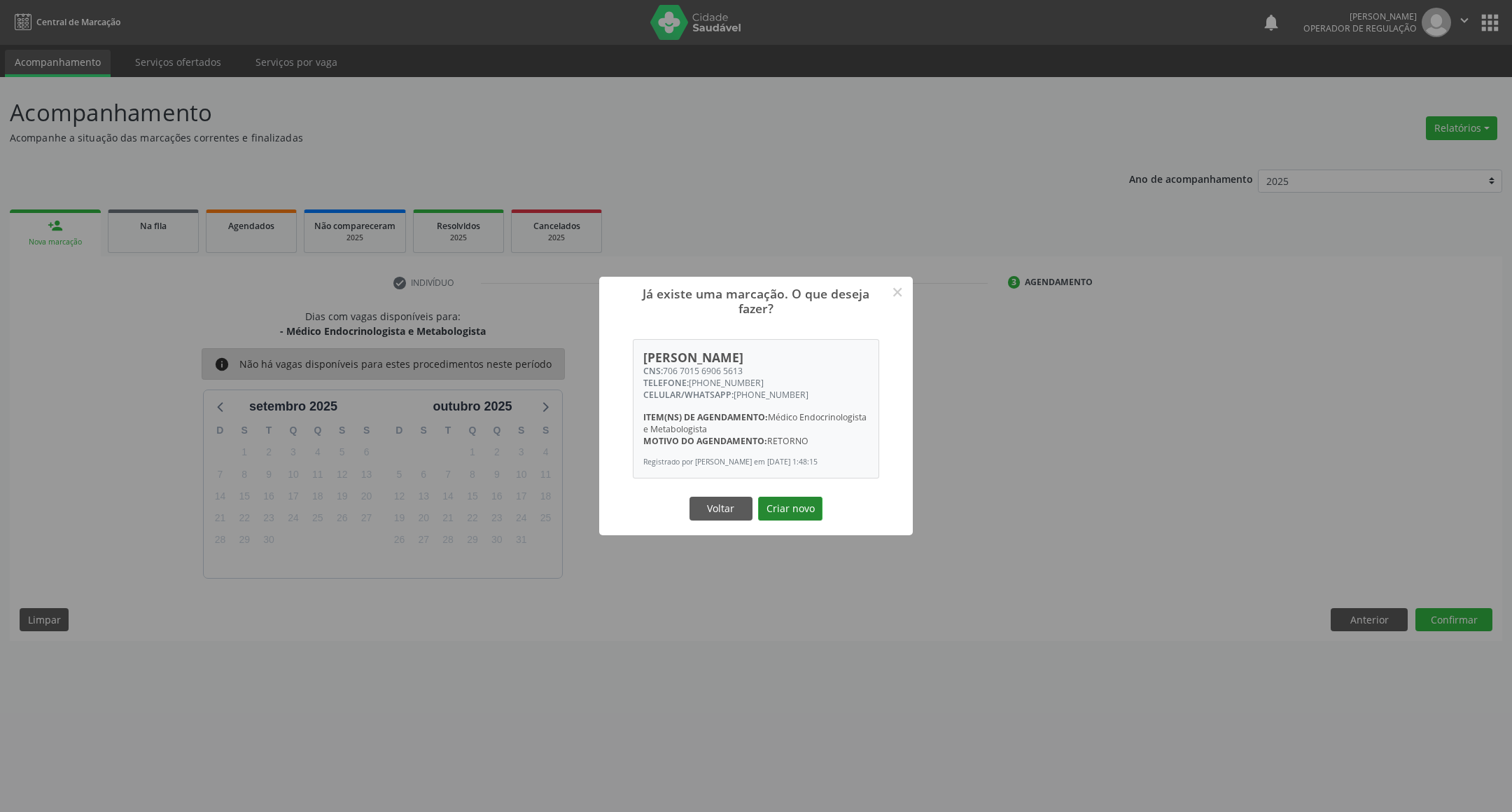
click at [796, 518] on button "Criar novo" at bounding box center [790, 508] width 64 height 24
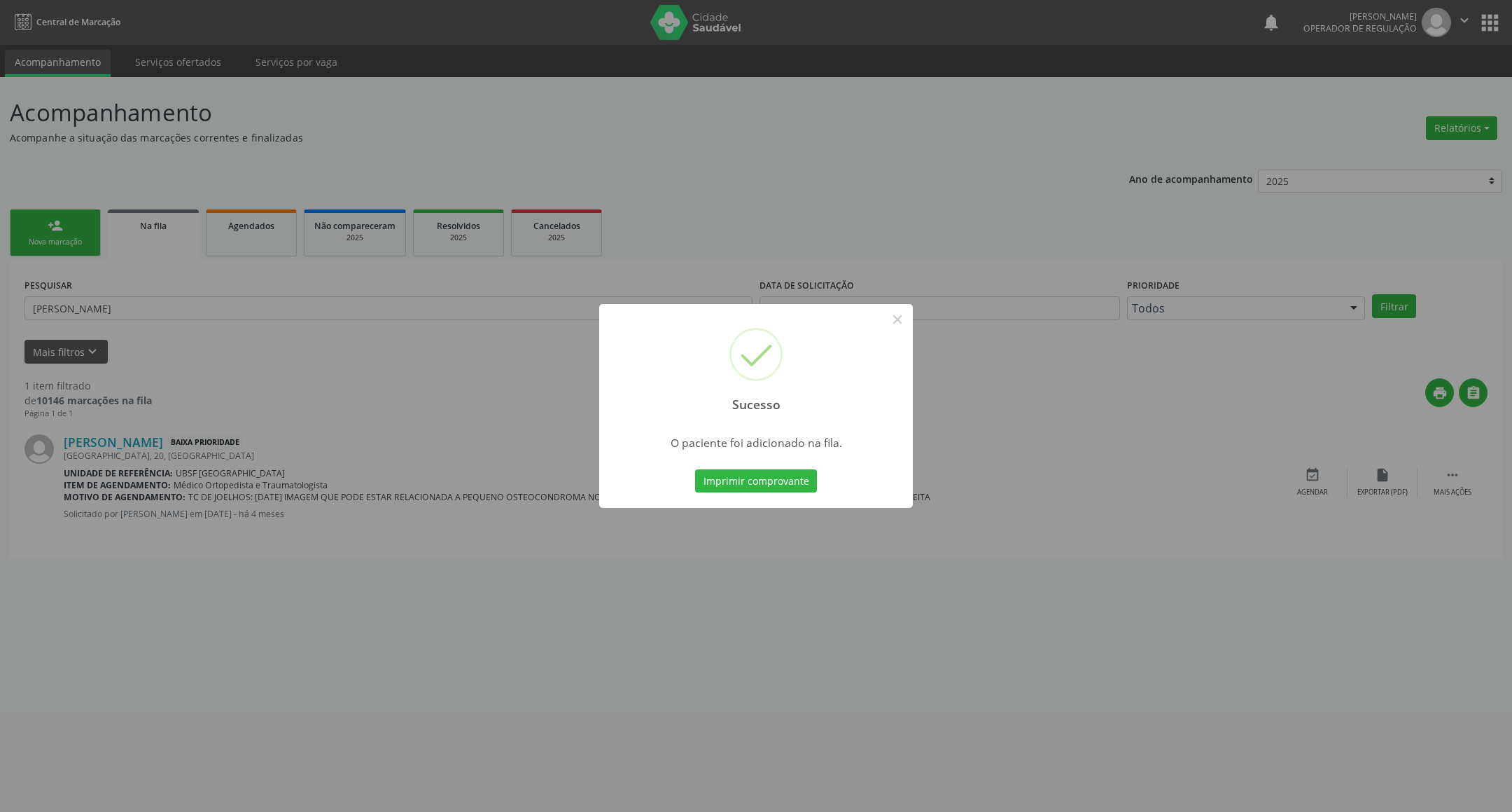
click at [607, 432] on div "O paciente foi adicionado na fila." at bounding box center [756, 439] width 314 height 30
click at [434, 356] on div "Sucesso × O paciente foi adicionado na fila. Imprimir comprovante Cancel" at bounding box center [756, 406] width 1512 height 812
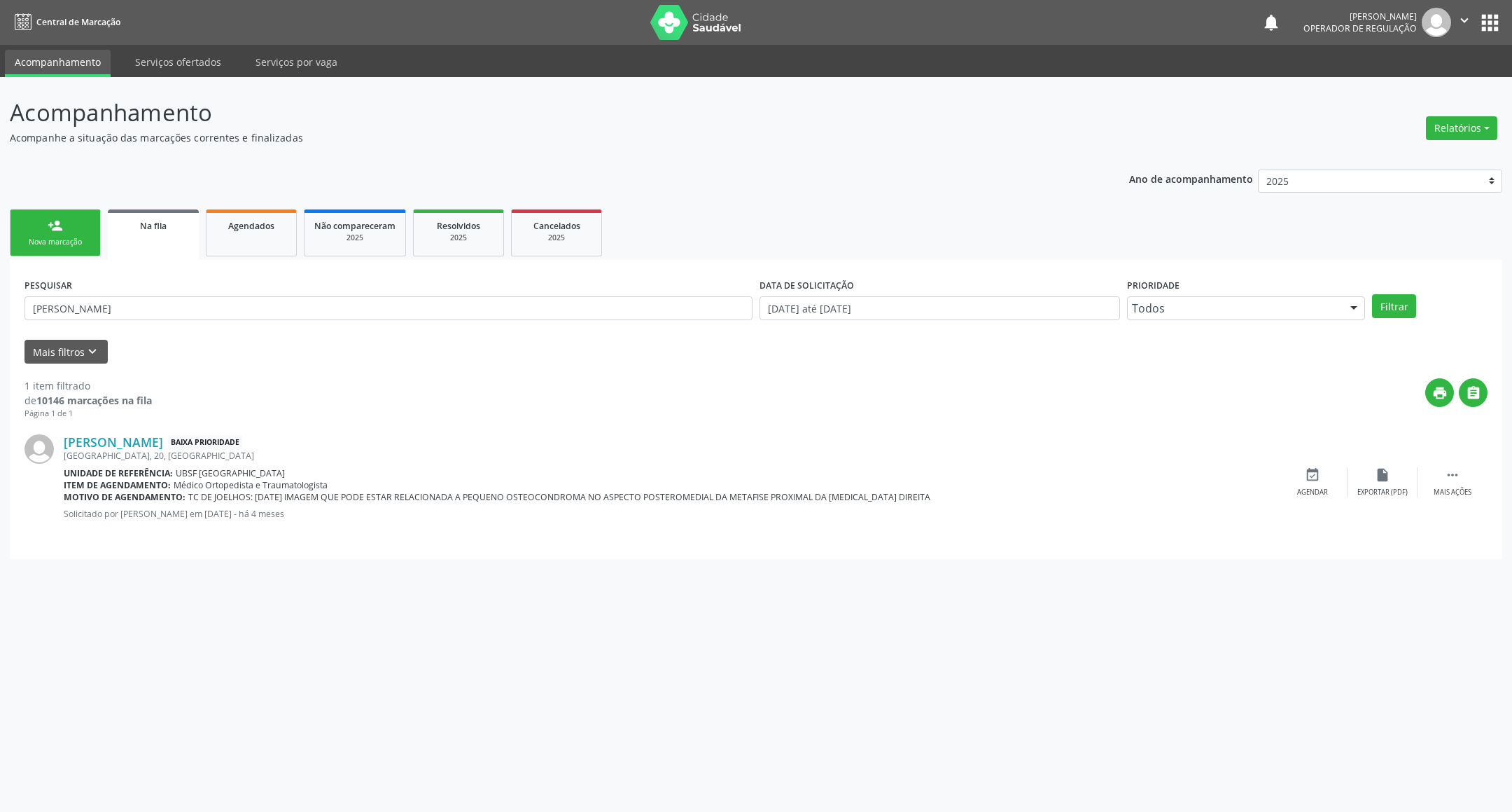
click at [59, 237] on div "Nova marcação" at bounding box center [55, 242] width 70 height 11
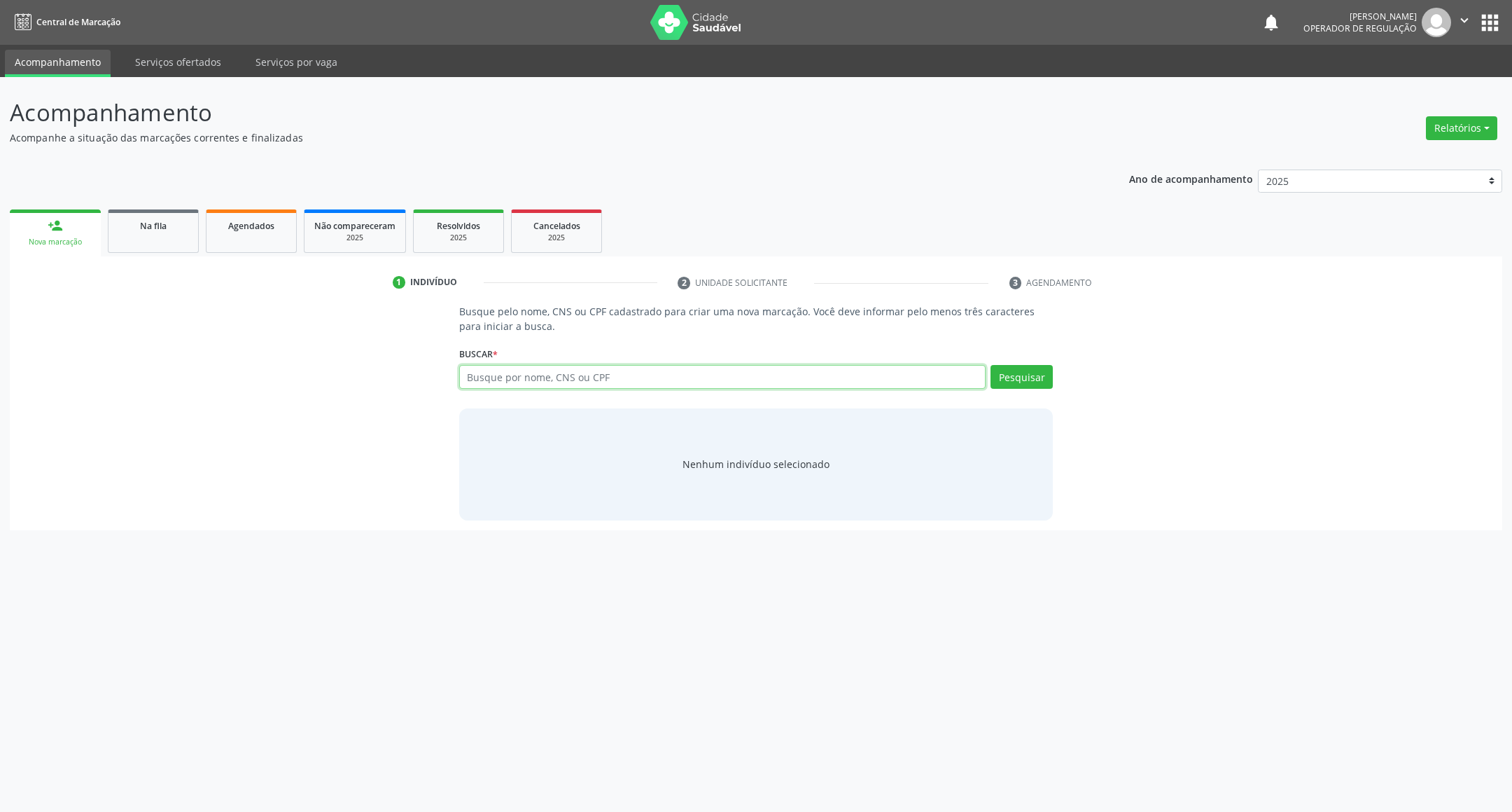
click at [522, 365] on input "text" at bounding box center [723, 377] width 527 height 24
type input "700502972479653"
click at [969, 377] on input "700502972479653" at bounding box center [723, 377] width 527 height 24
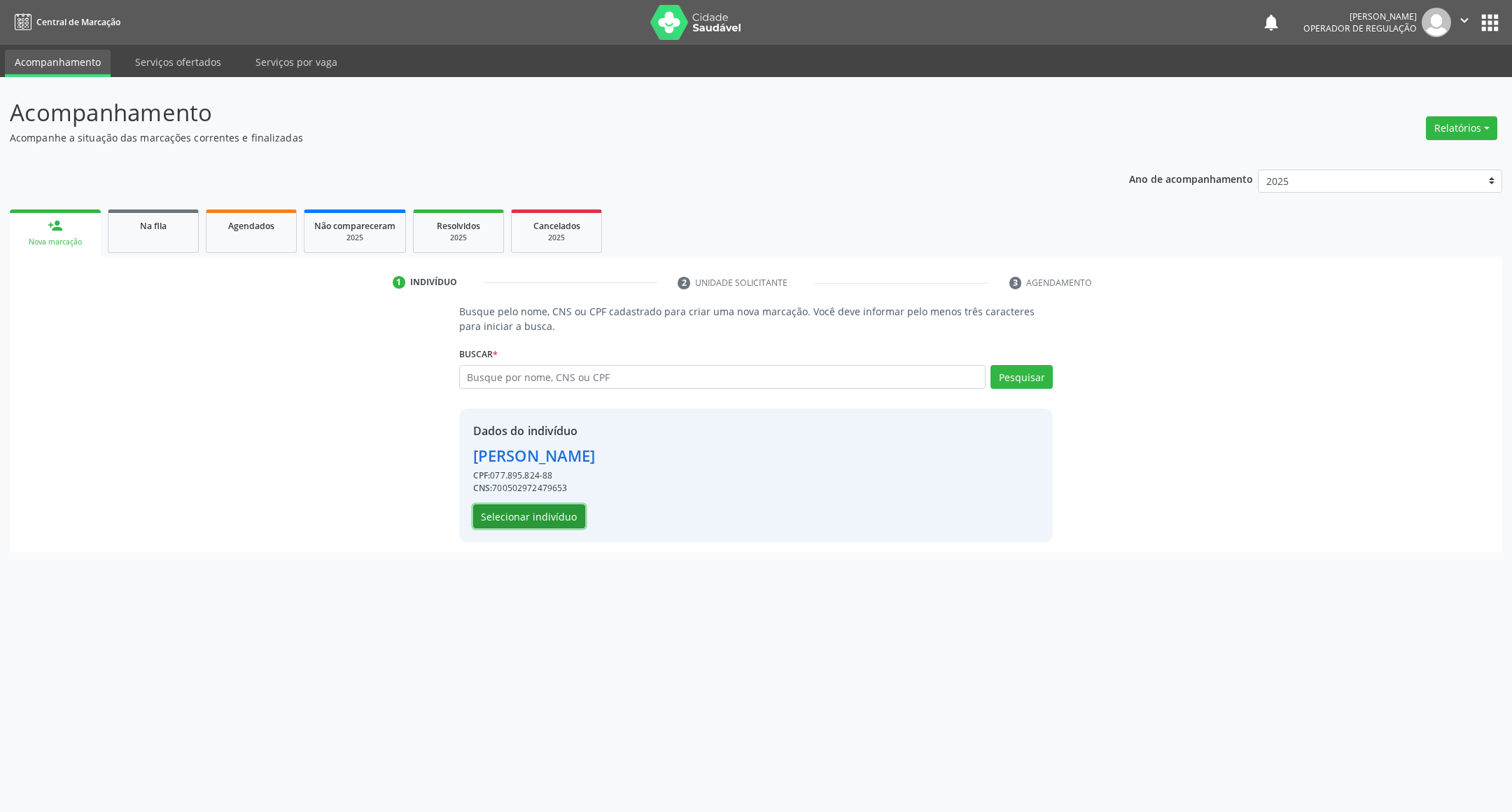
click at [554, 517] on button "Selecionar indivíduo" at bounding box center [529, 516] width 112 height 24
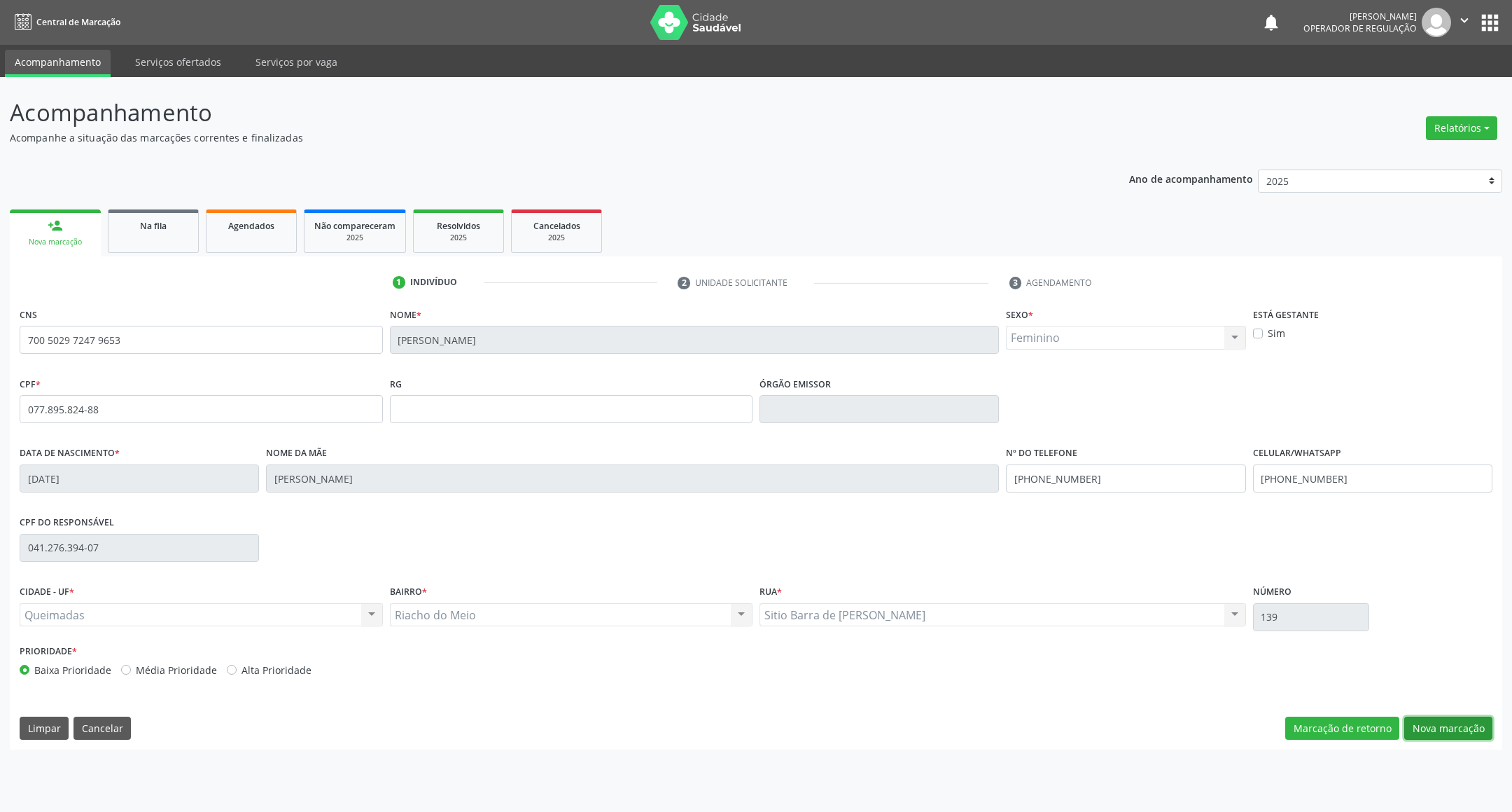
drag, startPoint x: 1441, startPoint y: 725, endPoint x: 1323, endPoint y: 706, distance: 119.5
click at [1439, 723] on button "Nova marcação" at bounding box center [1448, 728] width 88 height 24
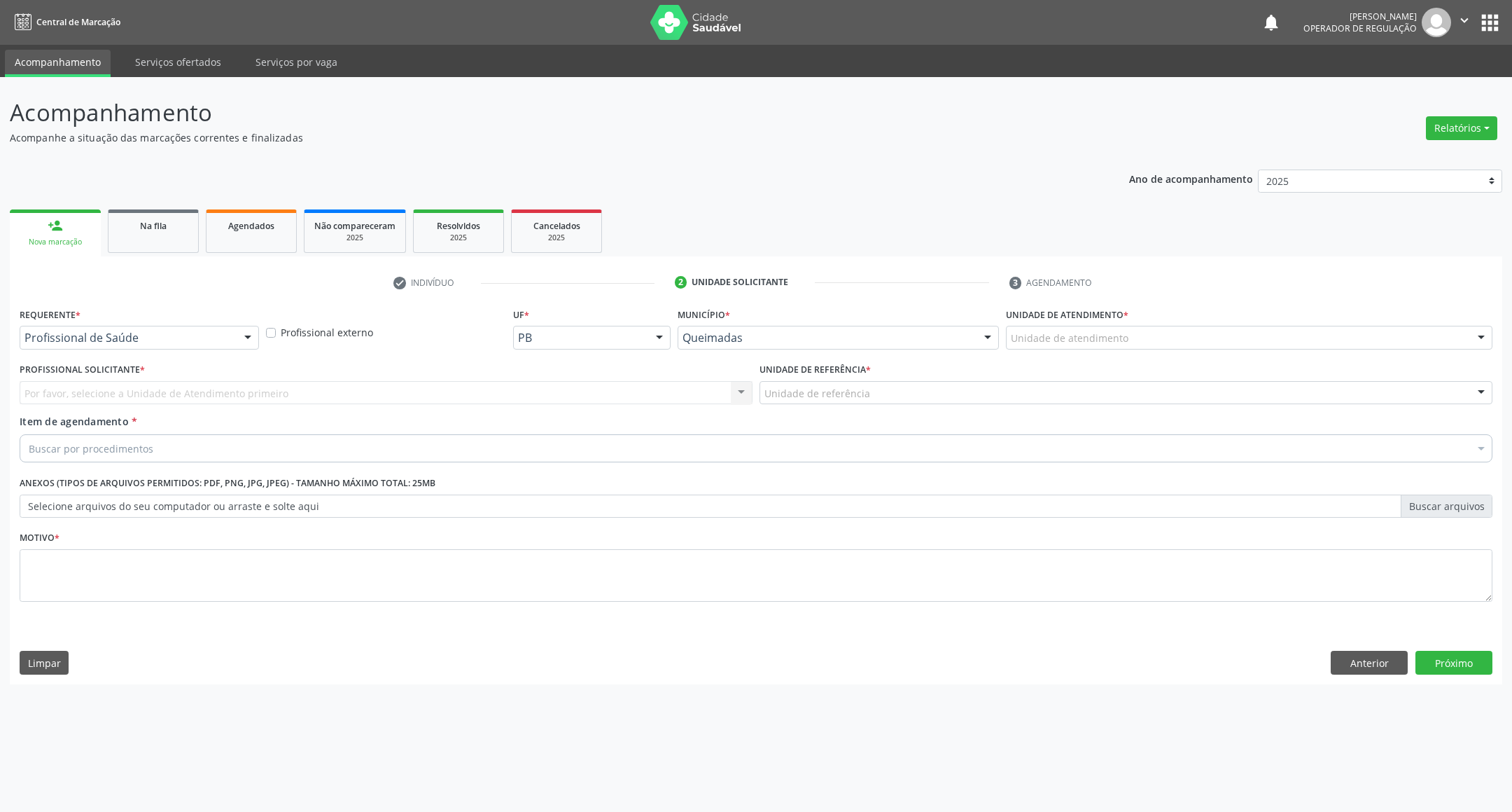
click at [72, 326] on div "Profissional de Saúde" at bounding box center [139, 337] width 239 height 24
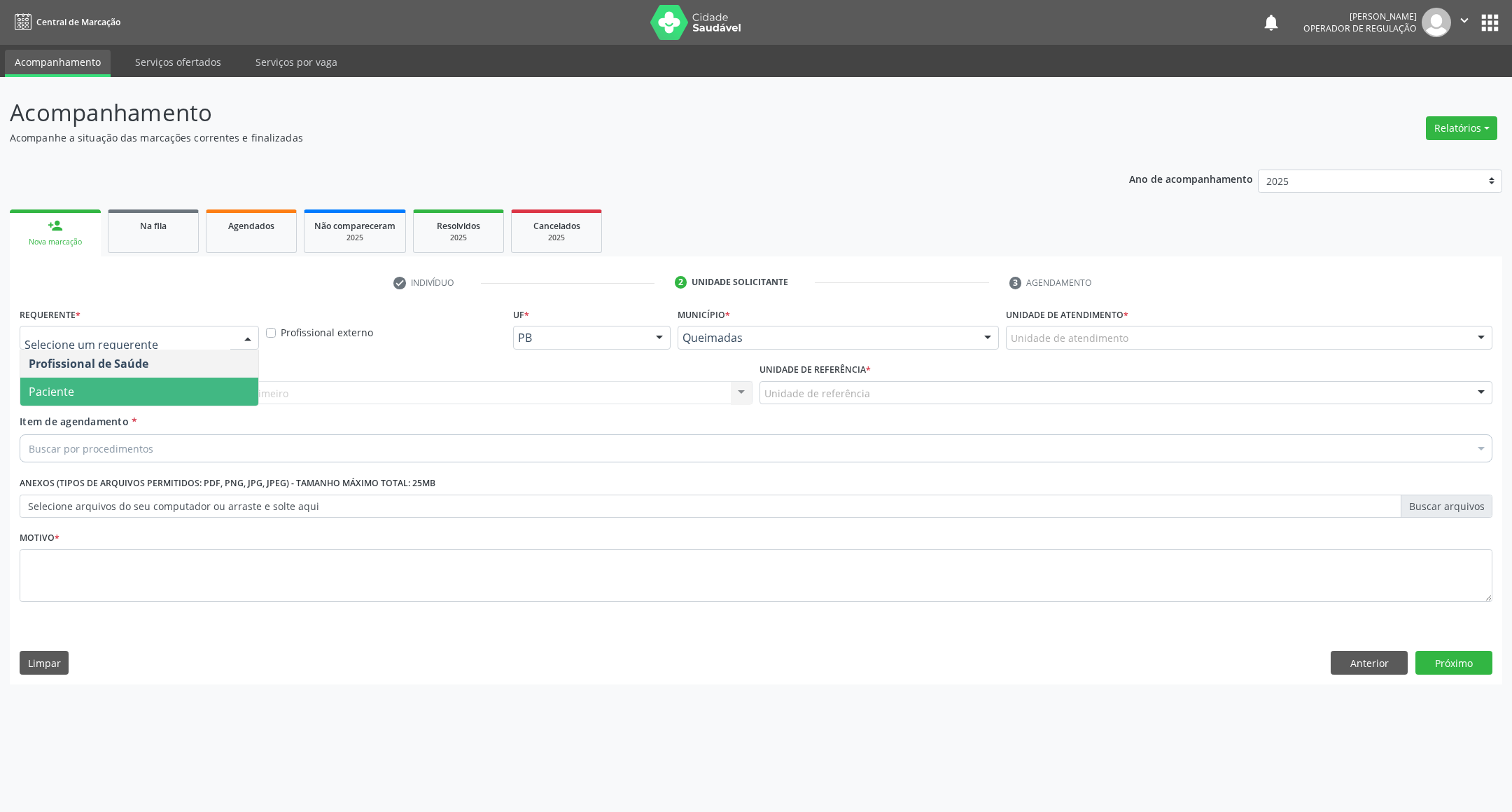
click at [90, 385] on span "Paciente" at bounding box center [139, 391] width 238 height 28
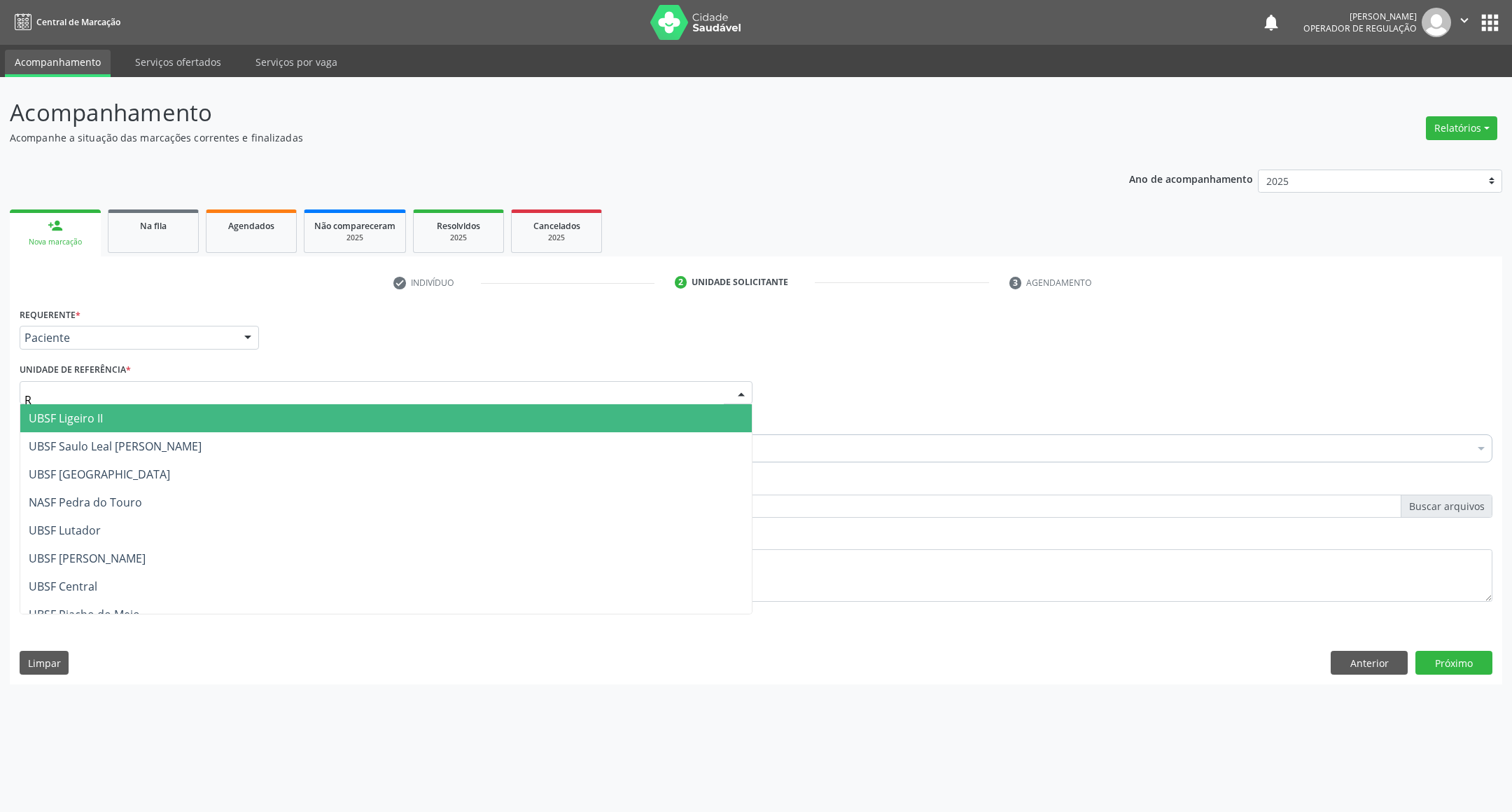
type input "RI"
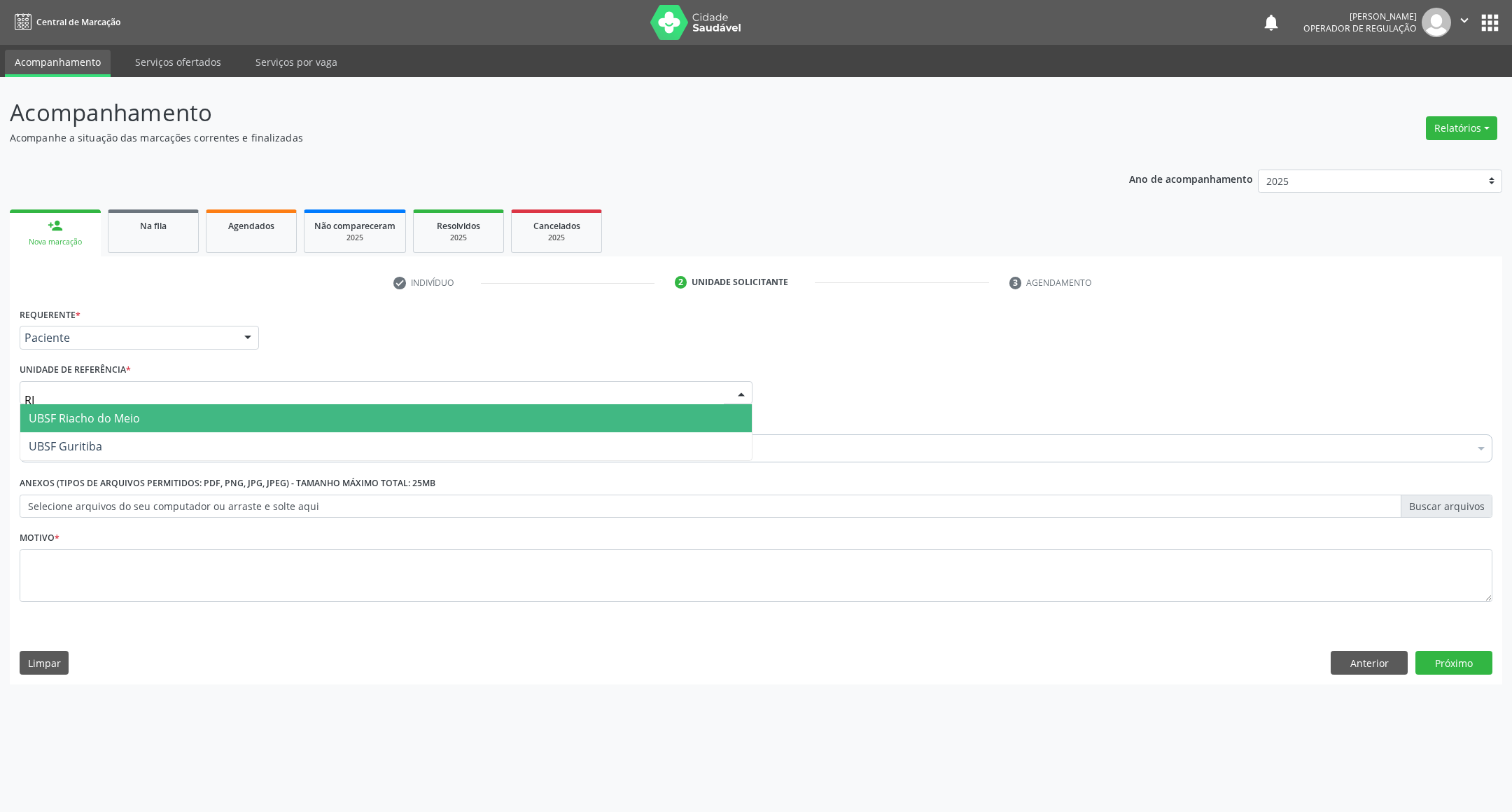
click at [113, 414] on span "UBSF Riacho do Meio" at bounding box center [84, 418] width 111 height 15
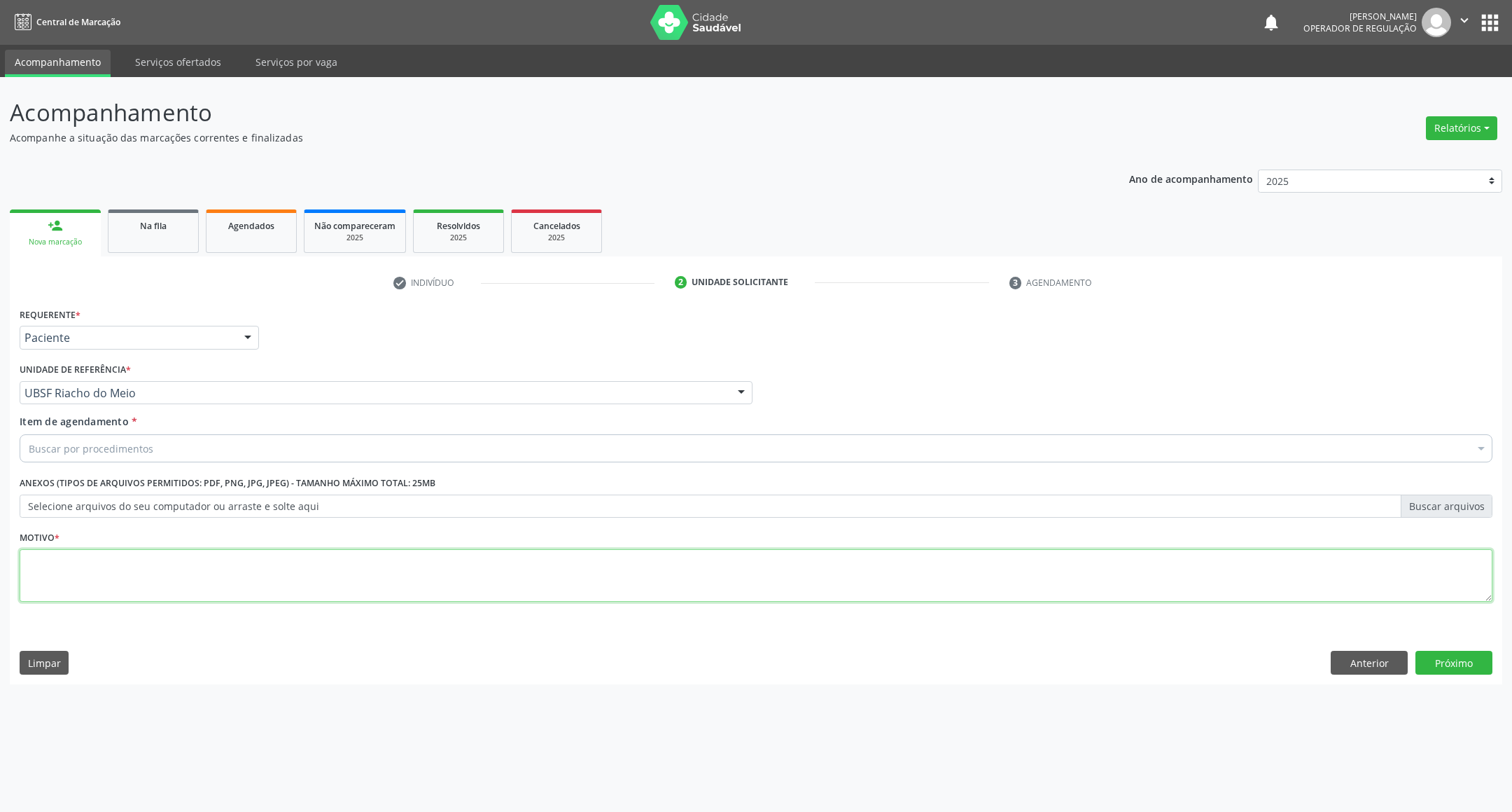
click at [106, 585] on textarea at bounding box center [755, 576] width 1472 height 53
paste textarea "RETORNO EMILLE 02/2026"
type textarea "RETORNO EMILLE 02/2026"
click at [171, 448] on div "Buscar por procedimentos" at bounding box center [755, 448] width 1472 height 28
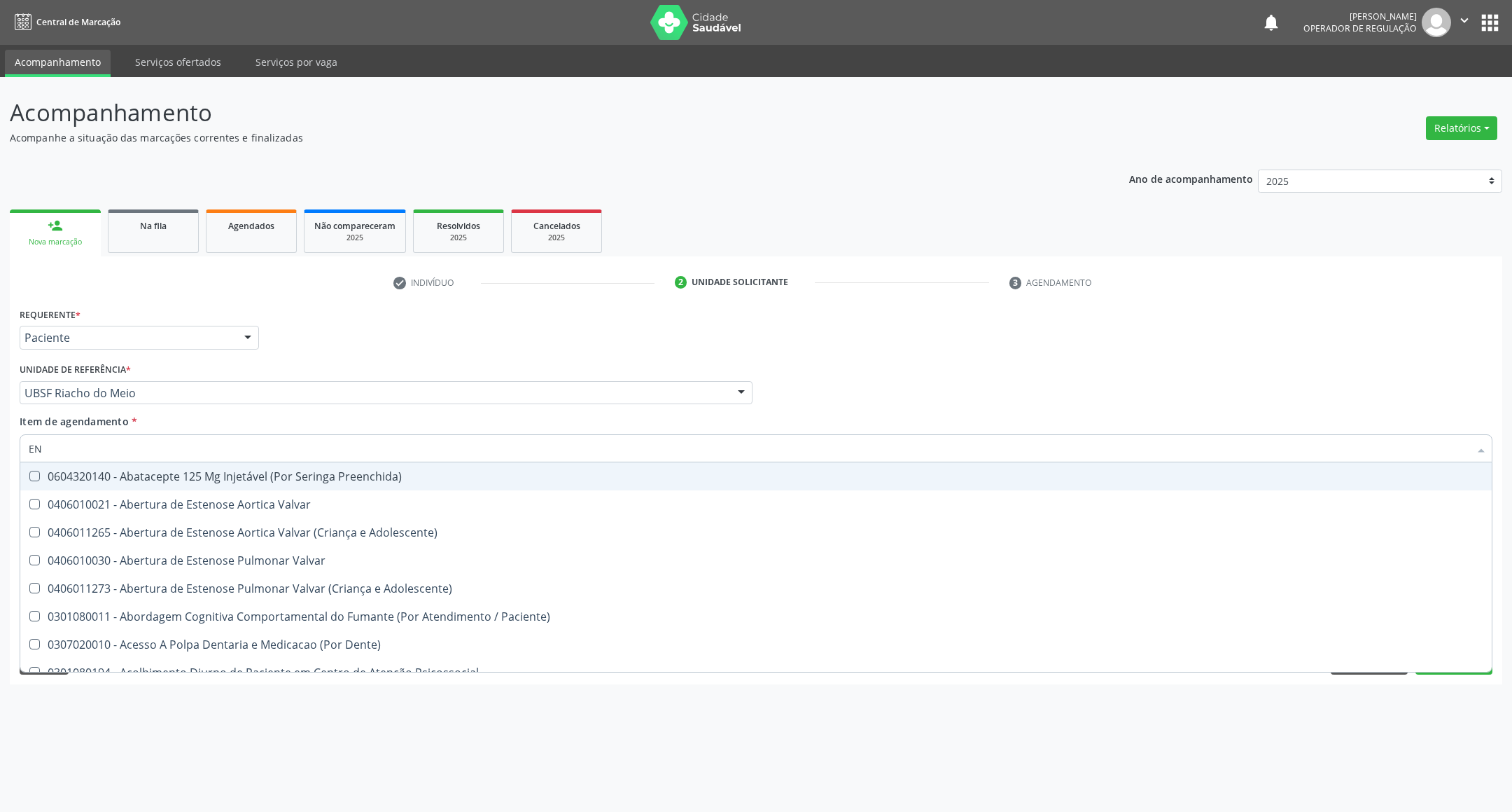
type input "ENDOCRINOLOGISTA"
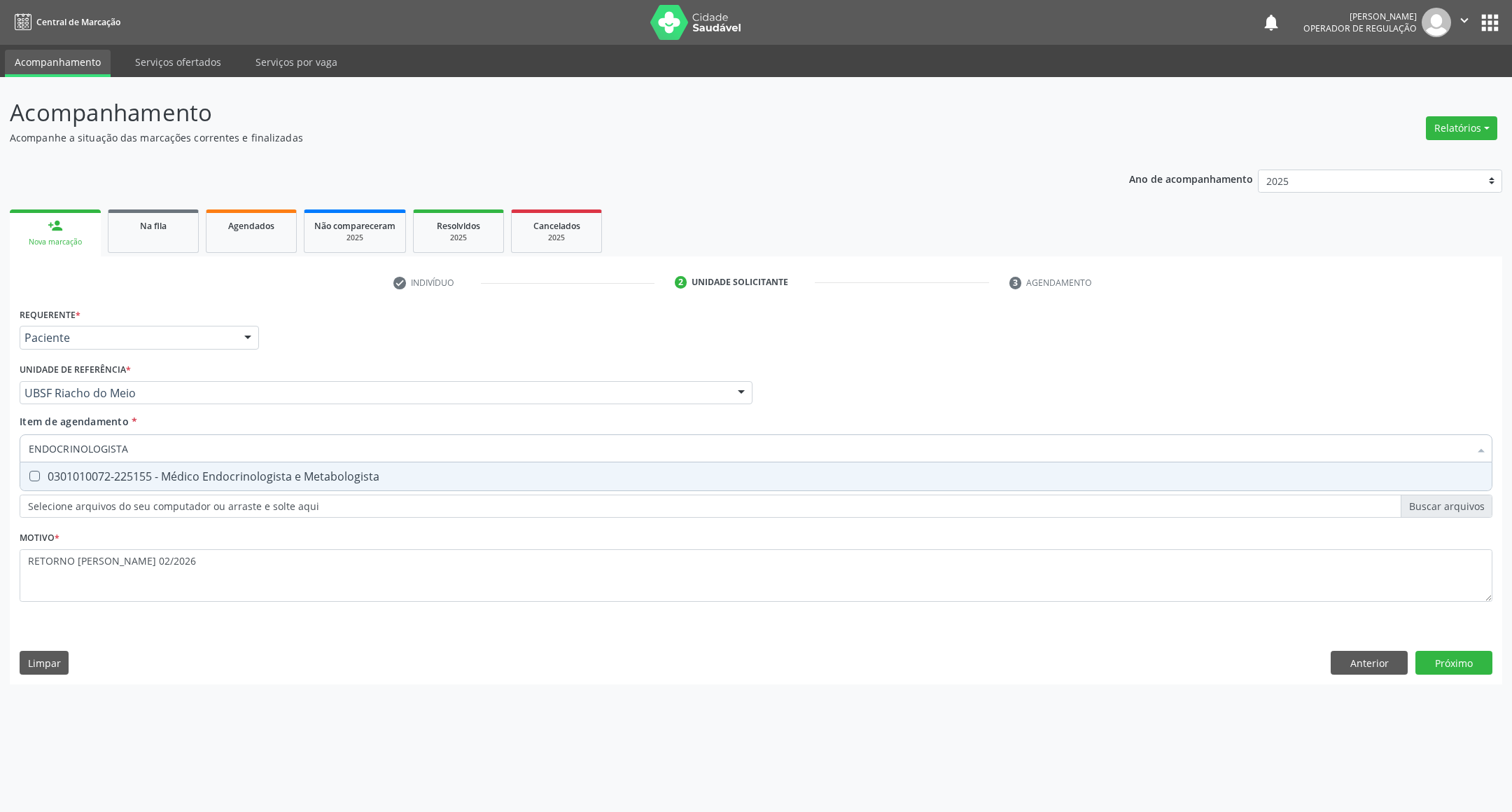
click at [175, 477] on div "0301010072-225155 - Médico Endocrinologista e Metabologista" at bounding box center [756, 476] width 1454 height 12
checkbox Metabologista "true"
click at [1435, 663] on div "Requerente * Paciente Profissional de Saúde Paciente Nenhum resultado encontrad…" at bounding box center [756, 494] width 1493 height 380
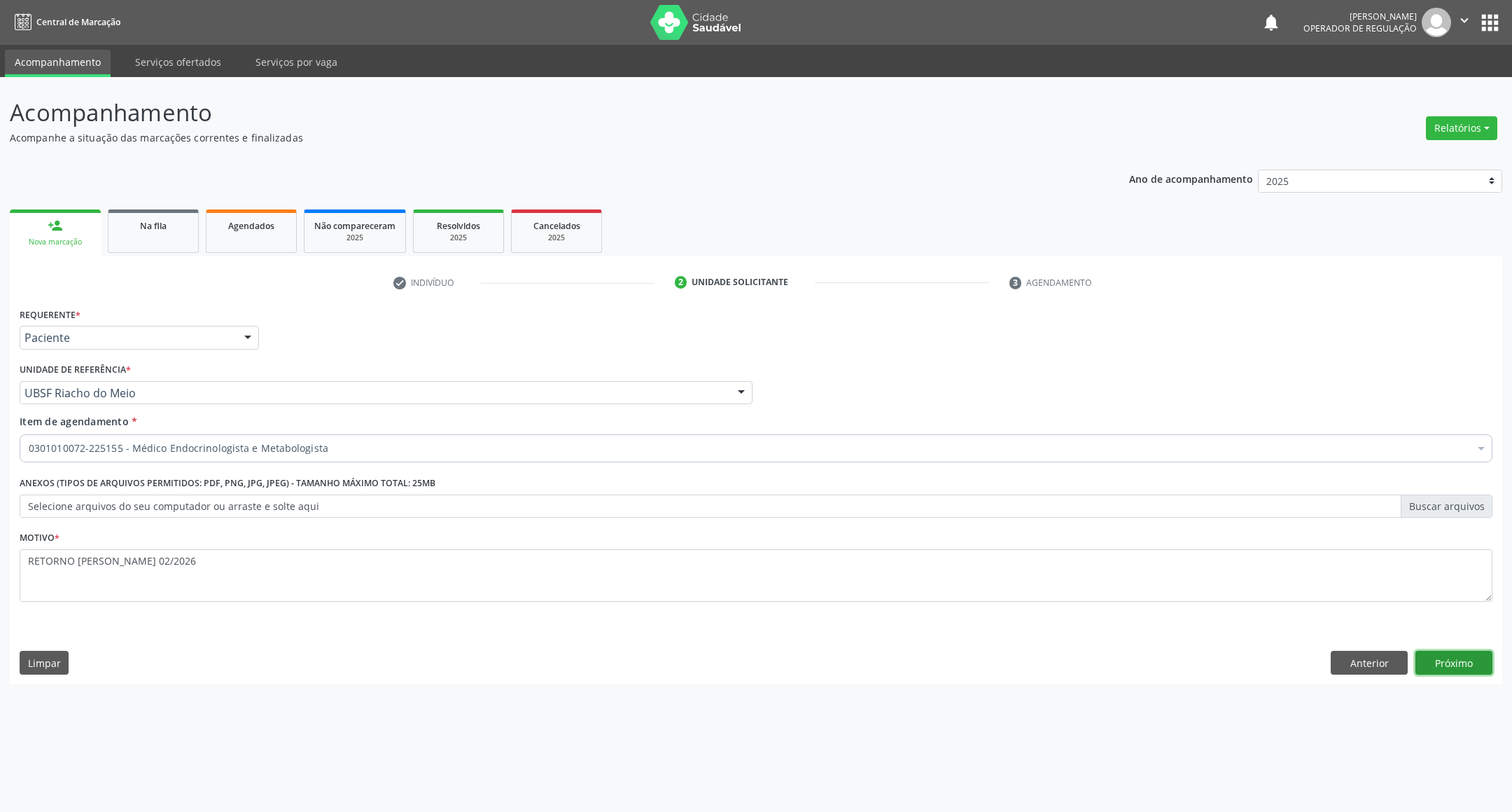
click at [1433, 665] on button "Próximo" at bounding box center [1454, 662] width 77 height 24
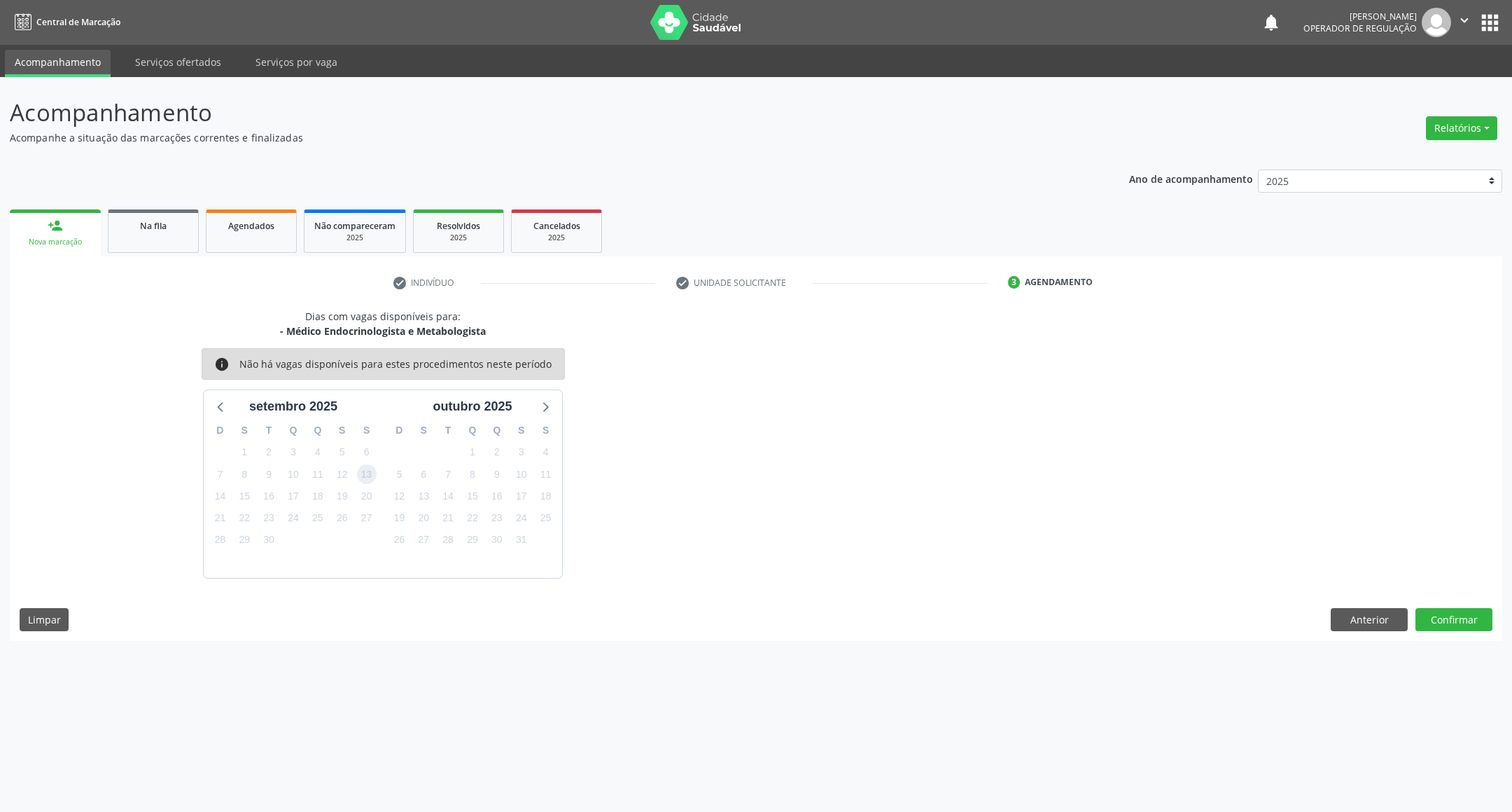
click at [365, 482] on span "13" at bounding box center [366, 473] width 19 height 19
click at [1445, 618] on button "Confirmar" at bounding box center [1454, 619] width 77 height 24
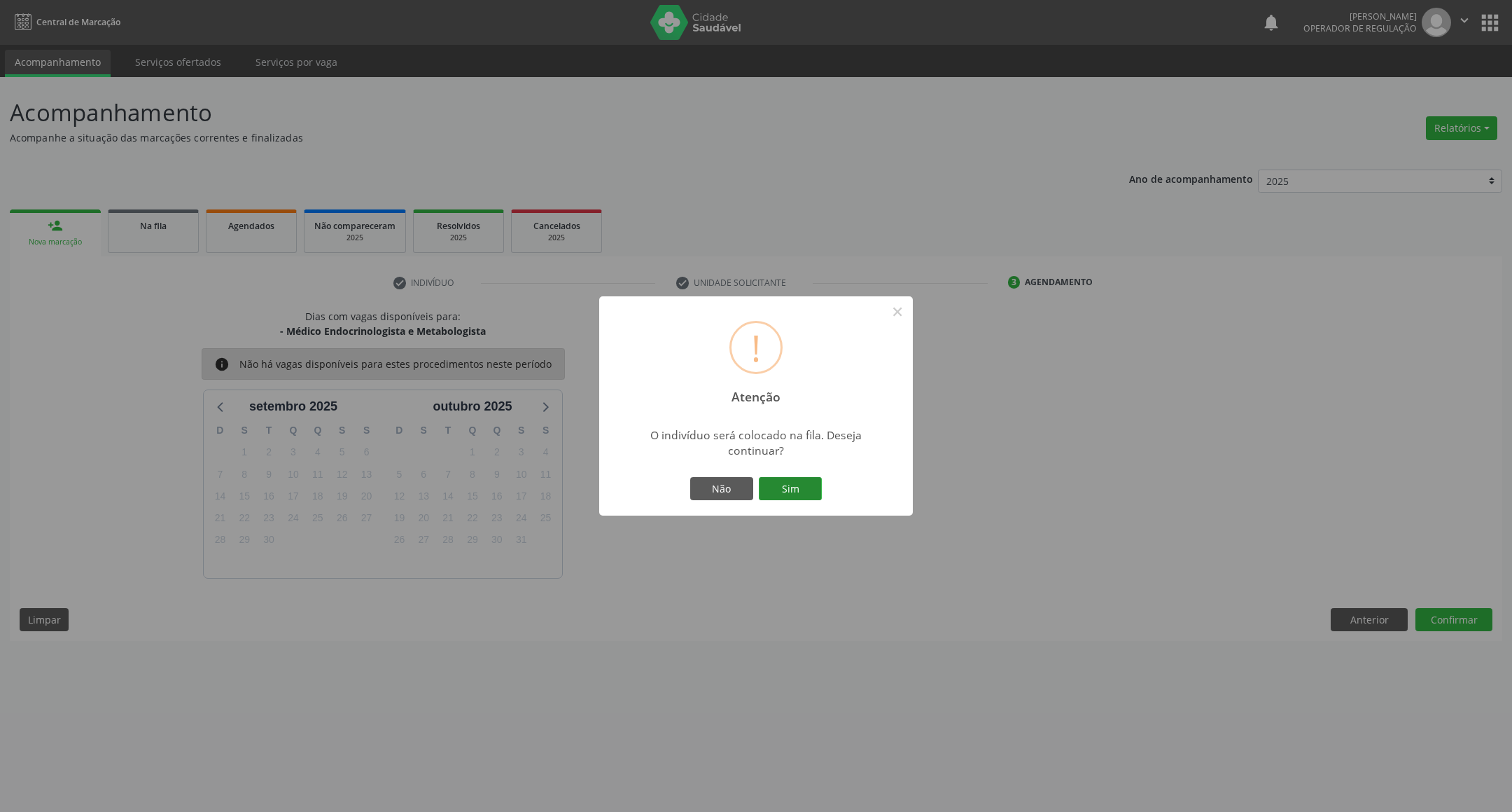
click at [813, 482] on button "Sim" at bounding box center [790, 489] width 63 height 24
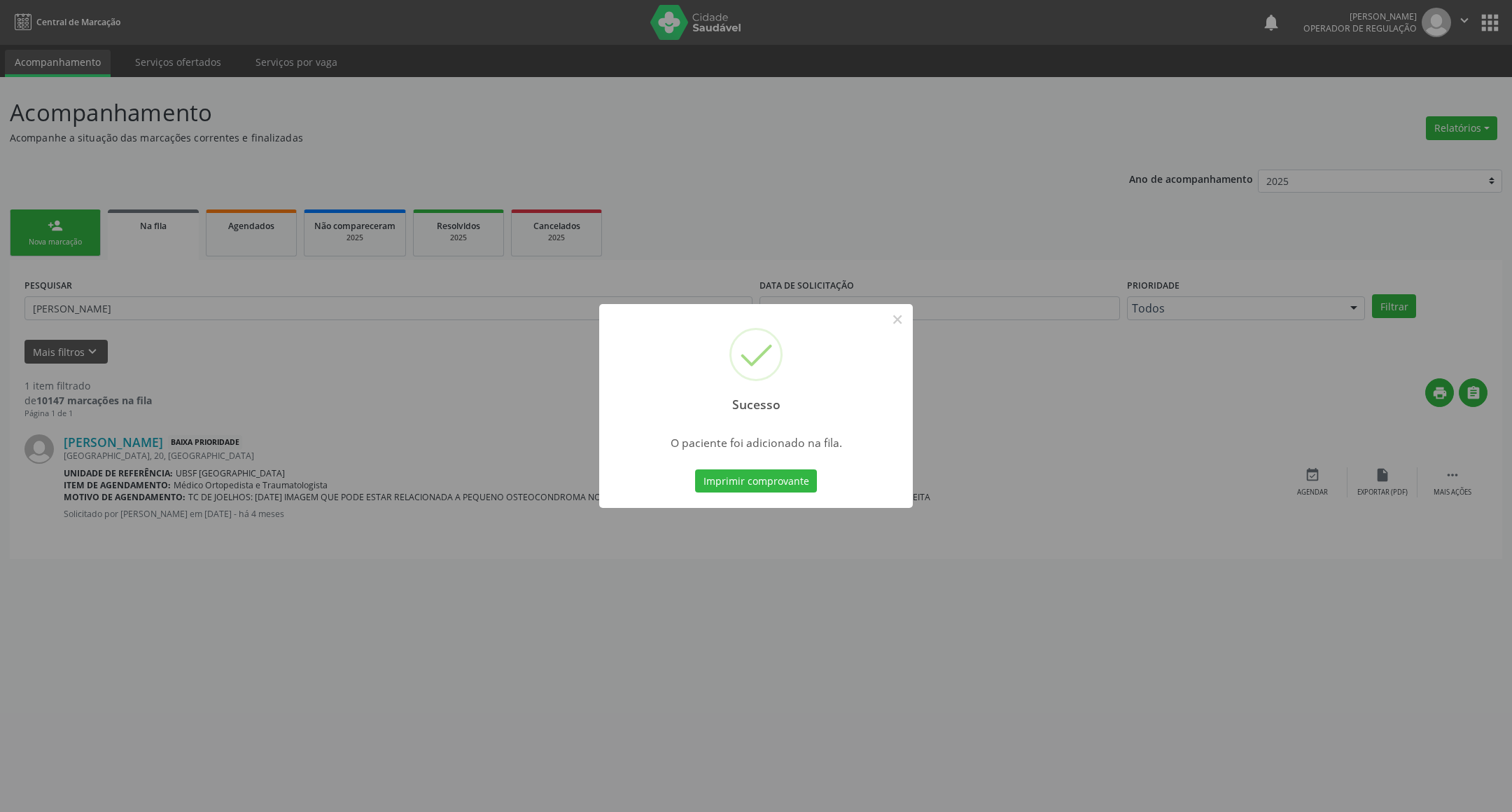
drag, startPoint x: 324, startPoint y: 389, endPoint x: 294, endPoint y: 383, distance: 30.6
click at [319, 389] on div "Sucesso × O paciente foi adicionado na fila. Imprimir comprovante Cancel" at bounding box center [756, 406] width 1512 height 812
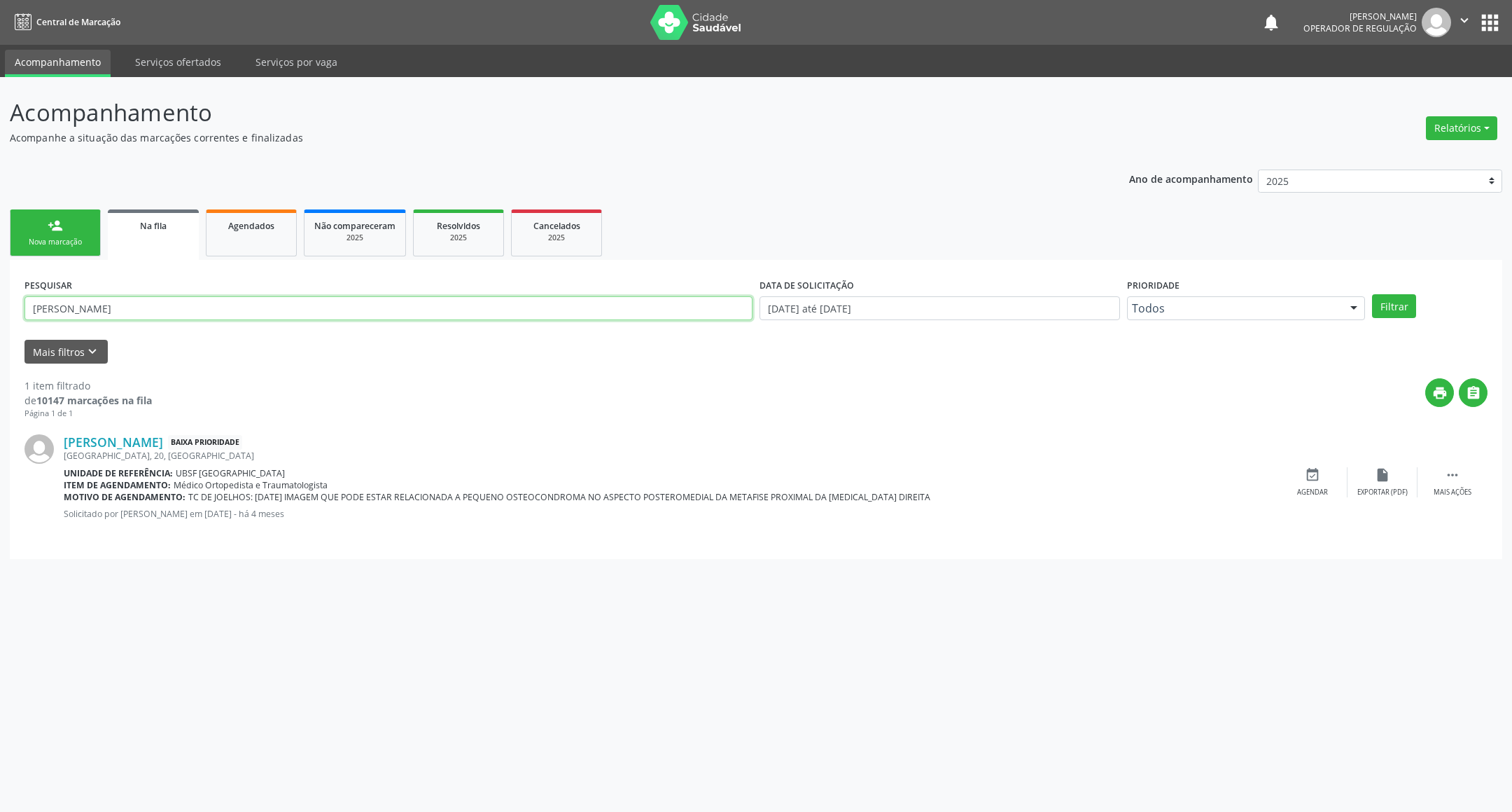
click at [118, 316] on input "larissa de sousa lima" at bounding box center [388, 307] width 728 height 24
click at [118, 318] on input "larissa de sousa lima" at bounding box center [388, 307] width 728 height 24
click at [1372, 294] on button "Filtrar" at bounding box center [1394, 306] width 44 height 24
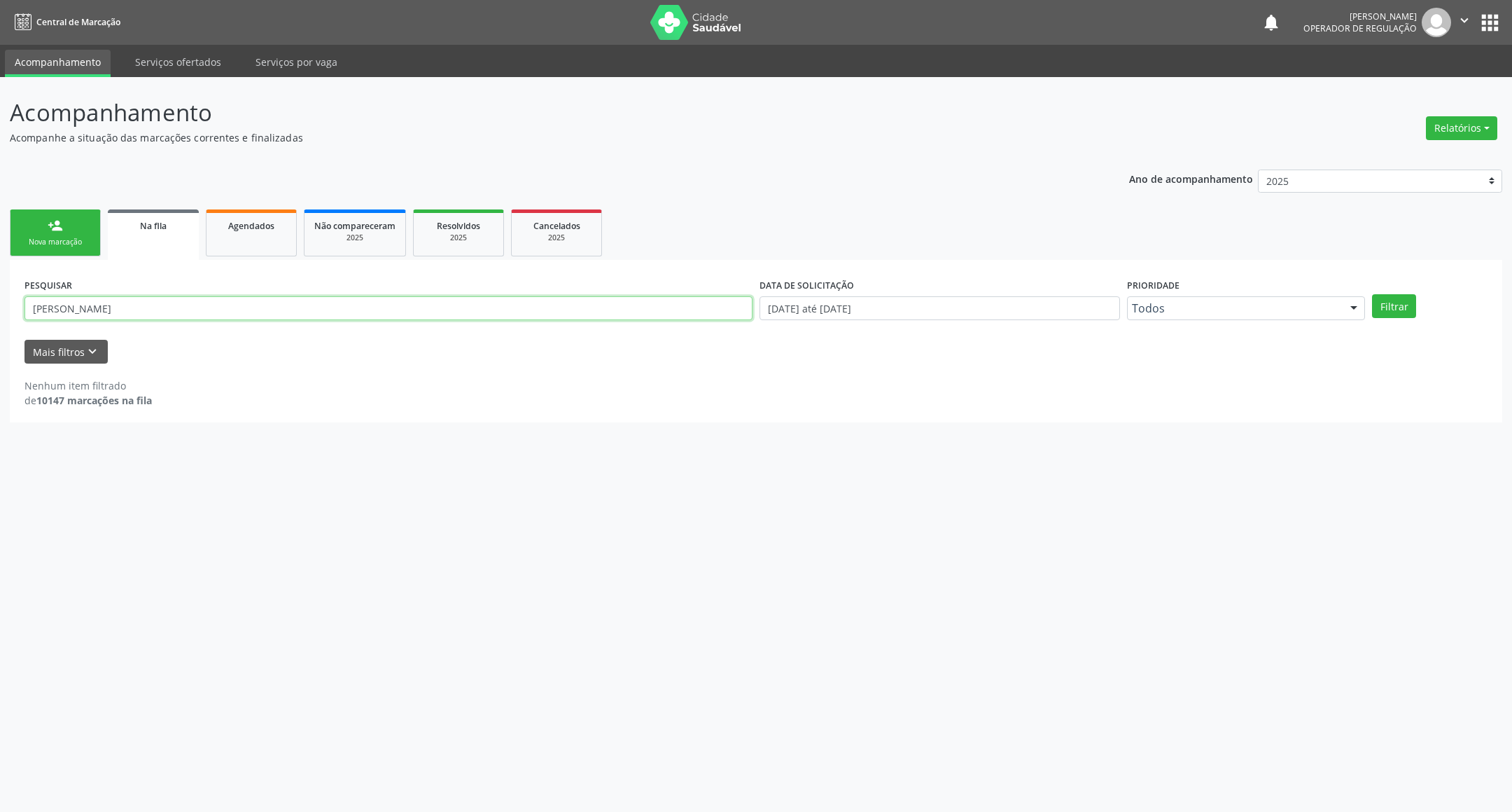
click at [118, 315] on input "RAFAEL BA PEREIRA" at bounding box center [388, 307] width 728 height 24
click at [82, 311] on input "RAFAEL BA PEREIRA" at bounding box center [388, 307] width 728 height 24
click at [1372, 294] on button "Filtrar" at bounding box center [1394, 306] width 44 height 24
click at [496, 303] on input "RAFAEL BARBOSA PEREIRA" at bounding box center [388, 307] width 728 height 24
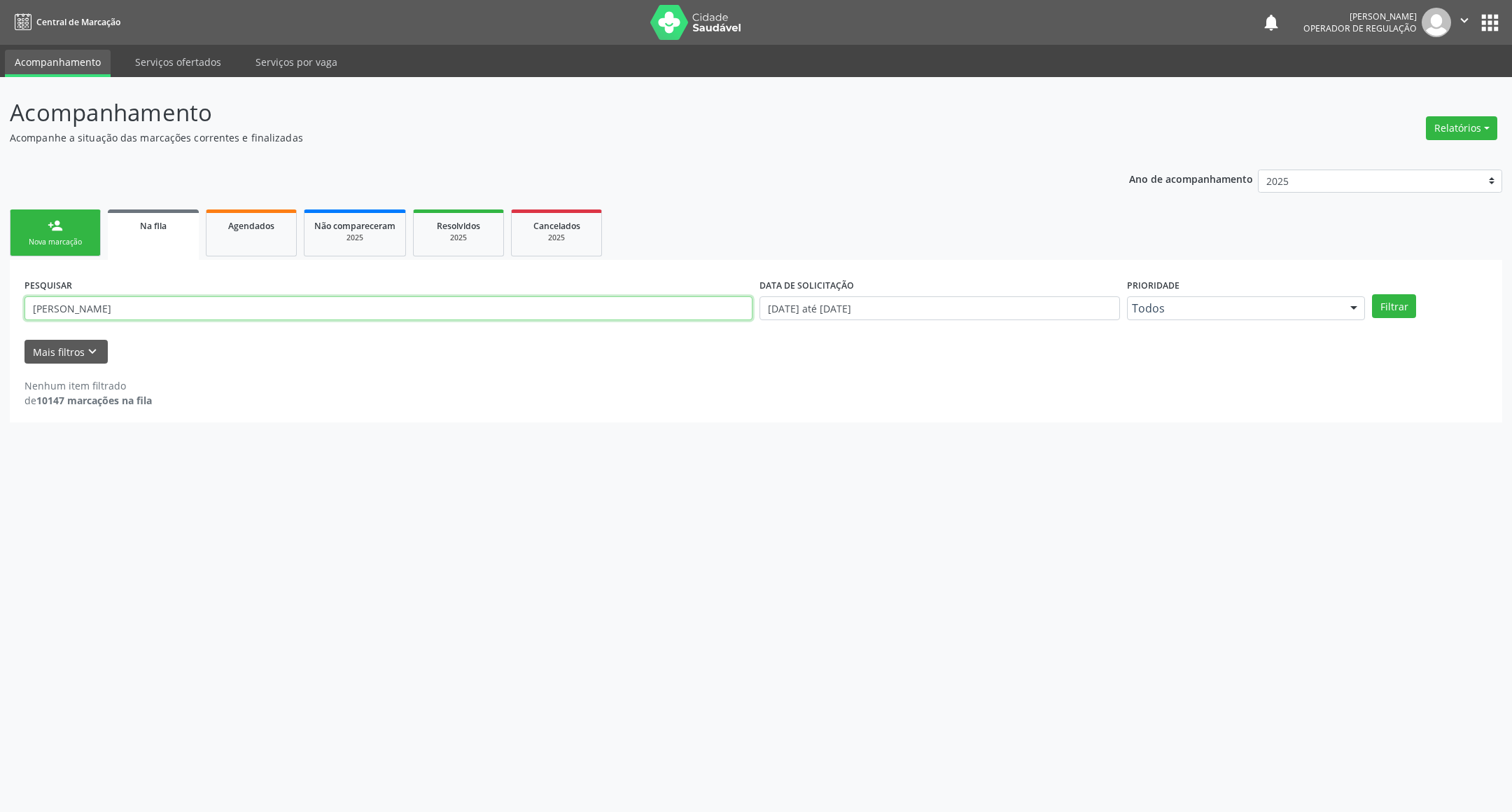
click at [496, 303] on input "RAFAEL BARBOSA PEREIRA" at bounding box center [388, 307] width 728 height 24
click at [133, 302] on input "RAFAEL BARBOSA PEREIRA" at bounding box center [388, 307] width 728 height 24
click at [1372, 294] on button "Filtrar" at bounding box center [1394, 306] width 44 height 24
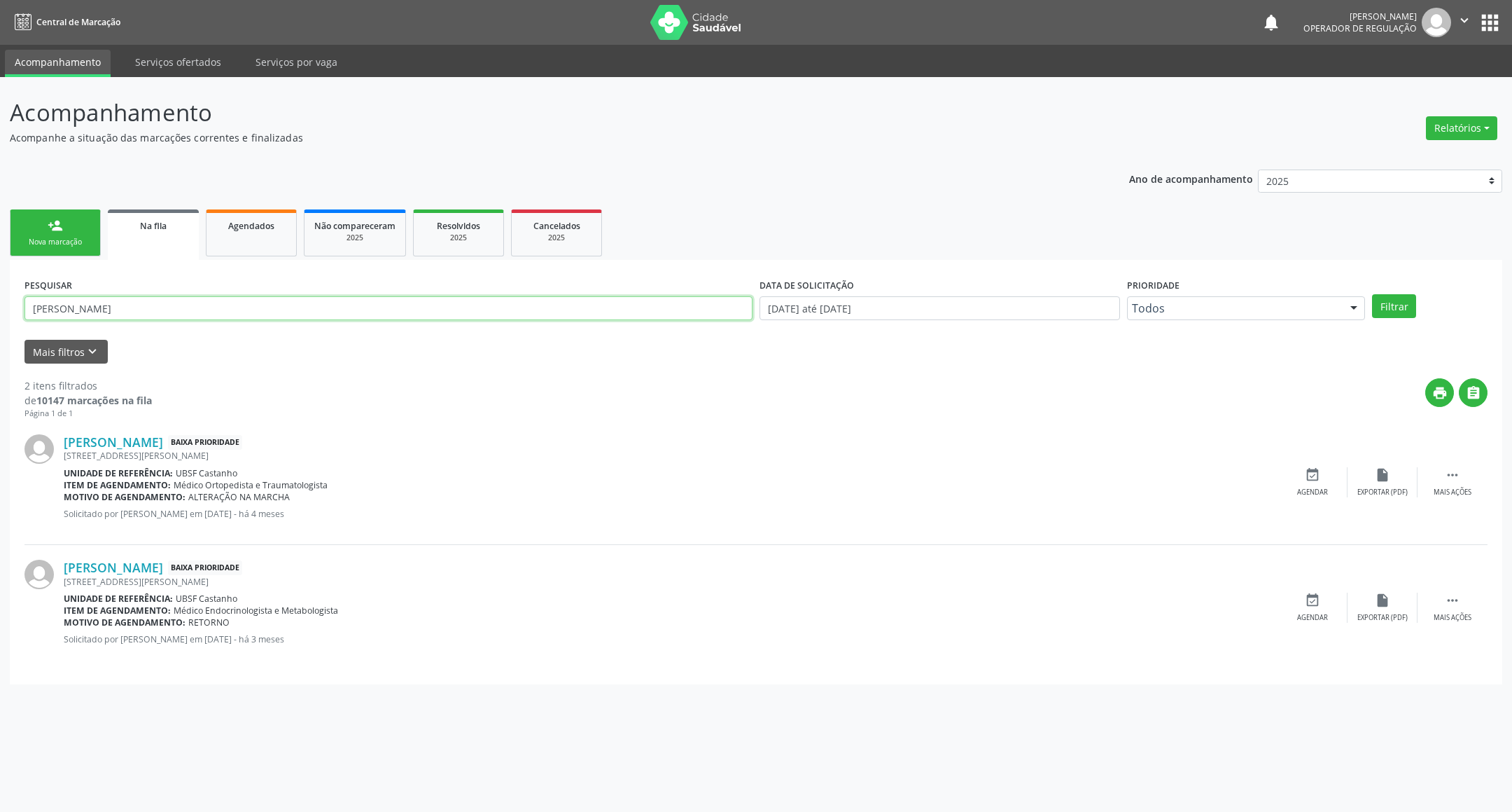
click at [202, 310] on input "RAFAEL BARBOSA PERREIRA" at bounding box center [388, 307] width 728 height 24
click at [201, 310] on input "RAFAEL BARBOSA PERREIRA" at bounding box center [388, 307] width 728 height 24
click at [151, 302] on input "RAFAEL BARBOSA PERREIRA" at bounding box center [388, 307] width 728 height 24
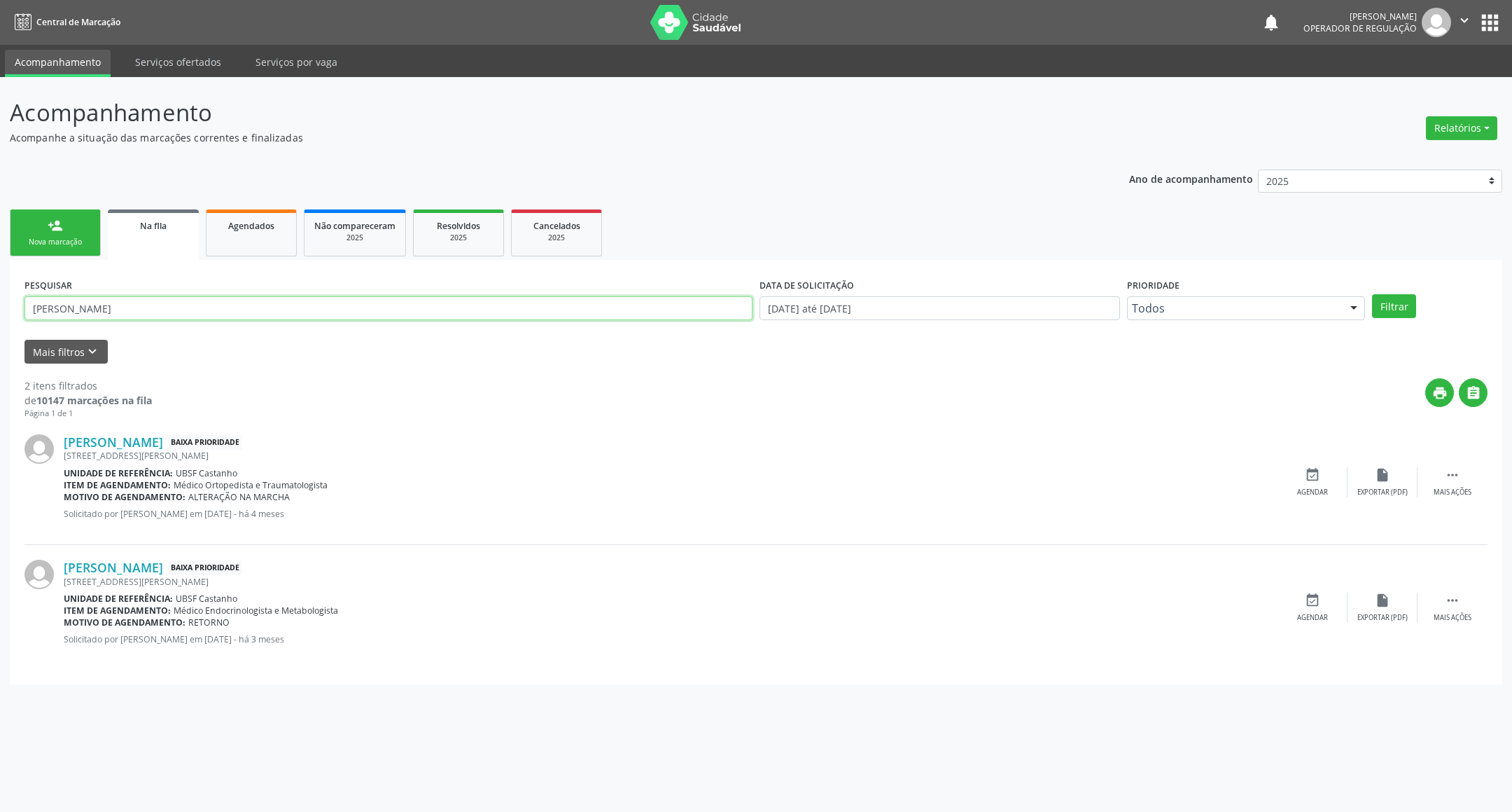
type input "[PERSON_NAME]"
click at [1372, 294] on button "Filtrar" at bounding box center [1394, 306] width 44 height 24
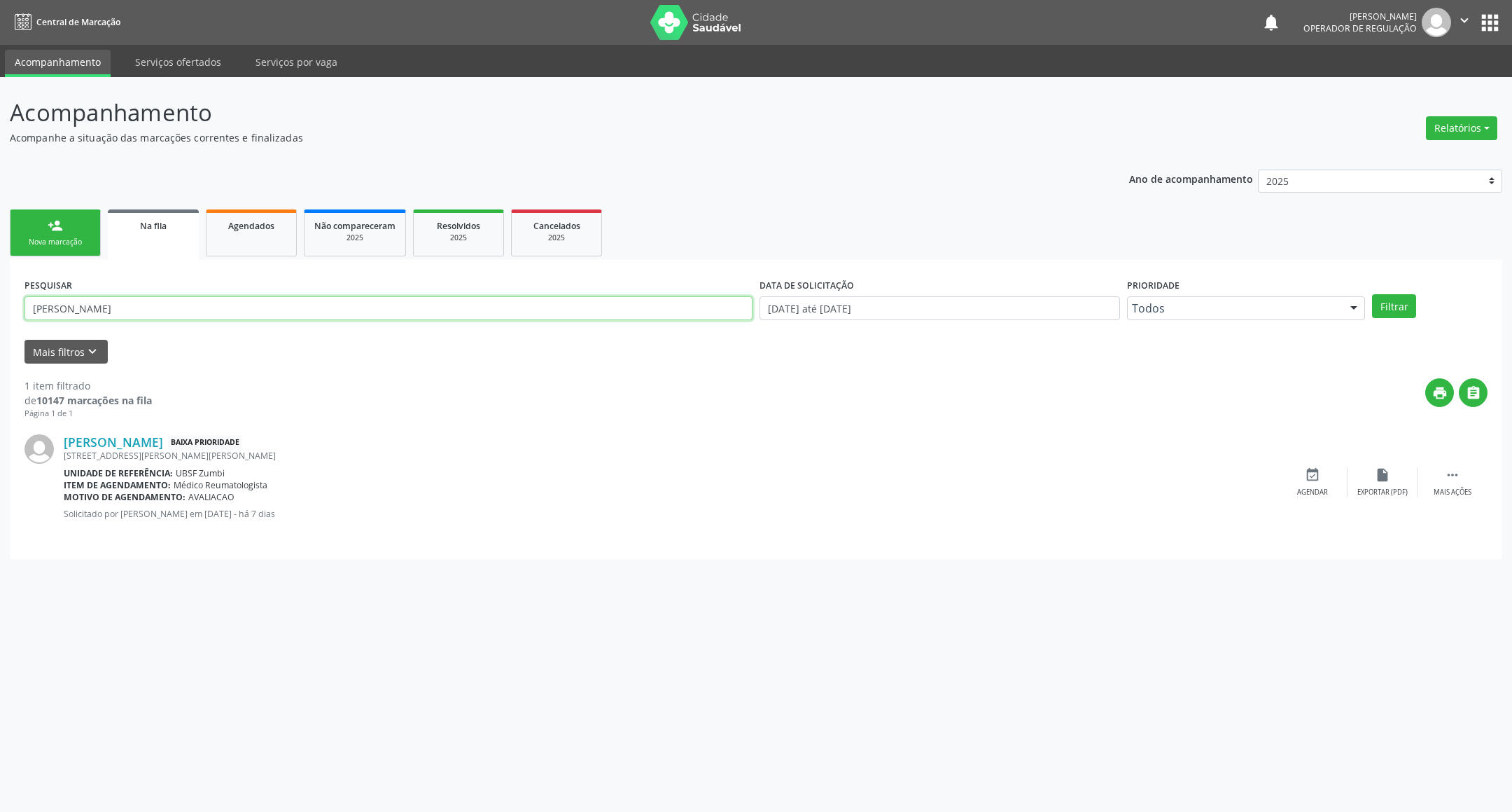
click at [212, 302] on input "[PERSON_NAME]" at bounding box center [388, 307] width 728 height 24
click at [263, 215] on link "Agendados" at bounding box center [251, 232] width 91 height 47
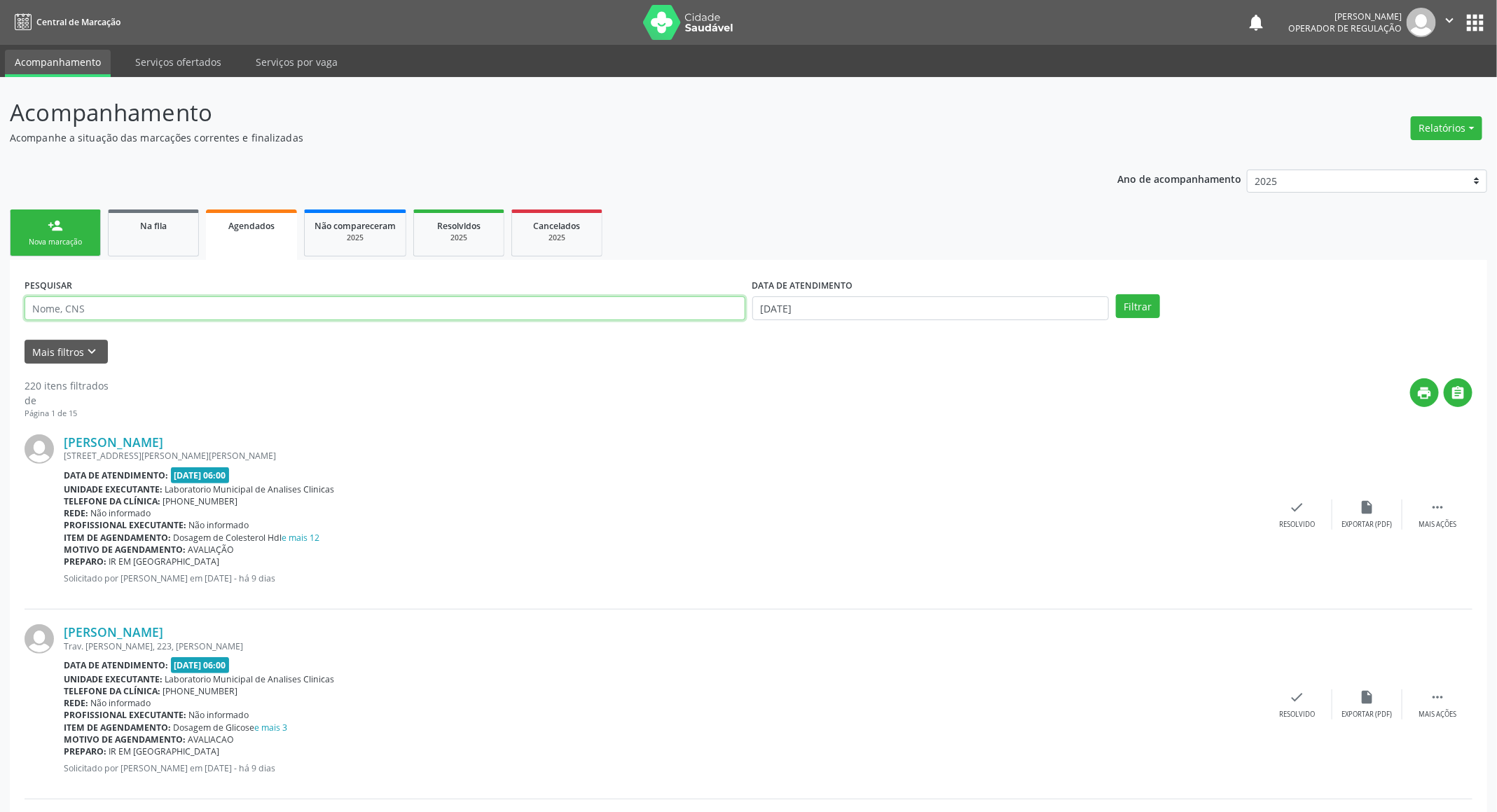
click at [267, 312] on input "text" at bounding box center [385, 307] width 720 height 24
paste input "[PERSON_NAME]"
type input "[PERSON_NAME]"
click at [1116, 294] on button "Filtrar" at bounding box center [1138, 306] width 44 height 24
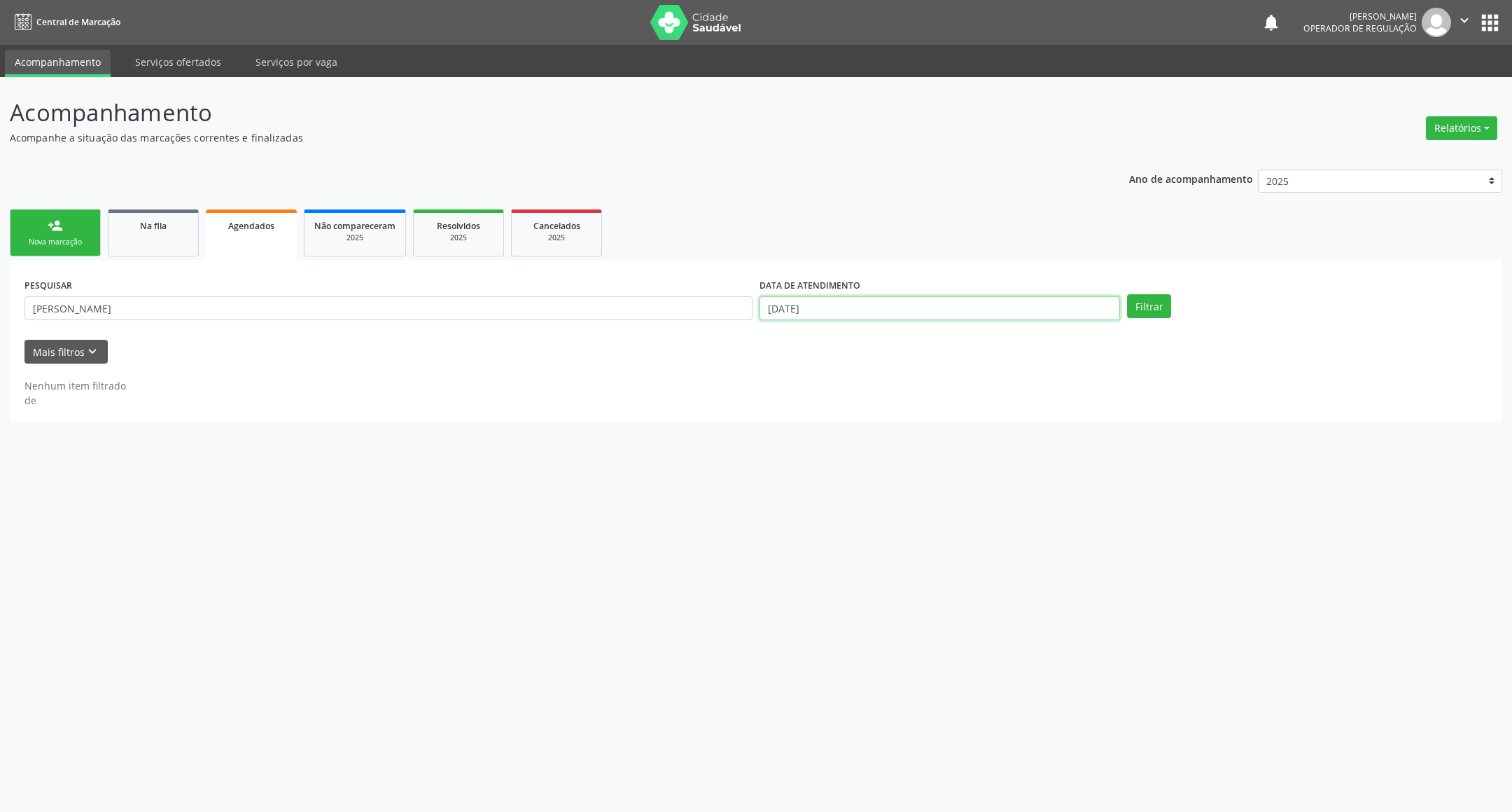
click at [860, 305] on input "17/09/2025" at bounding box center [940, 307] width 361 height 24
click at [853, 393] on span "10" at bounding box center [859, 406] width 27 height 27
type input "10/09/2025"
click at [1159, 300] on button "Filtrar" at bounding box center [1148, 306] width 44 height 24
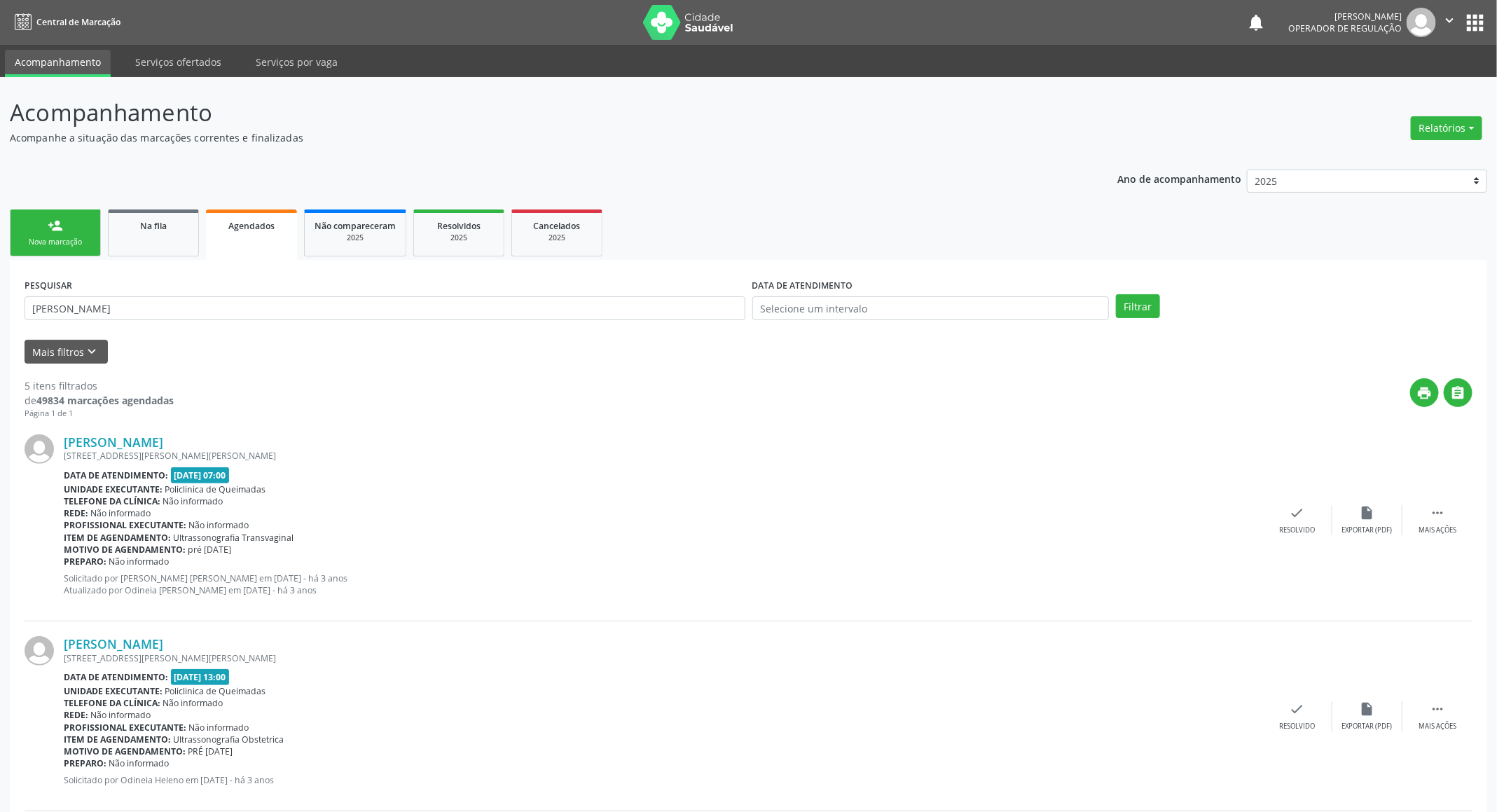
click at [49, 230] on div "person_add" at bounding box center [55, 225] width 15 height 15
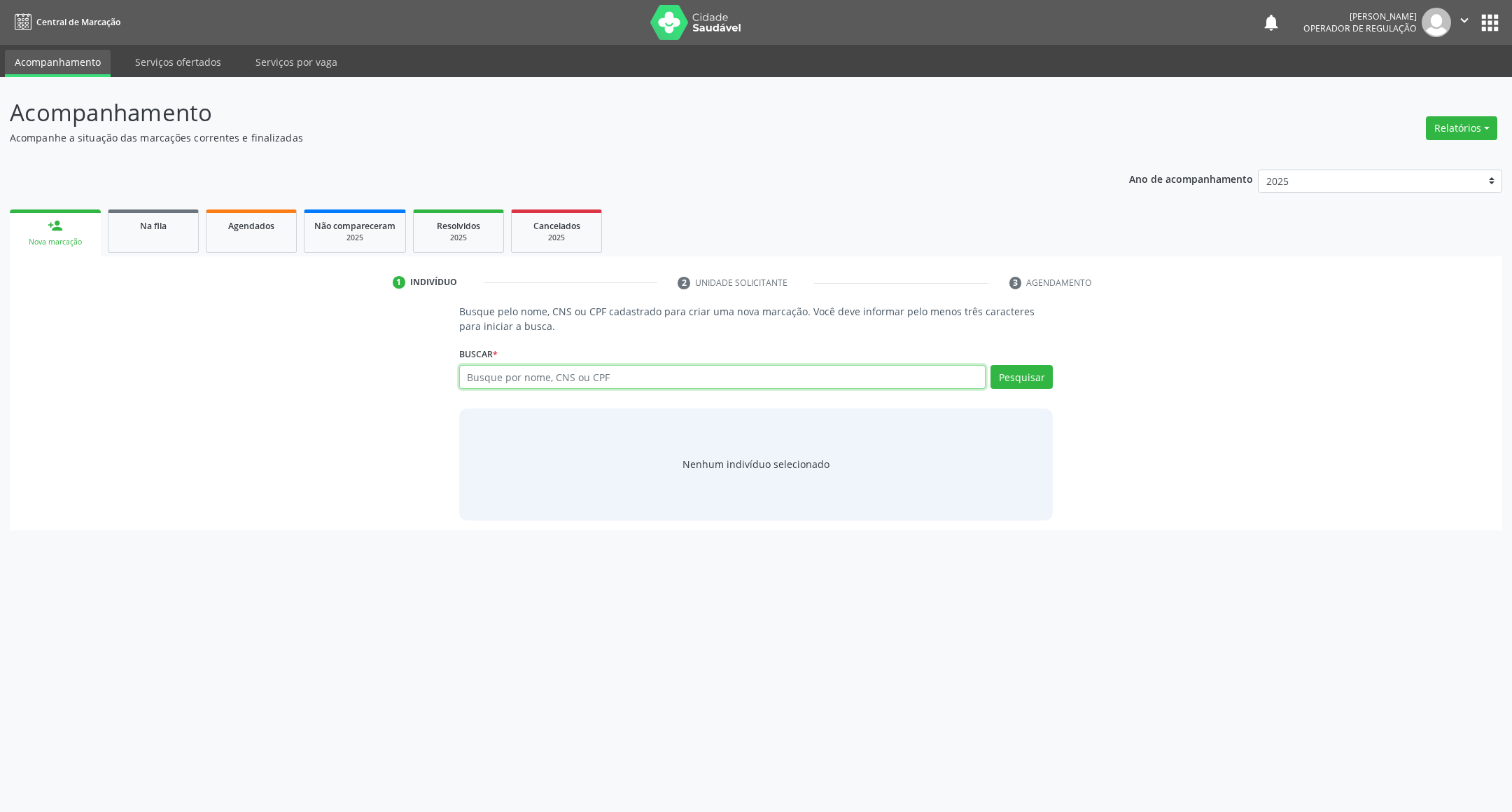
click at [553, 380] on input "text" at bounding box center [723, 377] width 527 height 24
click at [557, 381] on input "text" at bounding box center [723, 377] width 527 height 24
type input "T"
type input "704206257970186"
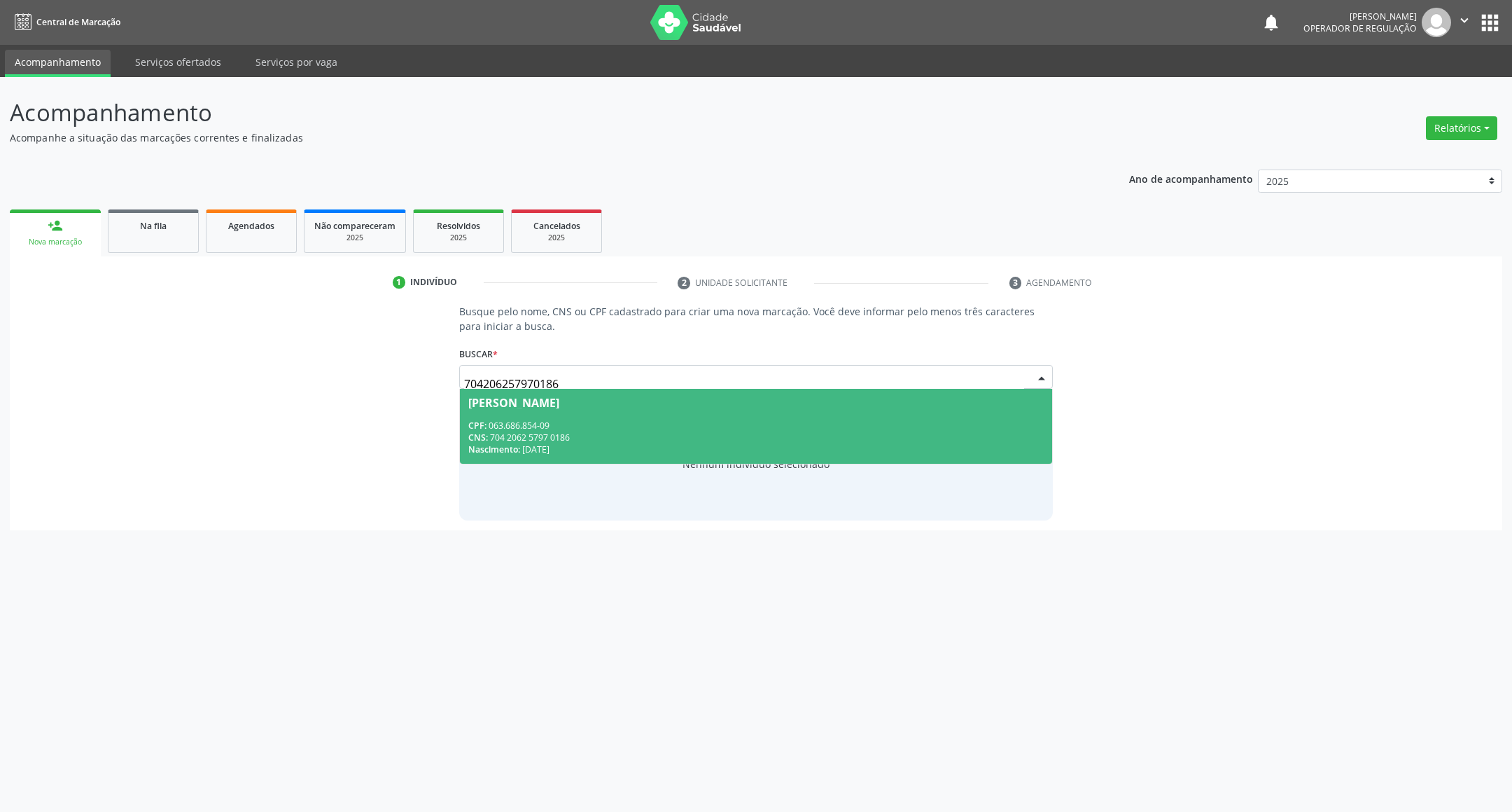
click at [701, 458] on span "Teresa Rodrigues da Silva CPF: 063.686.854-09 CNS: 704 2062 5797 0186 Nasciment…" at bounding box center [756, 427] width 593 height 75
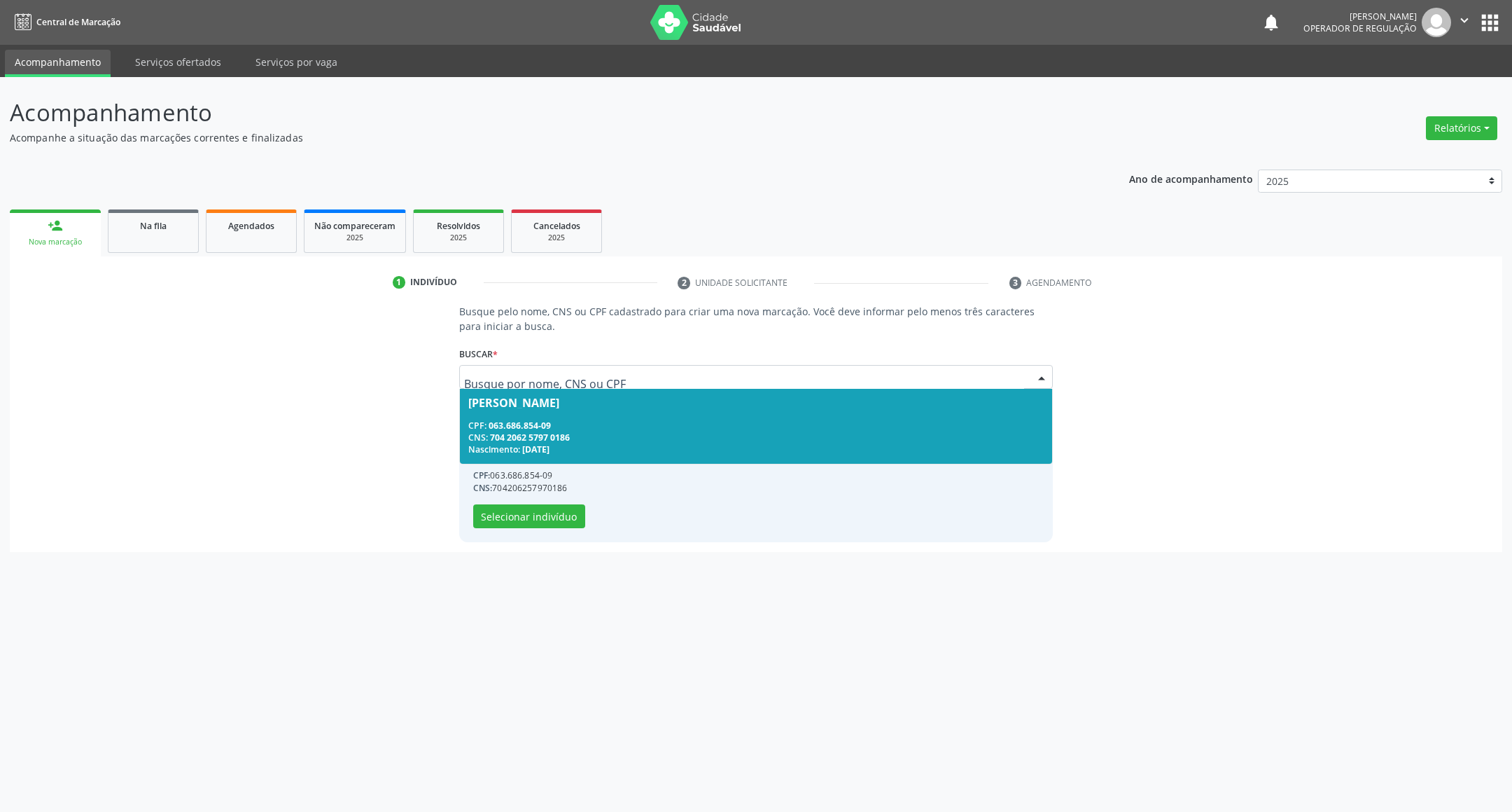
click at [605, 437] on div "CNS: 704 2062 5797 0186" at bounding box center [756, 437] width 576 height 12
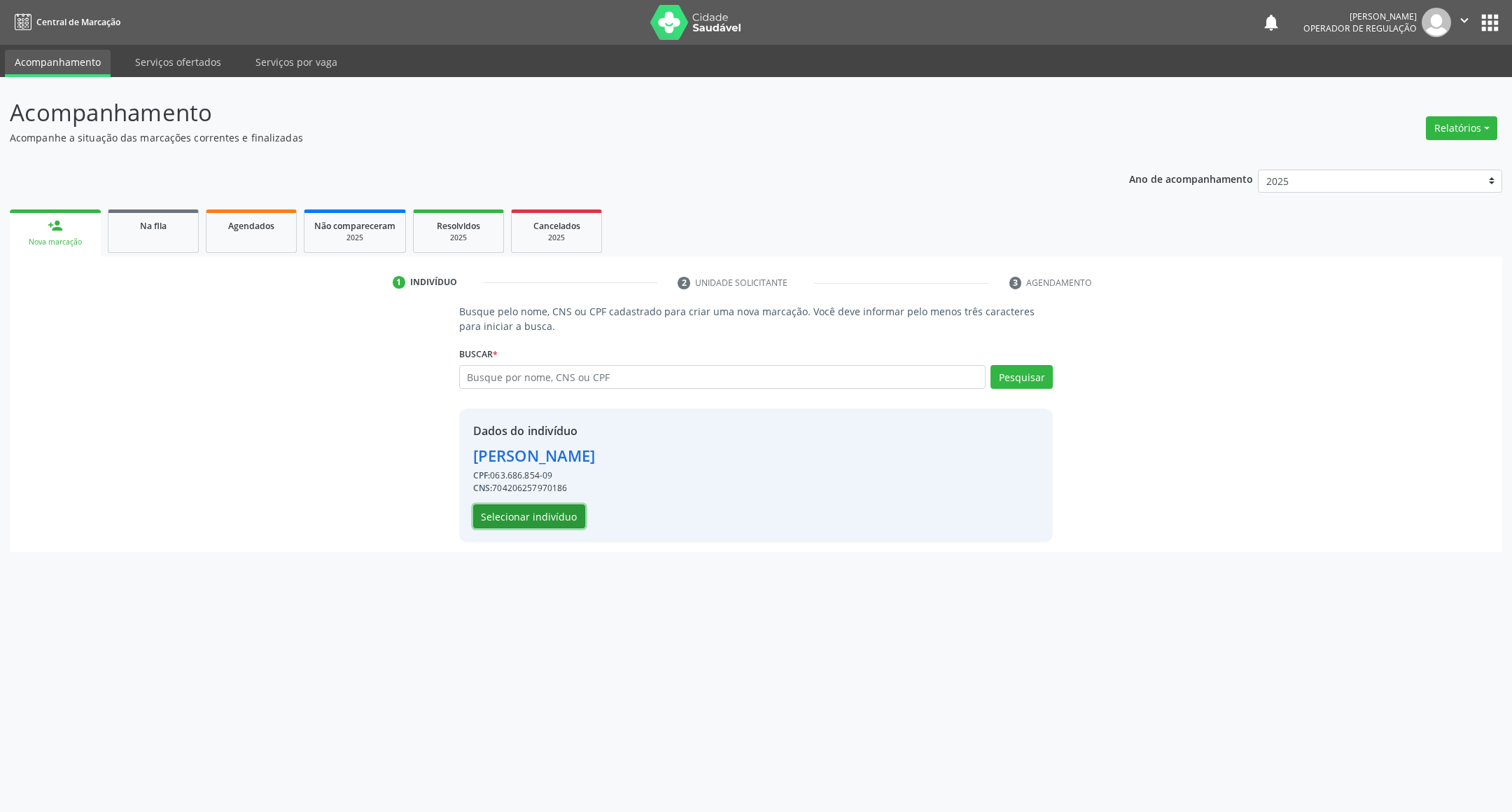
click at [555, 518] on button "Selecionar indivíduo" at bounding box center [529, 516] width 112 height 24
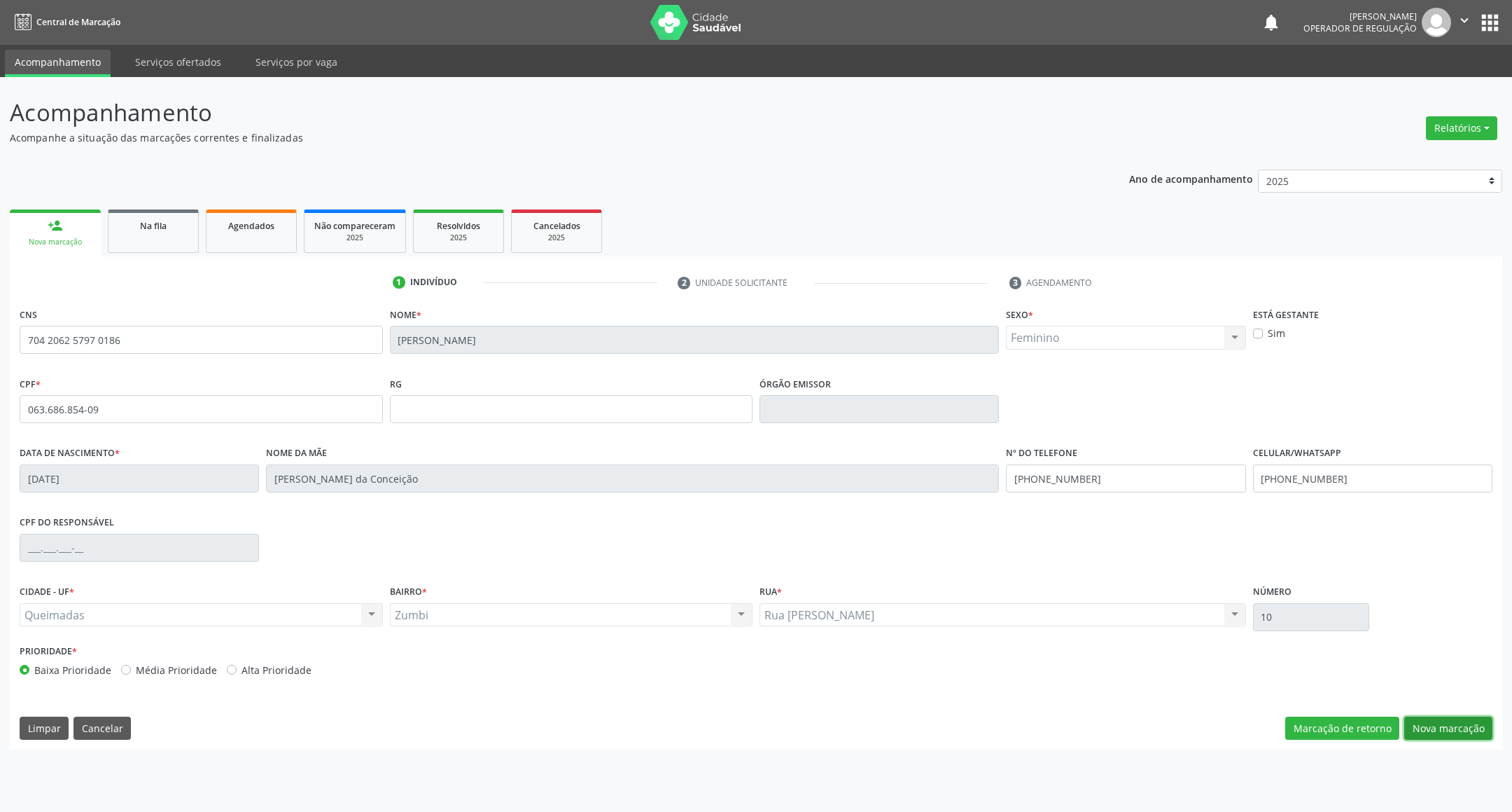
drag, startPoint x: 1437, startPoint y: 725, endPoint x: 433, endPoint y: 513, distance: 1026.1
click at [1434, 725] on button "Nova marcação" at bounding box center [1448, 728] width 88 height 24
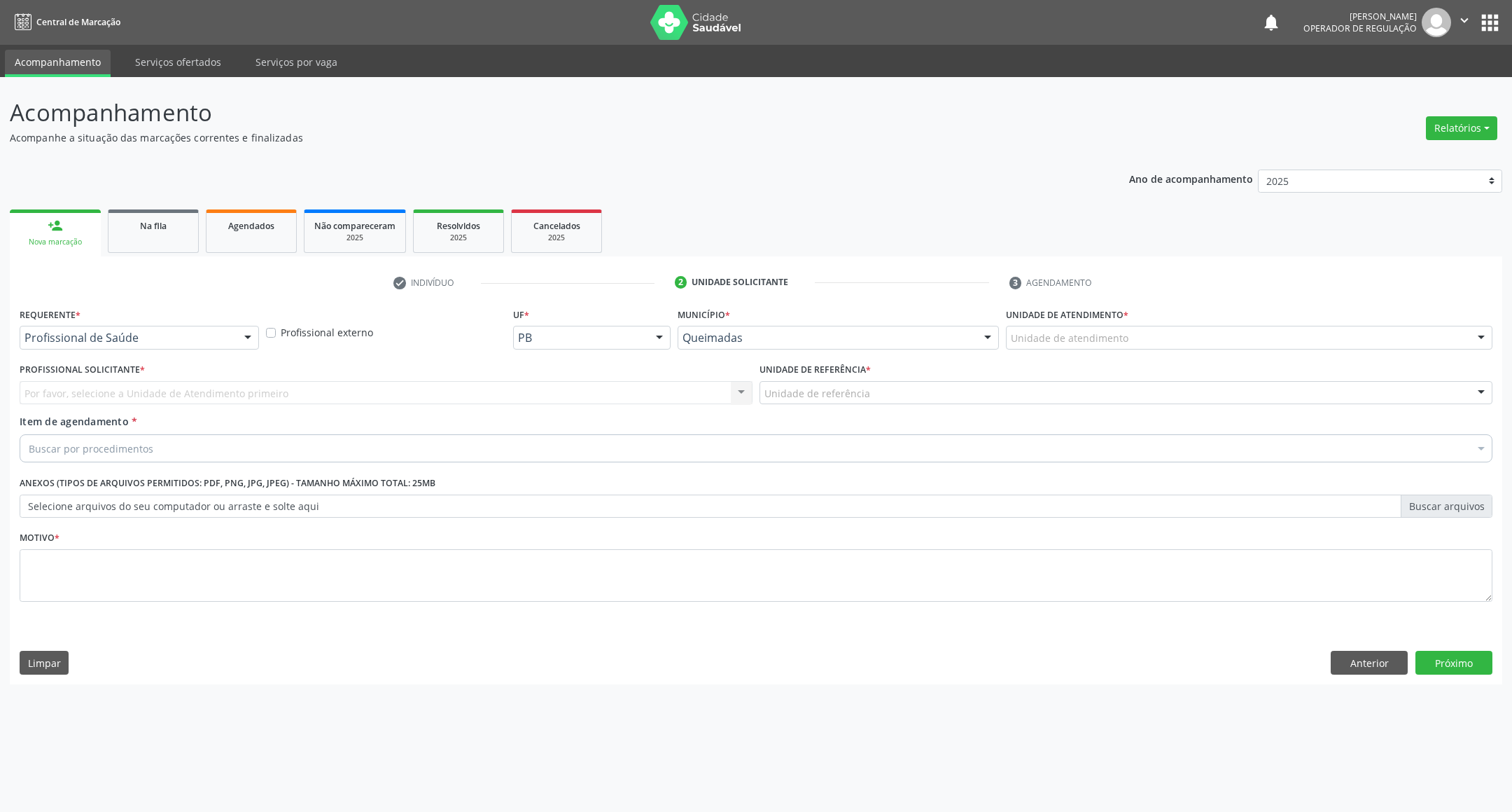
drag, startPoint x: 145, startPoint y: 339, endPoint x: 128, endPoint y: 387, distance: 50.9
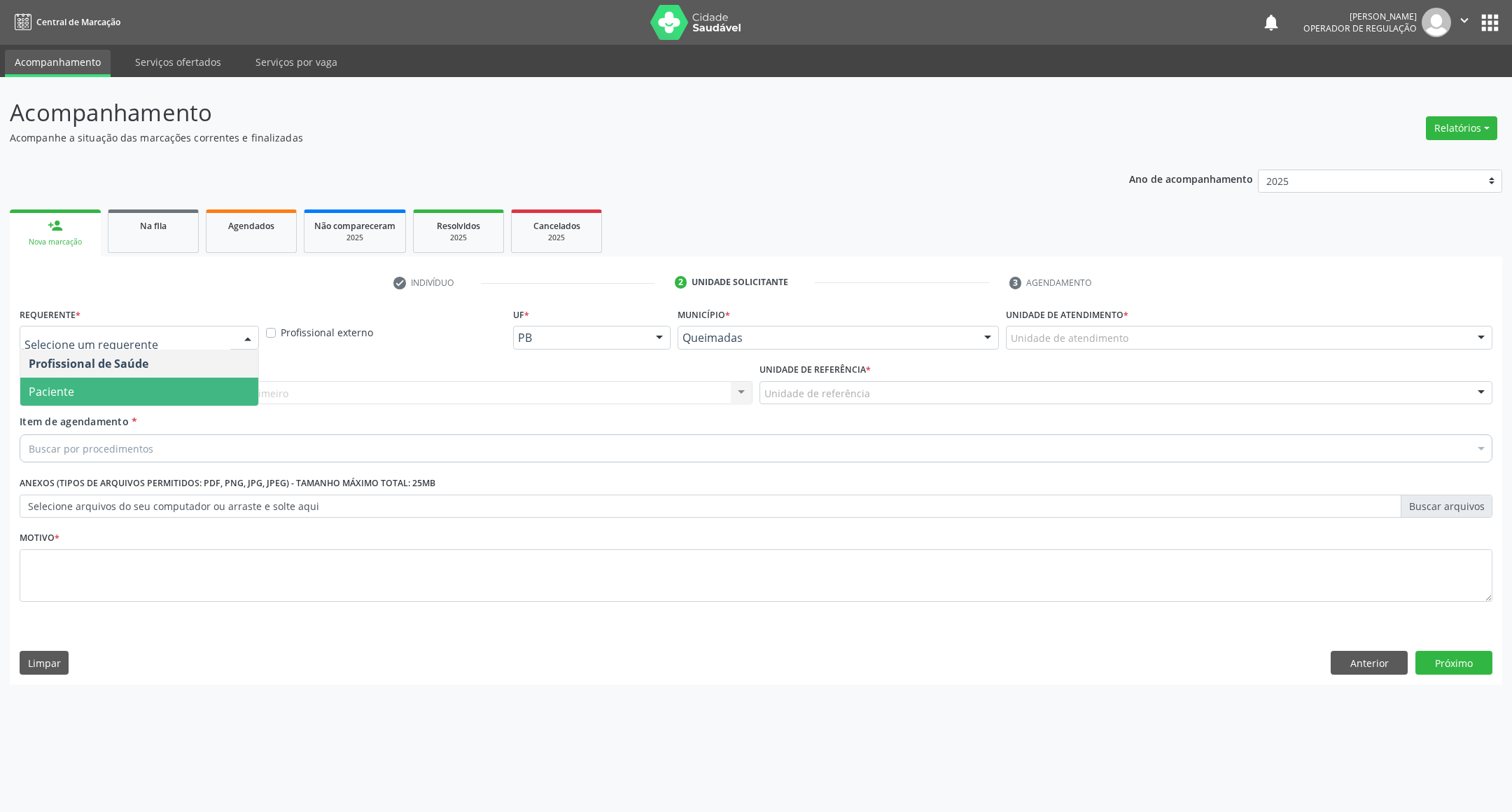
click at [127, 396] on span "Paciente" at bounding box center [139, 391] width 238 height 28
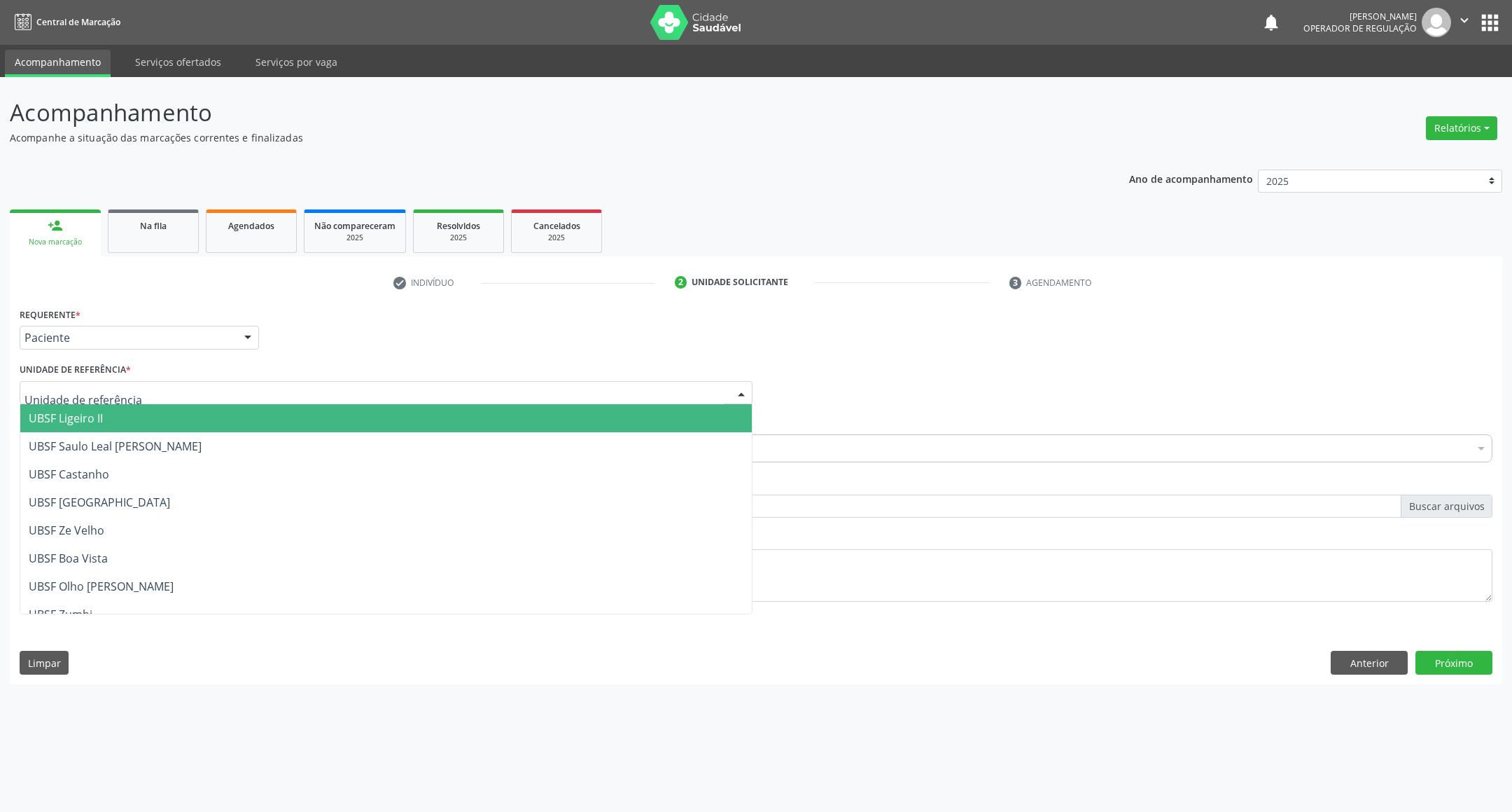
click at [134, 393] on div at bounding box center [386, 393] width 733 height 24
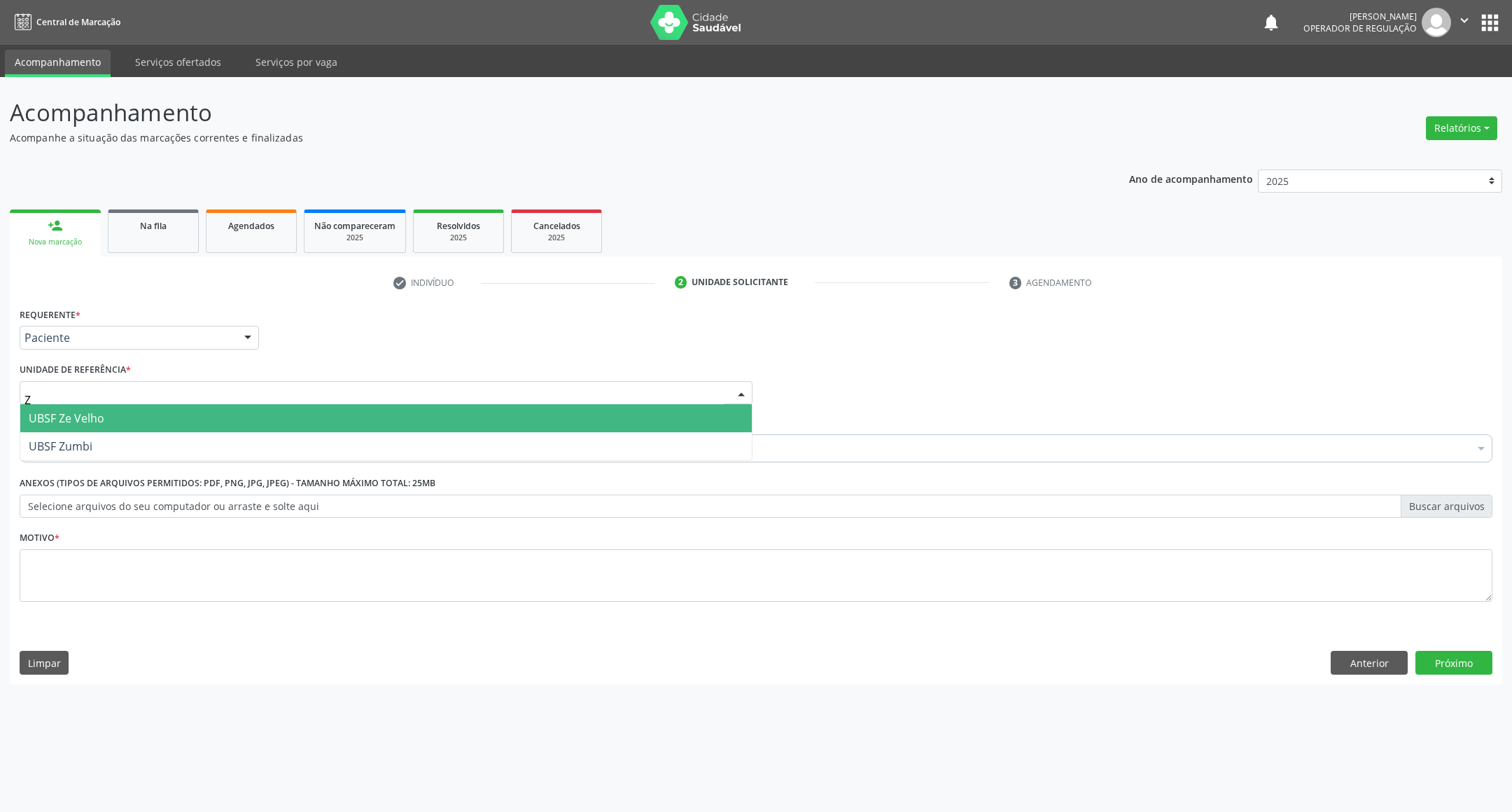
type input "ZU"
click at [125, 411] on span "UBSF Zumbi" at bounding box center [386, 418] width 731 height 28
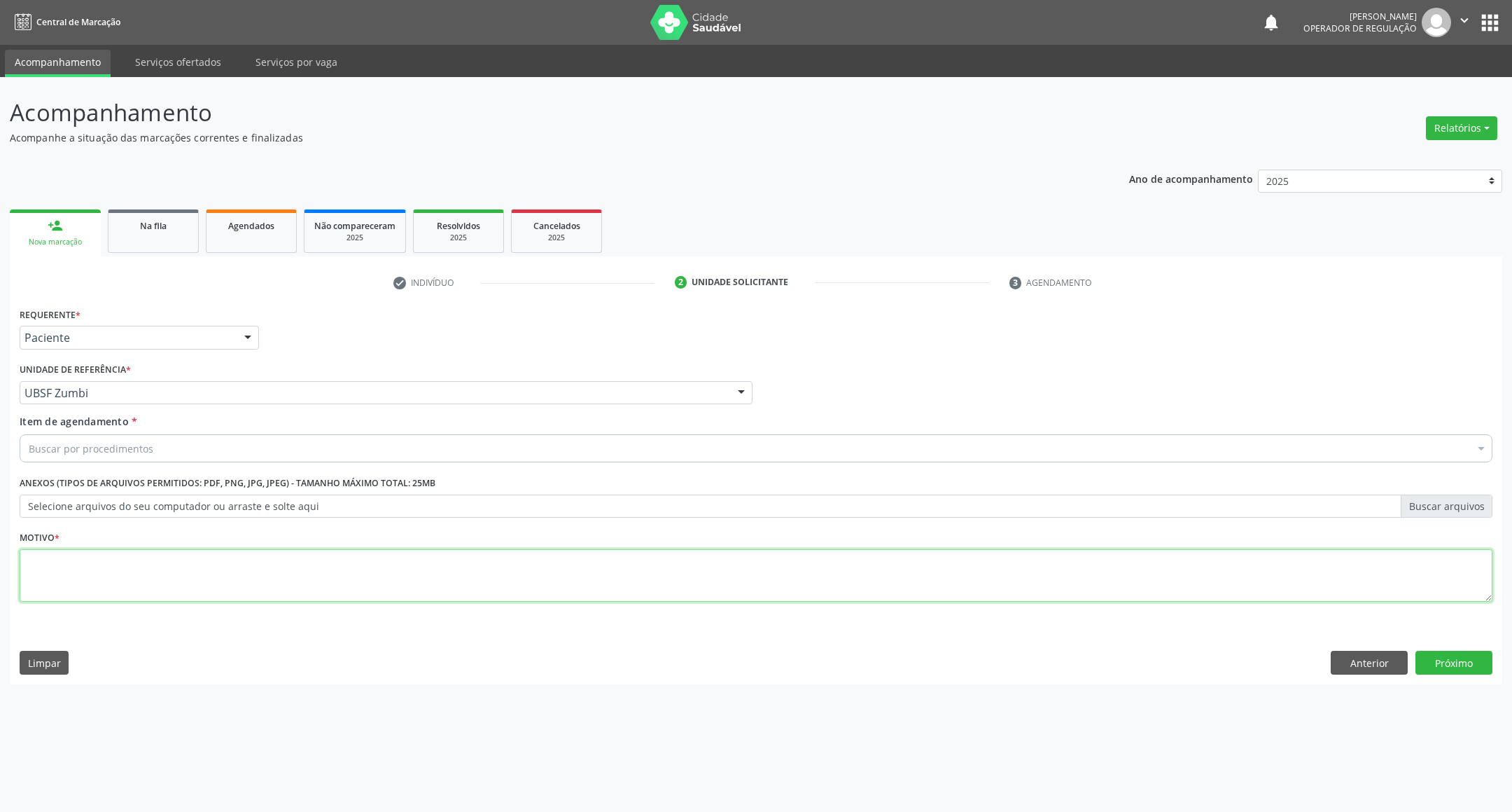
click at [139, 574] on textarea at bounding box center [755, 576] width 1472 height 53
paste textarea "[PERSON_NAME]"
drag, startPoint x: 171, startPoint y: 563, endPoint x: 0, endPoint y: 494, distance: 184.4
click at [0, 494] on div "Acompanhamento Acompanhe a situação das marcações correntes e finalizadas Relat…" at bounding box center [756, 445] width 1512 height 735
type textarea "A"
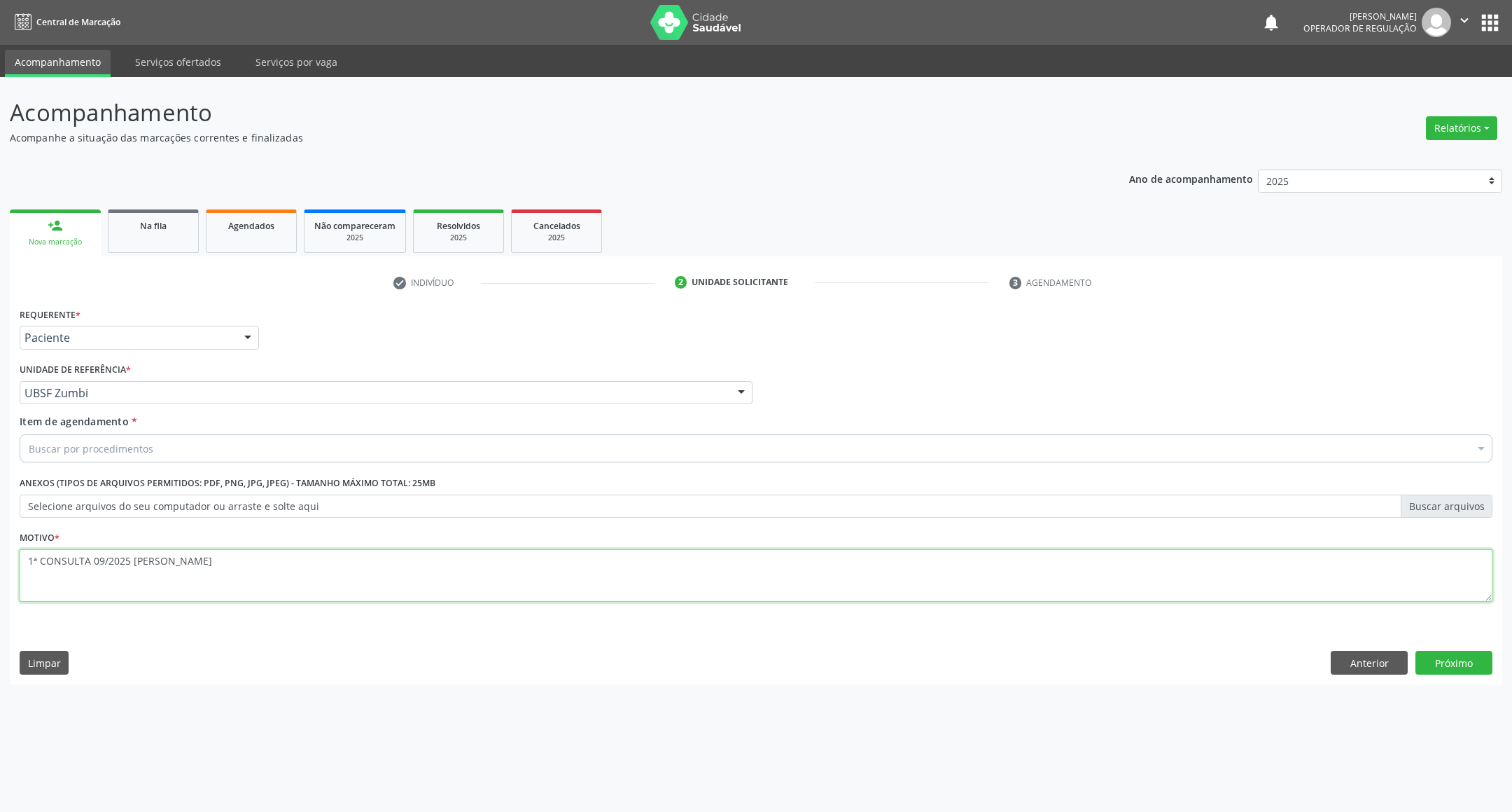
drag, startPoint x: 93, startPoint y: 580, endPoint x: 15, endPoint y: 585, distance: 78.2
click at [14, 586] on div "Requerente * Paciente Profissional de Saúde Paciente Nenhum resultado encontrad…" at bounding box center [756, 494] width 1493 height 380
type textarea "RETORNO 09/2025 [PERSON_NAME]"
click at [109, 580] on textarea "RETORNO EMILLE" at bounding box center [755, 576] width 1472 height 53
drag, startPoint x: 124, startPoint y: 570, endPoint x: 112, endPoint y: 570, distance: 12.0
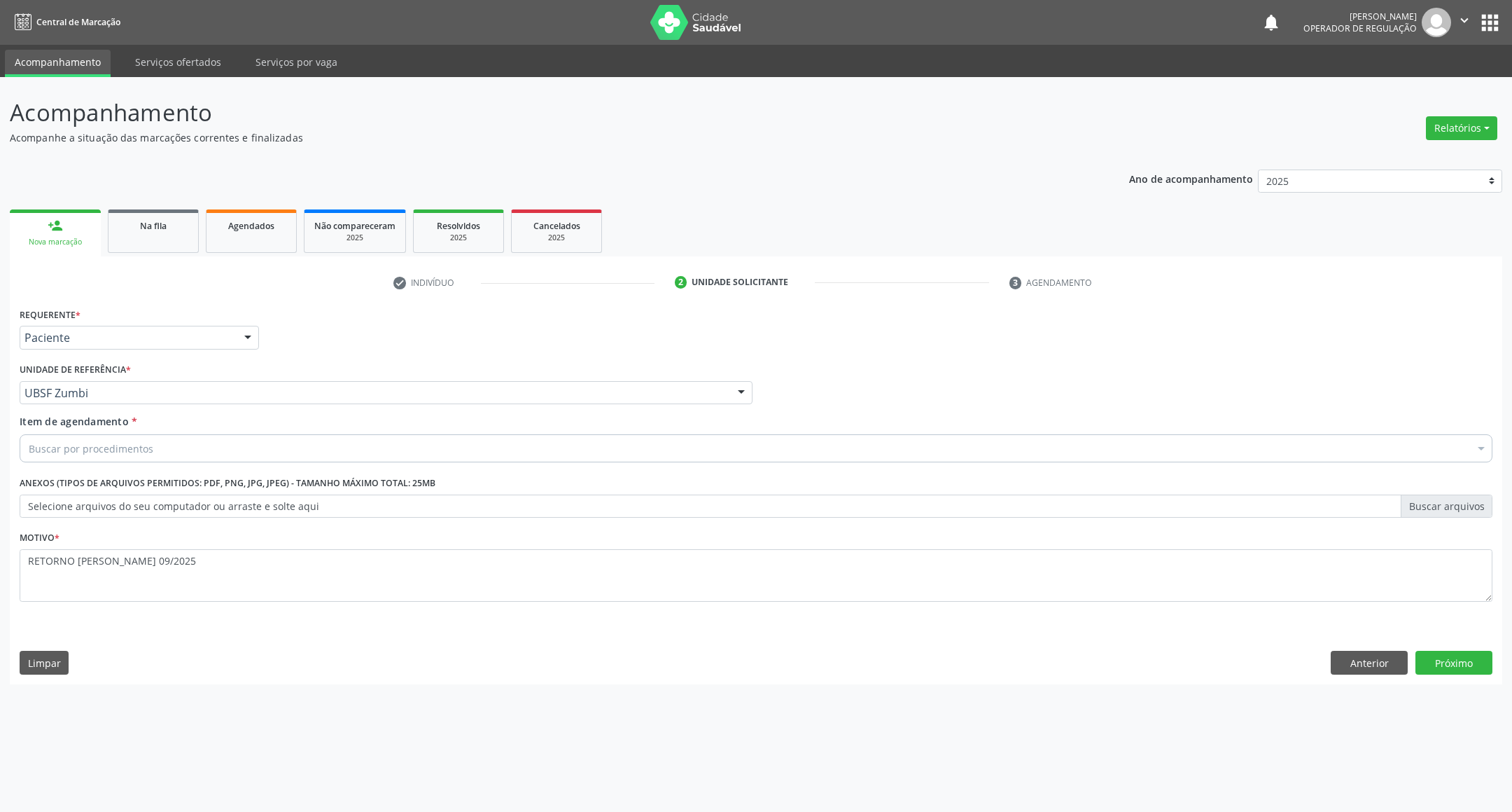
click at [112, 570] on textarea "RETORNO [PERSON_NAME] 09/2025" at bounding box center [755, 576] width 1472 height 53
type textarea "RETORNO EMILLE 2025"
click at [1457, 650] on button "Próximo" at bounding box center [1454, 662] width 77 height 24
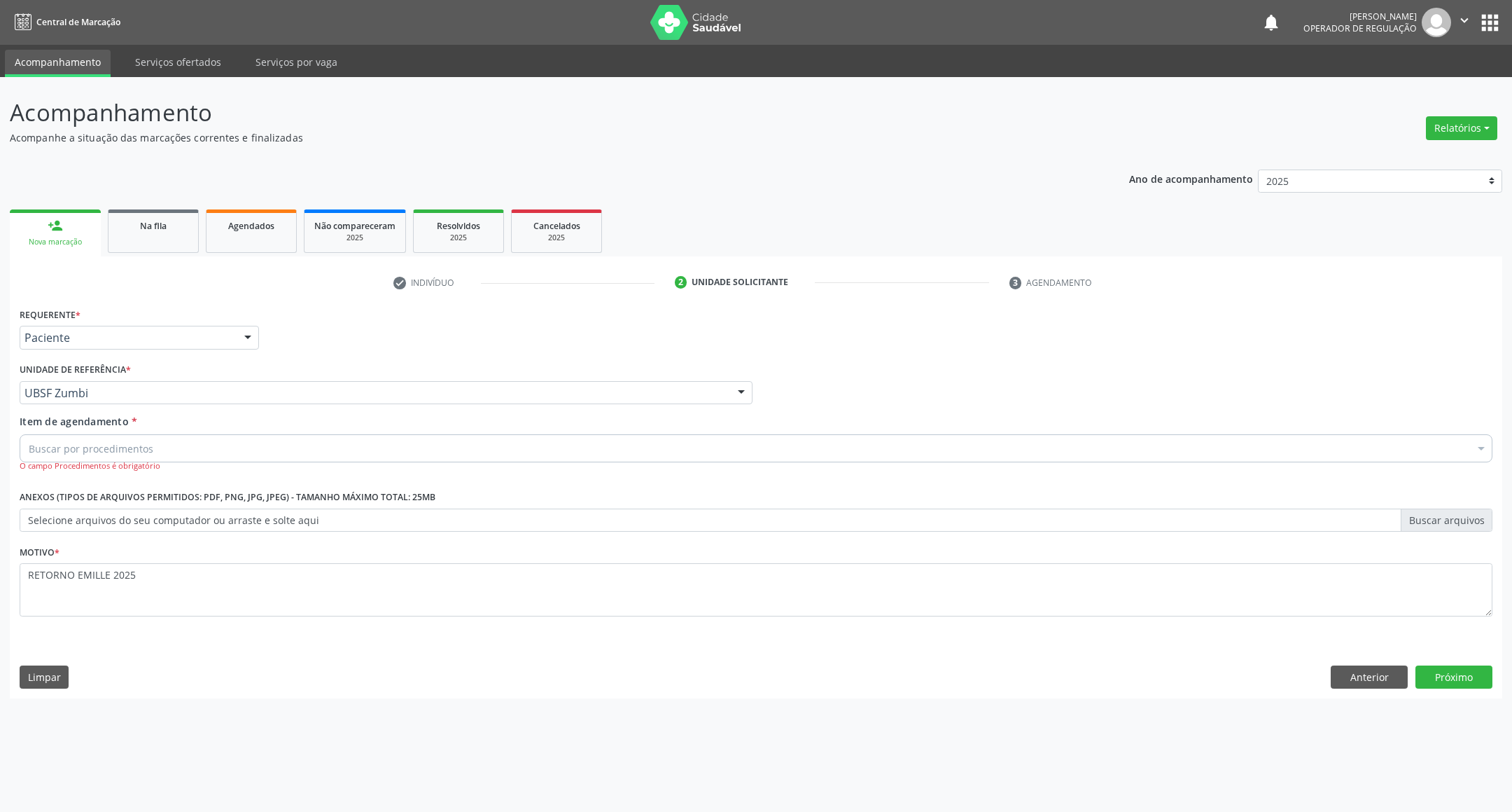
click at [150, 419] on div "Item de agendamento * Buscar por procedimentos Selecionar todos 0604320140 - Ab…" at bounding box center [755, 442] width 1472 height 58
drag, startPoint x: 153, startPoint y: 443, endPoint x: 151, endPoint y: 454, distance: 11.2
click at [153, 448] on div "Buscar por procedimentos" at bounding box center [755, 448] width 1472 height 28
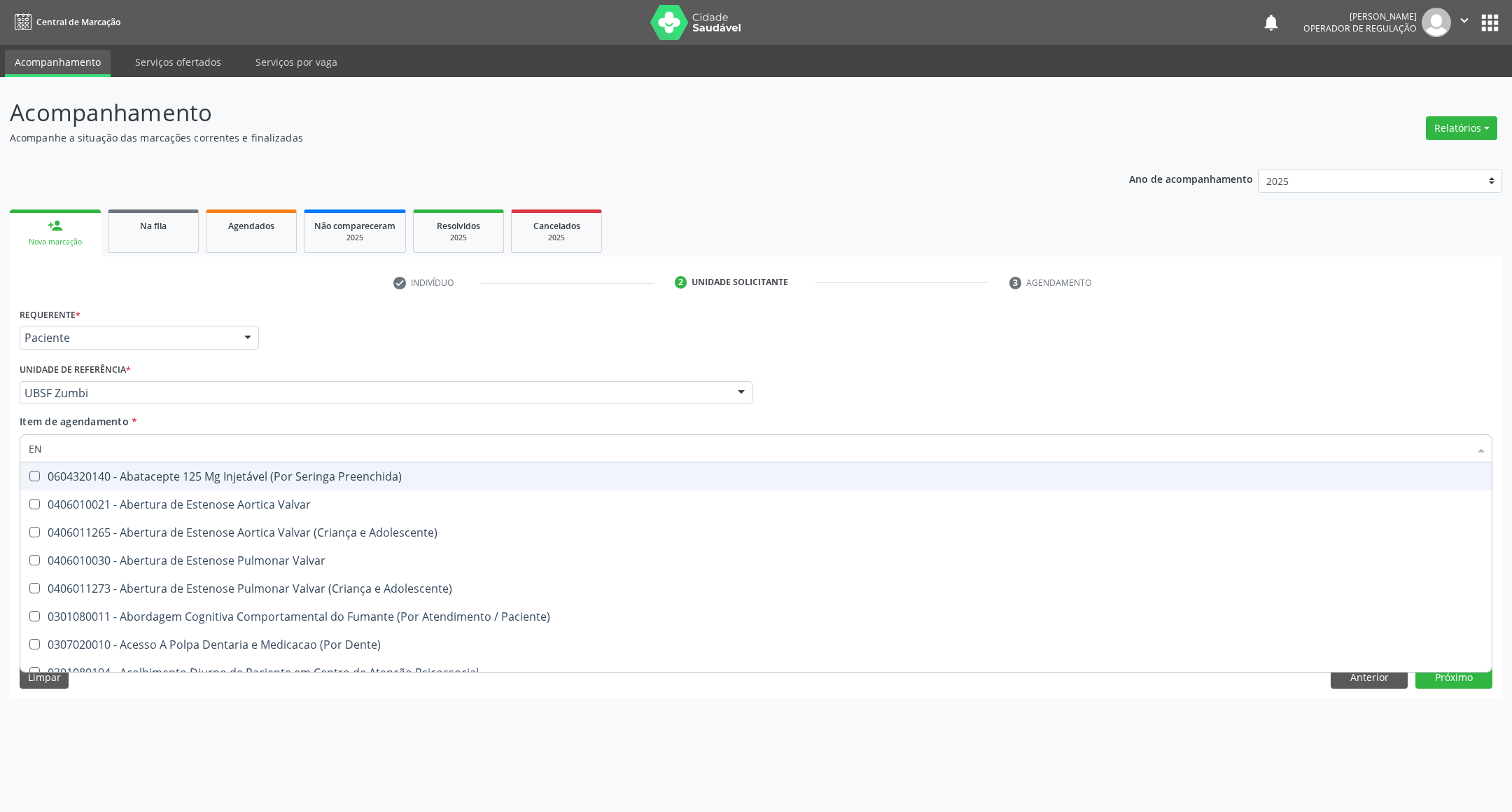
type input "ENDOCRINOLOGISTA"
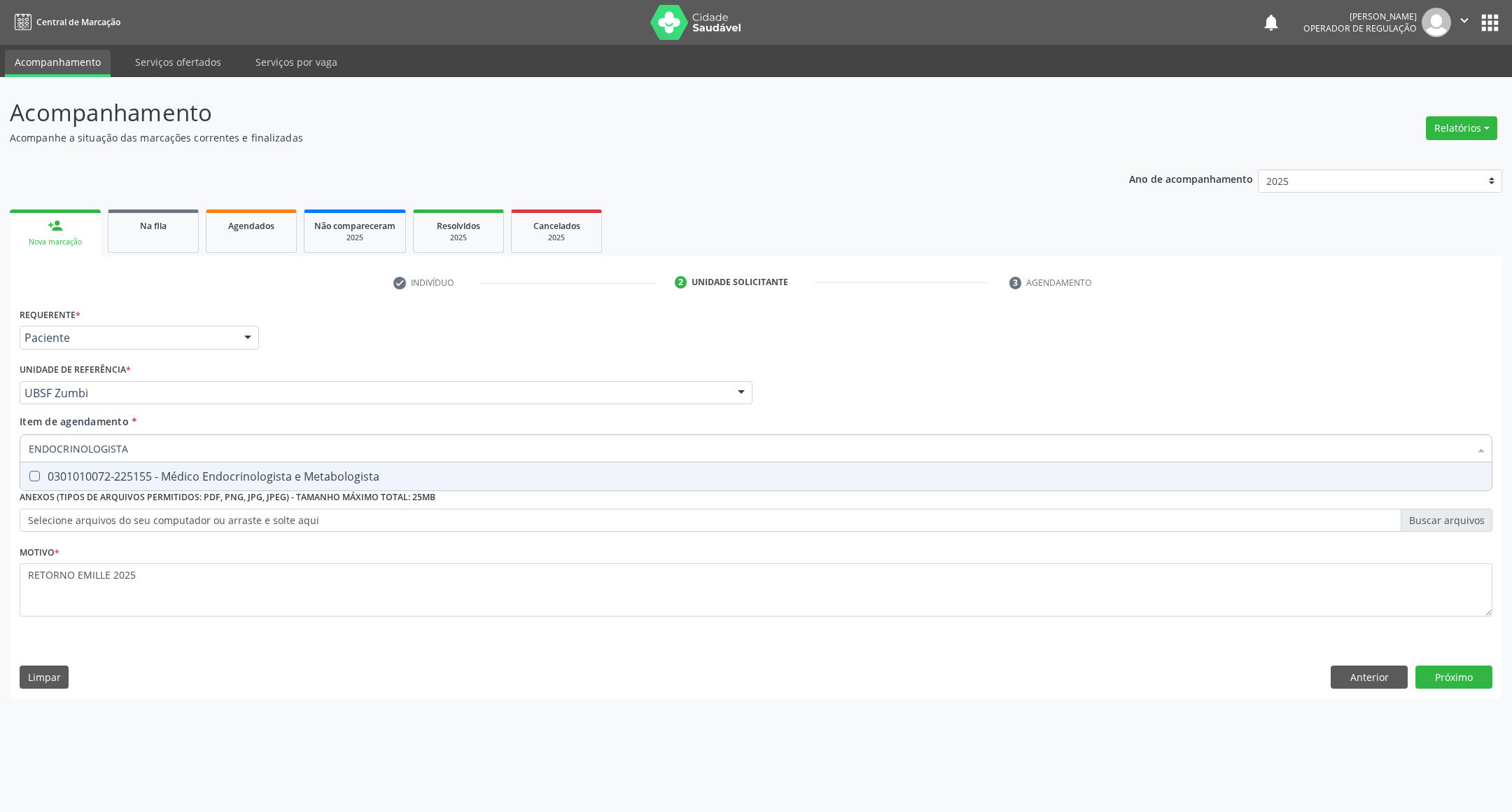
click at [193, 478] on div "0301010072-225155 - Médico Endocrinologista e Metabologista" at bounding box center [756, 476] width 1454 height 12
checkbox Metabologista "true"
click at [99, 601] on div "Requerente * Paciente Profissional de Saúde Paciente Nenhum resultado encontrad…" at bounding box center [755, 469] width 1472 height 331
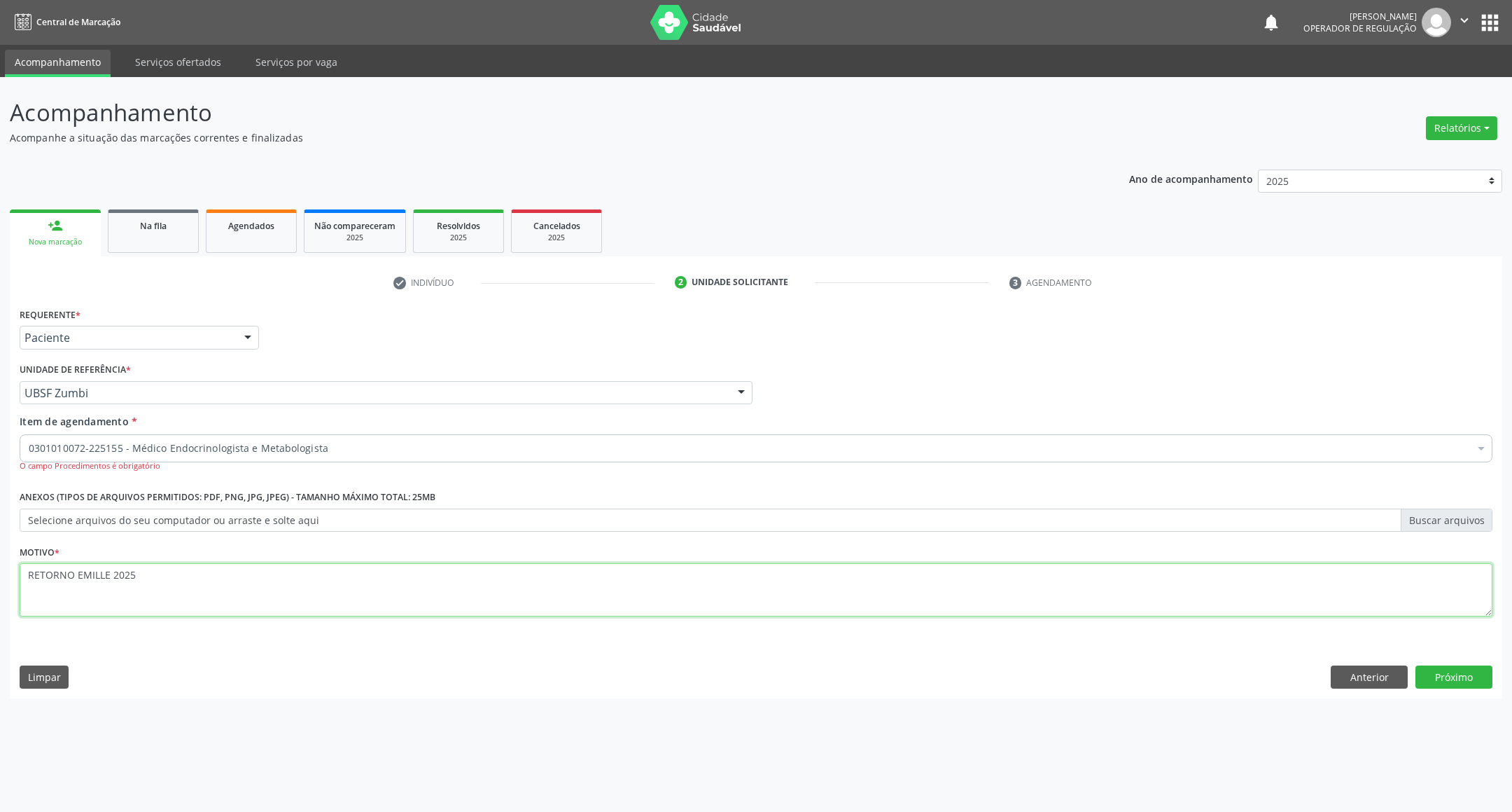
click at [76, 589] on div "Requerente * Paciente Profissional de Saúde Paciente Nenhum resultado encontrad…" at bounding box center [755, 469] width 1472 height 331
click at [109, 587] on textarea "RETORNO EMILLE 2025" at bounding box center [755, 590] width 1472 height 53
click at [74, 598] on textarea "RETORNO EMILLE 2025" at bounding box center [755, 590] width 1472 height 53
click at [139, 582] on textarea "RETORNO EMILLE 2025" at bounding box center [755, 590] width 1472 height 53
type textarea "RETORNO [PERSON_NAME] 2025 COM EXAMES"
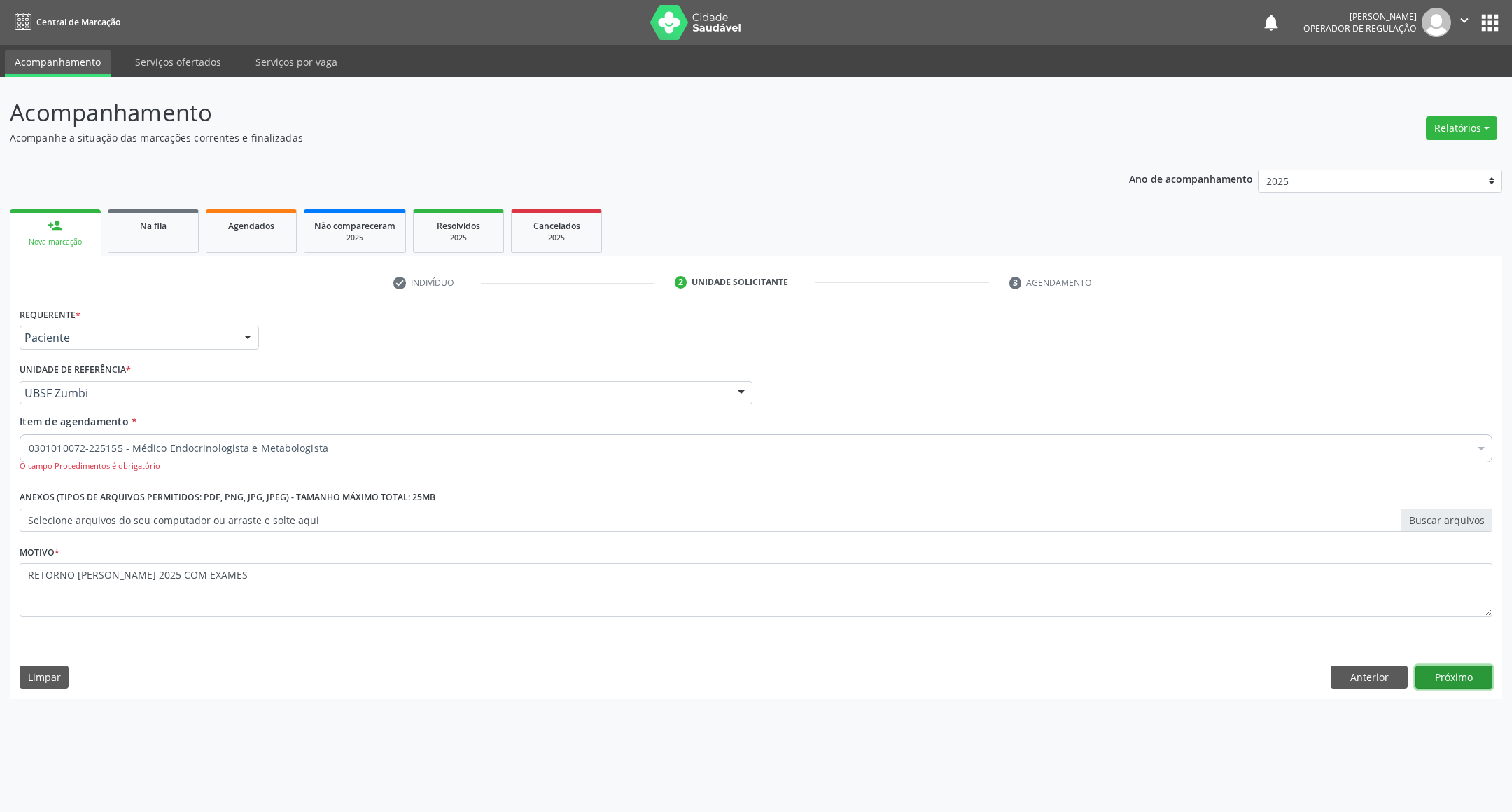
click at [1471, 673] on button "Próximo" at bounding box center [1454, 677] width 77 height 24
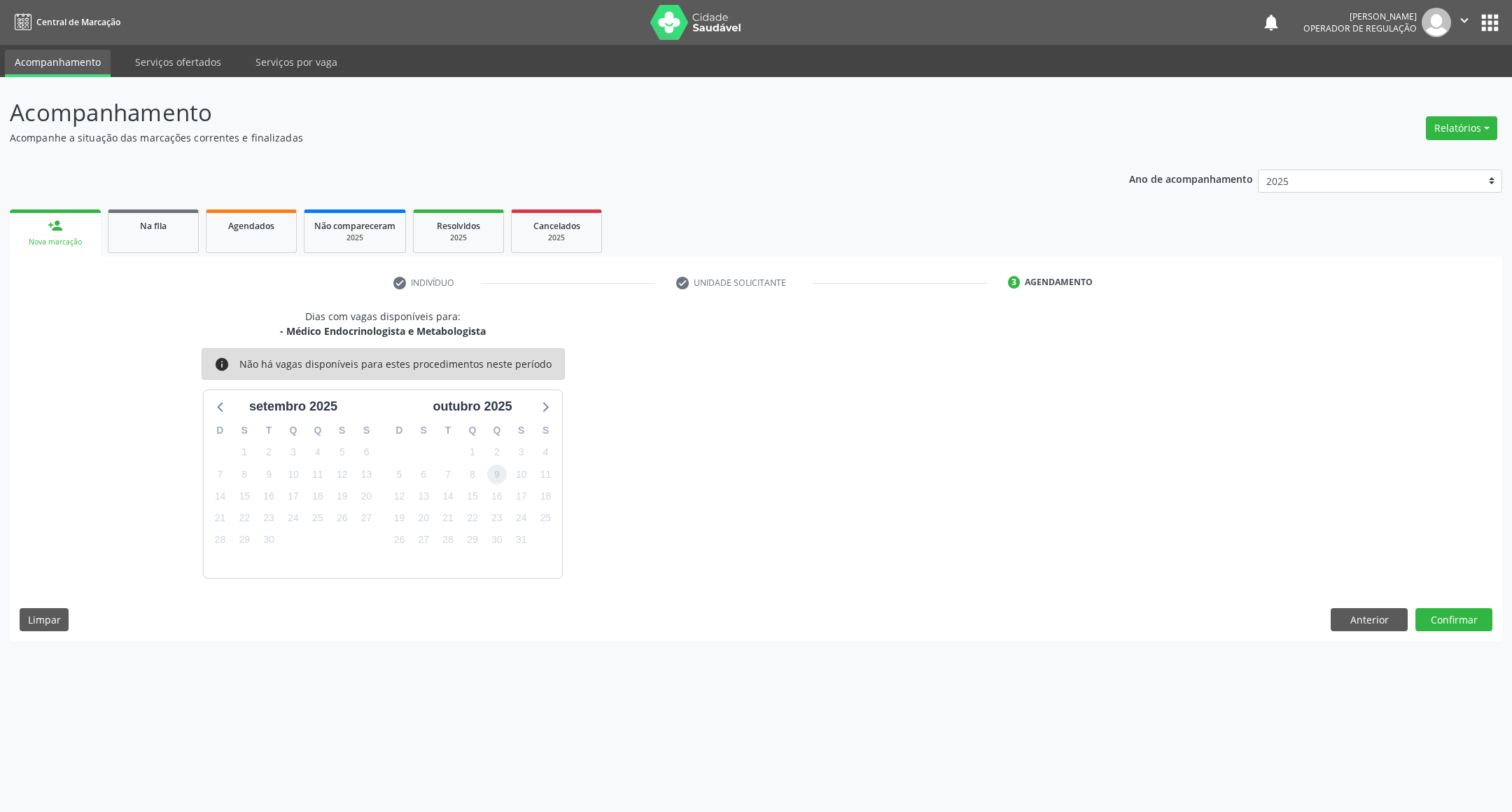
click at [492, 466] on span "9" at bounding box center [496, 473] width 19 height 19
click at [1462, 629] on button "Confirmar" at bounding box center [1454, 619] width 77 height 24
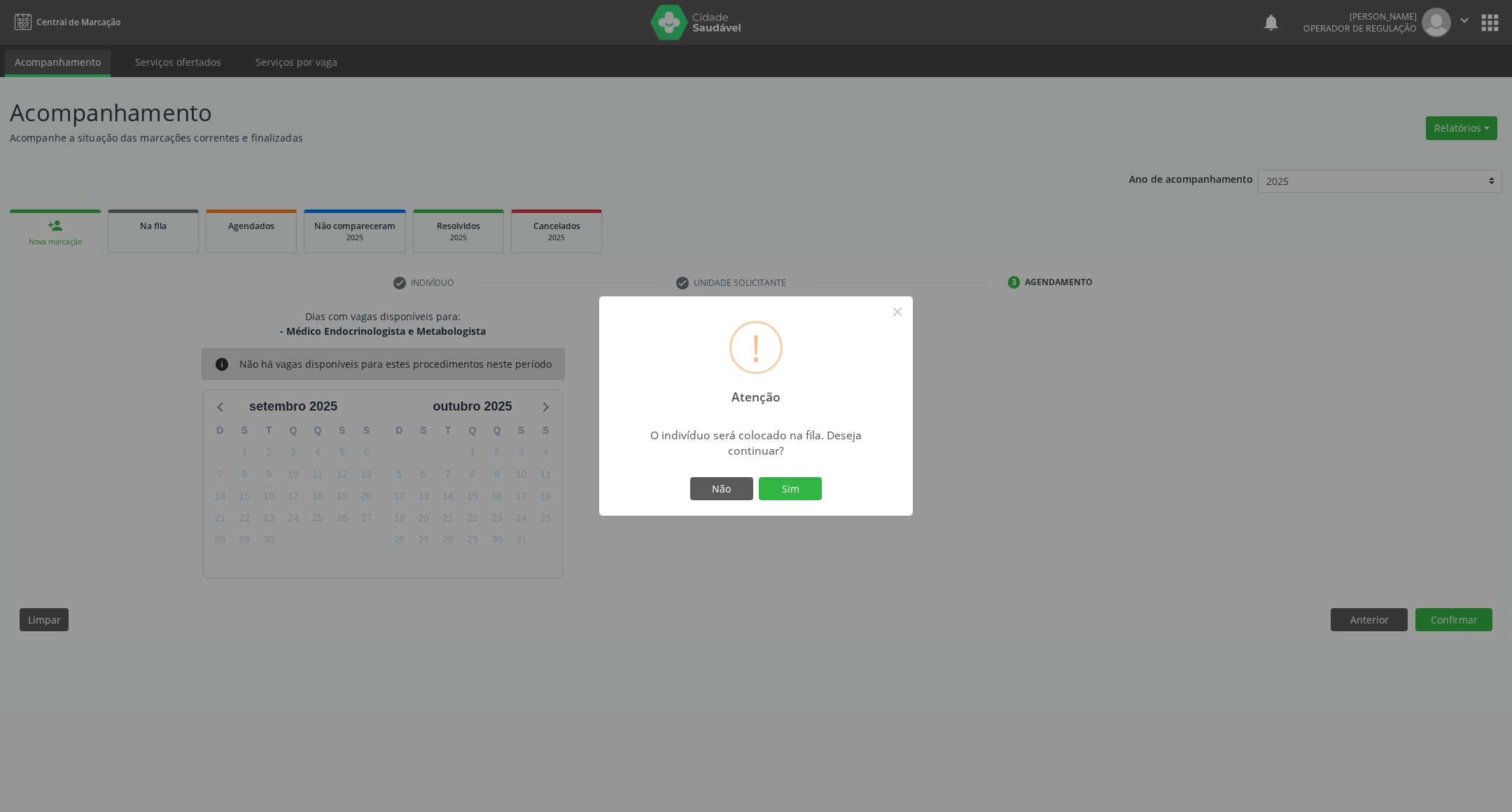
click at [807, 474] on div "Não Sim" at bounding box center [756, 489] width 139 height 30
click at [809, 477] on button "Sim" at bounding box center [790, 489] width 63 height 24
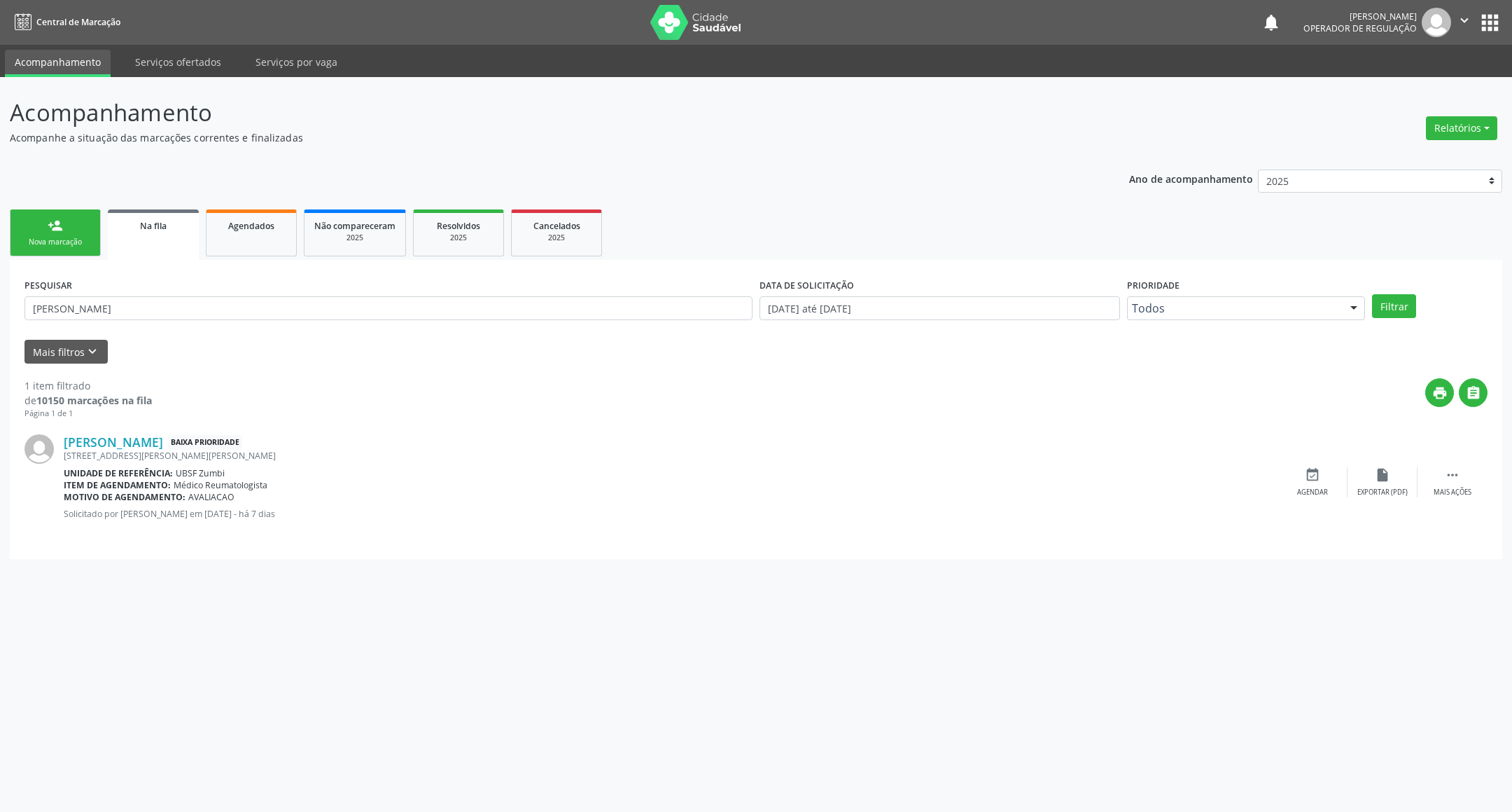
click at [32, 238] on div "Nova marcação" at bounding box center [55, 242] width 70 height 11
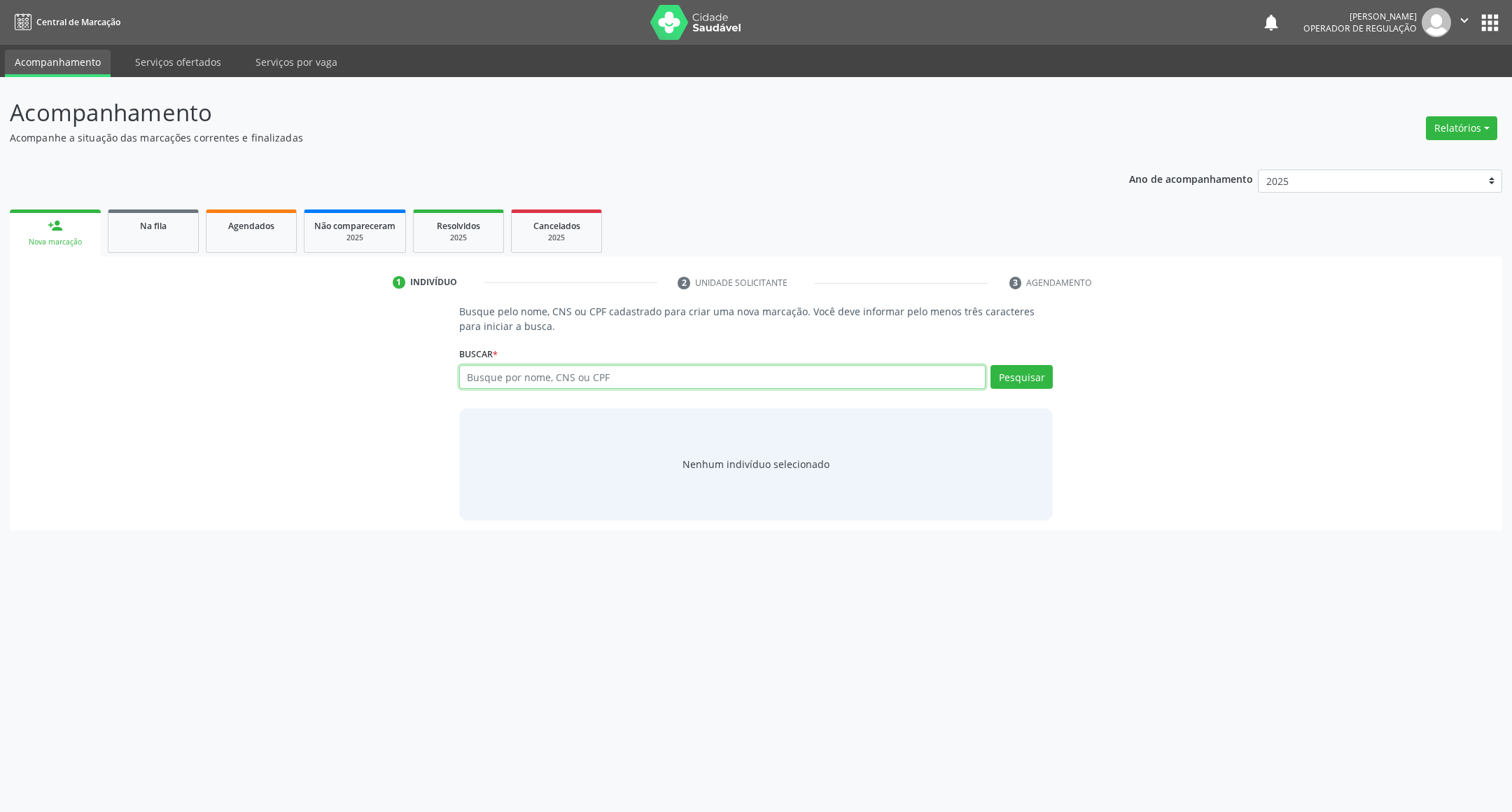
click at [591, 385] on input "text" at bounding box center [723, 377] width 527 height 24
type input "704709772235731"
drag, startPoint x: 93, startPoint y: 248, endPoint x: 116, endPoint y: 237, distance: 25.5
click at [94, 248] on link "person_add Nova marcação" at bounding box center [56, 232] width 91 height 47
click at [137, 229] on div "Na fila" at bounding box center [153, 225] width 70 height 14
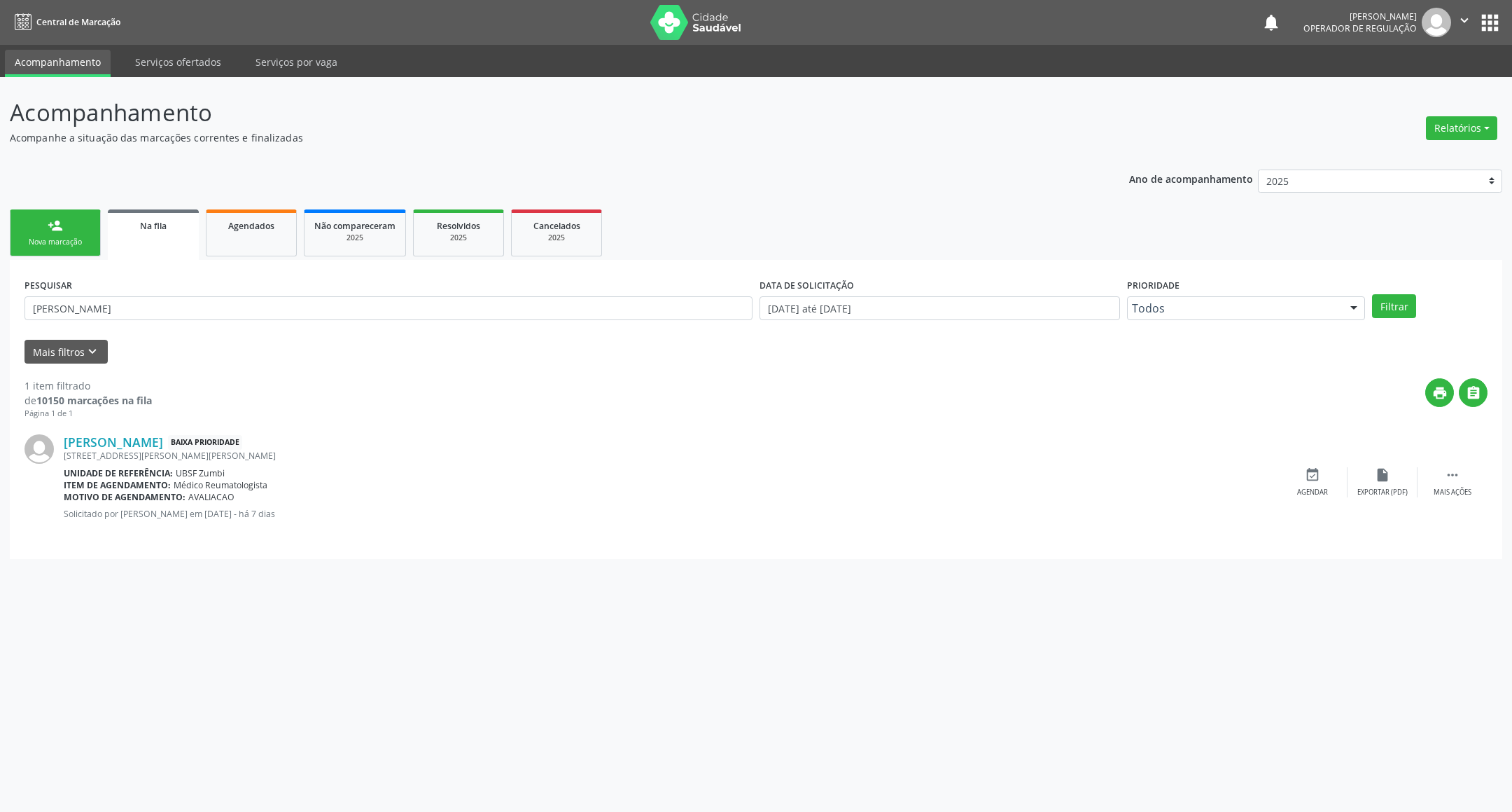
drag, startPoint x: 219, startPoint y: 335, endPoint x: 196, endPoint y: 297, distance: 44.4
click at [212, 326] on form "PESQUISAR [PERSON_NAME] DATA DE SOLICITAÇÃO [DATE] até [DATE] Prioridade Todos …" at bounding box center [756, 318] width 1463 height 89
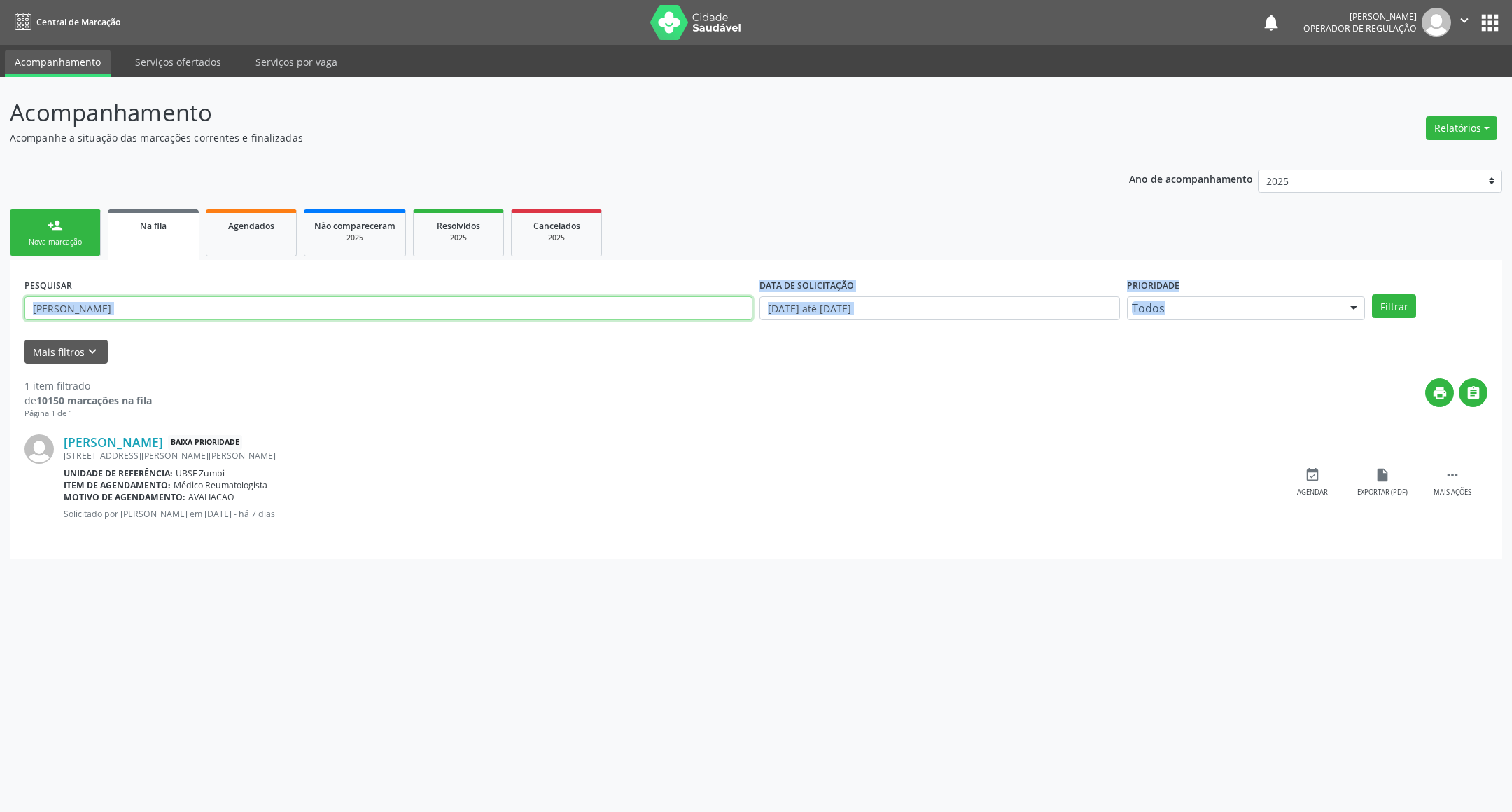
click at [198, 298] on input "[PERSON_NAME]" at bounding box center [388, 307] width 728 height 24
click at [198, 300] on input "[PERSON_NAME]" at bounding box center [388, 307] width 728 height 24
click at [198, 302] on input "[PERSON_NAME]" at bounding box center [388, 307] width 728 height 24
paste input "704709772235731"
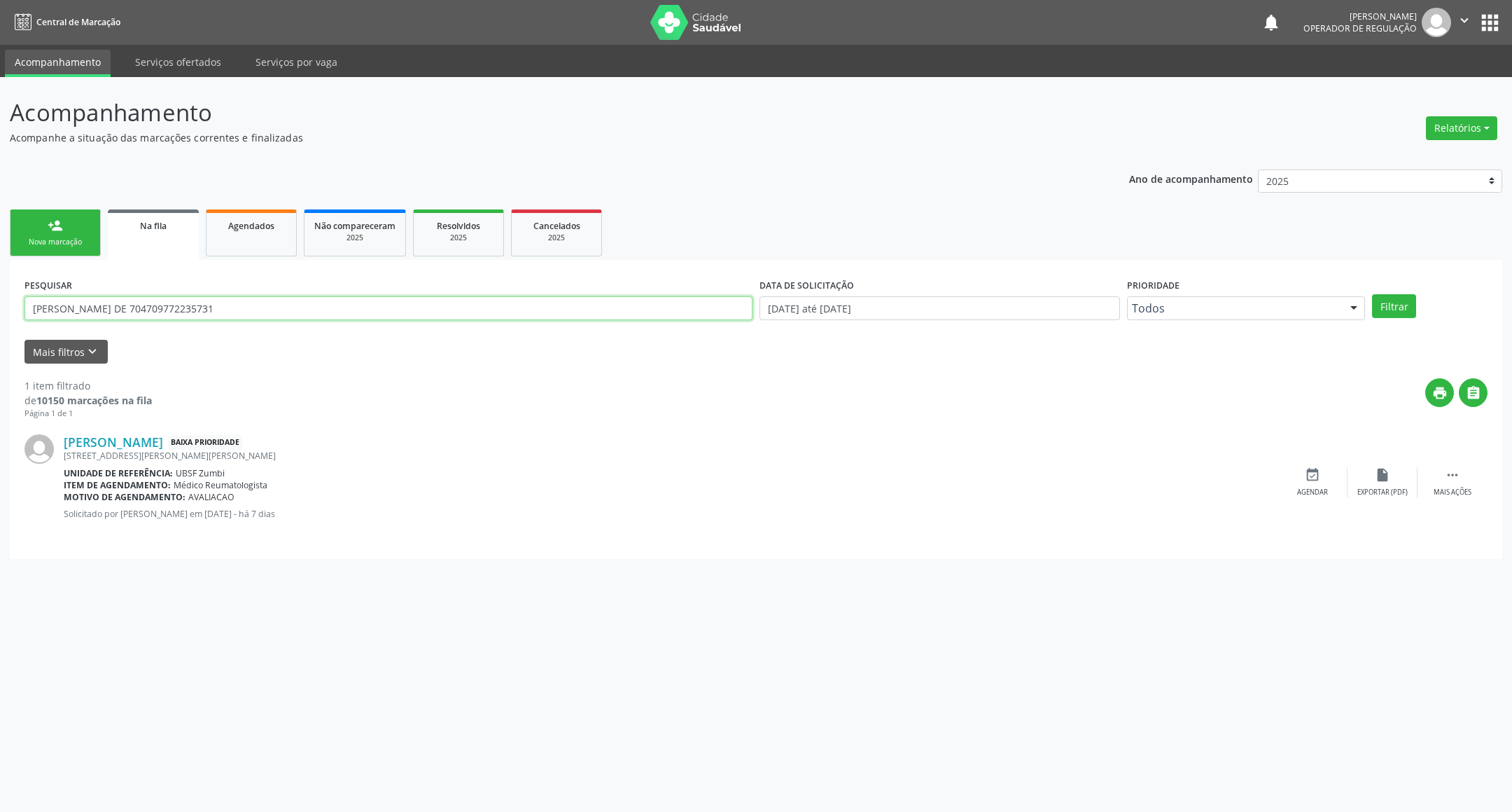
paste input "text"
type input "704709772235731"
click at [1372, 294] on button "Filtrar" at bounding box center [1394, 306] width 44 height 24
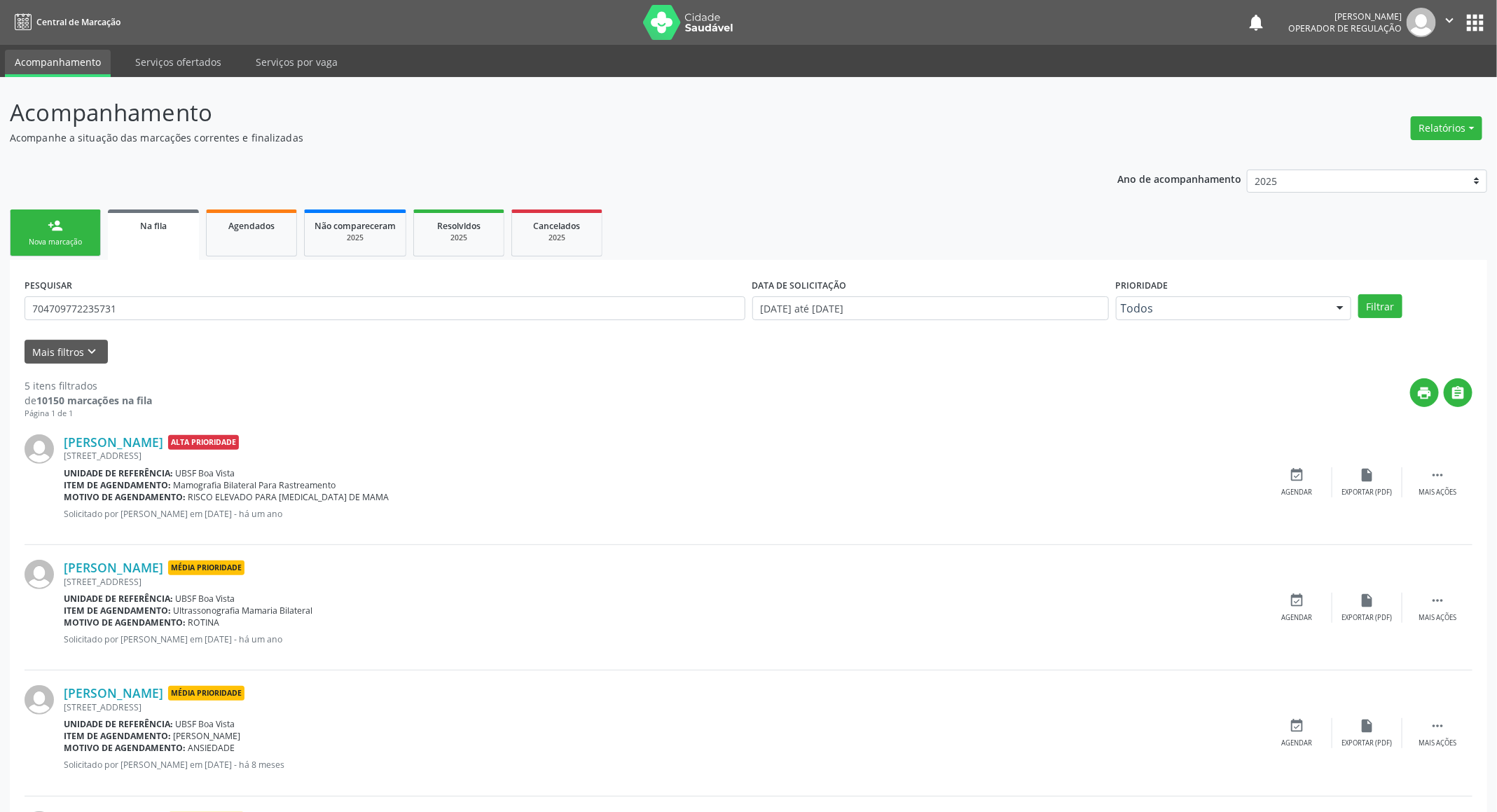
click at [38, 234] on link "person_add Nova marcação" at bounding box center [56, 232] width 91 height 47
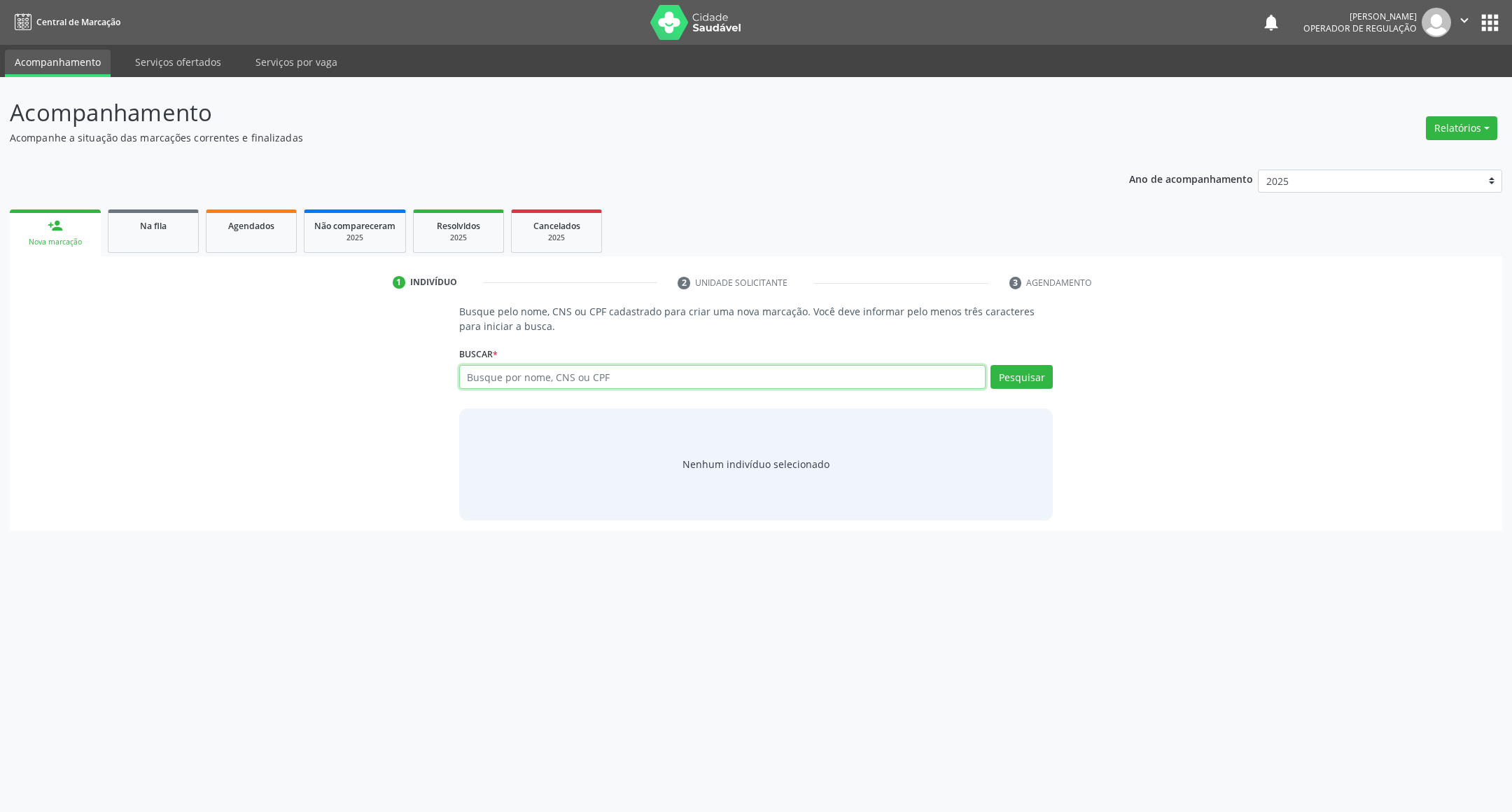
click at [563, 387] on input "text" at bounding box center [723, 377] width 527 height 24
paste input "704709772235731"
type input "704709772235731704709772235731"
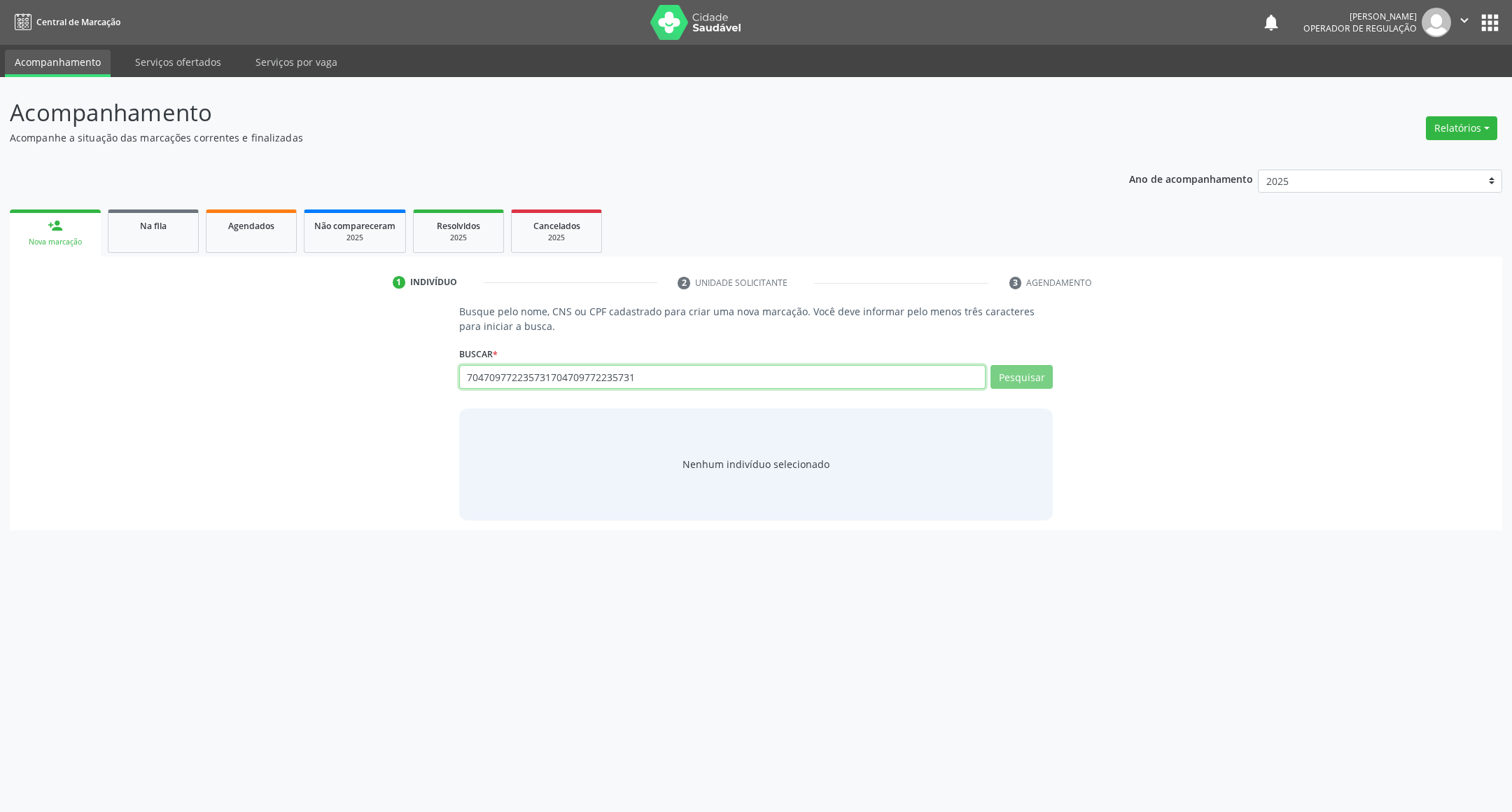
paste input "text"
type input "704709772235731"
click at [918, 387] on input "704709772235731" at bounding box center [723, 377] width 527 height 24
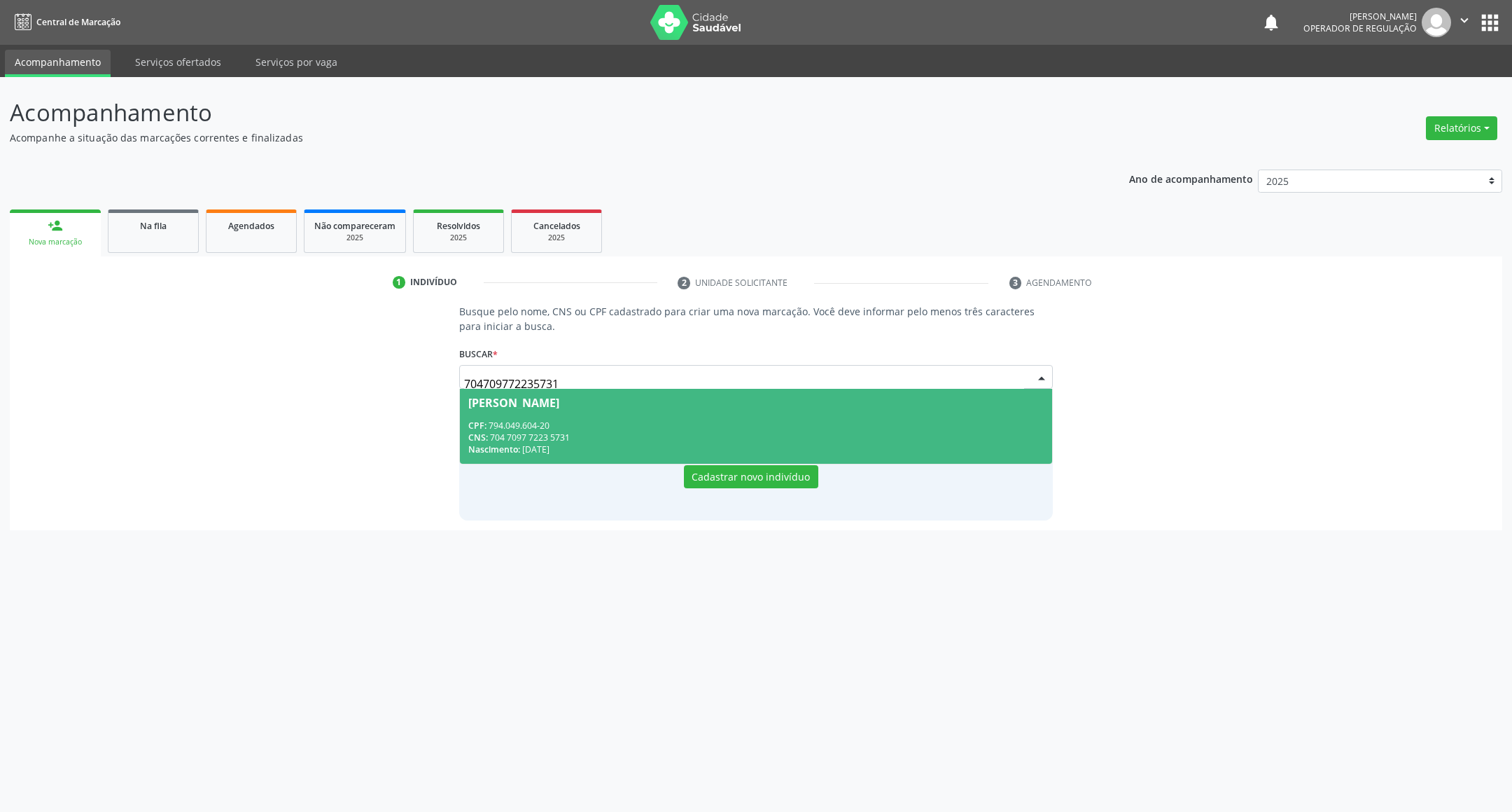
click at [863, 435] on div "CNS: 704 7097 7223 5731" at bounding box center [756, 437] width 576 height 12
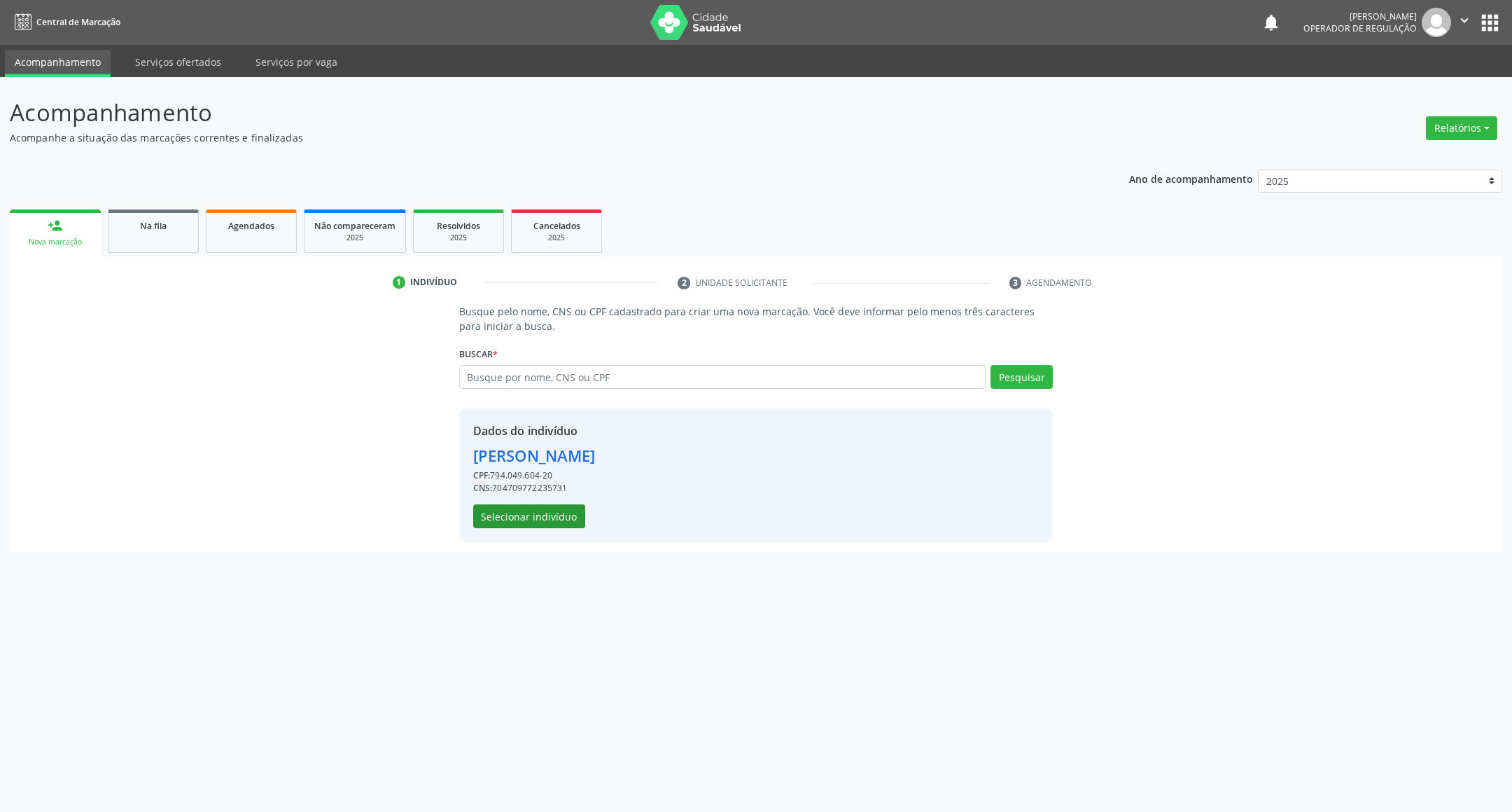
drag, startPoint x: 522, startPoint y: 499, endPoint x: 529, endPoint y: 515, distance: 17.5
click at [522, 500] on div "Dados do indivíduo [PERSON_NAME] CPF: 794.049.604-20 CNS: 704709772235731 Selec…" at bounding box center [535, 475] width 123 height 106
click at [530, 515] on button "Selecionar indivíduo" at bounding box center [529, 516] width 112 height 24
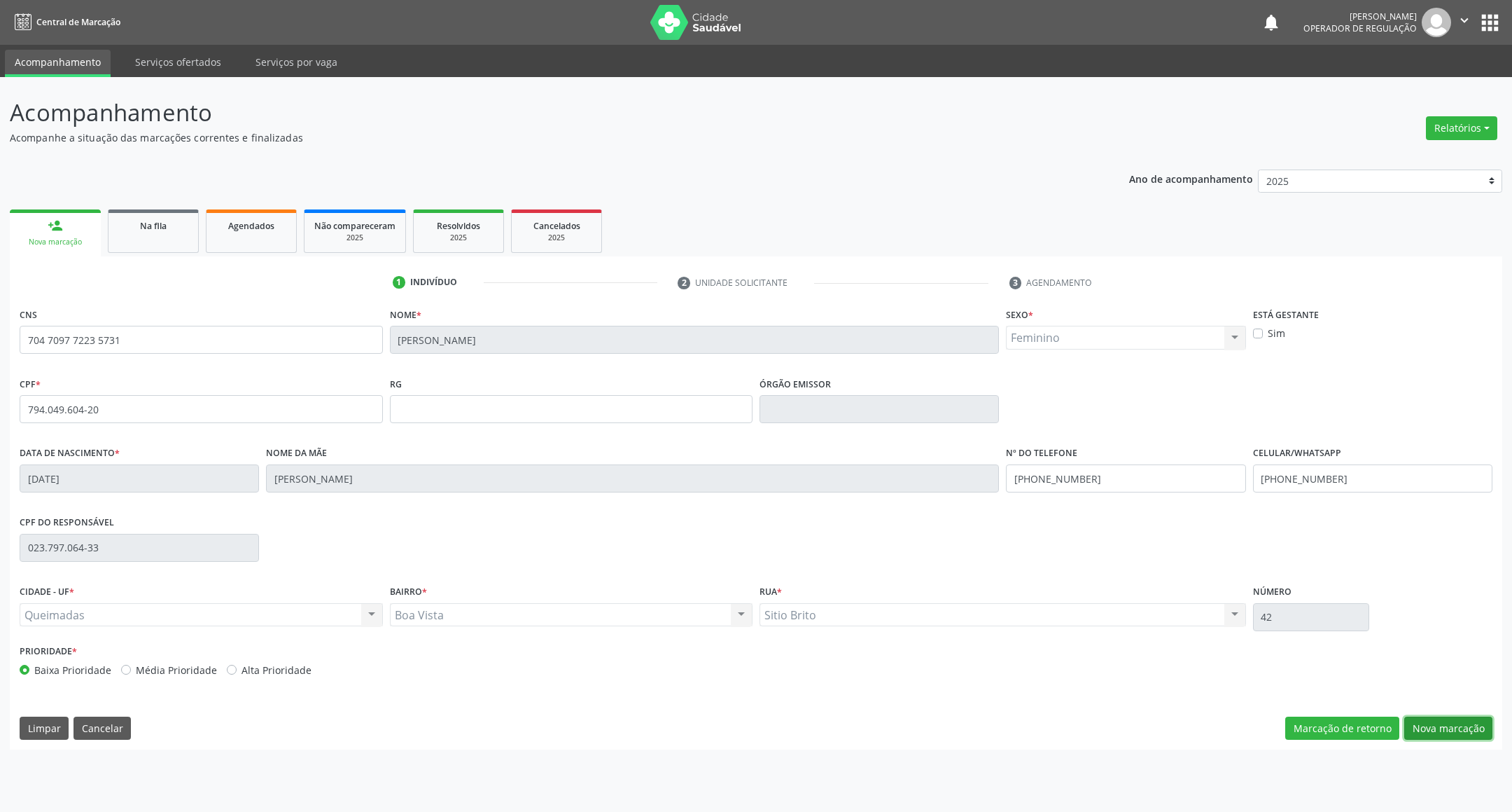
click at [1474, 723] on button "Nova marcação" at bounding box center [1448, 728] width 88 height 24
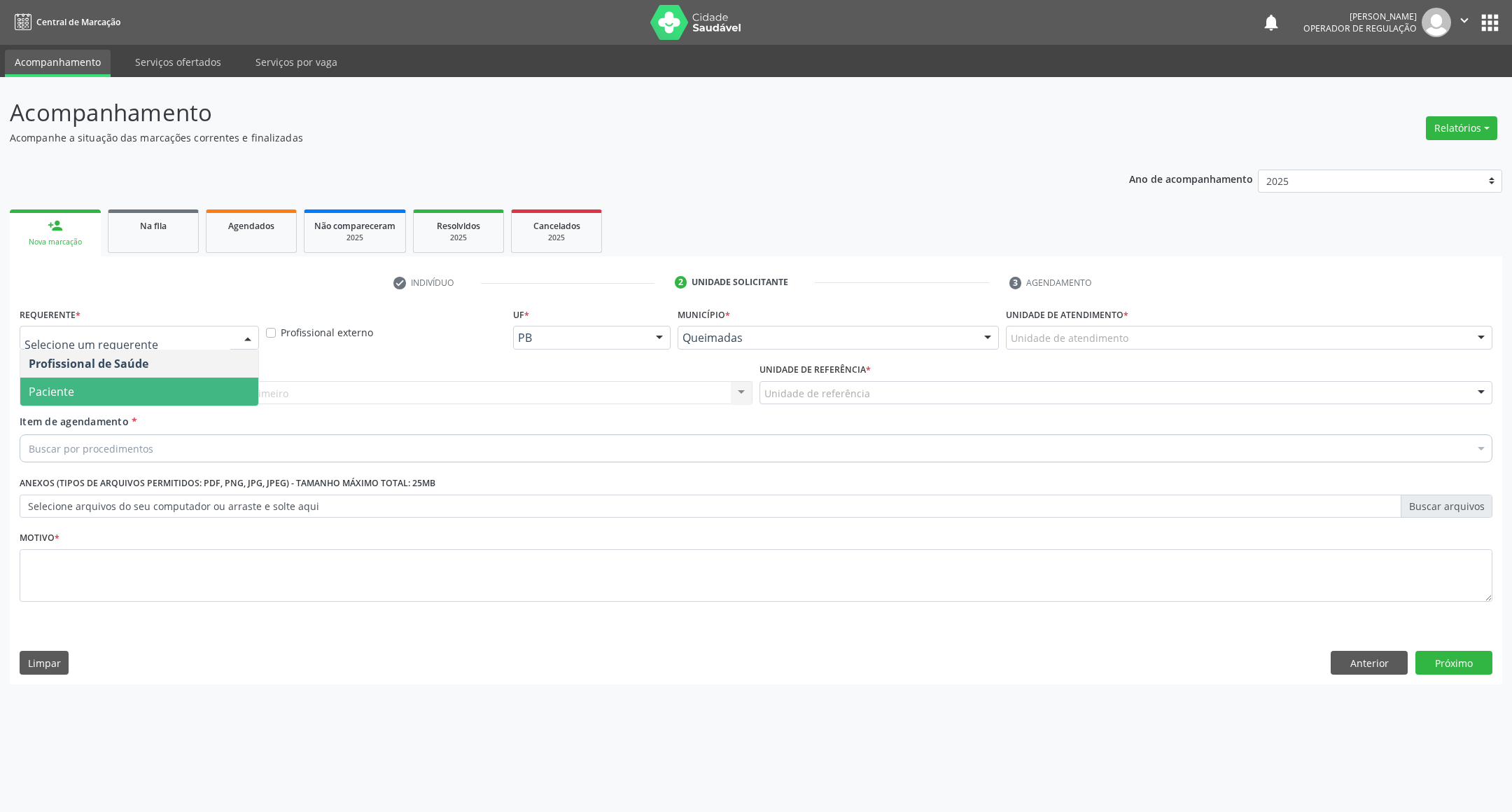
click at [162, 390] on span "Paciente" at bounding box center [139, 391] width 238 height 28
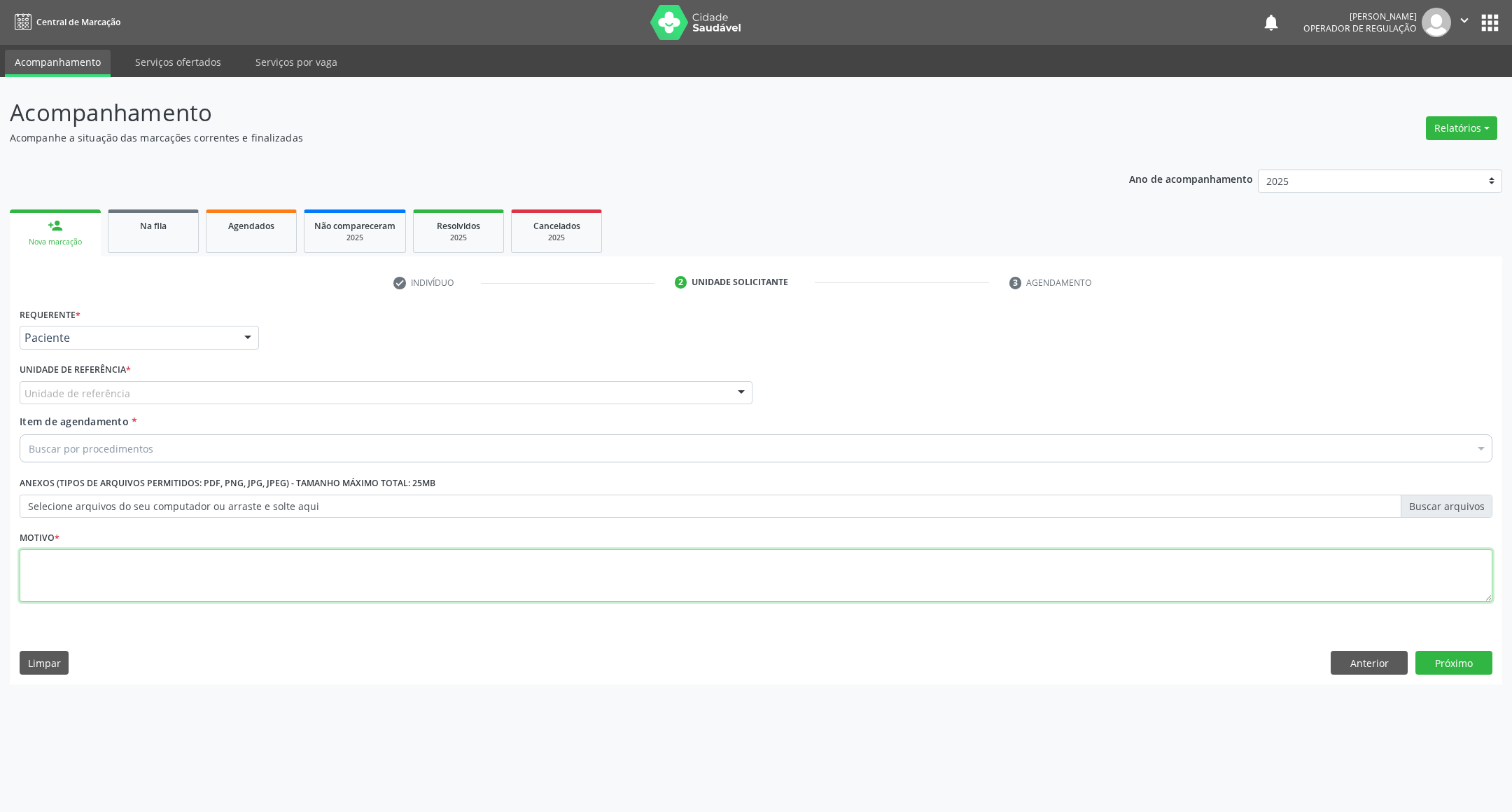
click at [201, 580] on textarea at bounding box center [755, 576] width 1472 height 53
paste textarea "704709772235731"
type textarea "1ª CONSULTA [PERSON_NAME] 06/2025"
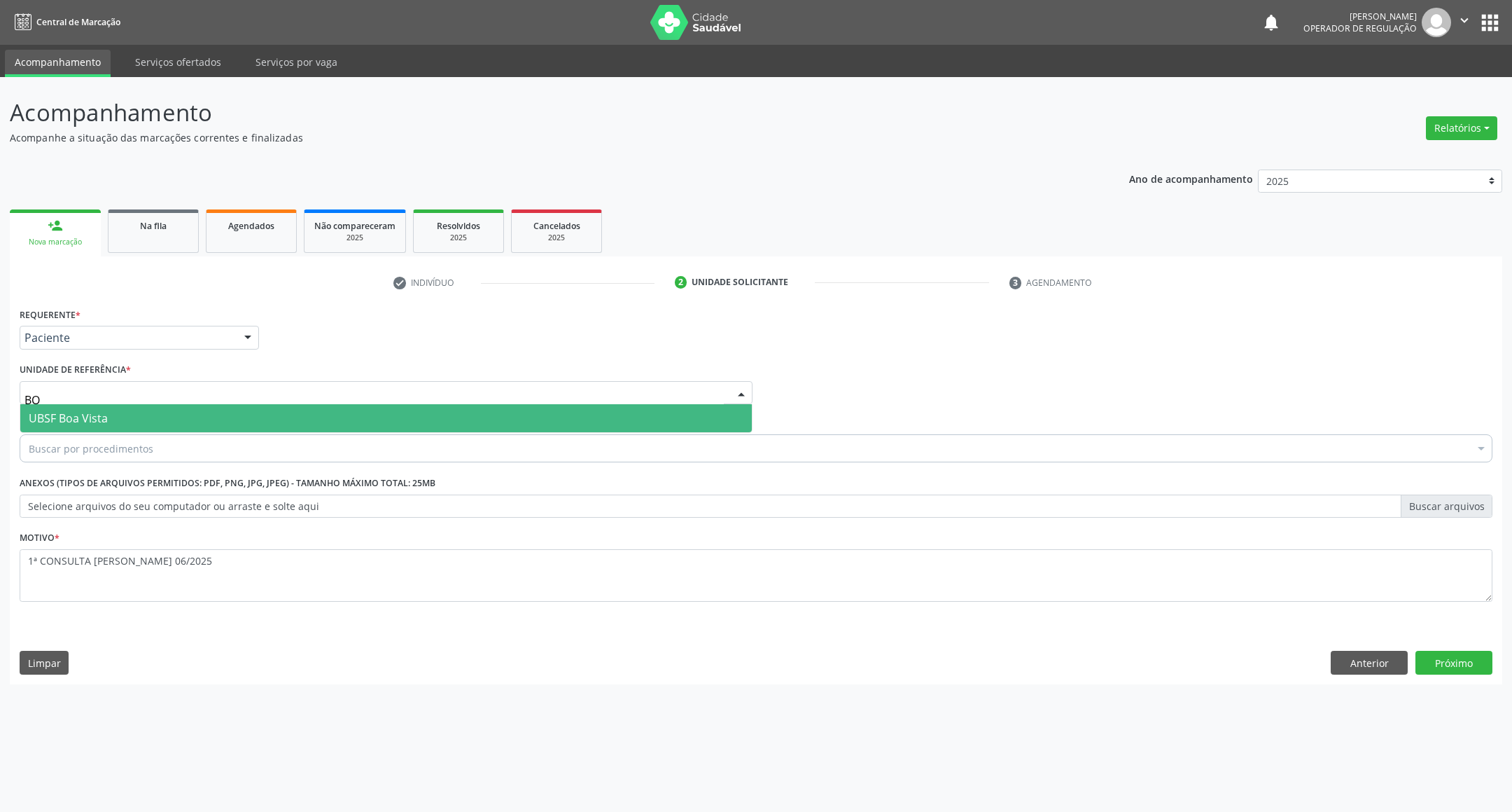
type input "BOA"
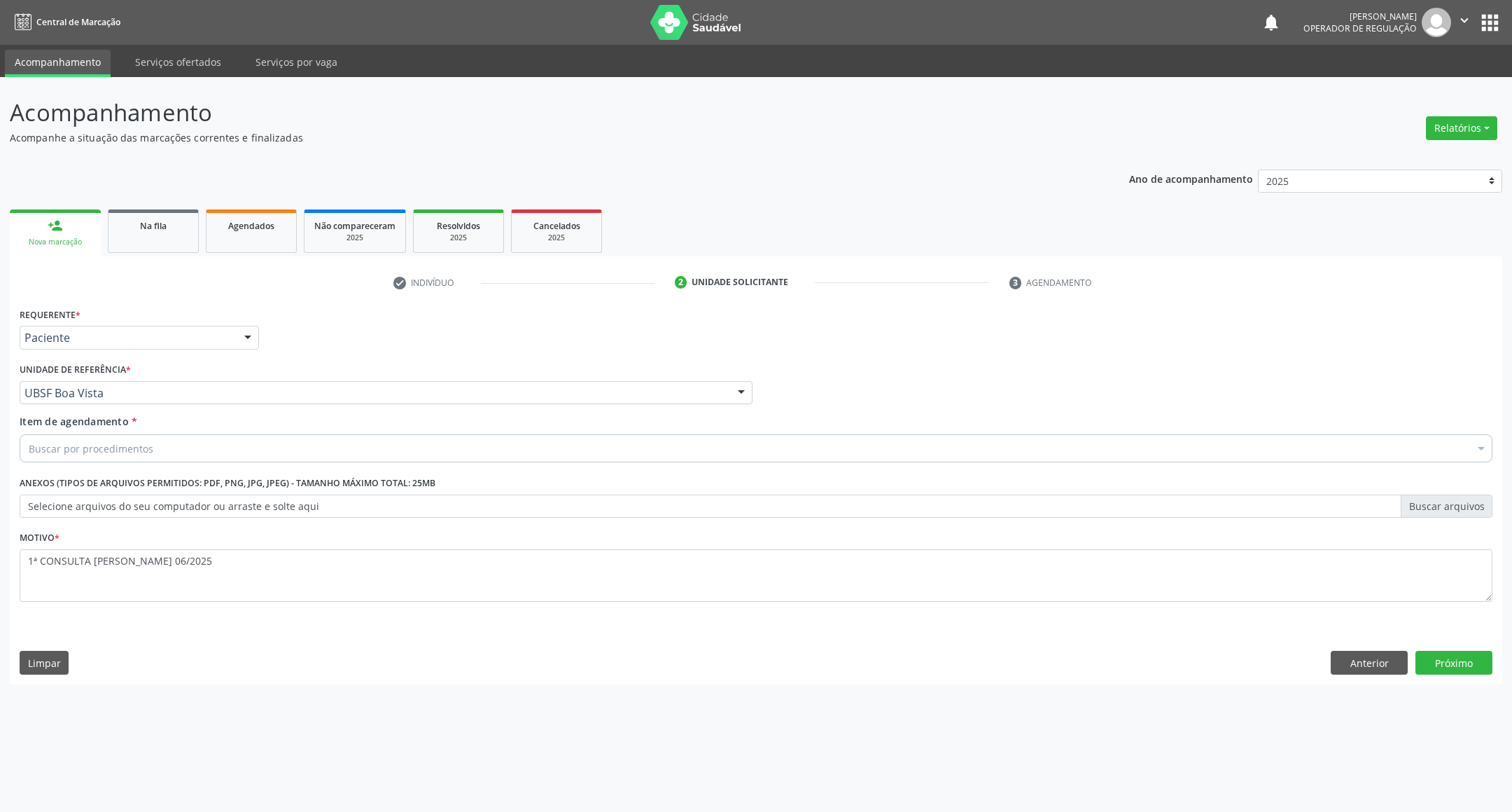
click at [410, 458] on div "Buscar por procedimentos Selecionar todos 0604320140 - Abatacepte 125 Mg Injetá…" at bounding box center [755, 446] width 1472 height 24
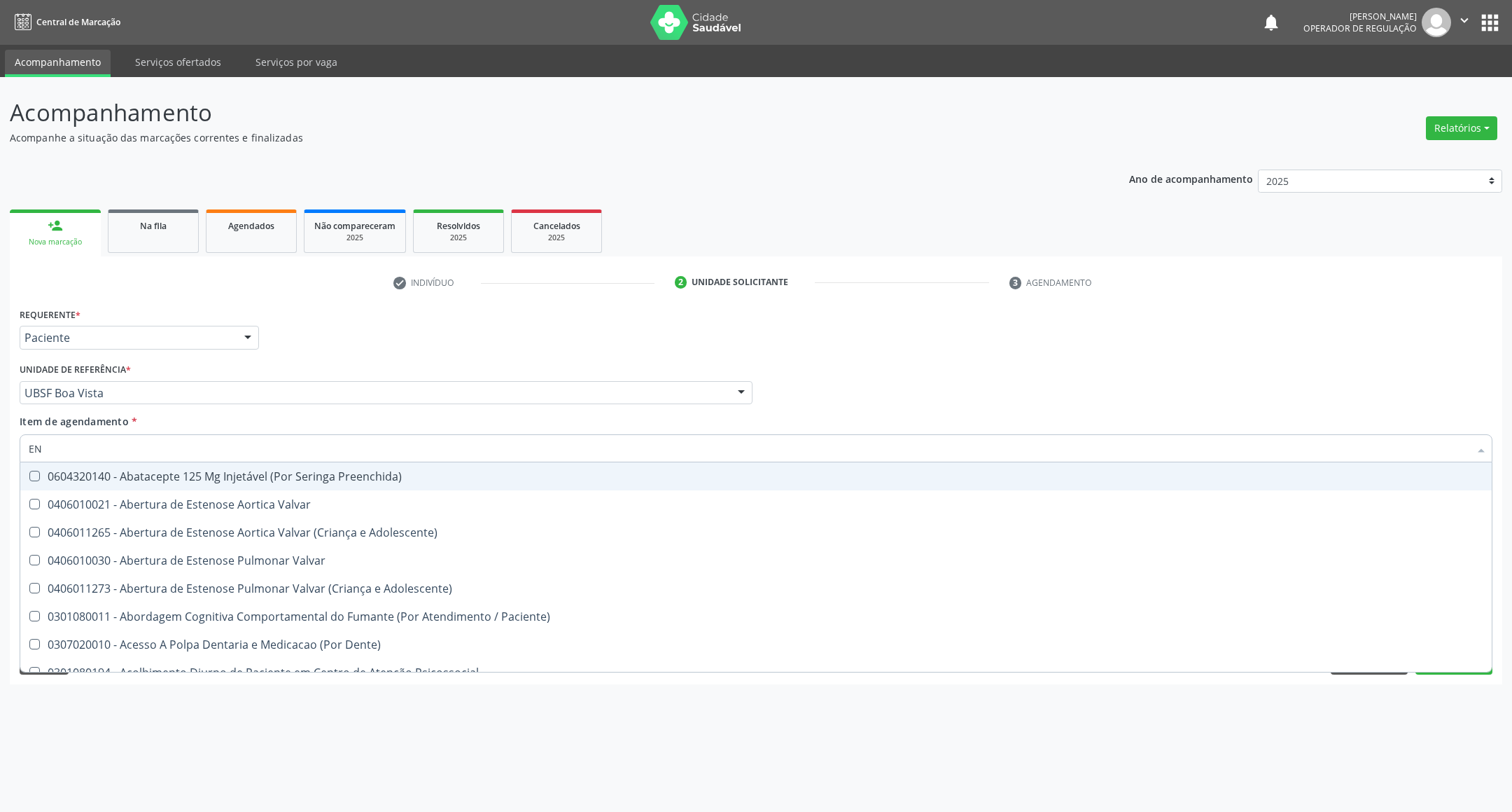
type input "ENDOCRINOLOGISTA"
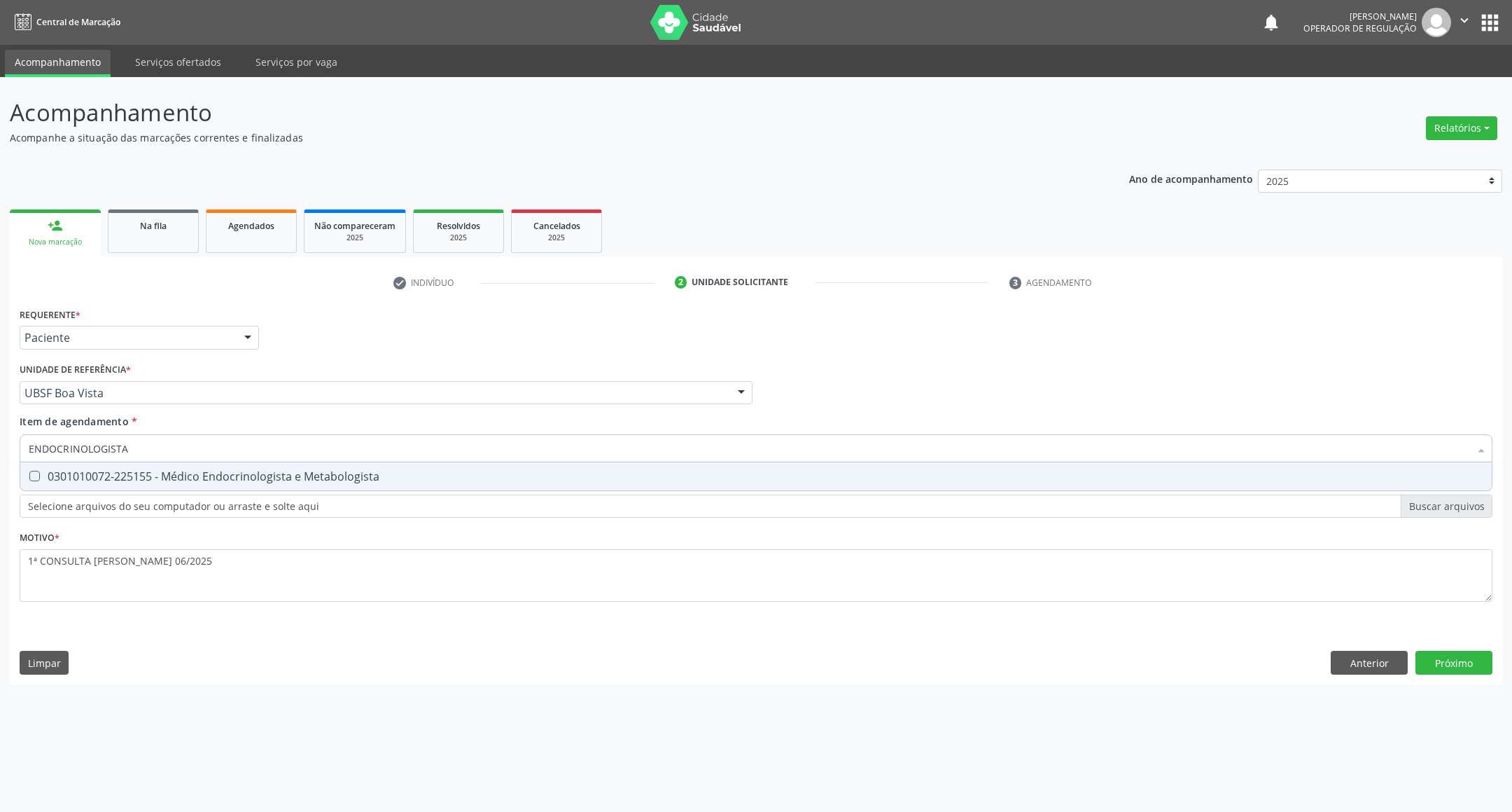
click at [423, 473] on div "0301010072-225155 - Médico Endocrinologista e Metabologista" at bounding box center [756, 476] width 1454 height 12
checkbox Metabologista "true"
click at [1459, 664] on div "Requerente * Paciente Profissional de Saúde Paciente Nenhum resultado encontrad…" at bounding box center [756, 494] width 1493 height 380
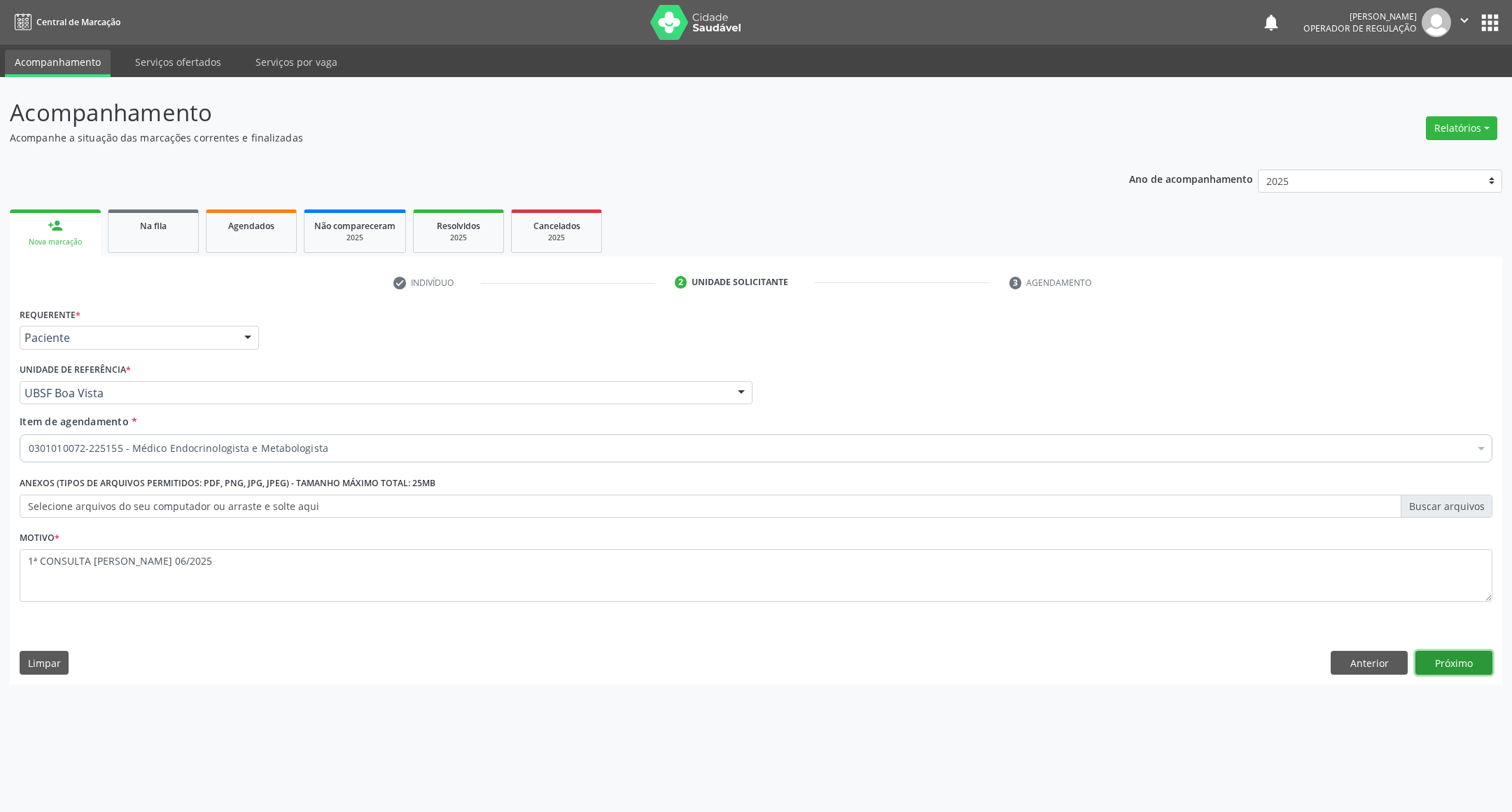
click at [1459, 660] on button "Próximo" at bounding box center [1454, 662] width 77 height 24
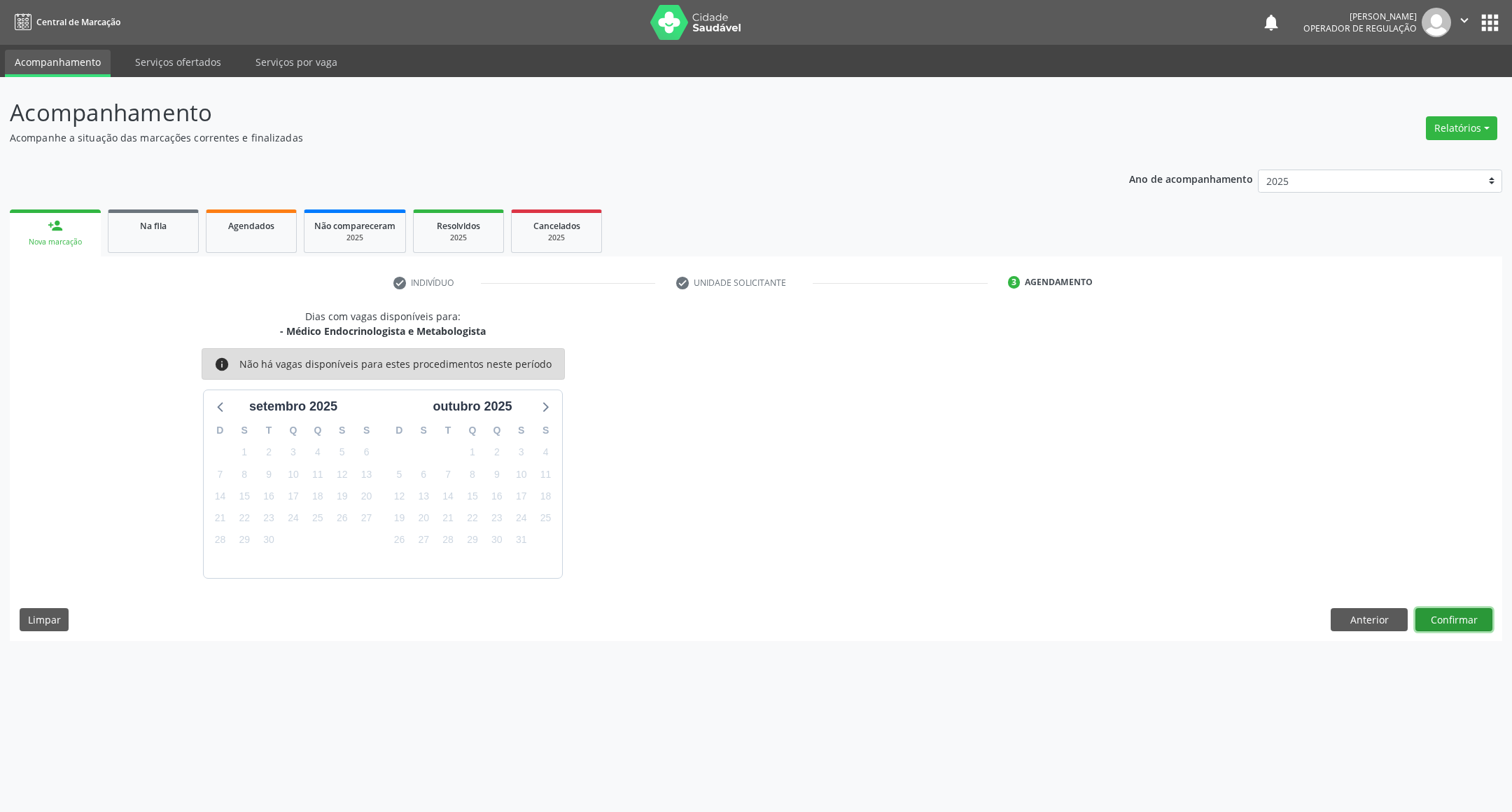
click at [1462, 630] on button "Confirmar" at bounding box center [1454, 619] width 77 height 24
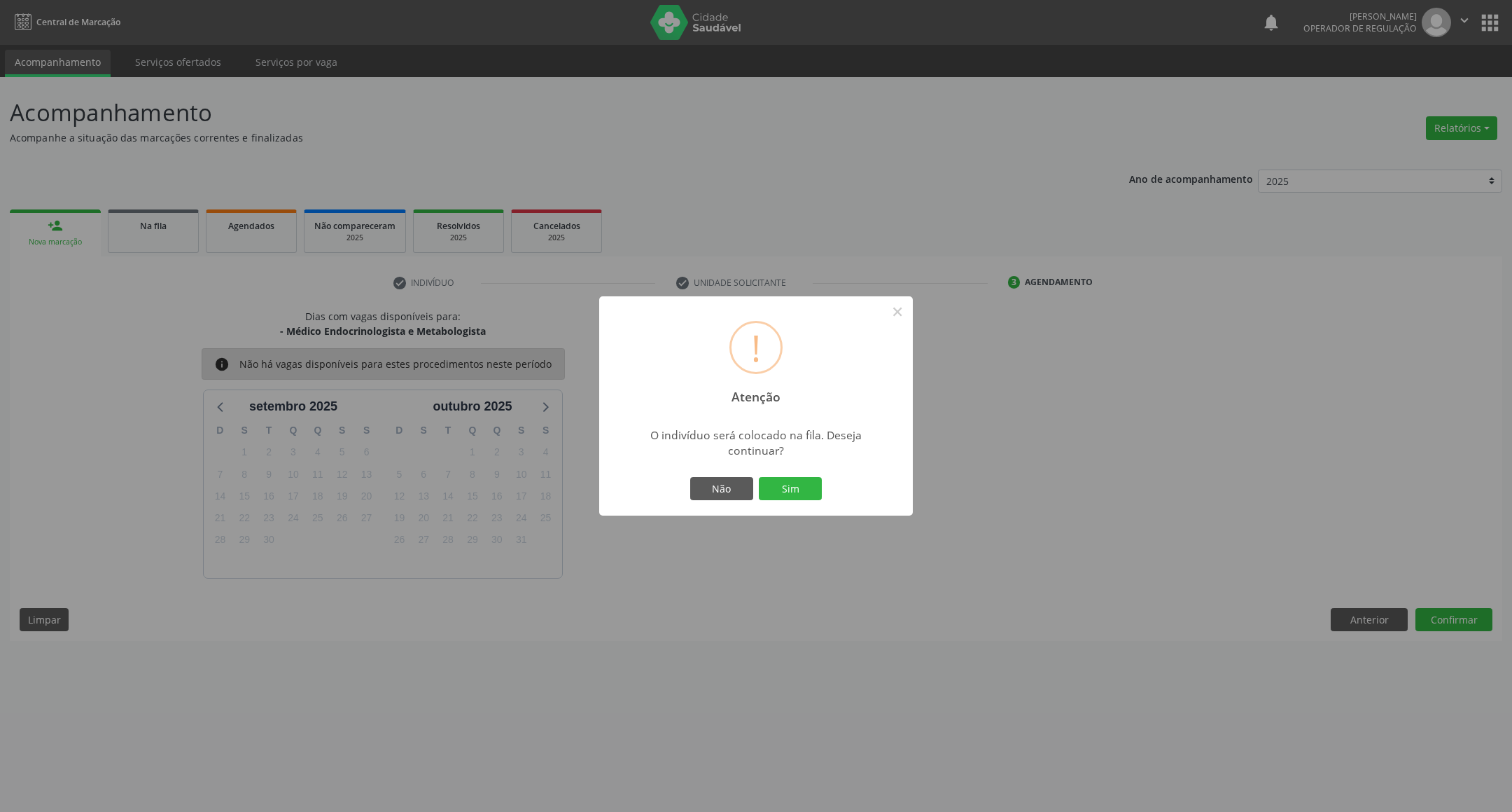
click at [759, 477] on button "Sim" at bounding box center [790, 489] width 63 height 24
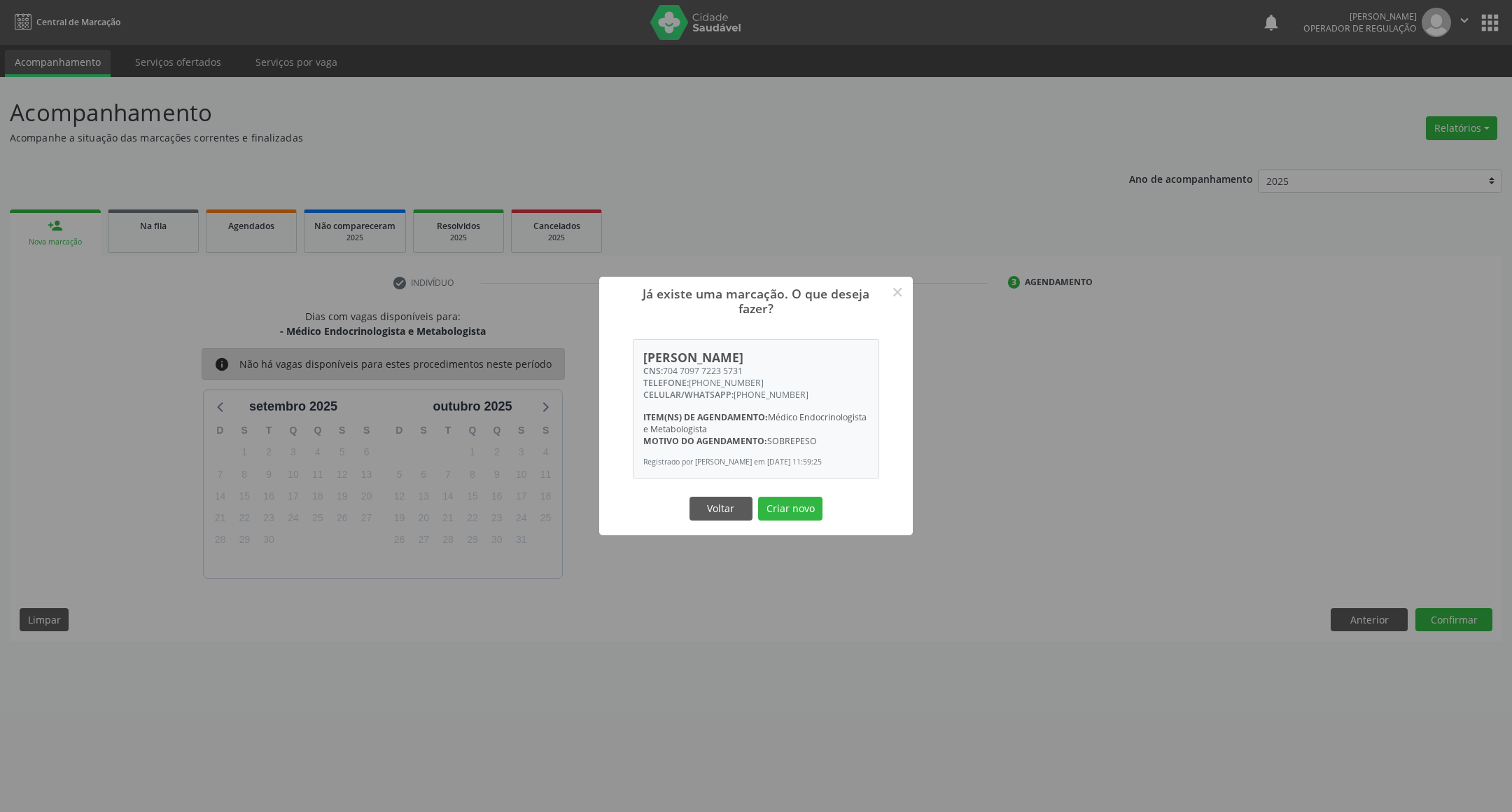
click at [758, 497] on button "Criar novo" at bounding box center [790, 508] width 64 height 24
